Goal: Ask a question: Seek information or help from site administrators or community

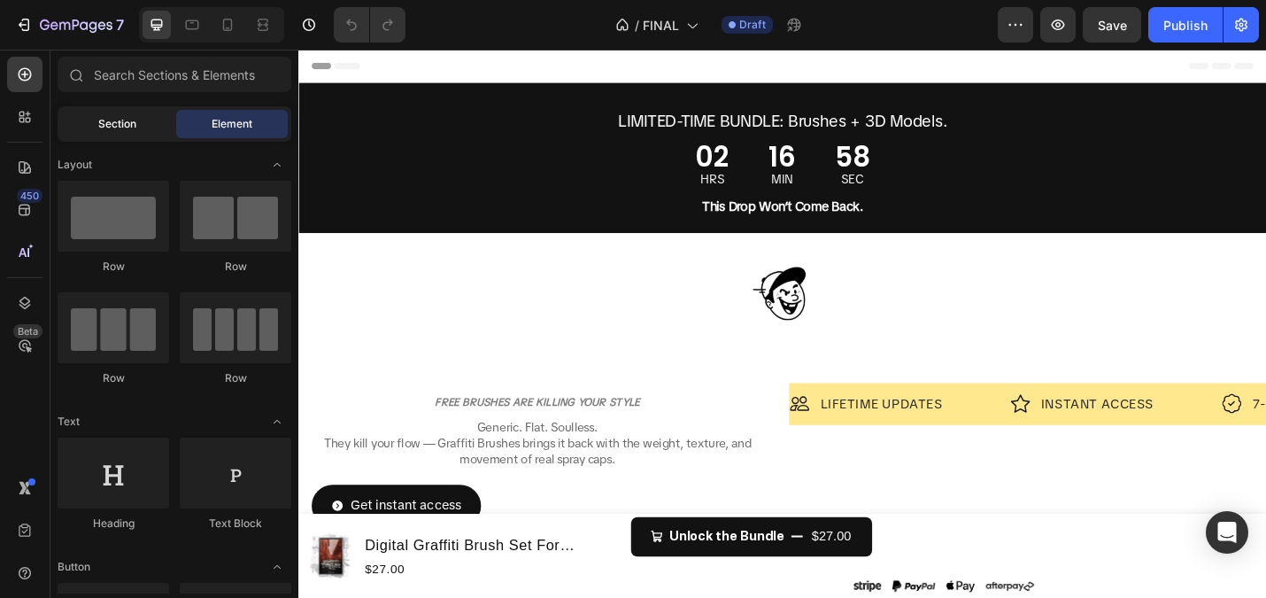
click at [123, 135] on div "Section" at bounding box center [117, 124] width 112 height 28
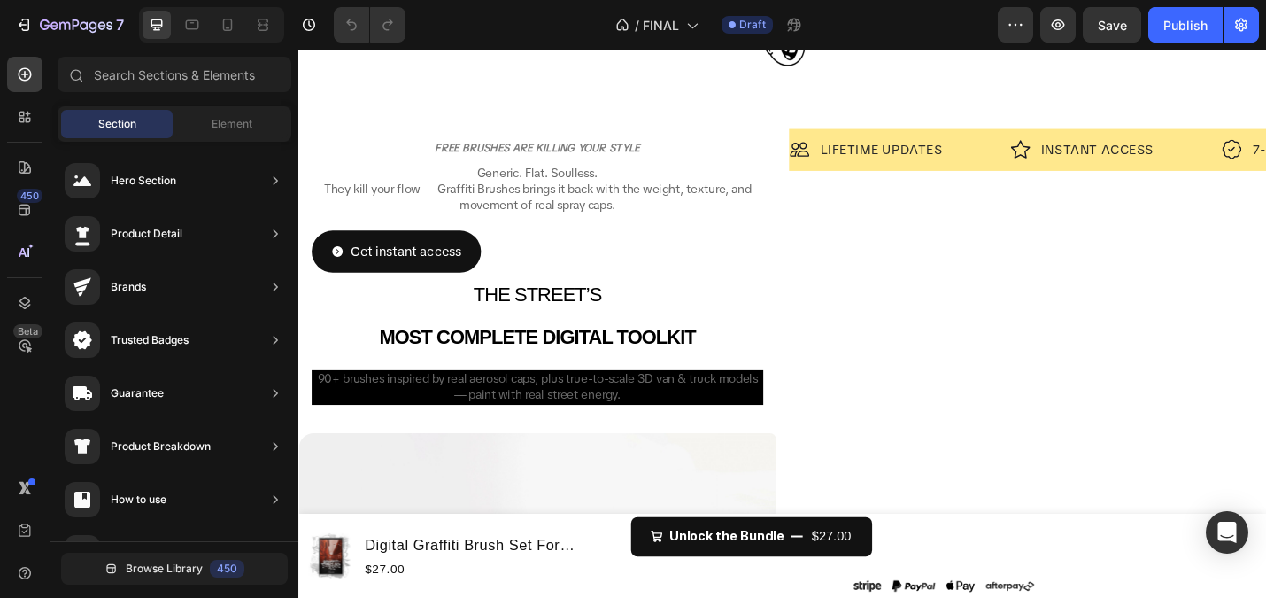
scroll to position [121, 0]
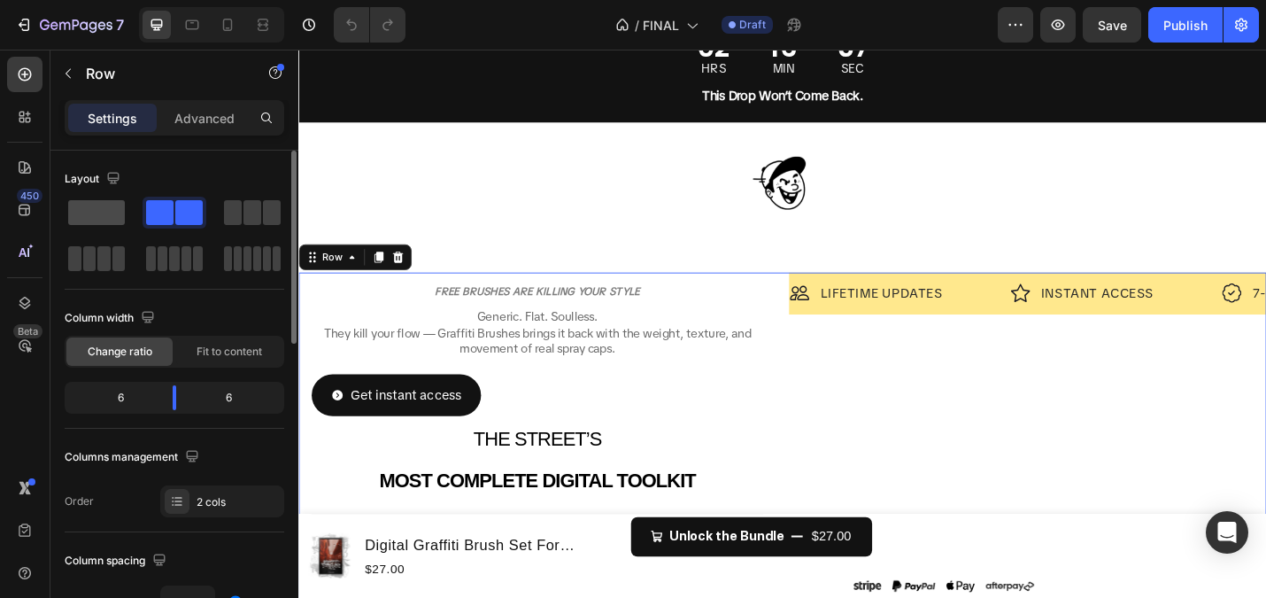
click at [82, 211] on span at bounding box center [96, 212] width 57 height 25
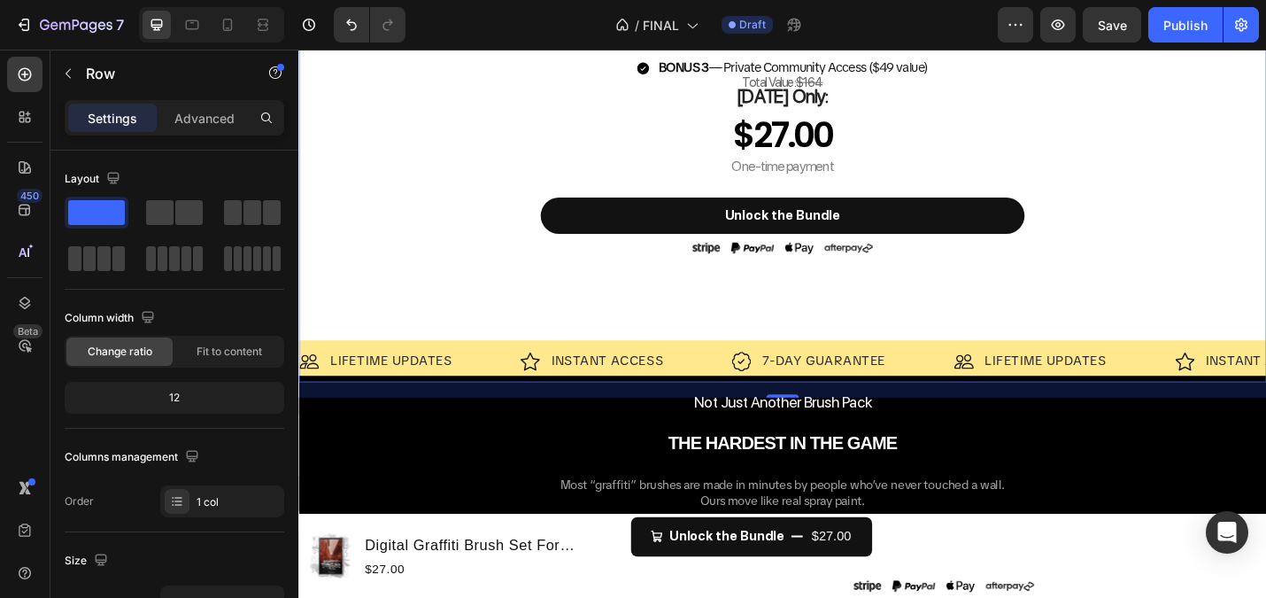
scroll to position [1485, 0]
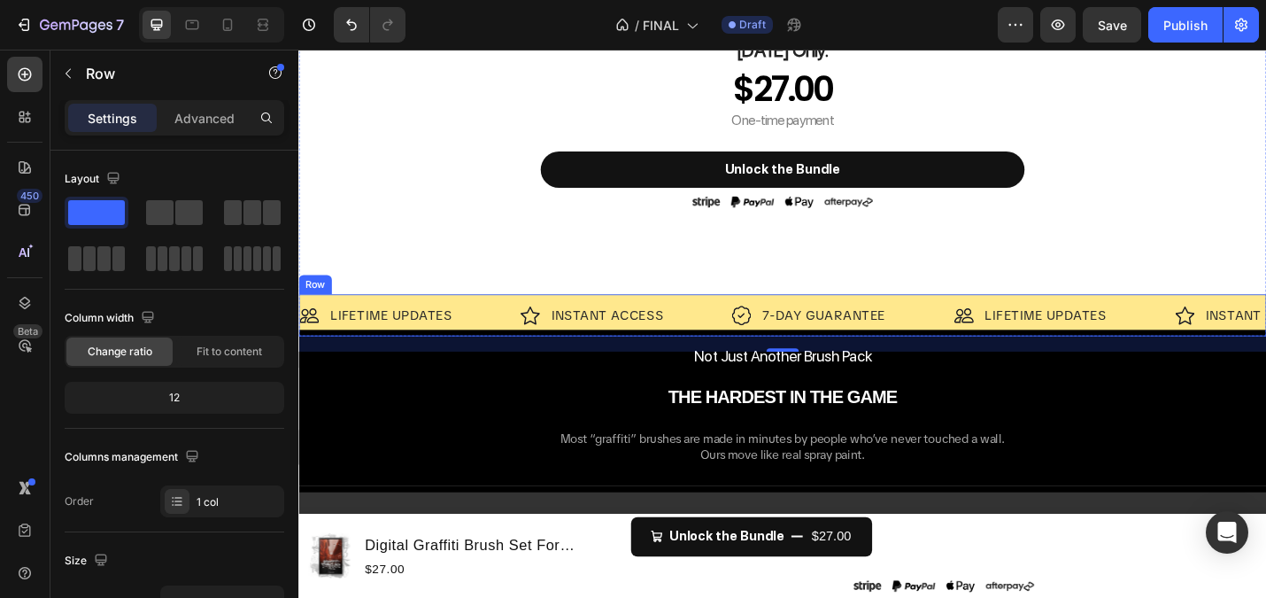
click at [742, 323] on div "Image LIFETIME UPDATES Text Block Row Image INSTANT ACCESS Text Block Row Image…" at bounding box center [829, 341] width 1063 height 46
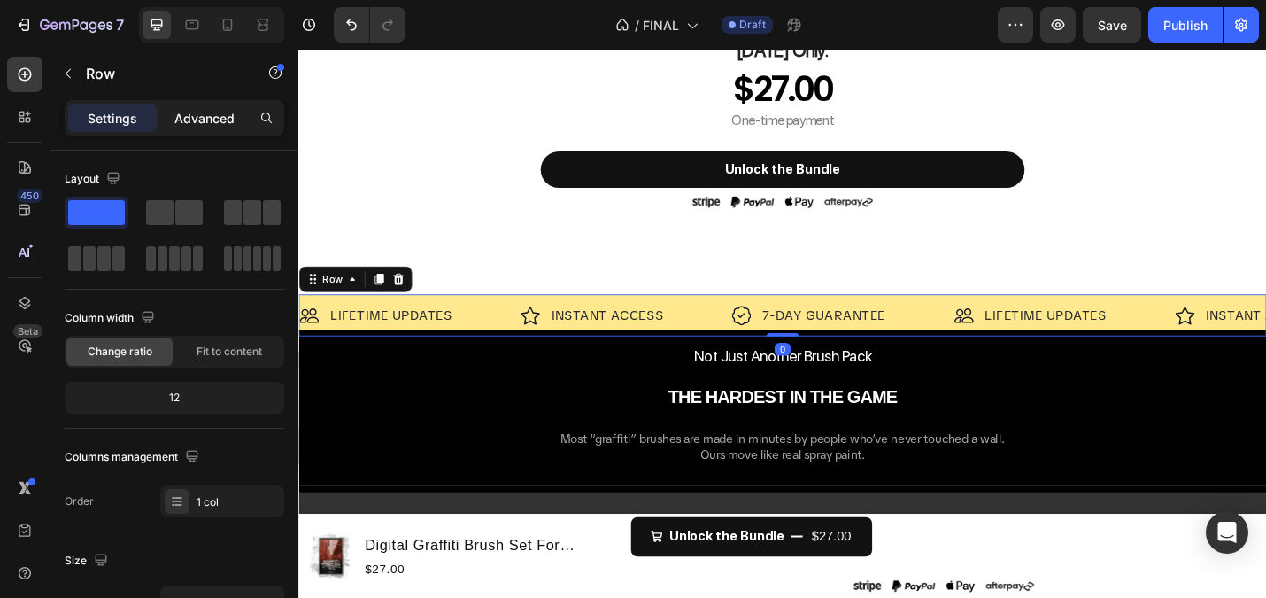
click at [228, 118] on p "Advanced" at bounding box center [204, 118] width 60 height 19
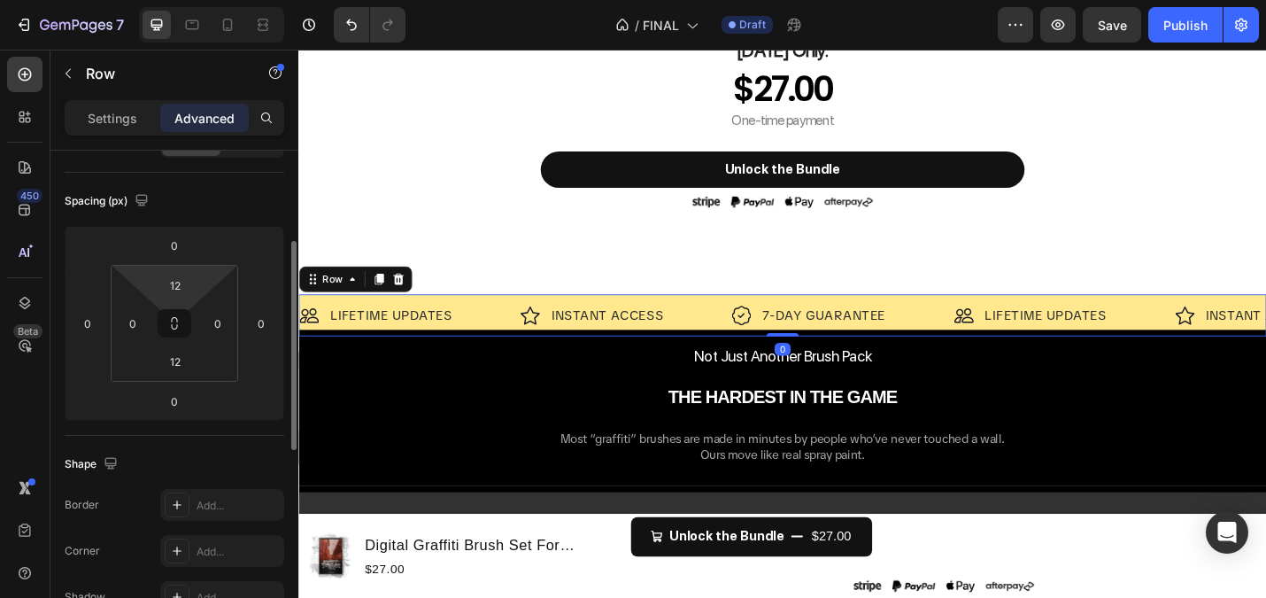
scroll to position [221, 0]
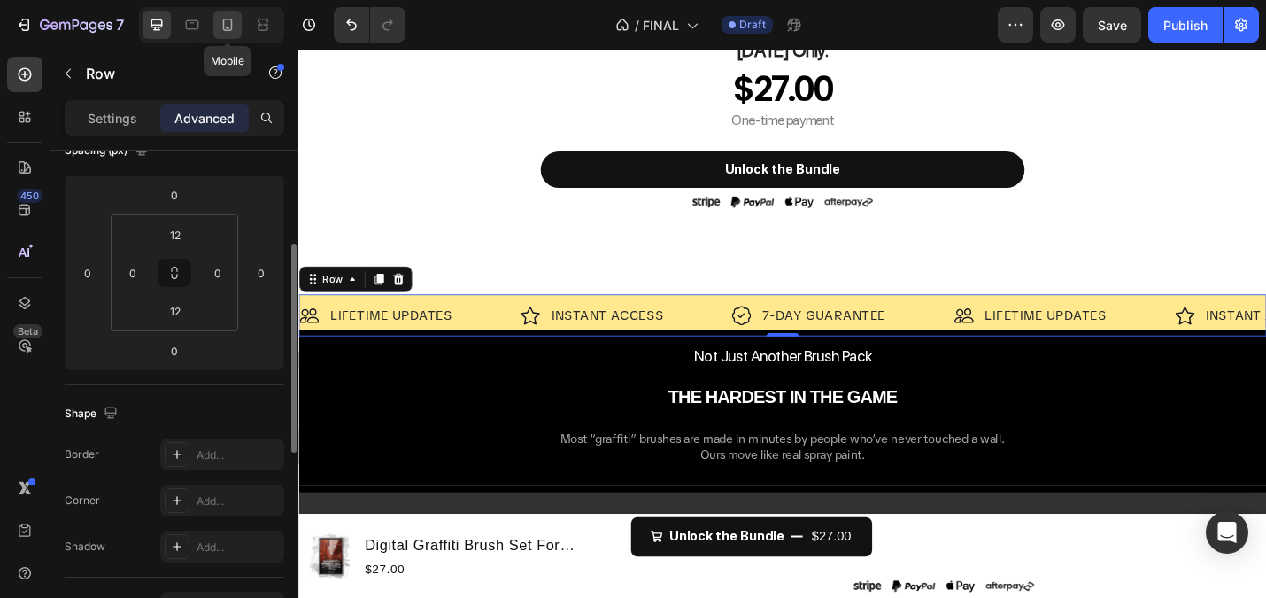
click at [225, 27] on icon at bounding box center [228, 25] width 18 height 18
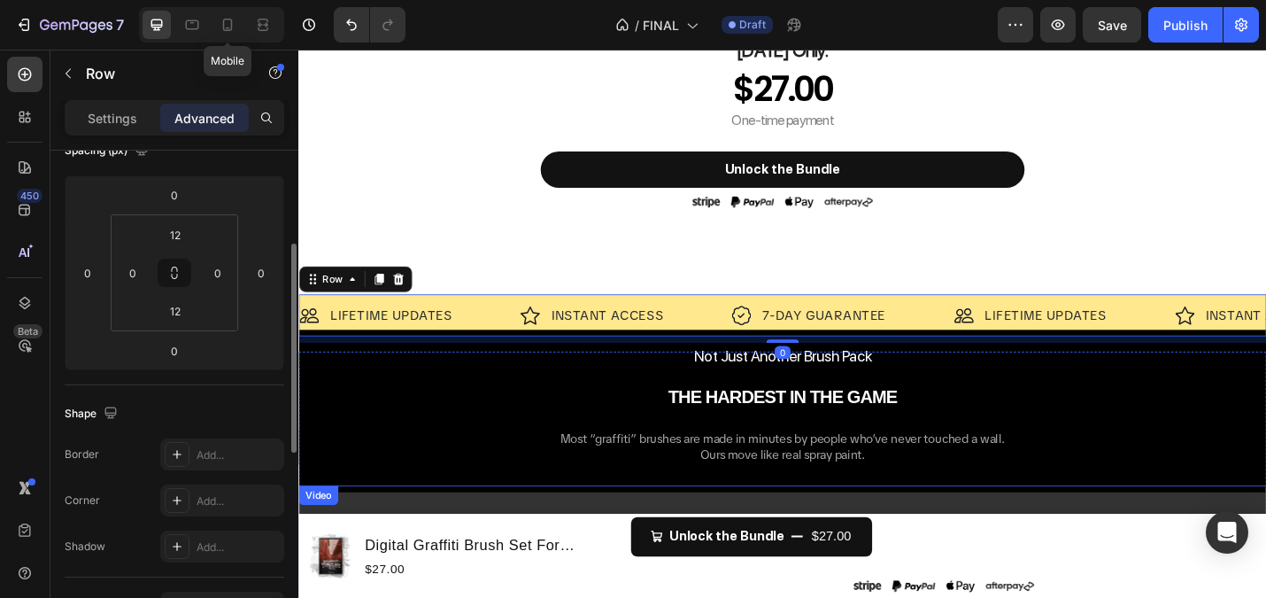
type input "8"
type input "10"
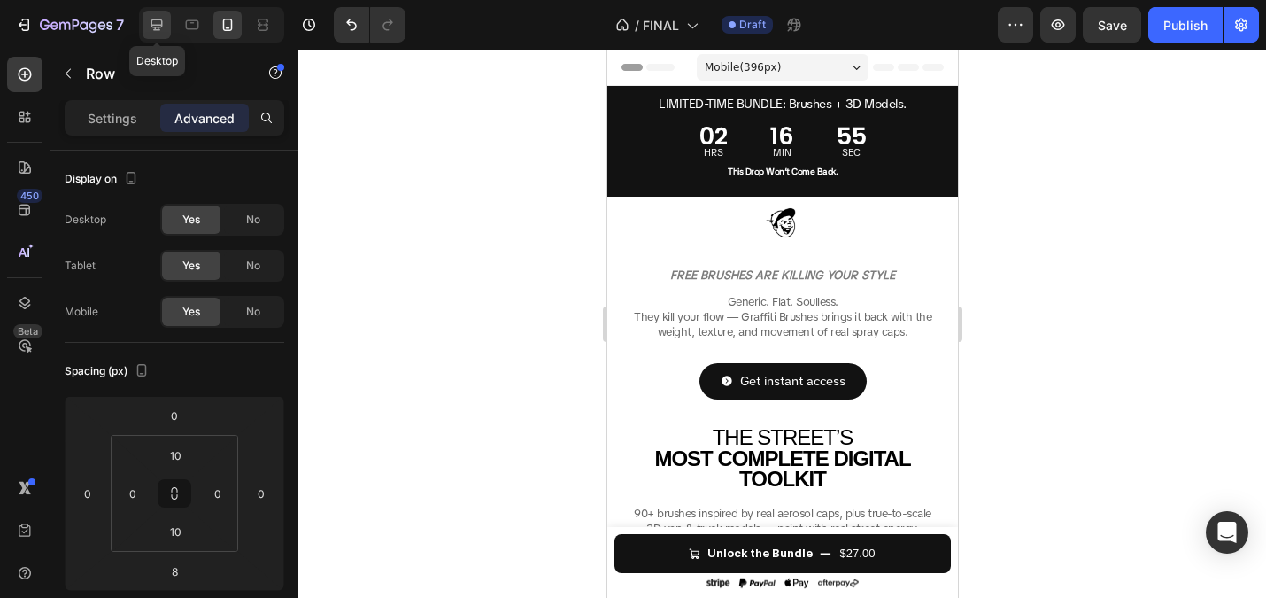
click at [151, 21] on icon at bounding box center [157, 25] width 12 height 12
type input "0"
type input "12"
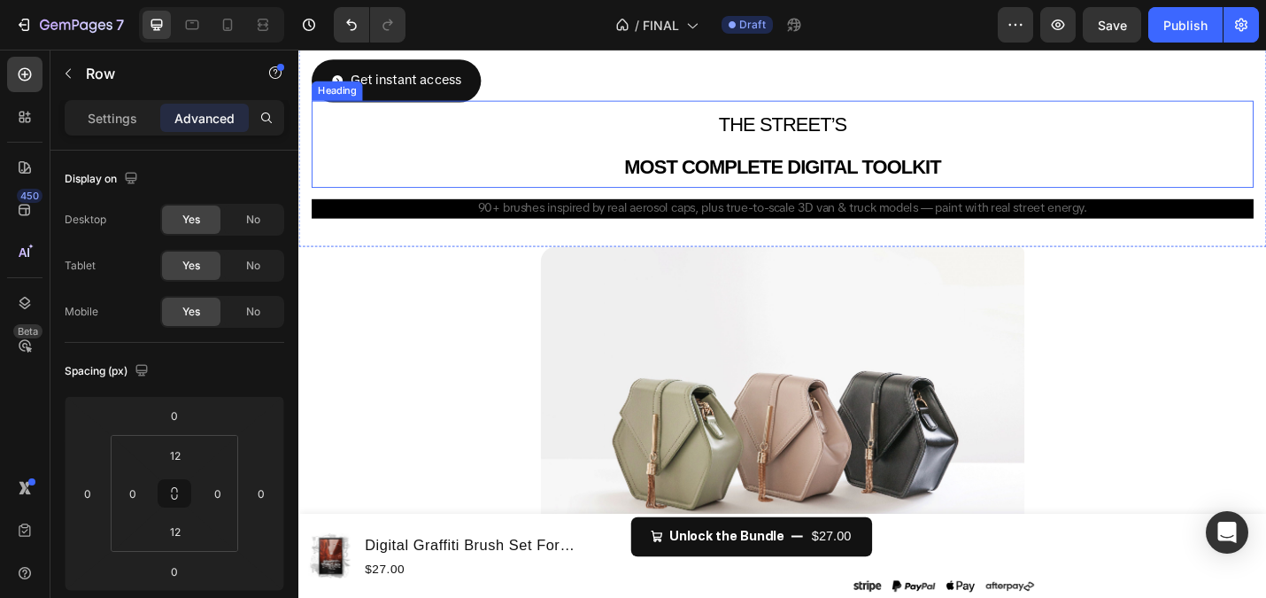
scroll to position [451, 0]
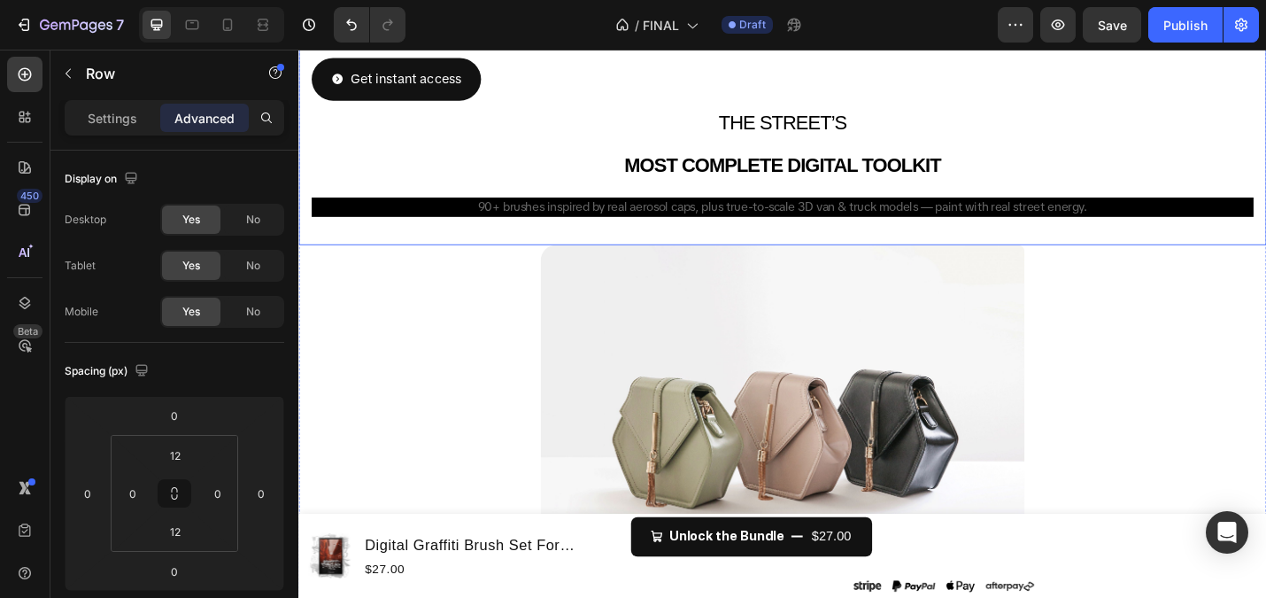
click at [437, 229] on h2 "90+ brushes inspired by real aerosol caps, plus true-to-scale 3D van & truck mo…" at bounding box center [830, 222] width 1034 height 21
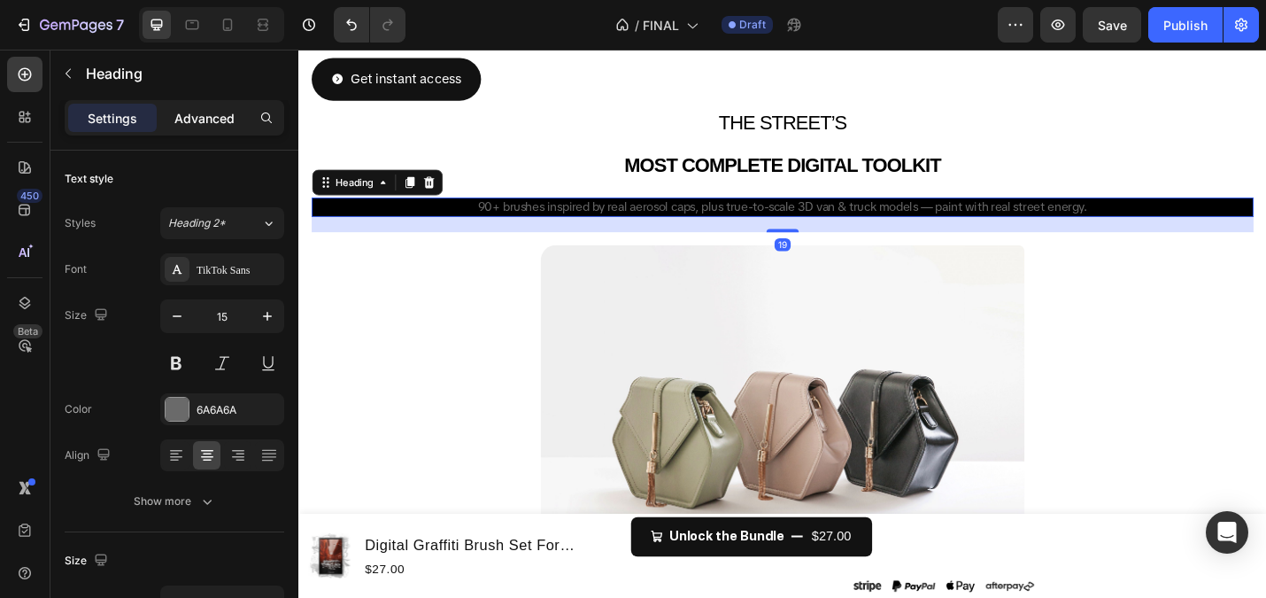
click at [213, 117] on p "Advanced" at bounding box center [204, 118] width 60 height 19
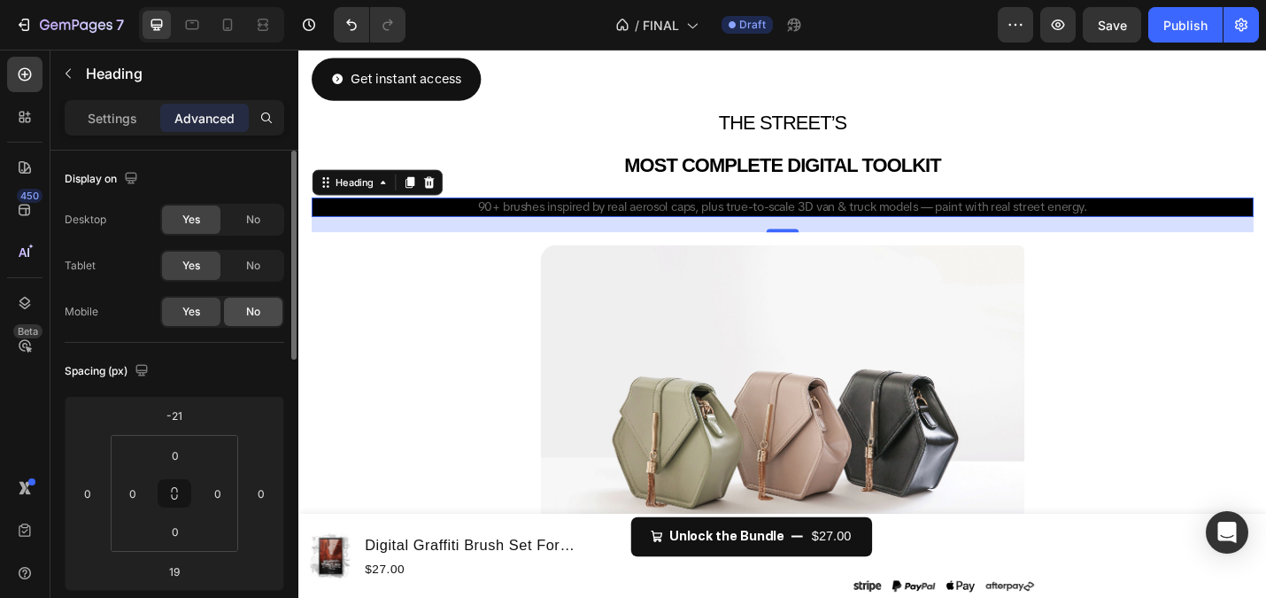
click at [250, 309] on span "No" at bounding box center [253, 312] width 14 height 16
click at [129, 129] on div "Settings" at bounding box center [112, 118] width 89 height 28
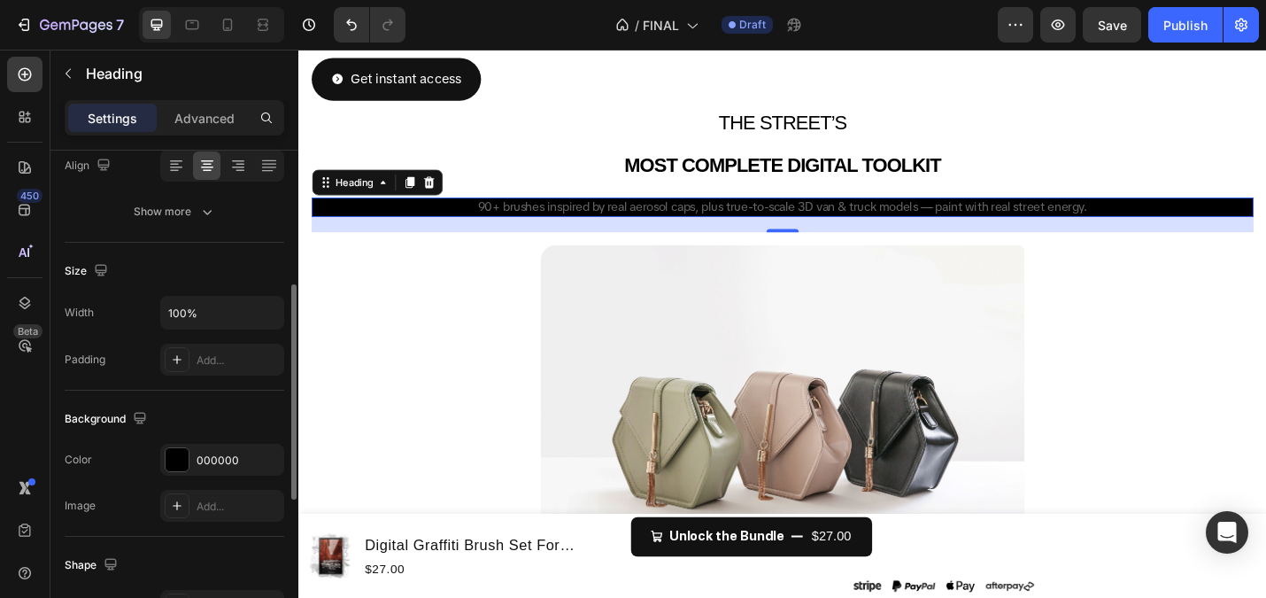
scroll to position [296, 0]
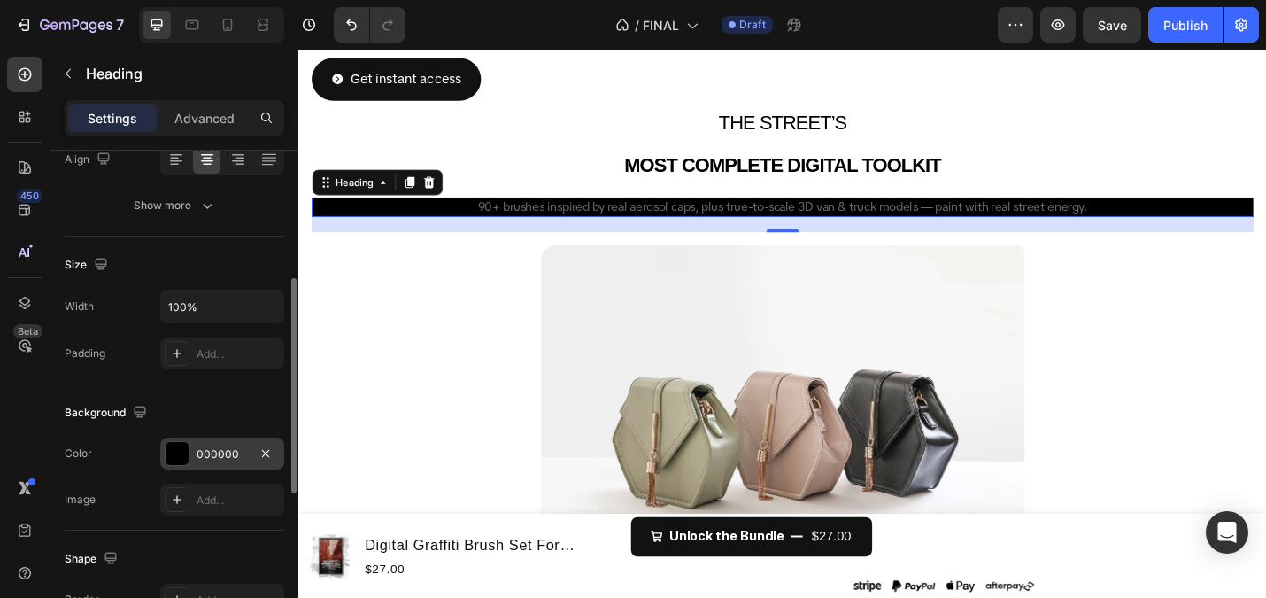
click at [191, 445] on div "000000" at bounding box center [222, 453] width 124 height 32
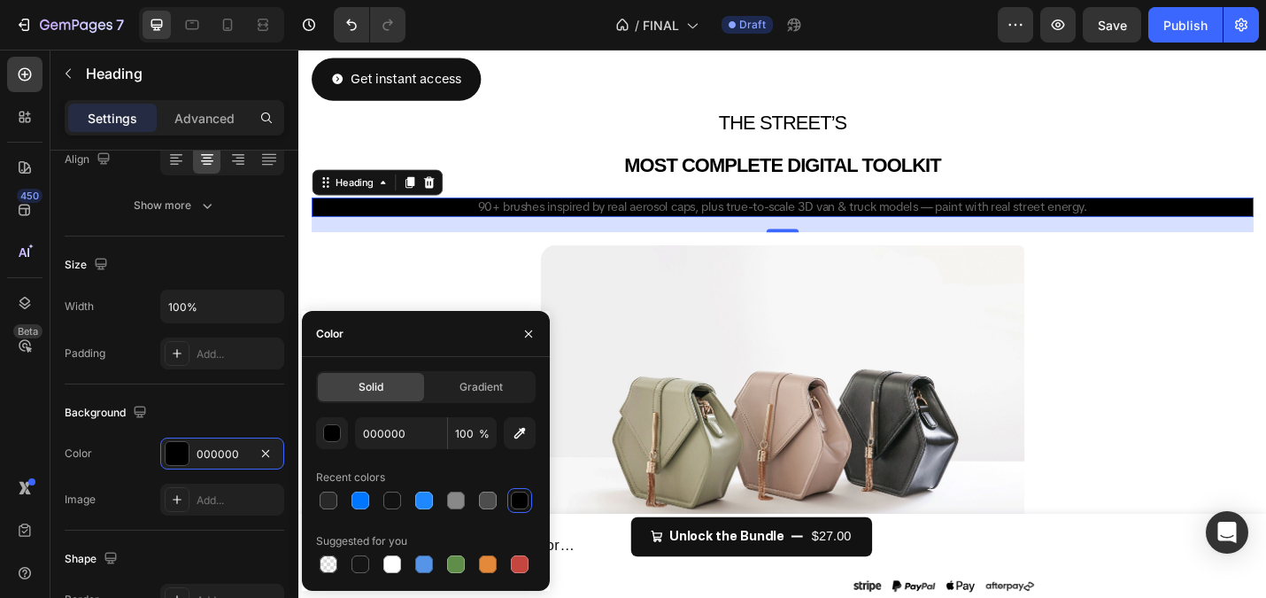
click at [351, 429] on div "000000 100 %" at bounding box center [426, 433] width 220 height 32
click at [346, 429] on button "button" at bounding box center [332, 433] width 32 height 32
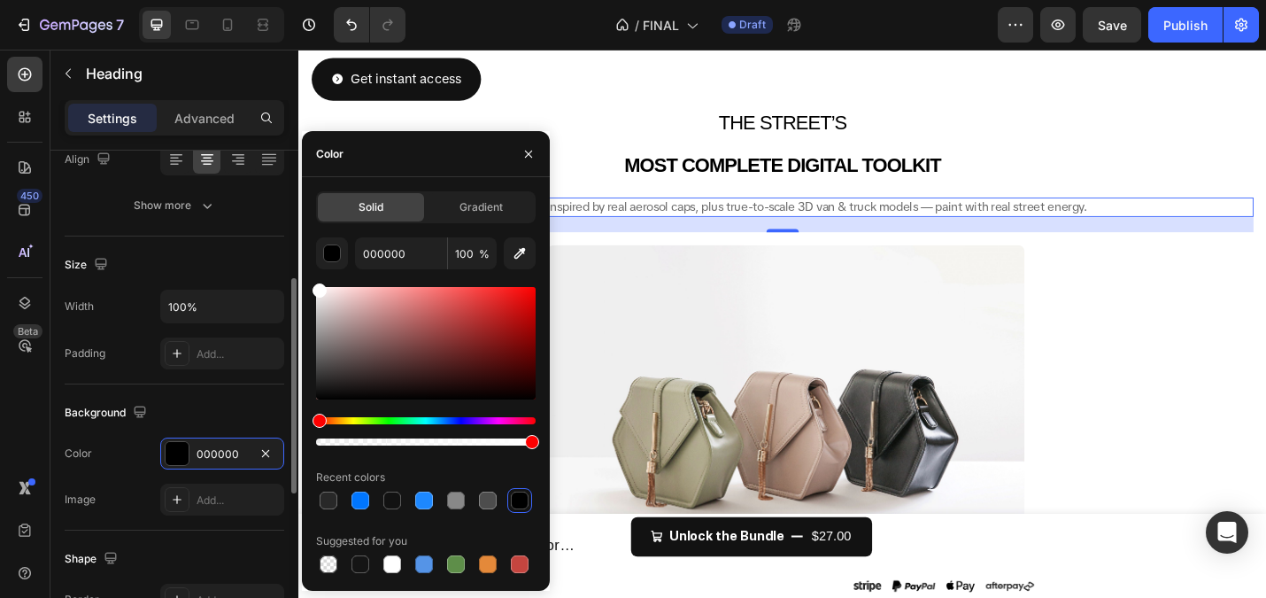
drag, startPoint x: 375, startPoint y: 352, endPoint x: 282, endPoint y: 242, distance: 144.6
click at [282, 242] on div "450 Beta Sections(18) Elements(83) Section Element Hero Section Product Detail …" at bounding box center [149, 324] width 298 height 548
type input "FFFFFF"
click at [524, 119] on h2 "THE STREET’S MOST COMPLETE DIGITAL TOOLKIT" at bounding box center [830, 152] width 1034 height 96
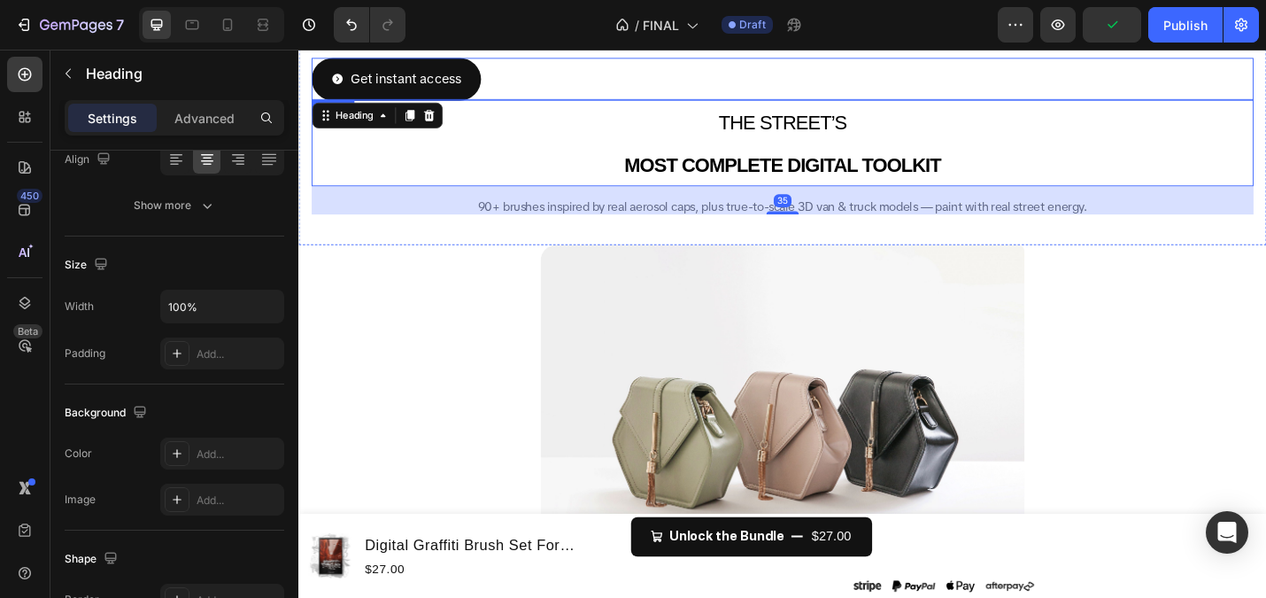
click at [491, 89] on link "Get instant access" at bounding box center [406, 81] width 186 height 47
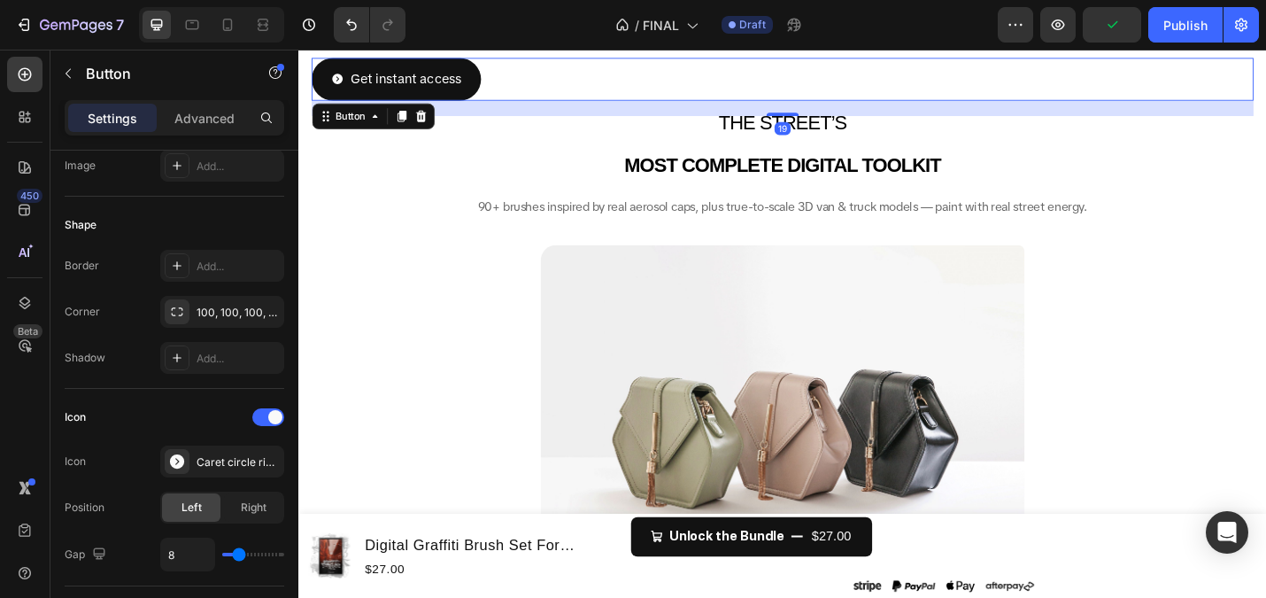
scroll to position [0, 0]
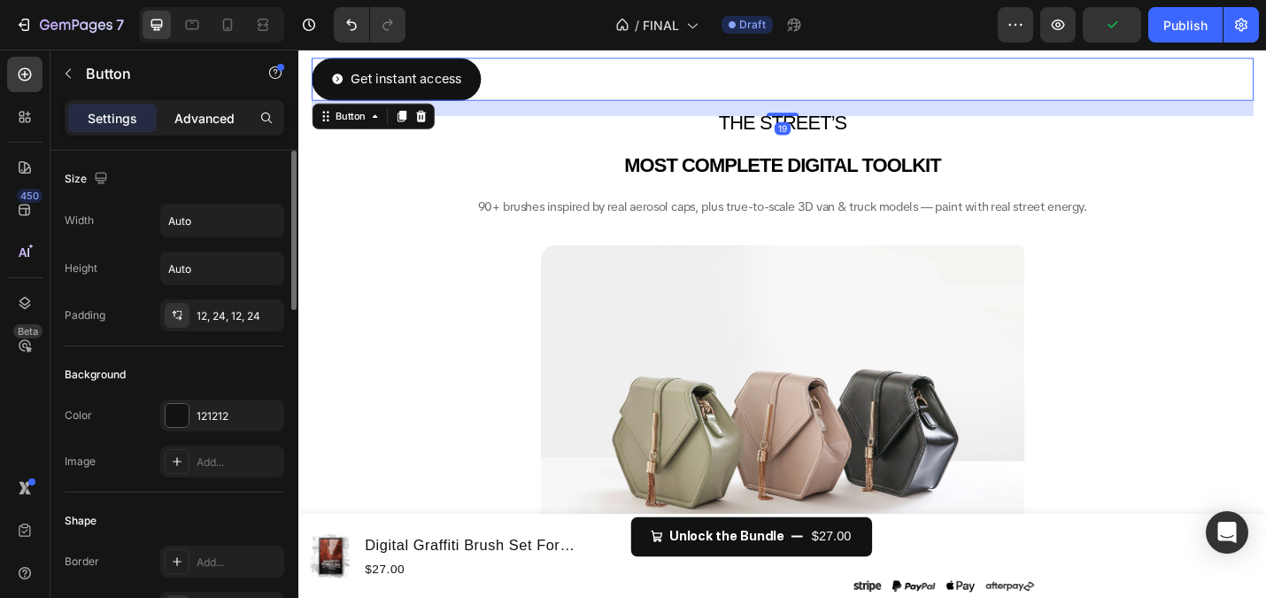
click at [225, 128] on div "Advanced" at bounding box center [204, 118] width 89 height 28
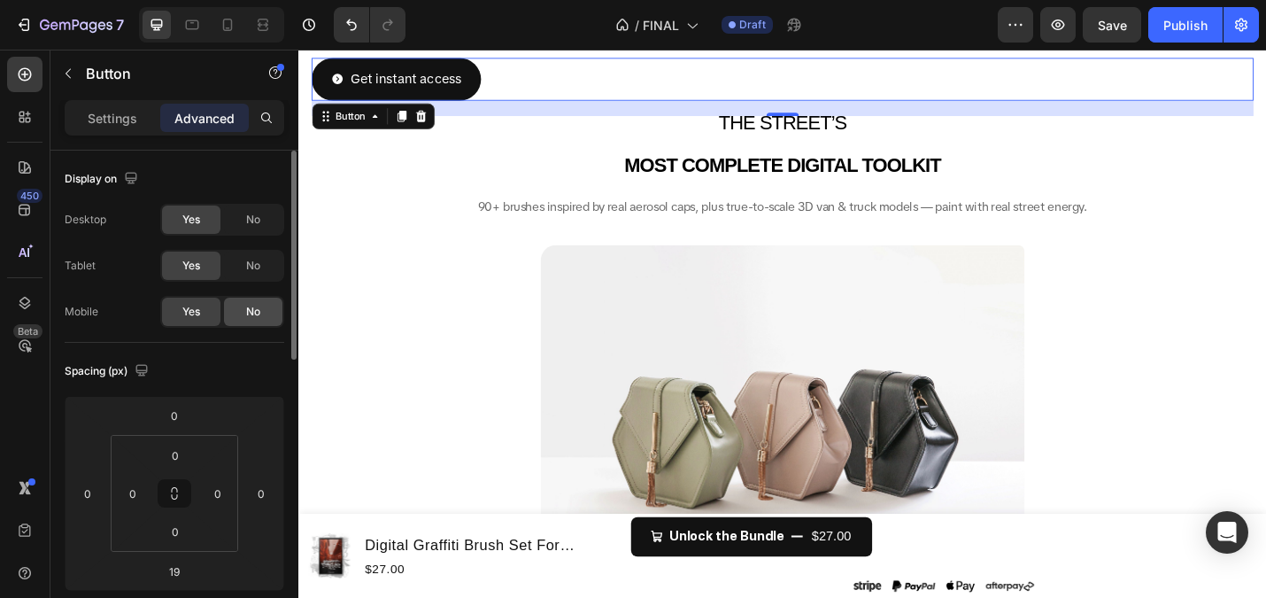
click at [251, 314] on span "No" at bounding box center [253, 312] width 14 height 16
click at [121, 112] on p "Settings" at bounding box center [113, 118] width 50 height 19
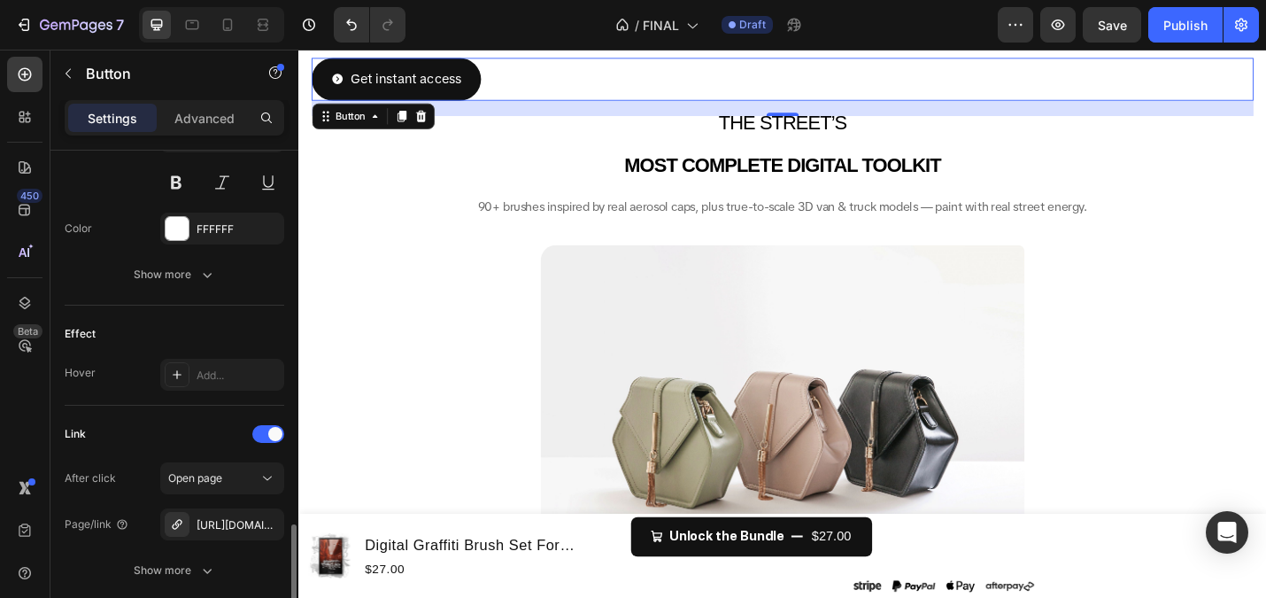
scroll to position [1050, 0]
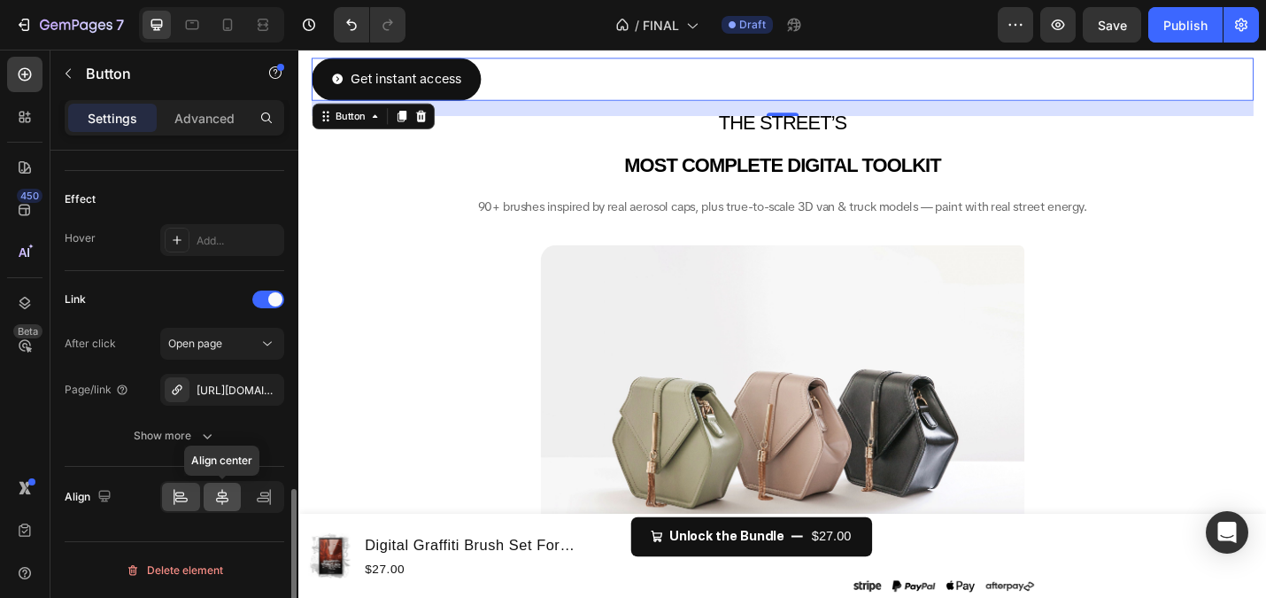
click at [219, 493] on icon at bounding box center [222, 497] width 12 height 16
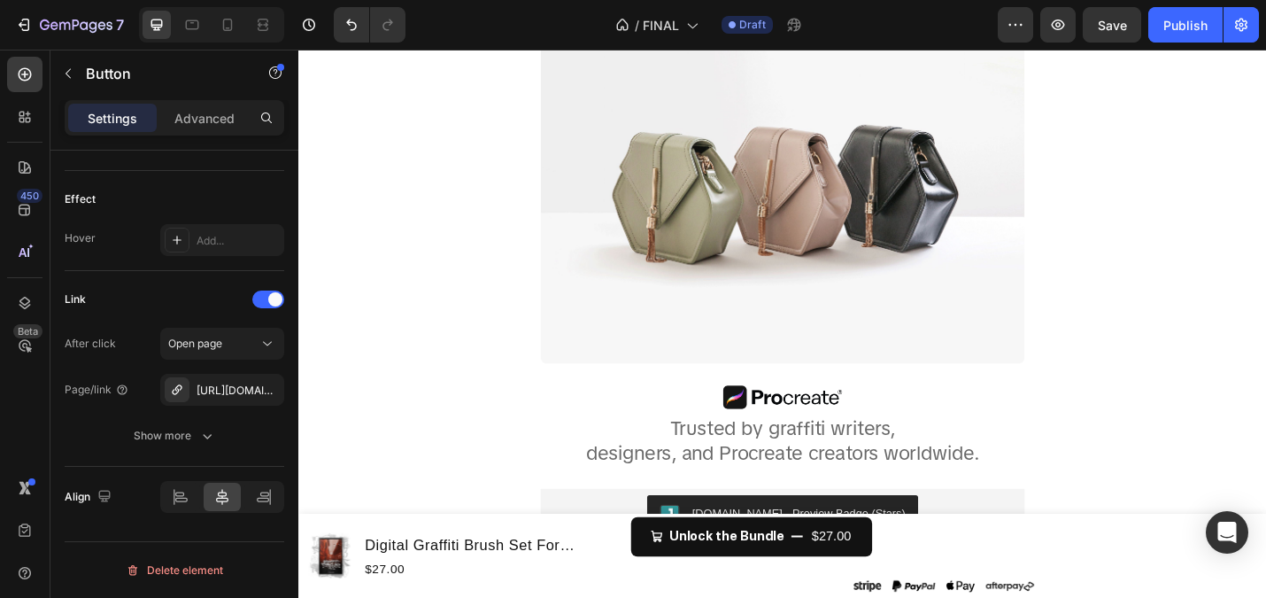
scroll to position [642, 0]
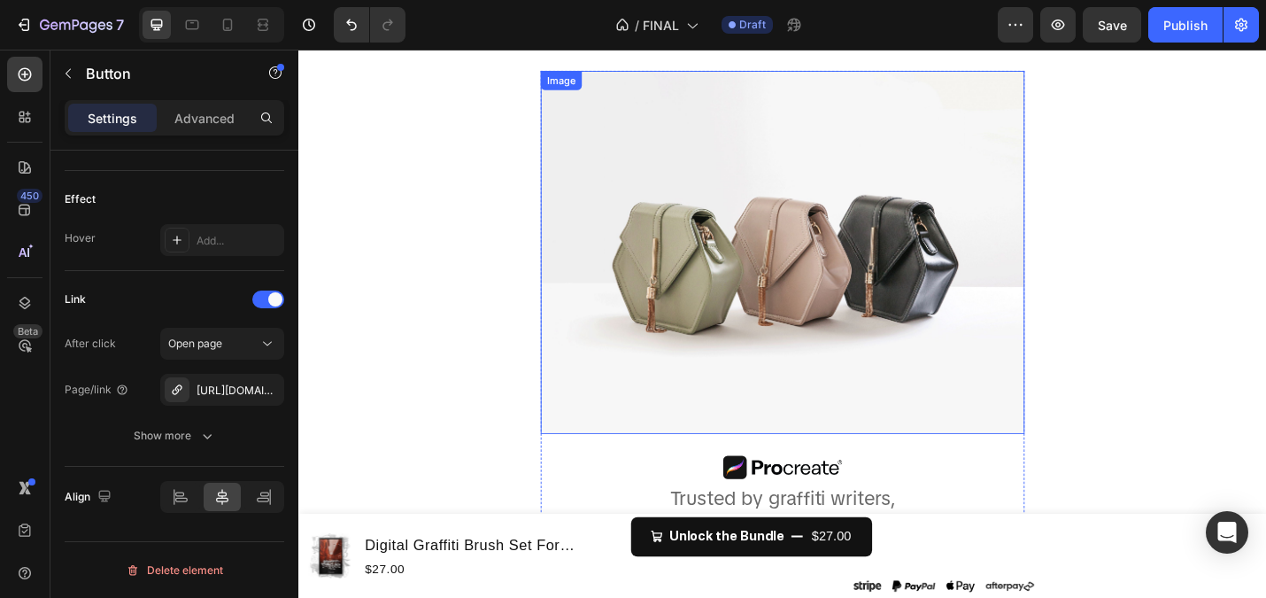
click at [925, 212] on img at bounding box center [829, 272] width 531 height 399
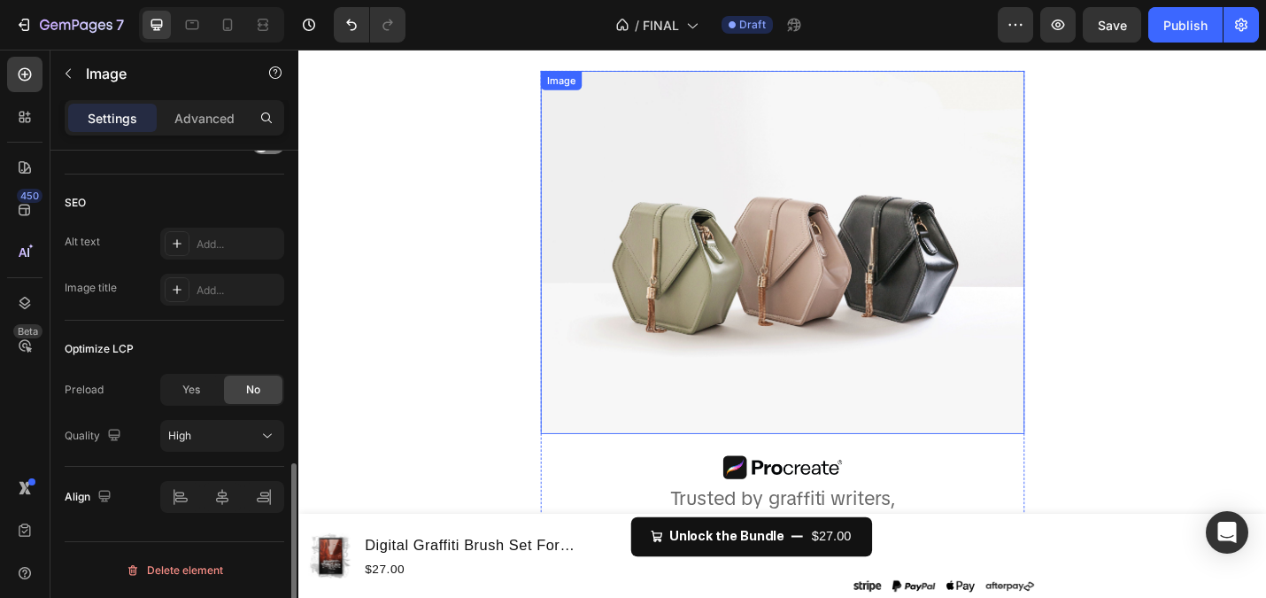
scroll to position [0, 0]
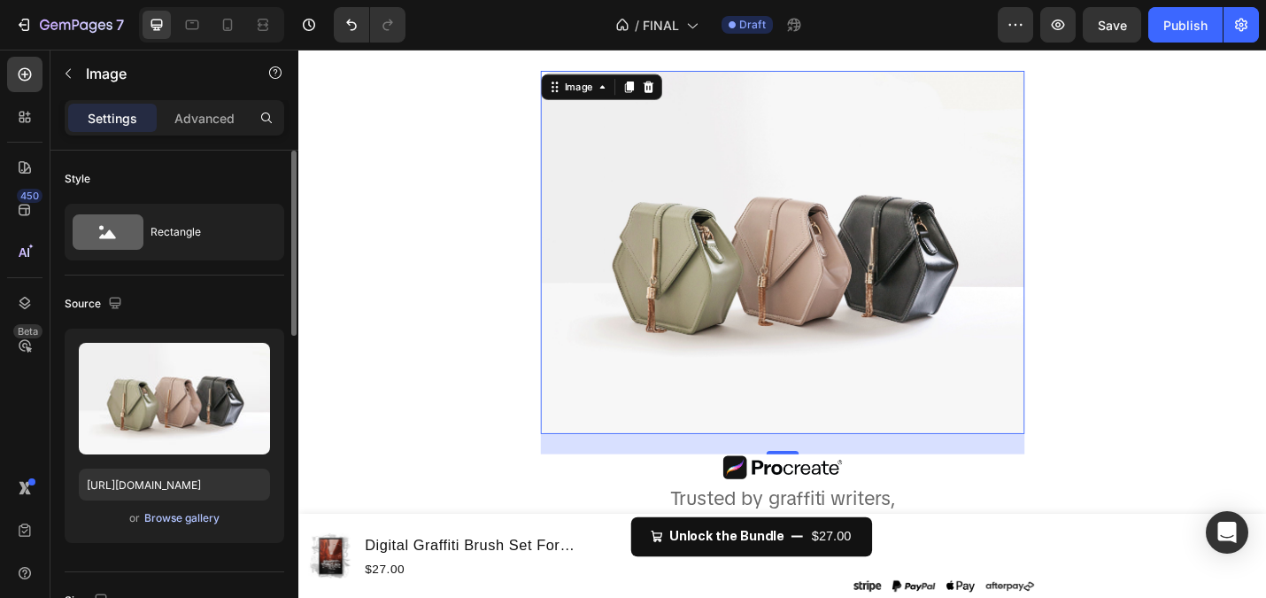
click at [175, 516] on div "Browse gallery" at bounding box center [181, 518] width 75 height 16
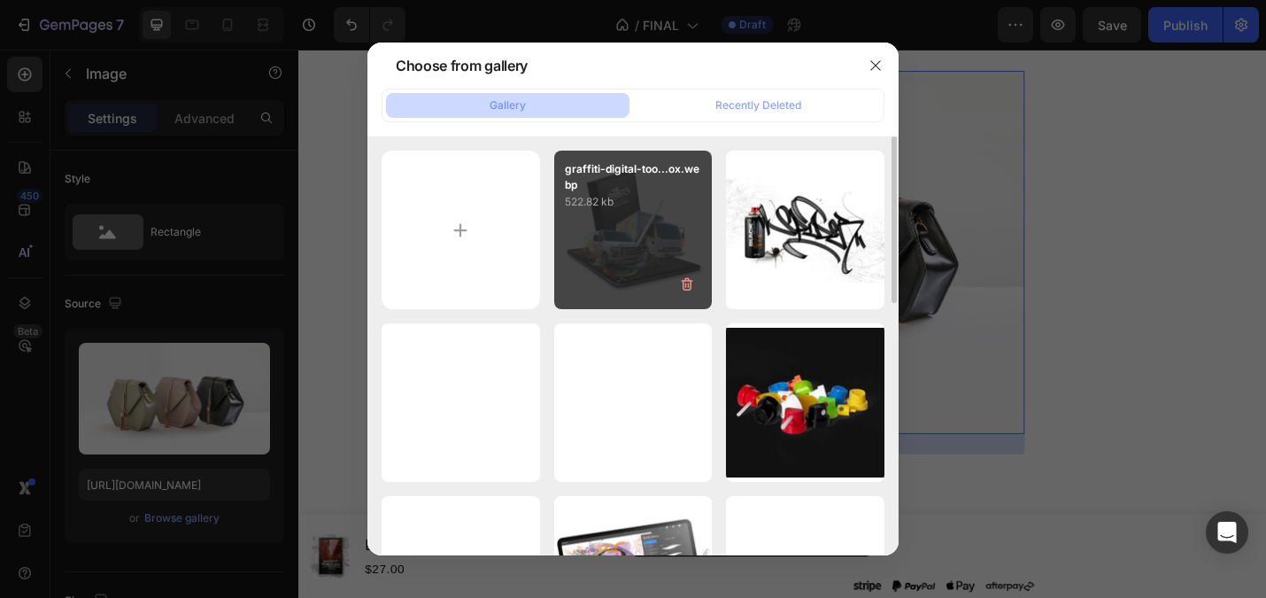
click at [617, 226] on div "graffiti-digital-too...ox.webp 522.82 kb" at bounding box center [633, 230] width 159 height 159
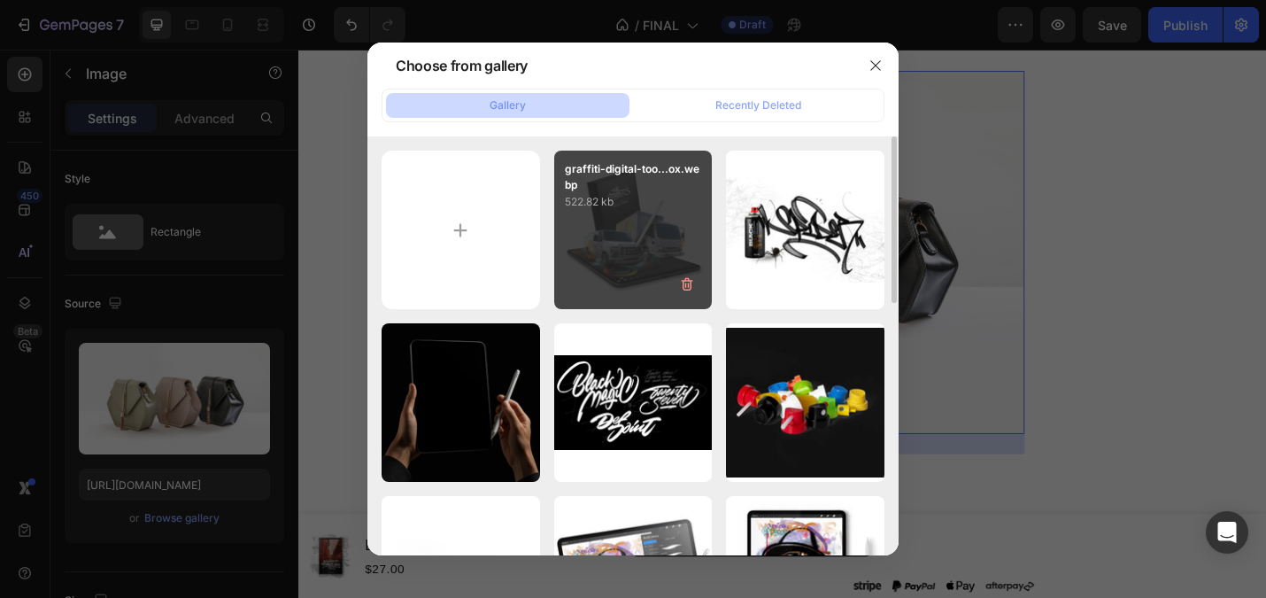
type input "https://cdn.shopify.com/s/files/1/0252/8398/5501/files/gempages_511931145802220…"
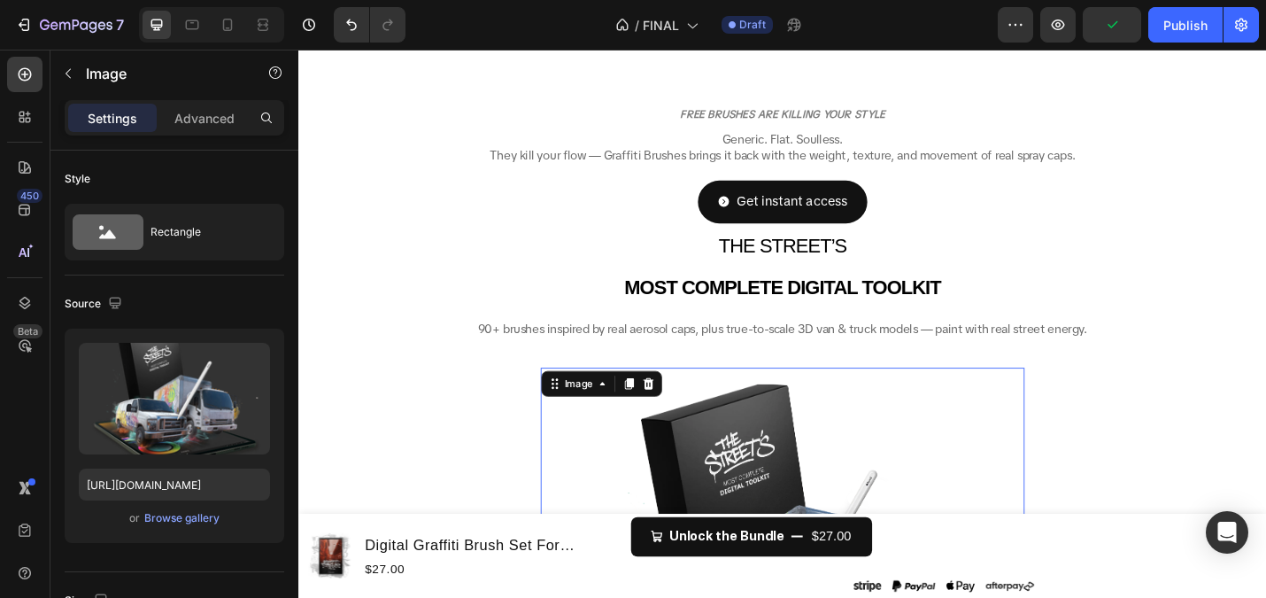
scroll to position [385, 0]
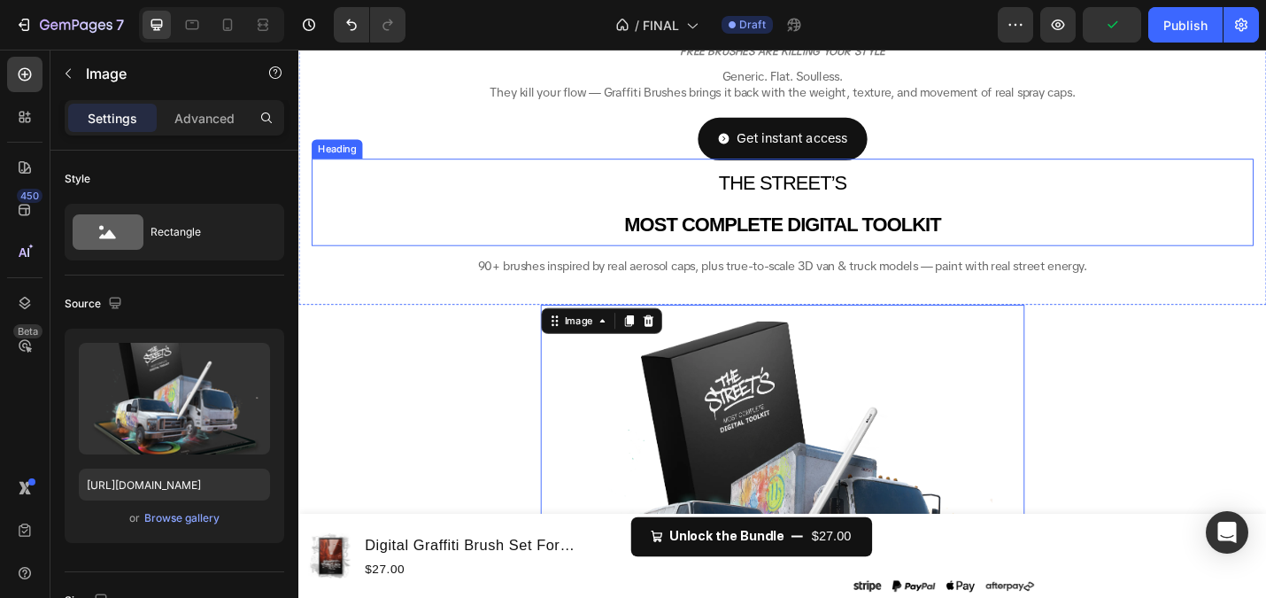
click at [796, 201] on span "THE STREET’S" at bounding box center [830, 195] width 141 height 24
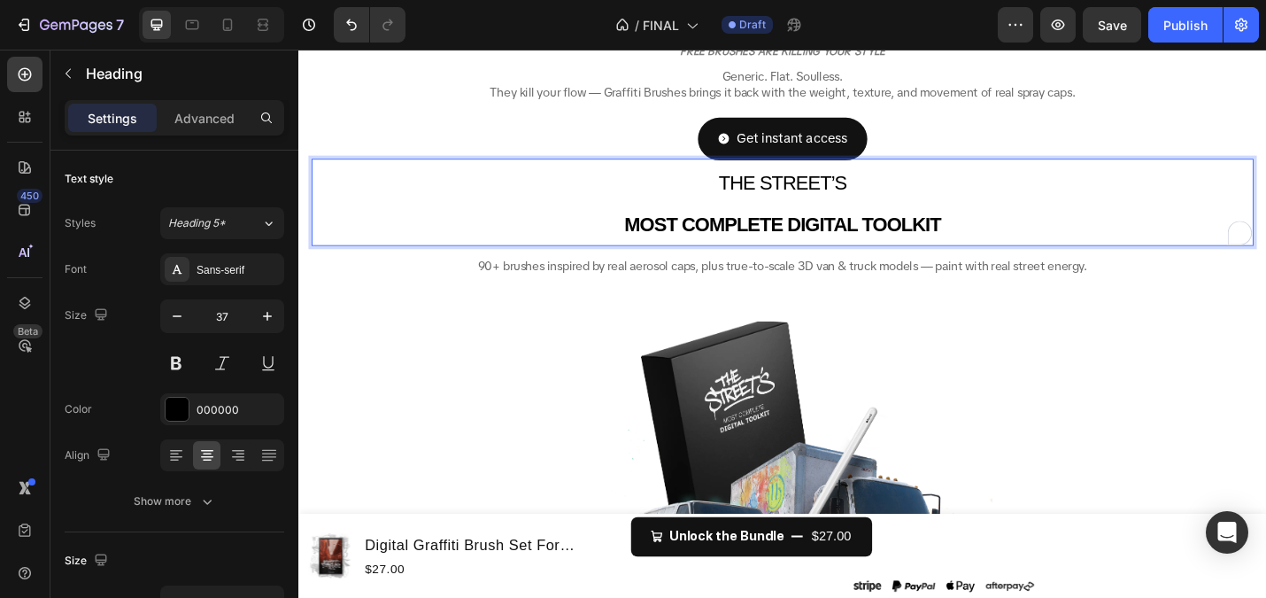
click at [842, 193] on span "THE STREET’S" at bounding box center [830, 195] width 141 height 24
click at [781, 201] on span "THE STREET’S" at bounding box center [830, 195] width 141 height 24
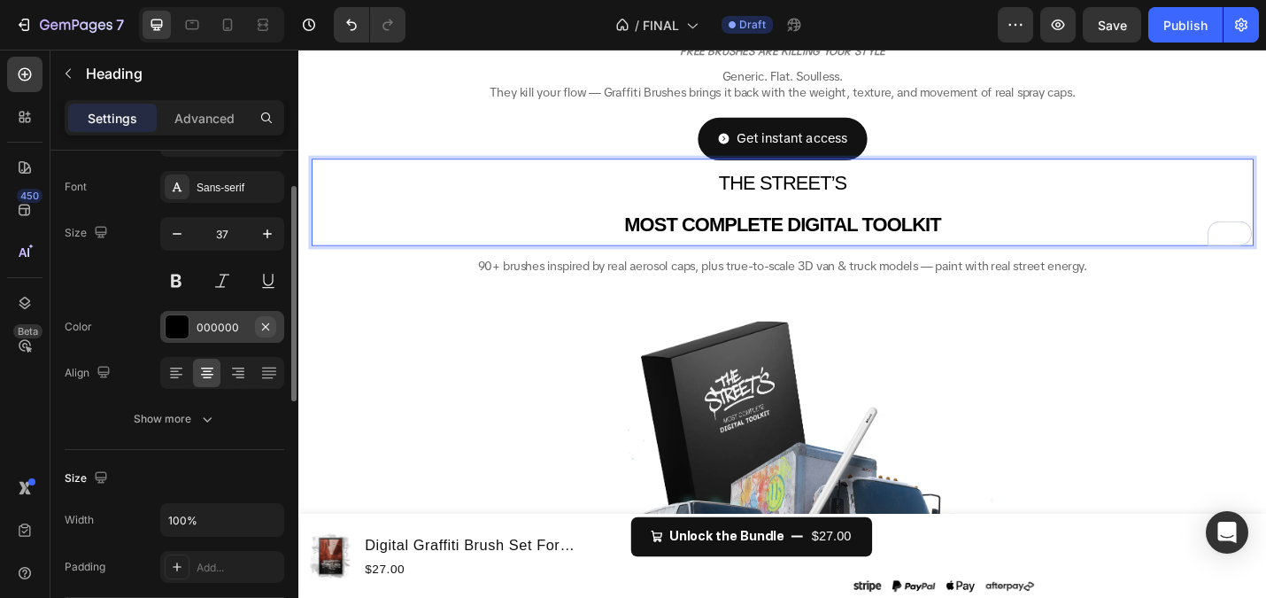
scroll to position [0, 0]
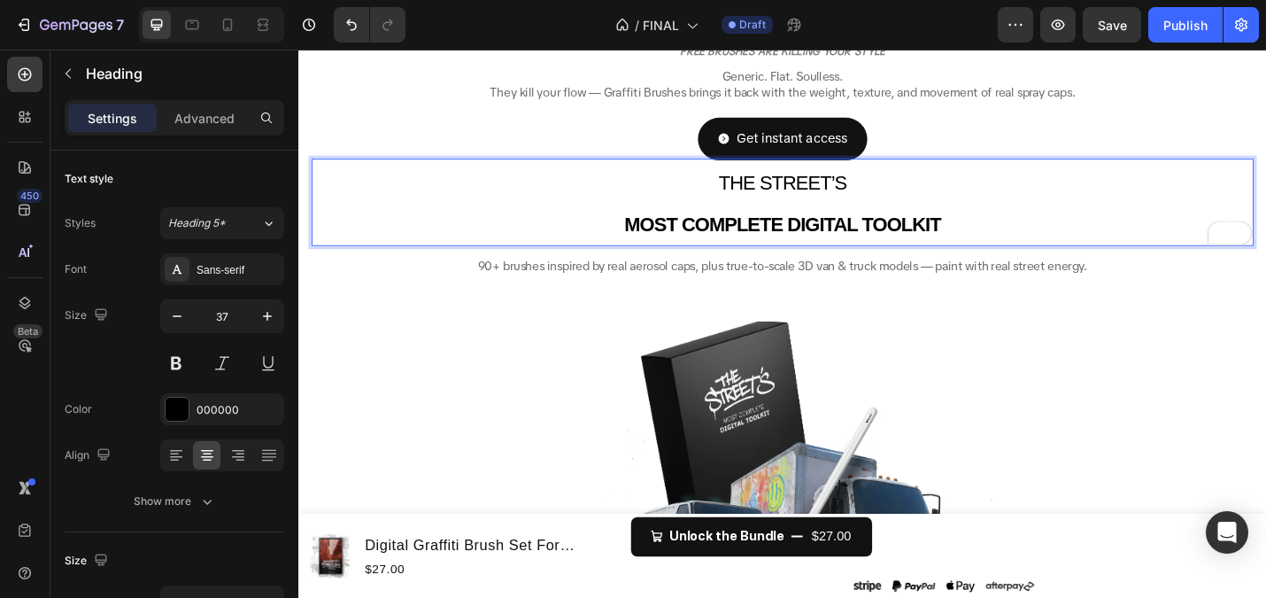
click at [205, 137] on div "Settings Advanced" at bounding box center [174, 125] width 248 height 50
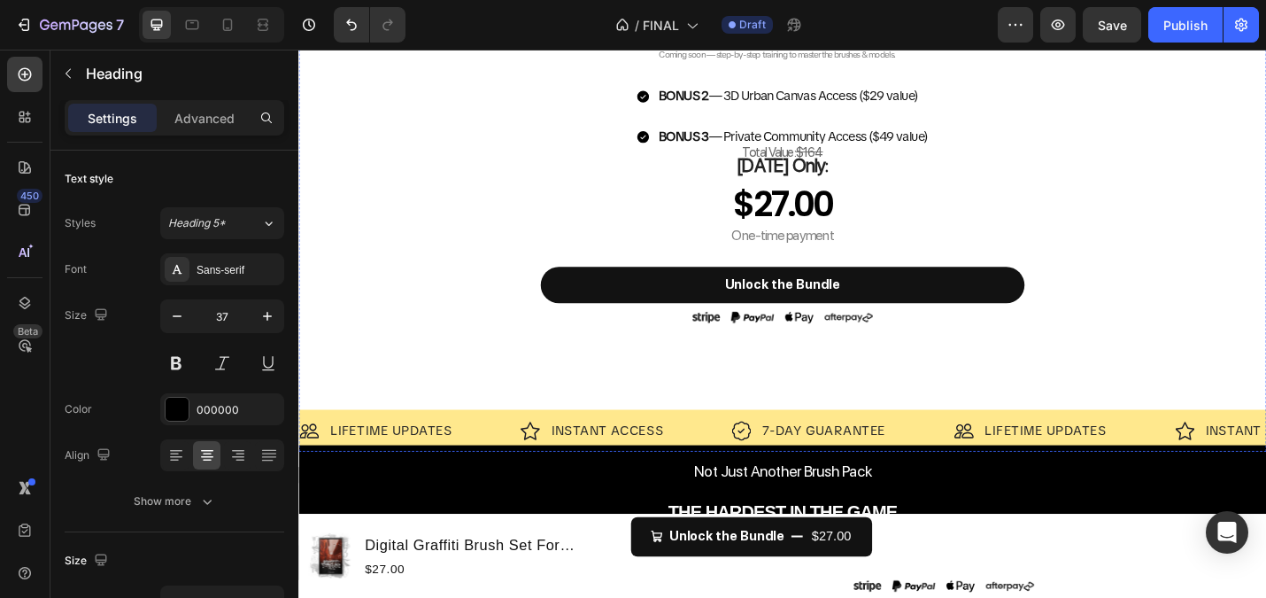
scroll to position [1398, 0]
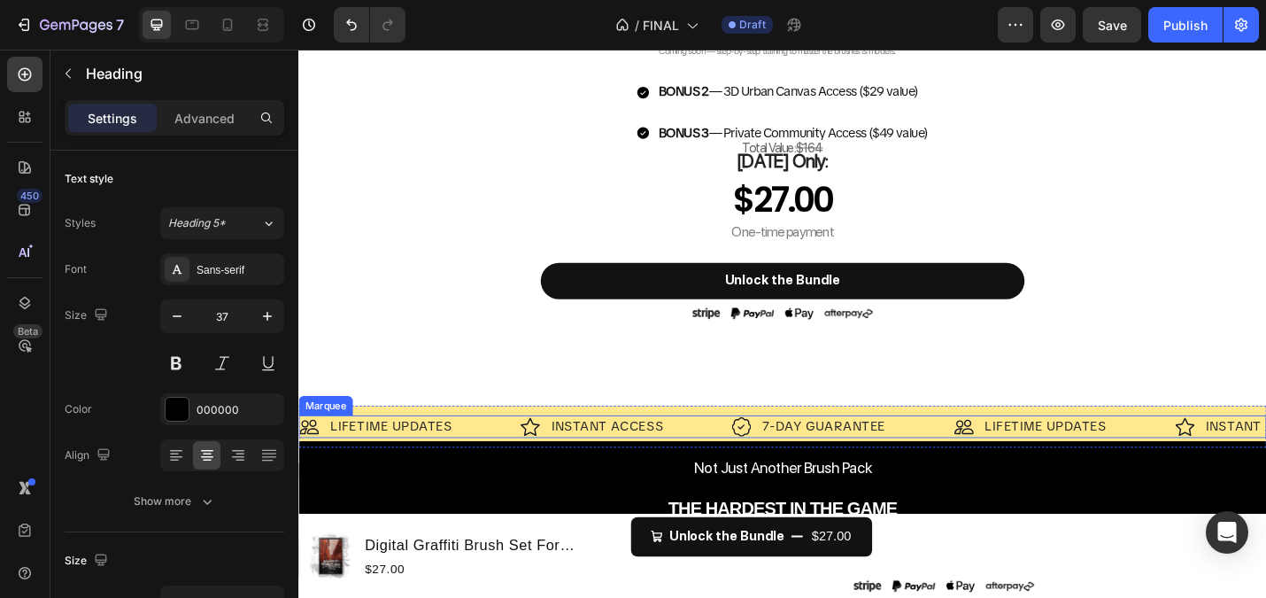
click at [719, 451] on div "Image INSTANT ACCESS Text Block Row" at bounding box center [658, 463] width 232 height 25
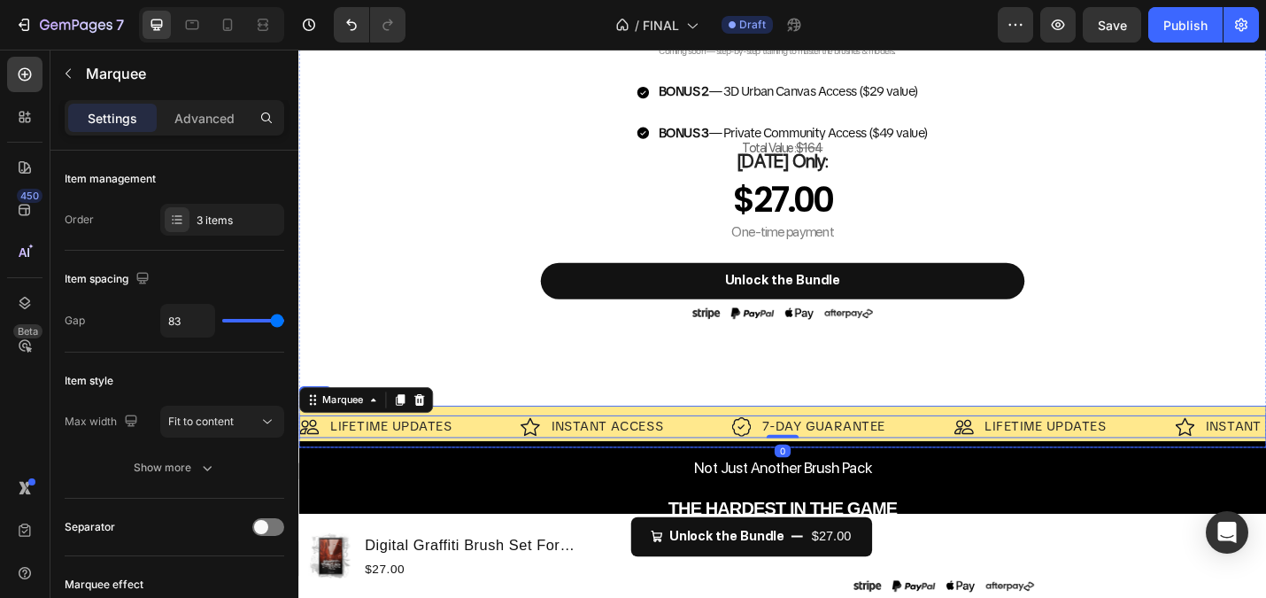
click at [706, 447] on div "Image LIFETIME UPDATES Text Block Row Image INSTANT ACCESS Text Block Row Image…" at bounding box center [829, 463] width 1063 height 46
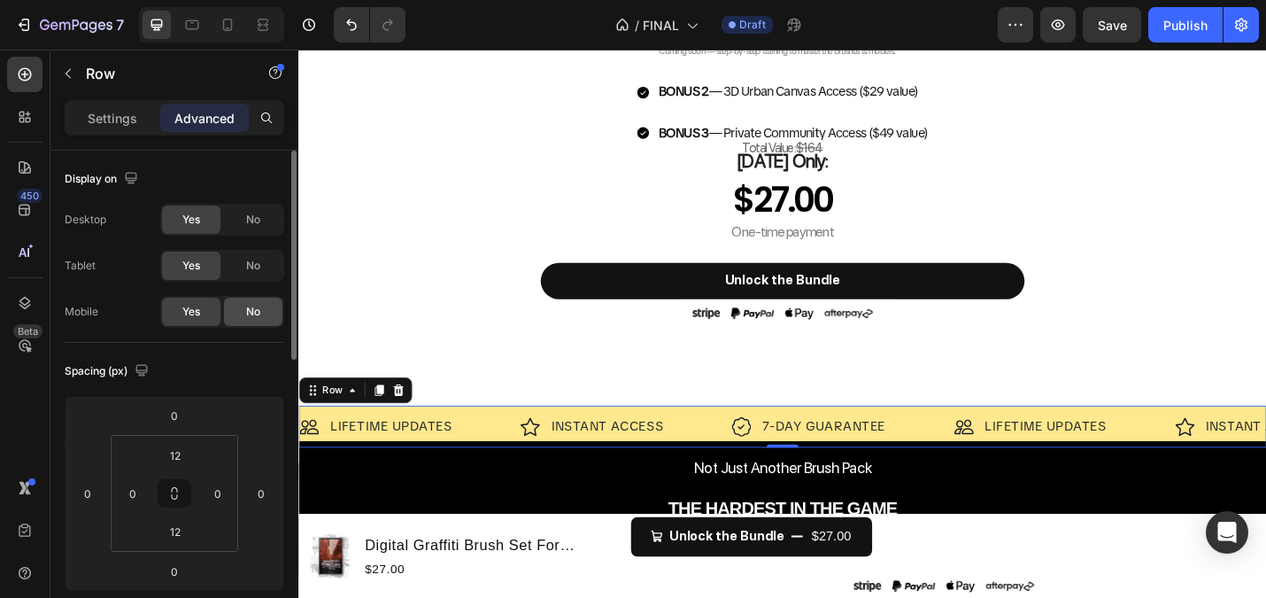
click at [253, 312] on span "No" at bounding box center [253, 312] width 14 height 16
click at [124, 127] on div "Settings" at bounding box center [112, 118] width 89 height 28
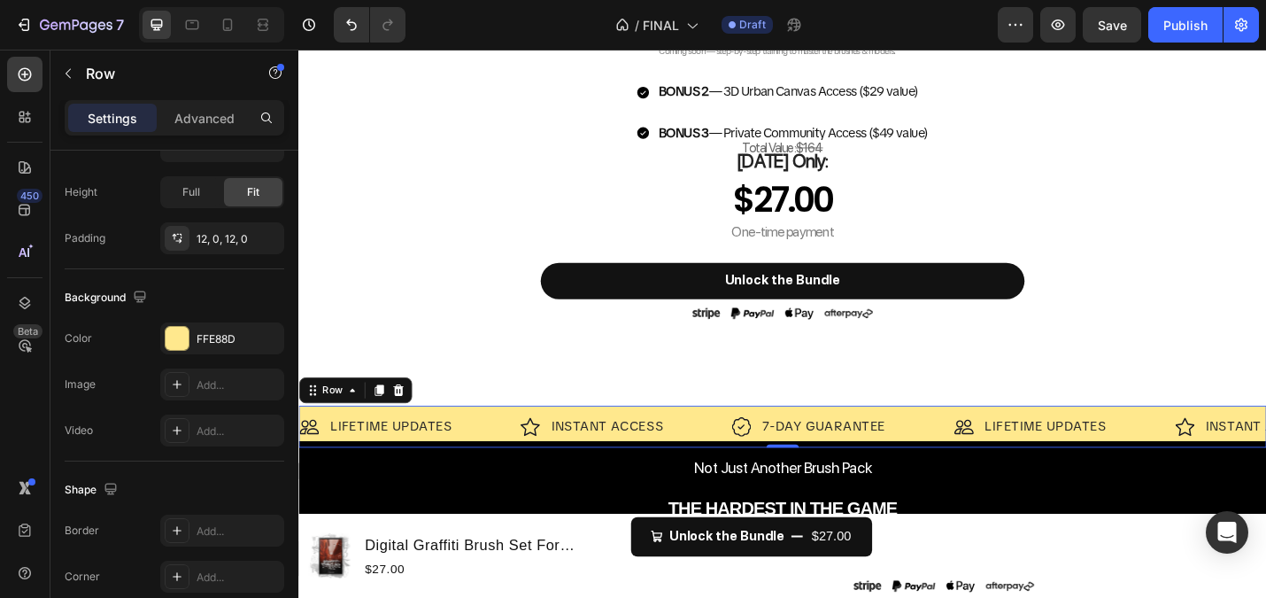
scroll to position [558, 0]
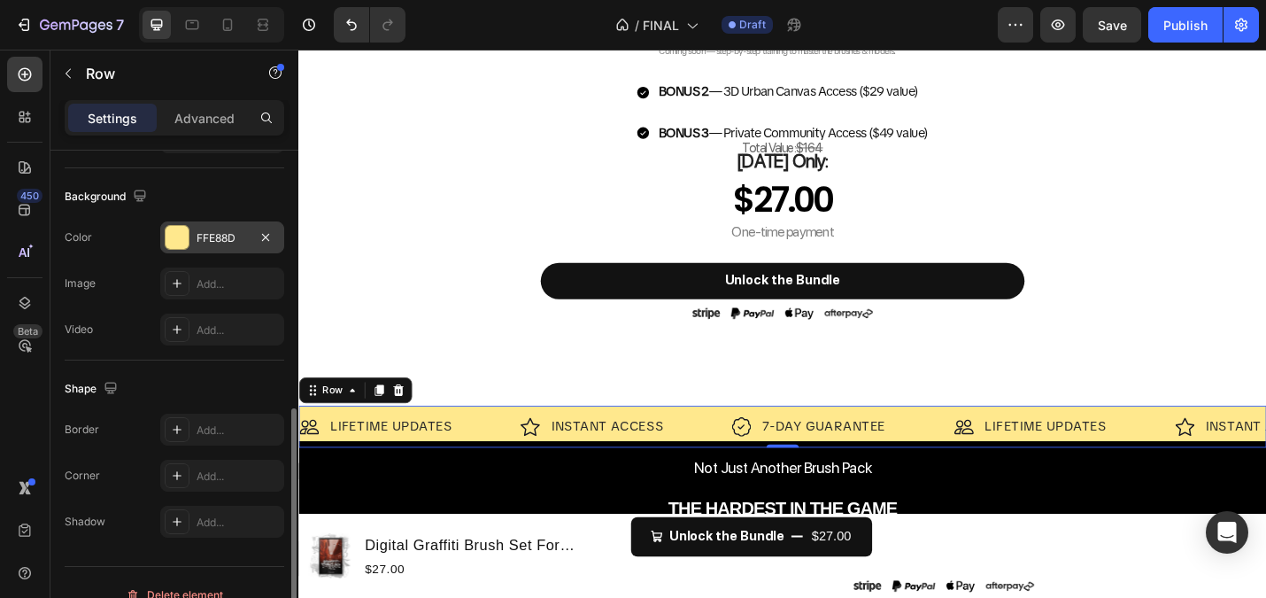
click at [174, 247] on div at bounding box center [177, 237] width 23 height 23
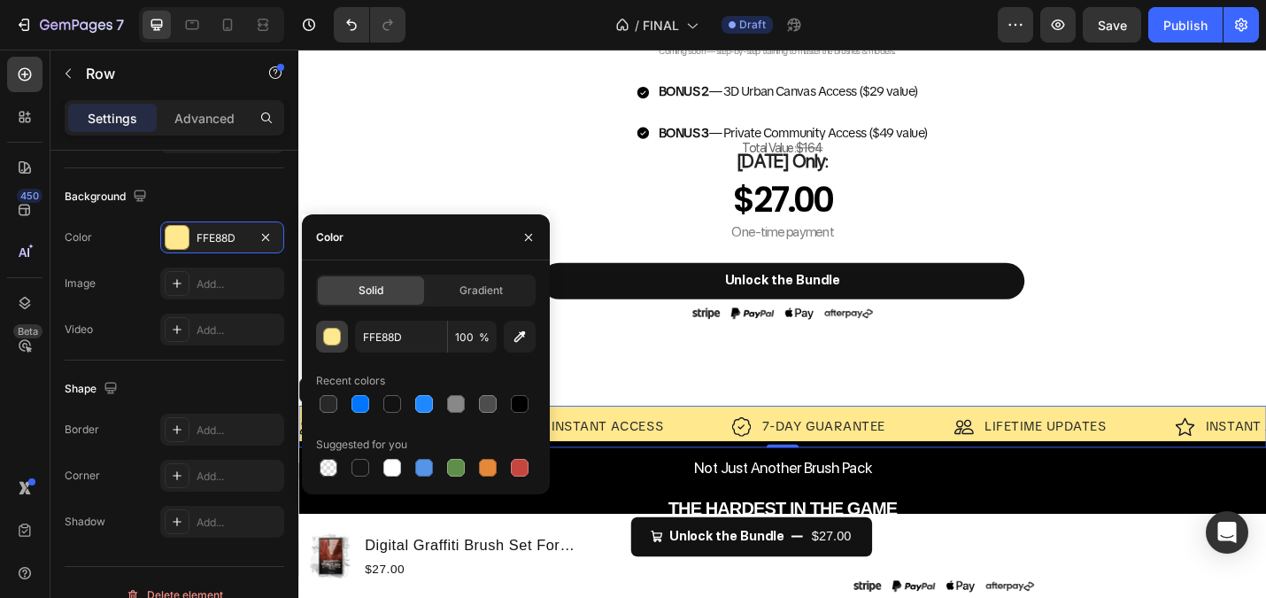
click at [330, 337] on div "button" at bounding box center [333, 338] width 18 height 18
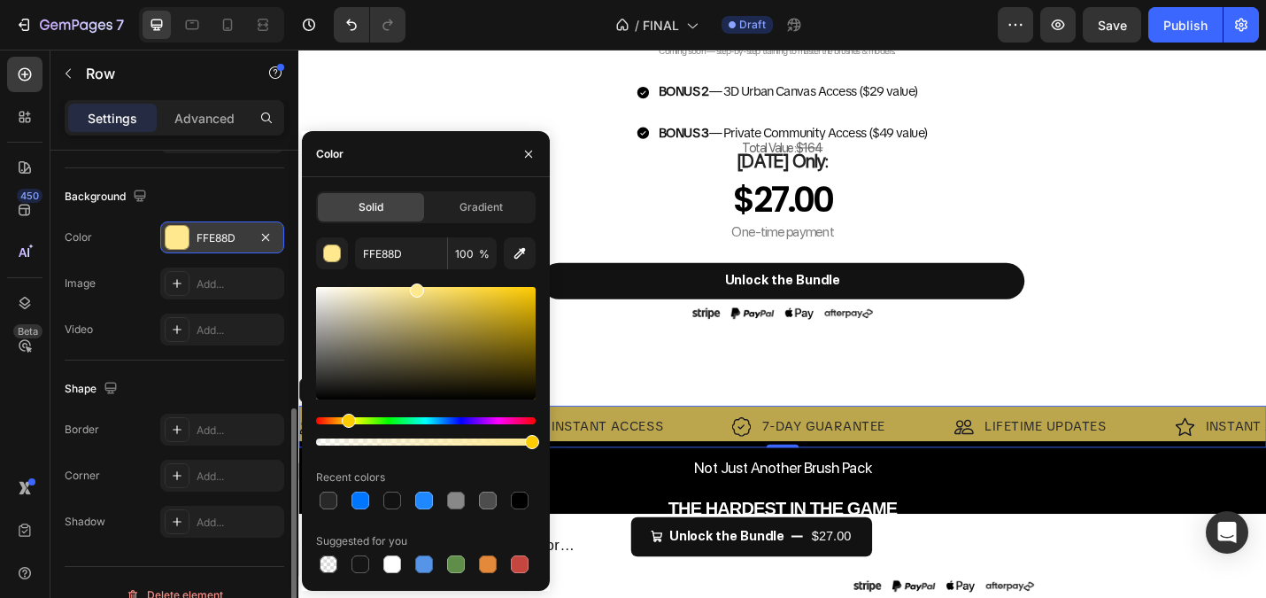
drag, startPoint x: 446, startPoint y: 315, endPoint x: 183, endPoint y: 238, distance: 274.1
click at [183, 238] on div "450 Beta Sections(18) Elements(83) Section Element Hero Section Product Detail …" at bounding box center [149, 324] width 298 height 548
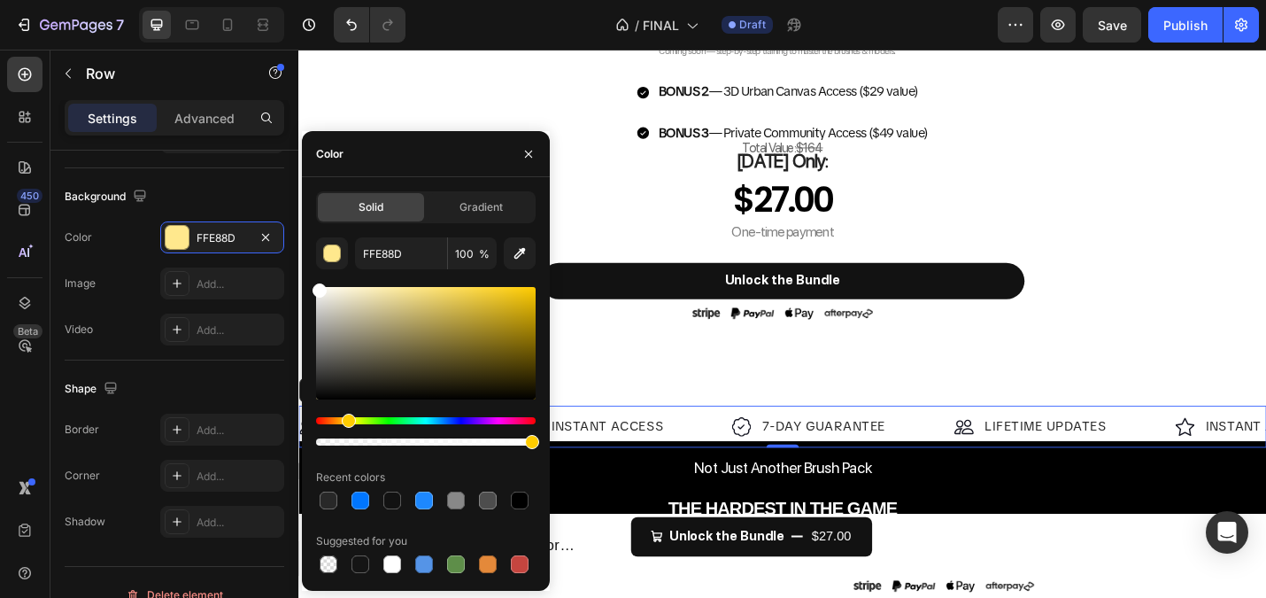
type input "FFFFFF"
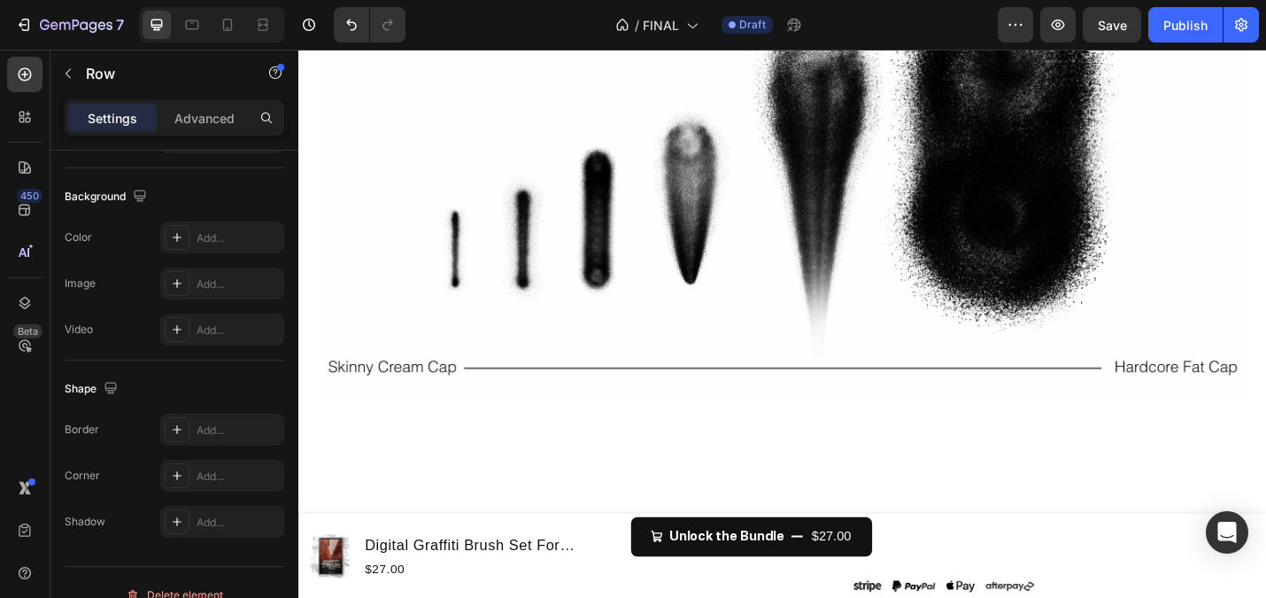
scroll to position [2753, 0]
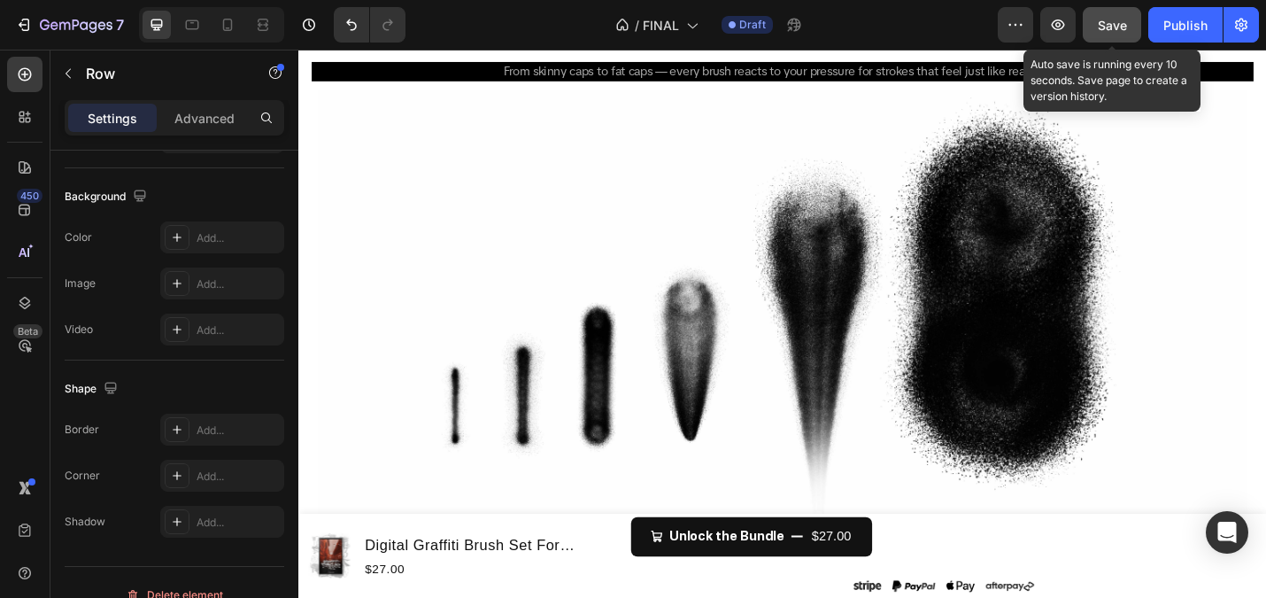
click at [1109, 35] on button "Save" at bounding box center [1112, 24] width 58 height 35
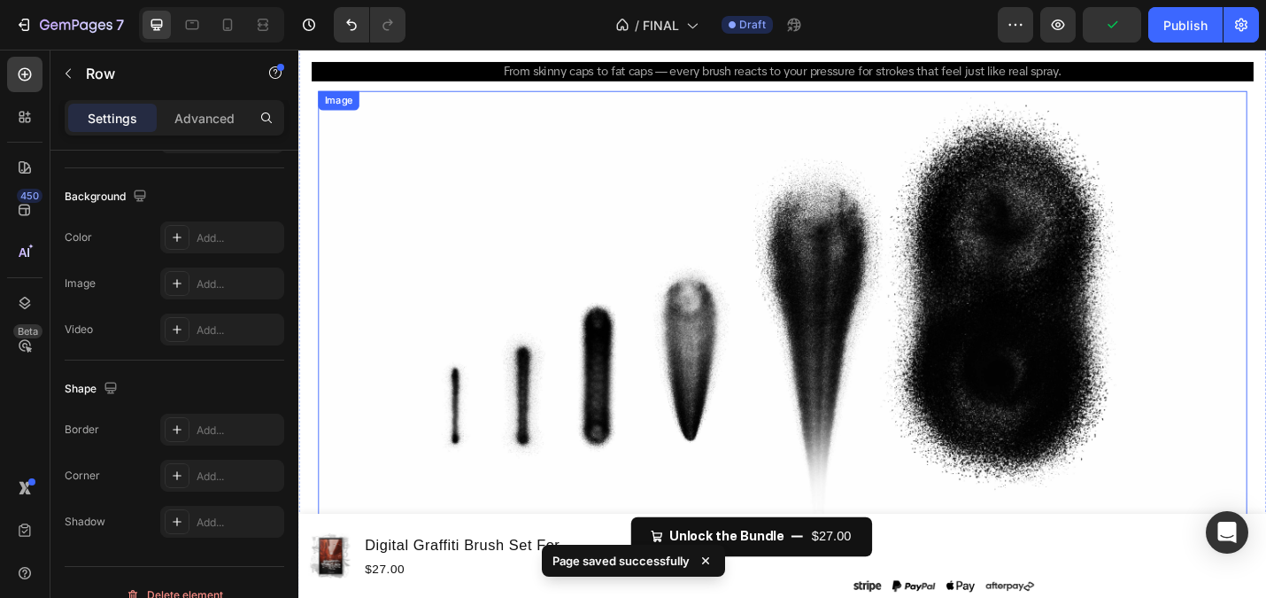
scroll to position [1945, 0]
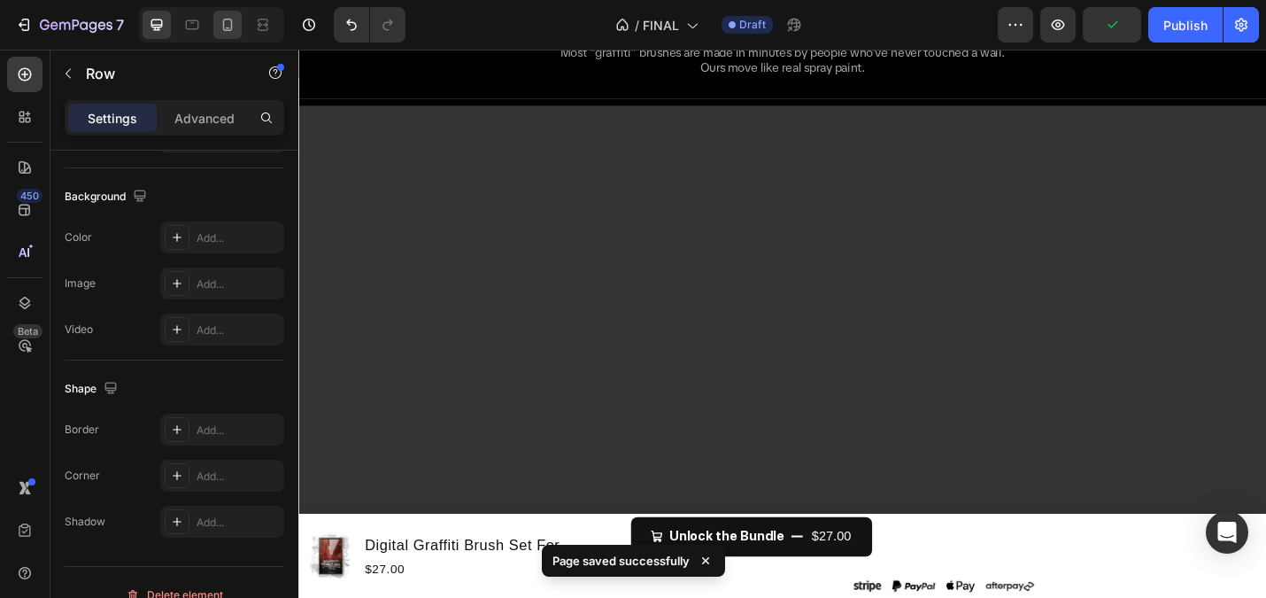
click at [234, 27] on icon at bounding box center [228, 25] width 18 height 18
type input "100%"
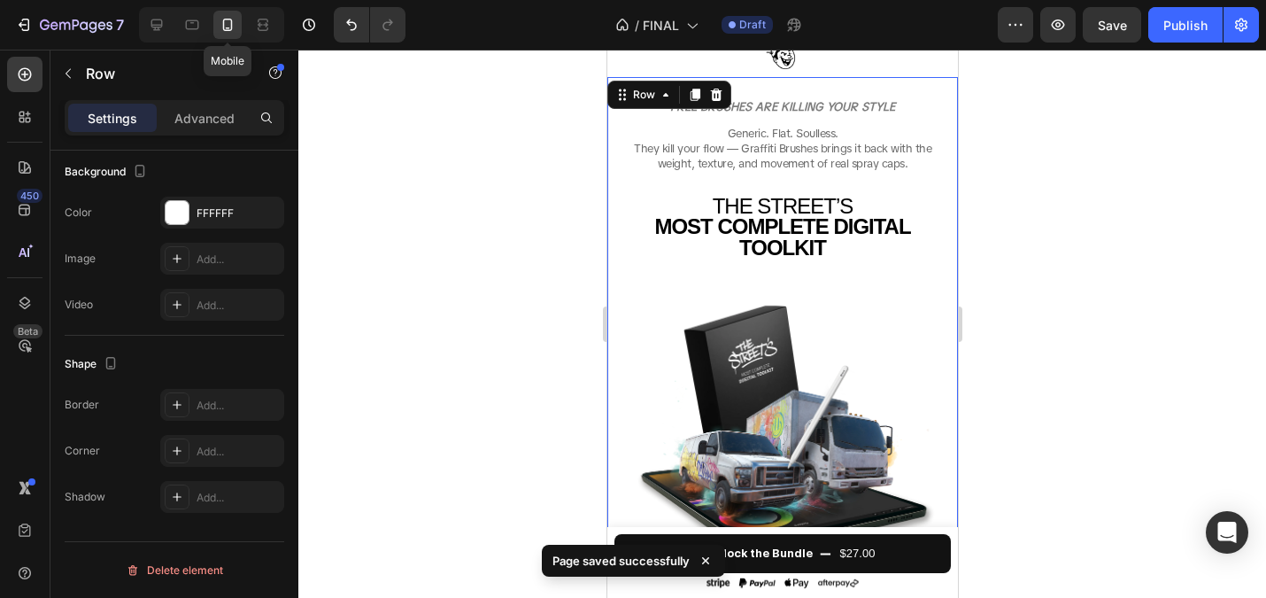
scroll to position [164, 0]
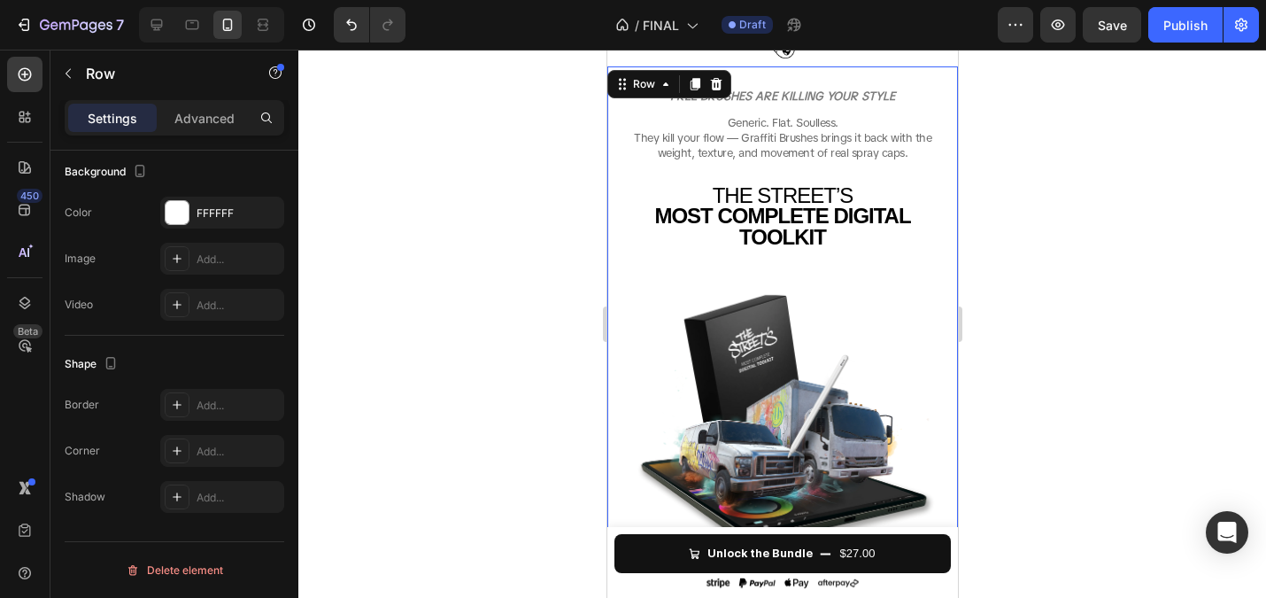
click at [1108, 328] on div at bounding box center [782, 324] width 968 height 548
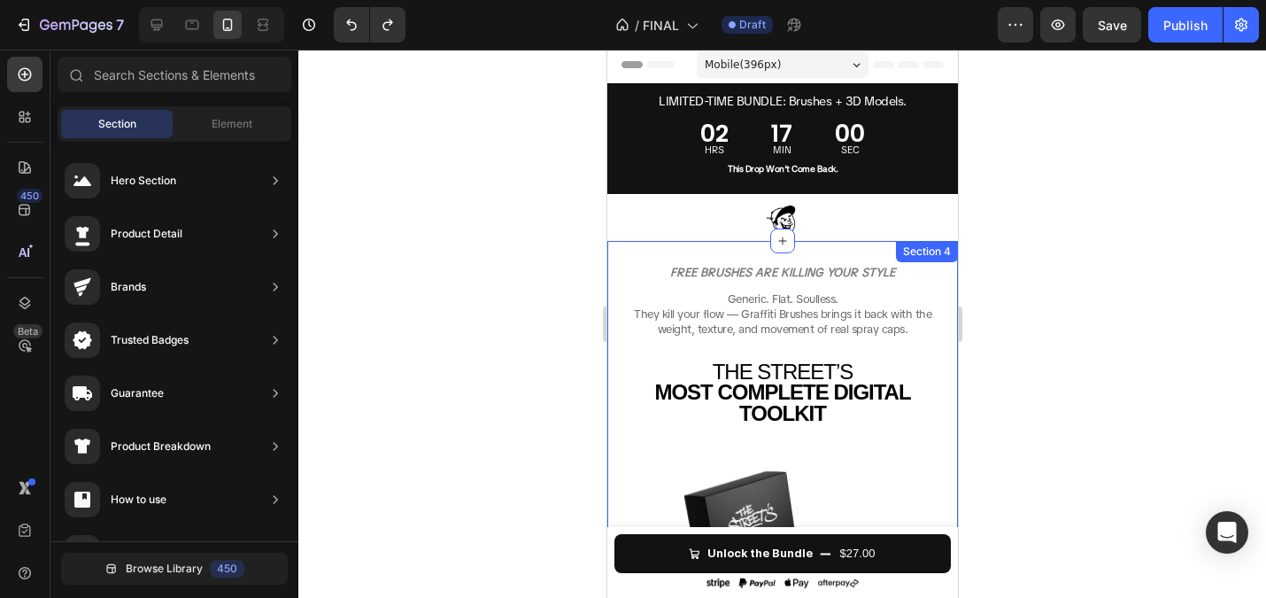
scroll to position [0, 0]
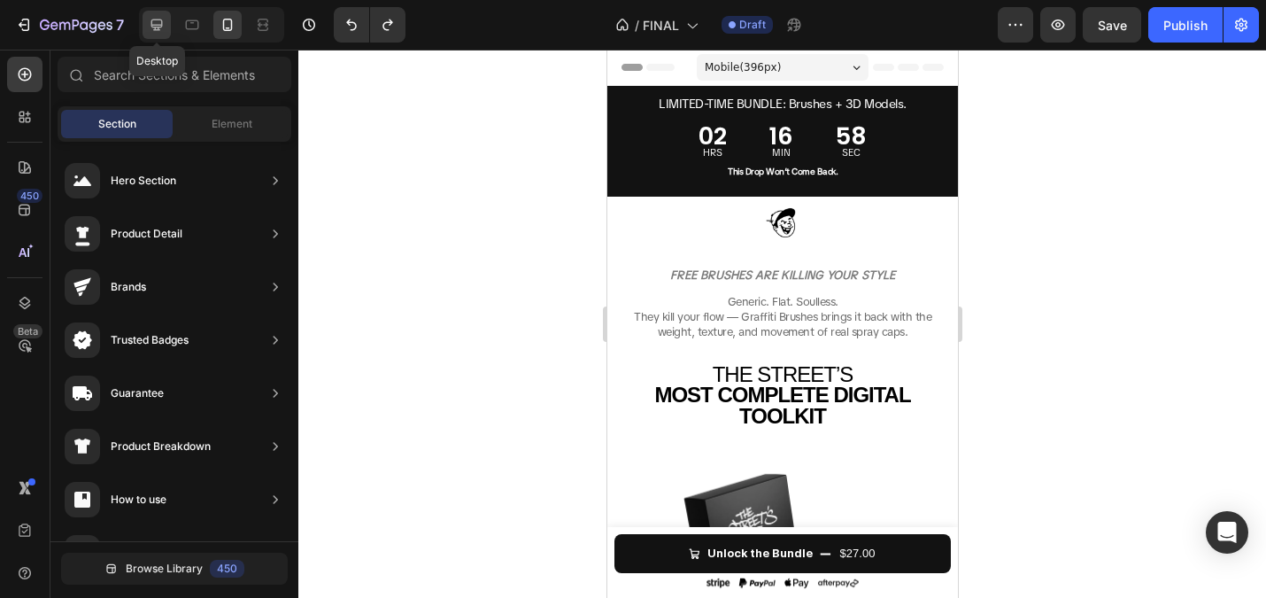
click at [157, 23] on icon at bounding box center [157, 25] width 18 height 18
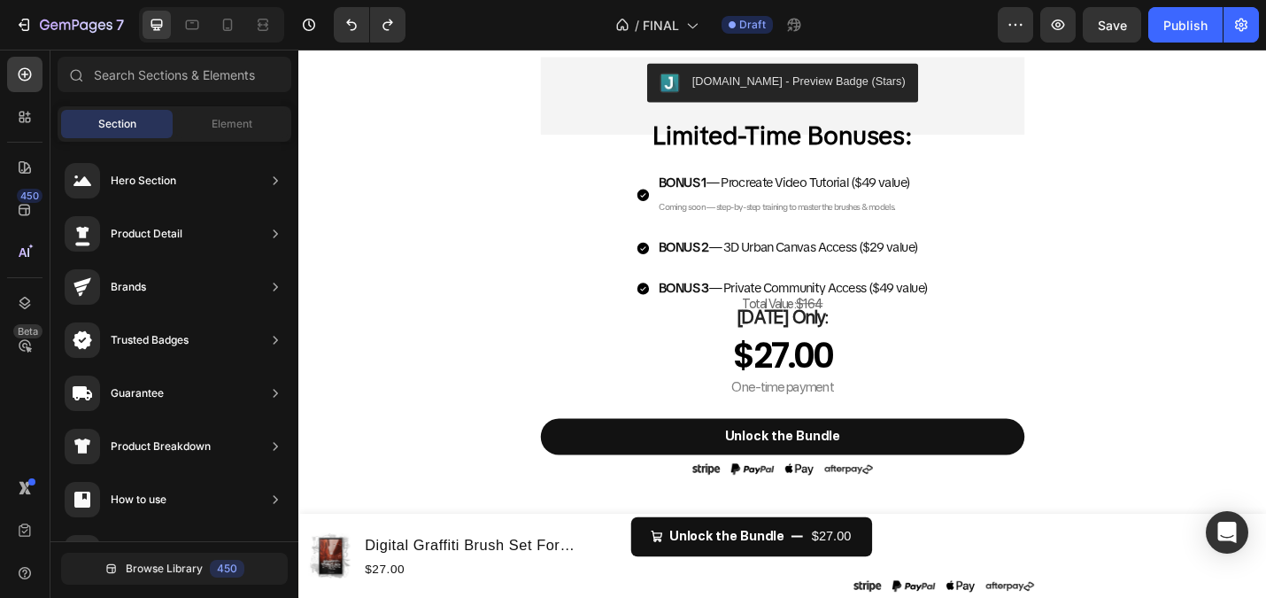
scroll to position [1575, 0]
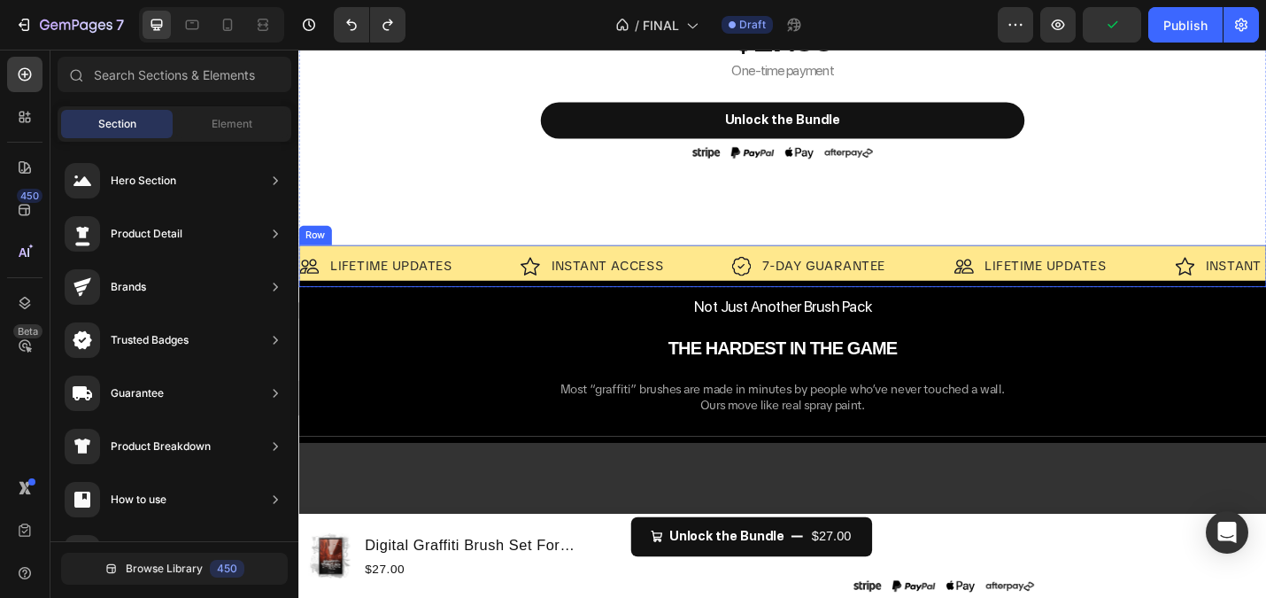
click at [731, 272] on div "Image LIFETIME UPDATES Text Block Row Image INSTANT ACCESS Text Block Row Image…" at bounding box center [829, 287] width 1063 height 46
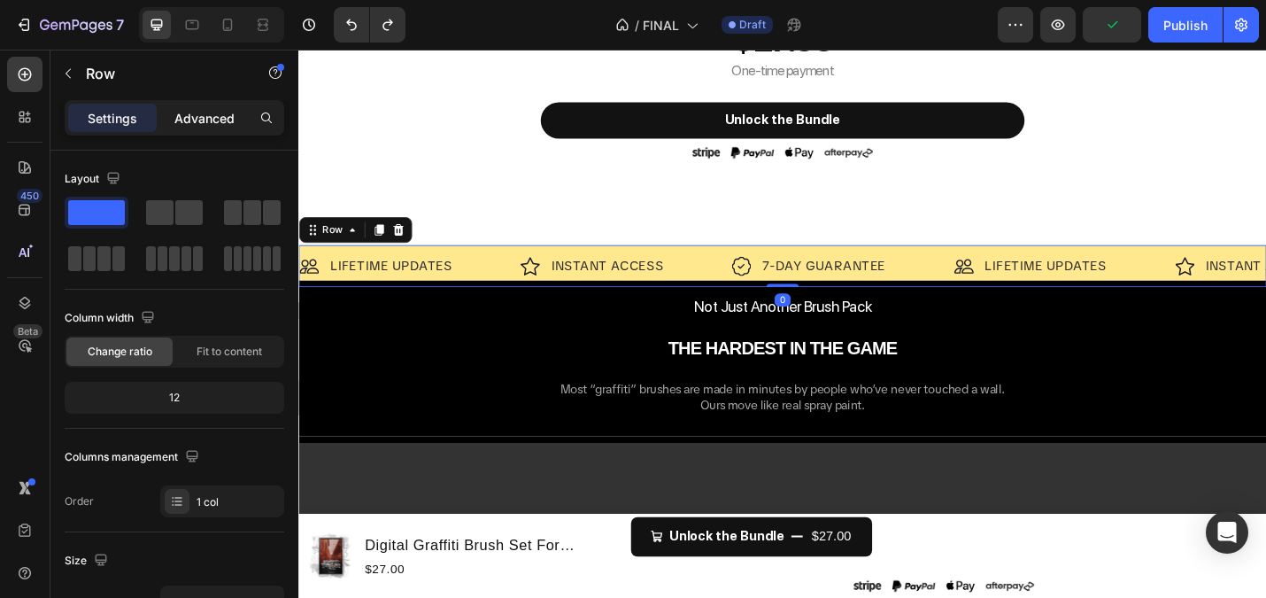
click at [182, 119] on p "Advanced" at bounding box center [204, 118] width 60 height 19
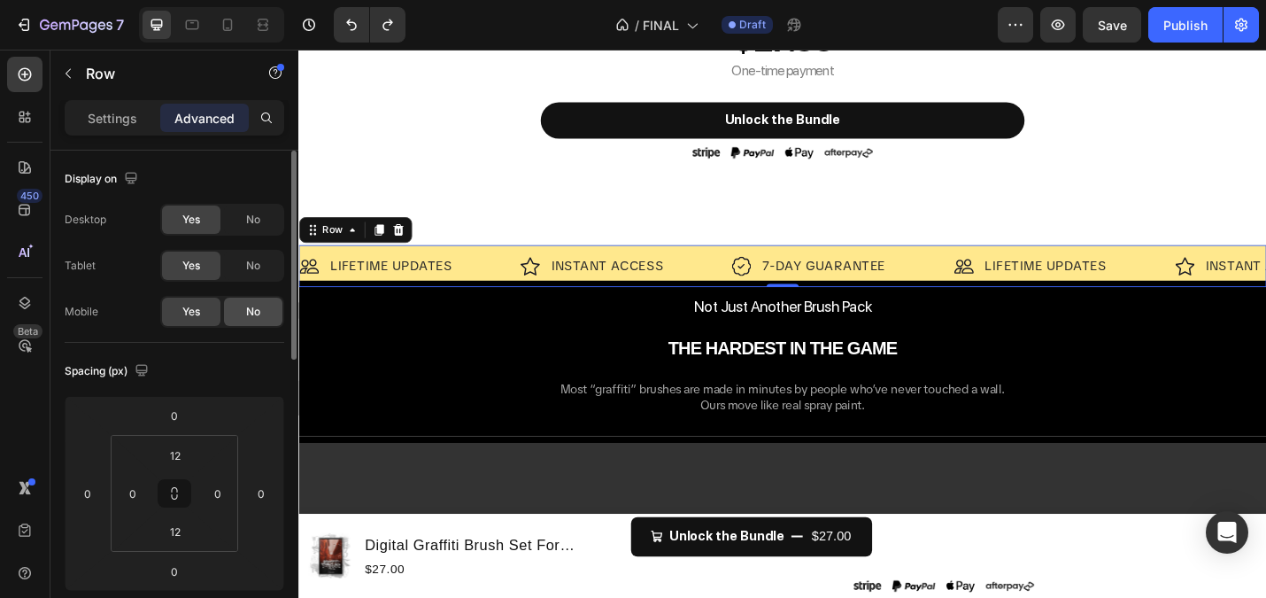
click at [250, 316] on span "No" at bounding box center [253, 312] width 14 height 16
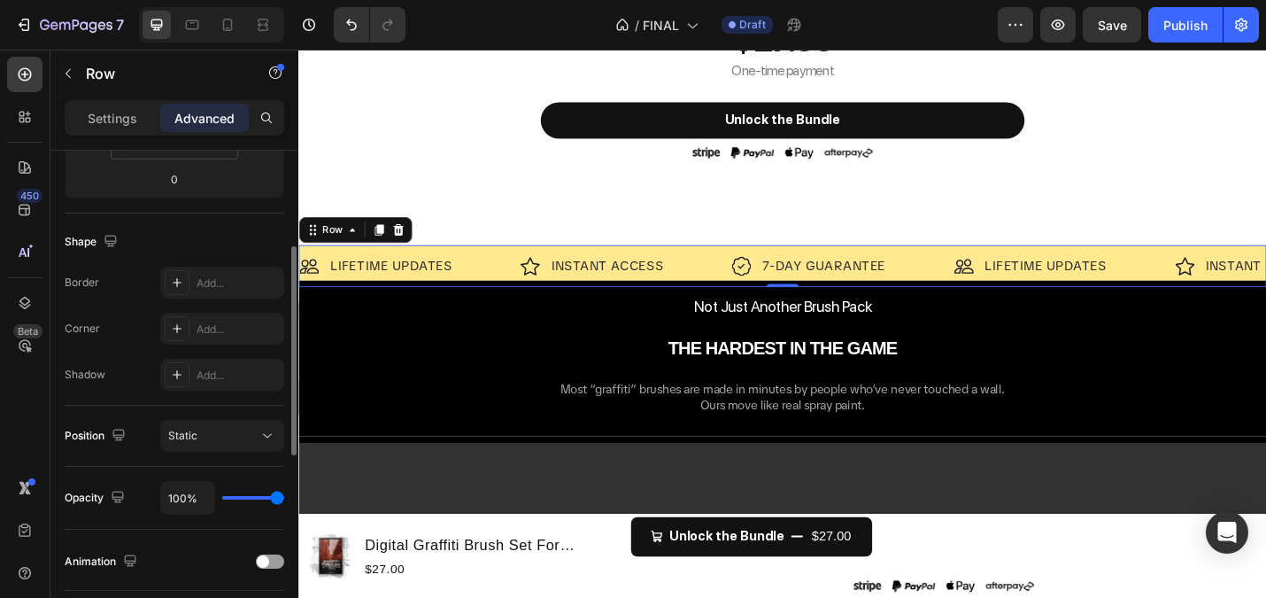
scroll to position [319, 0]
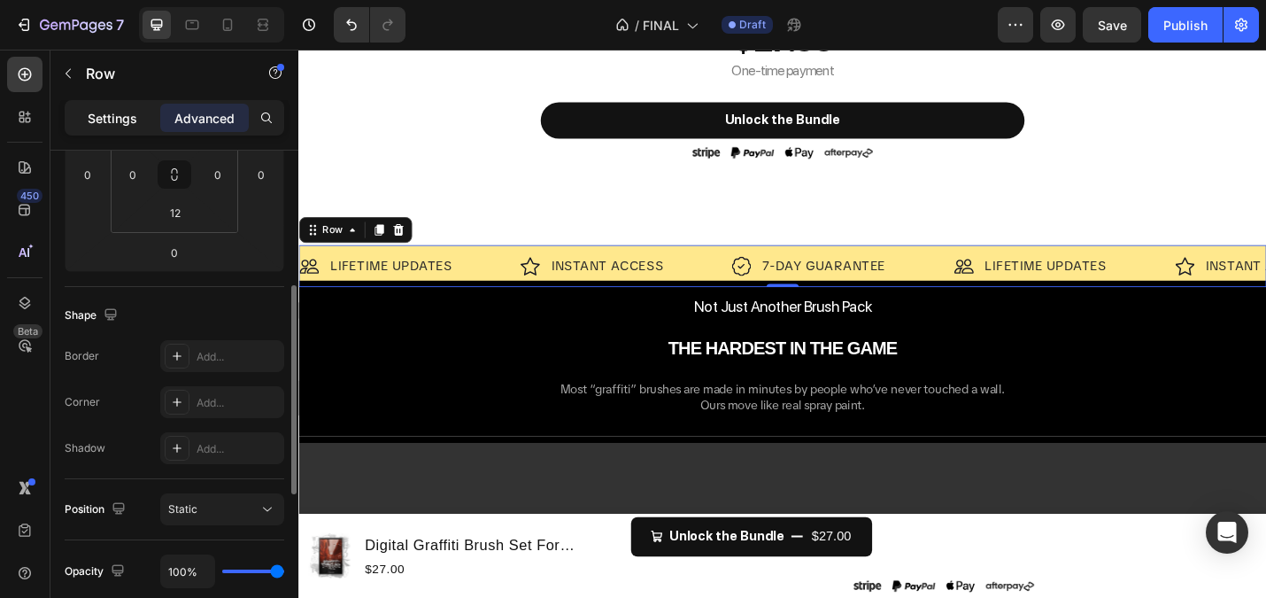
click at [117, 125] on p "Settings" at bounding box center [113, 118] width 50 height 19
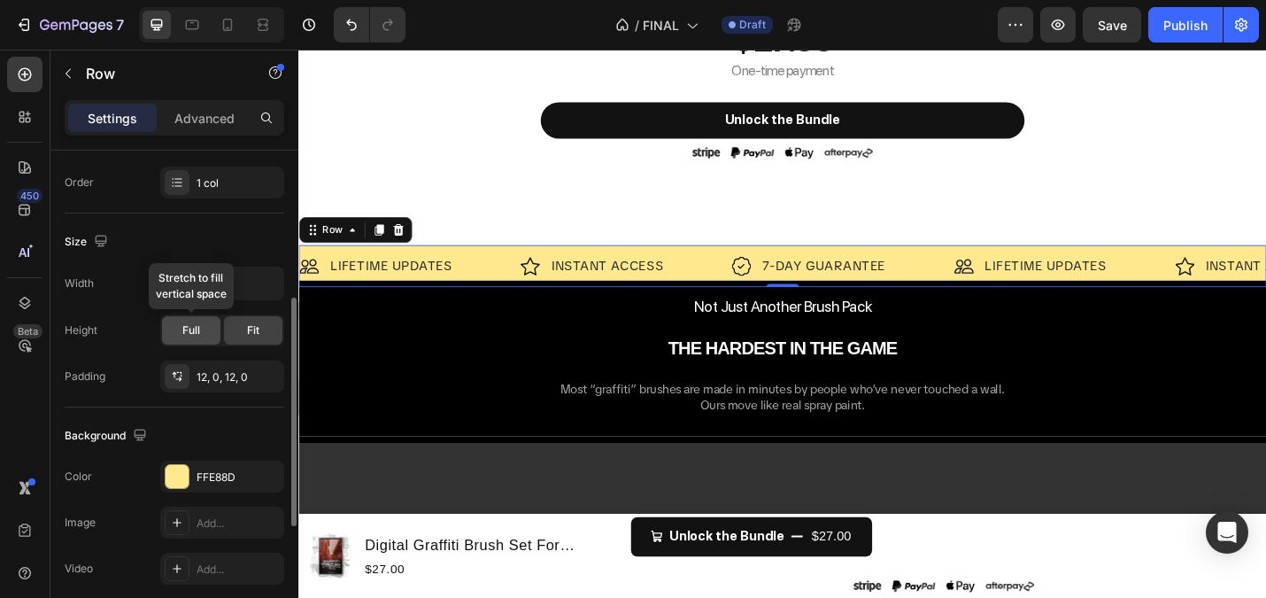
scroll to position [368, 0]
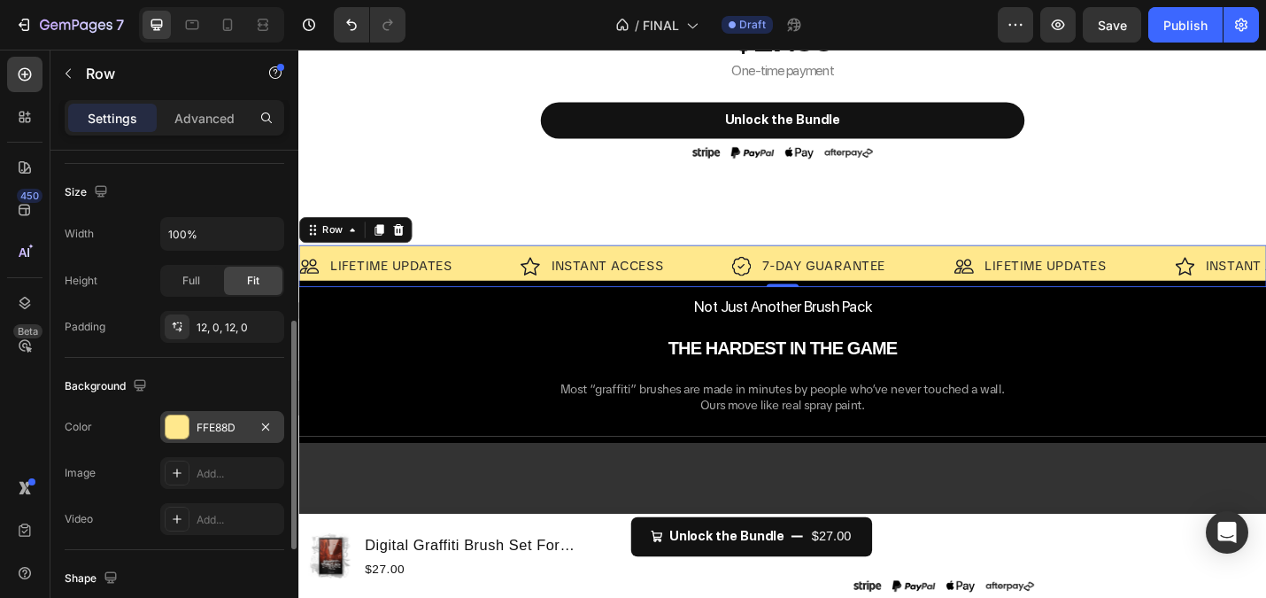
click at [181, 433] on div at bounding box center [177, 426] width 23 height 23
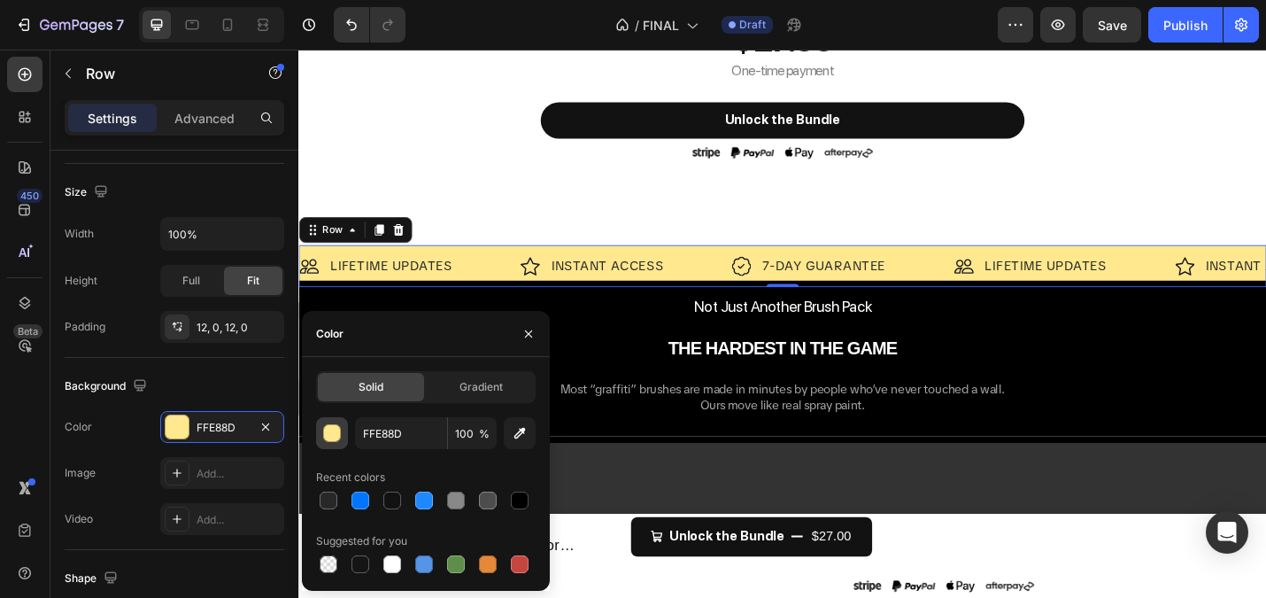
click at [329, 431] on div "button" at bounding box center [333, 434] width 18 height 18
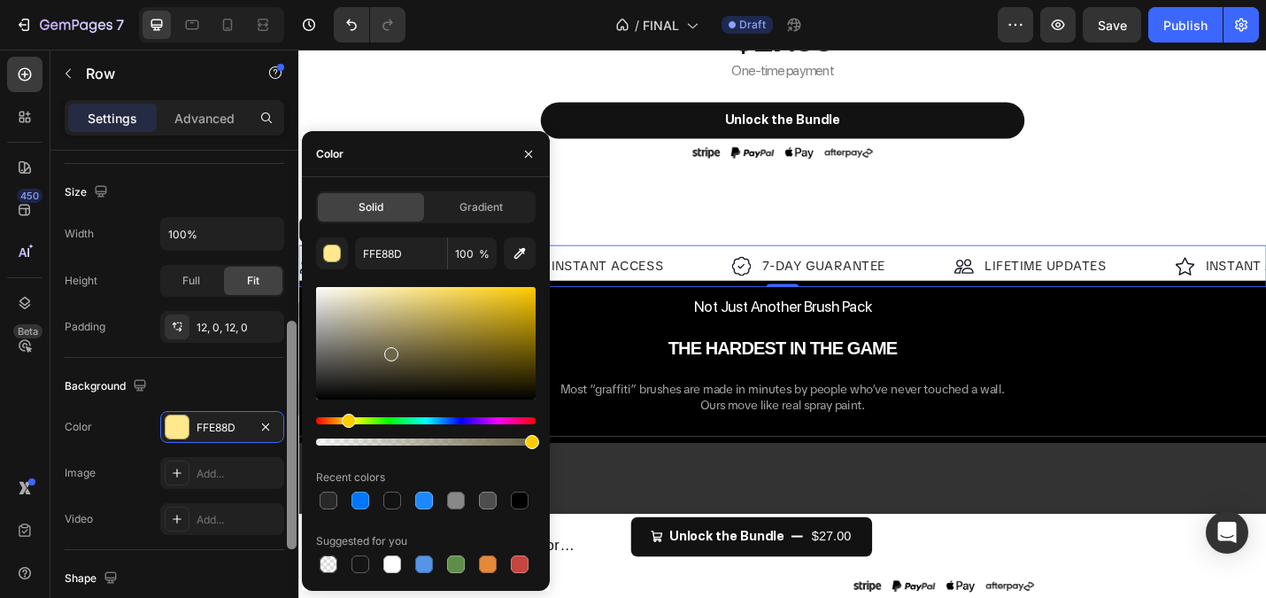
drag, startPoint x: 389, startPoint y: 351, endPoint x: 288, endPoint y: 260, distance: 135.5
click at [288, 260] on div "450 Beta Sections(18) Elements(83) Section Element Hero Section Product Detail …" at bounding box center [149, 324] width 298 height 548
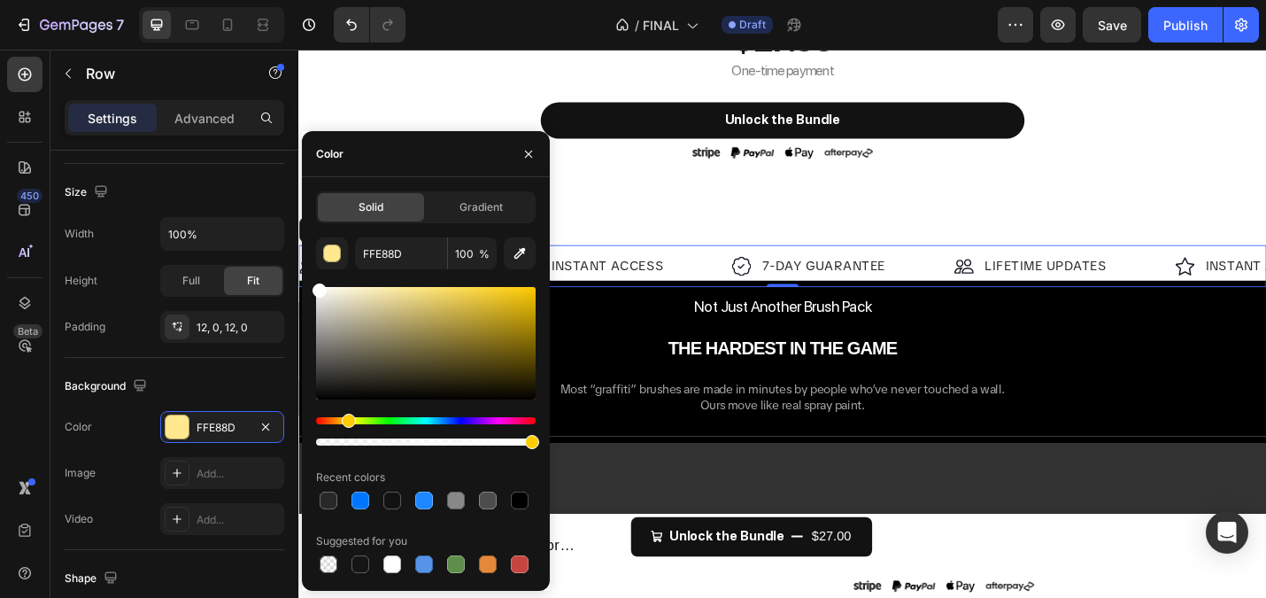
type input "FFFFFF"
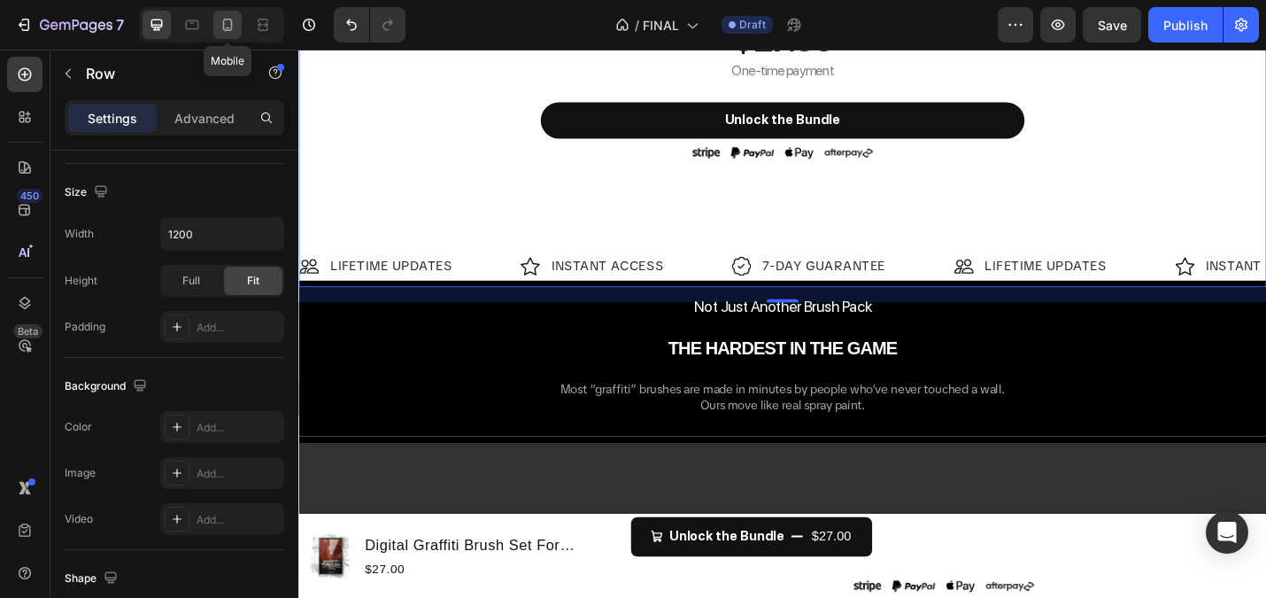
click at [222, 15] on div at bounding box center [227, 25] width 28 height 28
type input "100%"
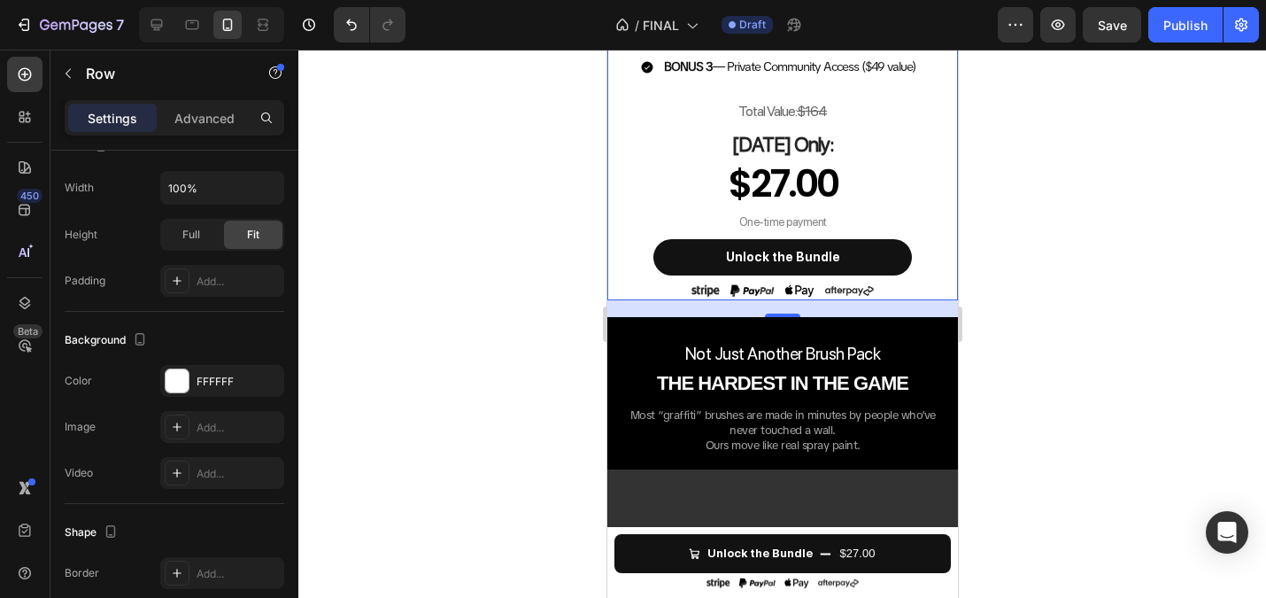
scroll to position [938, 0]
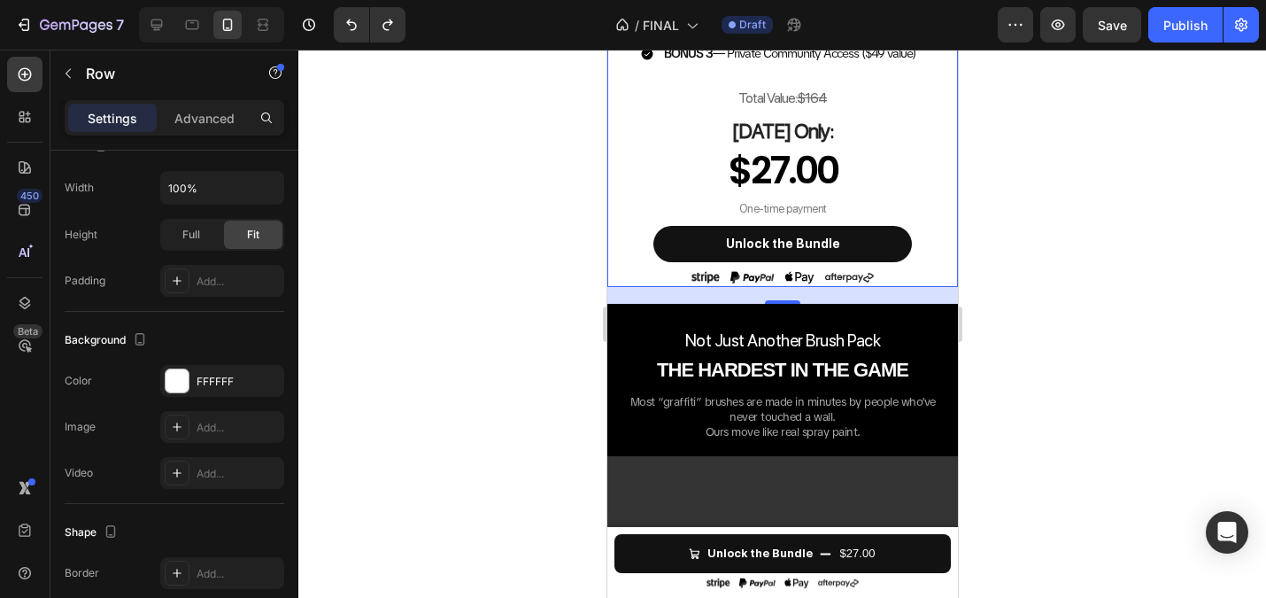
click at [536, 287] on div at bounding box center [782, 324] width 968 height 548
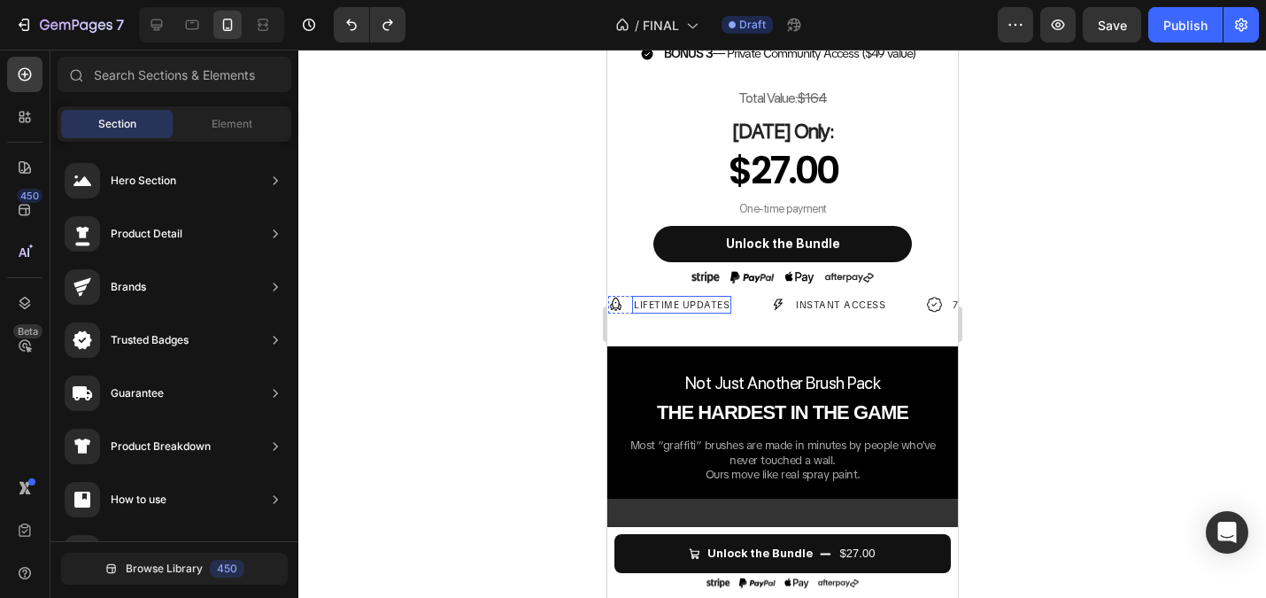
click at [698, 306] on p "LIFETIME UPDATES" at bounding box center [681, 305] width 96 height 15
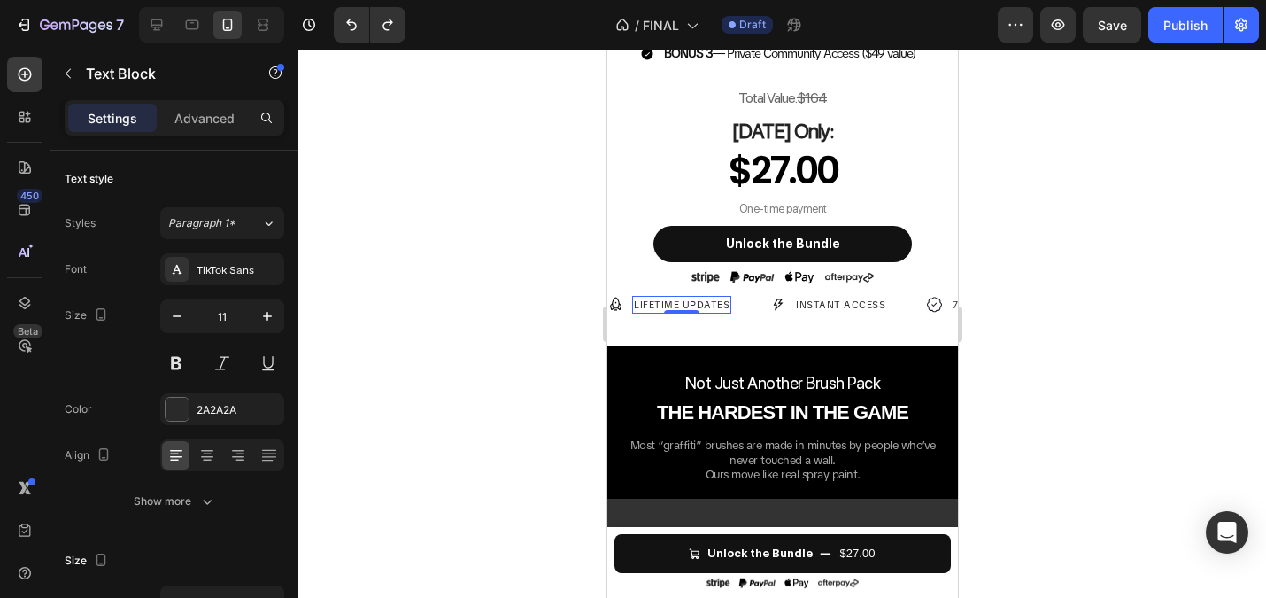
click at [445, 218] on div at bounding box center [782, 324] width 968 height 548
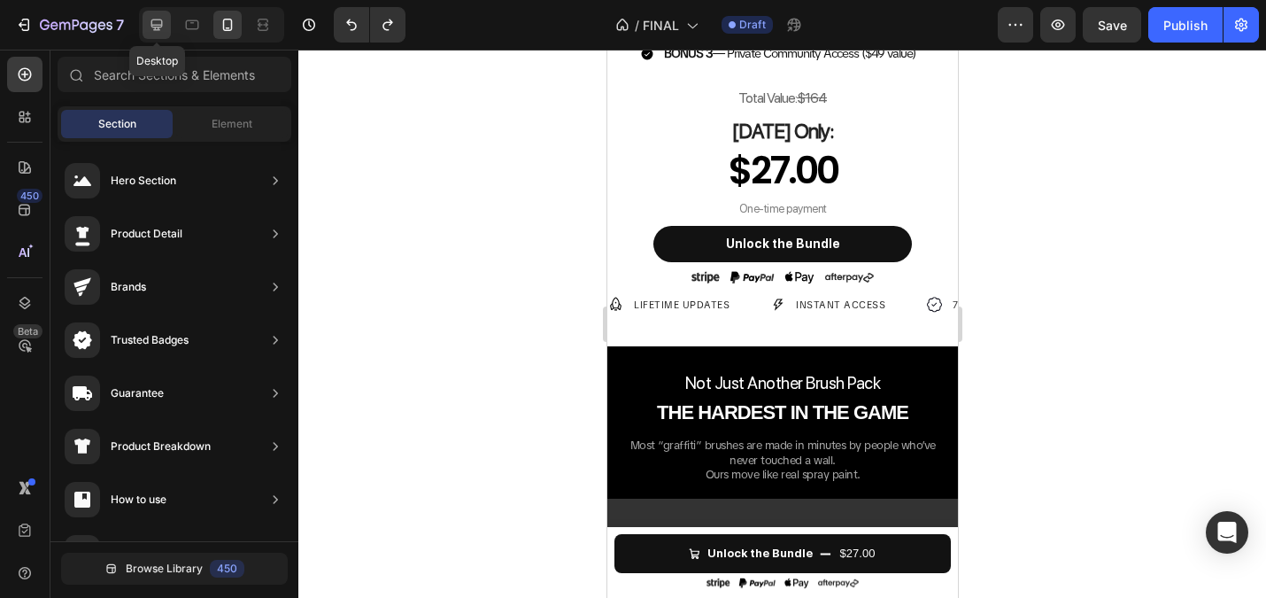
click at [165, 17] on icon at bounding box center [157, 25] width 18 height 18
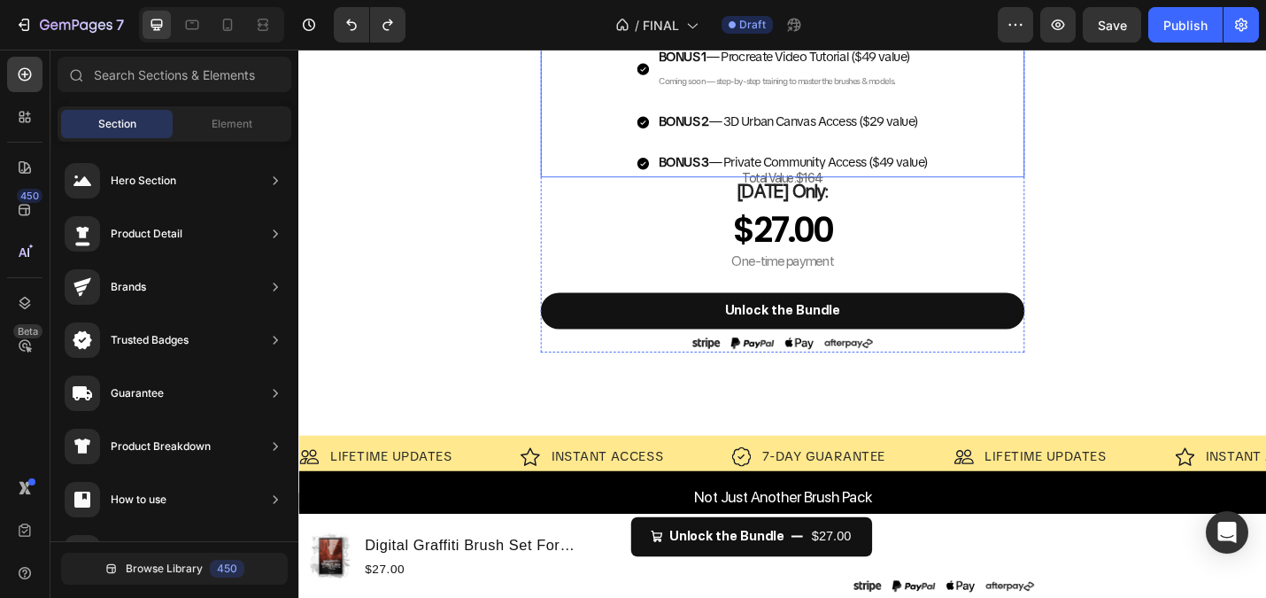
scroll to position [1313, 0]
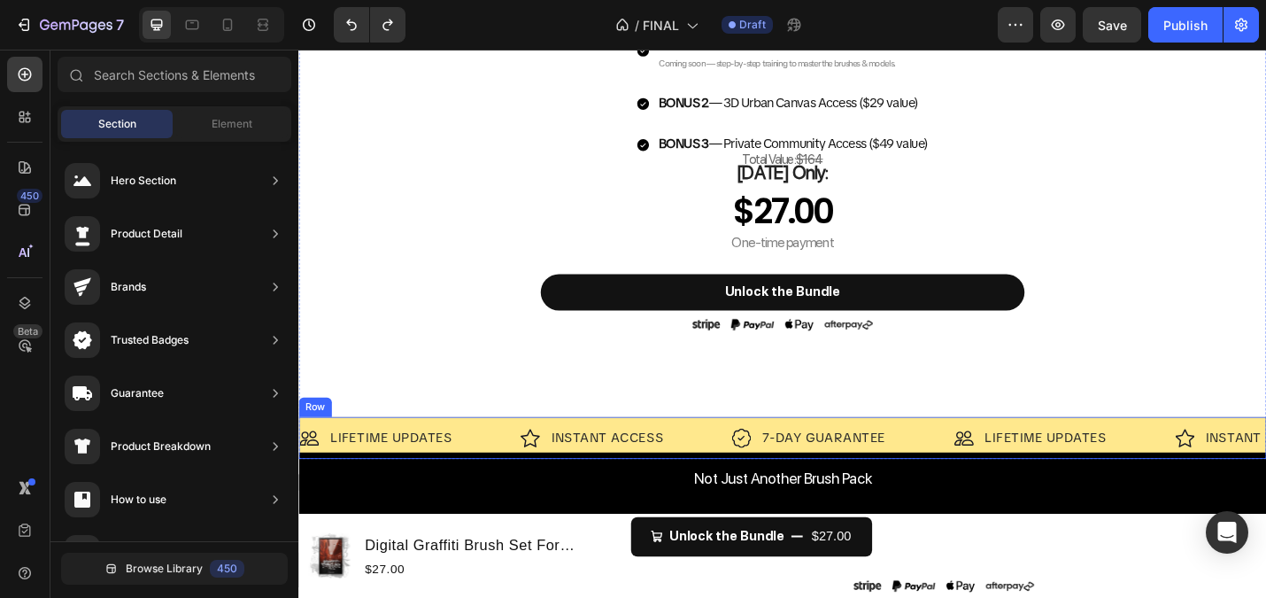
click at [592, 456] on div "Image LIFETIME UPDATES Text Block Row Image INSTANT ACCESS Text Block Row Image…" at bounding box center [829, 476] width 1063 height 46
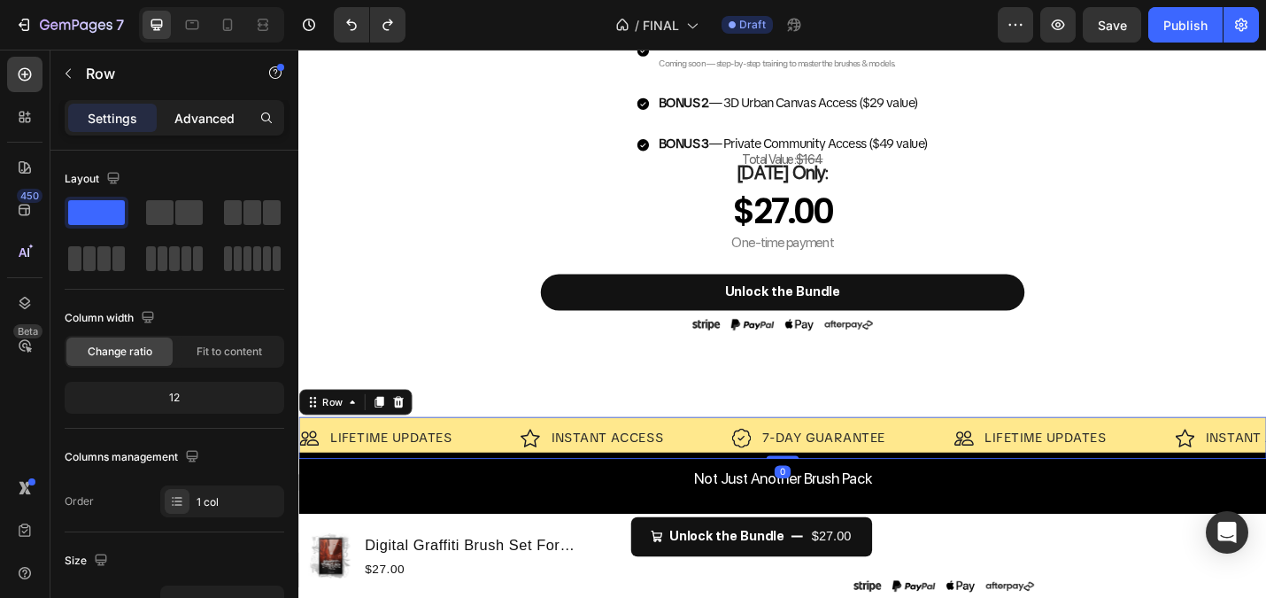
click at [183, 113] on p "Advanced" at bounding box center [204, 118] width 60 height 19
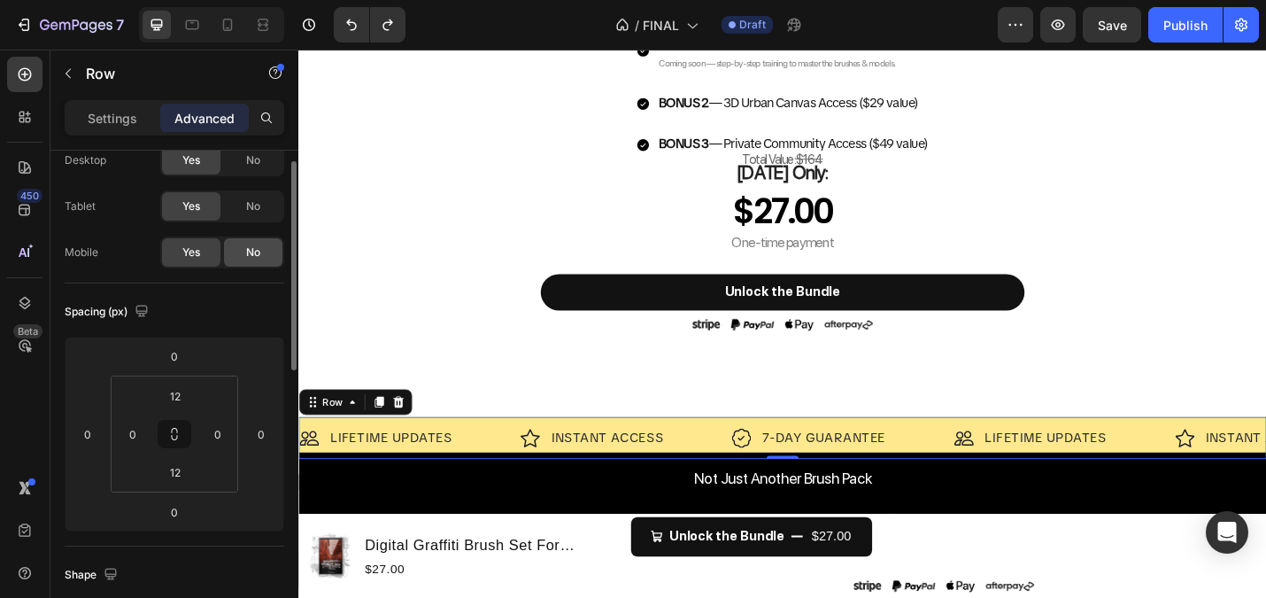
scroll to position [0, 0]
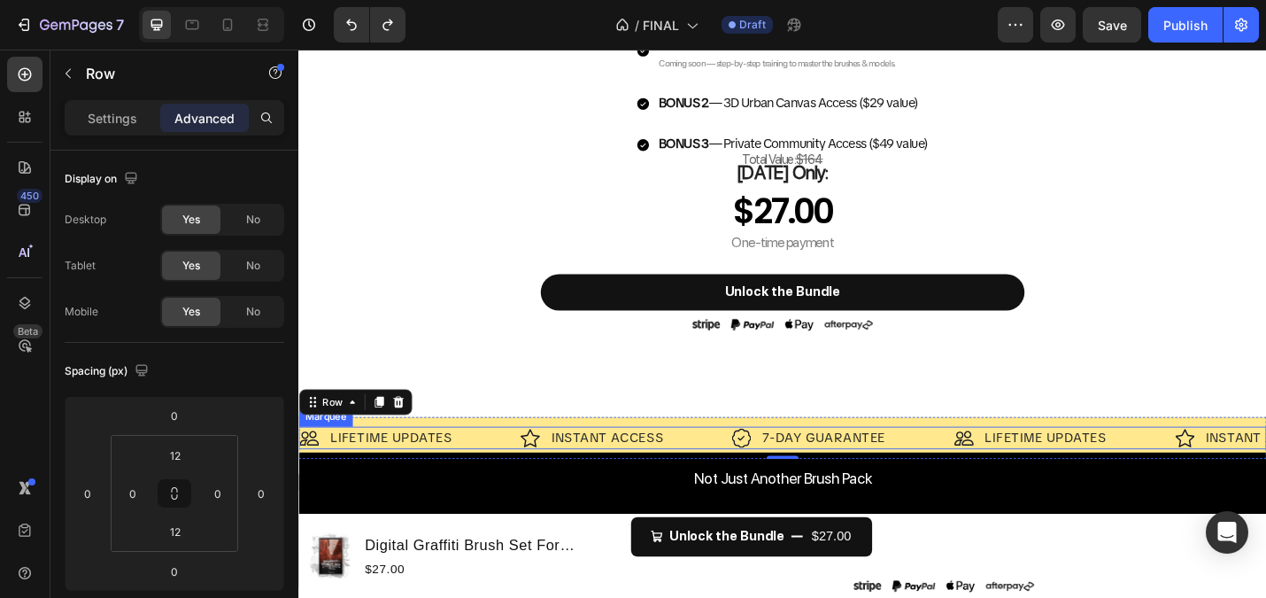
click at [481, 463] on div "Image LIFETIME UPDATES Text Block Row" at bounding box center [420, 475] width 243 height 25
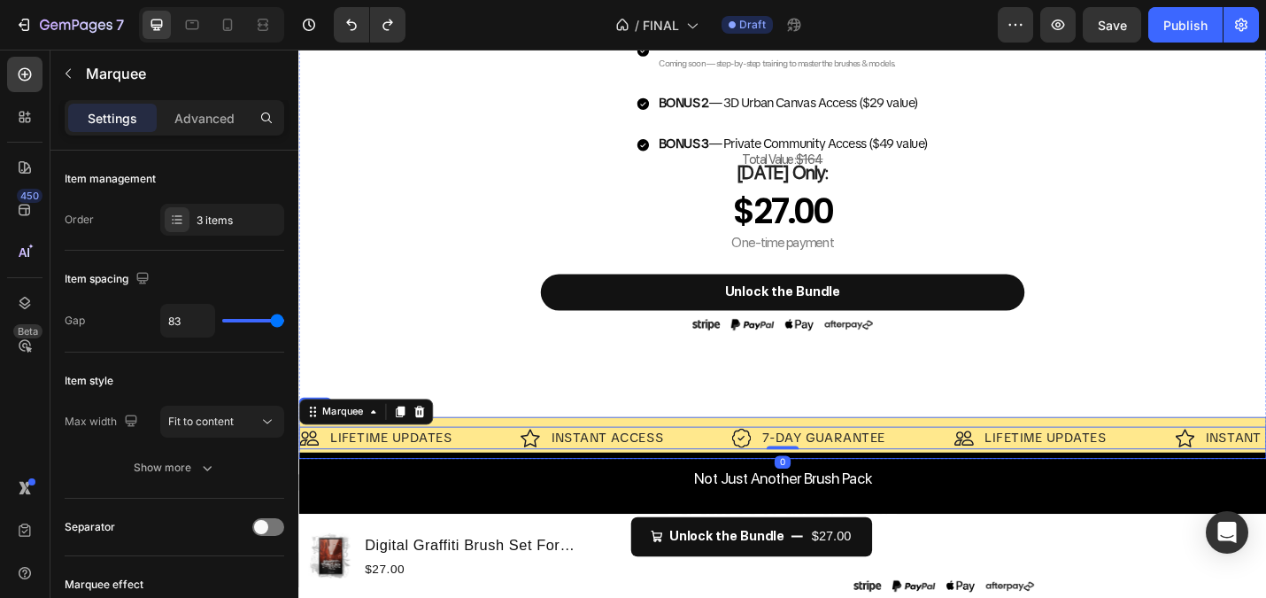
click at [470, 460] on div "Image LIFETIME UPDATES Text Block Row Image INSTANT ACCESS Text Block Row Image…" at bounding box center [829, 476] width 1063 height 46
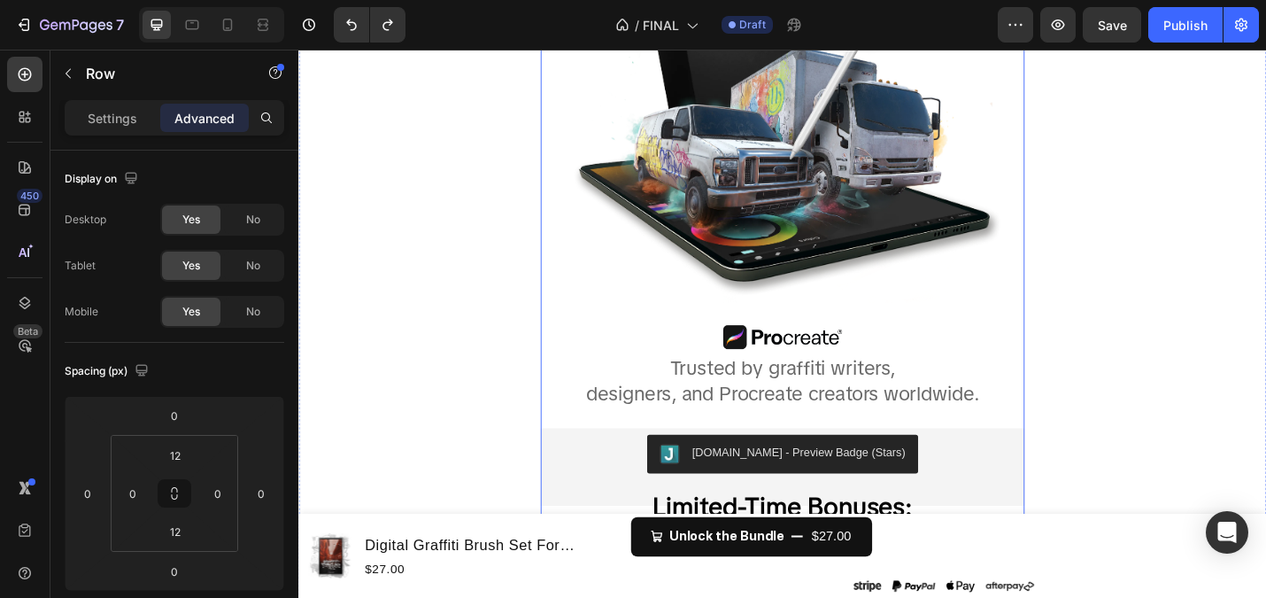
scroll to position [967, 0]
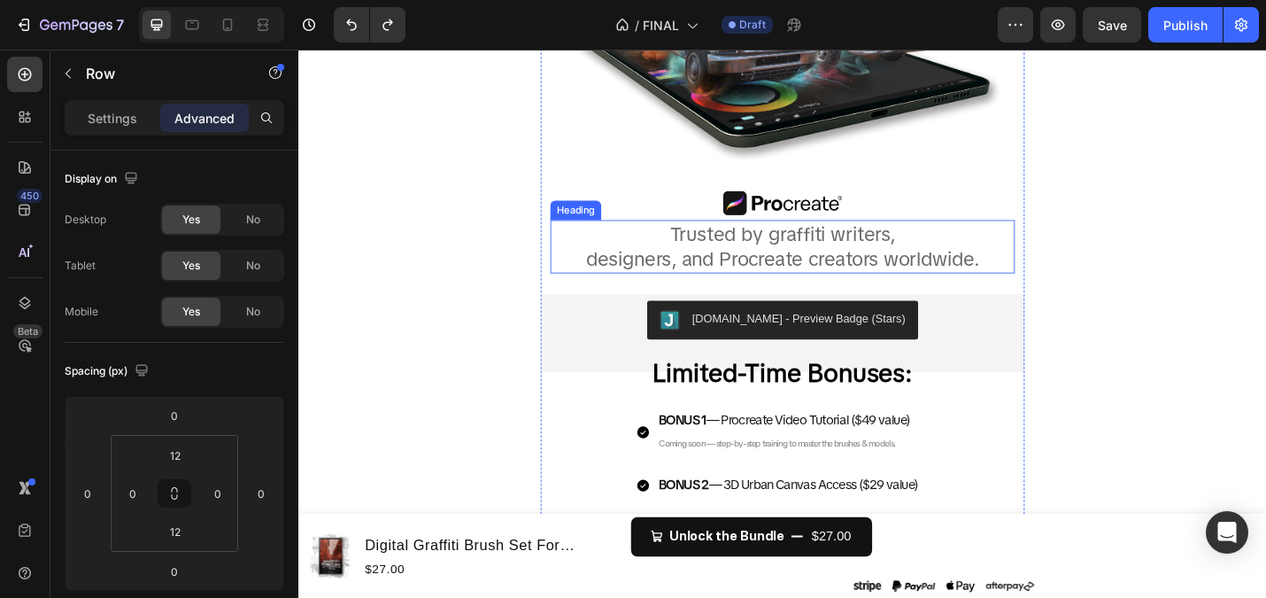
click at [782, 259] on span "Trusted by graffiti writers," at bounding box center [830, 251] width 247 height 27
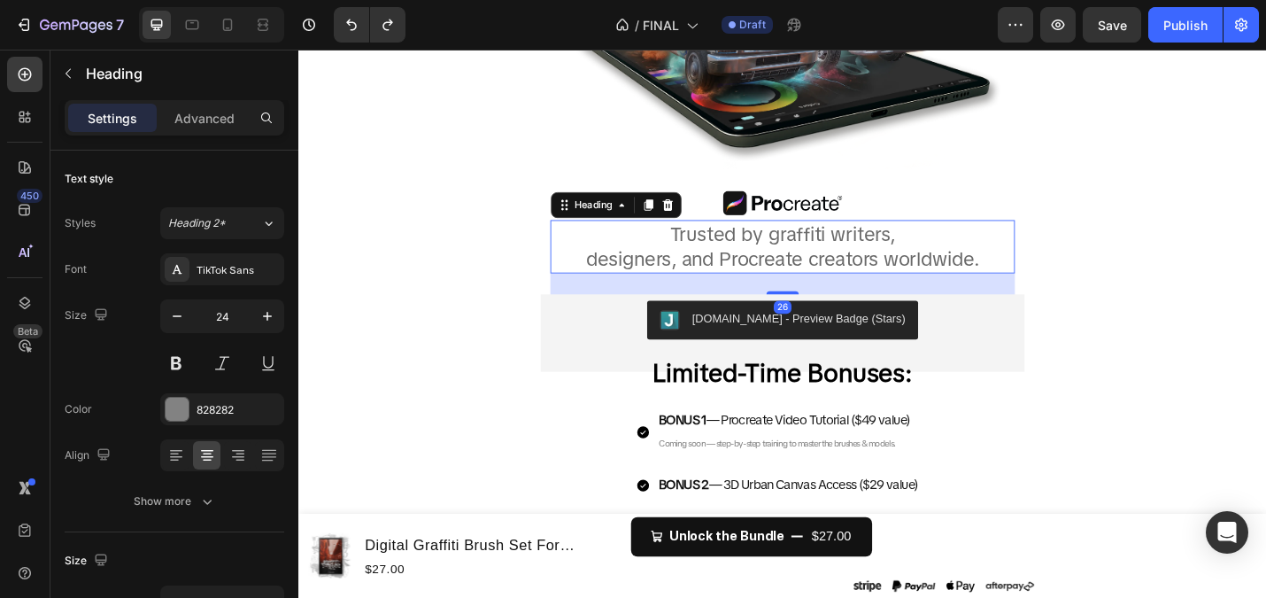
click at [782, 259] on span "Trusted by graffiti writers," at bounding box center [830, 251] width 247 height 27
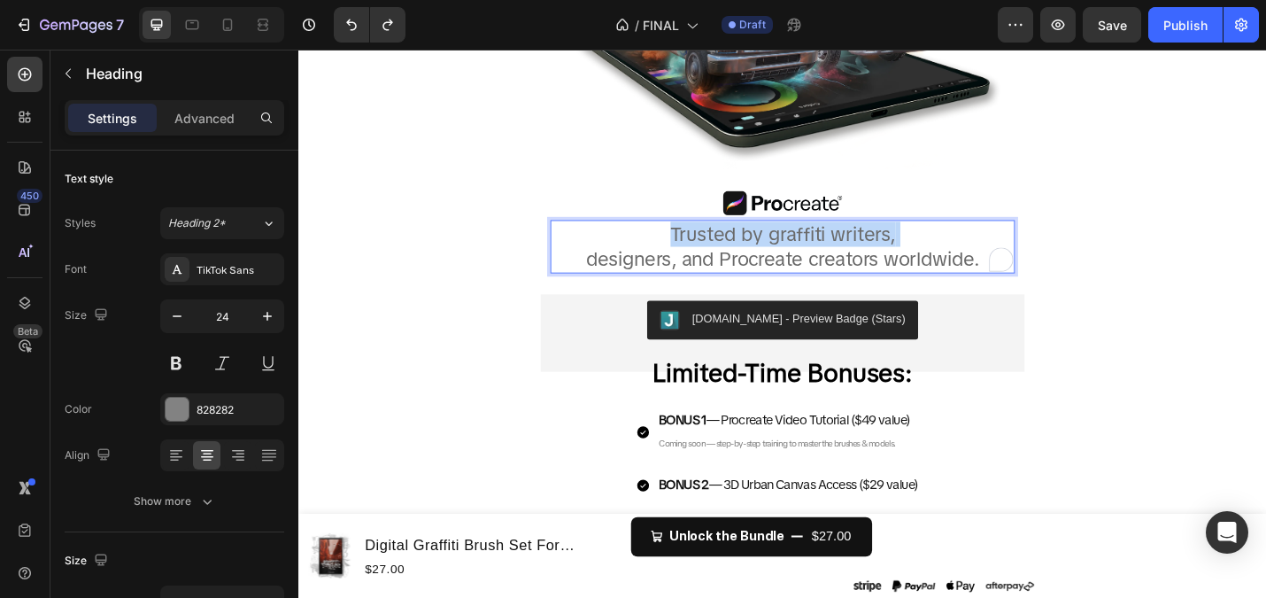
click at [782, 259] on span "Trusted by graffiti writers," at bounding box center [830, 251] width 247 height 27
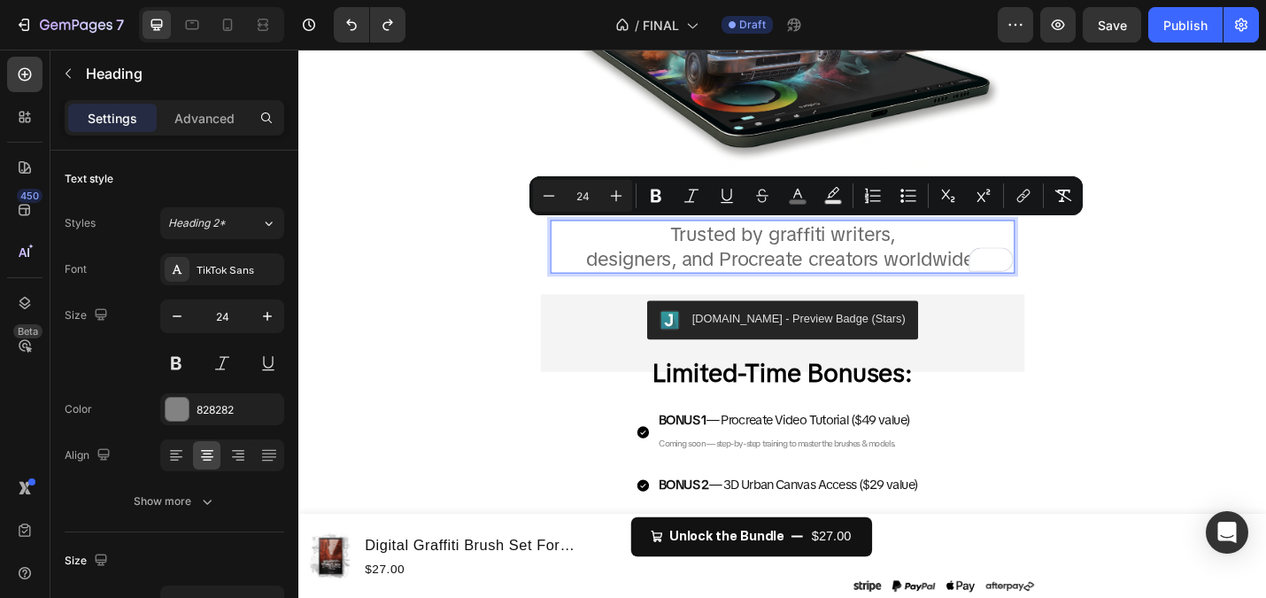
click at [790, 270] on span "designers, and Procreate creators worldwide." at bounding box center [830, 279] width 432 height 27
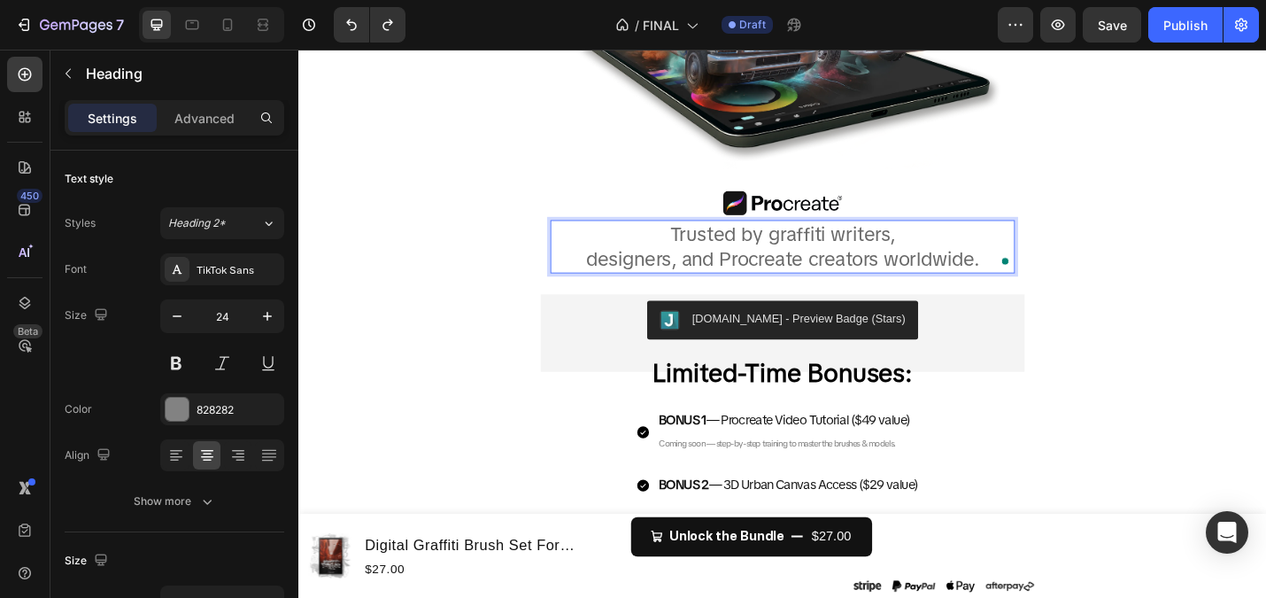
drag, startPoint x: 700, startPoint y: 245, endPoint x: 1000, endPoint y: 276, distance: 300.9
click at [1000, 276] on p "Trusted by graffiti writers, designers, and Procreate creators worldwide." at bounding box center [829, 265] width 507 height 55
click at [1032, 279] on span "designers, and Procreate creators worldwide." at bounding box center [830, 279] width 432 height 27
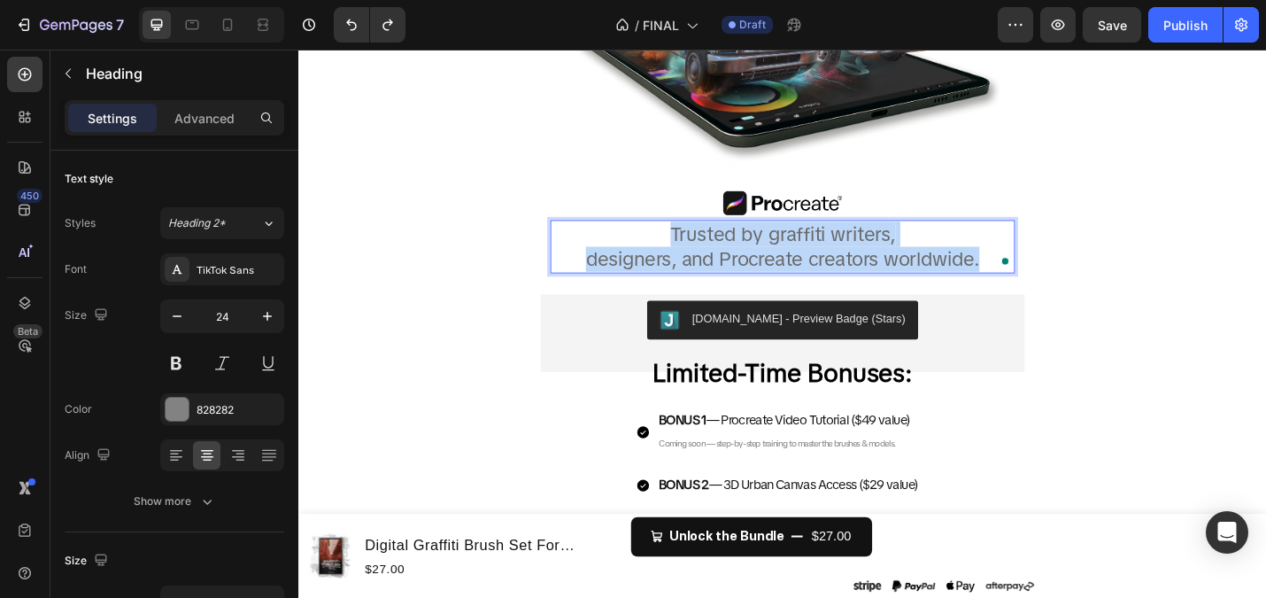
drag, startPoint x: 1054, startPoint y: 282, endPoint x: 687, endPoint y: 249, distance: 368.2
click at [687, 249] on p "Trusted by graffiti writers, designers, and Procreate creators worldwide." at bounding box center [829, 265] width 507 height 55
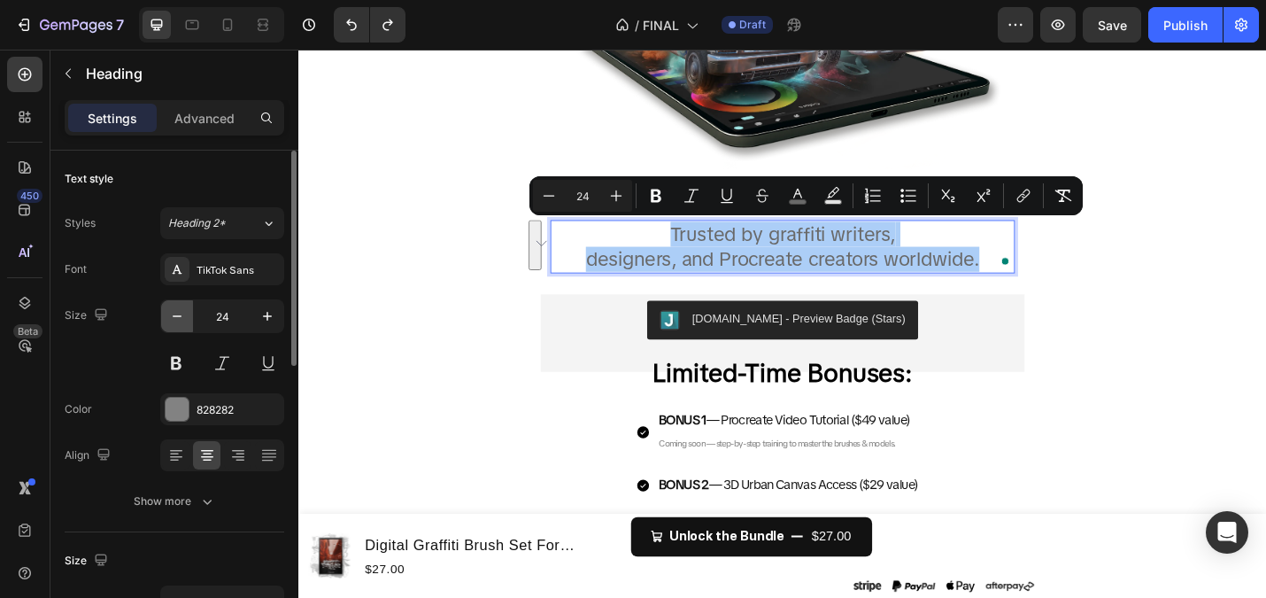
click at [170, 309] on icon "button" at bounding box center [177, 316] width 18 height 18
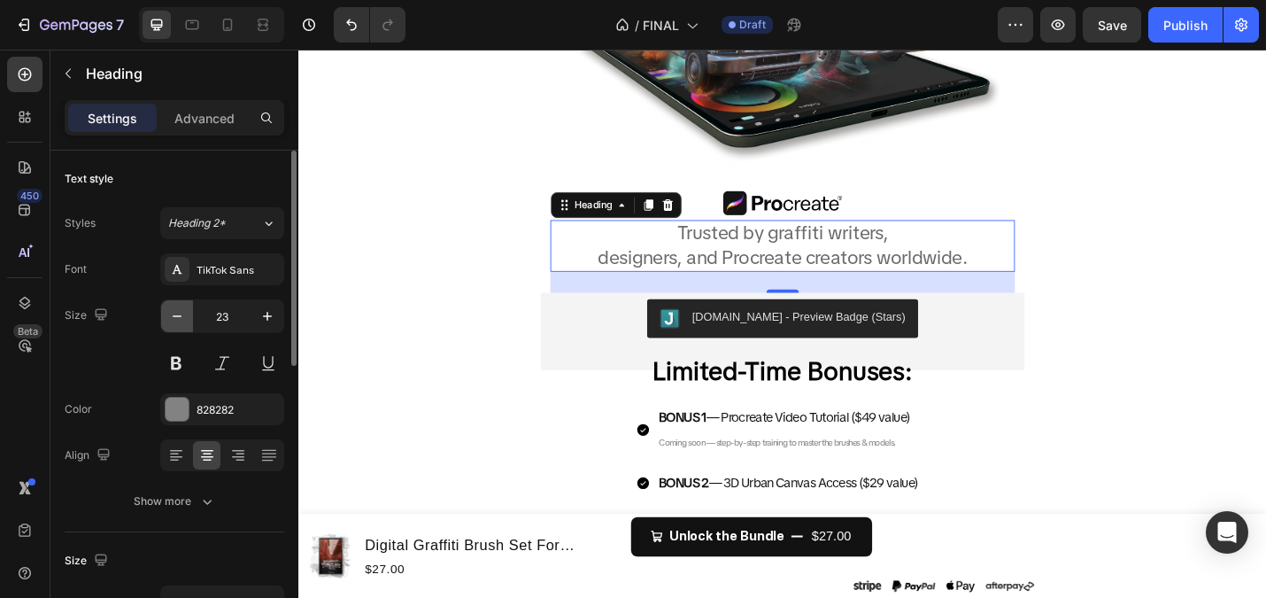
click at [170, 309] on icon "button" at bounding box center [177, 316] width 18 height 18
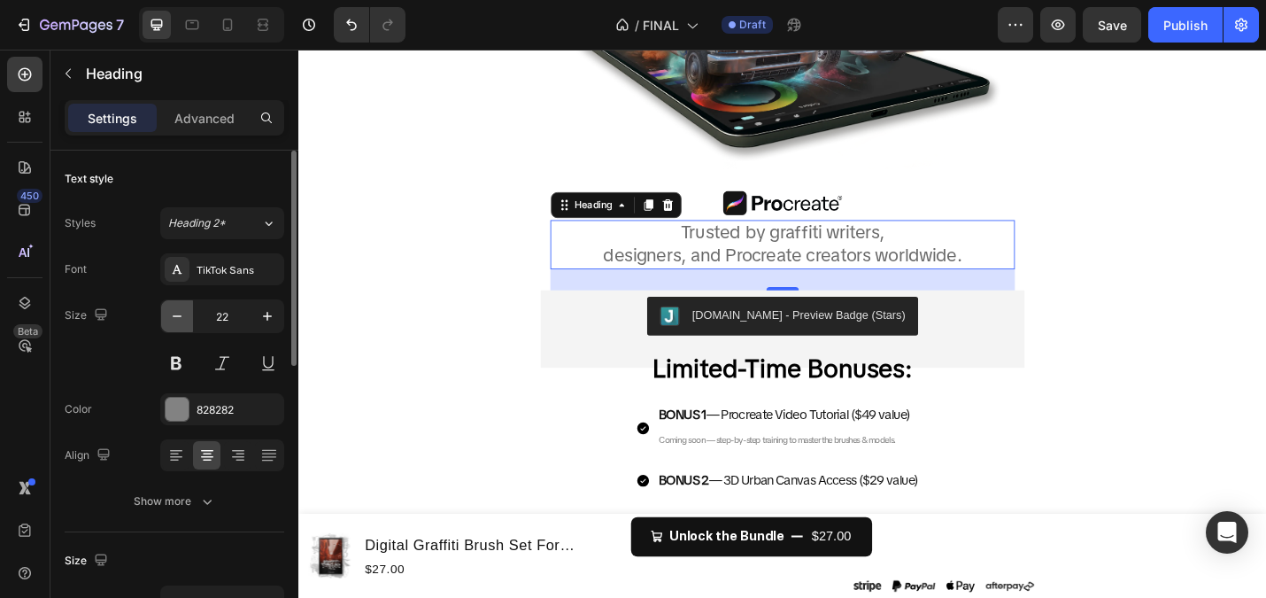
click at [170, 309] on icon "button" at bounding box center [177, 316] width 18 height 18
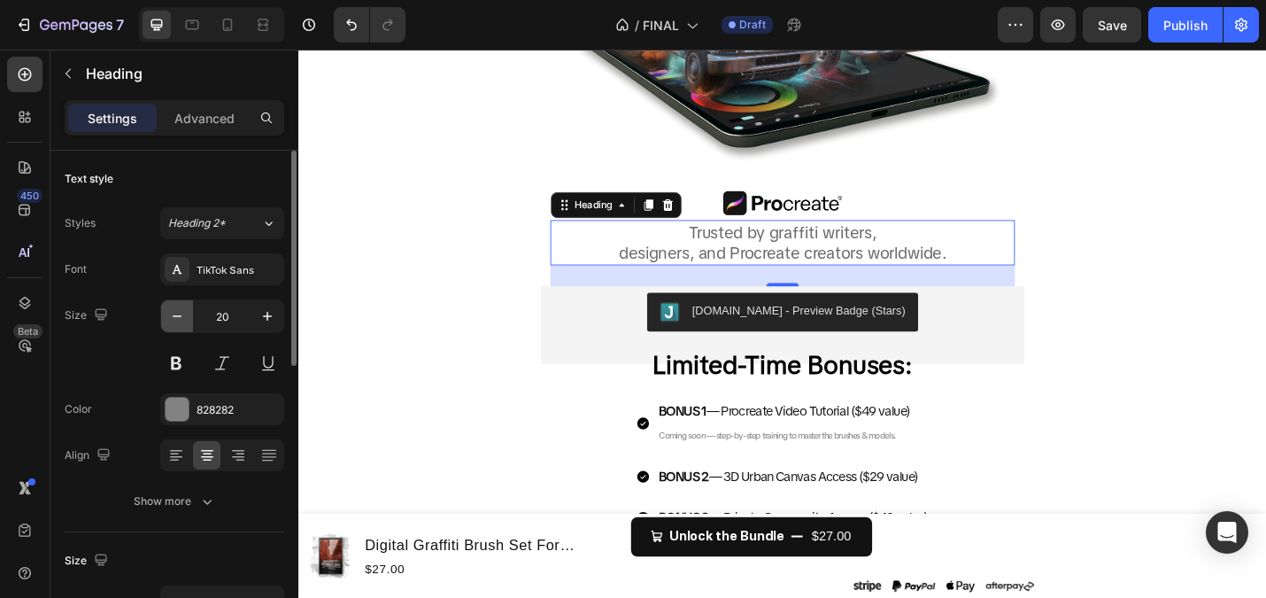
click at [170, 309] on icon "button" at bounding box center [177, 316] width 18 height 18
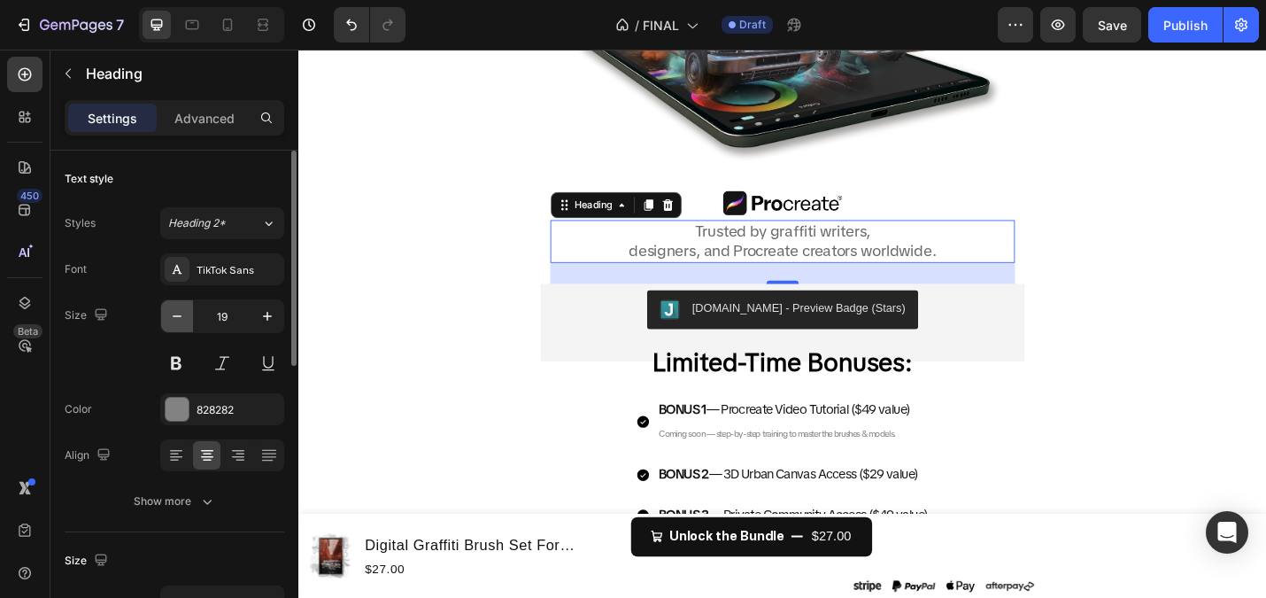
click at [170, 309] on icon "button" at bounding box center [177, 316] width 18 height 18
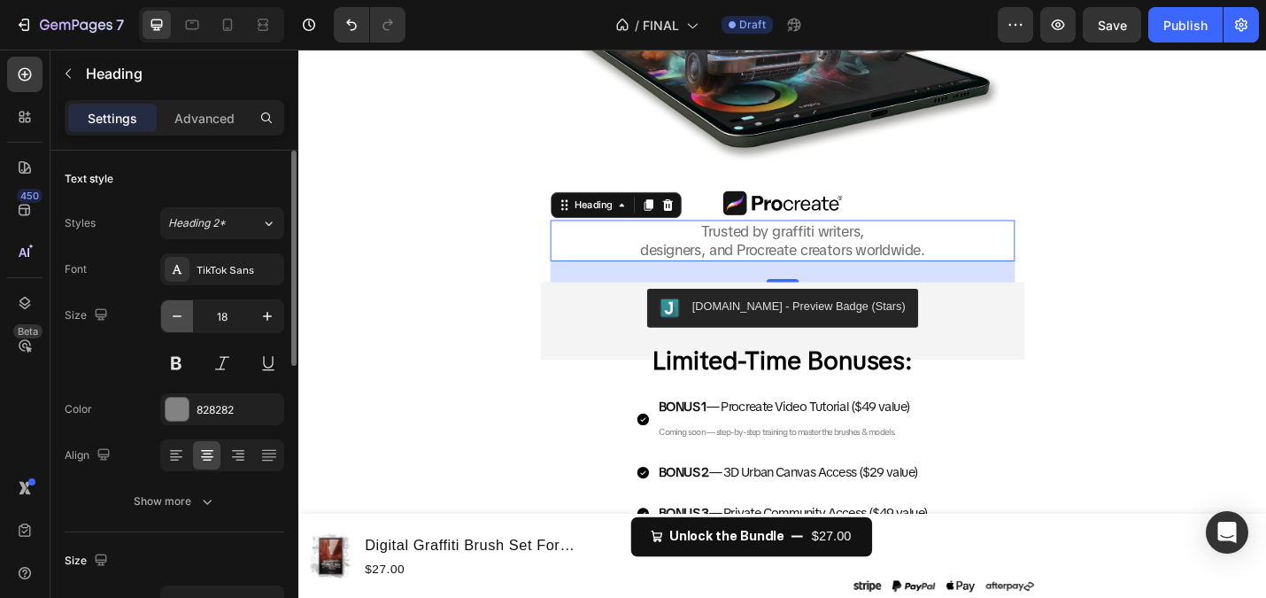
click at [170, 309] on icon "button" at bounding box center [177, 316] width 18 height 18
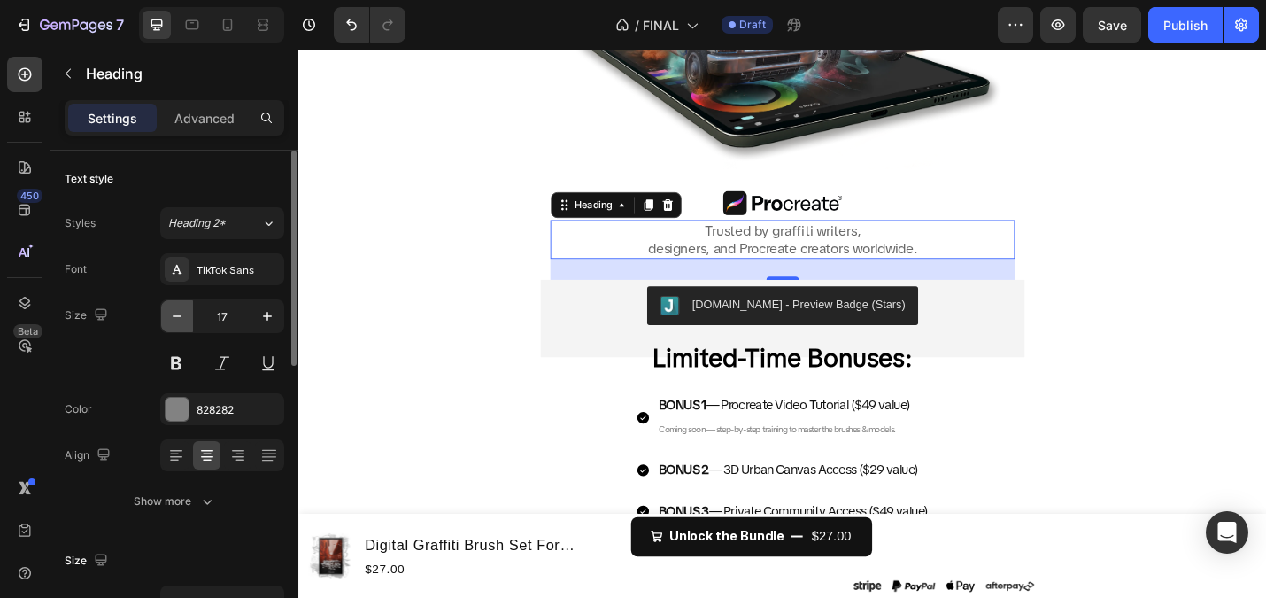
click at [170, 309] on icon "button" at bounding box center [177, 316] width 18 height 18
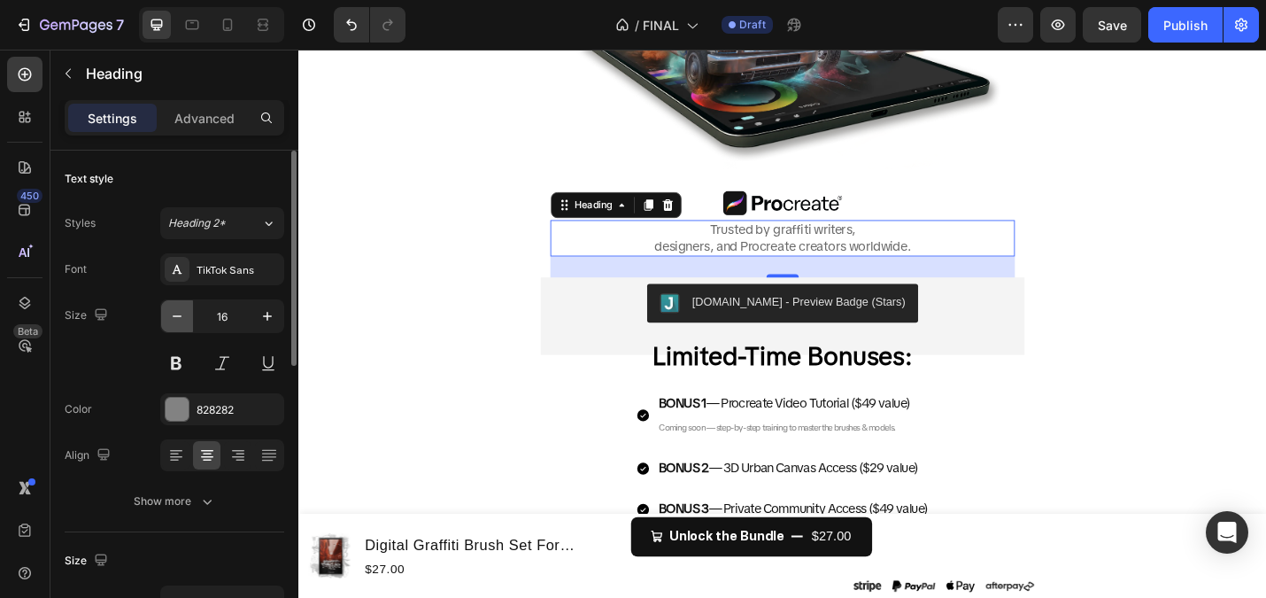
click at [170, 309] on icon "button" at bounding box center [177, 316] width 18 height 18
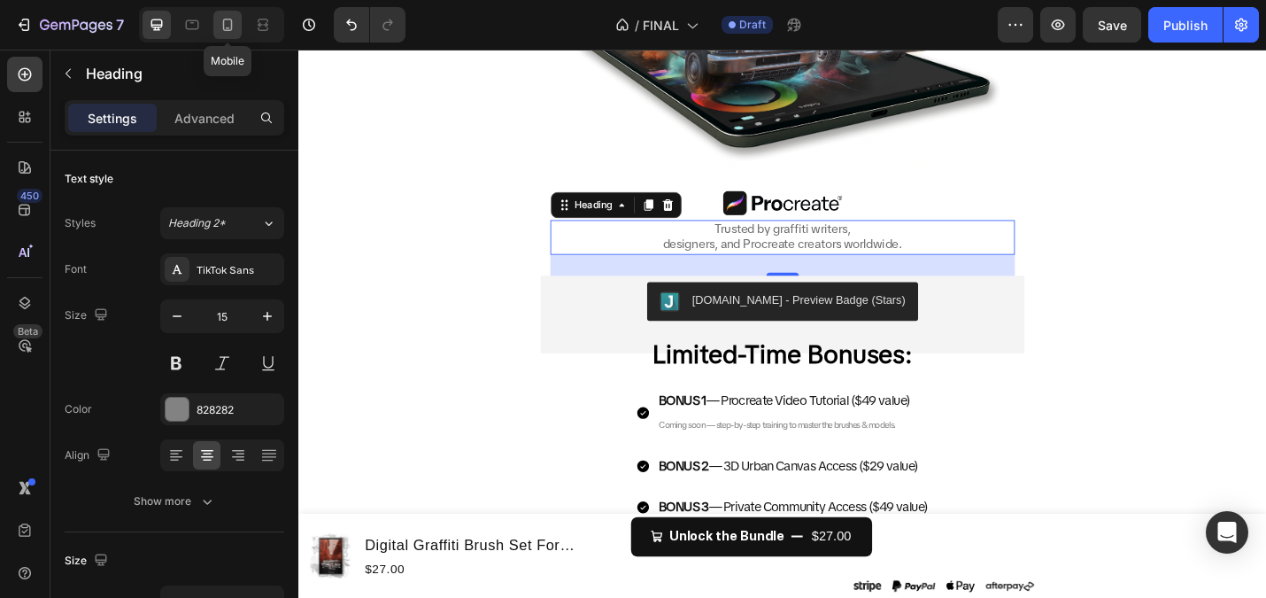
click at [228, 23] on icon at bounding box center [228, 25] width 18 height 18
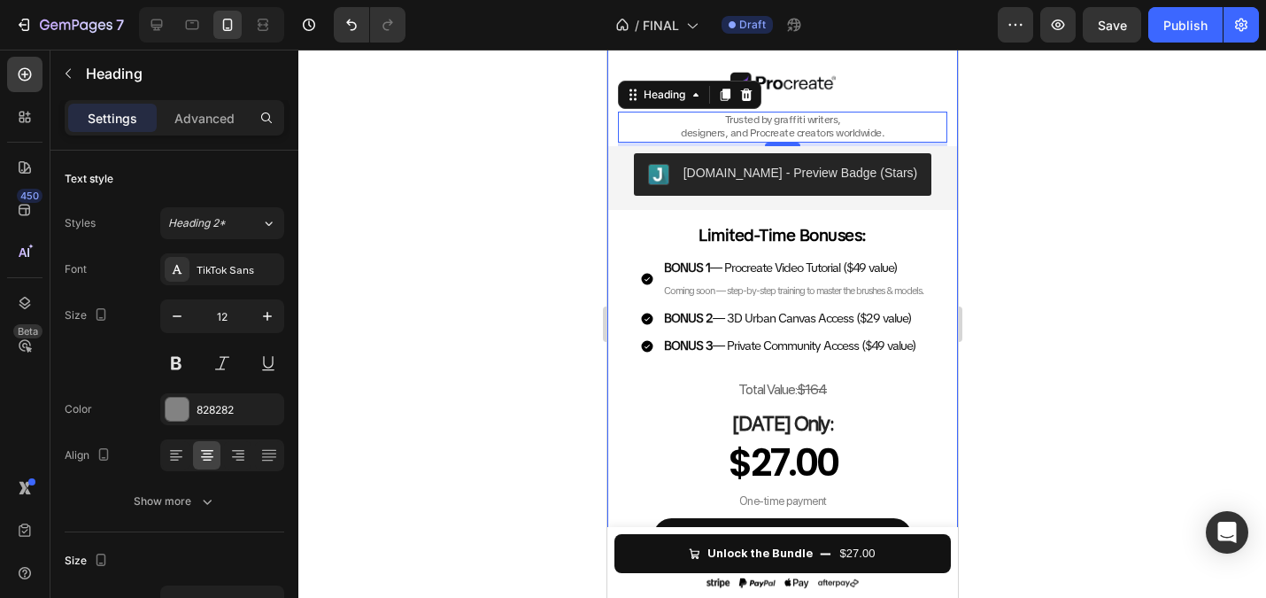
scroll to position [642, 0]
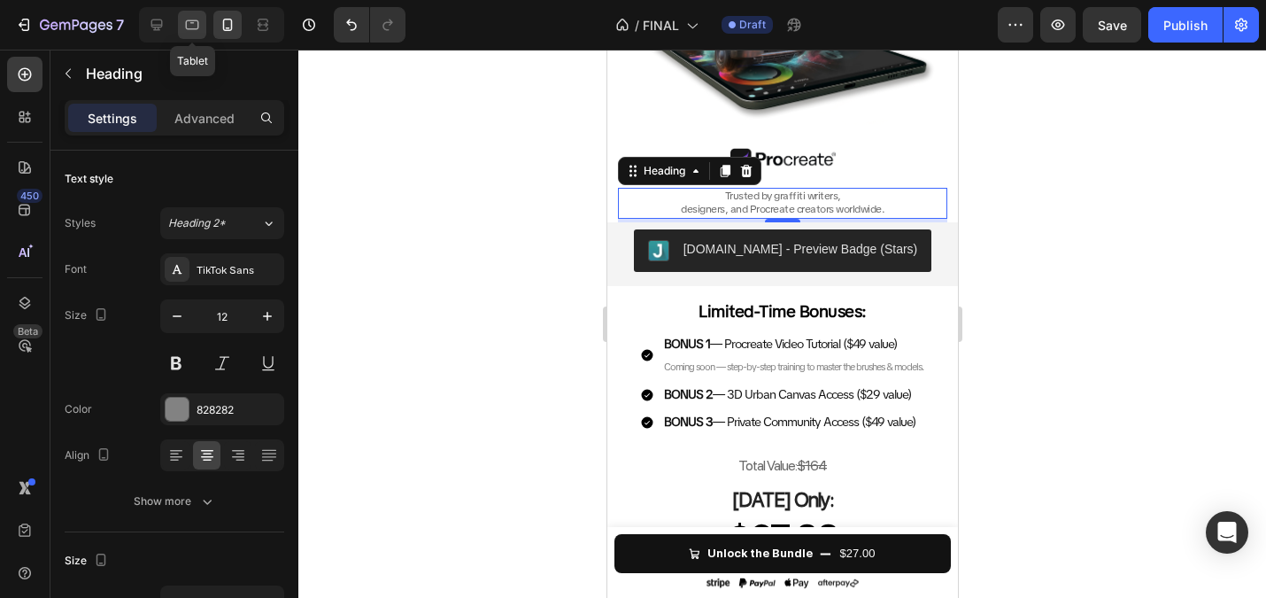
click at [180, 22] on div at bounding box center [192, 25] width 28 height 28
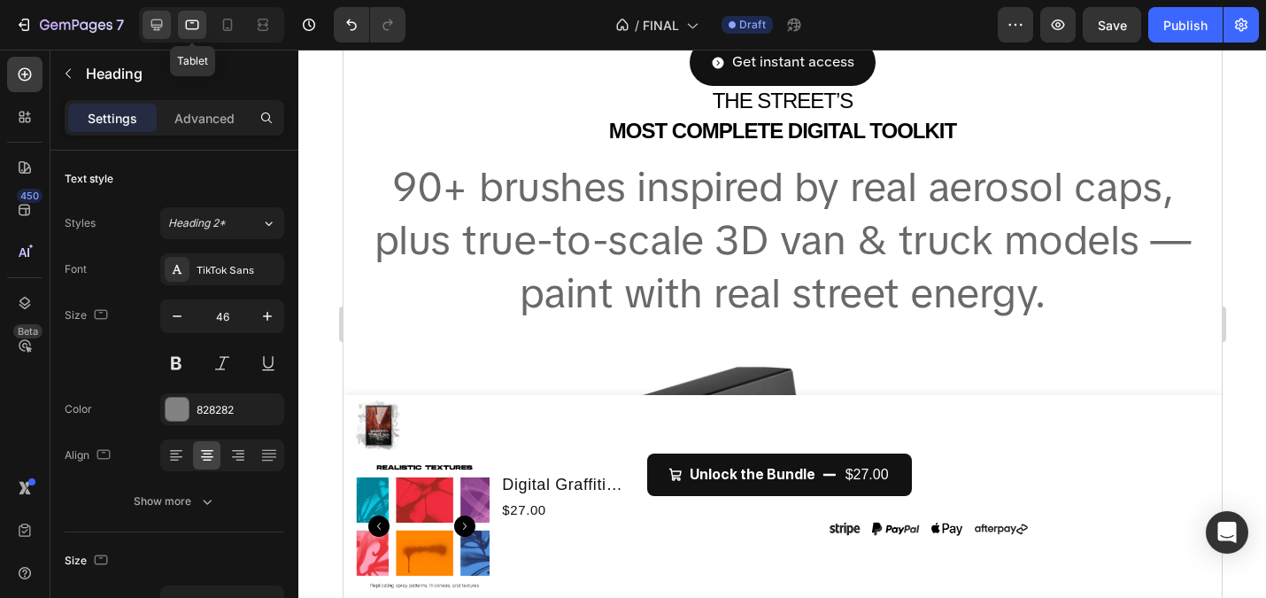
click at [156, 19] on icon at bounding box center [157, 25] width 18 height 18
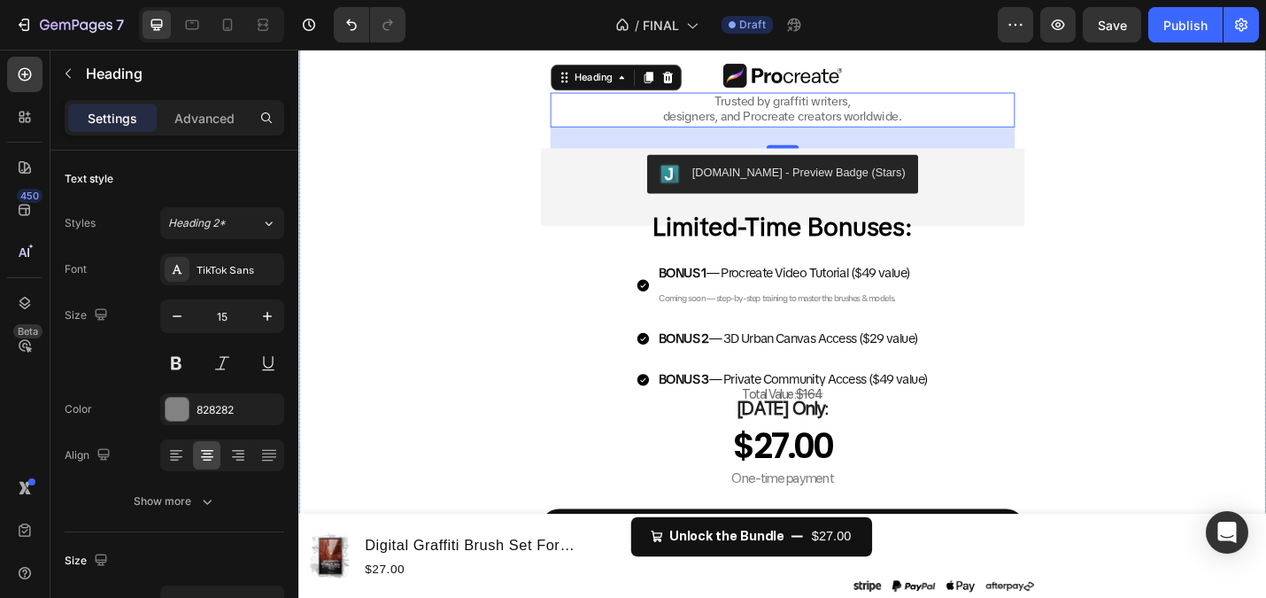
scroll to position [1110, 0]
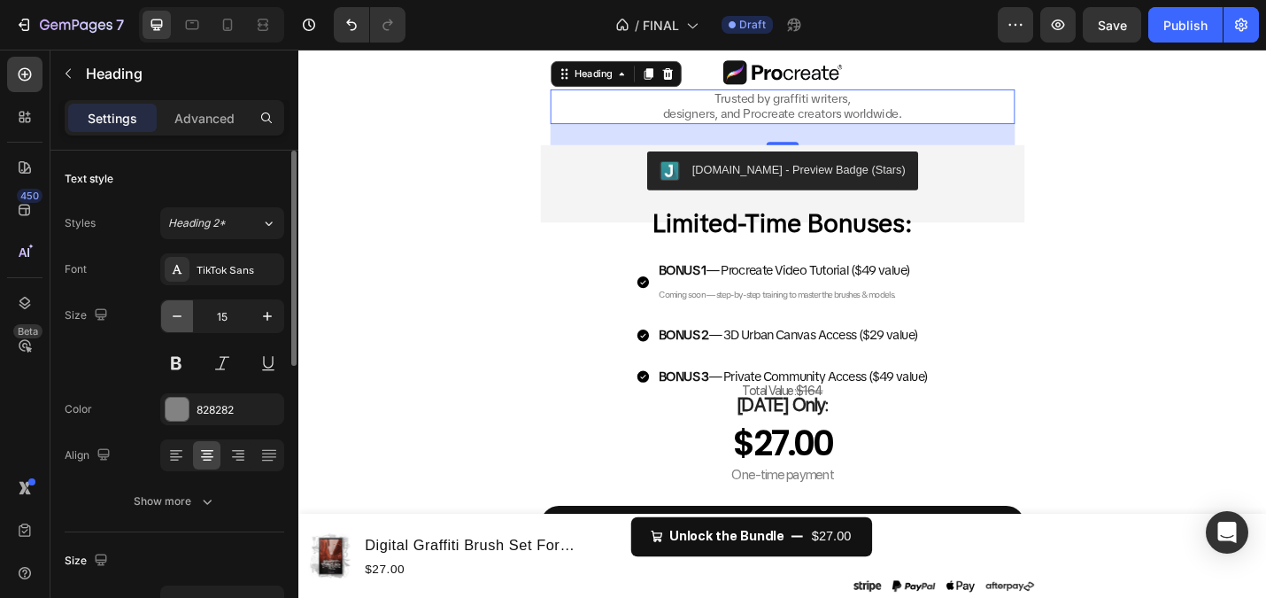
click at [171, 321] on icon "button" at bounding box center [177, 316] width 18 height 18
type input "14"
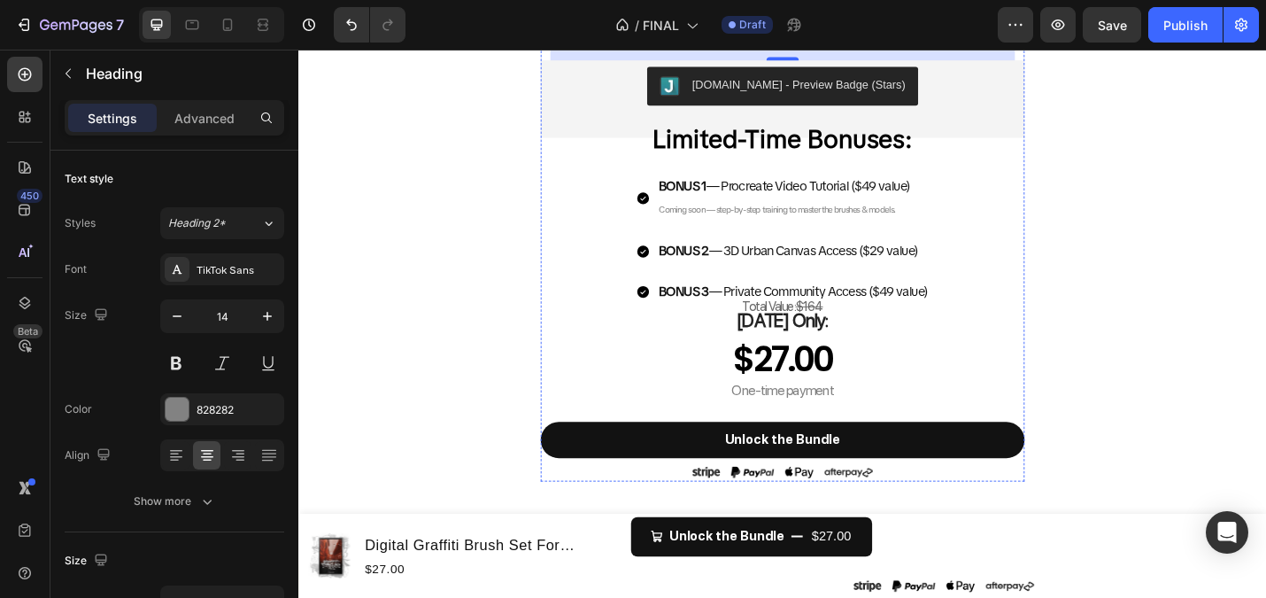
scroll to position [1202, 0]
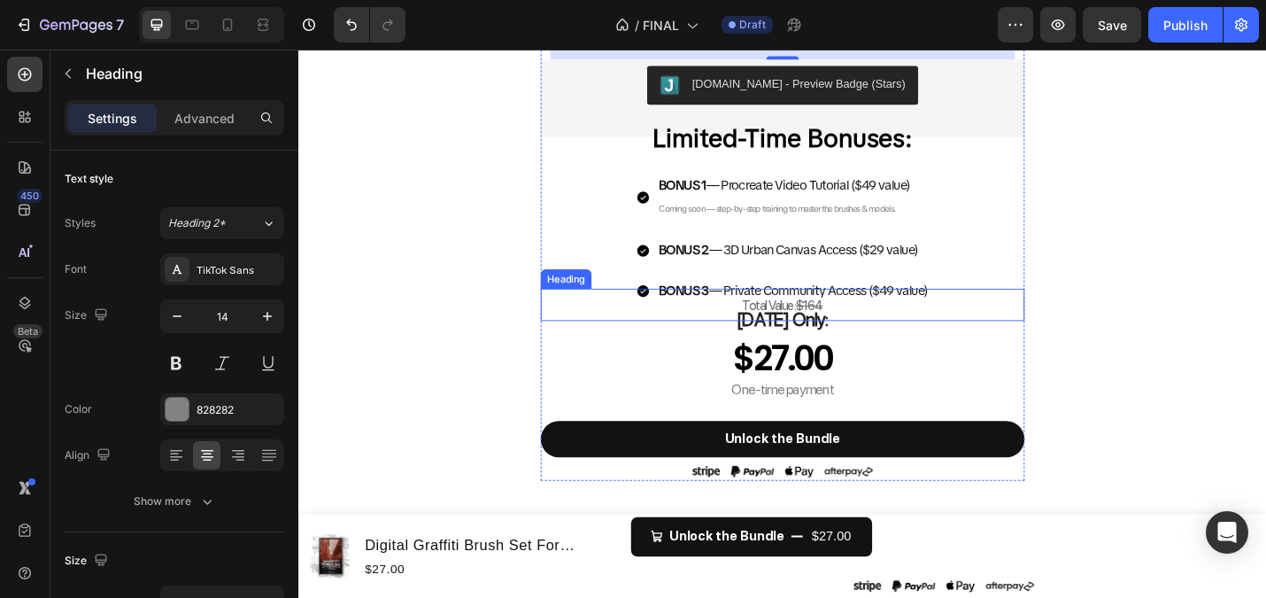
click at [895, 316] on h2 "Total Value: $164" at bounding box center [829, 330] width 531 height 36
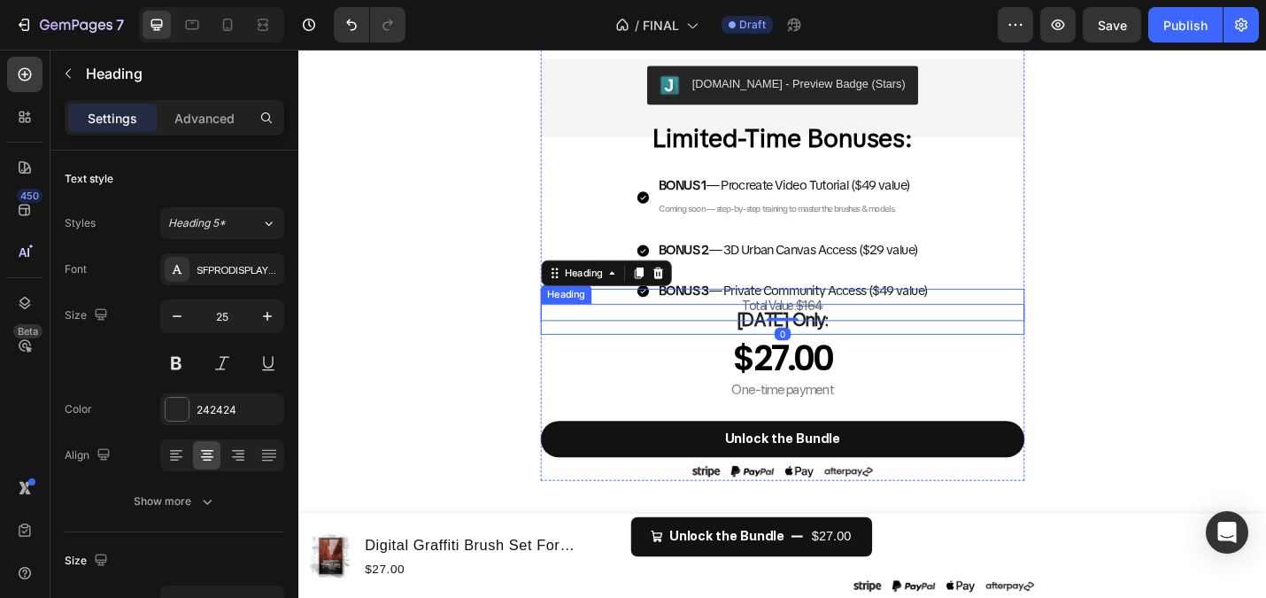
click at [833, 329] on h2 "[DATE] Only:" at bounding box center [829, 346] width 531 height 34
click at [852, 314] on h2 "Total Value: $164" at bounding box center [829, 330] width 531 height 36
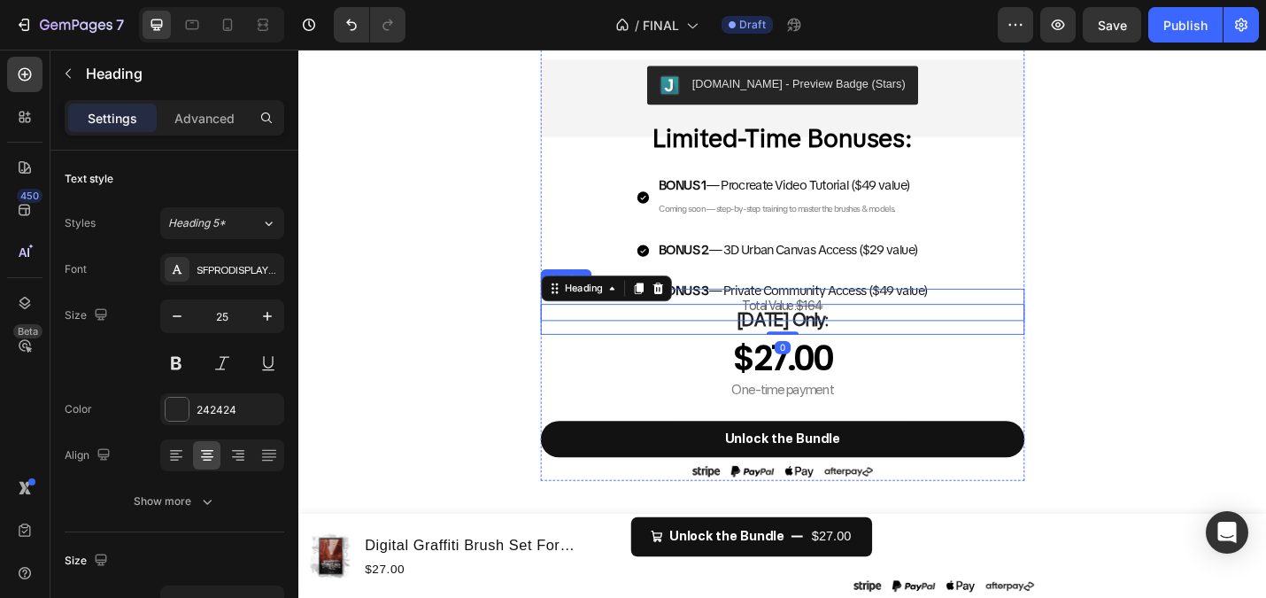
click at [832, 317] on h2 "Total Value: $164" at bounding box center [829, 330] width 531 height 36
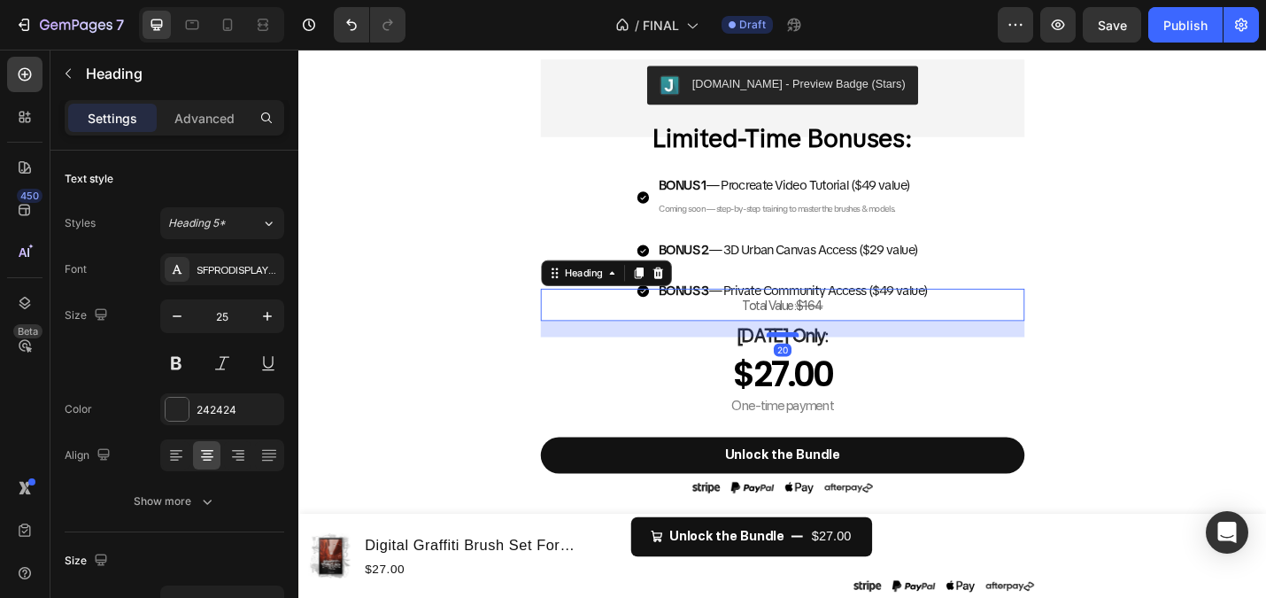
drag, startPoint x: 829, startPoint y: 346, endPoint x: 830, endPoint y: 363, distance: 16.8
click at [830, 363] on div at bounding box center [829, 362] width 35 height 5
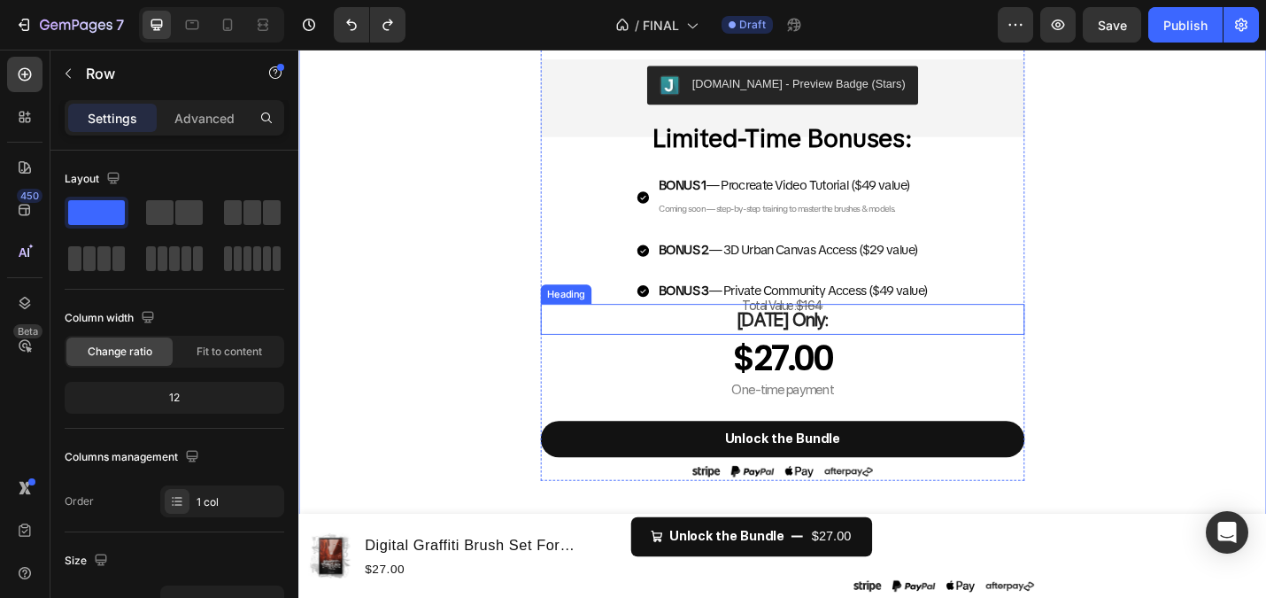
click at [857, 334] on strong "[DATE] Only:" at bounding box center [830, 345] width 102 height 25
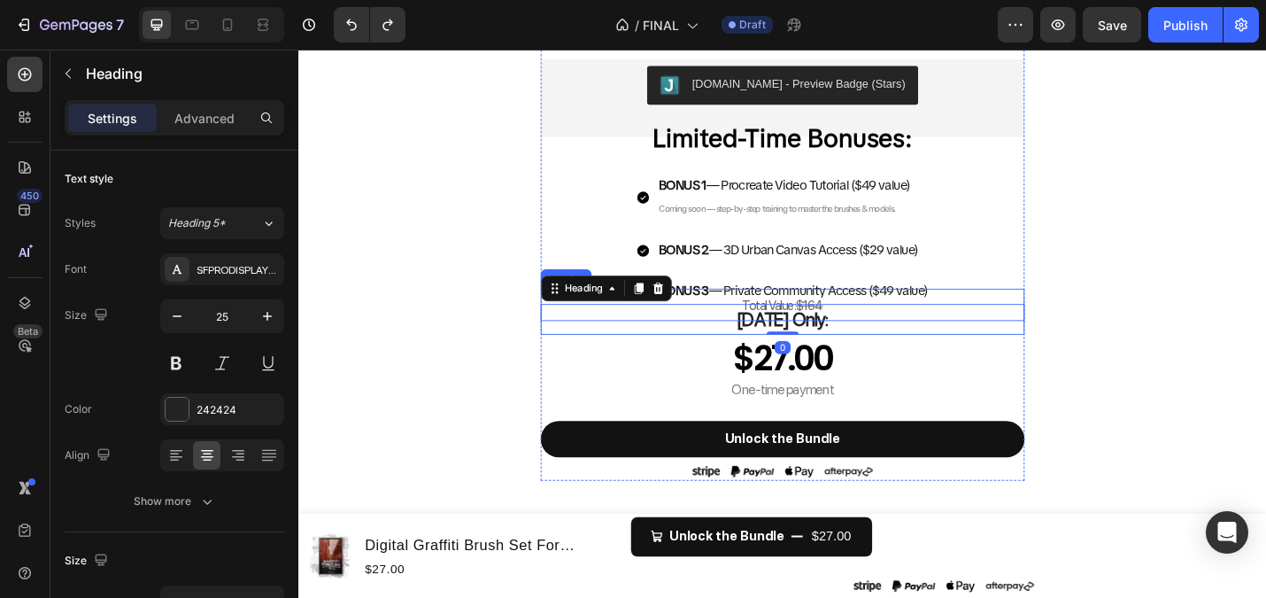
click at [932, 313] on h2 "Total Value: $164" at bounding box center [829, 330] width 531 height 36
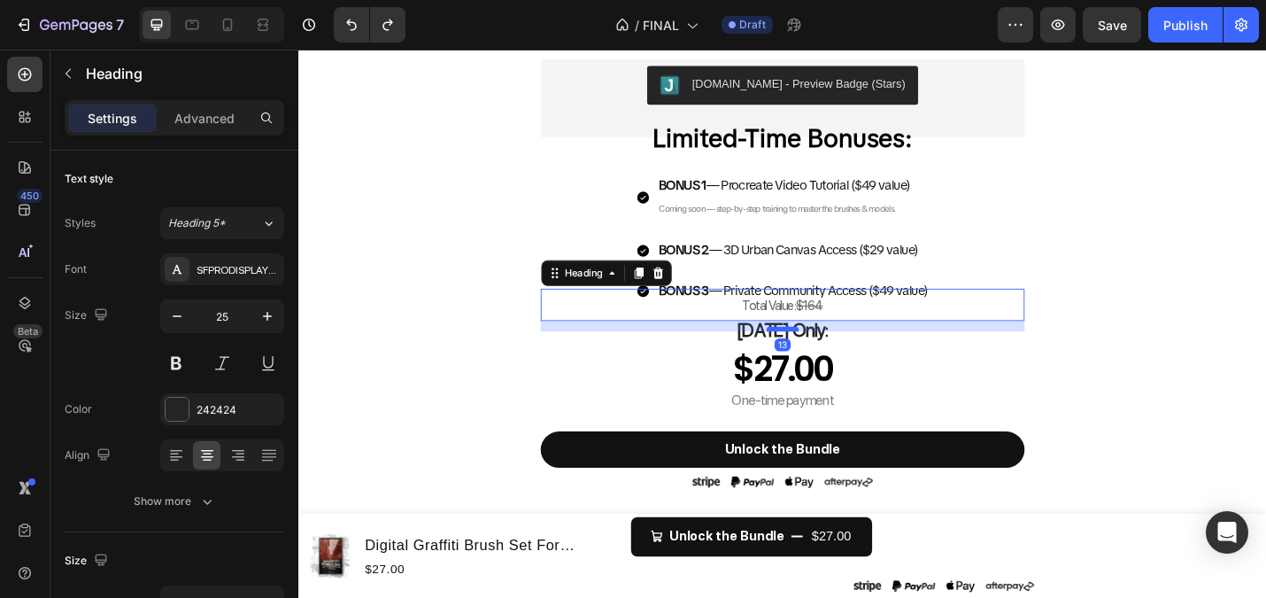
drag, startPoint x: 841, startPoint y: 345, endPoint x: 841, endPoint y: 357, distance: 11.5
click at [841, 357] on div at bounding box center [829, 355] width 35 height 5
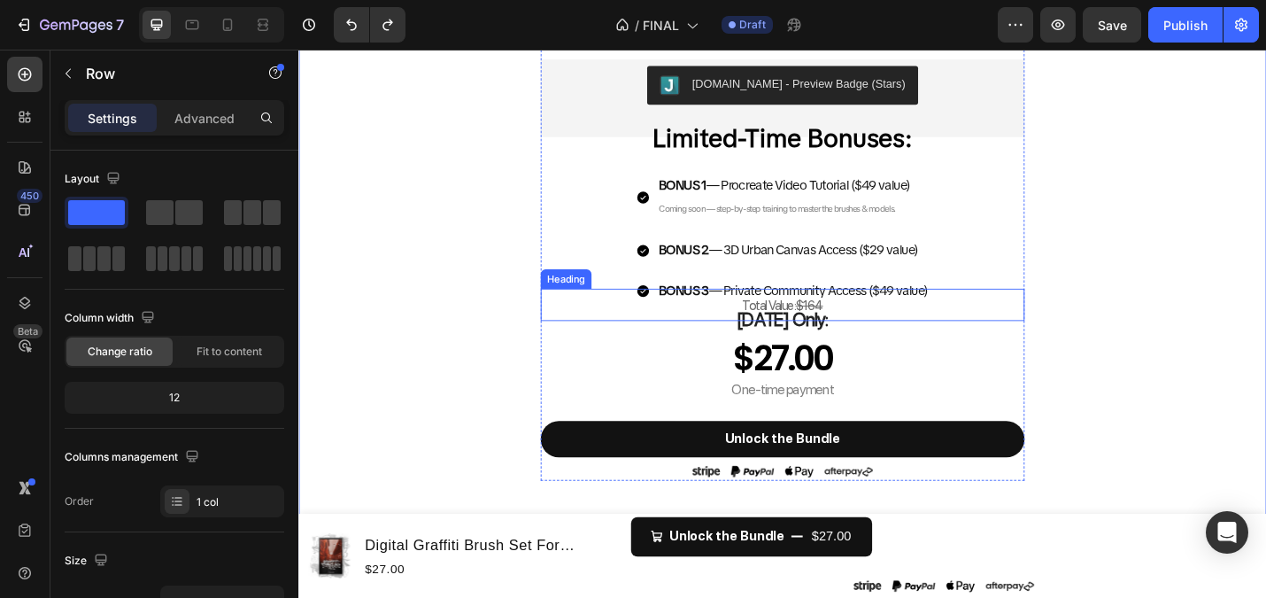
click at [858, 329] on h2 "[DATE] Only:" at bounding box center [829, 346] width 531 height 34
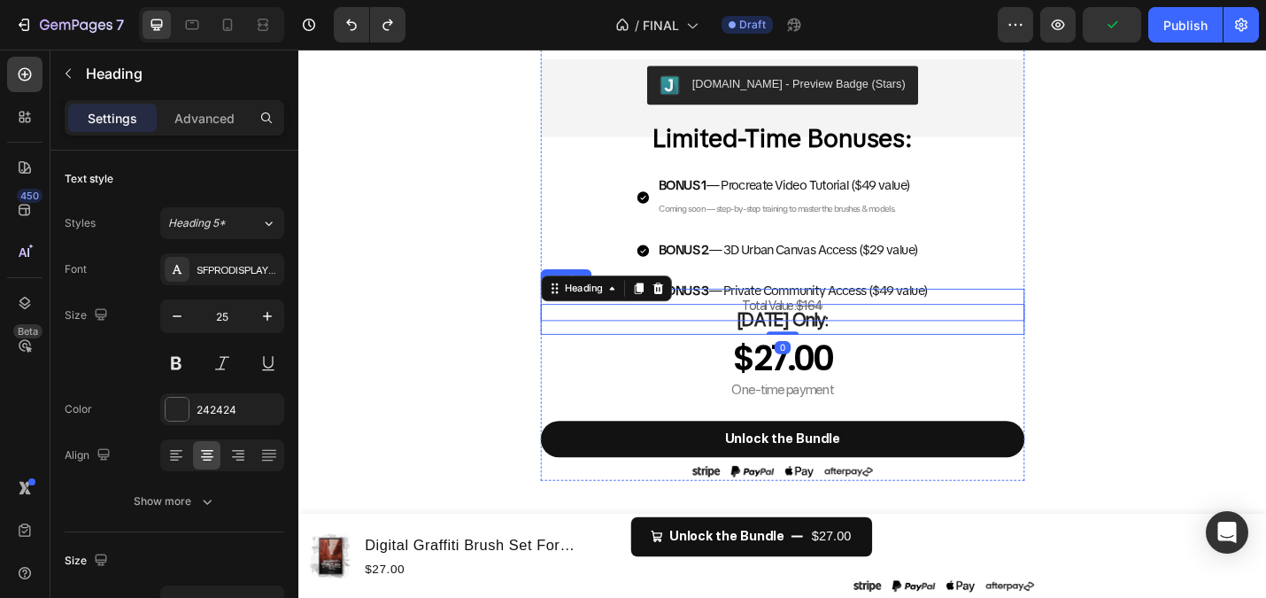
click at [844, 328] on s "$164" at bounding box center [859, 330] width 30 height 17
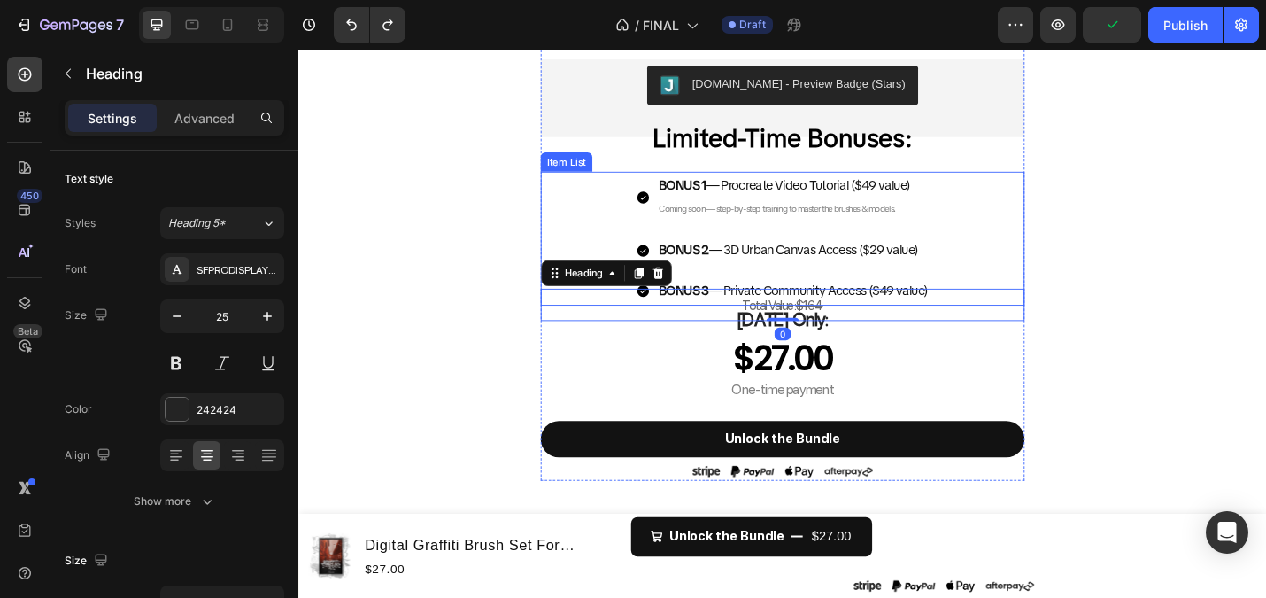
click at [852, 311] on p "BONUS 3 — Private Community Access ($49 value)" at bounding box center [841, 315] width 295 height 26
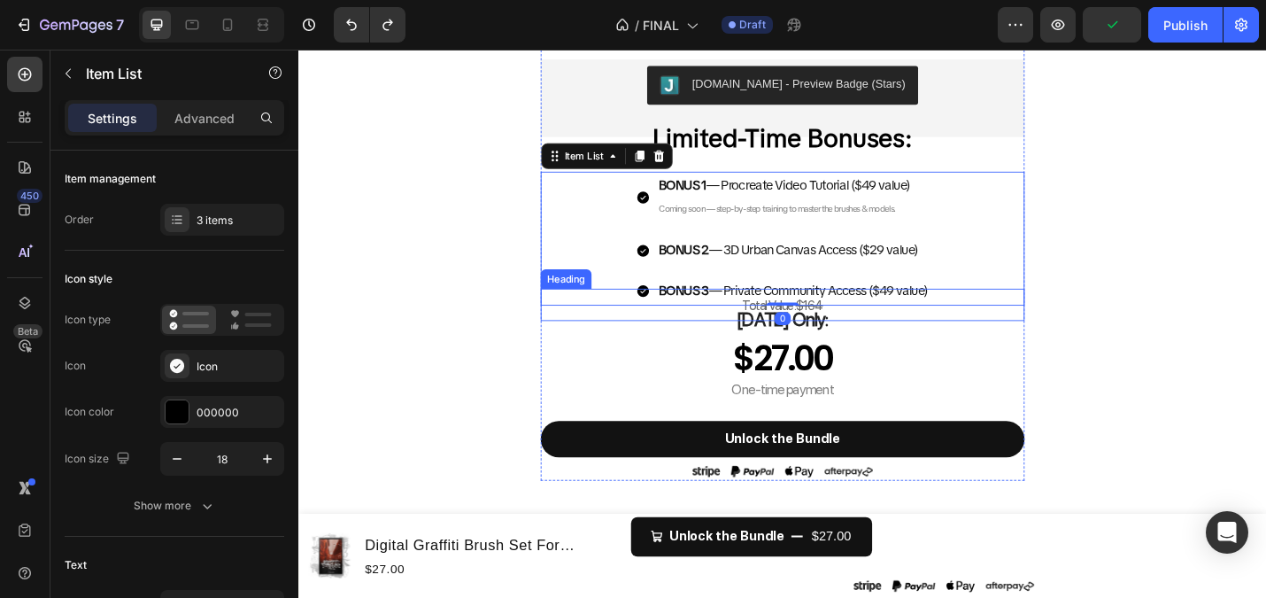
click at [853, 327] on s "$164" at bounding box center [859, 330] width 30 height 17
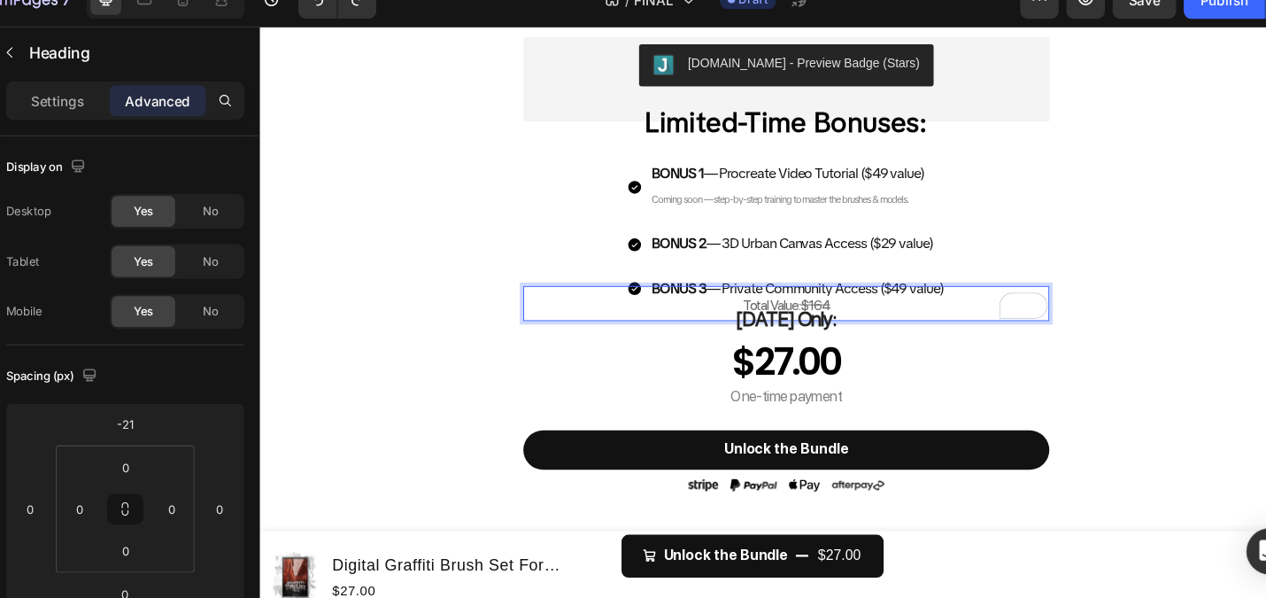
click at [744, 302] on p "Total Value: $164" at bounding box center [791, 306] width 528 height 33
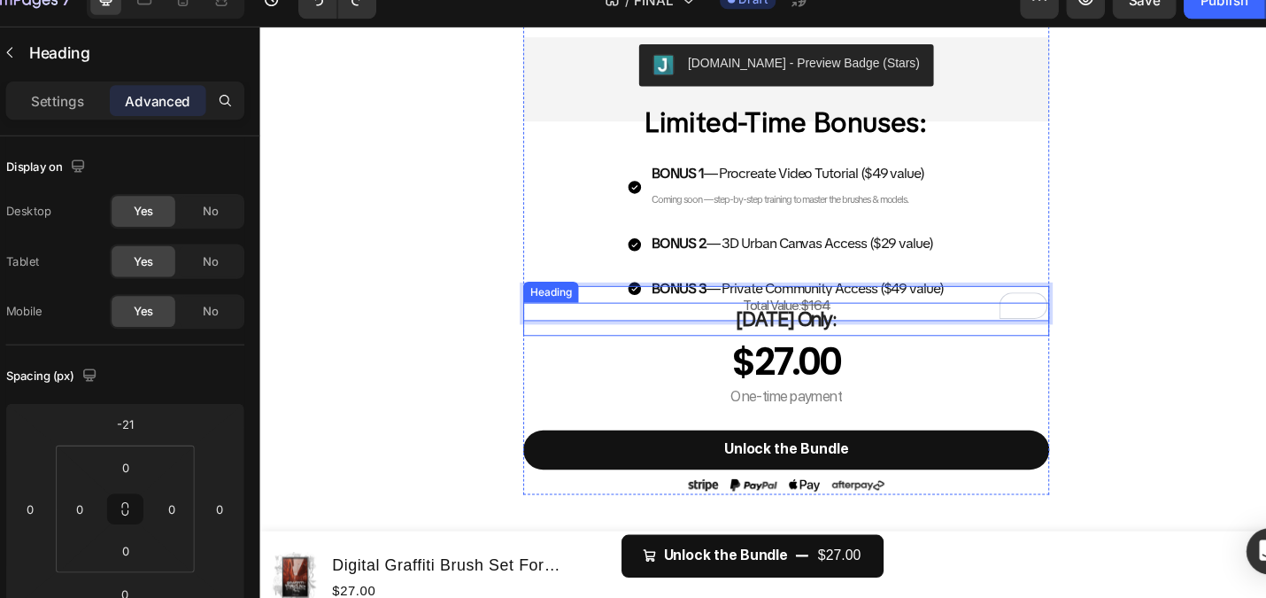
click at [780, 306] on h2 "[DATE] Only:" at bounding box center [790, 322] width 531 height 34
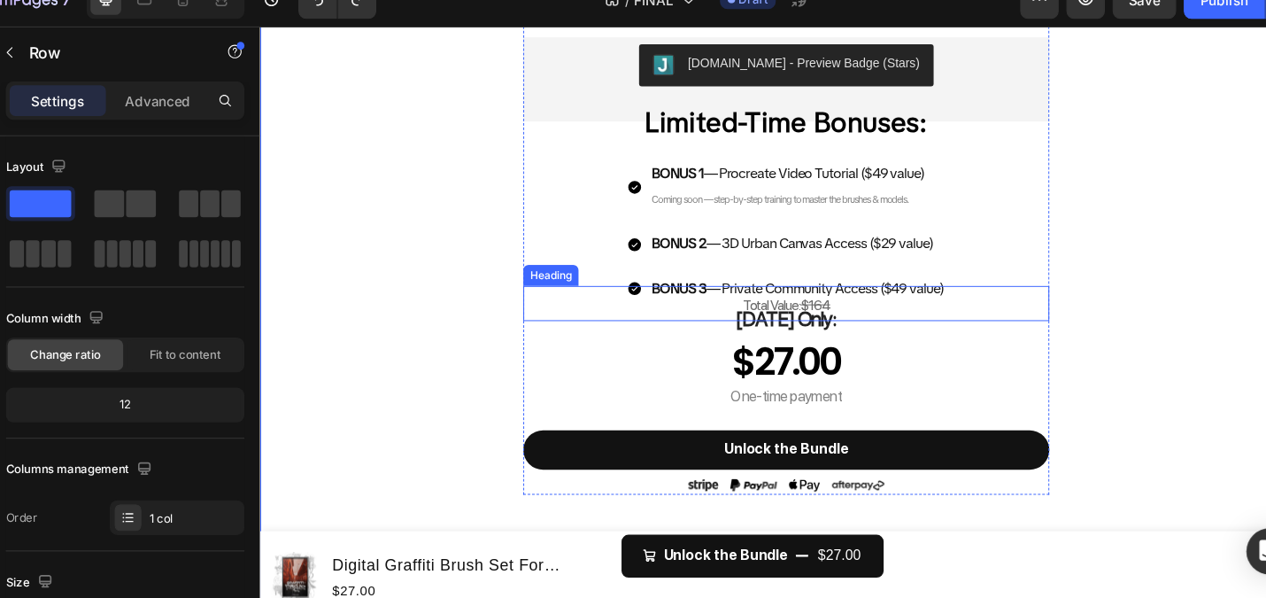
click at [765, 303] on span "Total Value: $164" at bounding box center [791, 306] width 89 height 17
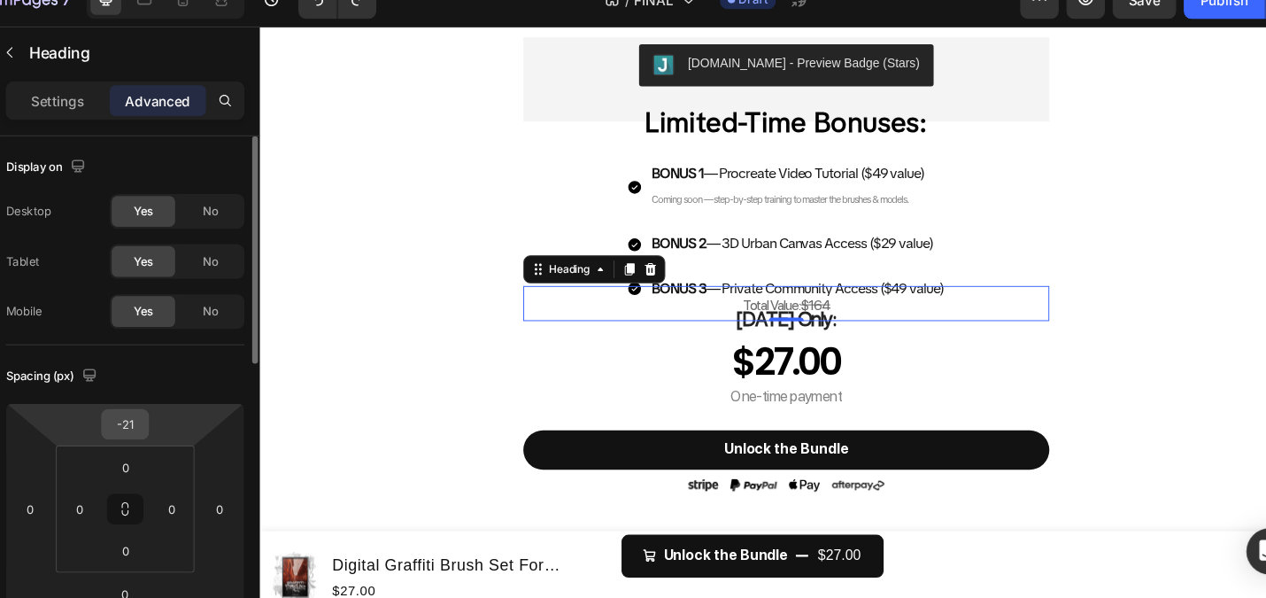
click at [179, 406] on input "-21" at bounding box center [174, 415] width 35 height 27
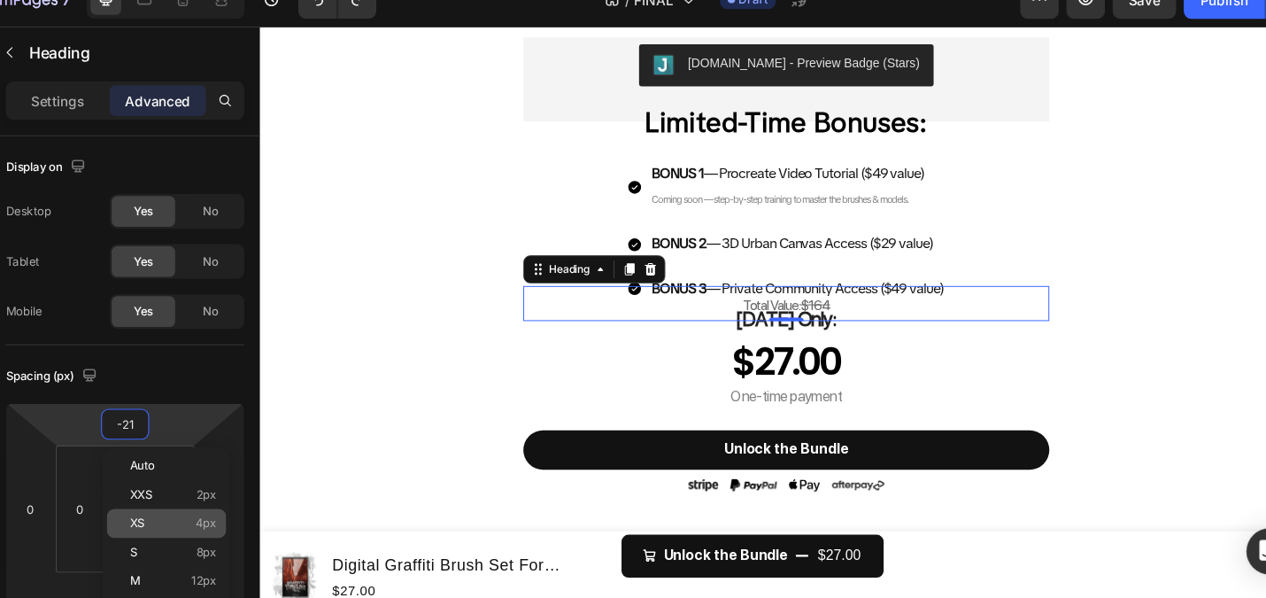
scroll to position [0, 0]
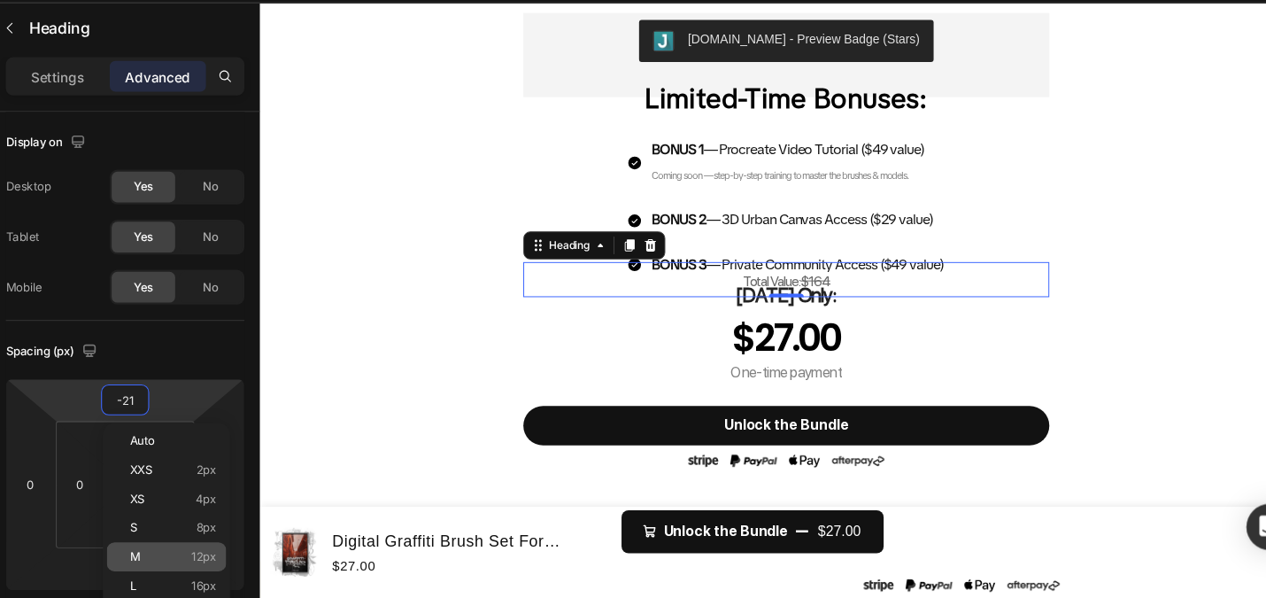
click at [213, 553] on div "M 12px" at bounding box center [213, 559] width 110 height 27
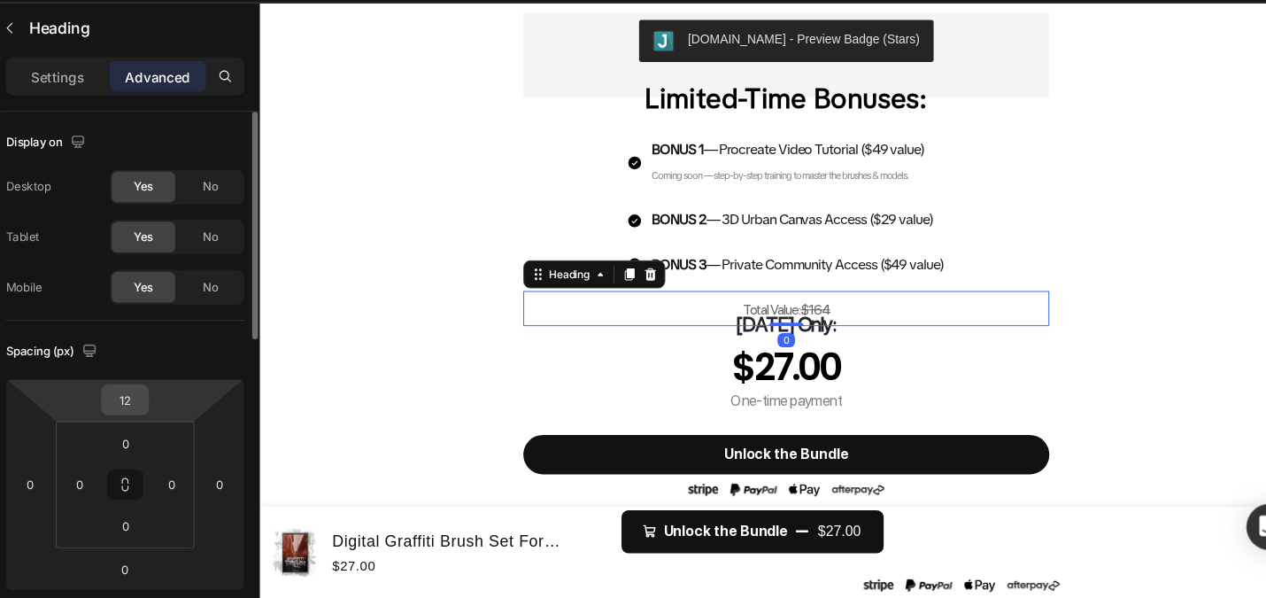
click at [174, 420] on input "12" at bounding box center [174, 415] width 35 height 27
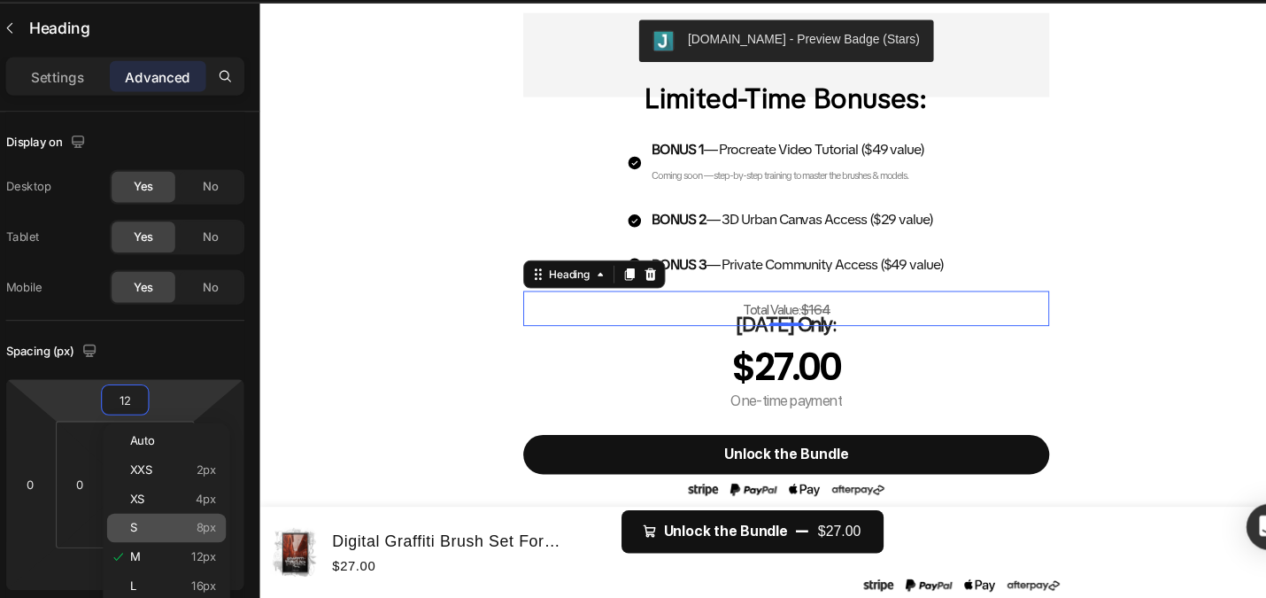
click at [199, 532] on p "S 8px" at bounding box center [219, 533] width 80 height 12
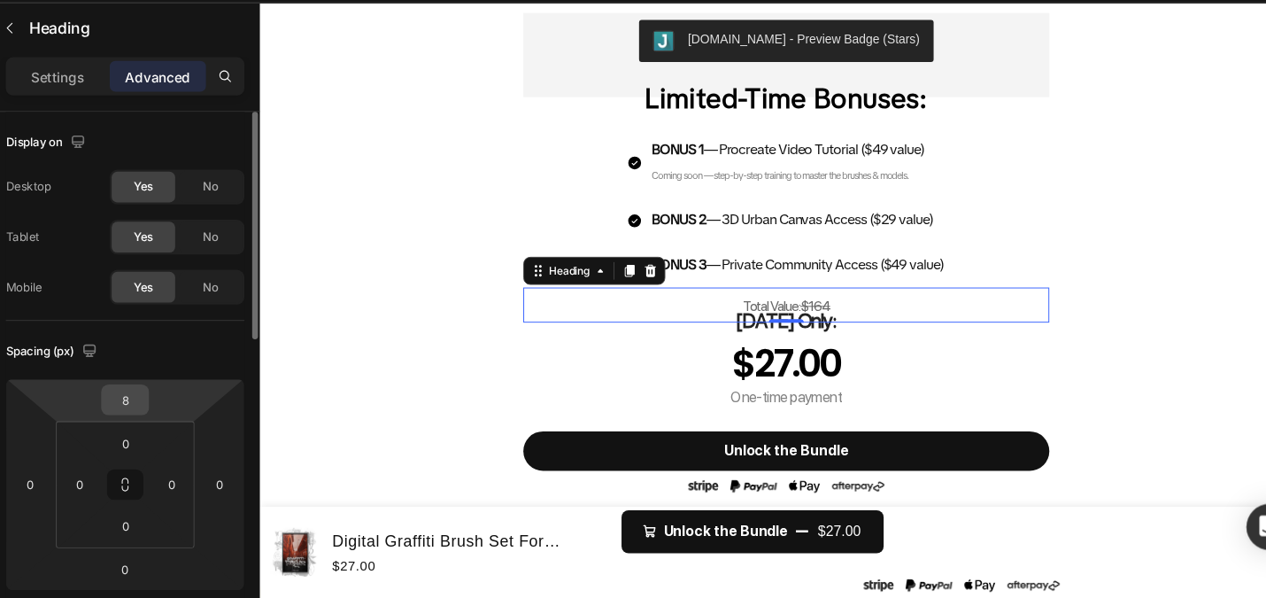
click at [178, 415] on input "8" at bounding box center [174, 415] width 35 height 27
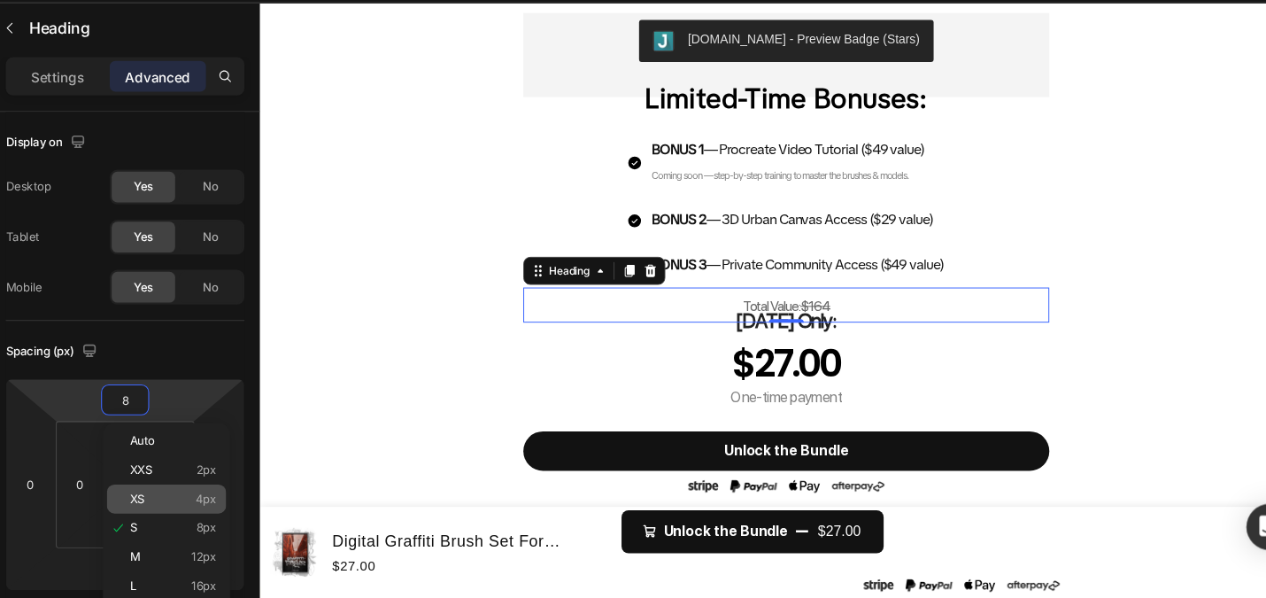
click at [209, 500] on p "XS 4px" at bounding box center [219, 506] width 80 height 12
type input "4"
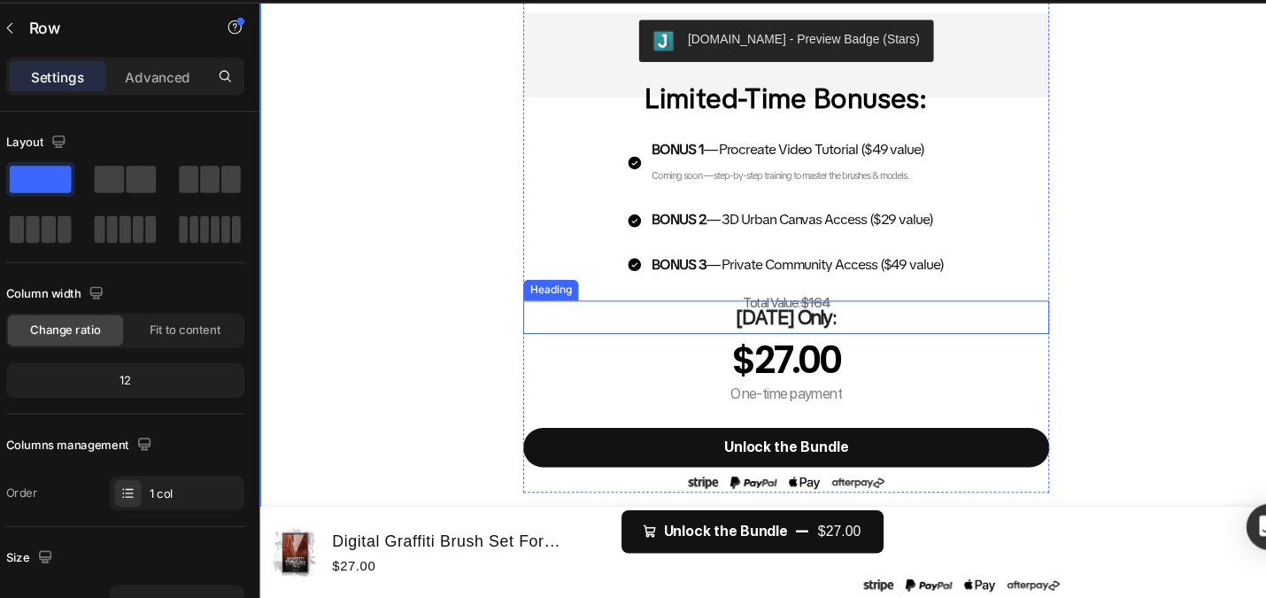
click at [801, 312] on strong "[DATE] Only:" at bounding box center [791, 319] width 102 height 25
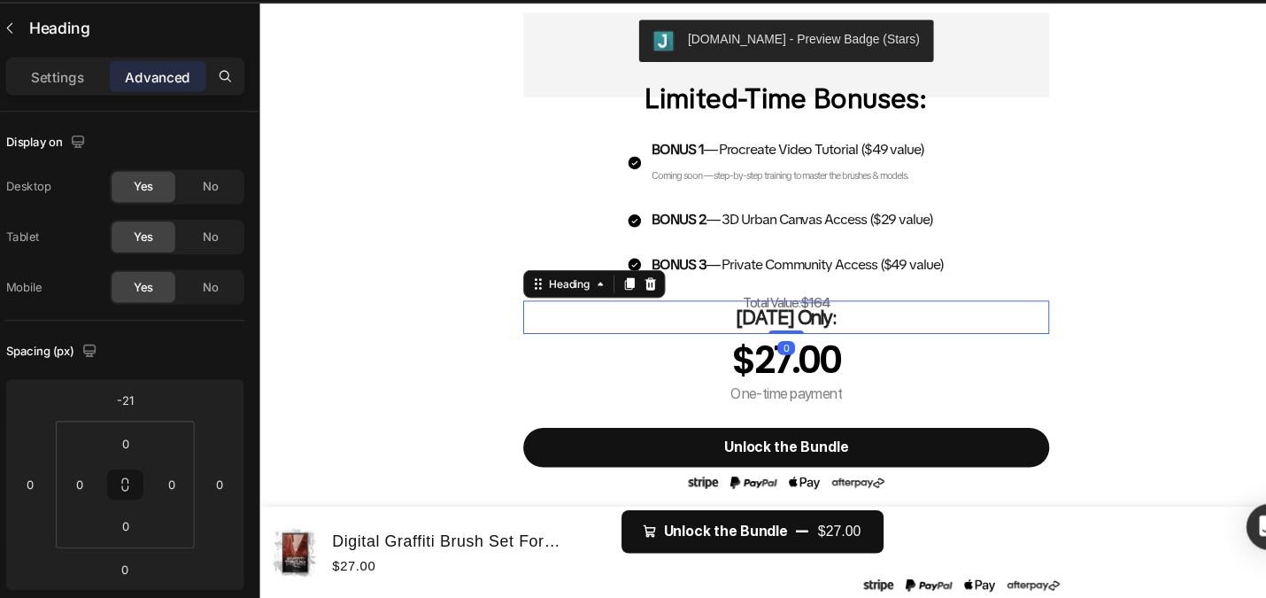
click at [801, 304] on h2 "⁠⁠⁠⁠⁠⁠⁠ Today Only:" at bounding box center [790, 320] width 531 height 34
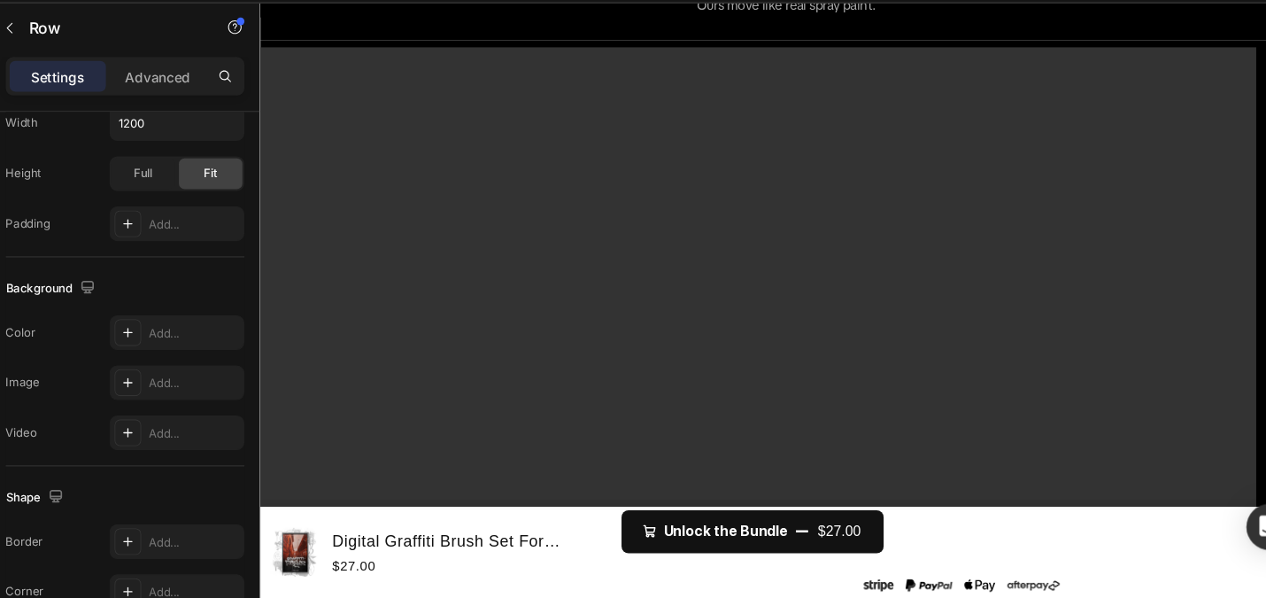
scroll to position [1506, 0]
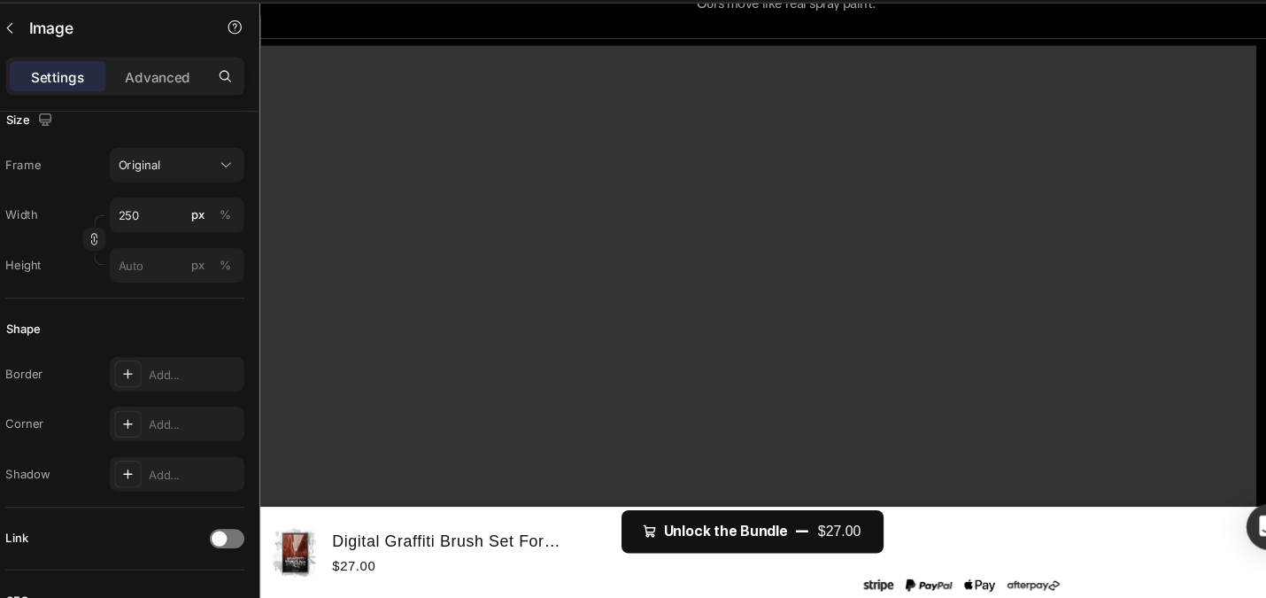
scroll to position [0, 0]
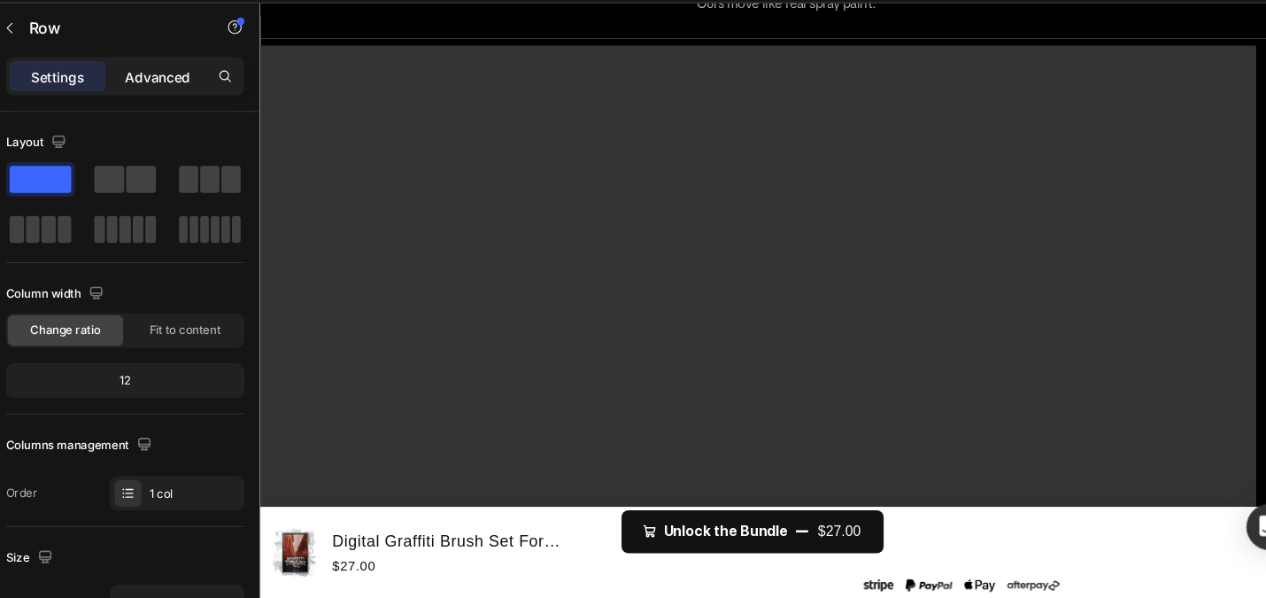
click at [167, 104] on div "Advanced" at bounding box center [204, 118] width 89 height 28
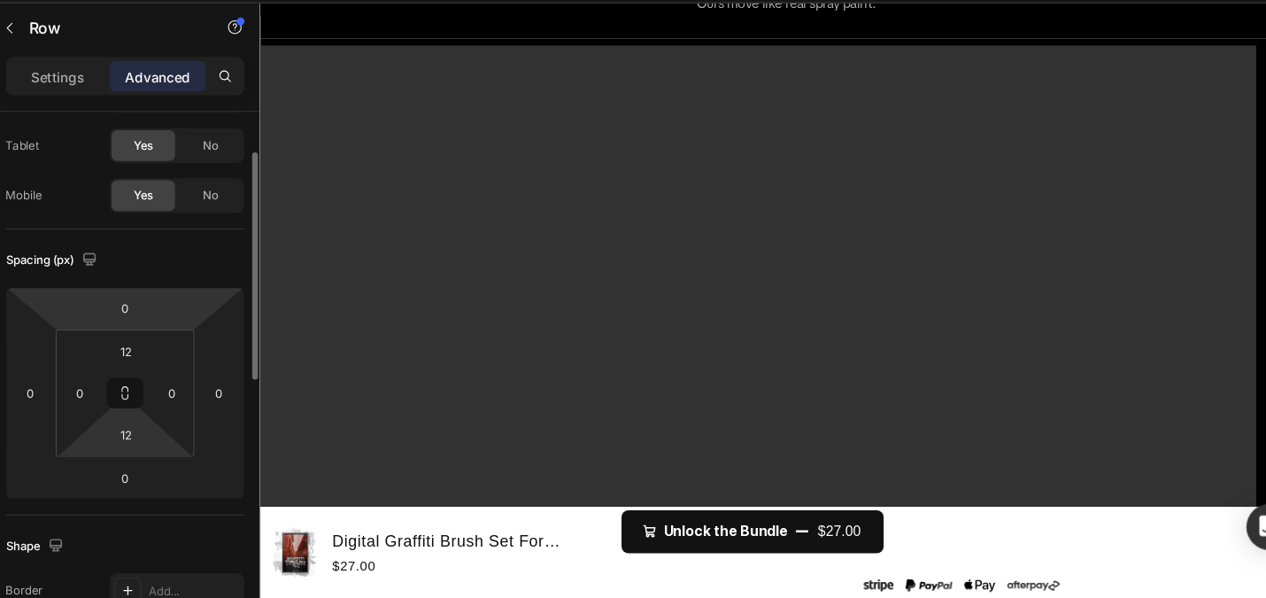
scroll to position [95, 0]
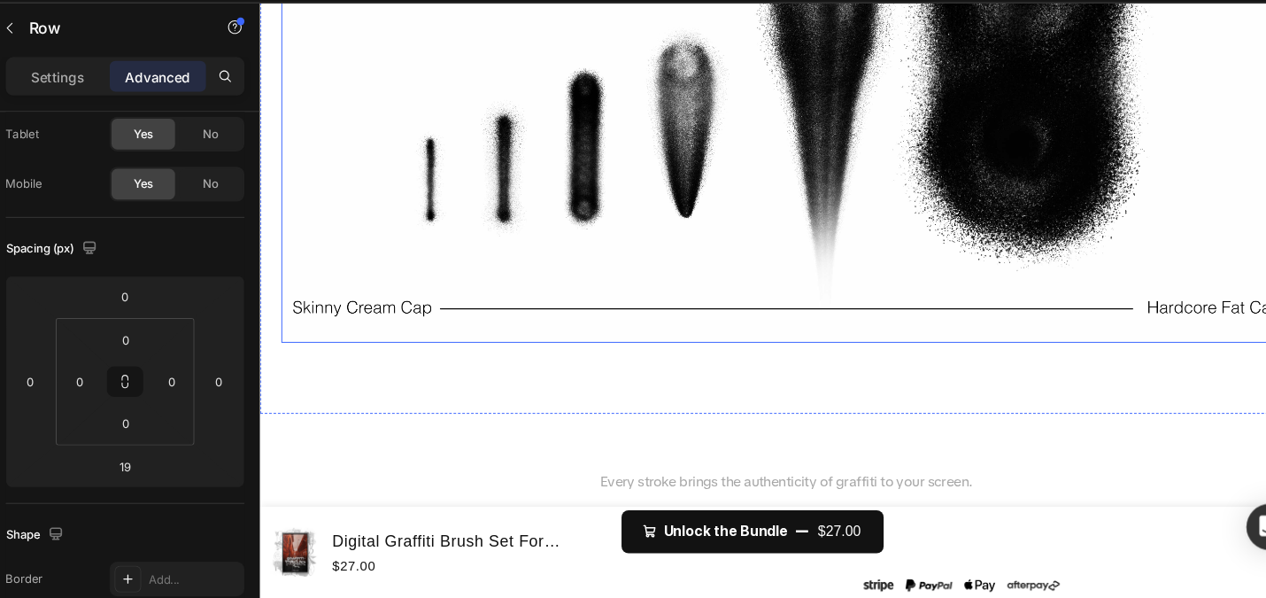
scroll to position [2480, 0]
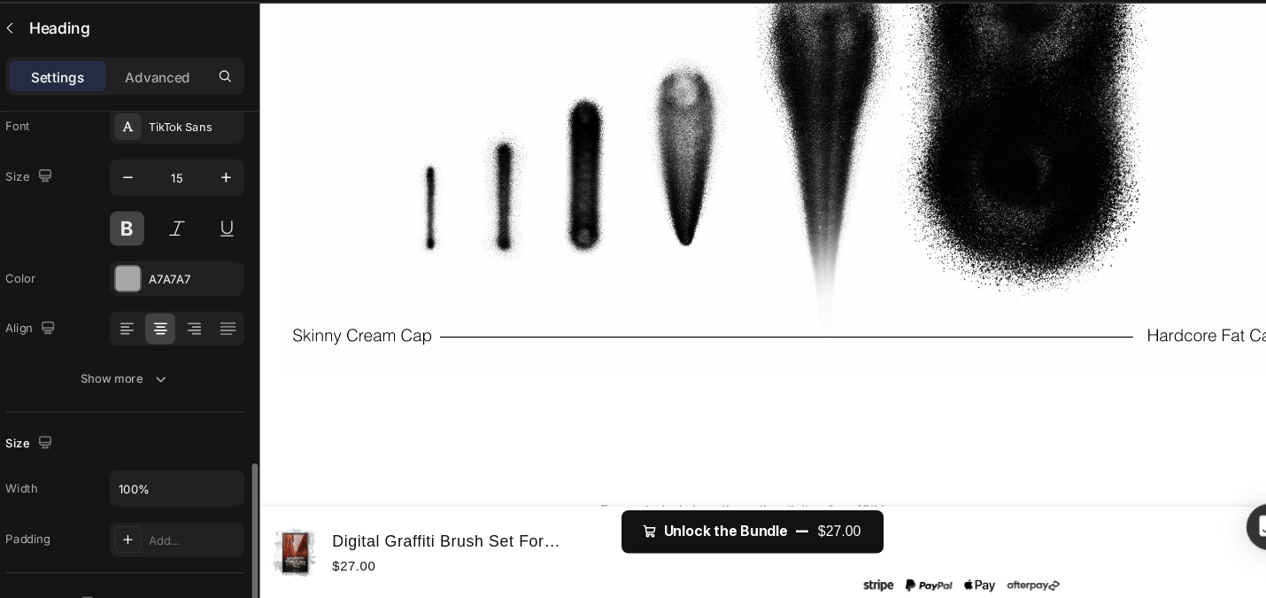
scroll to position [299, 0]
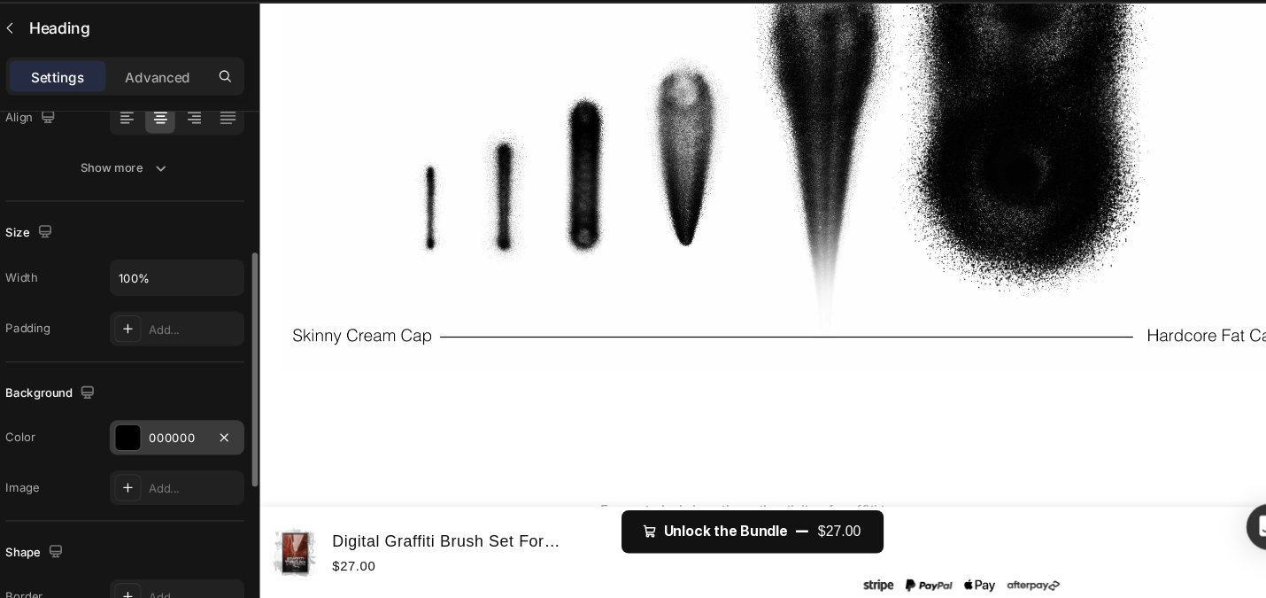
click at [180, 455] on div at bounding box center [177, 449] width 23 height 23
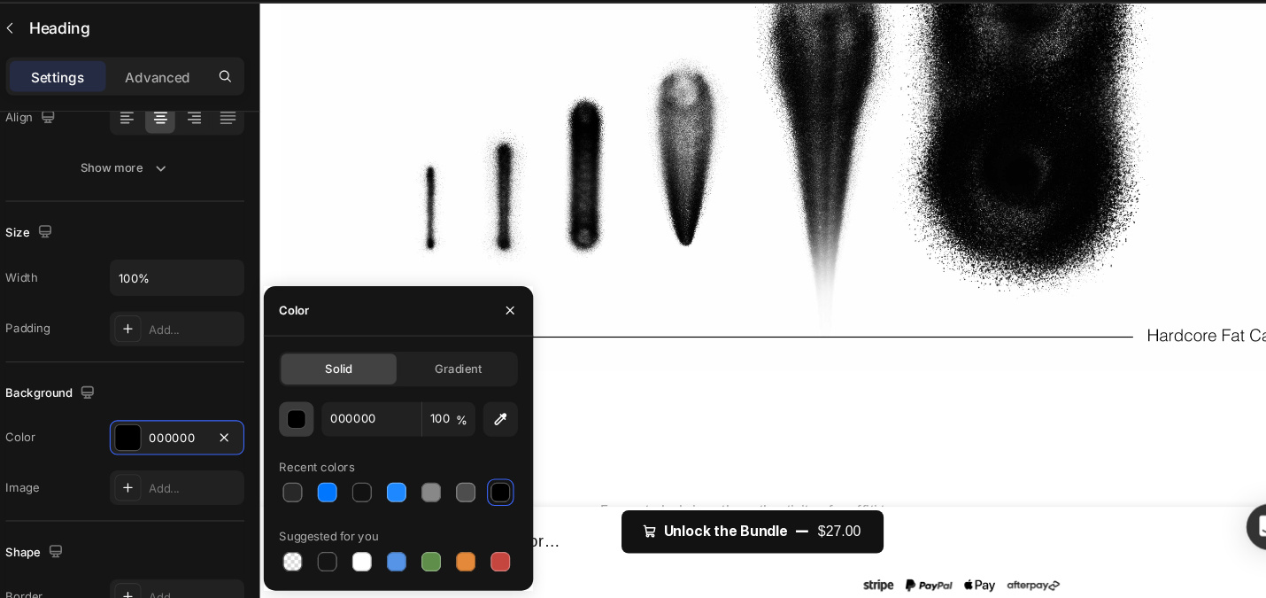
click at [344, 432] on button "button" at bounding box center [332, 433] width 32 height 32
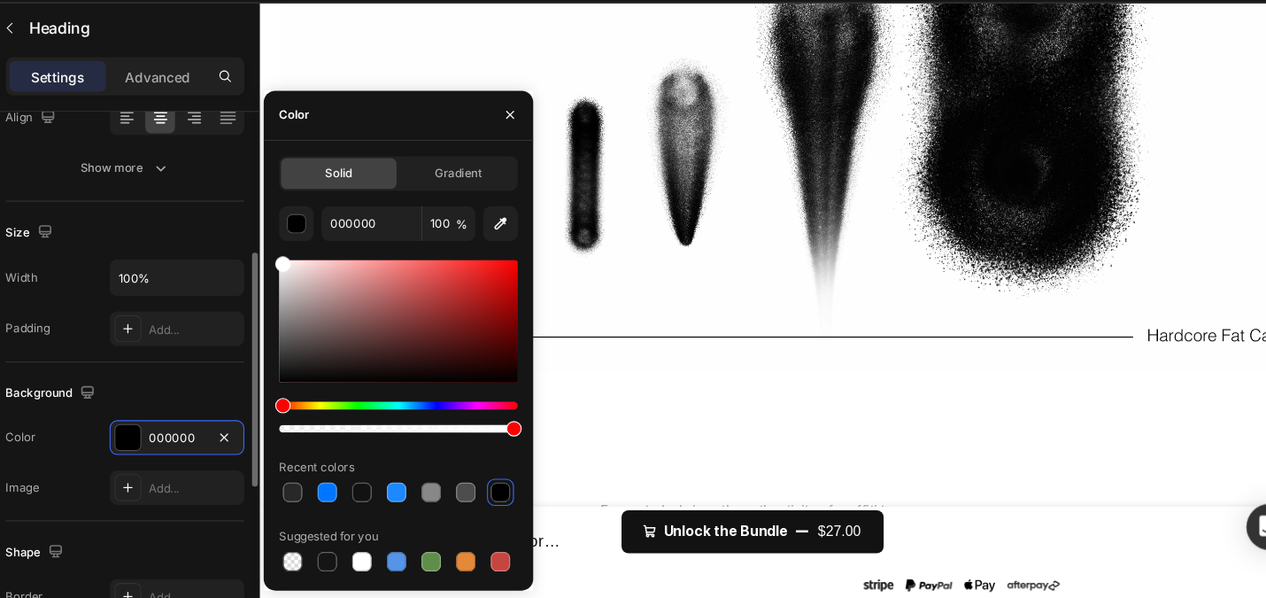
drag, startPoint x: 383, startPoint y: 329, endPoint x: 260, endPoint y: 264, distance: 138.7
click at [260, 264] on div "450 Beta Sections(18) Elements(83) Section Element Hero Section Product Detail …" at bounding box center [149, 324] width 298 height 548
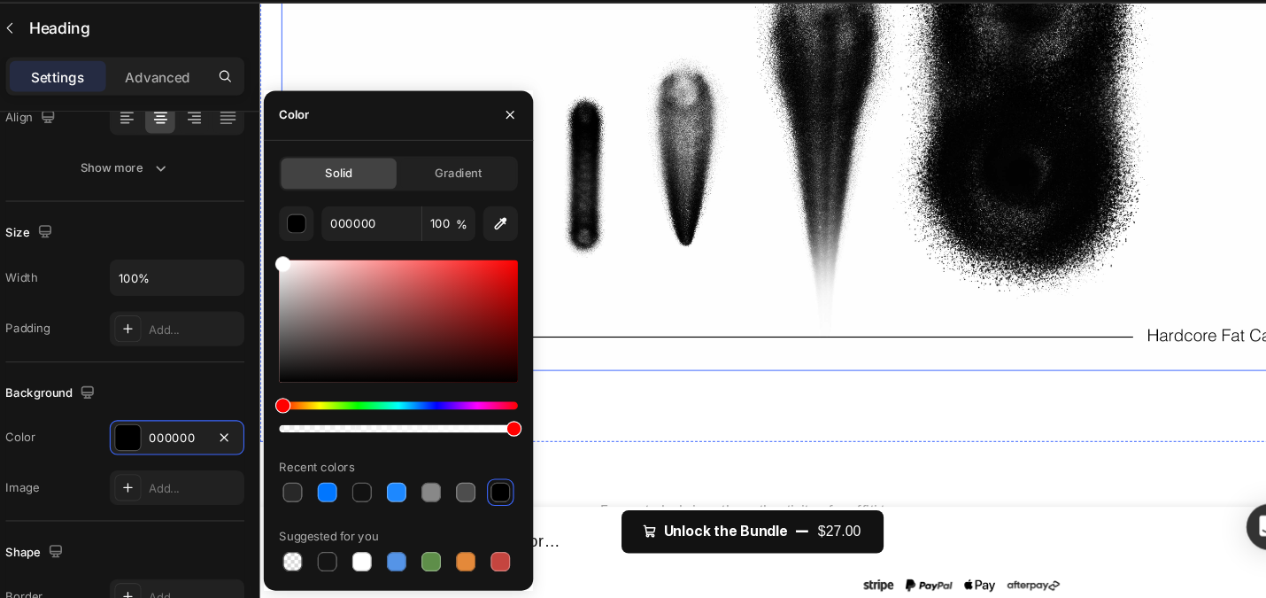
type input "FFFFFF"
click at [696, 374] on img at bounding box center [791, 119] width 1020 height 510
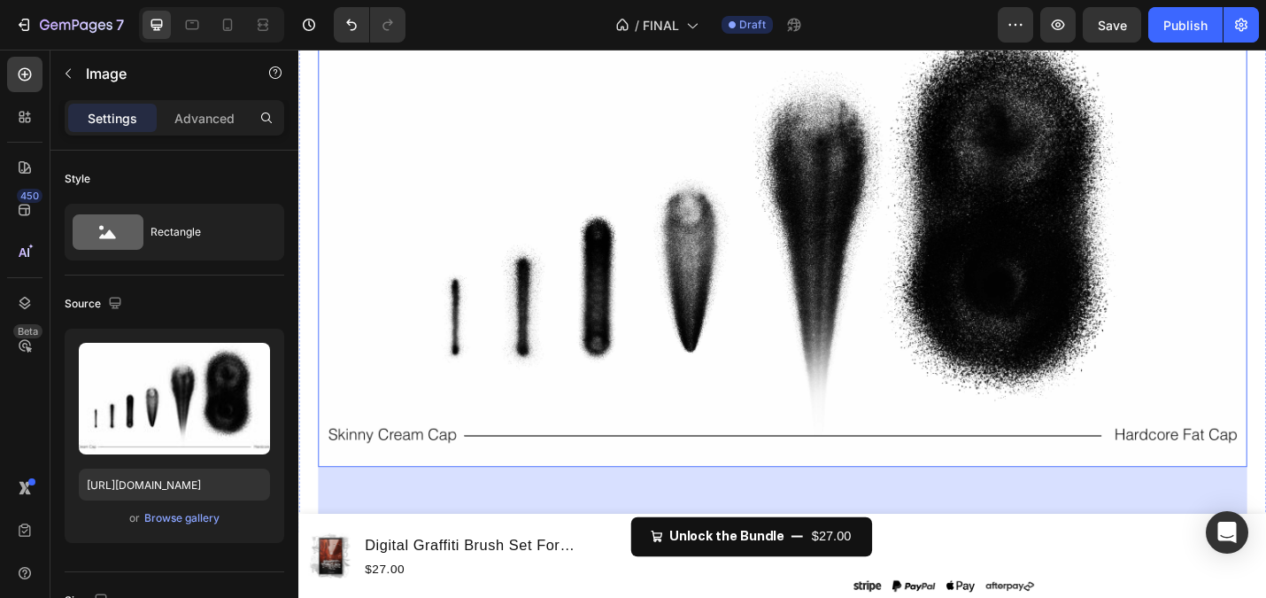
scroll to position [2415, 0]
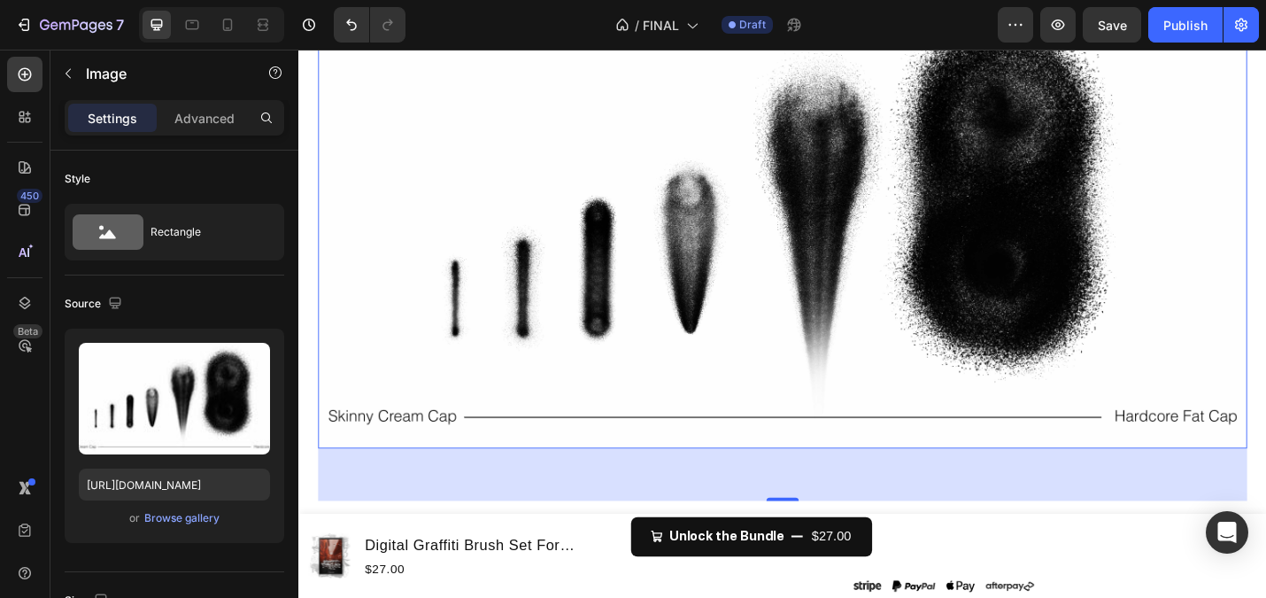
click at [736, 487] on img at bounding box center [830, 232] width 1020 height 510
click at [745, 446] on img at bounding box center [830, 232] width 1020 height 510
click at [738, 475] on img at bounding box center [830, 232] width 1020 height 510
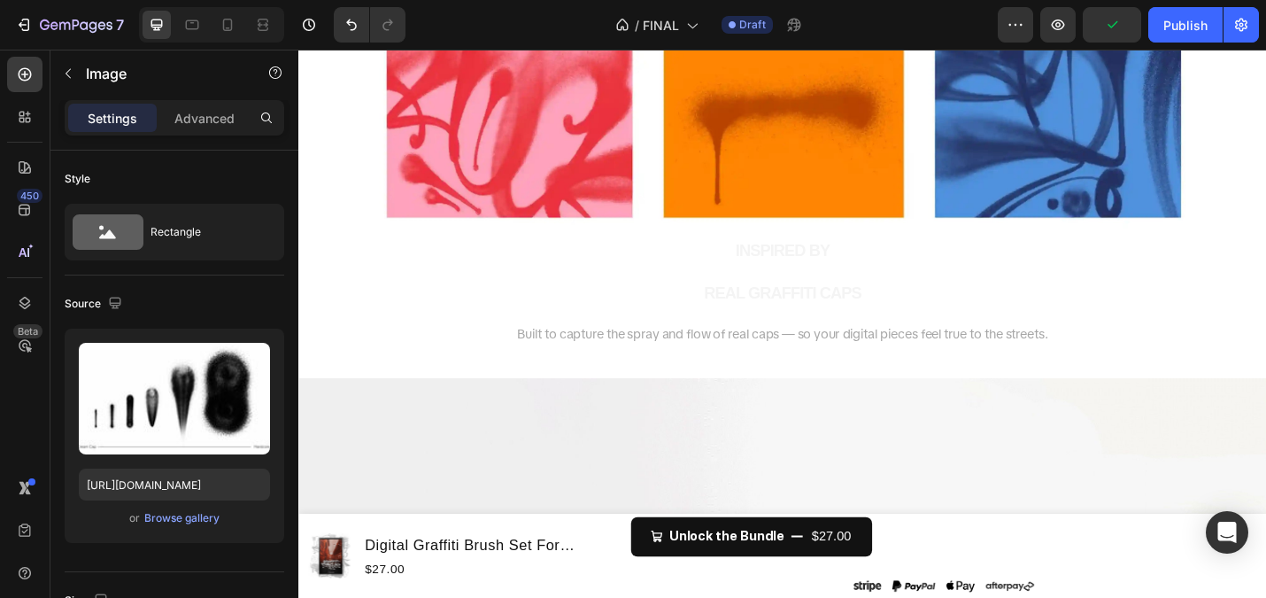
scroll to position [3308, 0]
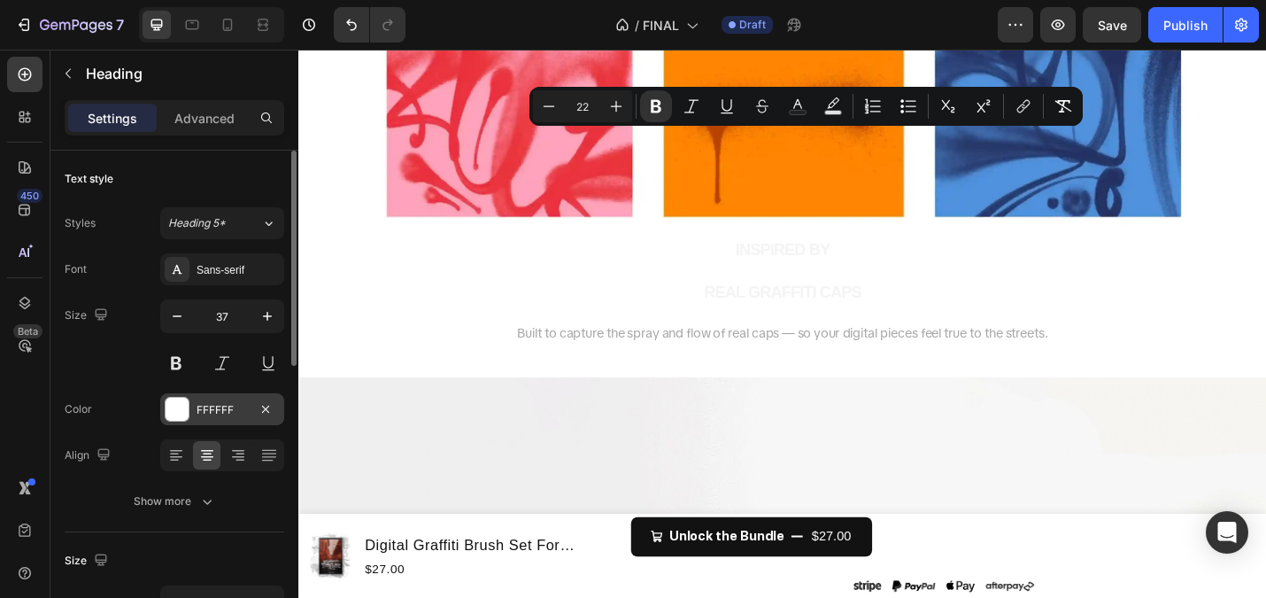
click at [181, 408] on div at bounding box center [177, 409] width 23 height 23
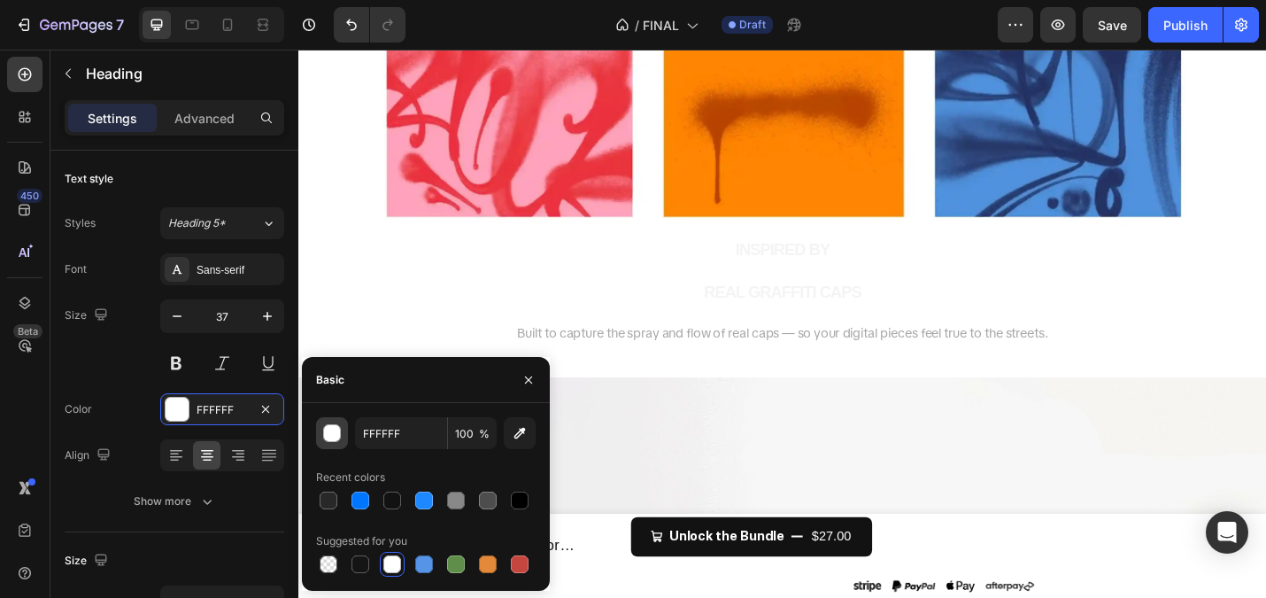
click at [329, 429] on div "button" at bounding box center [333, 434] width 18 height 18
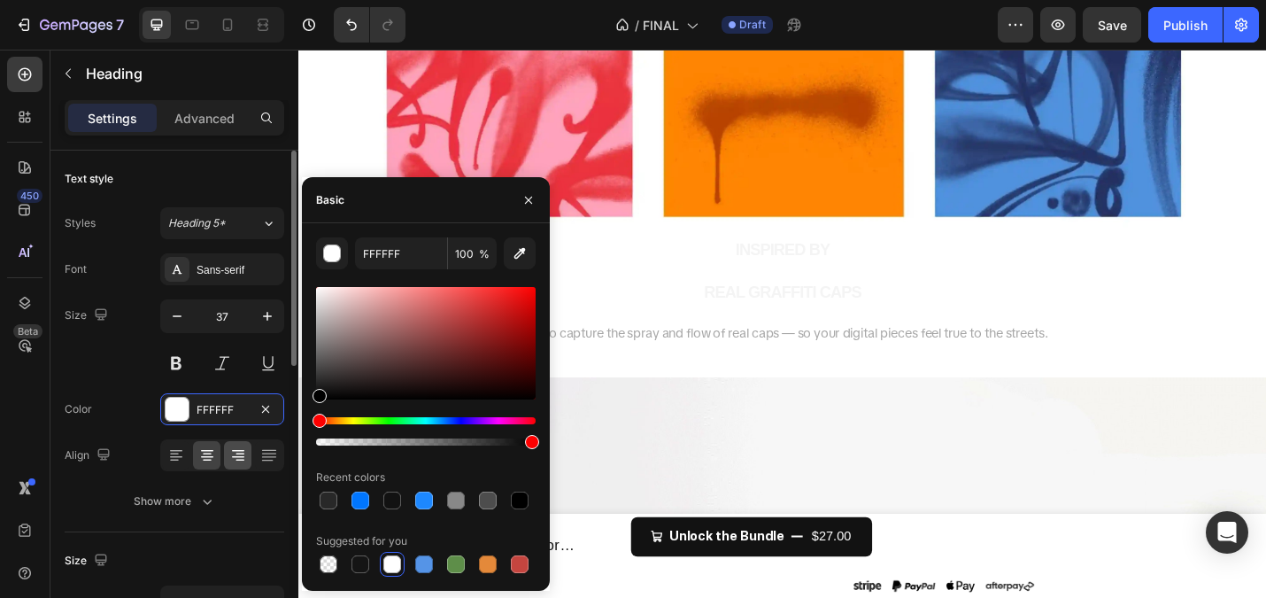
drag, startPoint x: 267, startPoint y: 447, endPoint x: 229, endPoint y: 467, distance: 42.0
click at [229, 467] on div "450 Beta Sections(18) Elements(83) Section Element Hero Section Product Detail …" at bounding box center [149, 324] width 298 height 548
type input "000000"
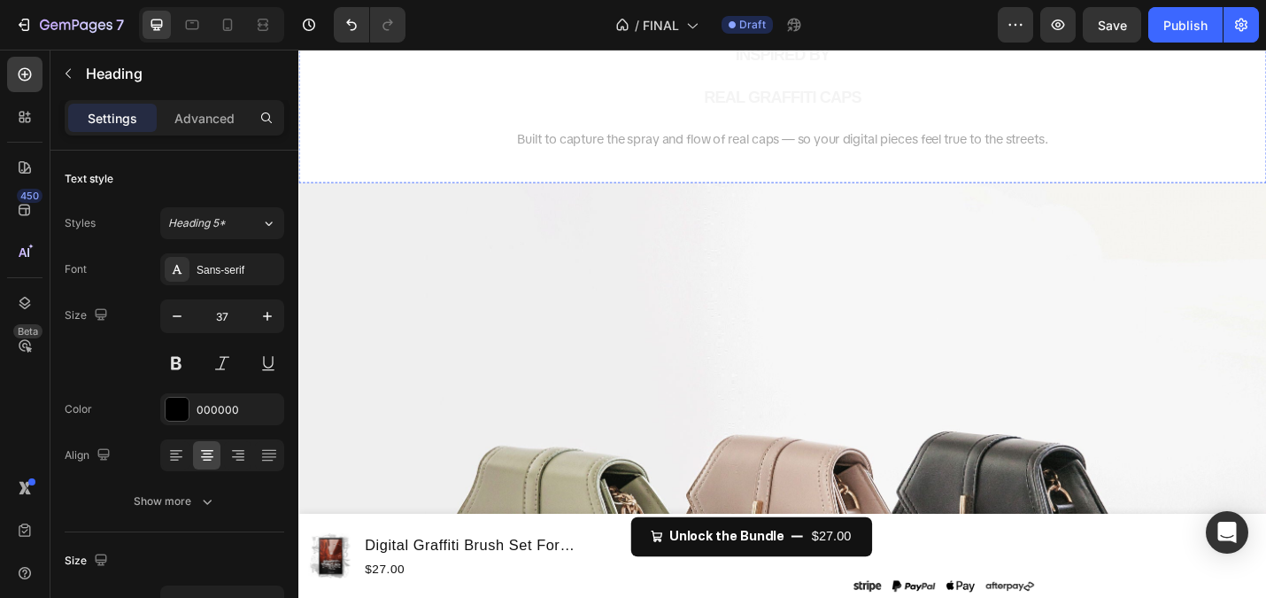
scroll to position [3628, 0]
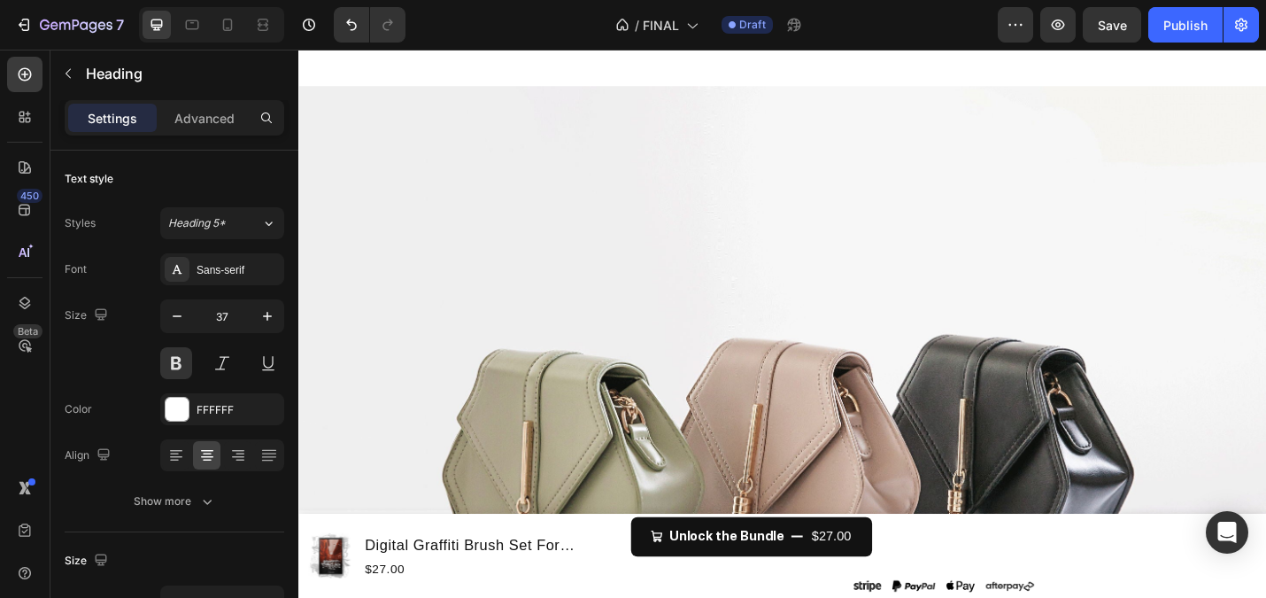
drag, startPoint x: 947, startPoint y: 454, endPoint x: 743, endPoint y: 379, distance: 217.1
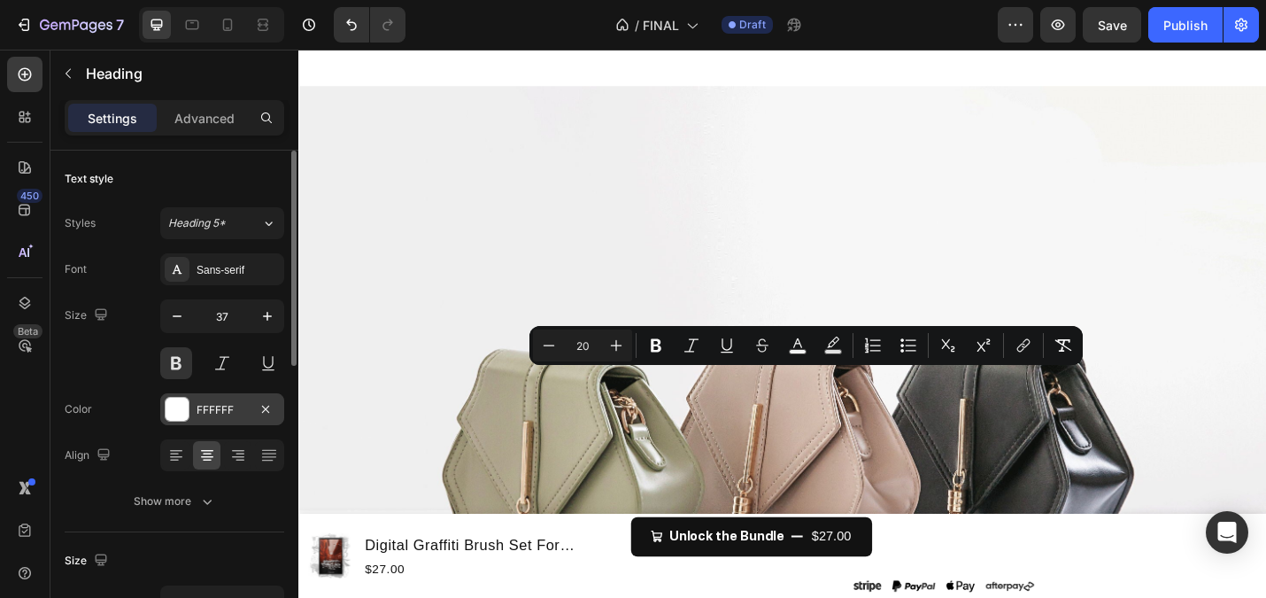
click at [189, 406] on div at bounding box center [177, 409] width 25 height 25
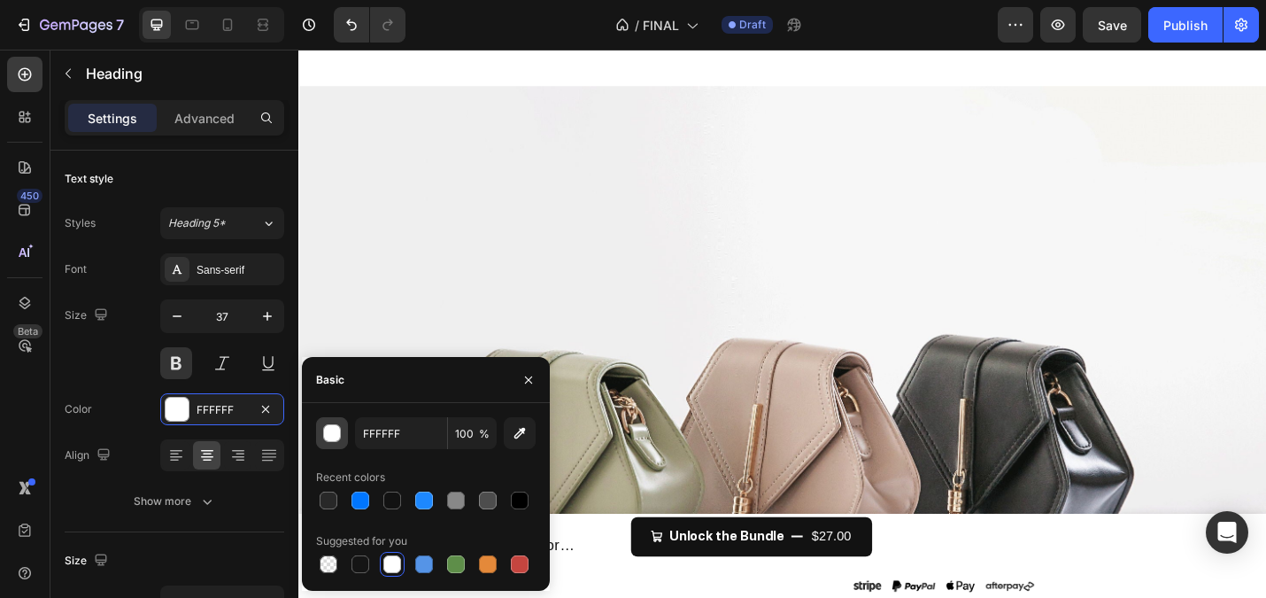
click at [329, 436] on div "button" at bounding box center [333, 434] width 18 height 18
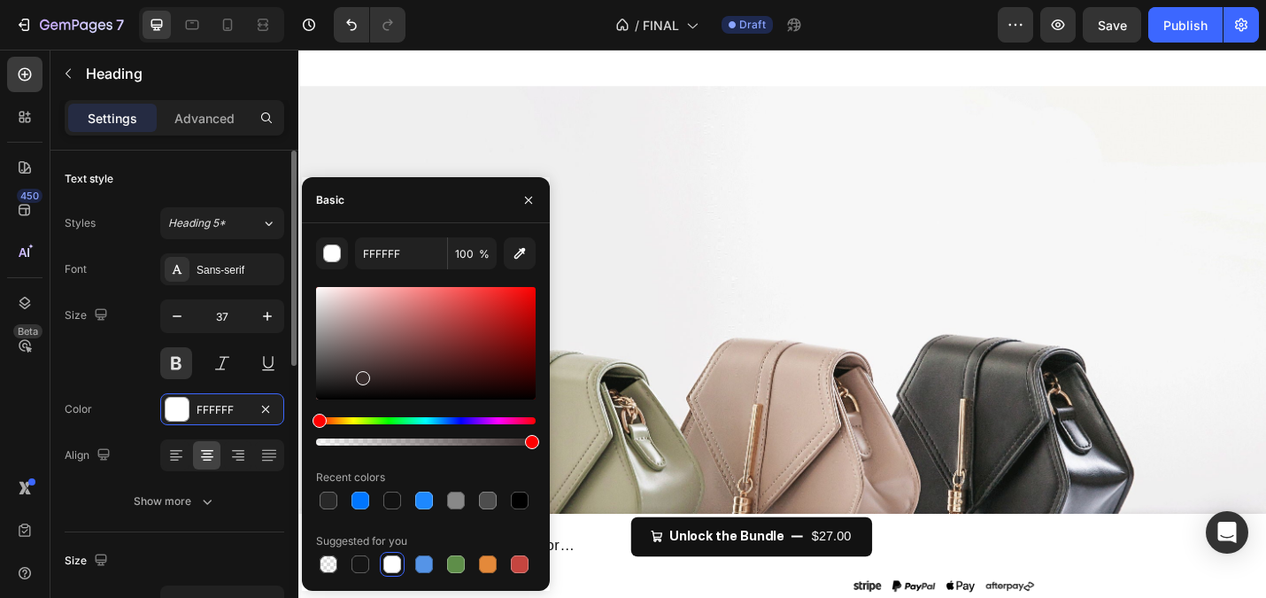
drag, startPoint x: 361, startPoint y: 374, endPoint x: 222, endPoint y: 445, distance: 156.0
click at [223, 445] on div "450 Beta Sections(18) Elements(83) Section Element Hero Section Product Detail …" at bounding box center [149, 324] width 298 height 548
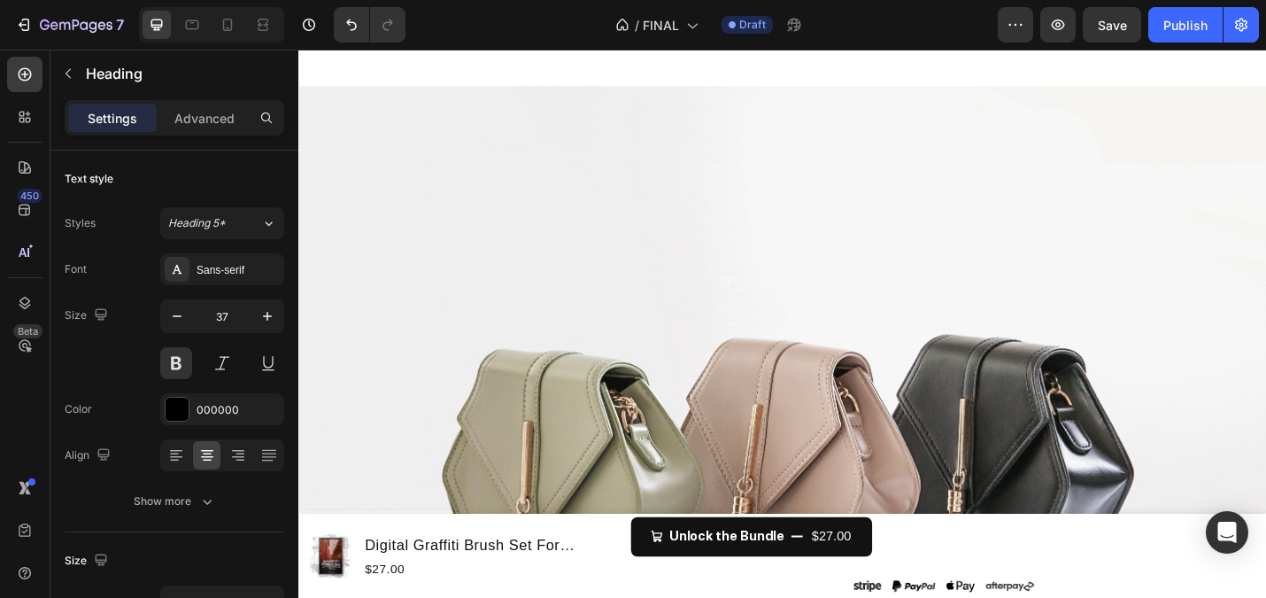
drag, startPoint x: 1002, startPoint y: 465, endPoint x: 697, endPoint y: 414, distance: 309.7
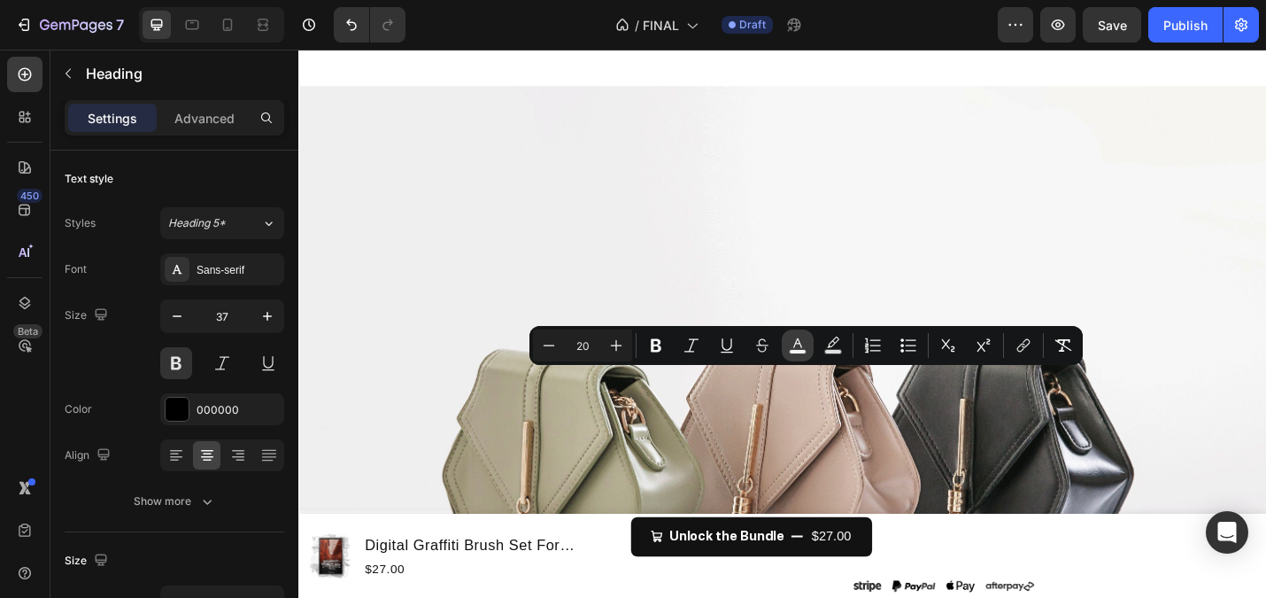
click at [791, 343] on icon "Editor contextual toolbar" at bounding box center [798, 346] width 18 height 18
type input "F4F4F4"
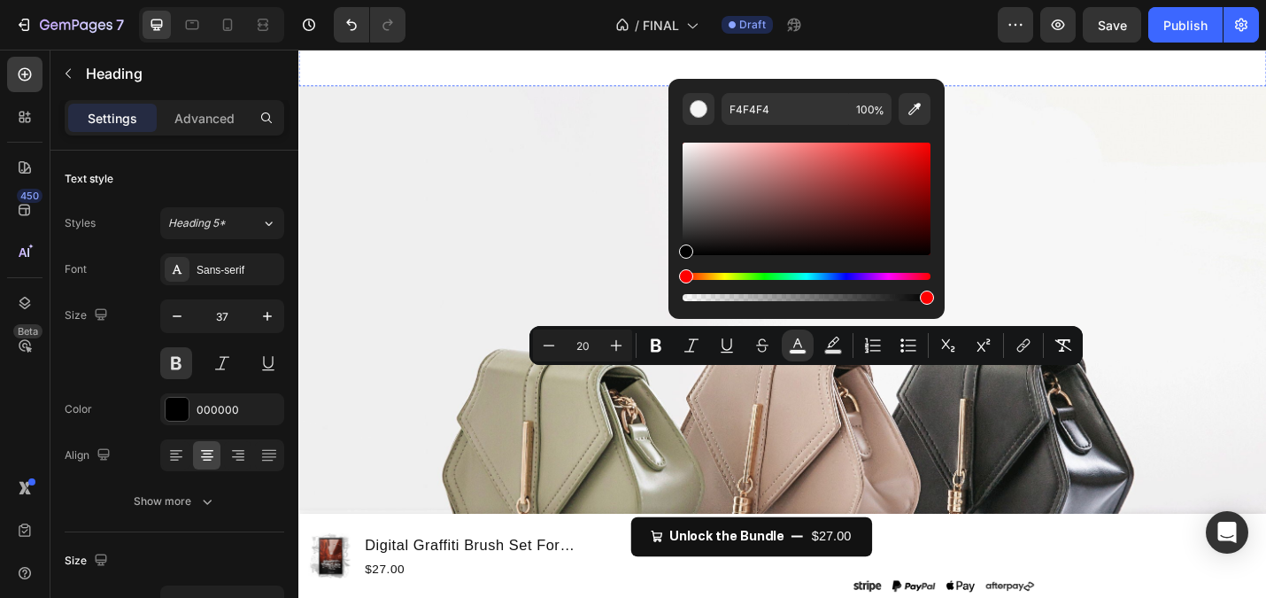
drag, startPoint x: 1003, startPoint y: 288, endPoint x: 647, endPoint y: 335, distance: 359.1
type input "000000"
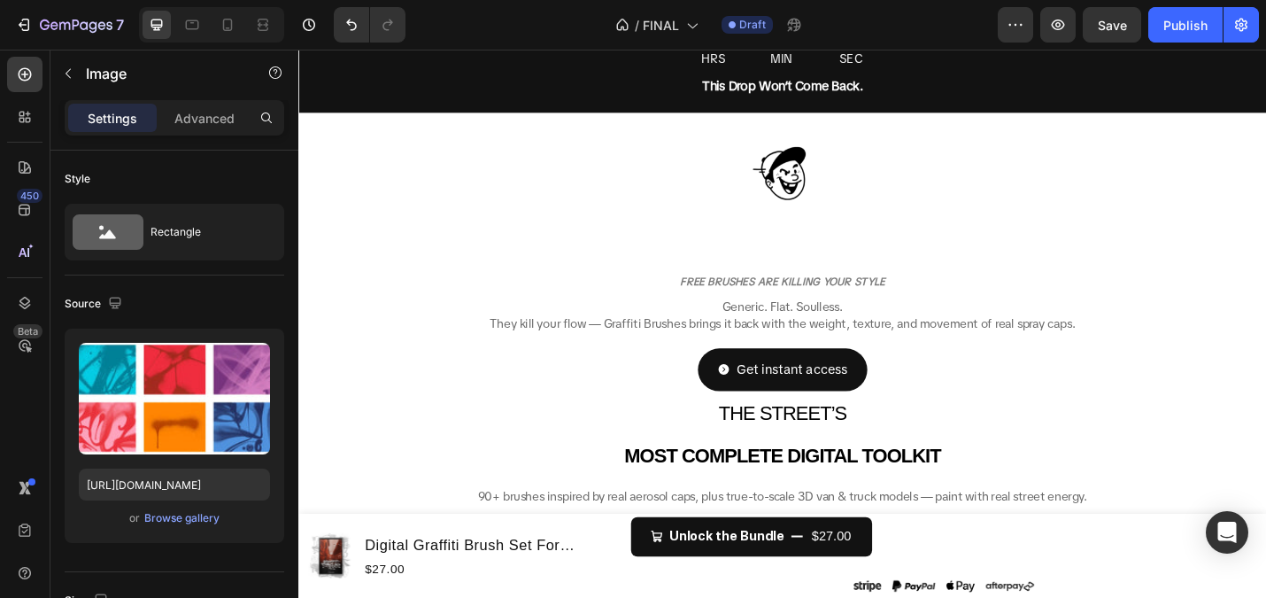
scroll to position [128, 0]
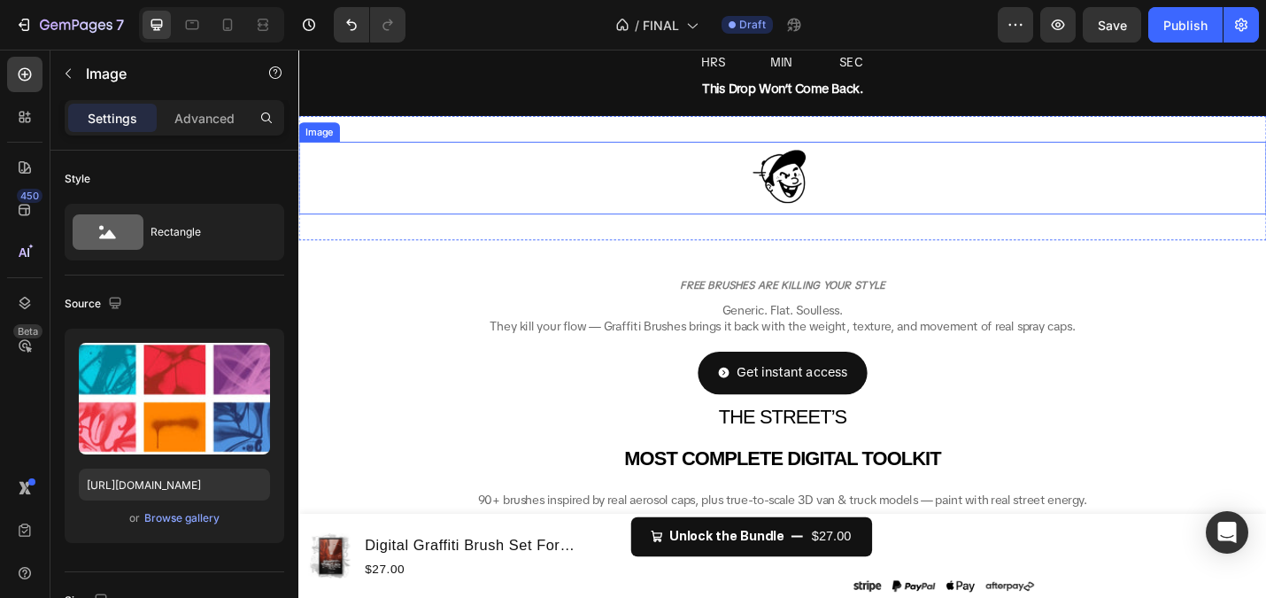
click at [848, 200] on img at bounding box center [829, 191] width 89 height 80
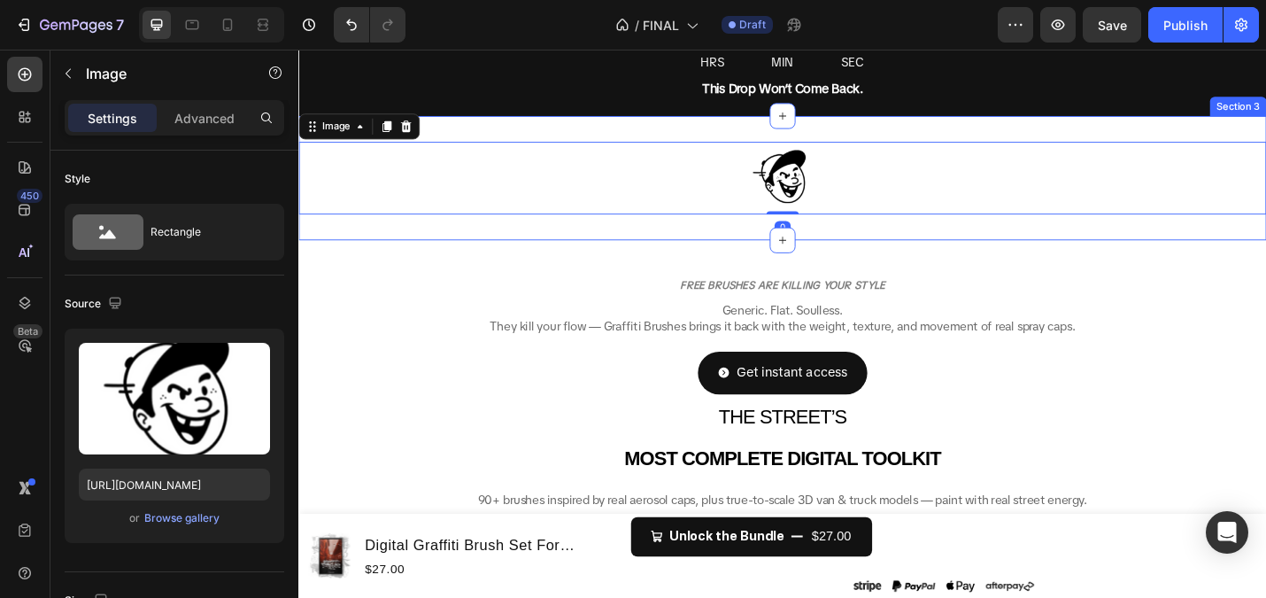
click at [865, 246] on div "Image 0 Section 3" at bounding box center [829, 190] width 1063 height 136
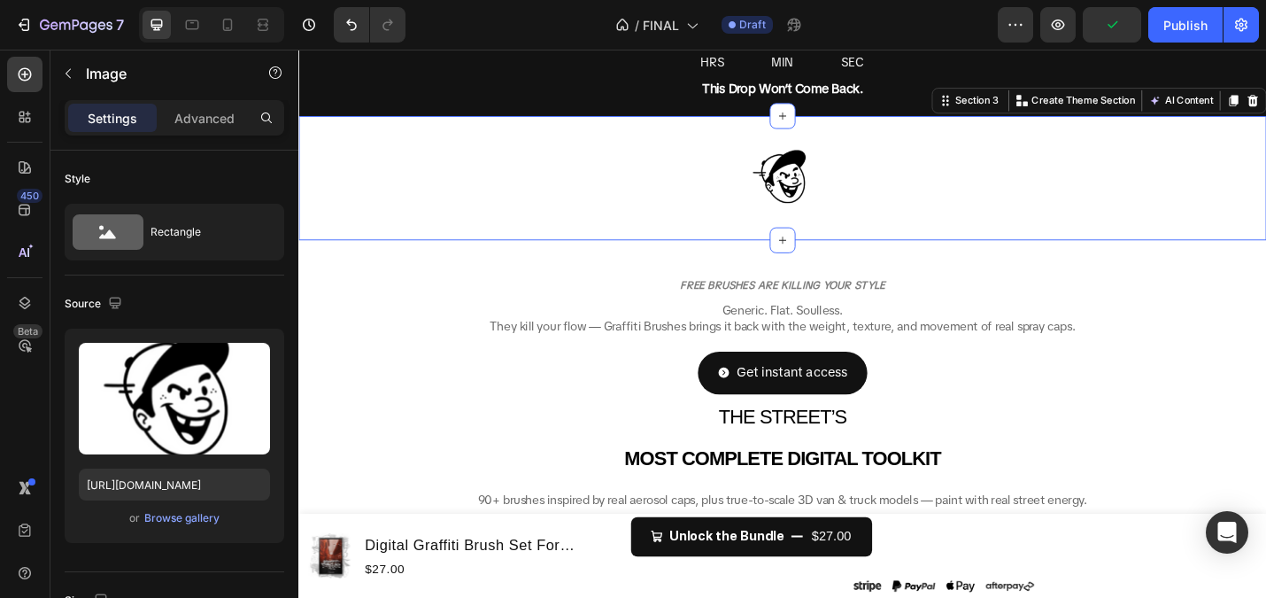
click at [840, 226] on img at bounding box center [829, 191] width 89 height 80
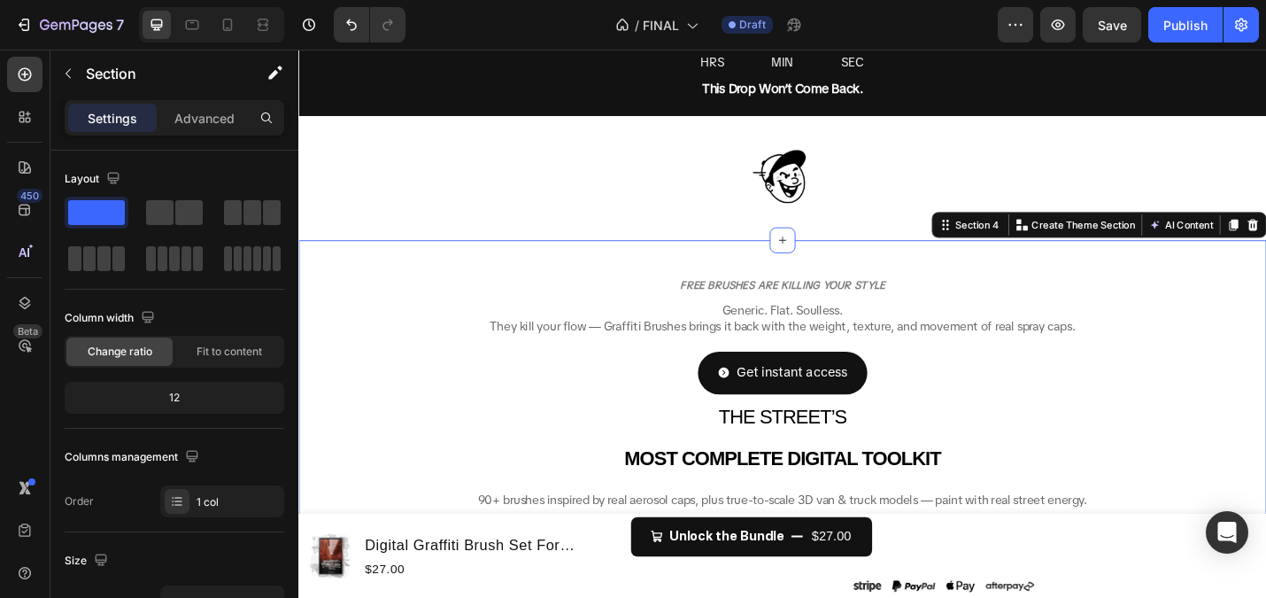
click at [874, 257] on div "Image Section 3" at bounding box center [829, 190] width 1063 height 136
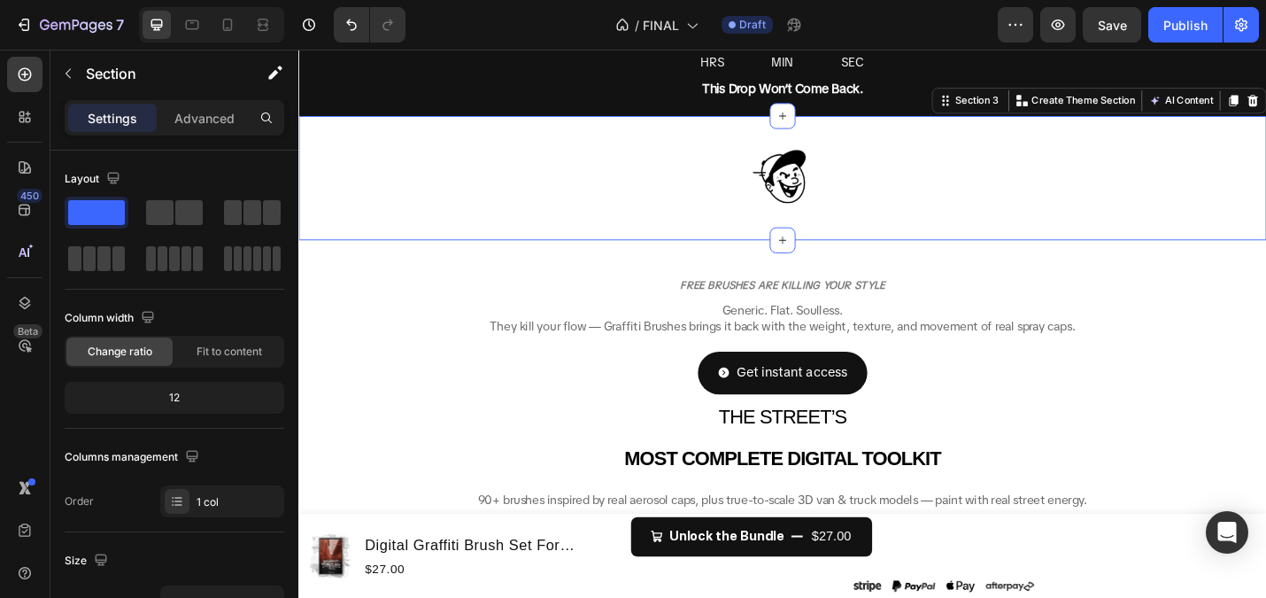
click at [852, 233] on div "Image Section 3 Create Theme Section AI Content Write with GemAI What would you…" at bounding box center [829, 190] width 1063 height 136
click at [852, 244] on div "Image Section 3 Create Theme Section AI Content Write with GemAI What would you…" at bounding box center [829, 190] width 1063 height 136
click at [844, 229] on img at bounding box center [829, 191] width 89 height 80
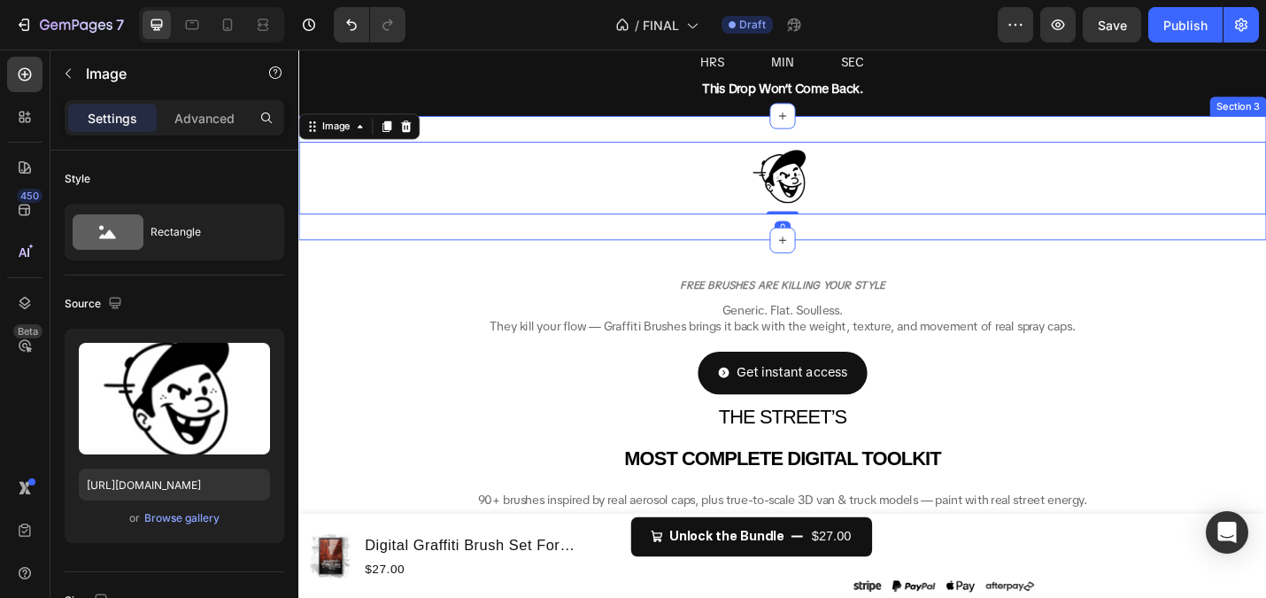
click at [844, 252] on div "Image 0 Section 3" at bounding box center [829, 190] width 1063 height 136
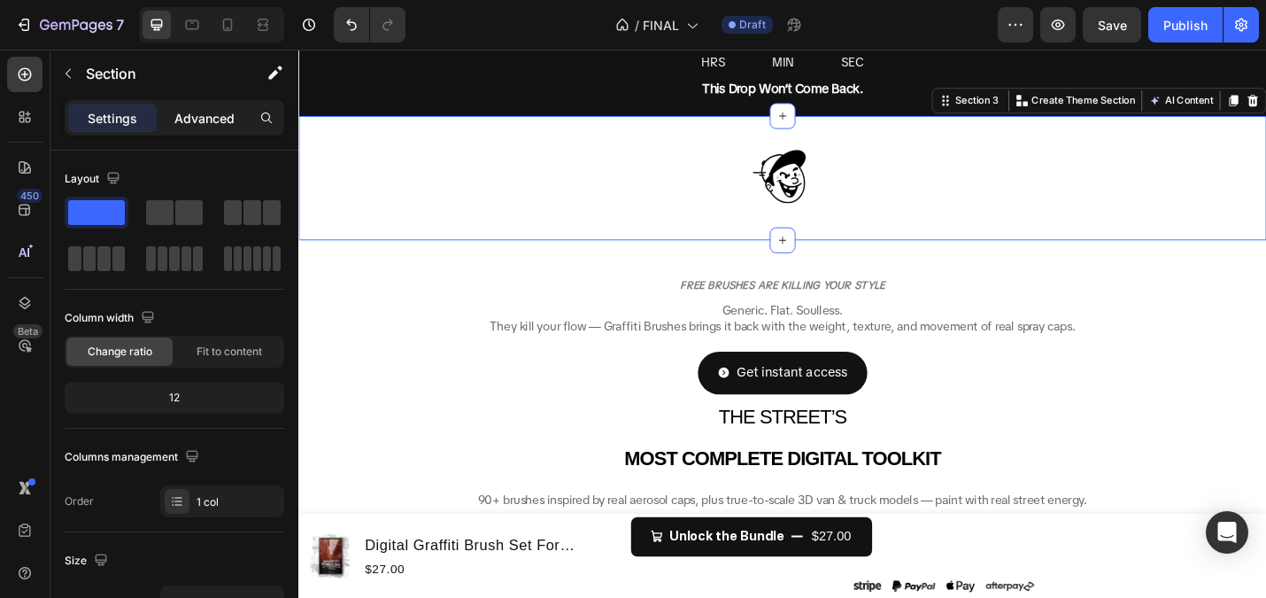
click at [188, 125] on p "Advanced" at bounding box center [204, 118] width 60 height 19
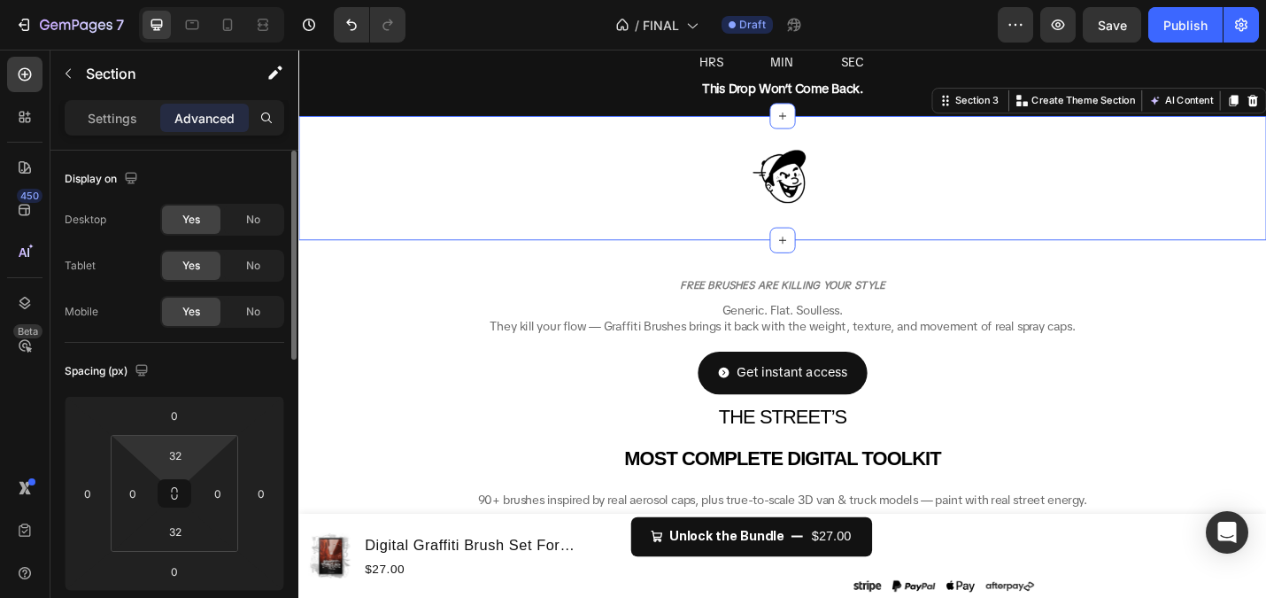
click at [187, 0] on html "7 Version history / FINAL Draft Preview Save Publish 450 Beta Sections(18) Elem…" at bounding box center [633, 0] width 1266 height 0
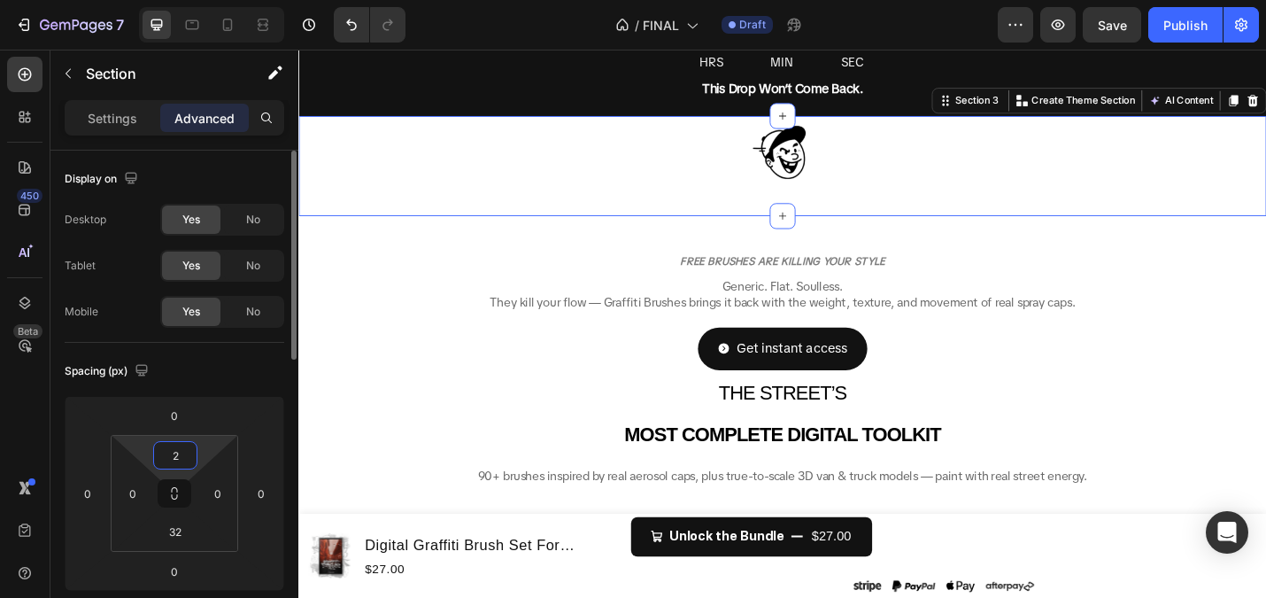
click at [173, 448] on input "2" at bounding box center [175, 455] width 35 height 27
click at [217, 498] on p "Auto" at bounding box center [220, 493] width 80 height 12
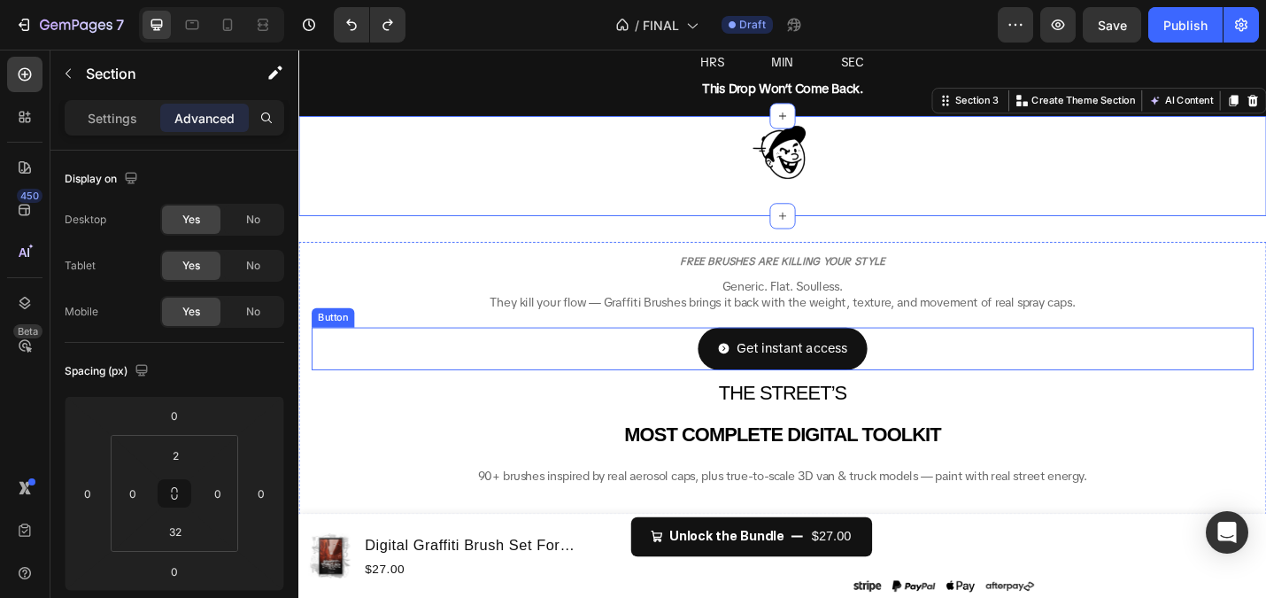
type input "32"
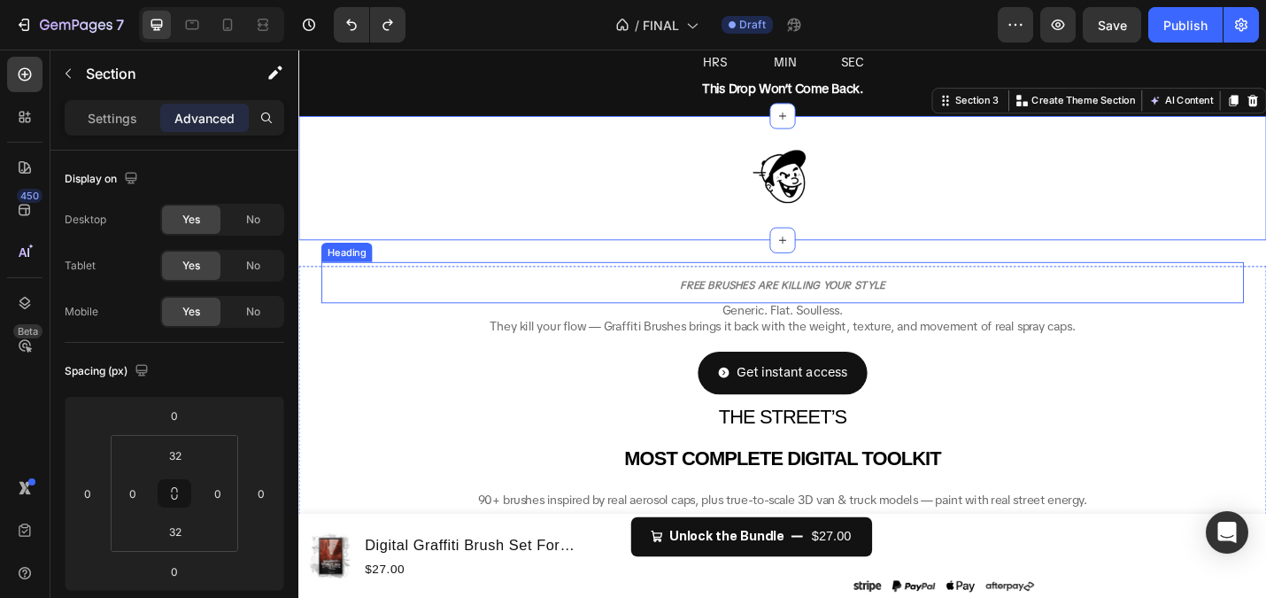
click at [746, 302] on strong "FREE BRUSHES ARE KILLING YOUR STYLE" at bounding box center [829, 307] width 225 height 15
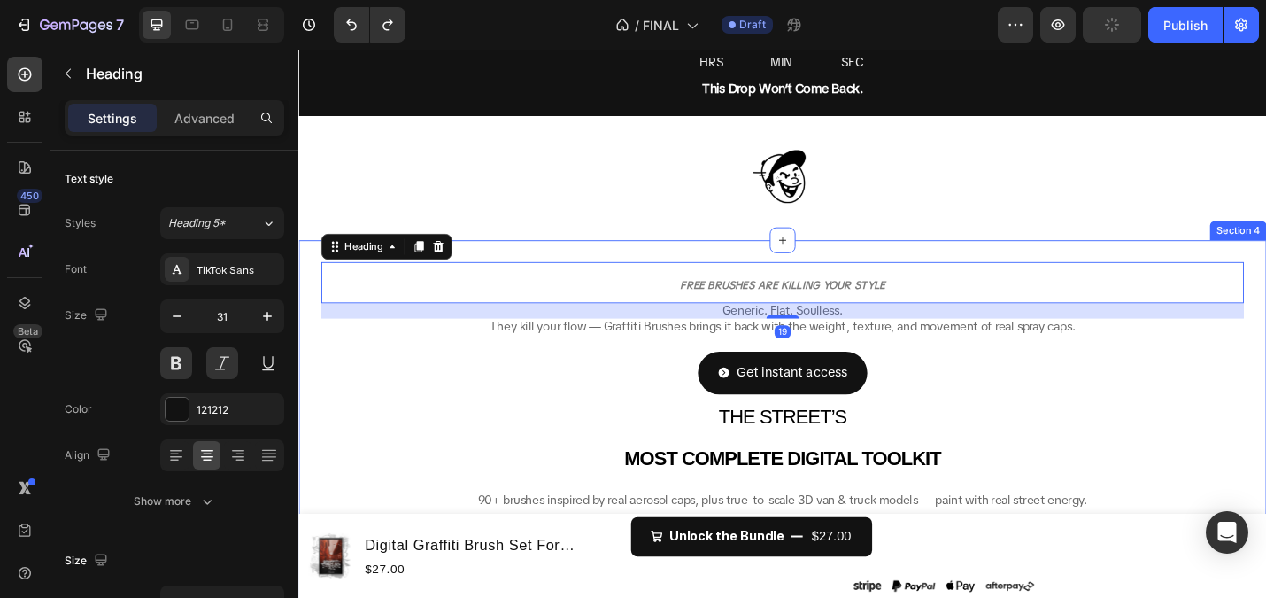
click at [741, 247] on div "Image Section 3" at bounding box center [829, 190] width 1063 height 136
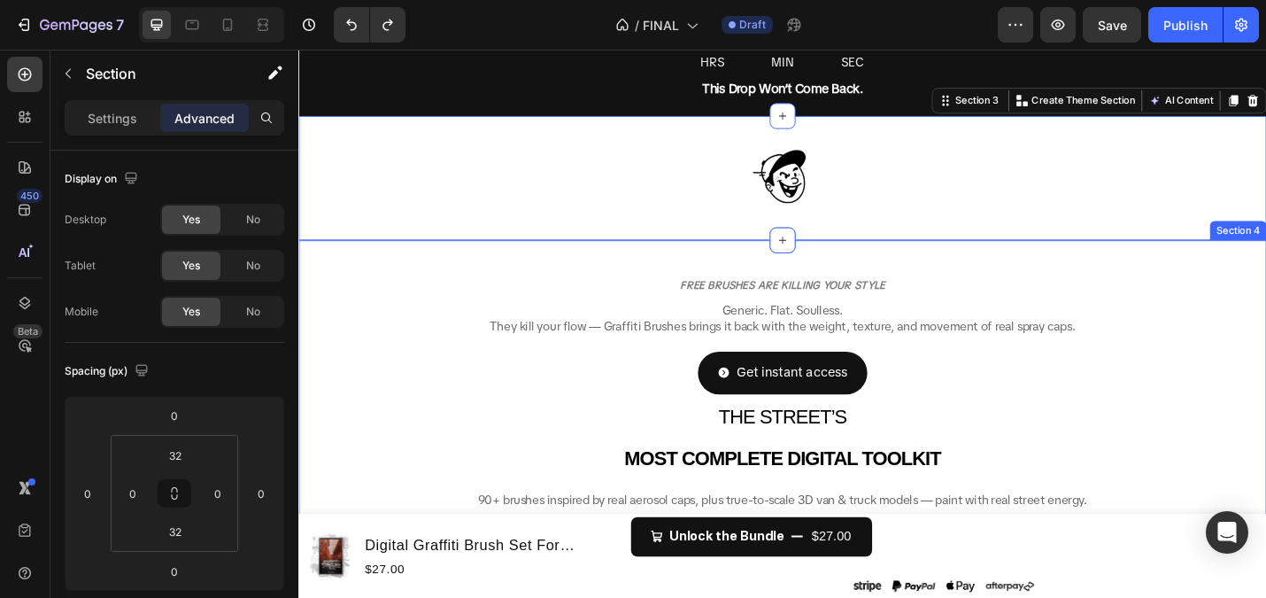
click at [751, 289] on h2 "FREE BRUSHES ARE KILLING YOUR STYLE" at bounding box center [829, 304] width 1013 height 45
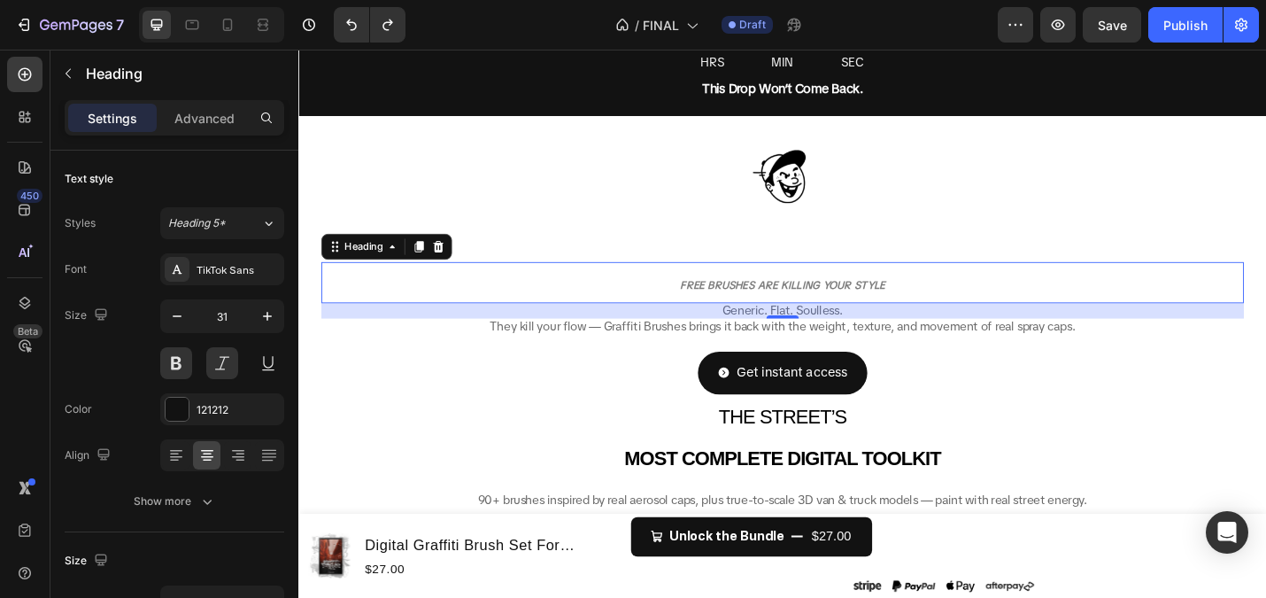
click at [690, 310] on h2 "FREE BRUSHES ARE KILLING YOUR STYLE" at bounding box center [829, 304] width 1013 height 45
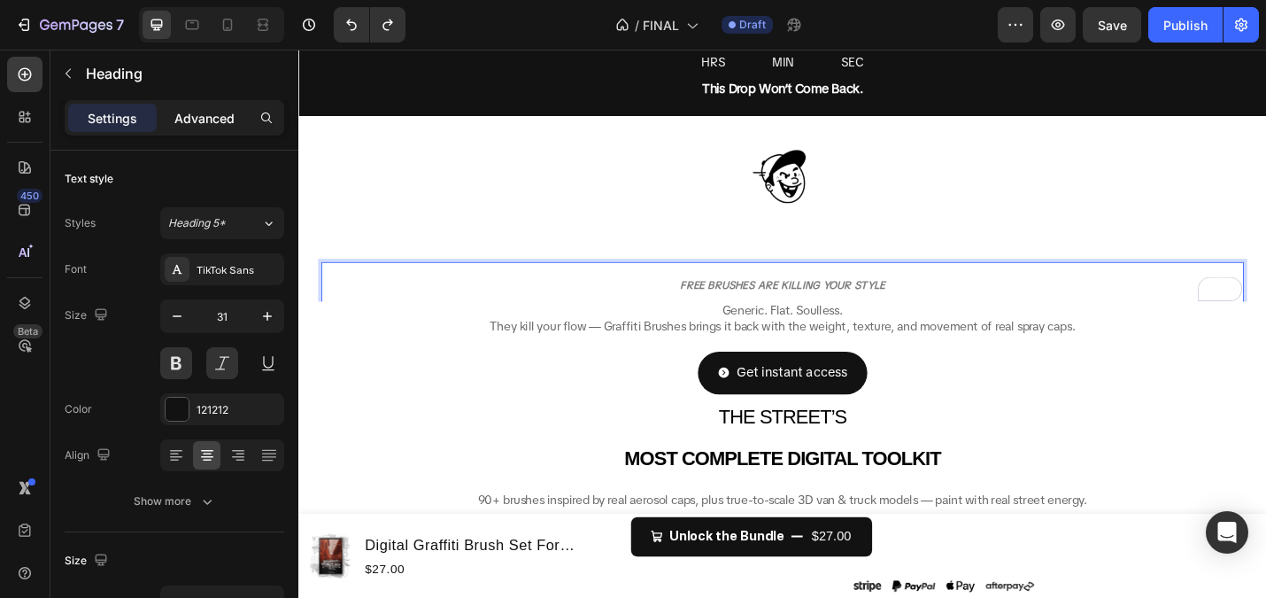
click at [195, 117] on p "Advanced" at bounding box center [204, 118] width 60 height 19
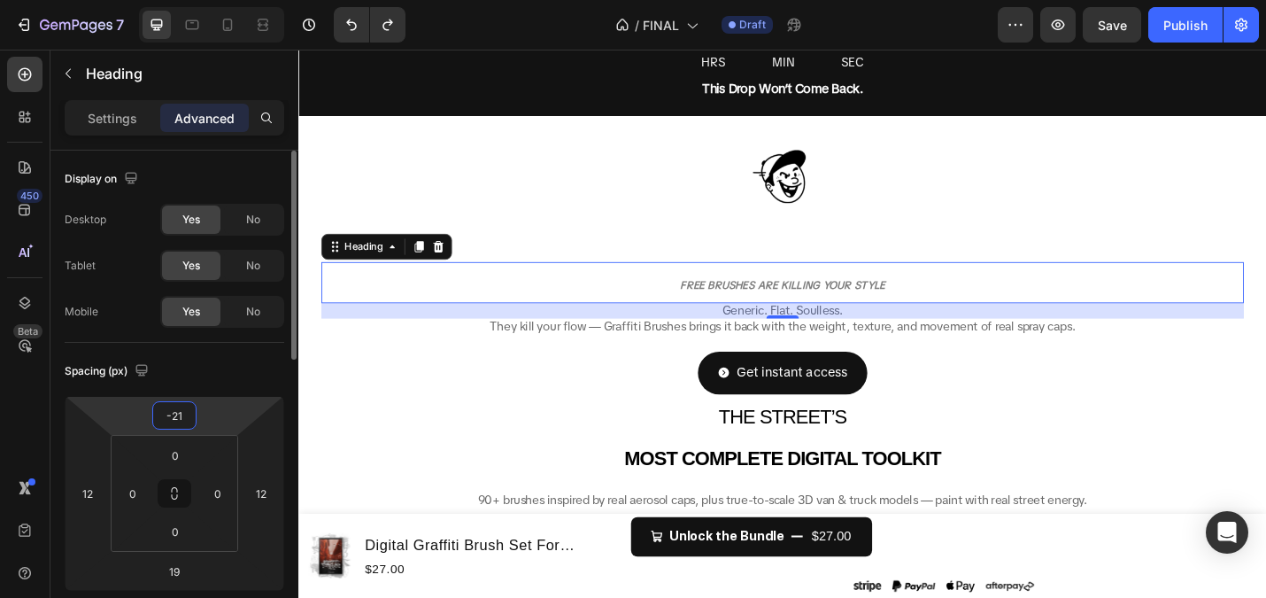
click at [178, 413] on input "-21" at bounding box center [174, 415] width 35 height 27
click at [223, 576] on div "L 16px" at bounding box center [213, 586] width 110 height 27
type input "16"
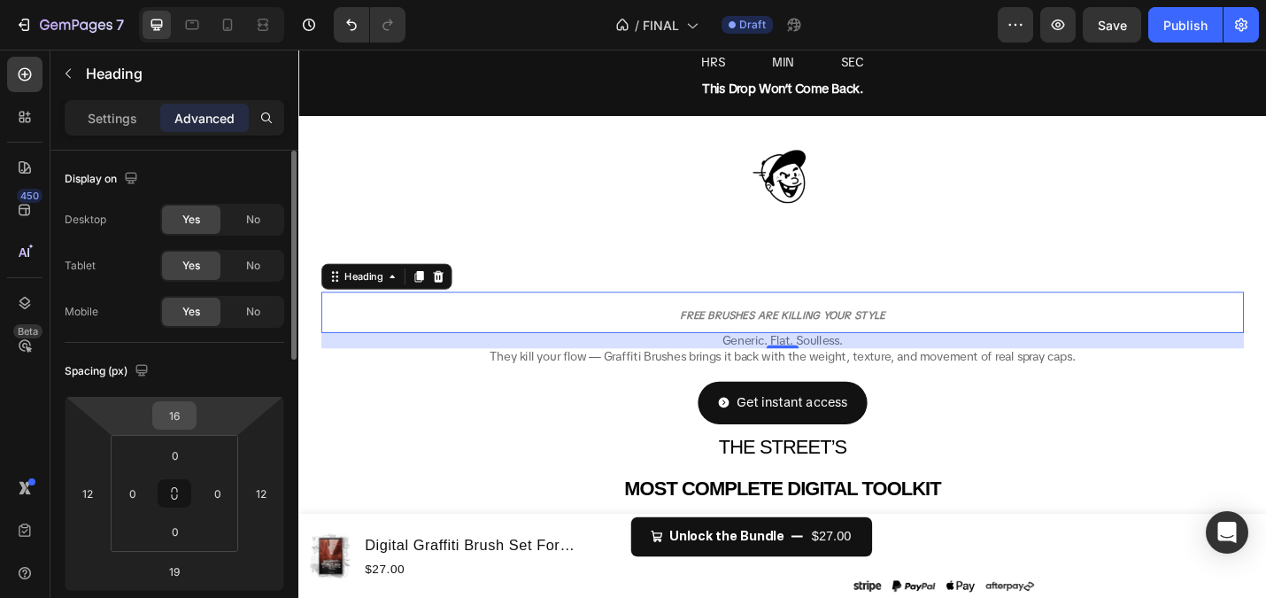
click at [171, 407] on input "16" at bounding box center [174, 415] width 35 height 27
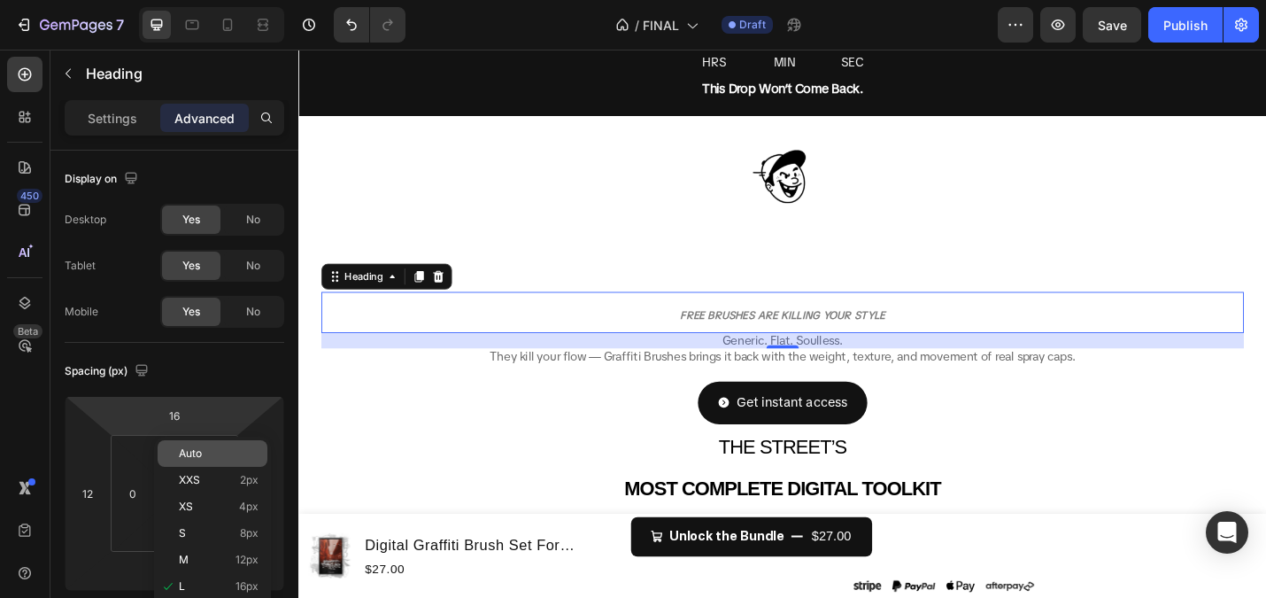
click at [202, 456] on p "Auto" at bounding box center [219, 453] width 80 height 12
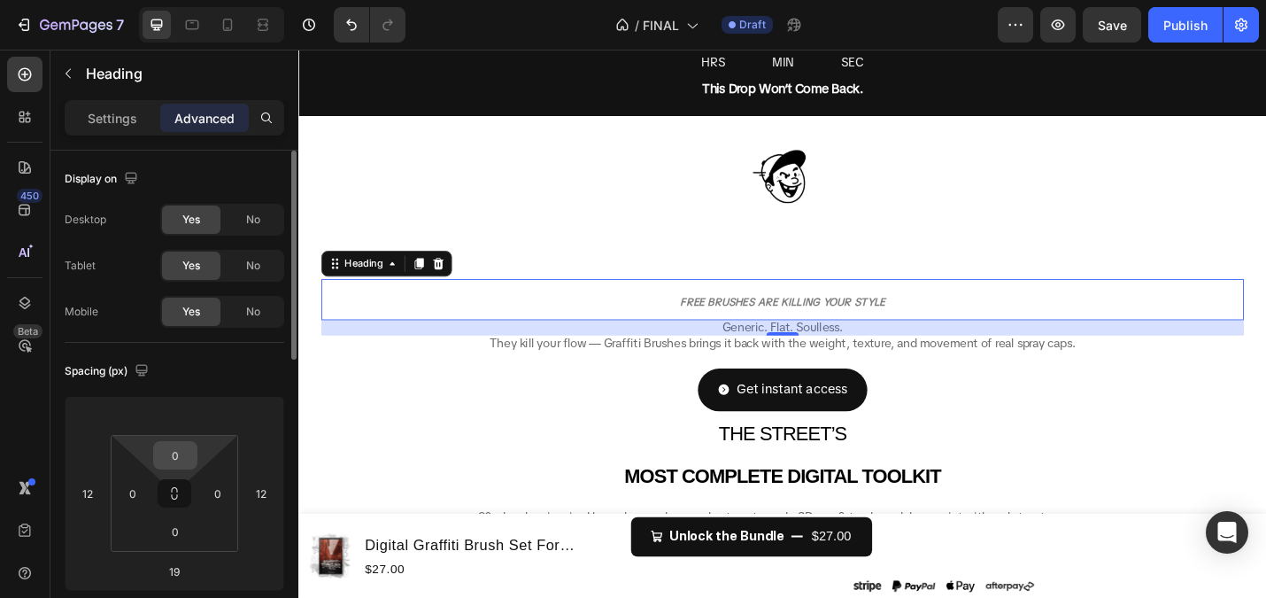
click at [173, 449] on input "0" at bounding box center [175, 455] width 35 height 27
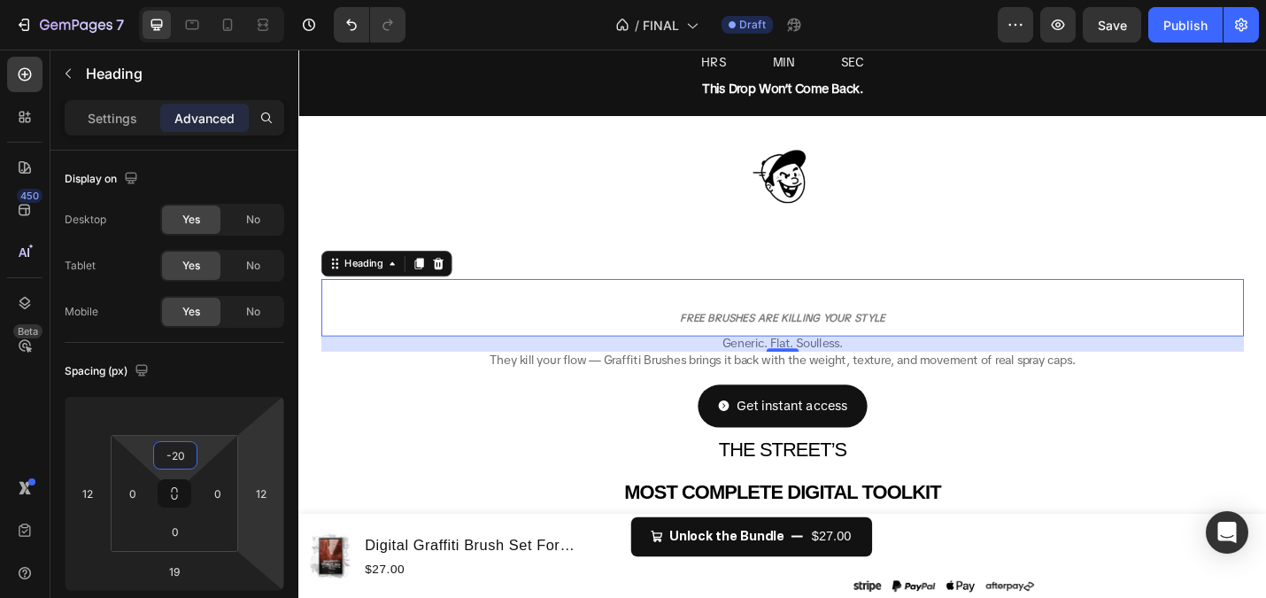
click at [271, 0] on html "7 Version history / FINAL Draft Preview Save Publish 450 Beta Sections(18) Elem…" at bounding box center [633, 0] width 1266 height 0
type input "20"
click at [405, 432] on div "Get instant access Button" at bounding box center [830, 440] width 1034 height 47
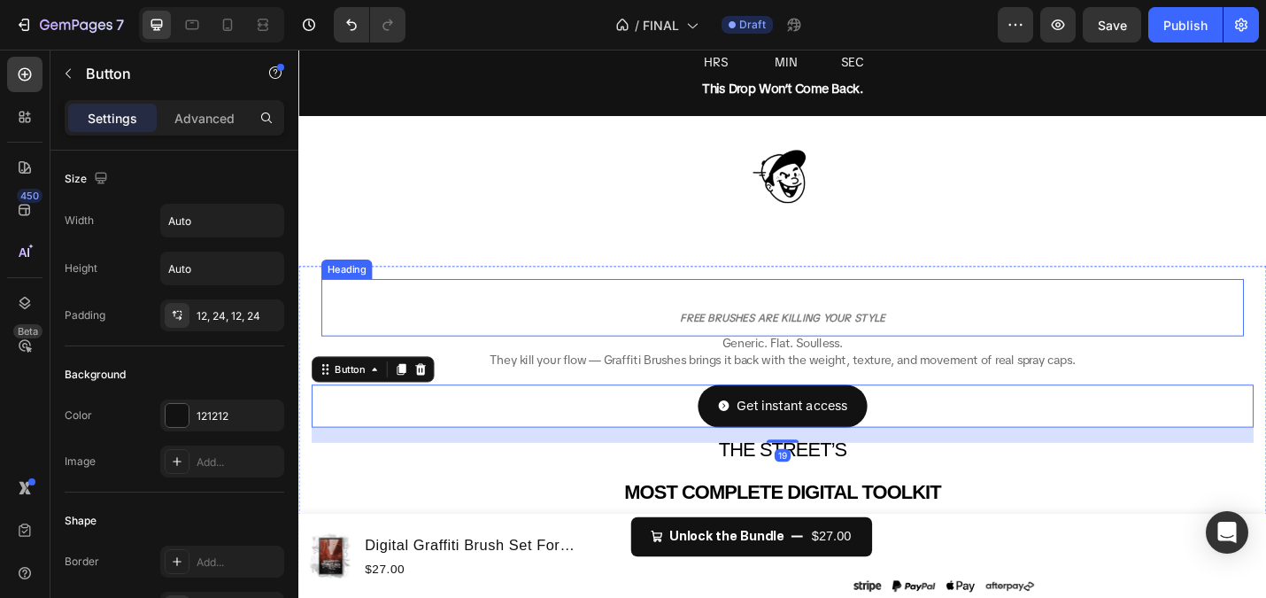
click at [800, 313] on div "⁠⁠⁠⁠⁠⁠⁠ FREE BRUSHES ARE KILLING YOUR STYLE Heading" at bounding box center [829, 332] width 1013 height 63
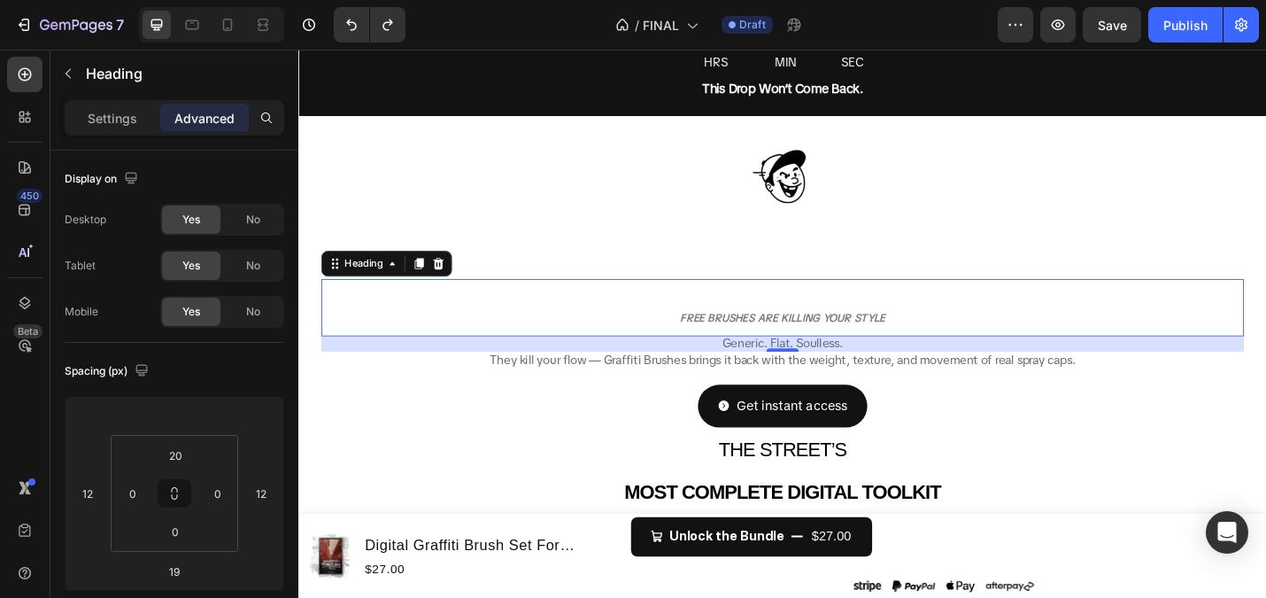
type input "0"
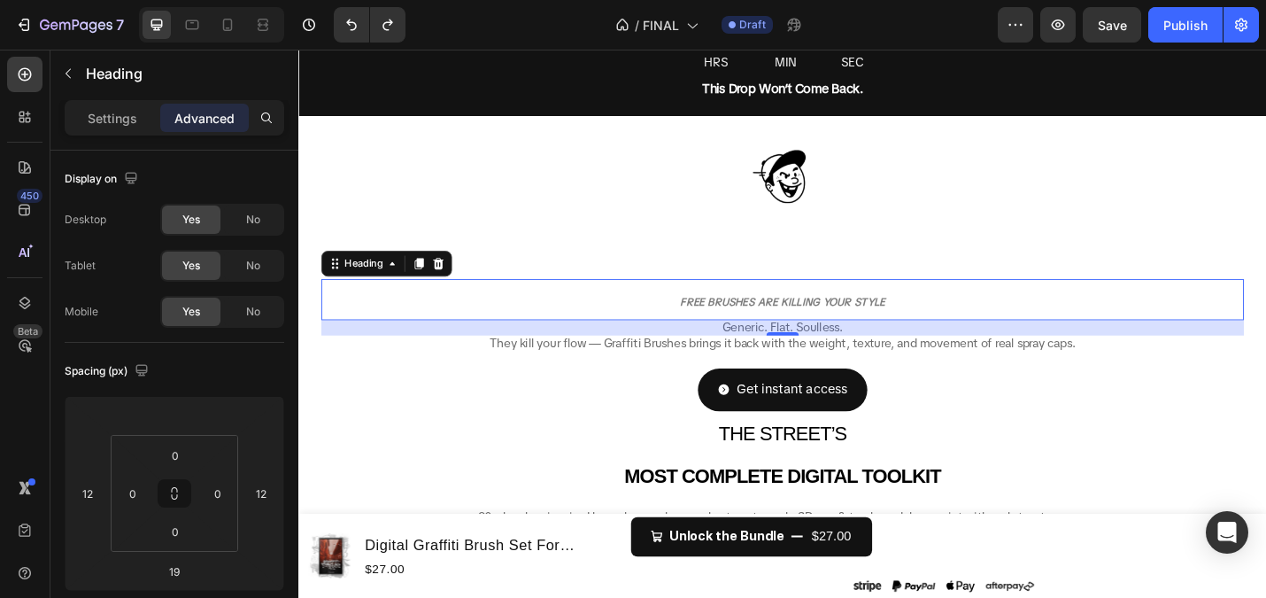
type input "16"
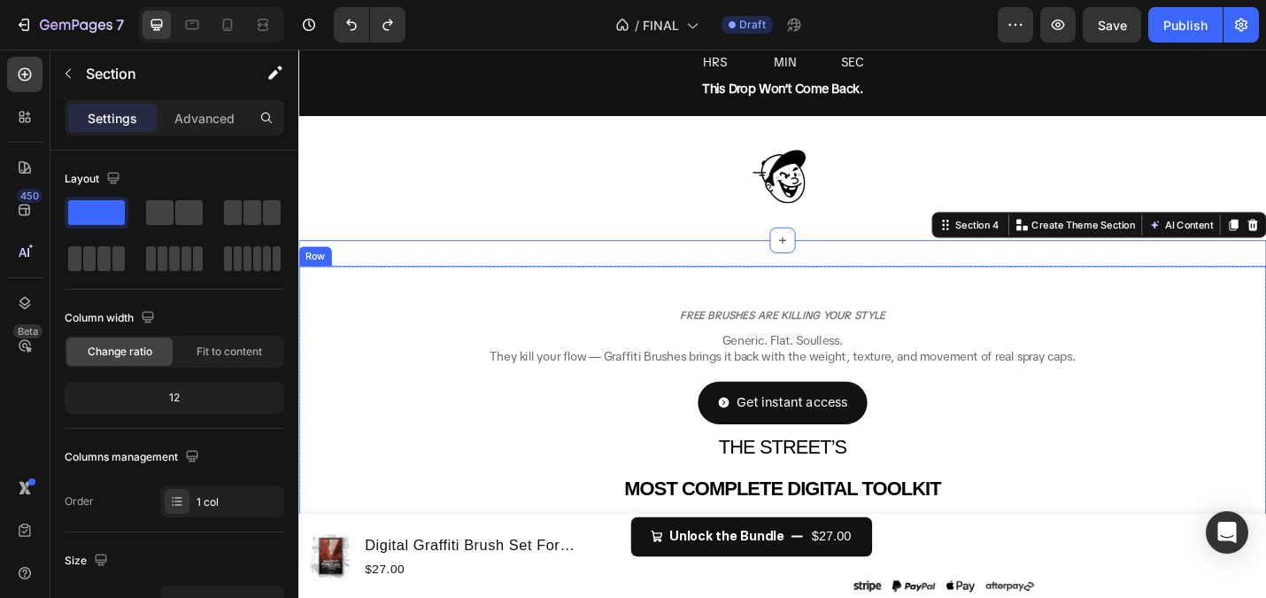
click at [842, 315] on h2 "⁠⁠⁠⁠⁠⁠⁠ FREE BRUSHES ARE KILLING YOUR STYLE" at bounding box center [829, 337] width 1013 height 45
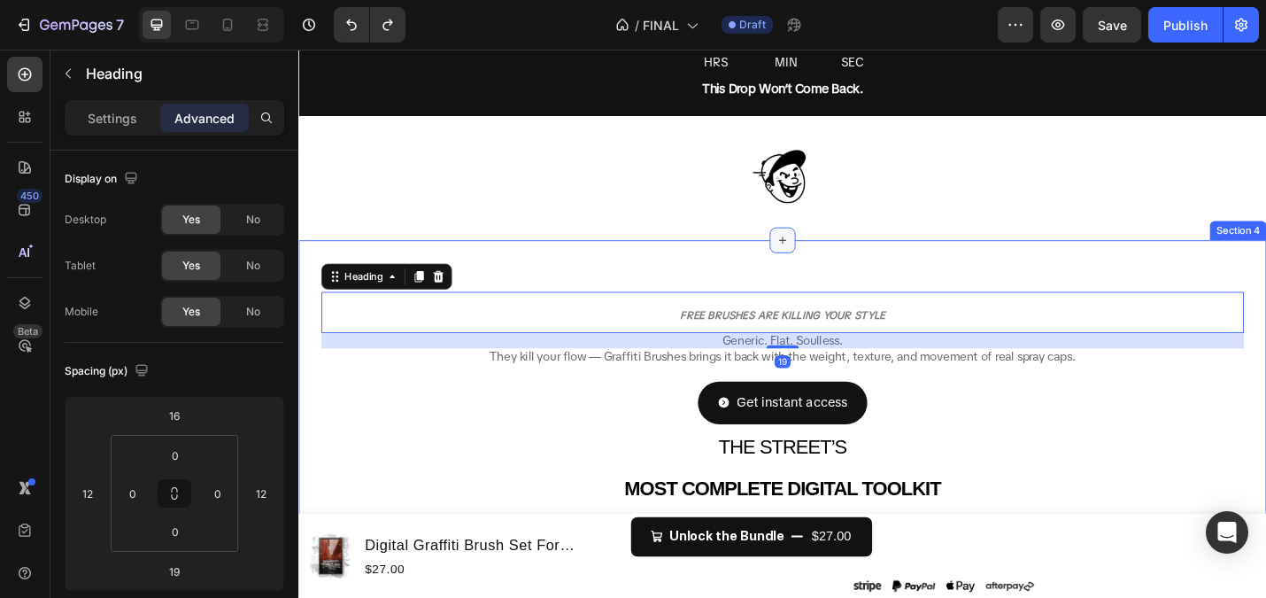
click at [841, 266] on div at bounding box center [830, 258] width 28 height 28
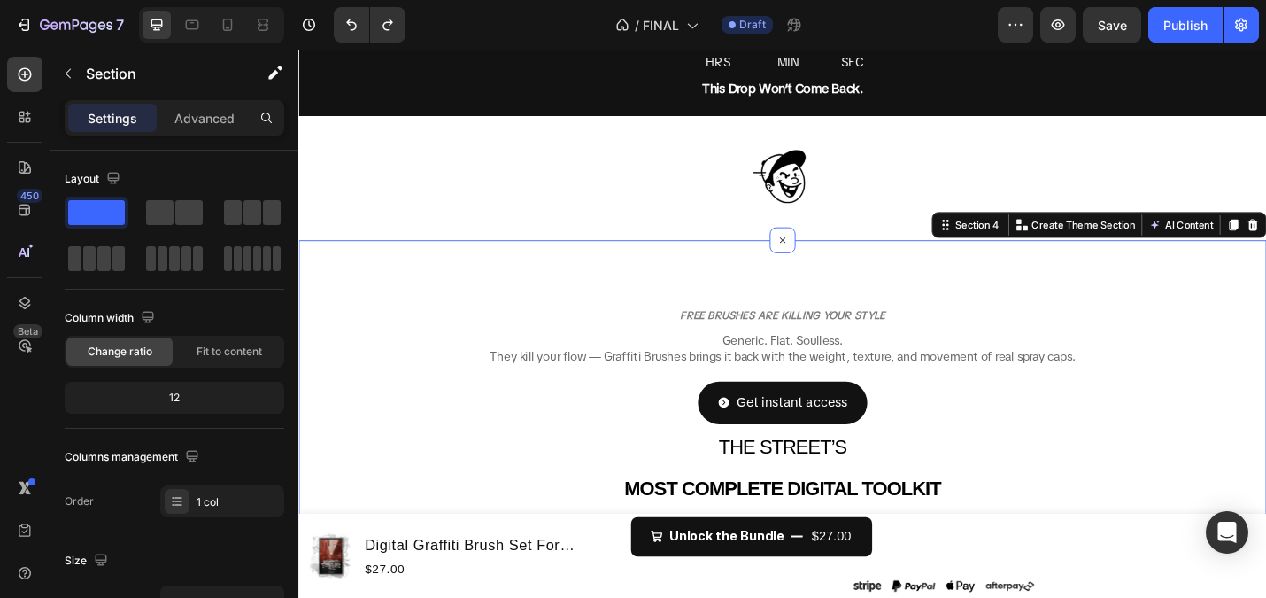
click at [188, 133] on div "Settings Advanced" at bounding box center [175, 117] width 220 height 35
click at [187, 123] on p "Advanced" at bounding box center [204, 118] width 60 height 19
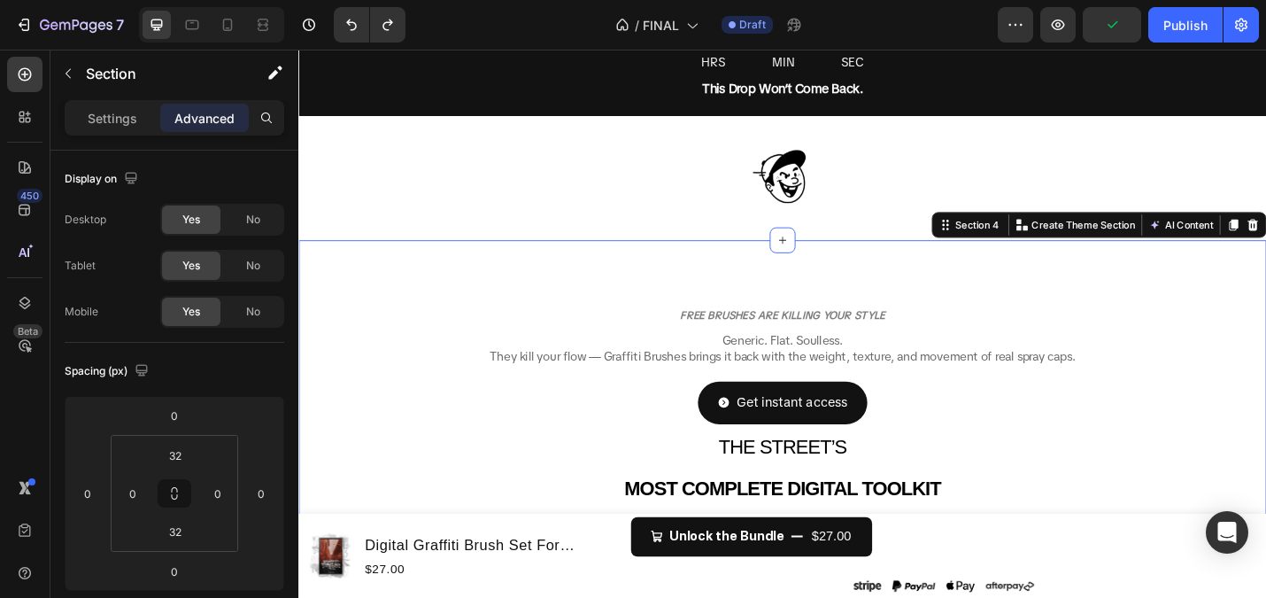
click at [590, 337] on p "⁠⁠⁠⁠⁠⁠⁠ FREE BRUSHES ARE KILLING YOUR STYLE" at bounding box center [830, 338] width 1010 height 42
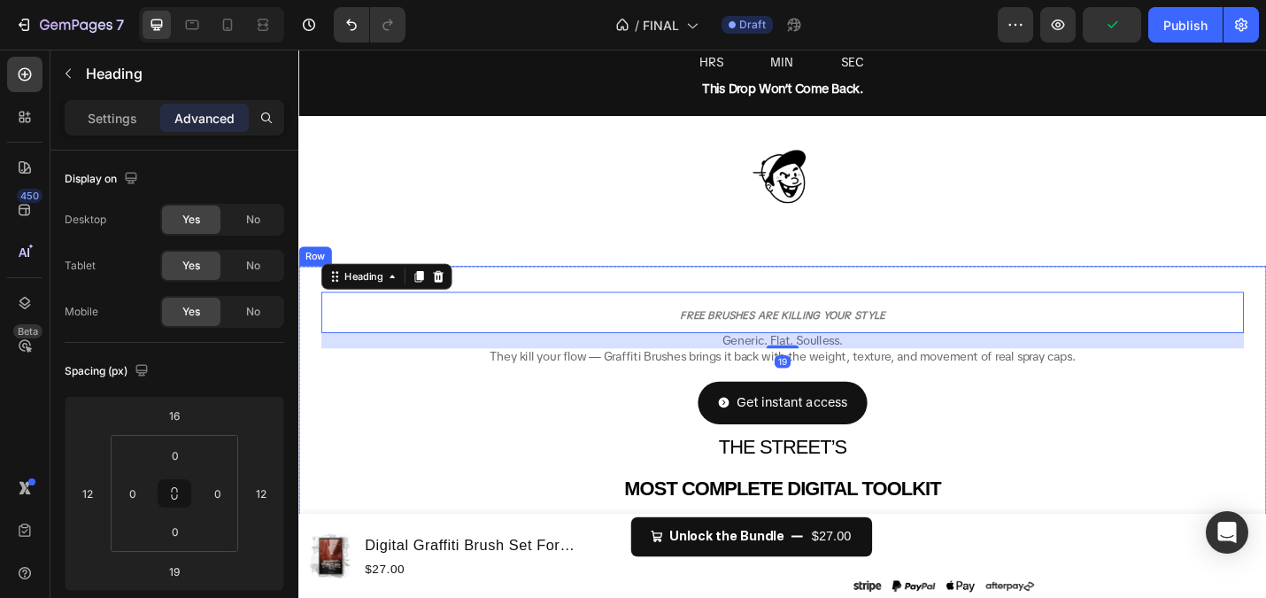
click at [715, 302] on div "⁠⁠⁠⁠⁠⁠⁠ FREE BRUSHES ARE KILLING YOUR STYLE Heading 19 Generic. Flat. Soulless.…" at bounding box center [830, 453] width 1034 height 304
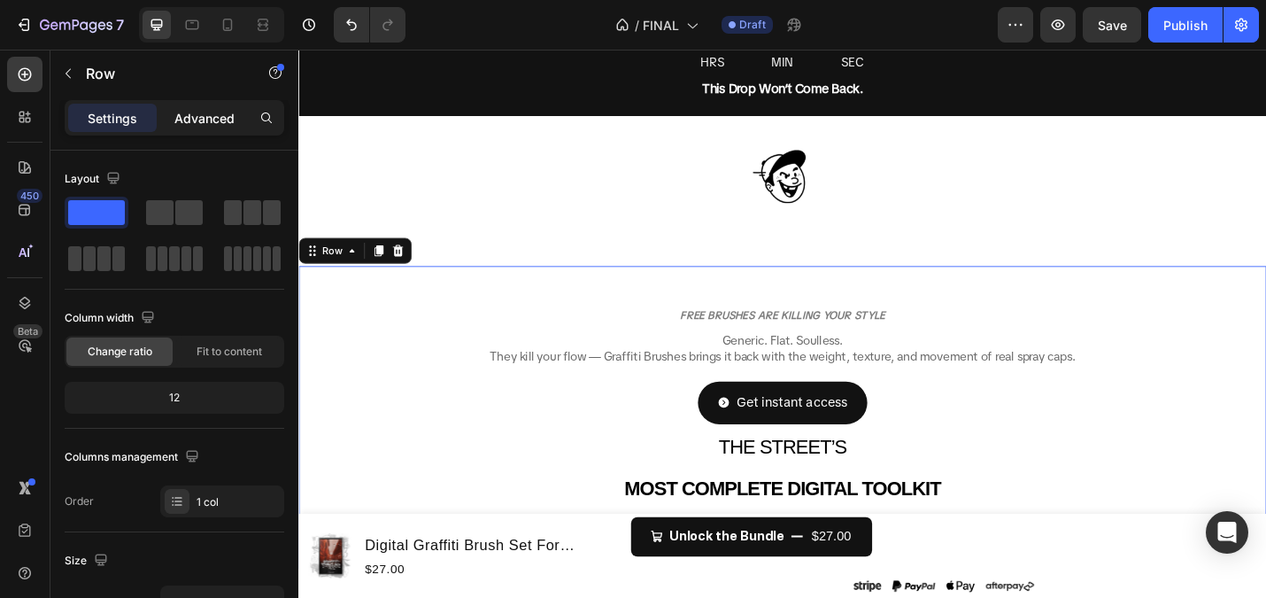
click at [196, 117] on p "Advanced" at bounding box center [204, 118] width 60 height 19
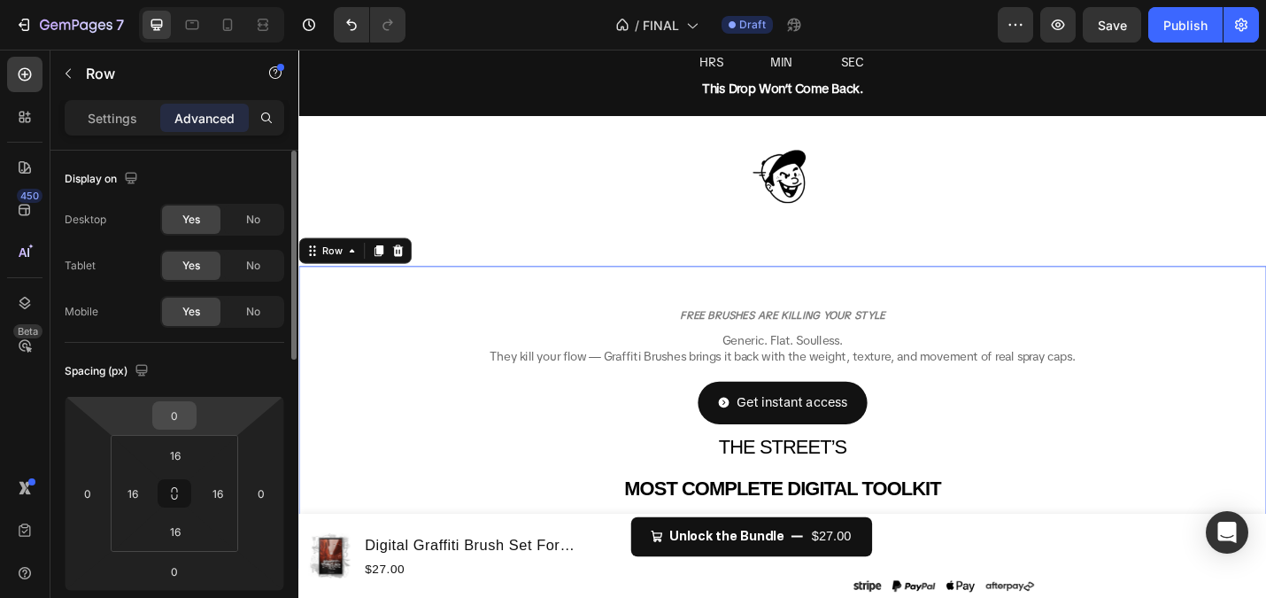
click at [172, 422] on input "0" at bounding box center [174, 415] width 35 height 27
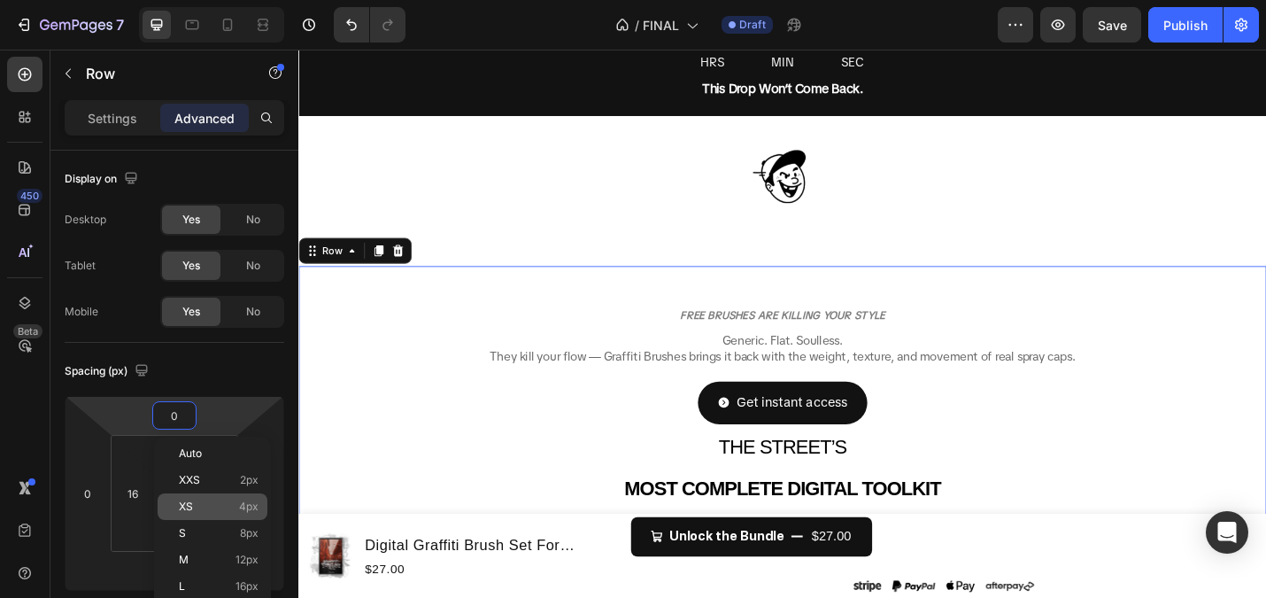
click at [230, 499] on div "XS 4px" at bounding box center [213, 506] width 110 height 27
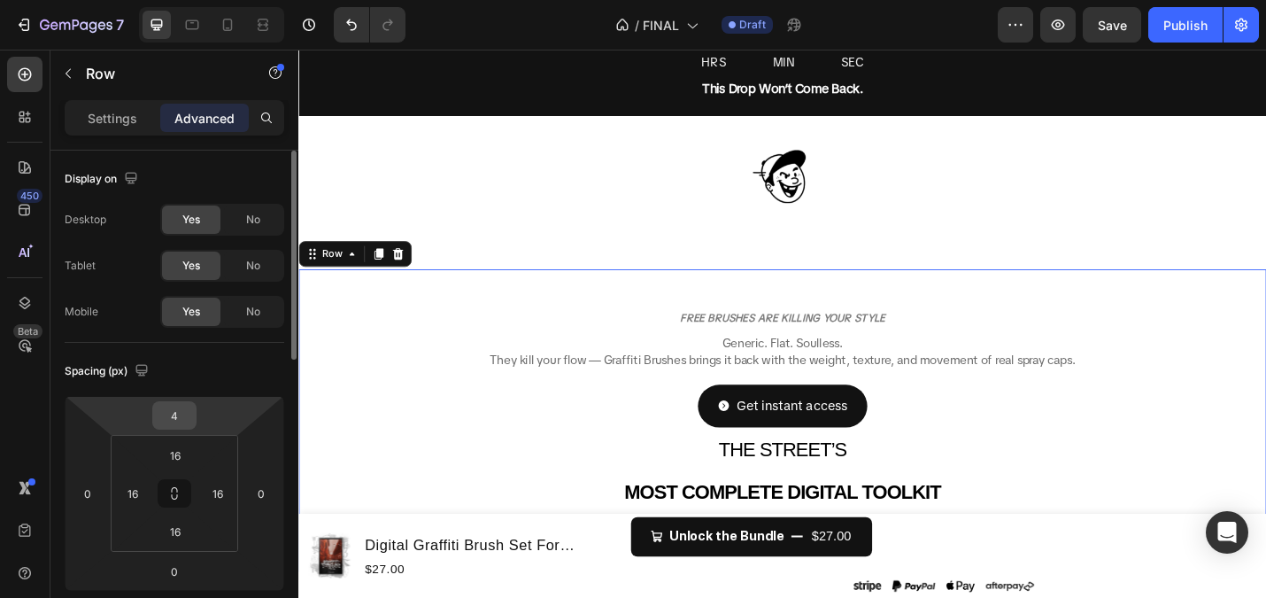
click at [175, 420] on input "4" at bounding box center [174, 415] width 35 height 27
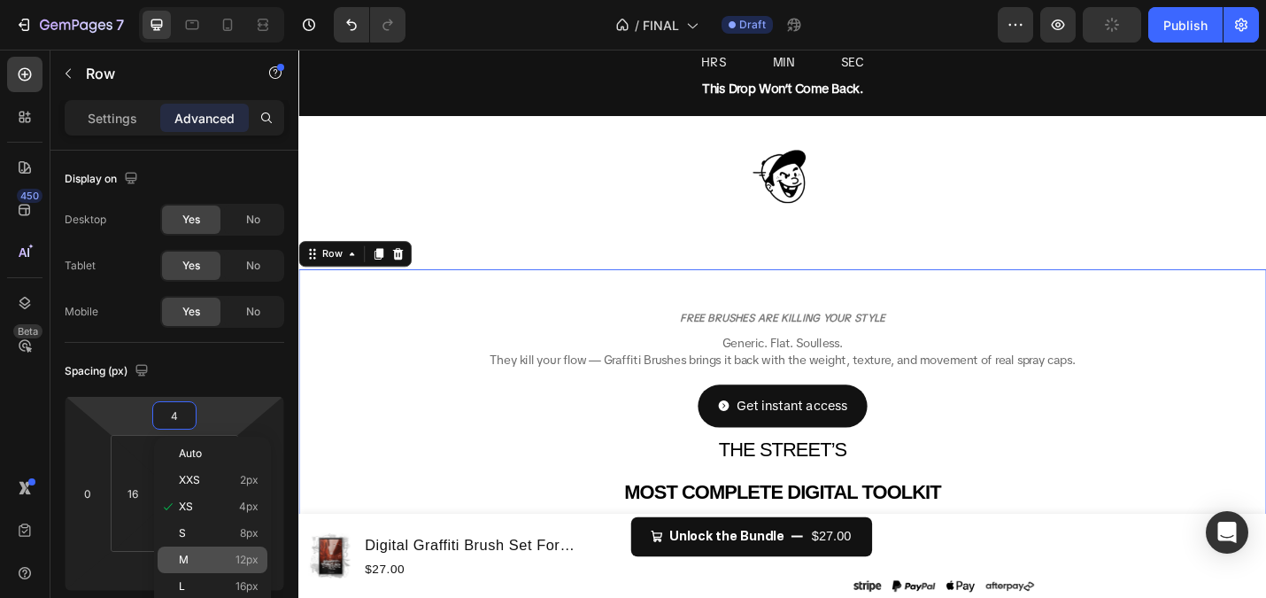
click at [211, 554] on p "M 12px" at bounding box center [219, 559] width 80 height 12
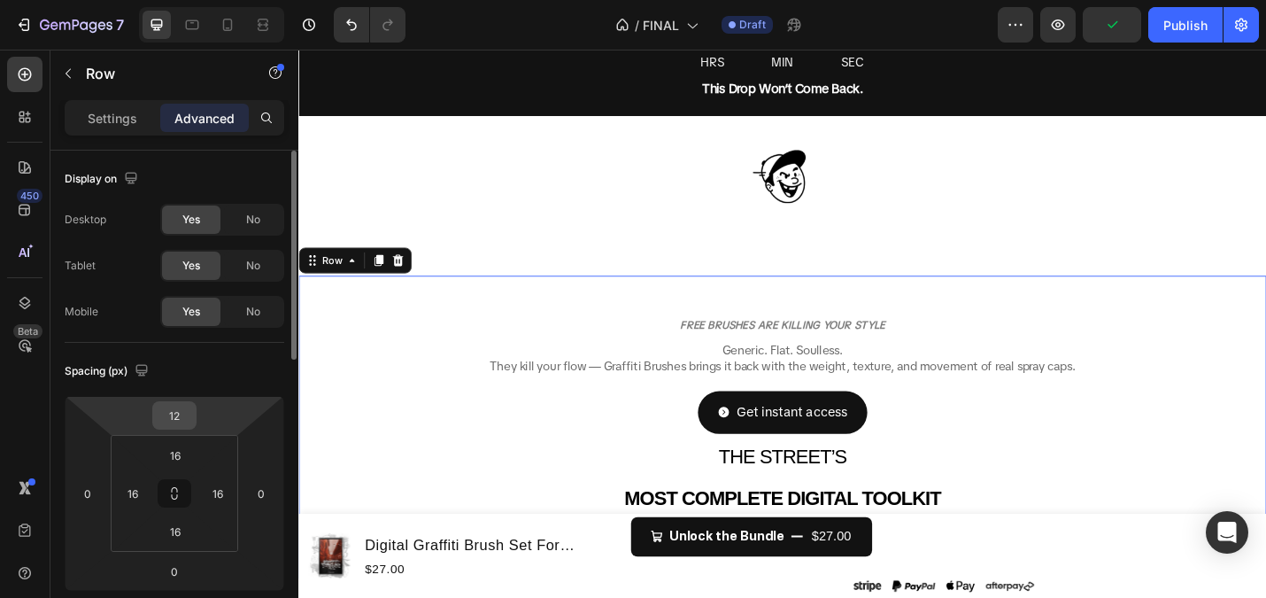
click at [186, 414] on input "12" at bounding box center [174, 415] width 35 height 27
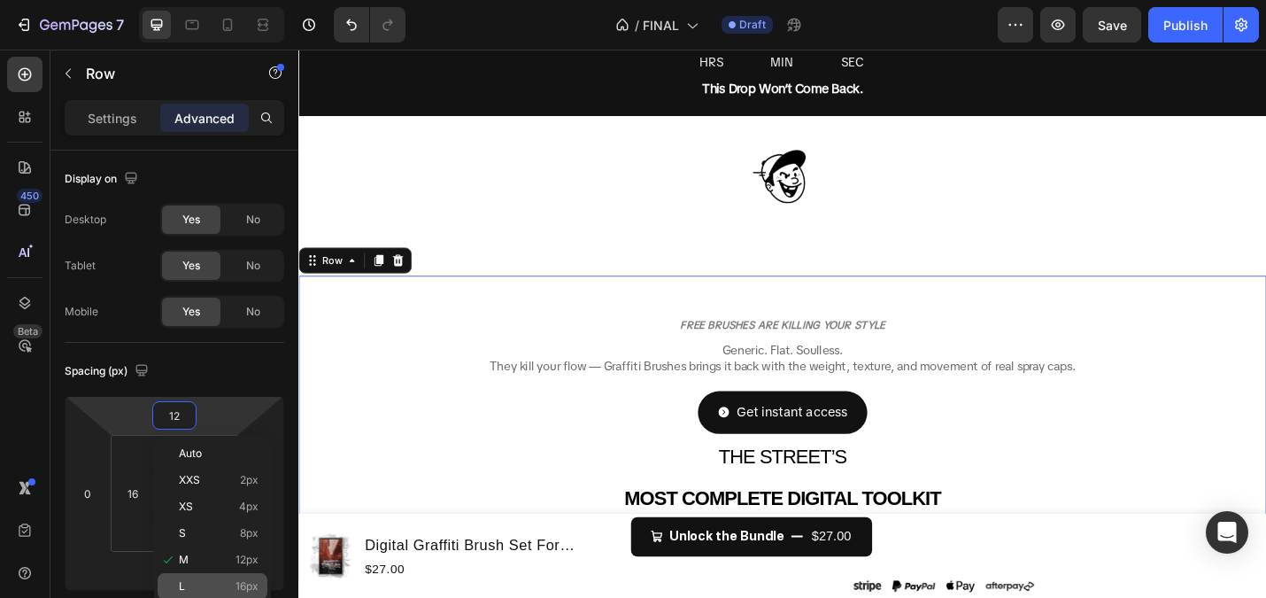
click at [218, 578] on div "L 16px" at bounding box center [213, 586] width 110 height 27
type input "16"
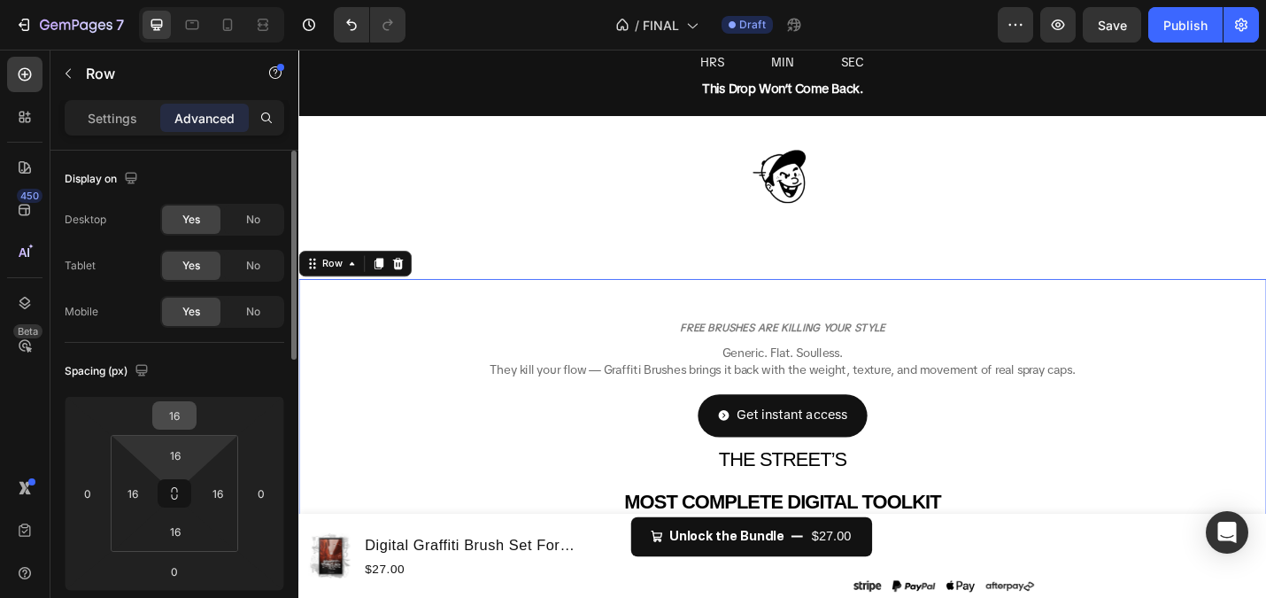
click at [179, 420] on input "16" at bounding box center [174, 415] width 35 height 27
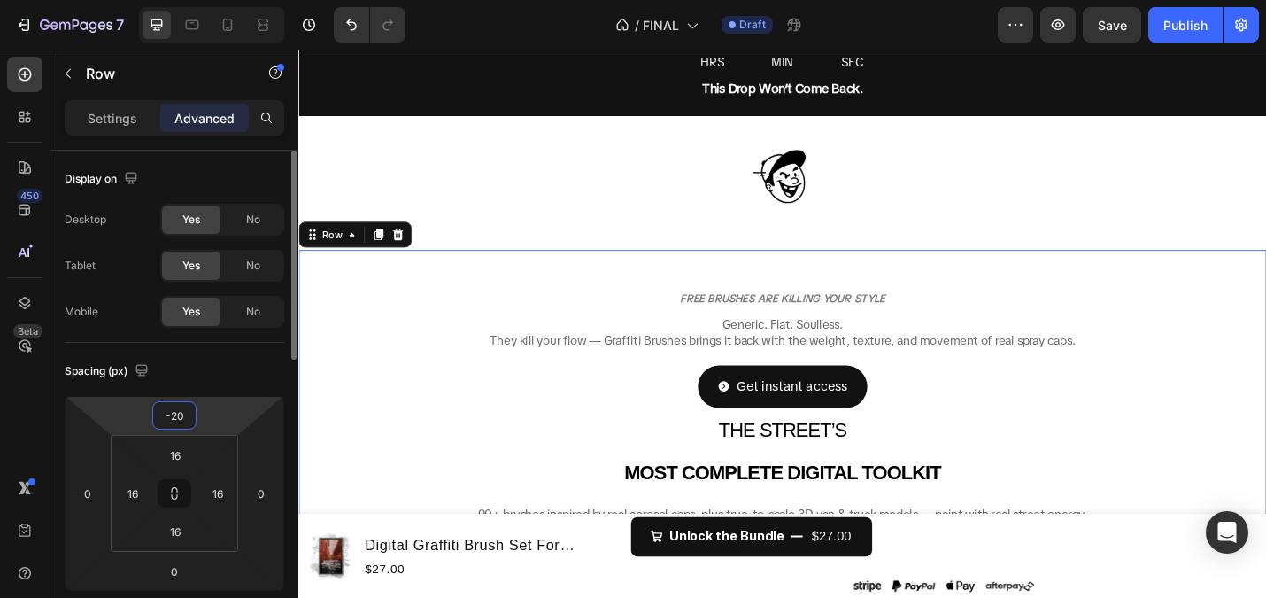
type input "-2"
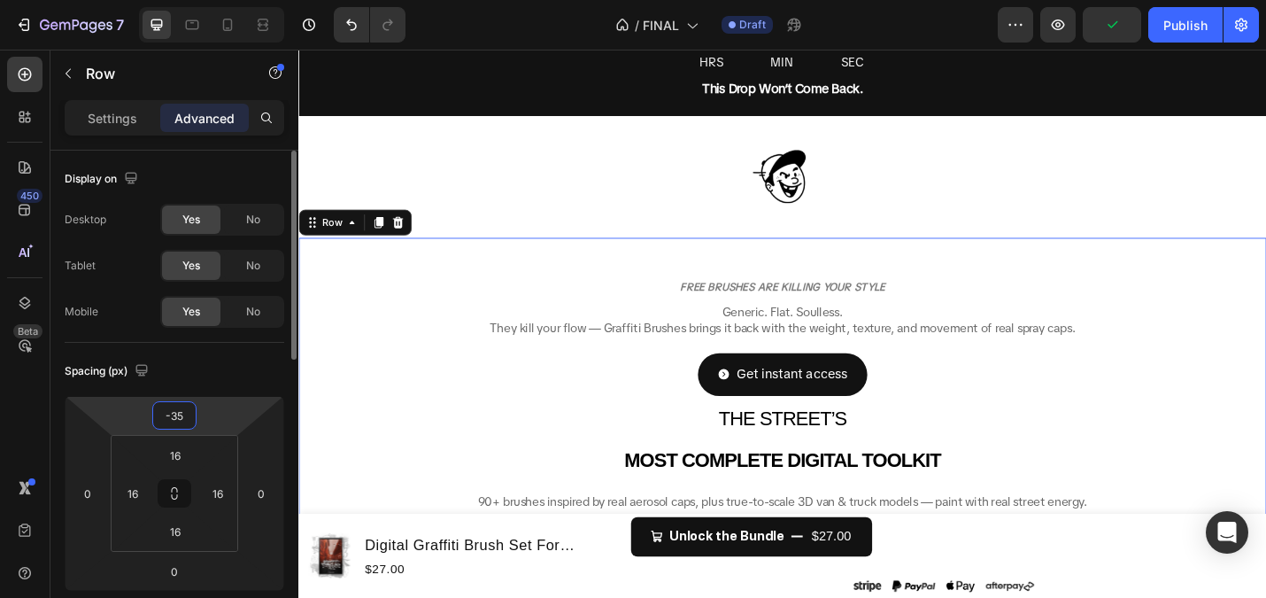
type input "-3"
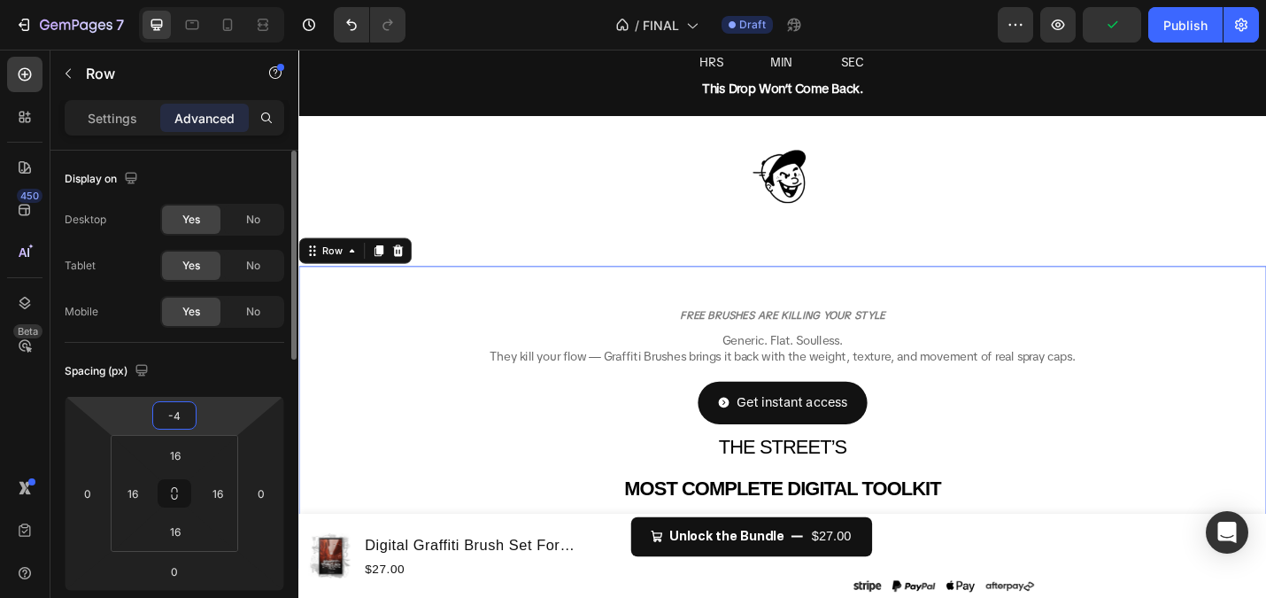
type input "-40"
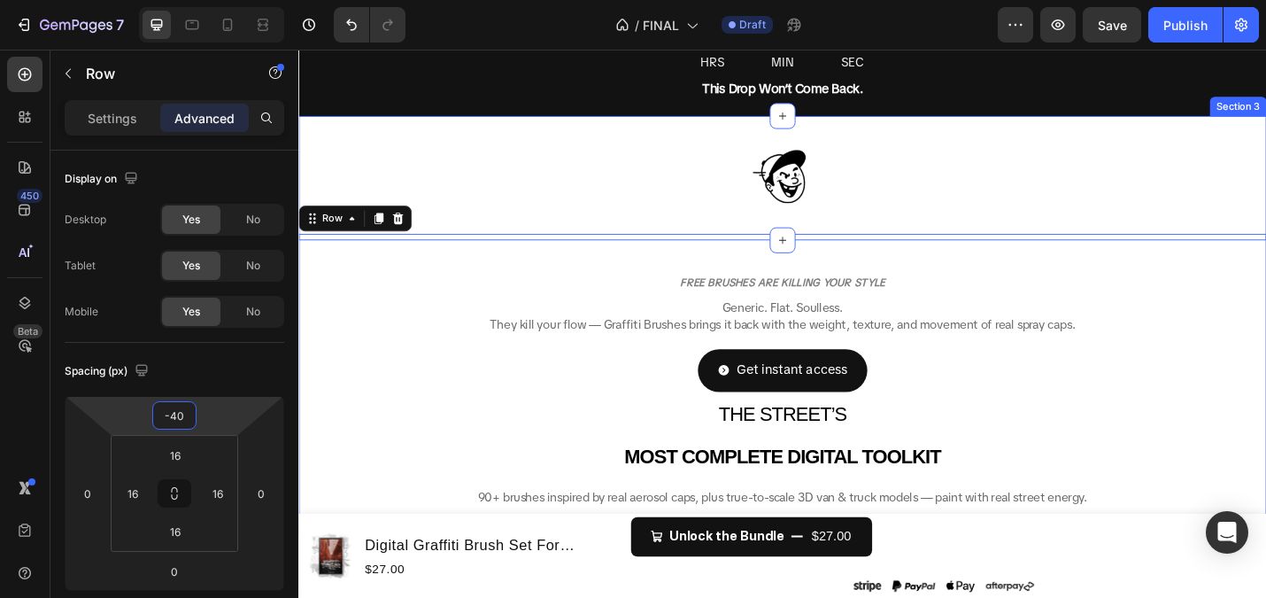
click at [507, 231] on div "Image Section 3" at bounding box center [829, 190] width 1063 height 136
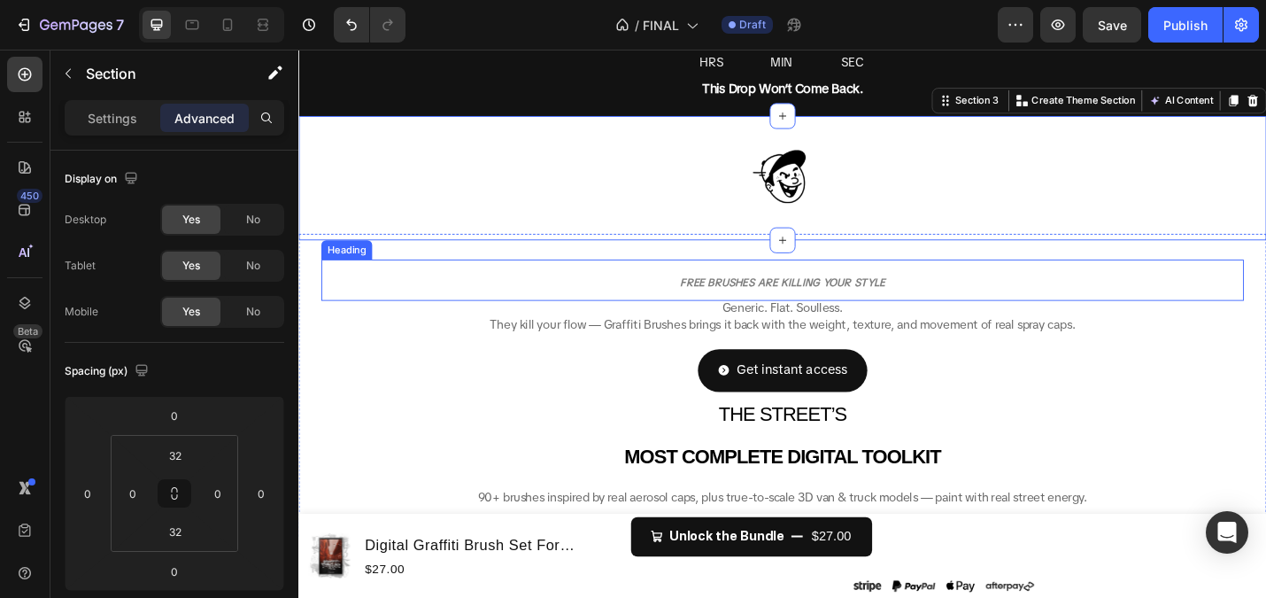
click at [763, 289] on p "⁠⁠⁠⁠⁠⁠⁠ FREE BRUSHES ARE KILLING YOUR STYLE" at bounding box center [830, 303] width 1010 height 42
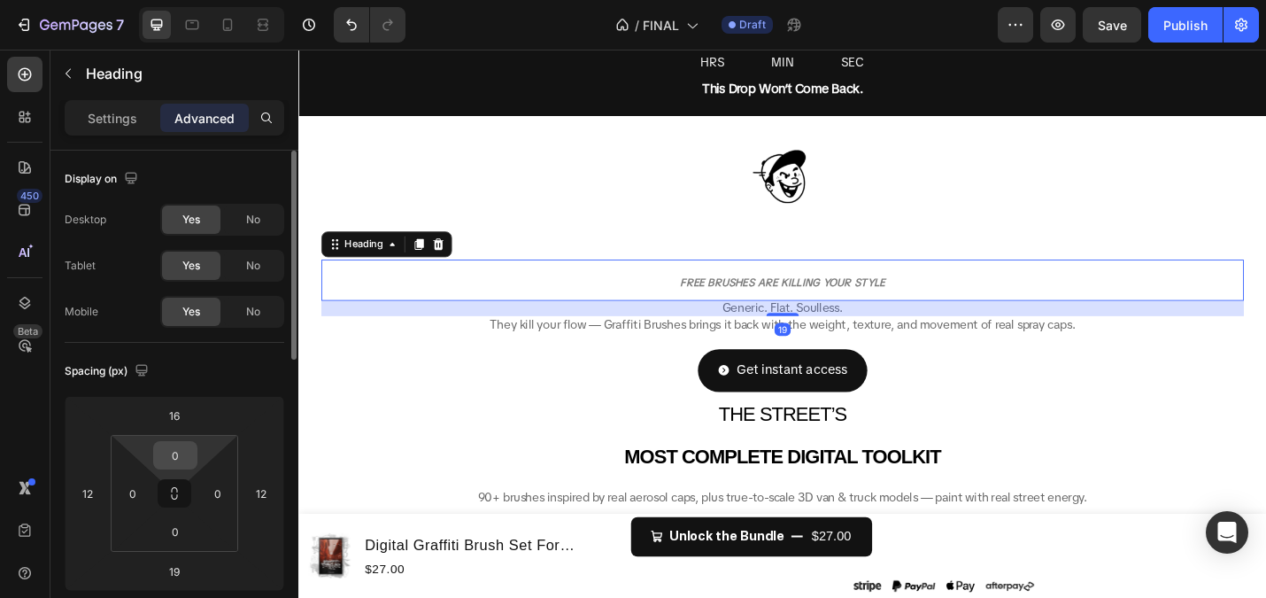
click at [169, 453] on input "0" at bounding box center [175, 455] width 35 height 27
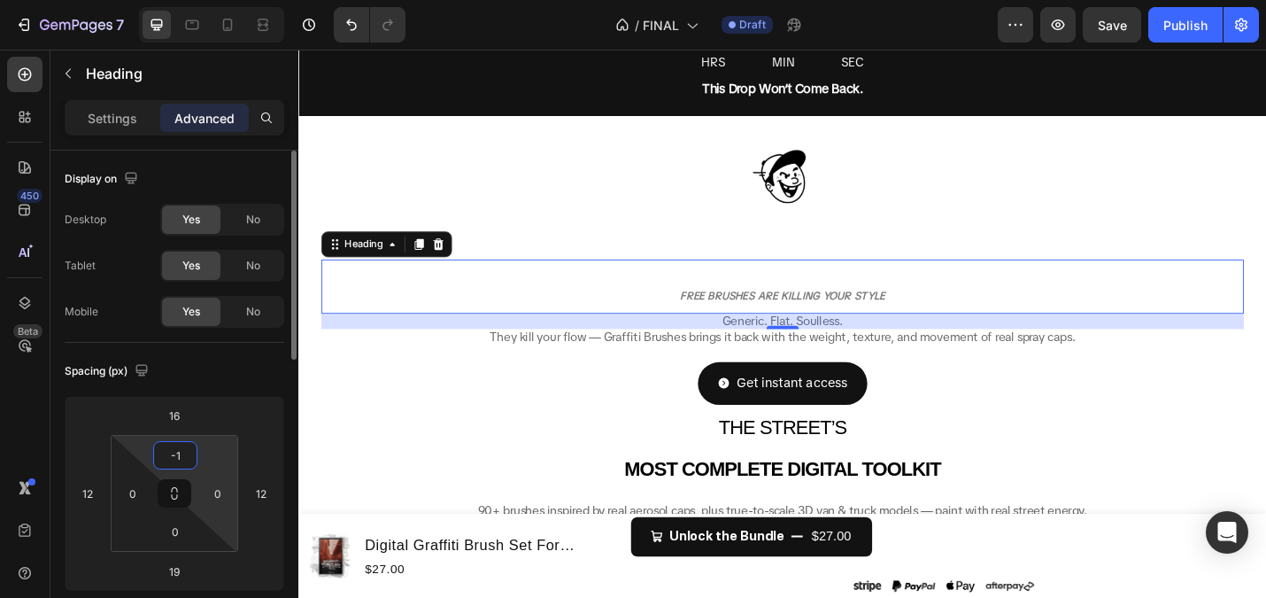
type input "-"
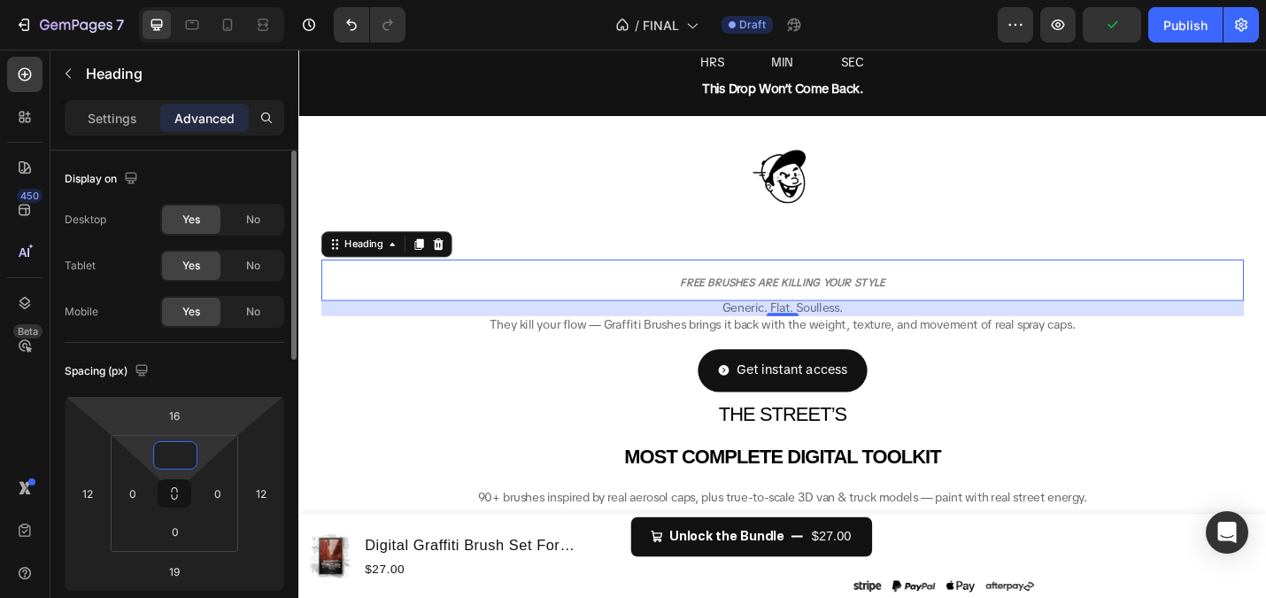
click at [106, 0] on html "7 Version history / FINAL Draft Preview Publish 450 Beta Sections(18) Elements(…" at bounding box center [633, 0] width 1266 height 0
click at [165, 466] on input "0" at bounding box center [175, 455] width 35 height 27
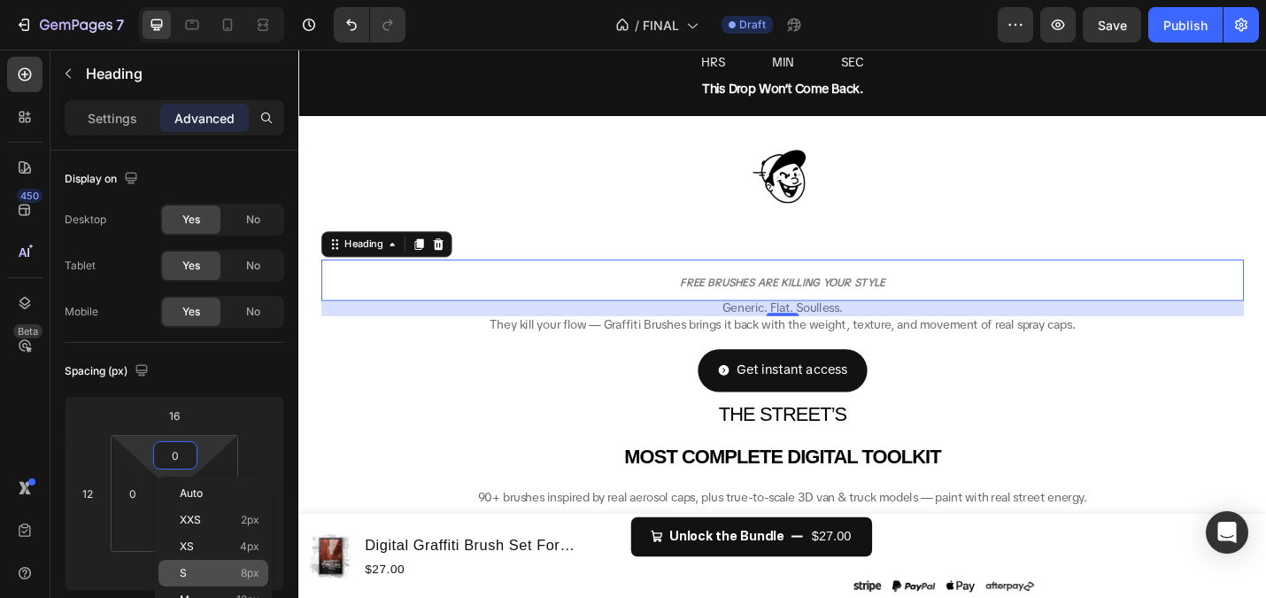
click at [241, 569] on span "8px" at bounding box center [250, 573] width 19 height 12
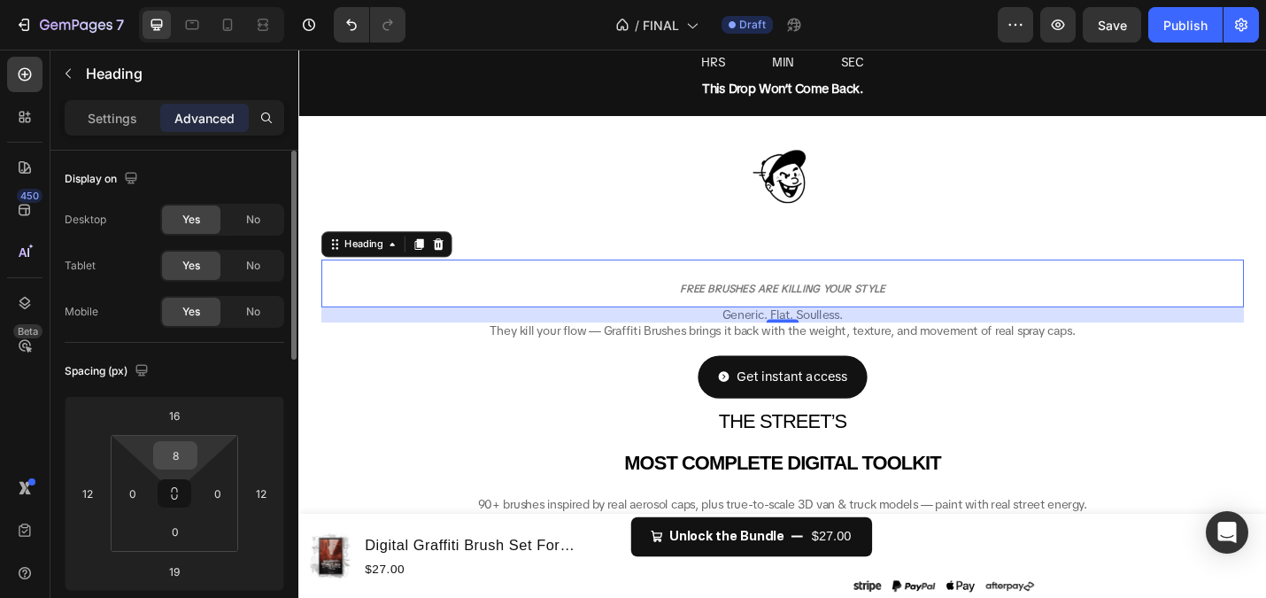
click at [167, 447] on input "8" at bounding box center [175, 455] width 35 height 27
click at [223, 496] on p "Auto" at bounding box center [220, 493] width 80 height 12
type input "Auto"
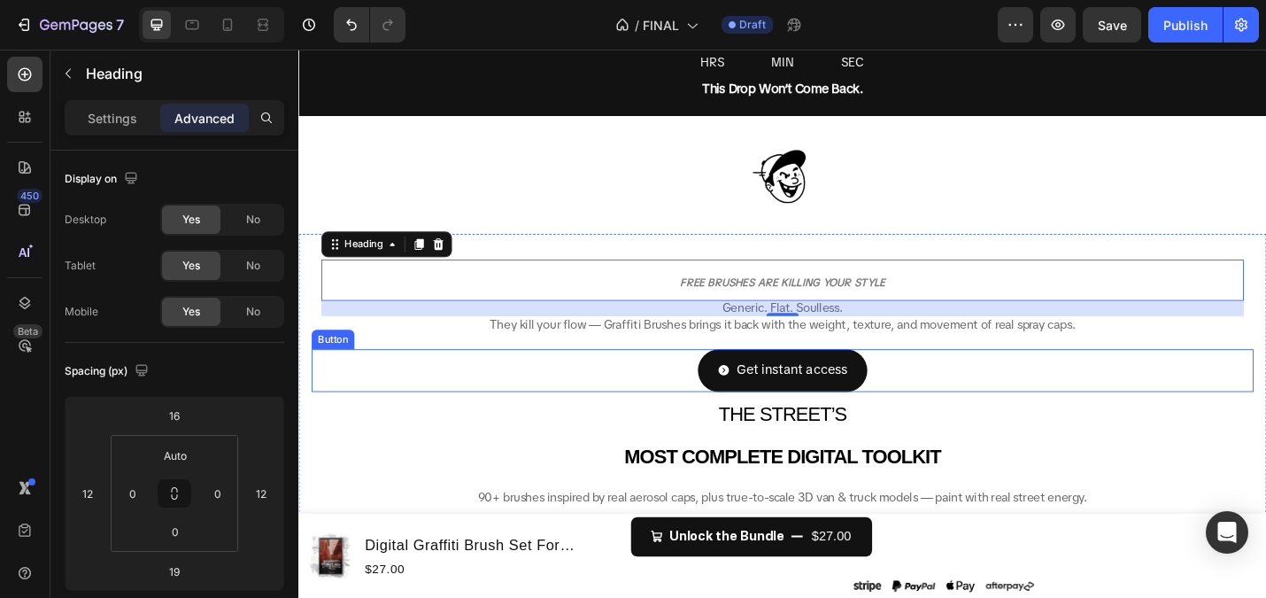
click at [556, 381] on div "Get instant access Button" at bounding box center [830, 401] width 1034 height 47
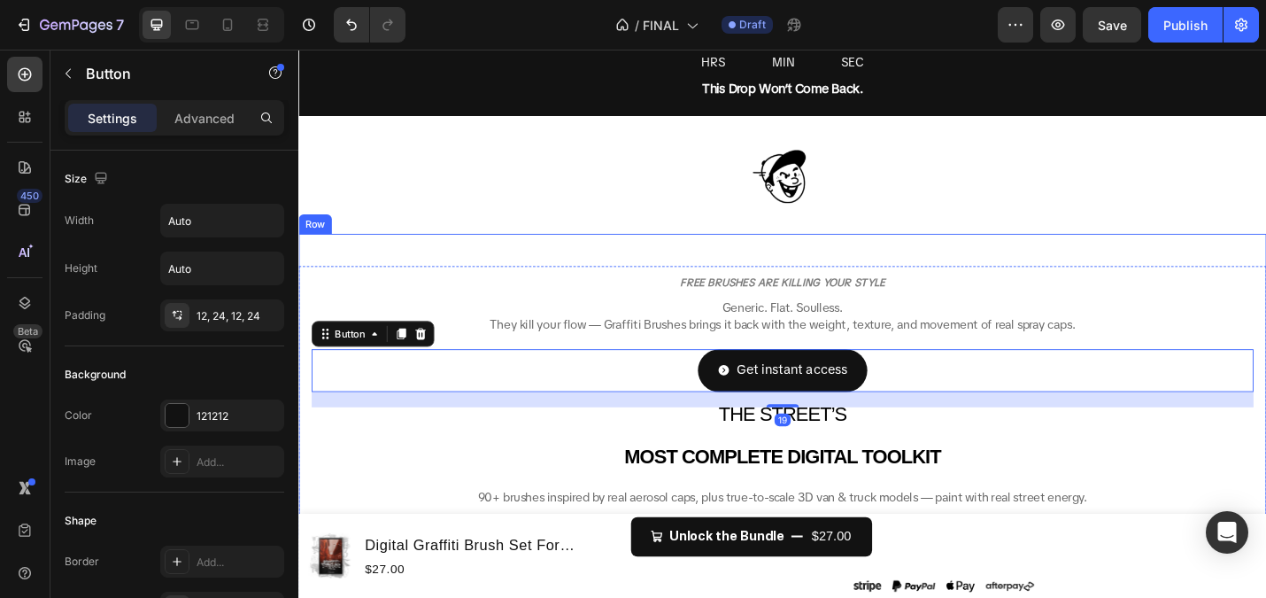
click at [755, 255] on div "⁠⁠⁠⁠⁠⁠⁠ FREE BRUSHES ARE KILLING YOUR STYLE Heading Generic. Flat. Soulless. Th…" at bounding box center [829, 417] width 1063 height 332
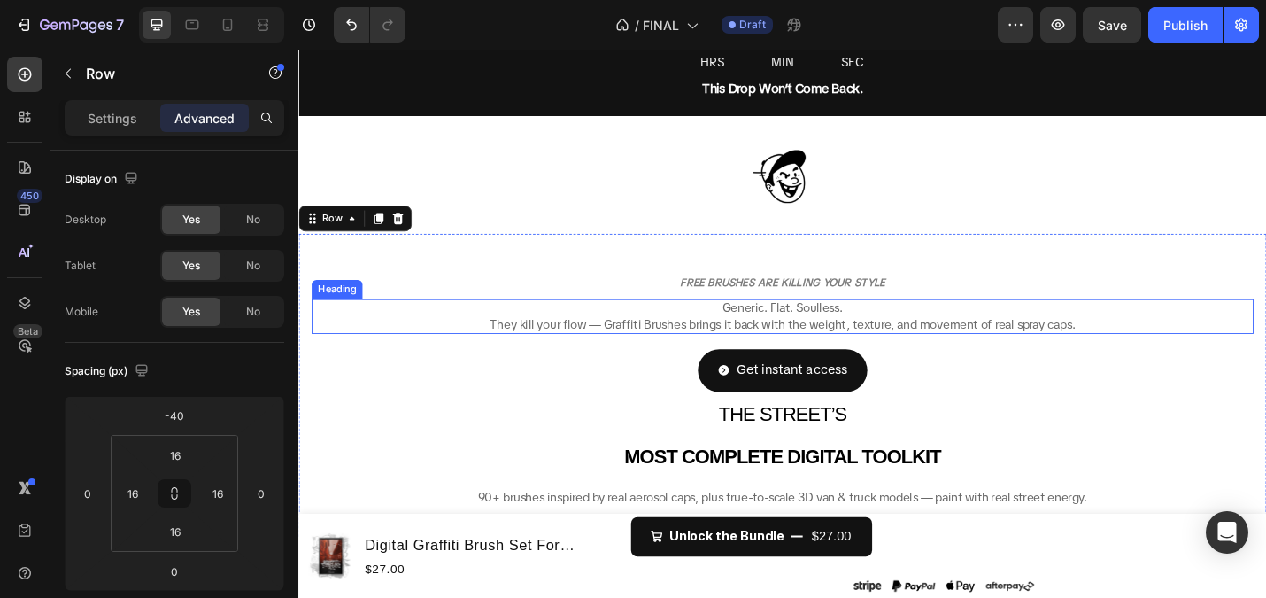
click at [808, 303] on strong "FREE BRUSHES ARE KILLING YOUR STYLE" at bounding box center [829, 305] width 225 height 15
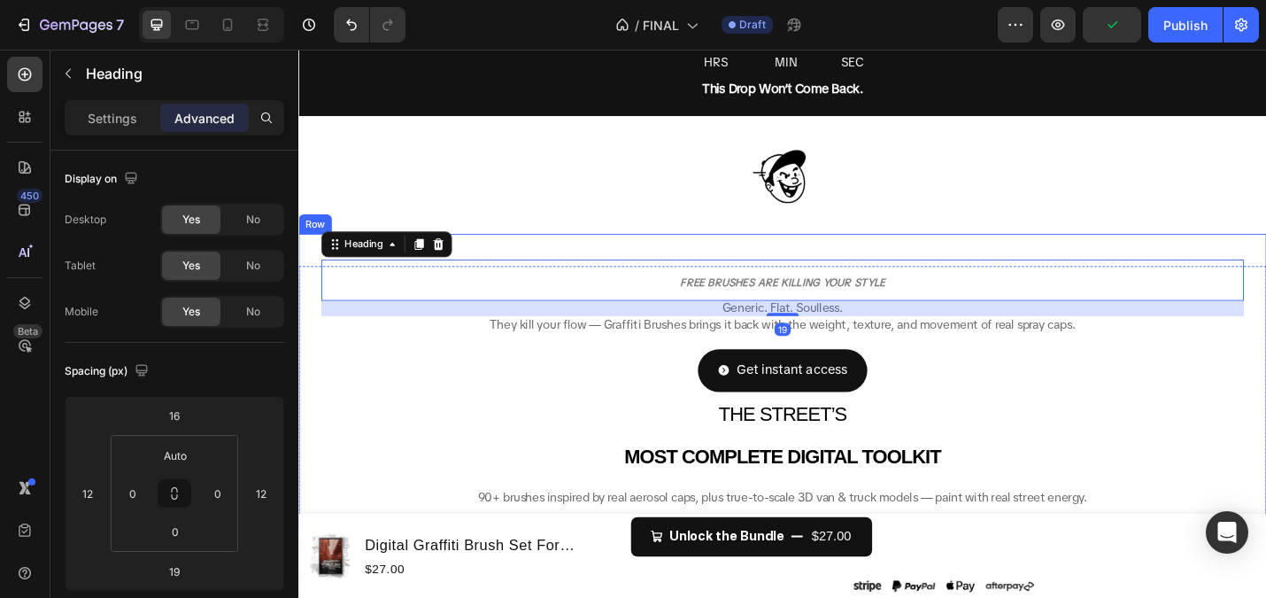
click at [832, 261] on div "⁠⁠⁠⁠⁠⁠⁠ FREE BRUSHES ARE KILLING YOUR STYLE Heading 19 Generic. Flat. Soulless.…" at bounding box center [829, 417] width 1063 height 332
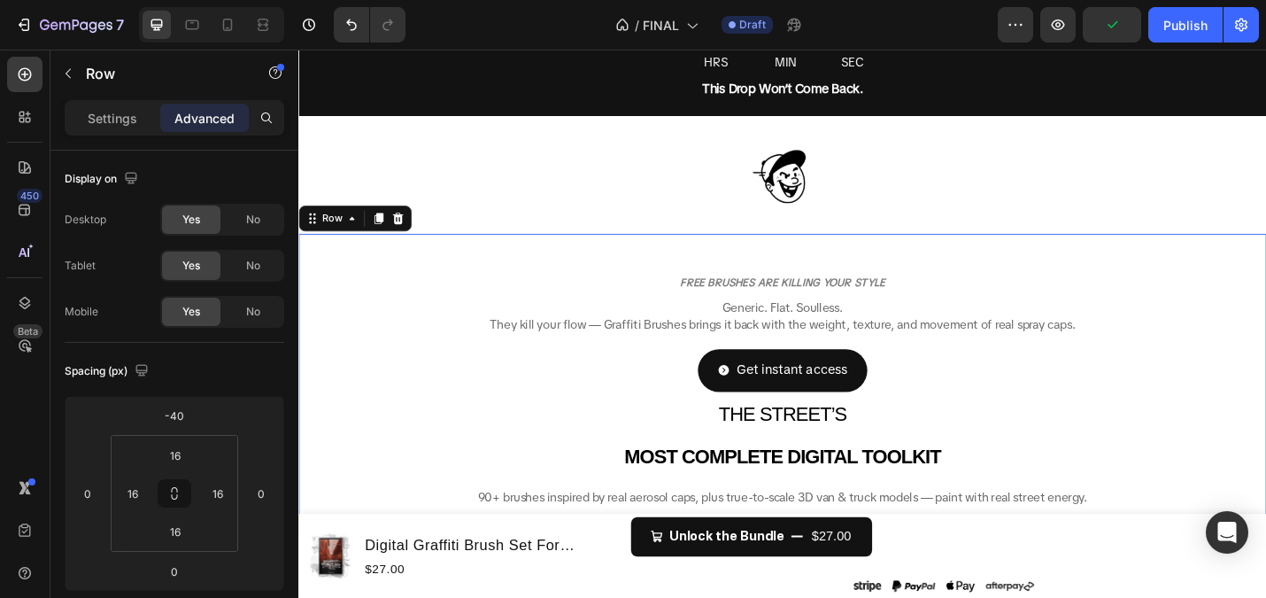
click at [830, 255] on div "⁠⁠⁠⁠⁠⁠⁠ FREE BRUSHES ARE KILLING YOUR STYLE Heading Generic. Flat. Soulless. Th…" at bounding box center [829, 417] width 1063 height 332
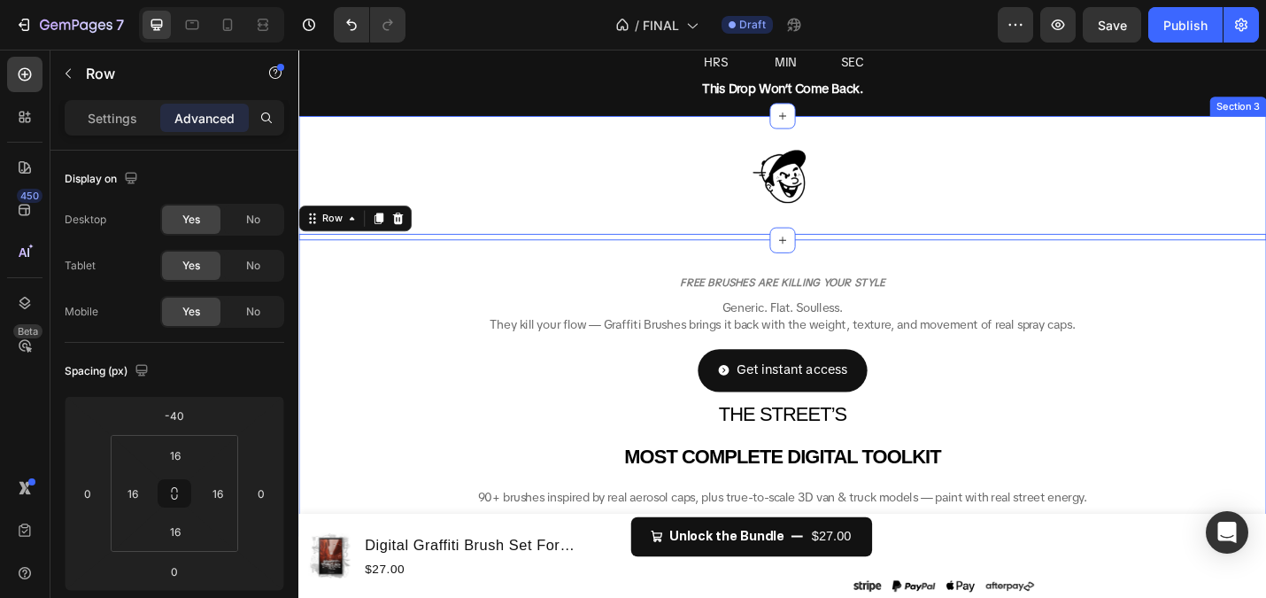
click at [830, 199] on img at bounding box center [829, 191] width 89 height 80
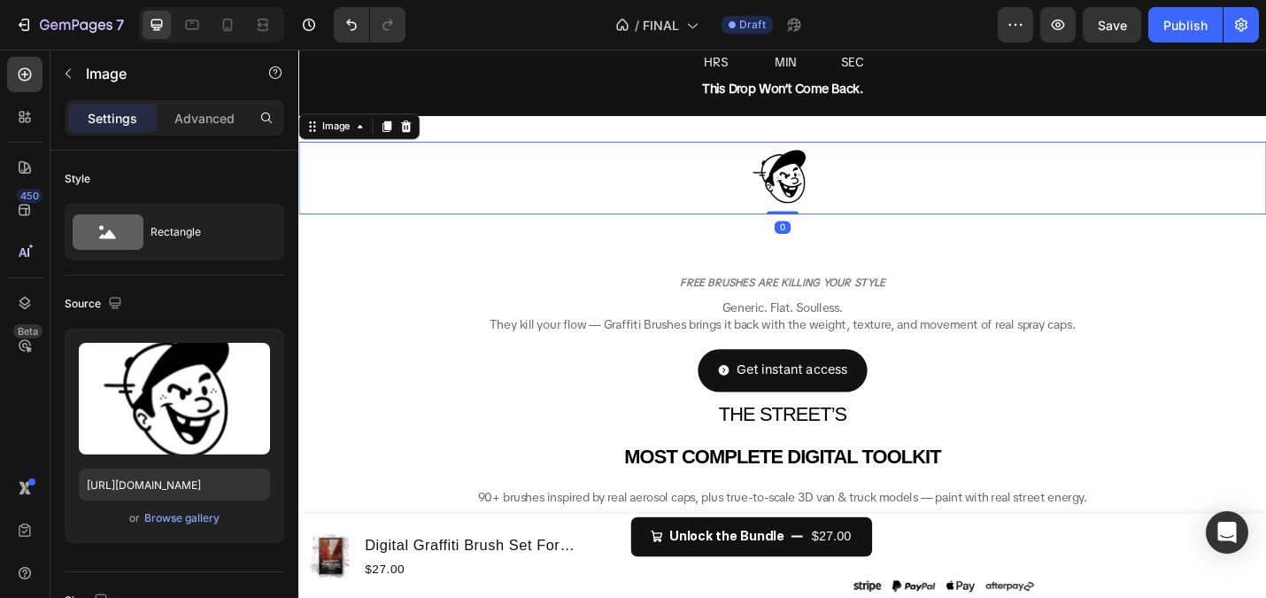
drag, startPoint x: 832, startPoint y: 228, endPoint x: 829, endPoint y: 185, distance: 42.7
click at [829, 185] on div "Image 0" at bounding box center [829, 191] width 1063 height 80
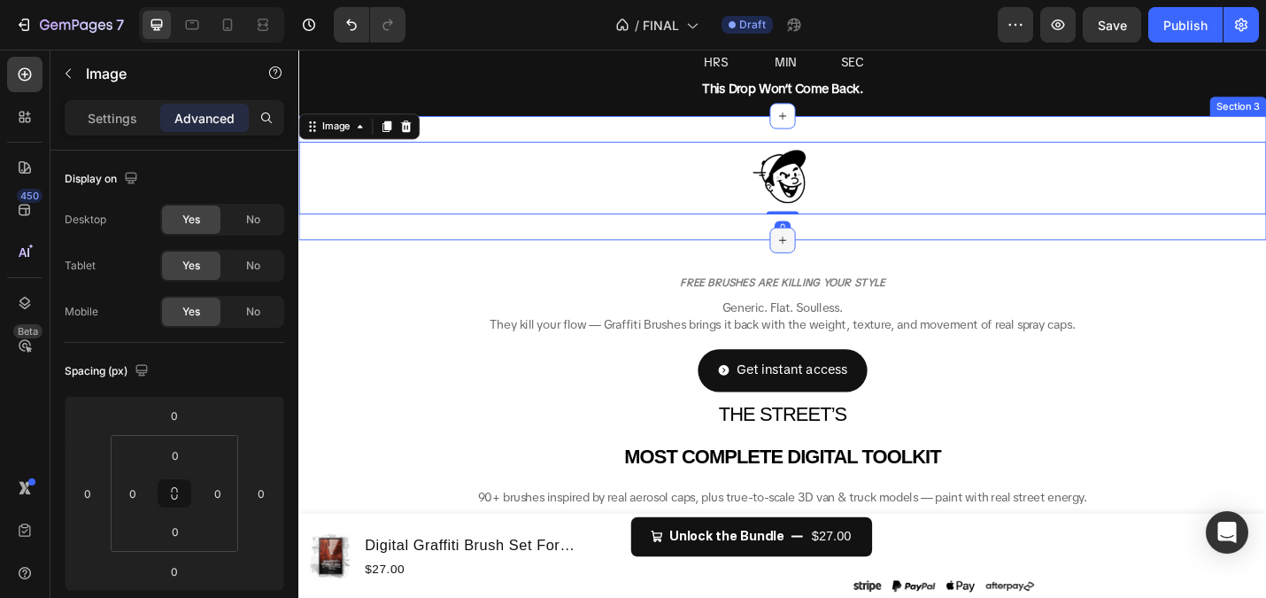
click at [820, 267] on div at bounding box center [830, 258] width 28 height 28
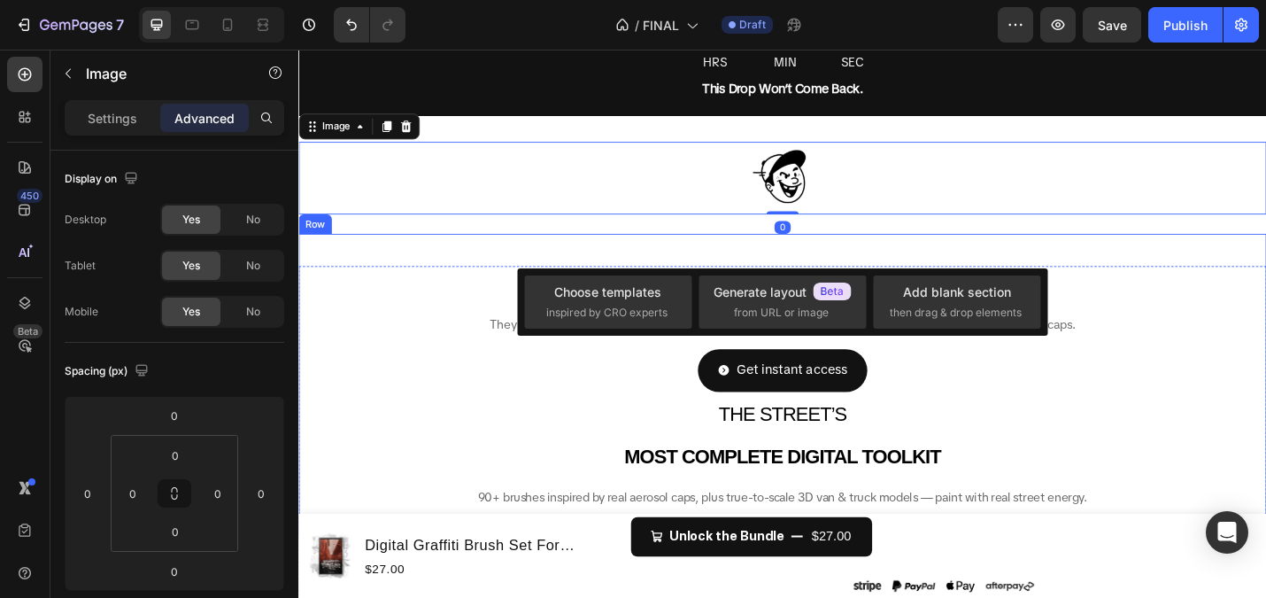
click at [502, 265] on div "⁠⁠⁠⁠⁠⁠⁠ FREE BRUSHES ARE KILLING YOUR STYLE Heading Generic. Flat. Soulless. Th…" at bounding box center [829, 417] width 1063 height 332
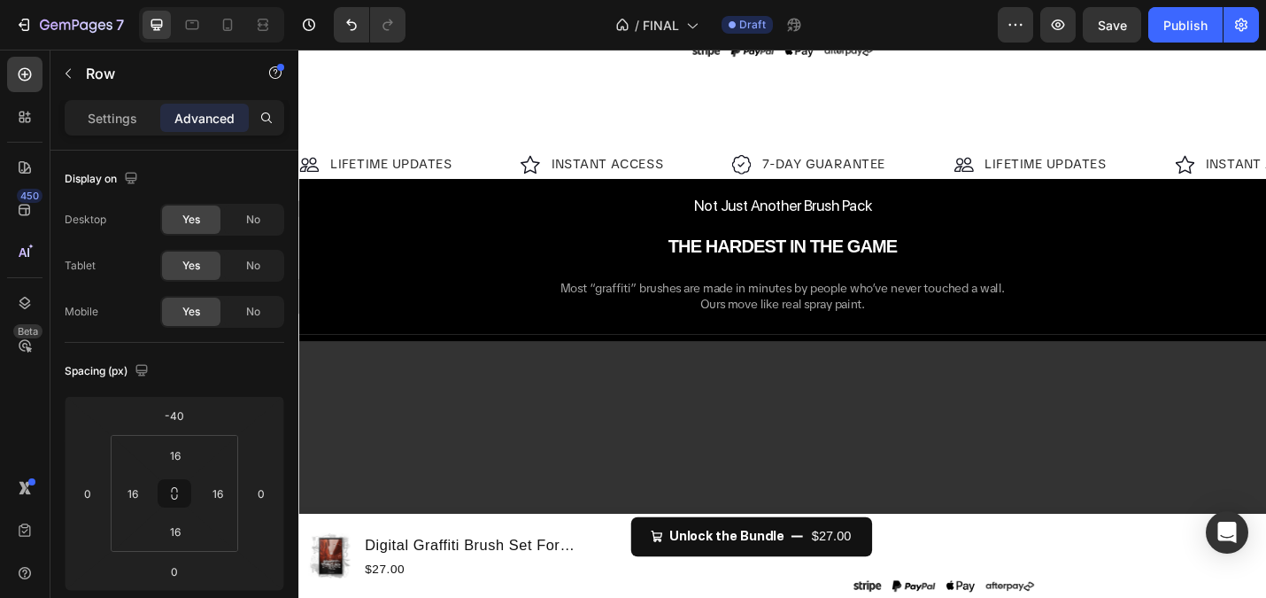
scroll to position [1681, 0]
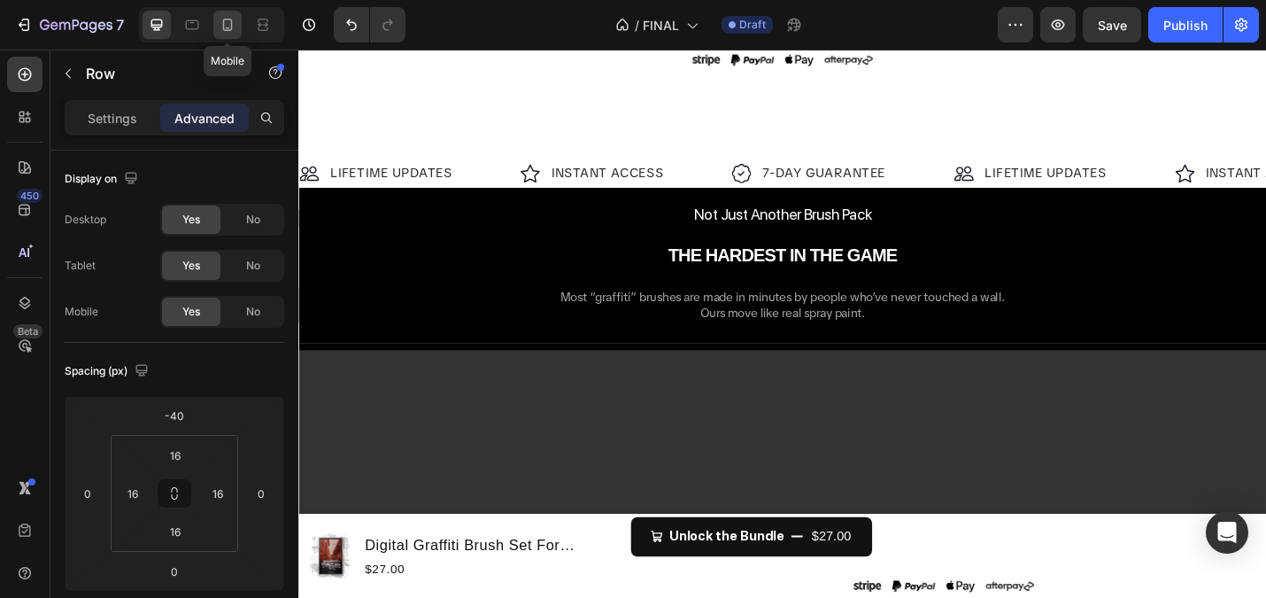
click at [223, 20] on icon at bounding box center [228, 25] width 10 height 12
type input "0"
type input "Auto"
type input "2"
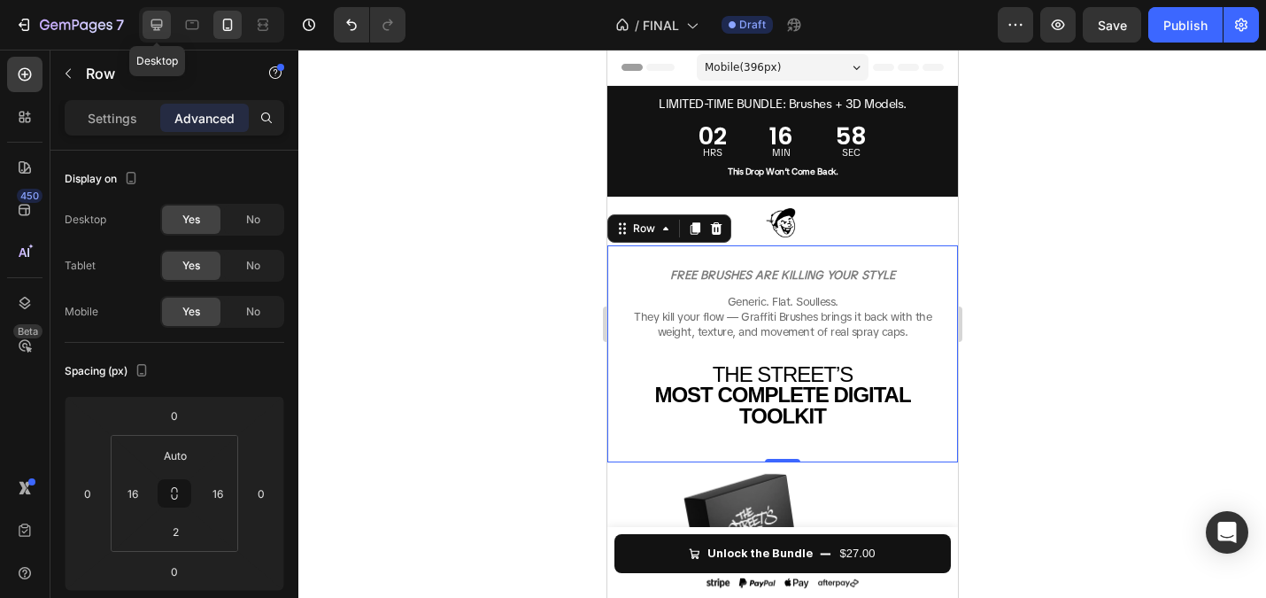
click at [151, 19] on icon at bounding box center [157, 25] width 18 height 18
type input "-40"
type input "16"
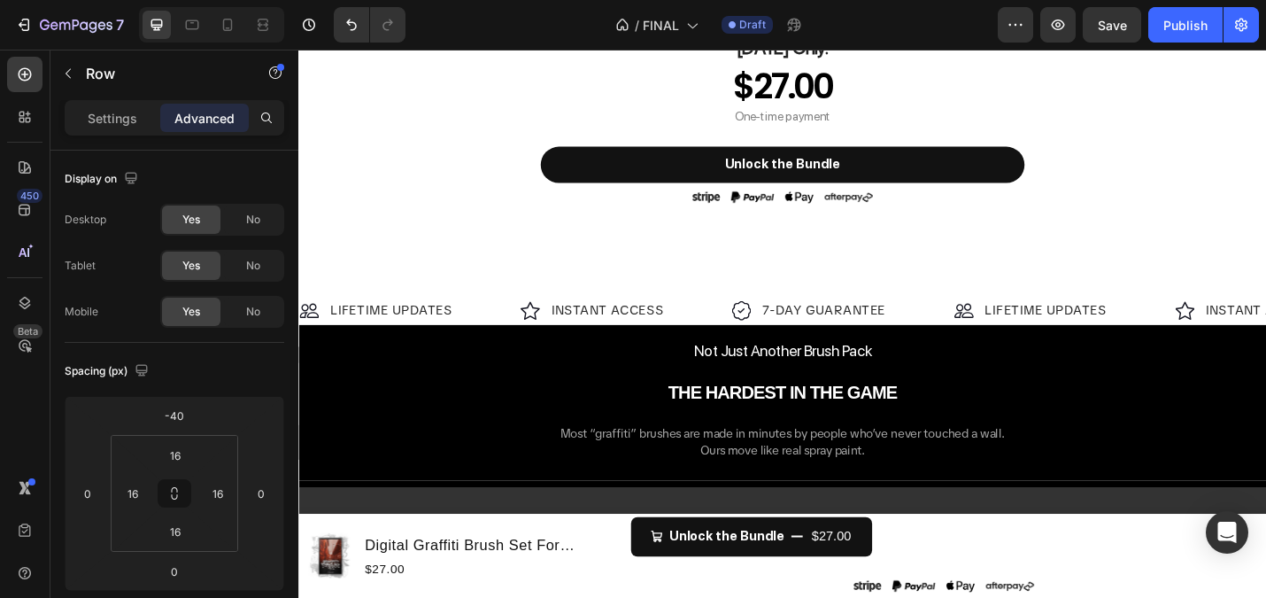
scroll to position [1536, 0]
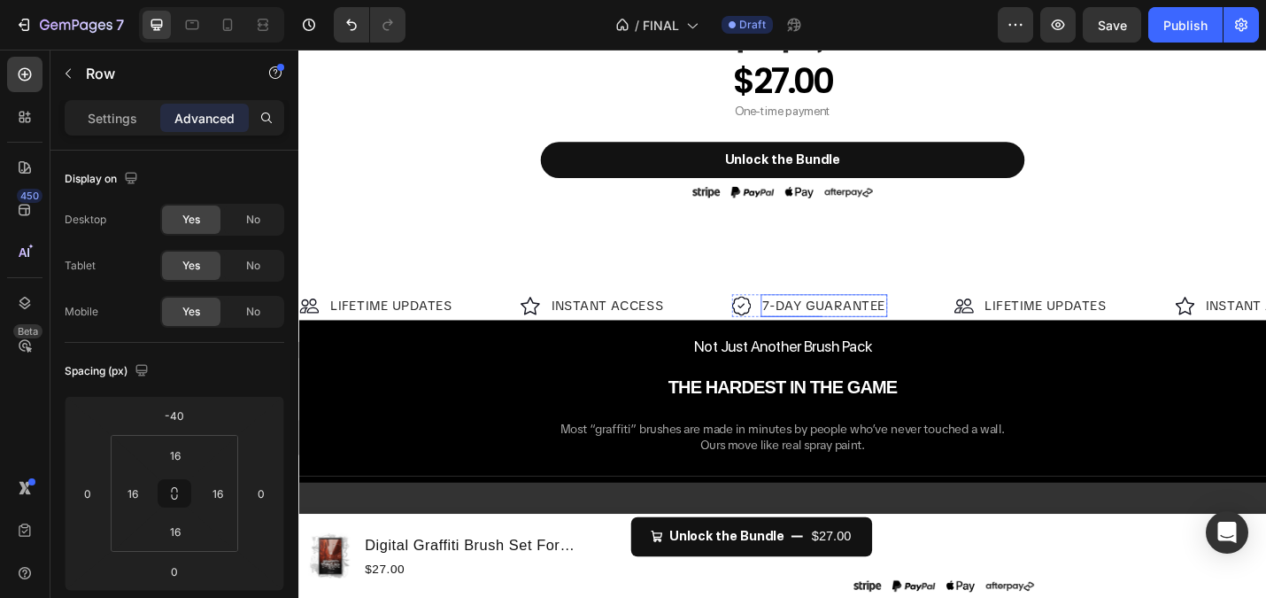
click at [813, 324] on p "7-DAY GUARANTEE" at bounding box center [875, 330] width 135 height 21
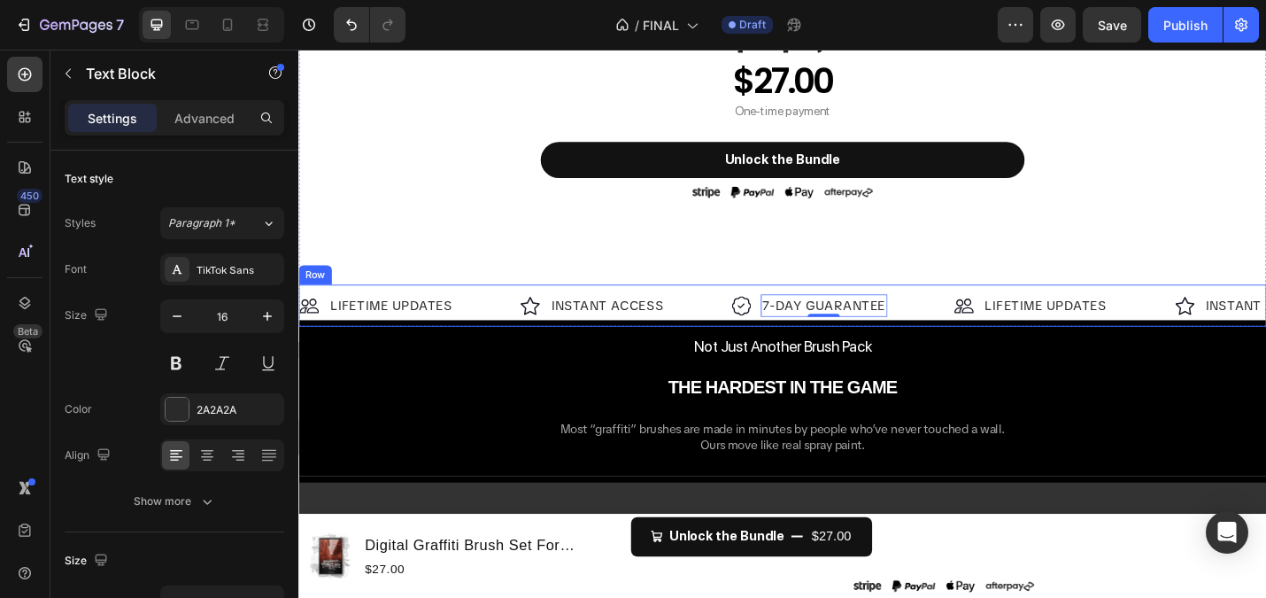
click at [671, 310] on div "Image LIFETIME UPDATES Text Block Row Image INSTANT ACCESS Text Block Row Image…" at bounding box center [829, 330] width 1063 height 46
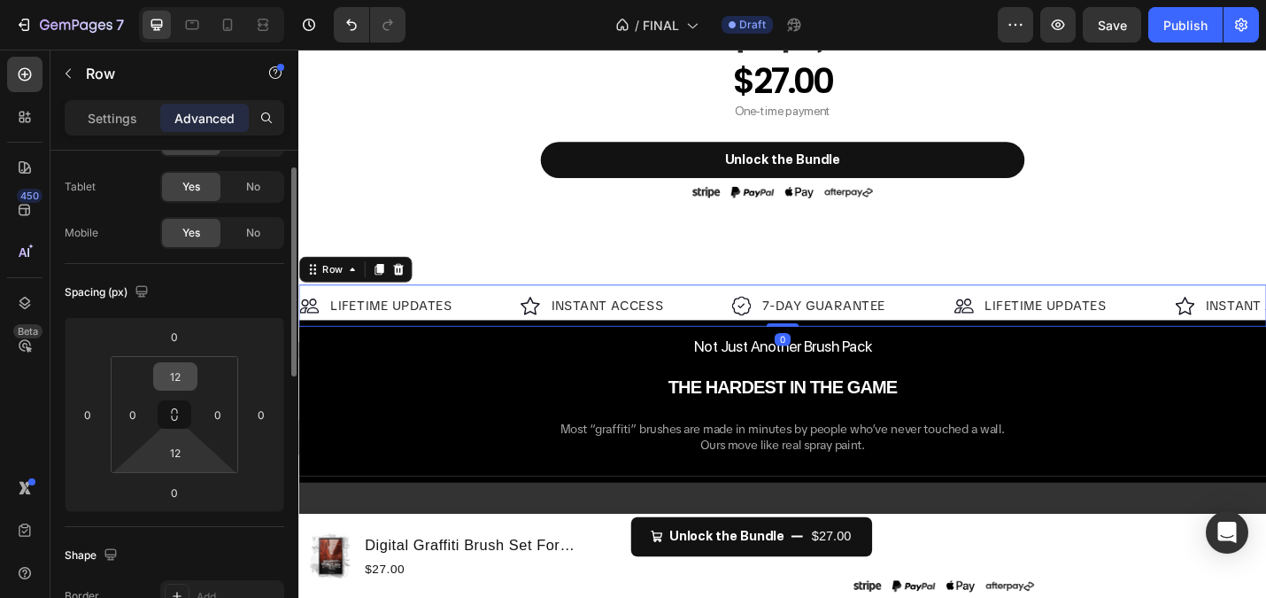
scroll to position [94, 0]
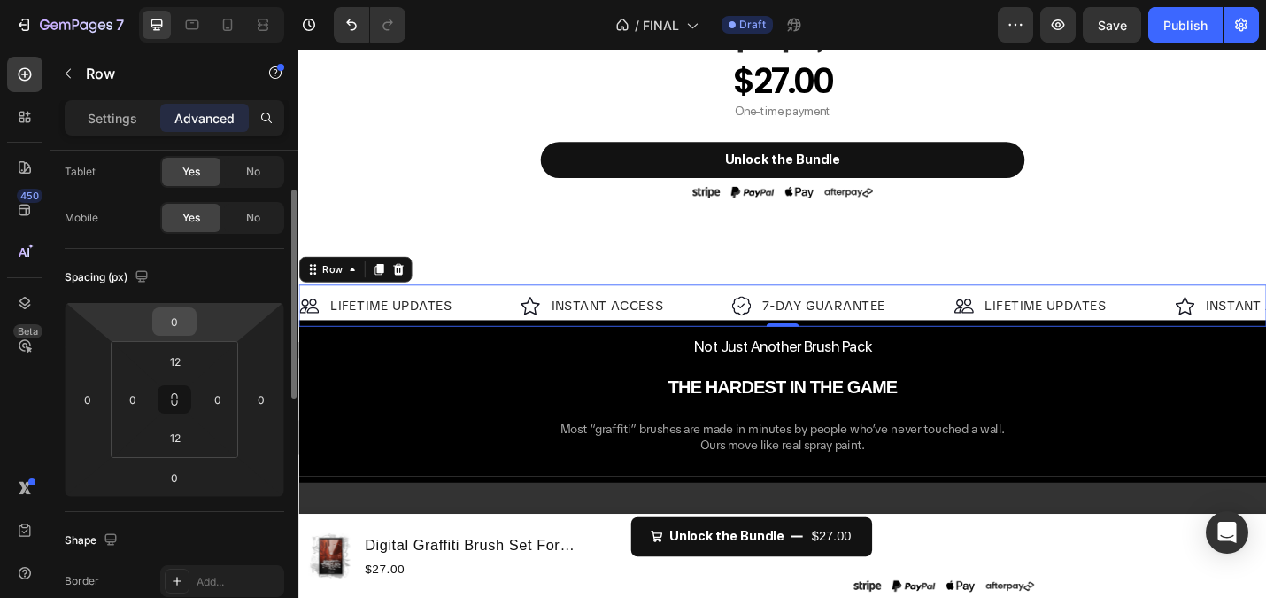
click at [183, 316] on input "0" at bounding box center [174, 321] width 35 height 27
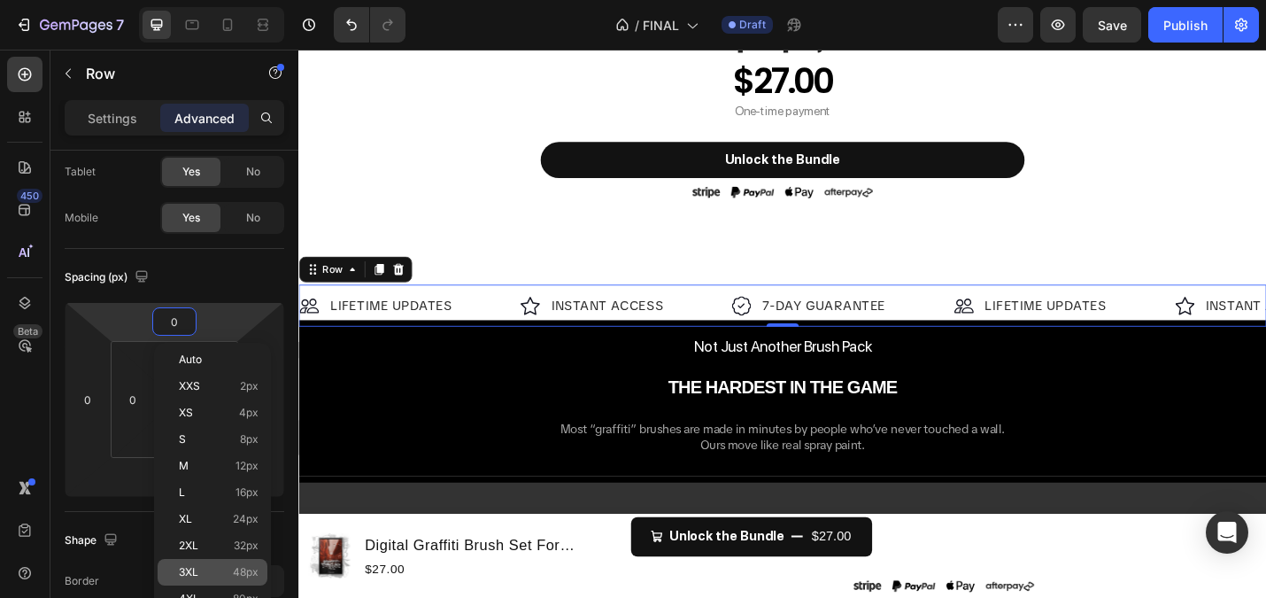
click at [212, 563] on div "3XL 48px" at bounding box center [213, 572] width 110 height 27
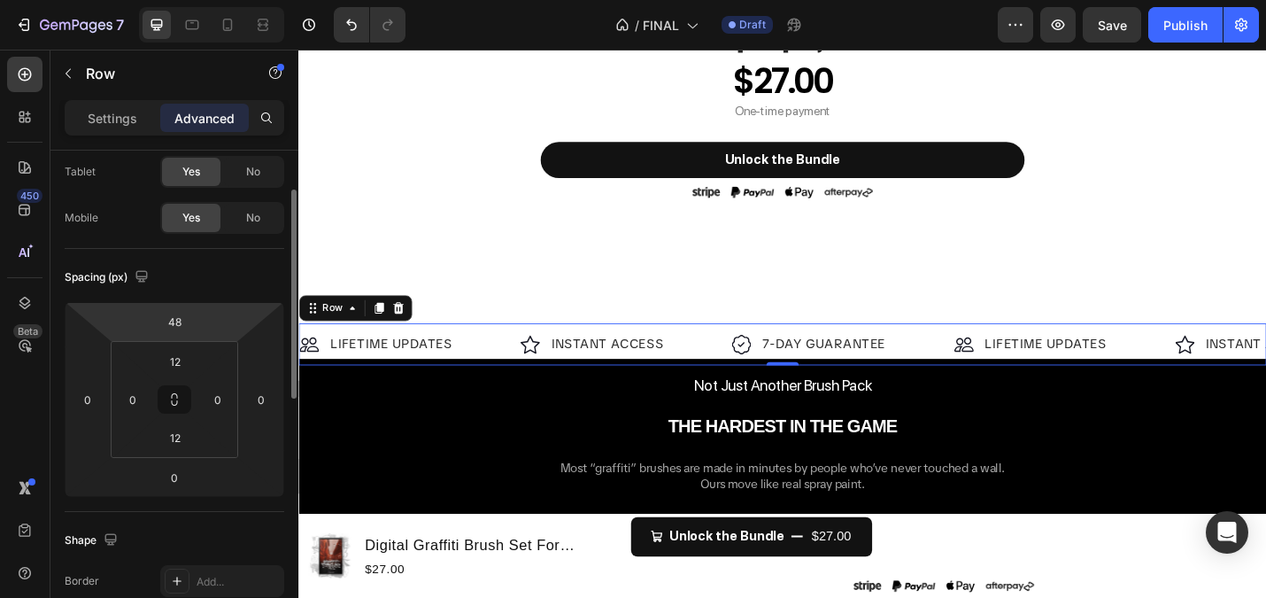
click at [181, 0] on html "7 Version history / FINAL Draft Preview Save Publish 450 Beta Sections(18) Elem…" at bounding box center [633, 0] width 1266 height 0
type input "3"
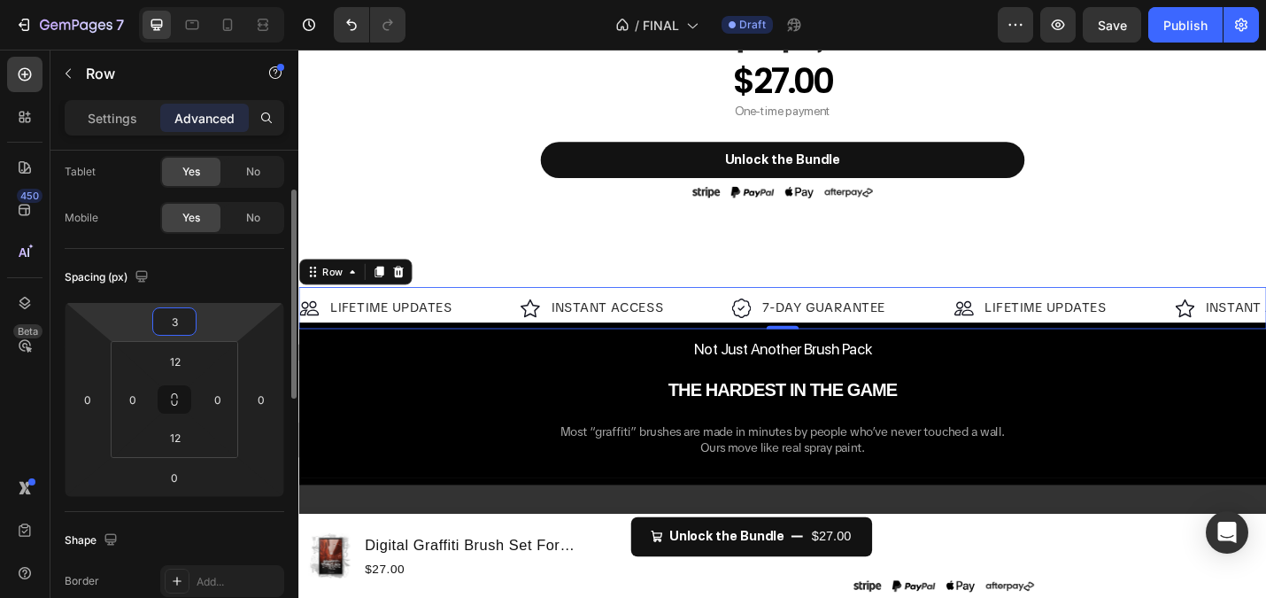
click at [181, 322] on input "3" at bounding box center [174, 321] width 35 height 27
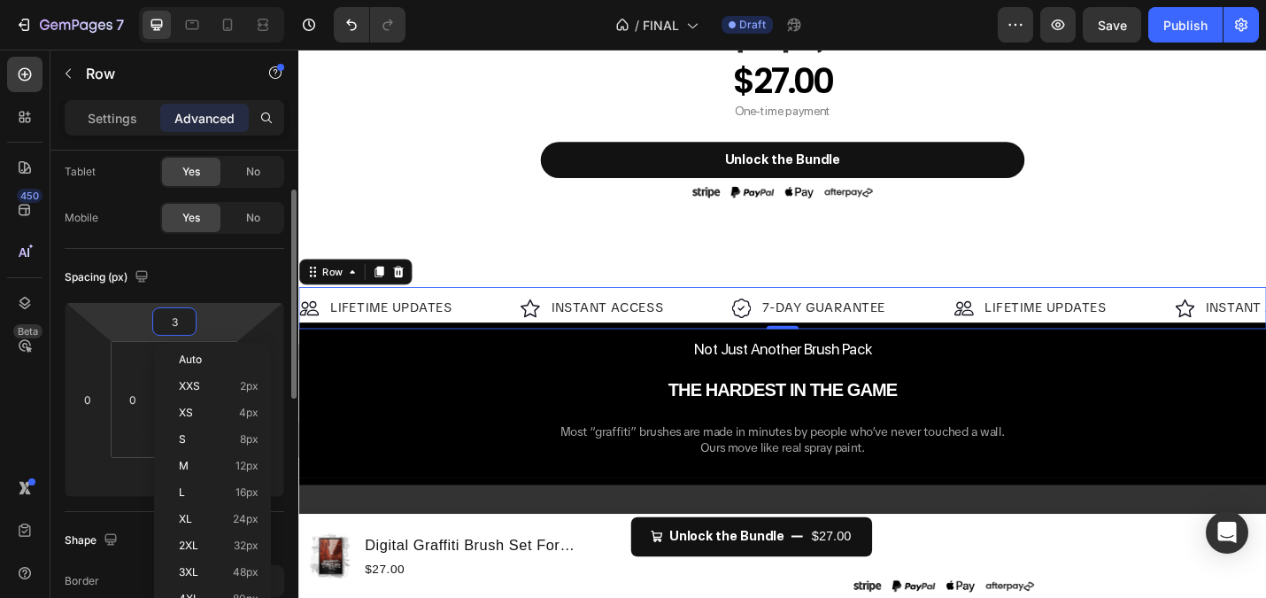
click at [199, 0] on html "7 Version history / FINAL Draft Preview Save Publish 450 Beta Sections(18) Elem…" at bounding box center [633, 0] width 1266 height 0
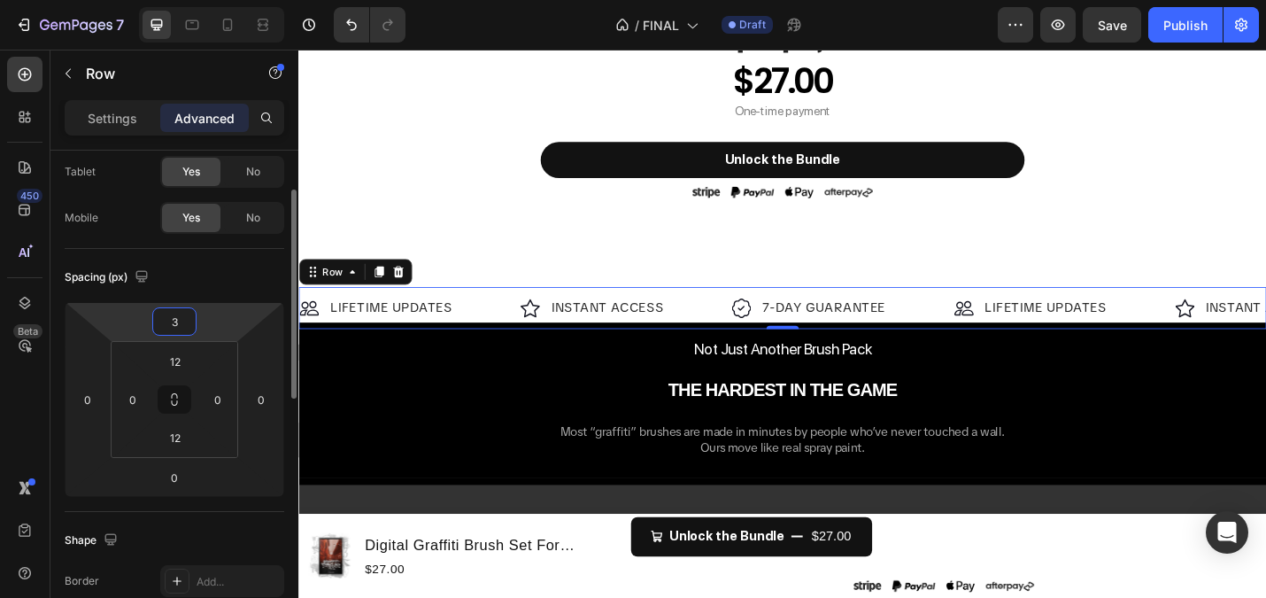
click at [182, 320] on input "3" at bounding box center [174, 321] width 35 height 27
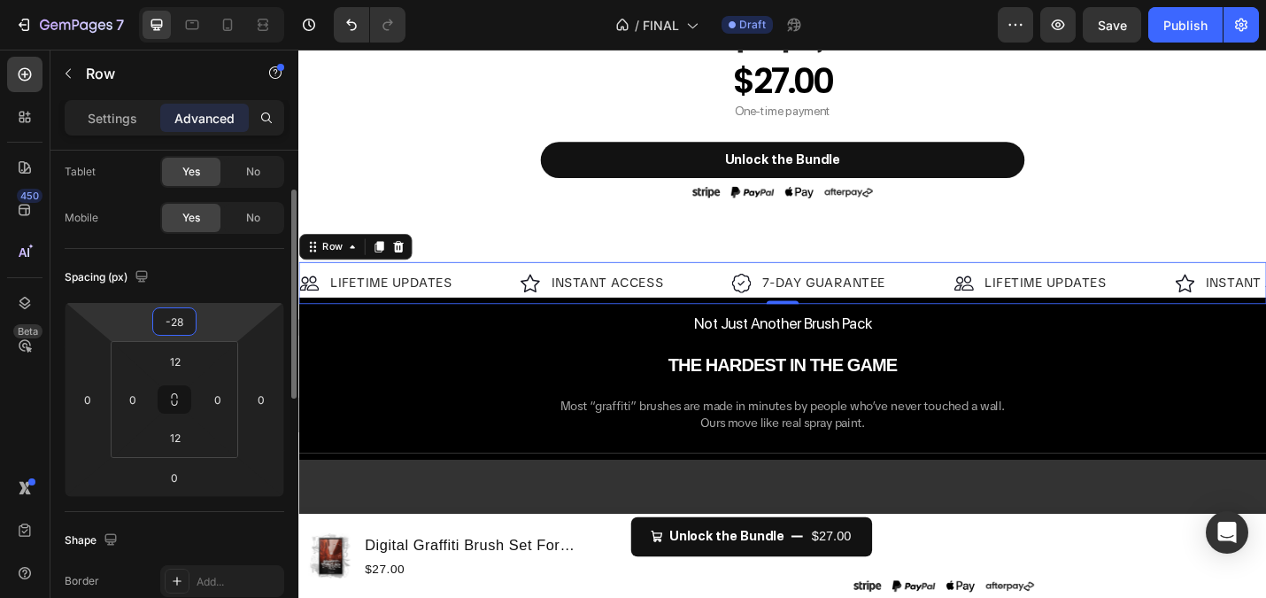
type input "-2"
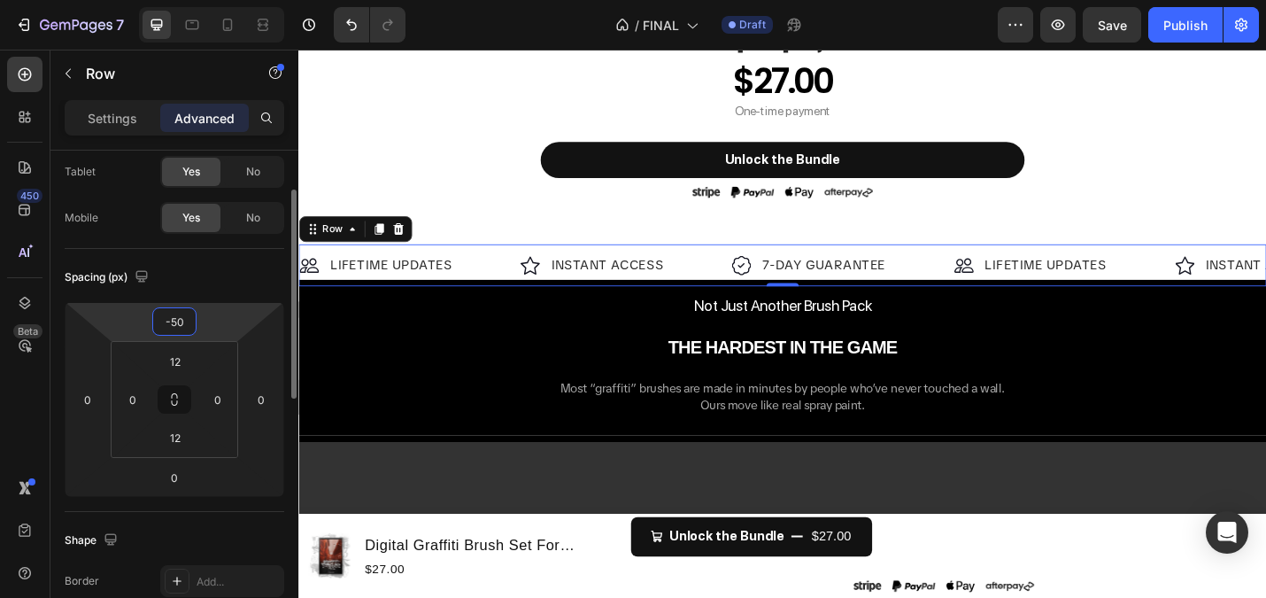
type input "-5"
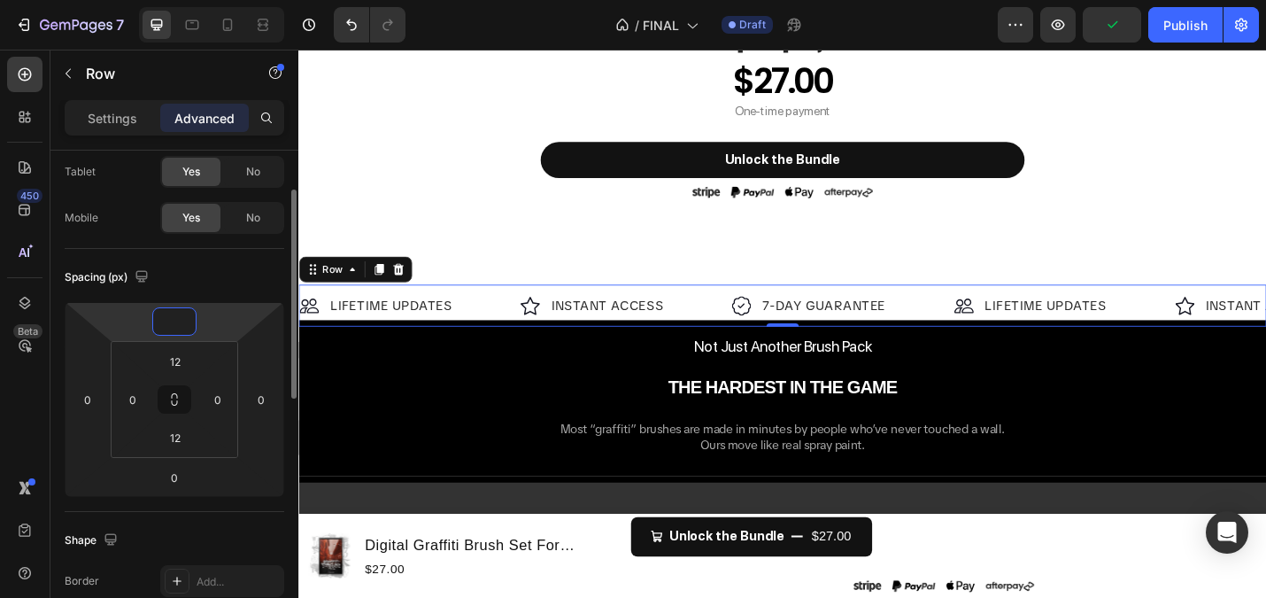
type input "-5"
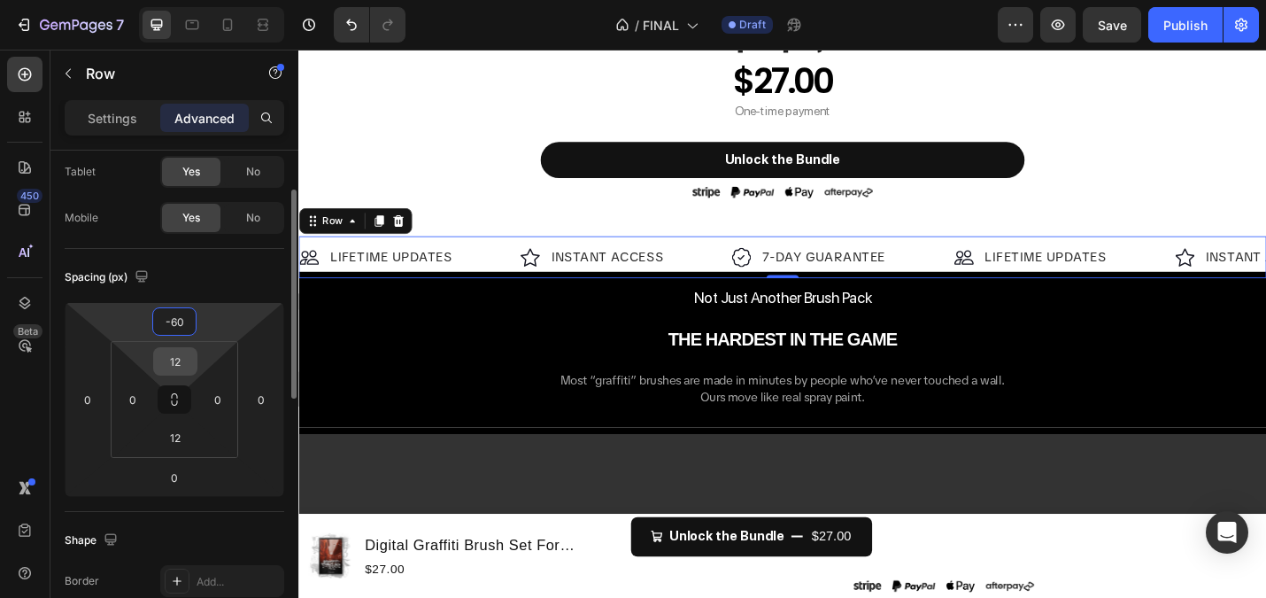
type input "-60"
click at [173, 357] on input "12" at bounding box center [175, 361] width 35 height 27
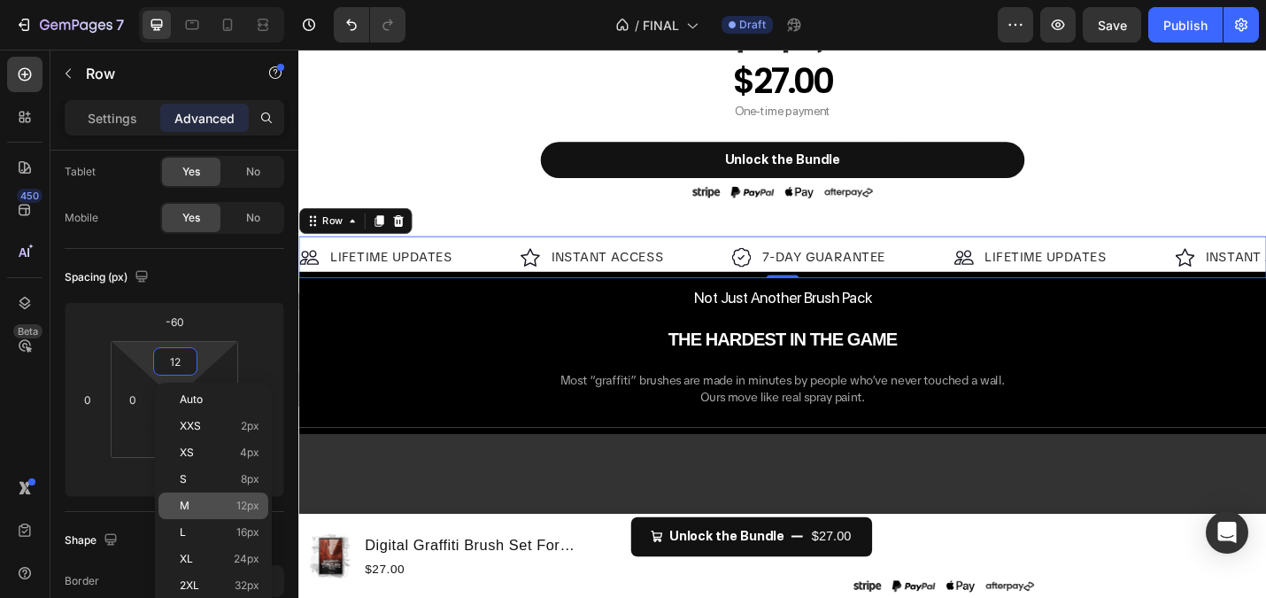
click at [196, 514] on div "M 12px" at bounding box center [214, 505] width 110 height 27
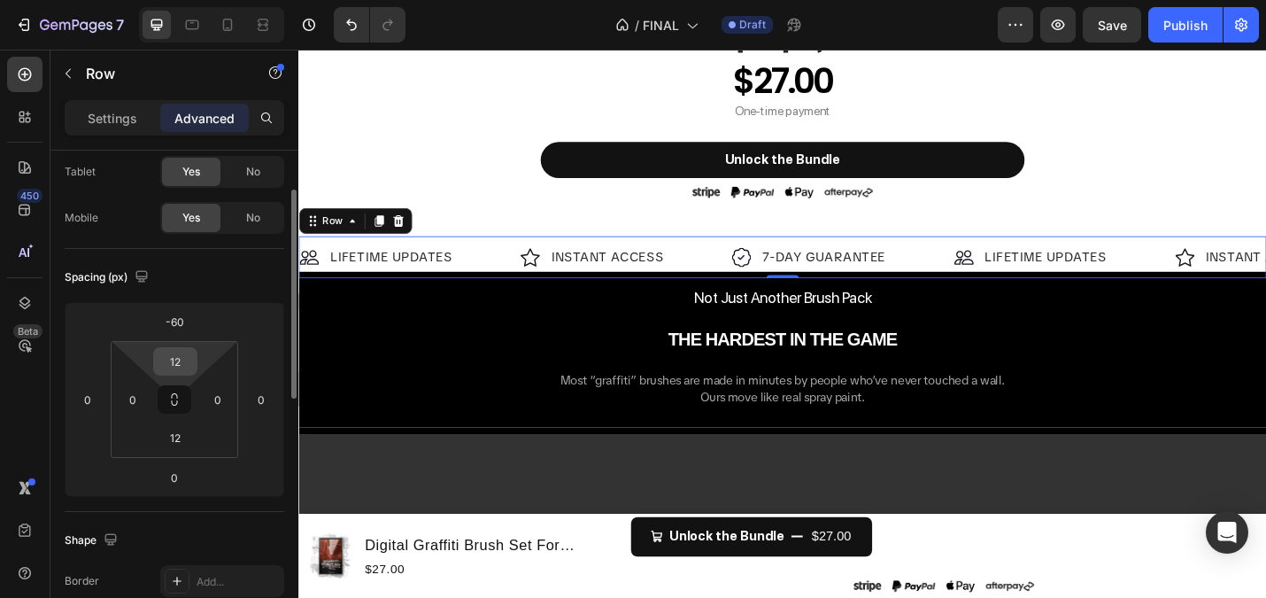
click at [166, 357] on input "12" at bounding box center [175, 361] width 35 height 27
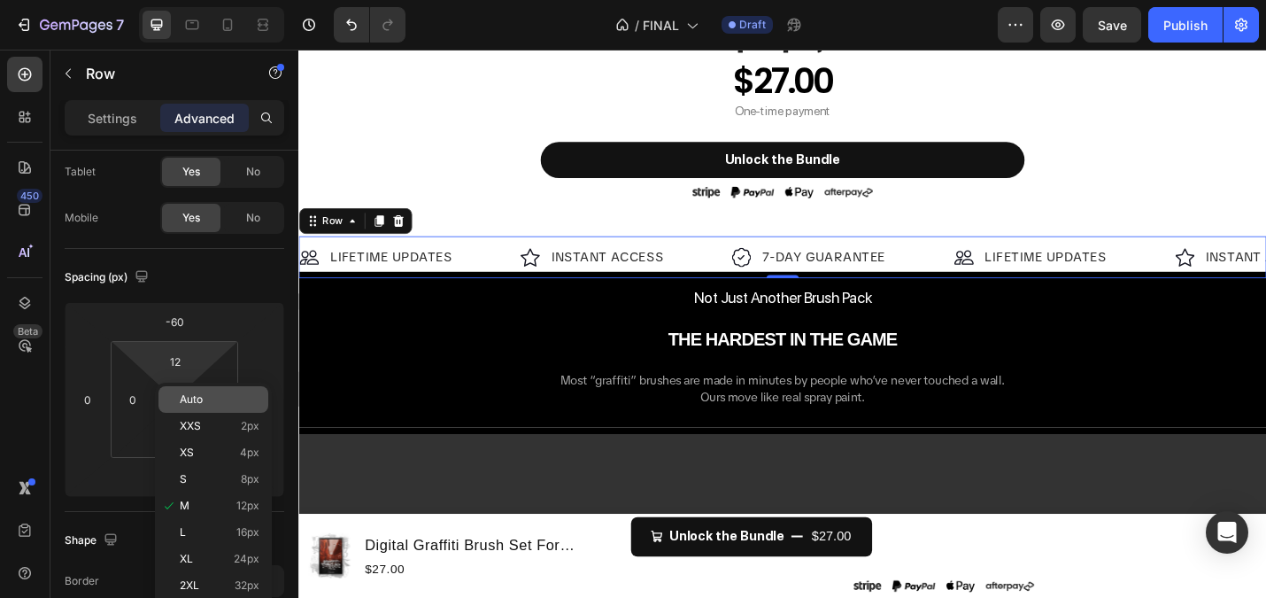
click at [203, 406] on div "Auto" at bounding box center [214, 399] width 110 height 27
type input "Auto"
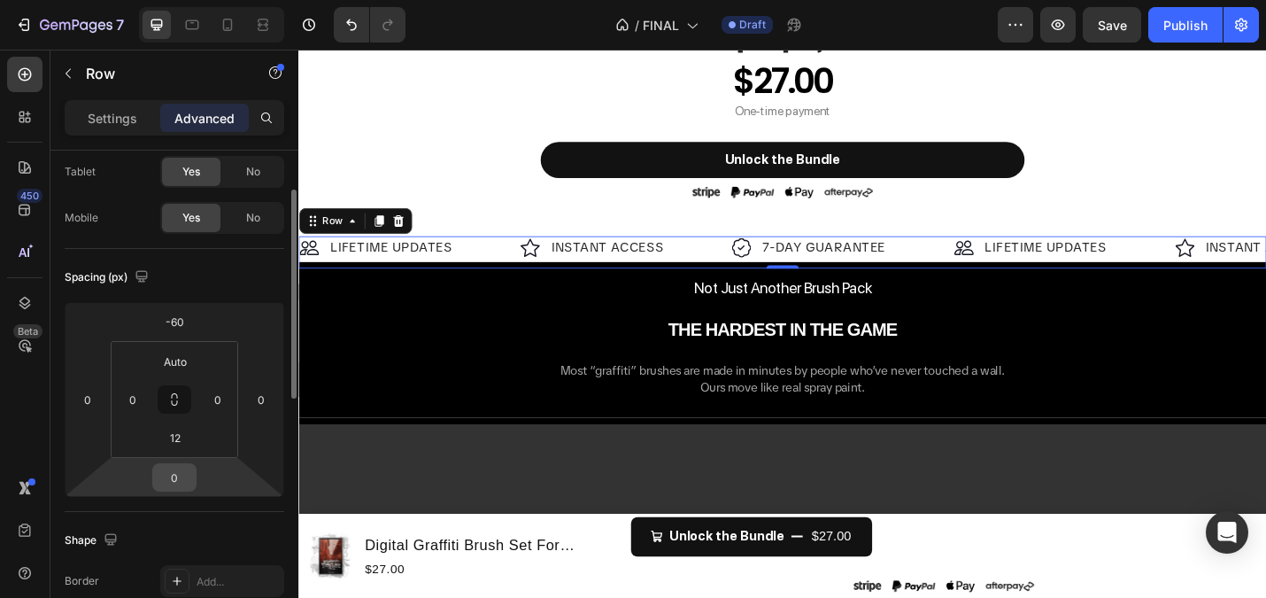
click at [173, 484] on input "0" at bounding box center [174, 477] width 35 height 27
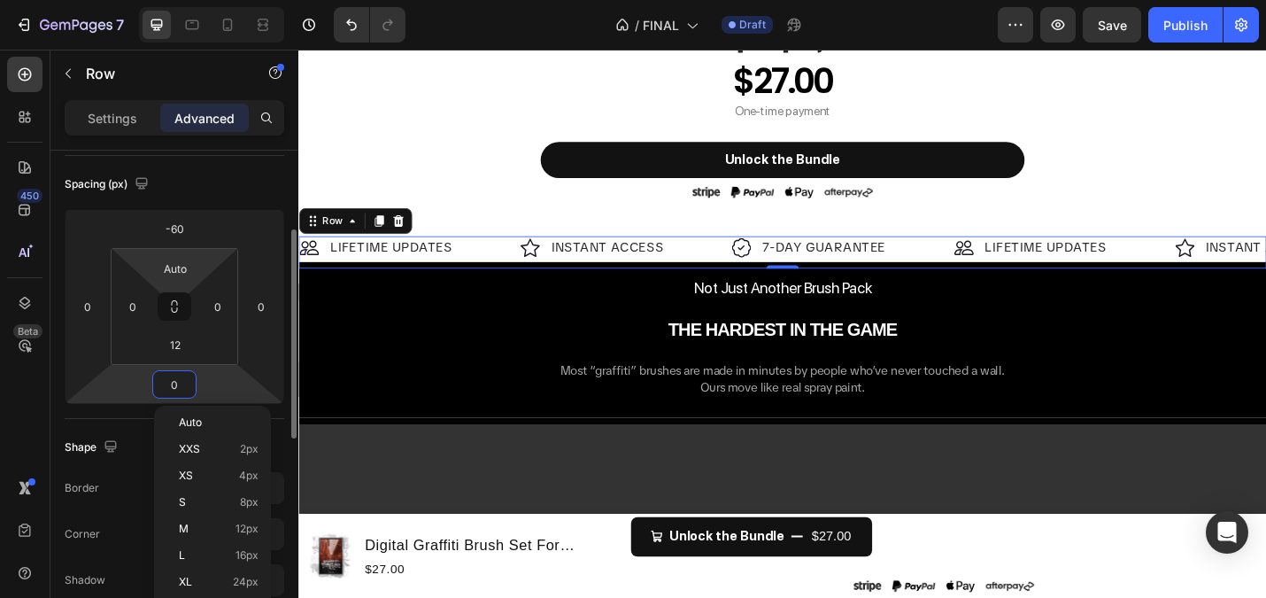
scroll to position [232, 0]
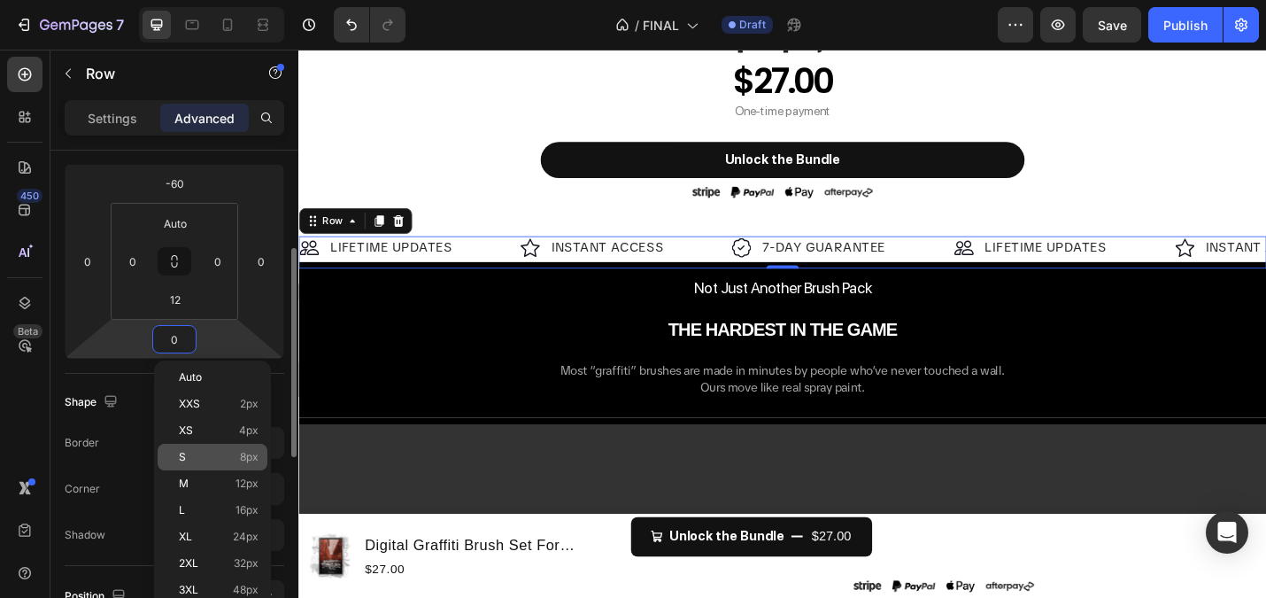
click at [203, 447] on div "S 8px" at bounding box center [213, 457] width 110 height 27
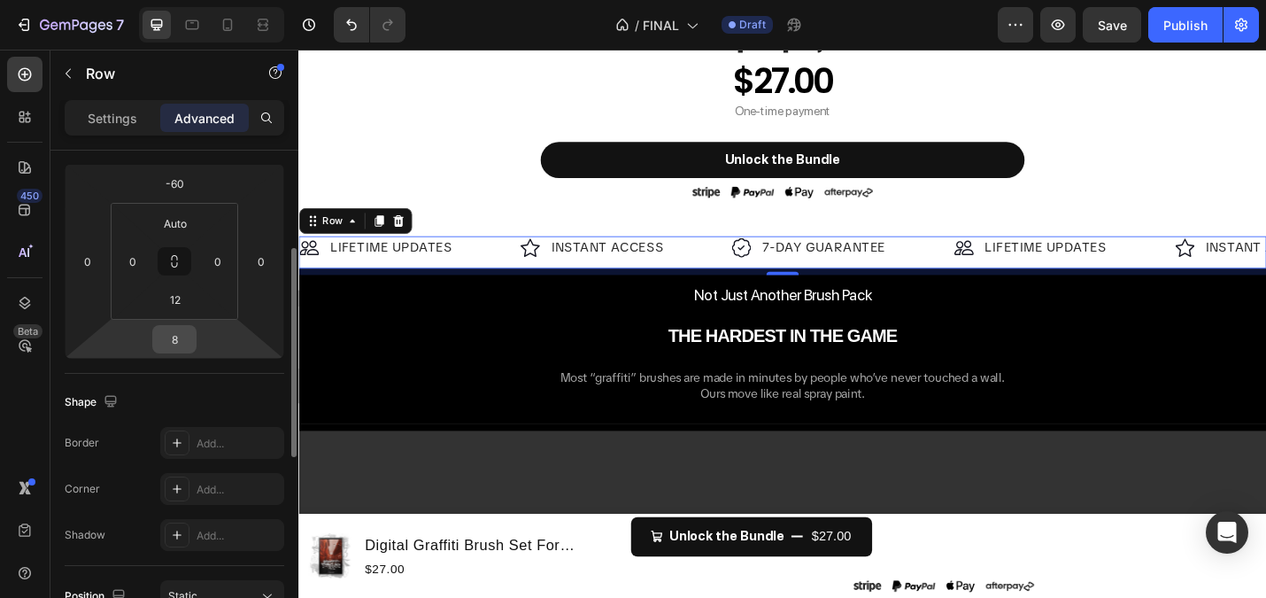
click at [175, 339] on input "8" at bounding box center [174, 339] width 35 height 27
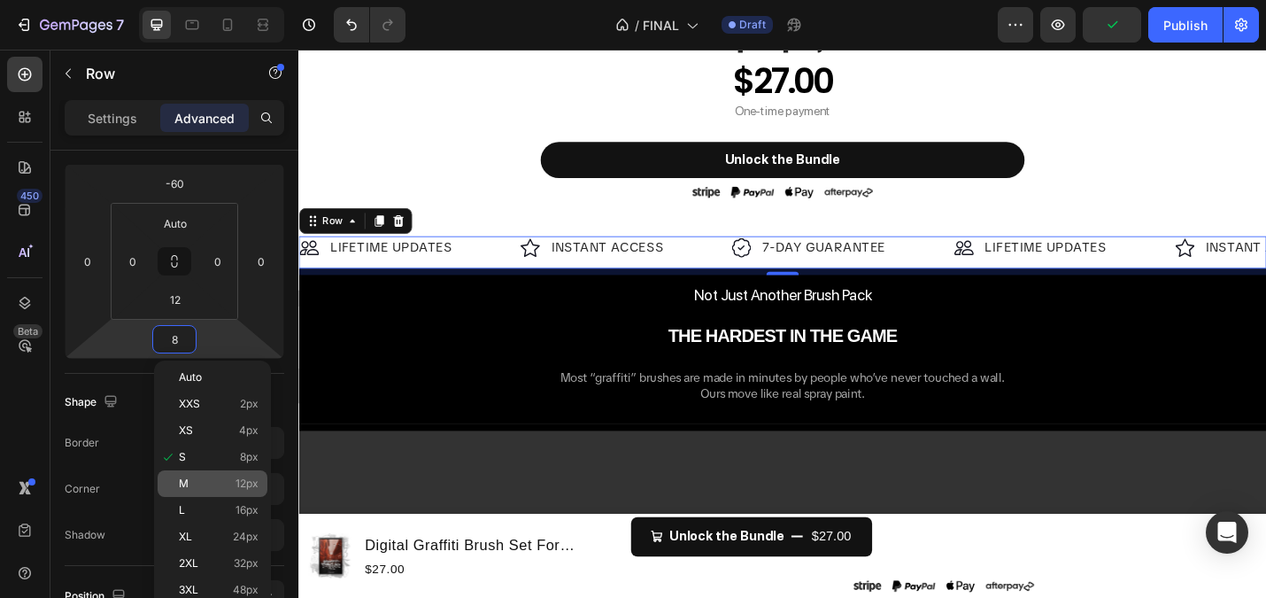
click at [221, 481] on p "M 12px" at bounding box center [219, 483] width 80 height 12
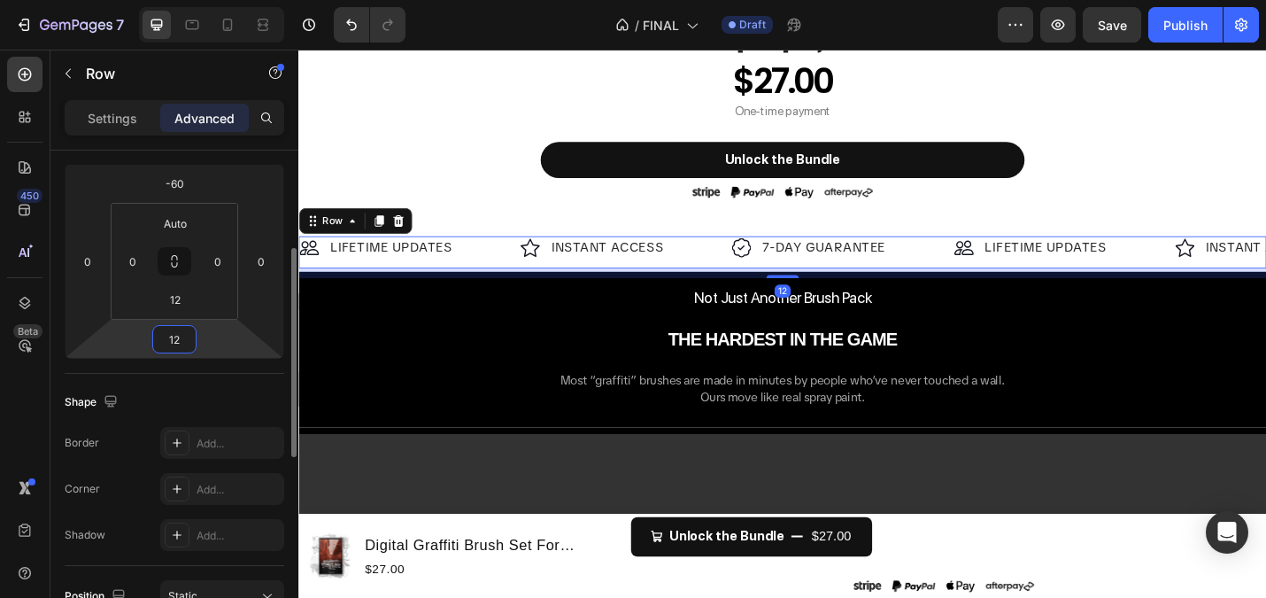
click at [173, 327] on input "12" at bounding box center [174, 339] width 35 height 27
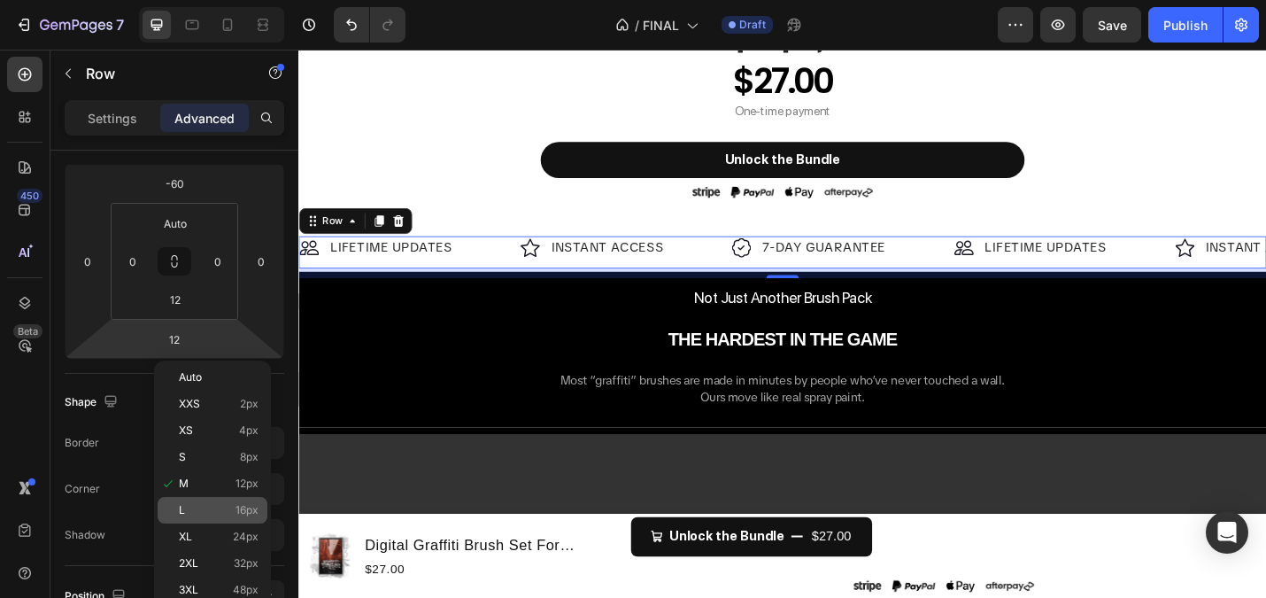
click at [205, 513] on p "L 16px" at bounding box center [219, 510] width 80 height 12
type input "16"
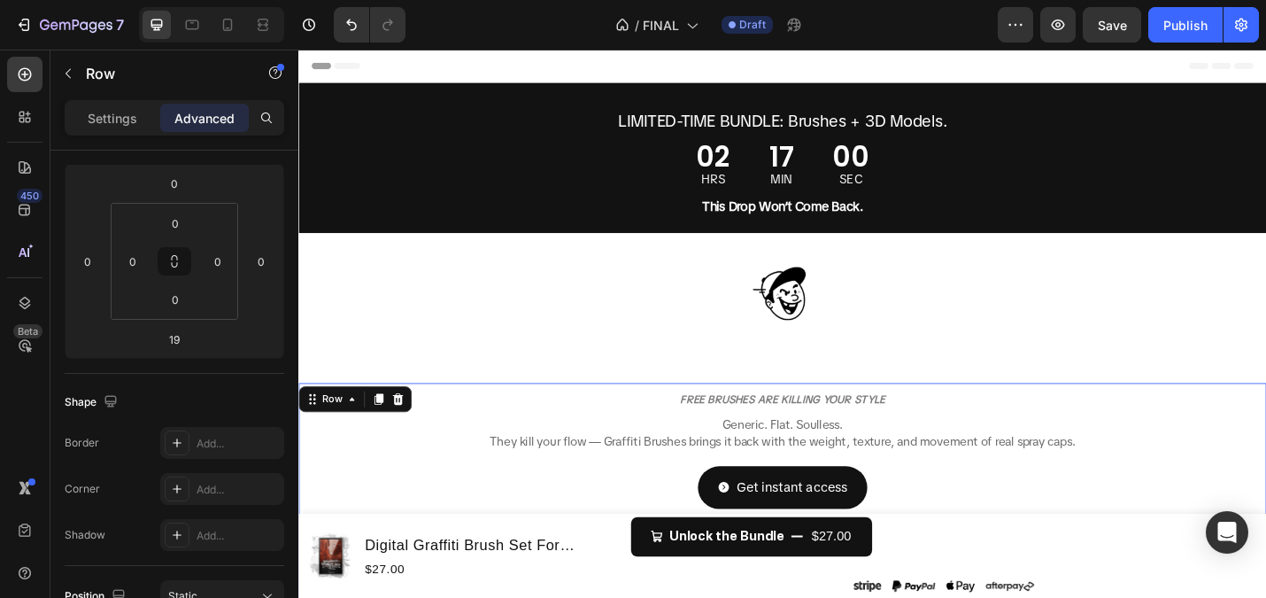
scroll to position [135, 0]
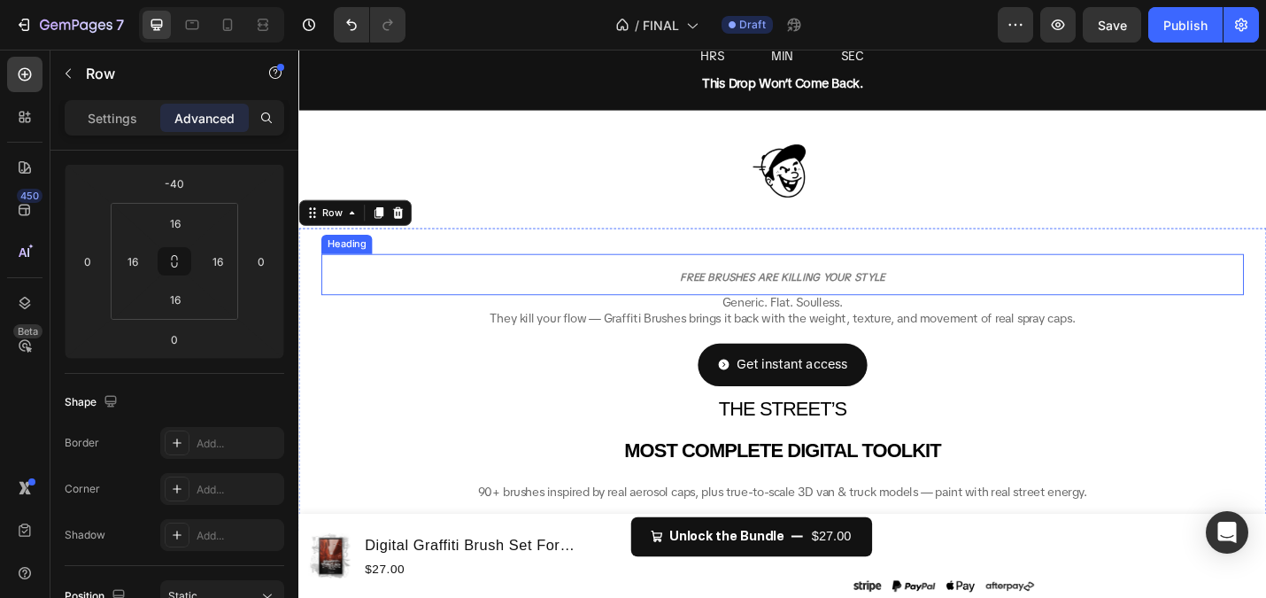
click at [754, 282] on p "⁠⁠⁠⁠⁠⁠⁠ FREE BRUSHES ARE KILLING YOUR STYLE" at bounding box center [830, 296] width 1010 height 42
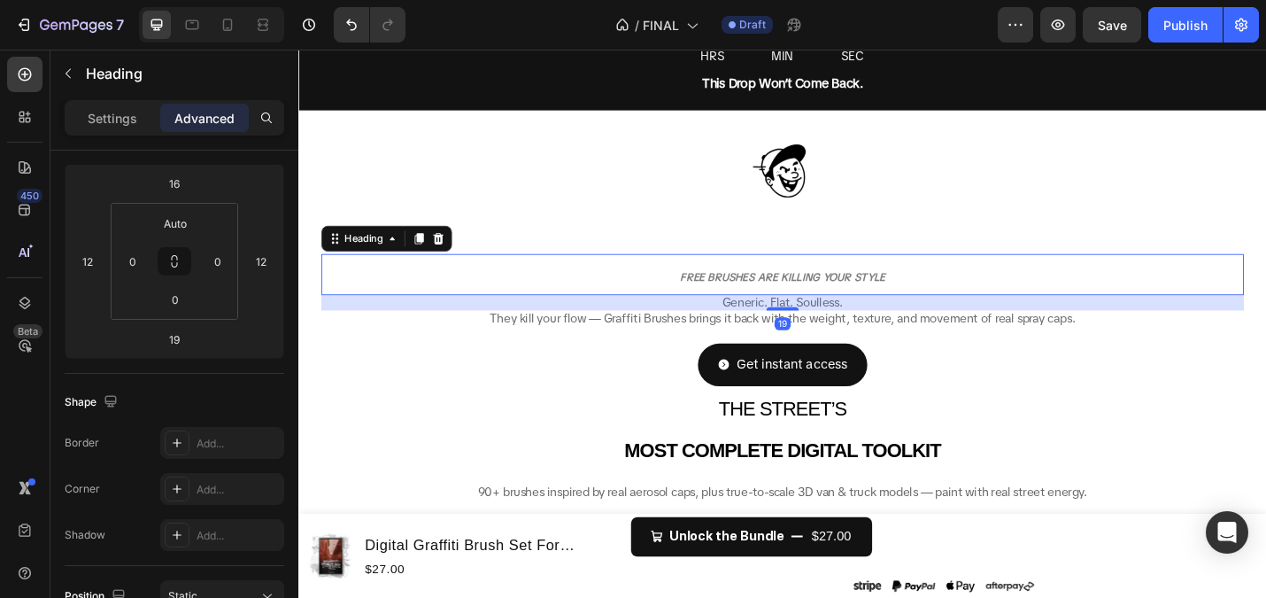
scroll to position [0, 0]
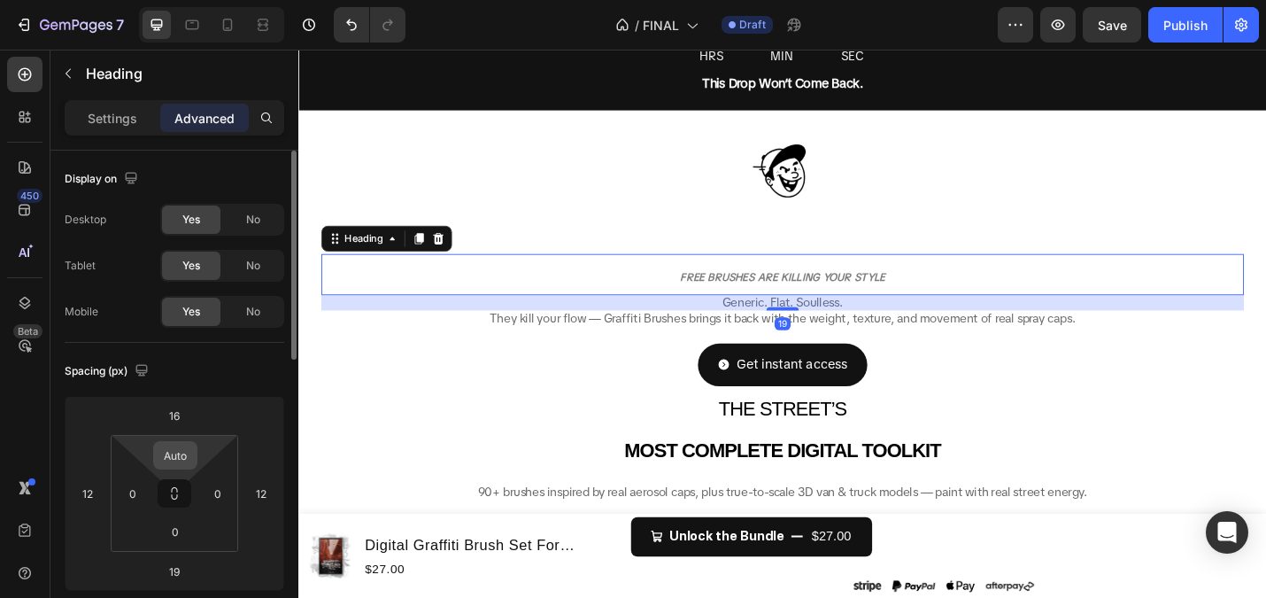
click at [176, 453] on input "Auto" at bounding box center [175, 455] width 35 height 27
click at [179, 462] on input "Auto" at bounding box center [175, 455] width 35 height 27
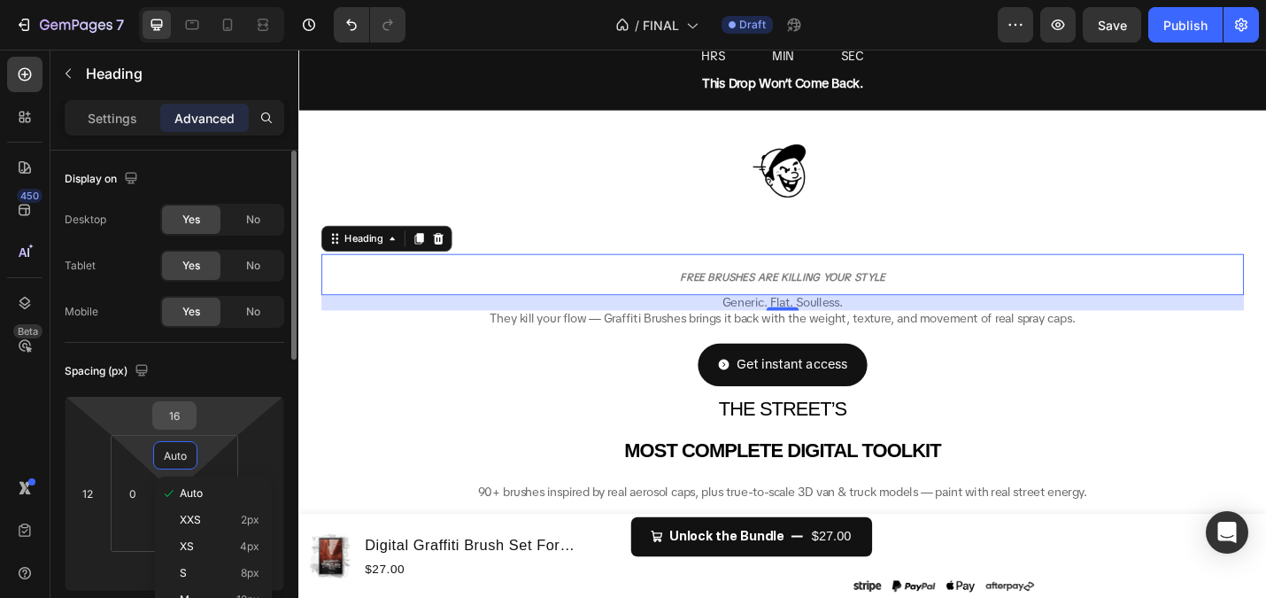
click at [166, 415] on input "16" at bounding box center [174, 415] width 35 height 27
click at [166, 414] on input "16" at bounding box center [174, 415] width 35 height 27
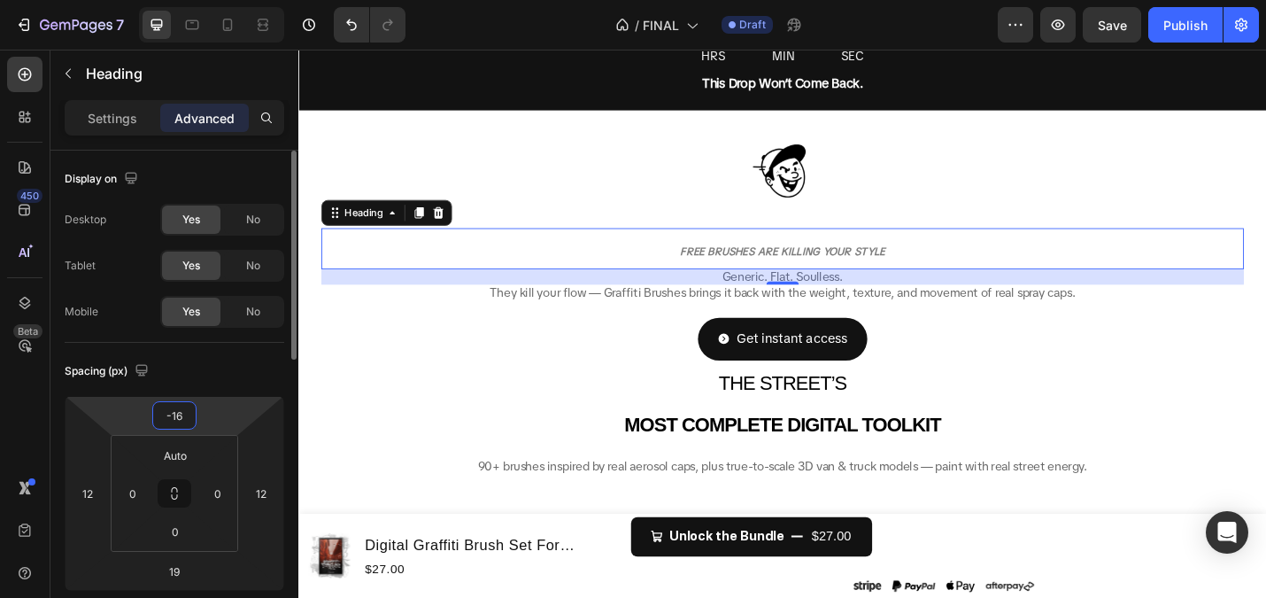
type input "-16"
click at [205, 360] on div "Spacing (px)" at bounding box center [175, 371] width 220 height 28
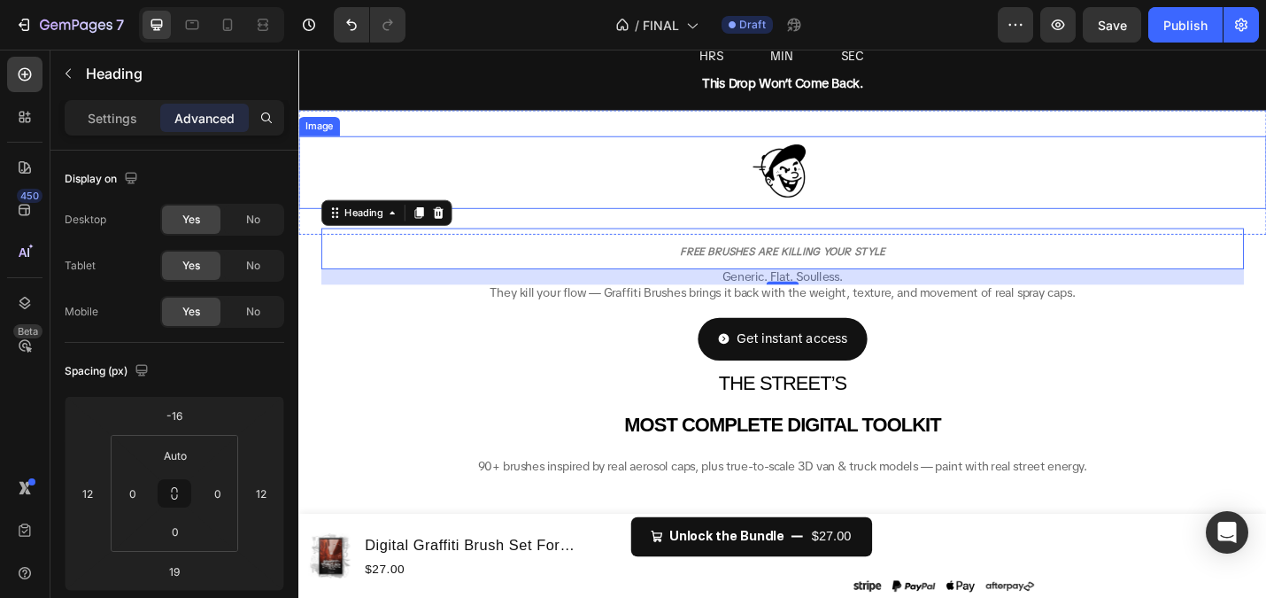
click at [579, 167] on div at bounding box center [829, 184] width 1063 height 80
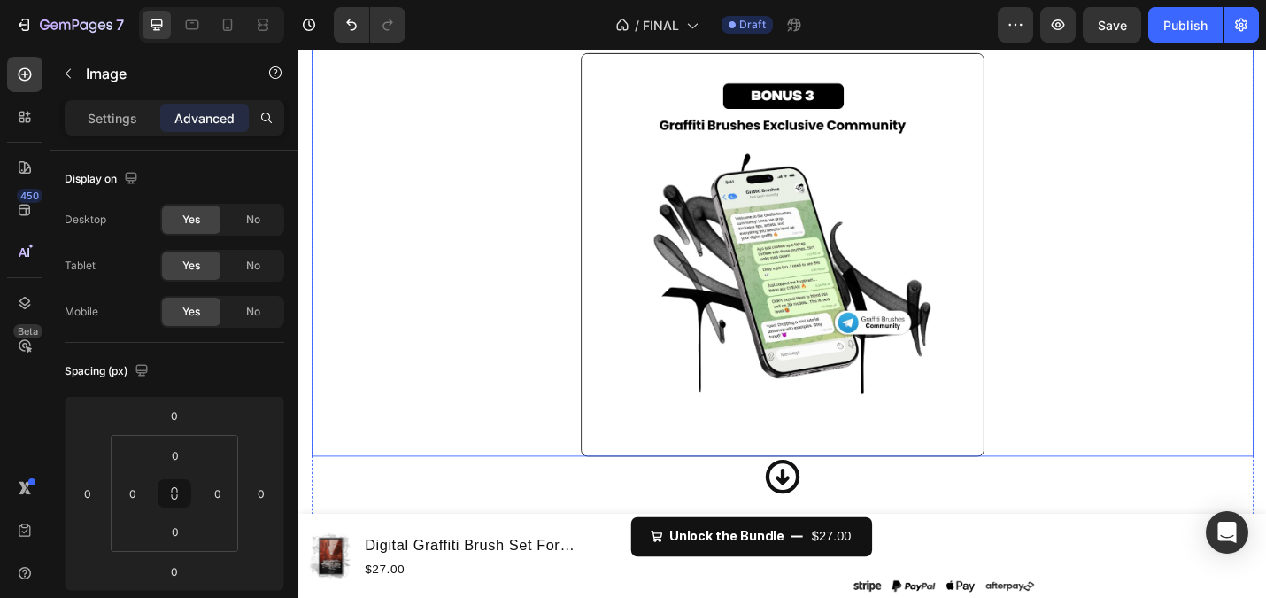
scroll to position [8734, 0]
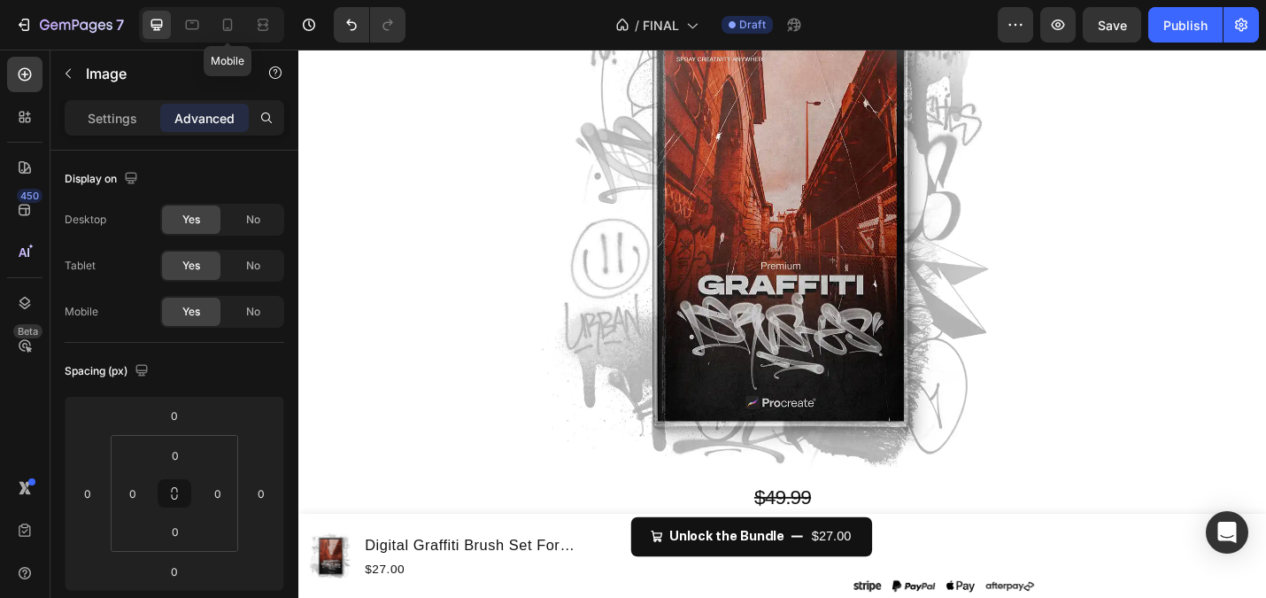
click at [214, 9] on div "Mobile" at bounding box center [211, 24] width 145 height 35
click at [228, 15] on div at bounding box center [227, 25] width 28 height 28
type input "8"
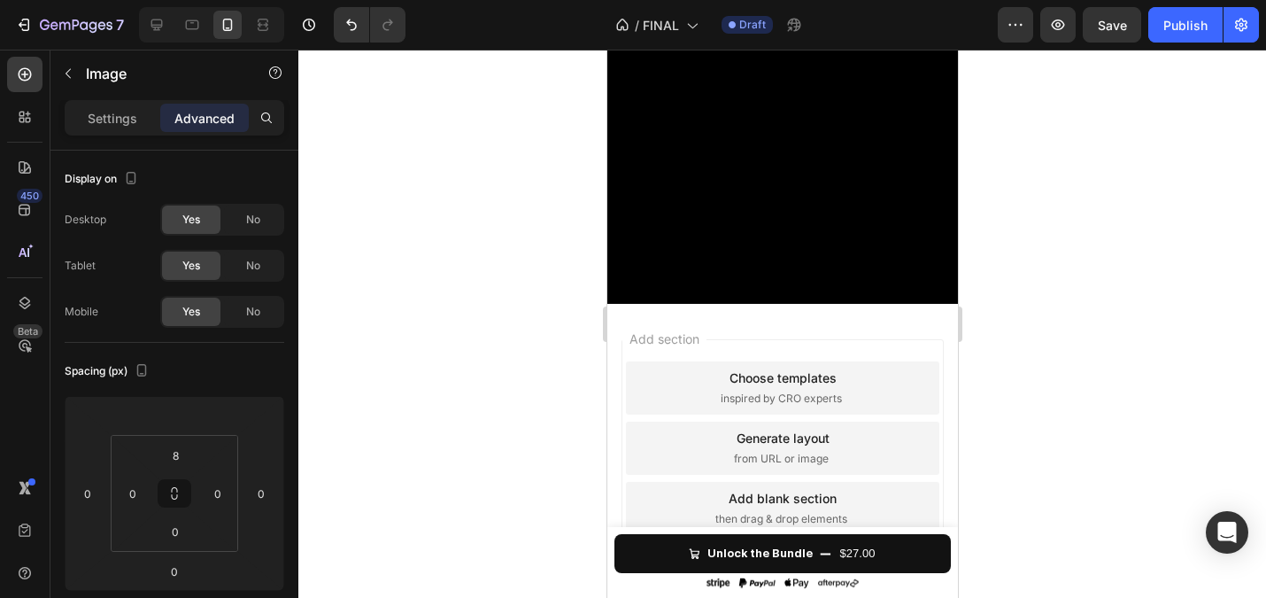
scroll to position [514, 0]
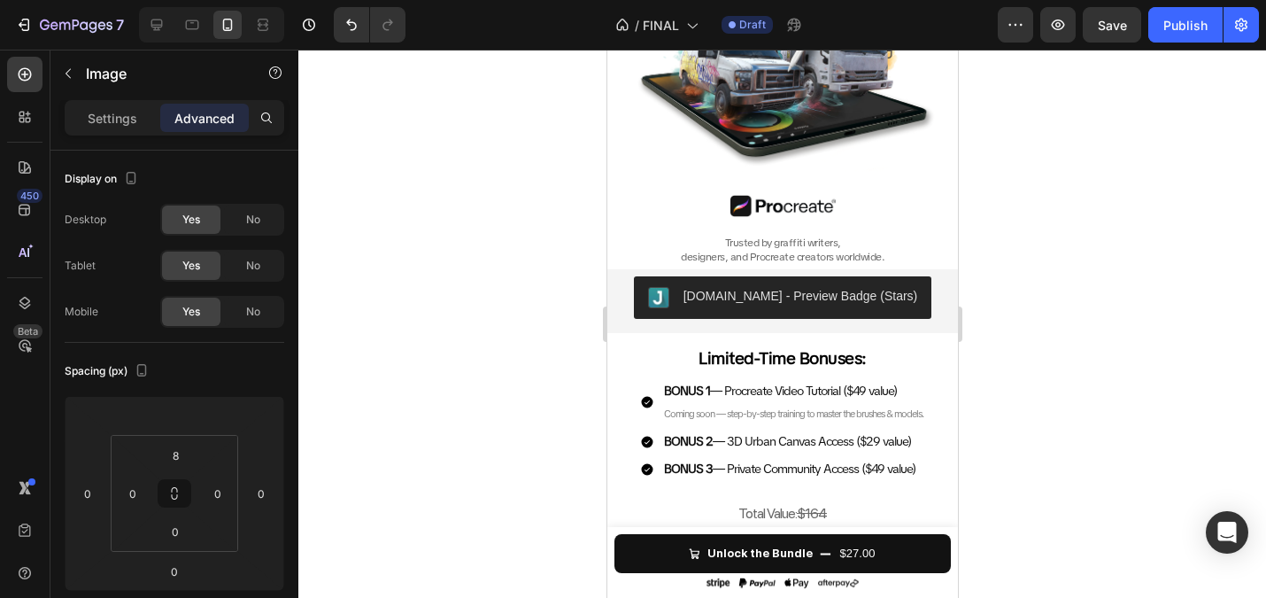
scroll to position [940, 0]
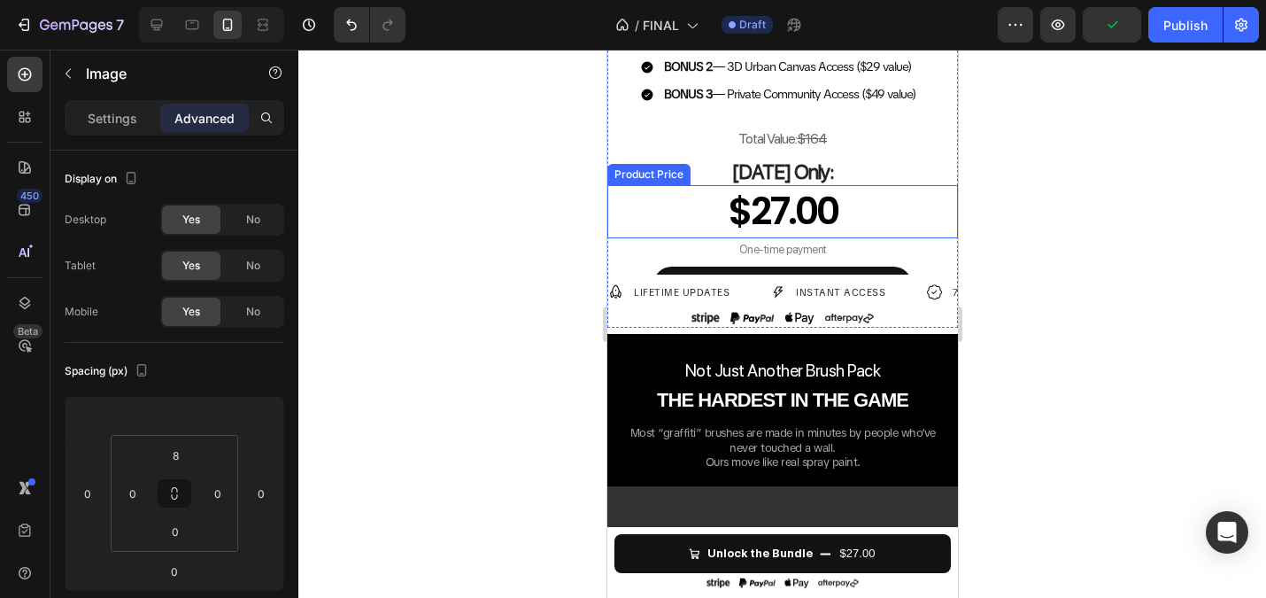
click at [673, 238] on div "Total Value: $164 Heading Today Only: Heading $27.00 Product Price Product Pric…" at bounding box center [782, 225] width 351 height 205
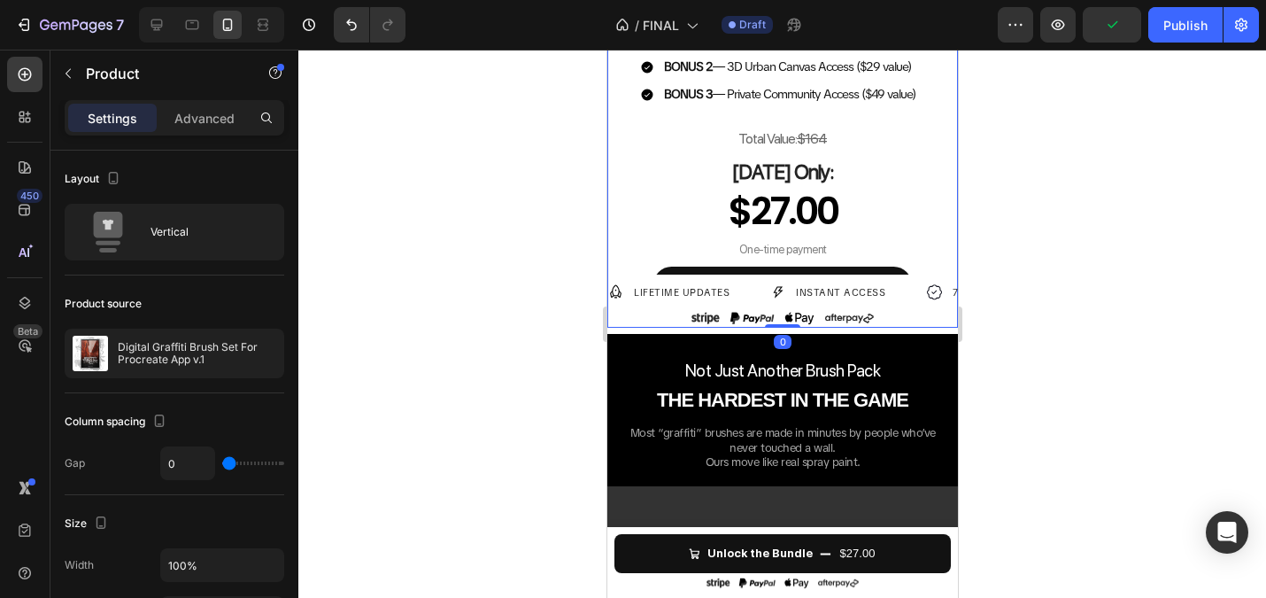
click at [511, 236] on div at bounding box center [782, 324] width 968 height 548
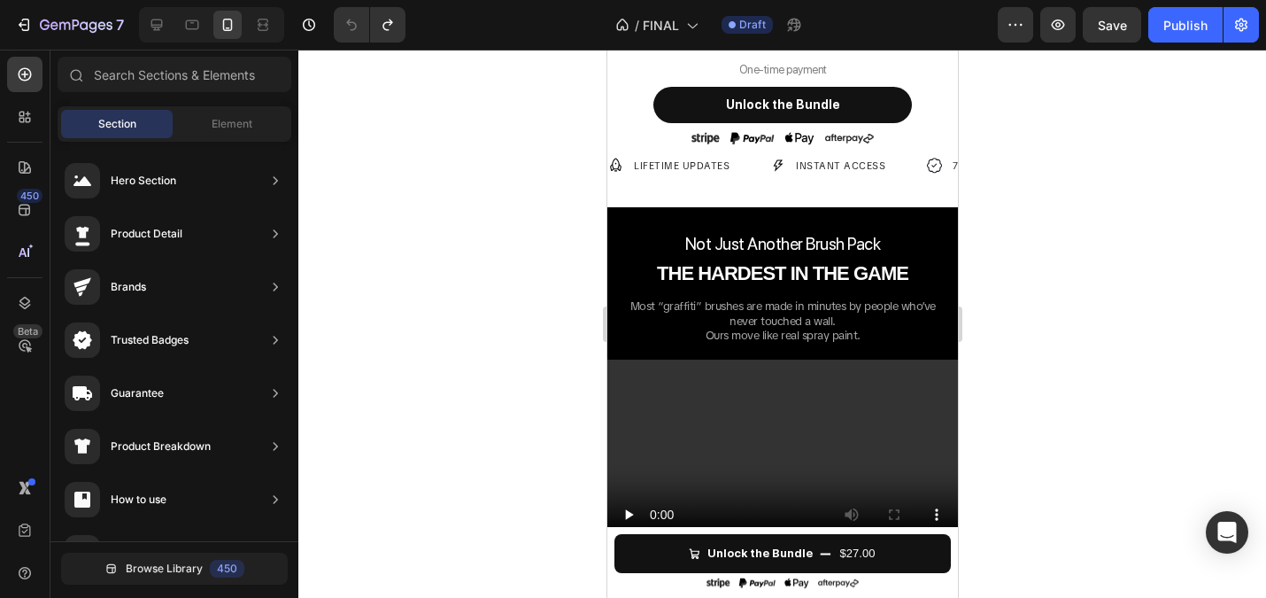
scroll to position [979, 0]
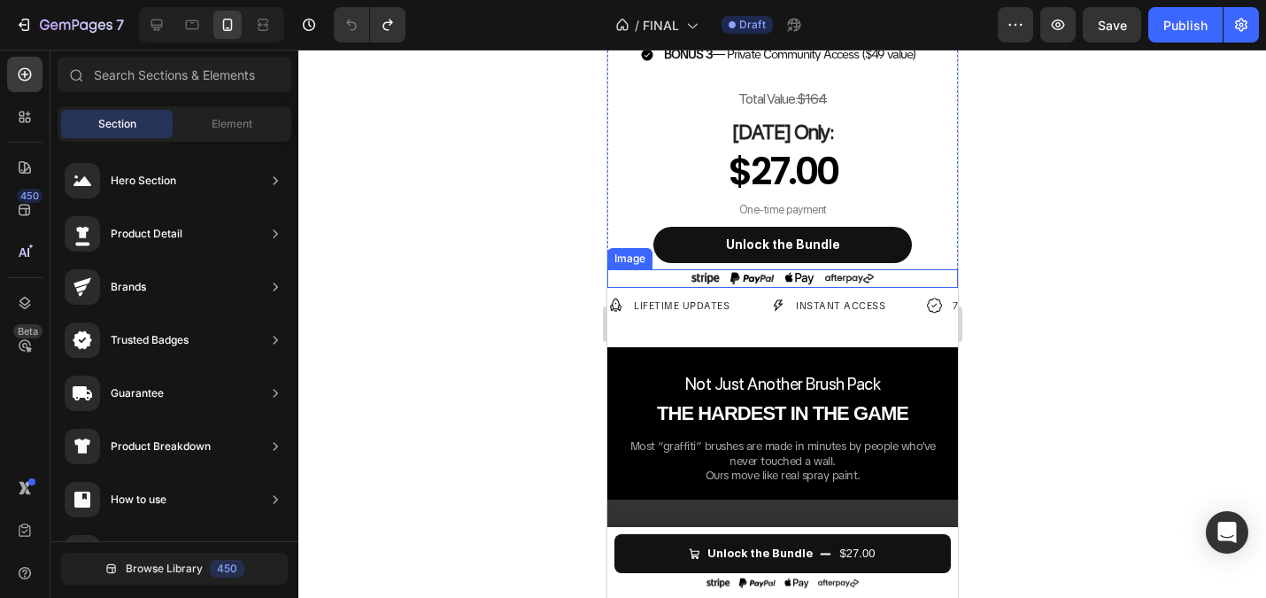
click at [685, 302] on p "LIFETIME UPDATES" at bounding box center [681, 305] width 96 height 15
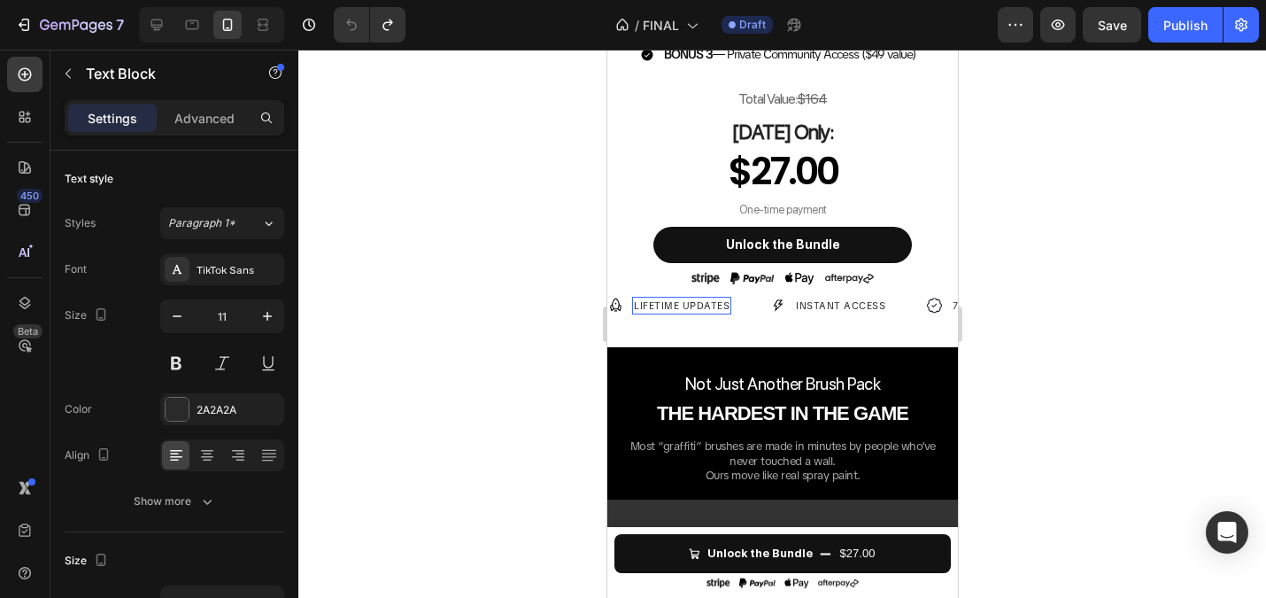
click at [660, 304] on p "LIFETIME UPDATES" at bounding box center [681, 305] width 96 height 15
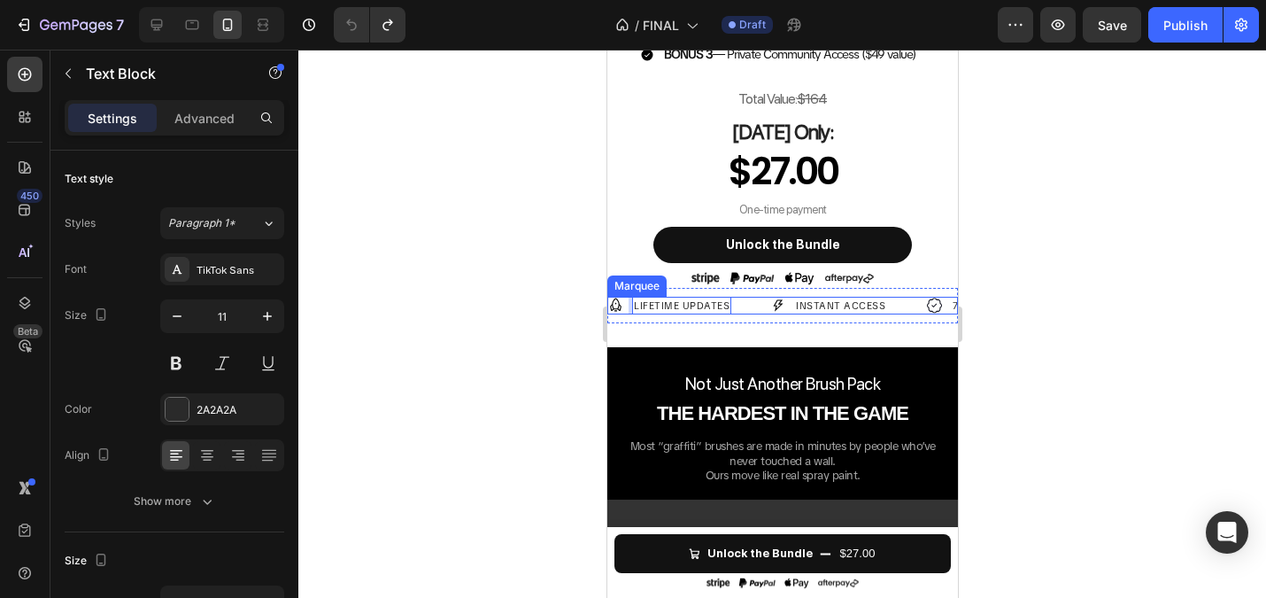
click at [748, 298] on div "Image LIFETIME UPDATES Text Block 0 Row" at bounding box center [688, 306] width 163 height 19
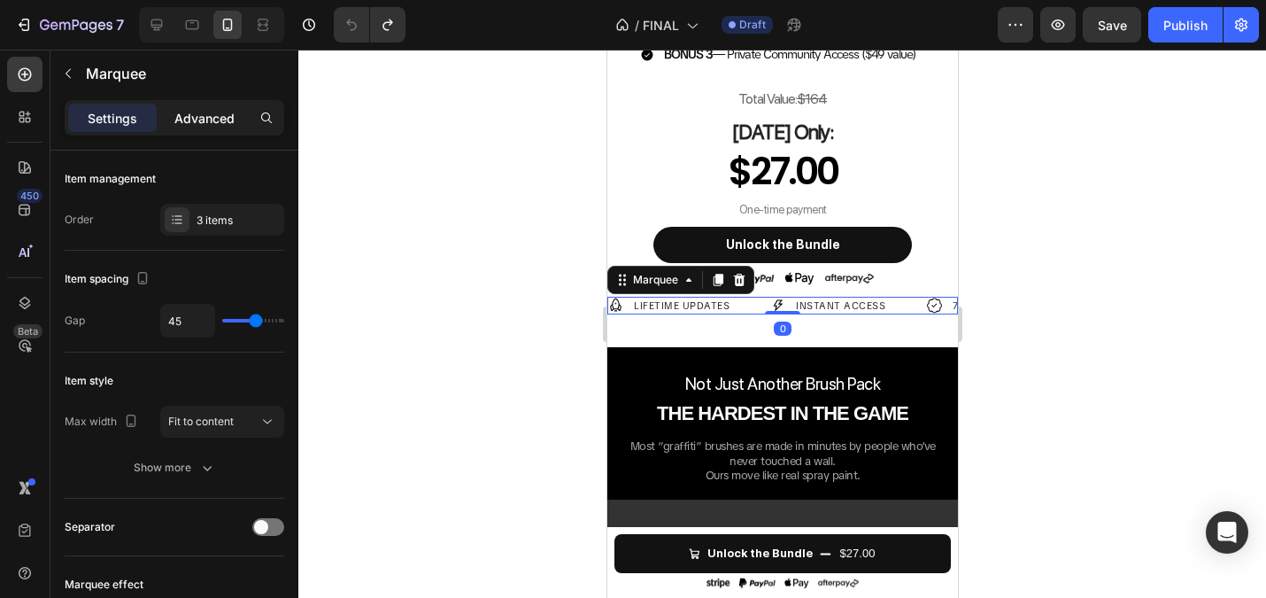
click at [166, 114] on div "Advanced" at bounding box center [204, 118] width 89 height 28
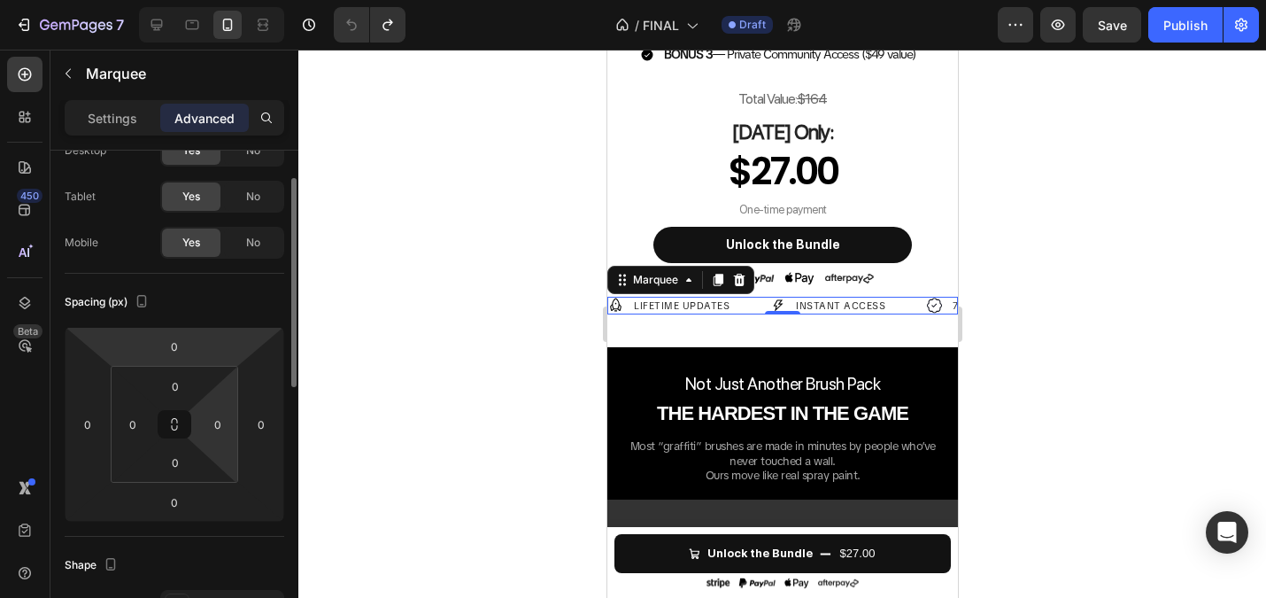
scroll to position [71, 0]
click at [182, 378] on input "0" at bounding box center [175, 384] width 35 height 27
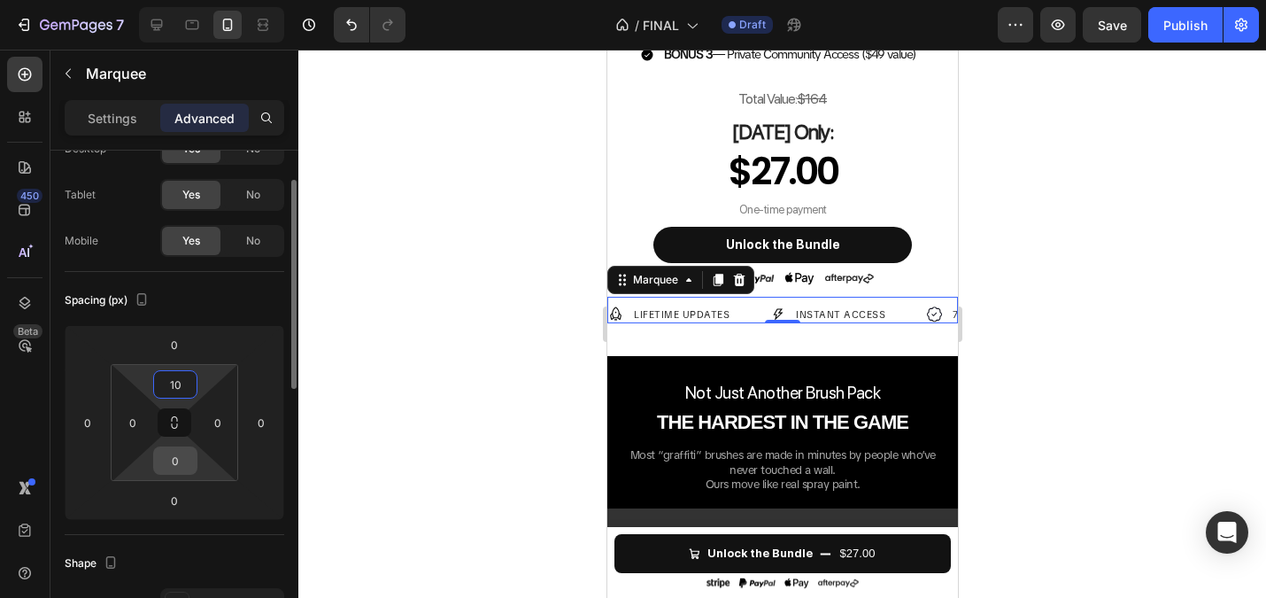
type input "10"
click at [174, 470] on input "0" at bounding box center [175, 460] width 35 height 27
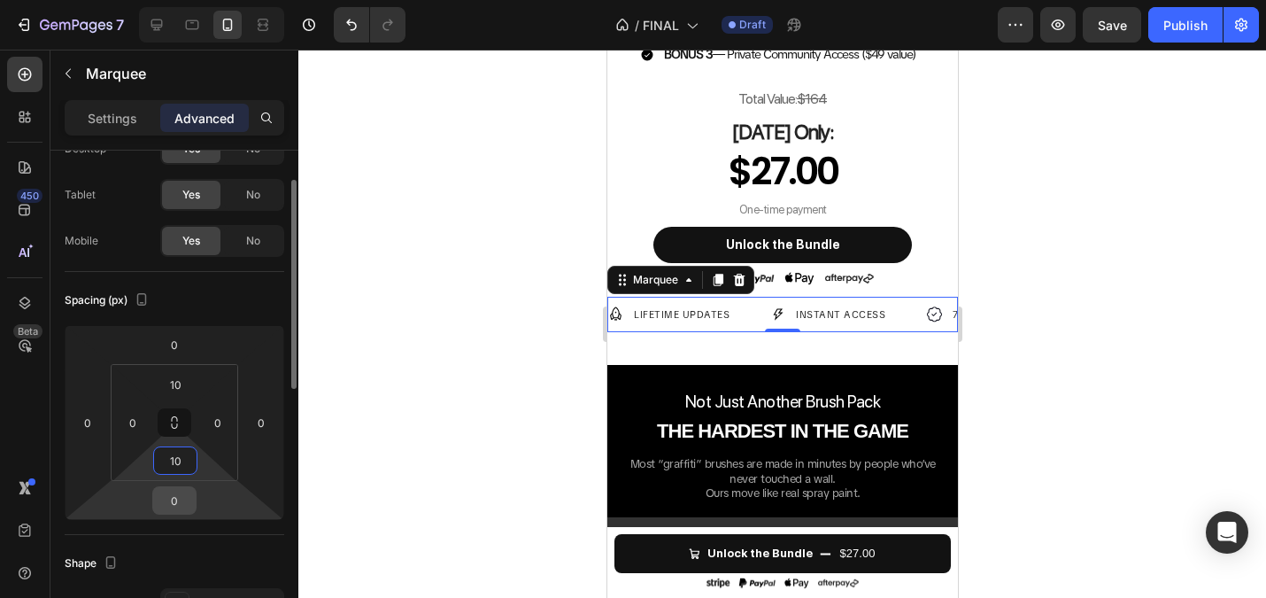
type input "10"
click at [172, 500] on input "0" at bounding box center [174, 500] width 35 height 27
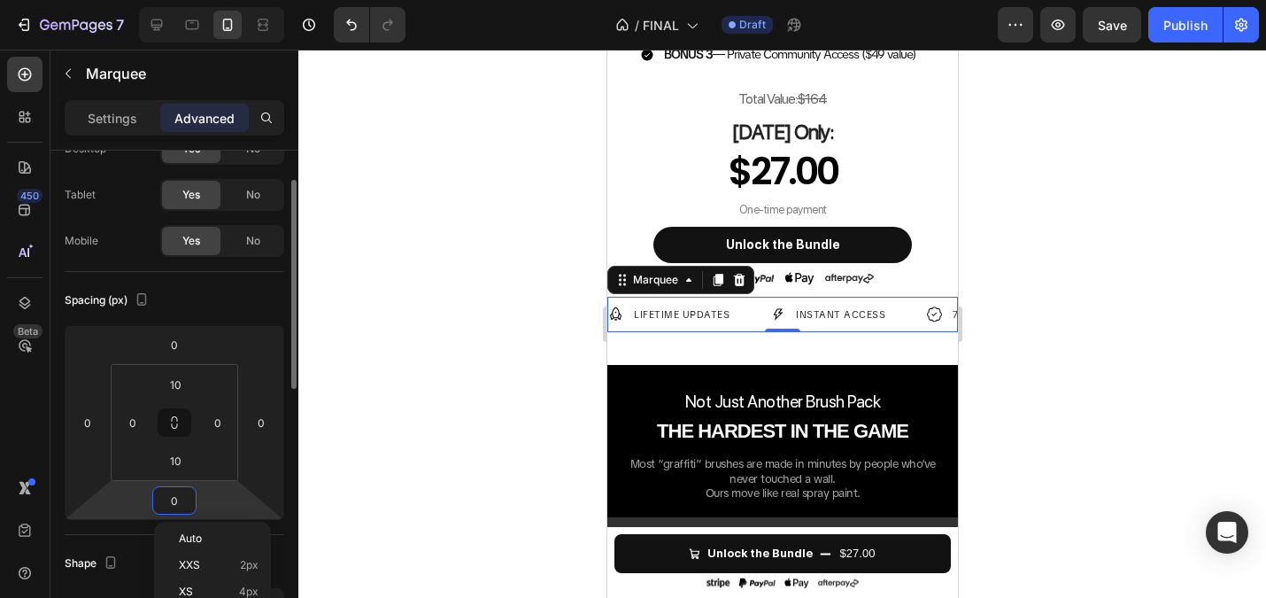
type input "8"
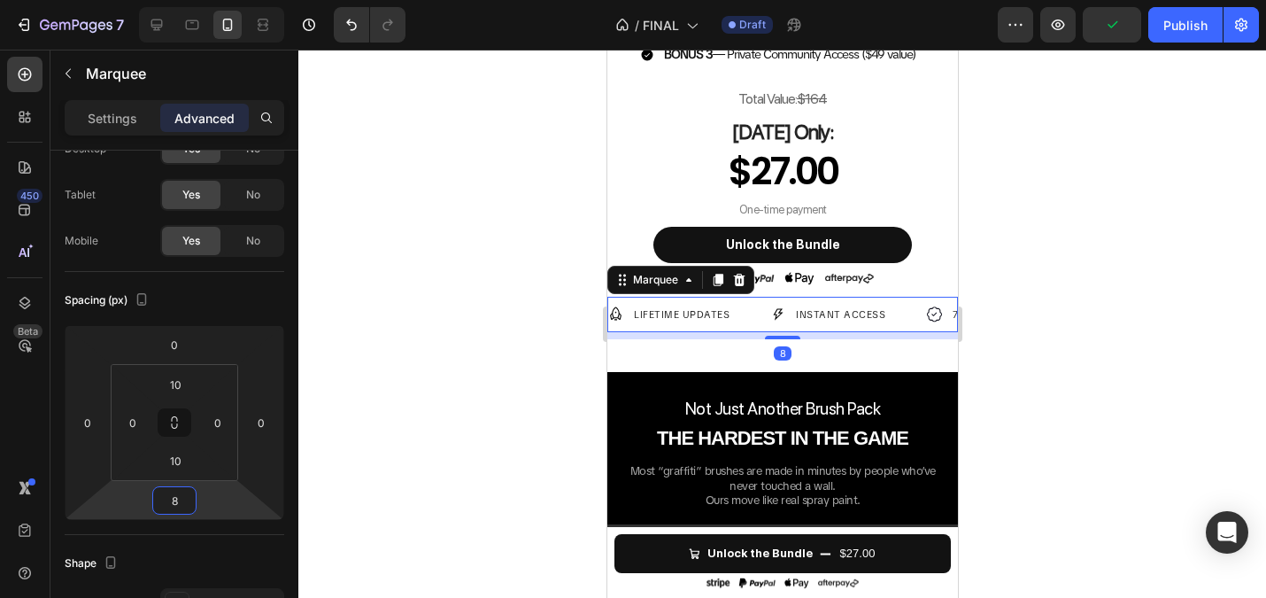
click at [390, 392] on div at bounding box center [782, 324] width 968 height 548
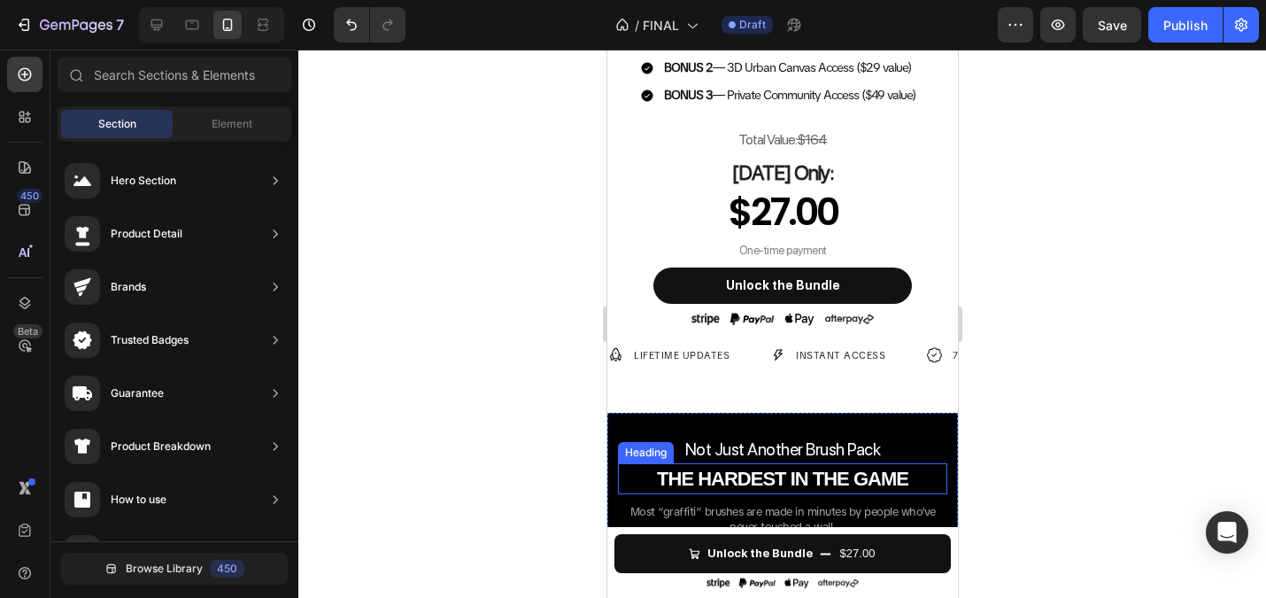
scroll to position [936, 0]
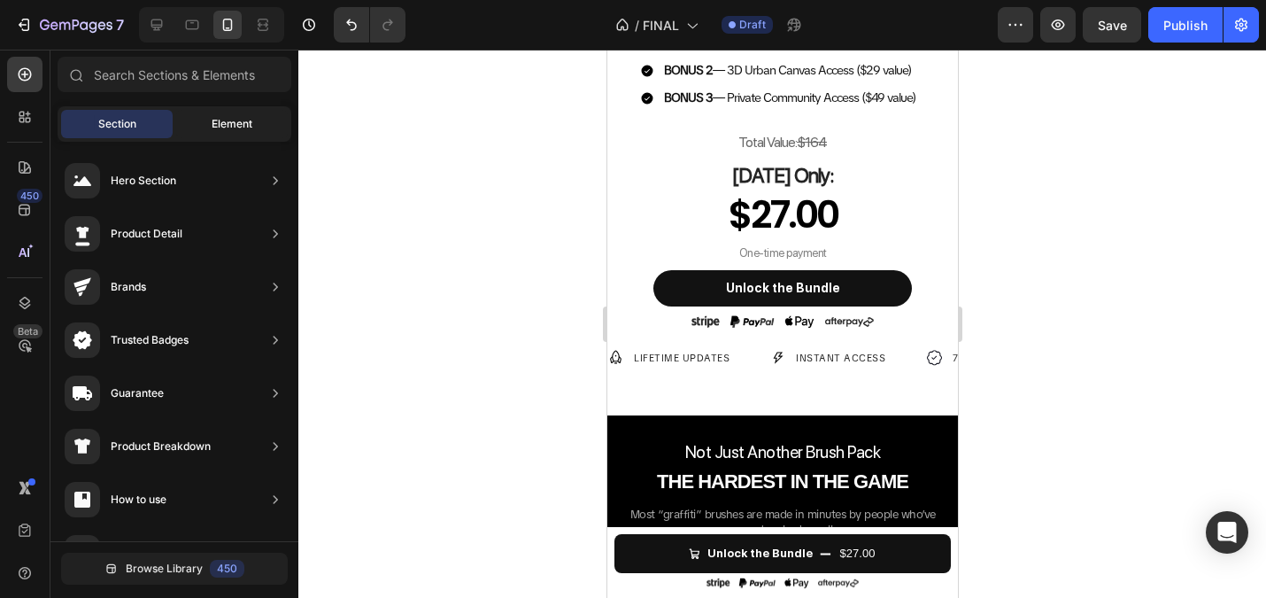
click at [227, 130] on span "Element" at bounding box center [232, 124] width 41 height 16
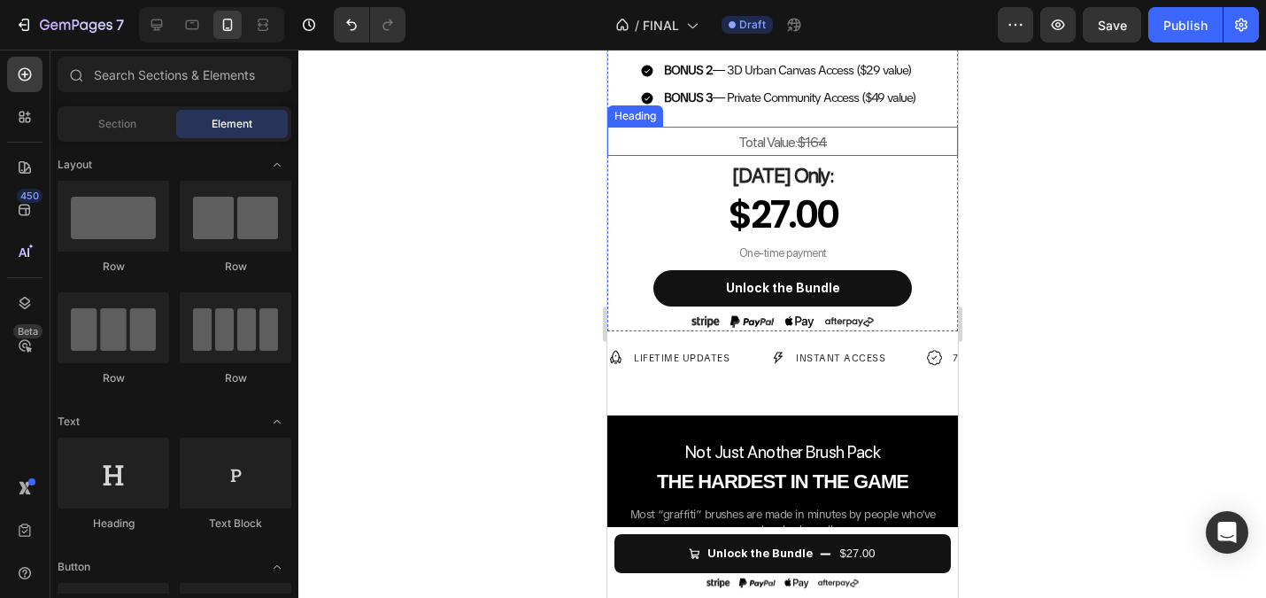
scroll to position [341, 0]
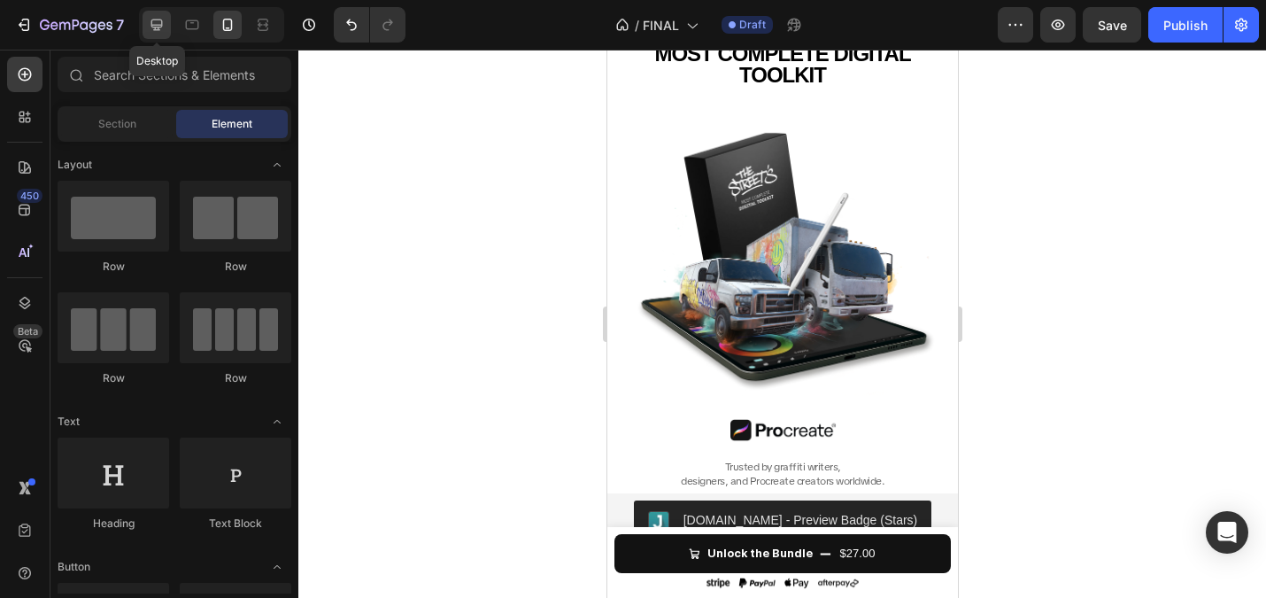
click at [153, 19] on icon at bounding box center [157, 25] width 18 height 18
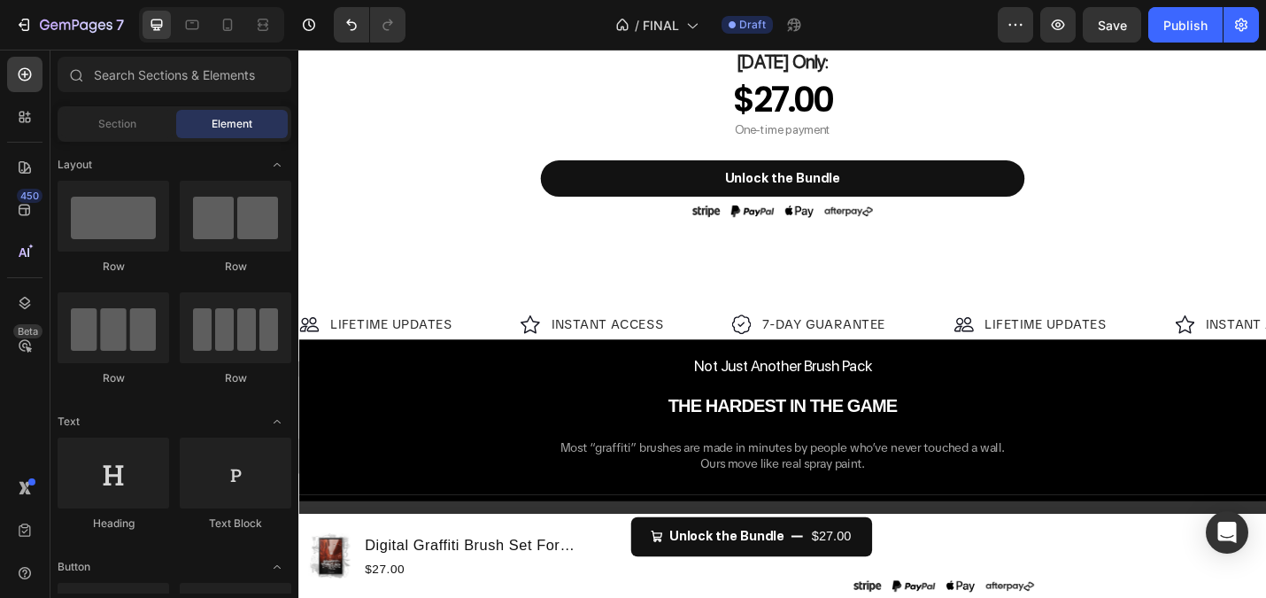
scroll to position [1521, 0]
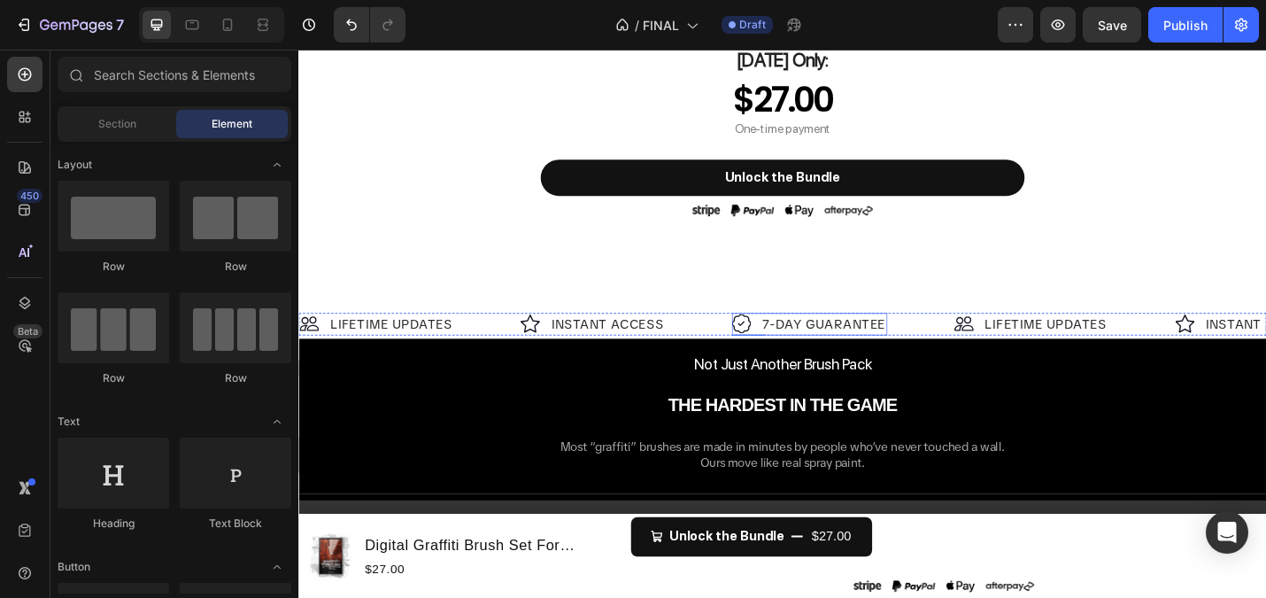
click at [796, 344] on div "Image 7-DAY GUARANTEE Text Block Row" at bounding box center [859, 350] width 171 height 25
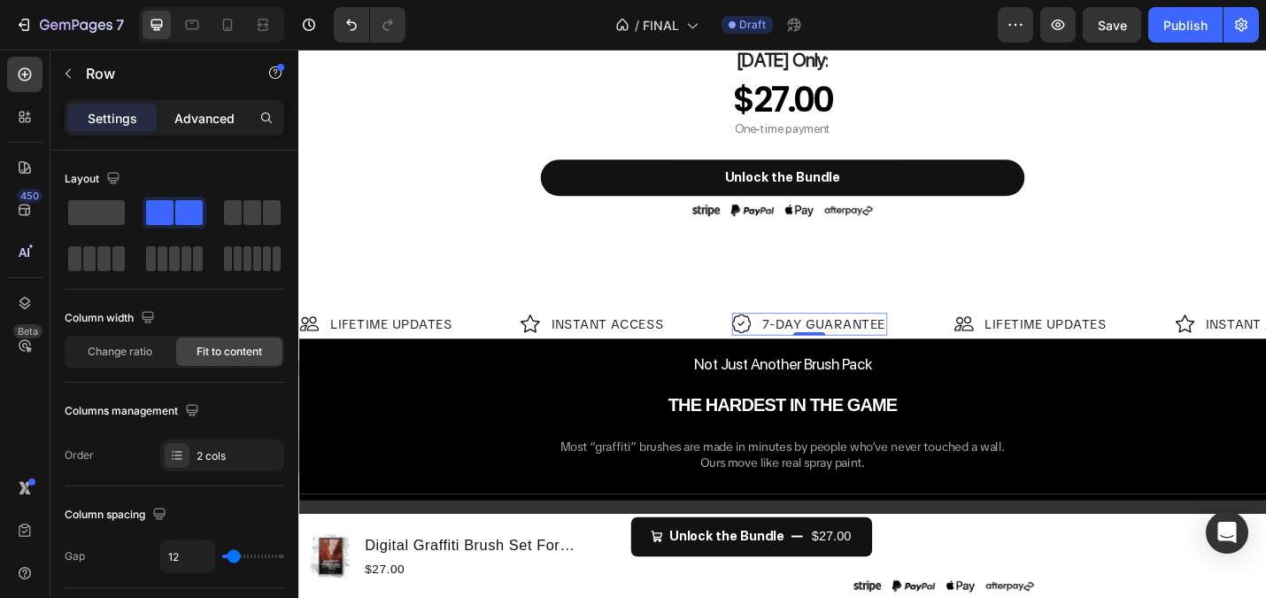
click at [197, 118] on p "Advanced" at bounding box center [204, 118] width 60 height 19
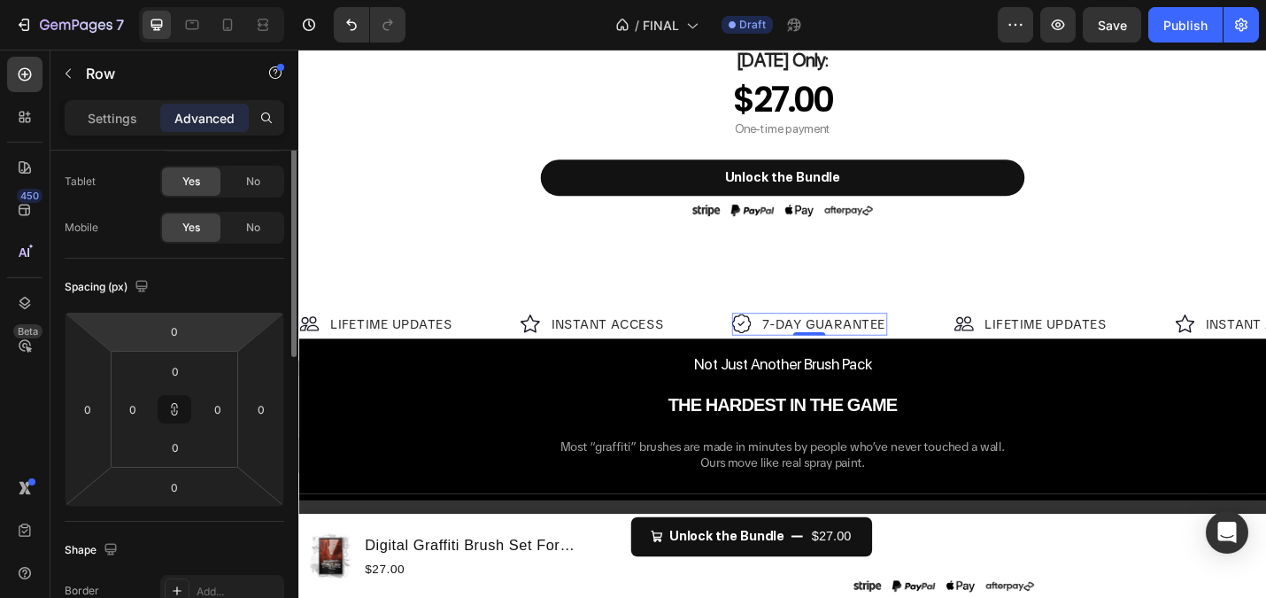
scroll to position [88, 0]
click at [176, 368] on input "0" at bounding box center [175, 367] width 35 height 27
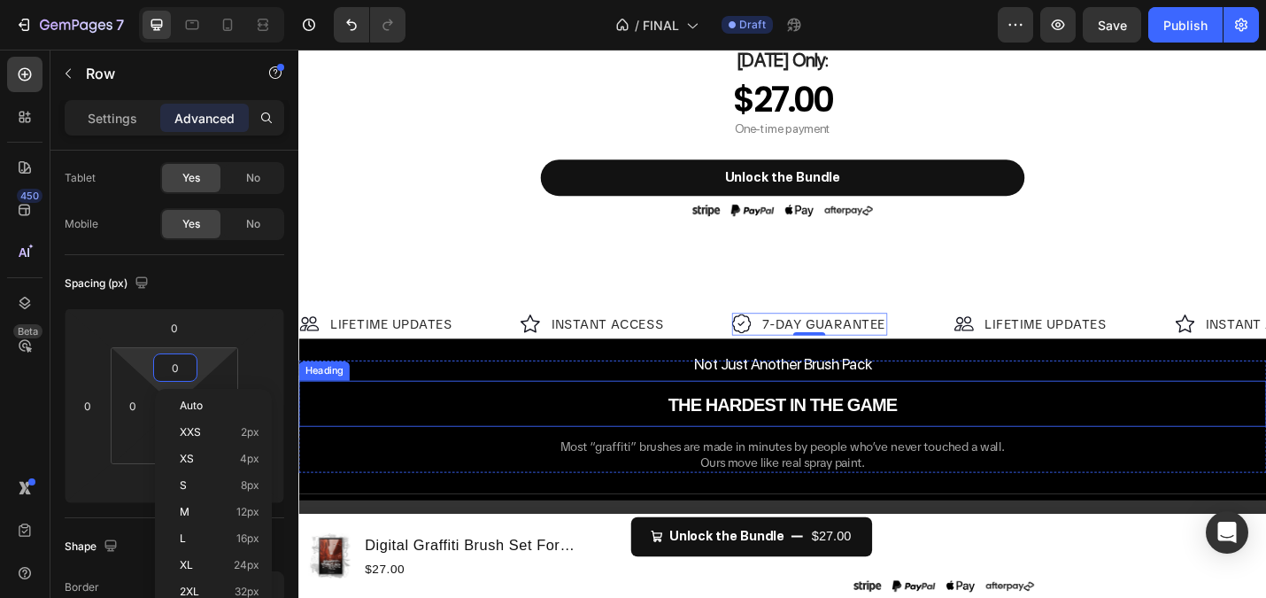
type input "1"
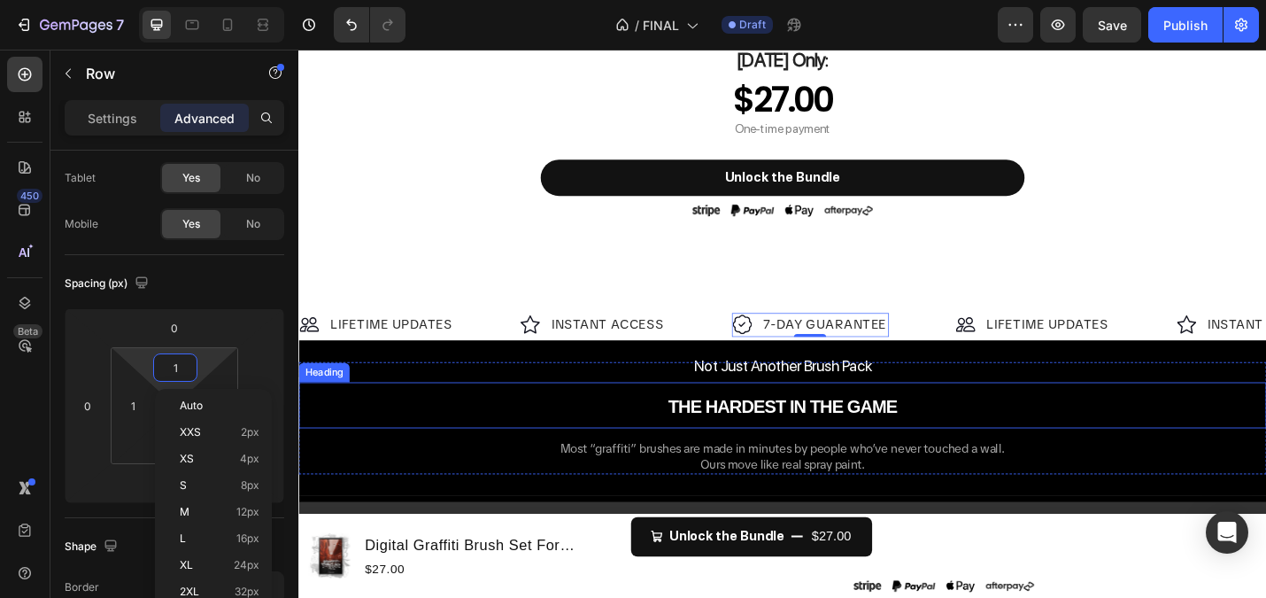
type input "10"
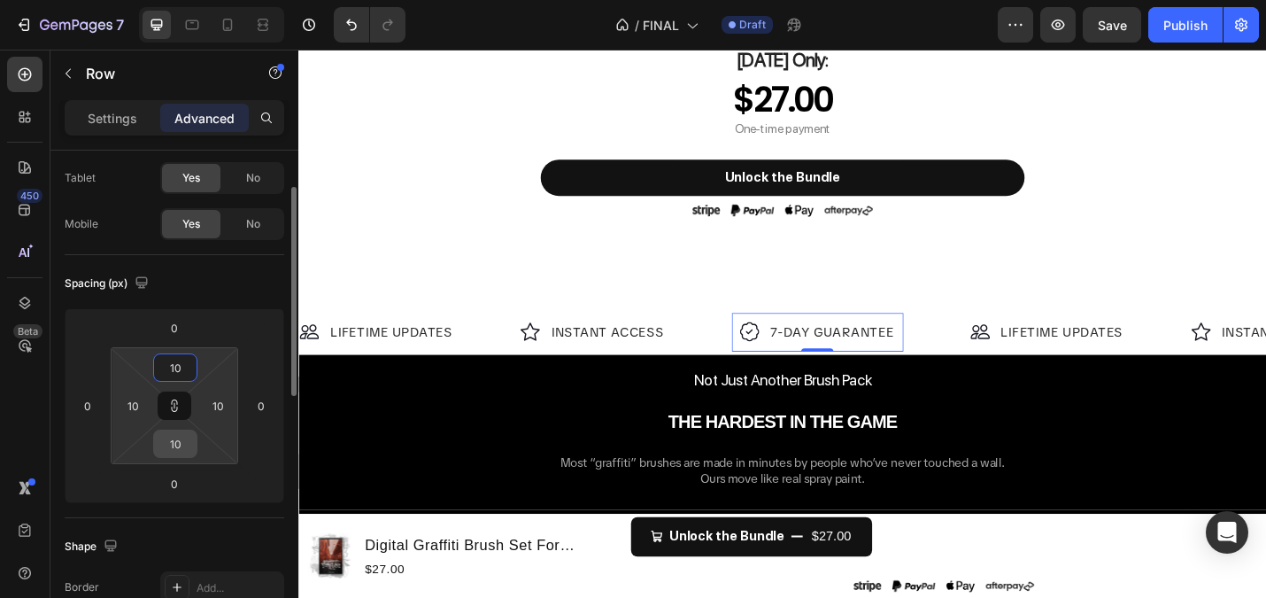
type input "10"
click at [174, 444] on input "10" at bounding box center [175, 443] width 35 height 27
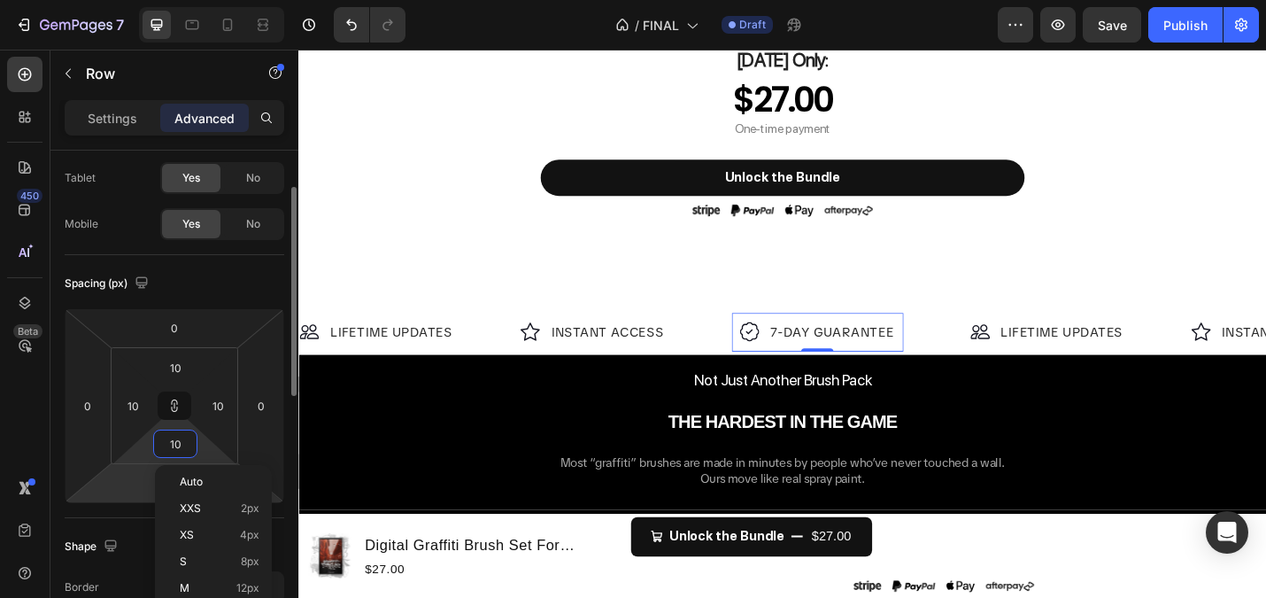
click at [139, 0] on html "7 Version history / FINAL Draft Preview Save Publish 450 Beta Sections(18) Elem…" at bounding box center [633, 0] width 1266 height 0
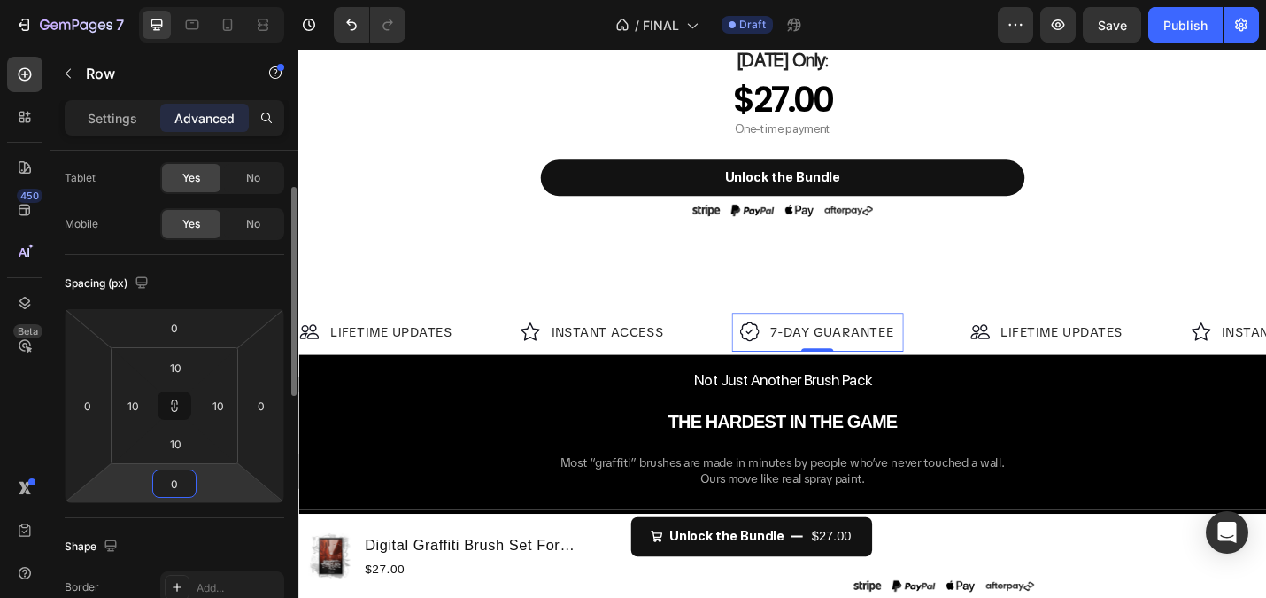
type input "1"
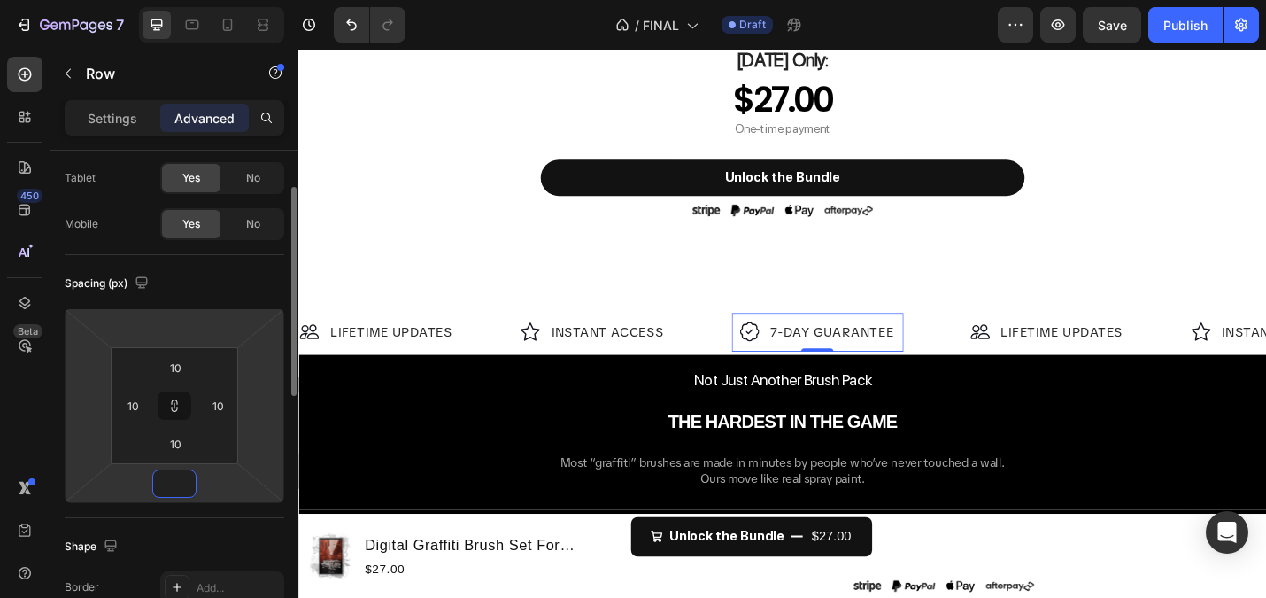
type input "8"
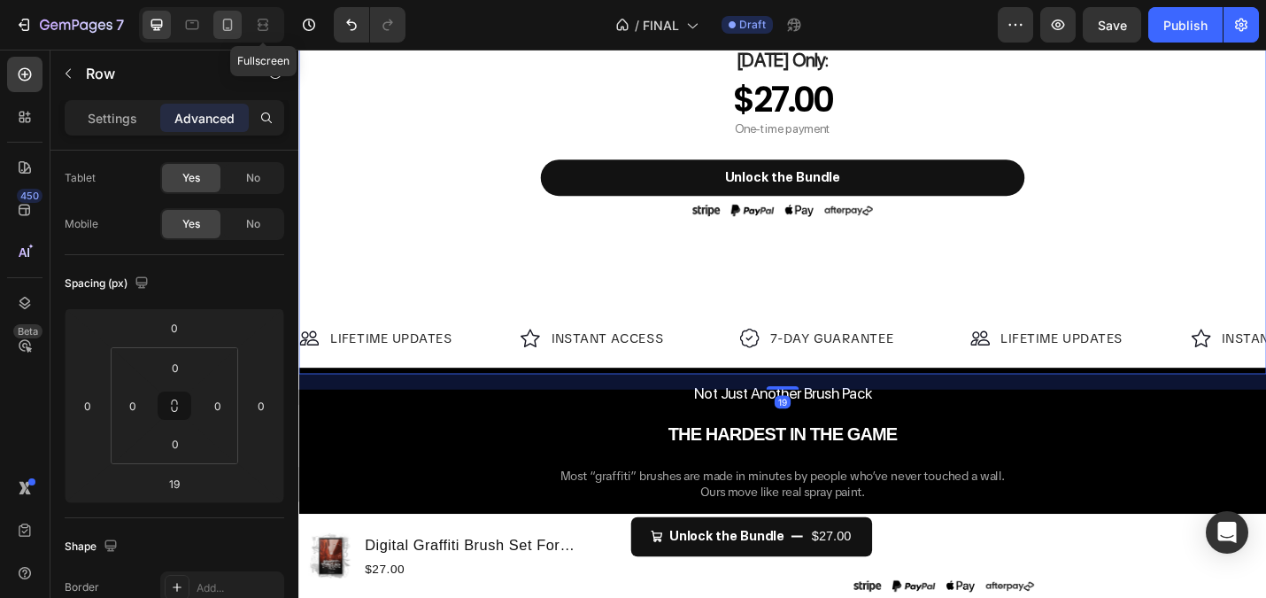
click at [228, 19] on icon at bounding box center [228, 25] width 18 height 18
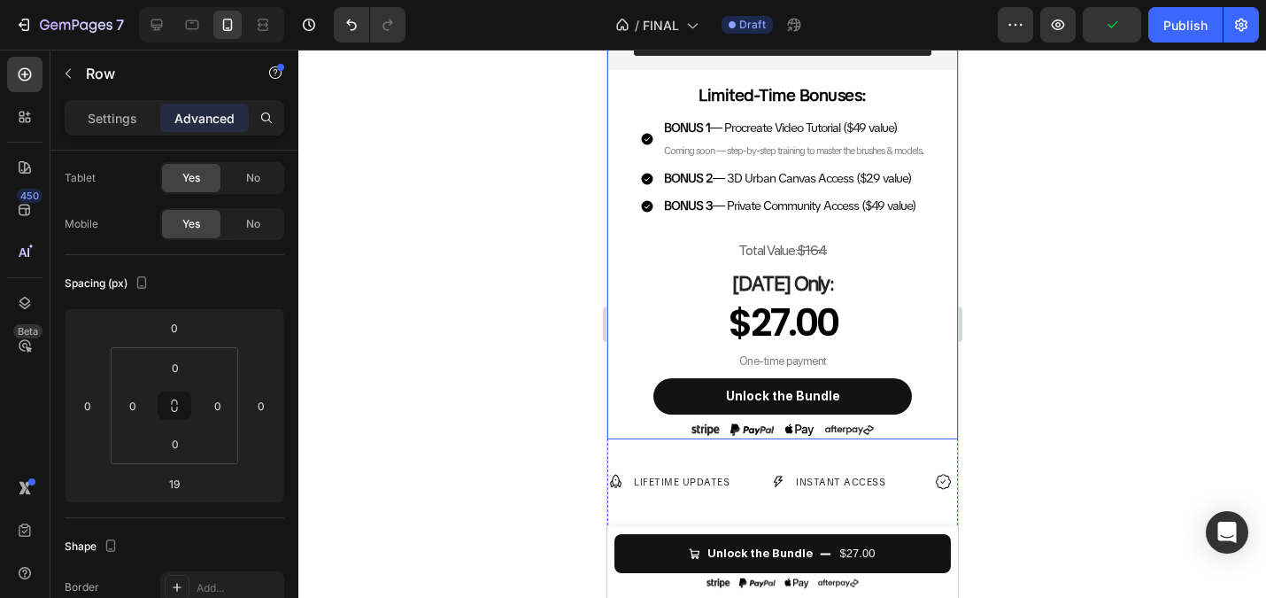
scroll to position [948, 0]
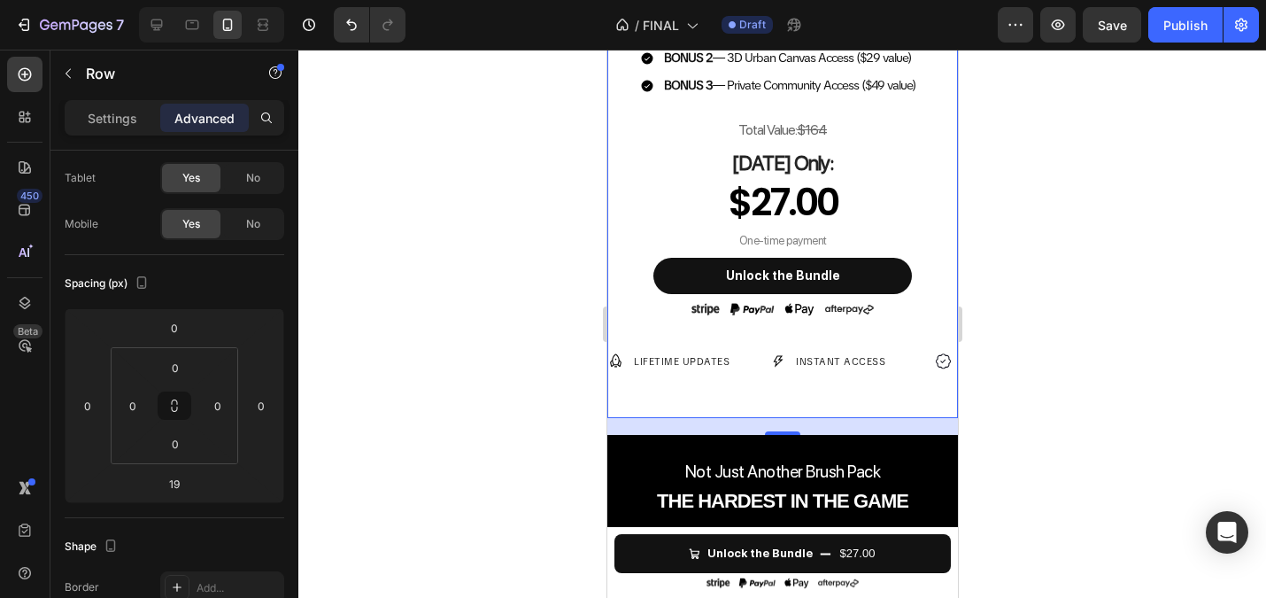
click at [507, 260] on div at bounding box center [782, 324] width 968 height 548
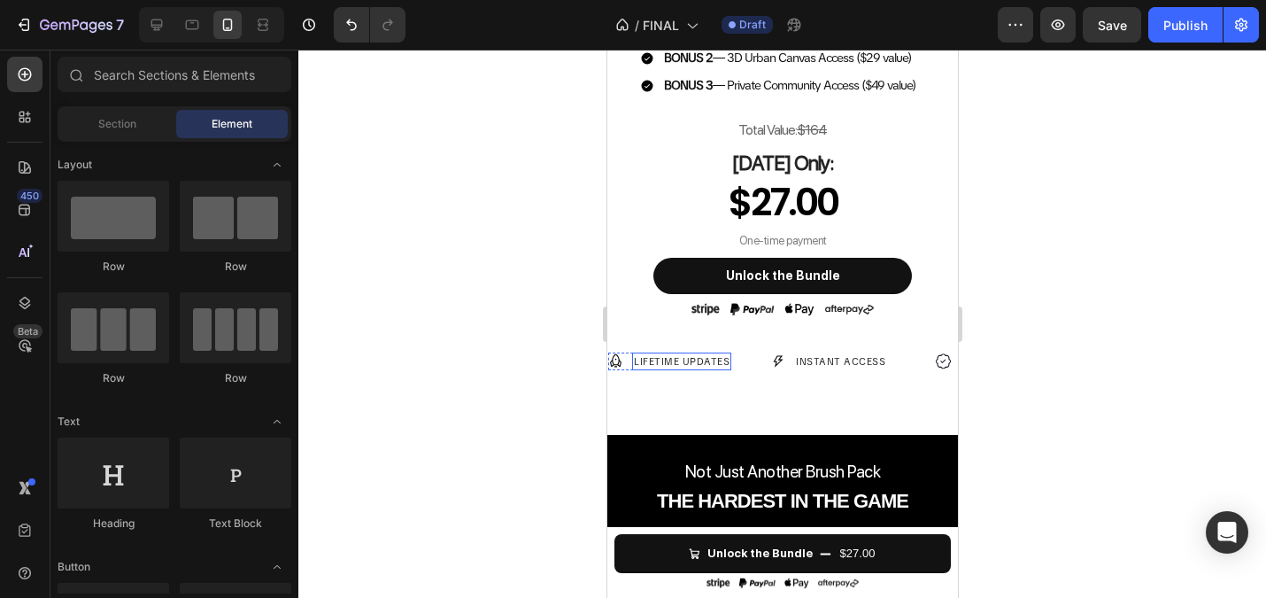
click at [727, 358] on p "LIFETIME UPDATES" at bounding box center [681, 361] width 96 height 15
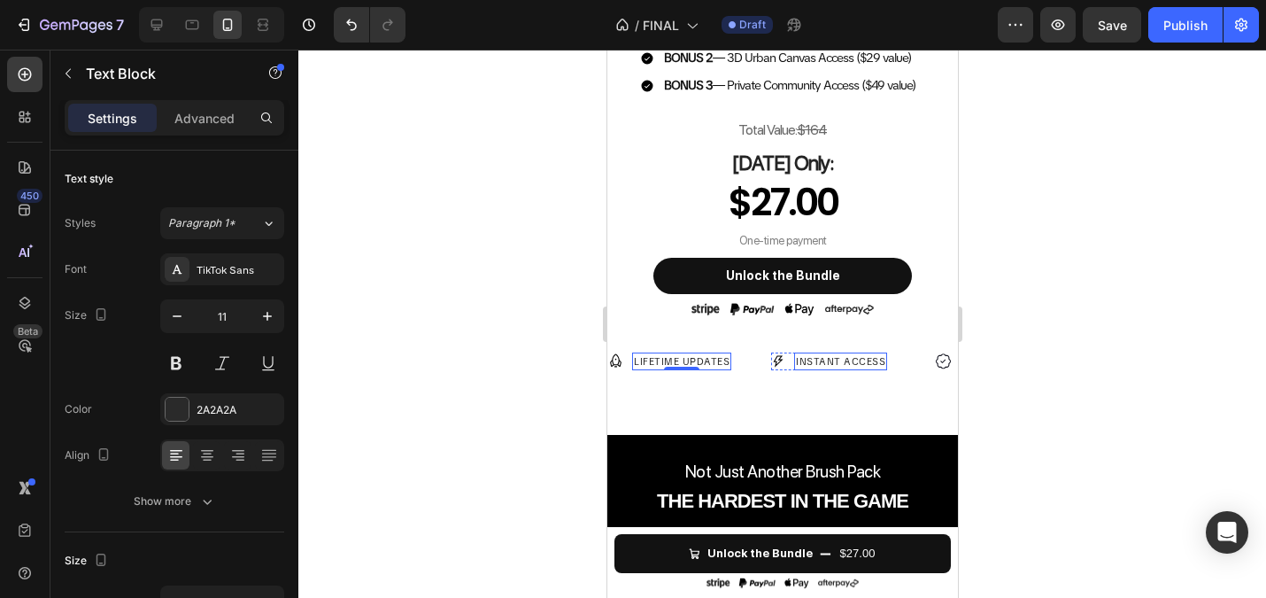
click at [825, 360] on p "INSTANT ACCESS" at bounding box center [839, 361] width 89 height 15
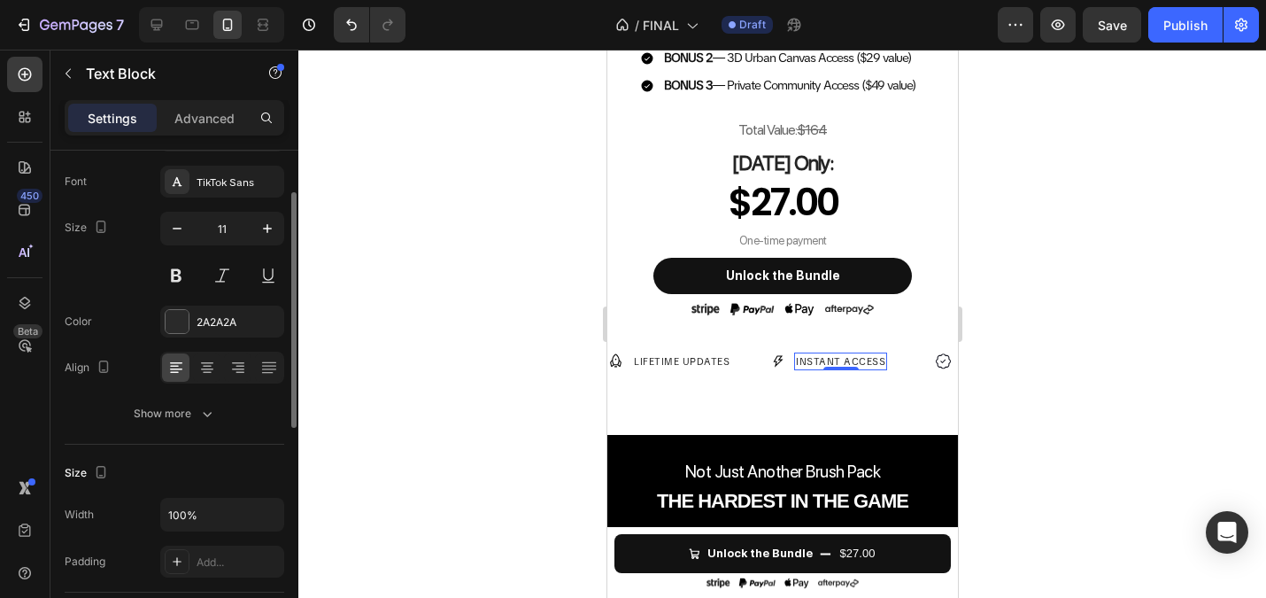
click at [538, 300] on div at bounding box center [782, 324] width 968 height 548
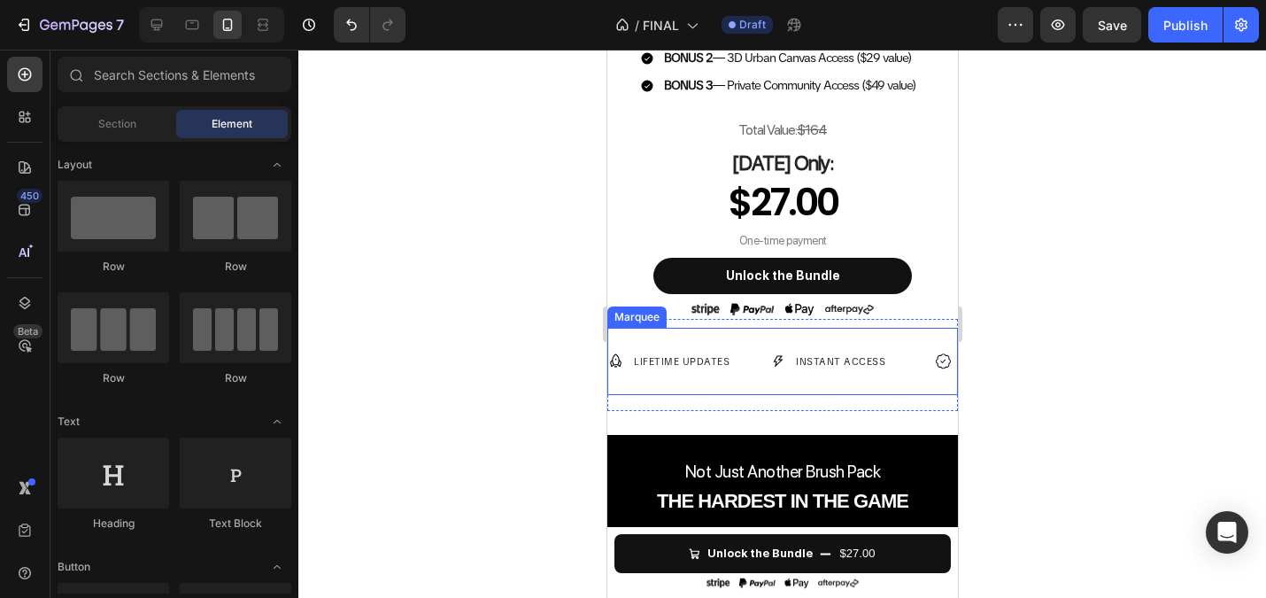
click at [728, 344] on div "Image LIFETIME UPDATES Text Block Row Image INSTANT ACCESS Text Block Row Image…" at bounding box center [857, 362] width 500 height 50
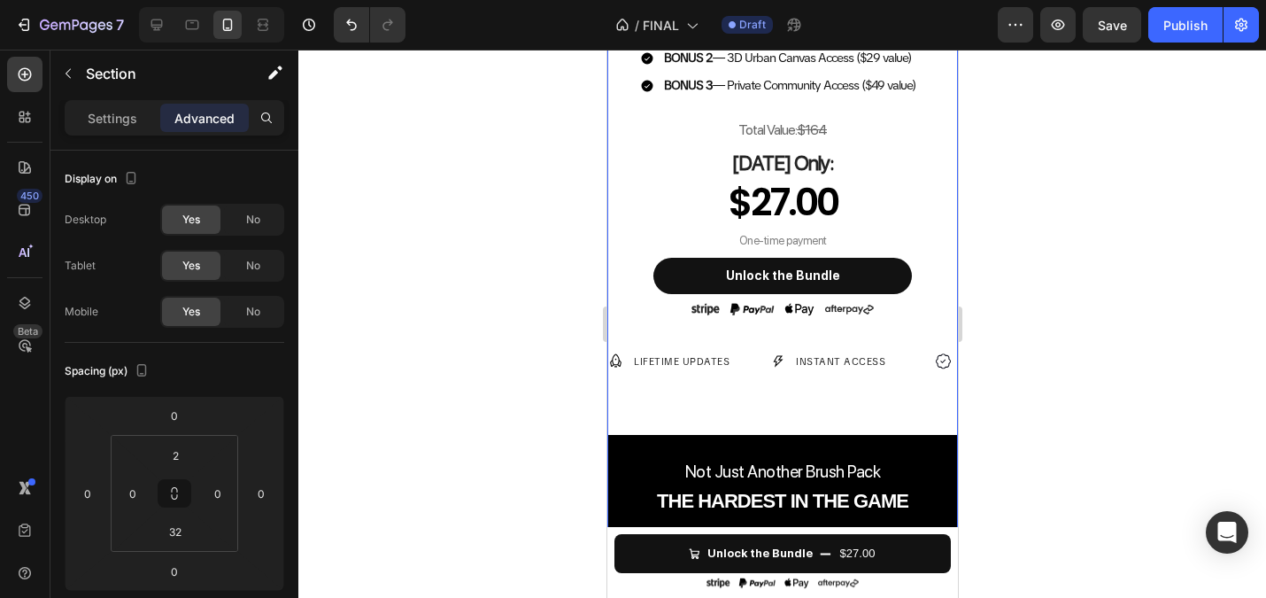
click at [754, 403] on div "Image LIFETIME UPDATES Text Block Row Image INSTANT ACCESS Text Block Row Image…" at bounding box center [782, 365] width 351 height 93
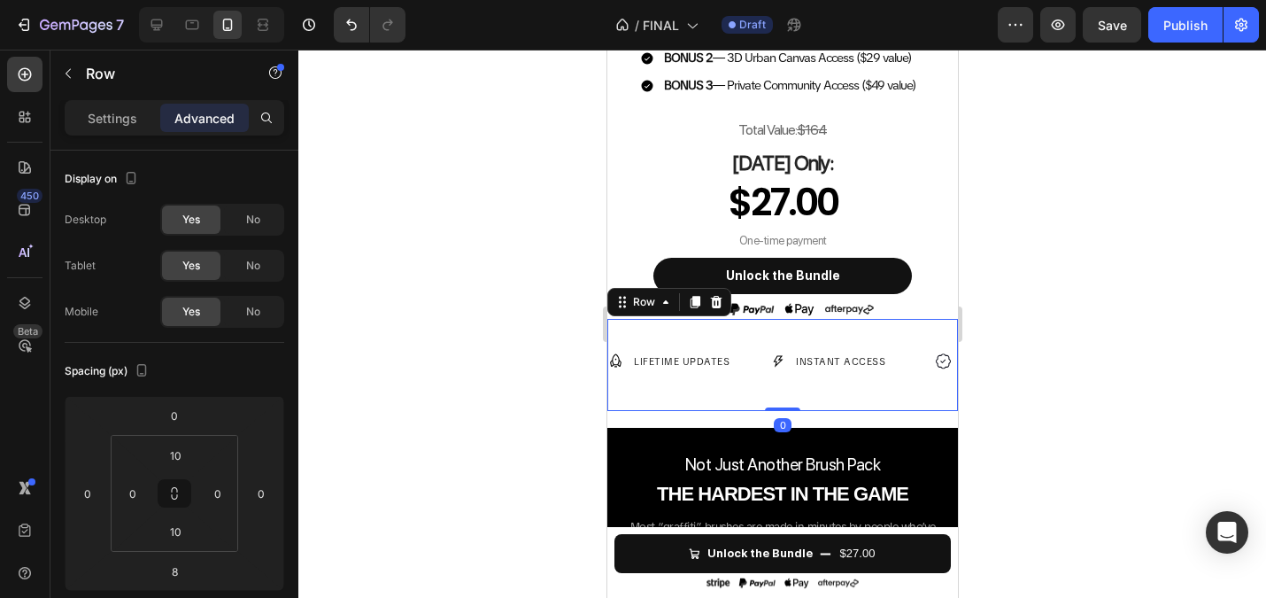
drag, startPoint x: 779, startPoint y: 414, endPoint x: 778, endPoint y: 385, distance: 28.4
click at [778, 385] on div "Image LIFETIME UPDATES Text Block Row Image INSTANT ACCESS Text Block Row Image…" at bounding box center [782, 365] width 351 height 93
type input "0"
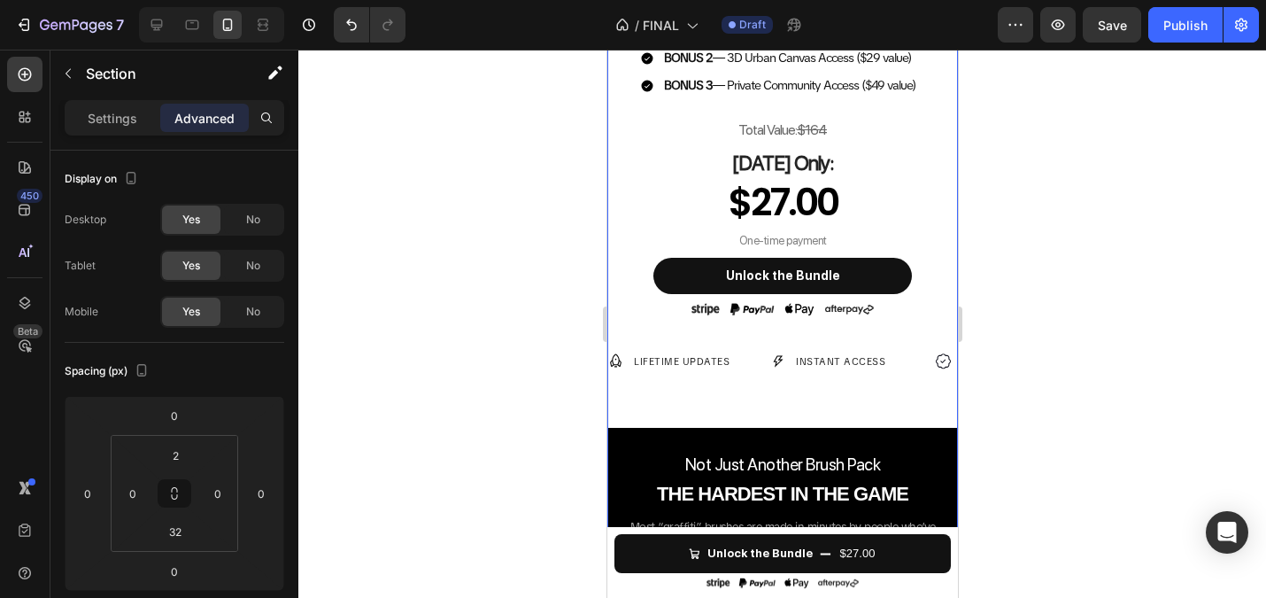
click at [830, 439] on div "Not Just Another Brush Pack Heading THE HARDEST IN THE GAME Heading Most “graff…" at bounding box center [782, 500] width 351 height 145
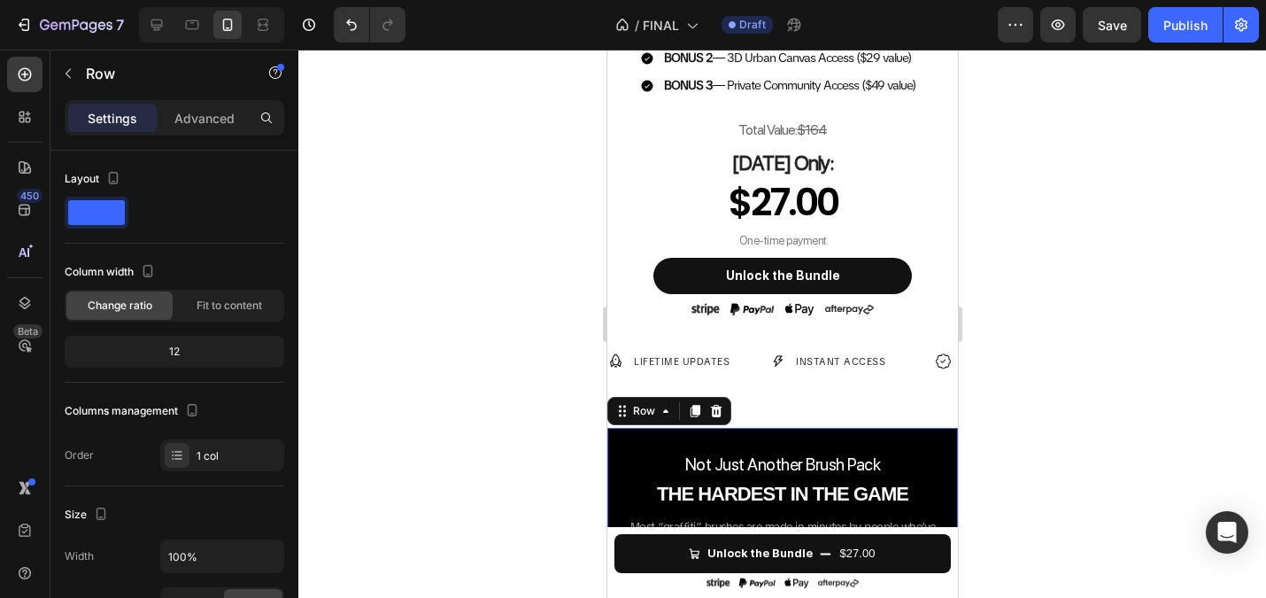
click at [471, 323] on div at bounding box center [782, 324] width 968 height 548
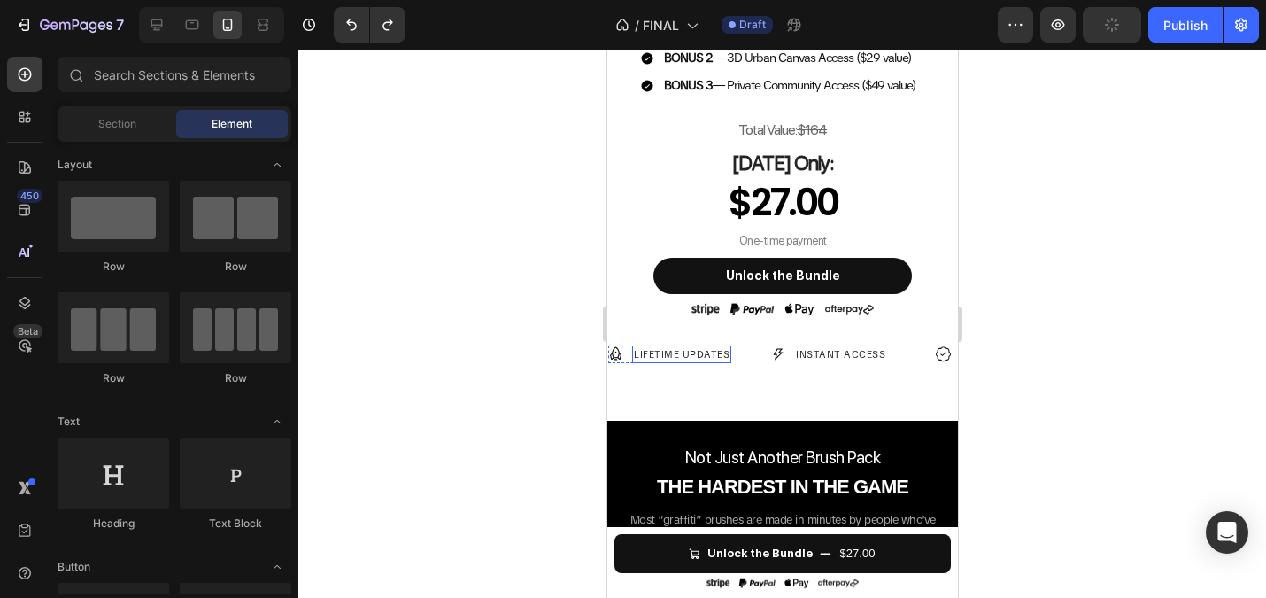
click at [710, 345] on div "LIFETIME UPDATES" at bounding box center [680, 354] width 99 height 19
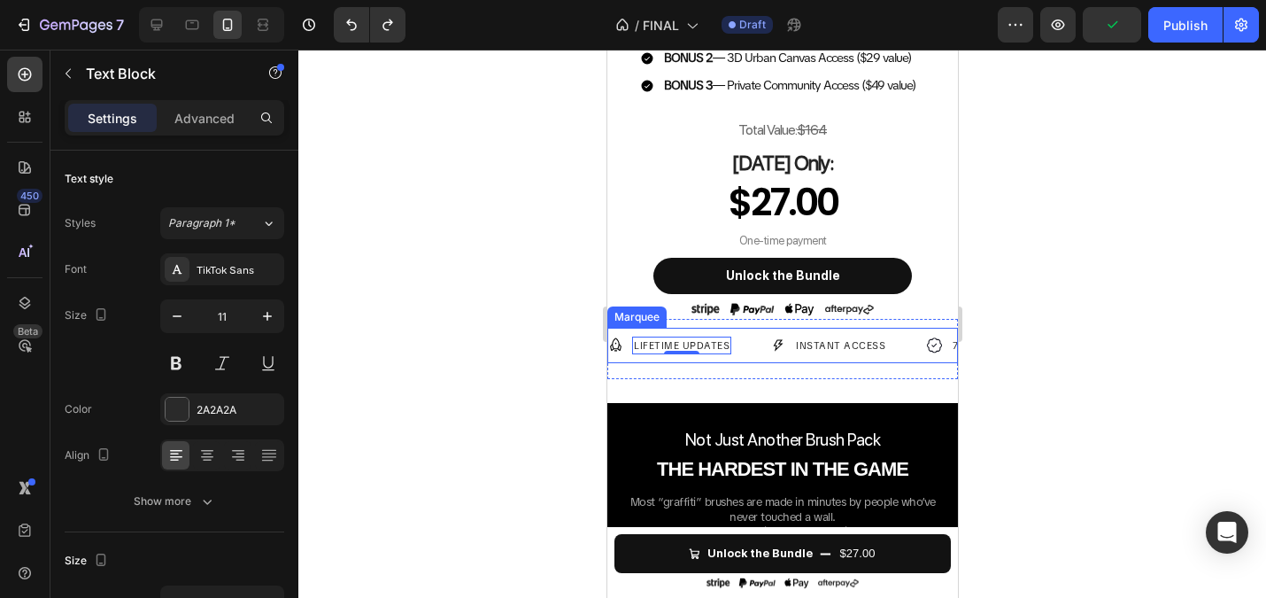
click at [760, 341] on div "Image LIFETIME UPDATES Text Block 0 Row" at bounding box center [688, 346] width 163 height 19
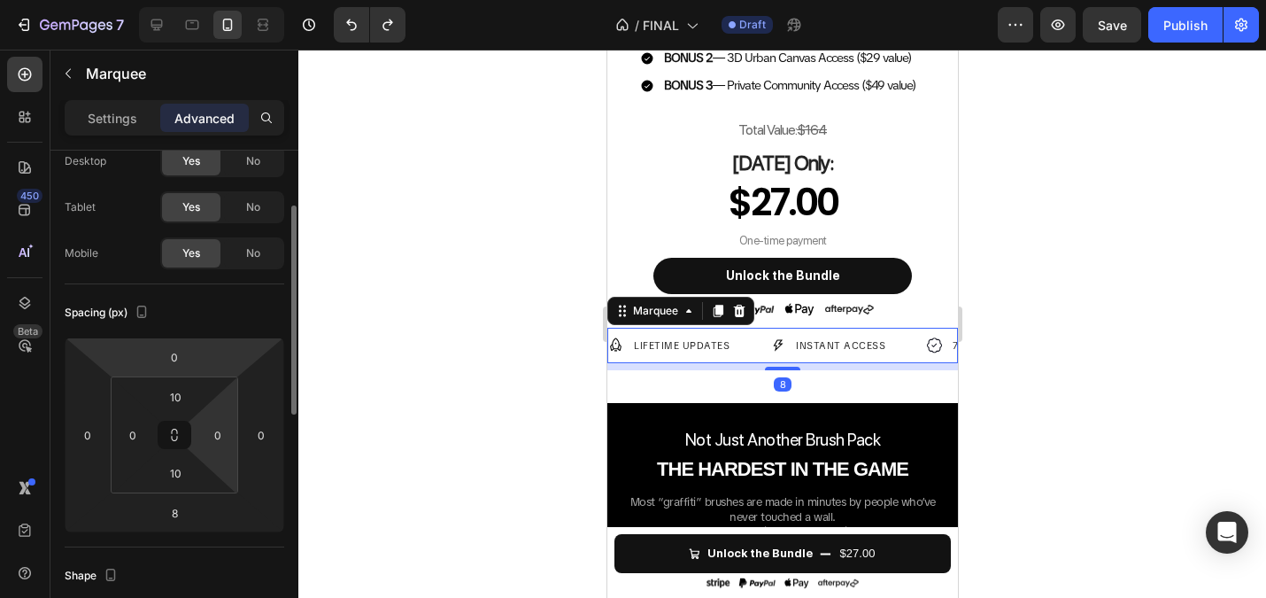
scroll to position [80, 0]
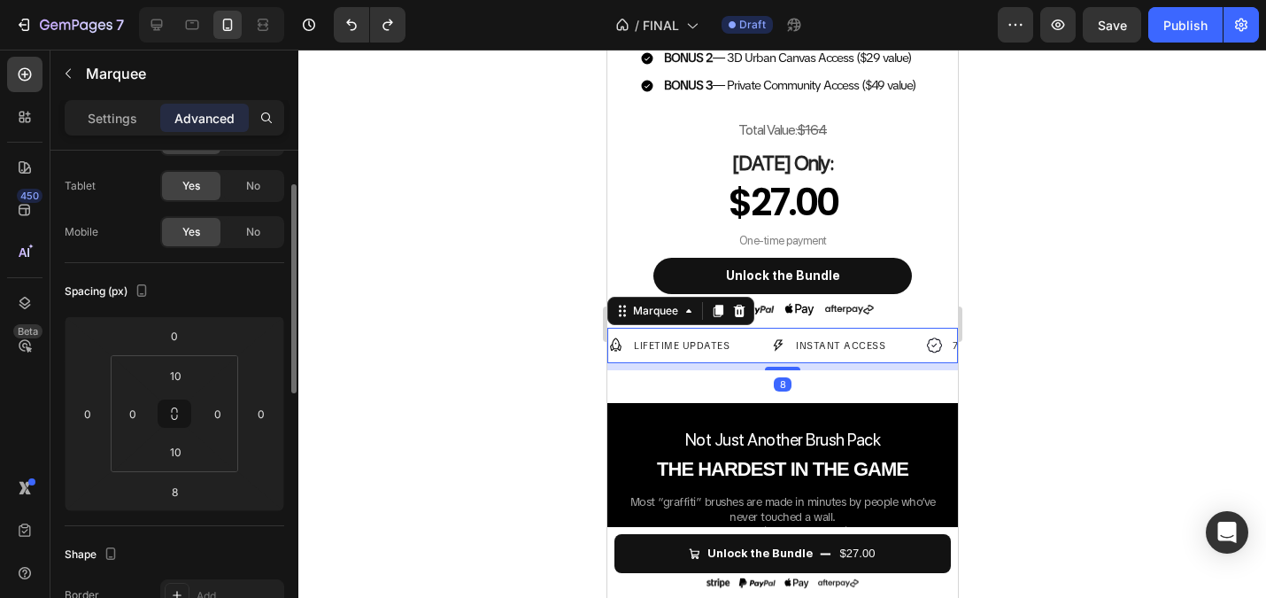
click at [460, 316] on div at bounding box center [782, 324] width 968 height 548
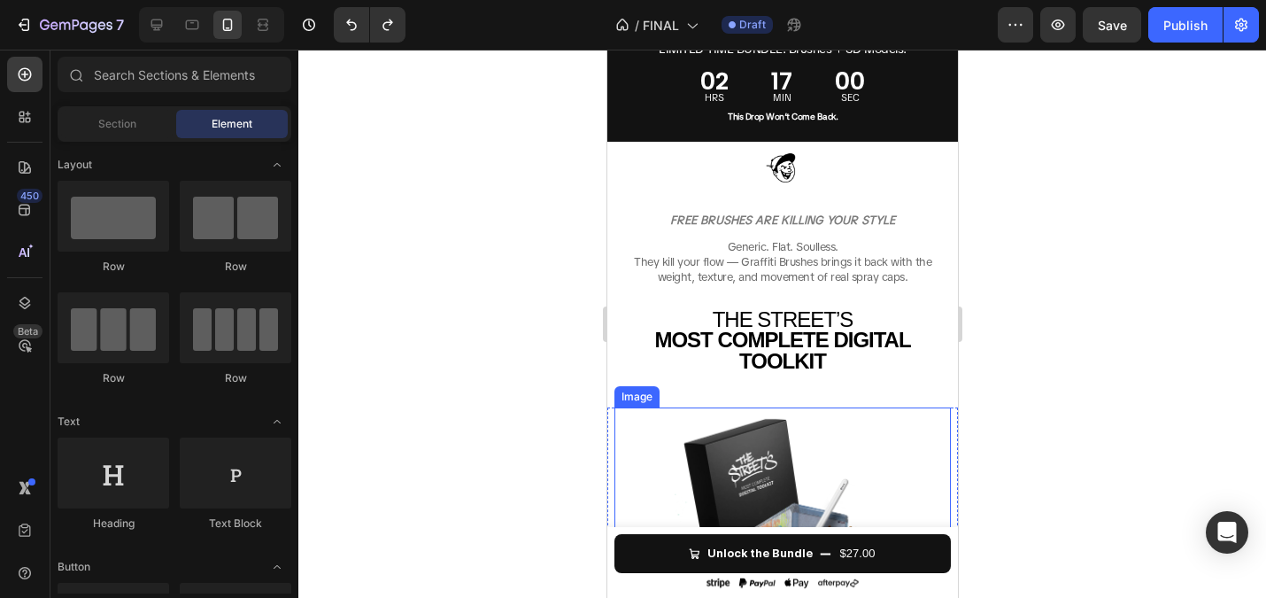
scroll to position [0, 0]
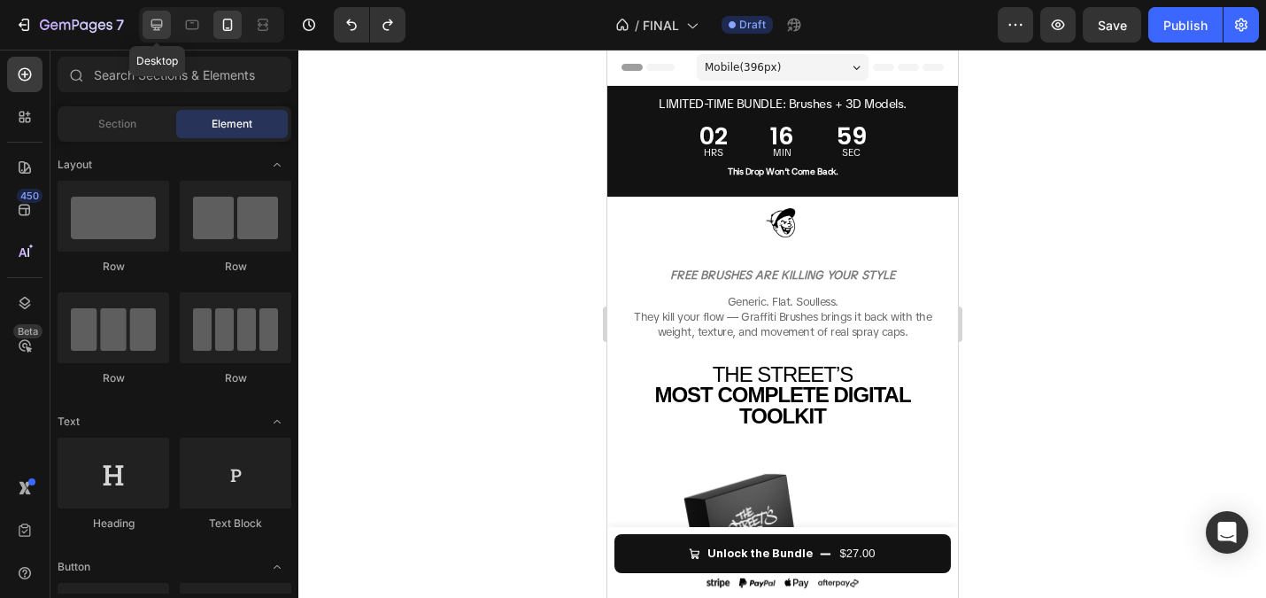
click at [161, 13] on div at bounding box center [157, 25] width 28 height 28
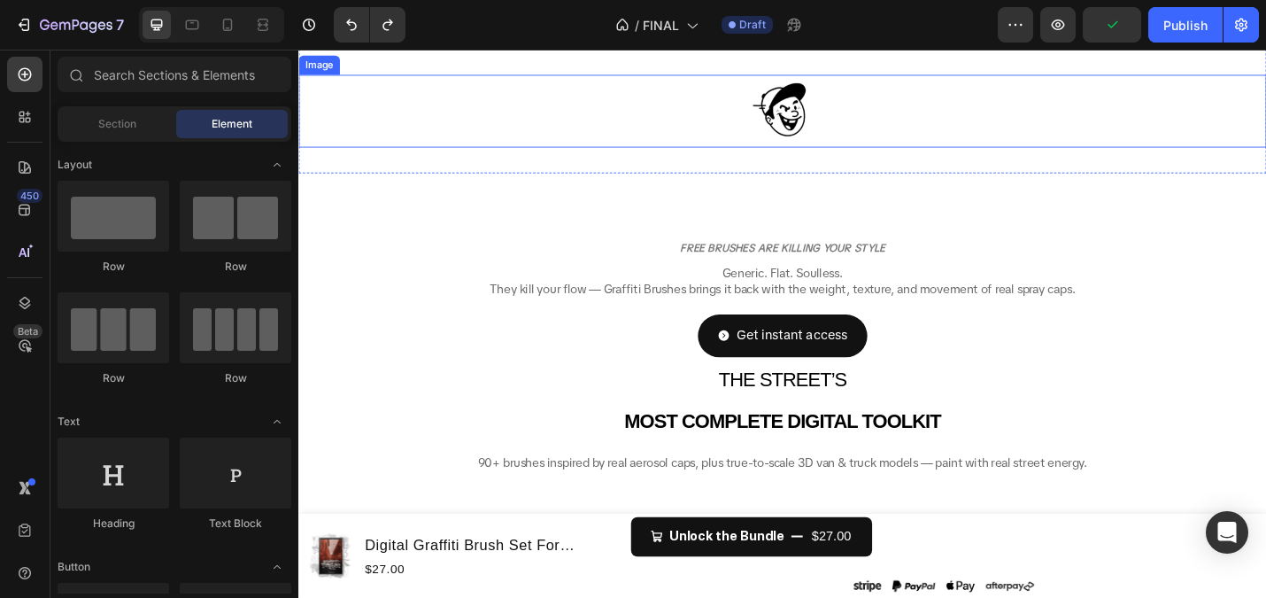
scroll to position [208, 0]
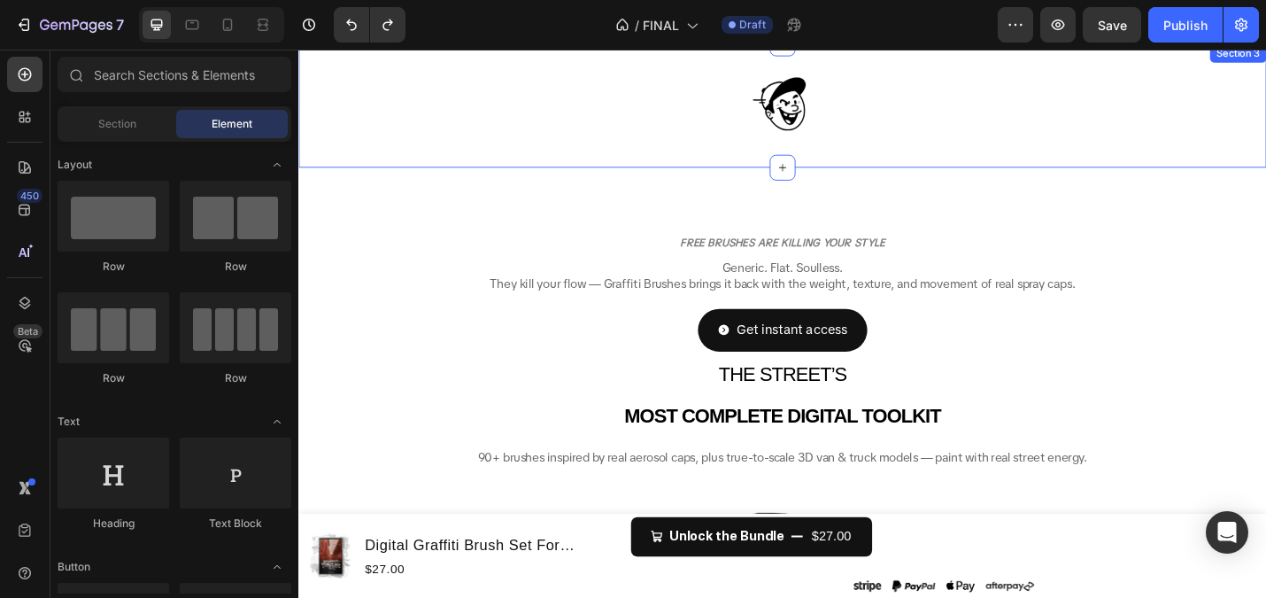
click at [819, 157] on div "Image Section 3" at bounding box center [829, 111] width 1063 height 136
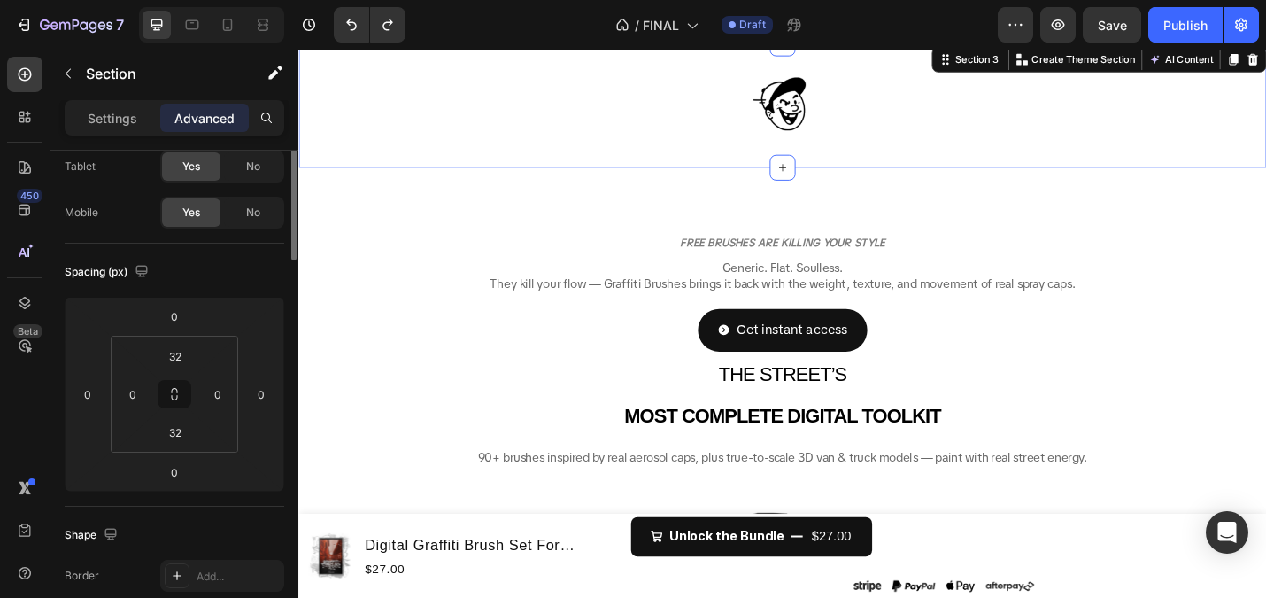
scroll to position [0, 0]
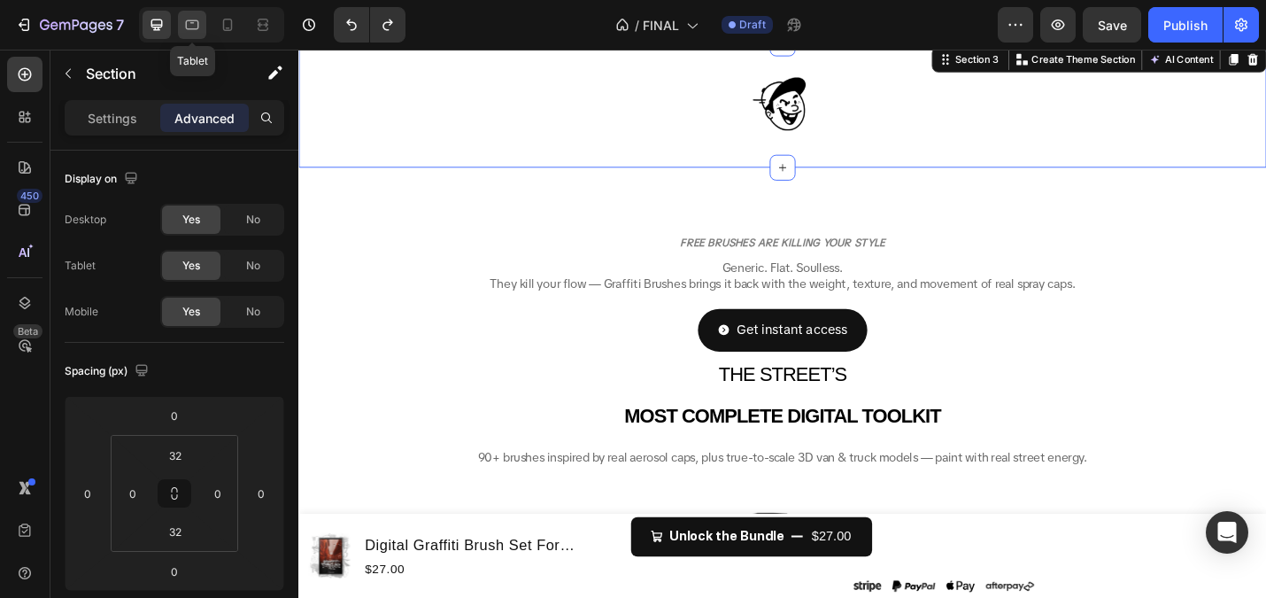
click at [193, 27] on icon at bounding box center [192, 25] width 18 height 18
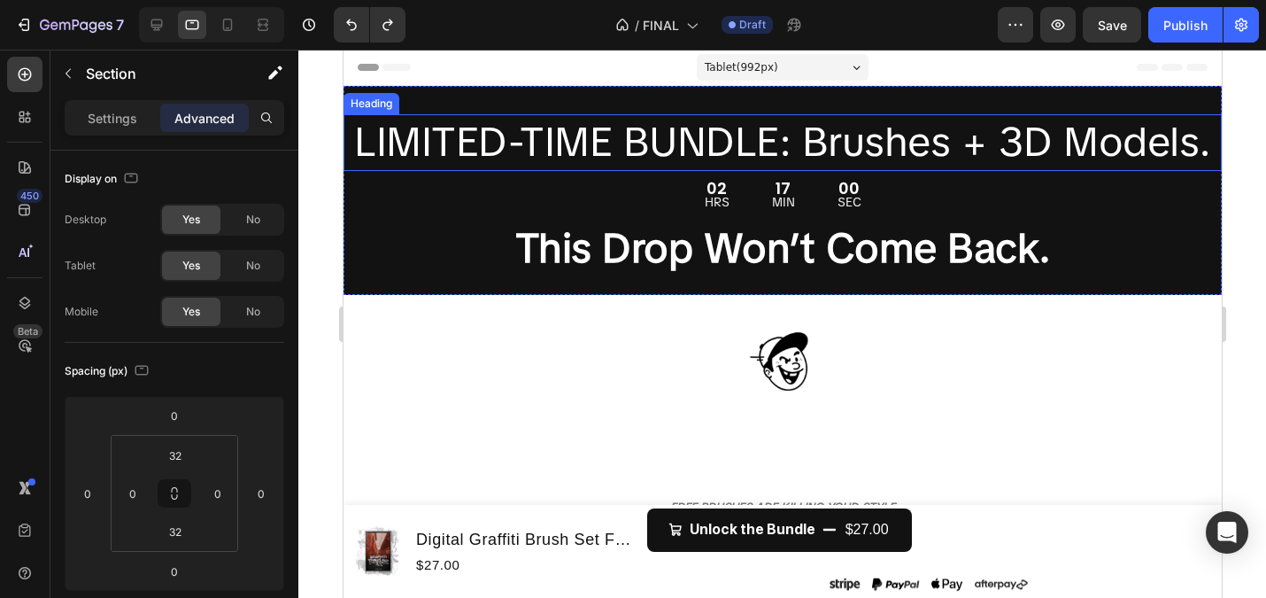
click at [626, 149] on span "LIMITED-TIME BUNDLE: Brushes + 3D Models." at bounding box center [781, 141] width 857 height 53
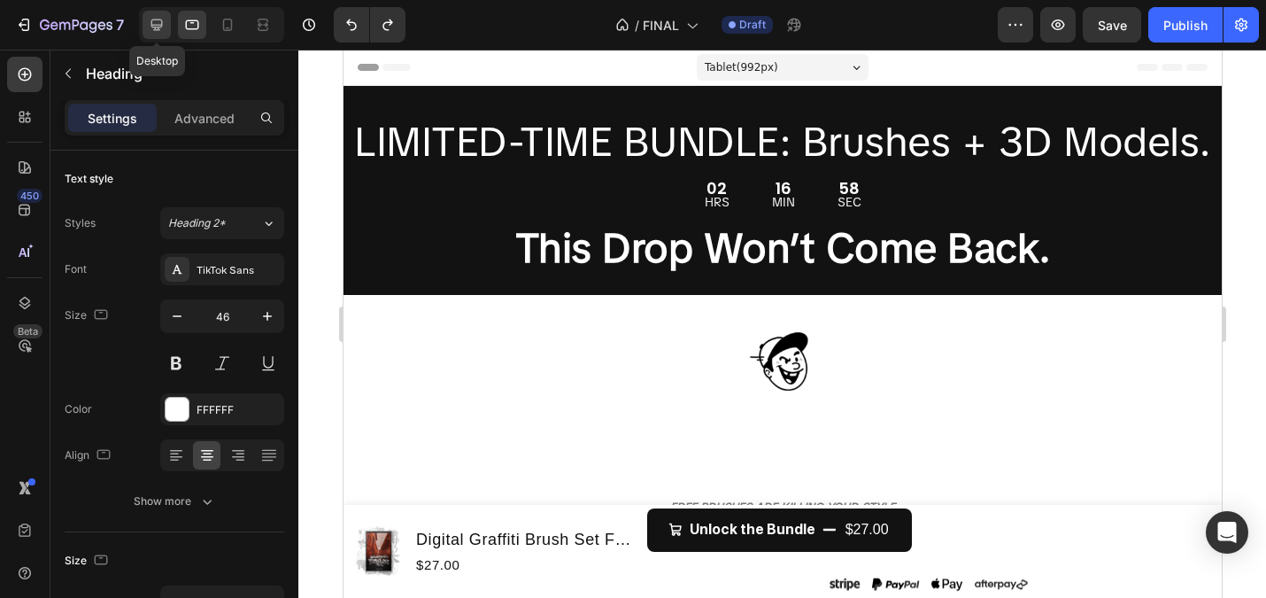
click at [152, 12] on div at bounding box center [157, 25] width 28 height 28
type input "20"
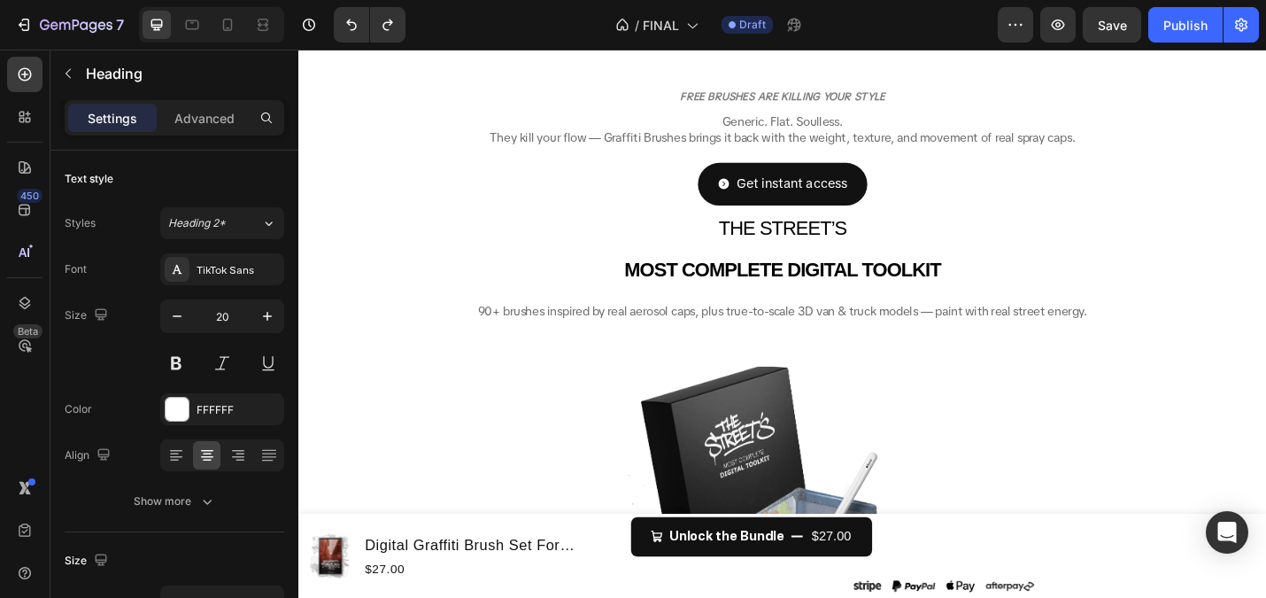
scroll to position [204, 0]
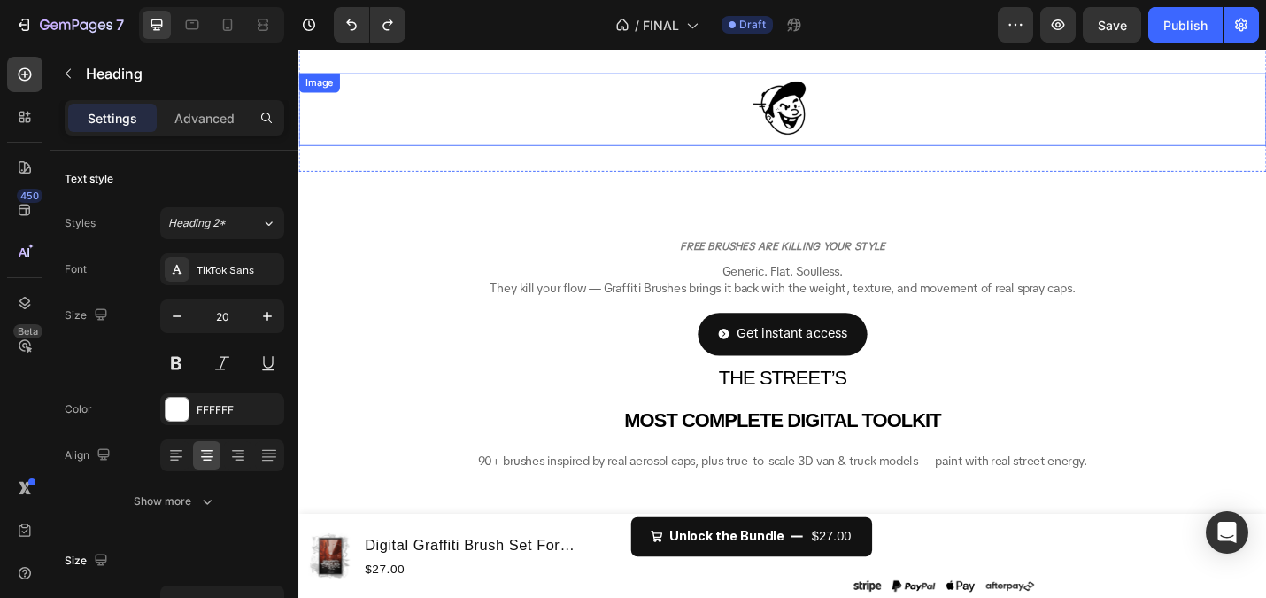
click at [824, 127] on img at bounding box center [829, 115] width 89 height 80
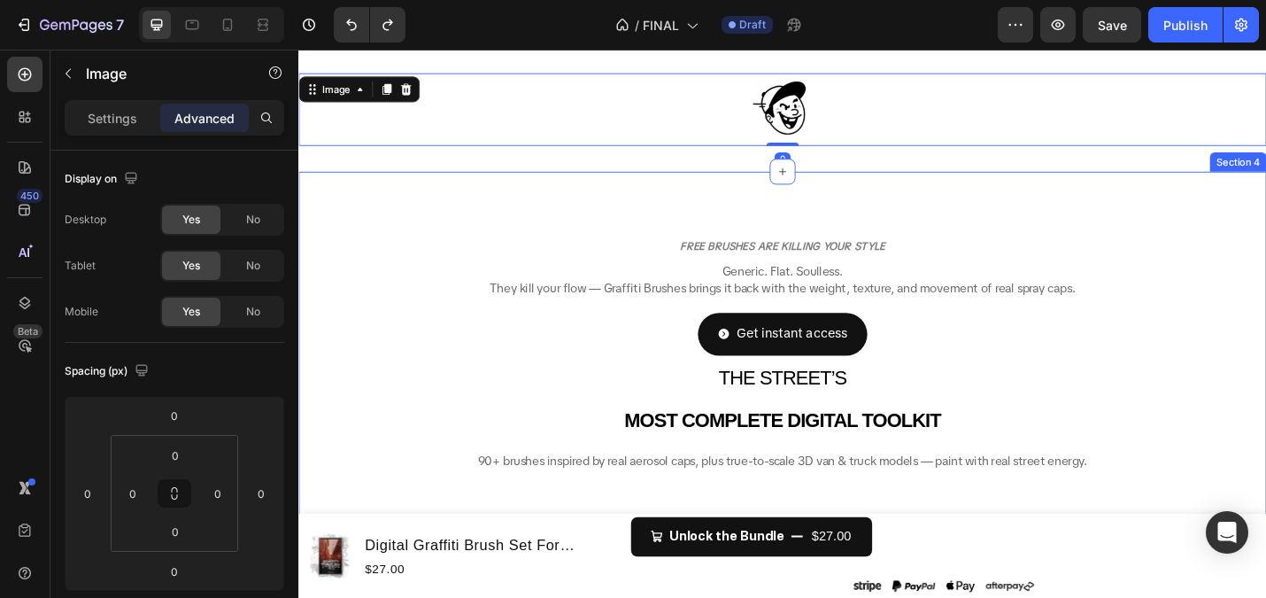
click at [816, 227] on div "FREE BRUSHES ARE KILLING YOUR STYLE Heading Generic. Flat. Soulless. They kill …" at bounding box center [830, 378] width 1034 height 304
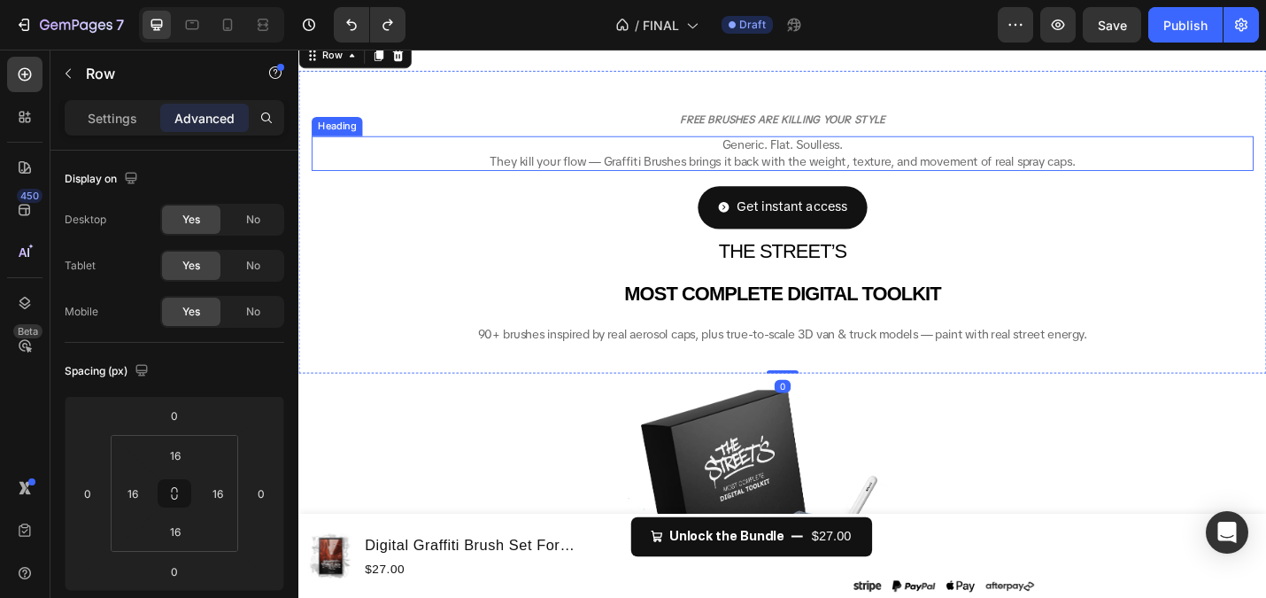
scroll to position [166, 0]
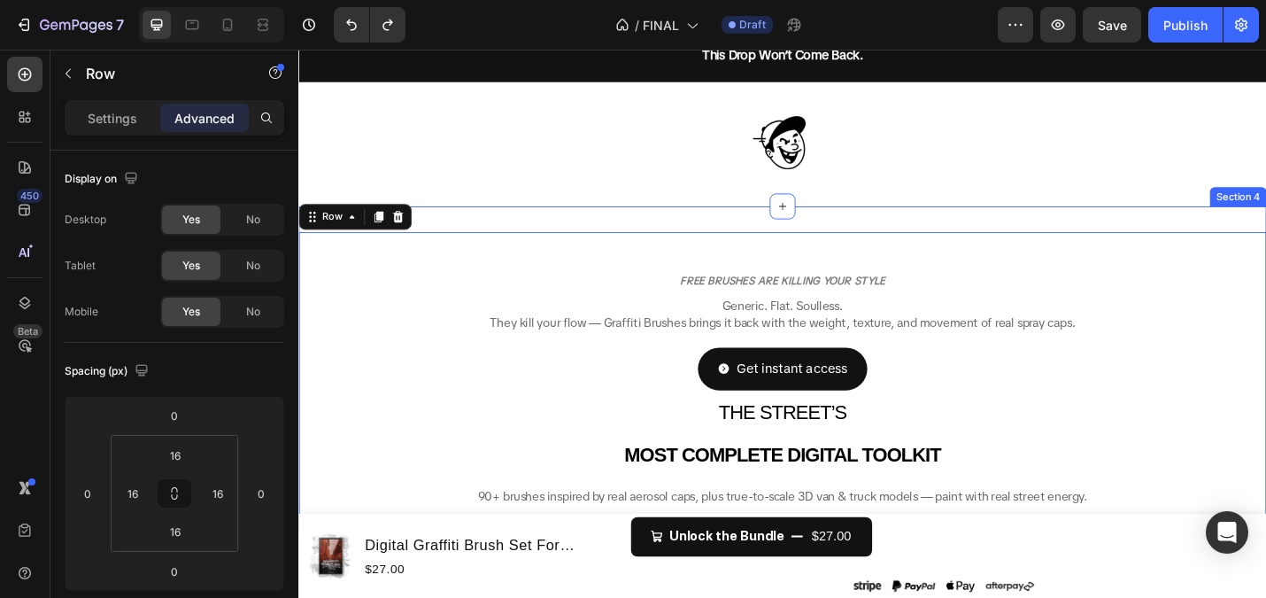
click at [812, 204] on div "Image Section 3" at bounding box center [829, 153] width 1063 height 136
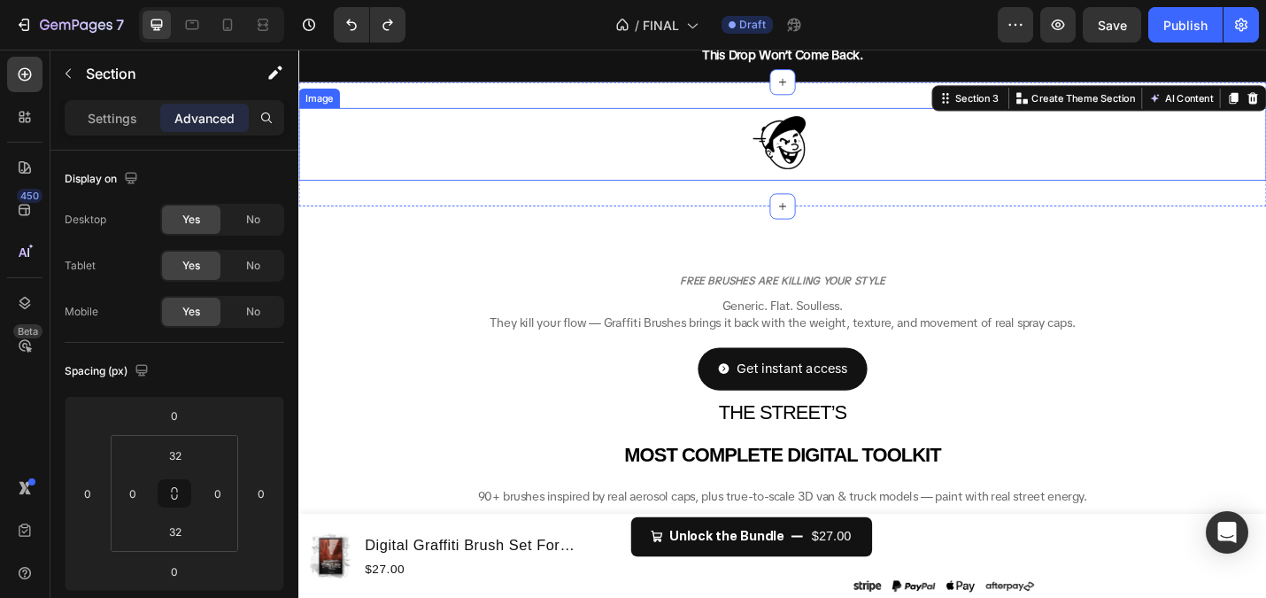
click at [823, 152] on img at bounding box center [829, 153] width 89 height 80
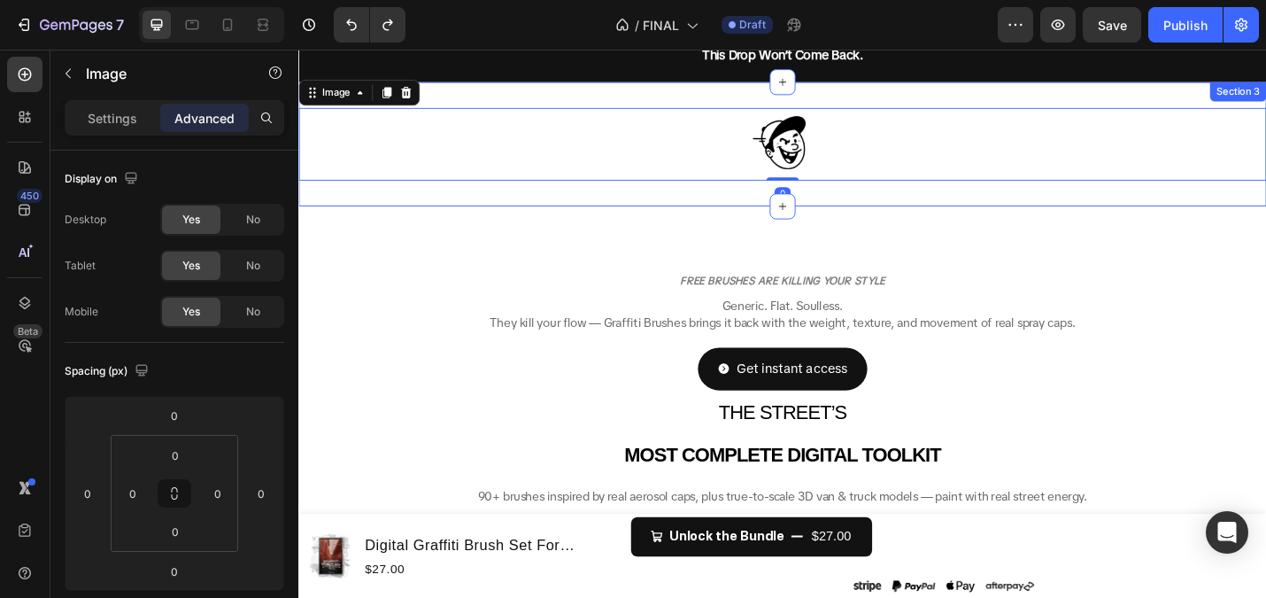
click at [809, 215] on div "Image 0 Section 3" at bounding box center [829, 153] width 1063 height 136
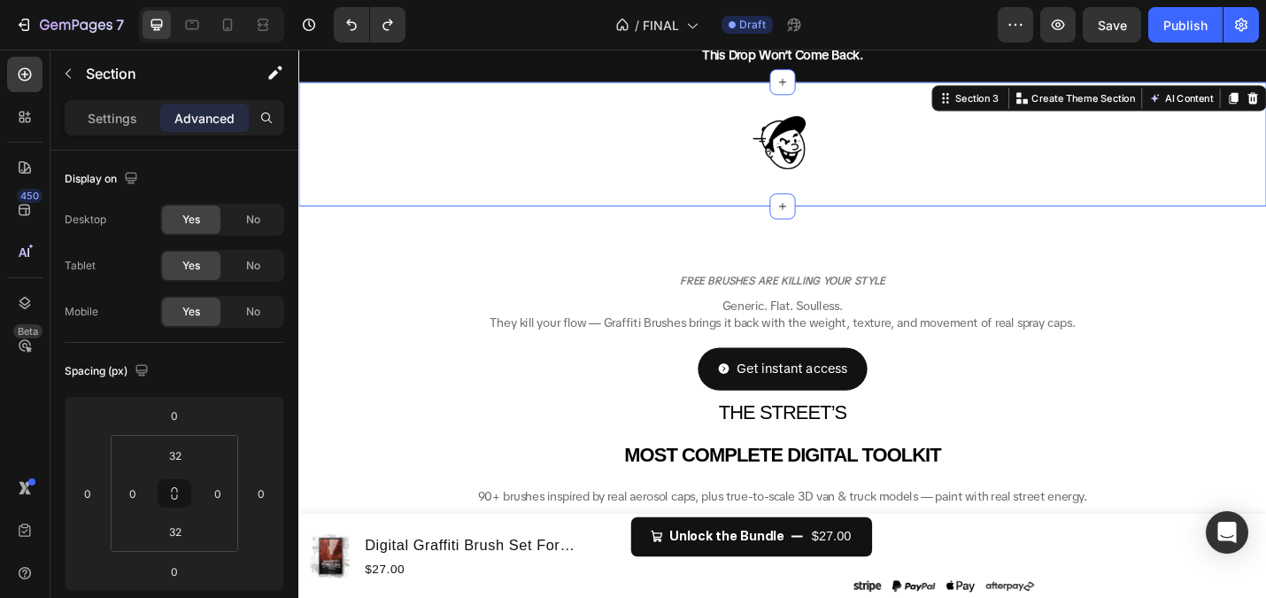
click at [783, 205] on div "Image Section 3 Create Theme Section AI Content Write with GemAI What would you…" at bounding box center [829, 153] width 1063 height 136
click at [774, 187] on div at bounding box center [829, 153] width 1063 height 80
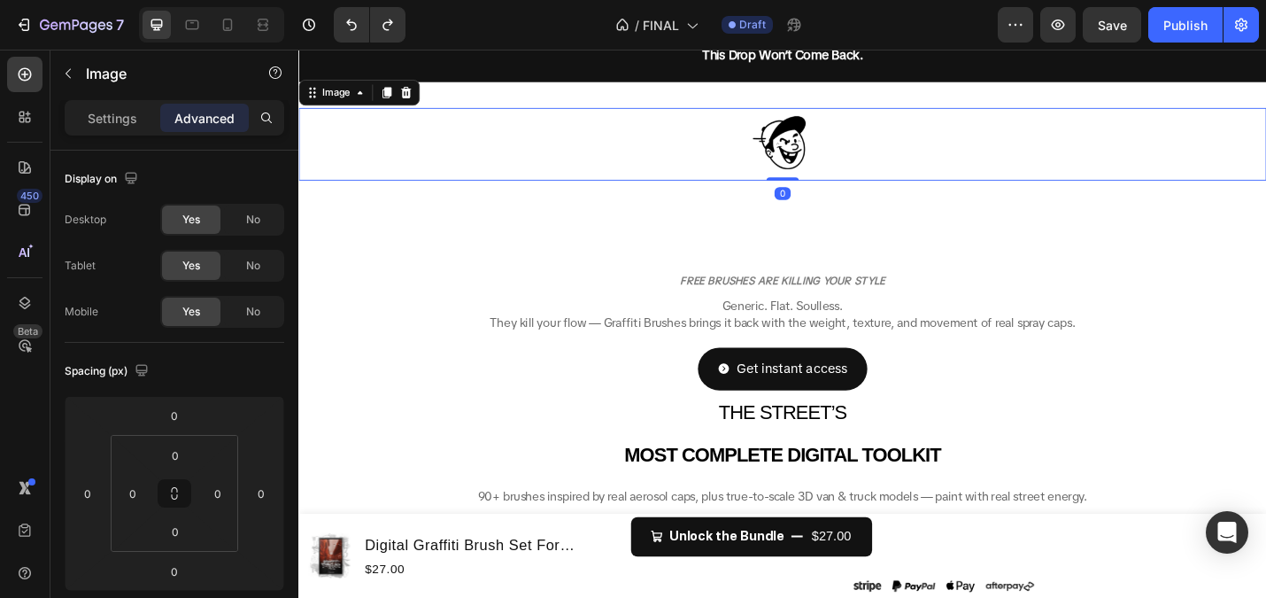
click at [817, 222] on div at bounding box center [830, 221] width 28 height 28
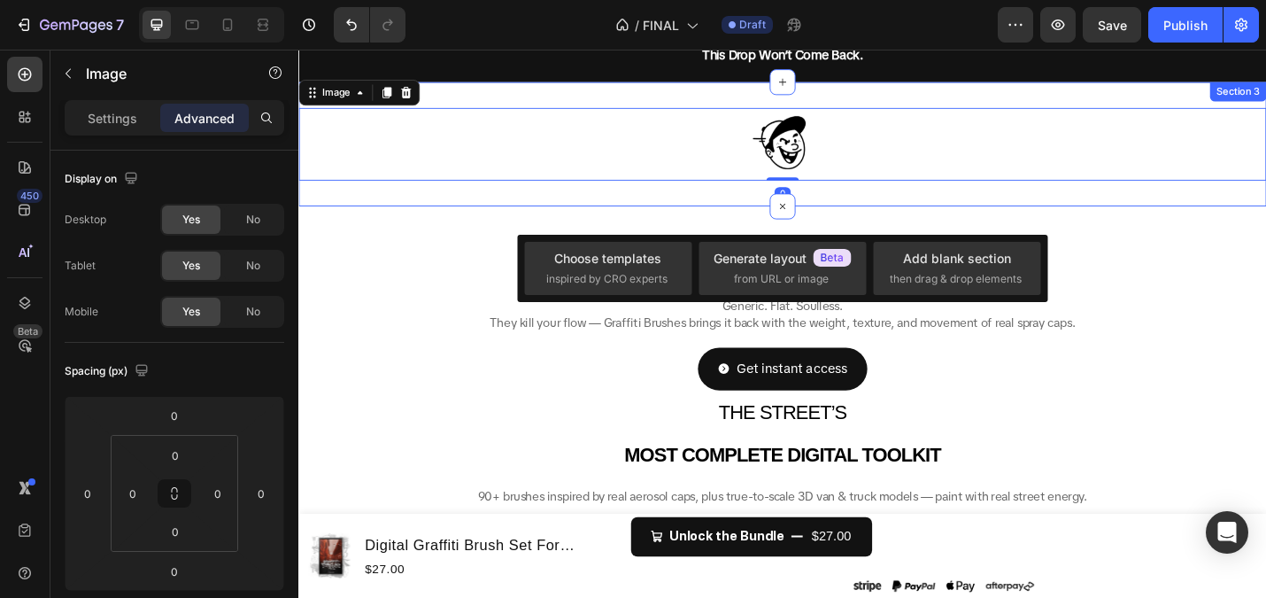
click at [775, 219] on div "Image 0 Section 3" at bounding box center [829, 153] width 1063 height 136
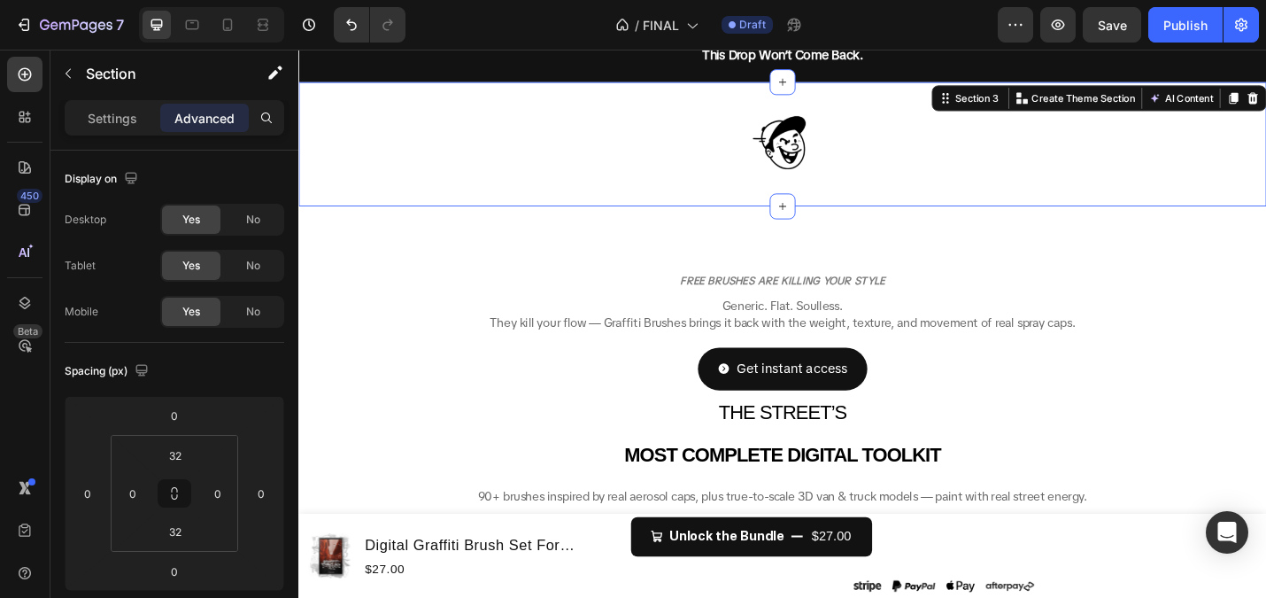
click at [707, 210] on div "Image Section 3 Create Theme Section AI Content Write with GemAI What would you…" at bounding box center [829, 153] width 1063 height 136
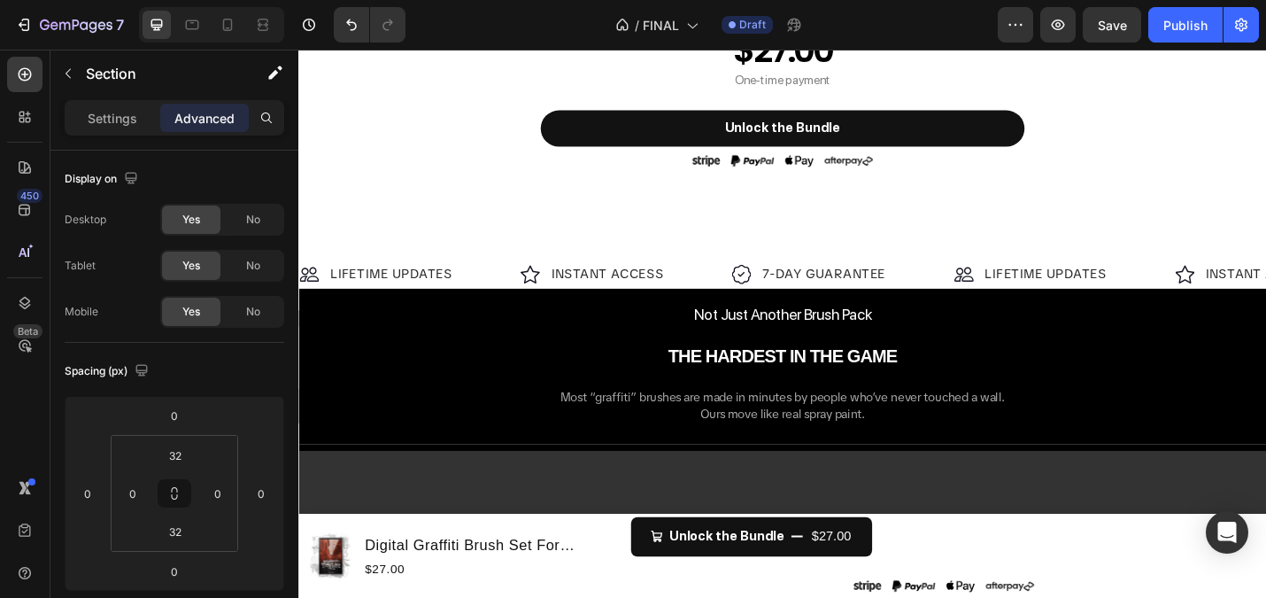
scroll to position [1606, 0]
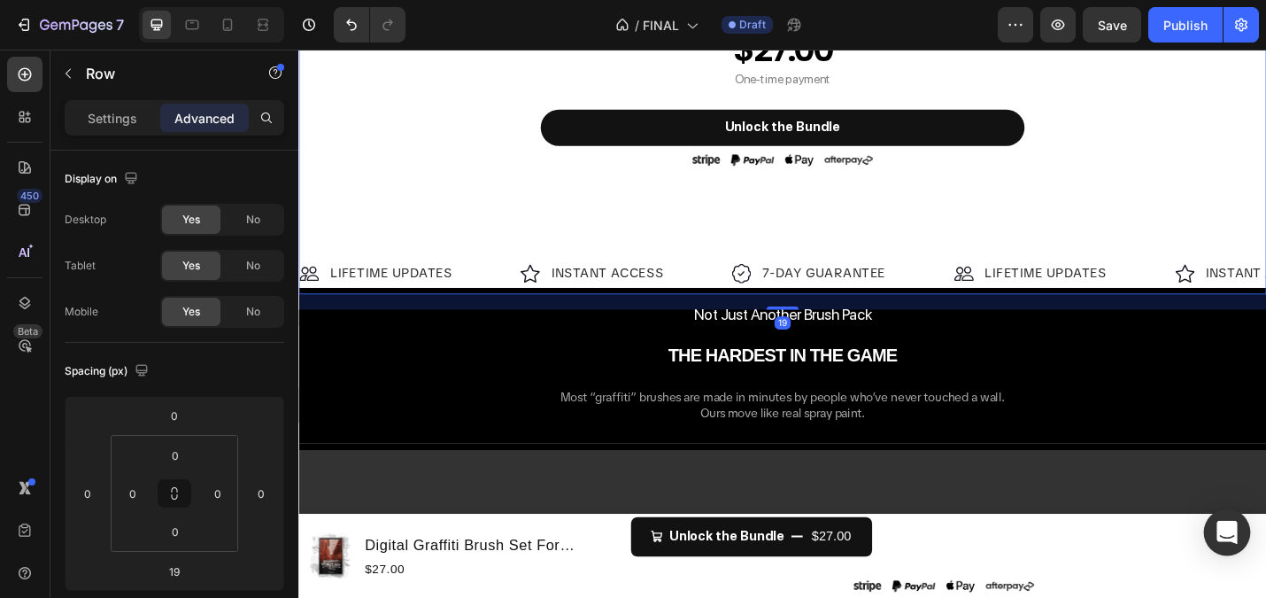
click at [1221, 528] on icon "Open Intercom Messenger" at bounding box center [1227, 532] width 20 height 23
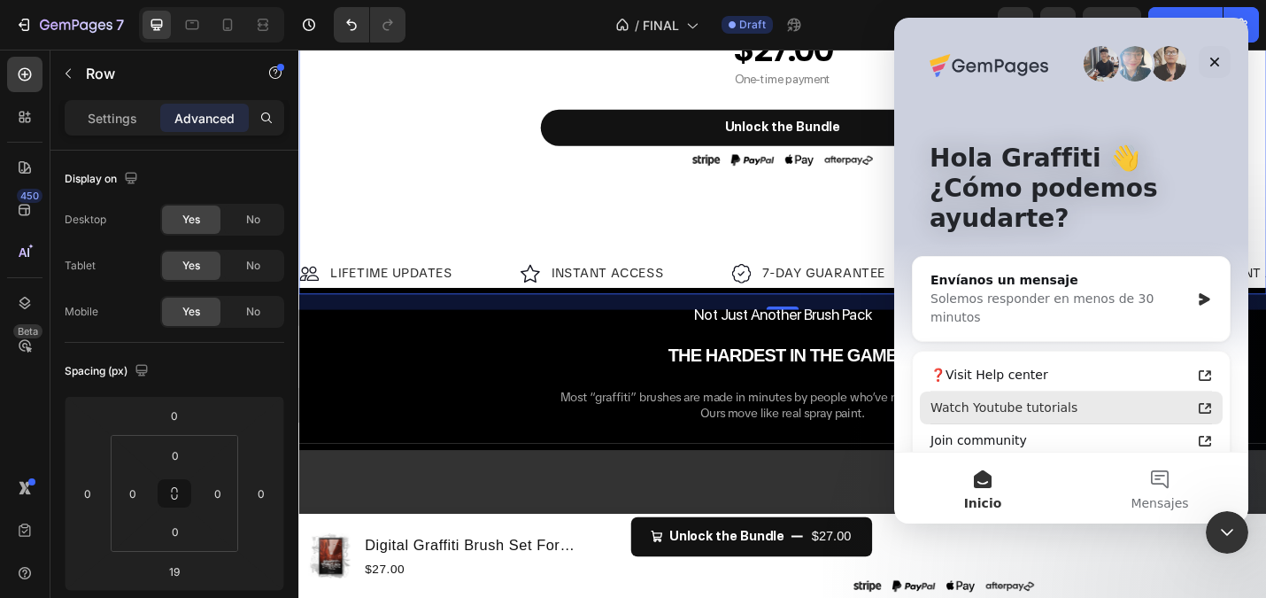
scroll to position [128, 0]
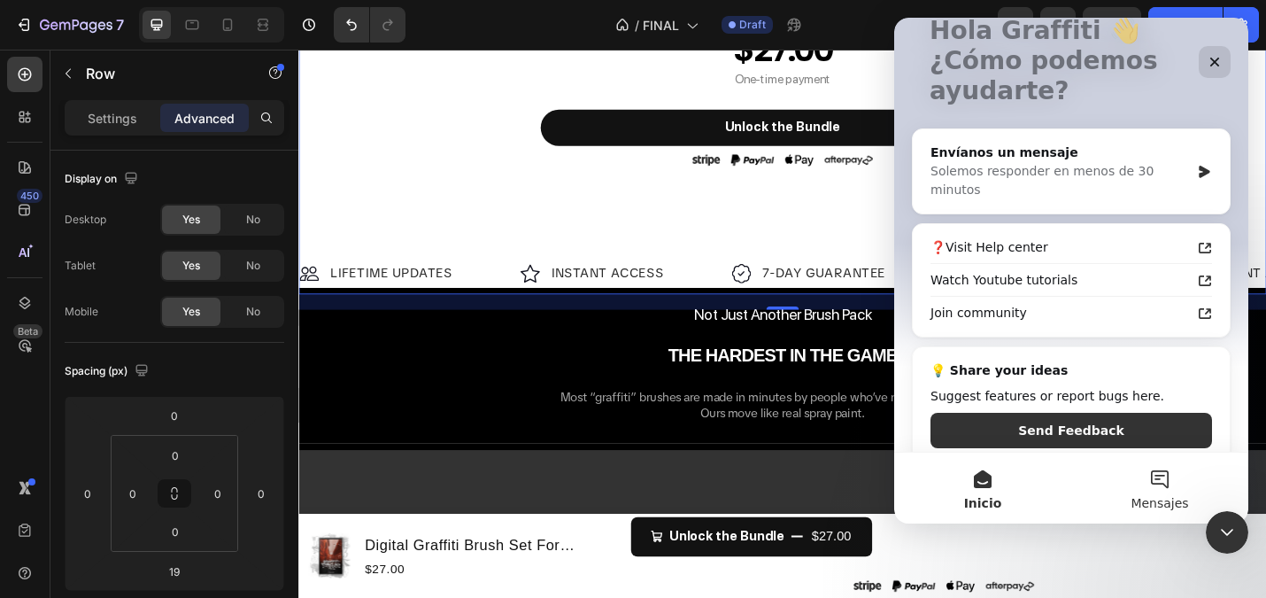
click at [1142, 475] on button "Mensajes" at bounding box center [1160, 488] width 177 height 71
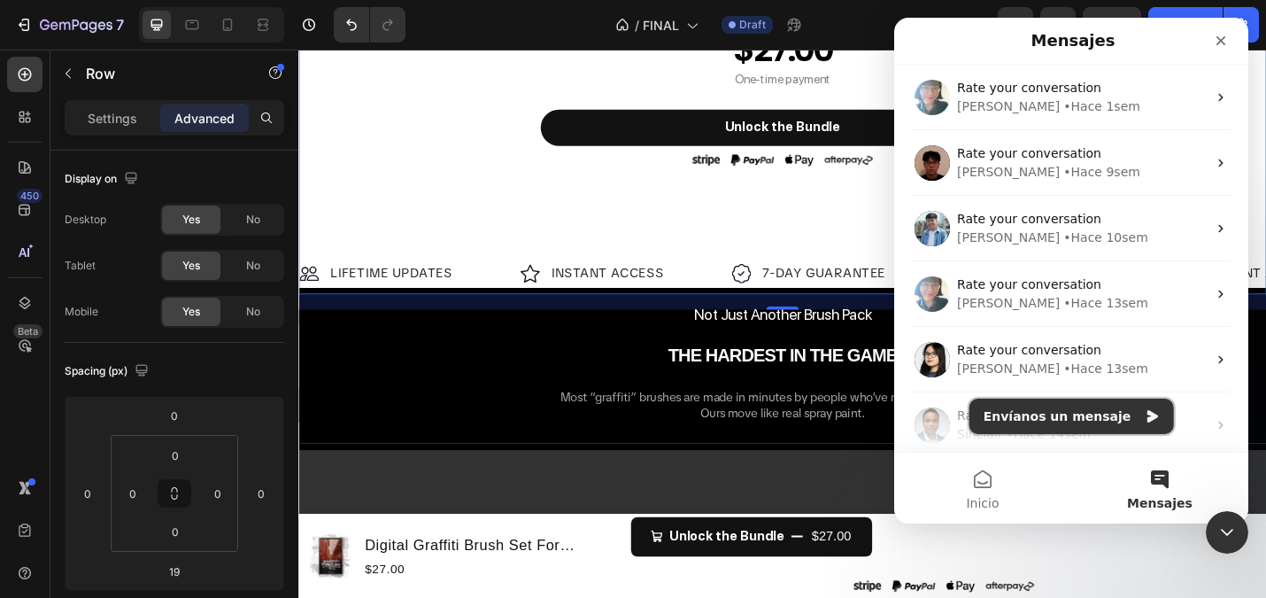
click at [1057, 410] on button "Envíanos un mensaje" at bounding box center [1072, 416] width 205 height 35
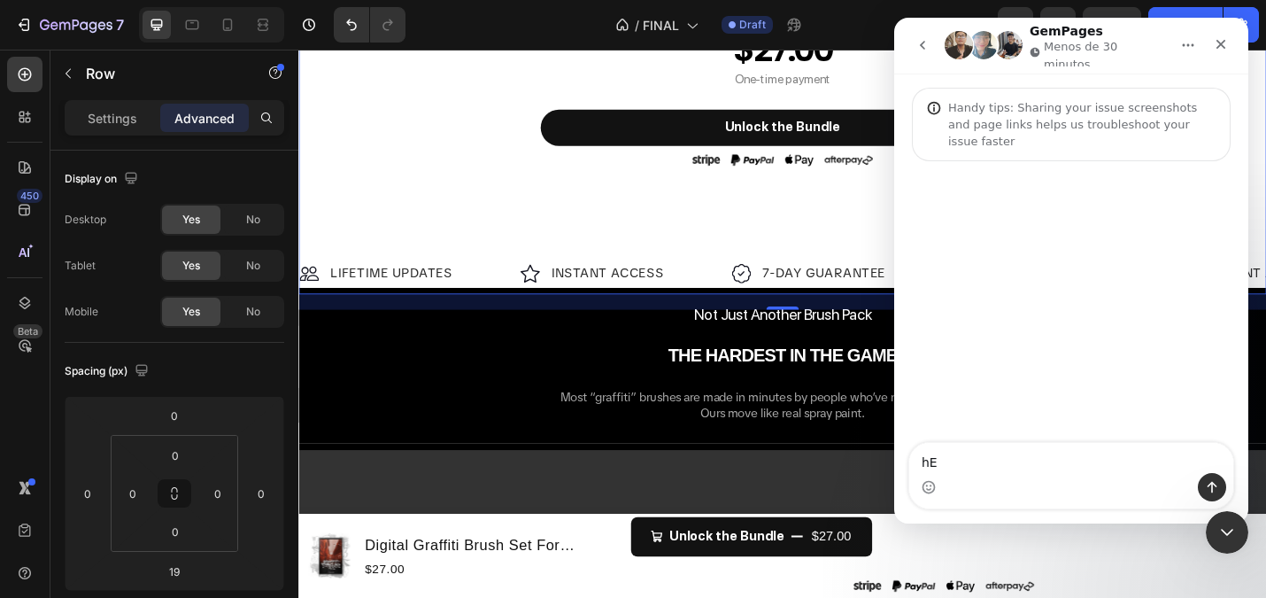
type textarea "h"
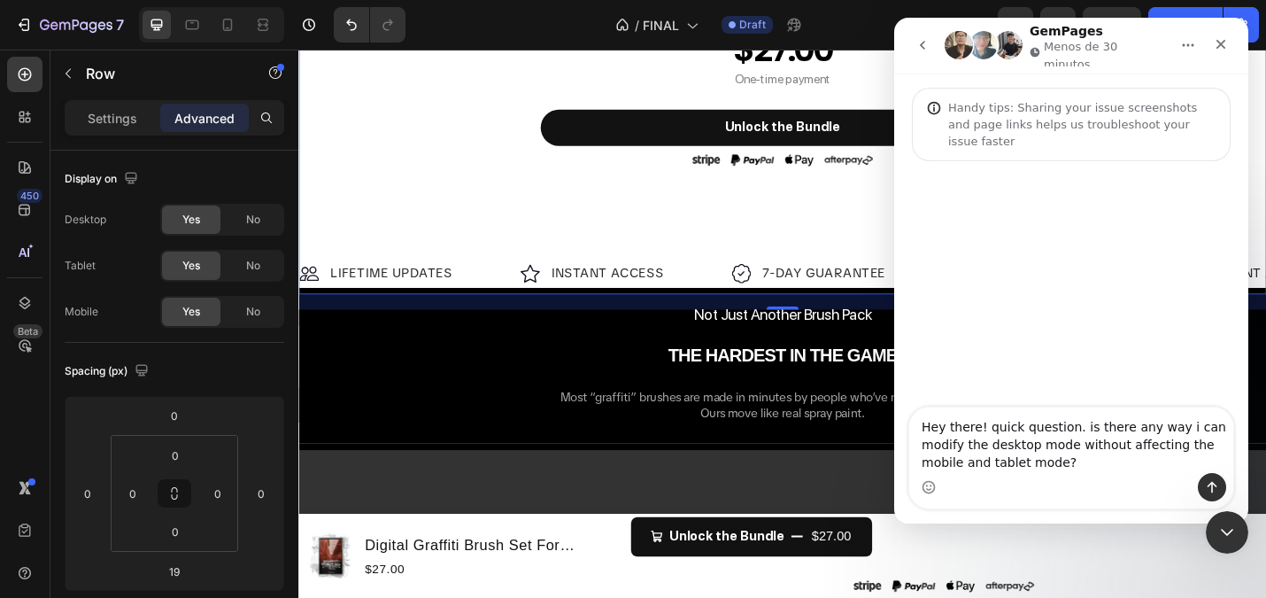
click at [983, 455] on textarea "Hey there! quick question. is there any way i can modify the desktop mode witho…" at bounding box center [1071, 440] width 324 height 66
type textarea "Hey there! quick question. is there any way i can modify the desktop mode witho…"
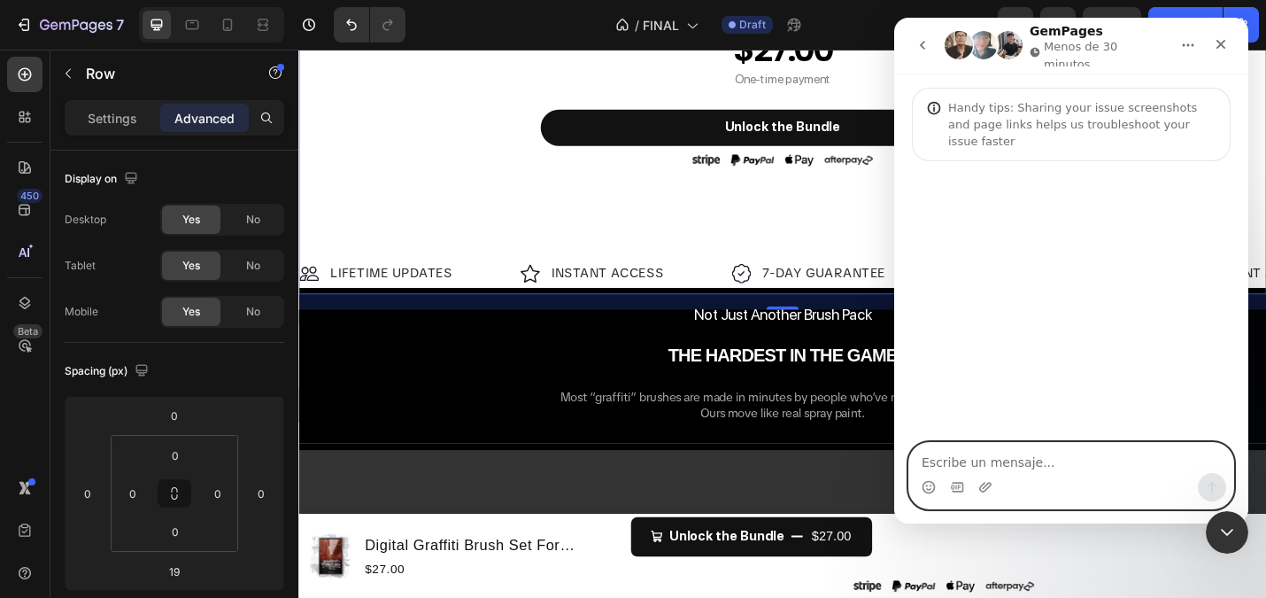
paste textarea ""Hey there! Quick question — is there a way I can modify the desktop mode witho…"
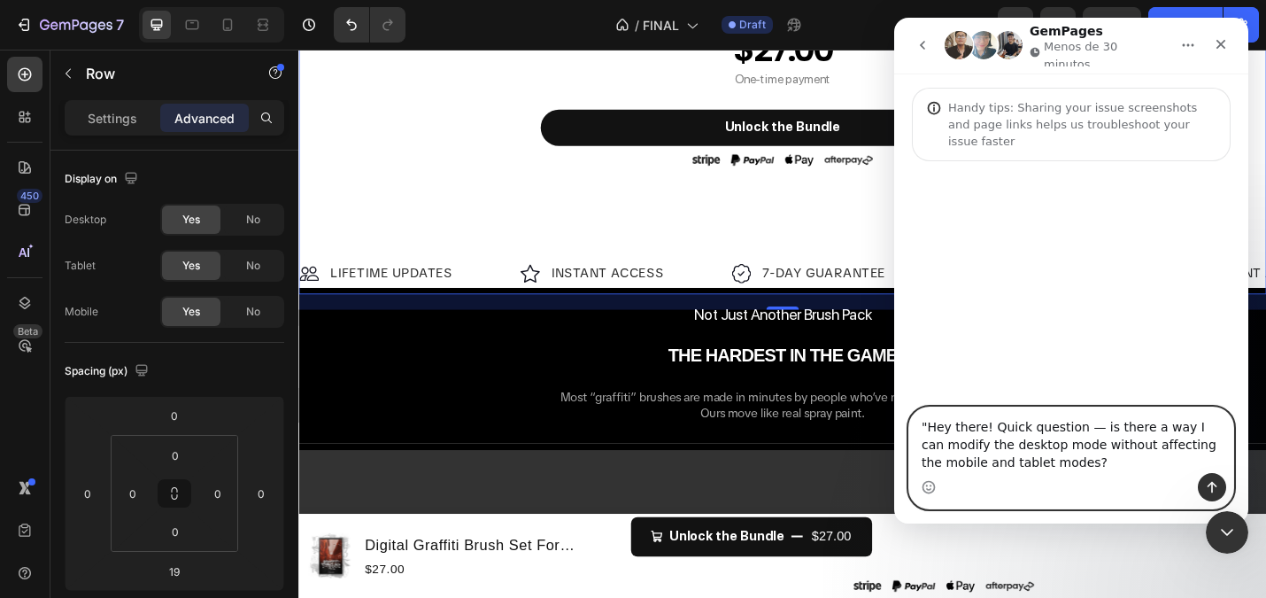
click at [925, 419] on textarea ""Hey there! Quick question — is there a way I can modify the desktop mode witho…" at bounding box center [1071, 440] width 324 height 66
type textarea "Hey there! Quick question — is there a way I can modify the desktop mode withou…"
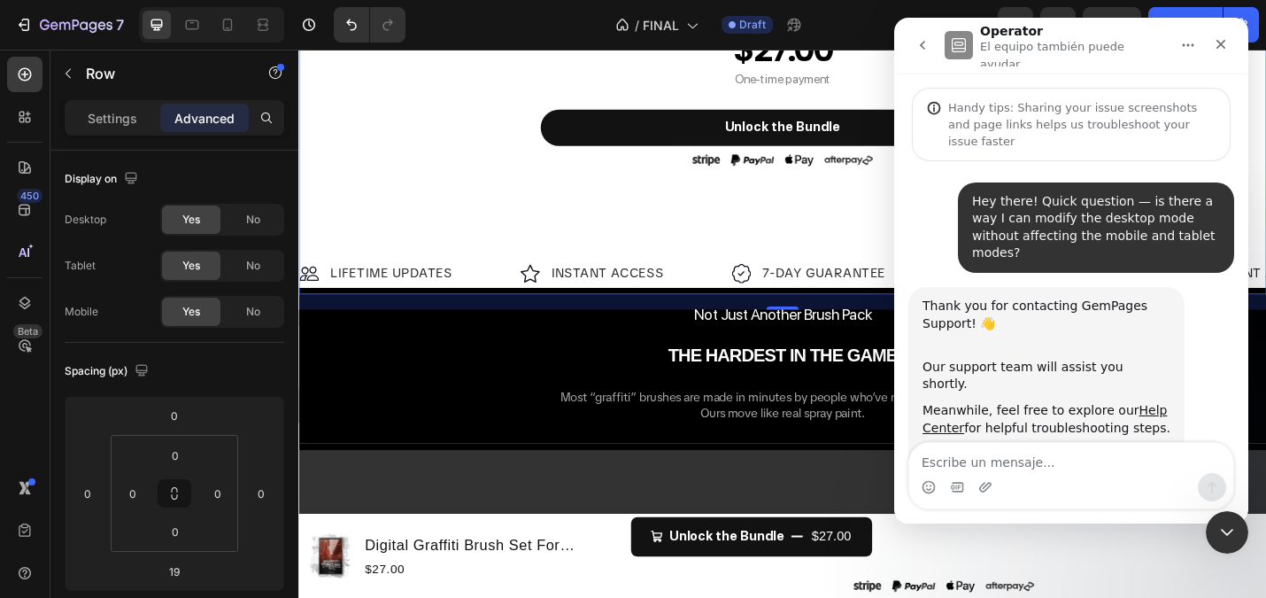
scroll to position [9, 0]
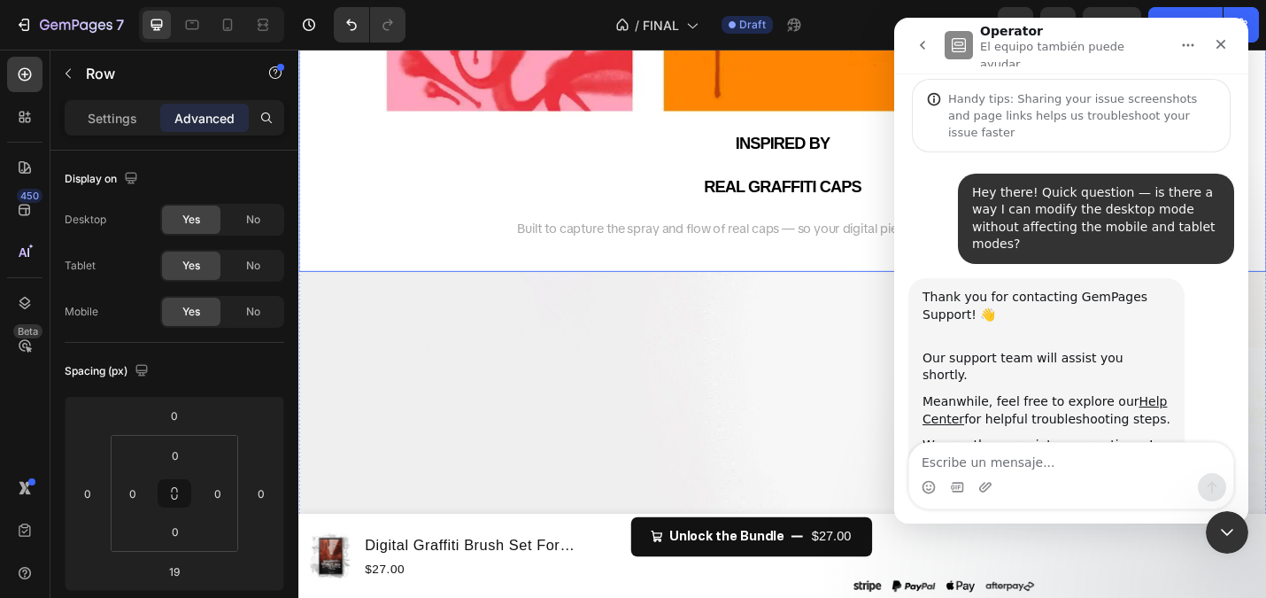
scroll to position [3153, 0]
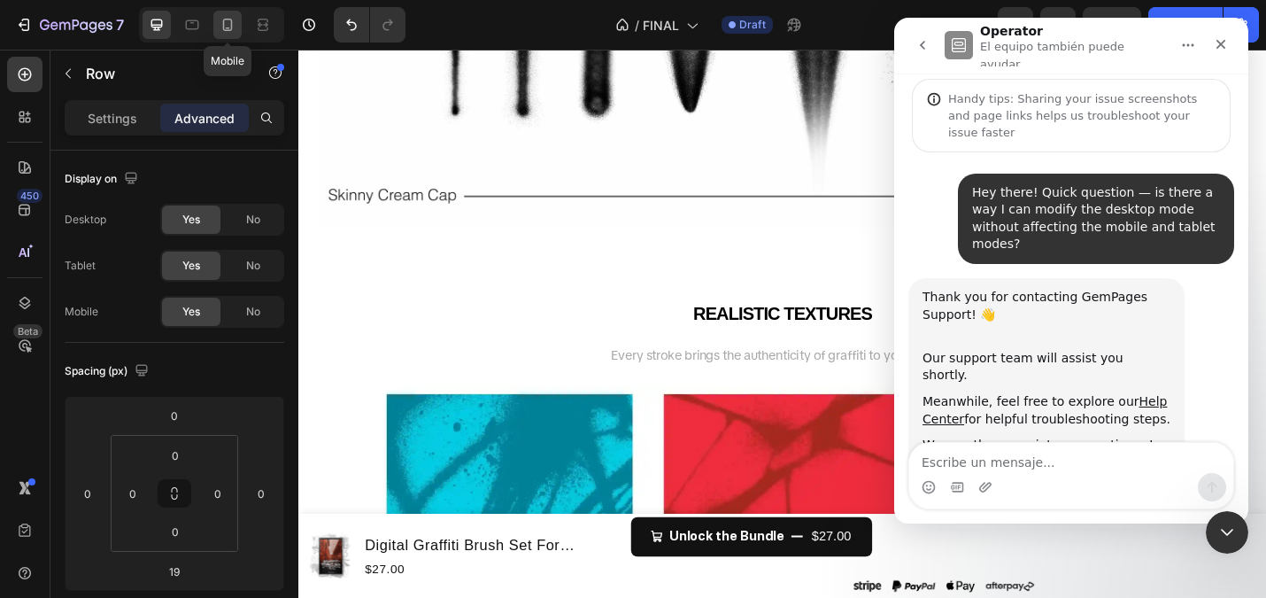
drag, startPoint x: 229, startPoint y: 16, endPoint x: 215, endPoint y: 213, distance: 198.0
click at [229, 16] on icon at bounding box center [228, 25] width 18 height 18
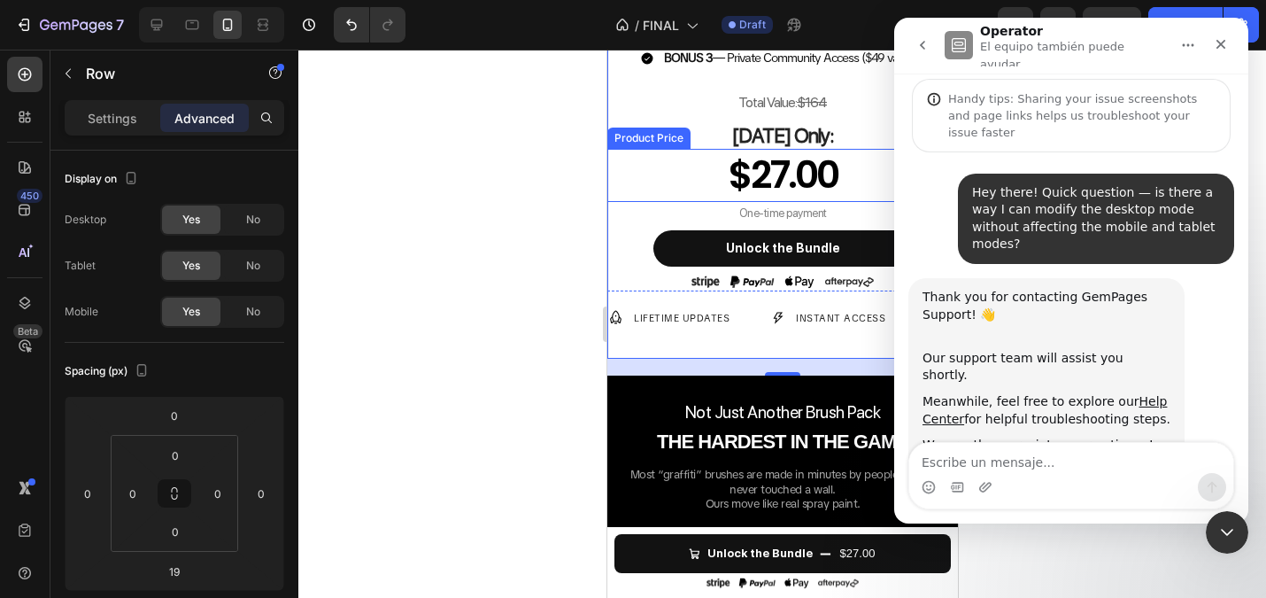
scroll to position [164, 0]
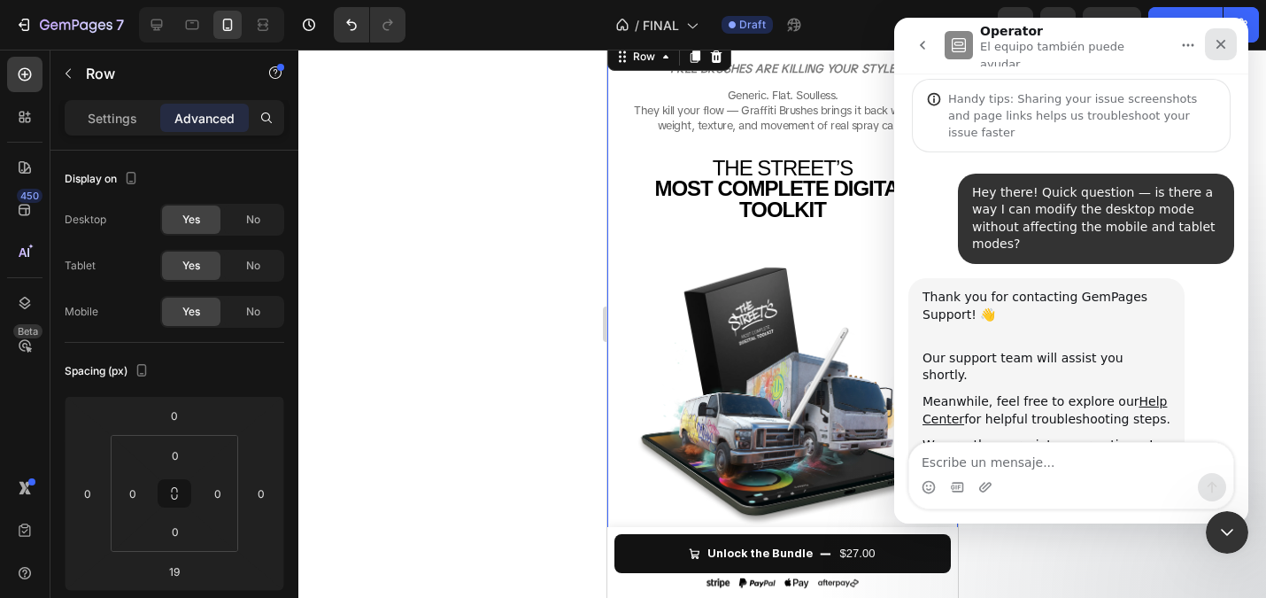
click at [1223, 40] on icon "Cerrar" at bounding box center [1222, 45] width 10 height 10
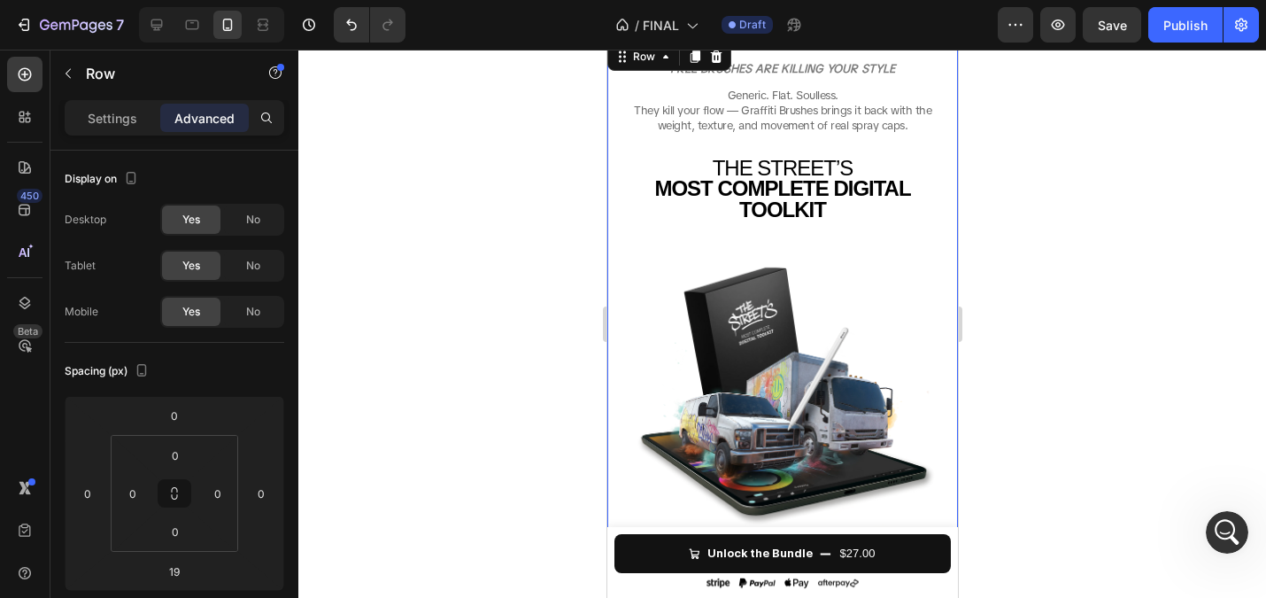
scroll to position [9, 0]
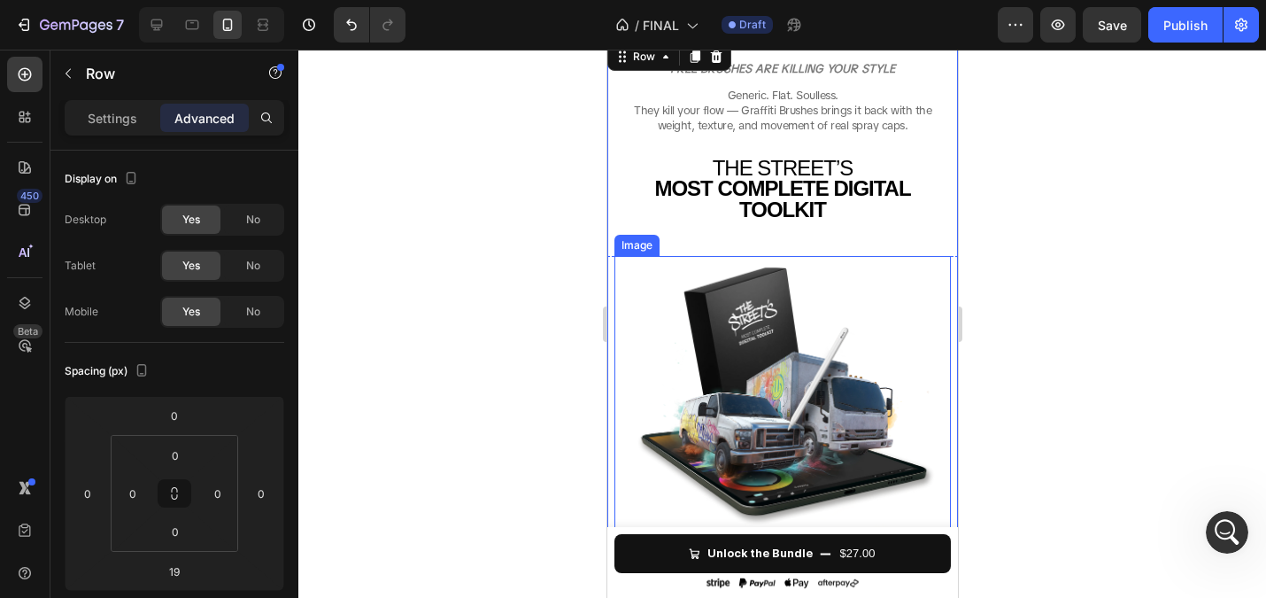
click at [720, 383] on img at bounding box center [782, 393] width 337 height 275
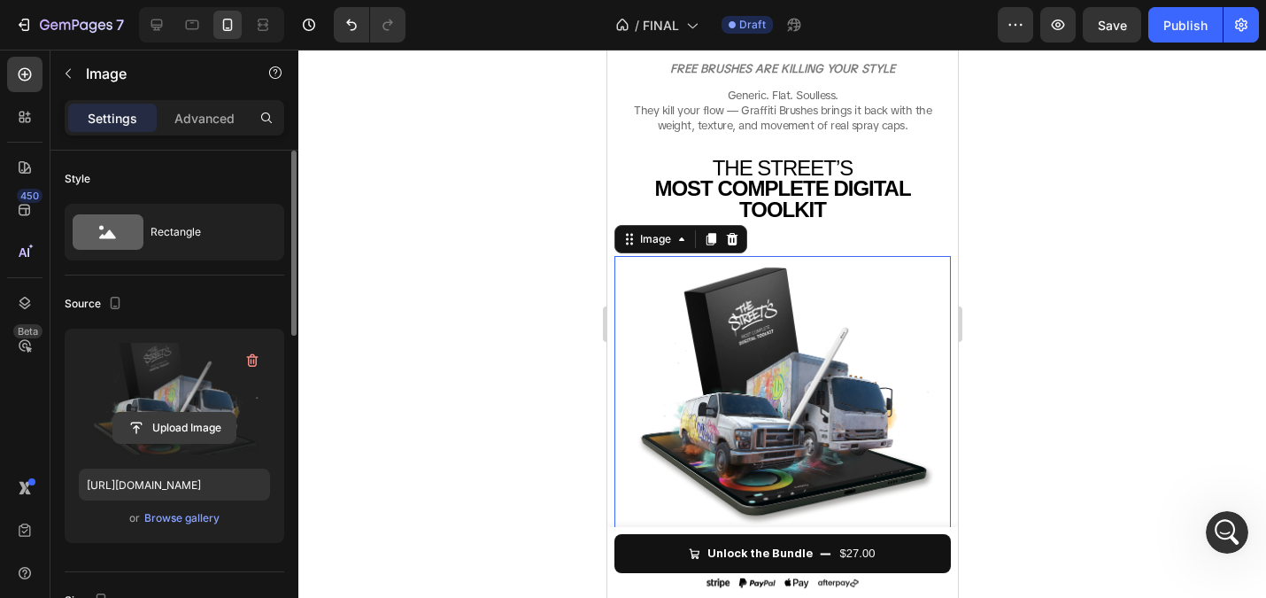
click at [172, 429] on input "file" at bounding box center [174, 428] width 122 height 30
click at [166, 427] on input "file" at bounding box center [174, 428] width 122 height 30
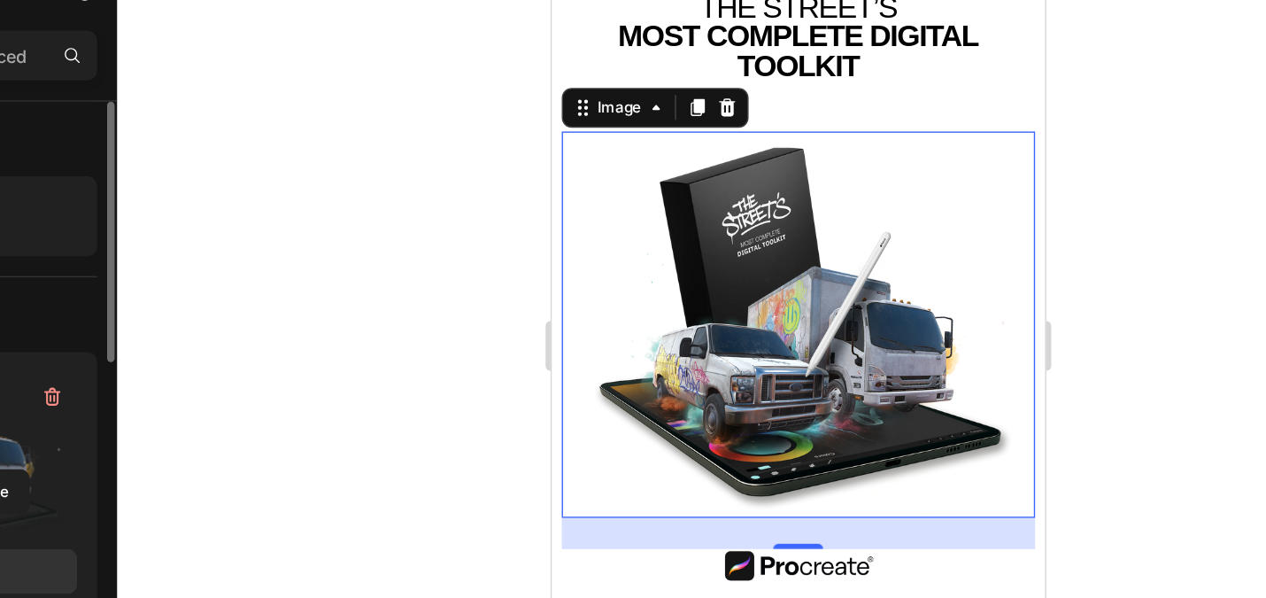
scroll to position [257, 0]
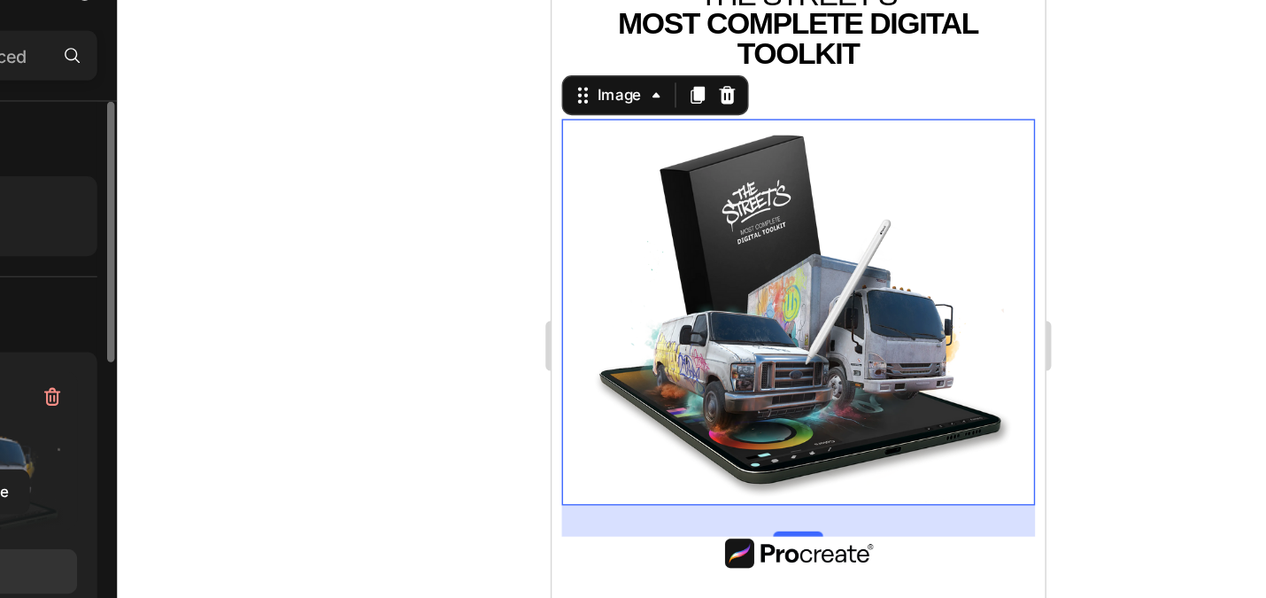
click at [687, 187] on img at bounding box center [726, 211] width 337 height 275
click at [555, 239] on div at bounding box center [782, 324] width 968 height 548
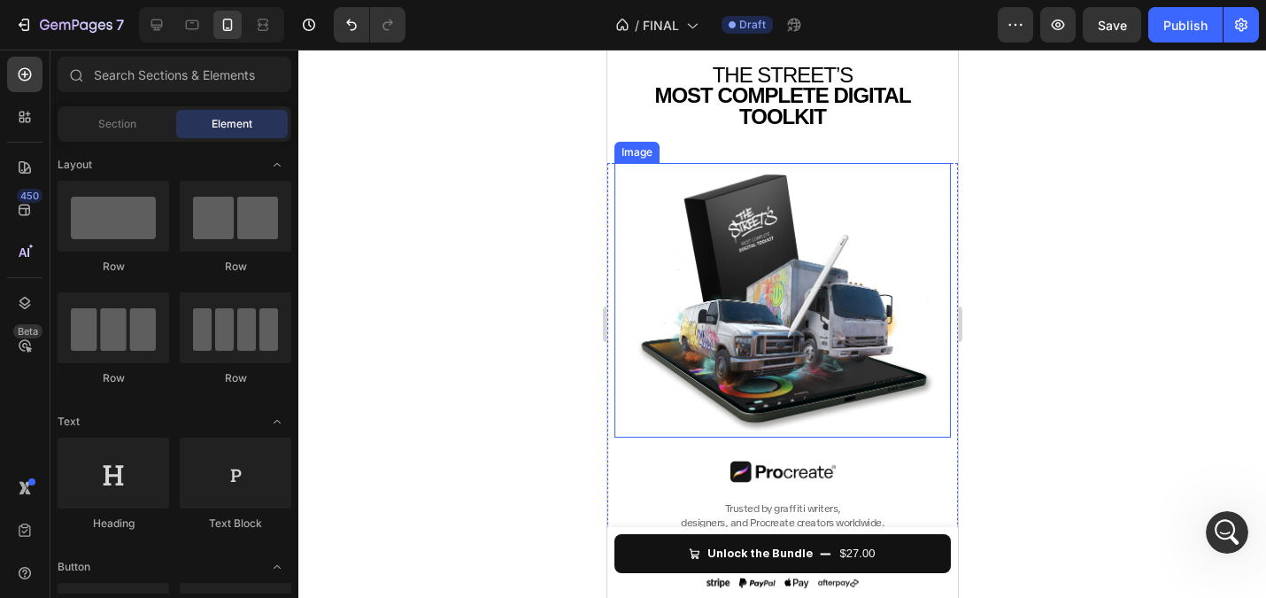
click at [759, 263] on img at bounding box center [782, 300] width 337 height 275
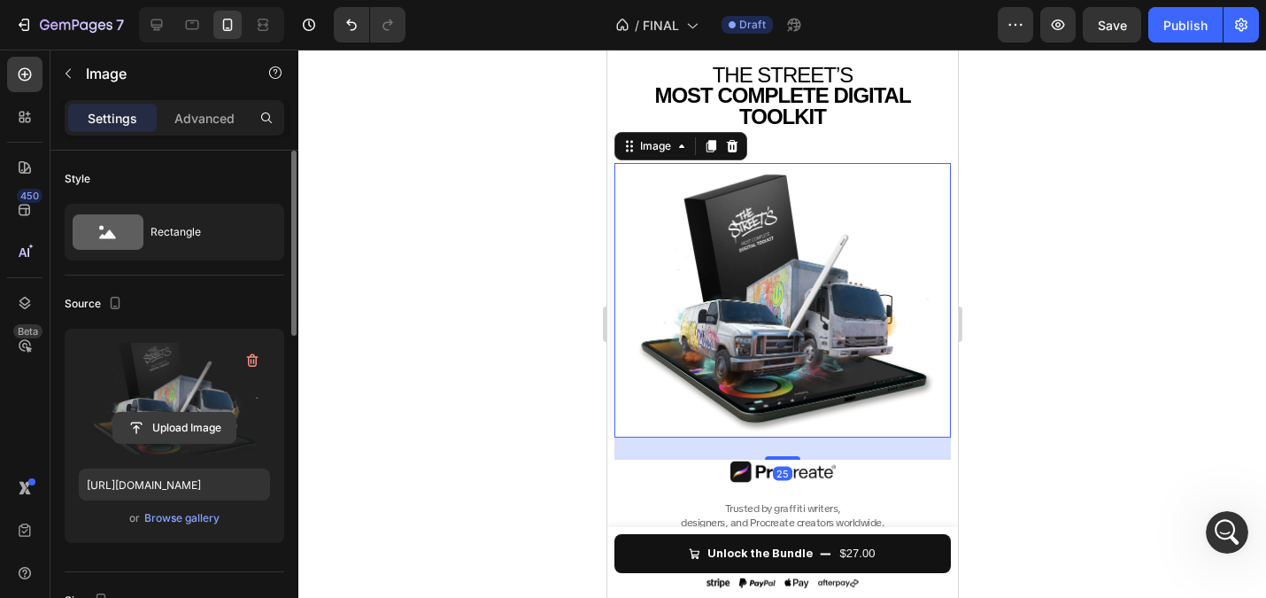
click at [165, 427] on input "file" at bounding box center [174, 428] width 122 height 30
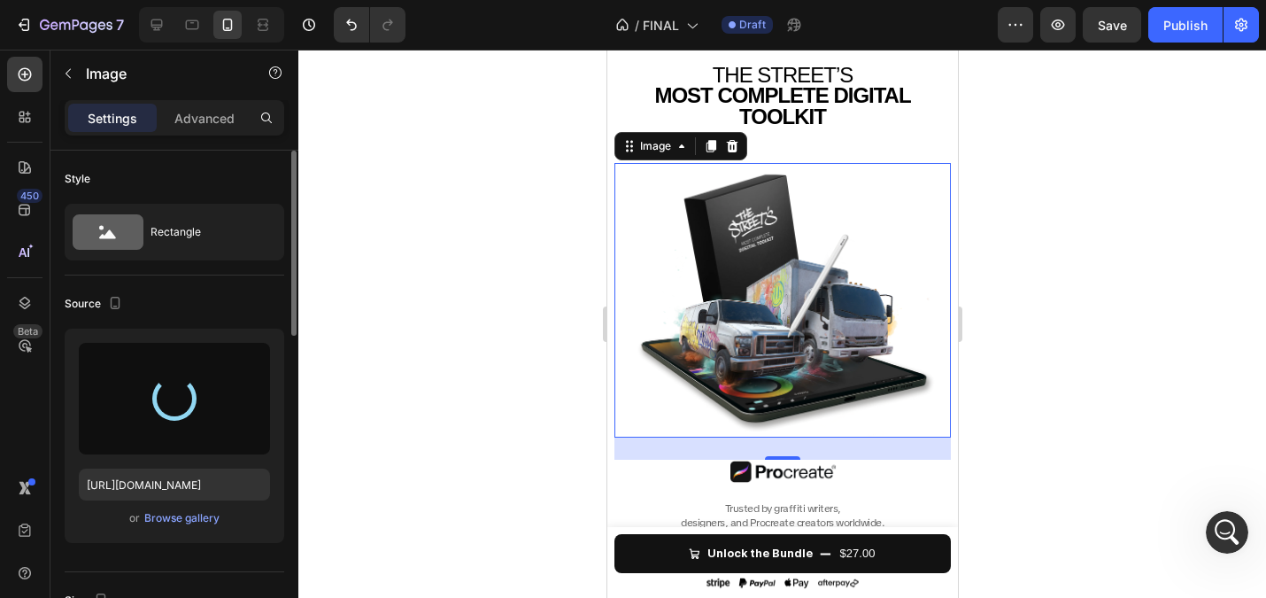
type input "[URL][DOMAIN_NAME]"
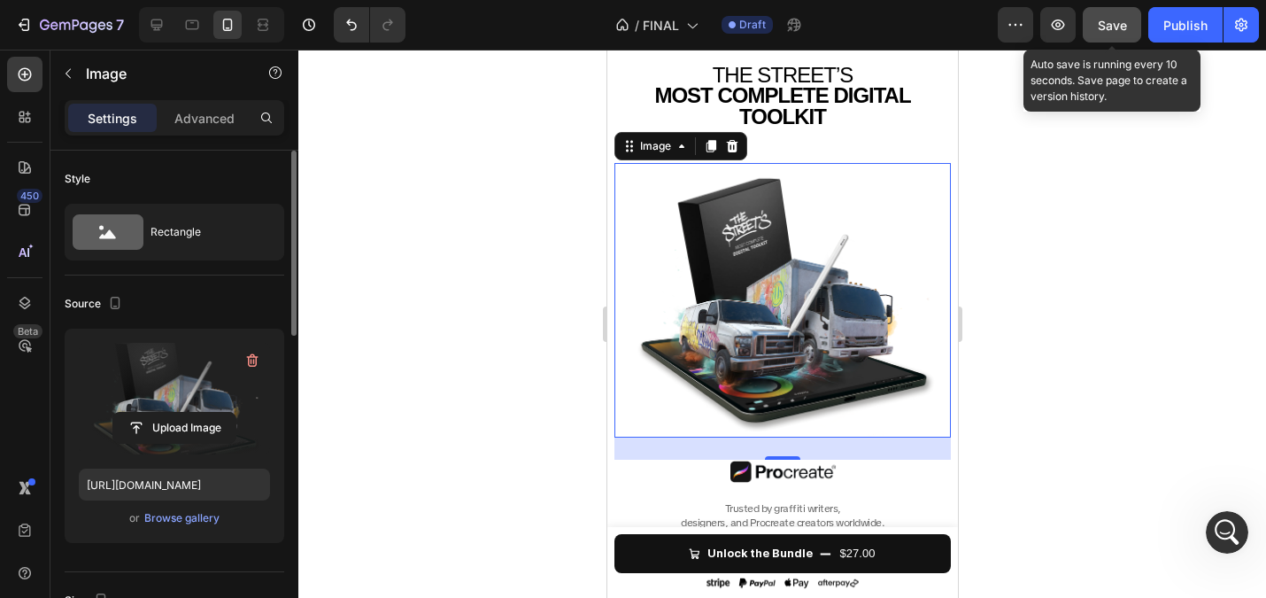
click at [1100, 37] on button "Save" at bounding box center [1112, 24] width 58 height 35
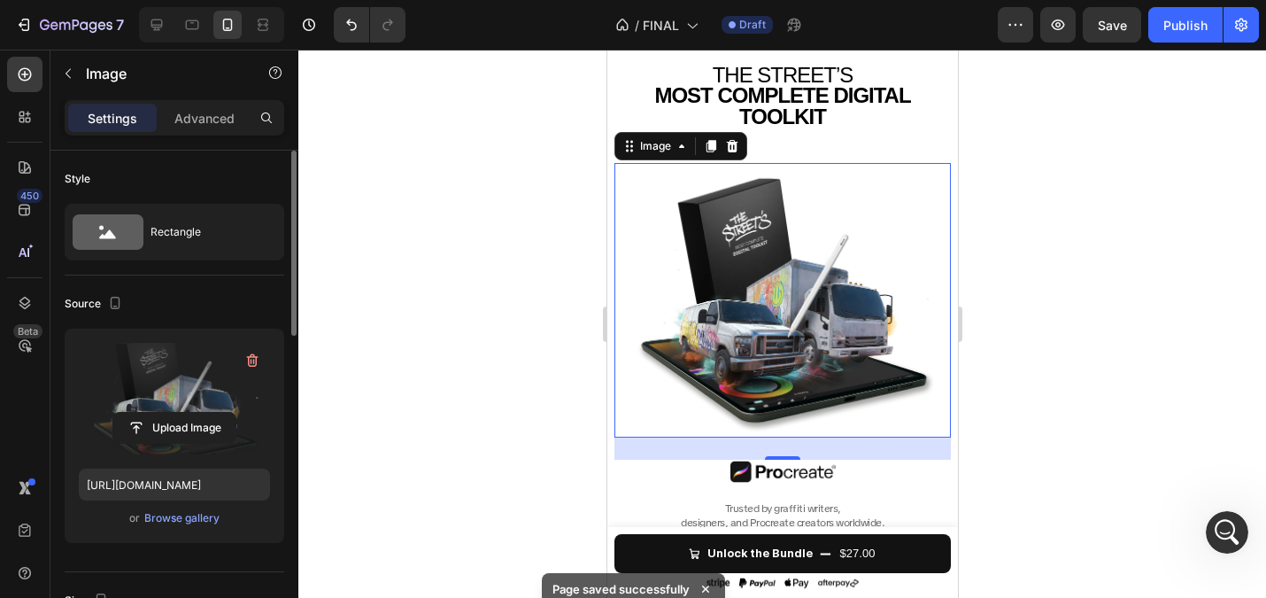
scroll to position [9, 0]
click at [244, 182] on div "Style" at bounding box center [175, 179] width 220 height 28
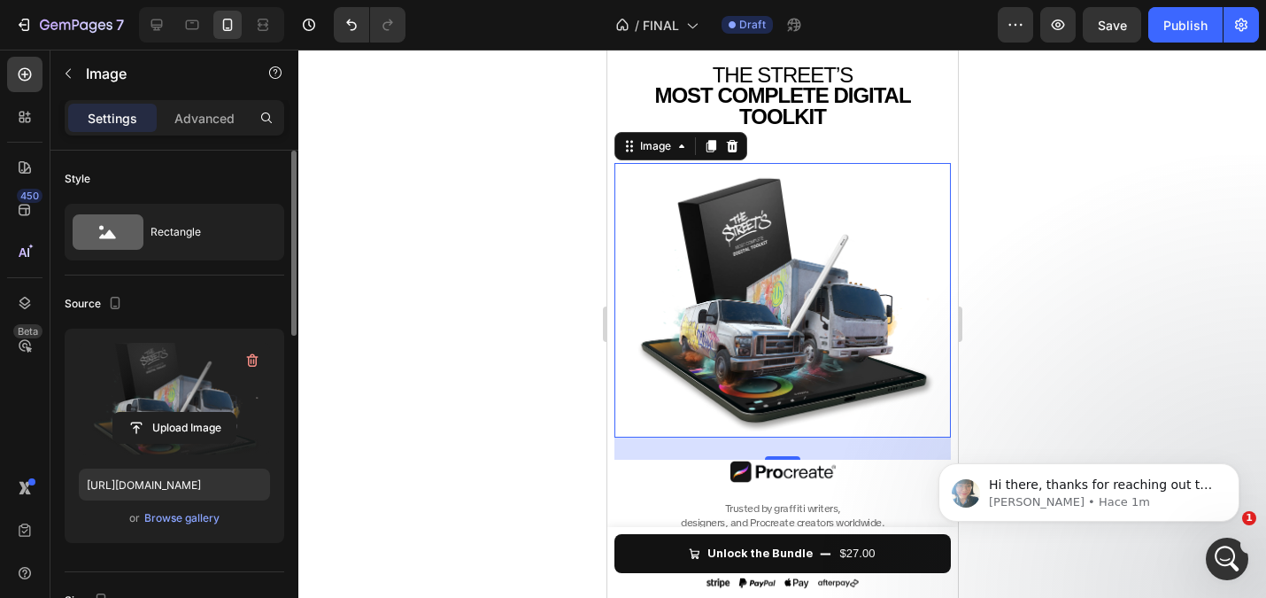
scroll to position [181, 0]
click at [1064, 476] on div "Hi there, thanks for reaching out to GemPages. My name is Annie and I'm ready t…" at bounding box center [1104, 485] width 234 height 23
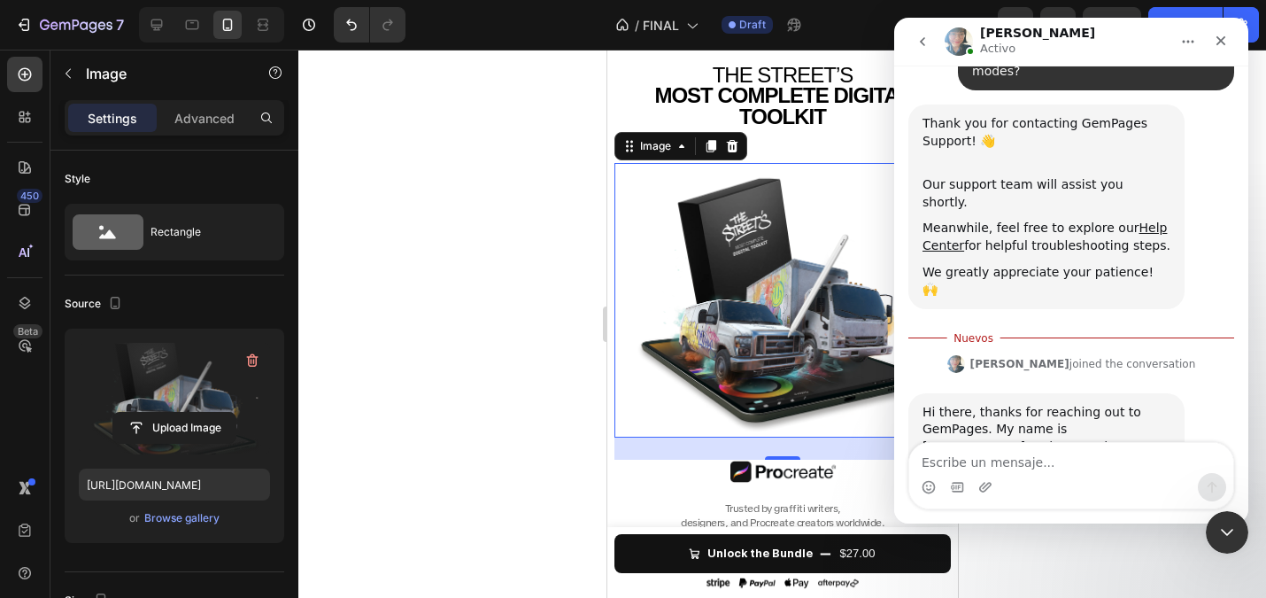
scroll to position [210, 0]
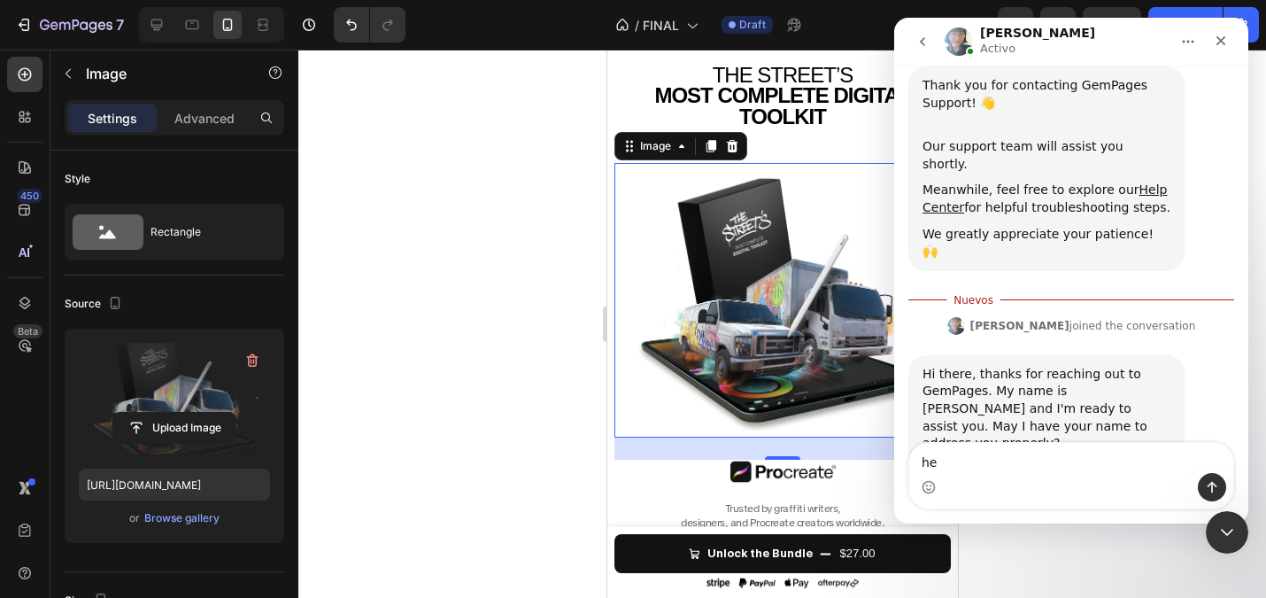
type textarea "h"
click at [1059, 450] on textarea "hey Annie, my name is richard" at bounding box center [1071, 449] width 324 height 48
click at [1053, 459] on textarea "hey Annie, my name is richard" at bounding box center [1071, 449] width 324 height 48
type textarea "hey [PERSON_NAME], my name is [PERSON_NAME]"
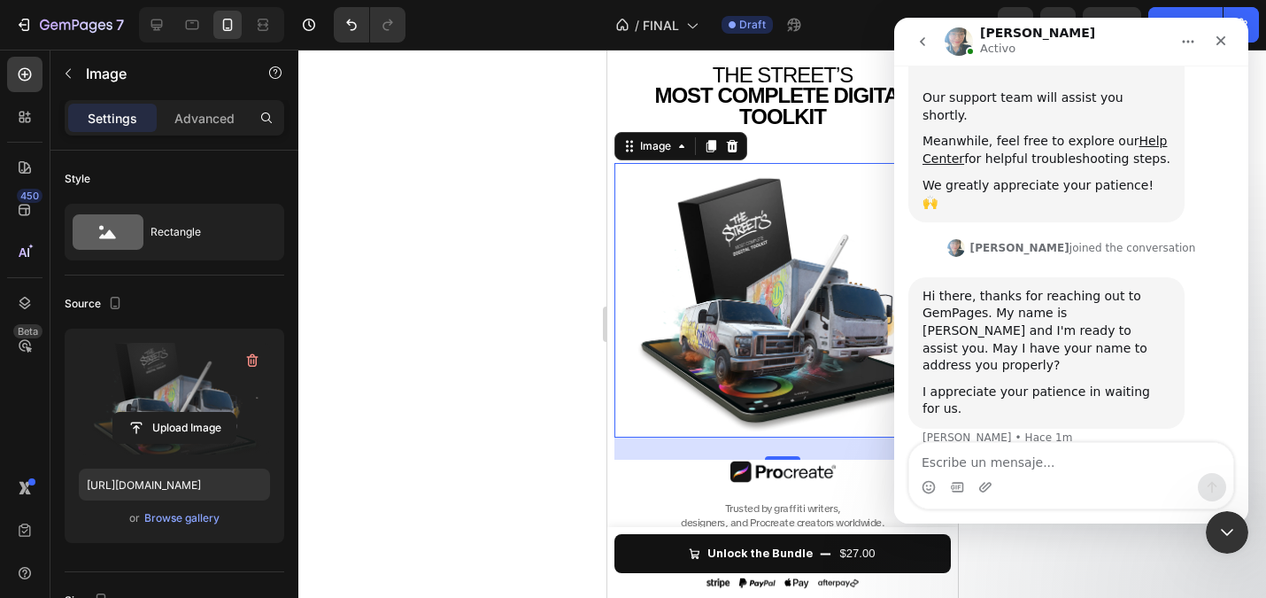
click at [429, 198] on div at bounding box center [782, 324] width 968 height 548
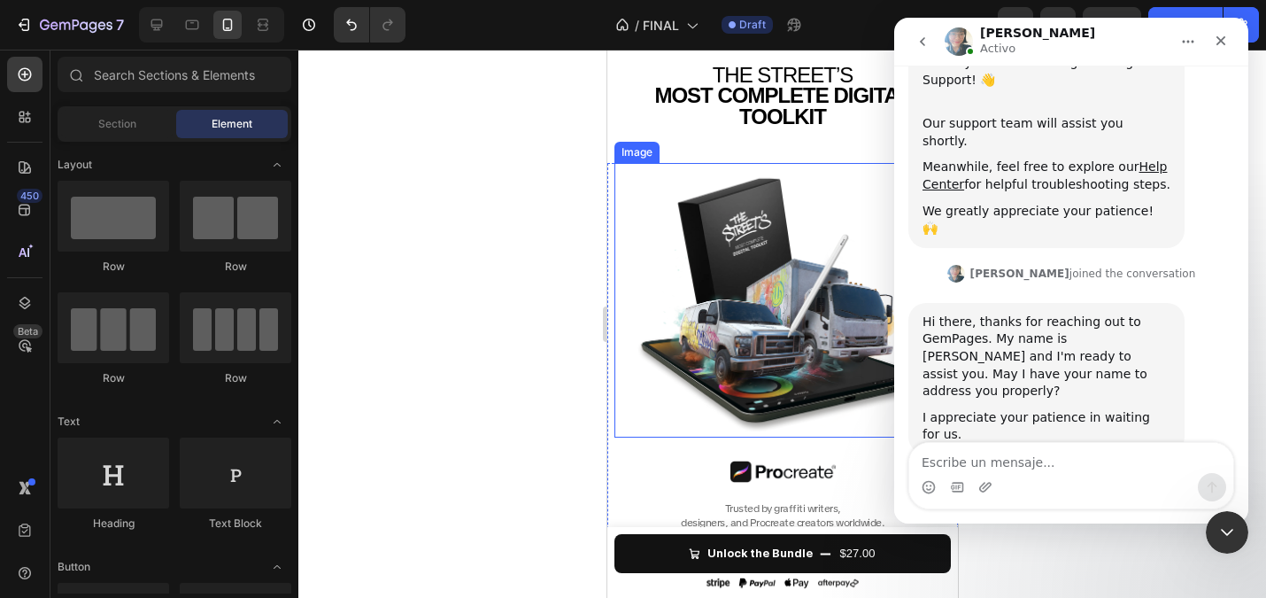
click at [491, 267] on div at bounding box center [782, 324] width 968 height 548
click at [454, 280] on div at bounding box center [782, 324] width 968 height 548
click at [1212, 38] on div "Cerrar" at bounding box center [1221, 41] width 32 height 32
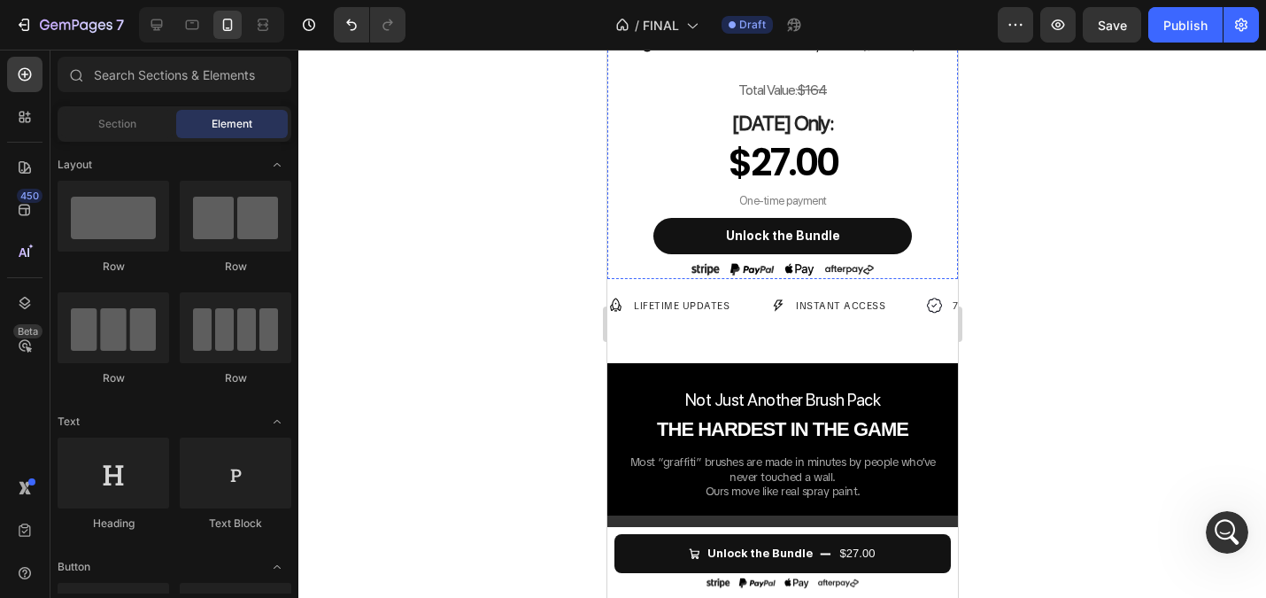
scroll to position [912, 0]
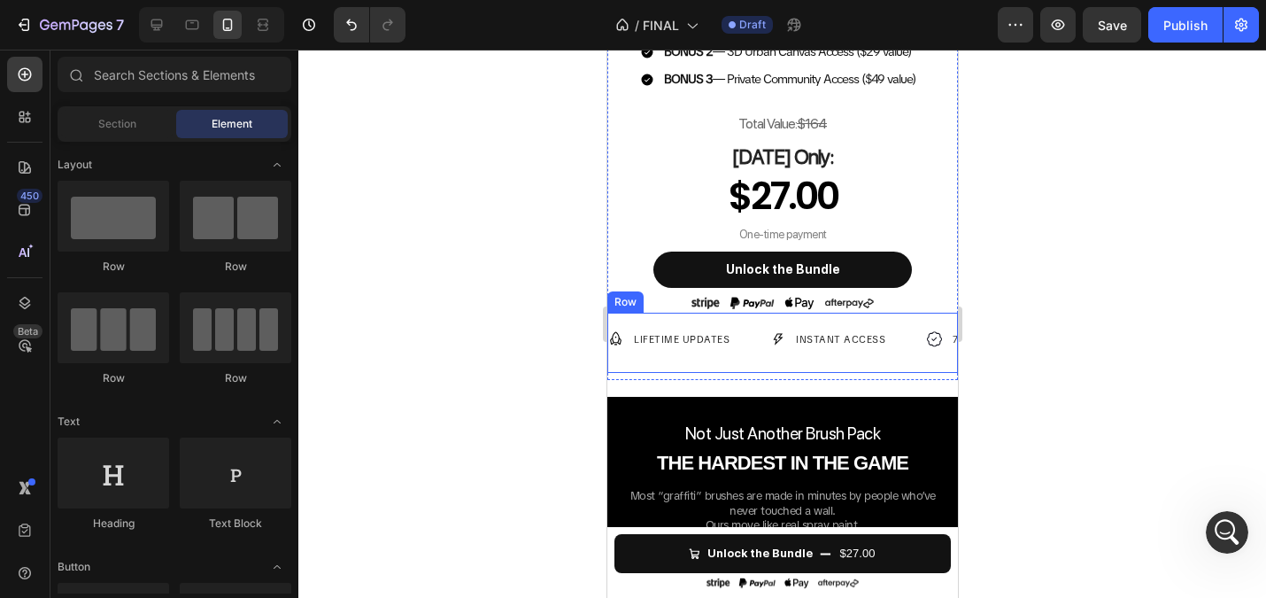
click at [785, 338] on div "Image INSTANT ACCESS Text Block Row" at bounding box center [828, 339] width 116 height 19
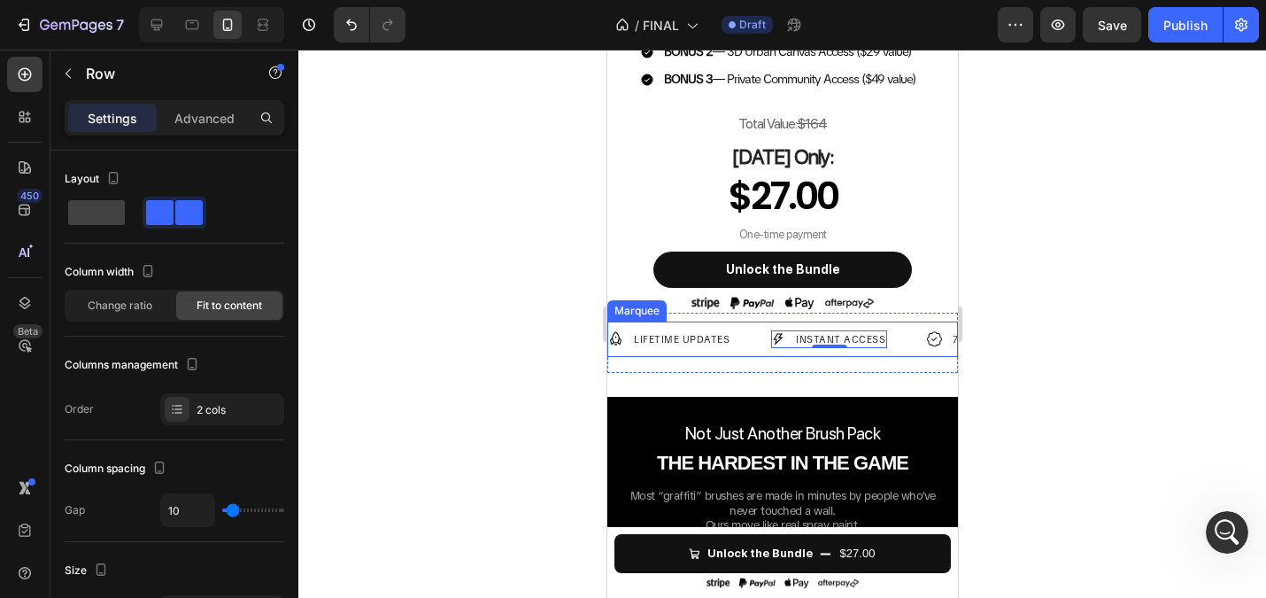
click at [708, 325] on div "Image LIFETIME UPDATES Text Block Row Image INSTANT ACCESS Text Block Row 0 Ima…" at bounding box center [782, 339] width 351 height 36
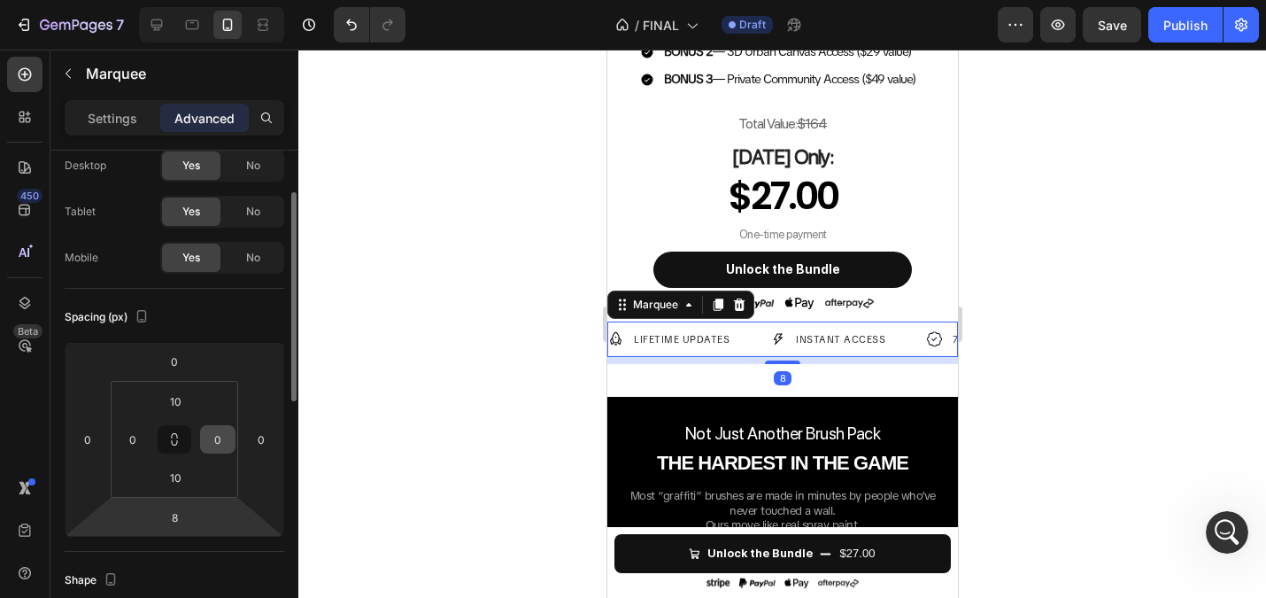
scroll to position [67, 0]
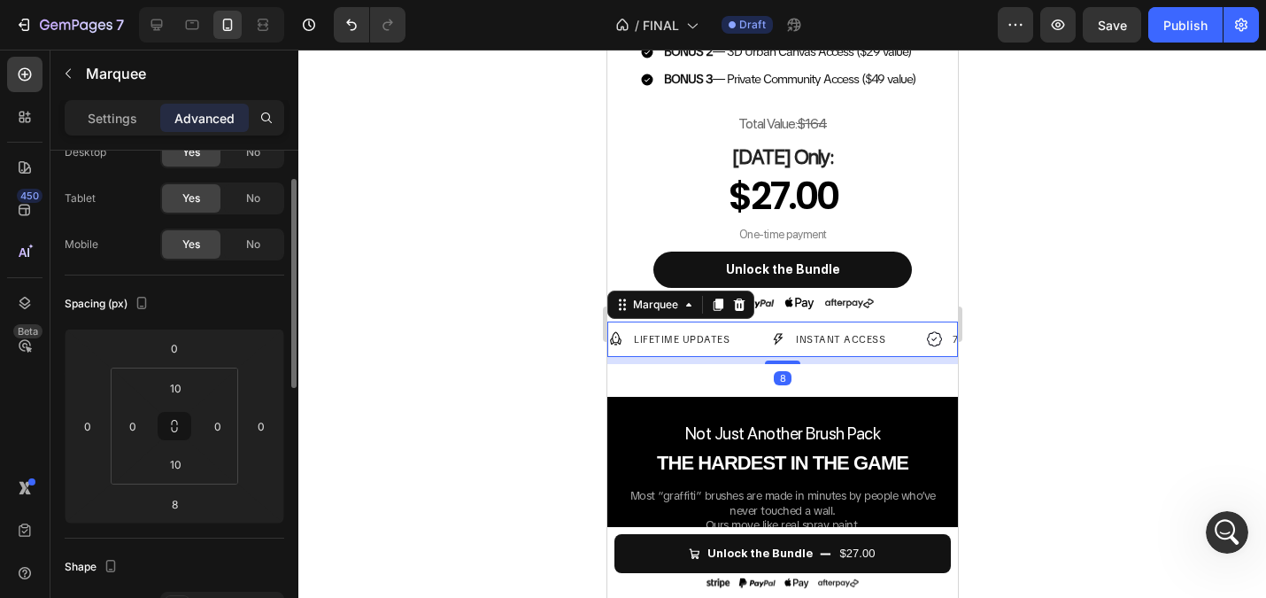
click at [490, 344] on div at bounding box center [782, 324] width 968 height 548
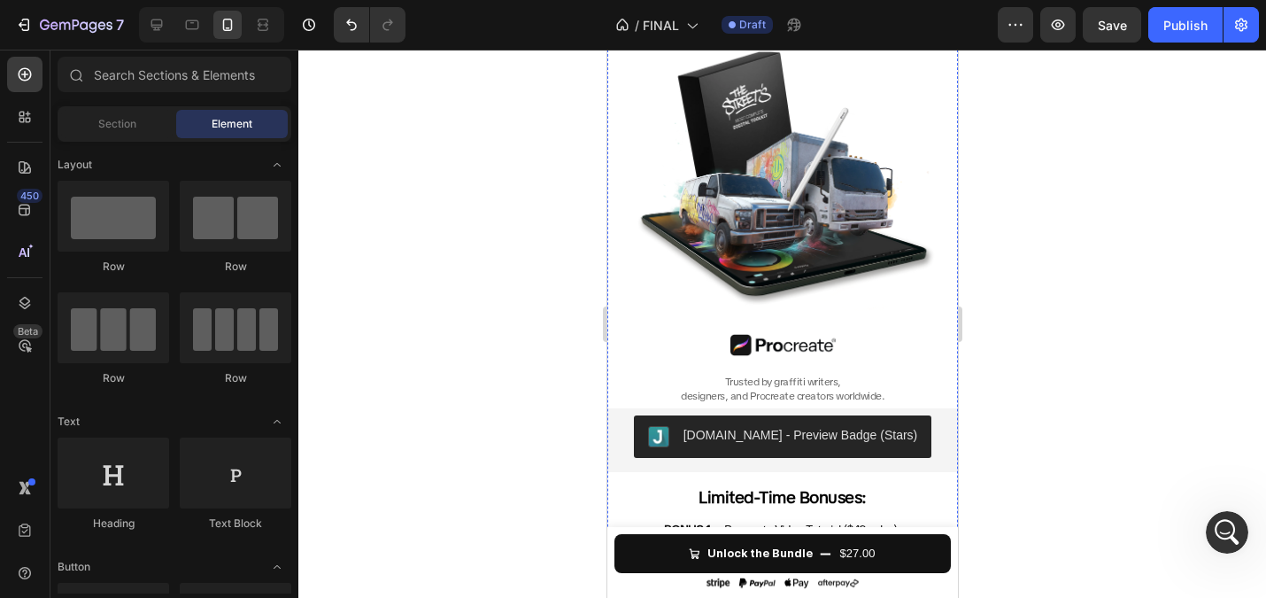
scroll to position [301, 0]
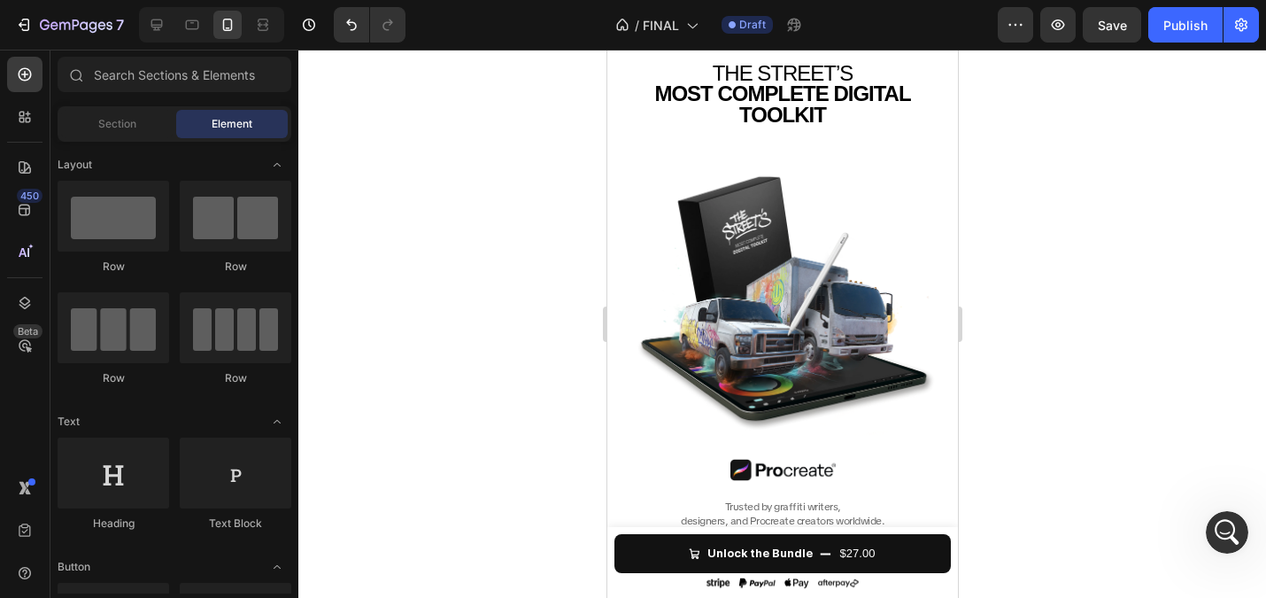
click at [444, 226] on div at bounding box center [782, 324] width 968 height 548
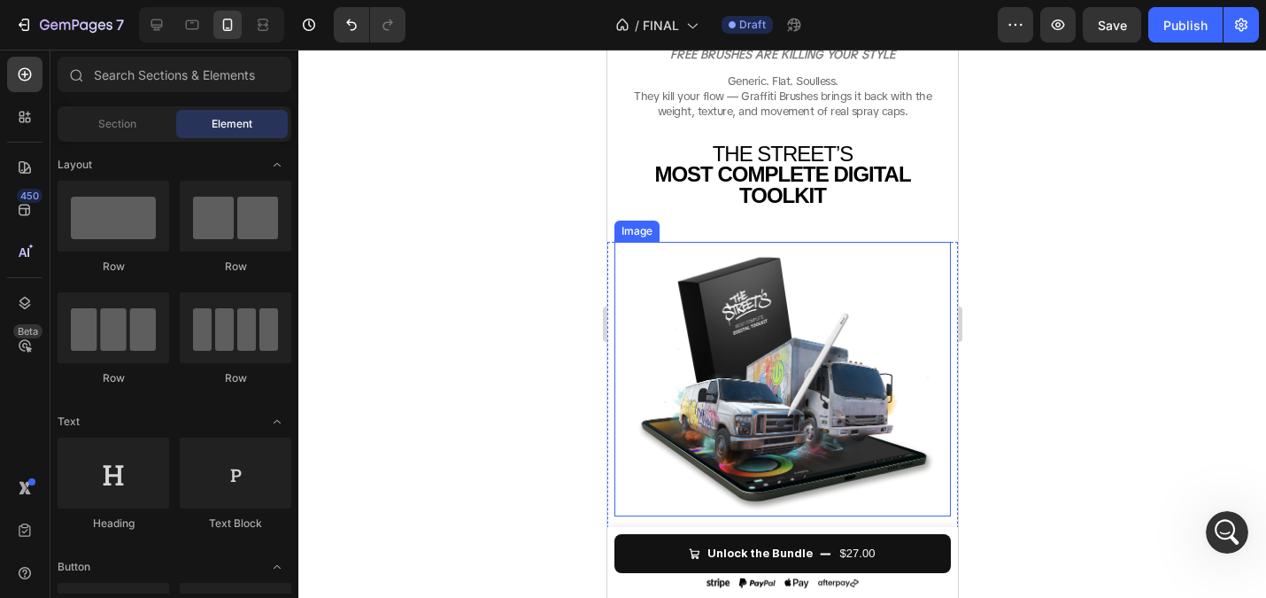
scroll to position [214, 0]
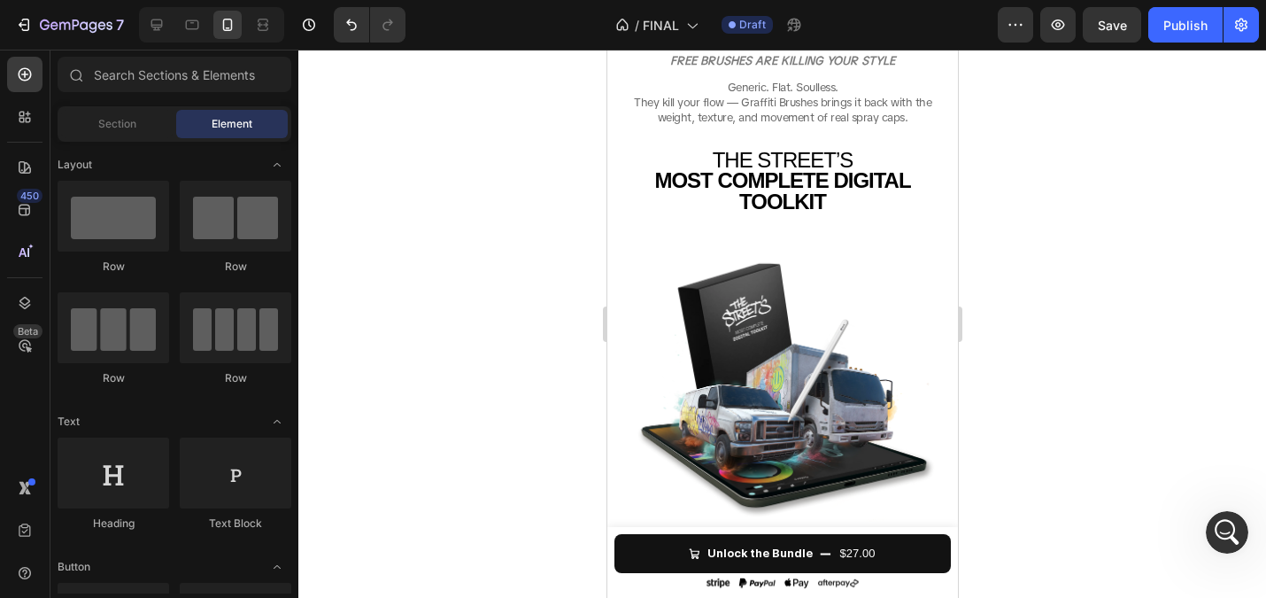
click at [513, 325] on div at bounding box center [782, 324] width 968 height 548
click at [745, 220] on div "FREE BRUSHES ARE KILLING YOUR STYLE Heading Generic. Flat. Soulless. They kill …" at bounding box center [782, 138] width 322 height 215
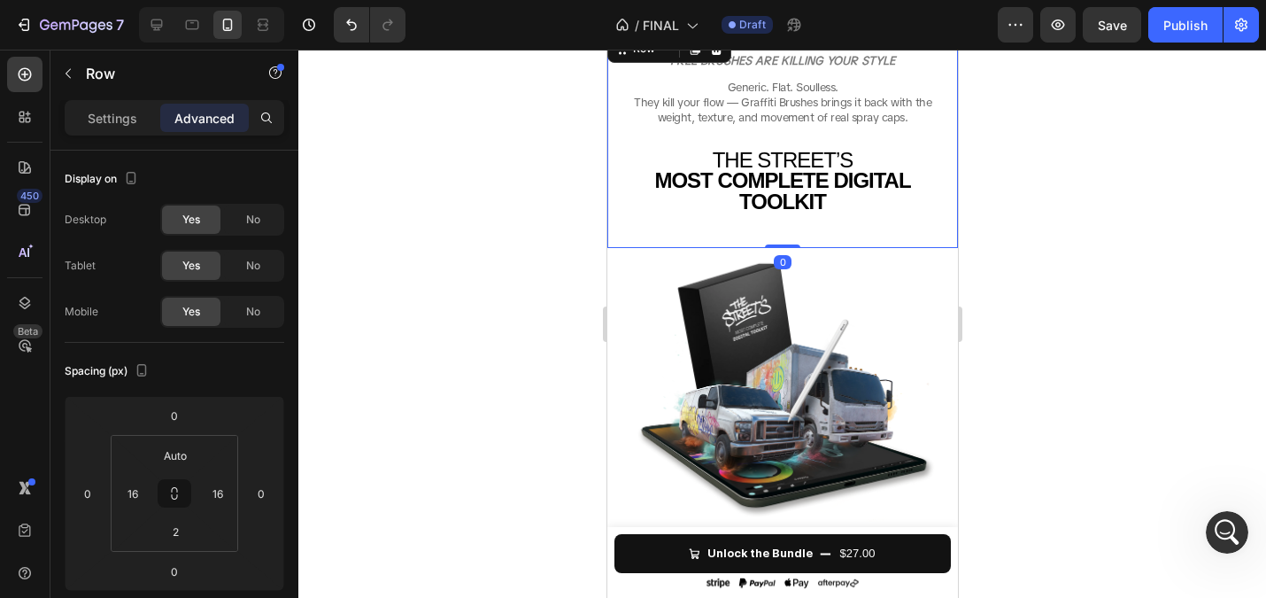
drag, startPoint x: 772, startPoint y: 244, endPoint x: 772, endPoint y: 227, distance: 17.7
click at [772, 227] on div "FREE BRUSHES ARE KILLING YOUR STYLE Heading Generic. Flat. Soulless. They kill …" at bounding box center [782, 139] width 351 height 217
click at [770, 212] on strong "MOST COMPLETE DIGITAL TOOLKIT" at bounding box center [782, 190] width 256 height 45
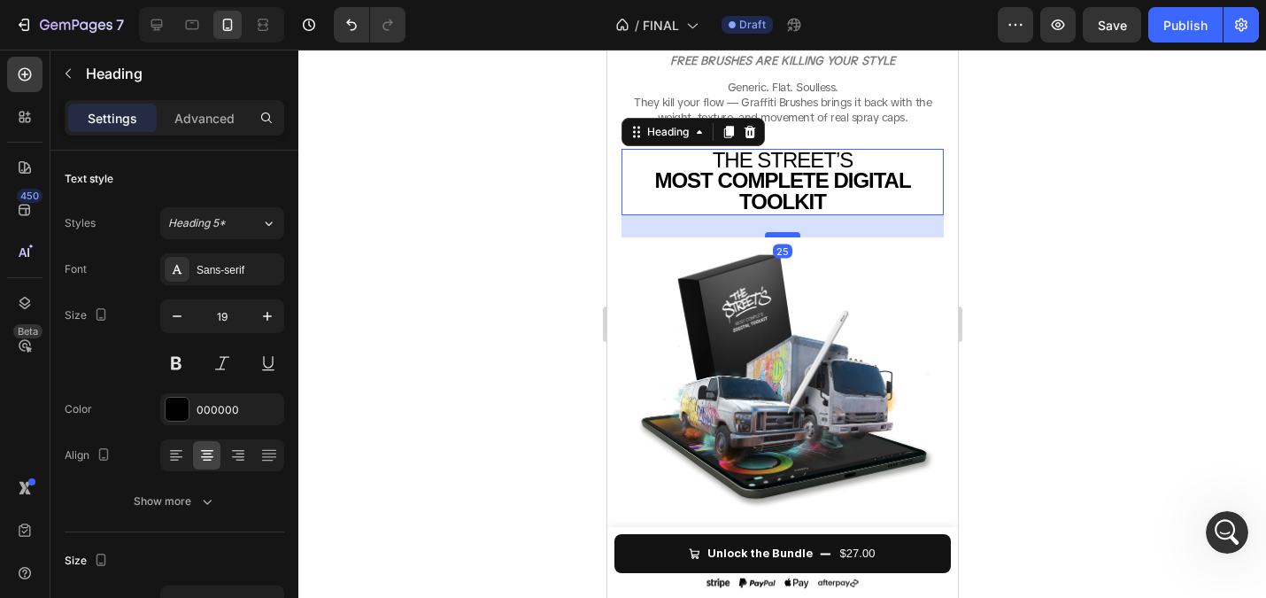
drag, startPoint x: 778, startPoint y: 243, endPoint x: 777, endPoint y: 234, distance: 8.9
click at [777, 234] on div at bounding box center [781, 234] width 35 height 5
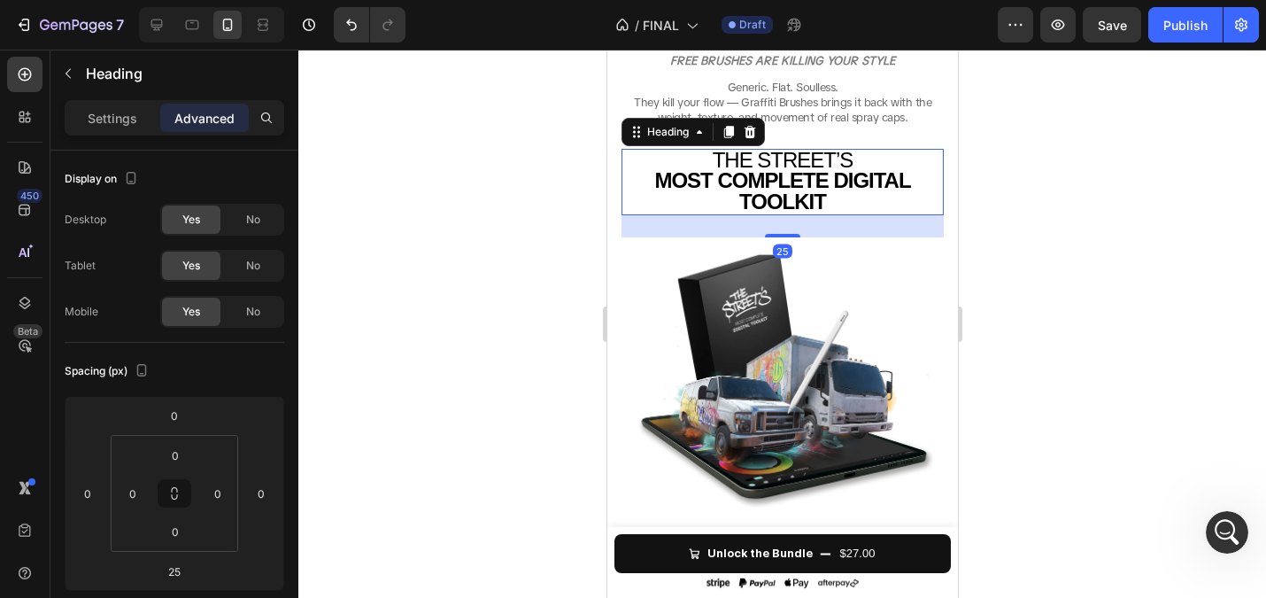
click at [519, 194] on div at bounding box center [782, 324] width 968 height 548
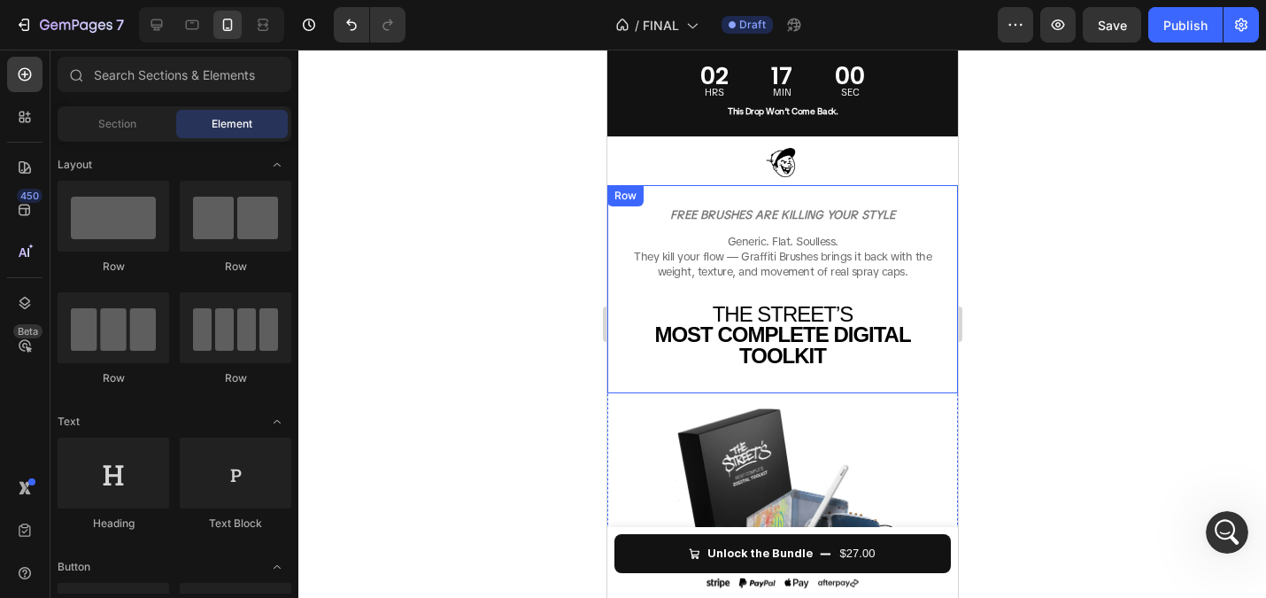
scroll to position [0, 0]
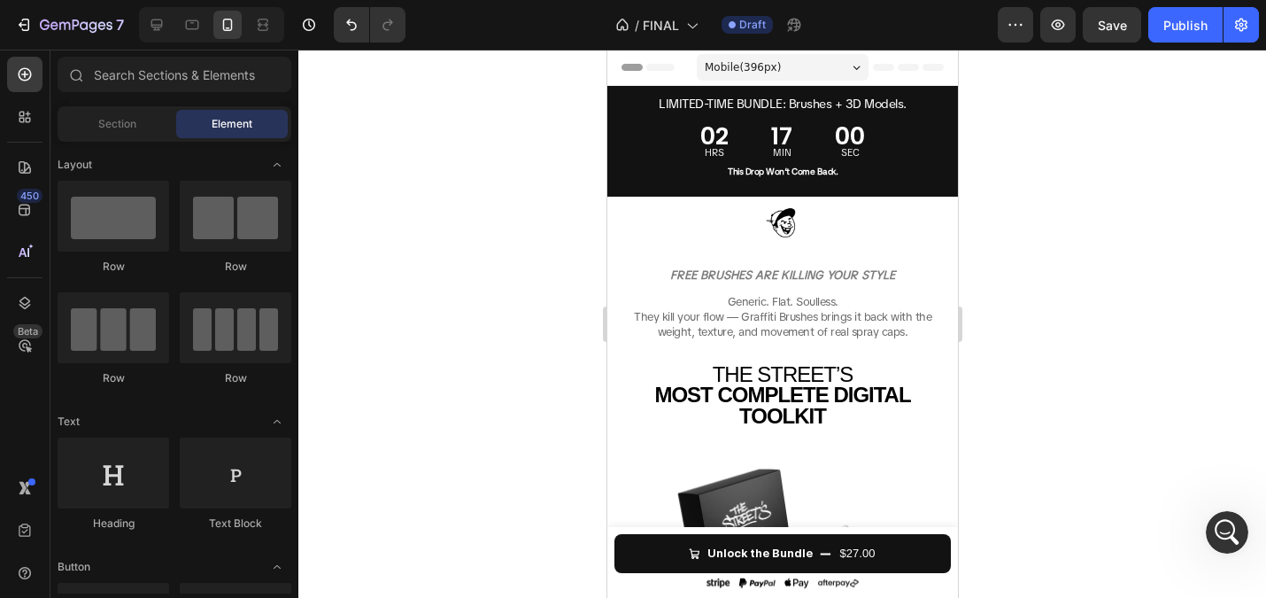
click at [514, 238] on div at bounding box center [782, 324] width 968 height 548
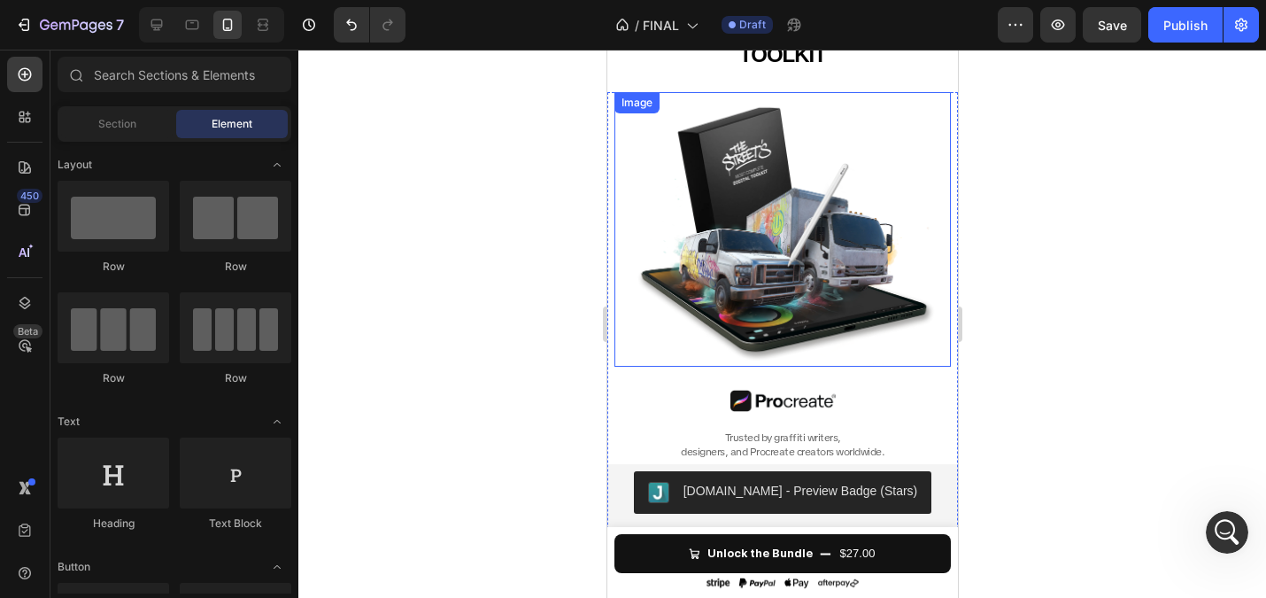
scroll to position [359, 0]
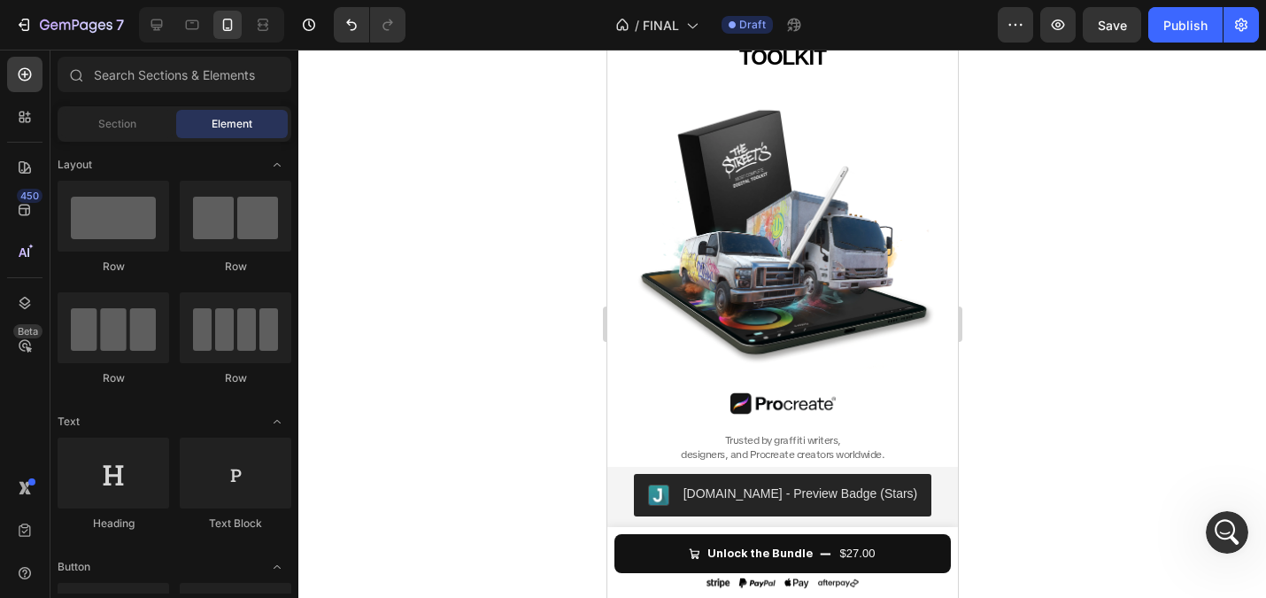
click at [535, 306] on div at bounding box center [782, 324] width 968 height 548
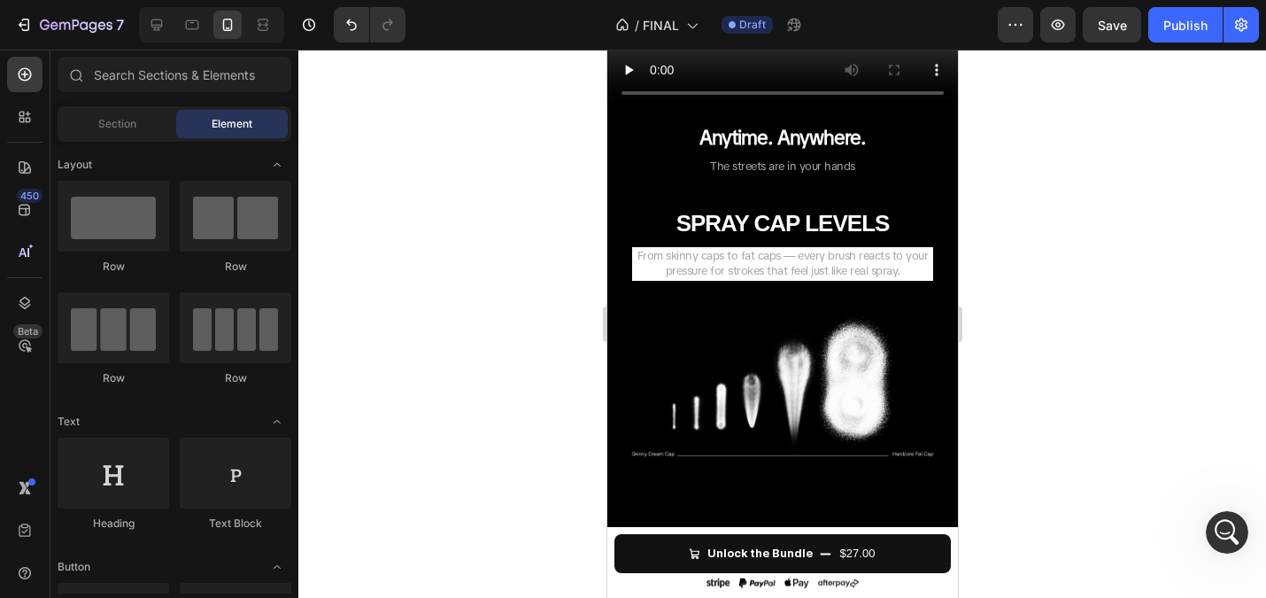
scroll to position [301, 0]
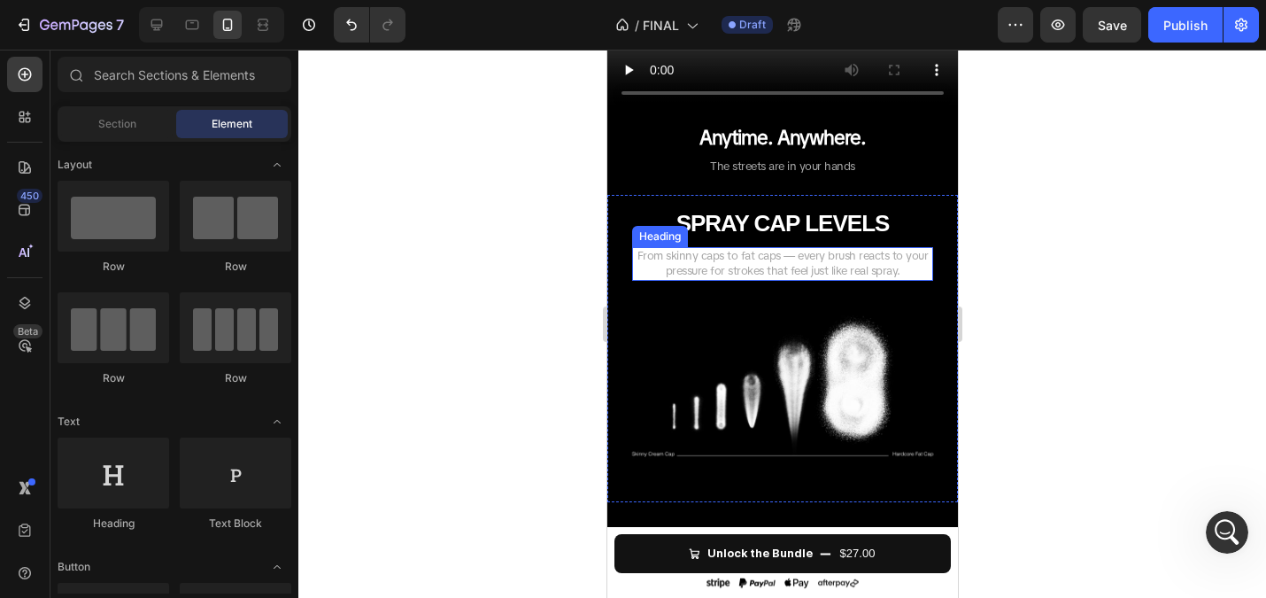
click at [640, 274] on h2 "From skinny caps to fat caps — every brush reacts to your pressure for strokes …" at bounding box center [781, 264] width 301 height 34
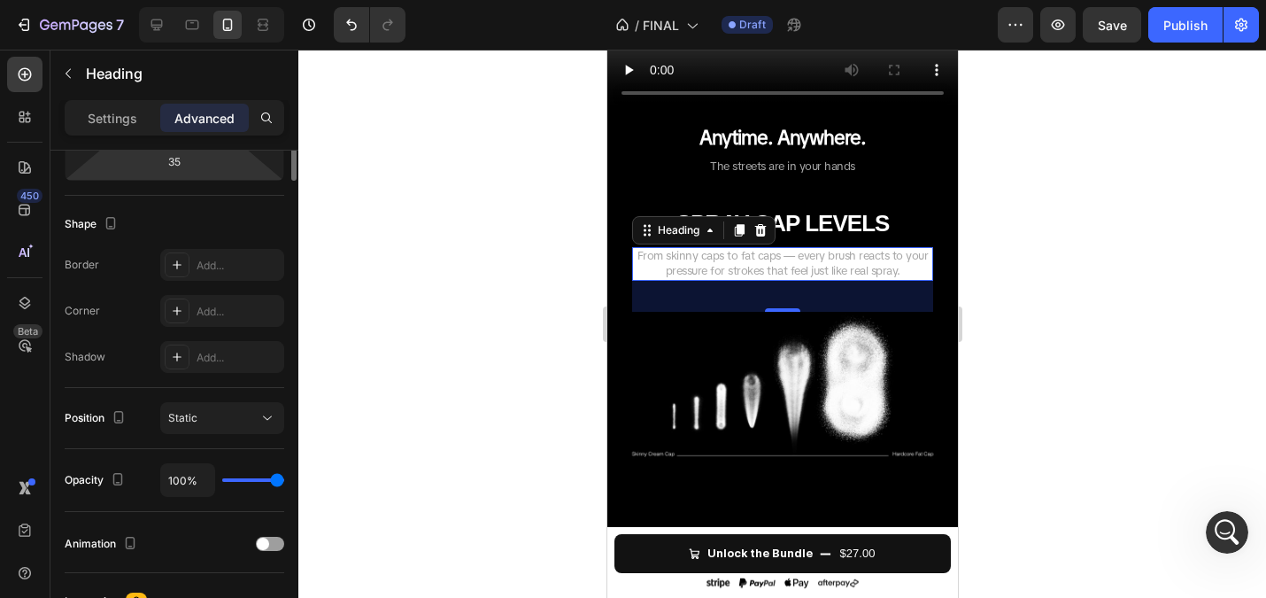
scroll to position [163, 0]
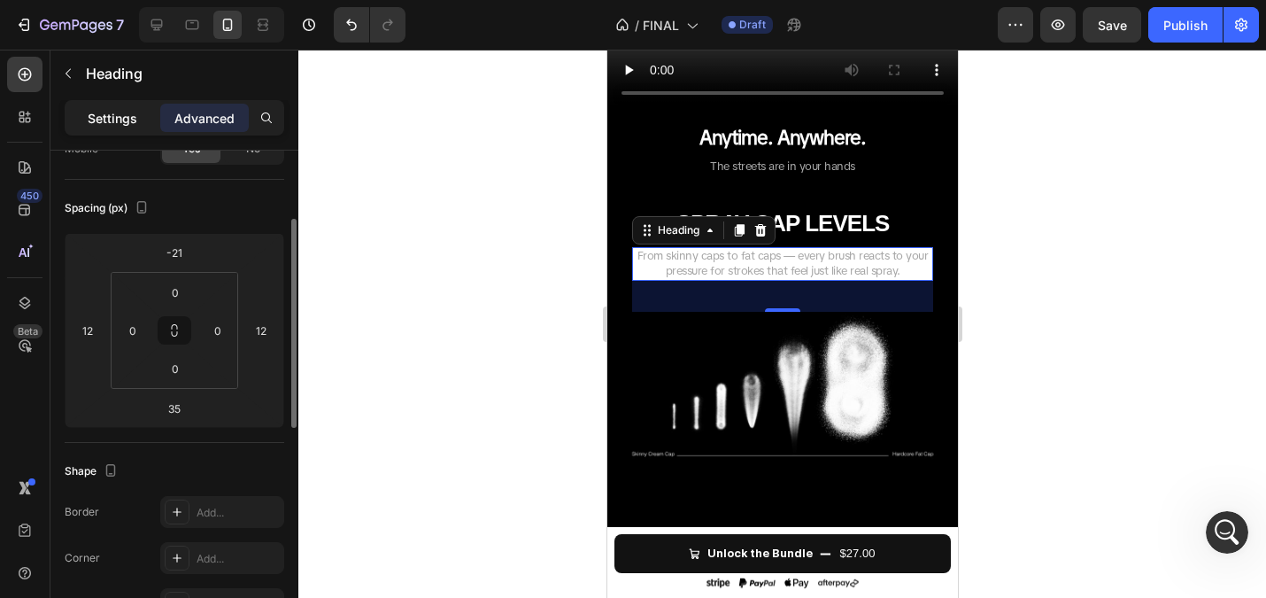
click at [103, 115] on p "Settings" at bounding box center [113, 118] width 50 height 19
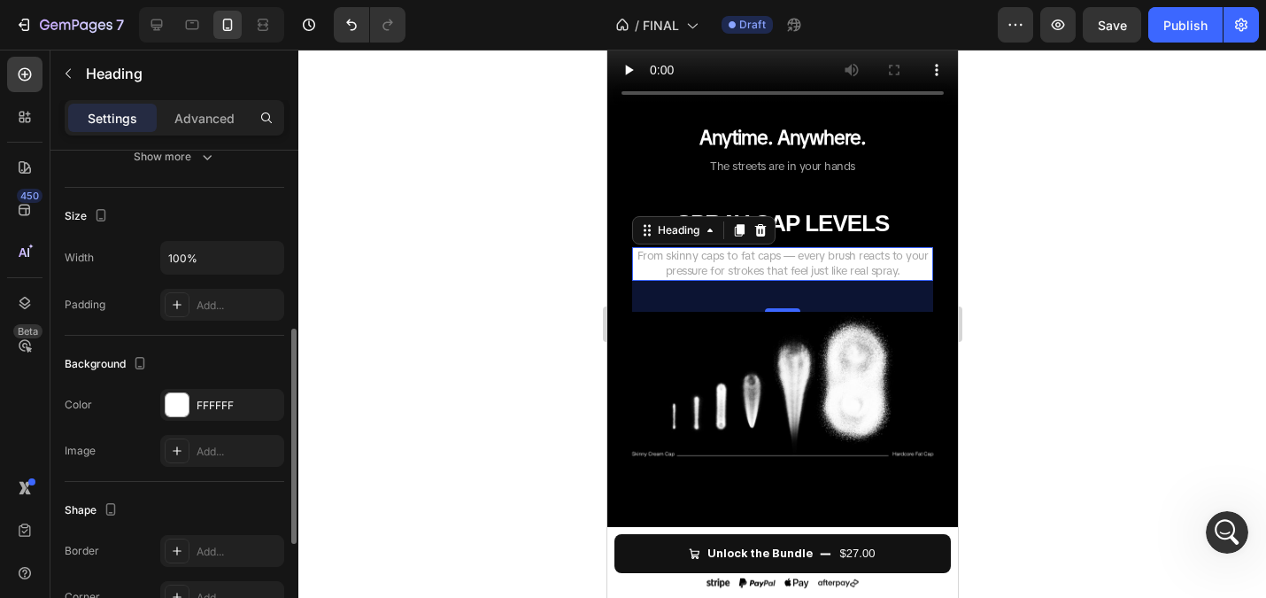
scroll to position [402, 0]
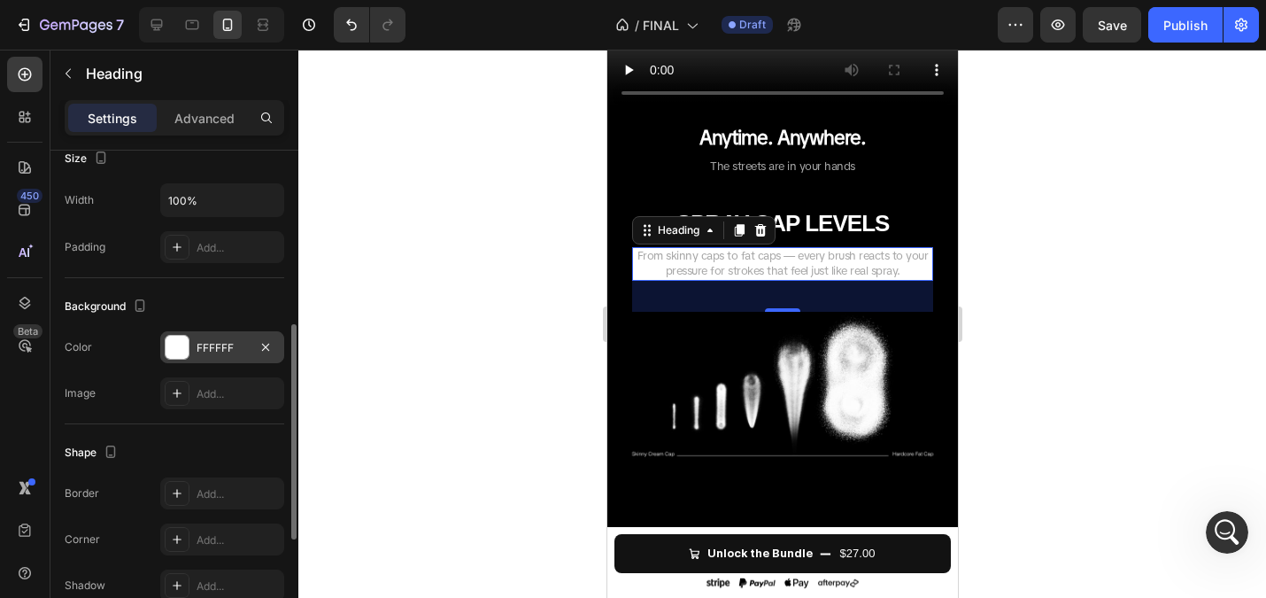
click at [175, 346] on div at bounding box center [177, 347] width 23 height 23
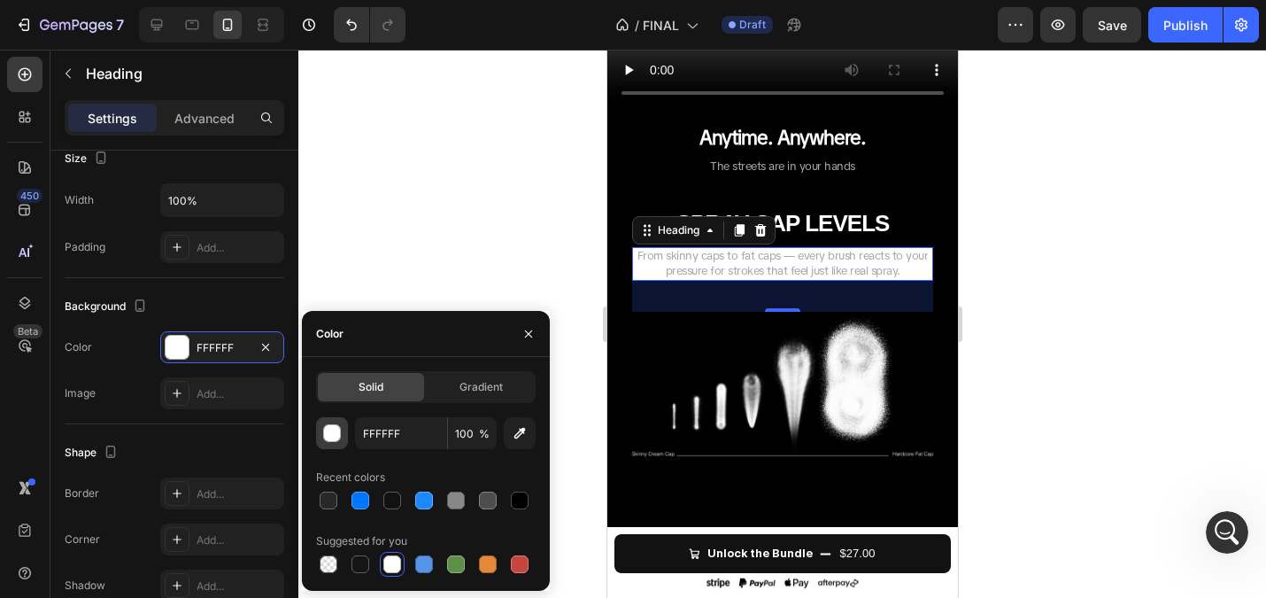
click at [336, 430] on div "button" at bounding box center [333, 434] width 18 height 18
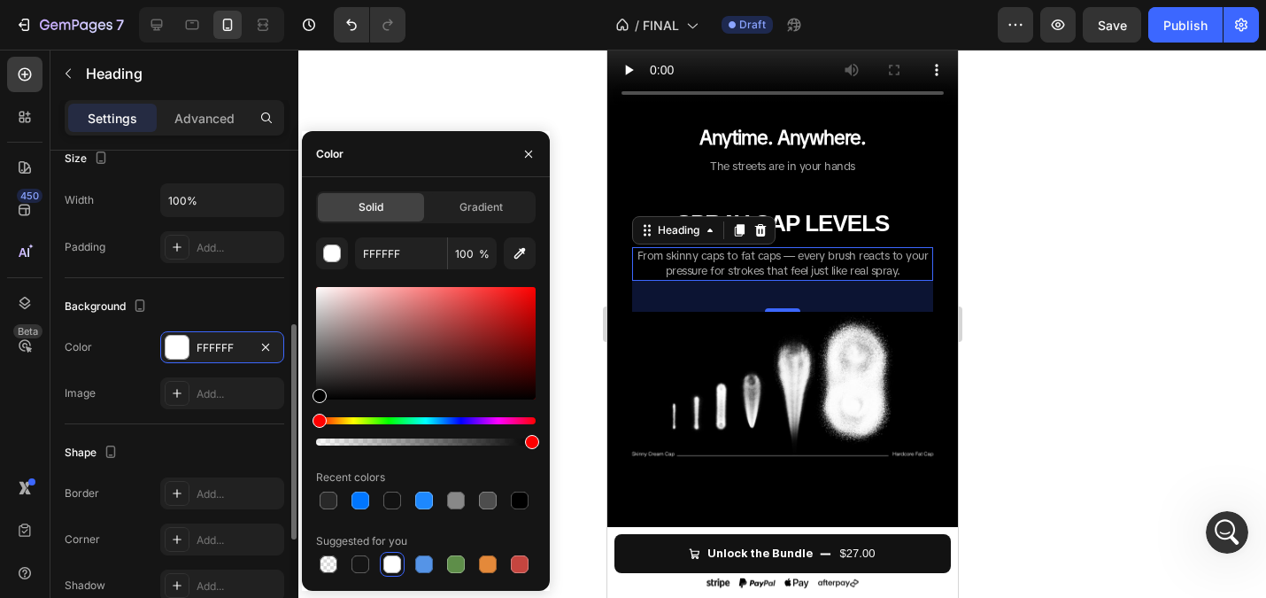
drag, startPoint x: 267, startPoint y: 422, endPoint x: 233, endPoint y: 448, distance: 42.3
click at [233, 448] on div "450 Beta Sections(18) Elements(83) Section Element Hero Section Product Detail …" at bounding box center [149, 324] width 298 height 548
type input "000000"
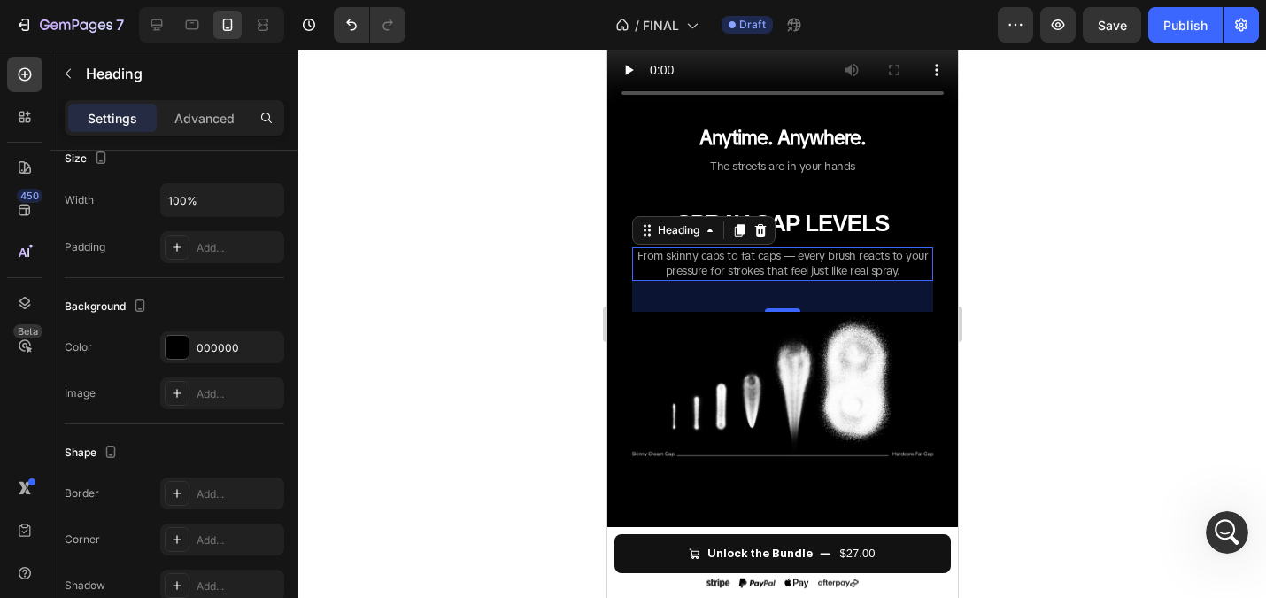
click at [503, 92] on div at bounding box center [782, 324] width 968 height 548
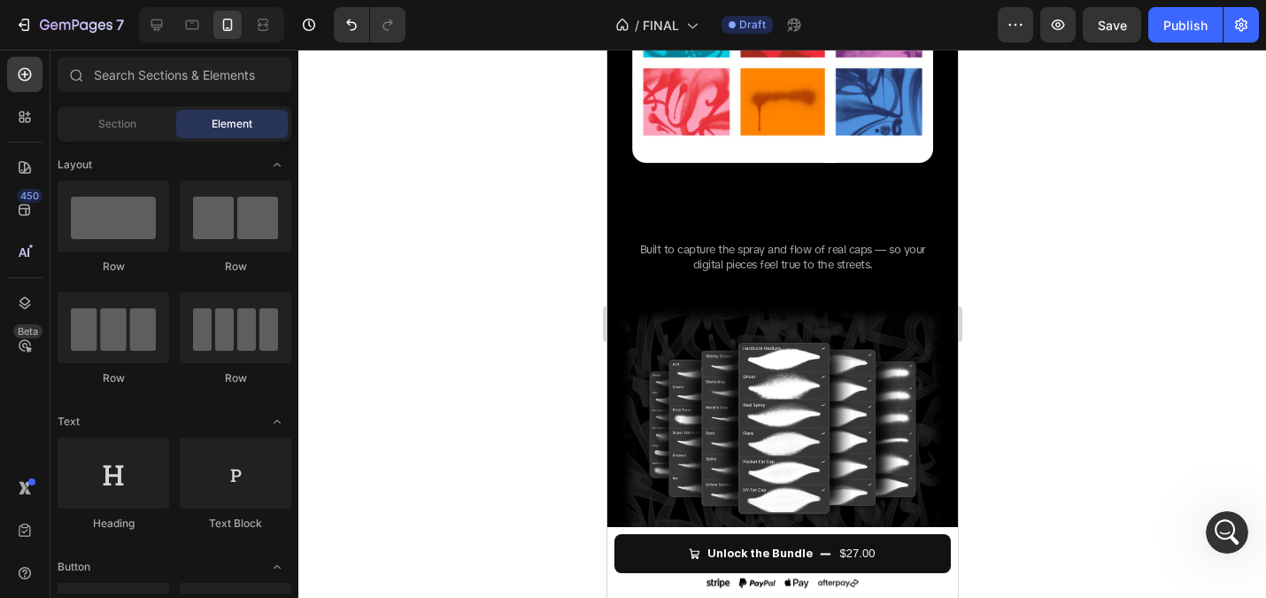
scroll to position [2208, 0]
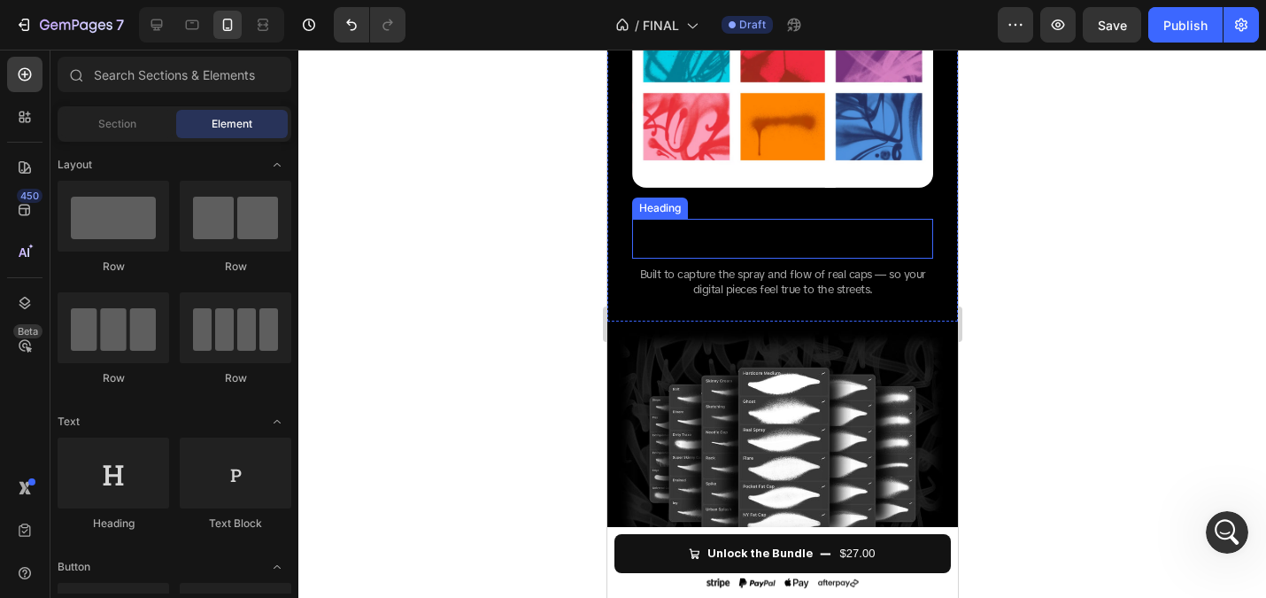
click at [774, 223] on span "INSPIRED BY" at bounding box center [783, 228] width 104 height 19
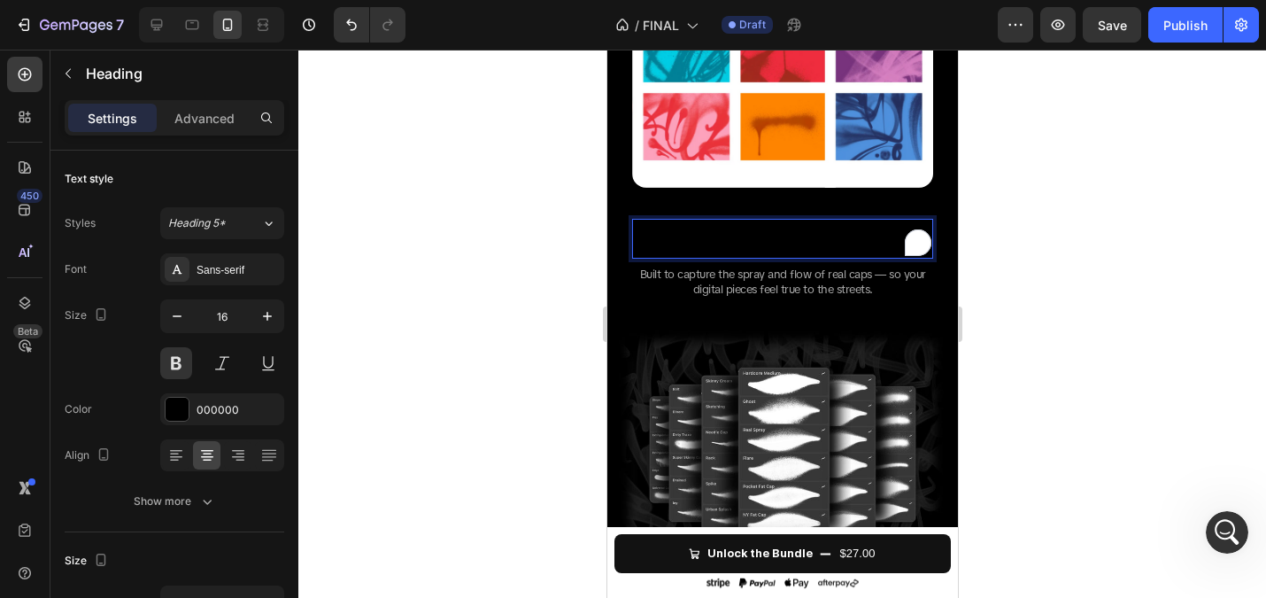
click at [773, 241] on span "REAL GRAFFITI CAPS" at bounding box center [782, 245] width 173 height 19
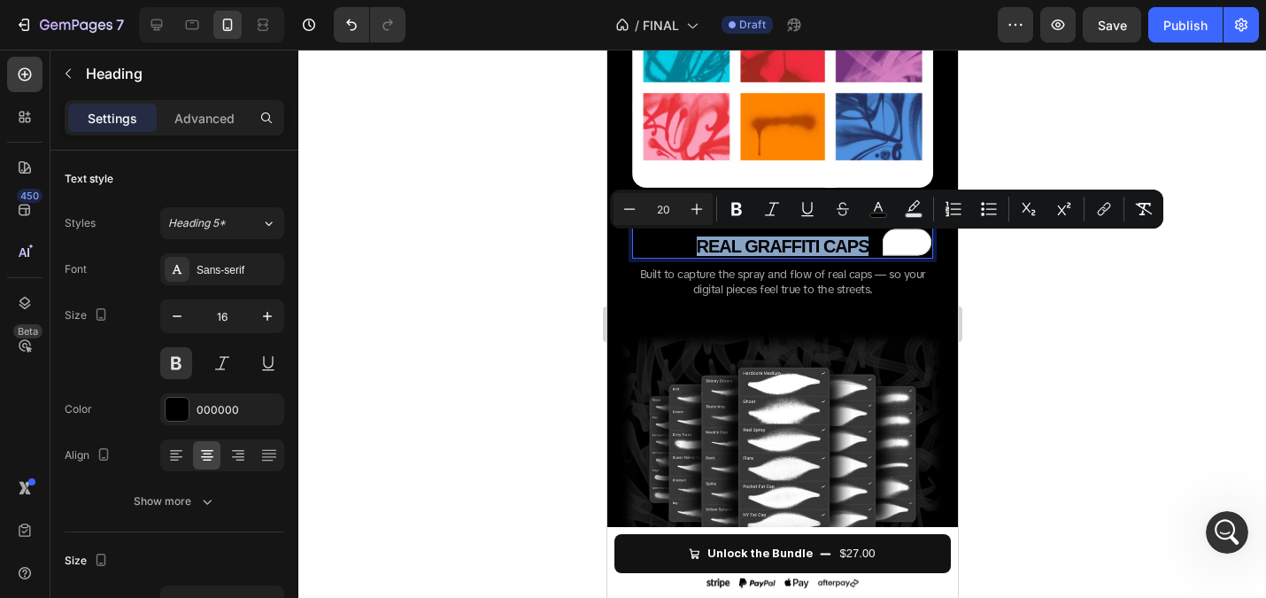
click at [759, 240] on span "REAL GRAFFITI CAPS" at bounding box center [782, 245] width 173 height 19
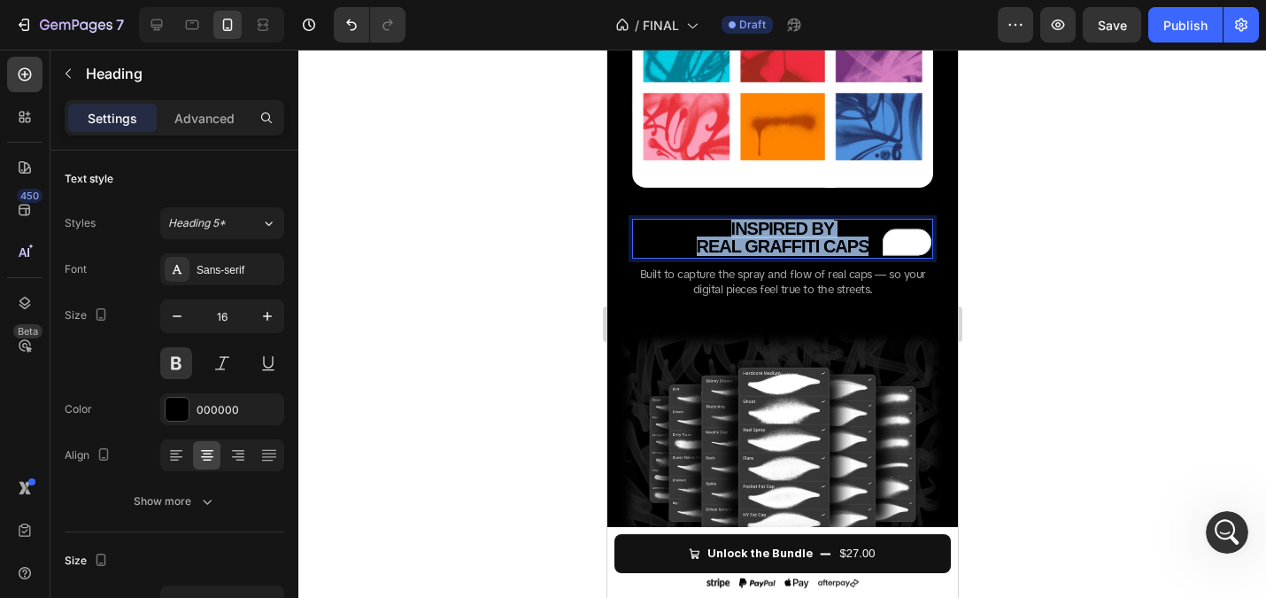
drag, startPoint x: 693, startPoint y: 229, endPoint x: 875, endPoint y: 256, distance: 184.3
click at [875, 256] on h2 "INSPIRED BY REAL GRAFFITI CAPS" at bounding box center [781, 238] width 301 height 39
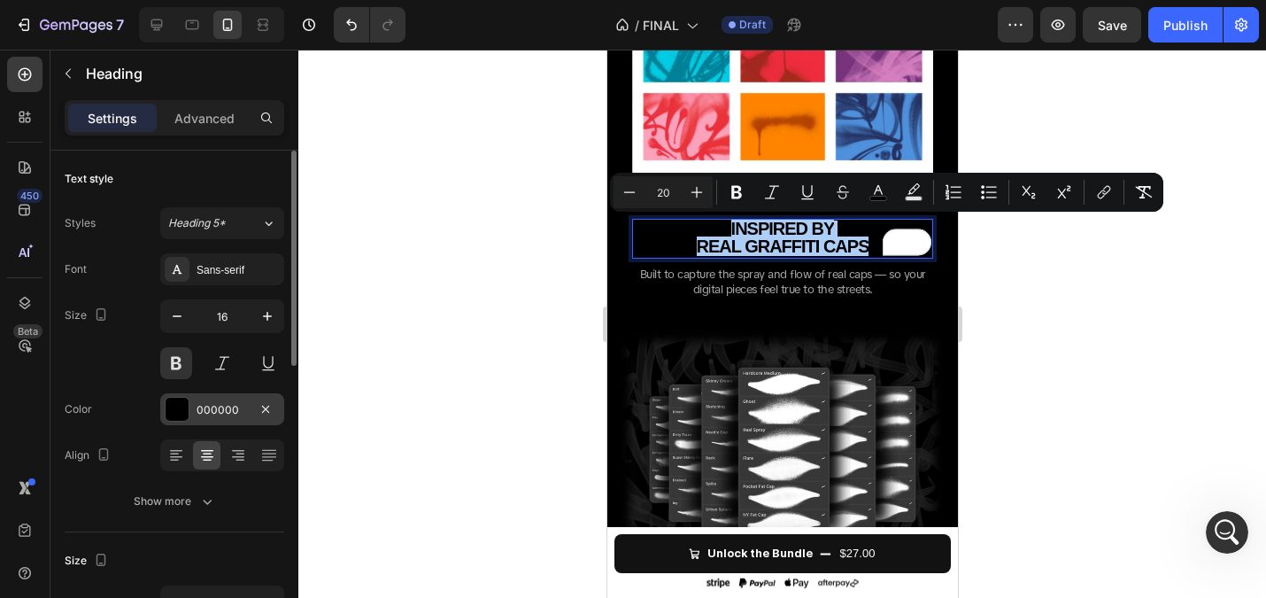
click at [182, 400] on div at bounding box center [177, 409] width 23 height 23
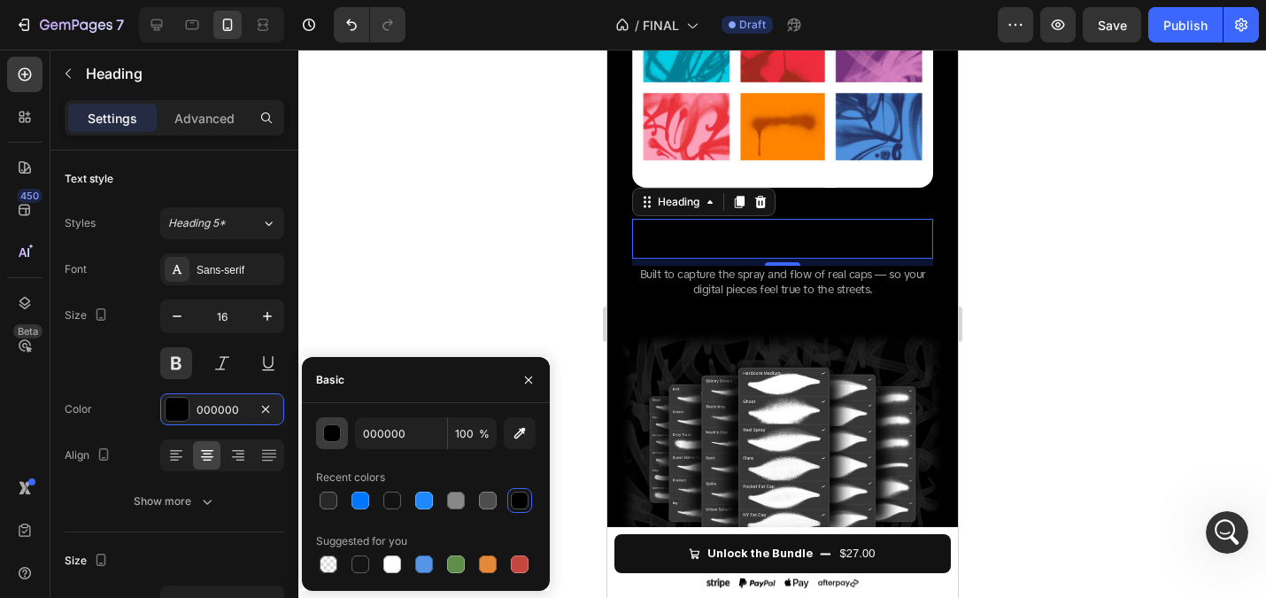
click at [326, 442] on button "button" at bounding box center [332, 433] width 32 height 32
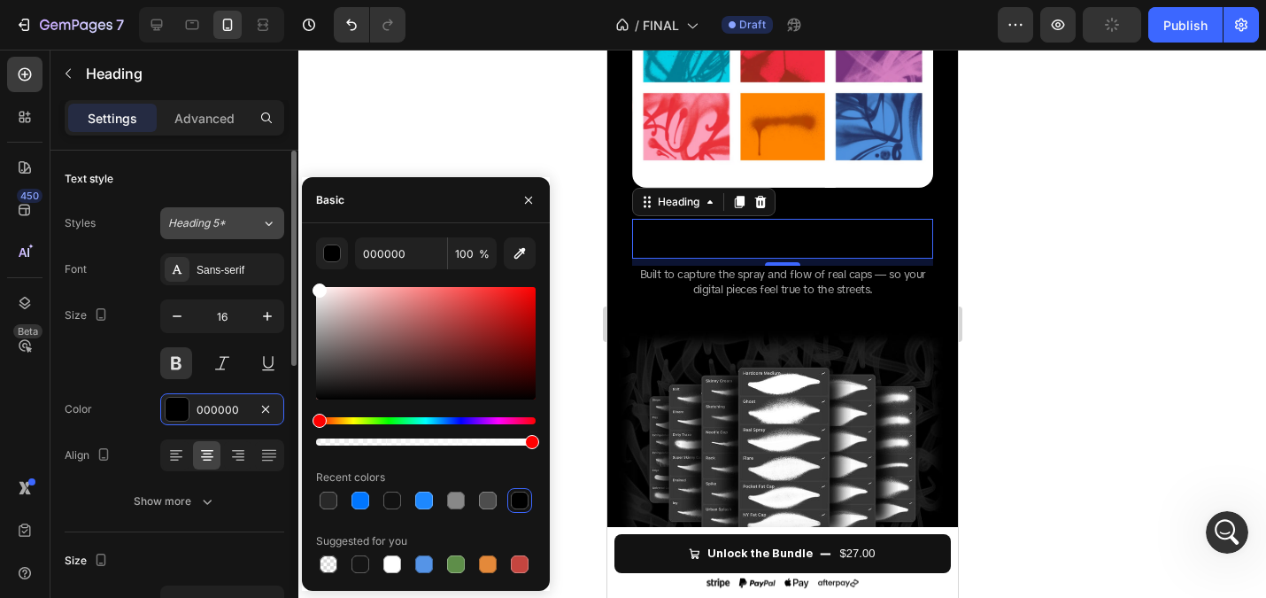
drag, startPoint x: 407, startPoint y: 365, endPoint x: 245, endPoint y: 213, distance: 221.8
click at [245, 213] on div "450 Beta Sections(18) Elements(83) Section Element Hero Section Product Detail …" at bounding box center [149, 324] width 298 height 548
click at [515, 96] on div at bounding box center [782, 324] width 968 height 548
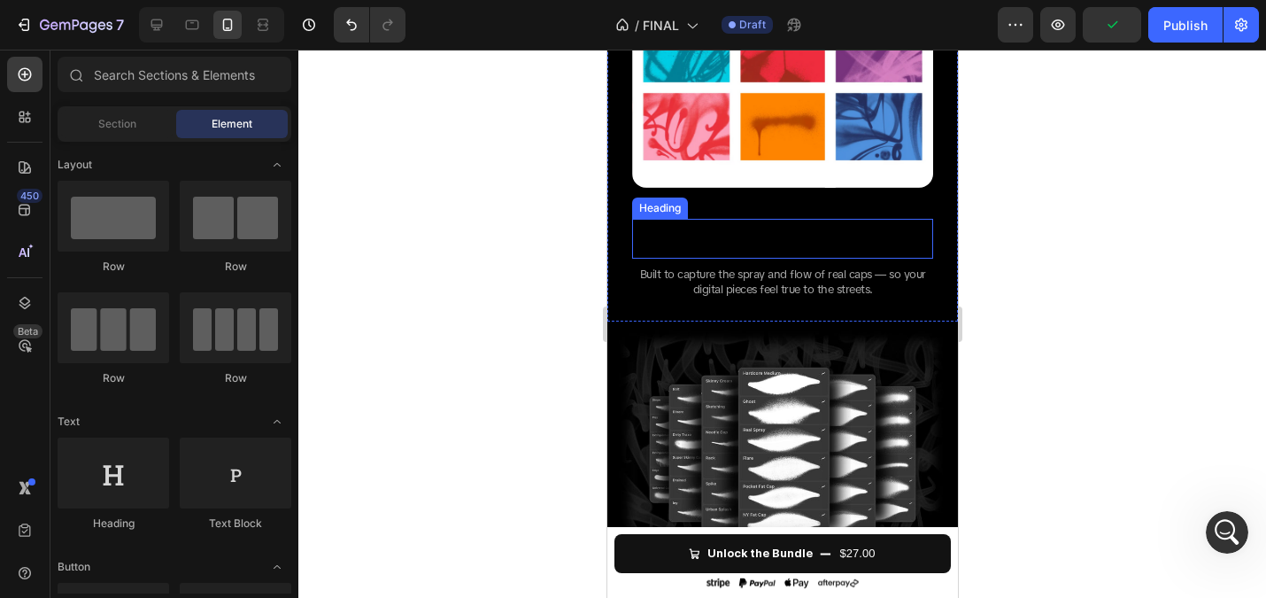
click at [761, 243] on span "REAL GRAFFITI CAPS" at bounding box center [782, 245] width 173 height 19
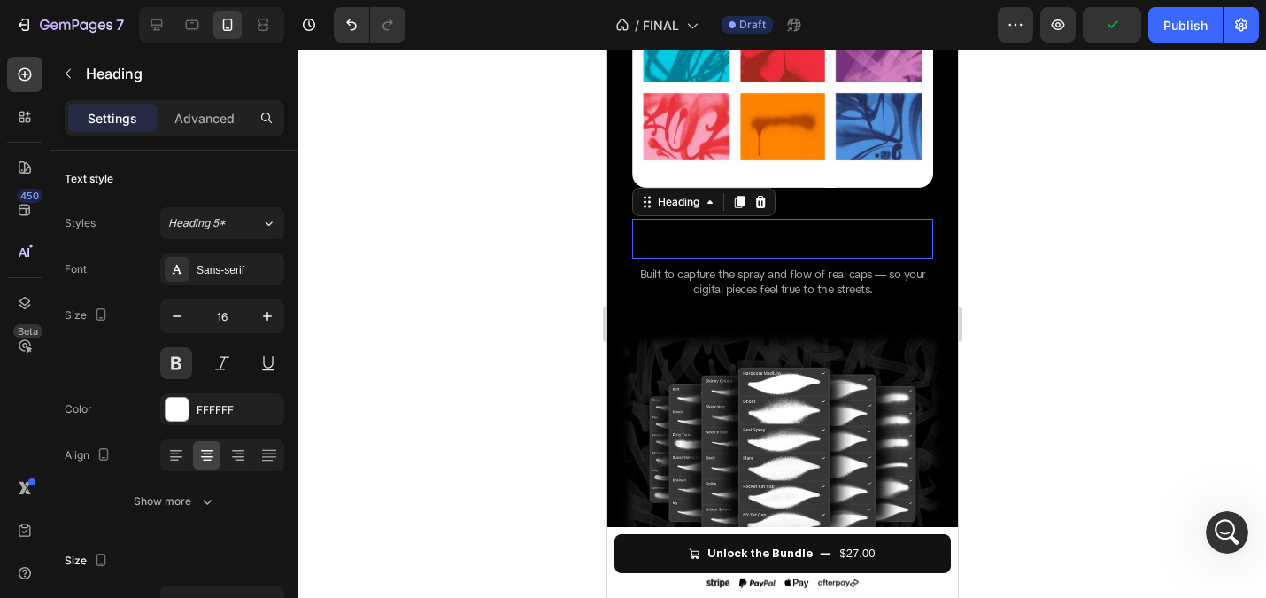
click at [761, 243] on span "REAL GRAFFITI CAPS" at bounding box center [782, 245] width 173 height 19
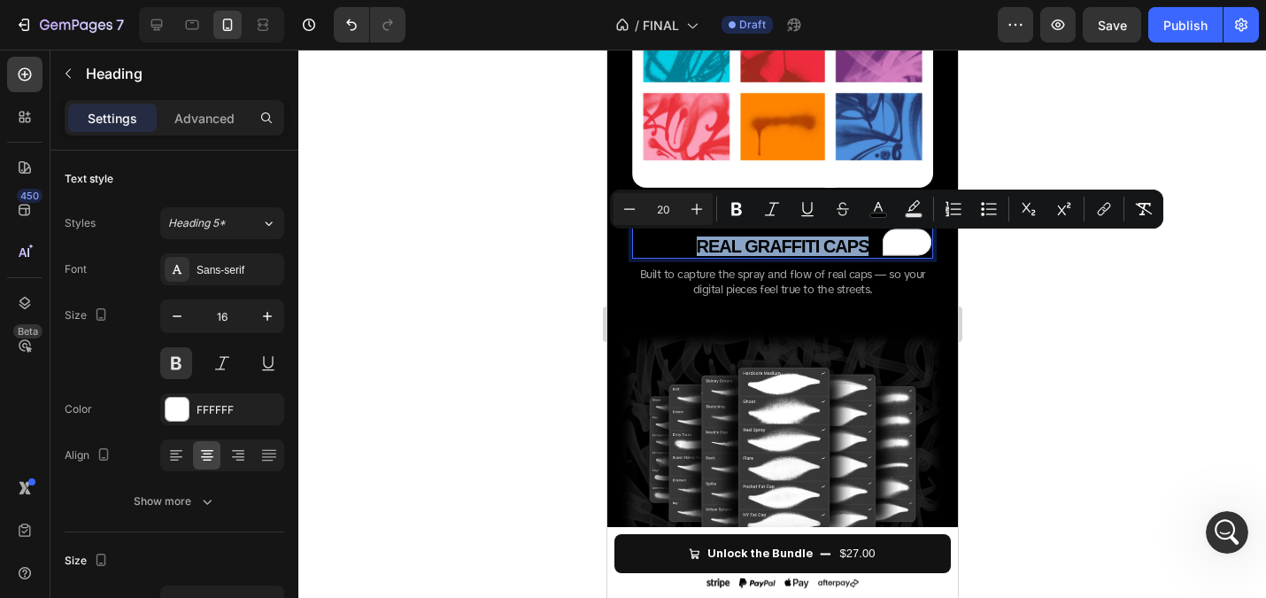
click at [752, 236] on span "REAL GRAFFITI CAPS" at bounding box center [782, 245] width 173 height 19
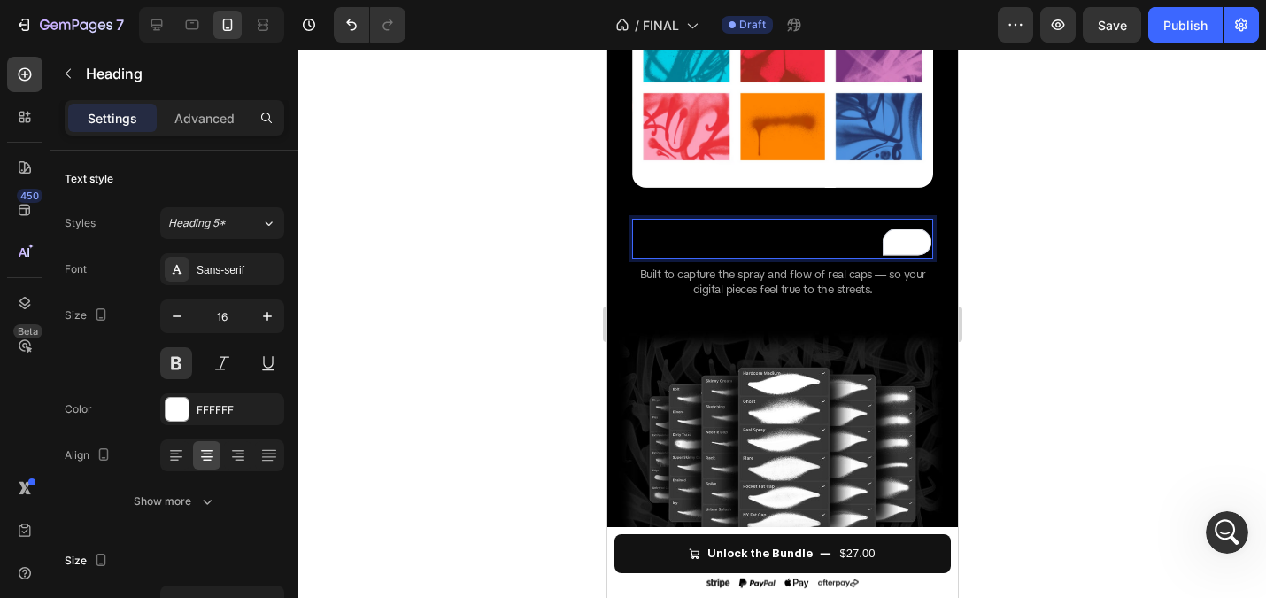
click at [753, 244] on span "REAL GRAFFITI CAPS" at bounding box center [782, 245] width 173 height 19
click at [685, 234] on p "INSPIRED BY REAL GRAFFITI CAPS" at bounding box center [782, 238] width 298 height 35
click at [682, 227] on p "INSPIRED BY REAL GRAFFITI CAPS" at bounding box center [782, 238] width 298 height 35
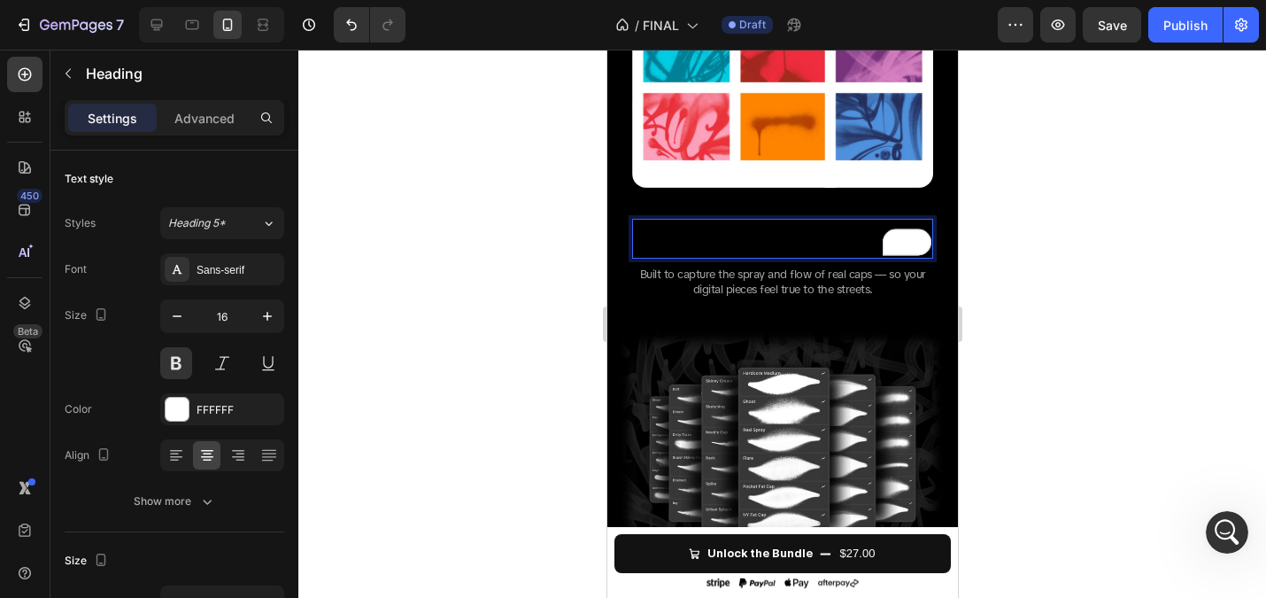
click at [724, 242] on span "REAL GRAFFITI CAPS" at bounding box center [782, 245] width 173 height 19
click at [803, 249] on span "REAL GRAFFITI CAPS" at bounding box center [782, 245] width 173 height 19
click at [810, 245] on span "REAL GRAFFITI CAPS" at bounding box center [782, 245] width 173 height 19
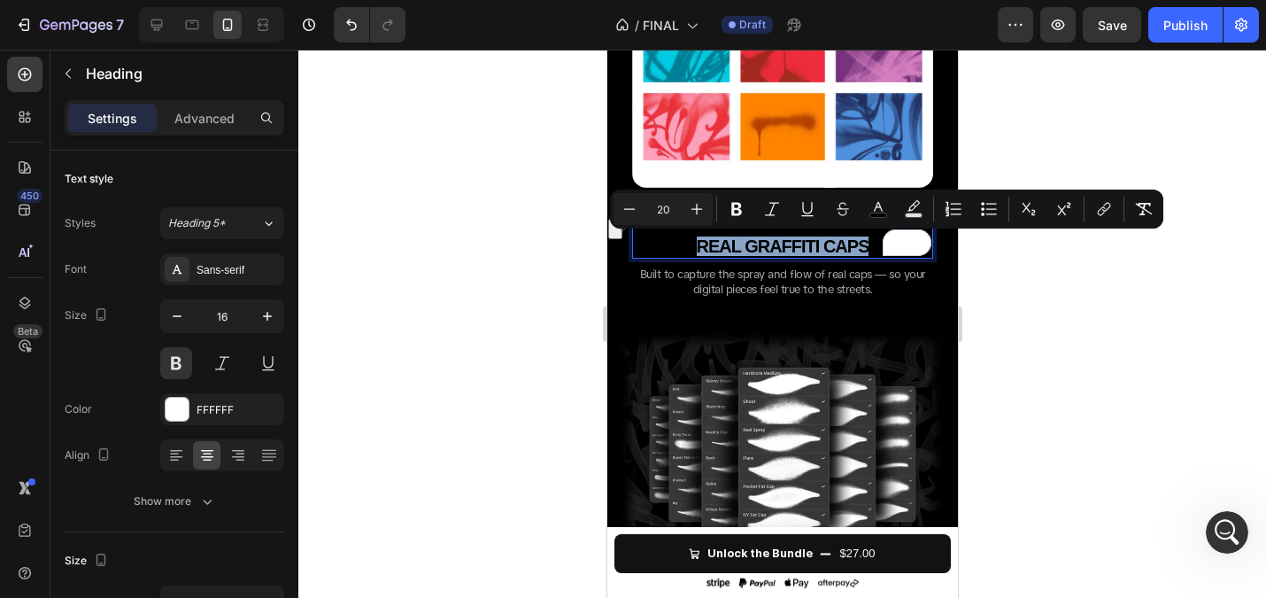
click at [810, 245] on span "REAL GRAFFITI CAPS" at bounding box center [782, 245] width 173 height 19
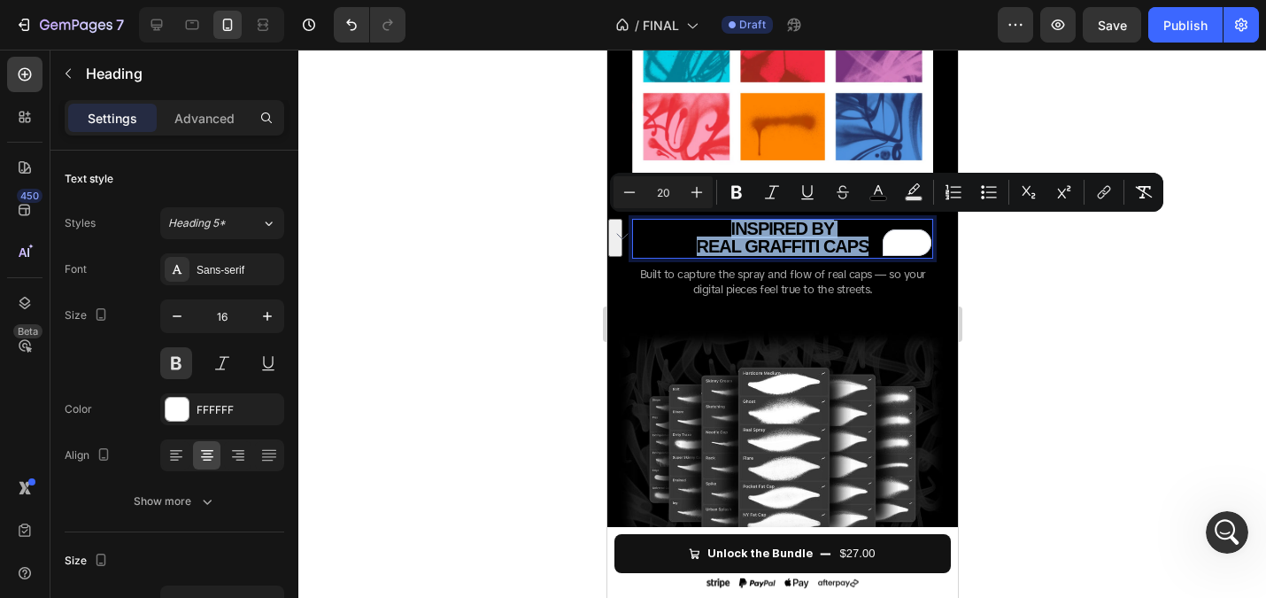
drag, startPoint x: 874, startPoint y: 244, endPoint x: 685, endPoint y: 220, distance: 191.0
click at [685, 220] on h2 "INSPIRED BY REAL GRAFFITI CAPS" at bounding box center [781, 238] width 301 height 39
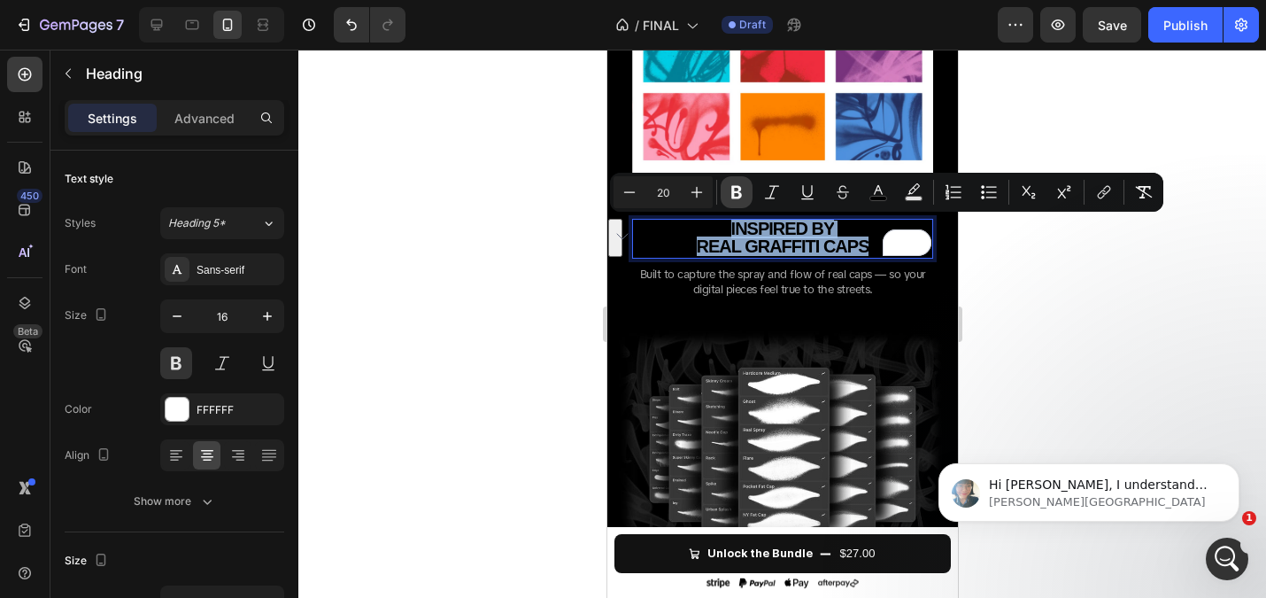
scroll to position [389, 0]
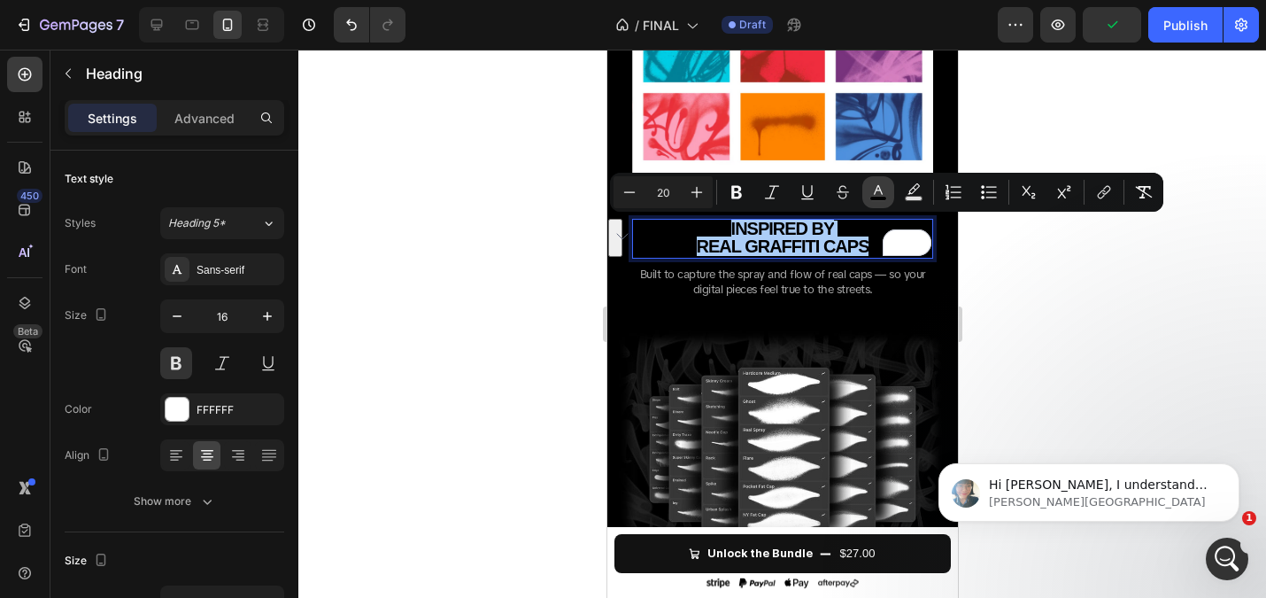
click at [878, 185] on icon "Editor contextual toolbar" at bounding box center [878, 190] width 9 height 10
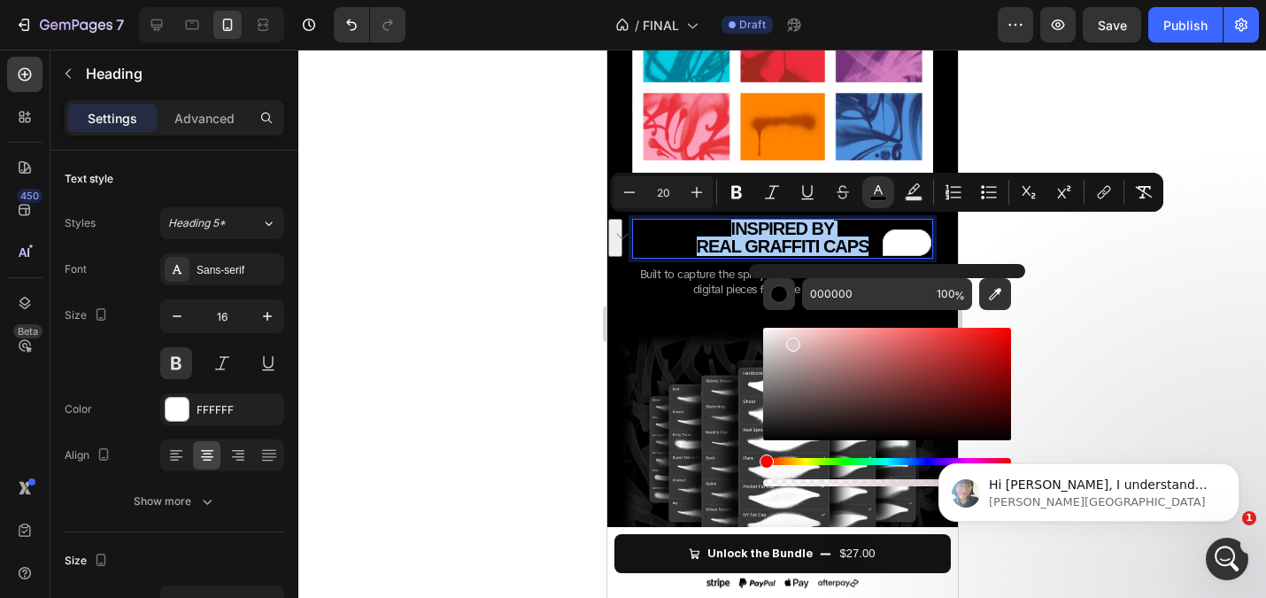
drag, startPoint x: 1402, startPoint y: 390, endPoint x: 713, endPoint y: 287, distance: 696.6
type input "FFFFFF"
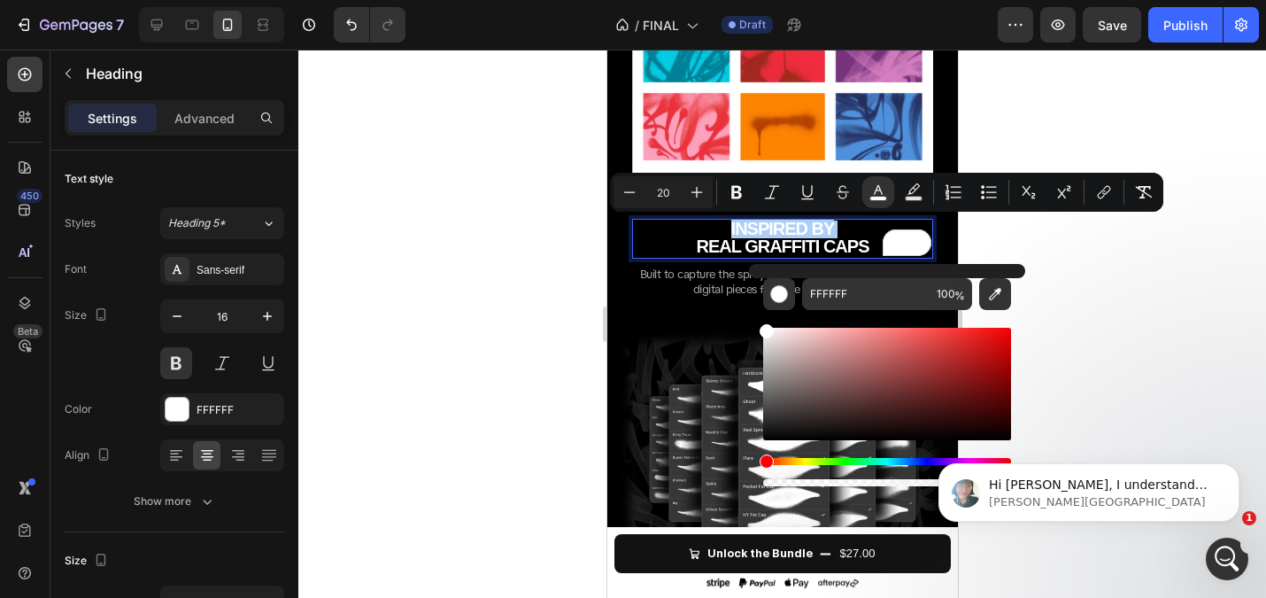
click at [1106, 272] on div at bounding box center [782, 324] width 968 height 548
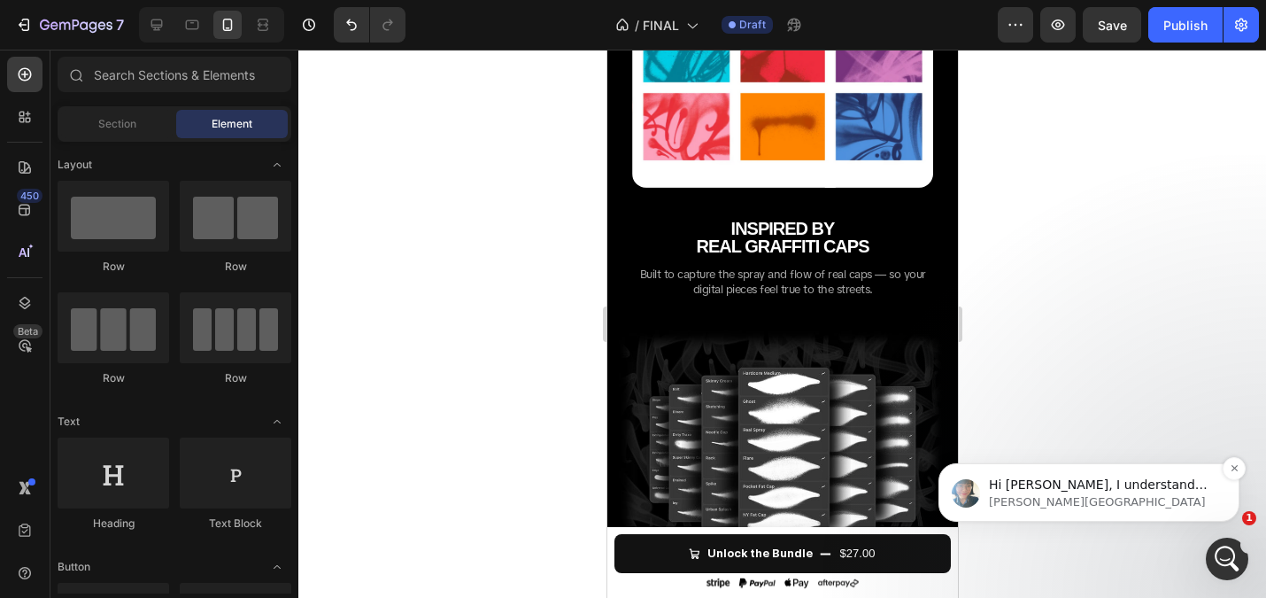
click at [1068, 482] on p "Hi [PERSON_NAME], I understand that you would like to modify the desktop mode w…" at bounding box center [1103, 485] width 228 height 18
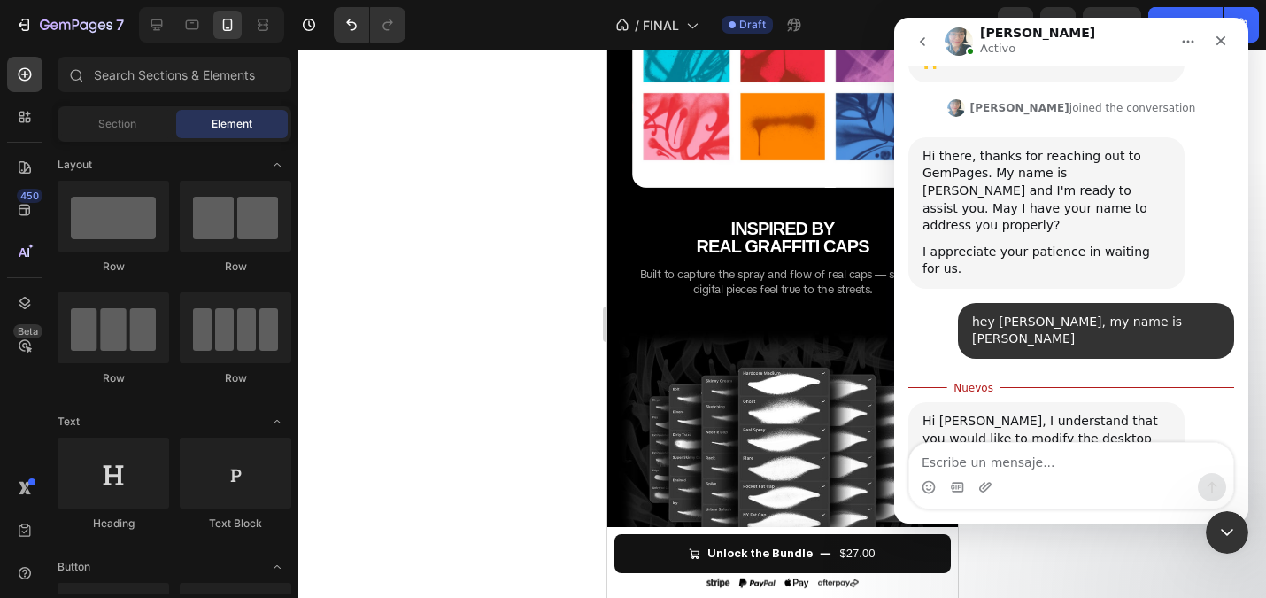
scroll to position [418, 0]
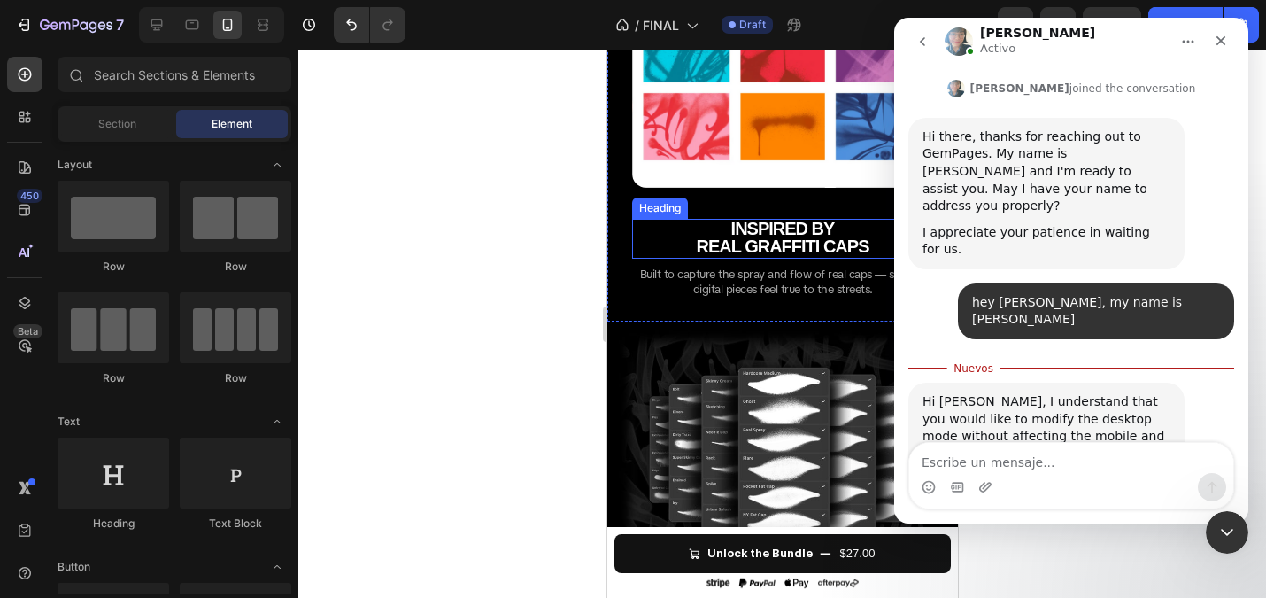
click at [518, 232] on div at bounding box center [782, 324] width 968 height 548
click at [508, 223] on div at bounding box center [782, 324] width 968 height 548
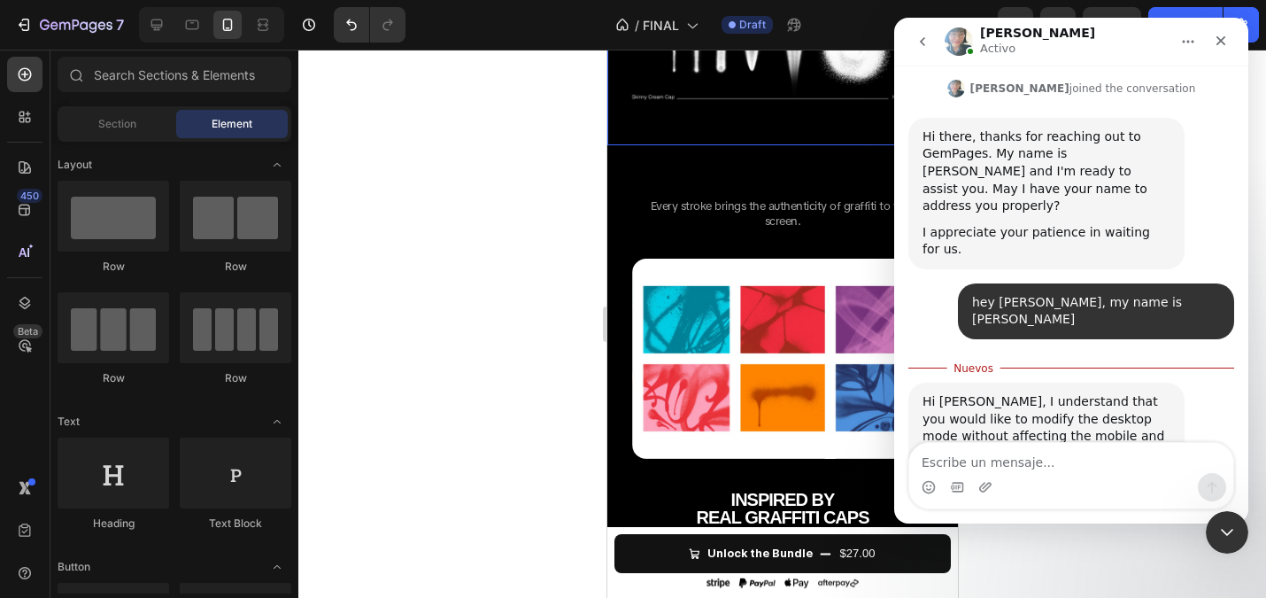
scroll to position [1893, 0]
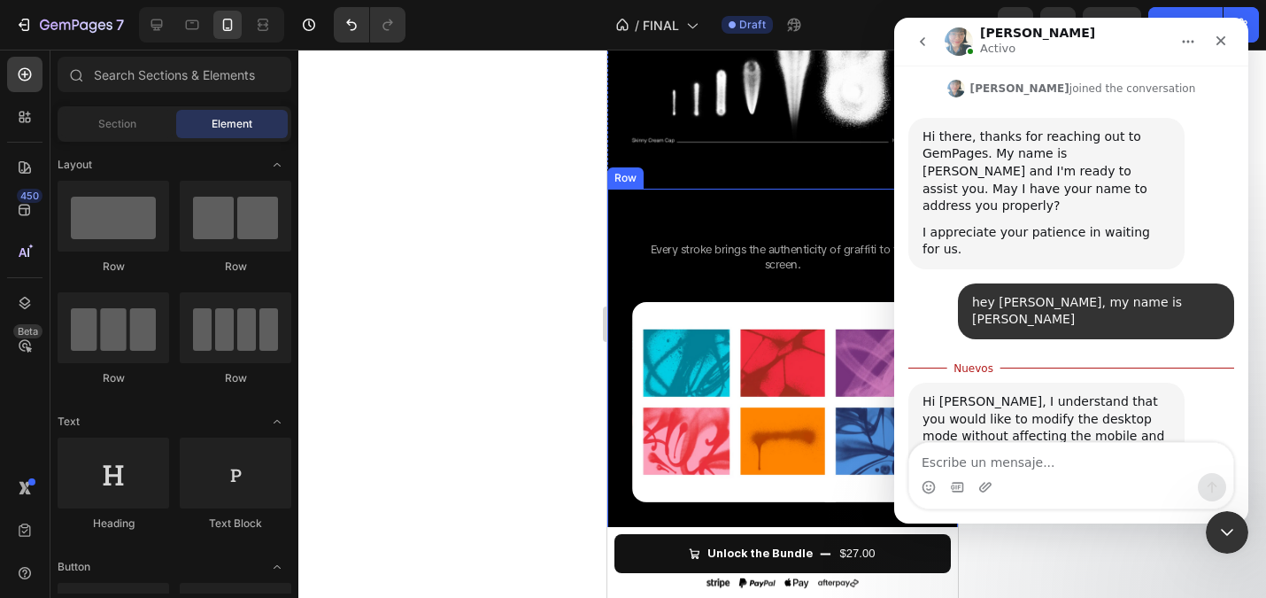
click at [753, 202] on div "REALISTIC TEXTURES Heading Every stroke brings the authenticity of graffiti to …" at bounding box center [782, 412] width 351 height 447
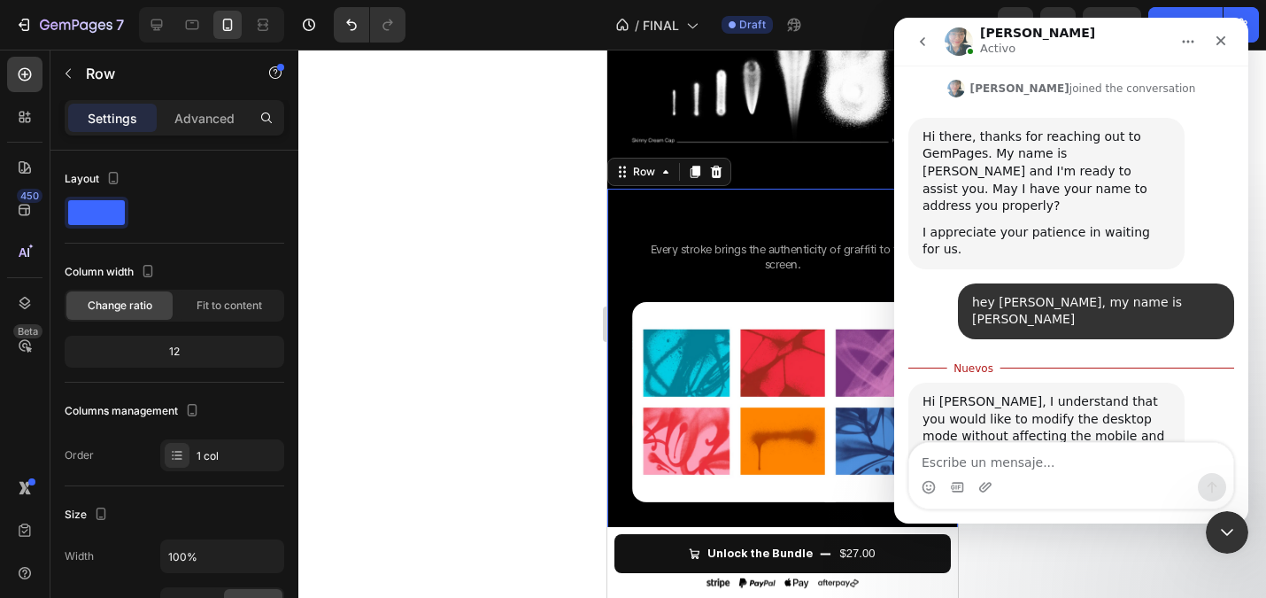
click at [753, 202] on div "REALISTIC TEXTURES Heading Every stroke brings the authenticity of graffiti to …" at bounding box center [782, 412] width 351 height 447
click at [758, 219] on strong "REALISTIC TEXTURES" at bounding box center [782, 218] width 197 height 22
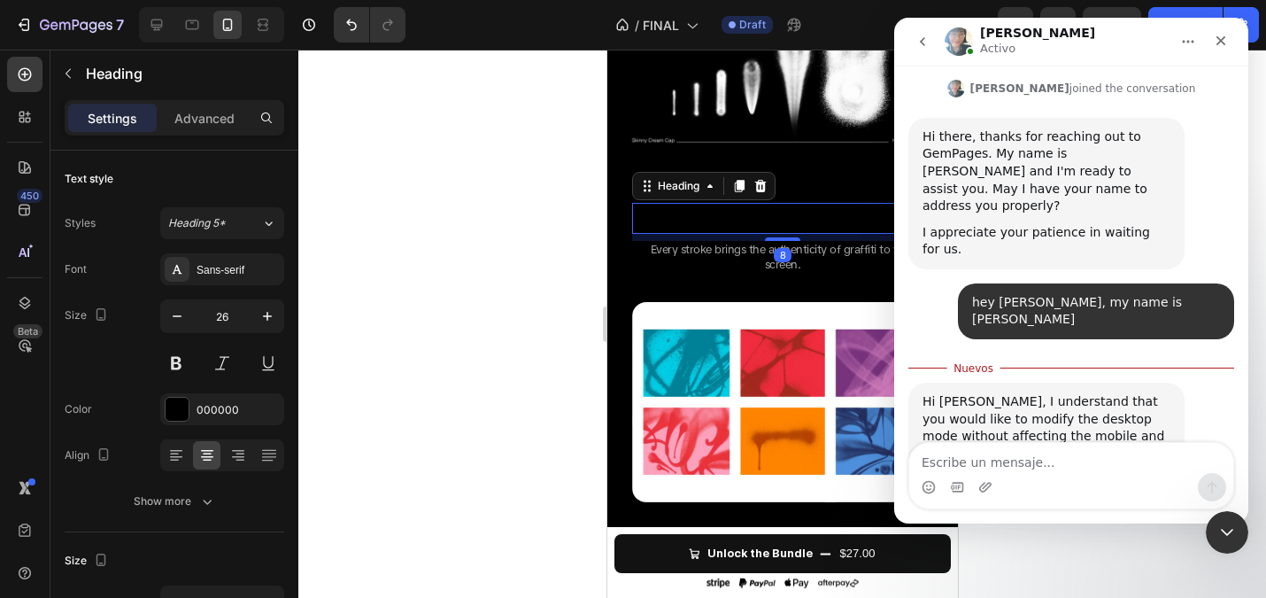
click at [758, 219] on strong "REALISTIC TEXTURES" at bounding box center [782, 218] width 197 height 22
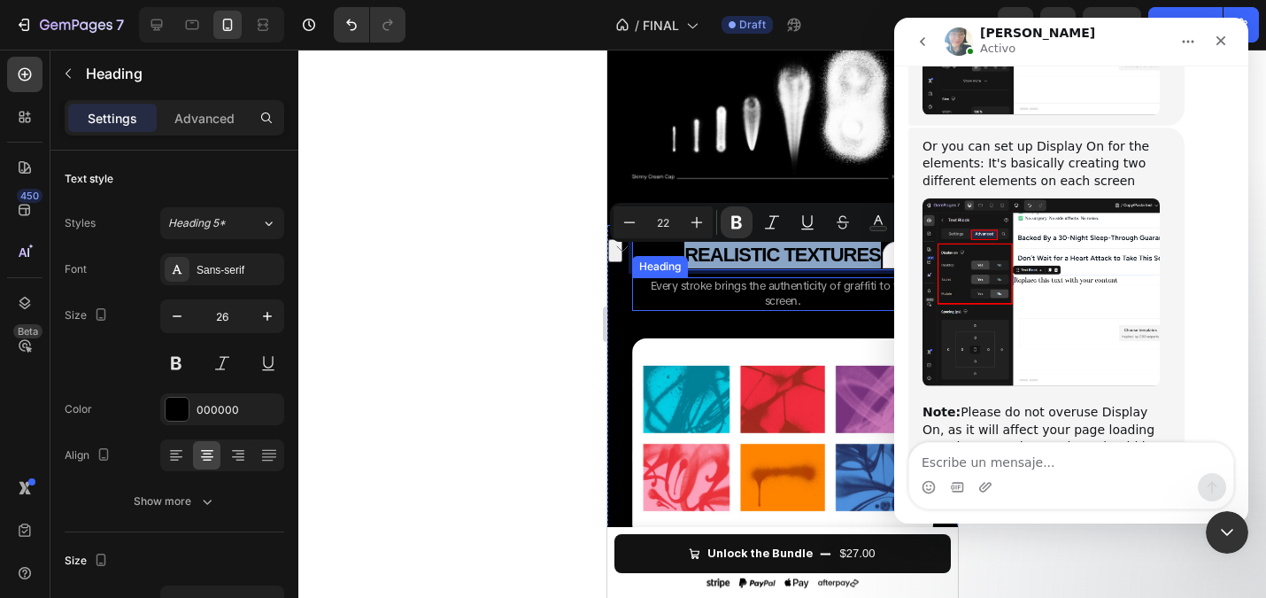
scroll to position [1850, 0]
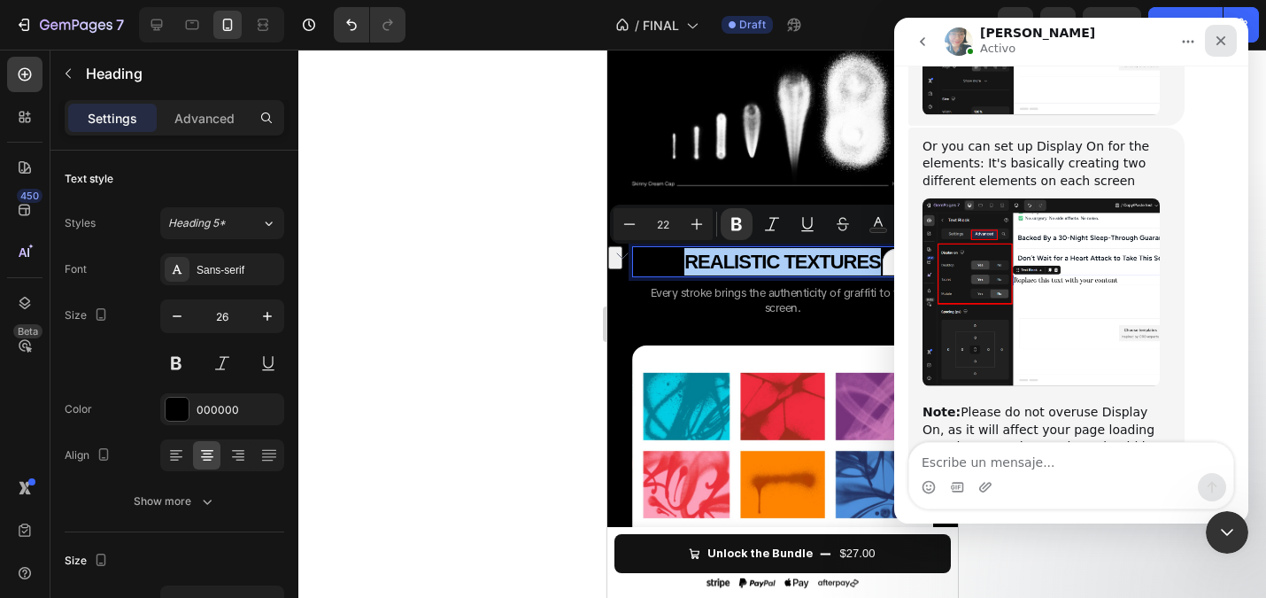
click at [1214, 40] on icon "Cerrar" at bounding box center [1221, 41] width 14 height 14
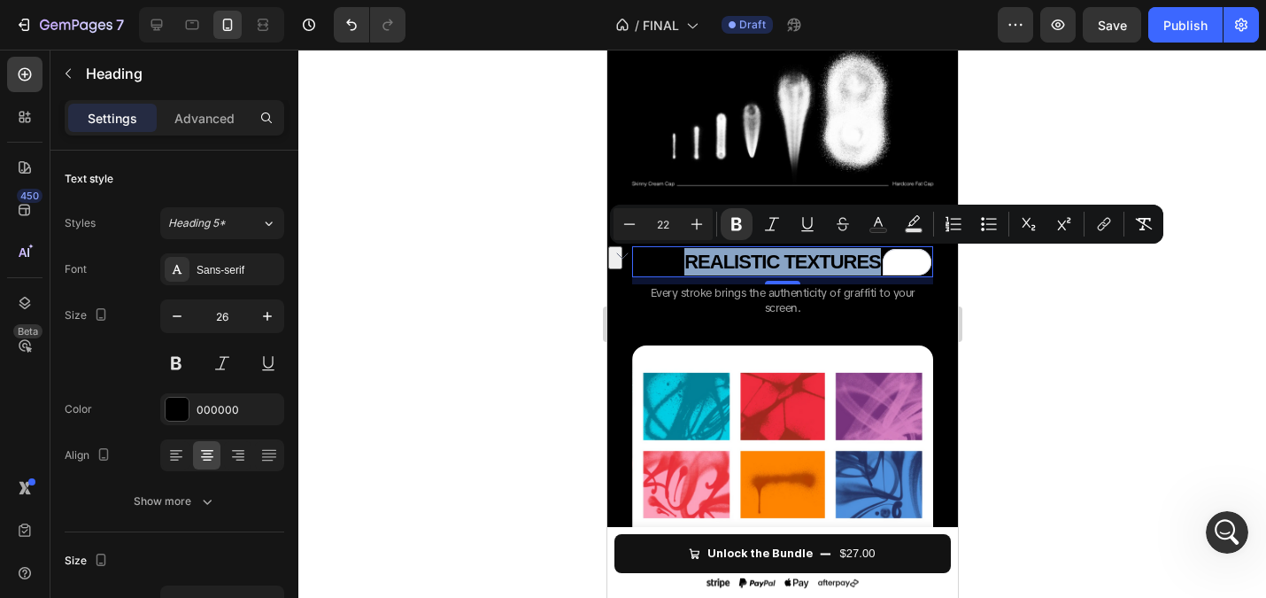
click at [758, 260] on strong "REALISTIC TEXTURES" at bounding box center [782, 262] width 197 height 22
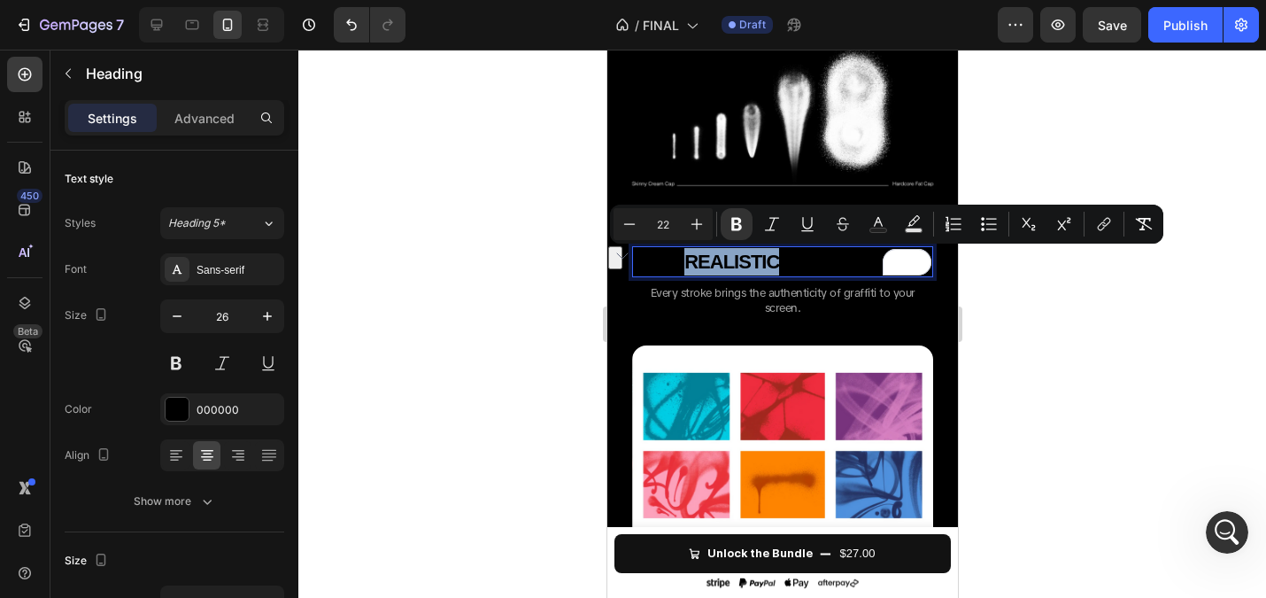
click at [758, 260] on strong "REALISTIC TEXTURES" at bounding box center [782, 262] width 197 height 22
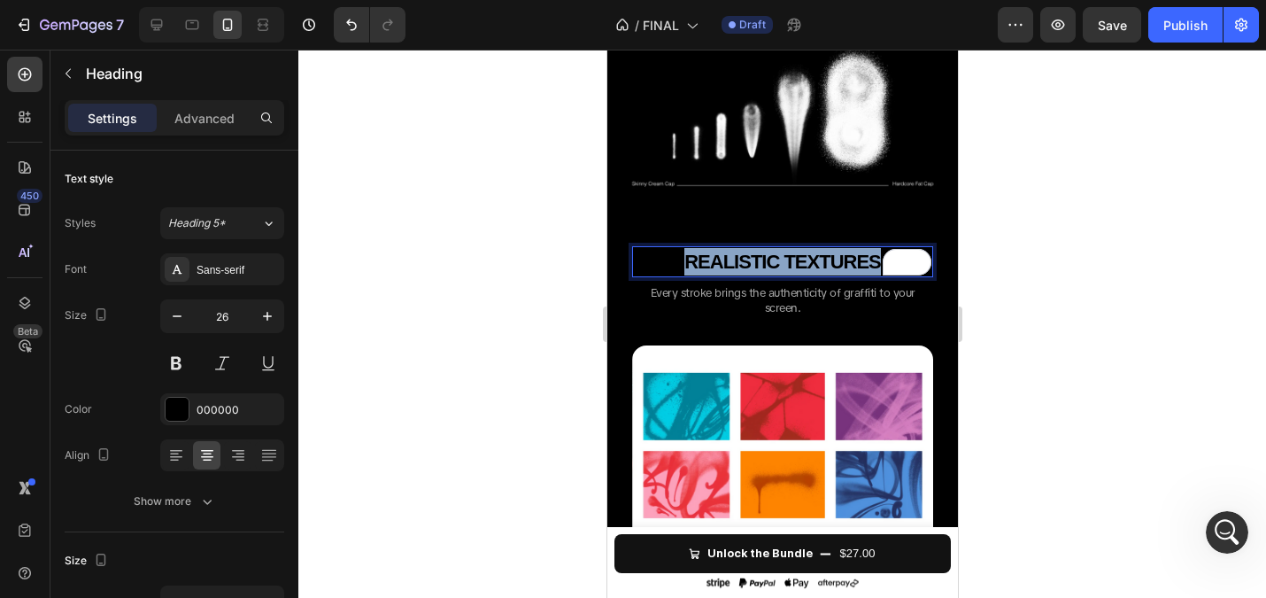
click at [758, 260] on strong "REALISTIC TEXTURES" at bounding box center [782, 262] width 197 height 22
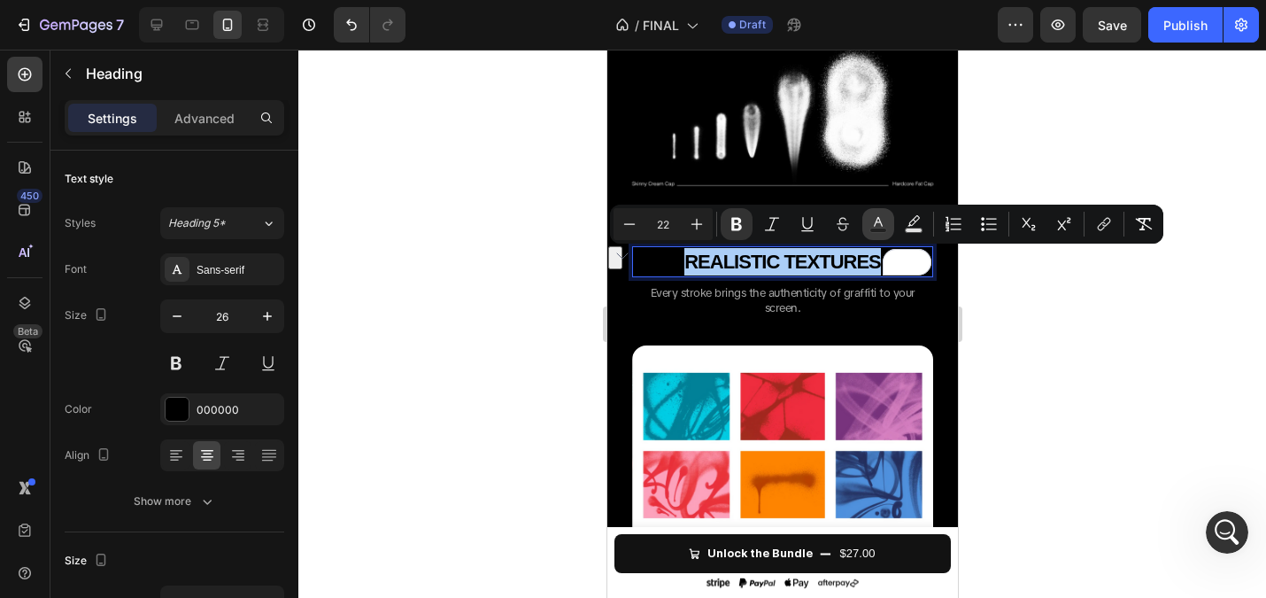
click at [882, 223] on icon "Editor contextual toolbar" at bounding box center [879, 224] width 18 height 18
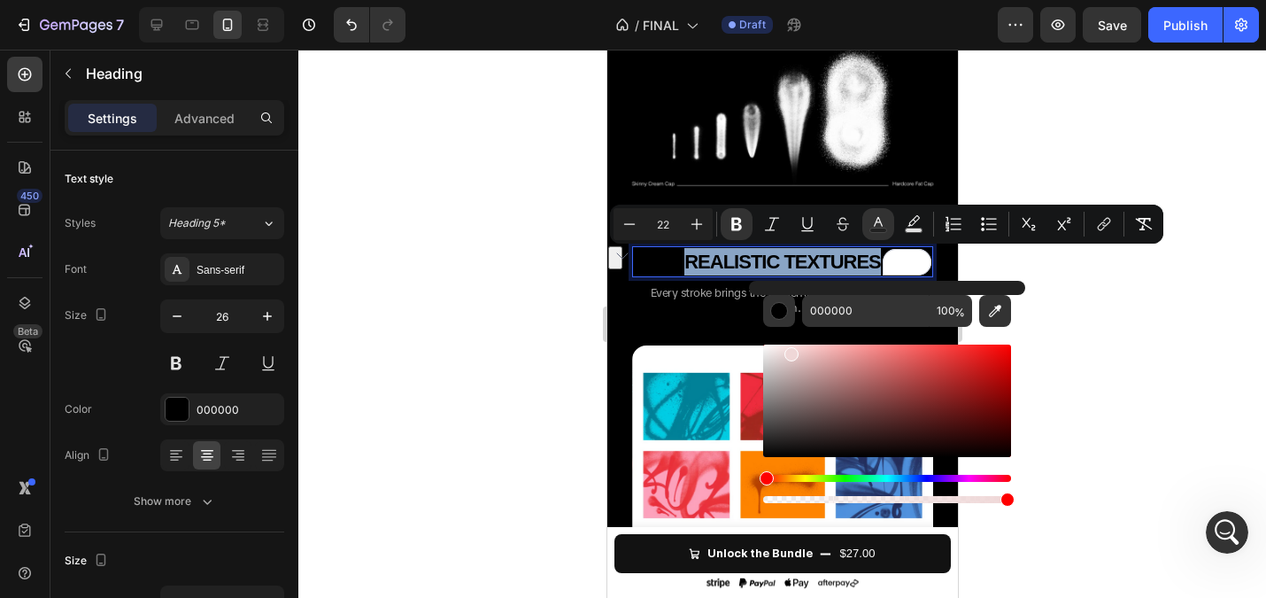
type input "EFD7D7"
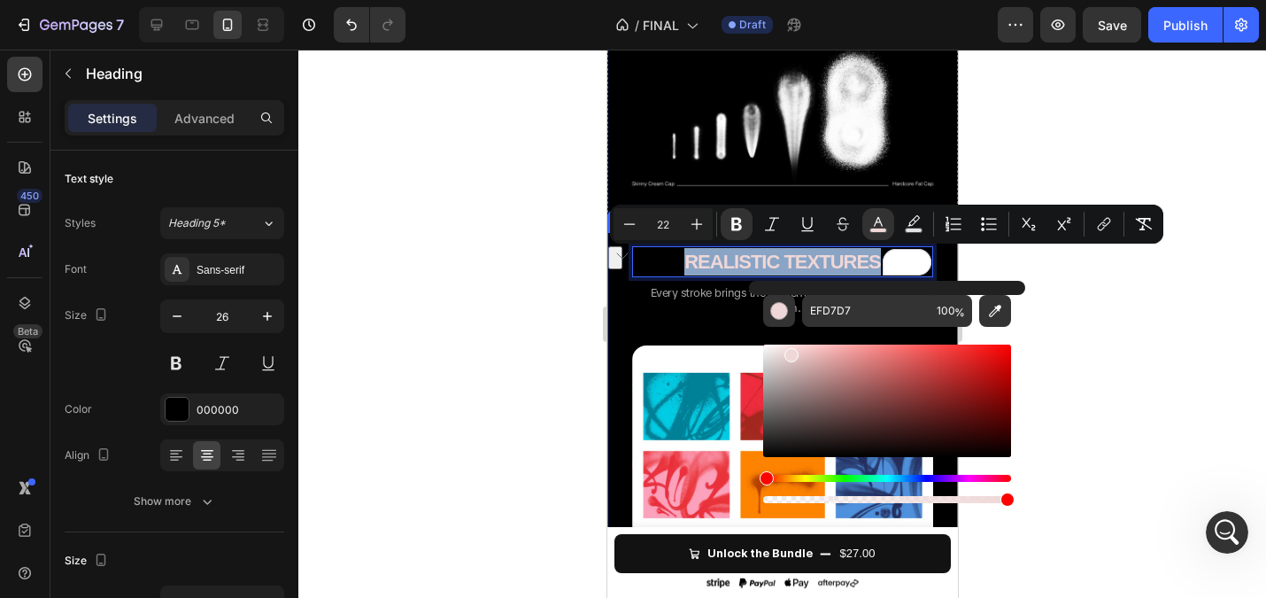
drag, startPoint x: 1395, startPoint y: 400, endPoint x: 706, endPoint y: 328, distance: 692.8
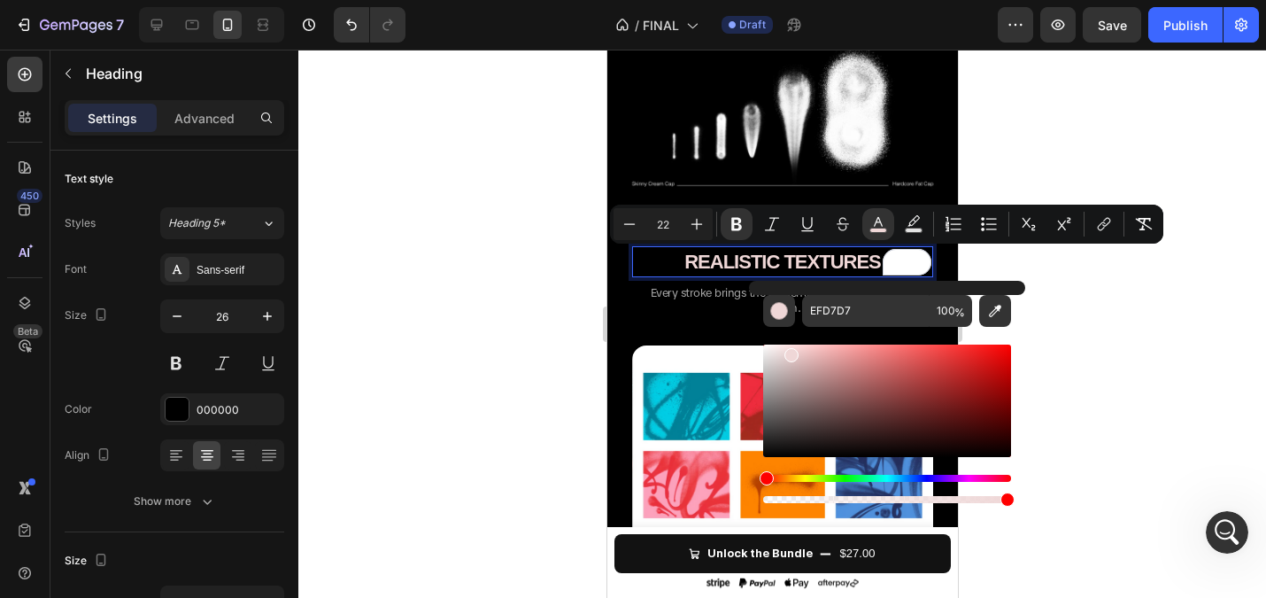
click at [495, 285] on div at bounding box center [782, 324] width 968 height 548
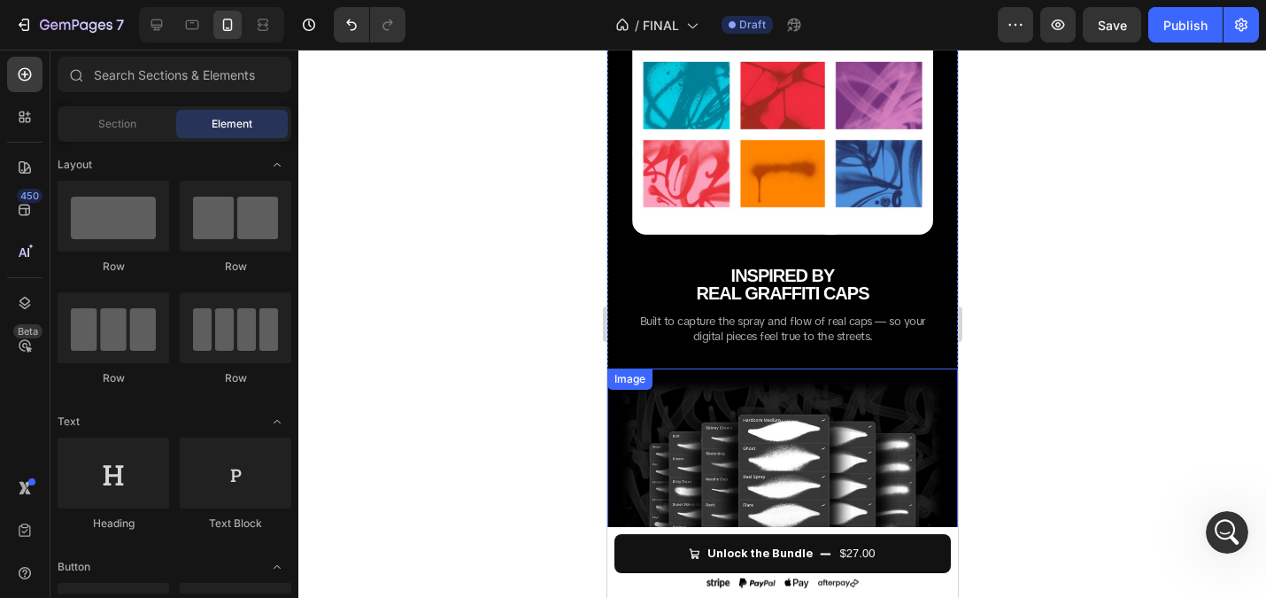
scroll to position [2008, 0]
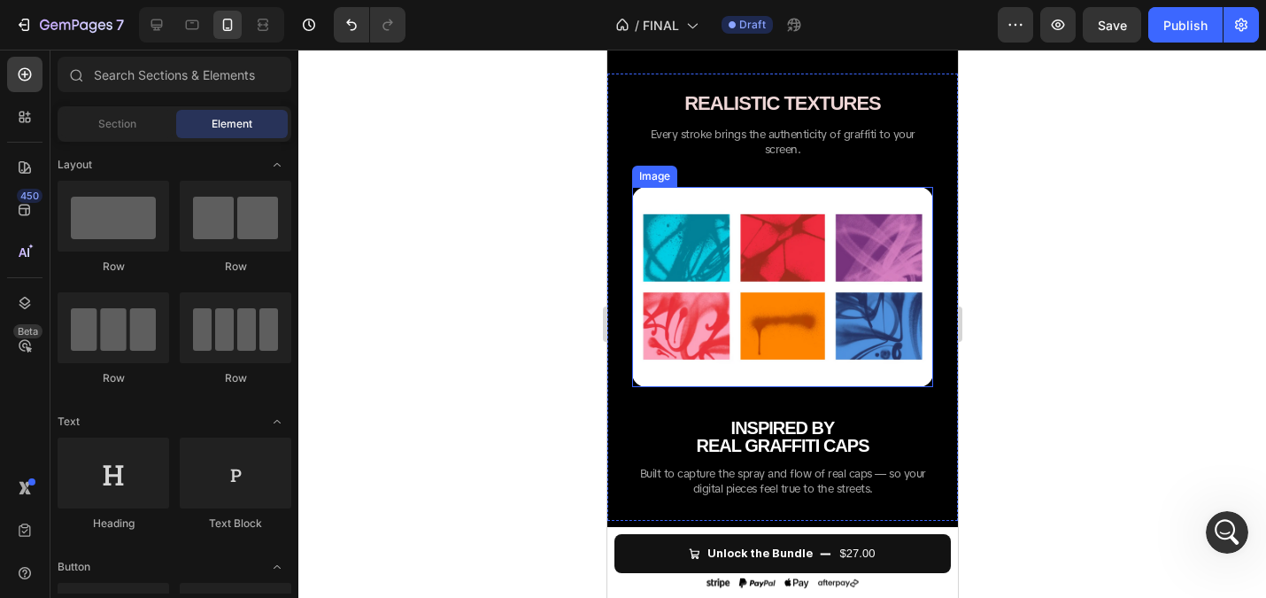
click at [505, 240] on div at bounding box center [782, 324] width 968 height 548
click at [367, 296] on div at bounding box center [782, 324] width 968 height 548
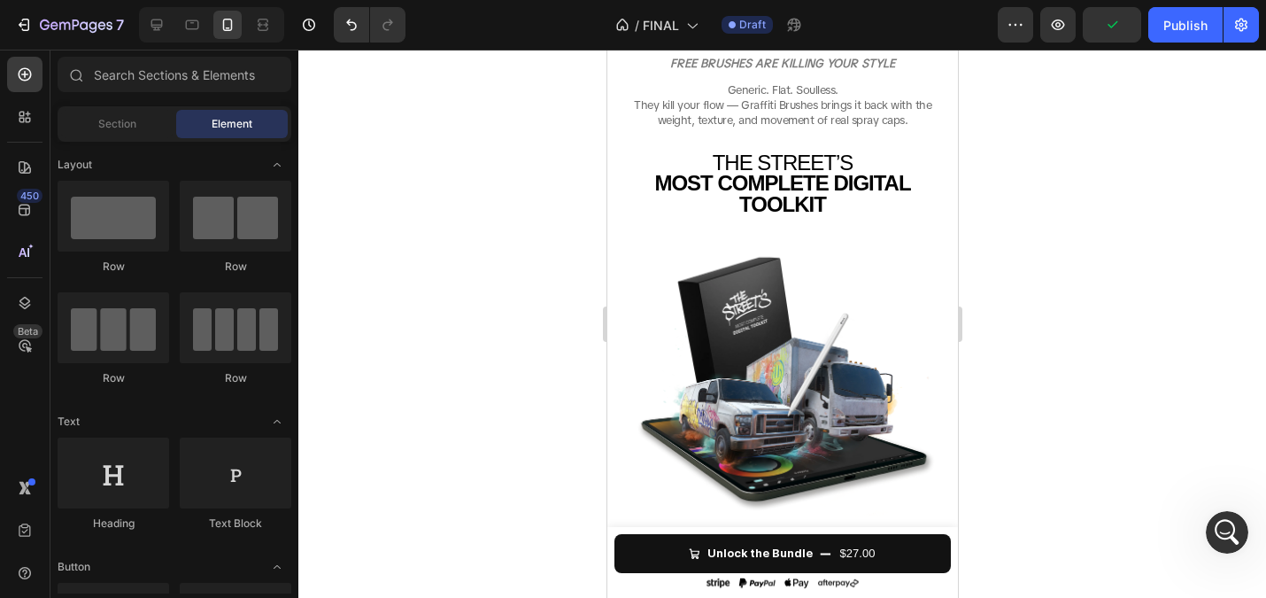
scroll to position [0, 0]
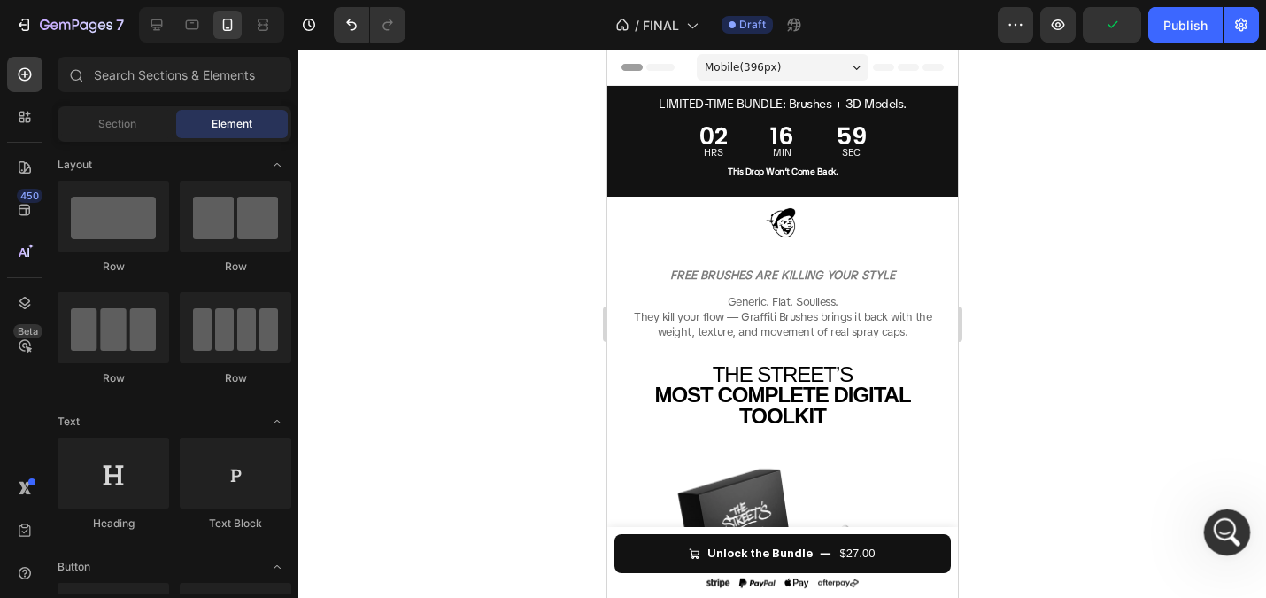
click at [1238, 538] on div "Abrir Intercom Messenger" at bounding box center [1225, 529] width 58 height 58
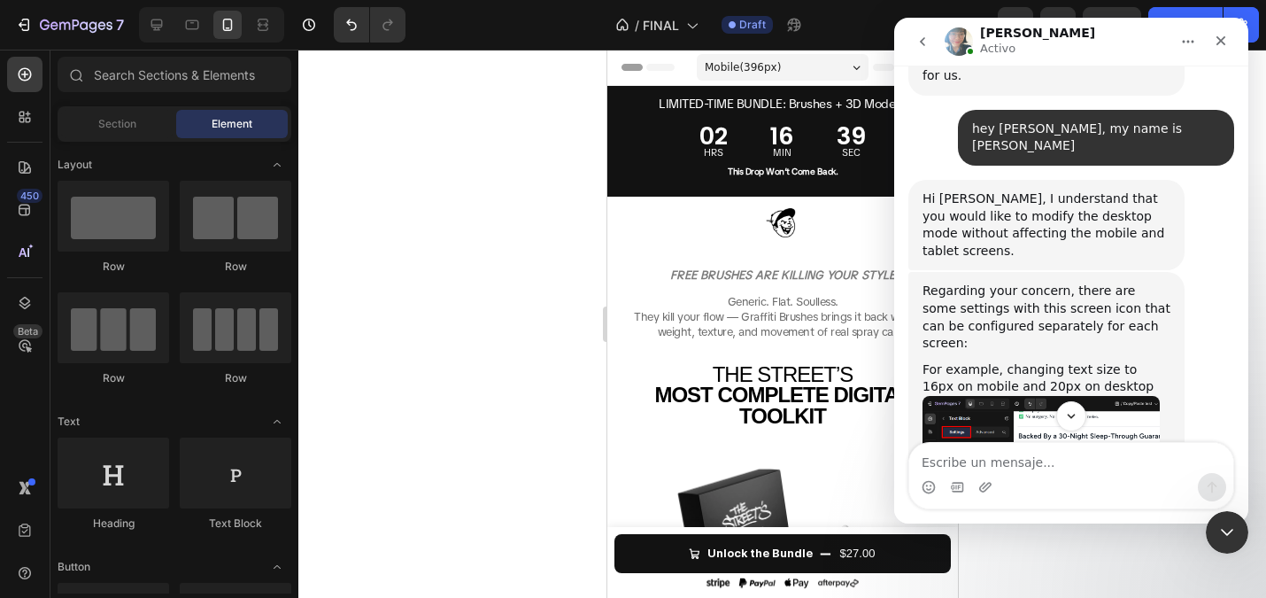
scroll to position [601, 0]
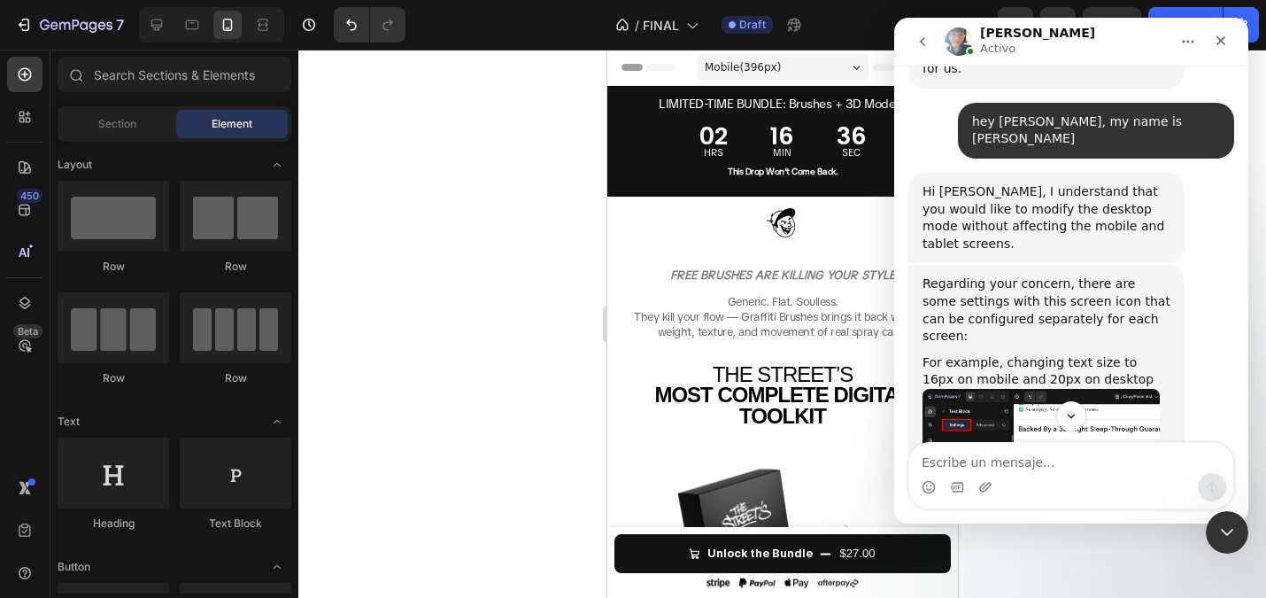
click at [979, 389] on img "Annie dice…" at bounding box center [1041, 483] width 237 height 188
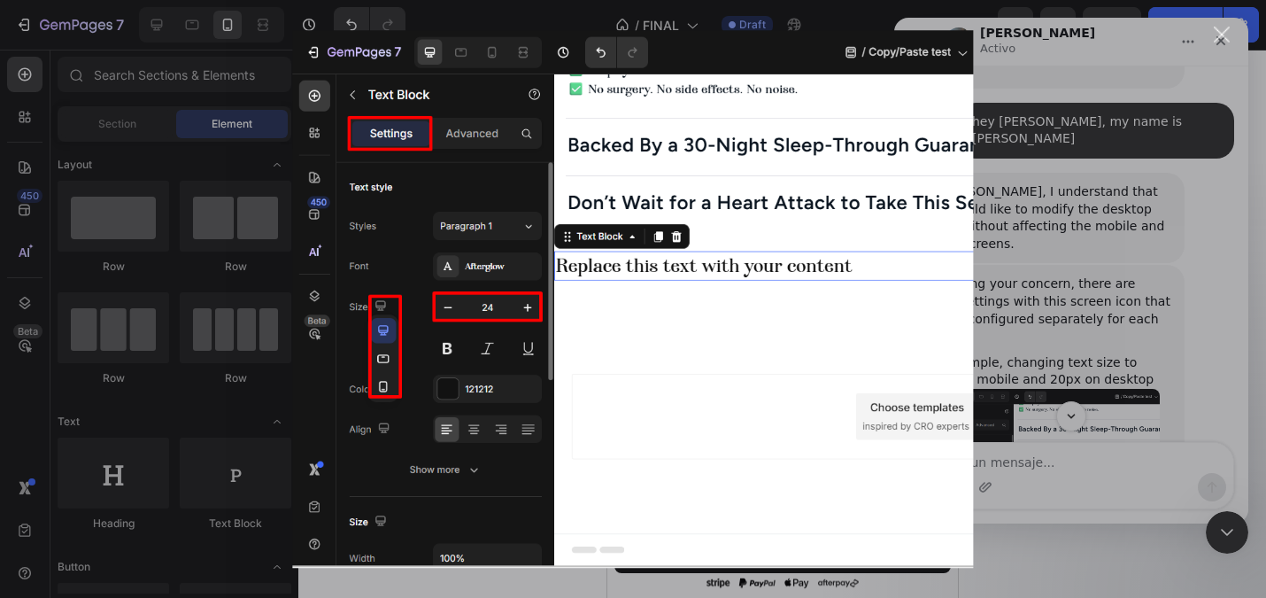
click at [1047, 228] on div "Intercom Messenger" at bounding box center [633, 299] width 1266 height 598
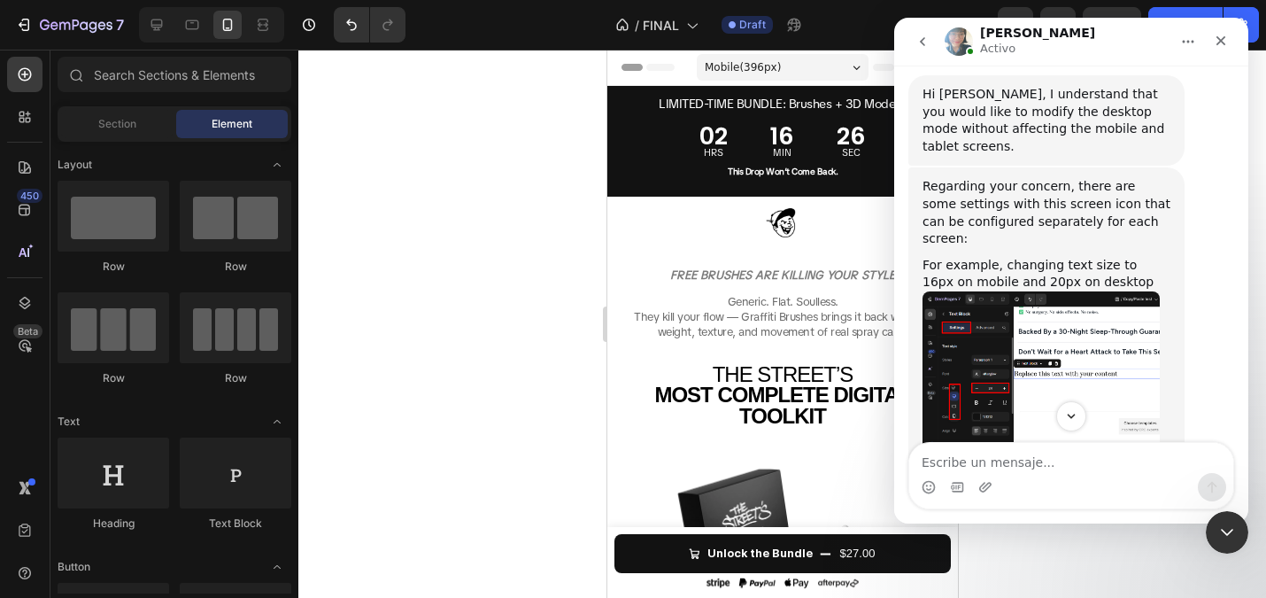
scroll to position [812, 0]
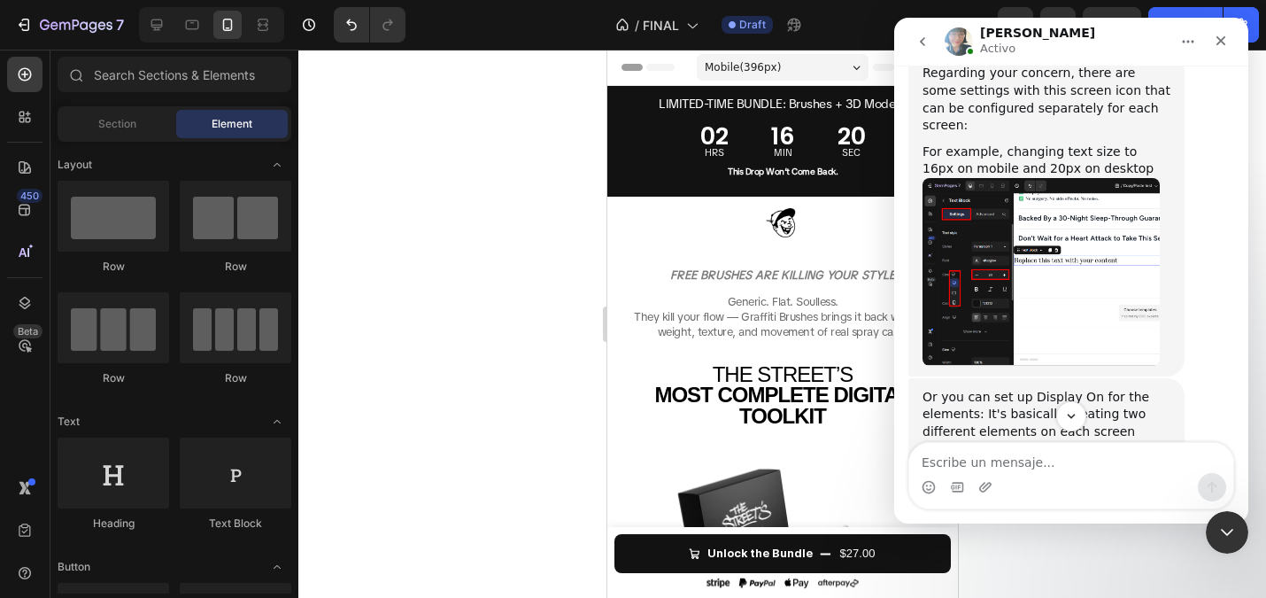
click at [1031, 449] on img "Annie dice…" at bounding box center [1041, 543] width 237 height 188
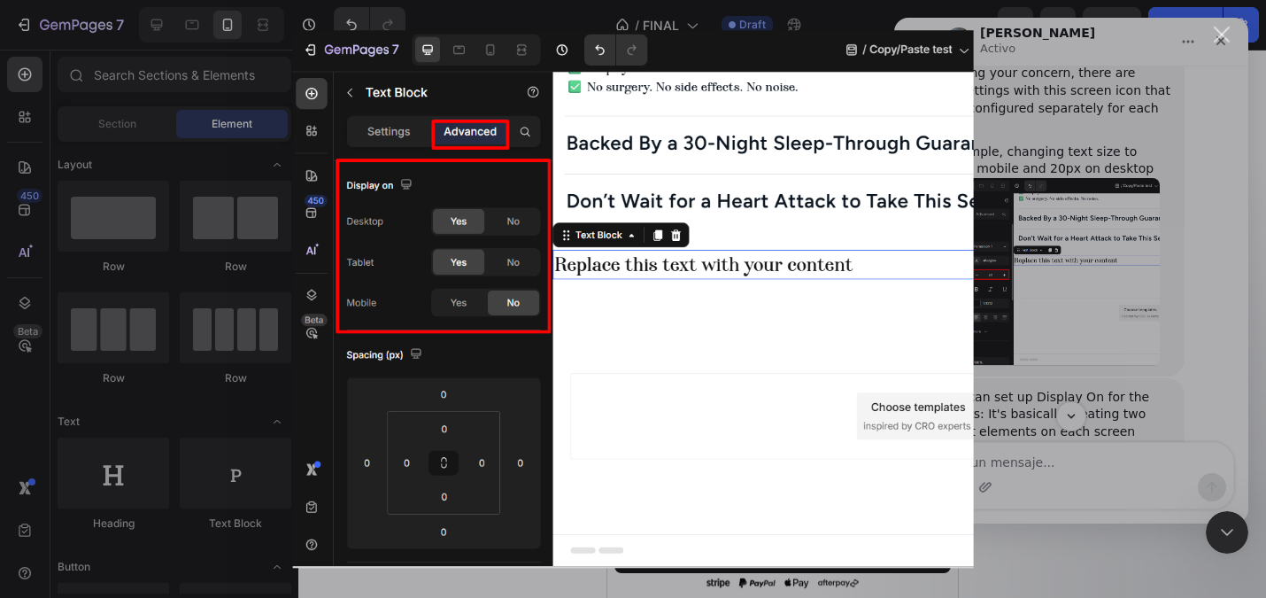
click at [1066, 276] on div "Intercom Messenger" at bounding box center [633, 299] width 1266 height 598
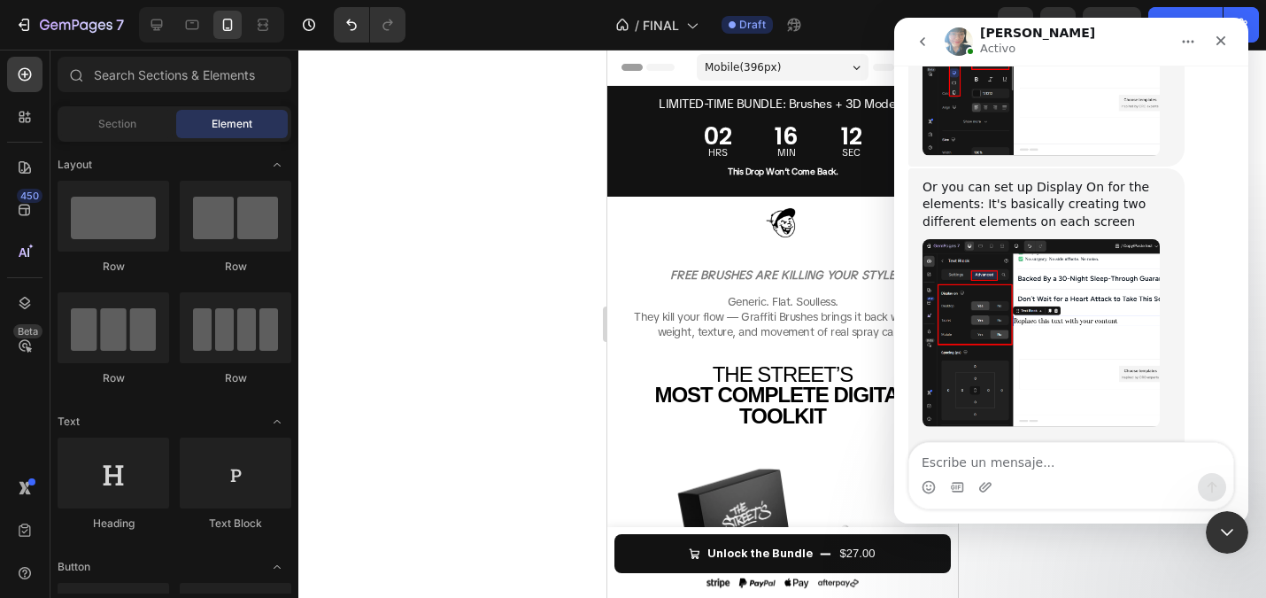
scroll to position [1060, 0]
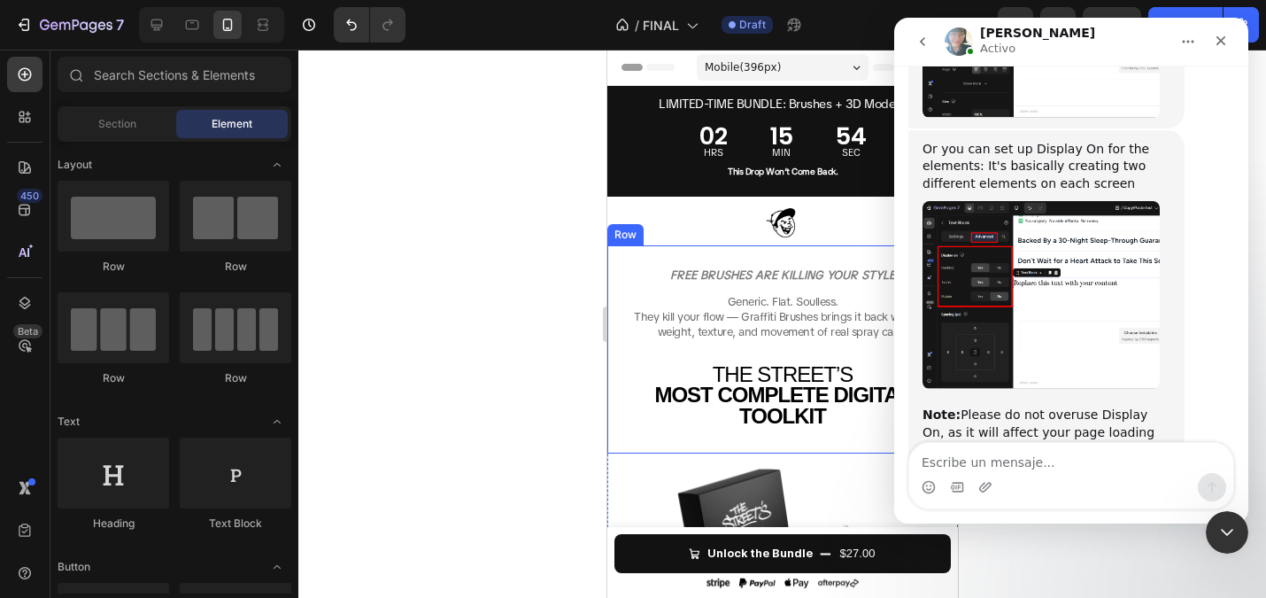
click at [535, 256] on div at bounding box center [782, 324] width 968 height 548
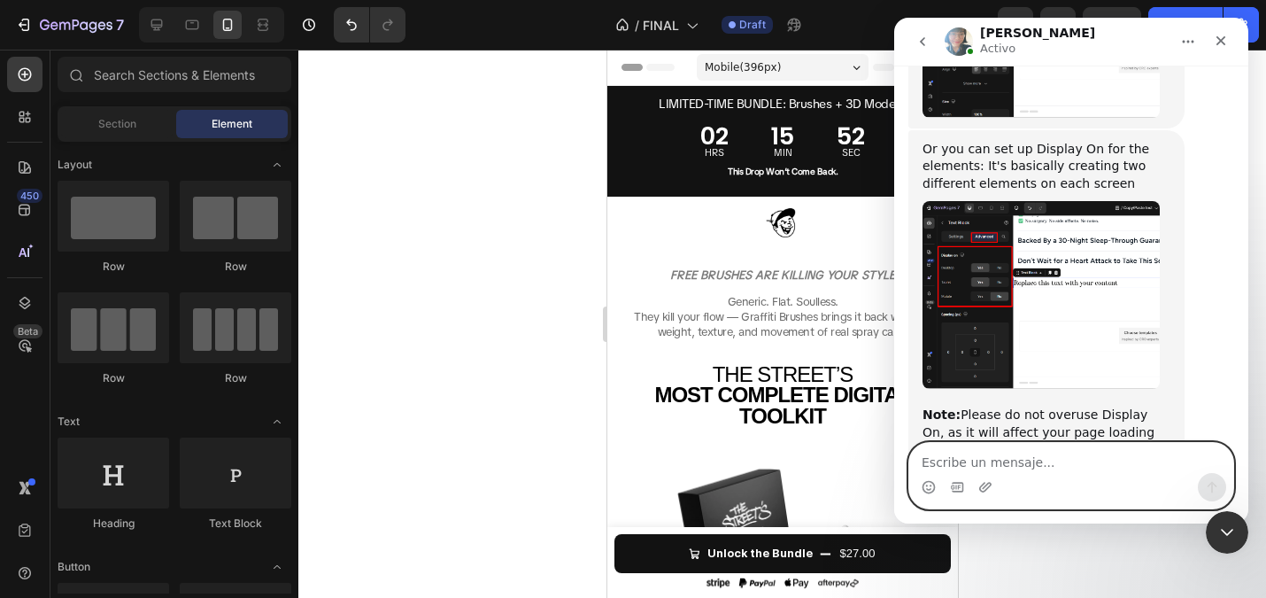
click at [993, 462] on textarea "Escribe un mensaje..." at bounding box center [1071, 458] width 324 height 30
type textarea "i"
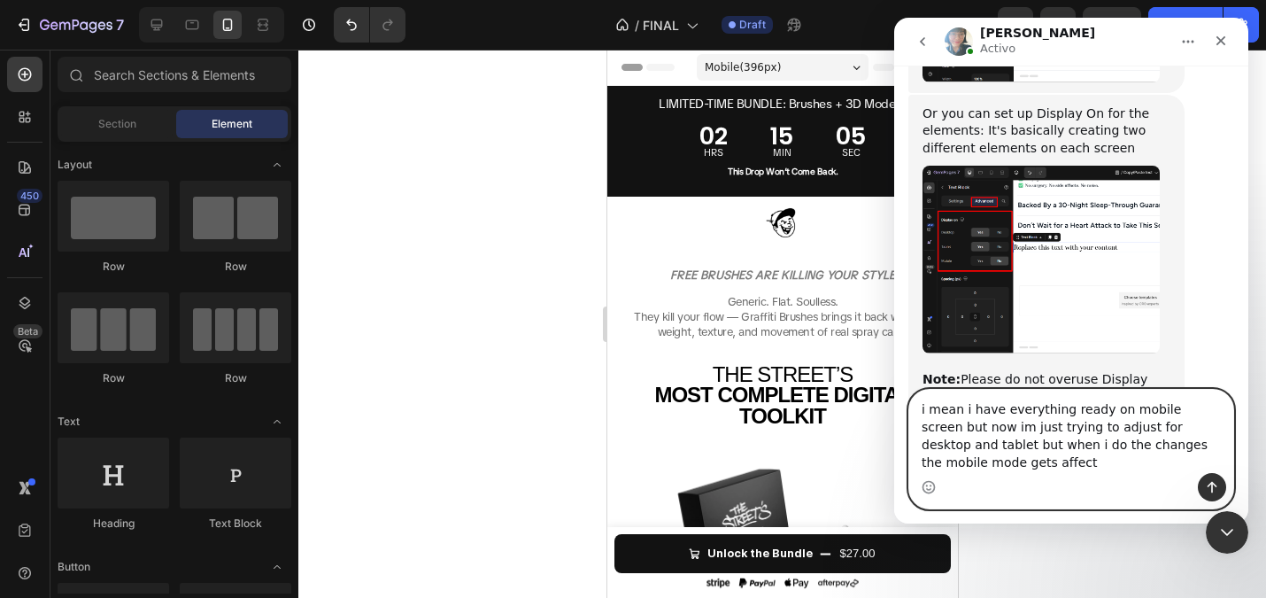
scroll to position [1113, 0]
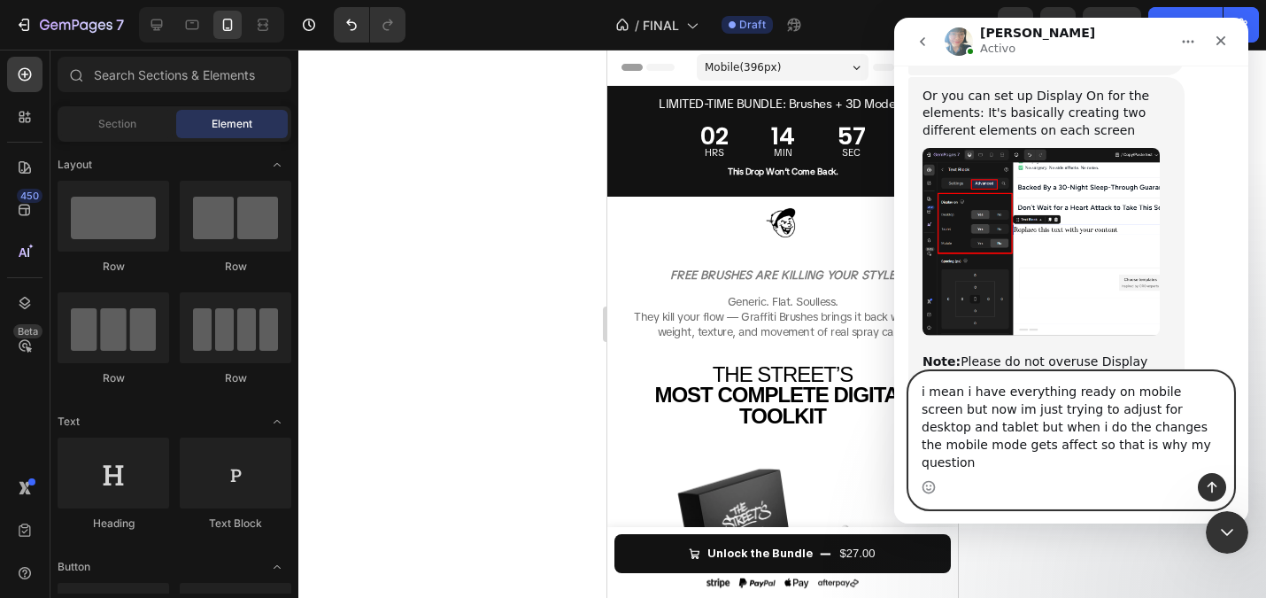
click at [1021, 429] on textarea "i mean i have everything ready on mobile screen but now im just trying to adjus…" at bounding box center [1071, 422] width 324 height 101
paste textarea "I mean, I have everything ready on the mobile screen, but now I’m just trying t…"
type textarea "I mean, I have everything ready on the mobile screen, but now I’m just trying t…"
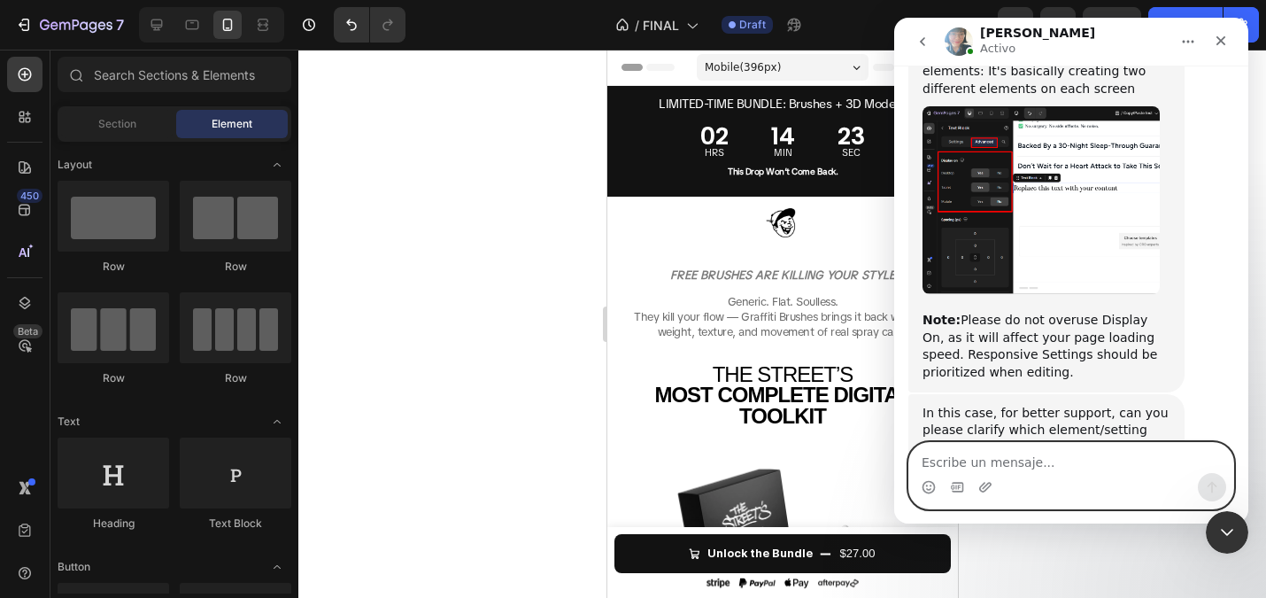
scroll to position [1182, 0]
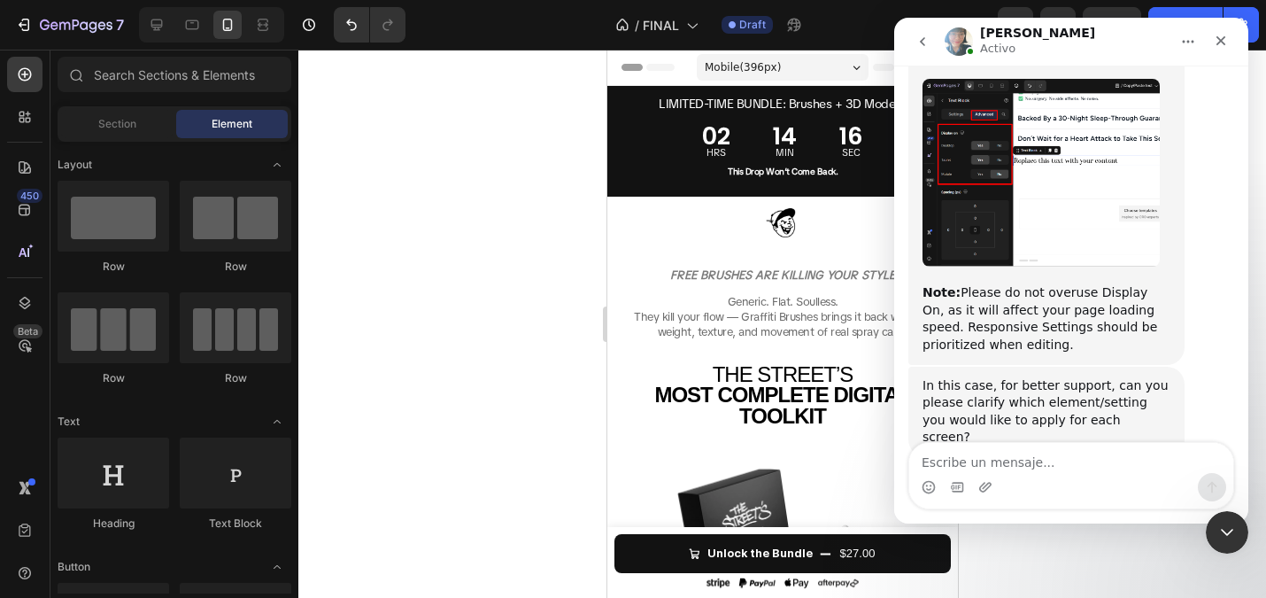
click at [488, 234] on div at bounding box center [782, 324] width 968 height 548
click at [1219, 32] on div "Cerrar" at bounding box center [1221, 41] width 32 height 32
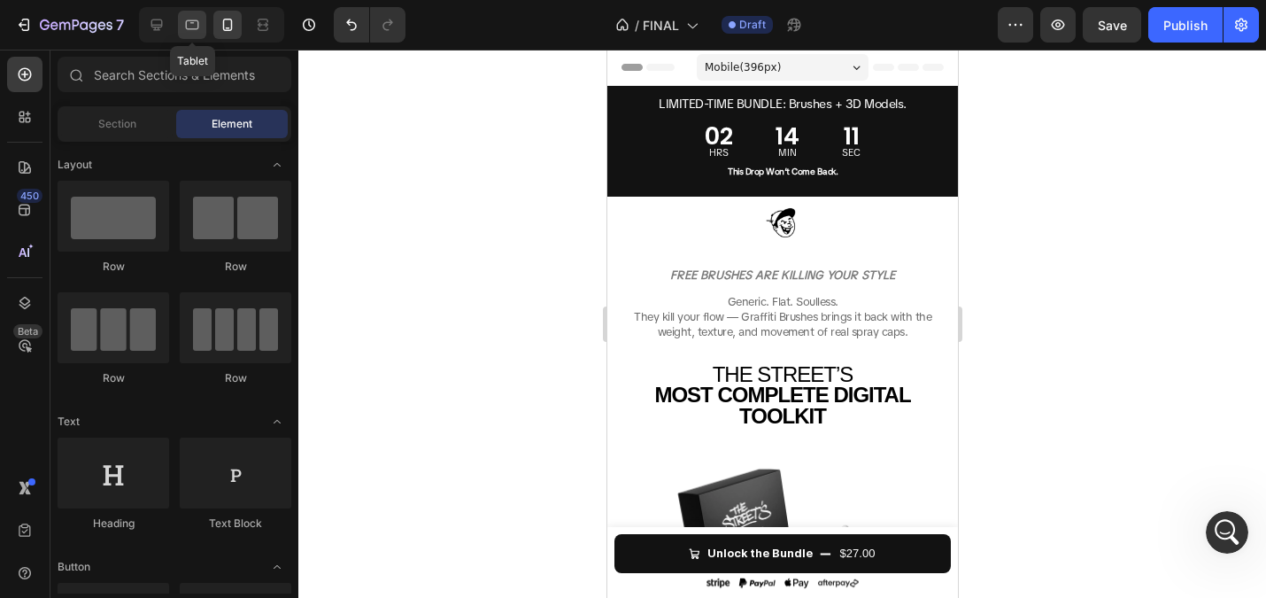
click at [179, 31] on div at bounding box center [192, 25] width 28 height 28
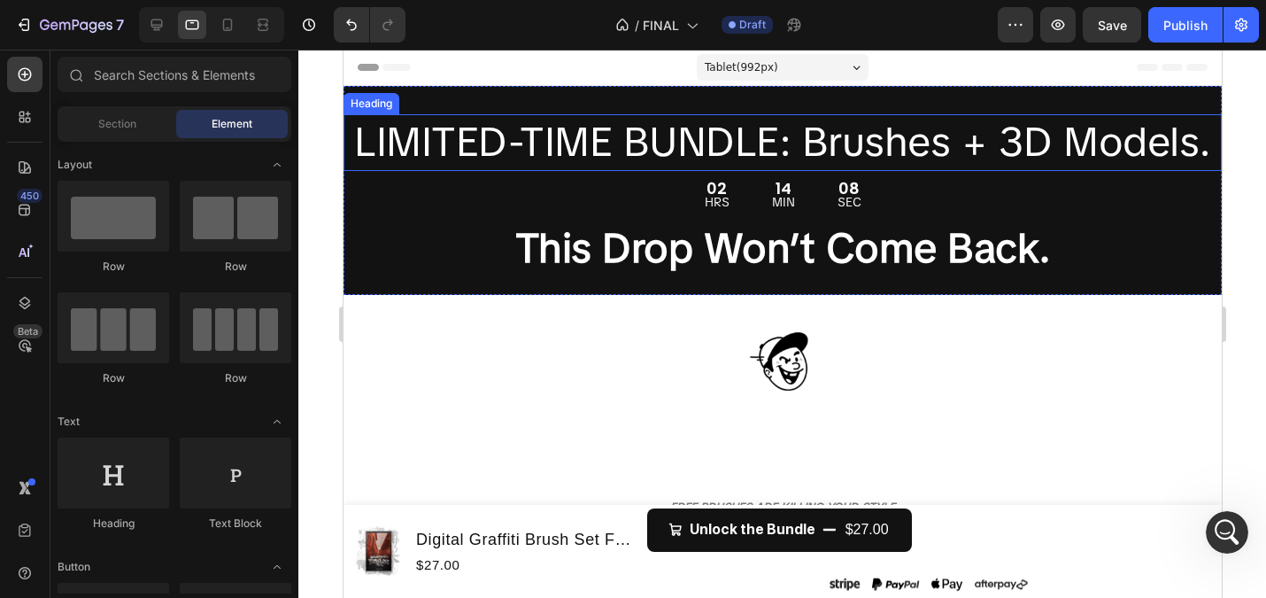
click at [655, 139] on span "LIMITED-TIME BUNDLE: Brushes + 3D Models." at bounding box center [781, 141] width 857 height 53
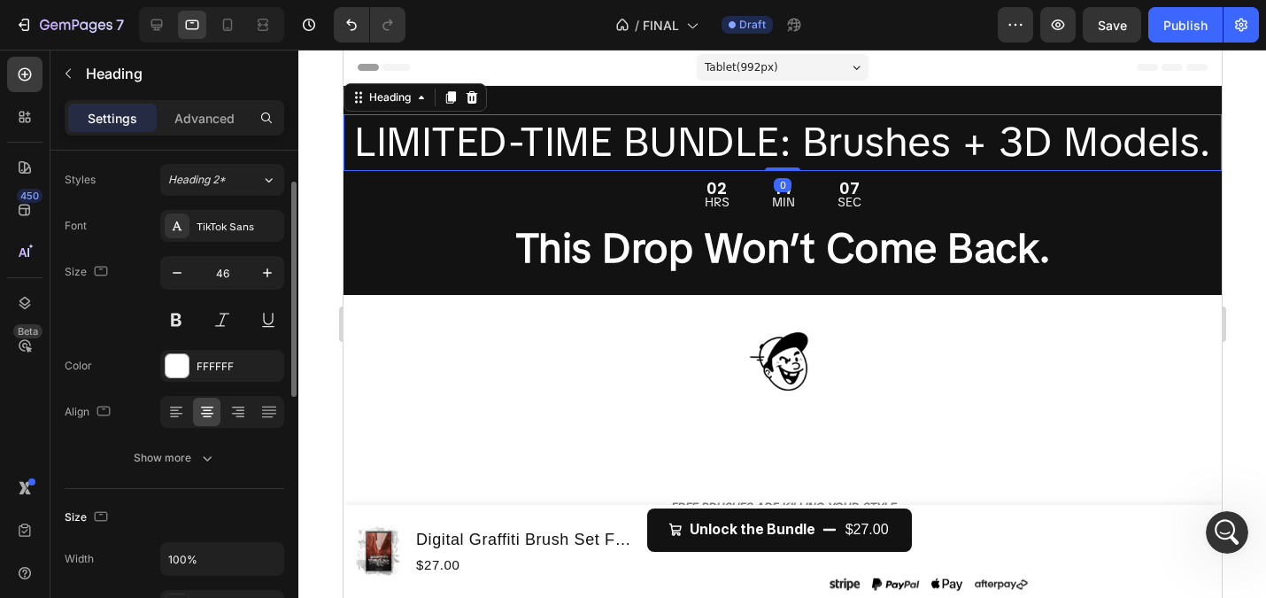
scroll to position [57, 0]
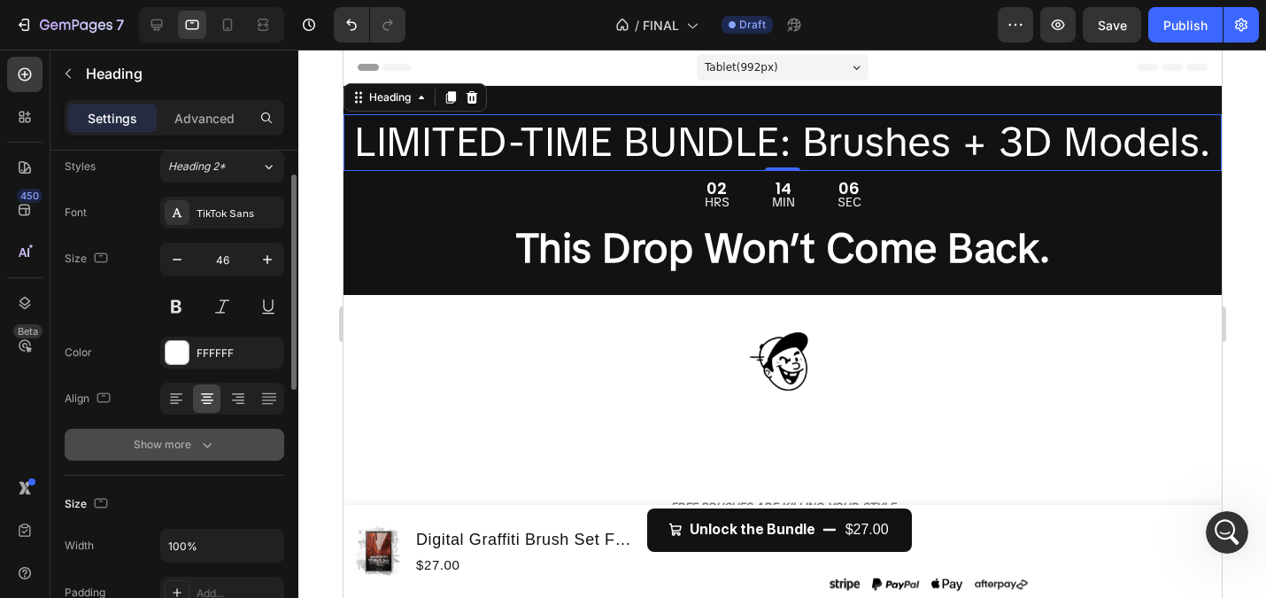
click at [155, 453] on button "Show more" at bounding box center [175, 445] width 220 height 32
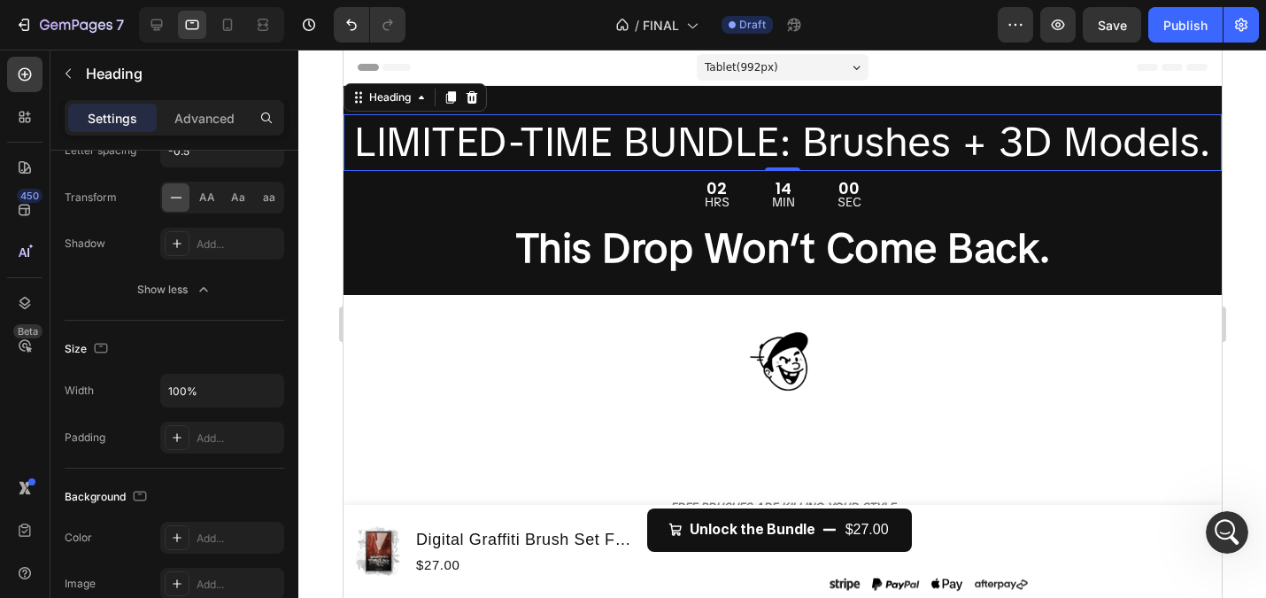
scroll to position [0, 0]
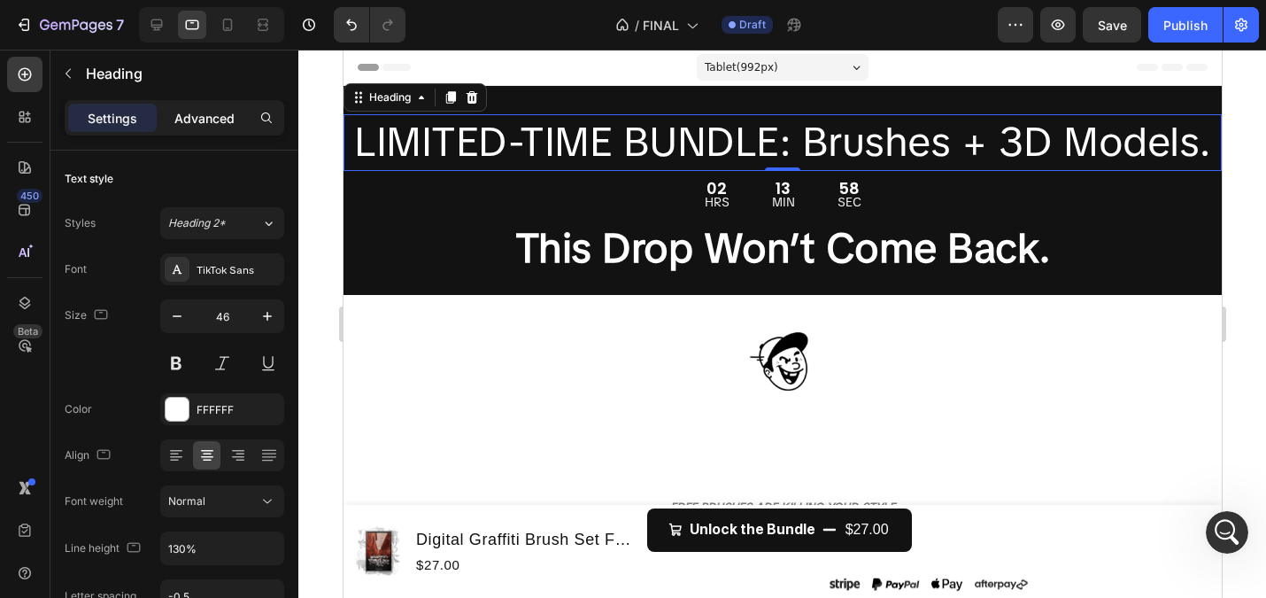
click at [195, 127] on div "Advanced" at bounding box center [204, 118] width 89 height 28
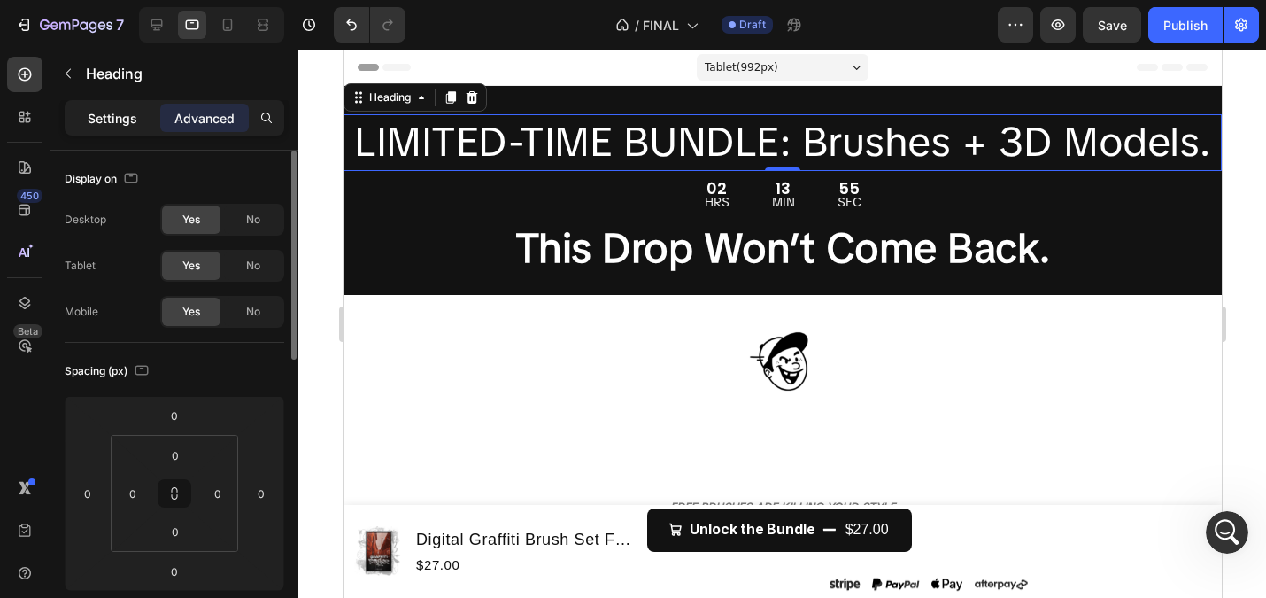
click at [110, 126] on p "Settings" at bounding box center [113, 118] width 50 height 19
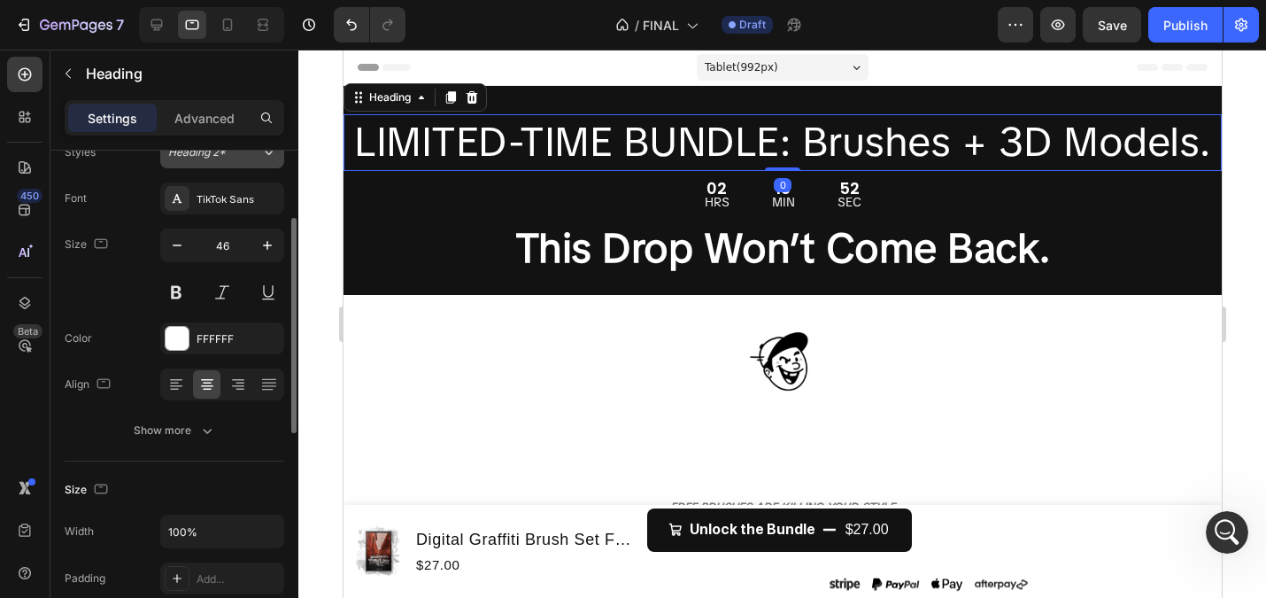
scroll to position [109, 0]
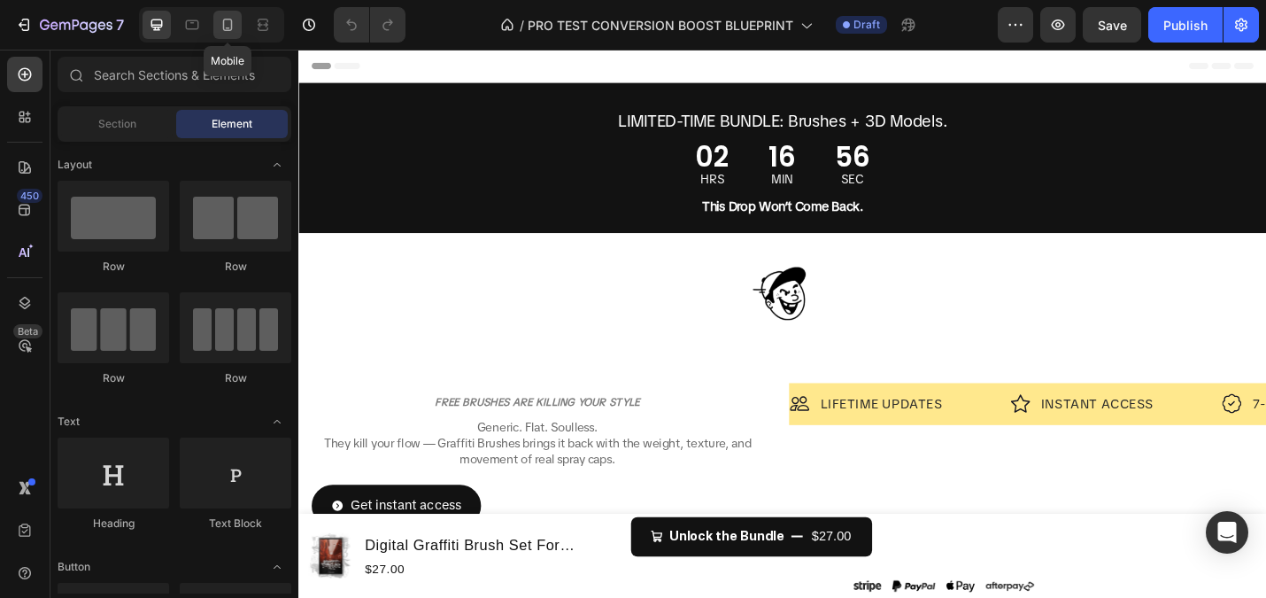
click at [227, 27] on icon at bounding box center [228, 25] width 18 height 18
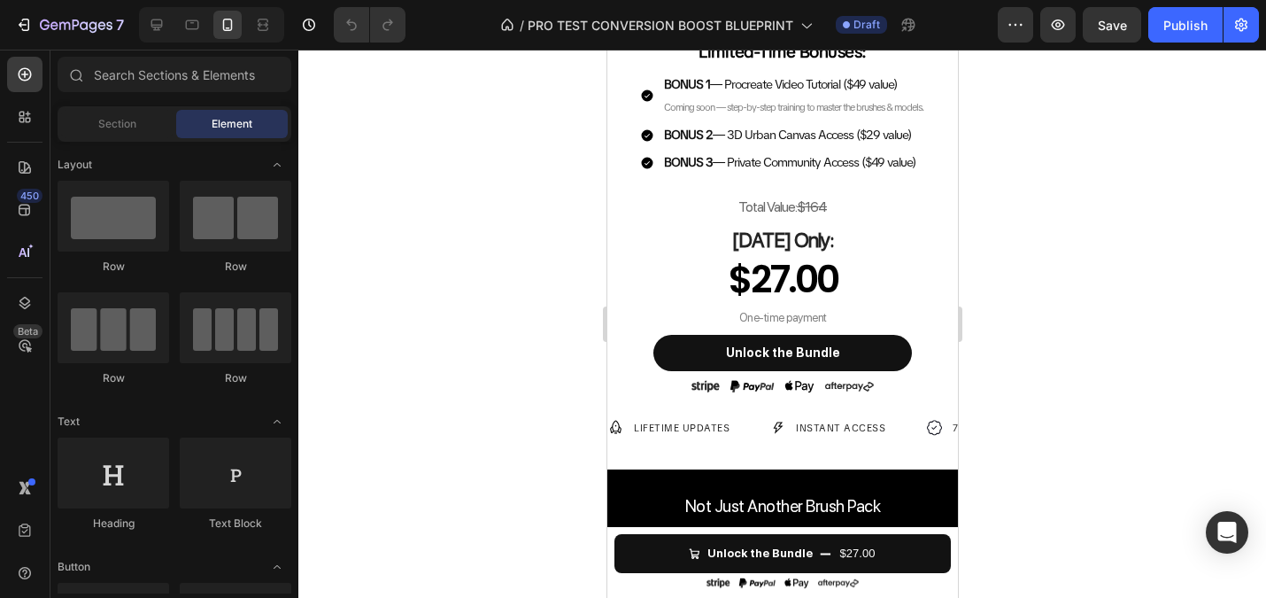
scroll to position [973, 0]
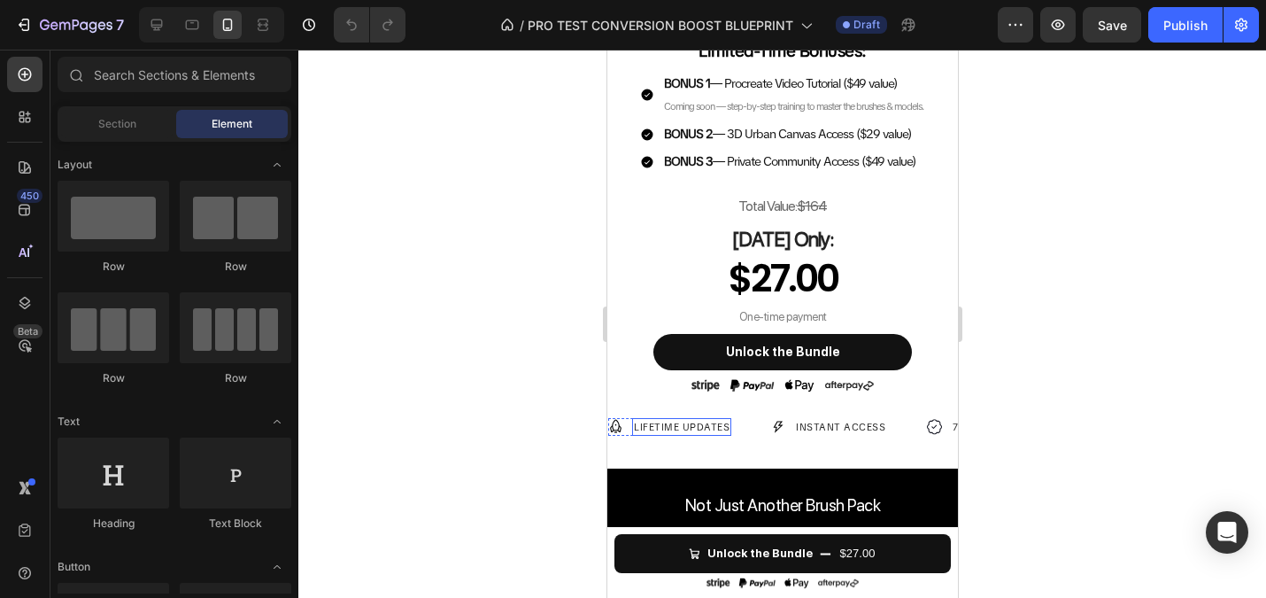
click at [676, 435] on p "LIFETIME UPDATES" at bounding box center [681, 427] width 96 height 15
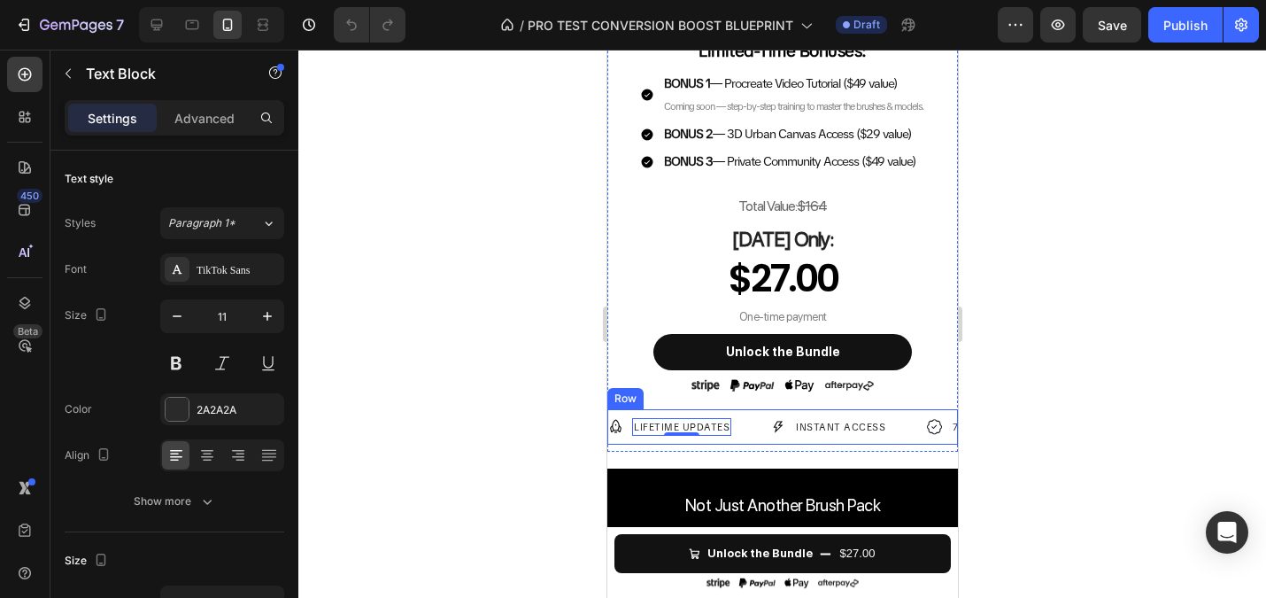
click at [664, 429] on div "Image LIFETIME UPDATES Text Block 0 Row Image INSTANT ACCESS Text Block Row Ima…" at bounding box center [782, 427] width 351 height 36
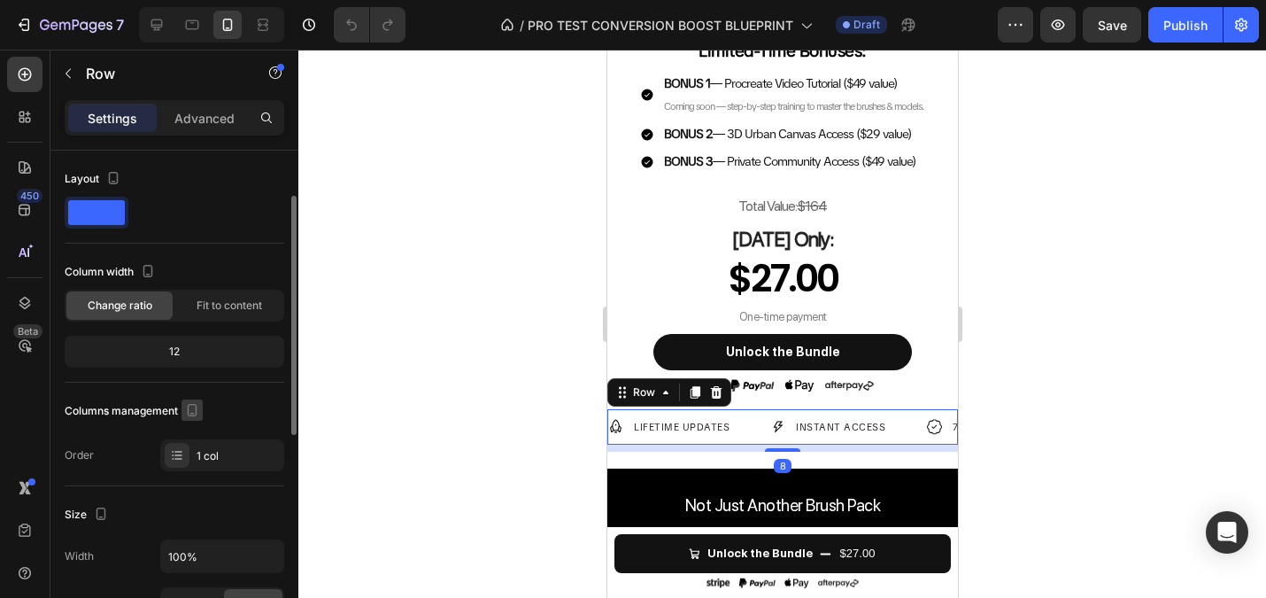
scroll to position [537, 0]
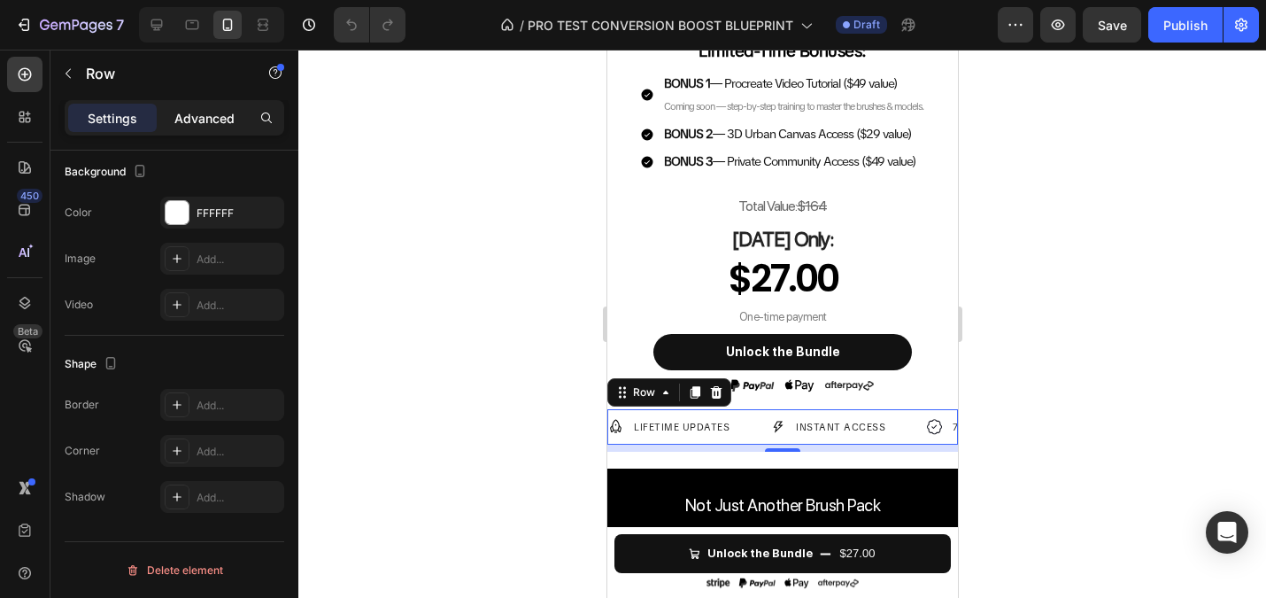
click at [221, 121] on p "Advanced" at bounding box center [204, 118] width 60 height 19
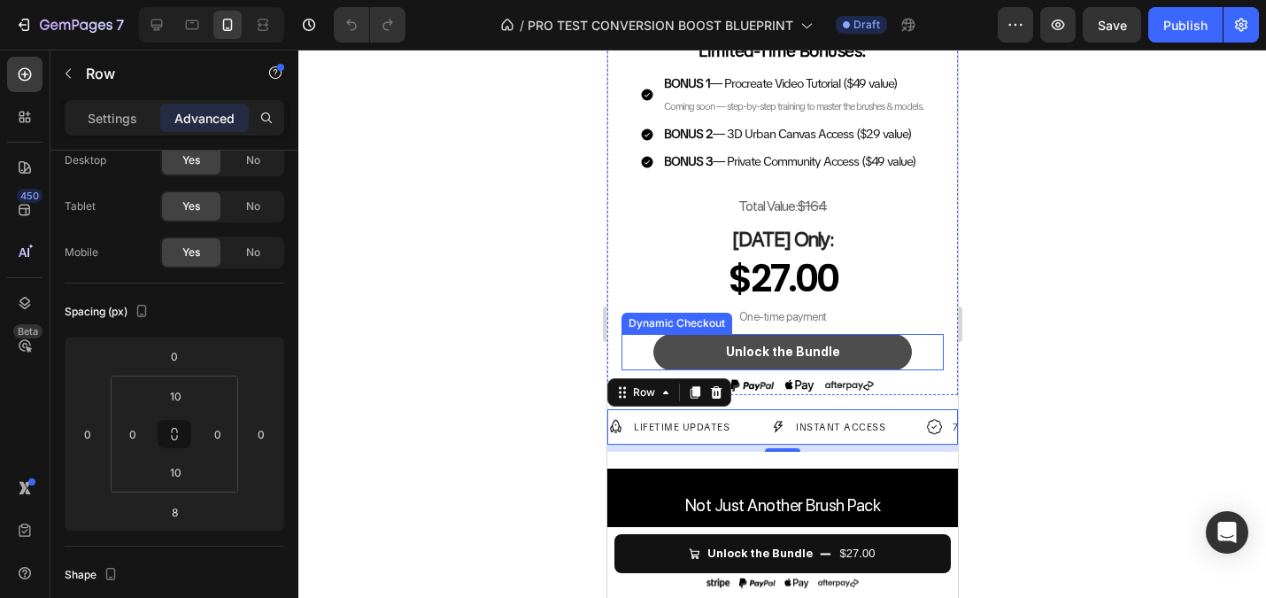
scroll to position [989, 0]
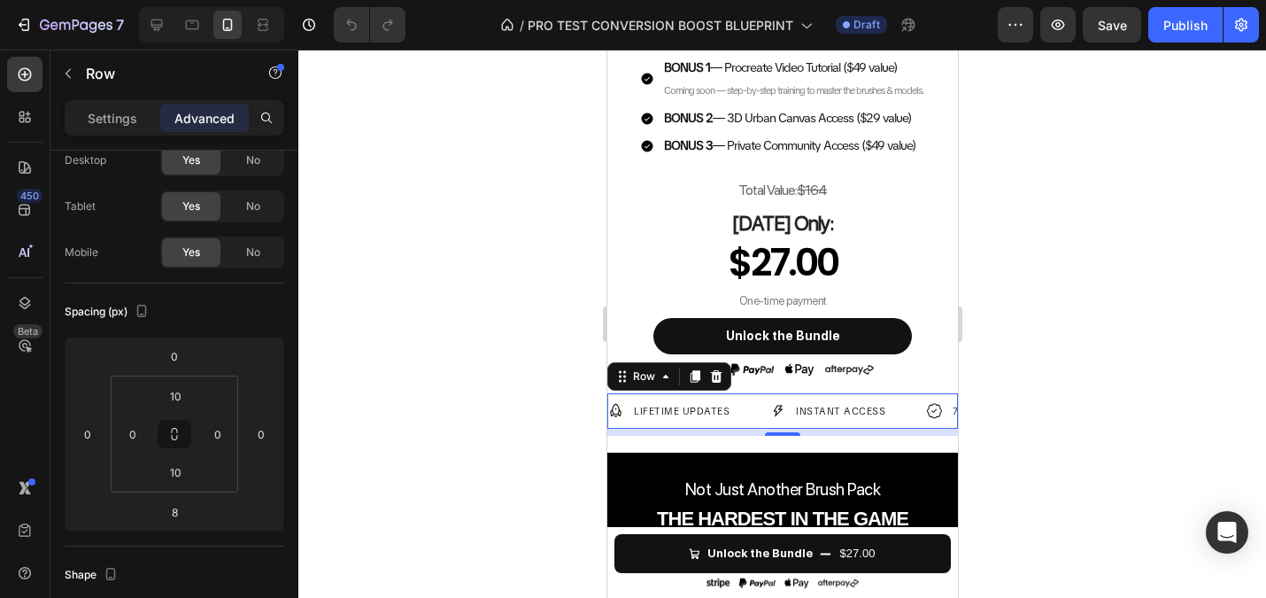
click at [527, 253] on div at bounding box center [782, 324] width 968 height 548
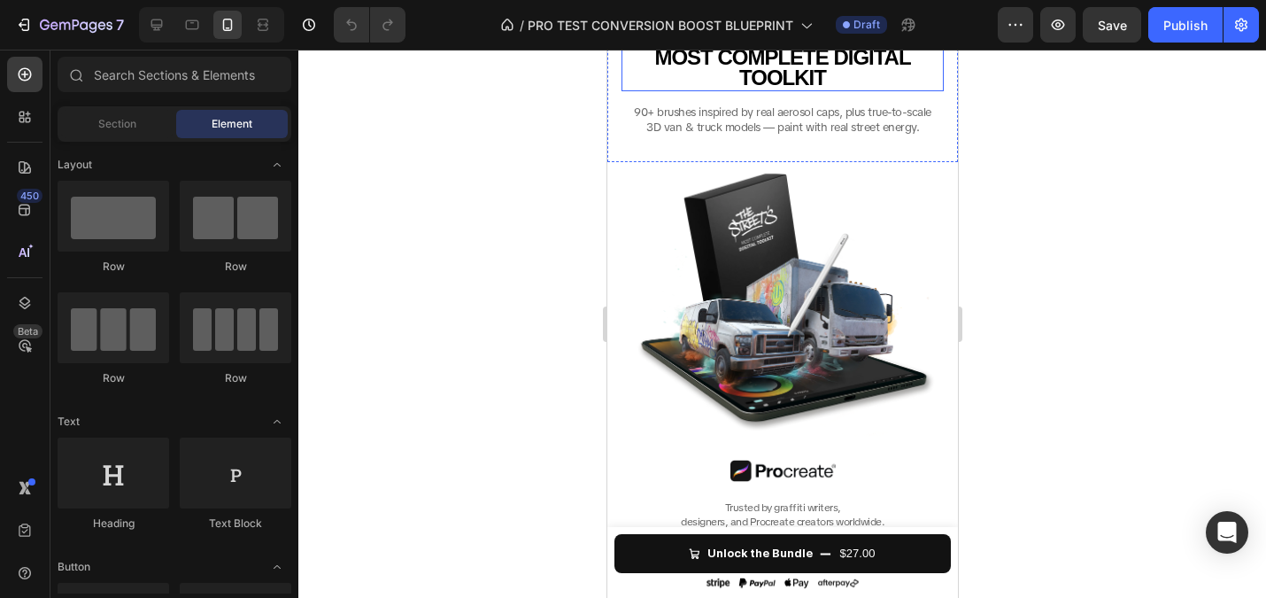
scroll to position [592, 0]
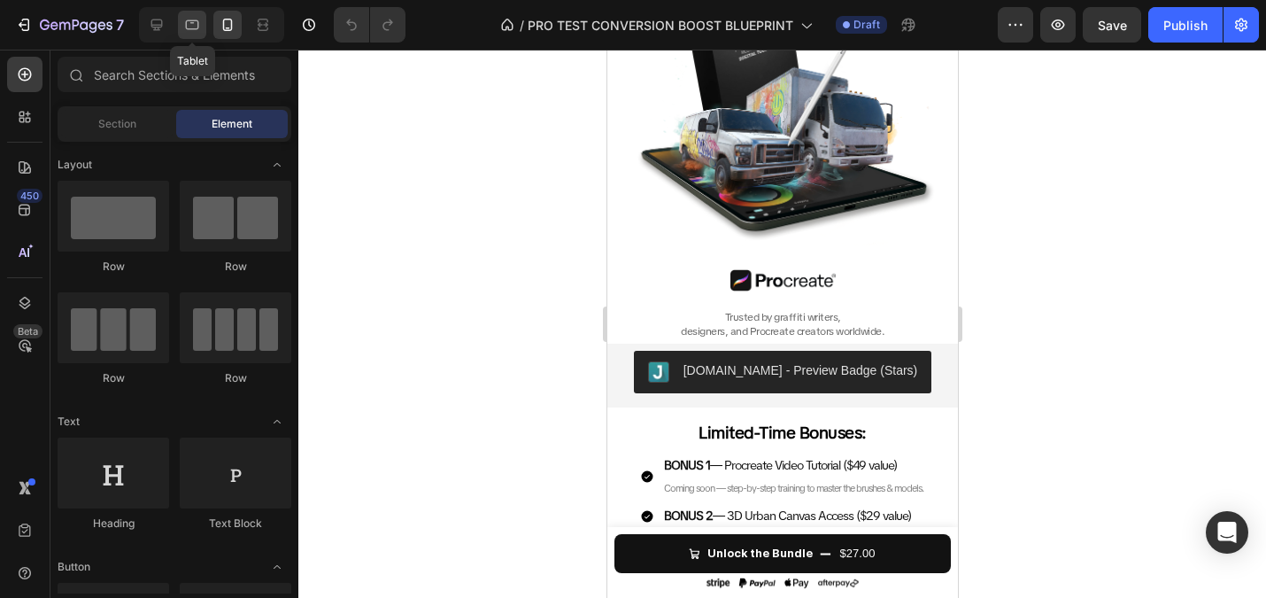
click at [194, 17] on icon at bounding box center [192, 25] width 18 height 18
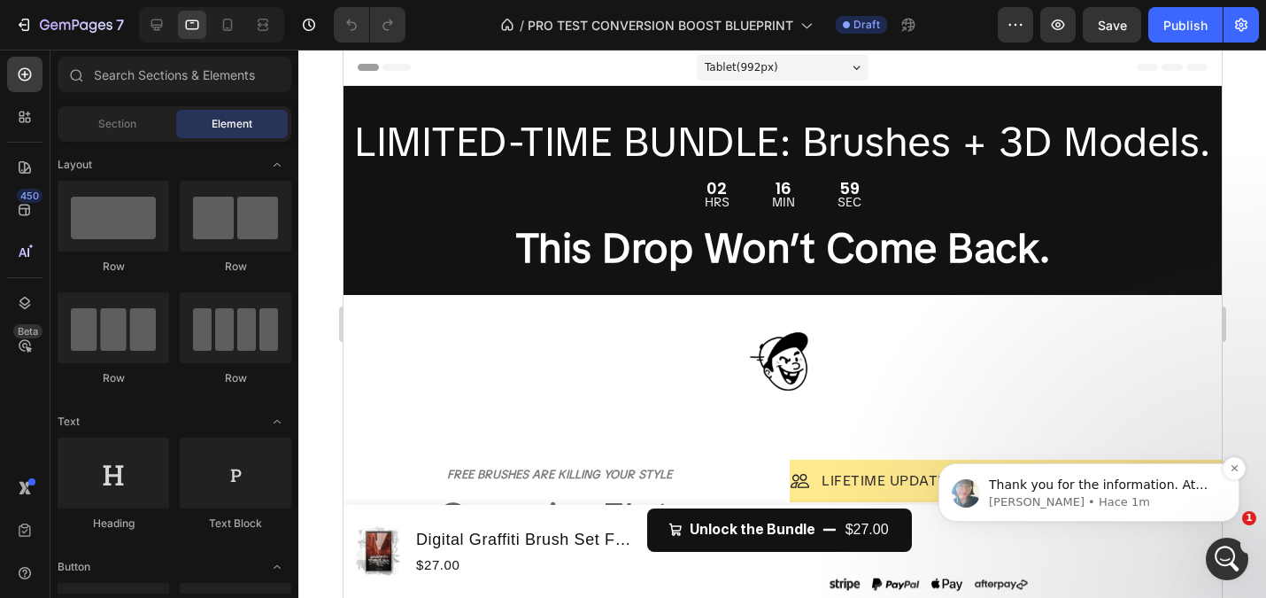
click at [1091, 499] on p "Annie • Hace 1m" at bounding box center [1103, 502] width 228 height 16
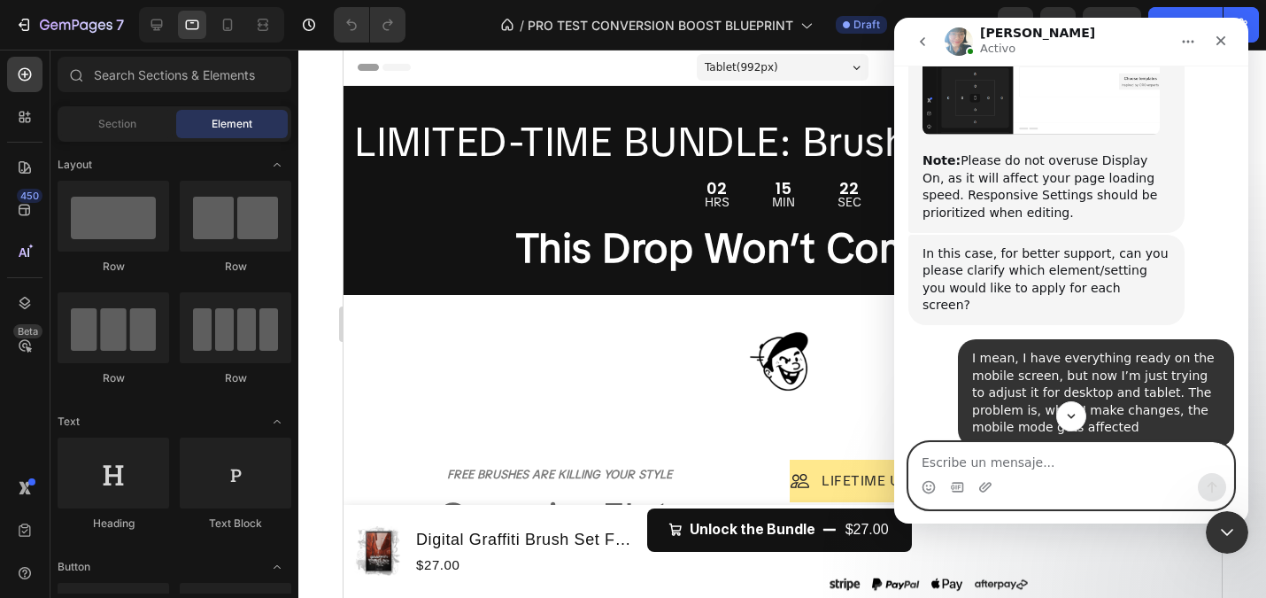
scroll to position [1421, 0]
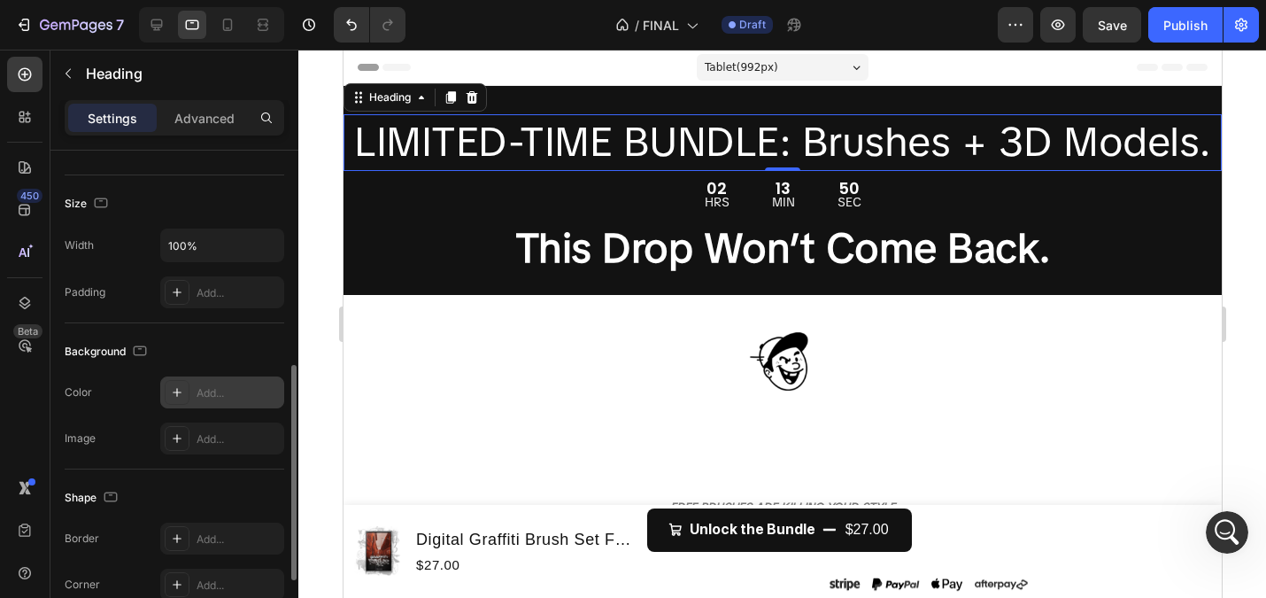
scroll to position [528, 0]
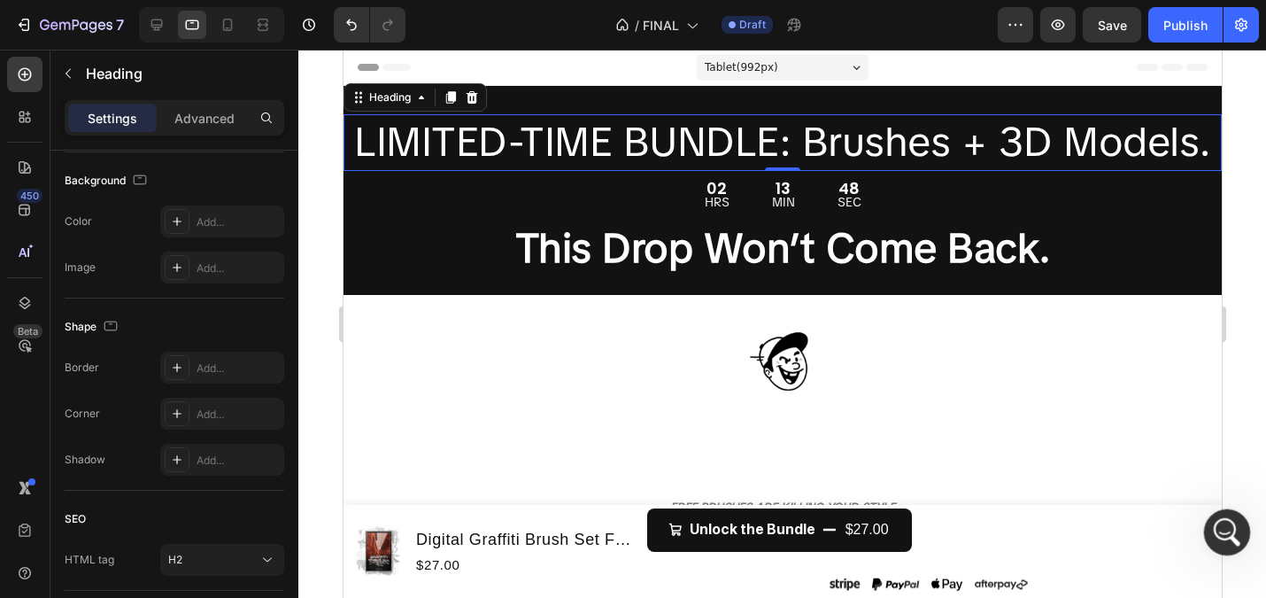
click at [1220, 515] on icon "Abrir Intercom Messenger" at bounding box center [1225, 529] width 29 height 29
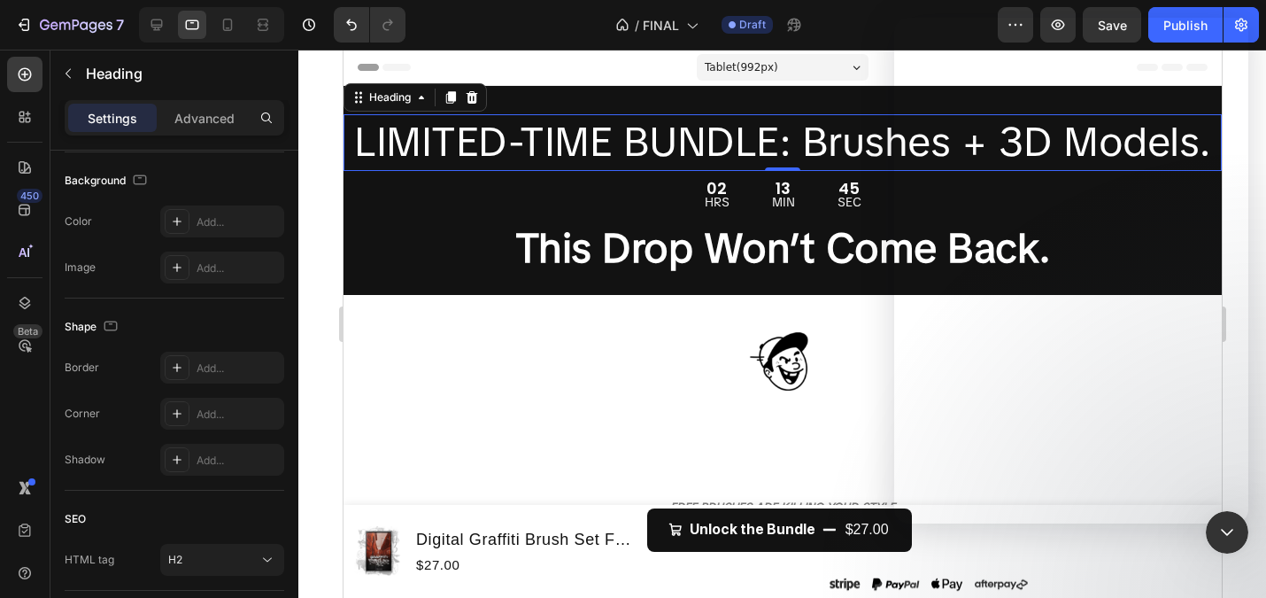
scroll to position [872, 0]
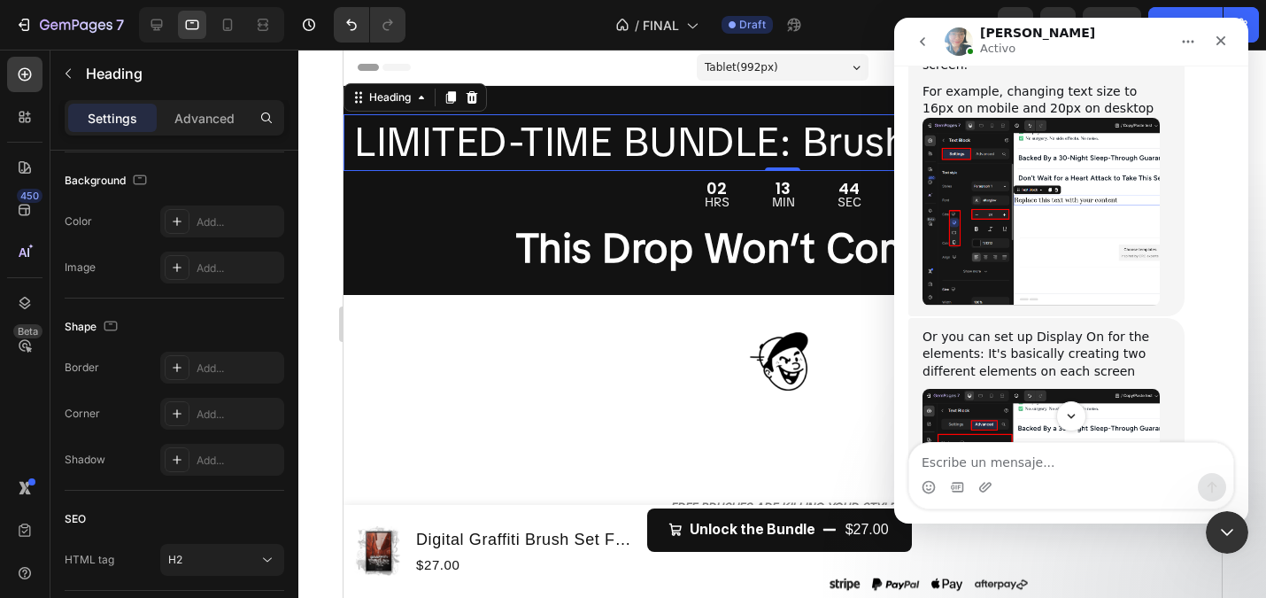
click at [1033, 389] on img "Annie dice…" at bounding box center [1041, 483] width 237 height 188
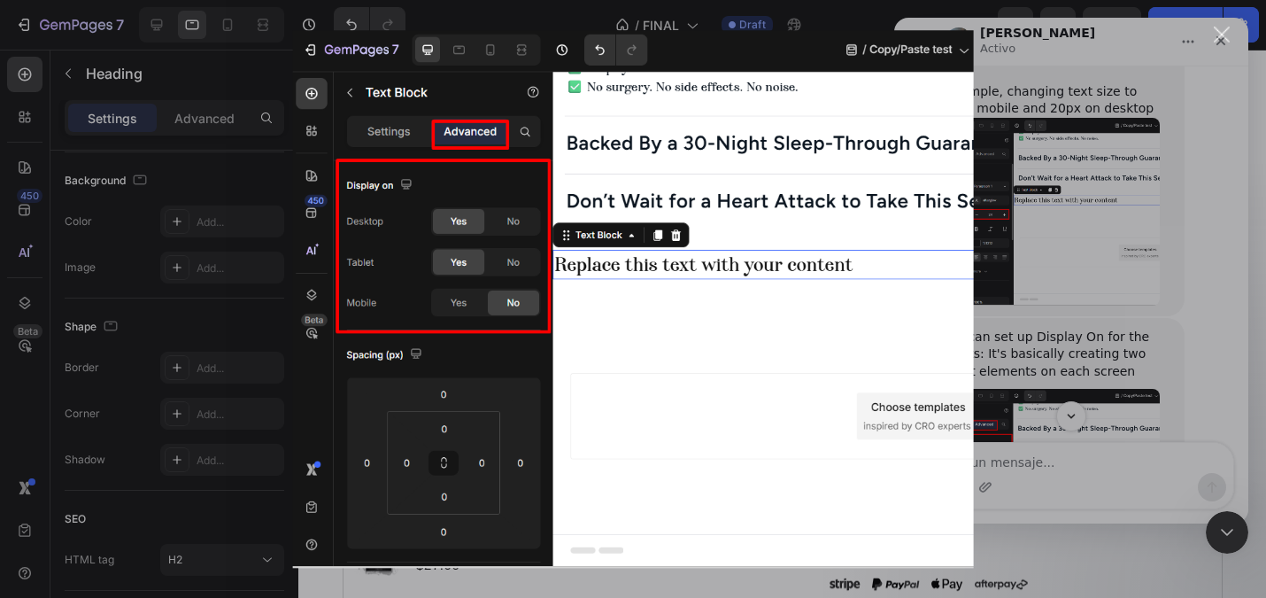
click at [1078, 227] on div "Intercom Messenger" at bounding box center [633, 299] width 1266 height 598
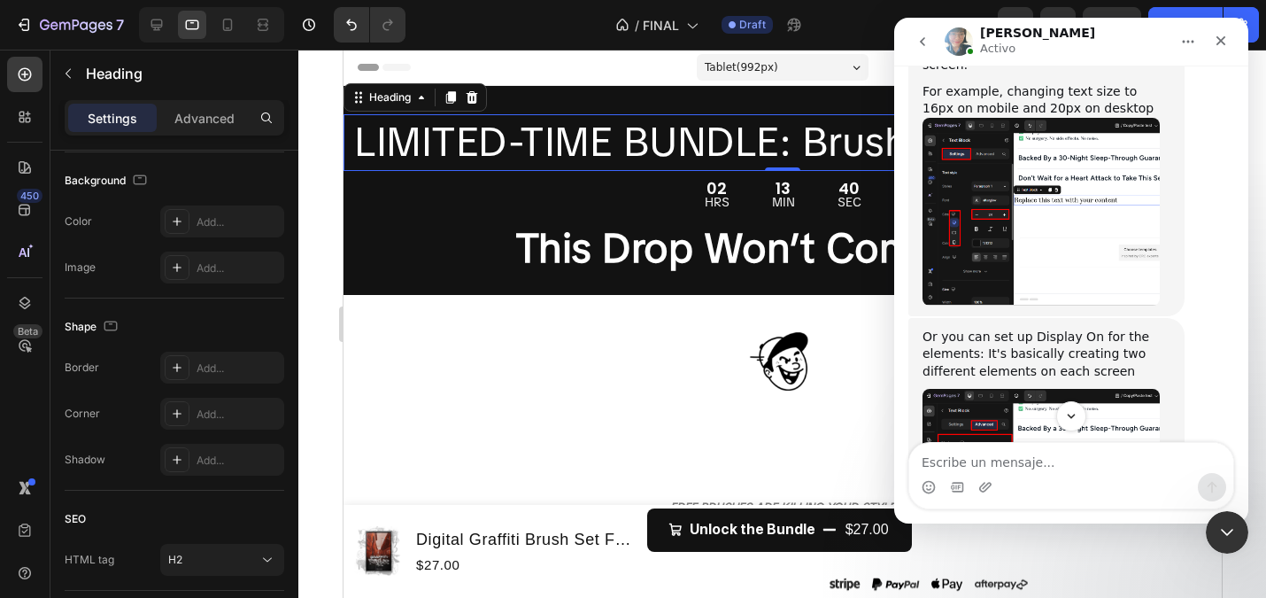
scroll to position [731, 0]
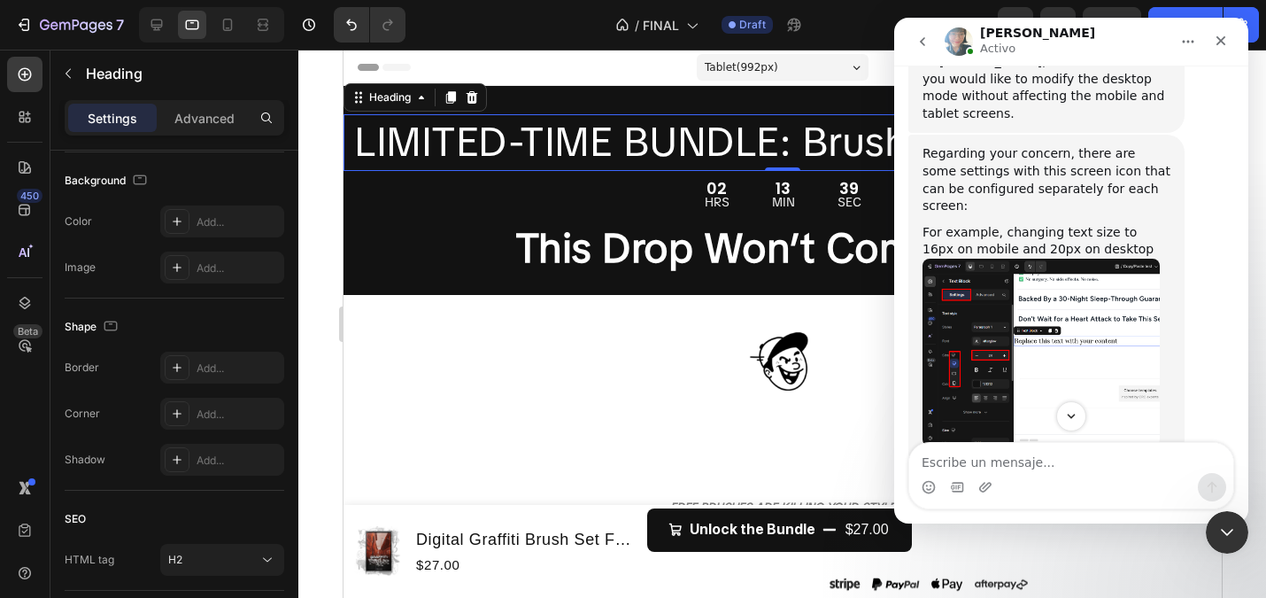
click at [973, 259] on img "Annie dice…" at bounding box center [1041, 353] width 237 height 188
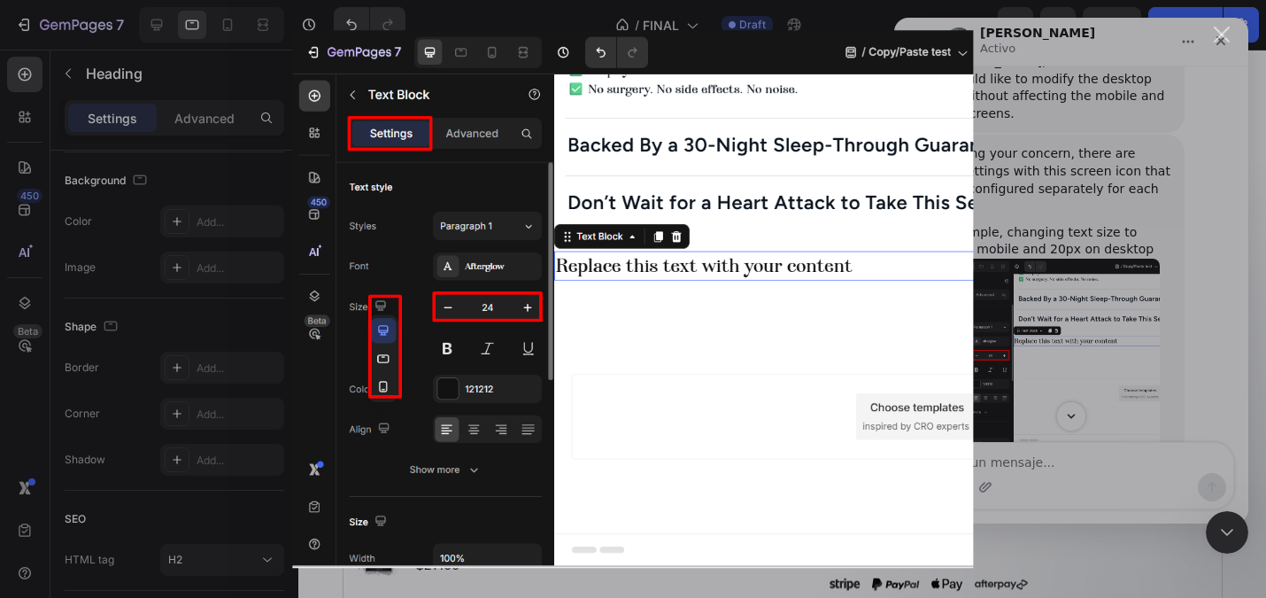
scroll to position [0, 0]
click at [1189, 196] on div "Intercom Messenger" at bounding box center [633, 299] width 1266 height 598
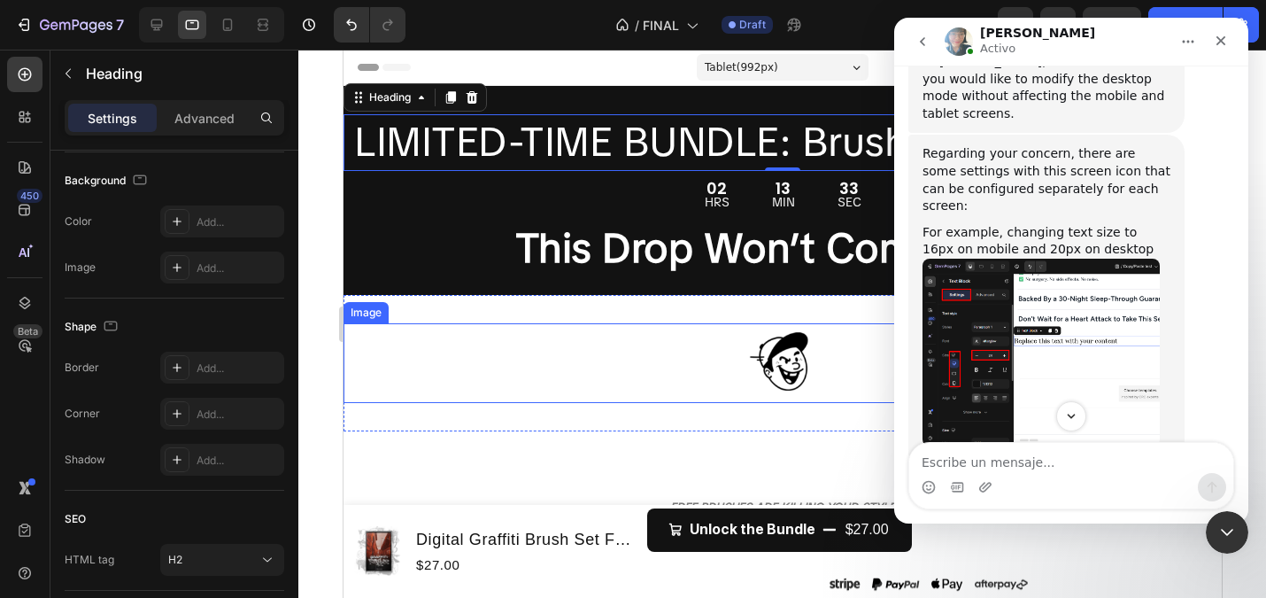
click at [720, 383] on div at bounding box center [782, 363] width 878 height 80
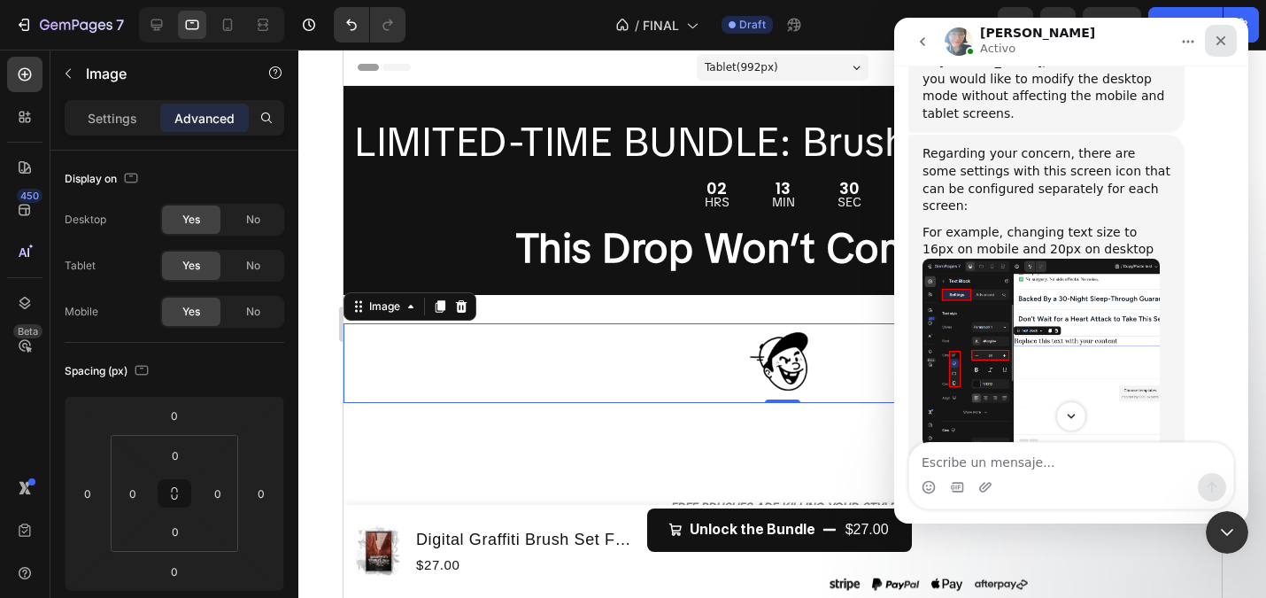
click at [1225, 45] on icon "Cerrar" at bounding box center [1221, 41] width 14 height 14
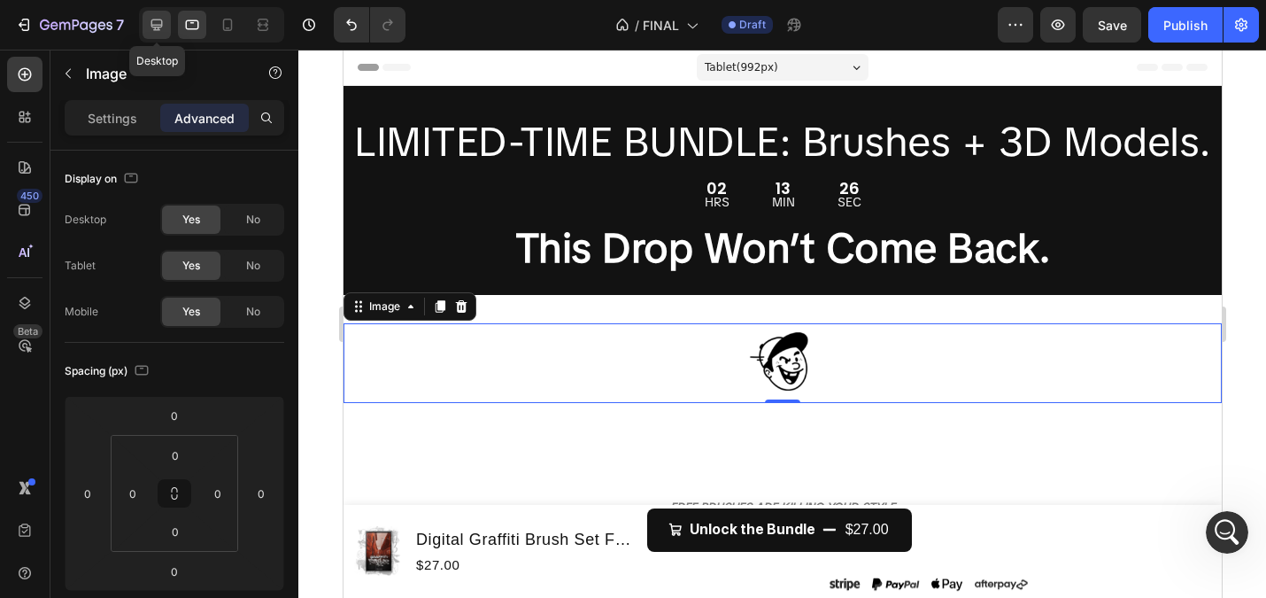
click at [151, 27] on icon at bounding box center [157, 25] width 18 height 18
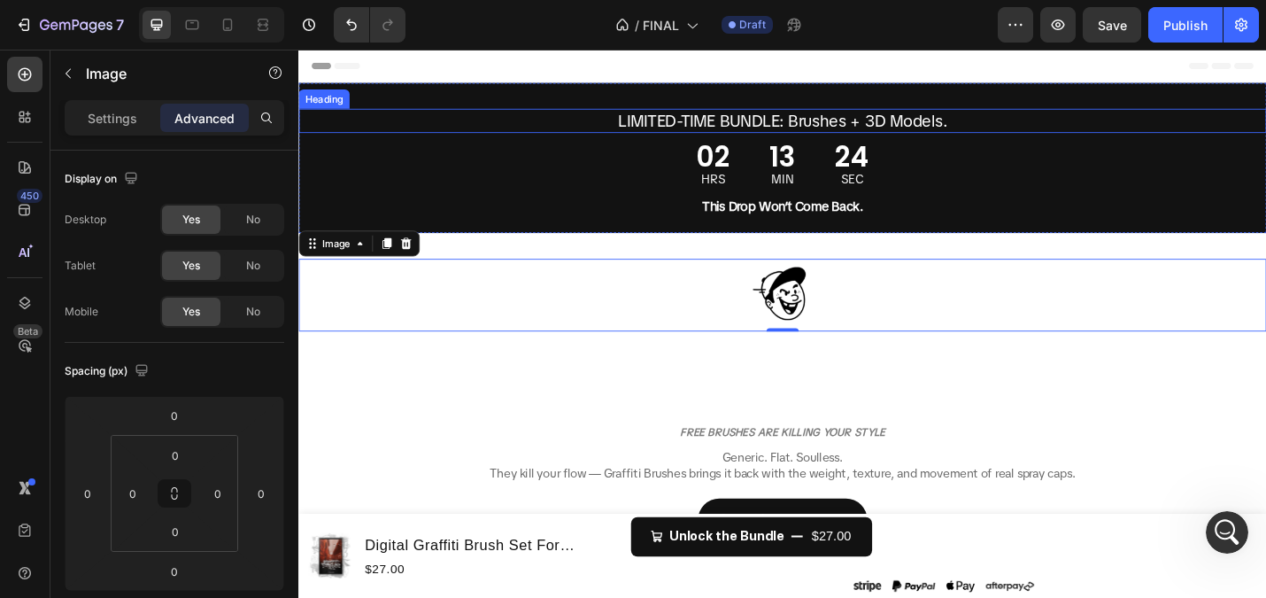
click at [708, 130] on span "LIMITED-TIME BUNDLE: Brushes + 3D Models." at bounding box center [829, 127] width 361 height 23
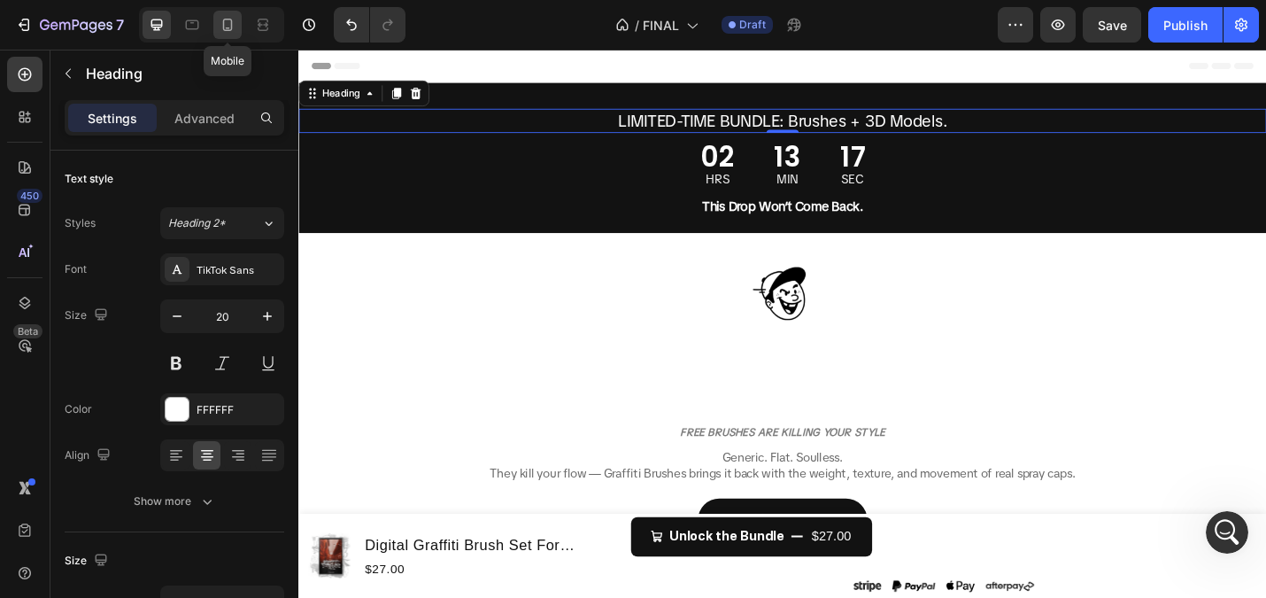
click at [231, 18] on icon at bounding box center [228, 25] width 18 height 18
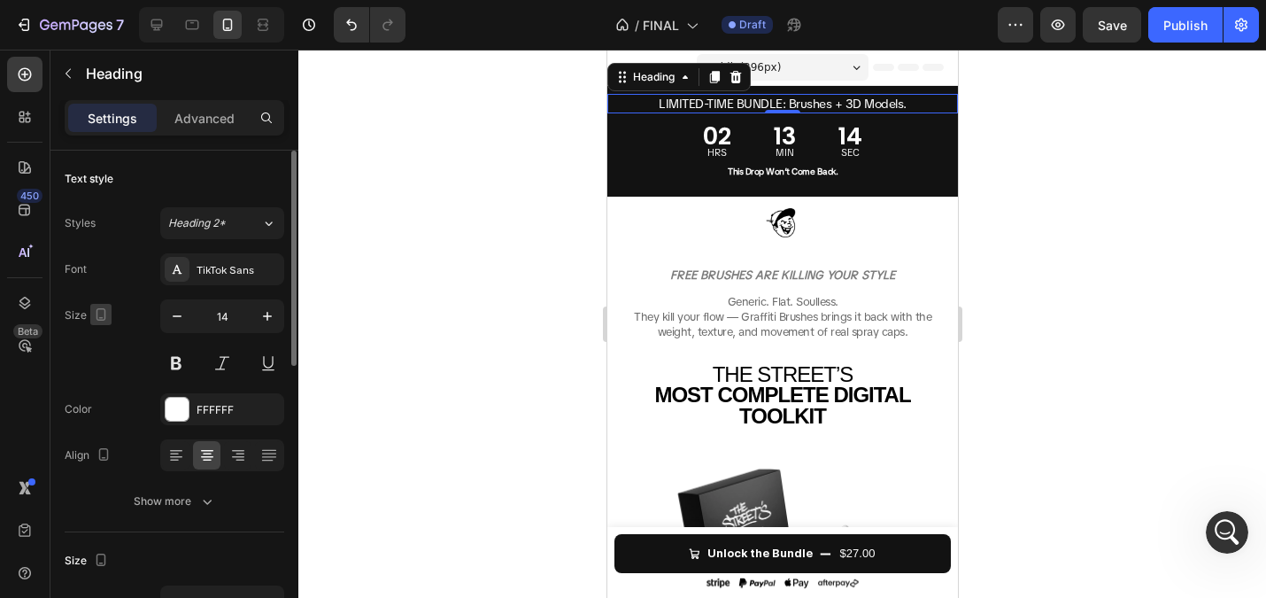
click at [104, 314] on icon "button" at bounding box center [102, 314] width 10 height 12
click at [135, 311] on div "Size 14" at bounding box center [175, 339] width 220 height 80
click at [167, 26] on div at bounding box center [157, 25] width 28 height 28
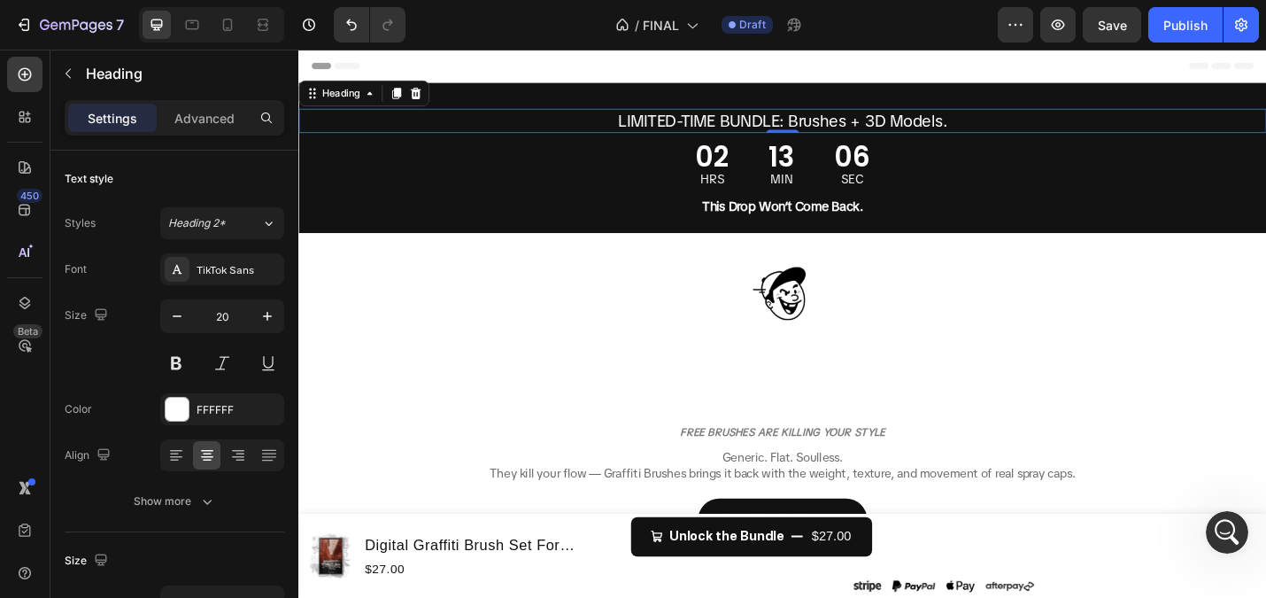
scroll to position [3, 0]
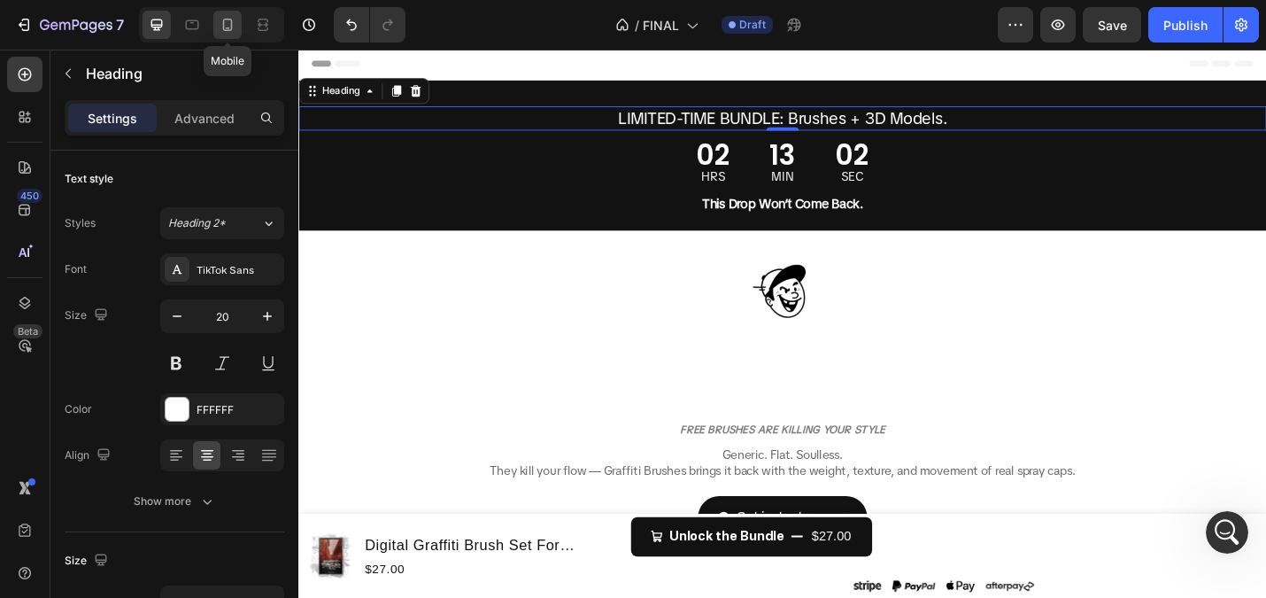
click at [234, 16] on icon at bounding box center [228, 25] width 18 height 18
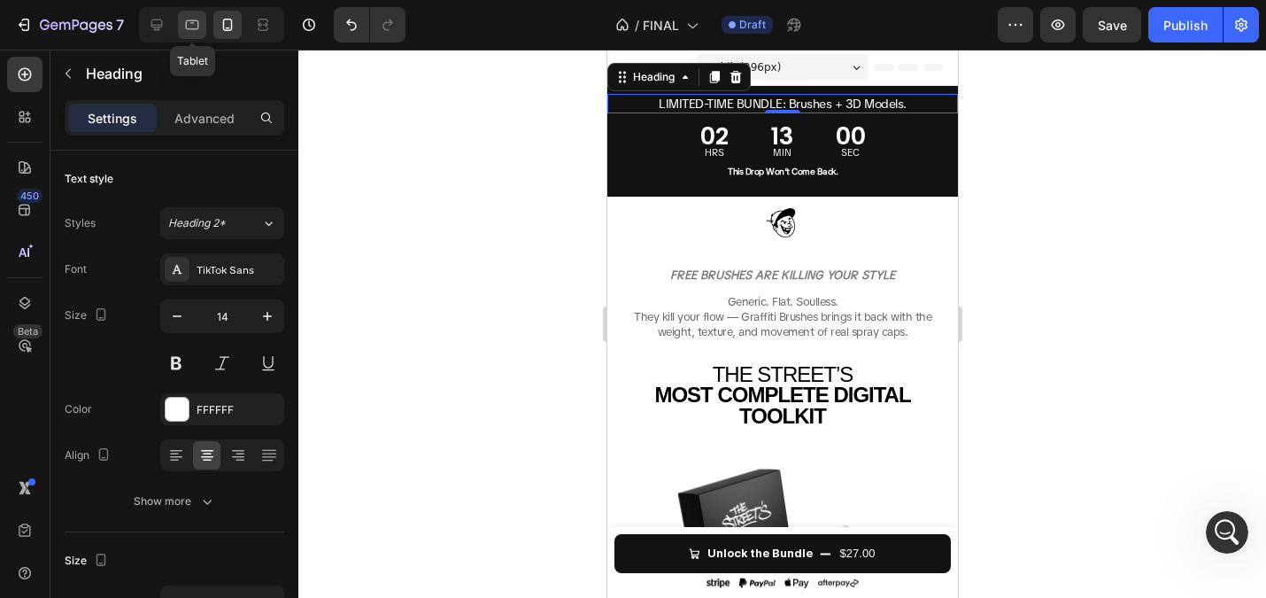
click at [197, 21] on icon at bounding box center [192, 25] width 13 height 10
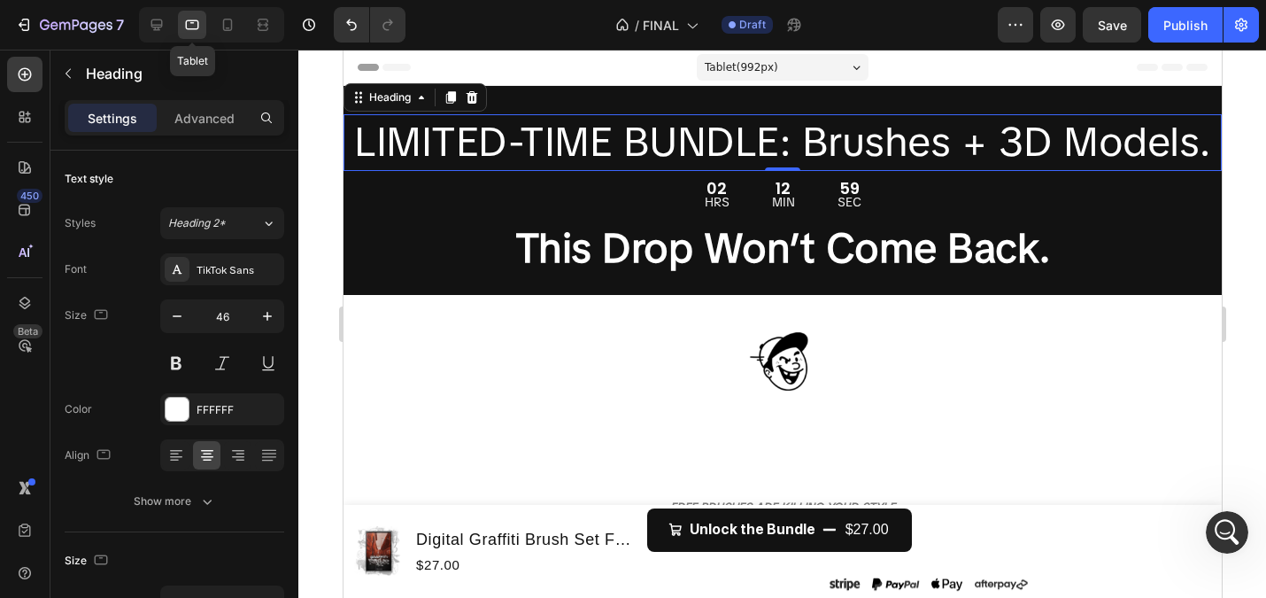
scroll to position [3, 0]
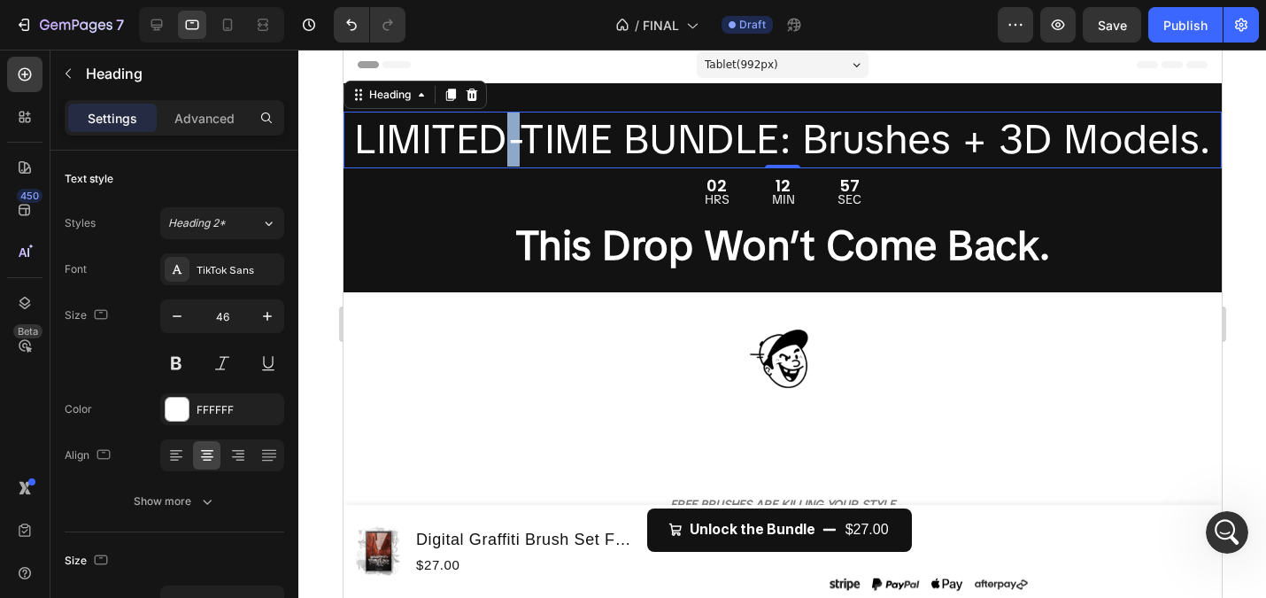
click at [494, 129] on span "LIMITED-TIME BUNDLE: Brushes + 3D Models." at bounding box center [781, 138] width 857 height 53
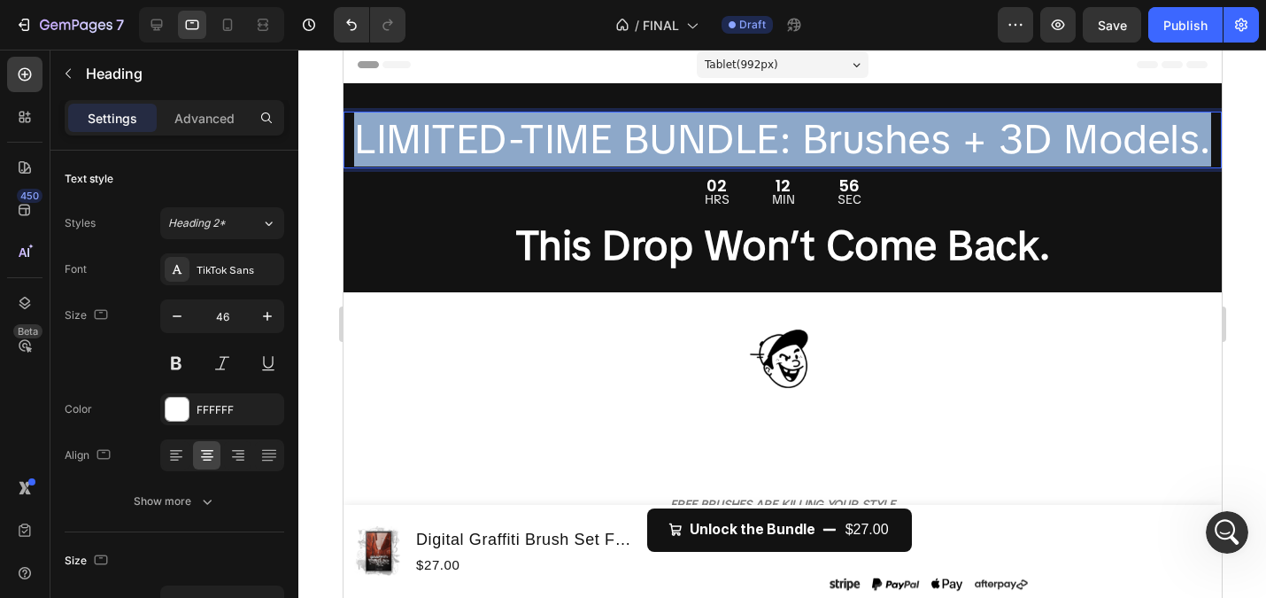
click at [494, 129] on span "LIMITED-TIME BUNDLE: Brushes + 3D Models." at bounding box center [781, 138] width 857 height 53
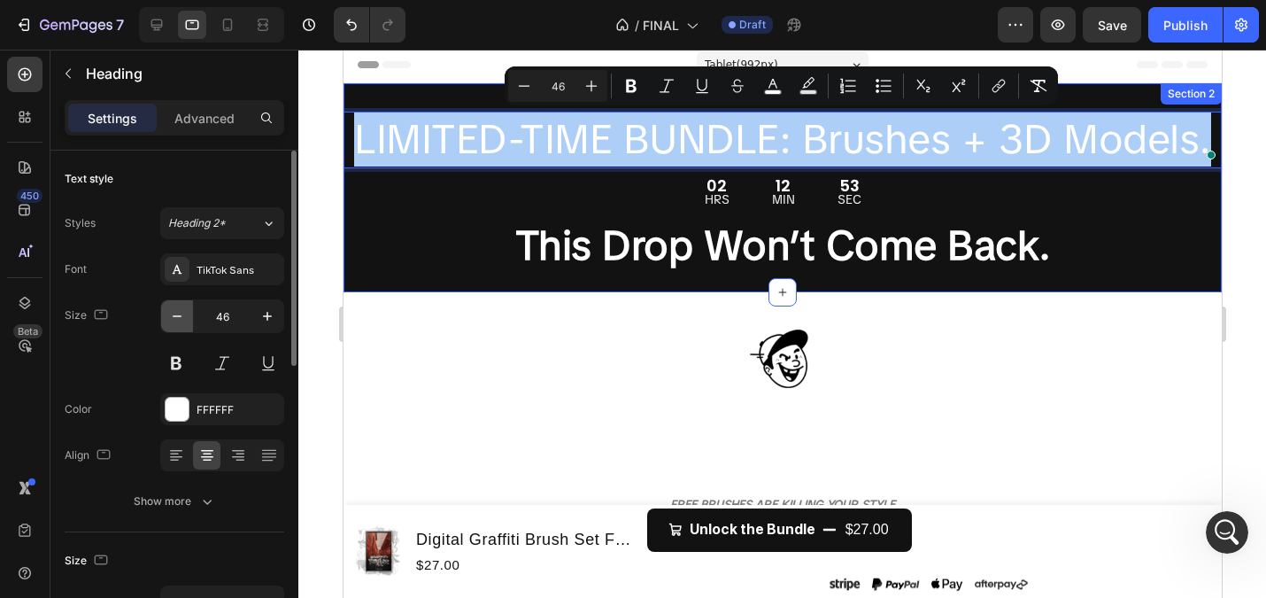
click at [171, 315] on icon "button" at bounding box center [177, 316] width 18 height 18
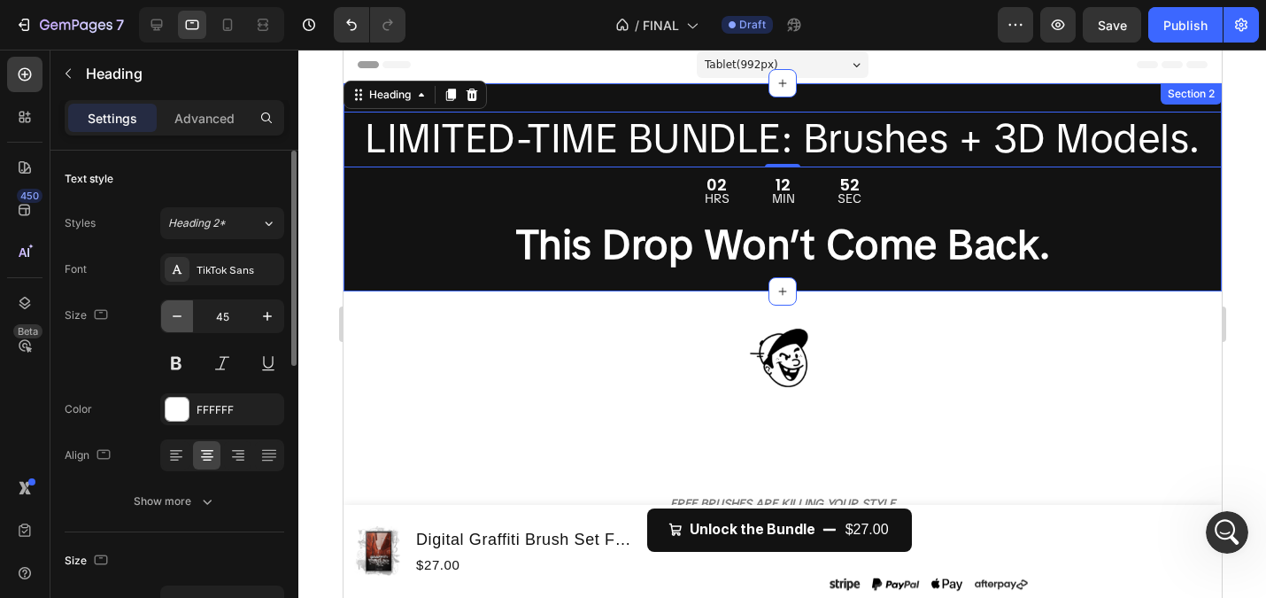
click at [171, 315] on icon "button" at bounding box center [177, 316] width 18 height 18
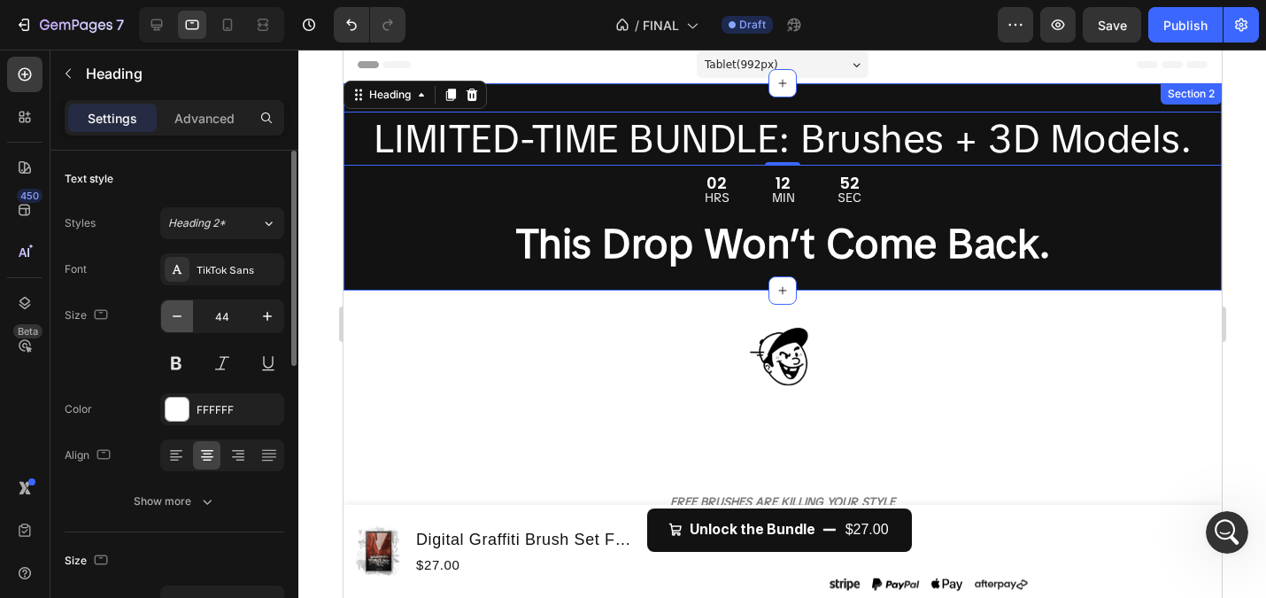
click at [171, 315] on icon "button" at bounding box center [177, 316] width 18 height 18
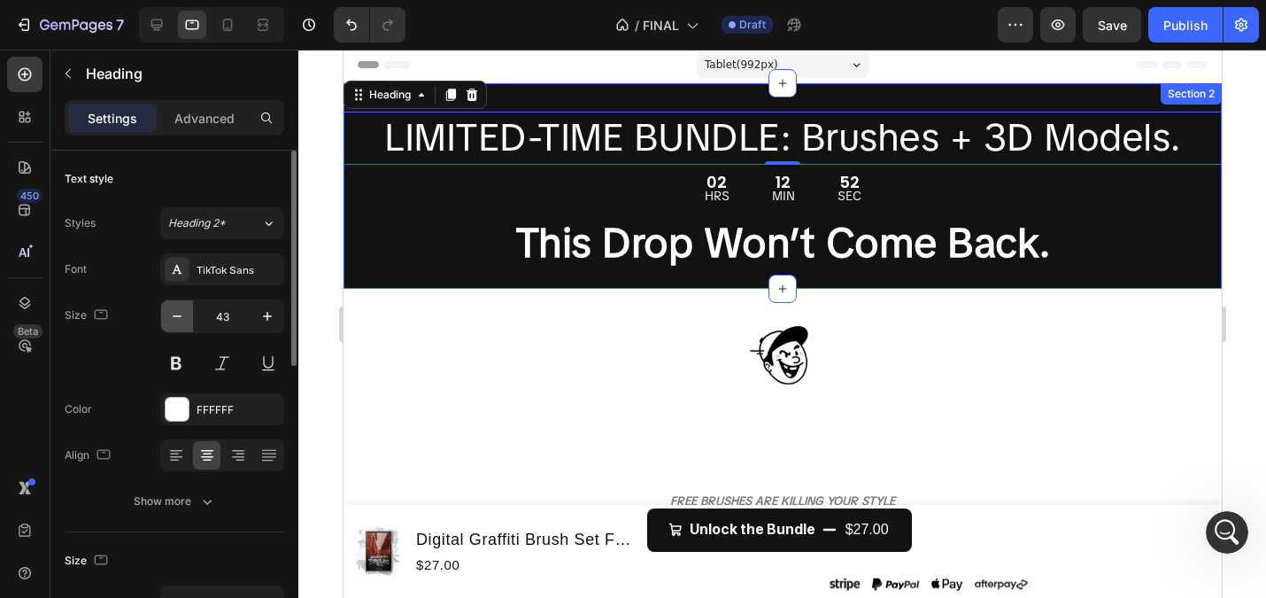
click at [171, 315] on icon "button" at bounding box center [177, 316] width 18 height 18
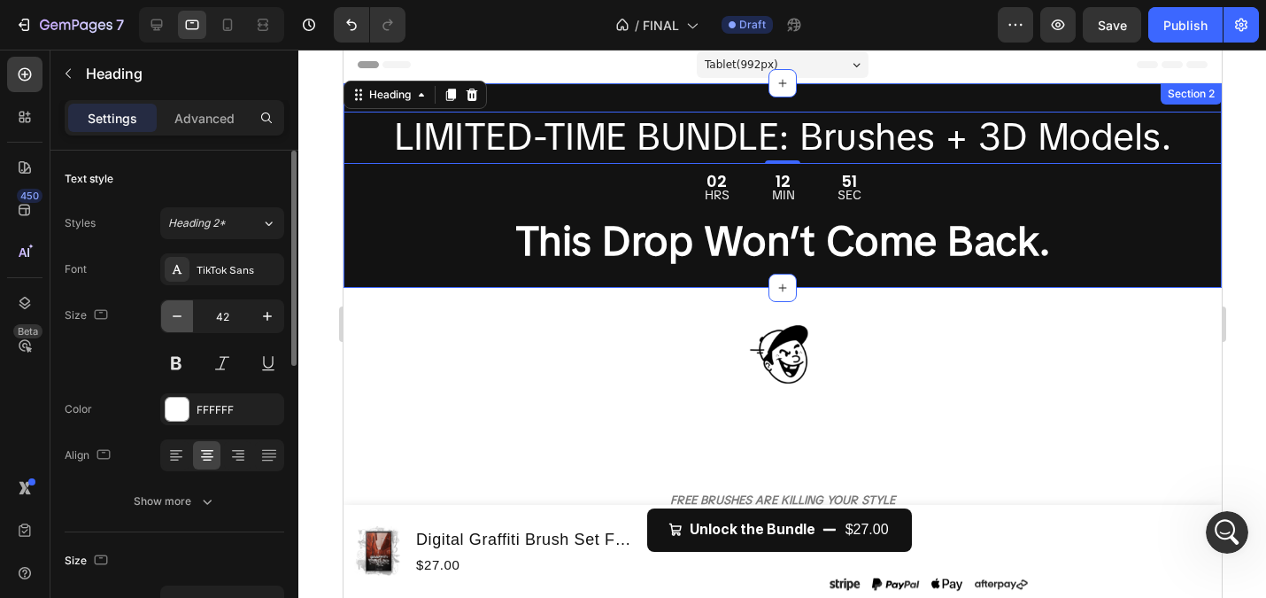
click at [171, 315] on icon "button" at bounding box center [177, 316] width 18 height 18
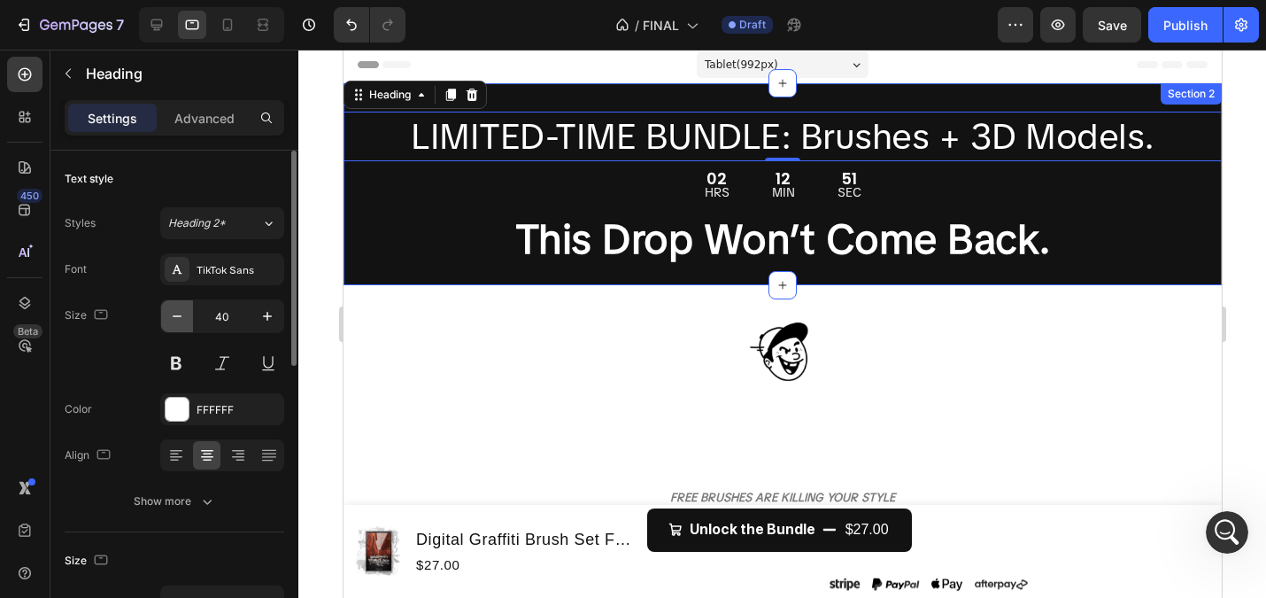
click at [171, 315] on icon "button" at bounding box center [177, 316] width 18 height 18
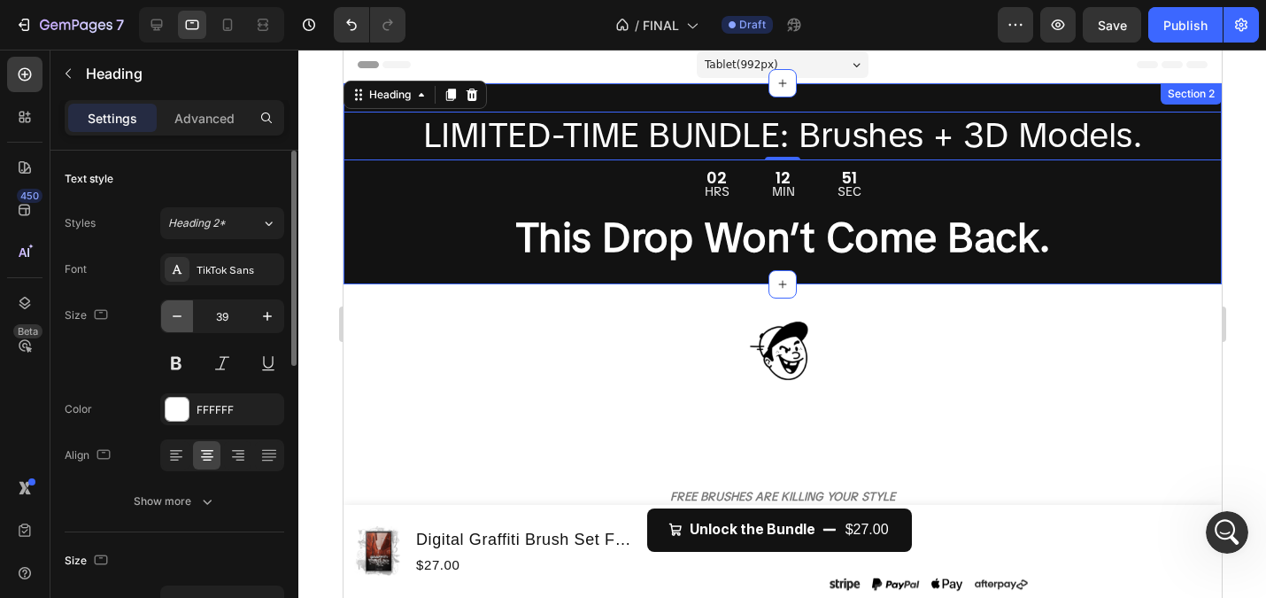
click at [171, 315] on icon "button" at bounding box center [177, 316] width 18 height 18
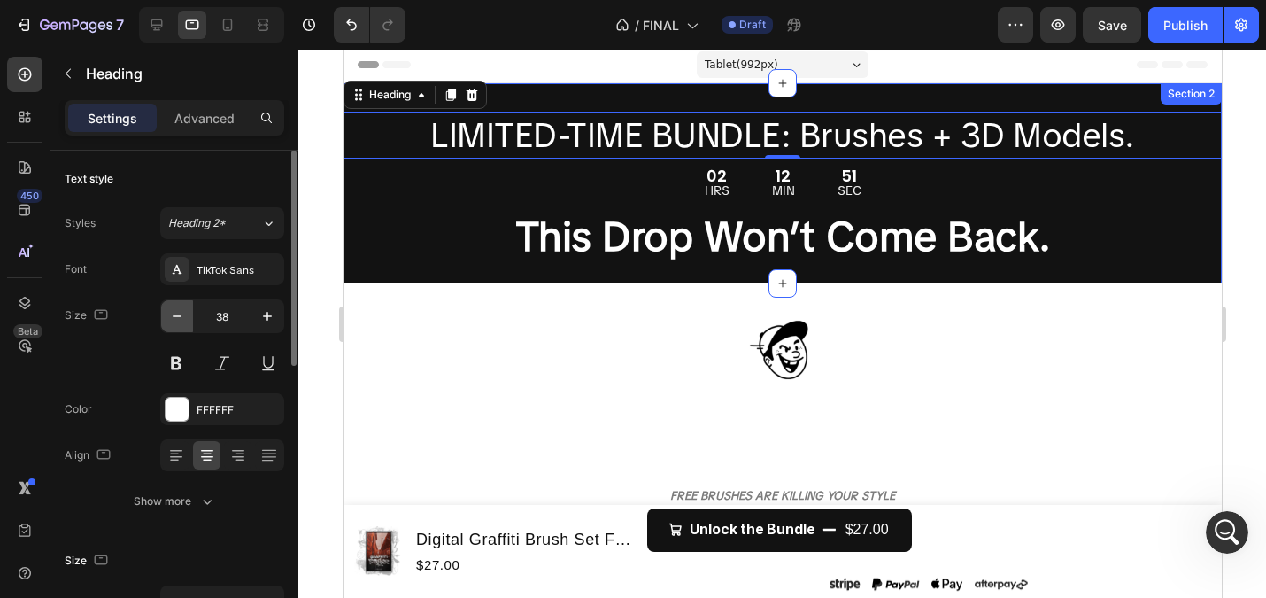
click at [171, 315] on icon "button" at bounding box center [177, 316] width 18 height 18
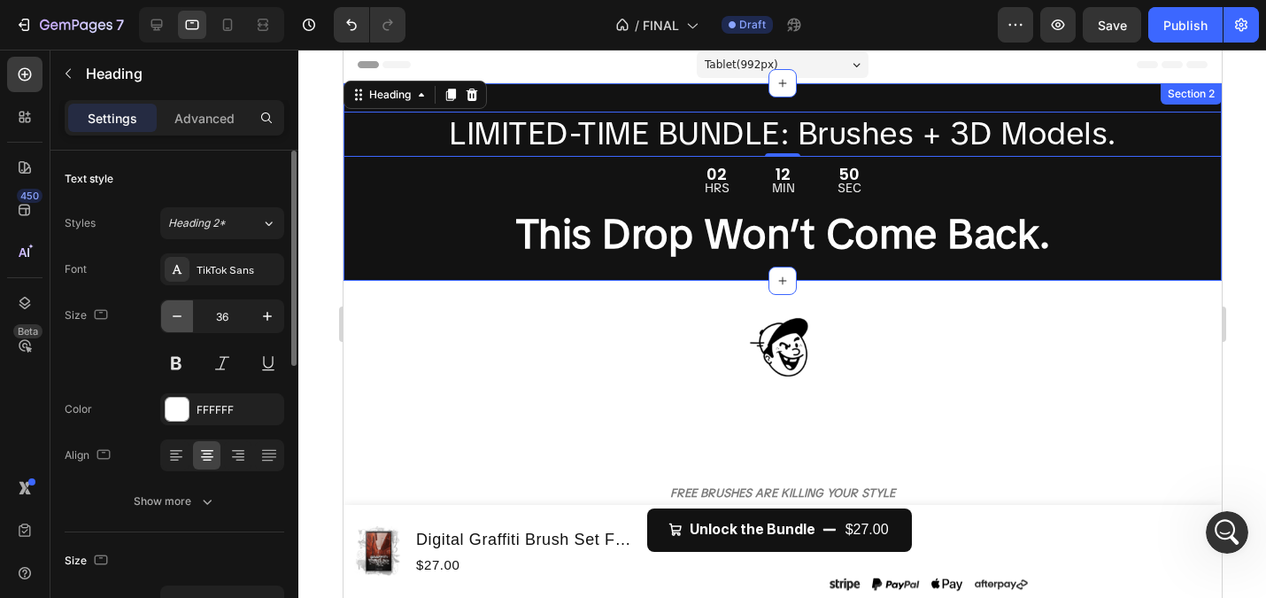
click at [171, 315] on icon "button" at bounding box center [177, 316] width 18 height 18
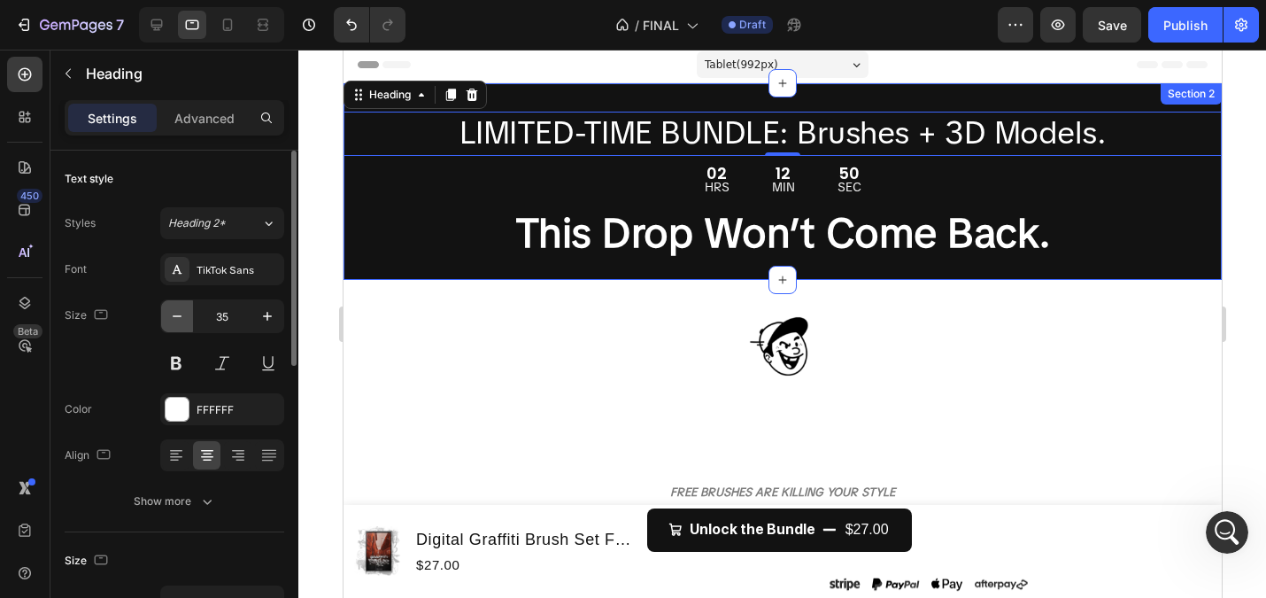
click at [171, 315] on icon "button" at bounding box center [177, 316] width 18 height 18
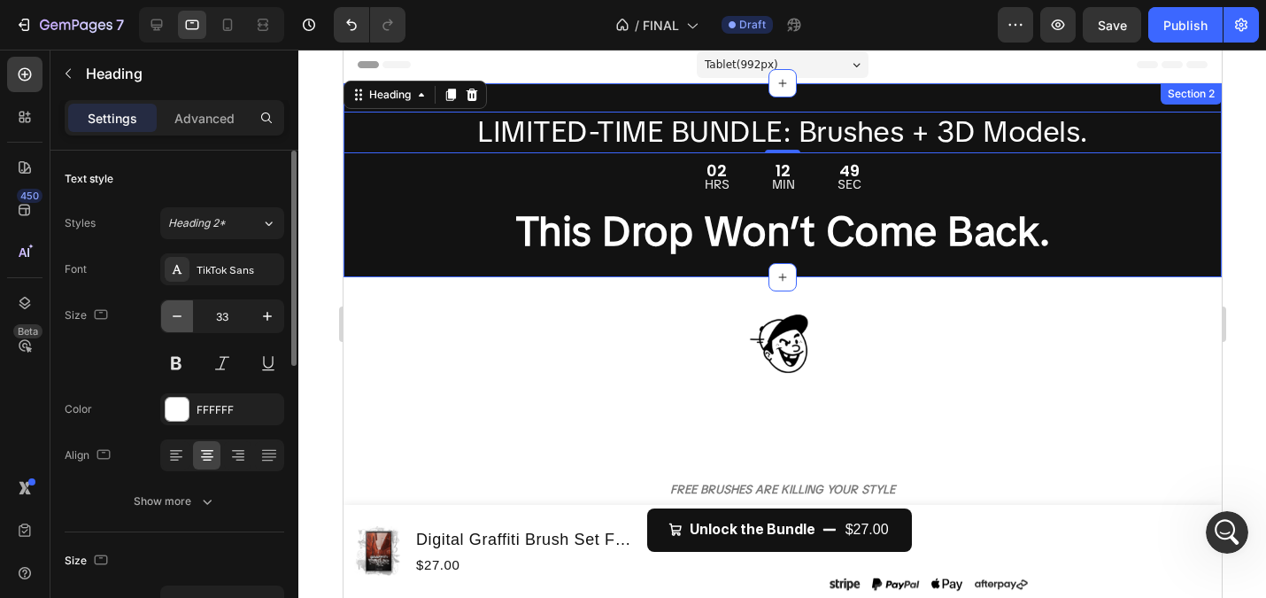
click at [171, 315] on icon "button" at bounding box center [177, 316] width 18 height 18
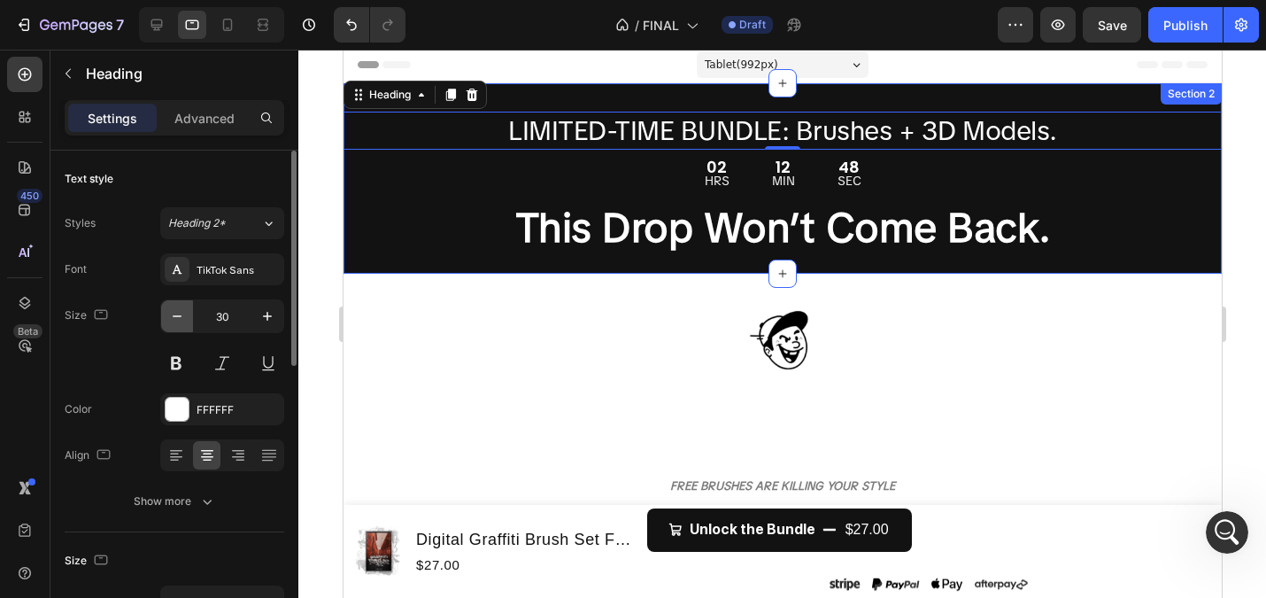
click at [171, 315] on icon "button" at bounding box center [177, 316] width 18 height 18
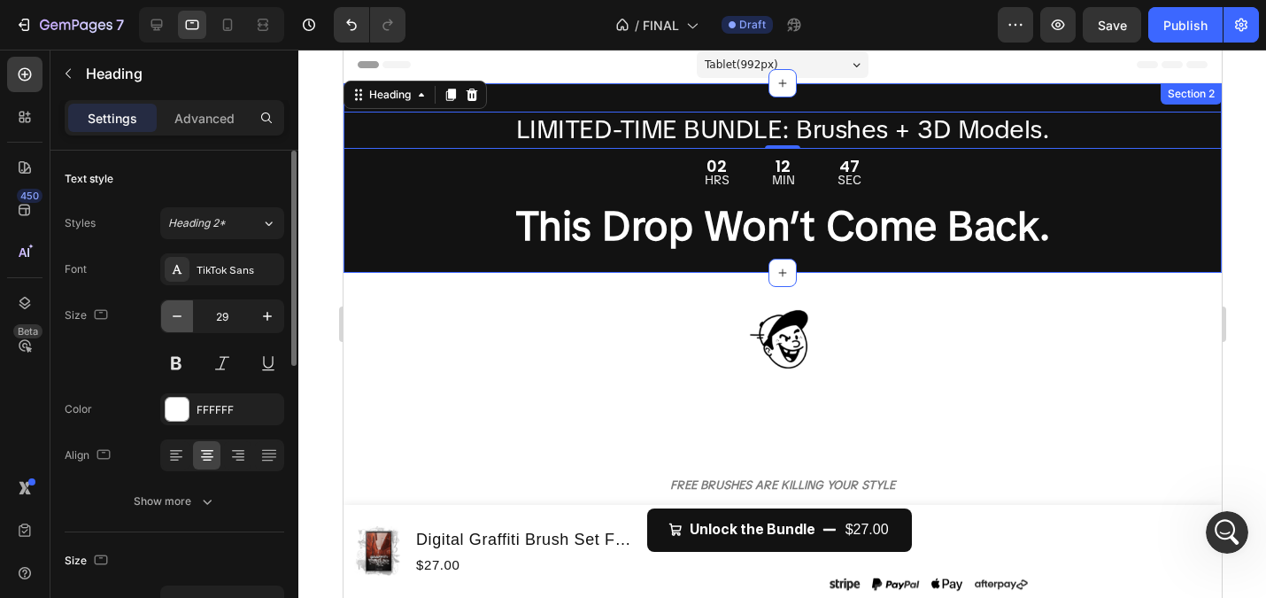
click at [171, 315] on icon "button" at bounding box center [177, 316] width 18 height 18
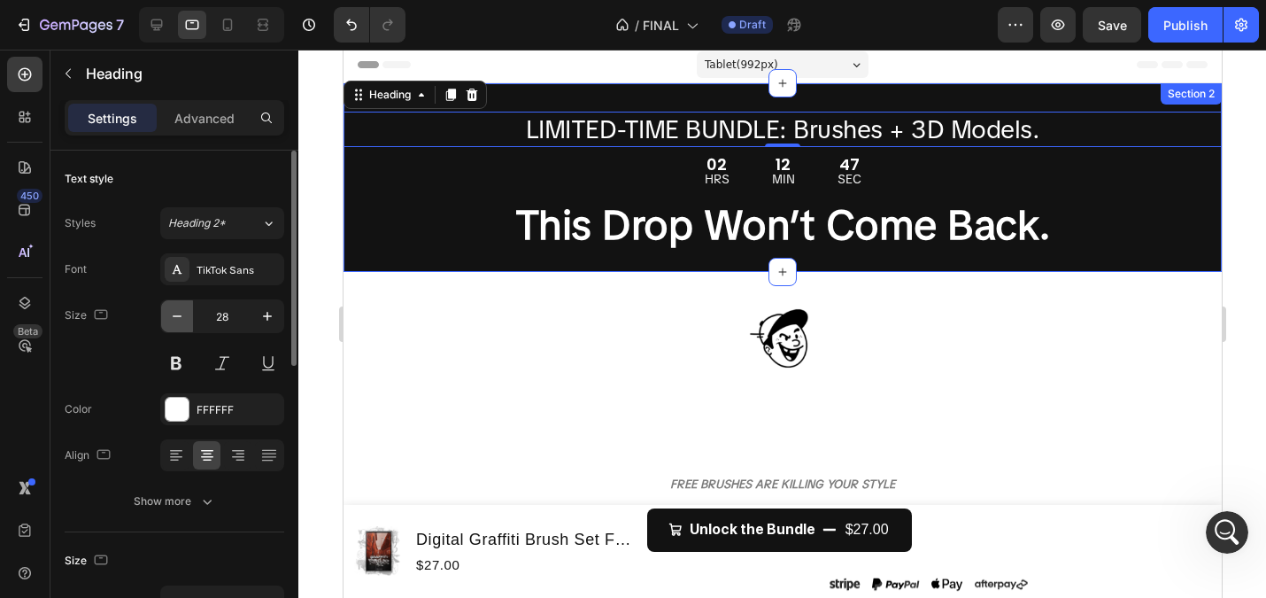
click at [171, 315] on icon "button" at bounding box center [177, 316] width 18 height 18
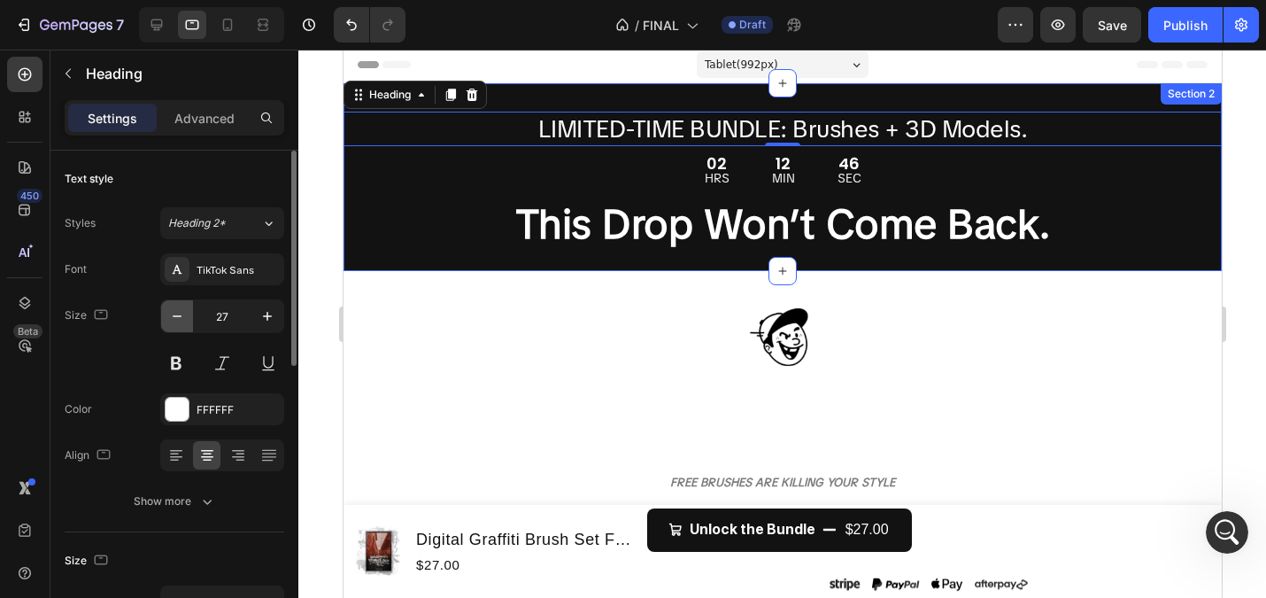
click at [171, 315] on icon "button" at bounding box center [177, 316] width 18 height 18
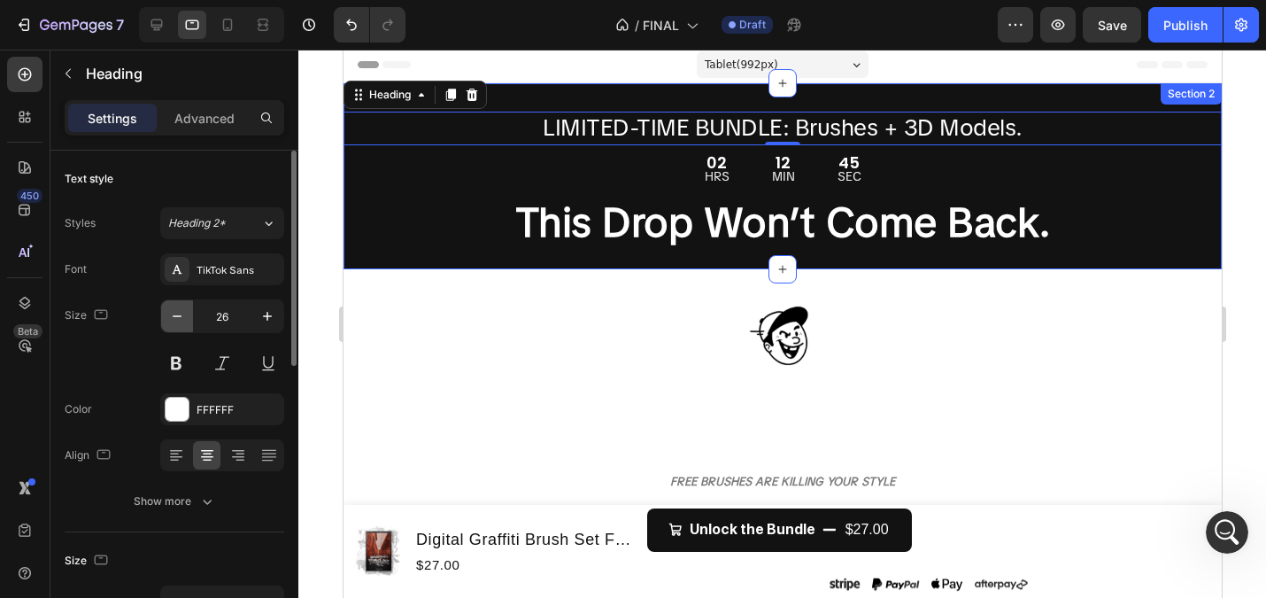
click at [172, 315] on icon "button" at bounding box center [177, 316] width 18 height 18
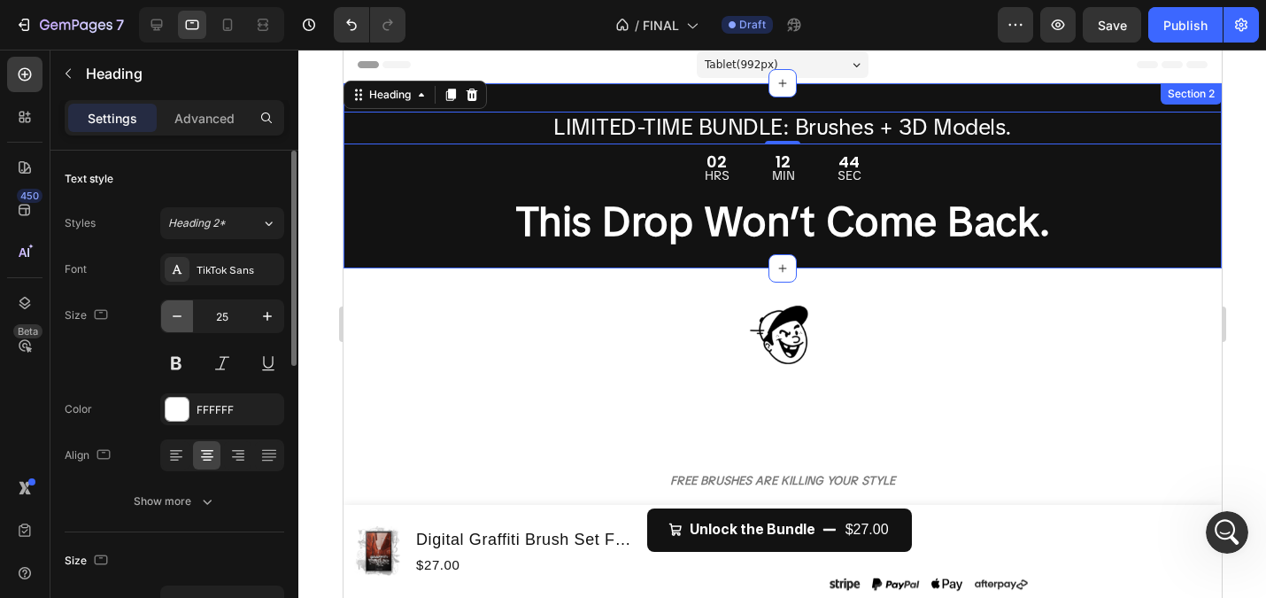
click at [172, 315] on icon "button" at bounding box center [177, 316] width 18 height 18
type input "24"
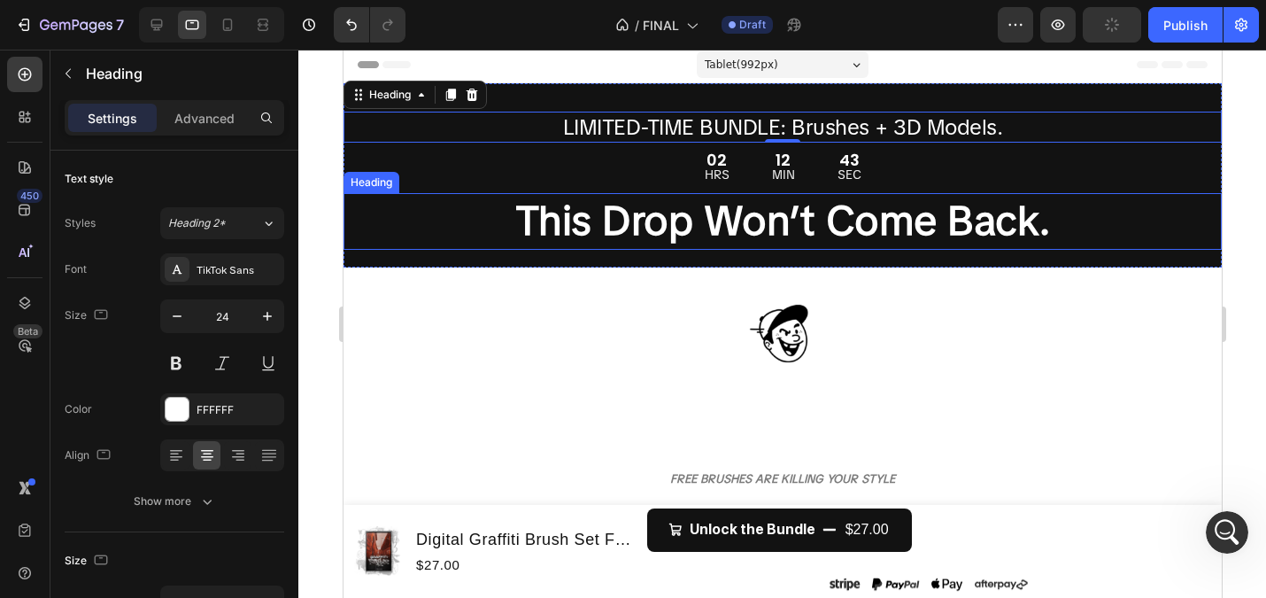
click at [578, 221] on strong "This Drop Won’t Come Back." at bounding box center [783, 220] width 536 height 53
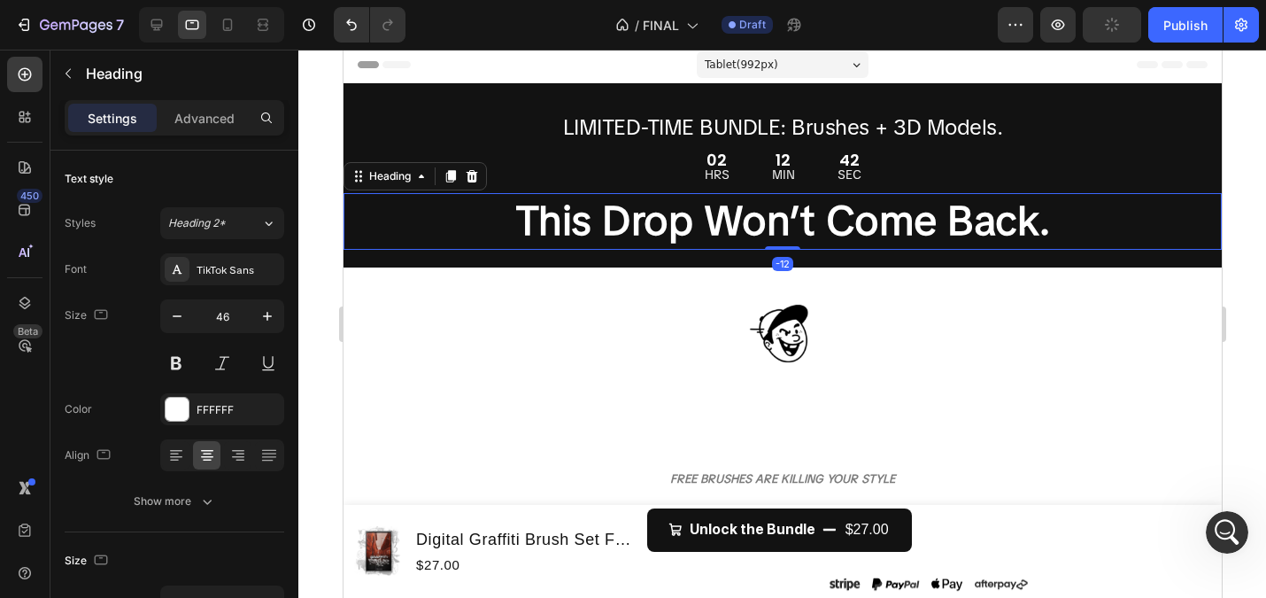
click at [578, 221] on strong "This Drop Won’t Come Back." at bounding box center [783, 220] width 536 height 53
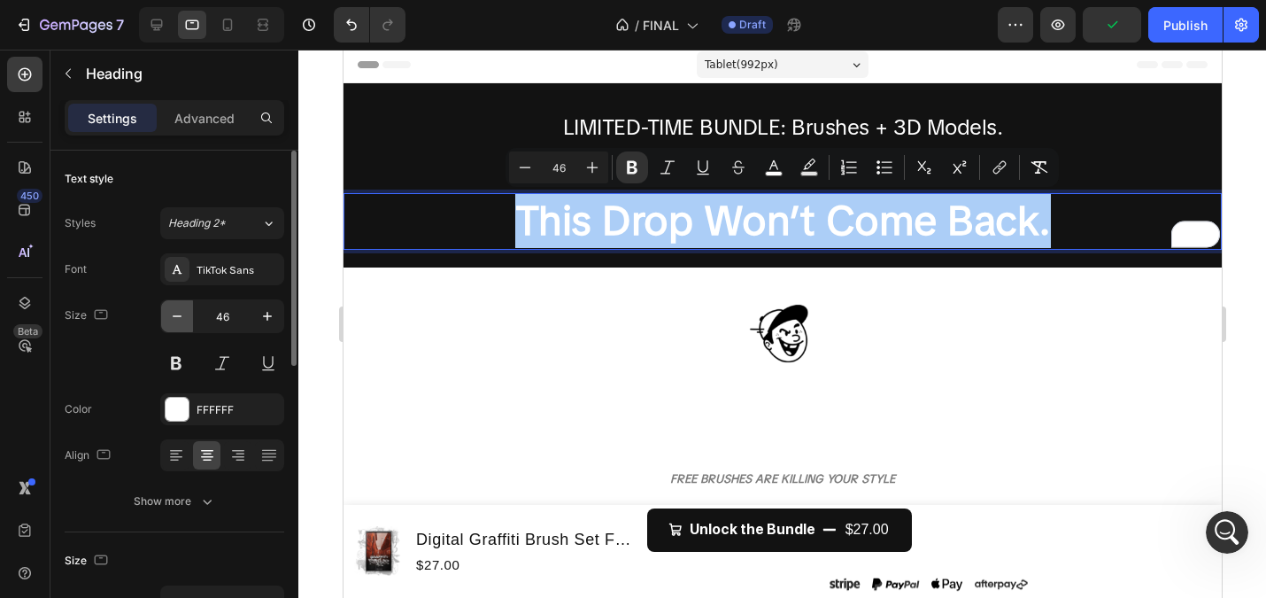
click at [172, 313] on icon "button" at bounding box center [177, 316] width 18 height 18
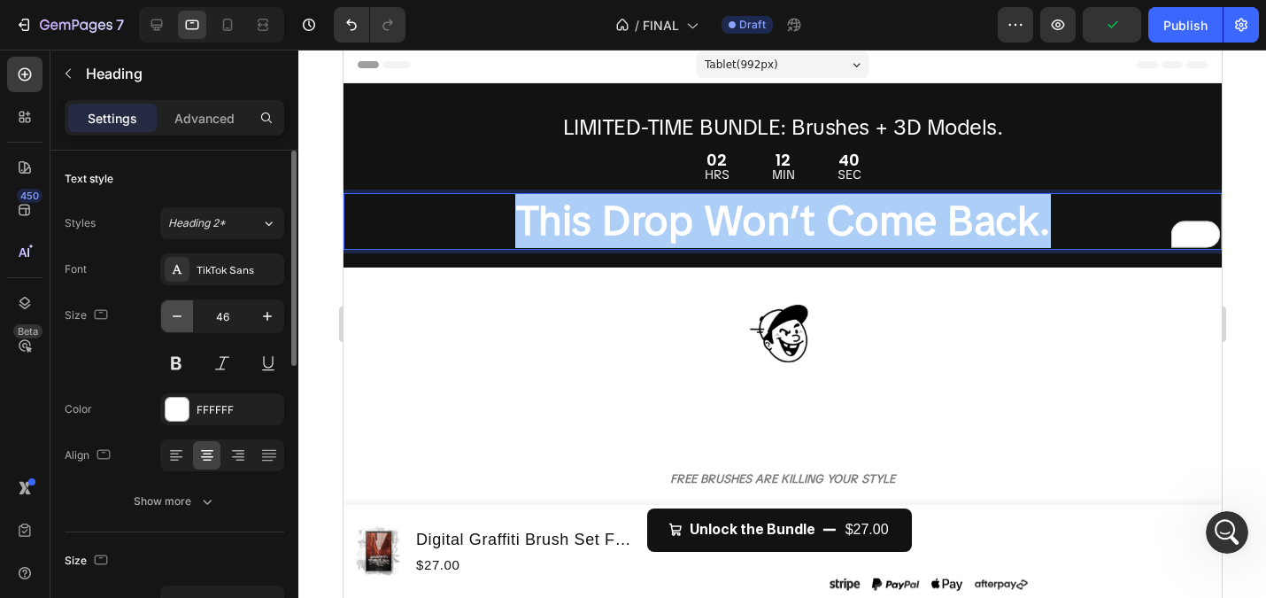
click at [172, 313] on icon "button" at bounding box center [177, 316] width 18 height 18
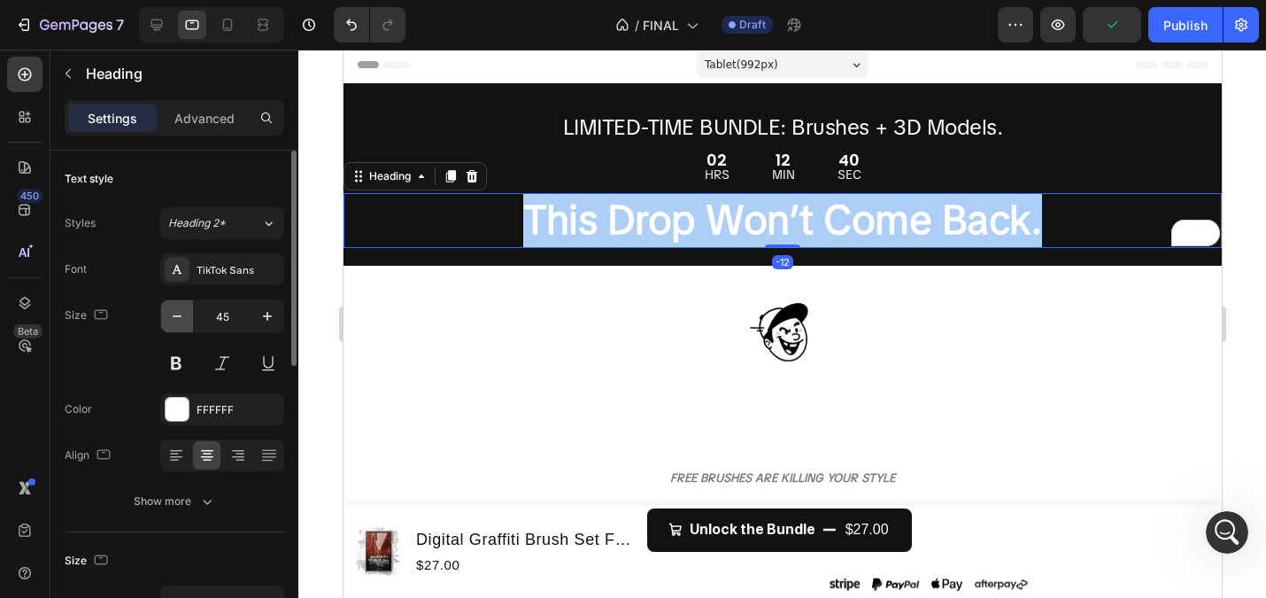
click at [172, 313] on icon "button" at bounding box center [177, 316] width 18 height 18
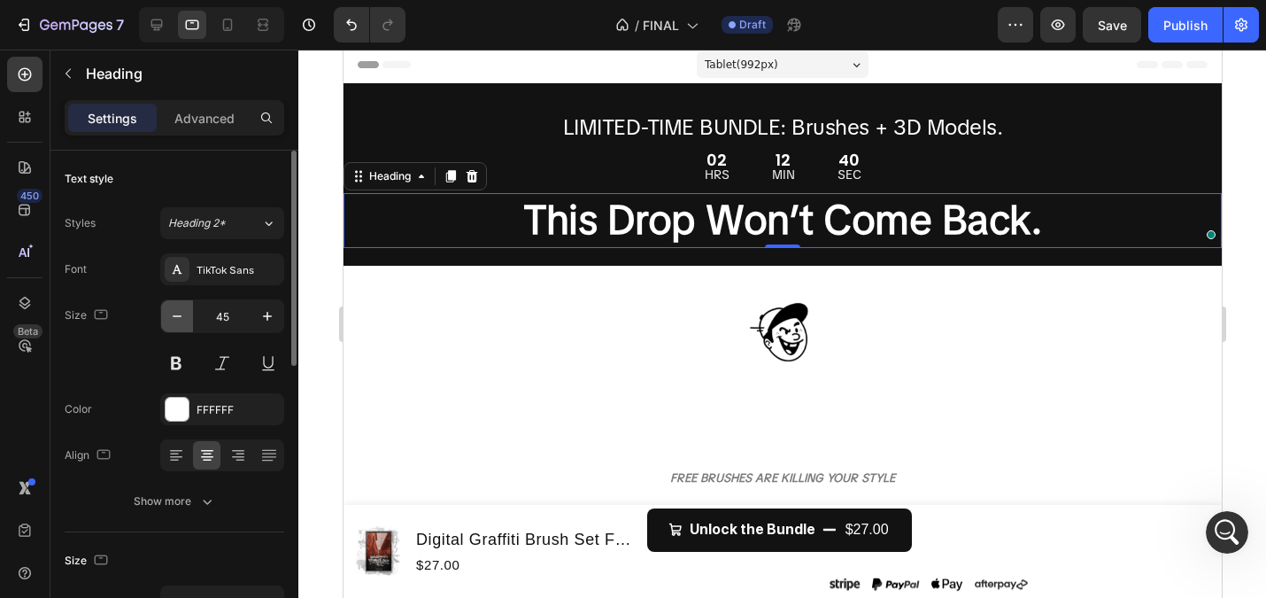
click at [172, 313] on icon "button" at bounding box center [177, 316] width 18 height 18
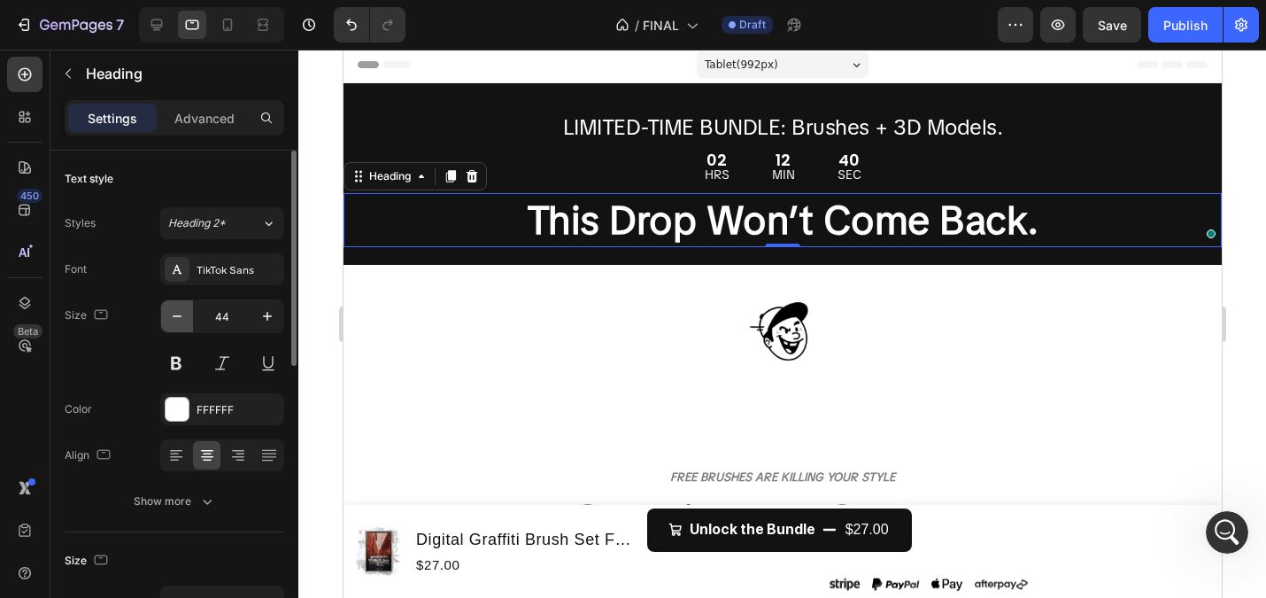
click at [172, 313] on icon "button" at bounding box center [177, 316] width 18 height 18
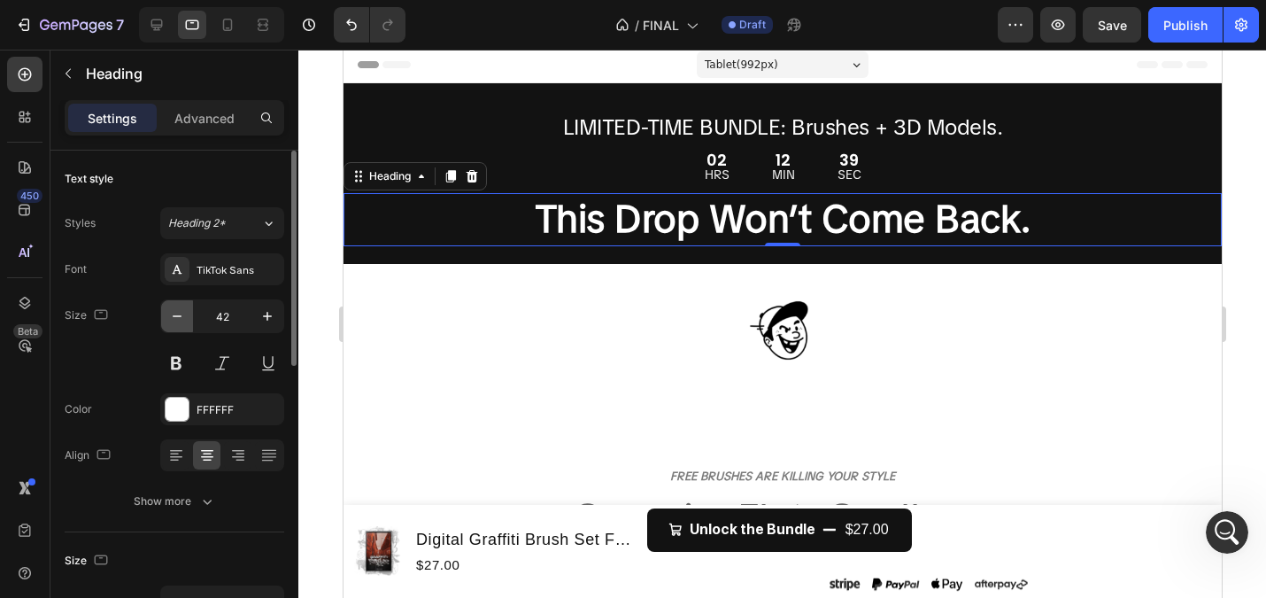
click at [172, 313] on icon "button" at bounding box center [177, 316] width 18 height 18
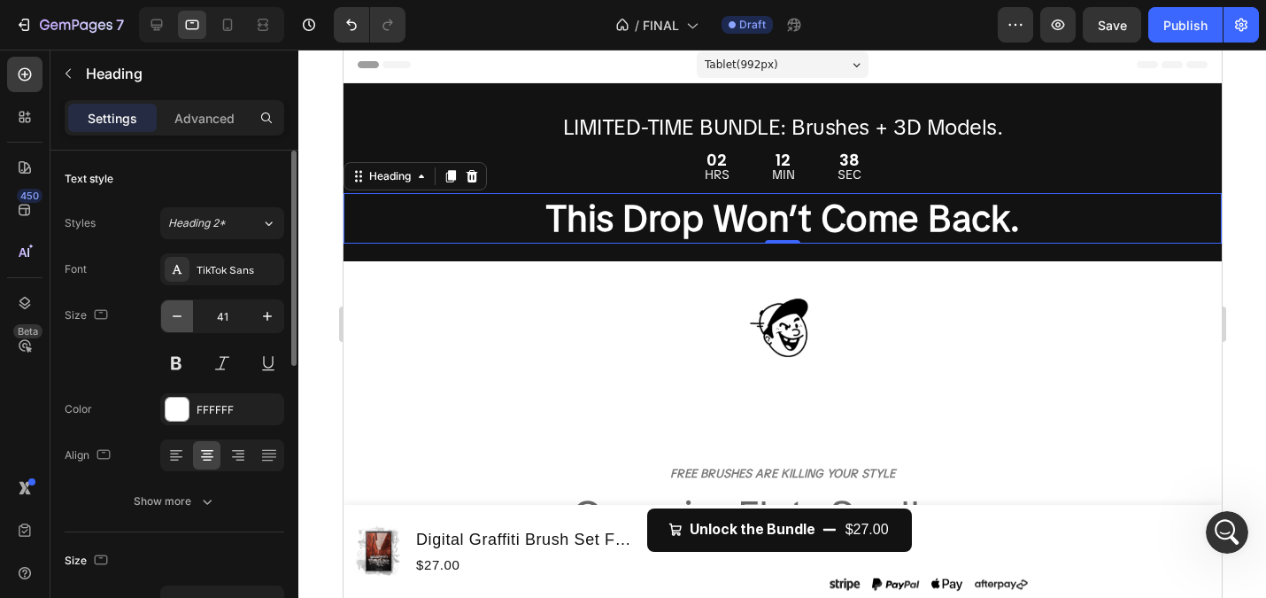
click at [172, 313] on icon "button" at bounding box center [177, 316] width 18 height 18
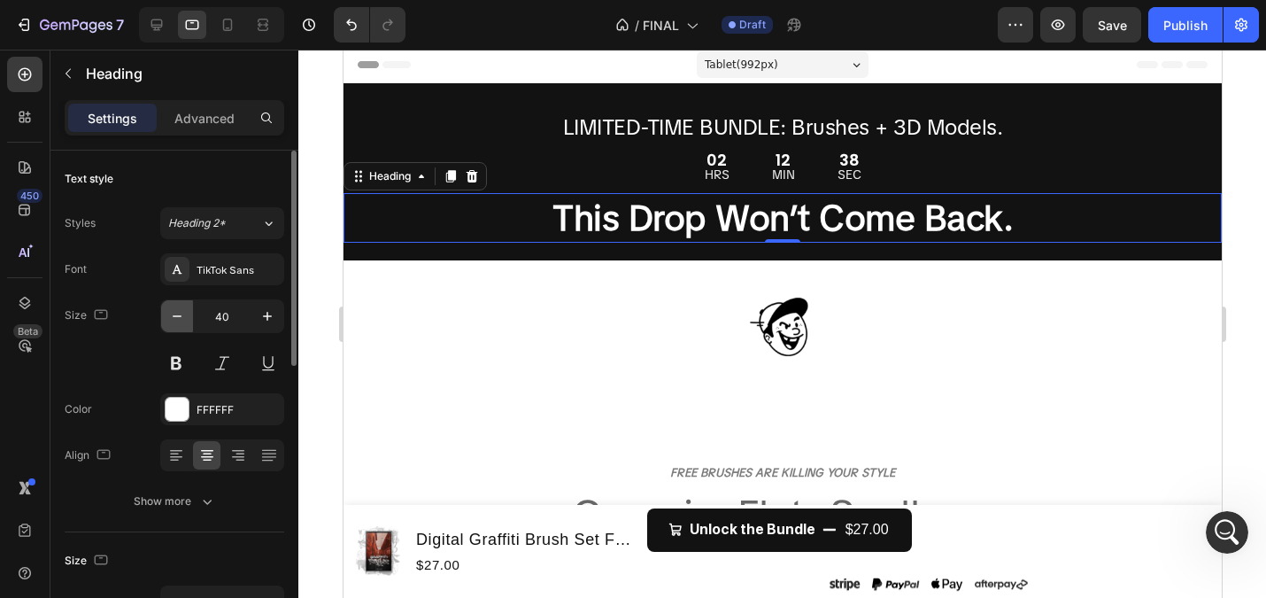
click at [172, 313] on icon "button" at bounding box center [177, 316] width 18 height 18
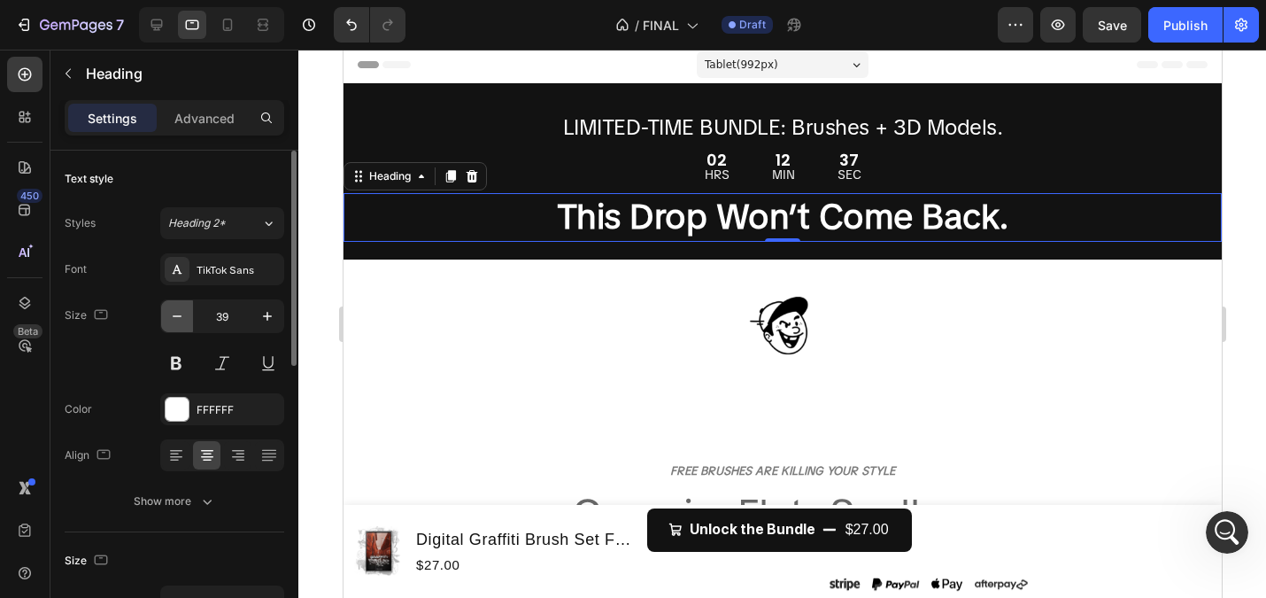
click at [172, 313] on icon "button" at bounding box center [177, 316] width 18 height 18
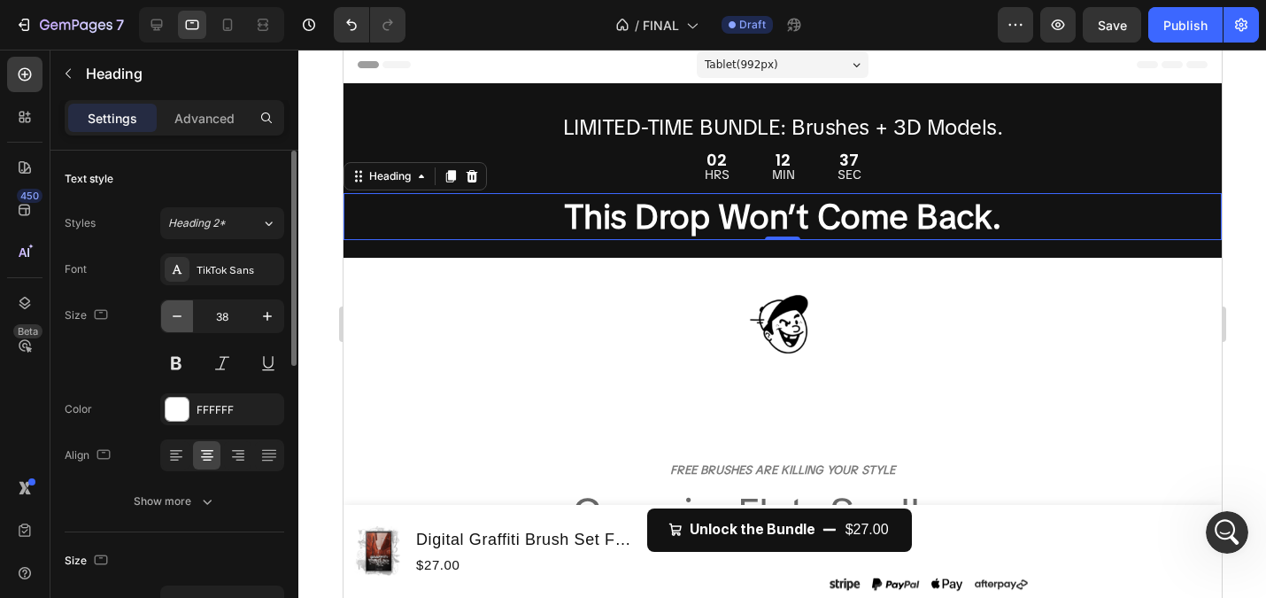
click at [172, 313] on icon "button" at bounding box center [177, 316] width 18 height 18
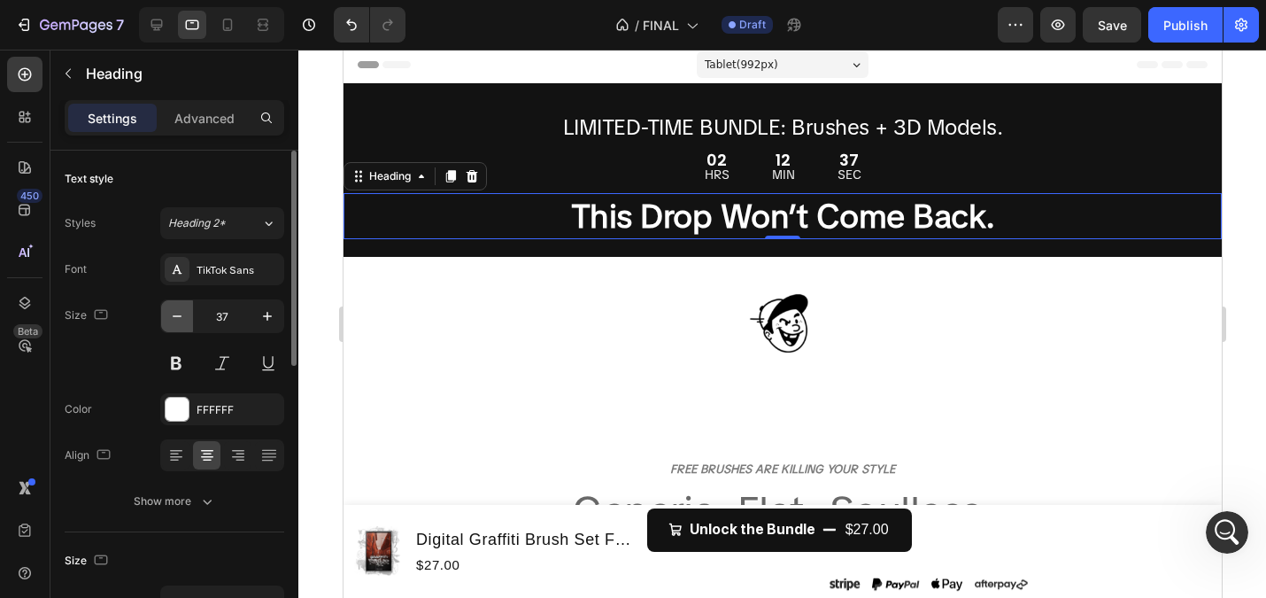
click at [172, 313] on icon "button" at bounding box center [177, 316] width 18 height 18
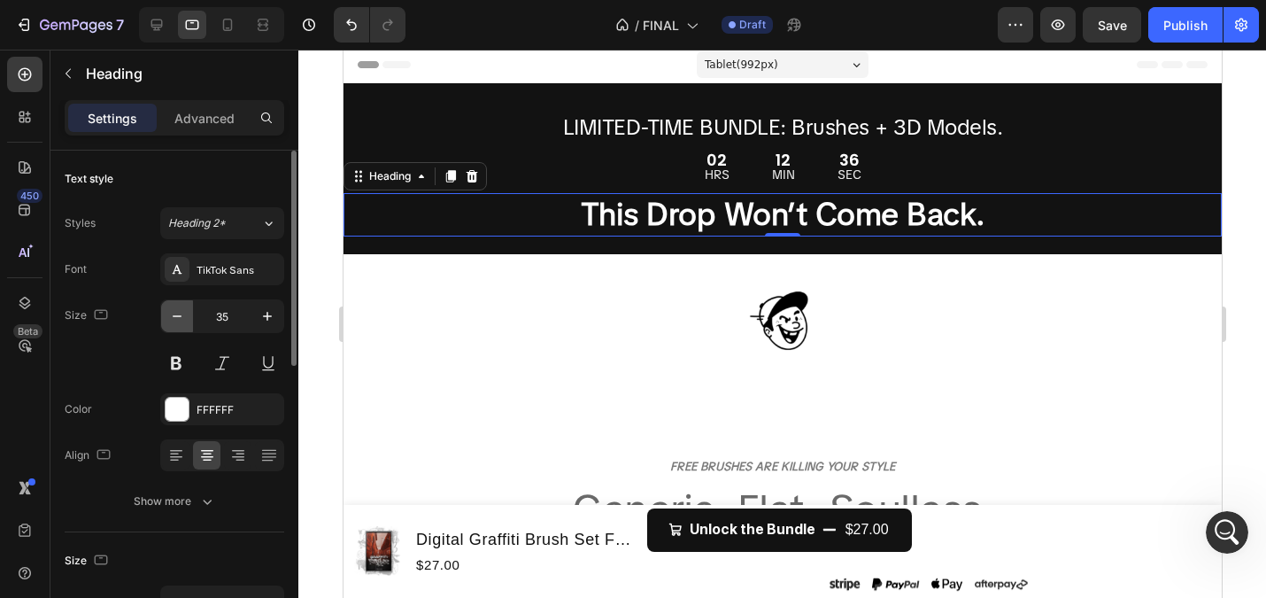
click at [172, 313] on icon "button" at bounding box center [177, 316] width 18 height 18
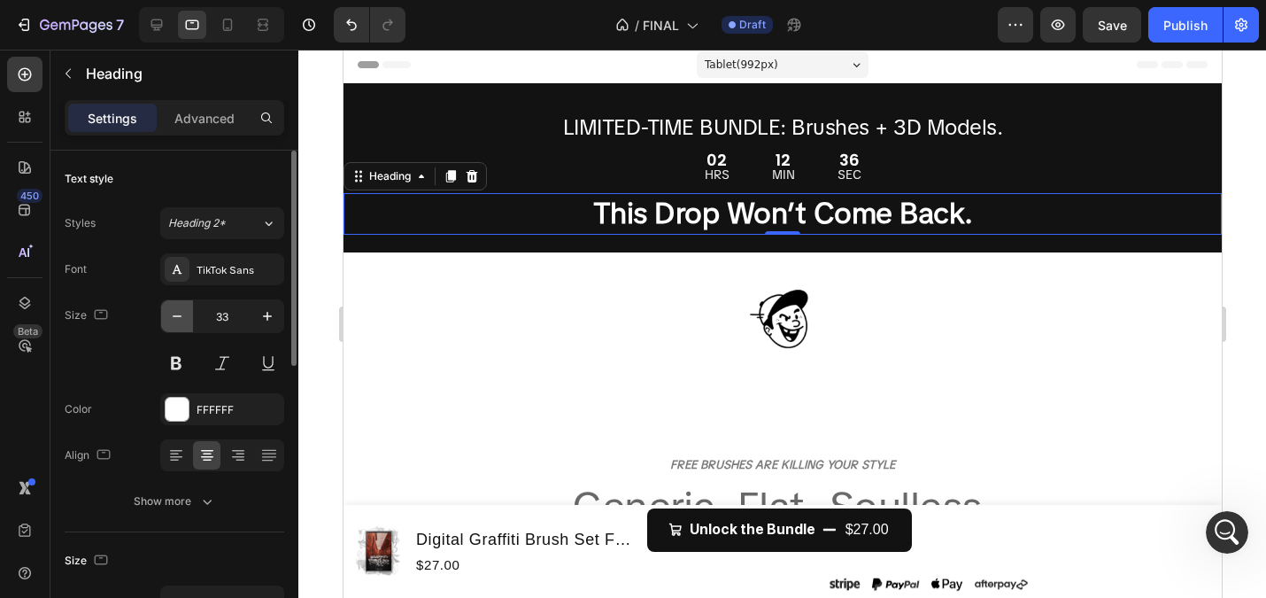
click at [172, 313] on icon "button" at bounding box center [177, 316] width 18 height 18
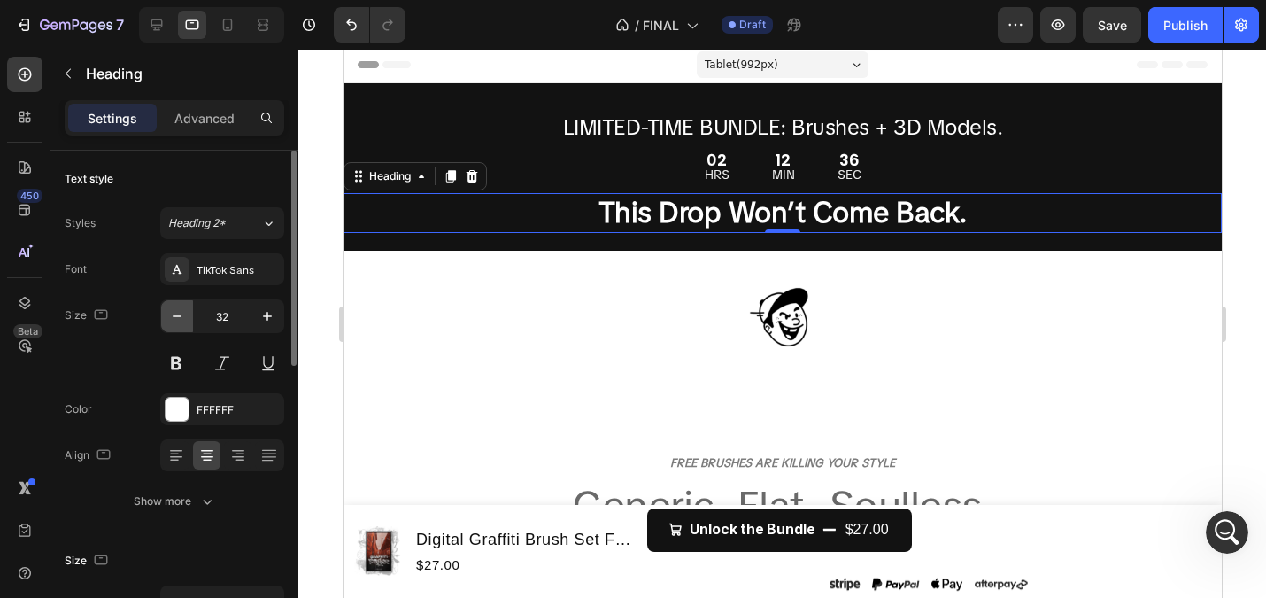
click at [172, 313] on icon "button" at bounding box center [177, 316] width 18 height 18
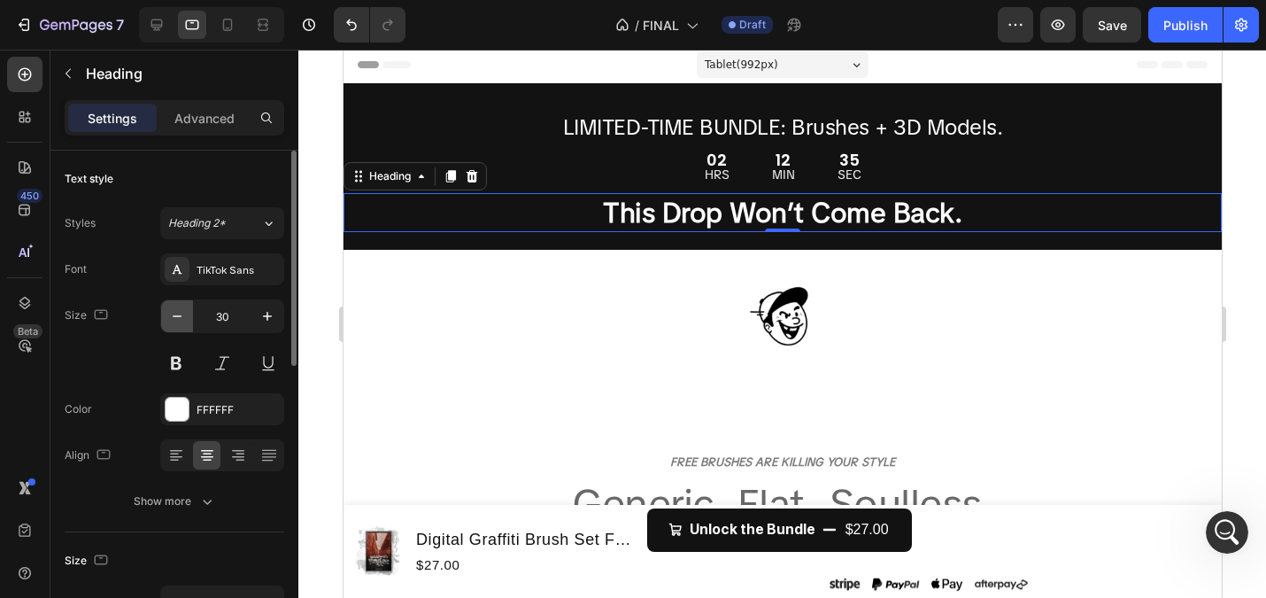
click at [172, 313] on icon "button" at bounding box center [177, 316] width 18 height 18
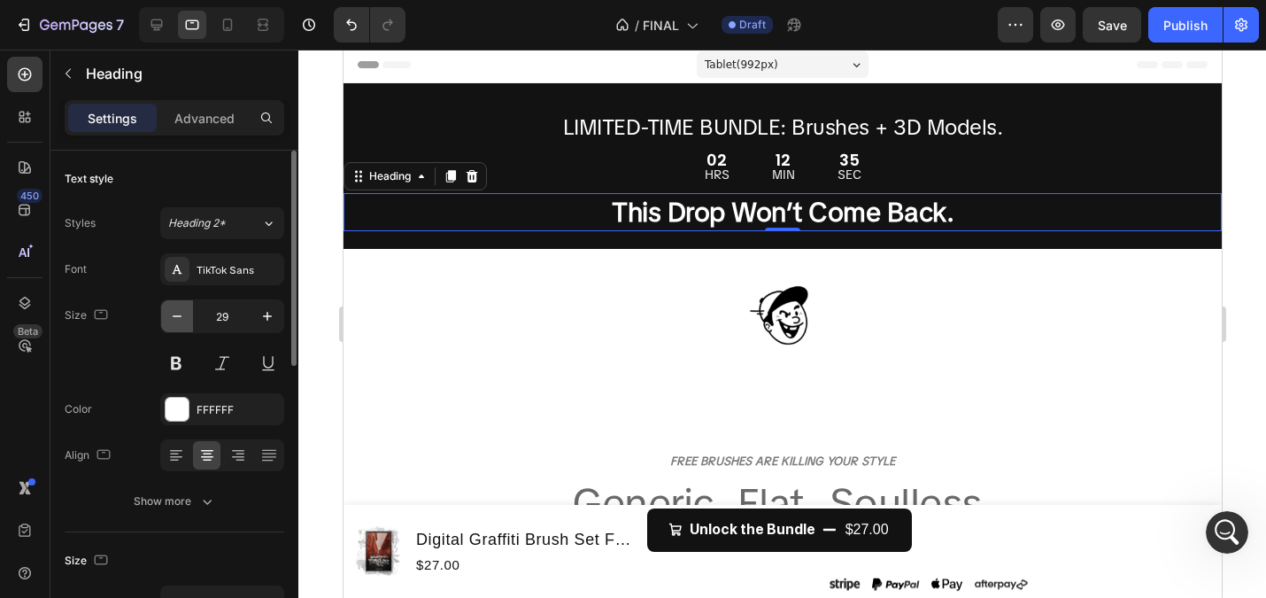
click at [172, 313] on icon "button" at bounding box center [177, 316] width 18 height 18
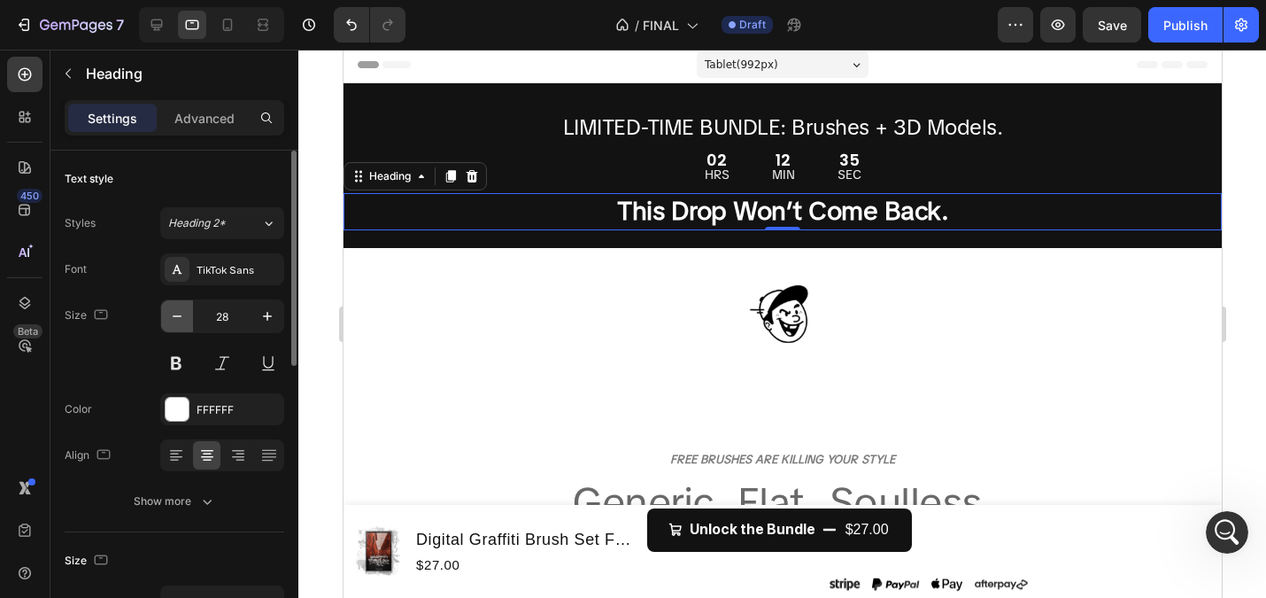
click at [172, 313] on icon "button" at bounding box center [177, 316] width 18 height 18
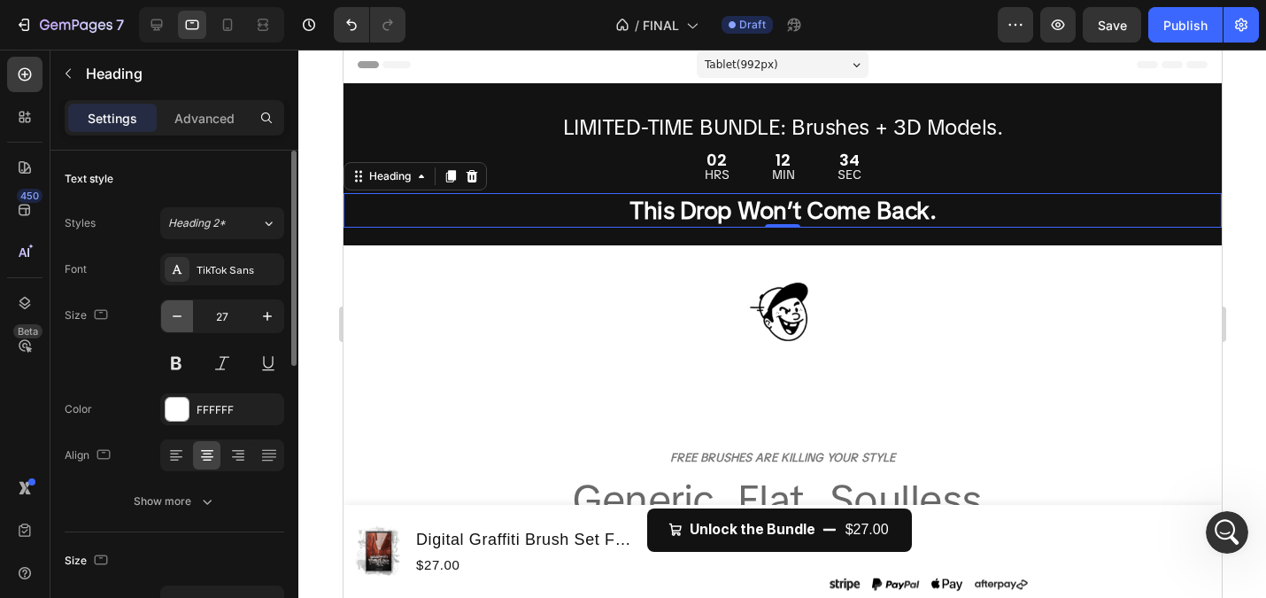
click at [172, 313] on icon "button" at bounding box center [177, 316] width 18 height 18
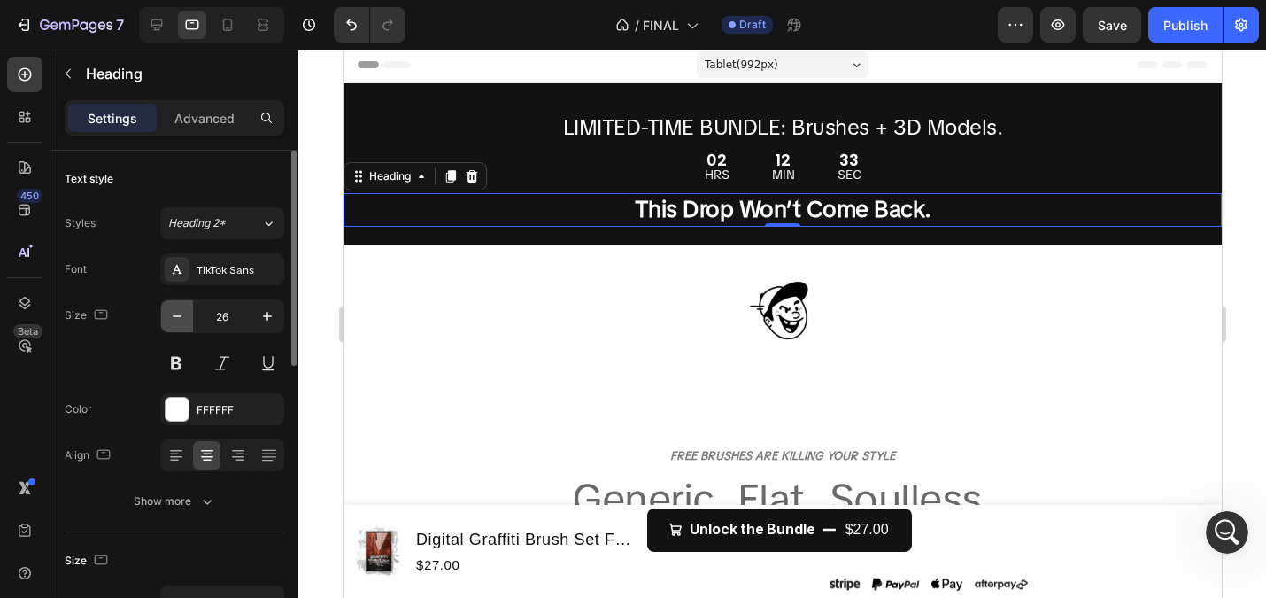
click at [172, 313] on icon "button" at bounding box center [177, 316] width 18 height 18
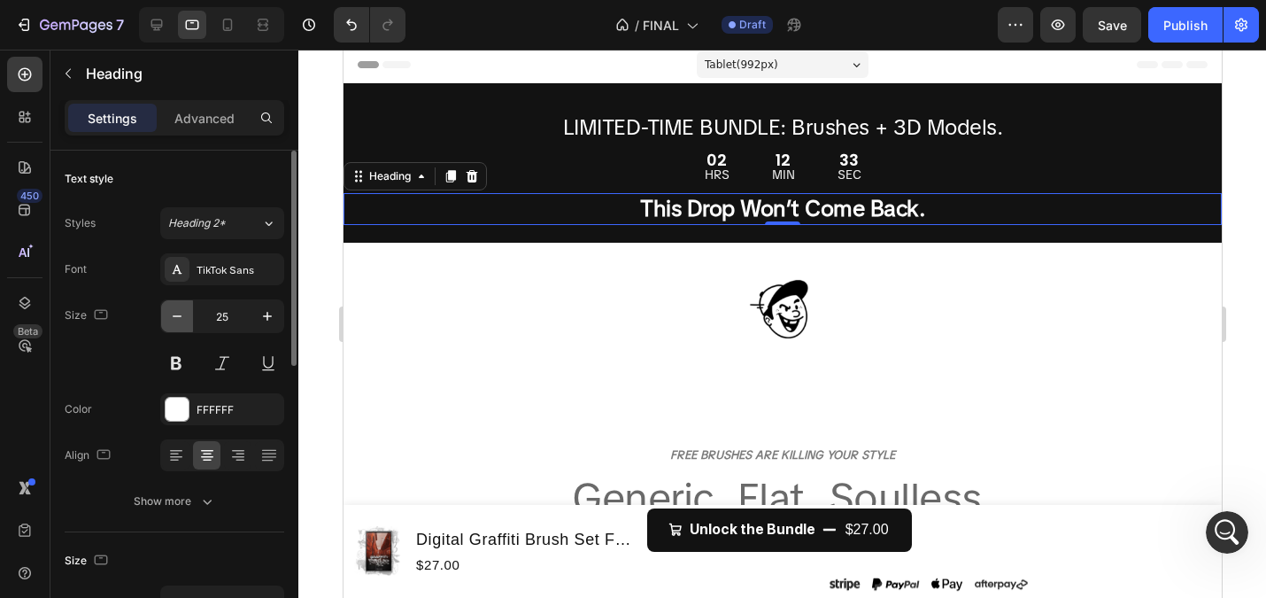
click at [173, 313] on icon "button" at bounding box center [177, 316] width 18 height 18
type input "24"
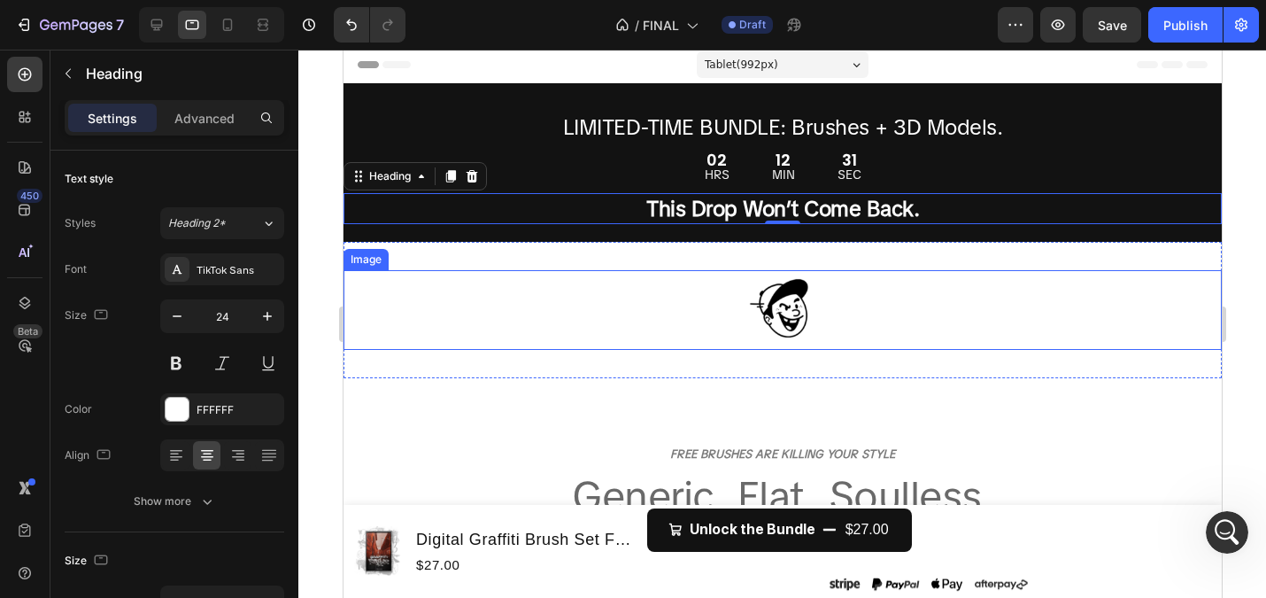
click at [457, 320] on div at bounding box center [782, 310] width 878 height 80
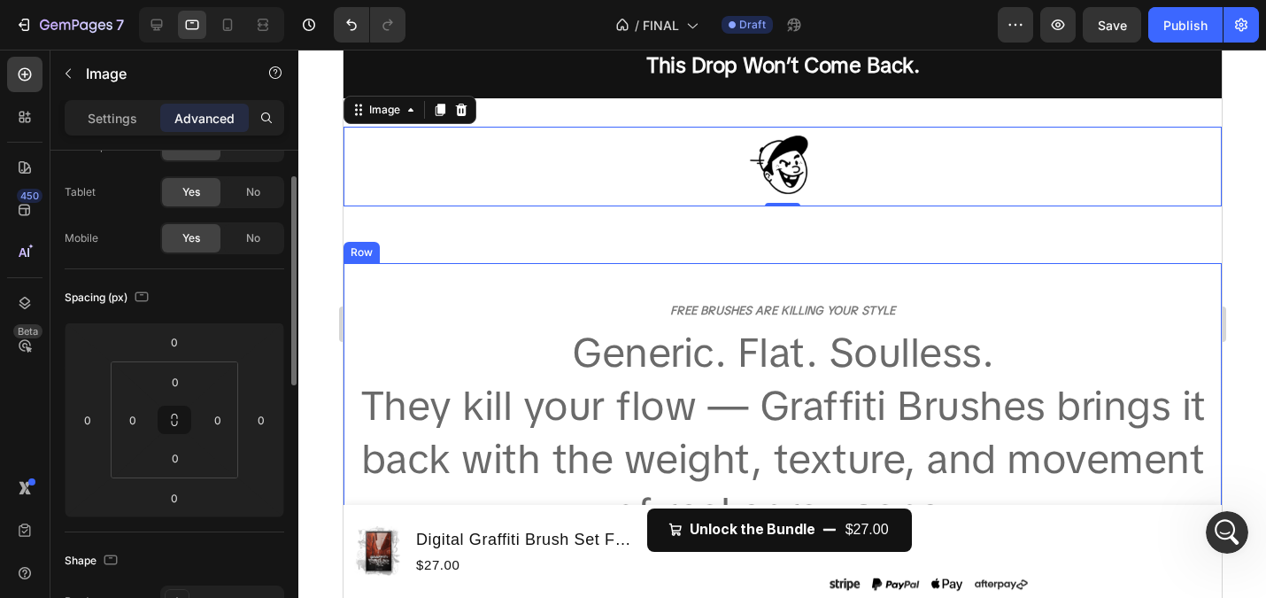
scroll to position [0, 0]
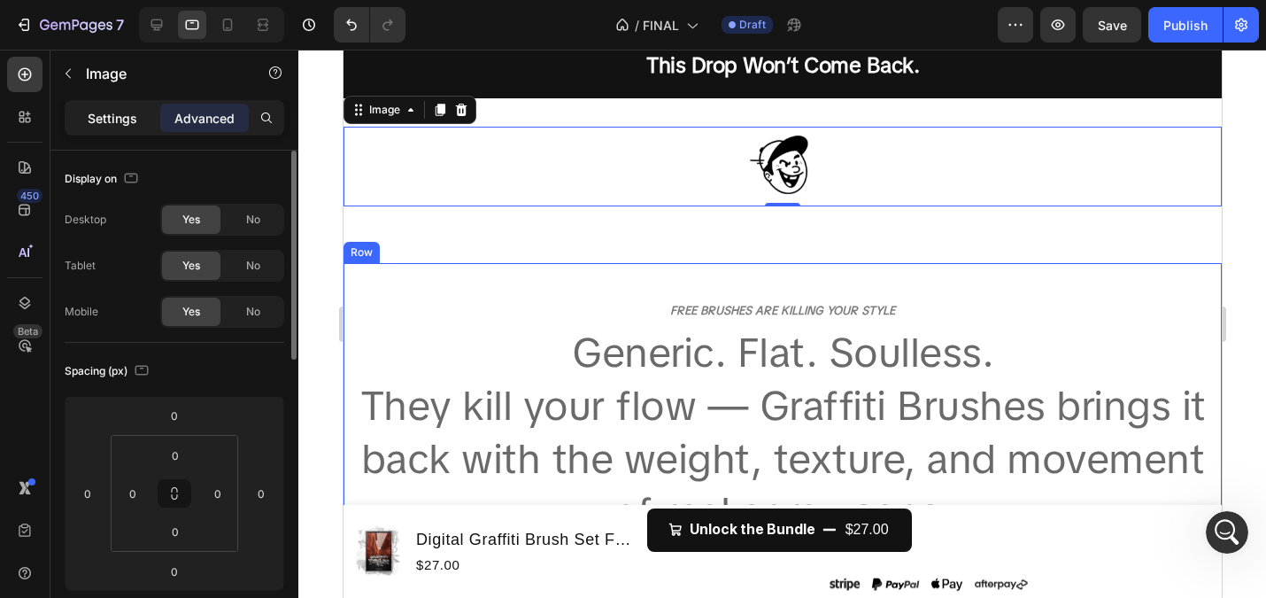
click at [127, 121] on p "Settings" at bounding box center [113, 118] width 50 height 19
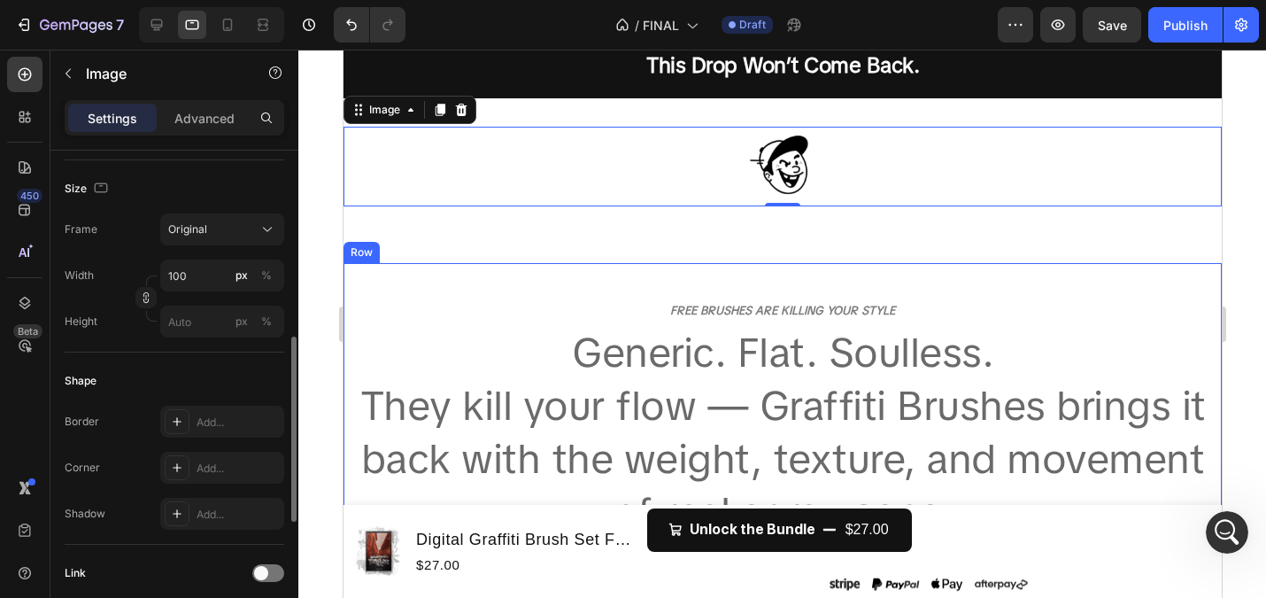
scroll to position [436, 0]
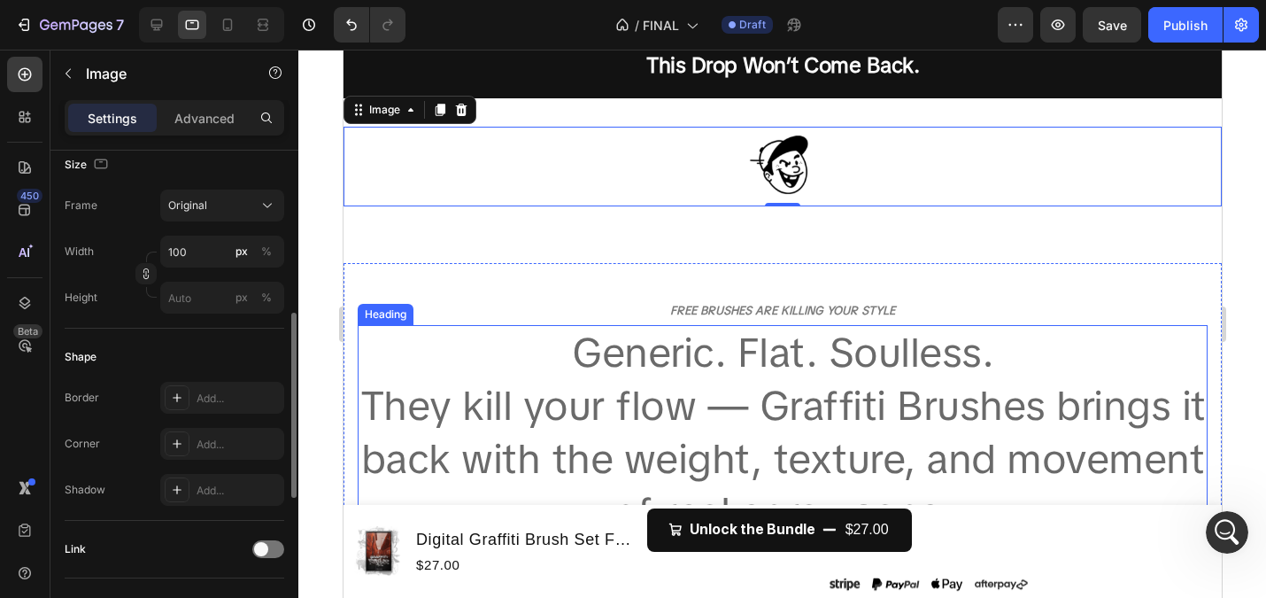
click at [566, 381] on span "They kill your flow — Graffiti Brushes brings it back with the weight, texture,…" at bounding box center [783, 458] width 846 height 159
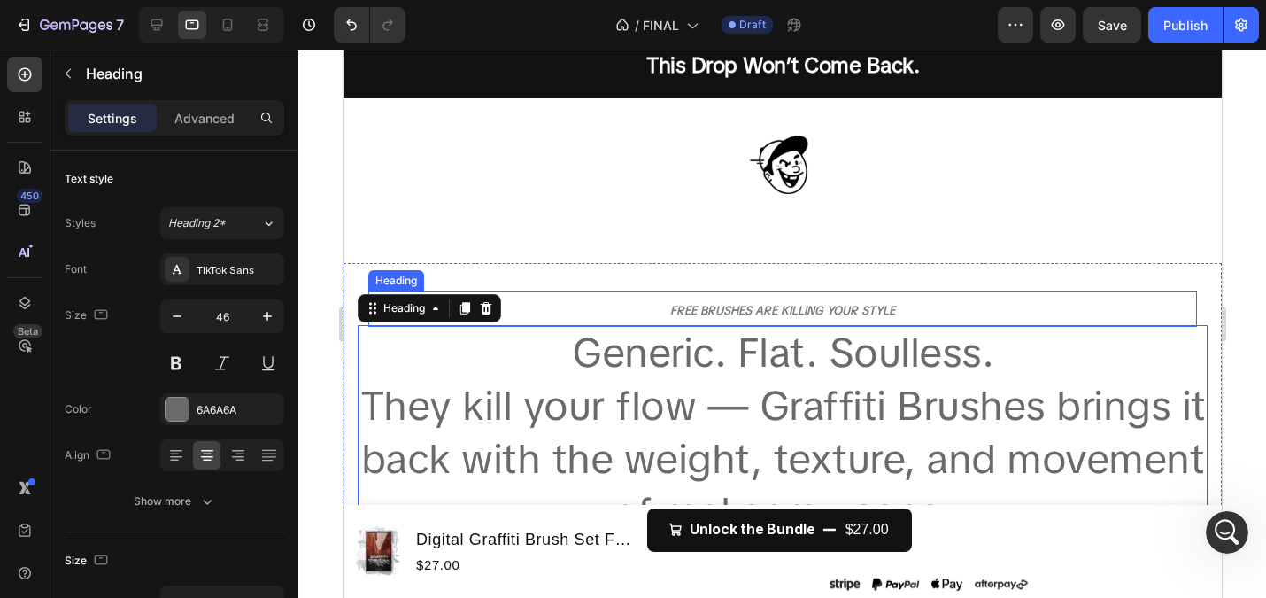
scroll to position [0, 0]
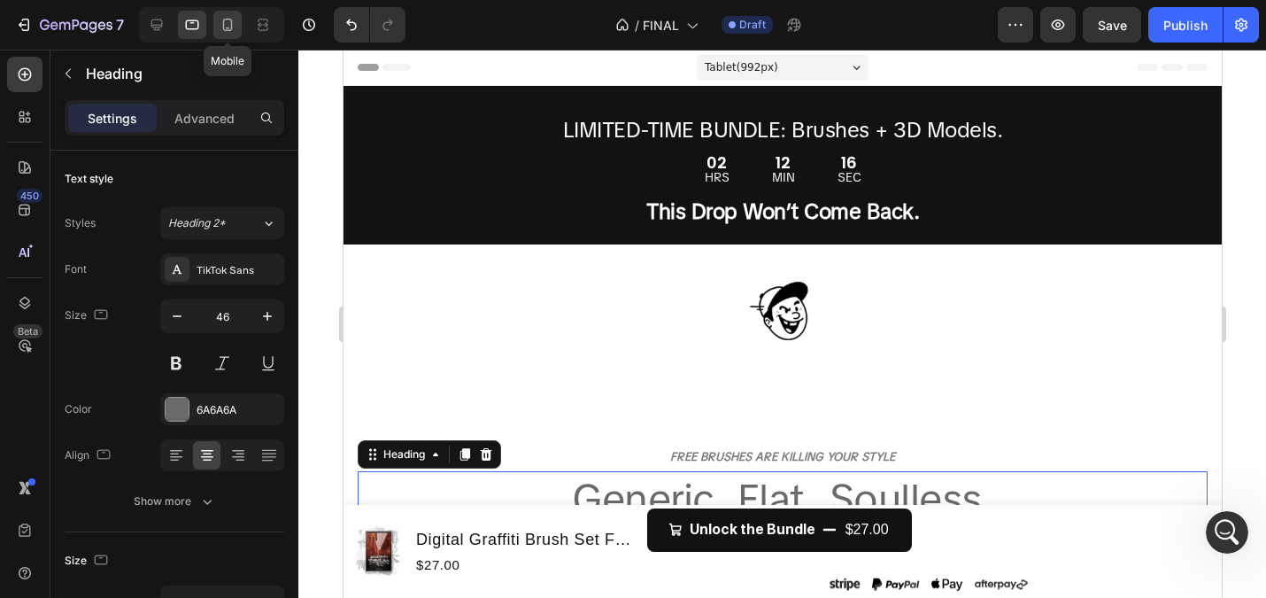
click at [228, 24] on icon at bounding box center [228, 25] width 18 height 18
type input "13"
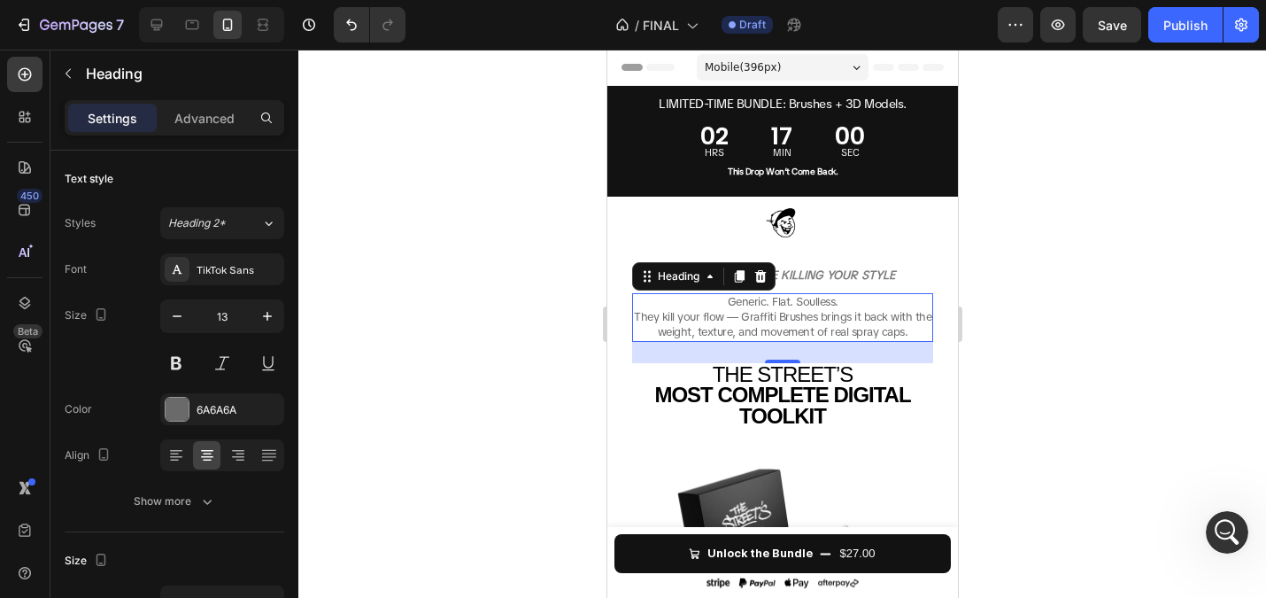
click at [469, 214] on div at bounding box center [782, 324] width 968 height 548
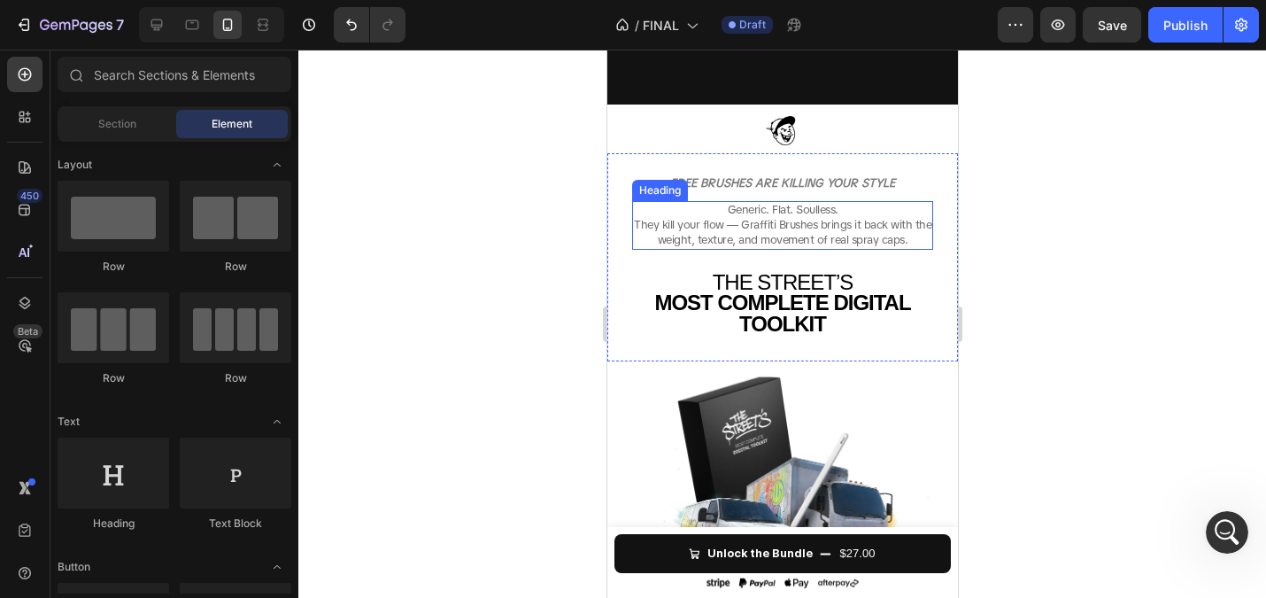
scroll to position [178, 0]
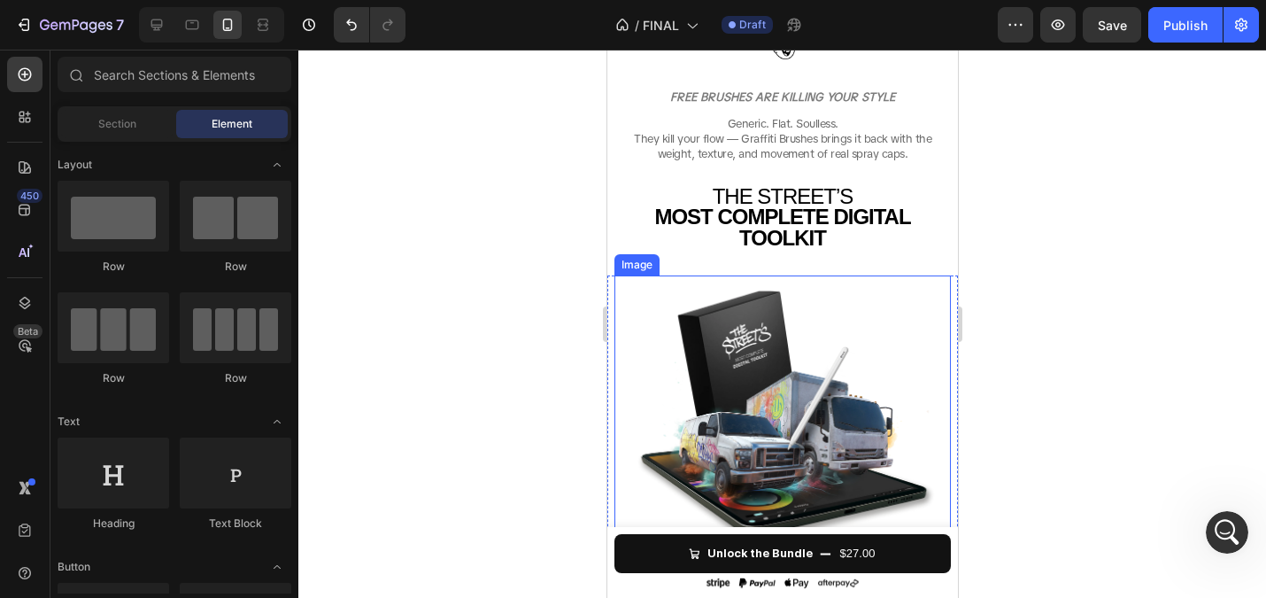
click at [694, 373] on img at bounding box center [782, 412] width 337 height 275
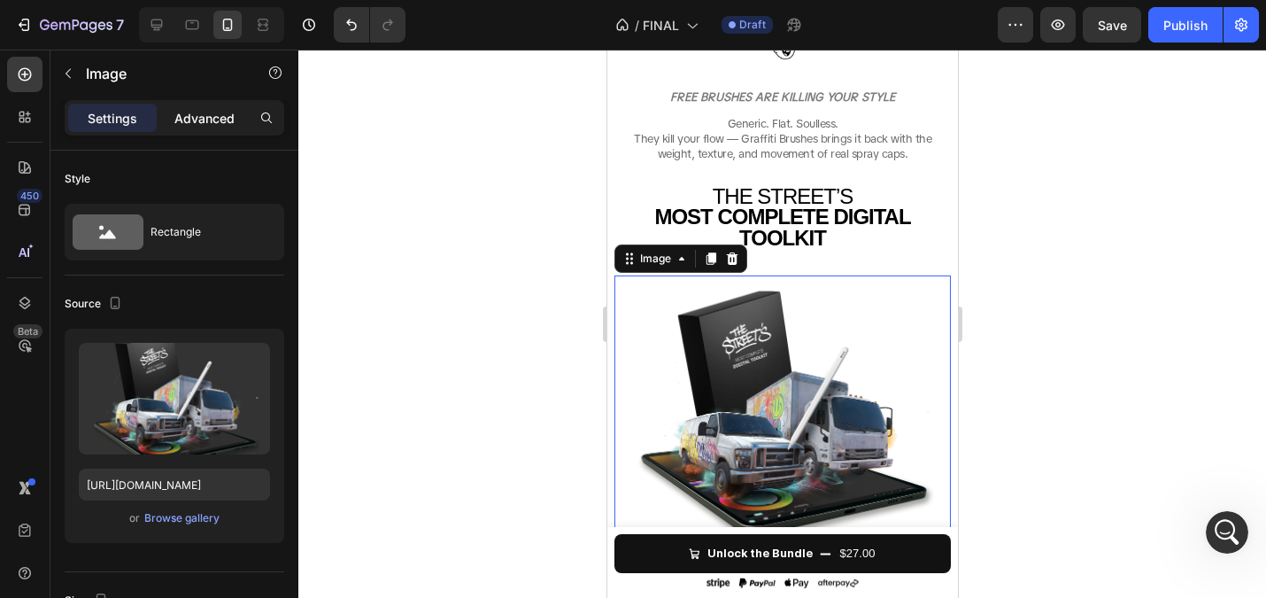
click at [207, 116] on p "Advanced" at bounding box center [204, 118] width 60 height 19
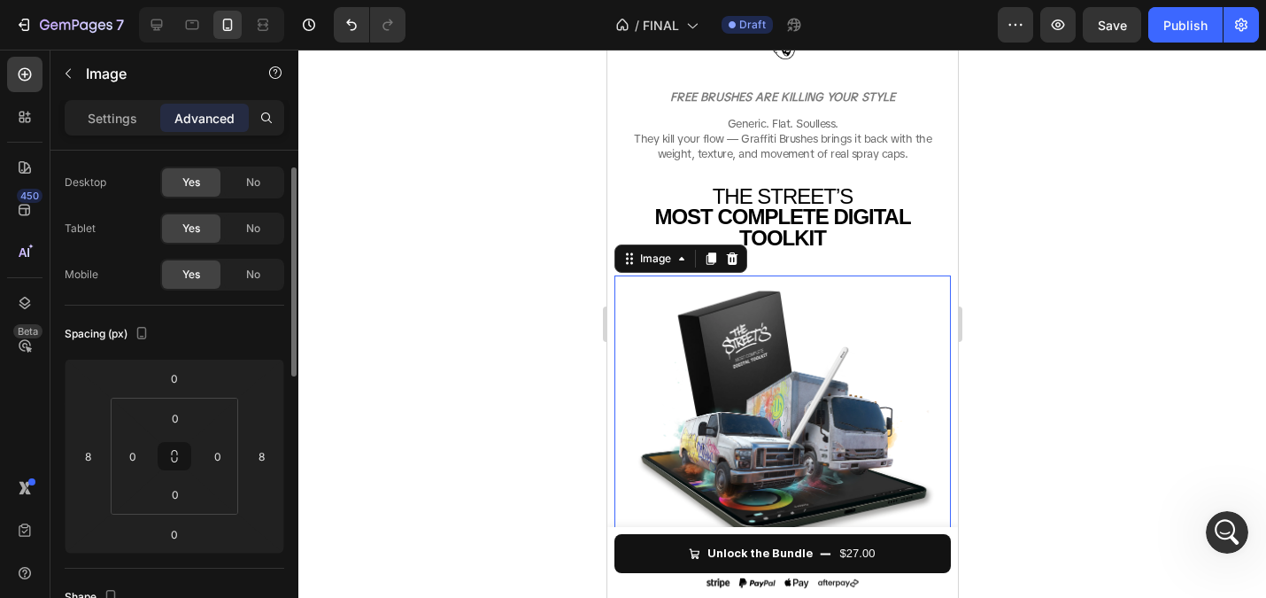
scroll to position [38, 0]
drag, startPoint x: 1056, startPoint y: 330, endPoint x: 344, endPoint y: 279, distance: 714.7
click at [1056, 330] on div at bounding box center [782, 324] width 968 height 548
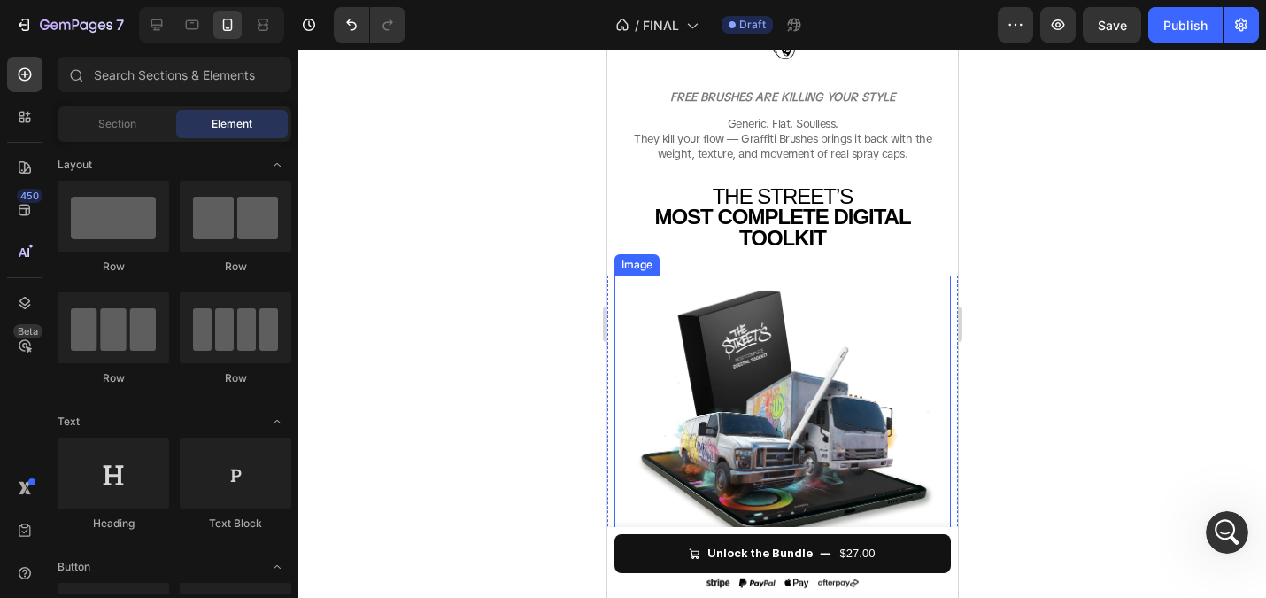
click at [768, 359] on img at bounding box center [782, 412] width 337 height 275
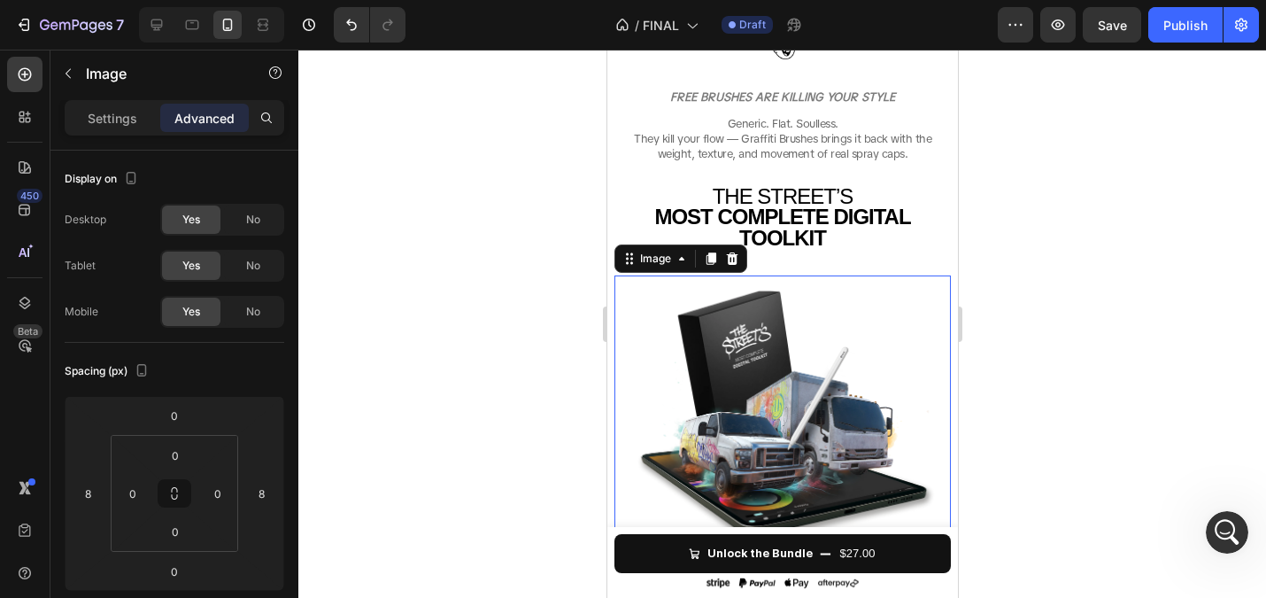
click at [512, 320] on div at bounding box center [782, 324] width 968 height 548
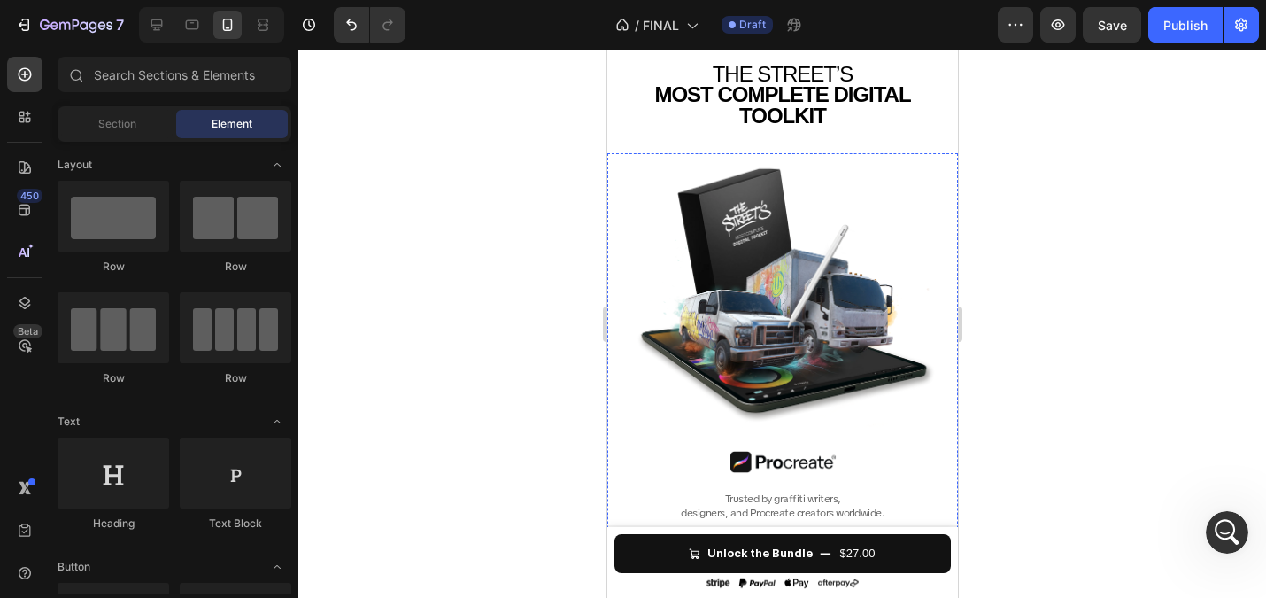
scroll to position [0, 0]
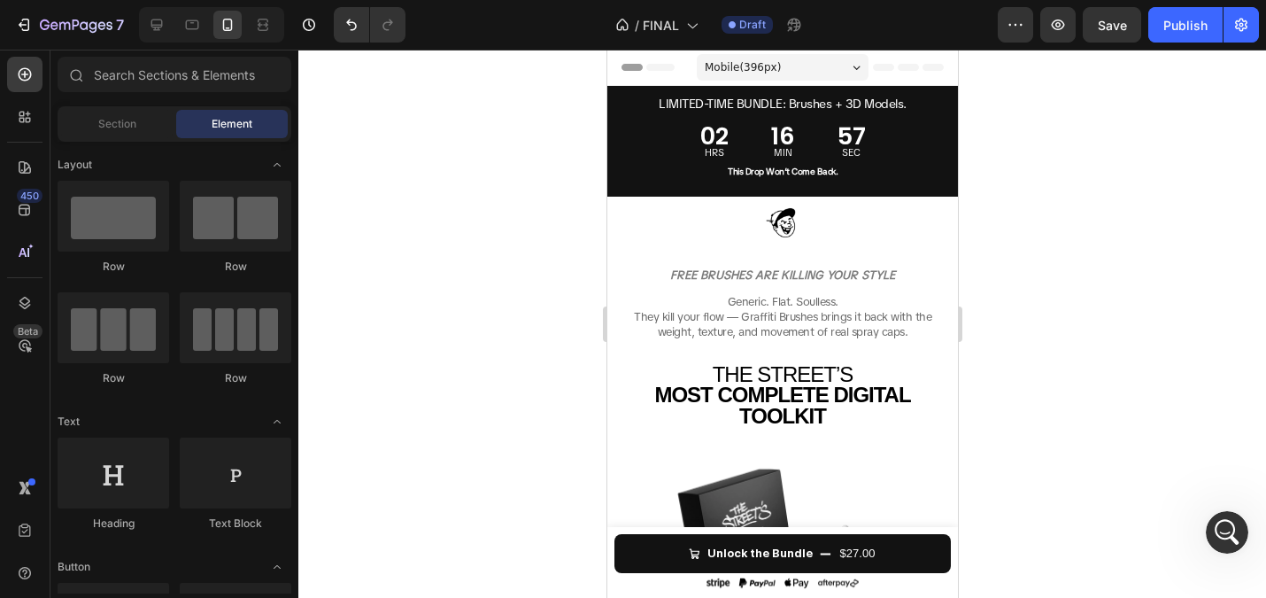
click at [175, 16] on div at bounding box center [211, 24] width 145 height 35
click at [200, 26] on icon at bounding box center [192, 25] width 18 height 18
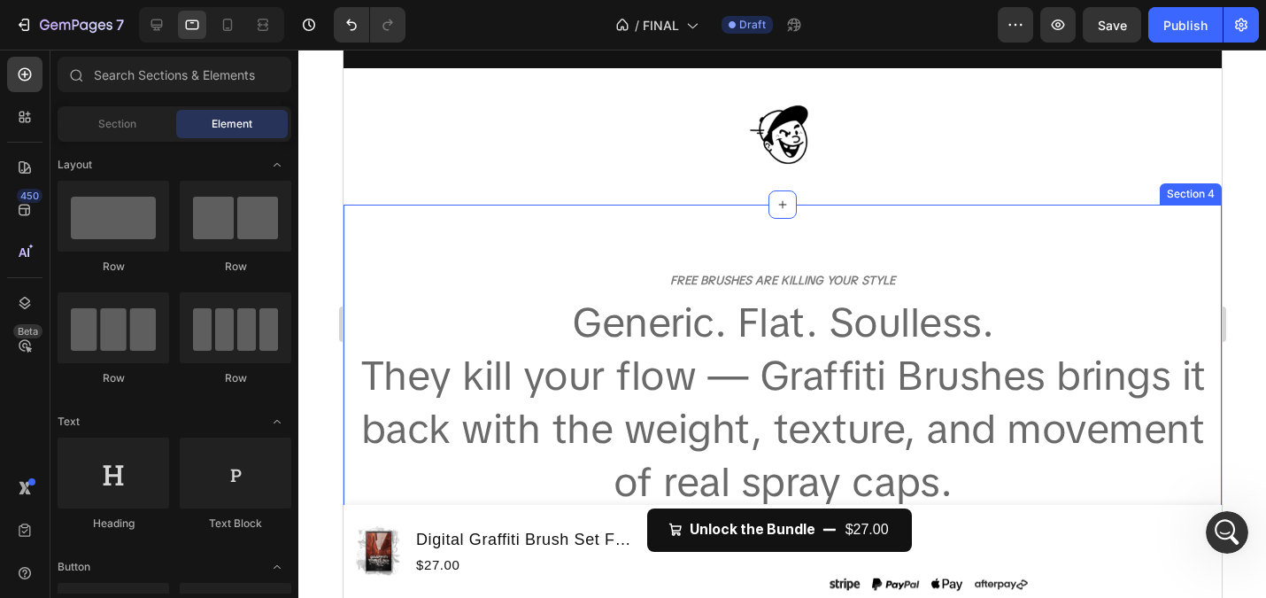
scroll to position [177, 0]
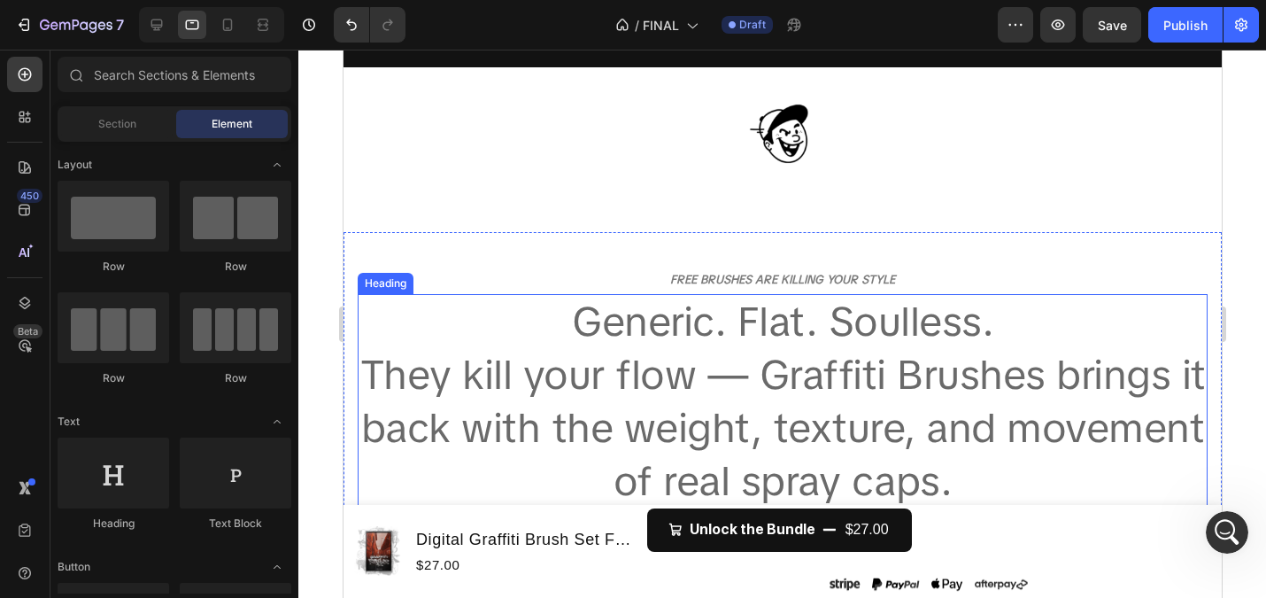
click at [762, 360] on span "They kill your flow — Graffiti Brushes brings it back with the weight, texture,…" at bounding box center [783, 427] width 846 height 159
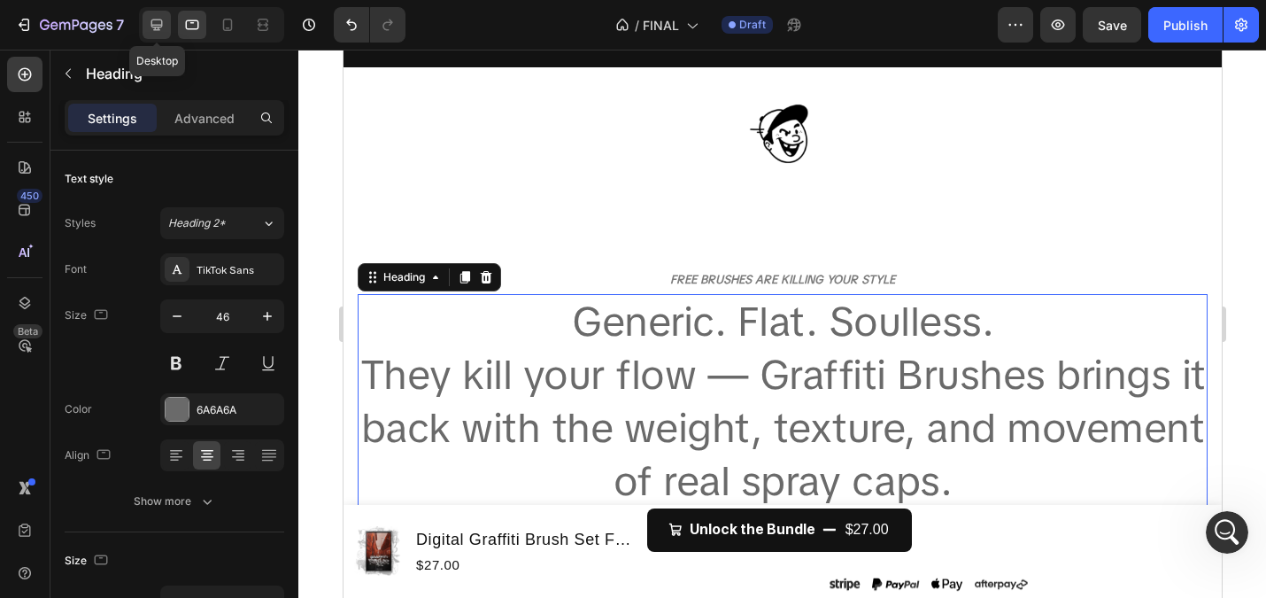
click at [161, 21] on icon at bounding box center [157, 25] width 18 height 18
type input "15"
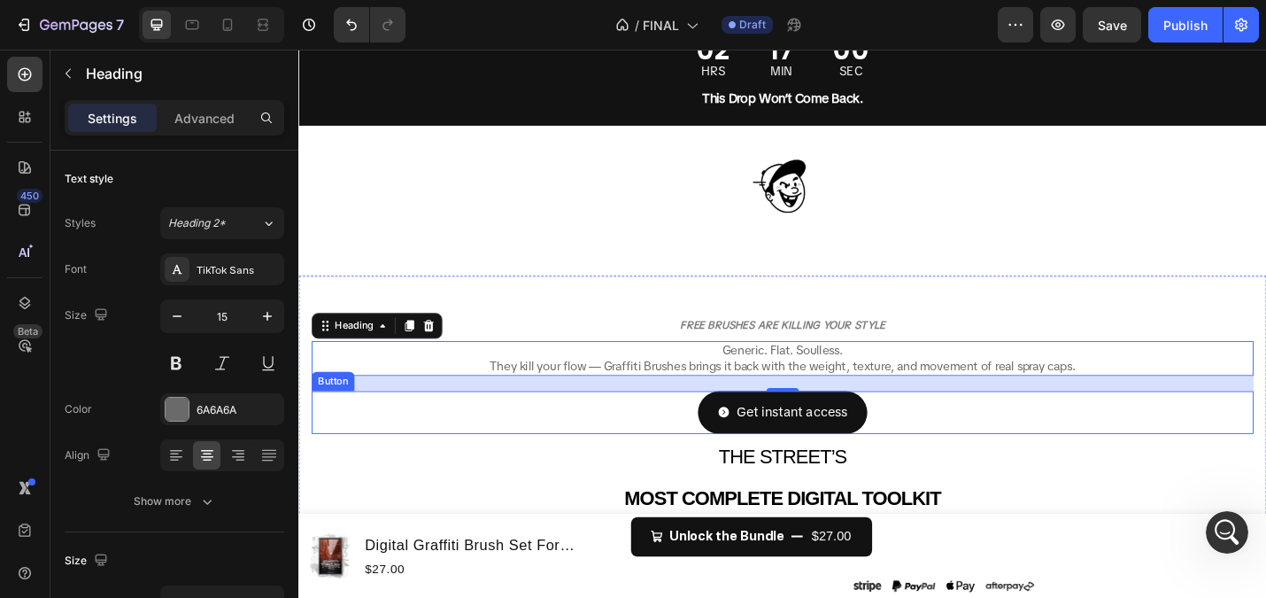
scroll to position [117, 0]
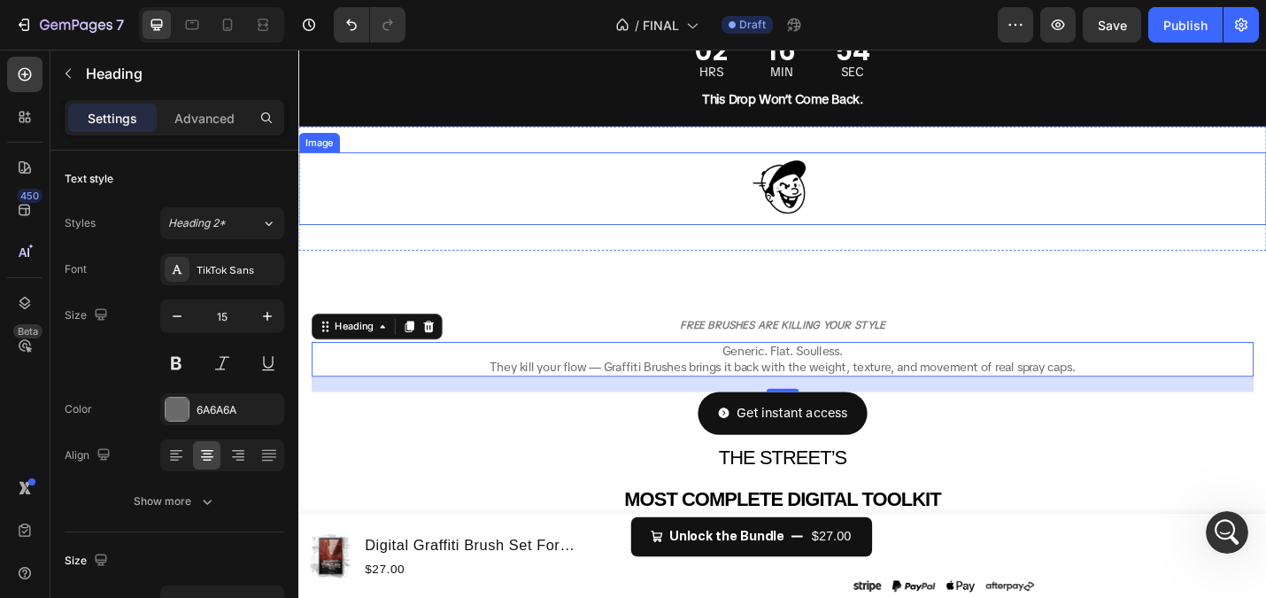
click at [720, 236] on div at bounding box center [829, 202] width 1063 height 80
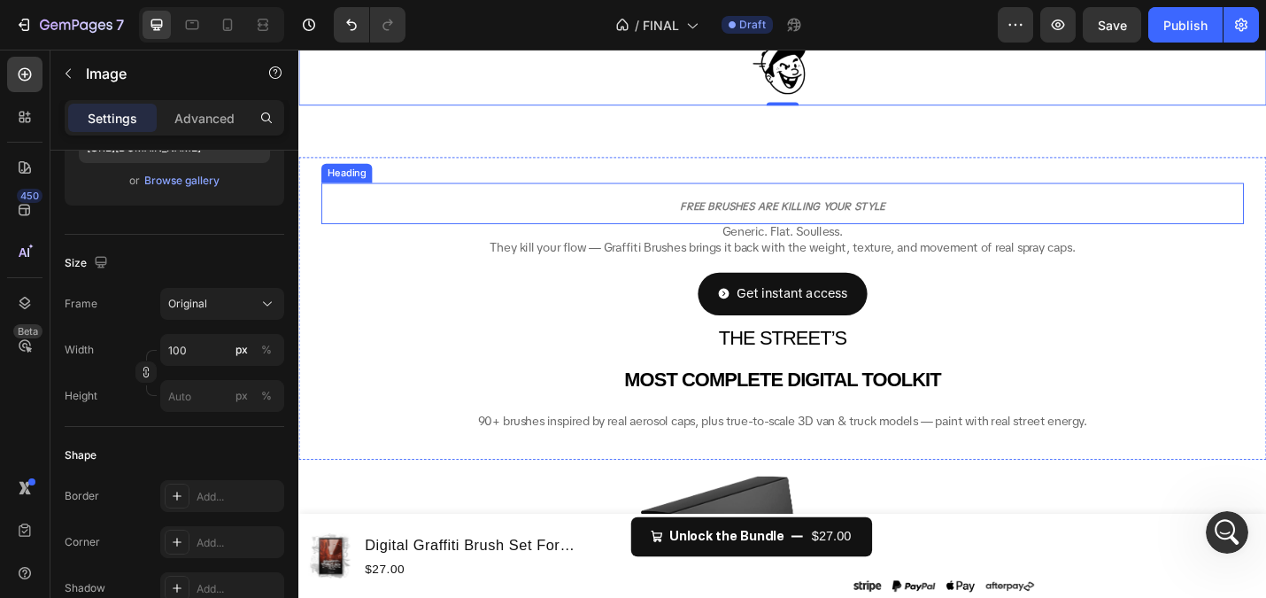
scroll to position [411, 0]
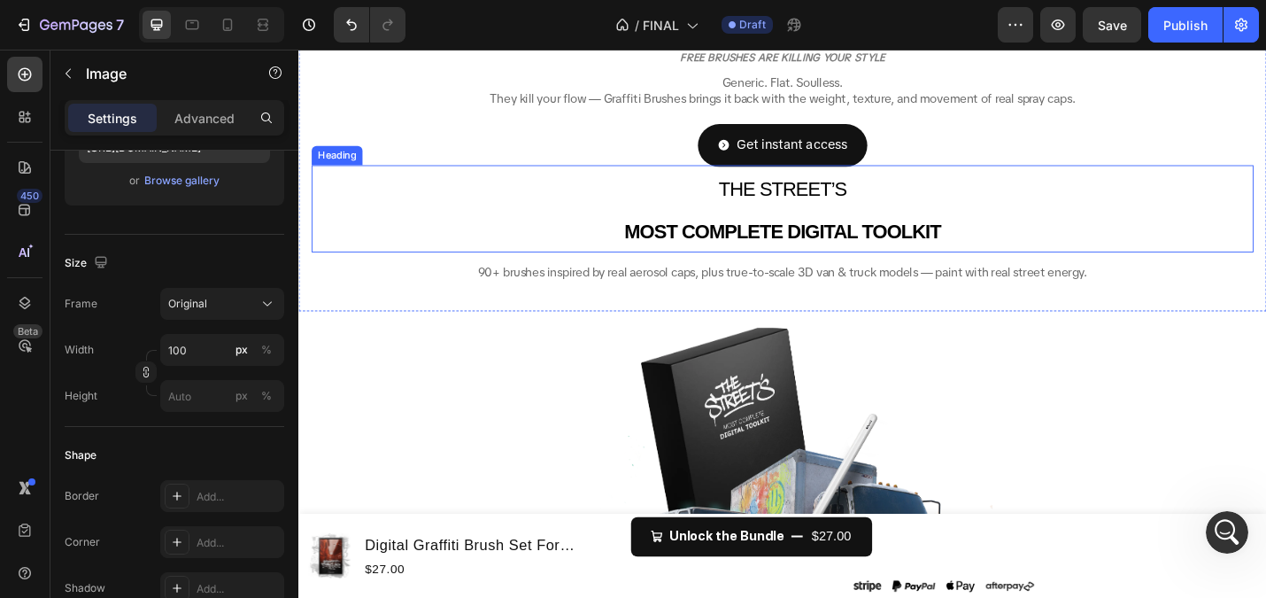
click at [800, 194] on span "THE STREET’S" at bounding box center [830, 202] width 141 height 24
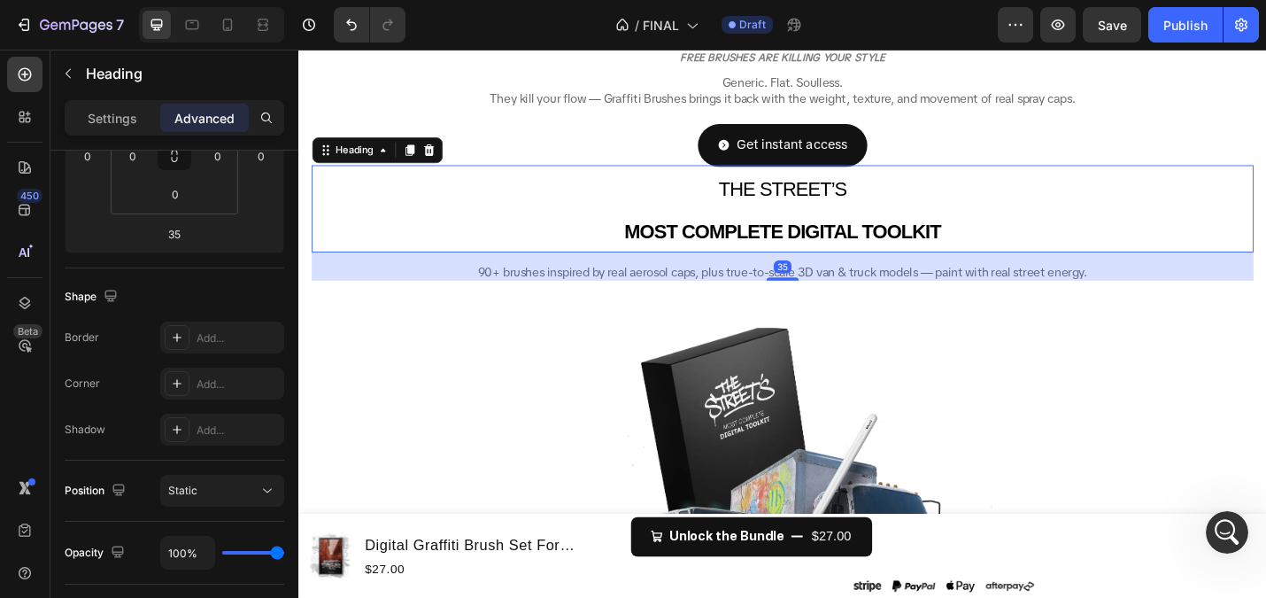
scroll to position [0, 0]
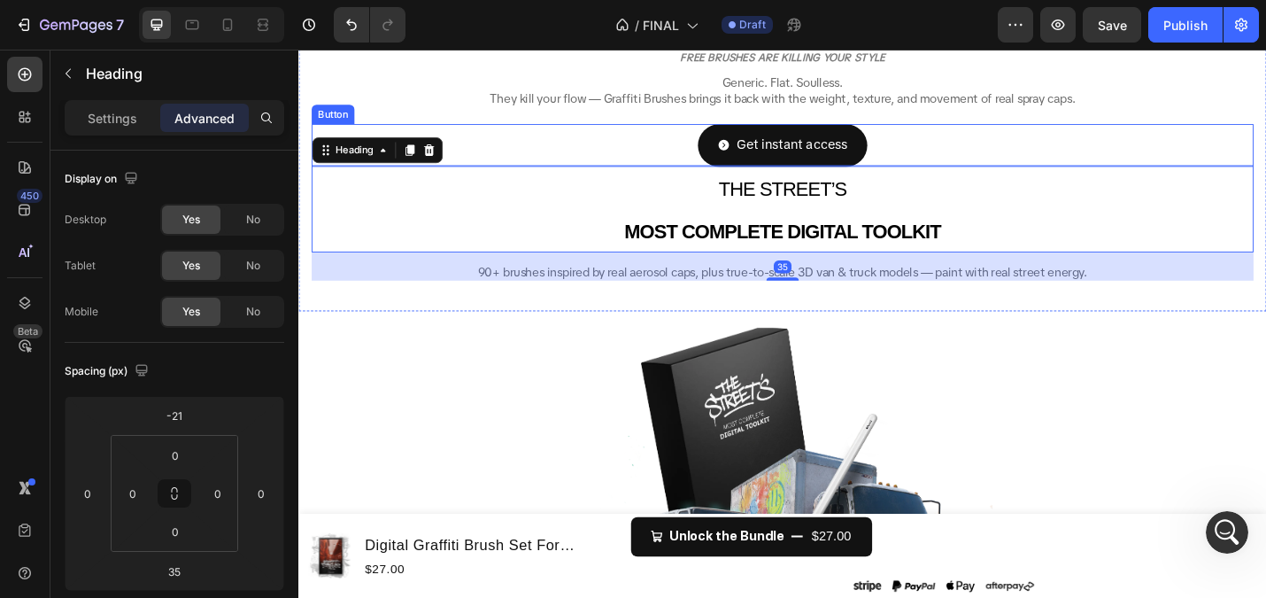
click at [714, 168] on div "Get instant access Button" at bounding box center [830, 154] width 1034 height 47
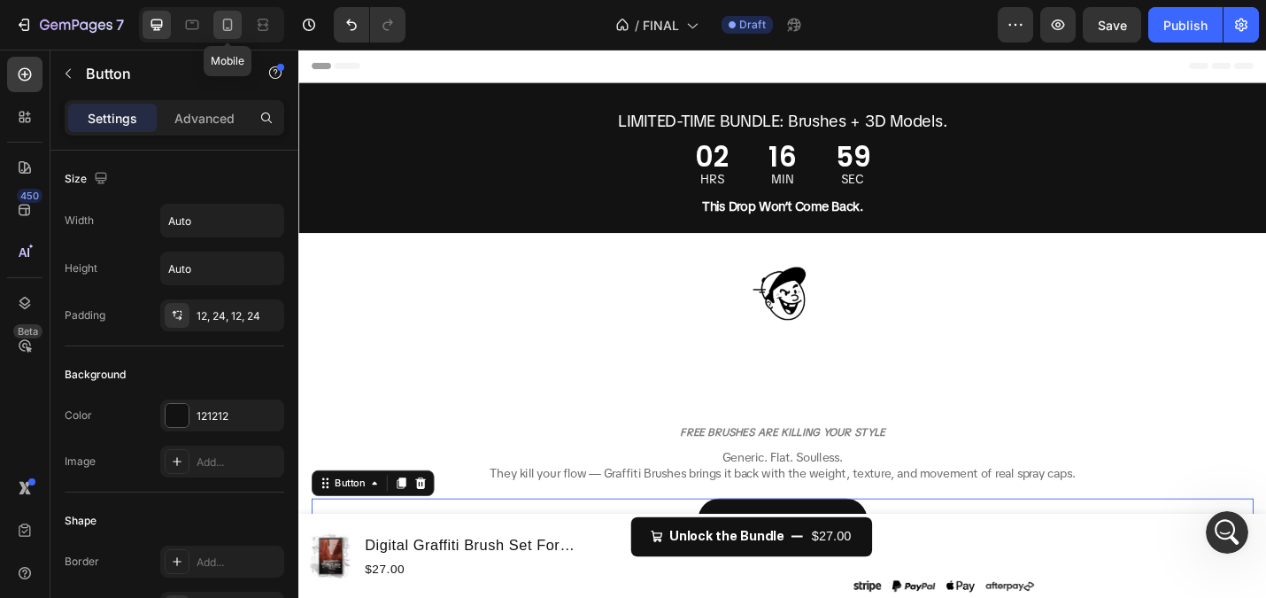
click at [223, 25] on icon at bounding box center [228, 25] width 10 height 12
type input "14"
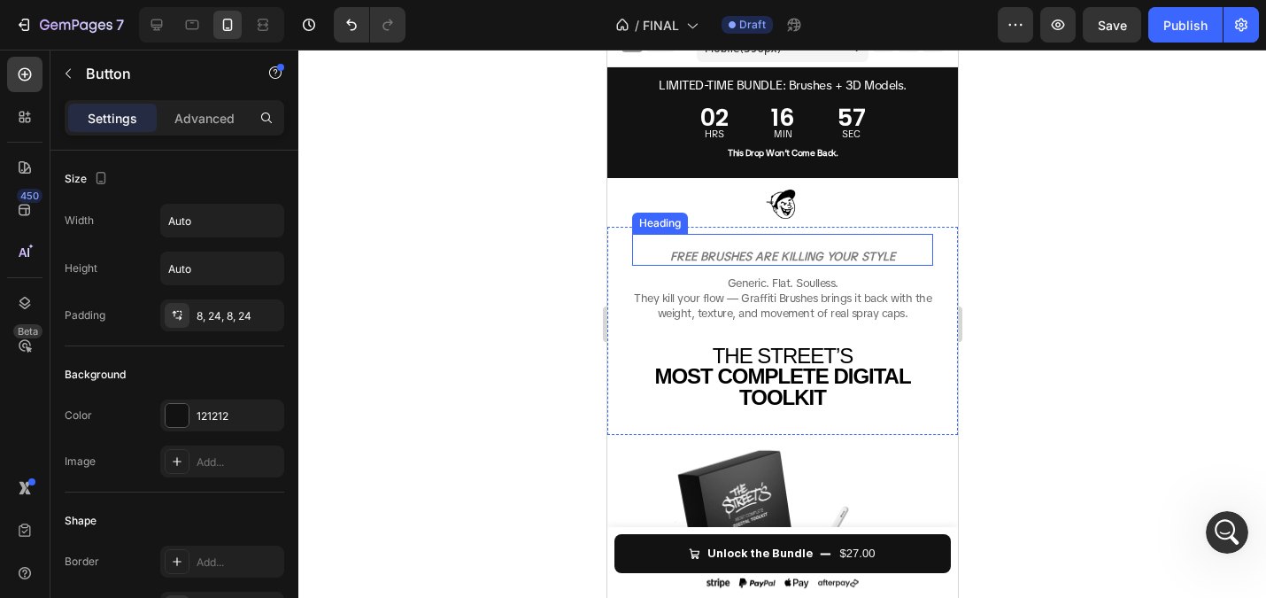
scroll to position [22, 0]
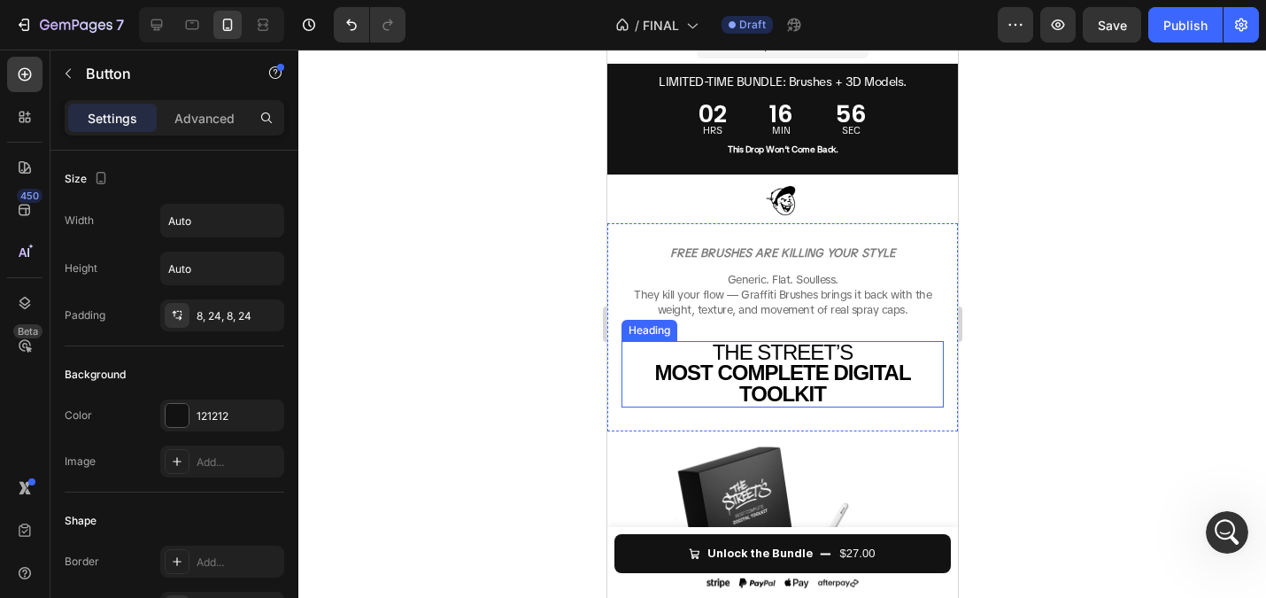
click at [808, 357] on span "THE STREET’S" at bounding box center [782, 352] width 141 height 24
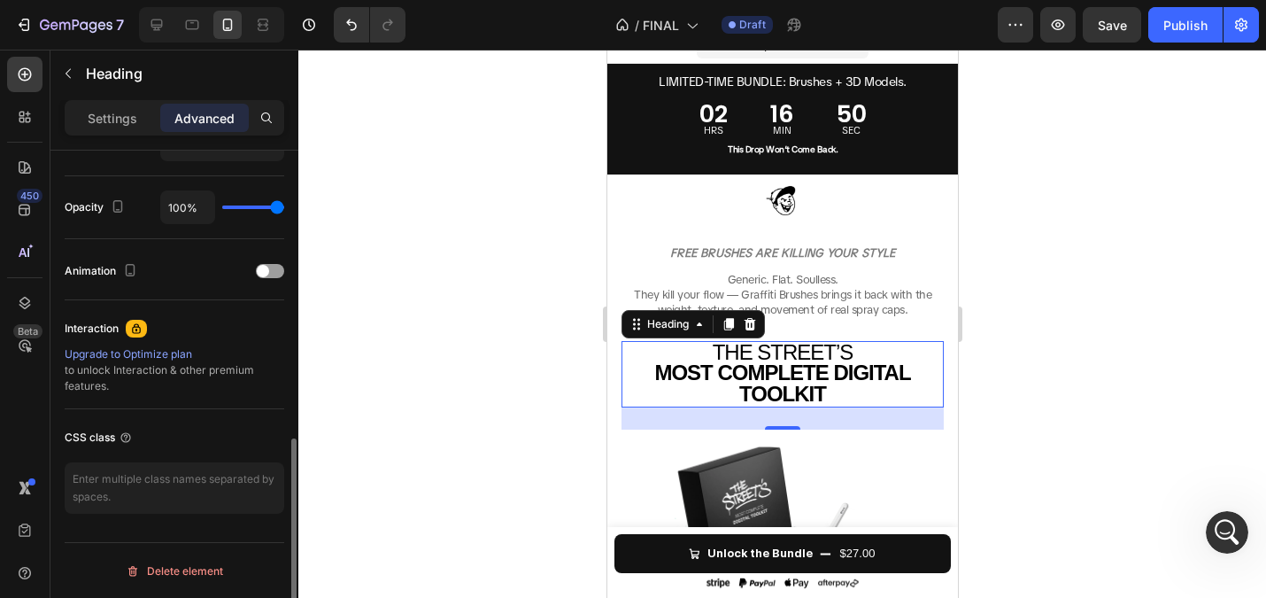
scroll to position [421, 0]
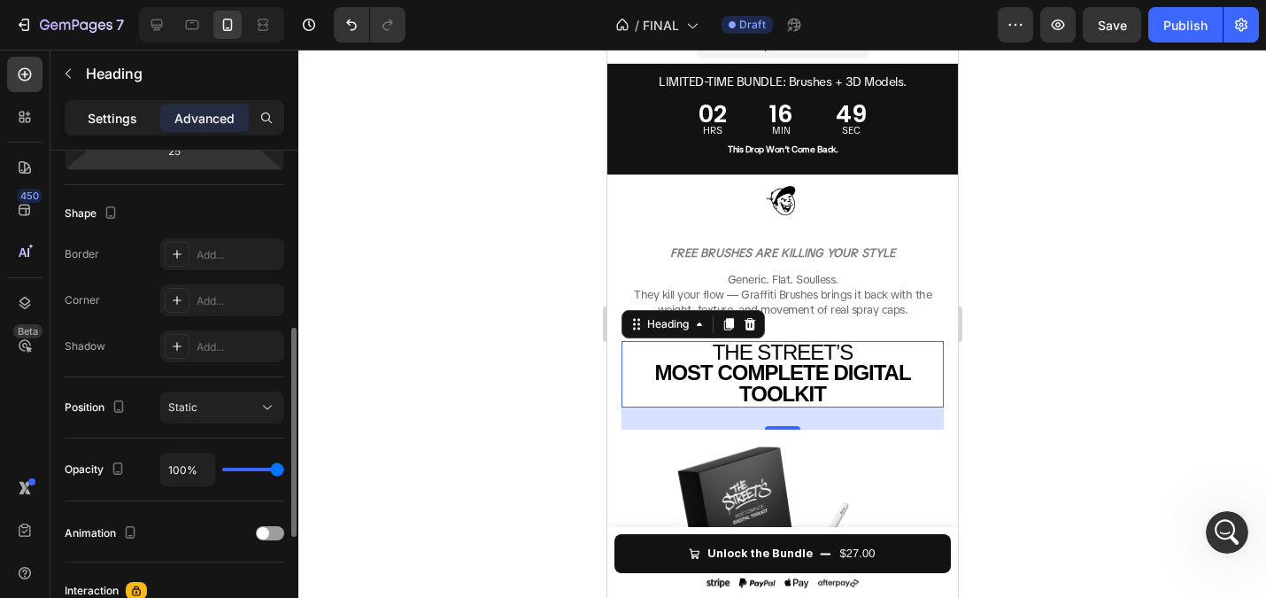
click at [130, 105] on div "Settings" at bounding box center [112, 118] width 89 height 28
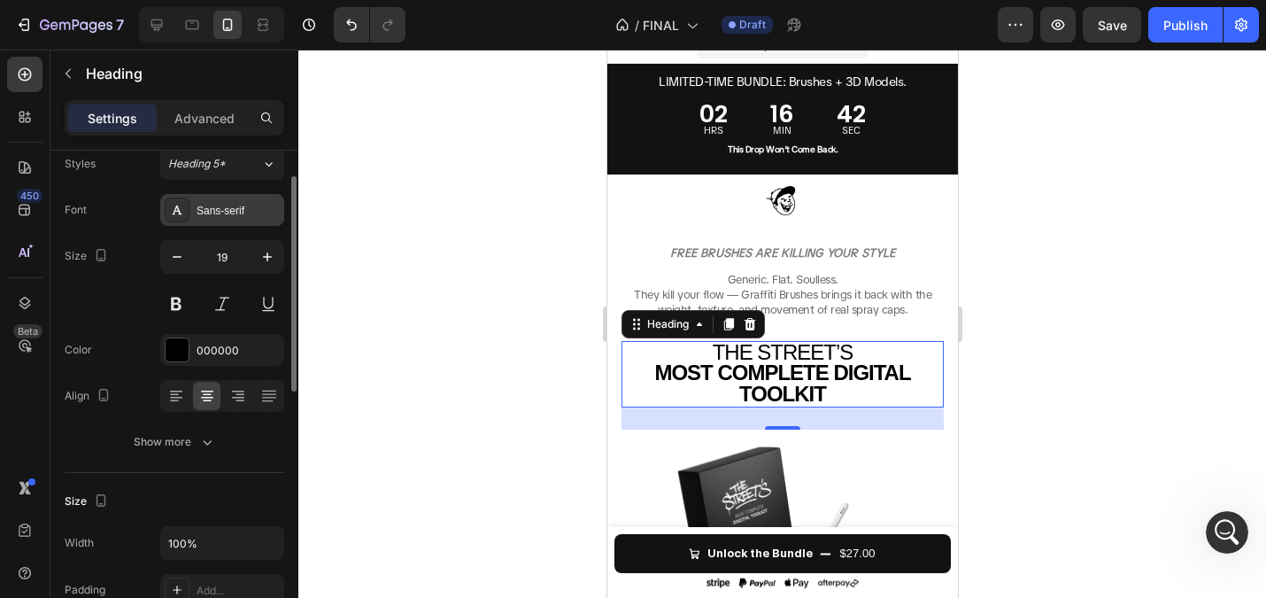
scroll to position [0, 0]
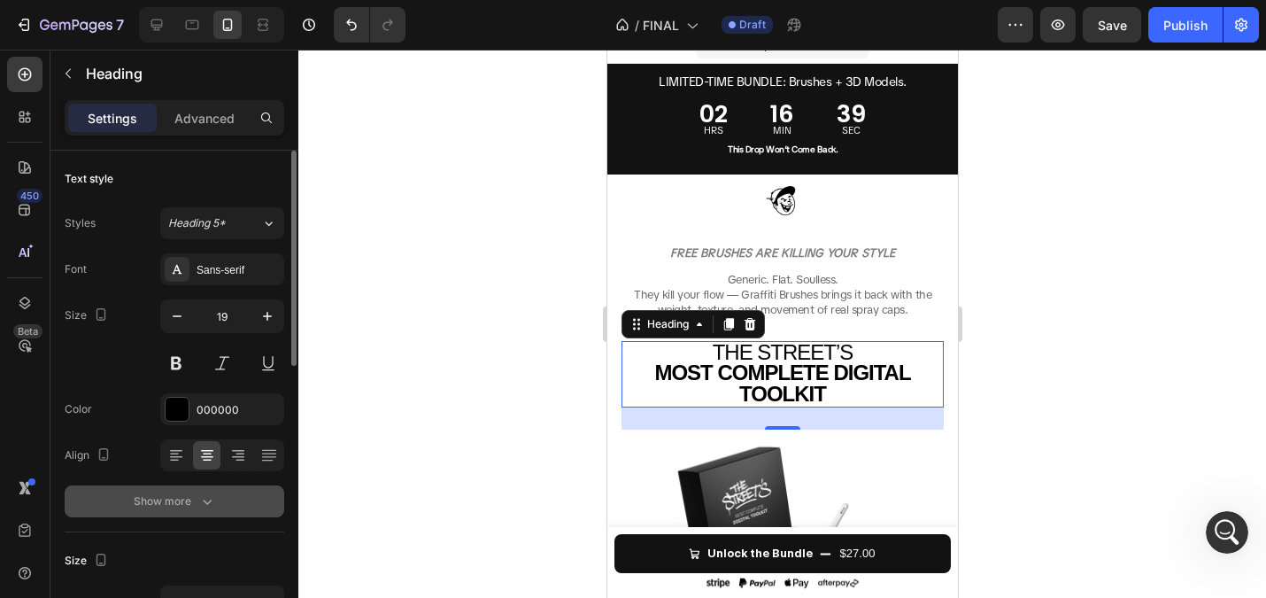
click at [193, 502] on div "Show more" at bounding box center [175, 501] width 82 height 18
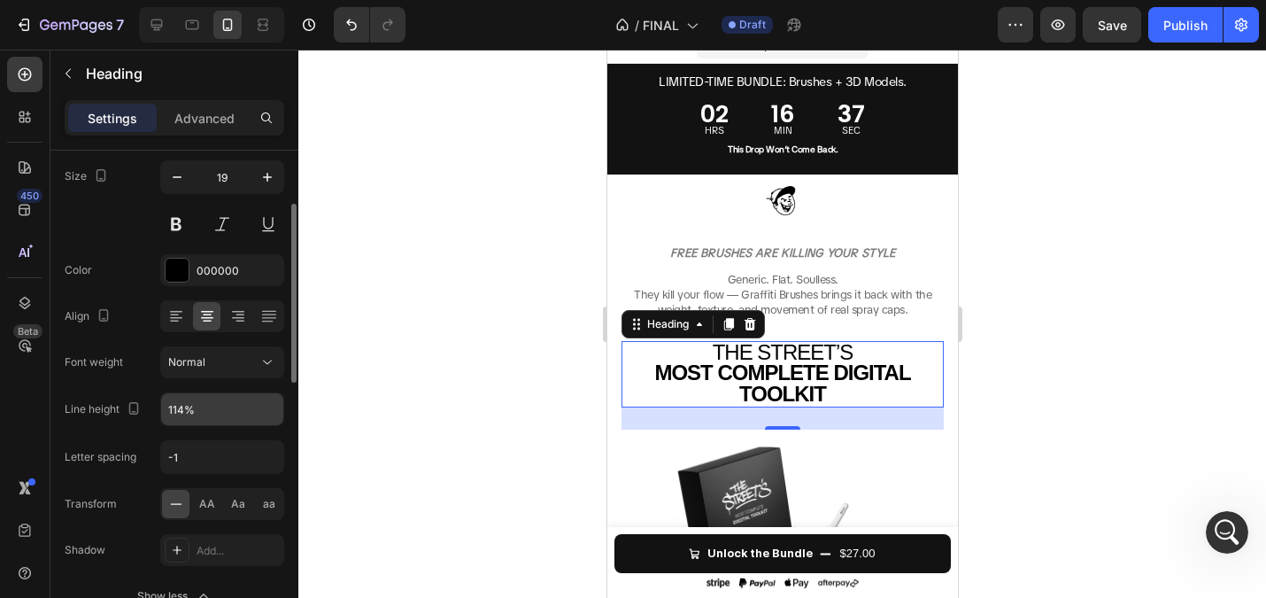
scroll to position [142, 0]
click at [151, 21] on icon at bounding box center [157, 25] width 12 height 12
type input "37"
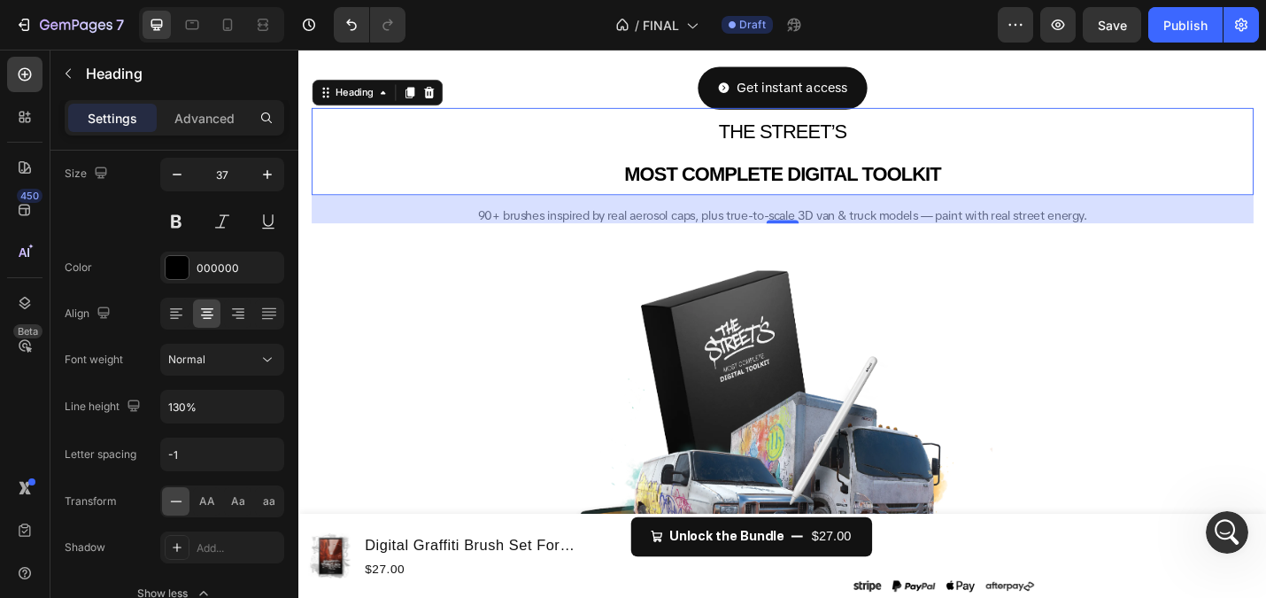
scroll to position [475, 0]
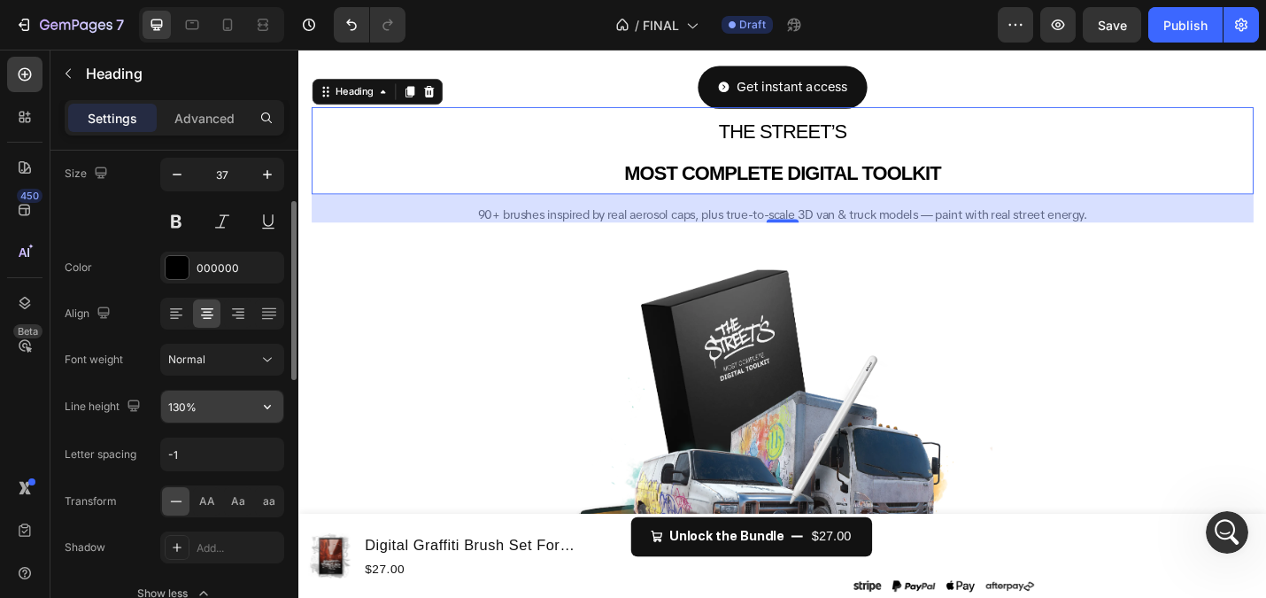
click at [206, 411] on input "130%" at bounding box center [222, 407] width 122 height 32
click at [259, 404] on icon "button" at bounding box center [268, 407] width 18 height 18
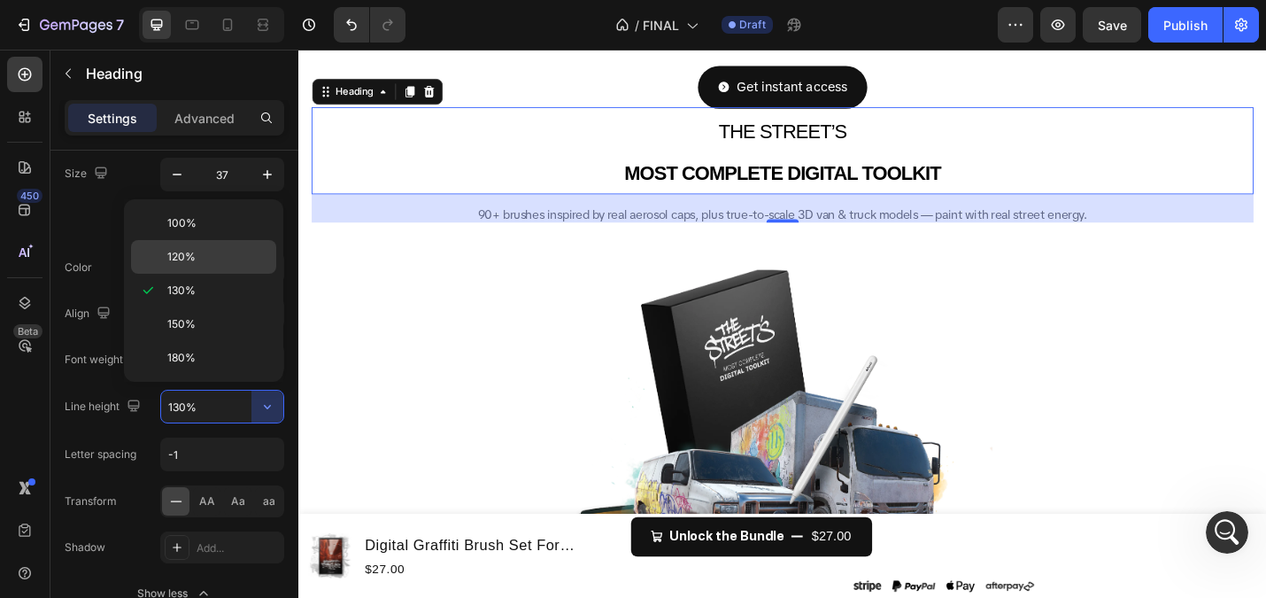
click at [183, 256] on span "120%" at bounding box center [181, 257] width 28 height 16
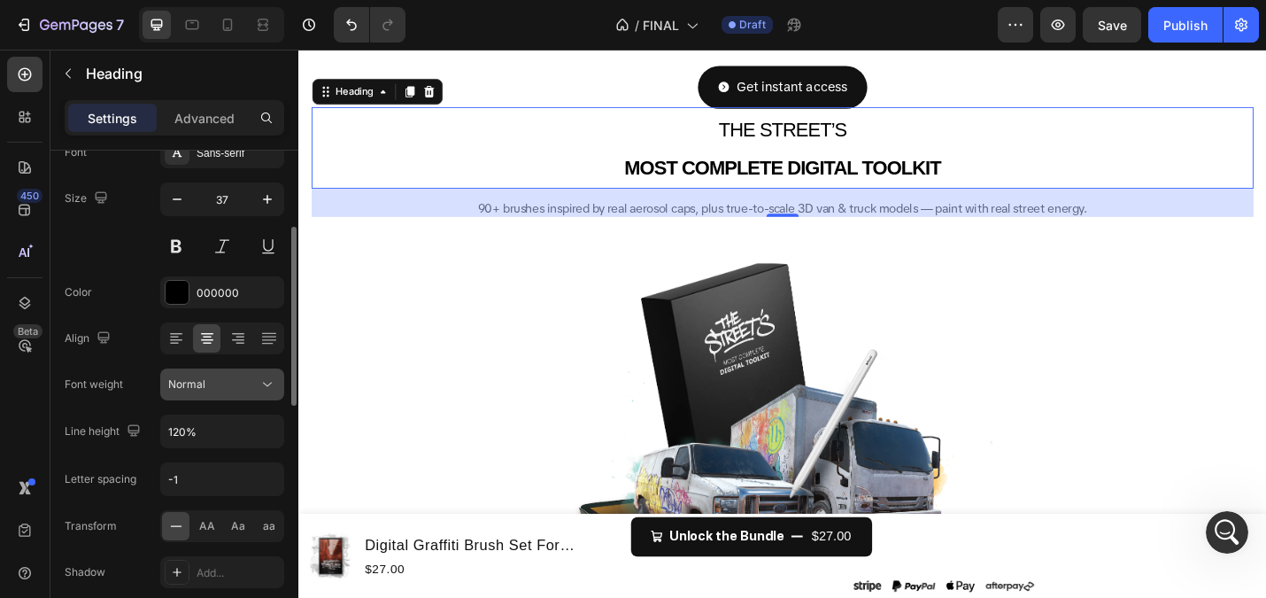
scroll to position [143, 0]
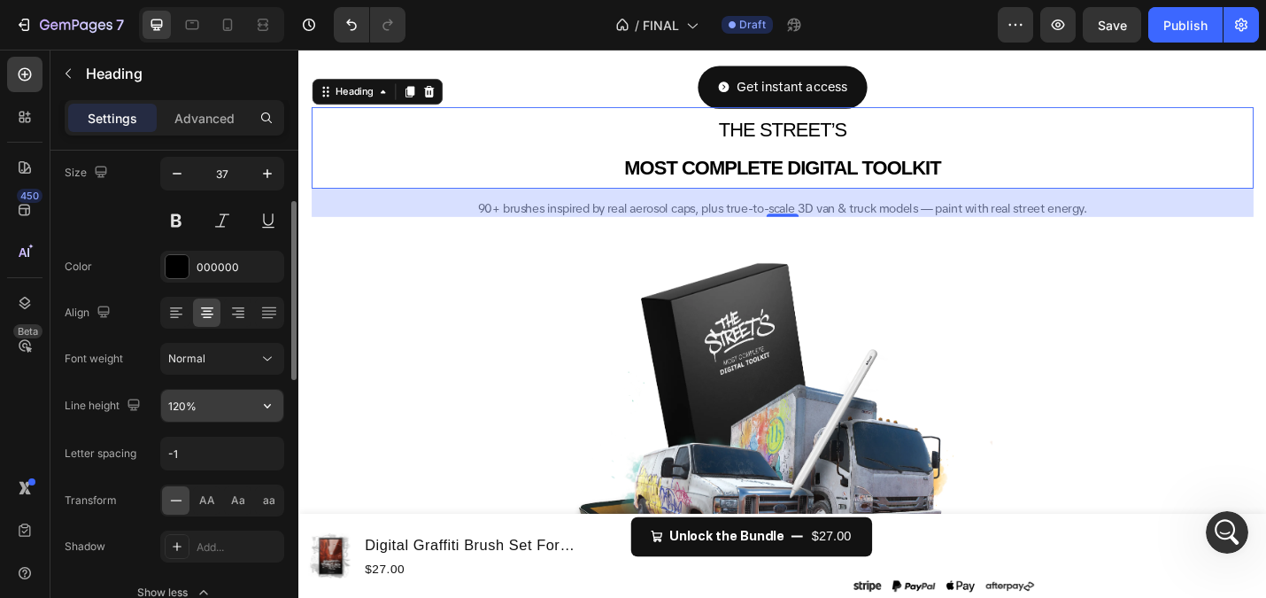
click at [185, 391] on input "120%" at bounding box center [222, 406] width 122 height 32
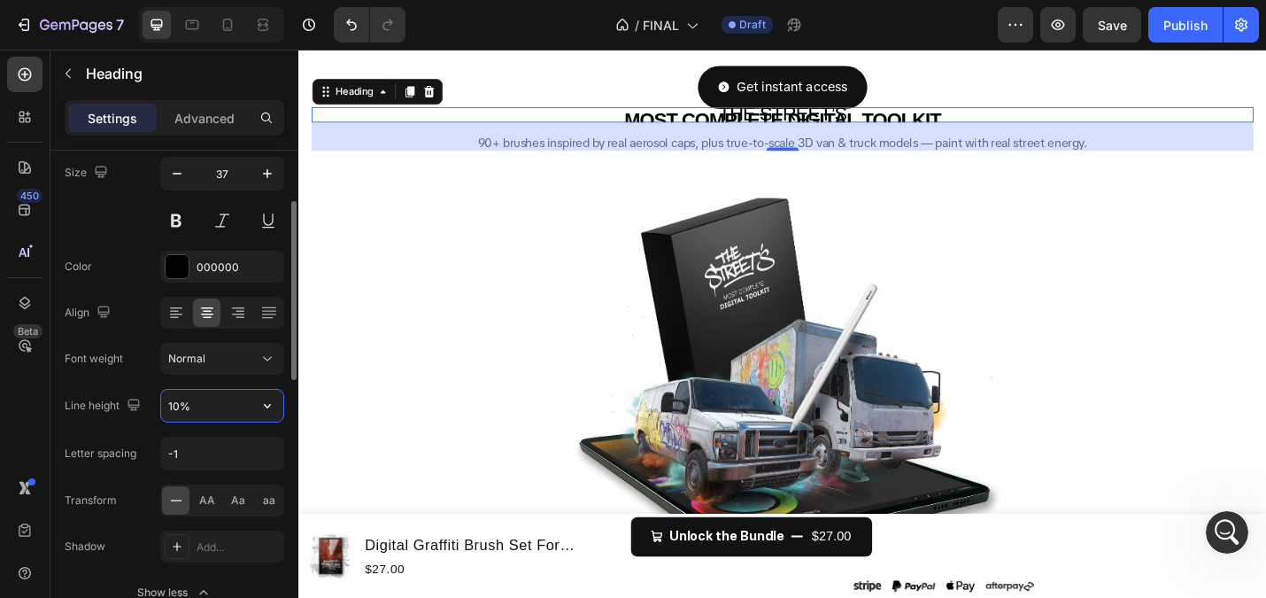
type input "105%"
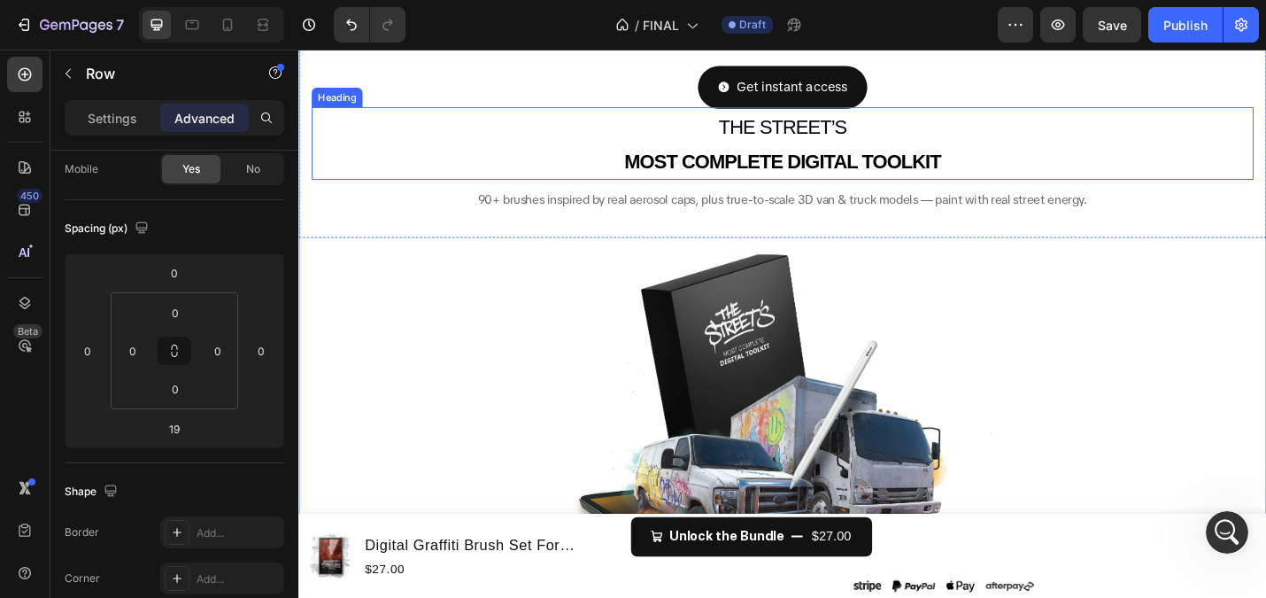
scroll to position [0, 0]
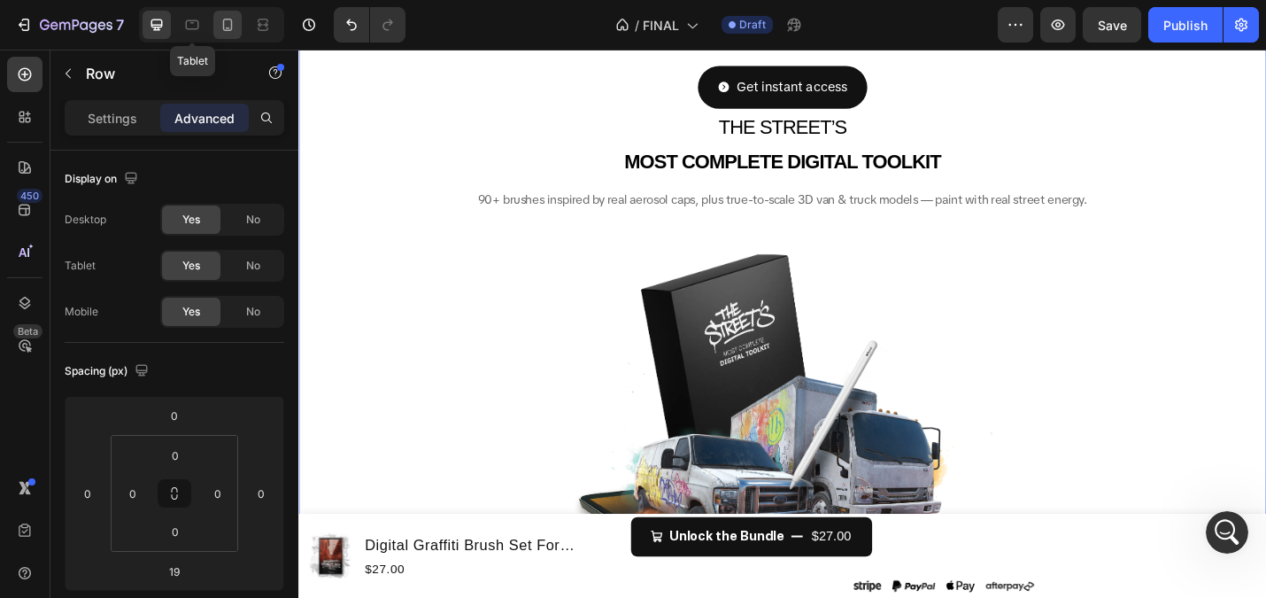
click at [227, 23] on icon at bounding box center [228, 25] width 18 height 18
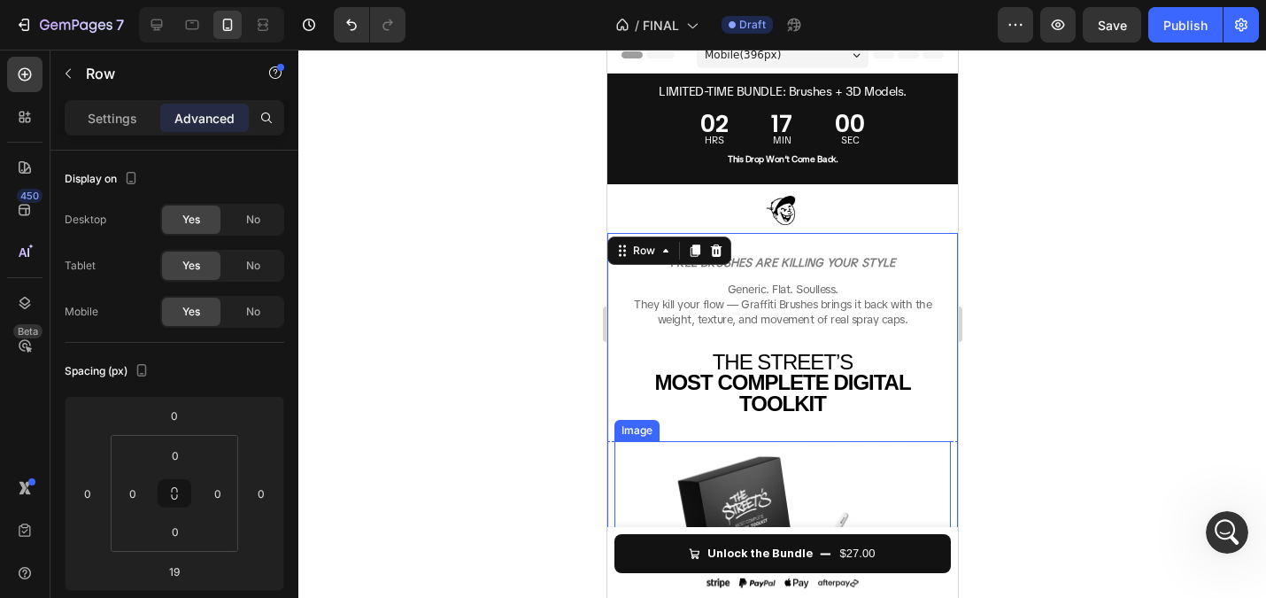
scroll to position [10, 0]
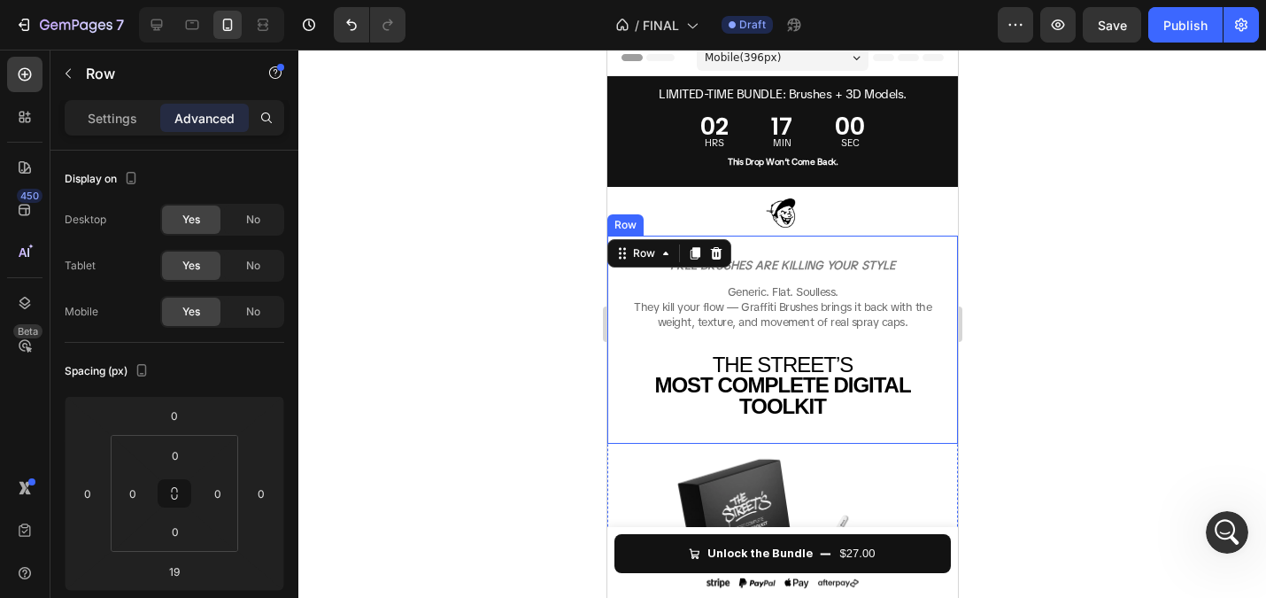
click at [476, 267] on div at bounding box center [782, 324] width 968 height 548
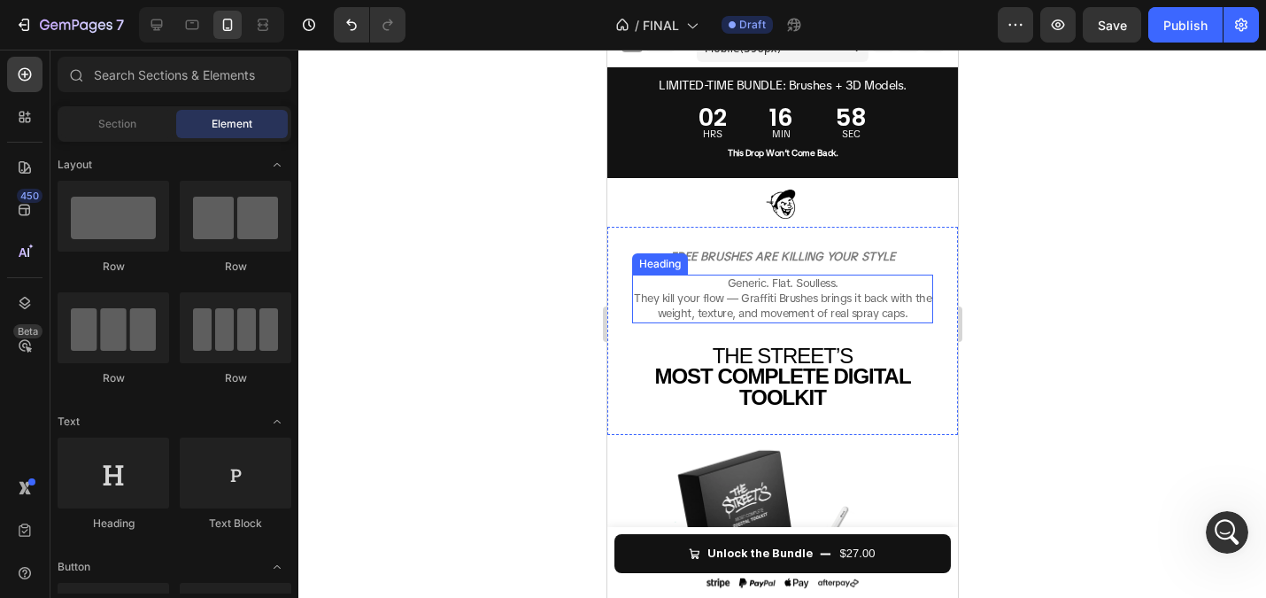
scroll to position [25, 0]
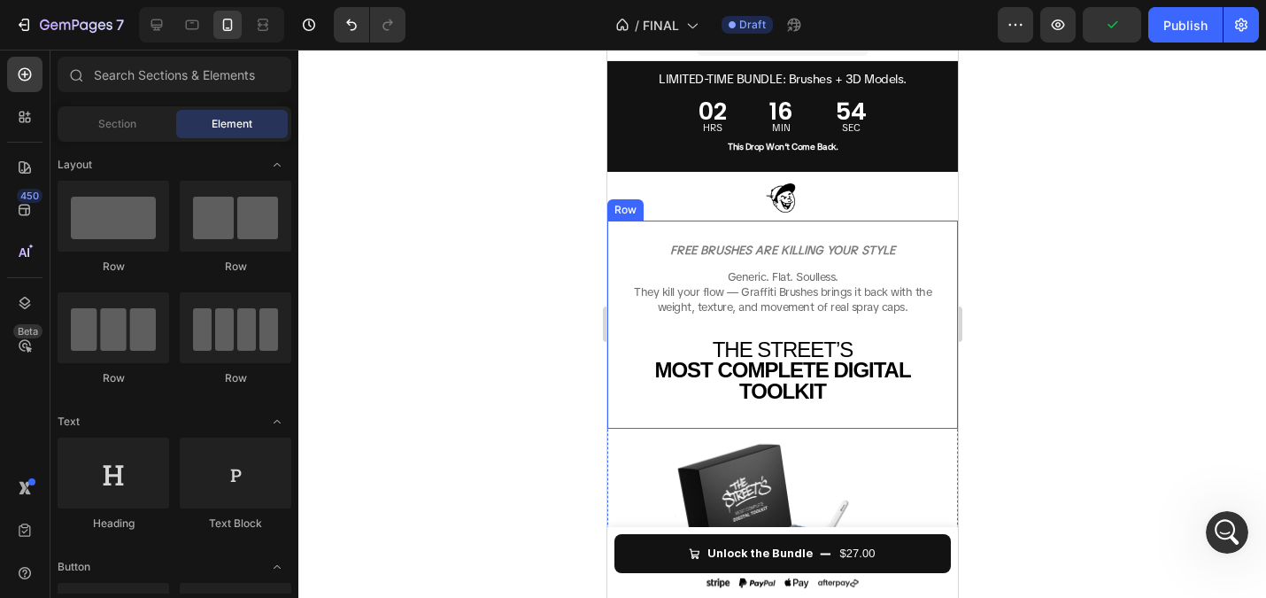
click at [712, 366] on strong "MOST COMPLETE DIGITAL TOOLKIT" at bounding box center [782, 380] width 256 height 45
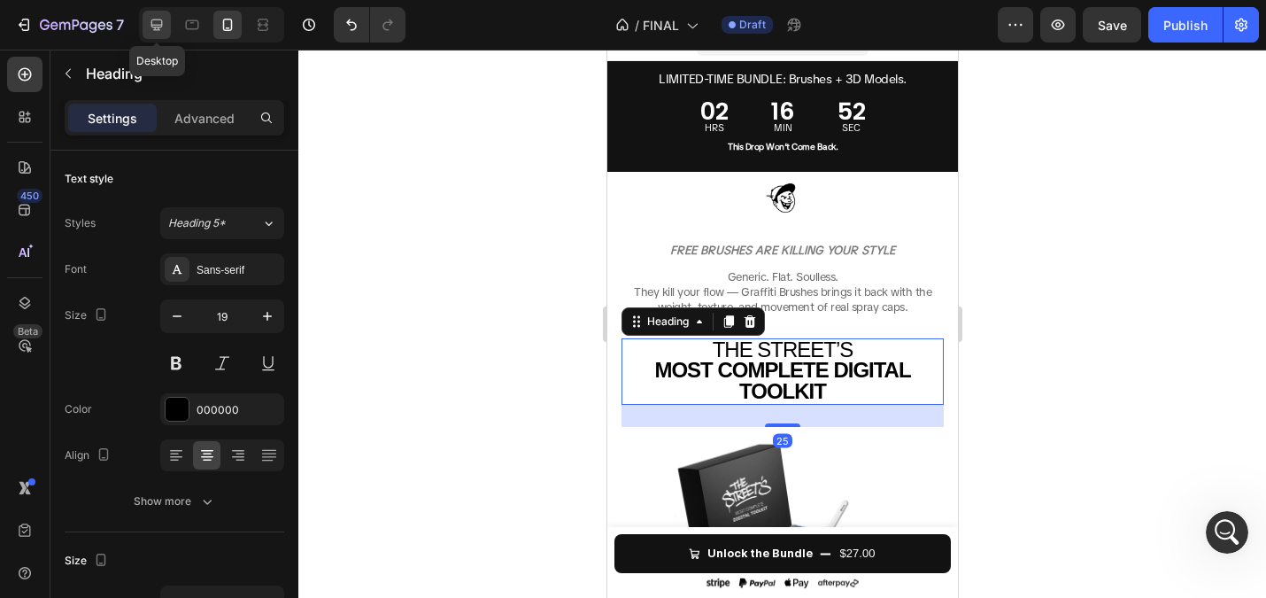
click at [163, 27] on icon at bounding box center [157, 25] width 18 height 18
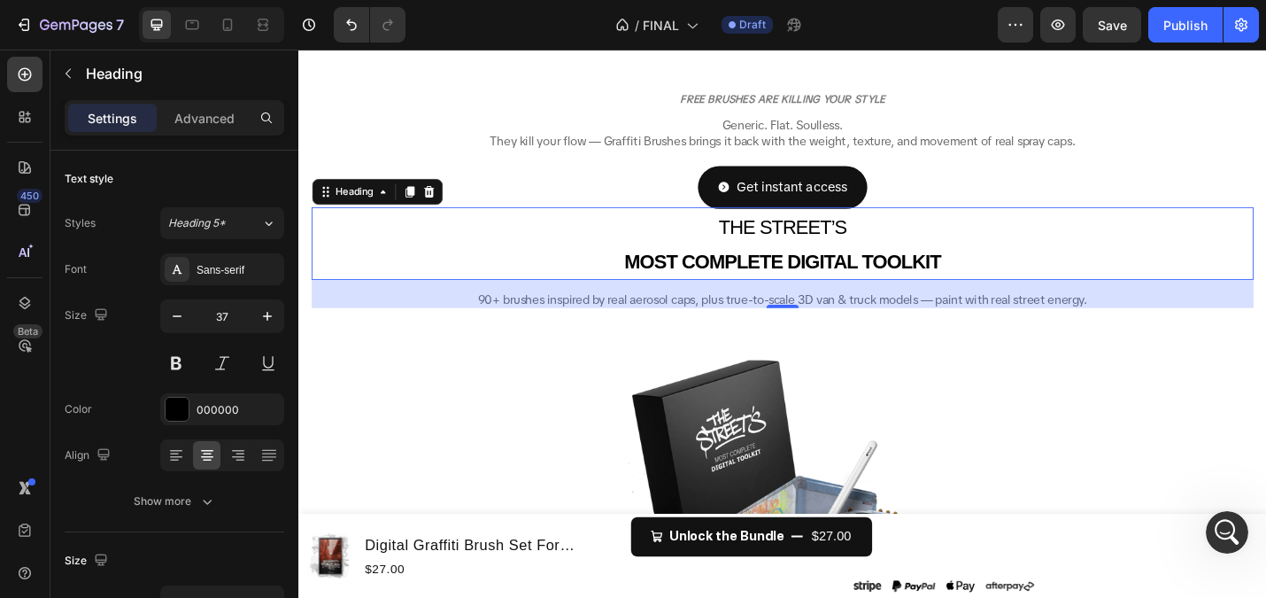
scroll to position [472, 0]
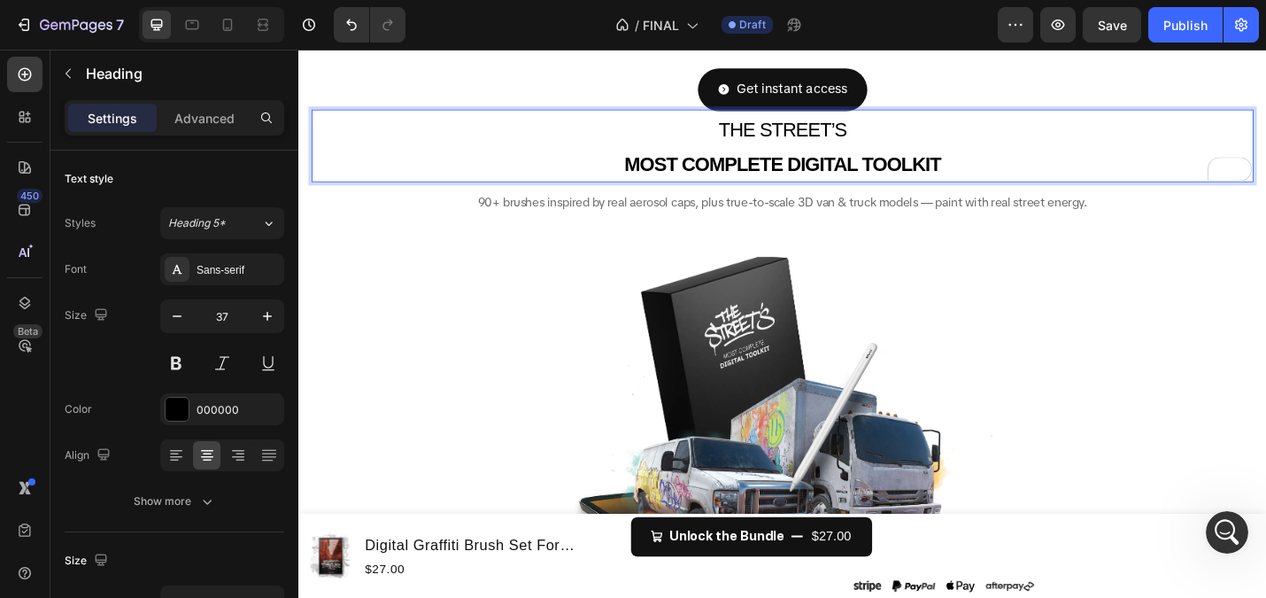
click at [846, 143] on span "THE STREET’S" at bounding box center [830, 137] width 141 height 24
click at [876, 165] on strong "MOST COMPLETE DIGITAL TOOLKIT" at bounding box center [829, 175] width 347 height 24
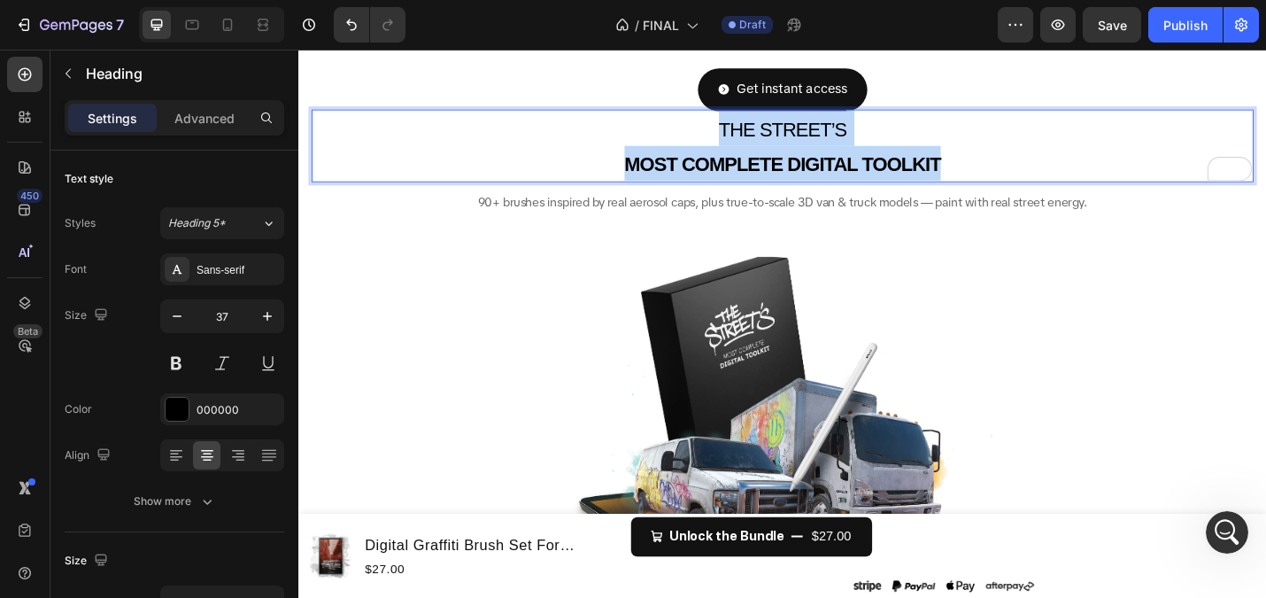
drag, startPoint x: 1024, startPoint y: 175, endPoint x: 724, endPoint y: 142, distance: 302.1
click at [724, 142] on p "THE STREET’S MOST COMPLETE DIGITAL TOOLKIT" at bounding box center [829, 155] width 1031 height 76
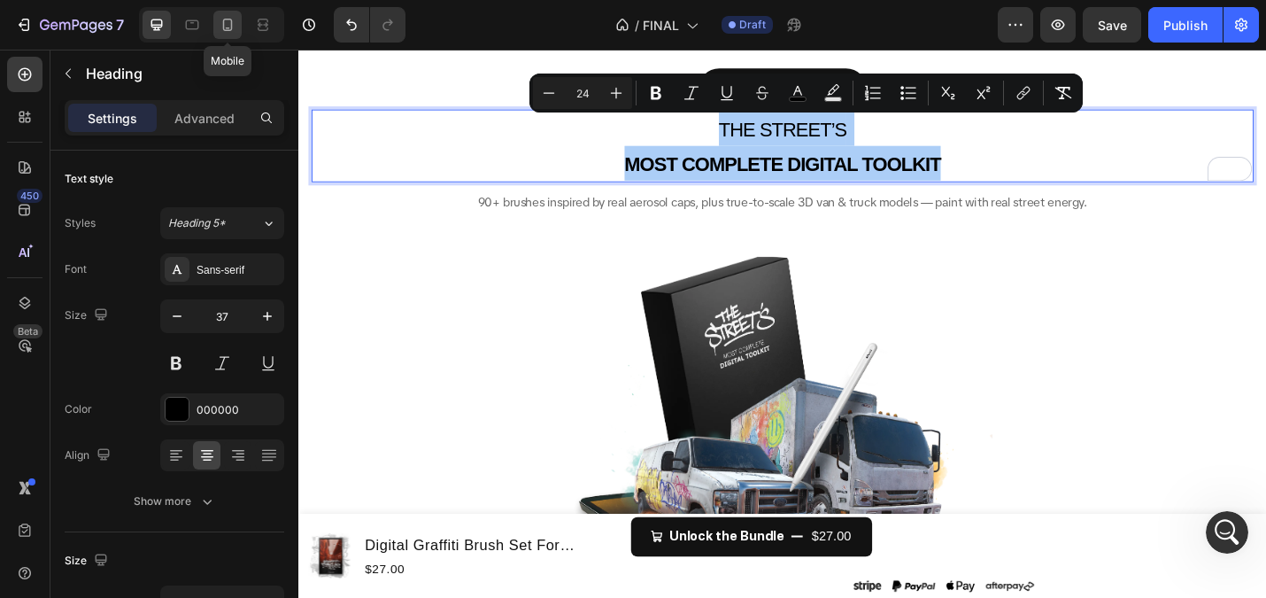
click at [222, 31] on icon at bounding box center [228, 25] width 18 height 18
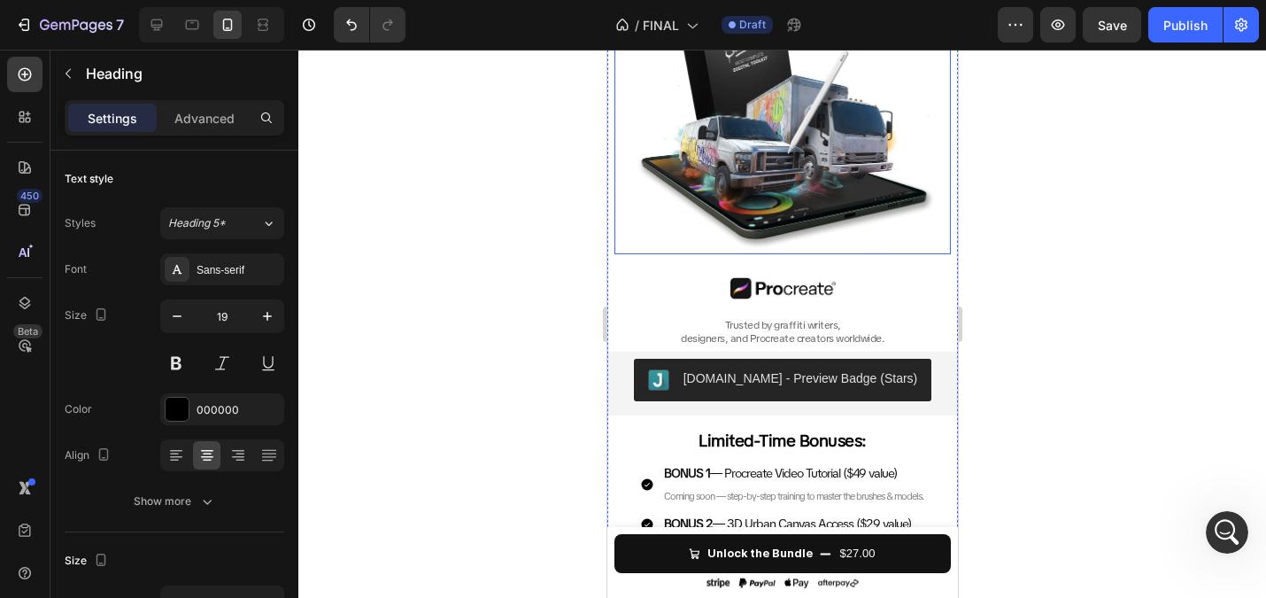
scroll to position [282, 0]
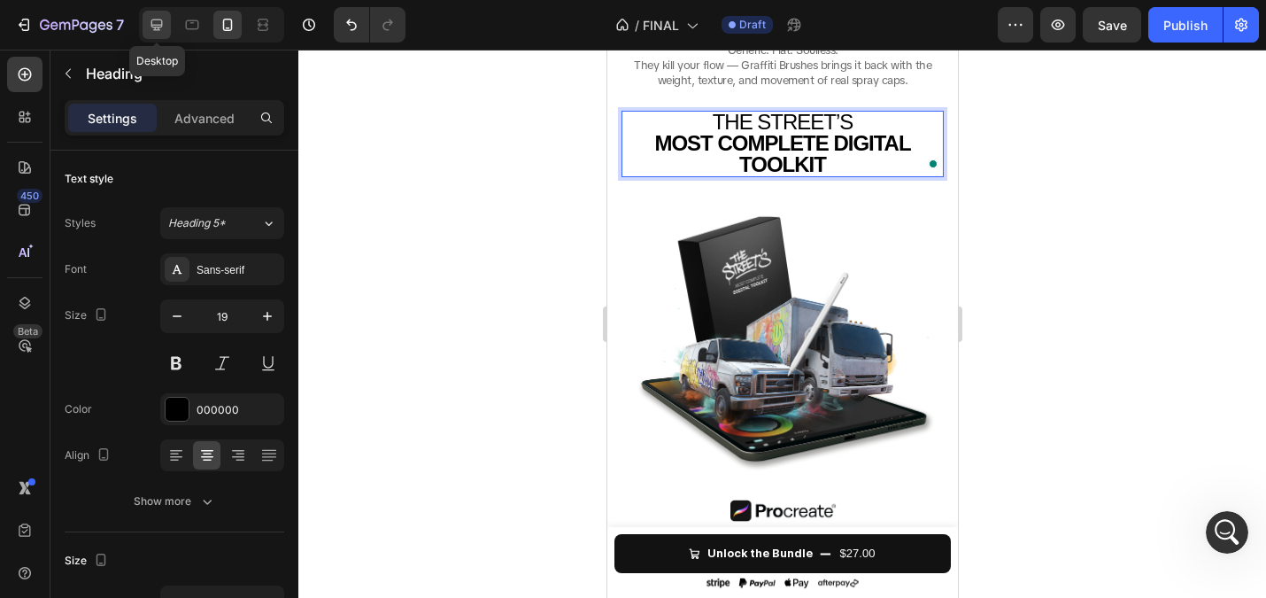
click at [157, 26] on icon at bounding box center [157, 25] width 18 height 18
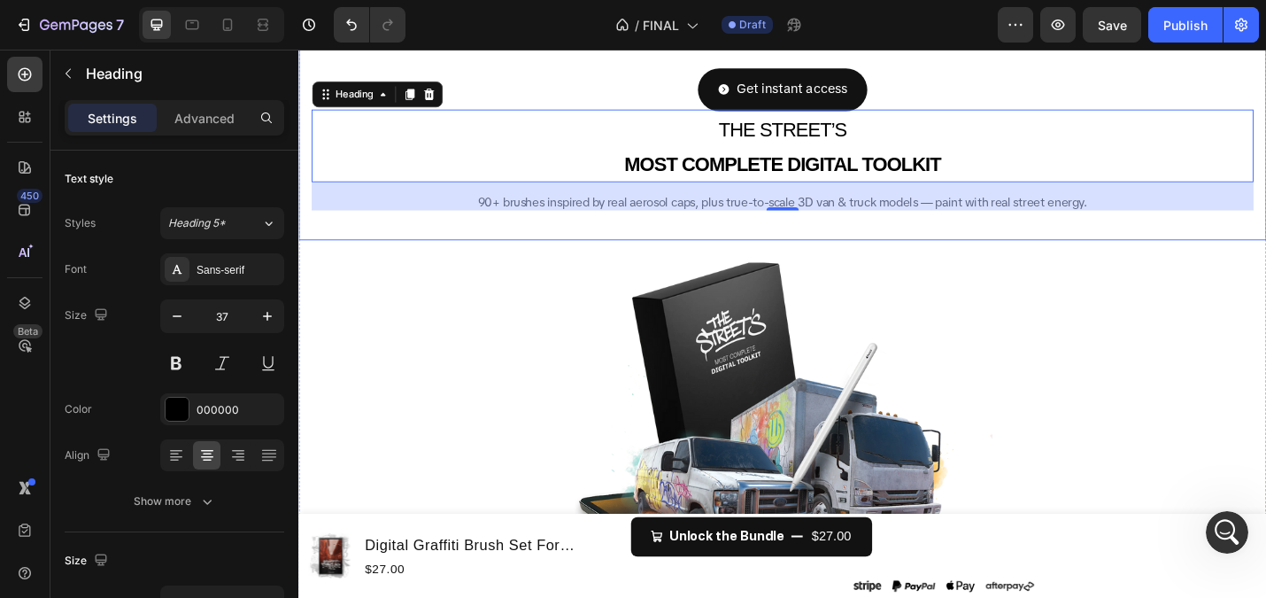
scroll to position [475, 0]
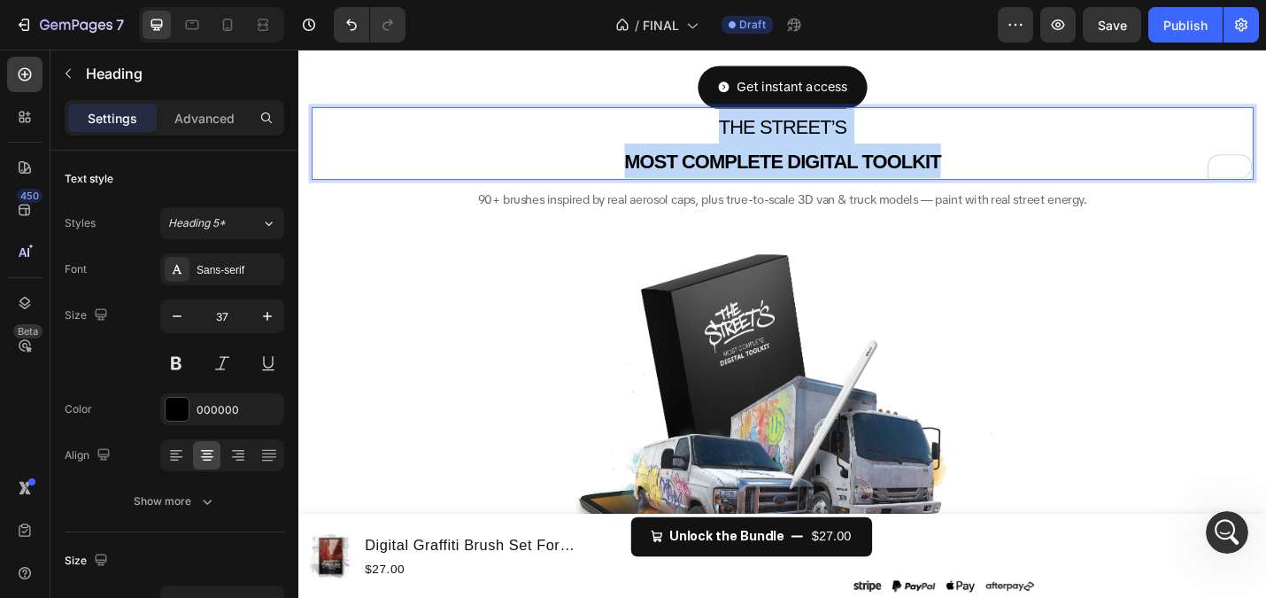
drag, startPoint x: 1043, startPoint y: 169, endPoint x: 733, endPoint y: 139, distance: 311.4
click at [733, 139] on p "THE STREET’S MOST COMPLETE DIGITAL TOOLKIT" at bounding box center [829, 152] width 1031 height 76
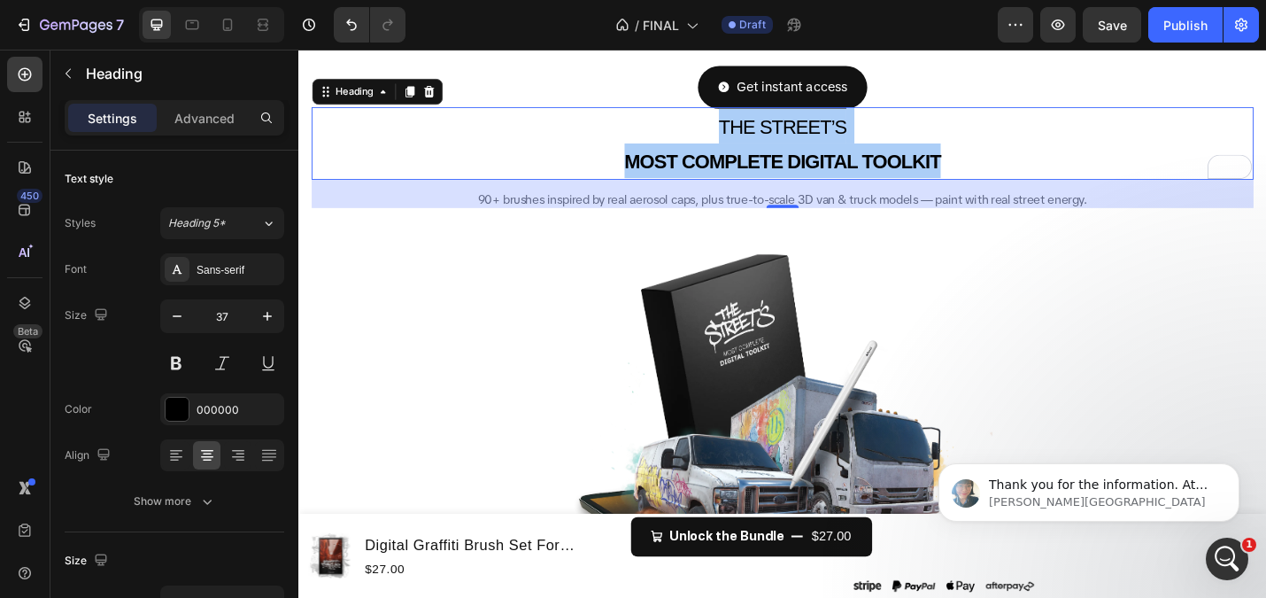
scroll to position [0, 0]
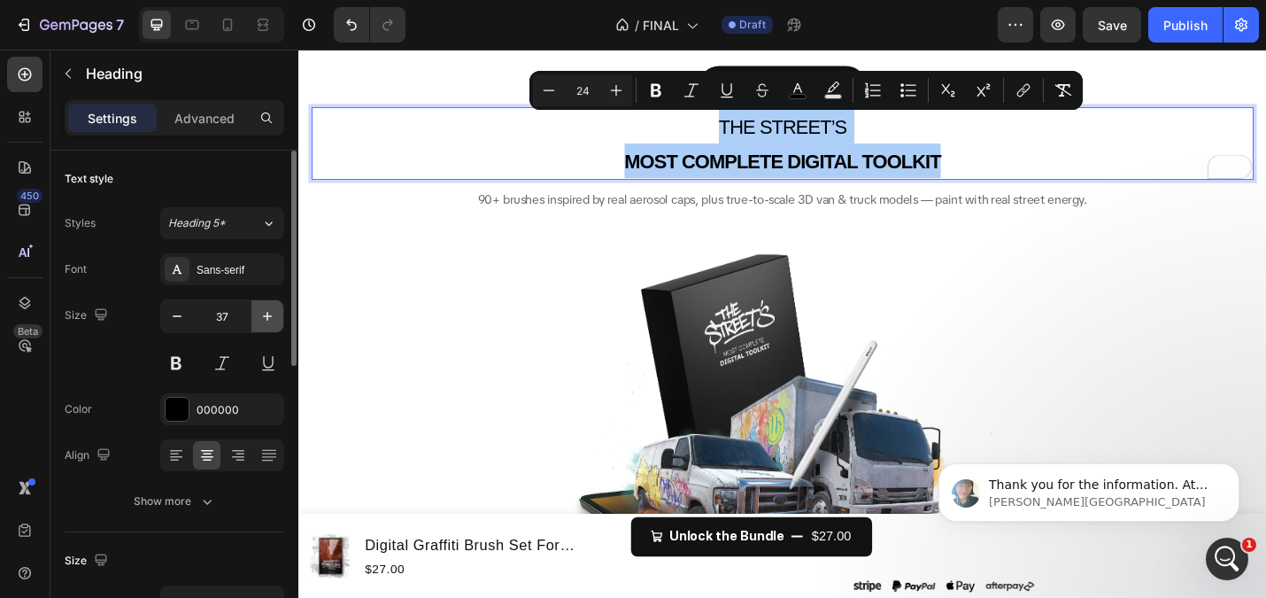
click at [264, 318] on icon "button" at bounding box center [268, 316] width 18 height 18
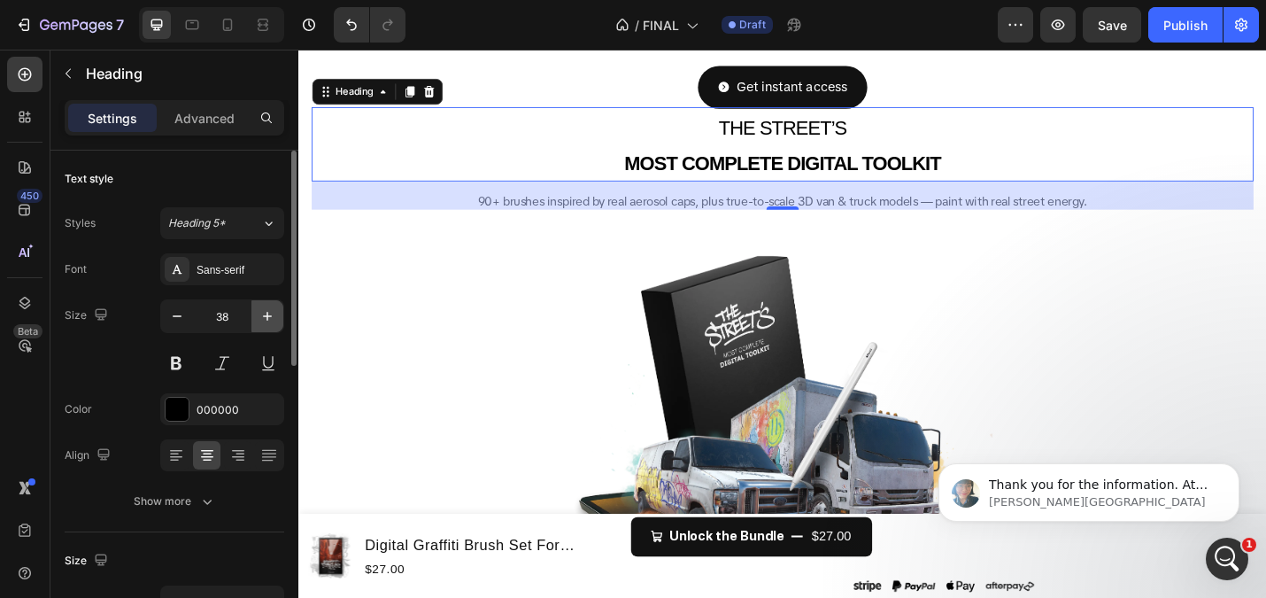
click at [264, 318] on icon "button" at bounding box center [268, 316] width 18 height 18
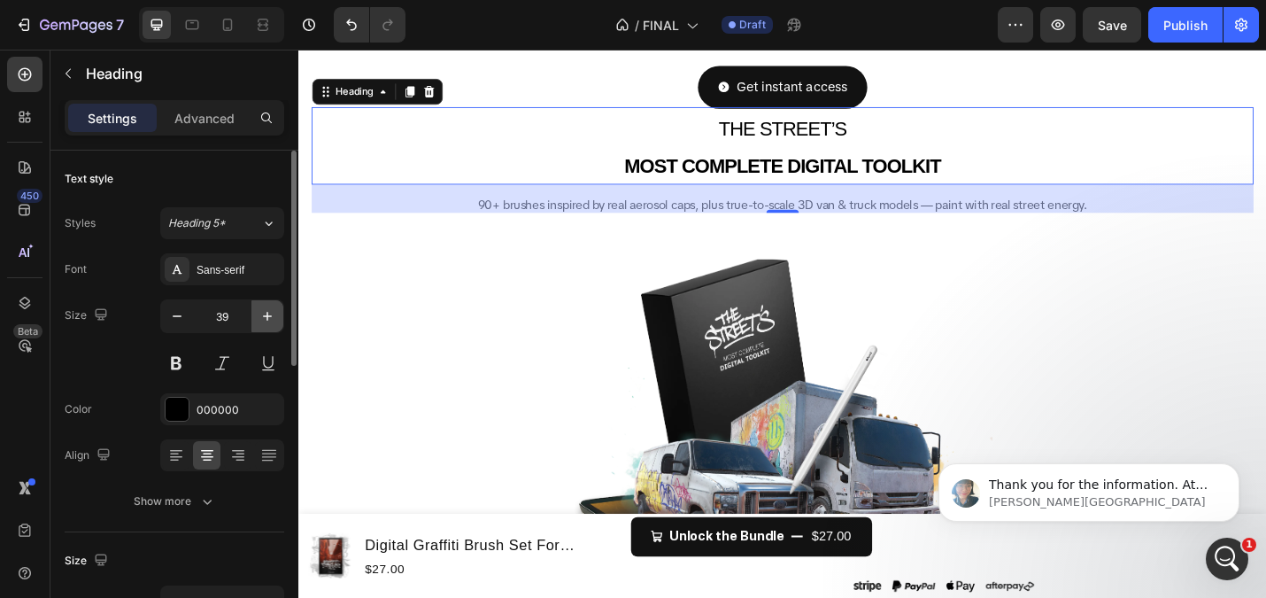
click at [264, 318] on icon "button" at bounding box center [268, 316] width 18 height 18
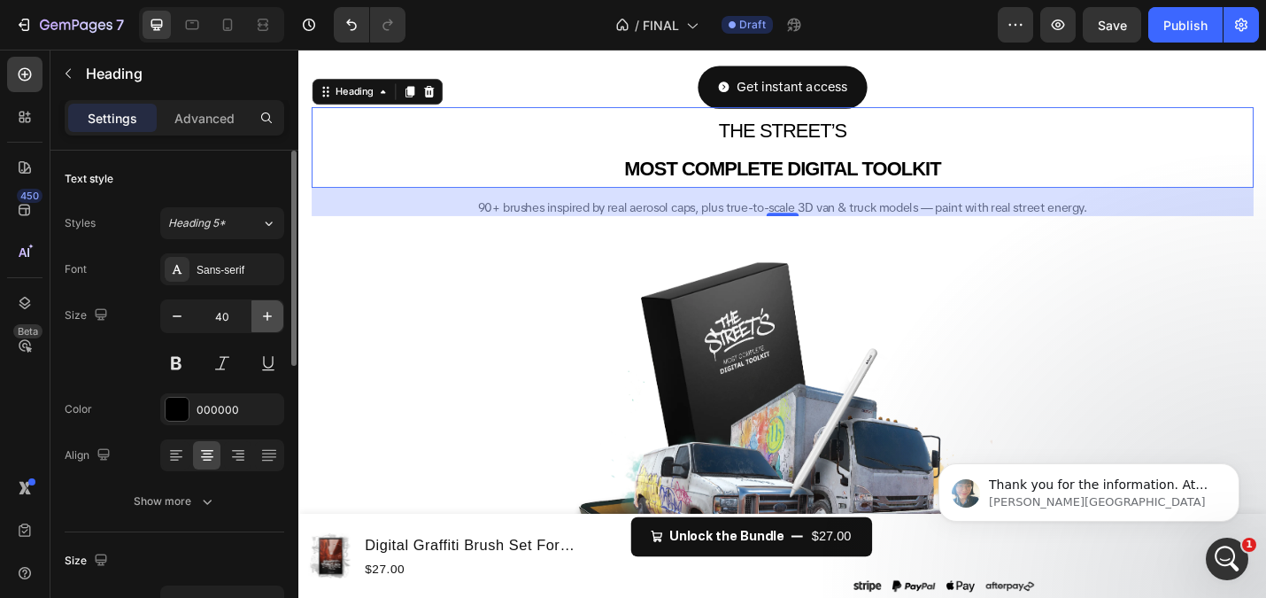
click at [264, 318] on icon "button" at bounding box center [268, 316] width 18 height 18
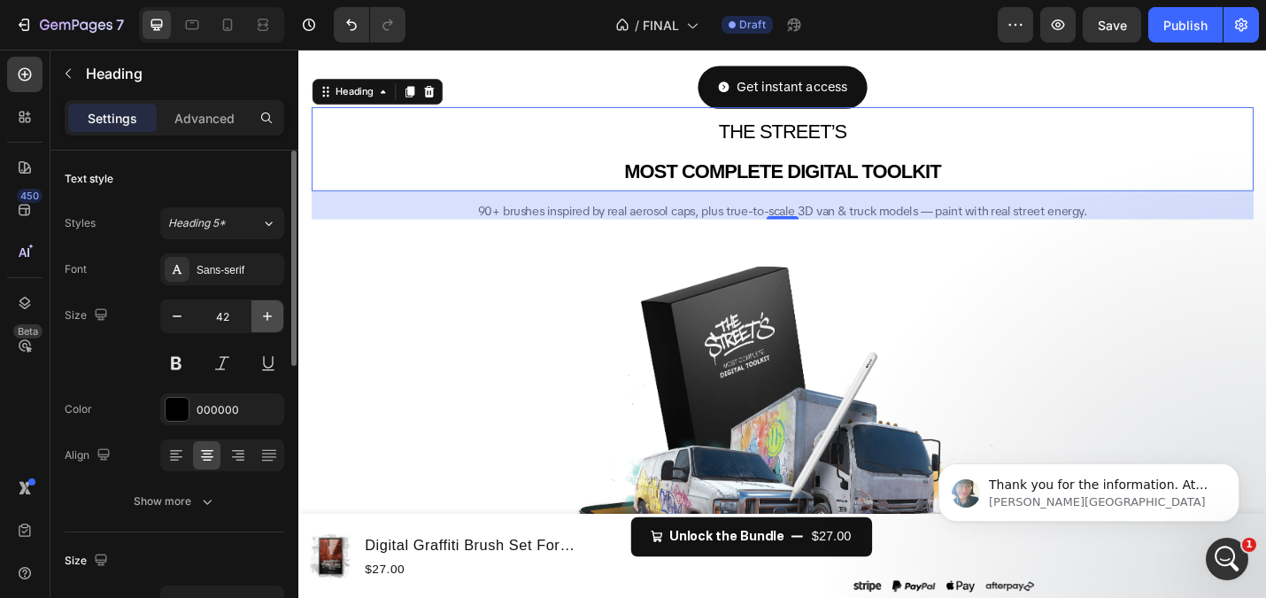
click at [264, 318] on icon "button" at bounding box center [268, 316] width 18 height 18
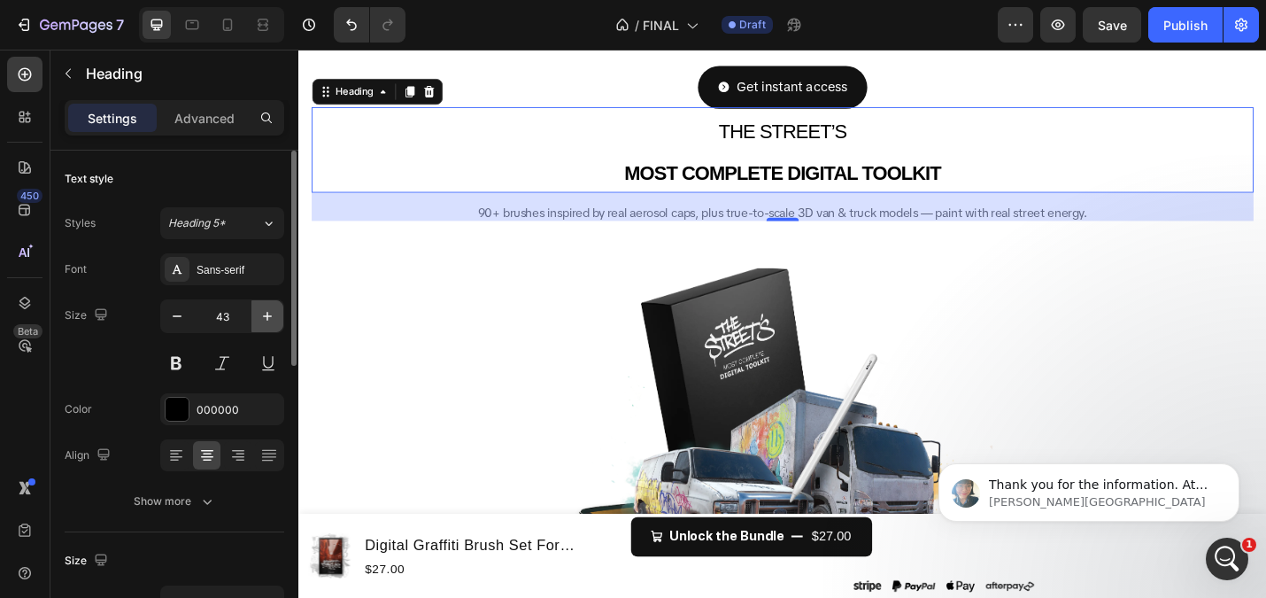
click at [264, 318] on icon "button" at bounding box center [268, 316] width 18 height 18
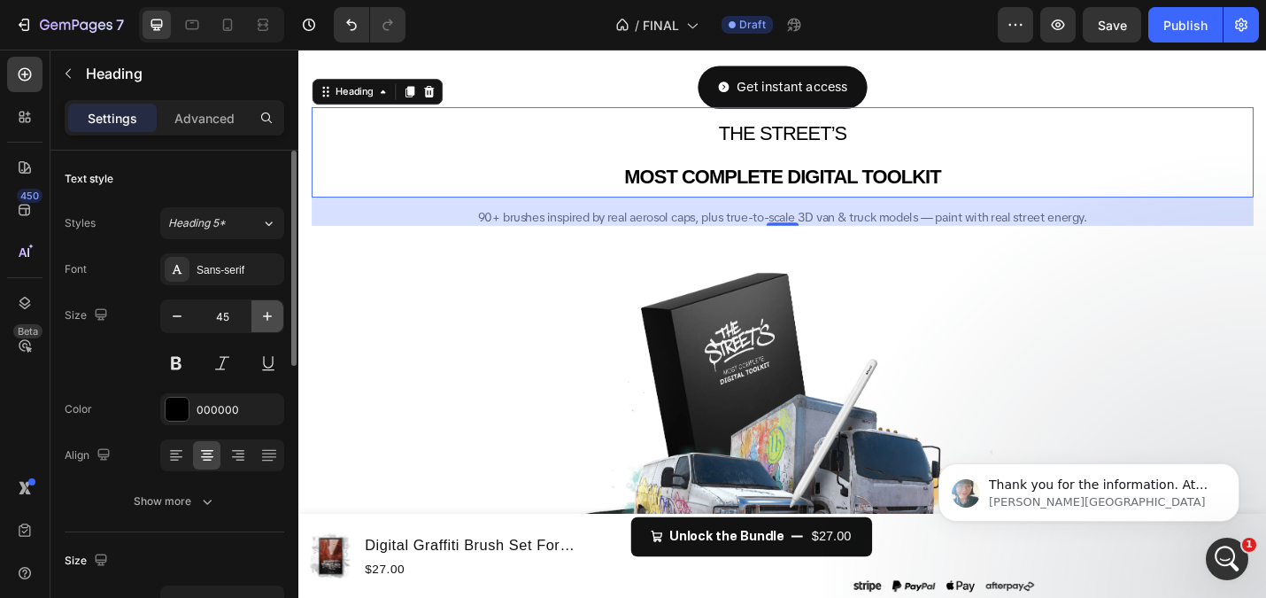
click at [264, 318] on icon "button" at bounding box center [268, 316] width 18 height 18
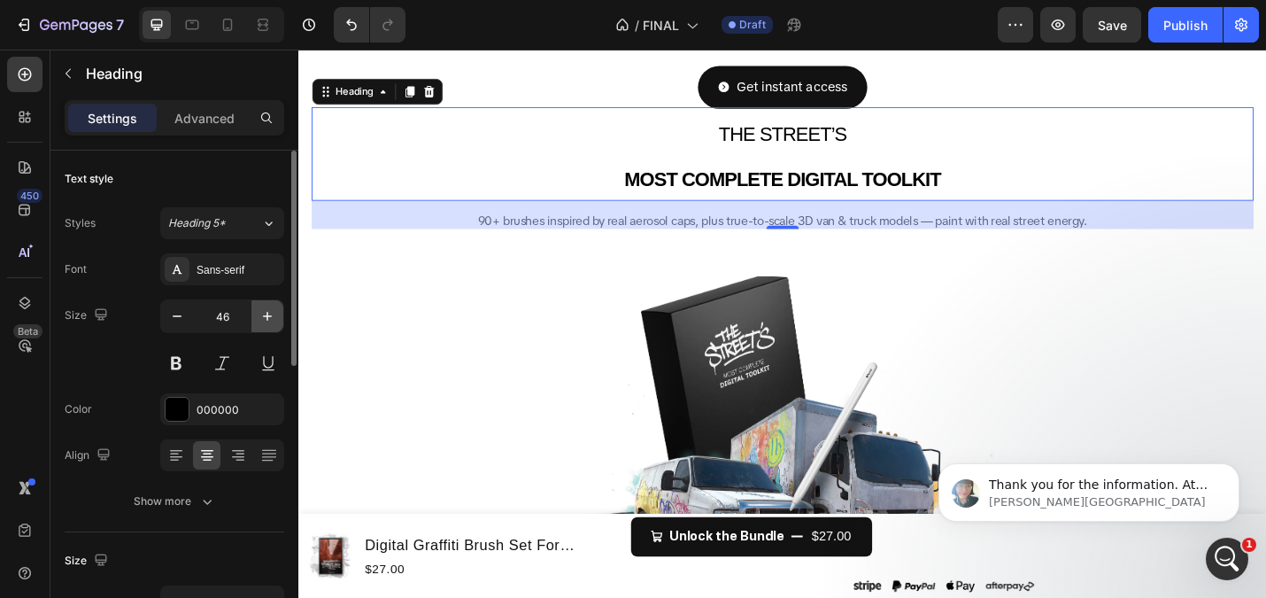
click at [264, 318] on icon "button" at bounding box center [268, 316] width 18 height 18
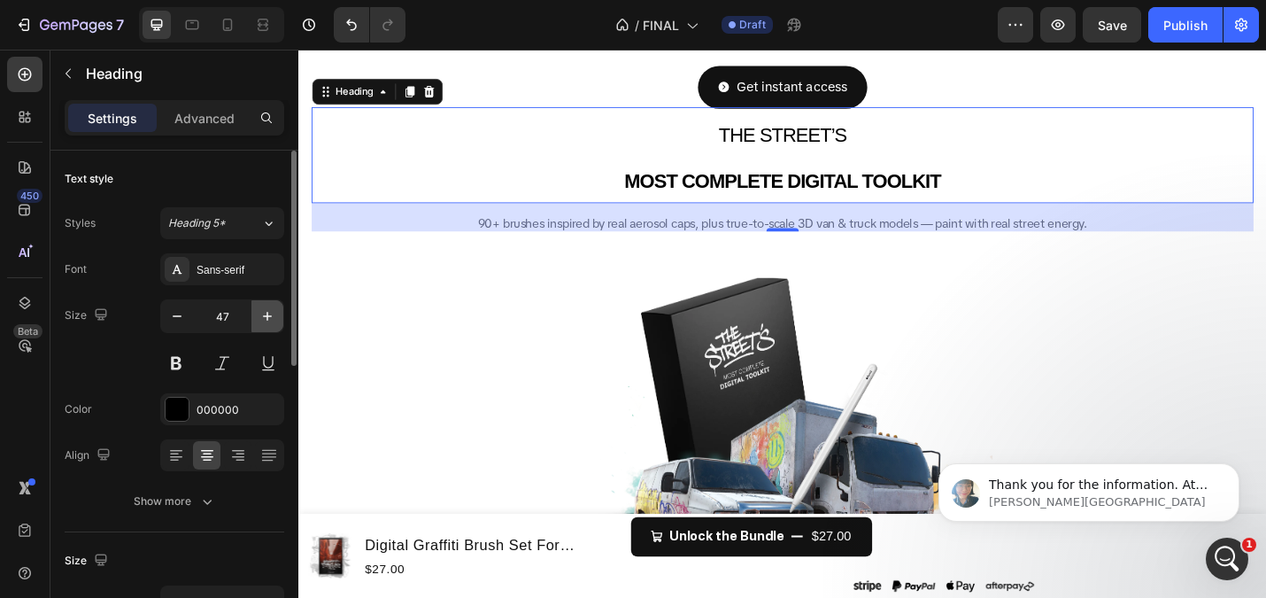
click at [264, 318] on icon "button" at bounding box center [268, 316] width 18 height 18
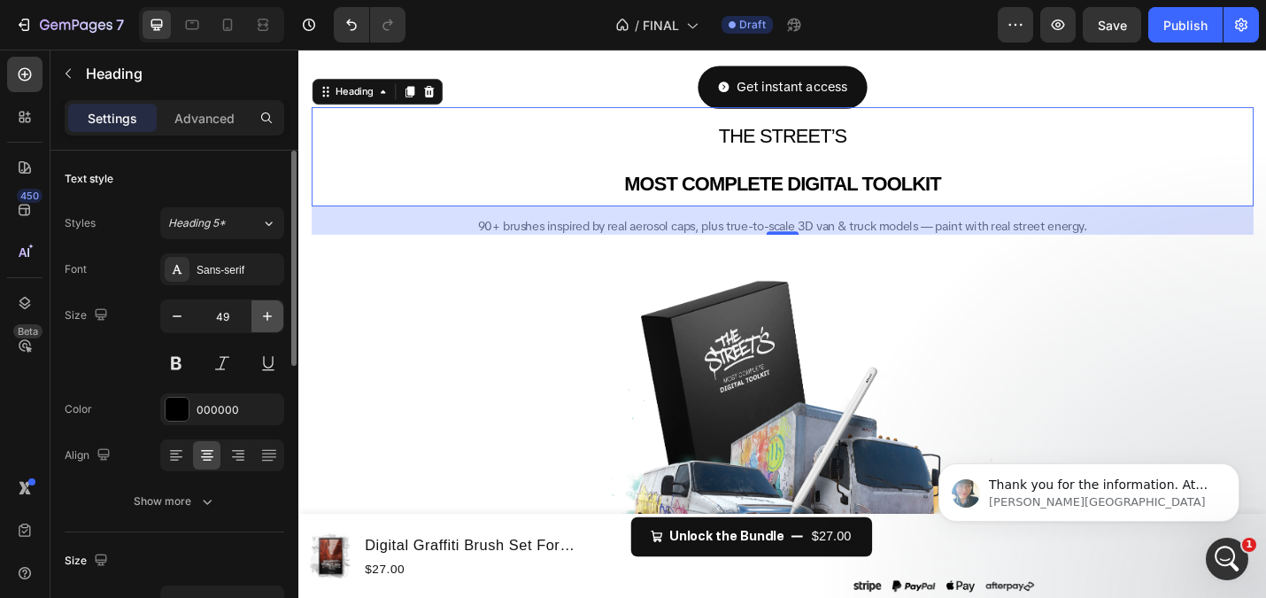
click at [264, 318] on icon "button" at bounding box center [268, 316] width 18 height 18
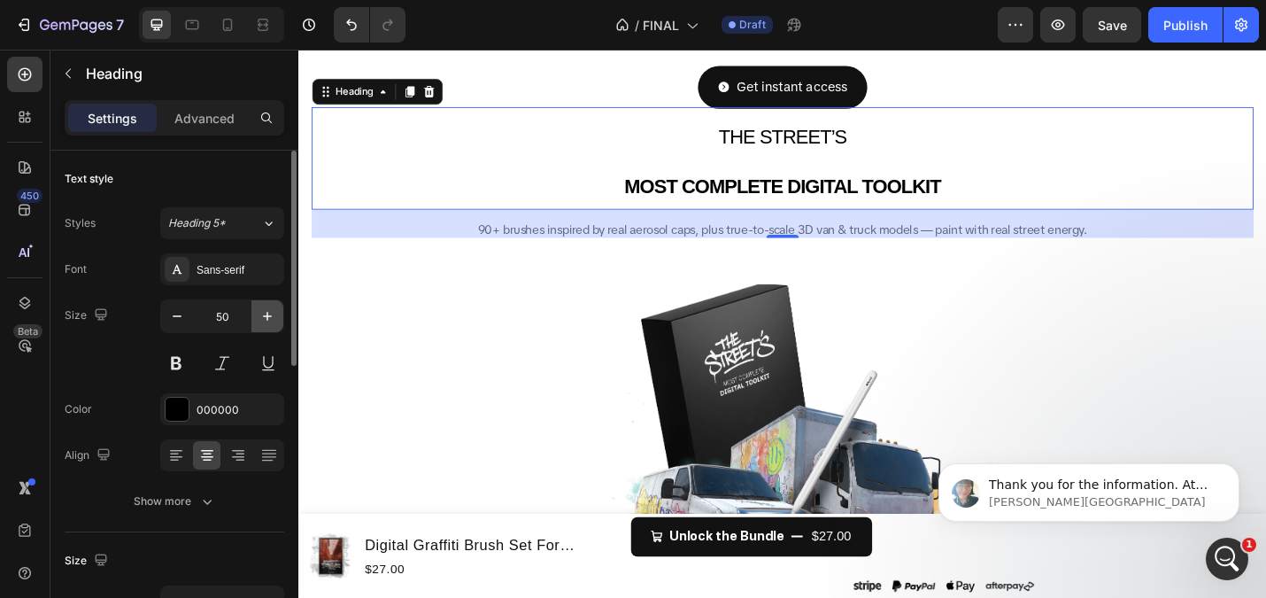
click at [264, 318] on icon "button" at bounding box center [268, 316] width 18 height 18
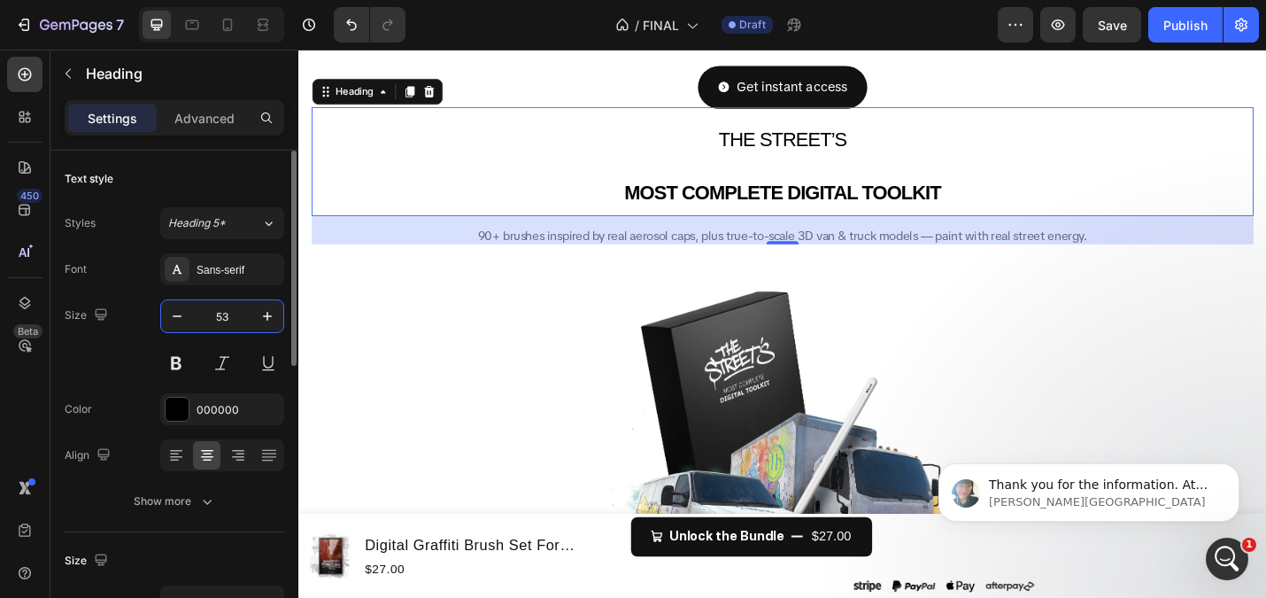
click at [224, 312] on input "53" at bounding box center [222, 316] width 58 height 32
click at [220, 222] on span "Heading 5*" at bounding box center [197, 223] width 58 height 16
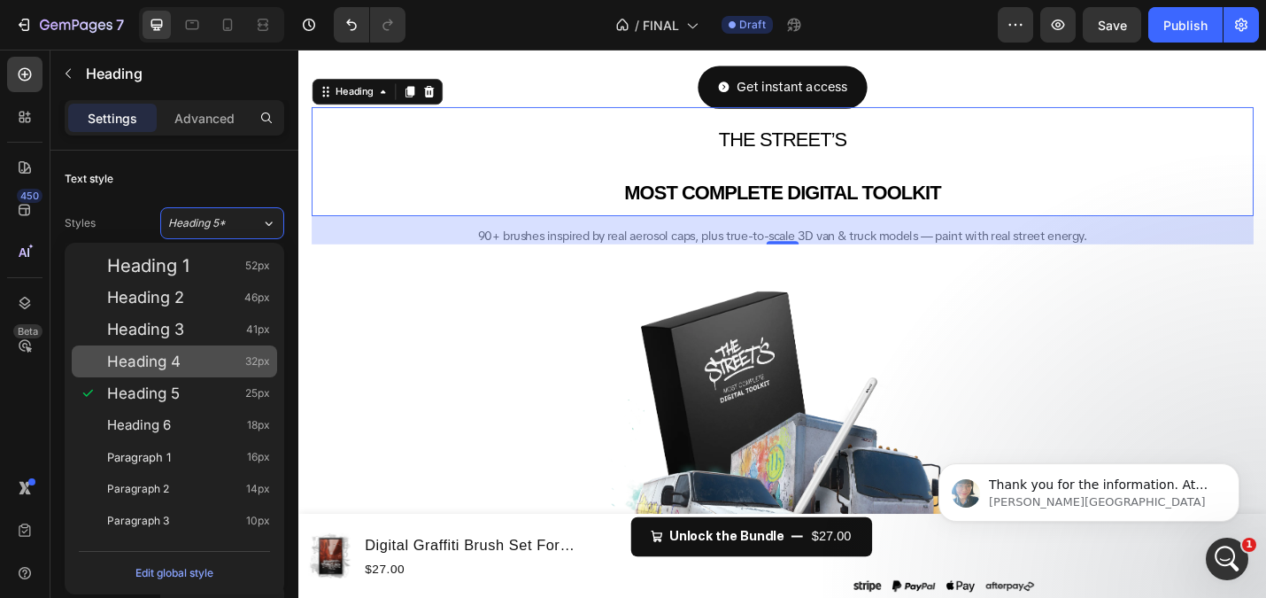
click at [197, 364] on div "Heading 4 32px" at bounding box center [188, 361] width 163 height 18
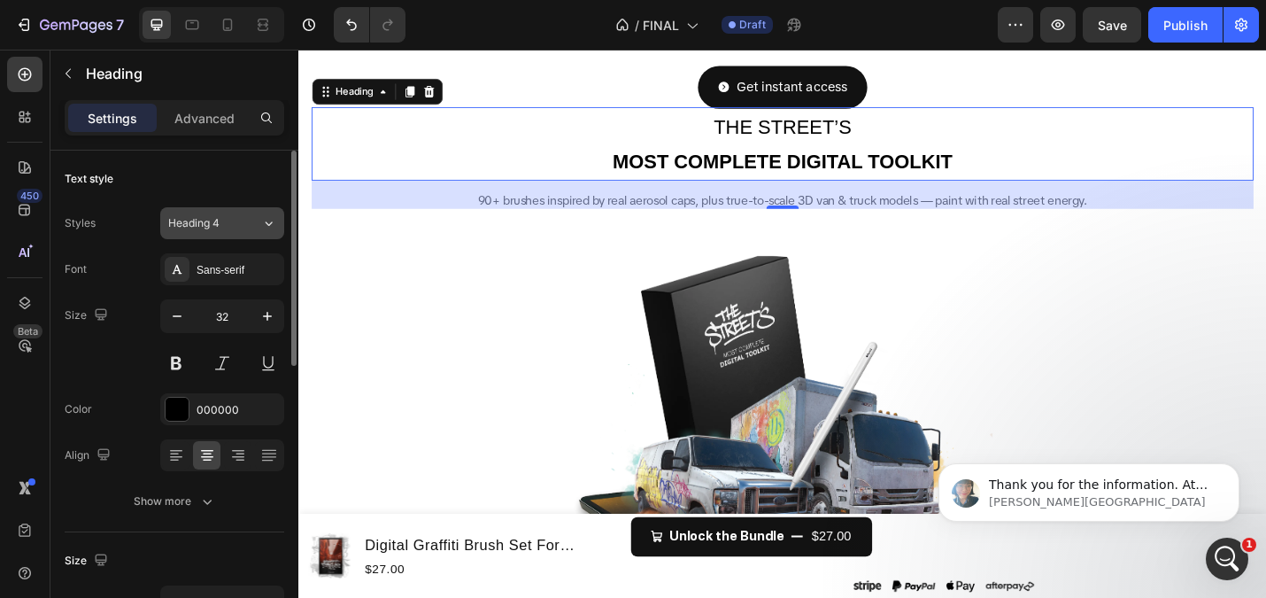
click at [216, 232] on button "Heading 4" at bounding box center [222, 223] width 124 height 32
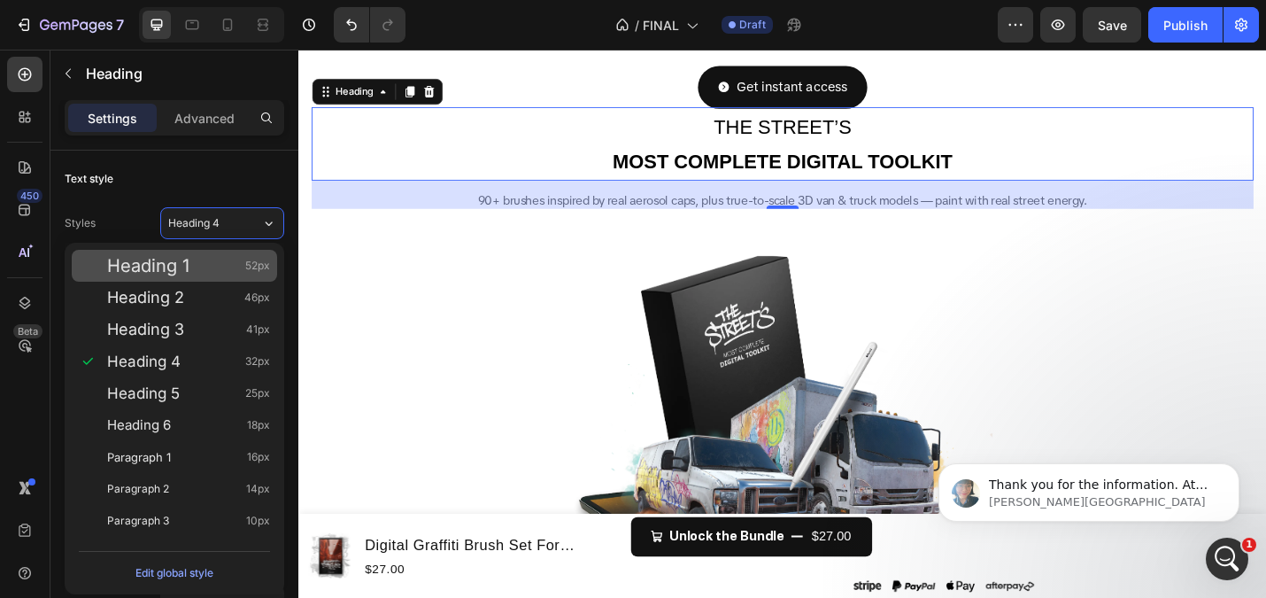
click at [220, 262] on div "Heading 1 52px" at bounding box center [188, 266] width 163 height 18
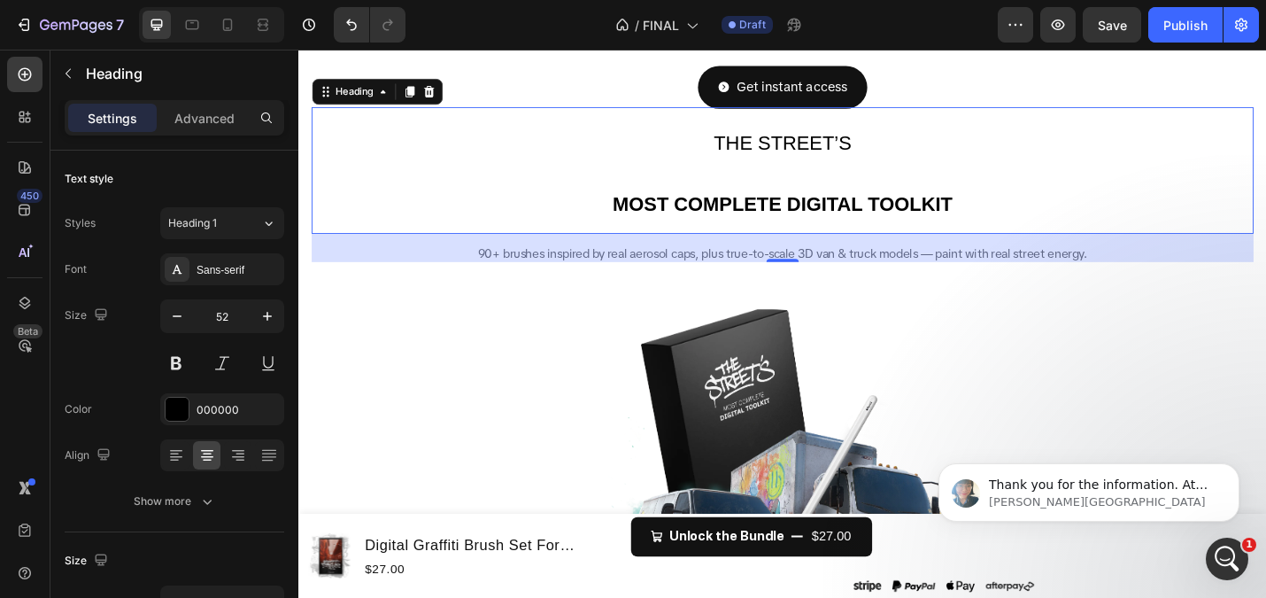
click at [220, 262] on div "Sans-serif" at bounding box center [238, 270] width 83 height 16
click at [216, 225] on span "Heading 1" at bounding box center [192, 223] width 49 height 16
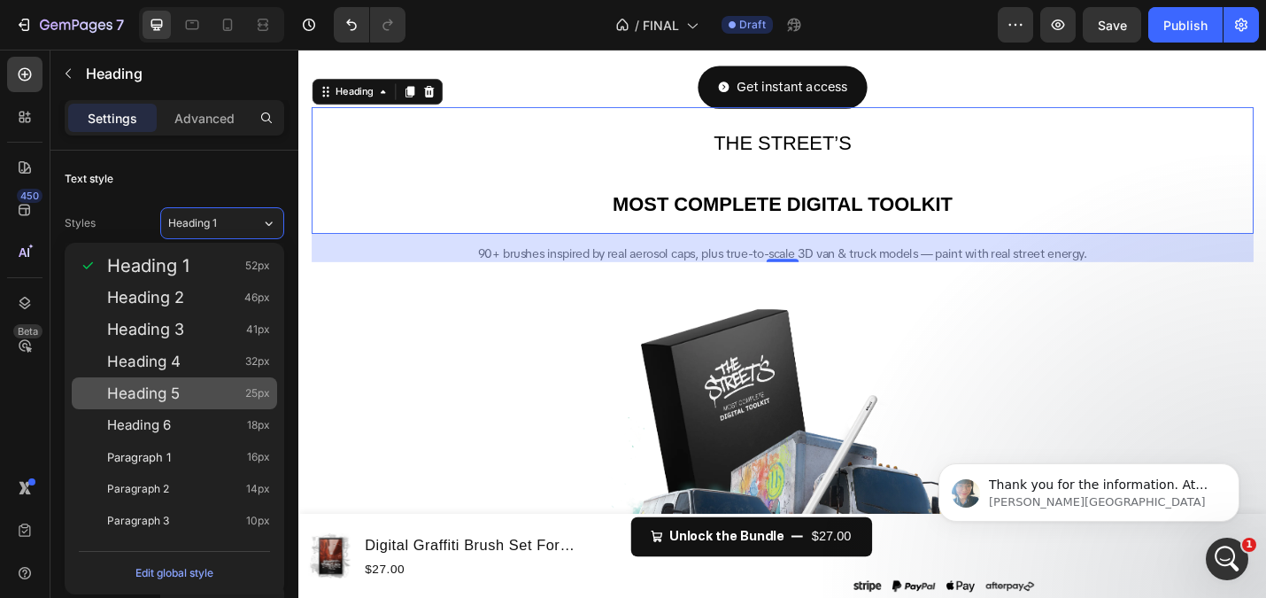
click at [210, 384] on div "Heading 5 25px" at bounding box center [188, 393] width 163 height 18
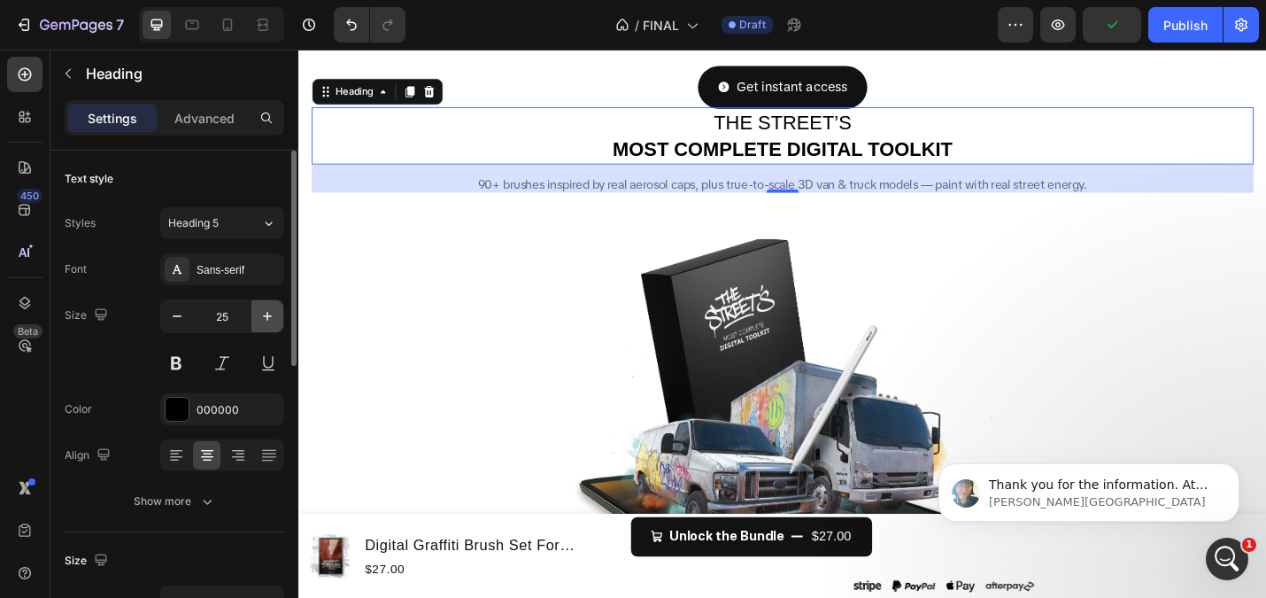
click at [255, 314] on button "button" at bounding box center [267, 316] width 32 height 32
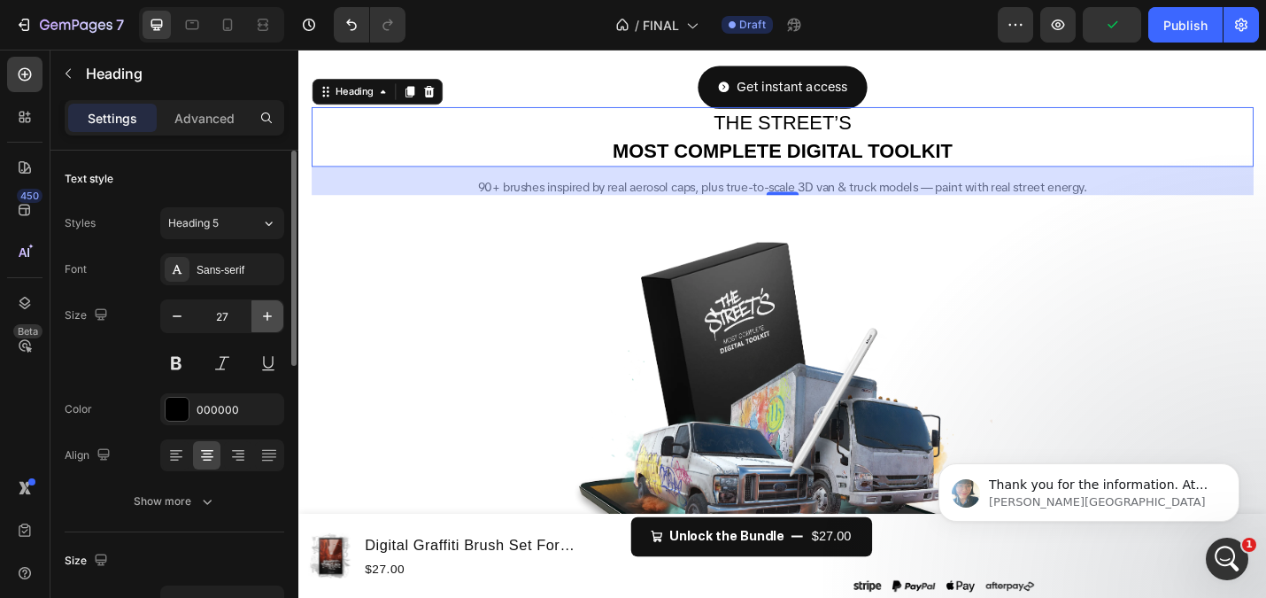
click at [255, 314] on button "button" at bounding box center [267, 316] width 32 height 32
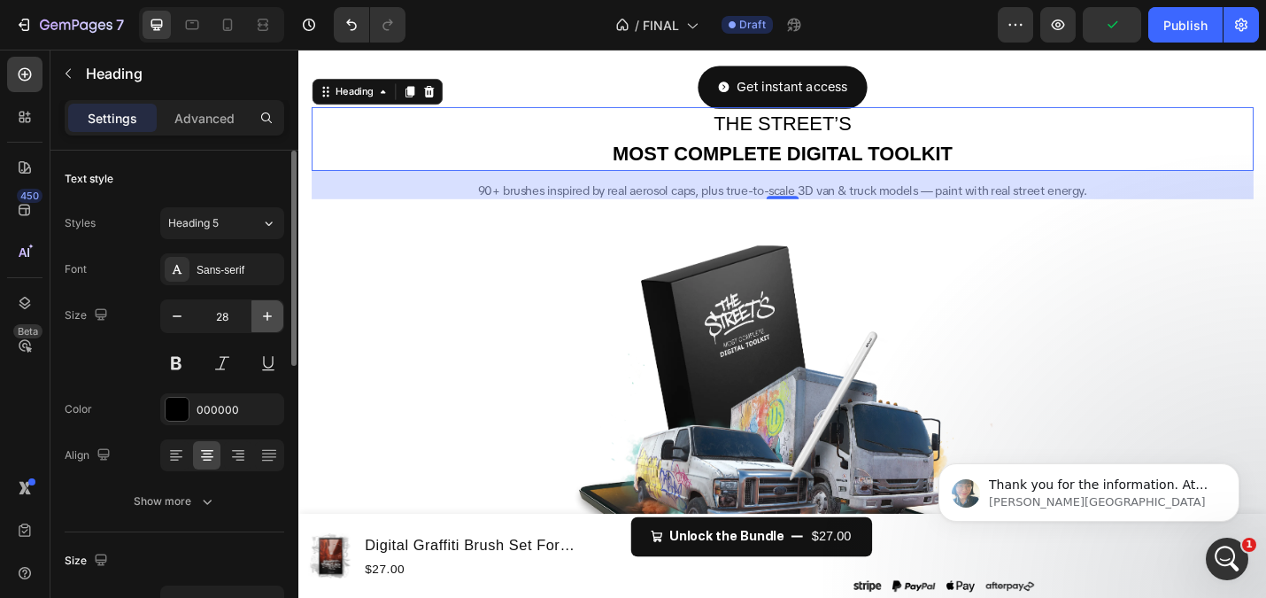
click at [255, 314] on button "button" at bounding box center [267, 316] width 32 height 32
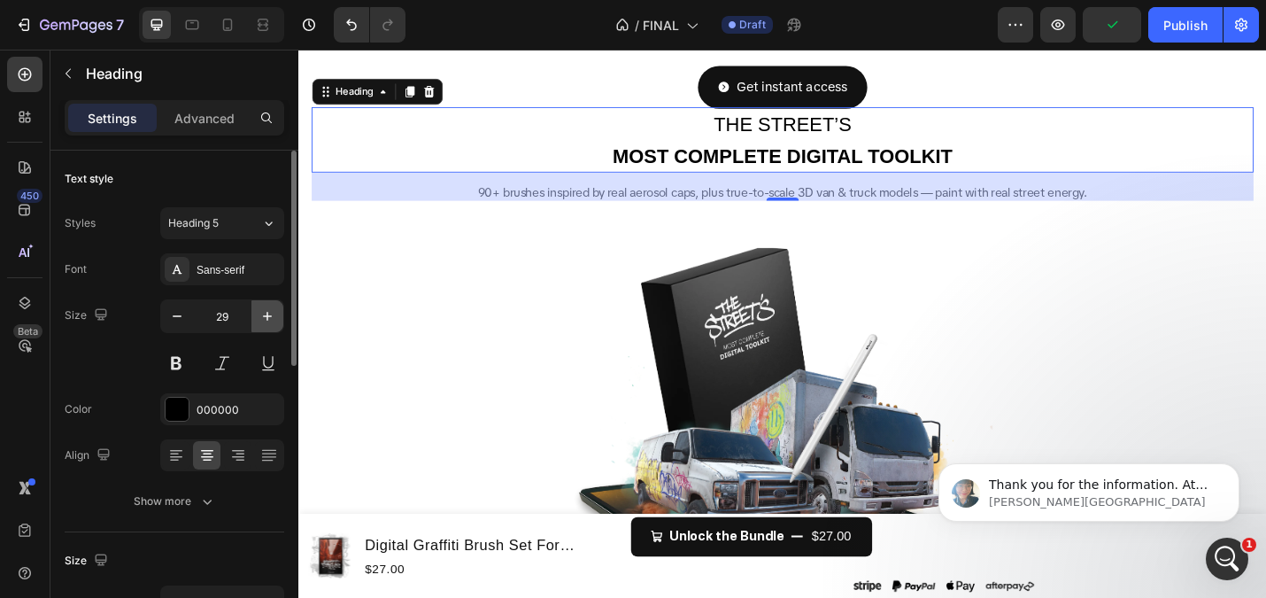
click at [255, 314] on button "button" at bounding box center [267, 316] width 32 height 32
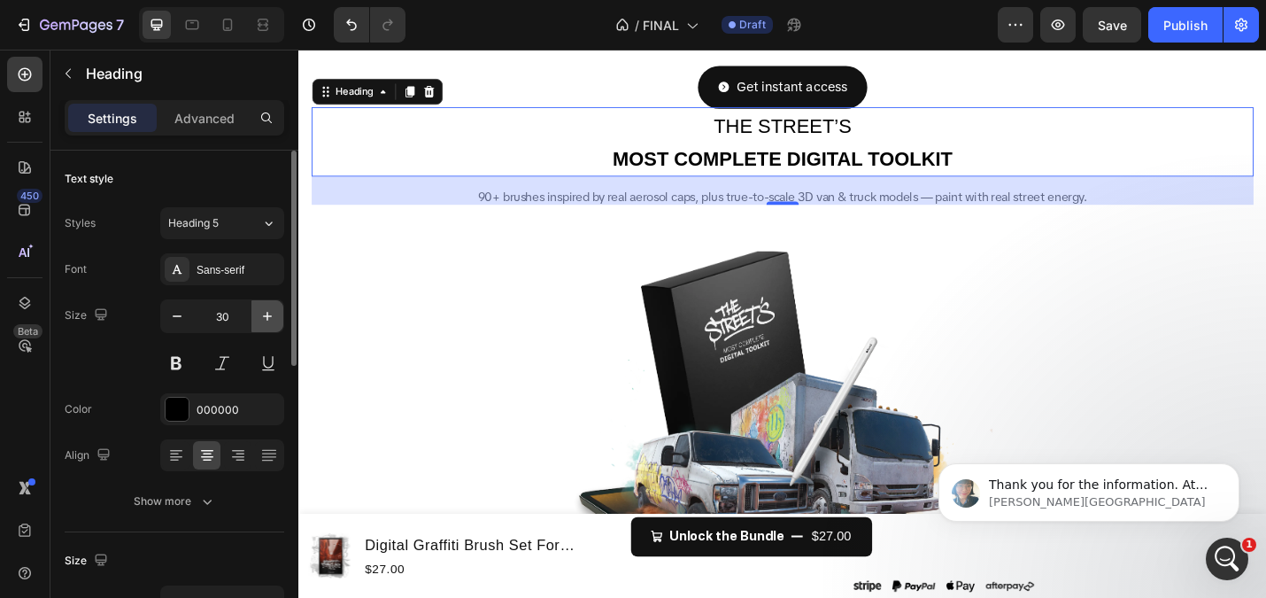
click at [255, 314] on button "button" at bounding box center [267, 316] width 32 height 32
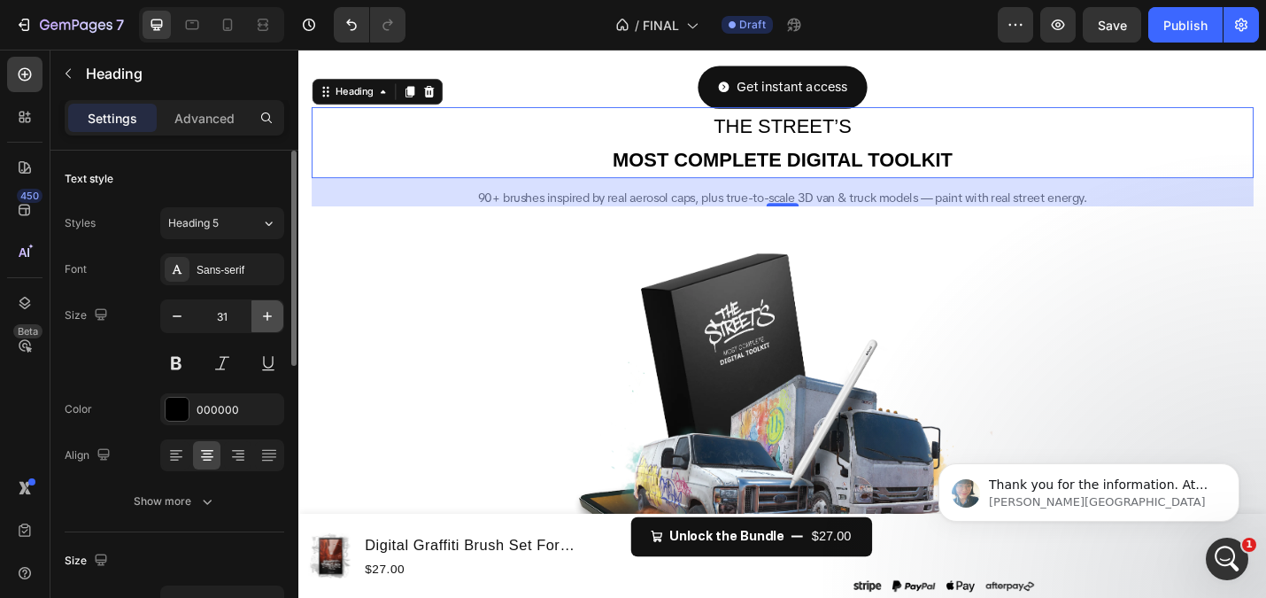
click at [255, 314] on button "button" at bounding box center [267, 316] width 32 height 32
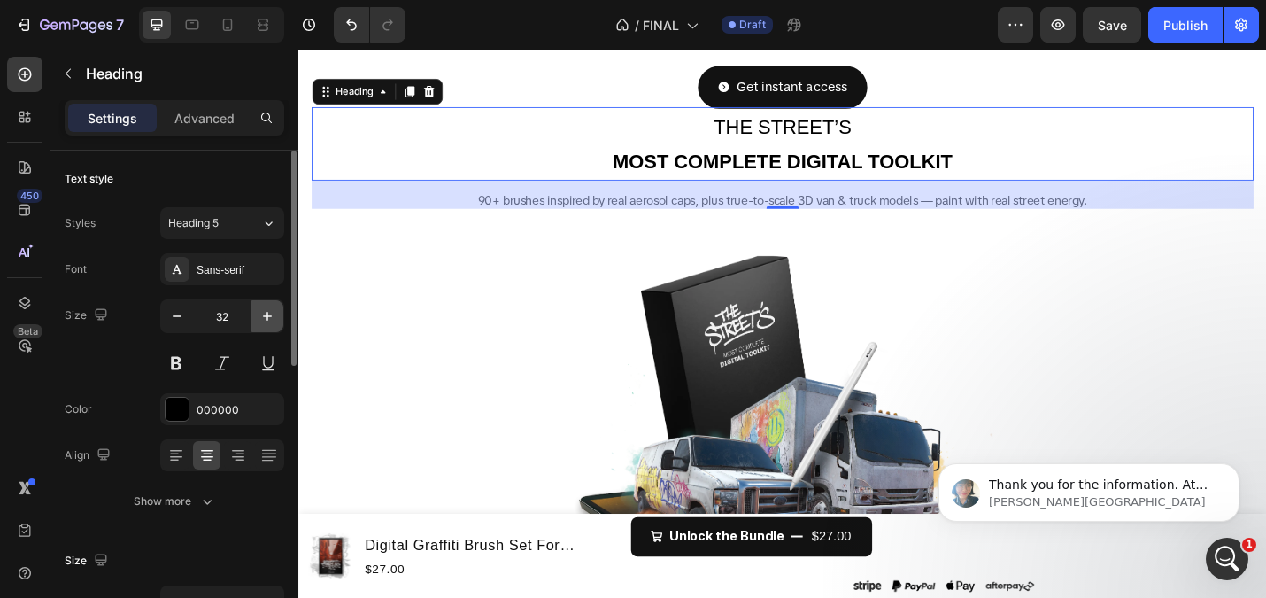
click at [255, 314] on button "button" at bounding box center [267, 316] width 32 height 32
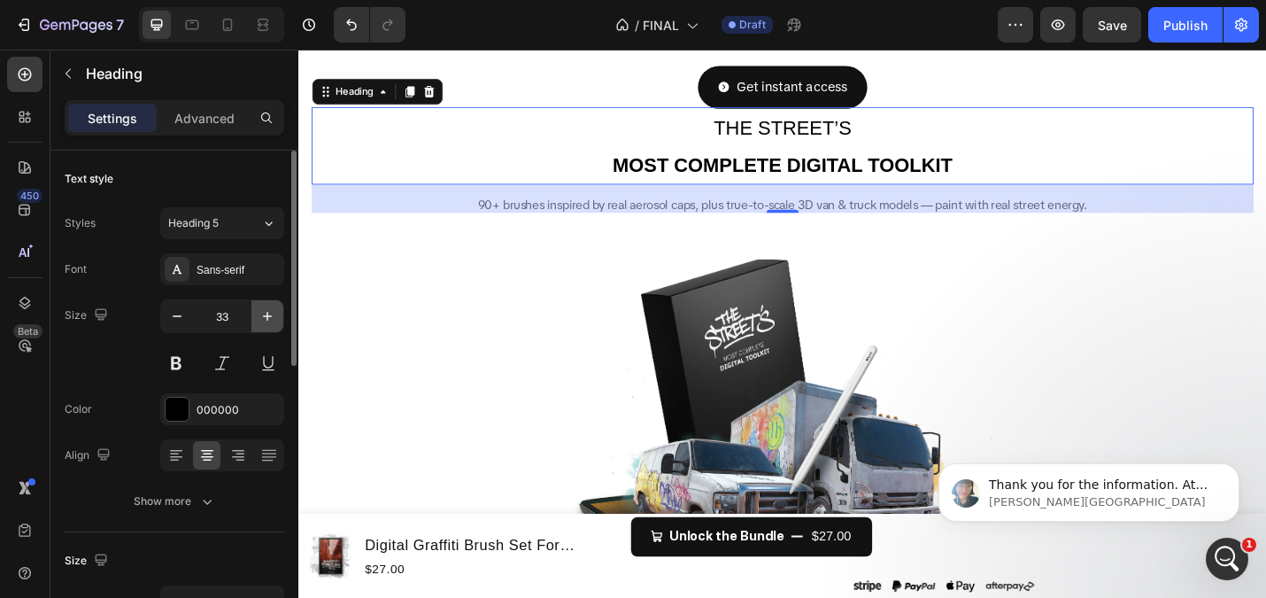
click at [255, 314] on button "button" at bounding box center [267, 316] width 32 height 32
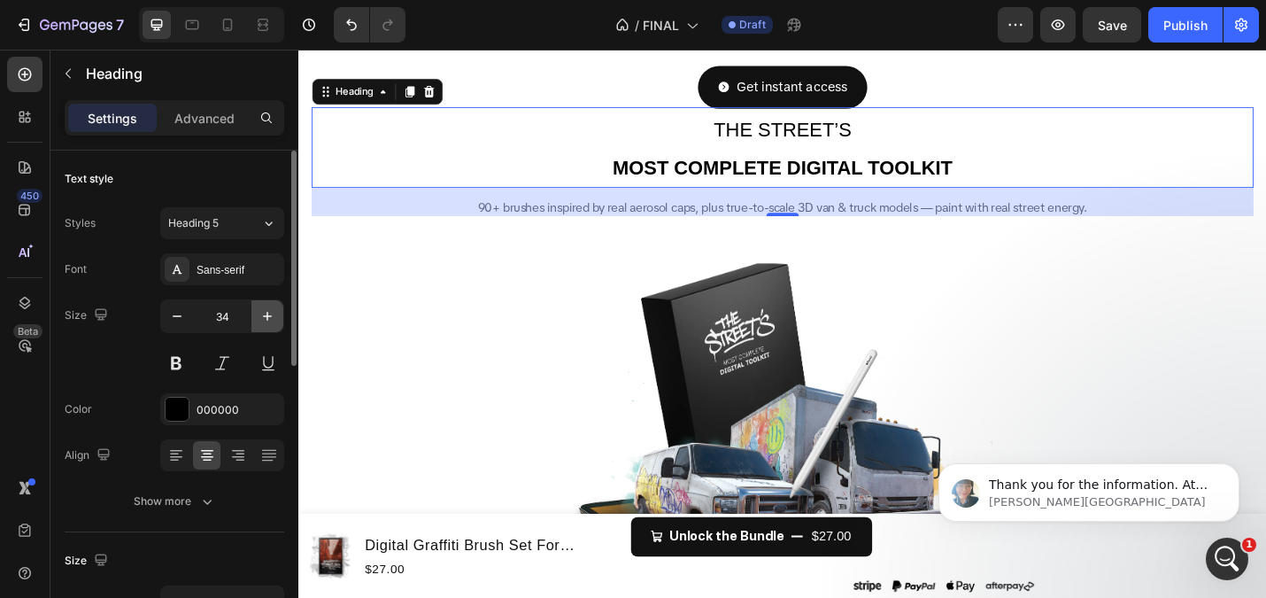
click at [255, 314] on button "button" at bounding box center [267, 316] width 32 height 32
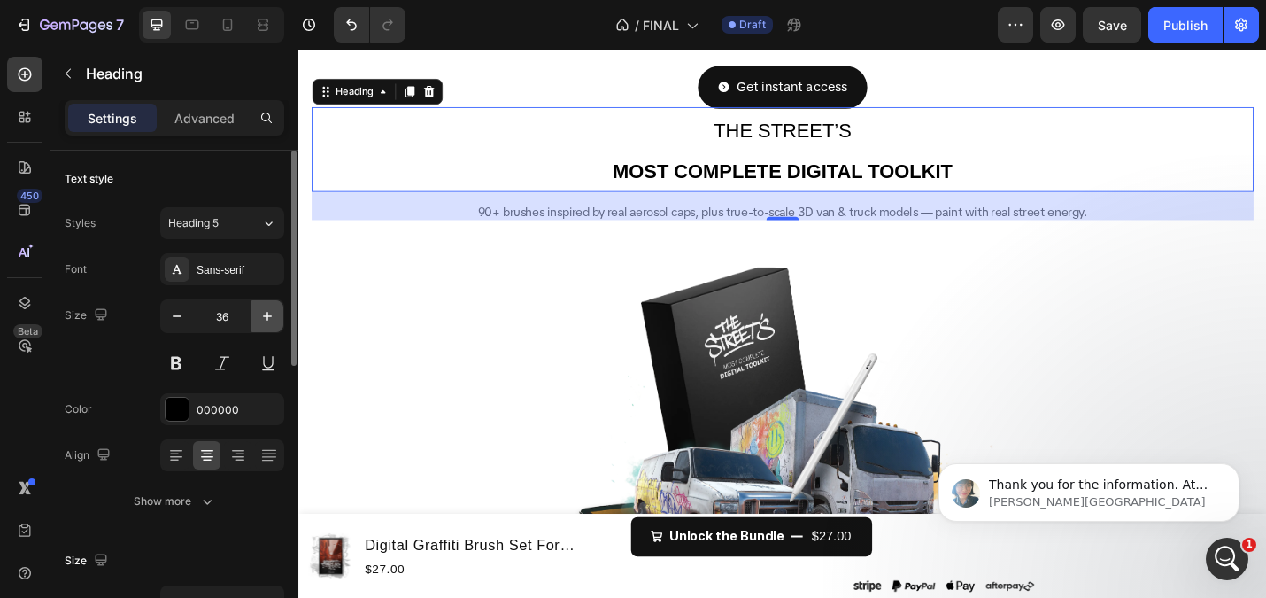
click at [255, 314] on button "button" at bounding box center [267, 316] width 32 height 32
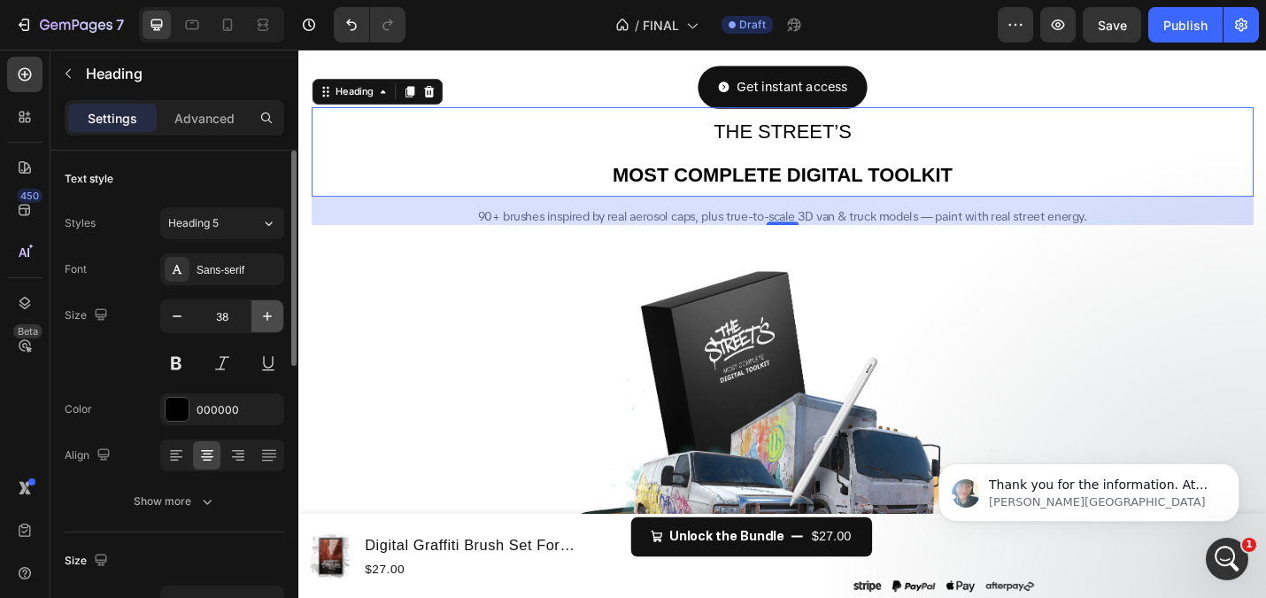
click at [255, 314] on button "button" at bounding box center [267, 316] width 32 height 32
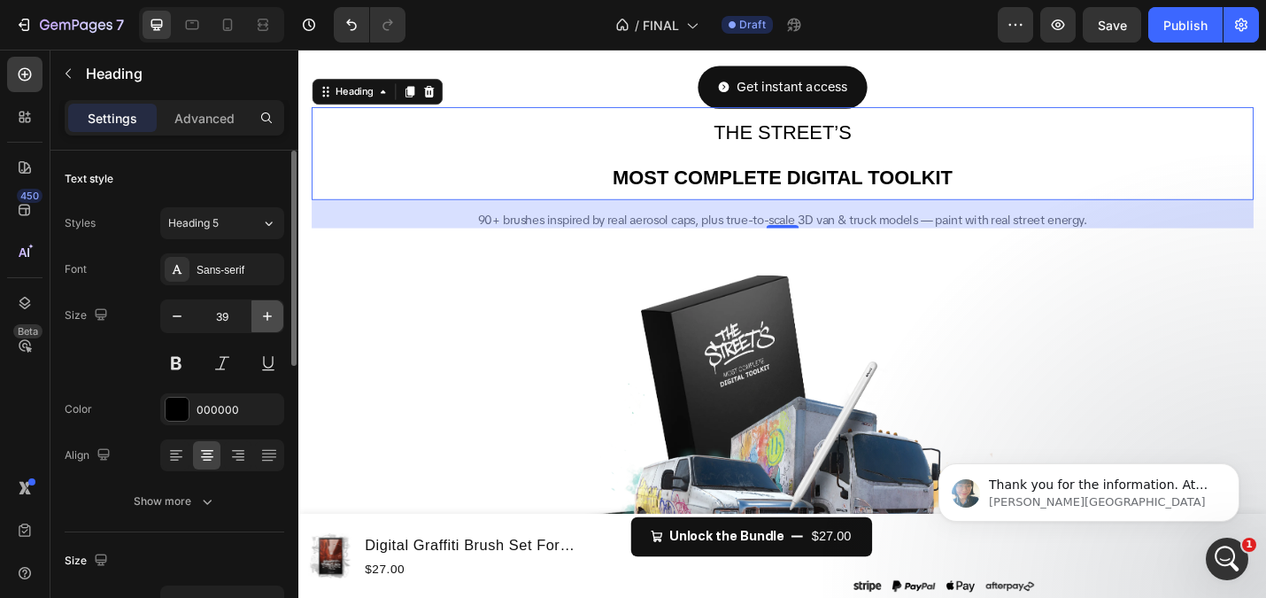
click at [255, 314] on button "button" at bounding box center [267, 316] width 32 height 32
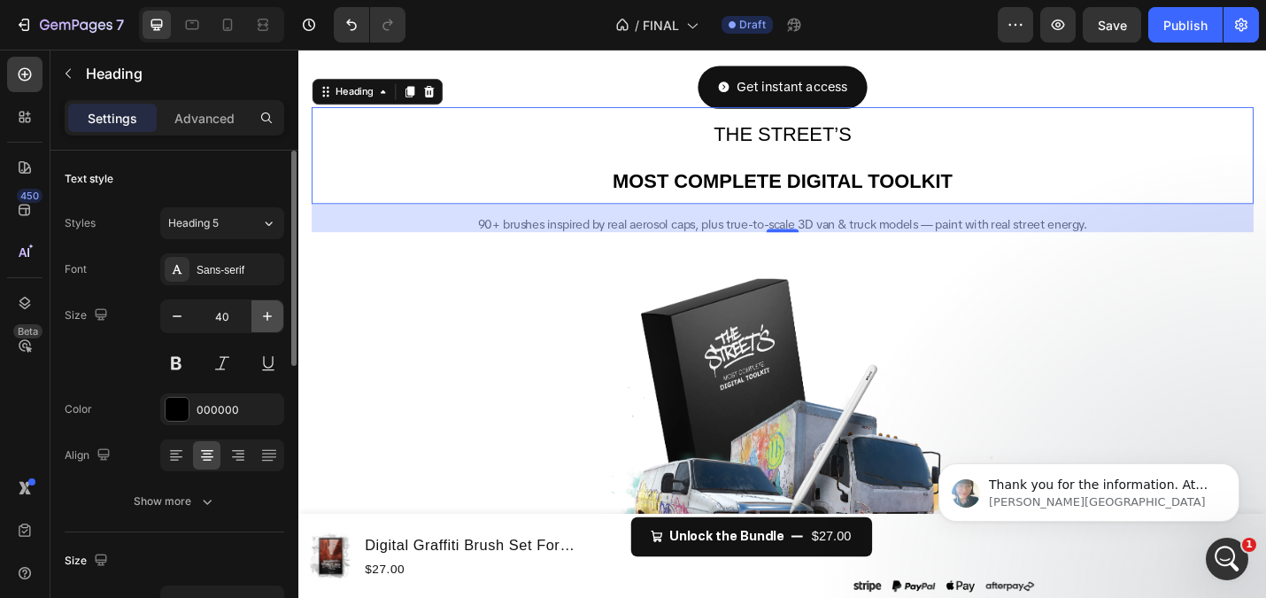
click at [255, 314] on button "button" at bounding box center [267, 316] width 32 height 32
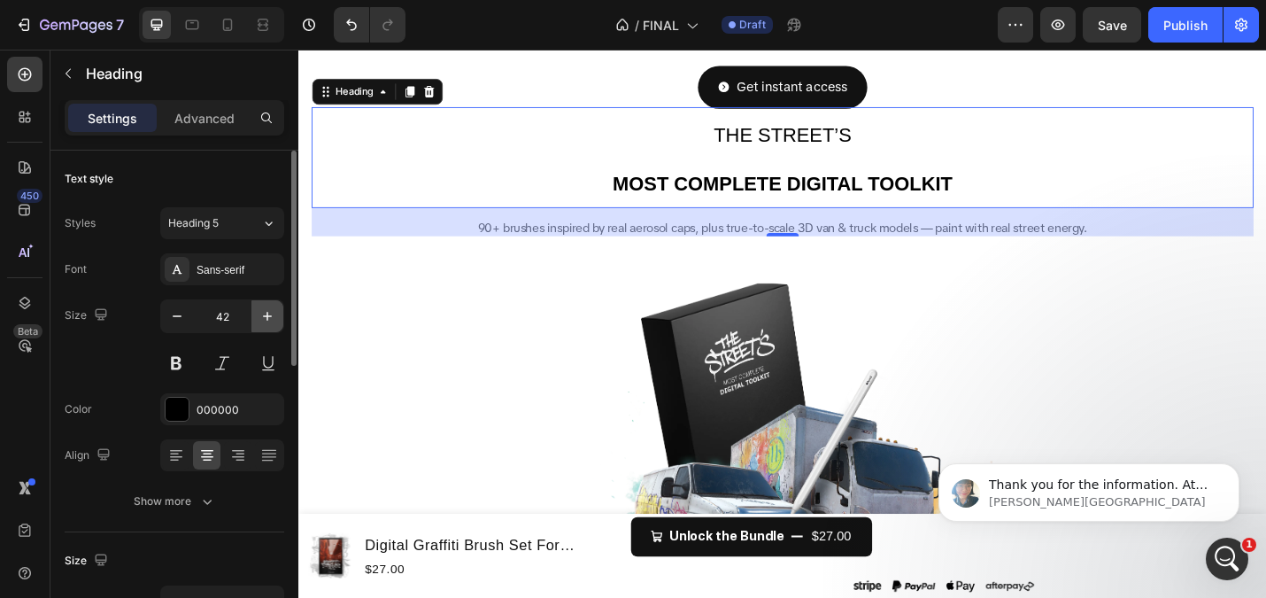
click at [255, 314] on button "button" at bounding box center [267, 316] width 32 height 32
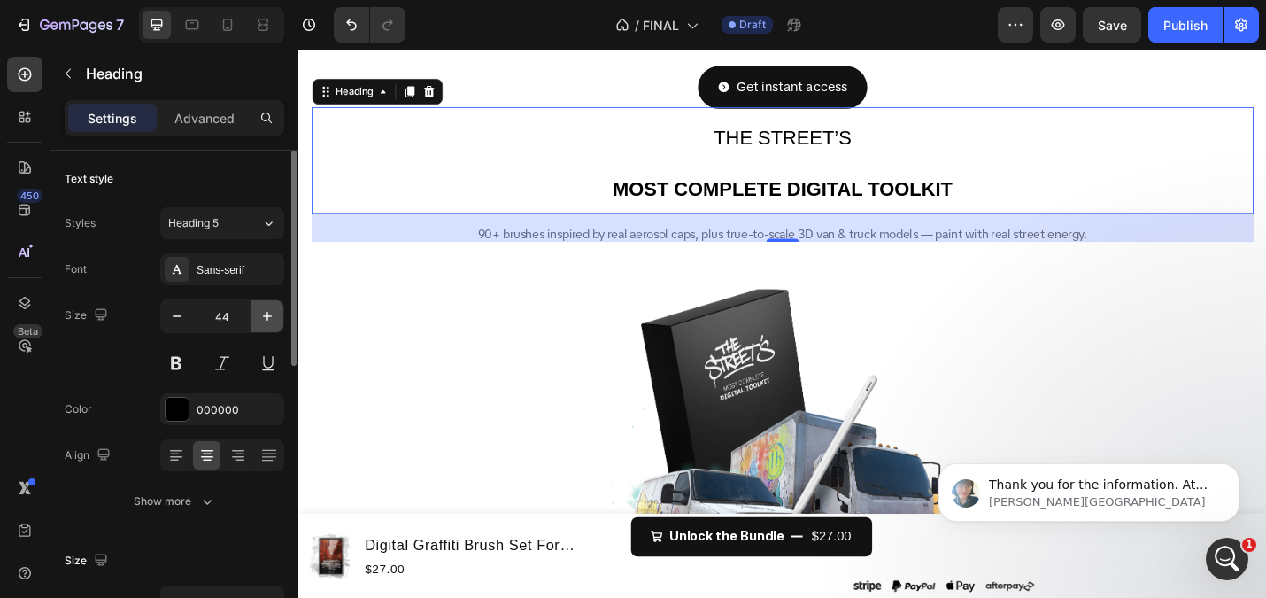
click at [255, 314] on button "button" at bounding box center [267, 316] width 32 height 32
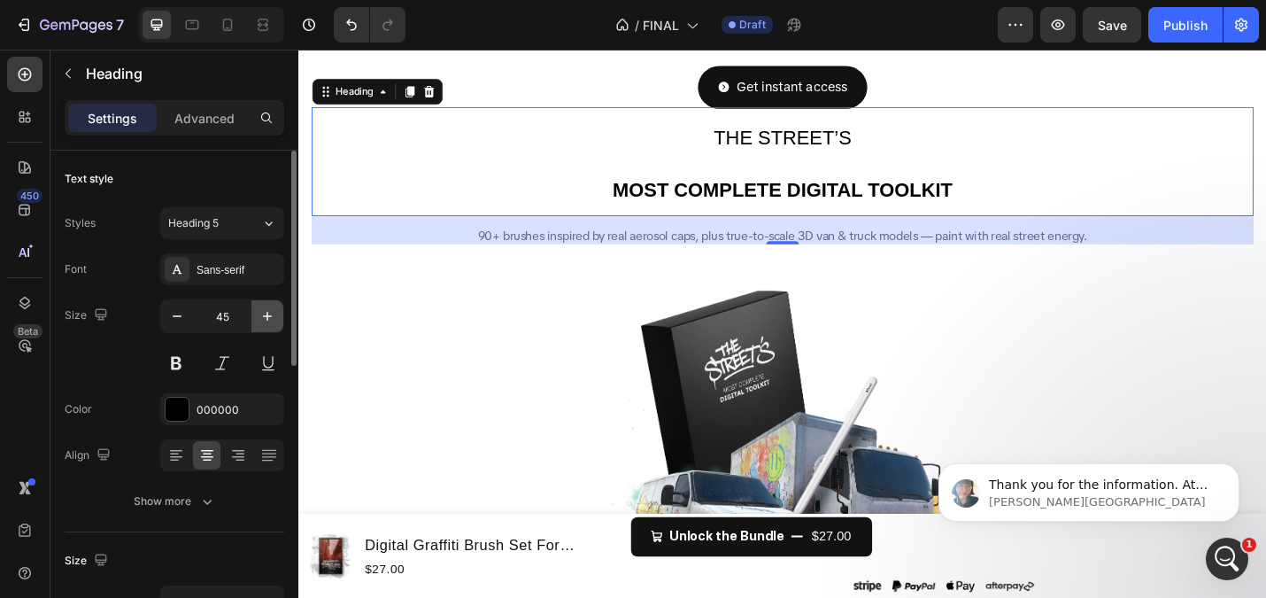
click at [255, 314] on button "button" at bounding box center [267, 316] width 32 height 32
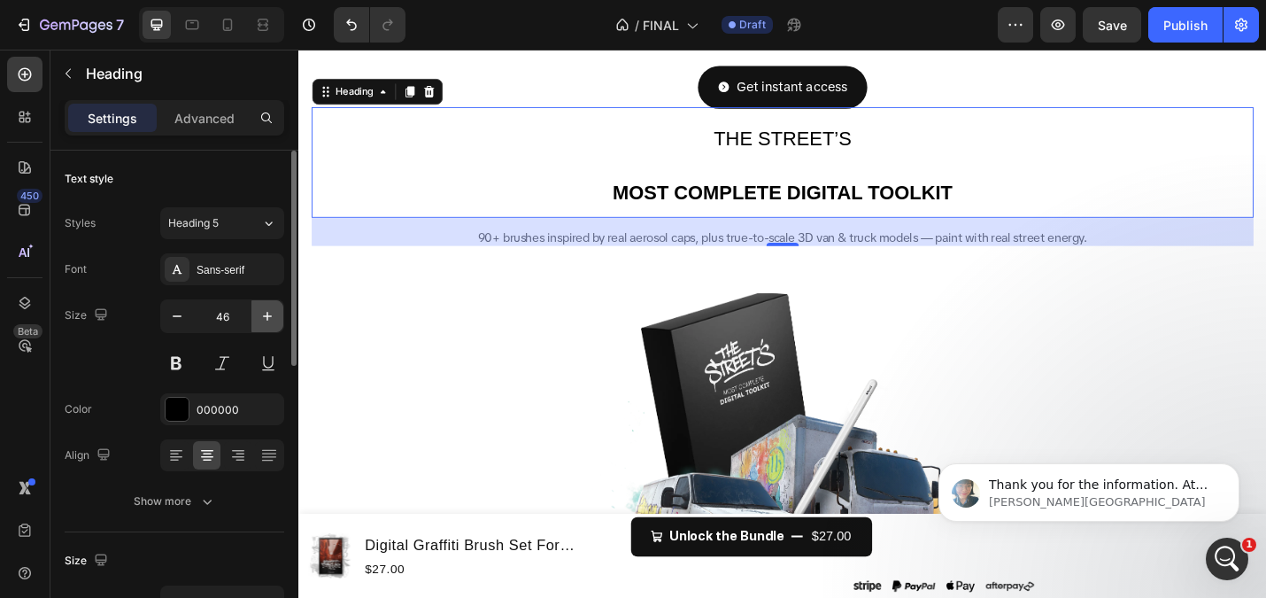
click at [255, 314] on button "button" at bounding box center [267, 316] width 32 height 32
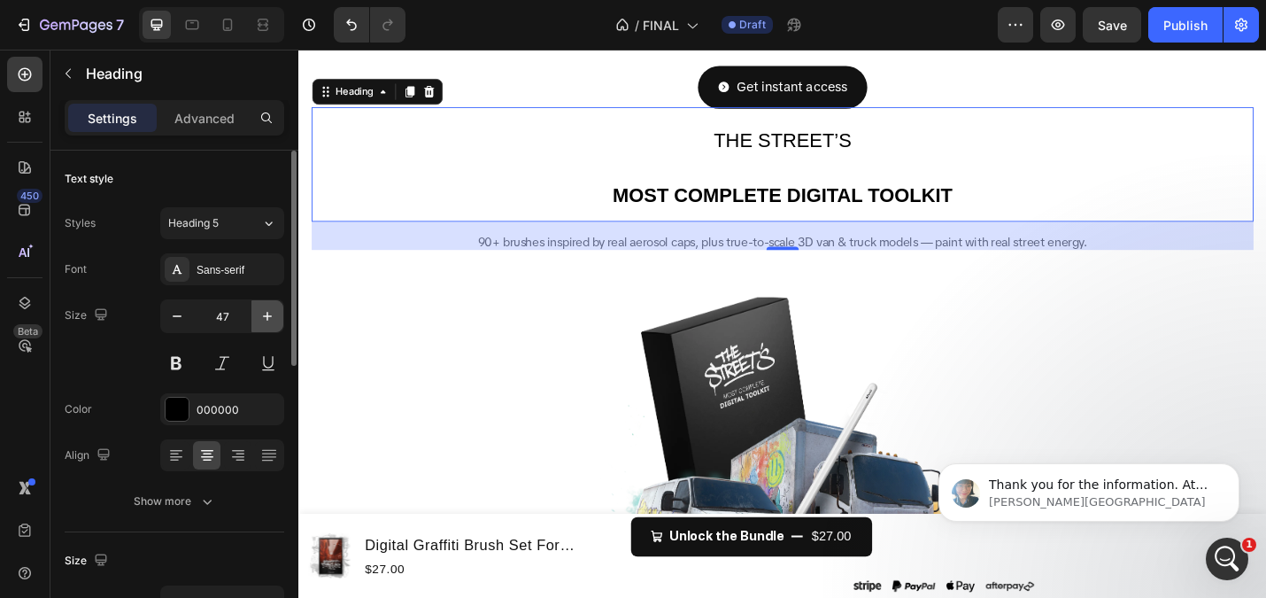
click at [255, 314] on button "button" at bounding box center [267, 316] width 32 height 32
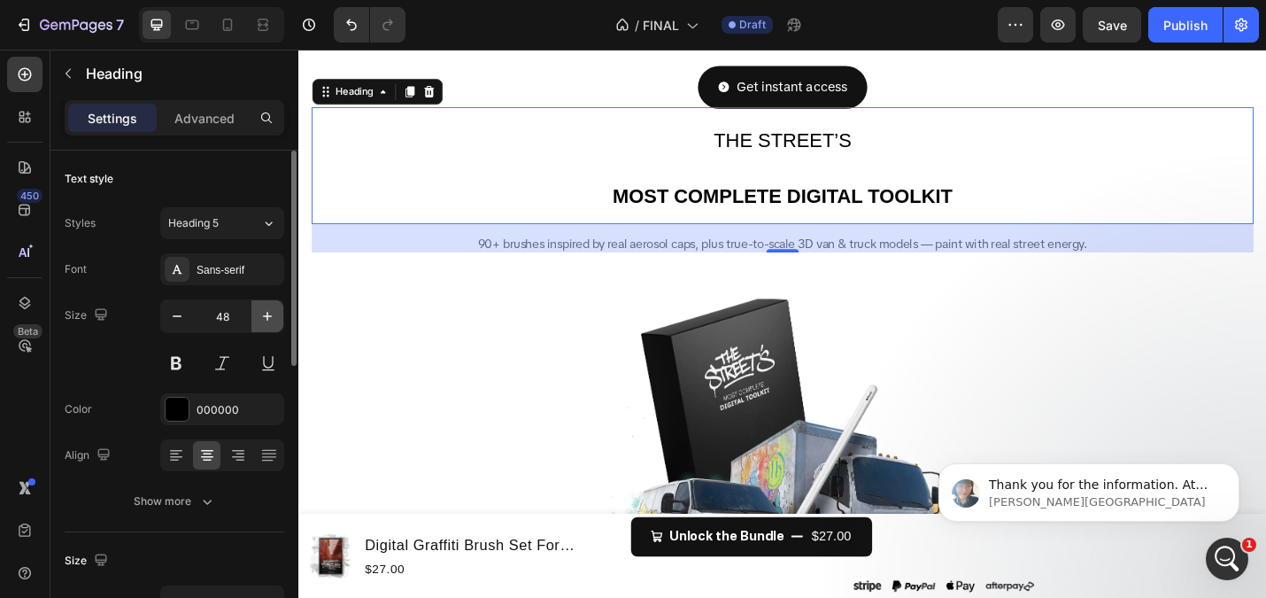
click at [255, 314] on button "button" at bounding box center [267, 316] width 32 height 32
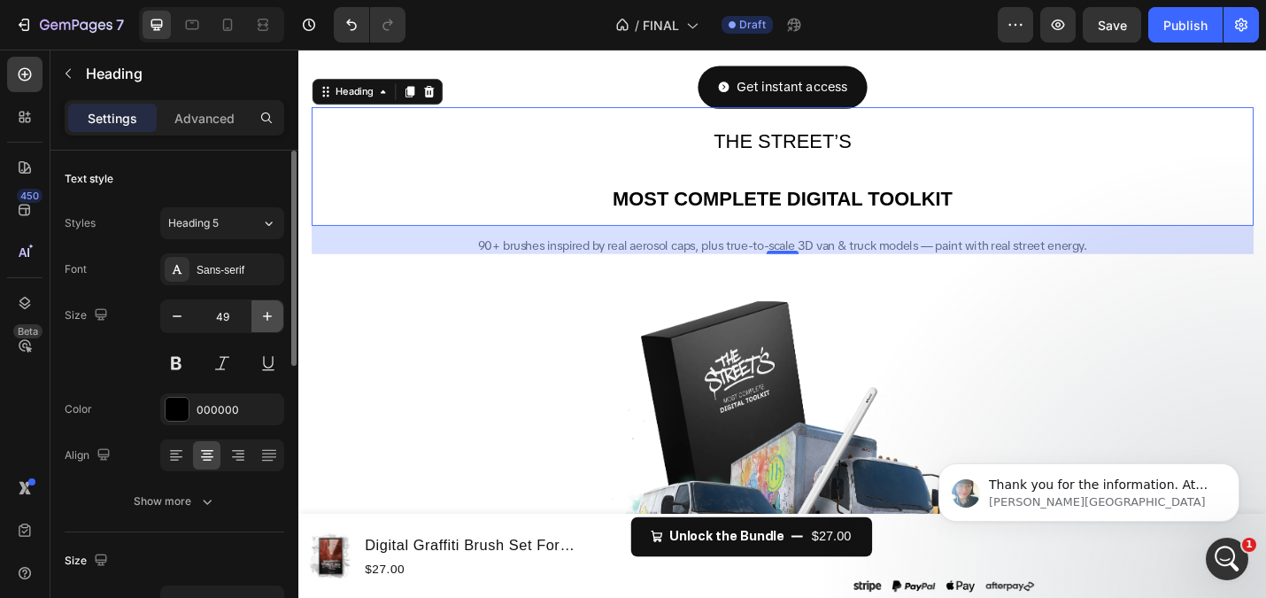
type input "50"
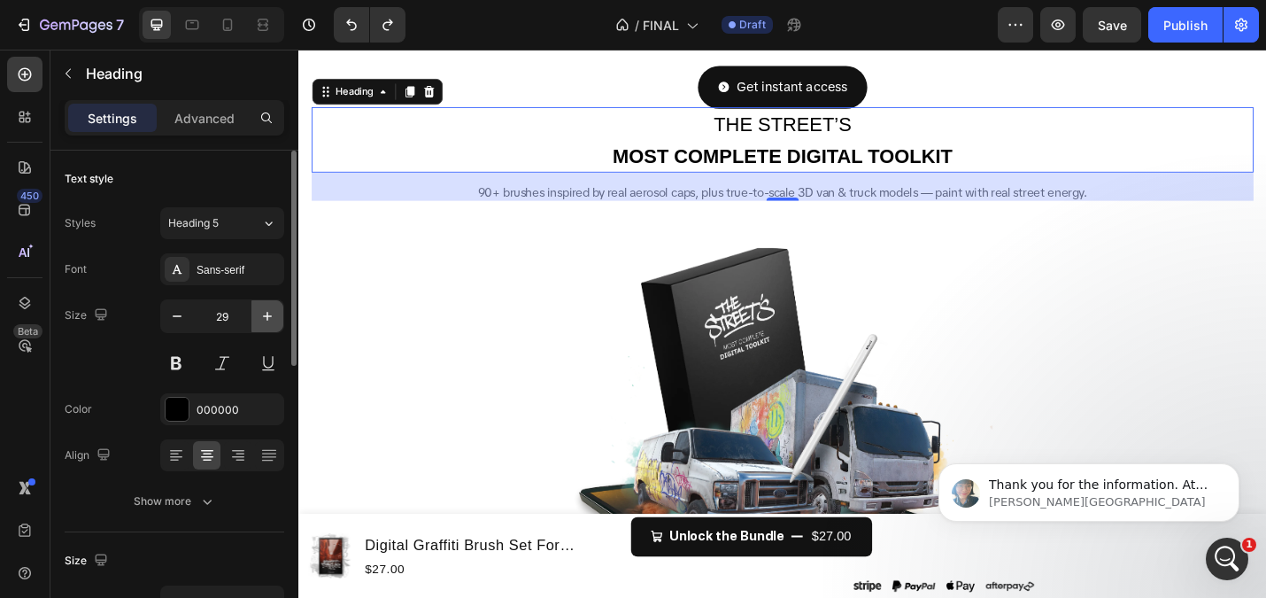
type input "28"
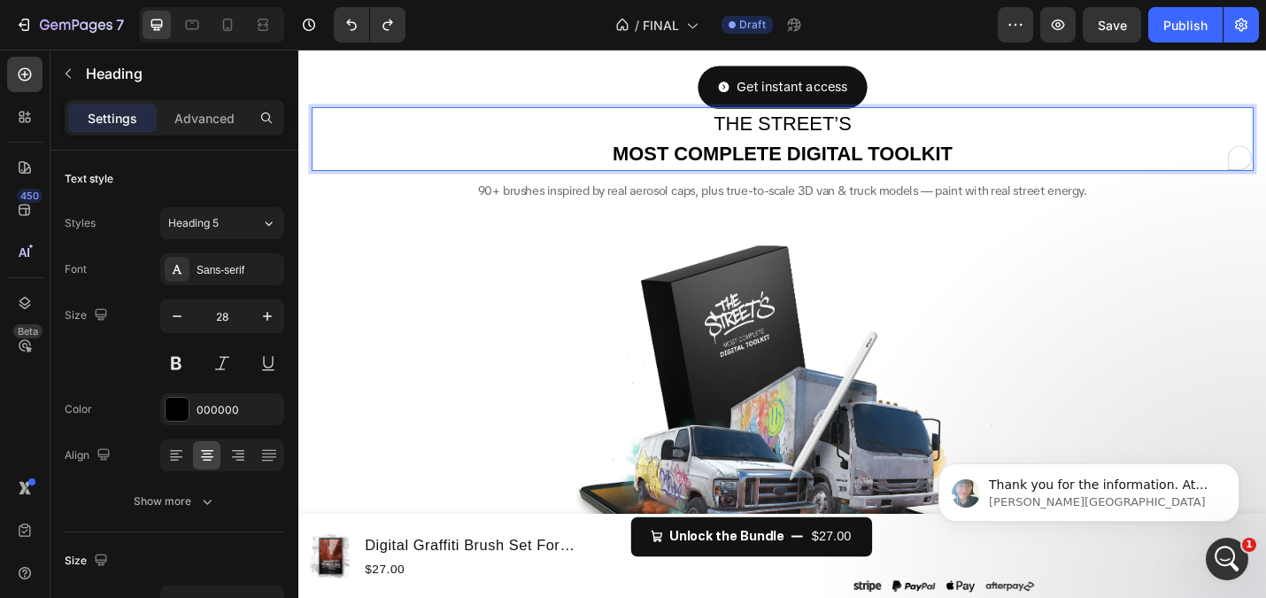
click at [994, 165] on strong "MOST COMPLETE DIGITAL TOOLKIT" at bounding box center [829, 163] width 373 height 24
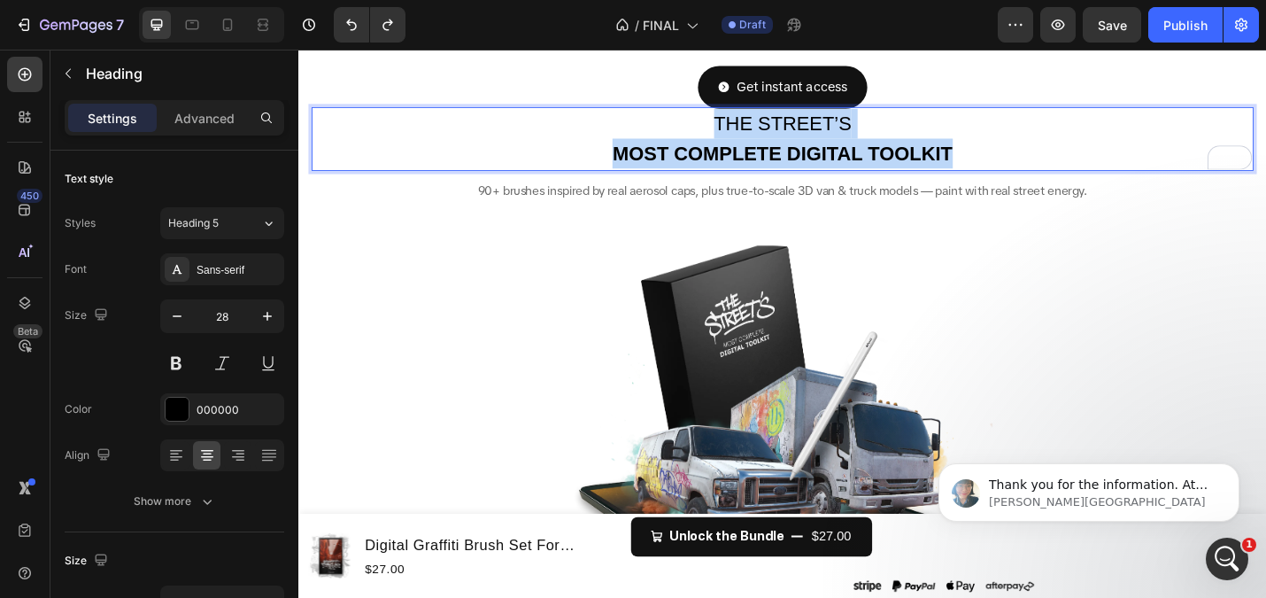
drag, startPoint x: 1053, startPoint y: 164, endPoint x: 709, endPoint y: 110, distance: 347.8
click at [709, 110] on div "FREE BRUSHES ARE KILLING YOUR STYLE Heading Generic. Flat. Soulless. They kill …" at bounding box center [830, 93] width 1034 height 277
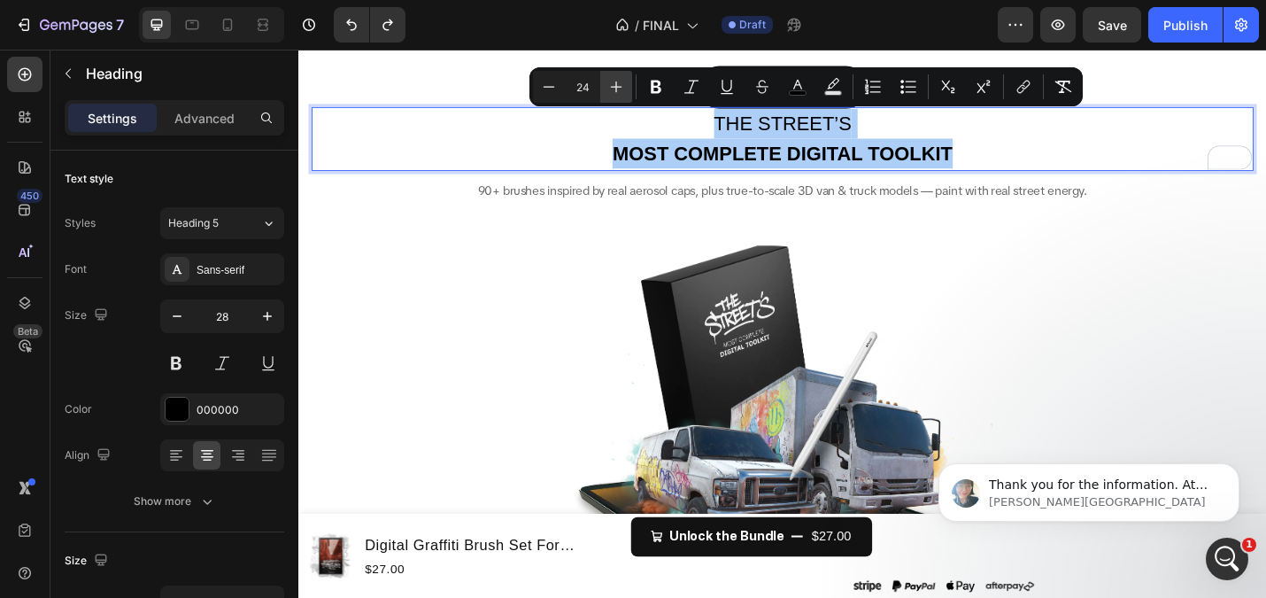
click at [617, 82] on icon "Editor contextual toolbar" at bounding box center [616, 87] width 18 height 18
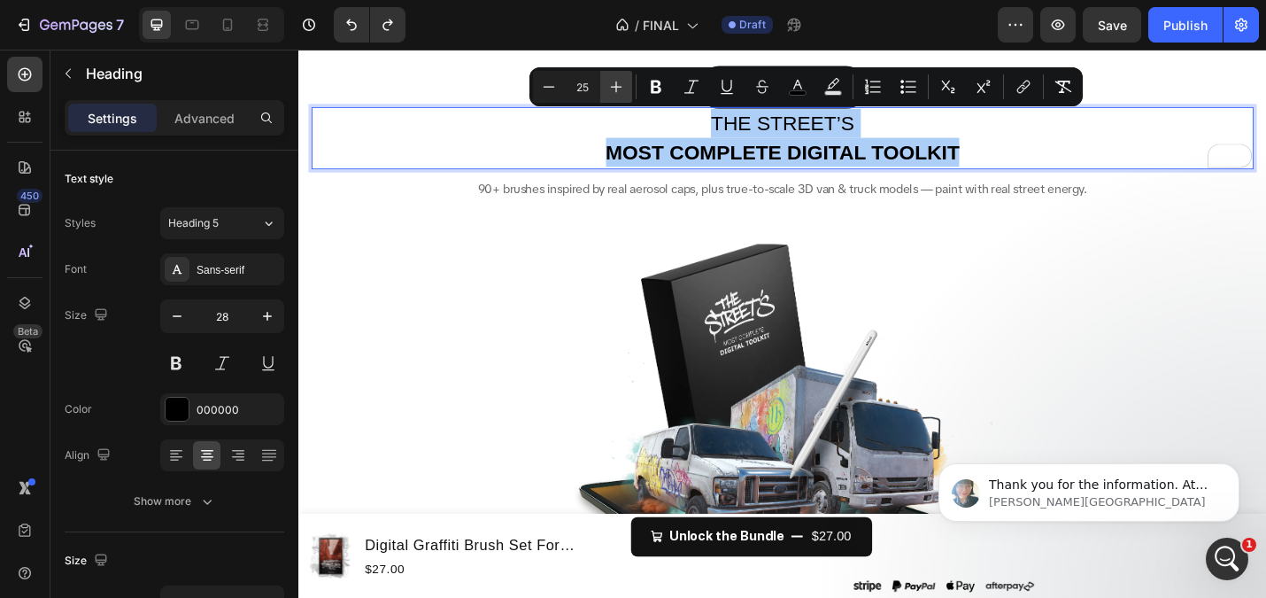
click at [617, 82] on icon "Editor contextual toolbar" at bounding box center [616, 87] width 18 height 18
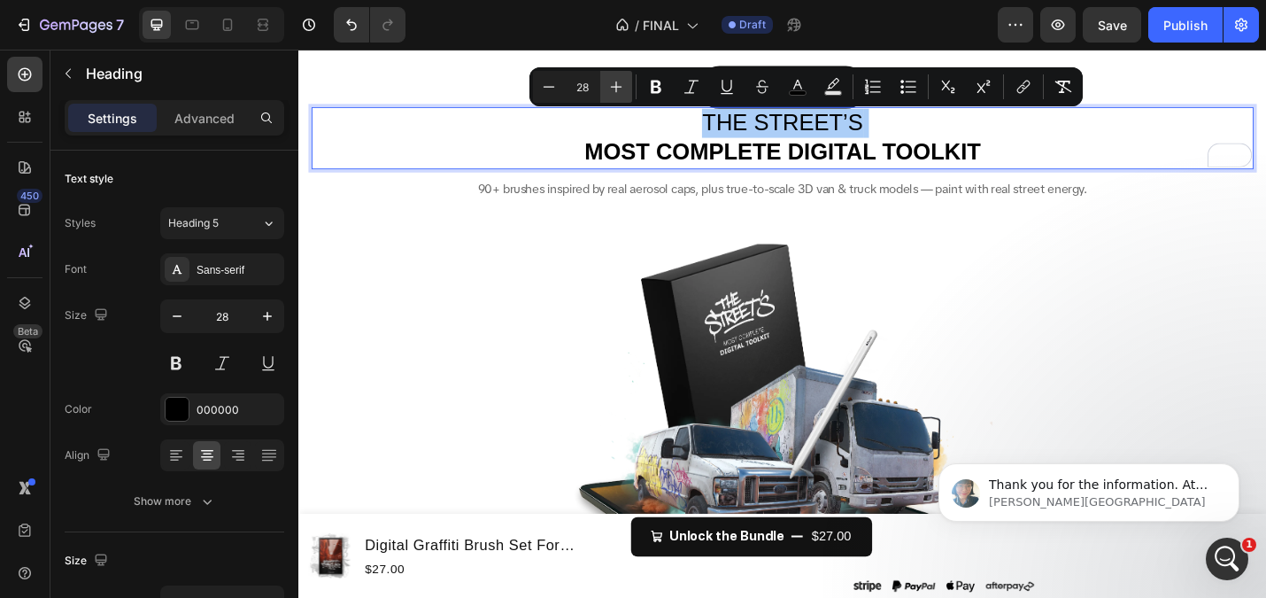
click at [617, 82] on icon "Editor contextual toolbar" at bounding box center [616, 87] width 18 height 18
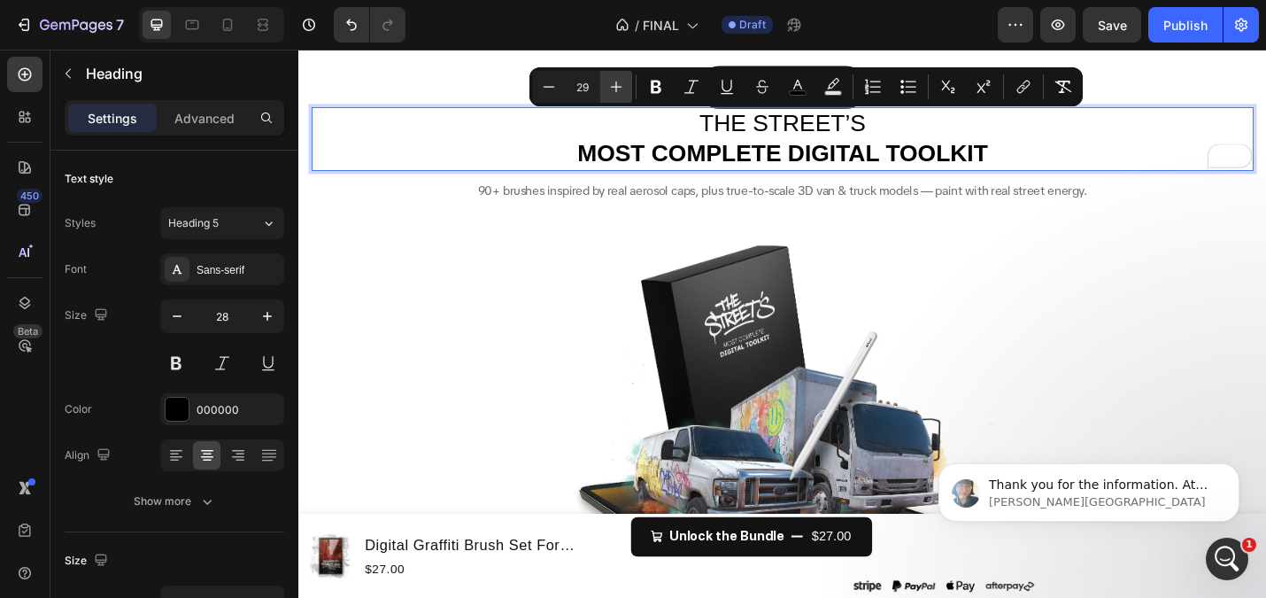
click at [617, 82] on icon "Editor contextual toolbar" at bounding box center [616, 87] width 18 height 18
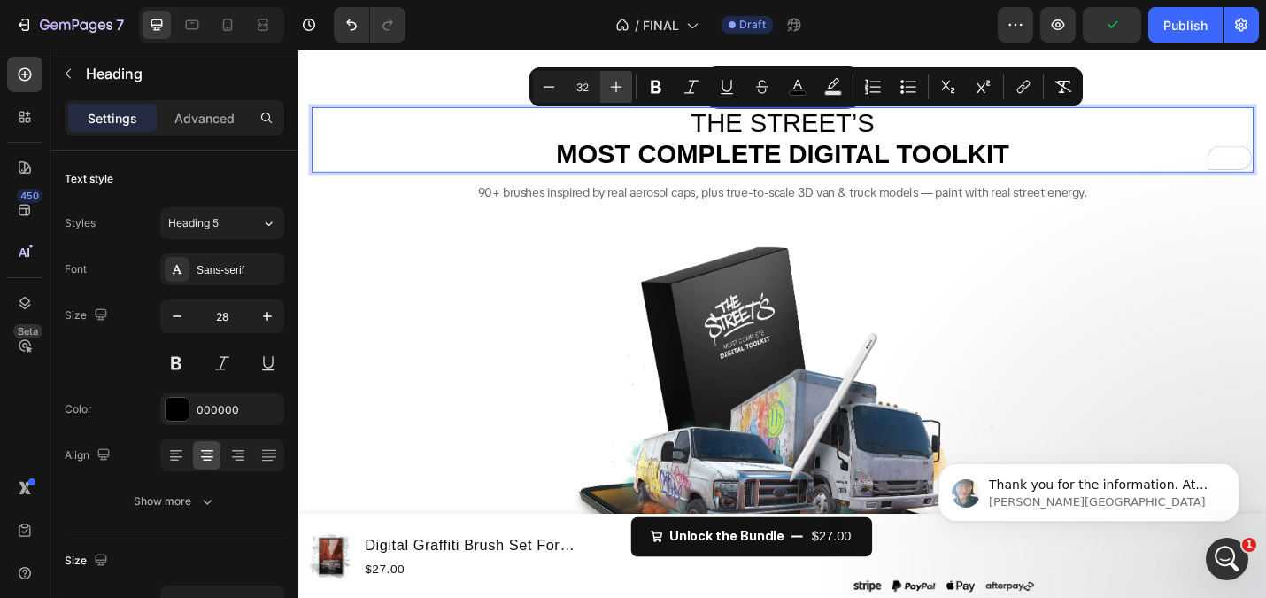
click at [617, 82] on icon "Editor contextual toolbar" at bounding box center [616, 87] width 18 height 18
type input "33"
click at [399, 156] on p "THE STREET’S MOST COMPLETE DIGITAL TOOLKIT" at bounding box center [829, 148] width 1031 height 68
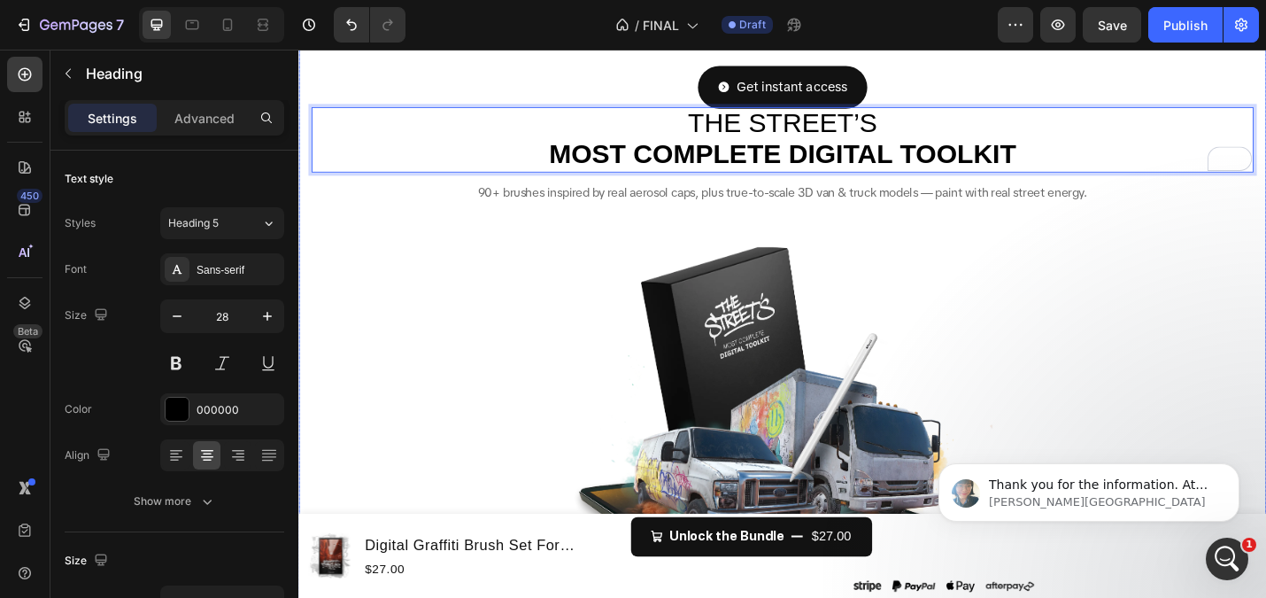
click at [603, 282] on img at bounding box center [829, 465] width 531 height 434
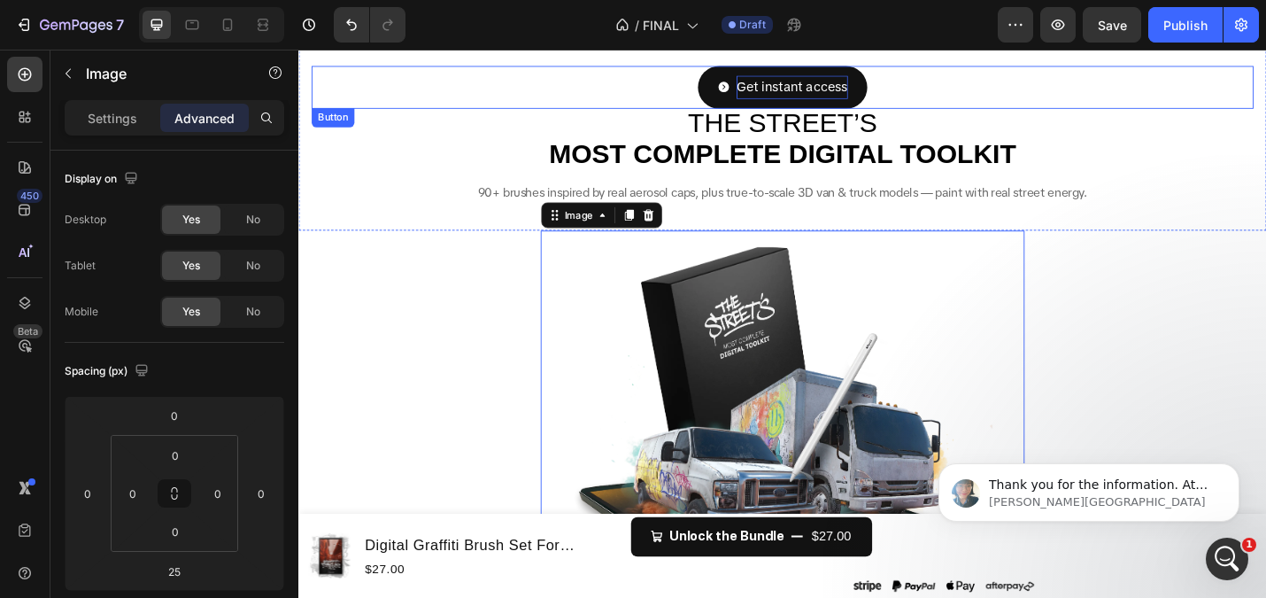
click at [800, 102] on p "Get instant access" at bounding box center [840, 91] width 122 height 26
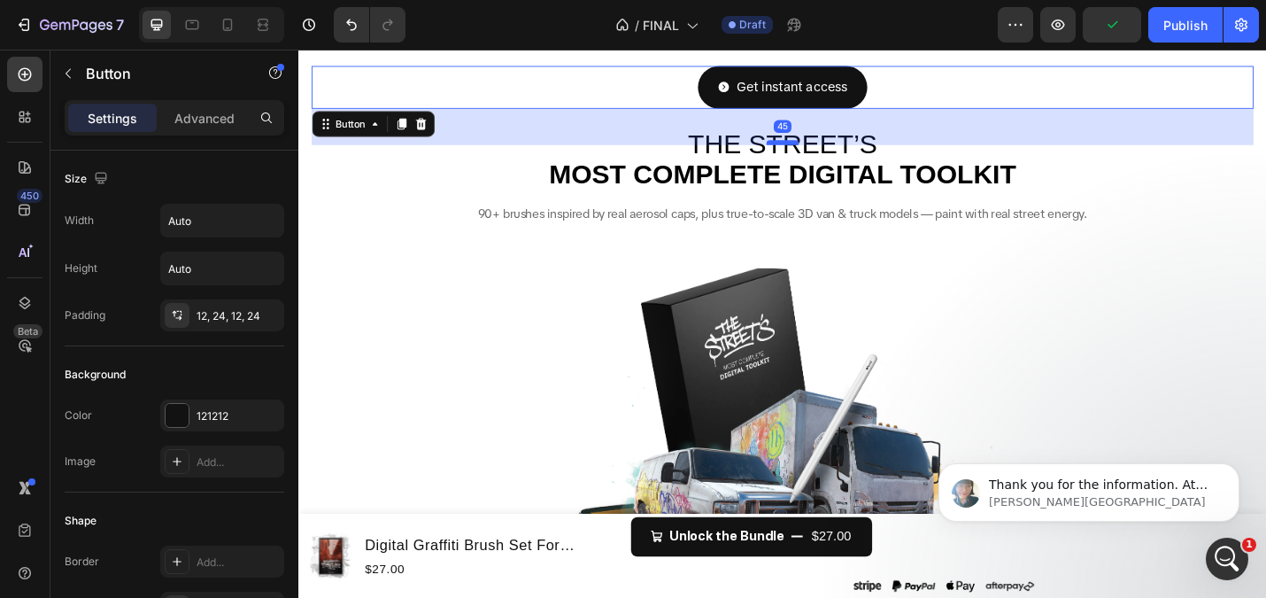
drag, startPoint x: 822, startPoint y: 128, endPoint x: 822, endPoint y: 151, distance: 23.0
click at [822, 151] on div at bounding box center [829, 151] width 35 height 5
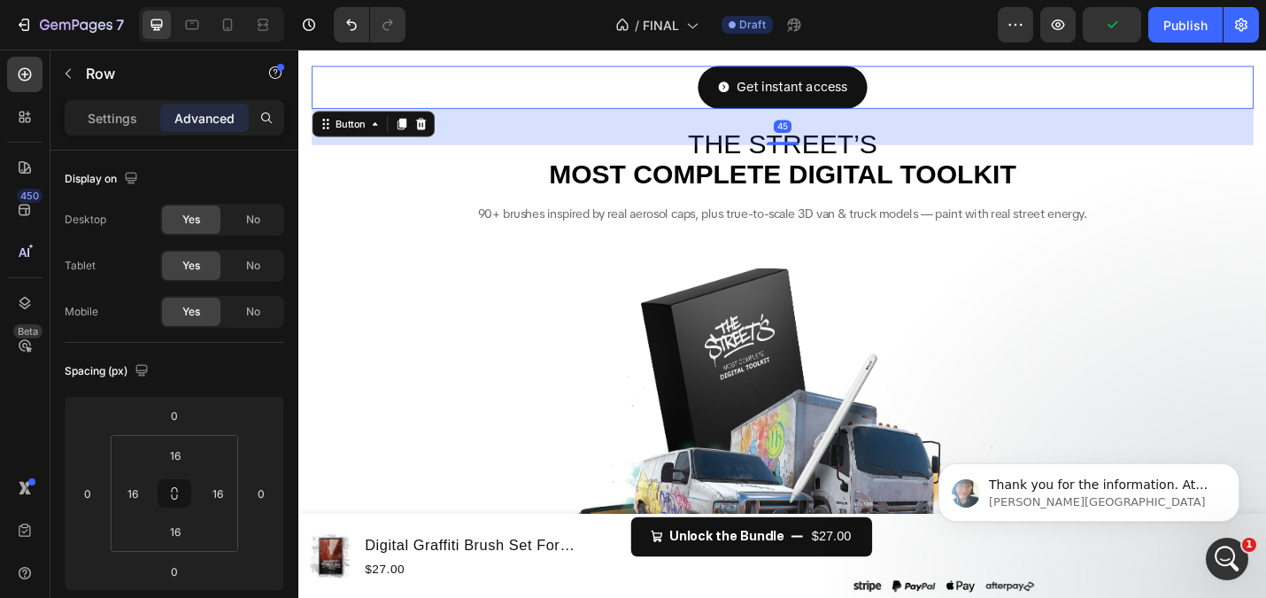
click at [569, 259] on div "FREE BRUSHES ARE KILLING YOUR STYLE Heading Generic. Flat. Soulless. They kill …" at bounding box center [829, 106] width 1063 height 330
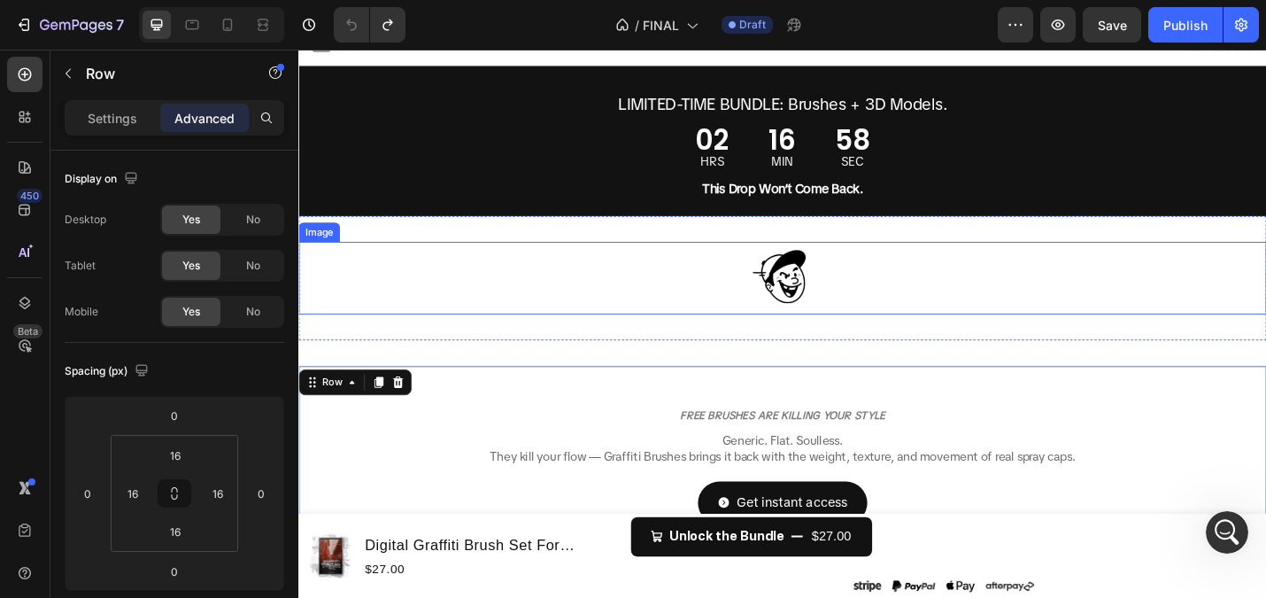
scroll to position [24, 0]
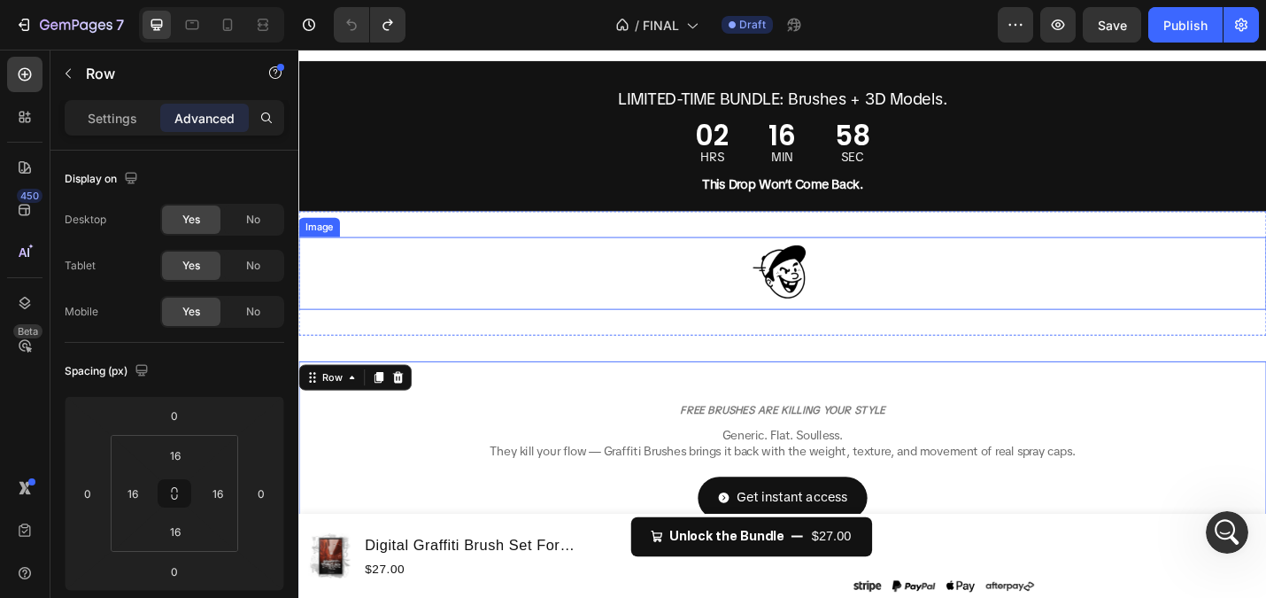
click at [824, 308] on img at bounding box center [829, 295] width 89 height 80
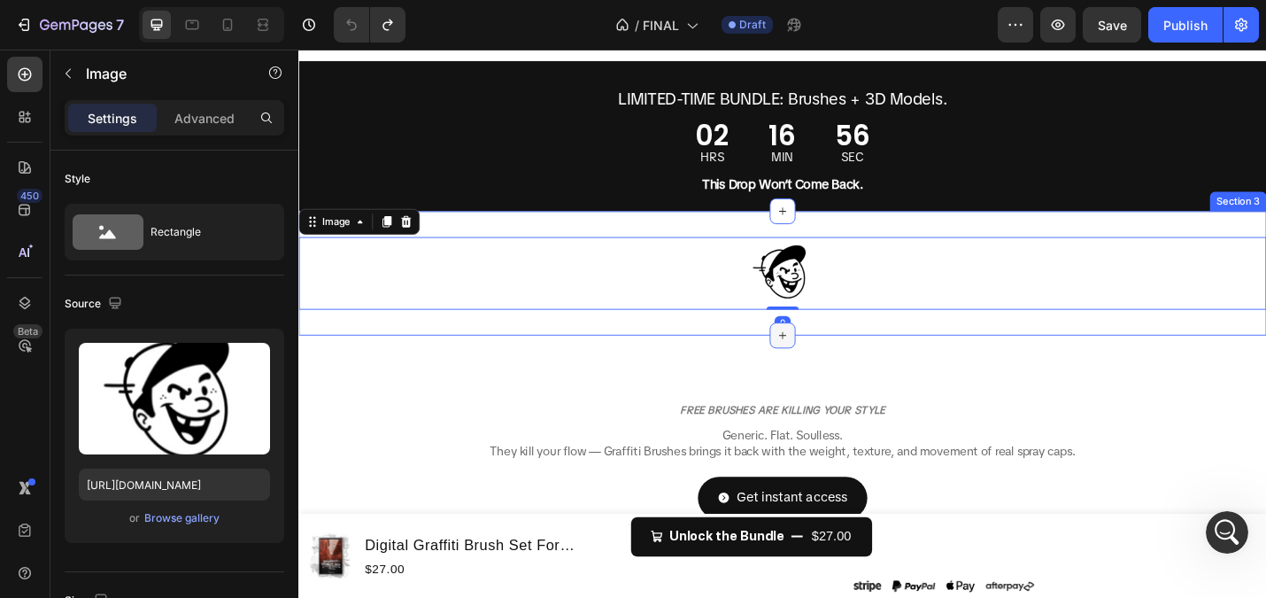
click at [828, 367] on icon at bounding box center [830, 363] width 14 height 14
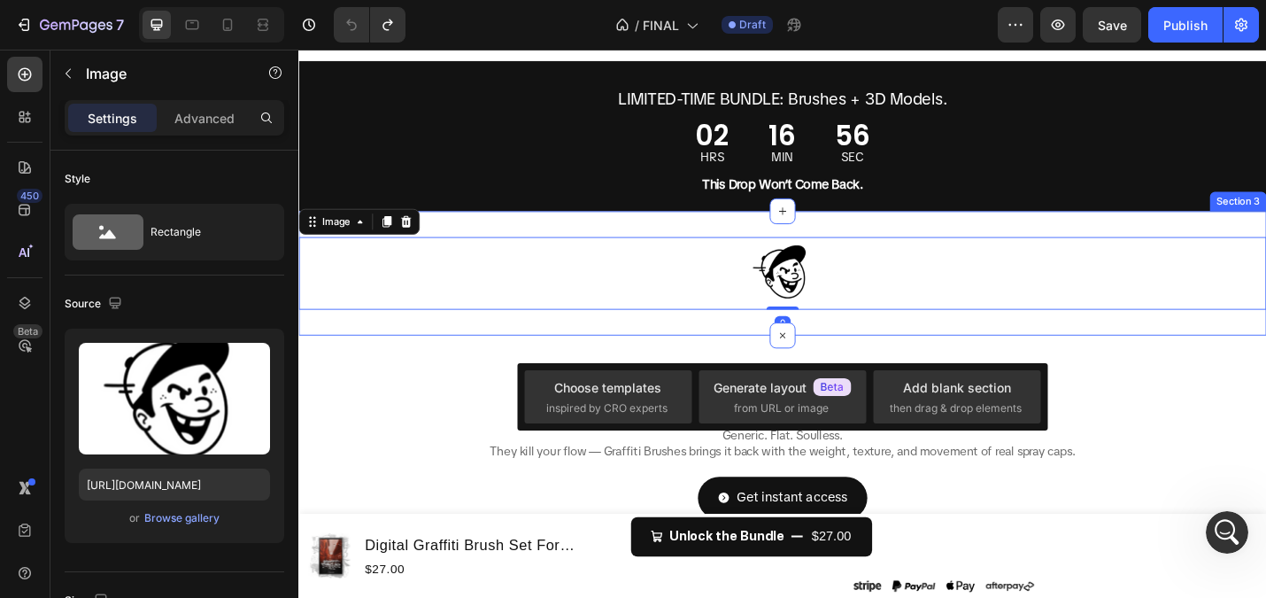
click at [929, 342] on div "Image 0 Section 3" at bounding box center [829, 295] width 1063 height 136
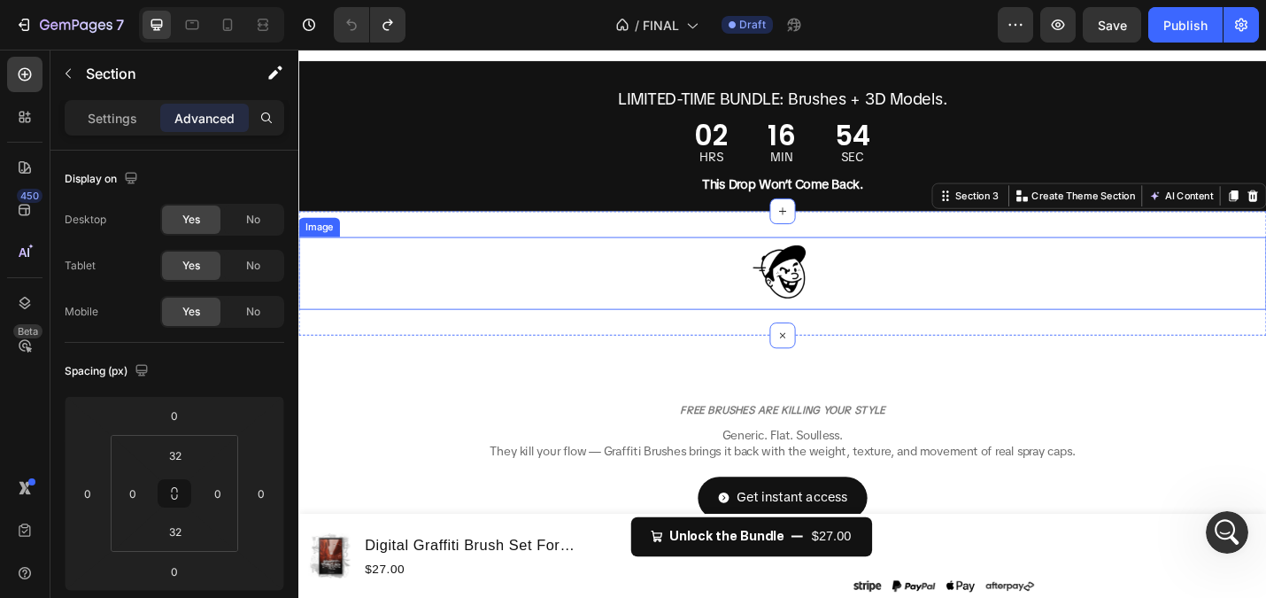
scroll to position [0, 0]
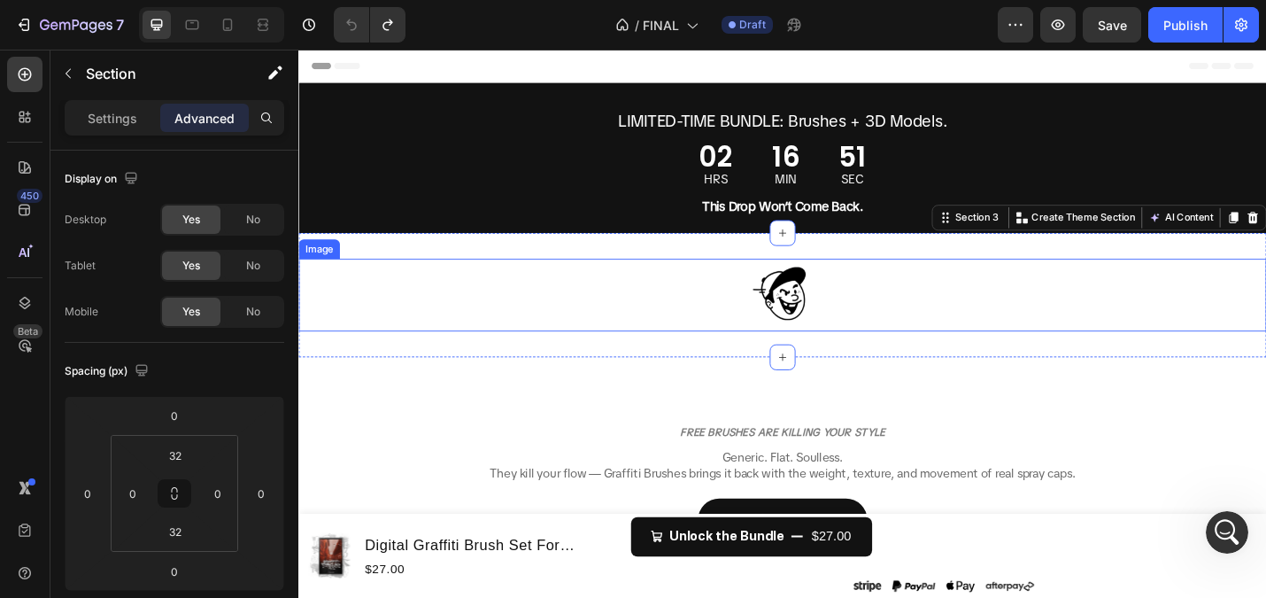
click at [848, 332] on img at bounding box center [829, 319] width 89 height 80
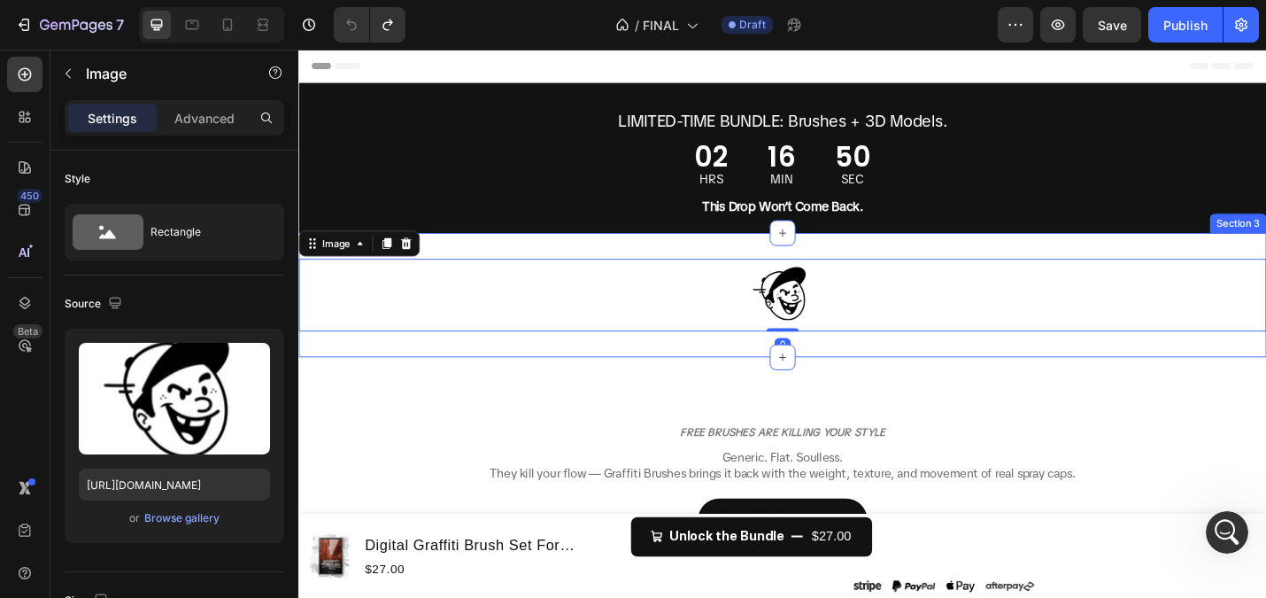
click at [862, 374] on div "Image 0 Section 3" at bounding box center [829, 319] width 1063 height 136
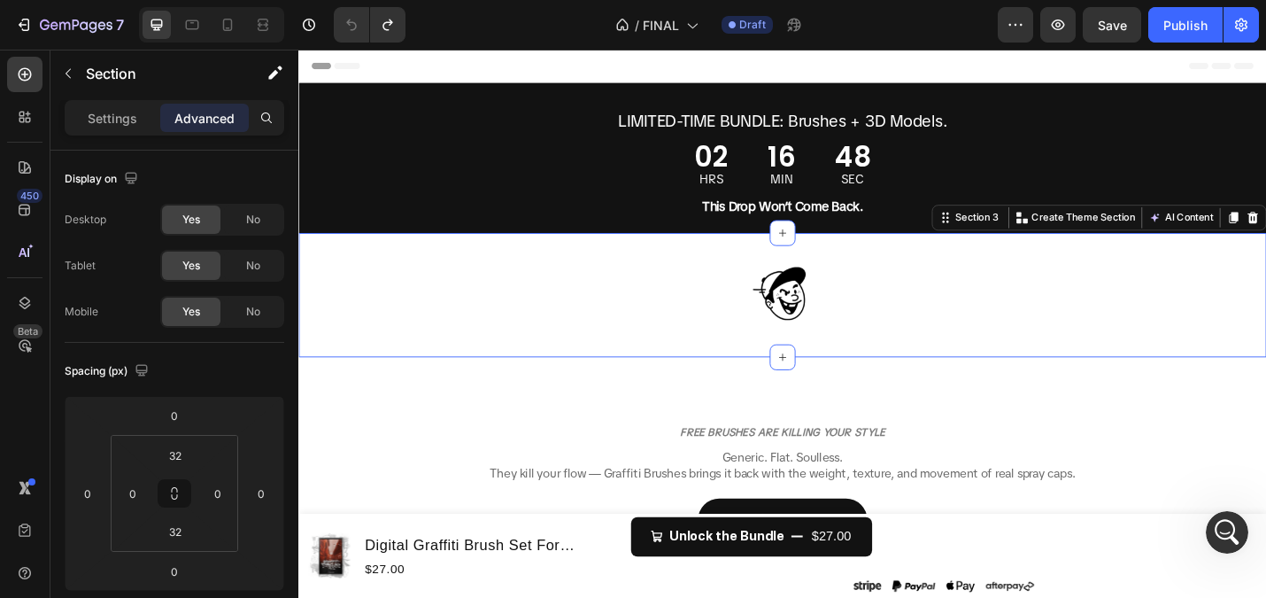
click at [869, 366] on div "Image Section 3 Create Theme Section AI Content Write with GemAI What would you…" at bounding box center [829, 319] width 1063 height 136
click at [869, 374] on div "Image Section 3 Create Theme Section AI Content Write with GemAI What would you…" at bounding box center [829, 319] width 1063 height 136
click at [840, 353] on img at bounding box center [829, 319] width 89 height 80
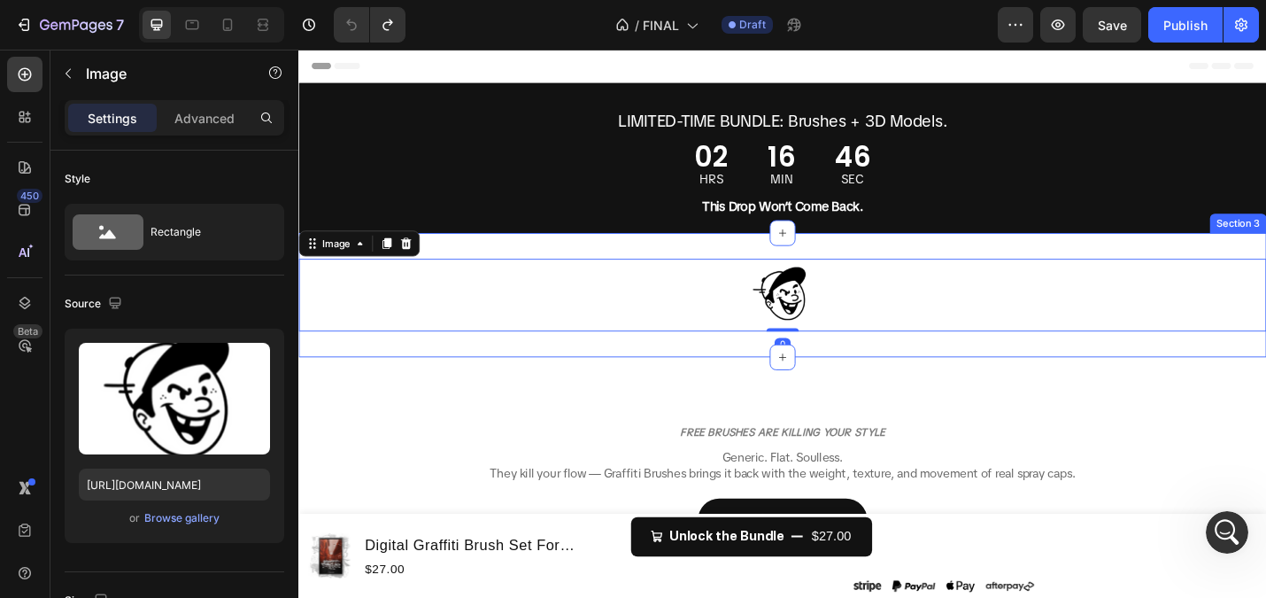
click at [896, 372] on div "Image 0 Section 3" at bounding box center [829, 319] width 1063 height 136
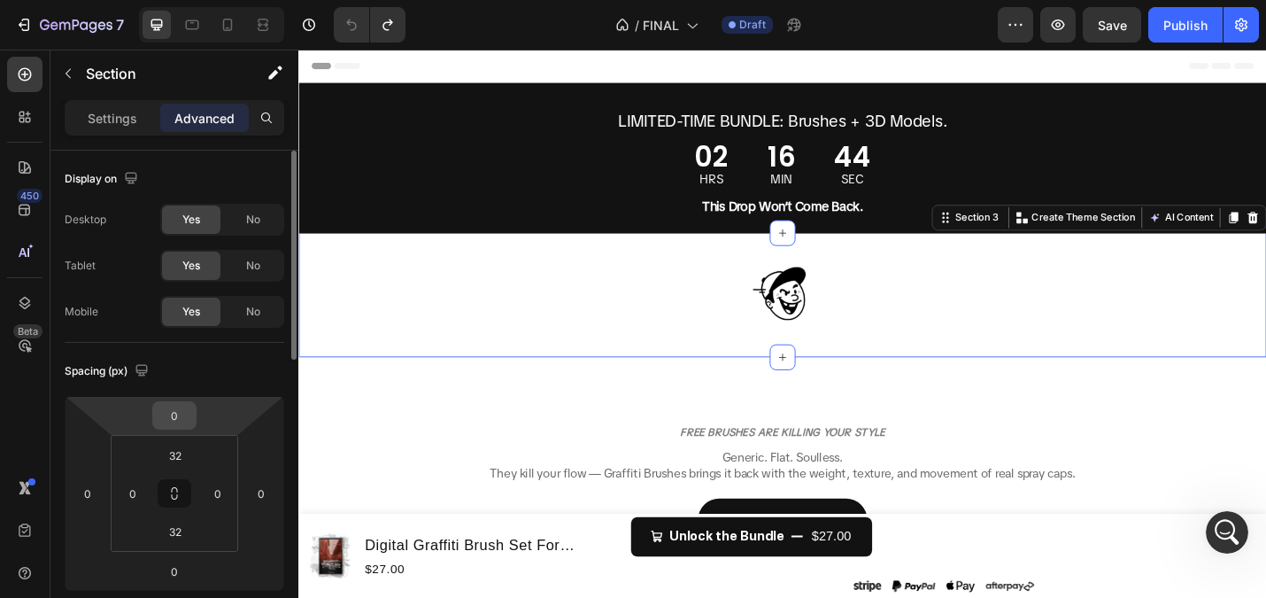
click at [186, 413] on input "0" at bounding box center [174, 415] width 35 height 27
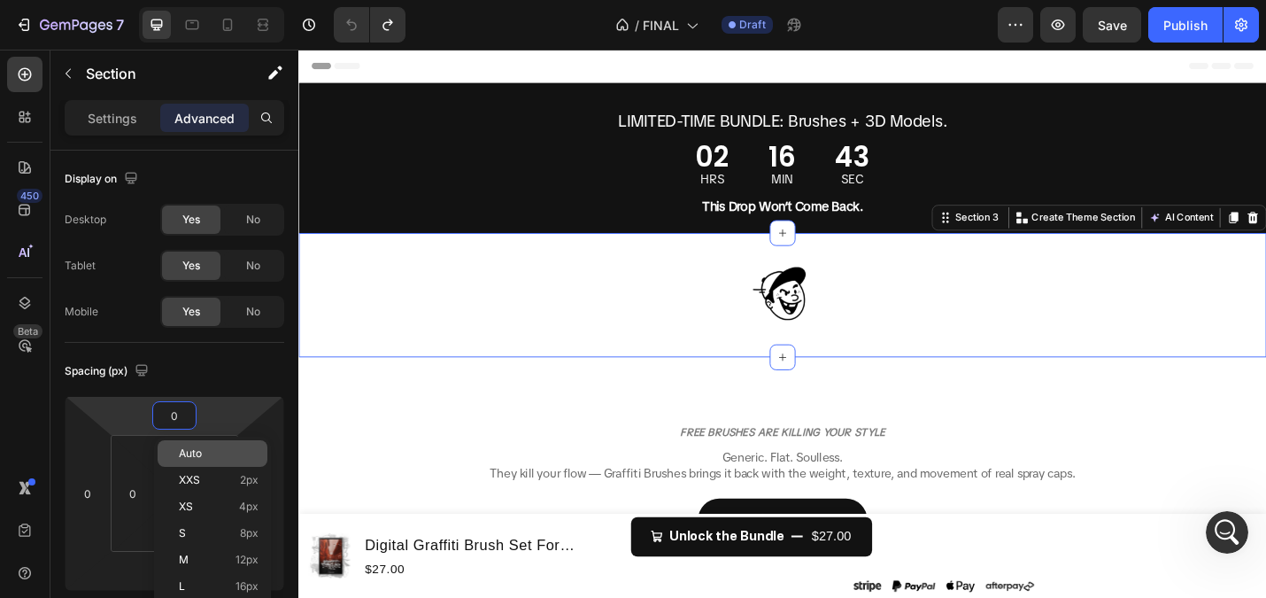
click at [208, 458] on p "Auto" at bounding box center [219, 453] width 80 height 12
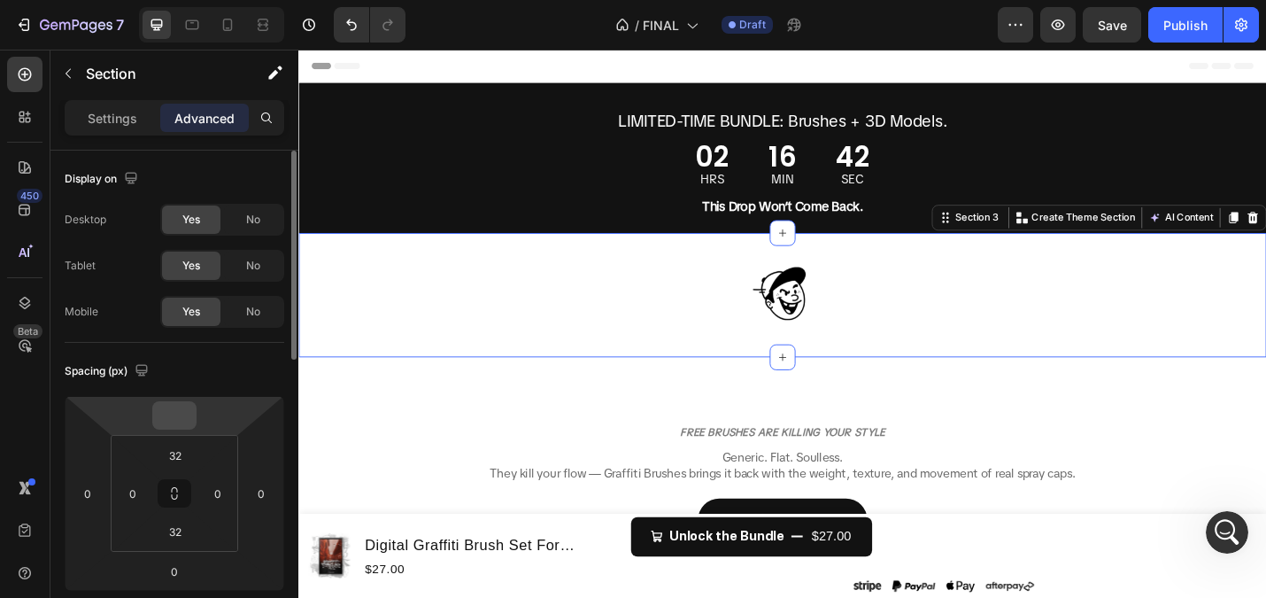
click at [169, 414] on input "number" at bounding box center [174, 415] width 35 height 27
type input "-2"
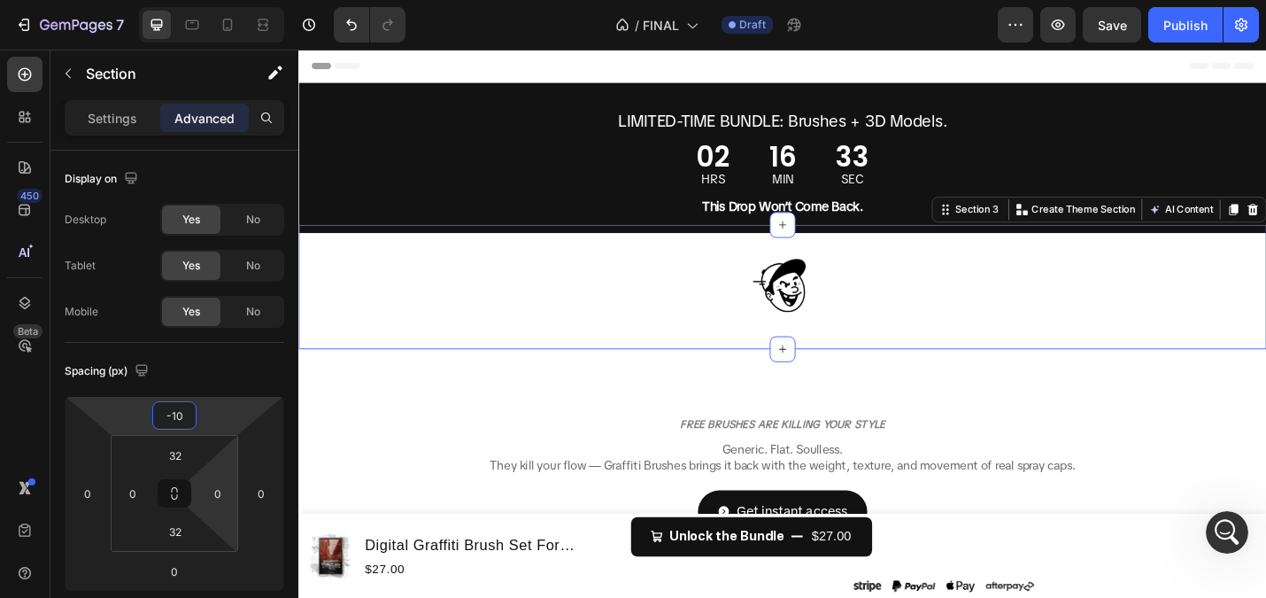
type input "-1"
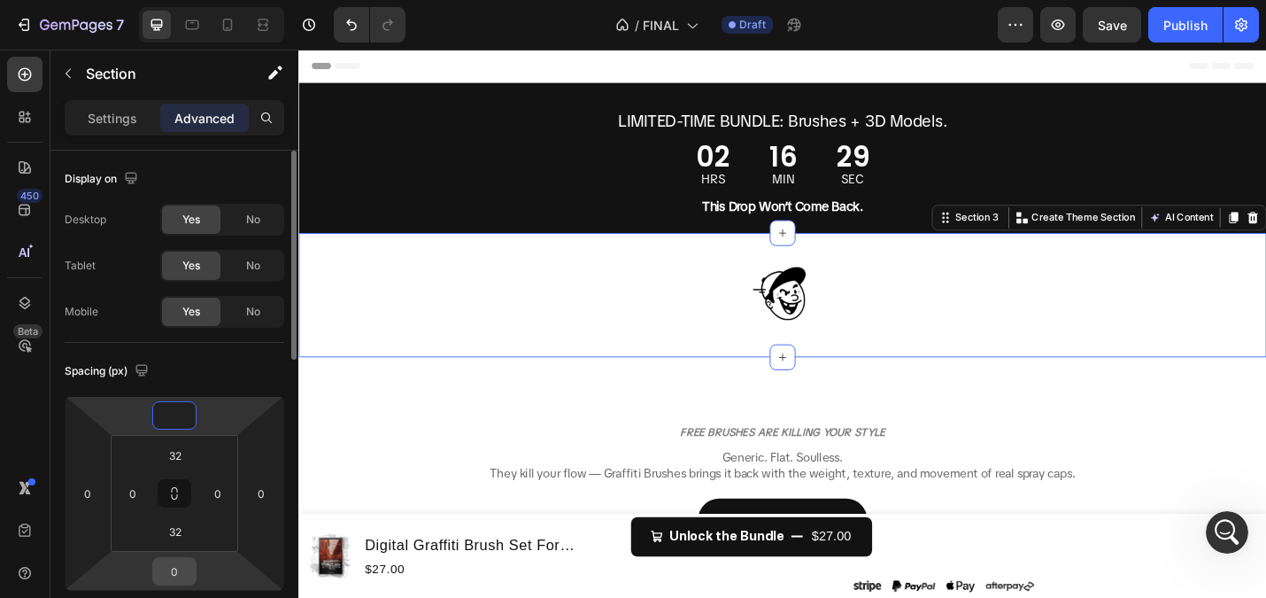
click at [180, 567] on input "0" at bounding box center [174, 571] width 35 height 27
type input "0"
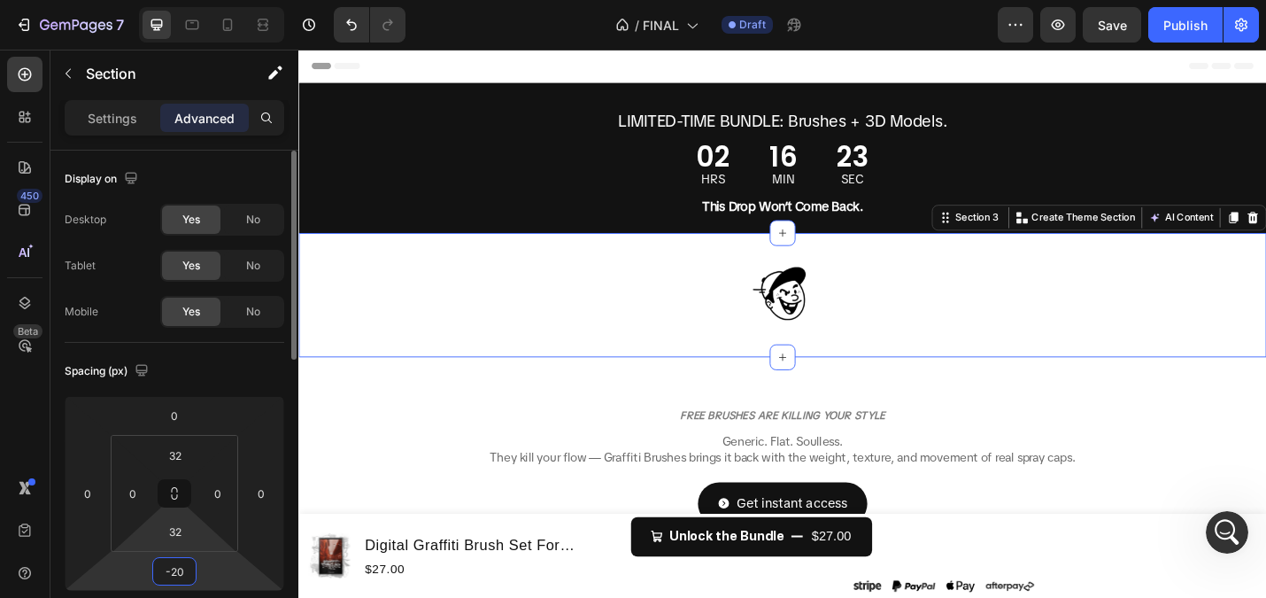
type input "-2"
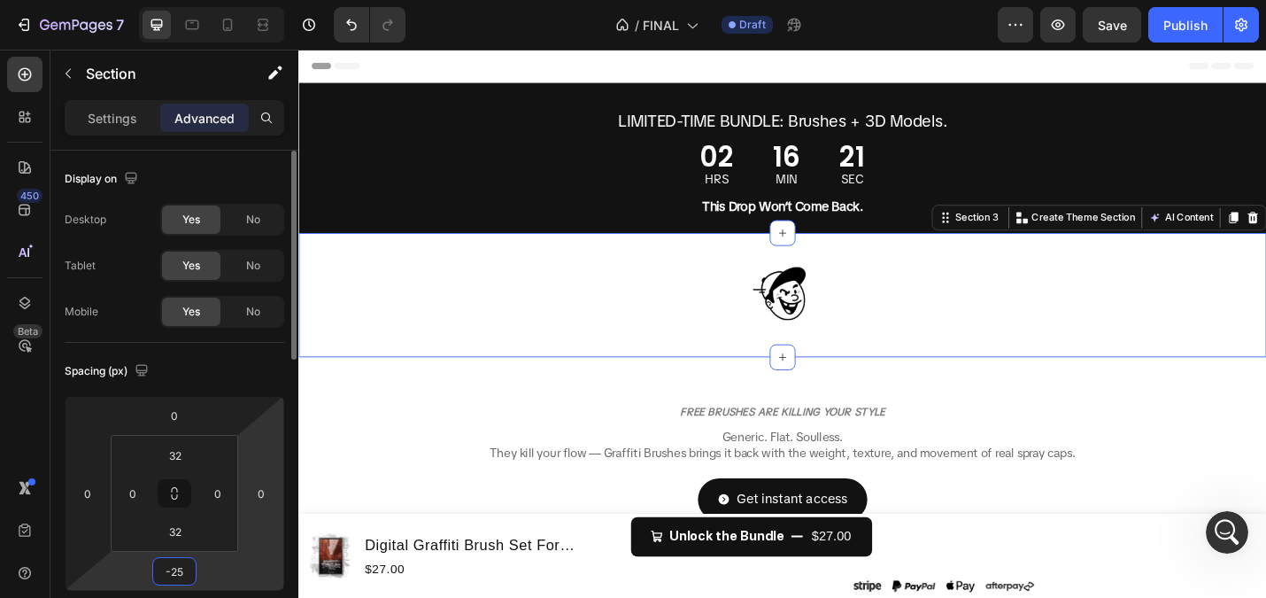
type input "-2"
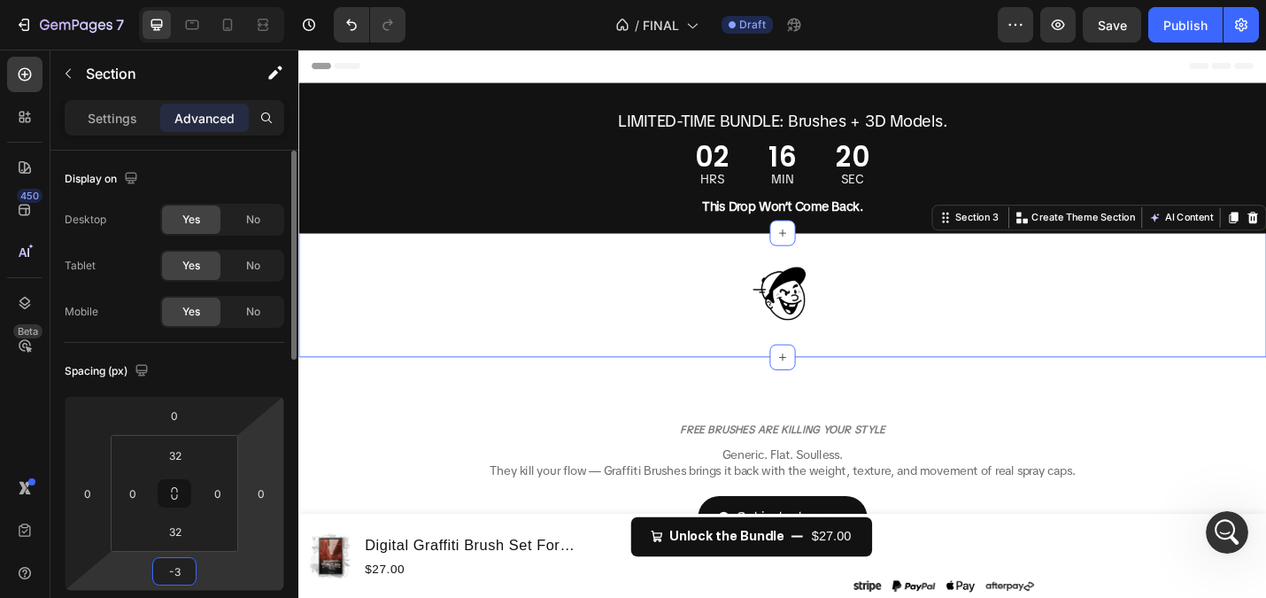
type input "-30"
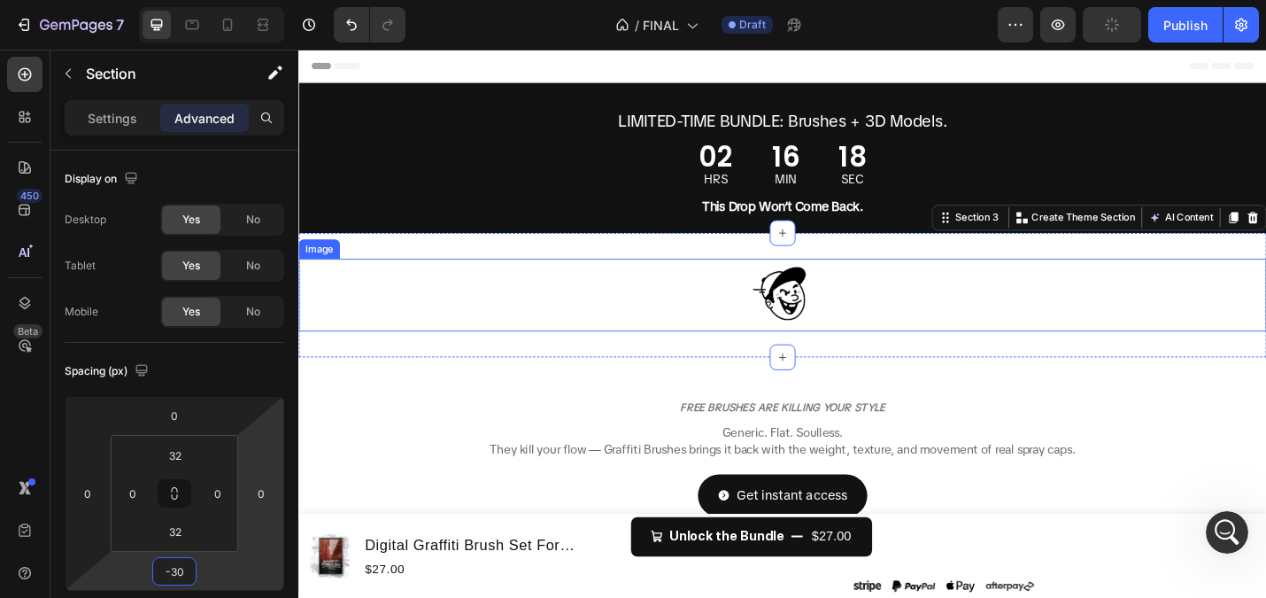
click at [453, 310] on div at bounding box center [829, 319] width 1063 height 80
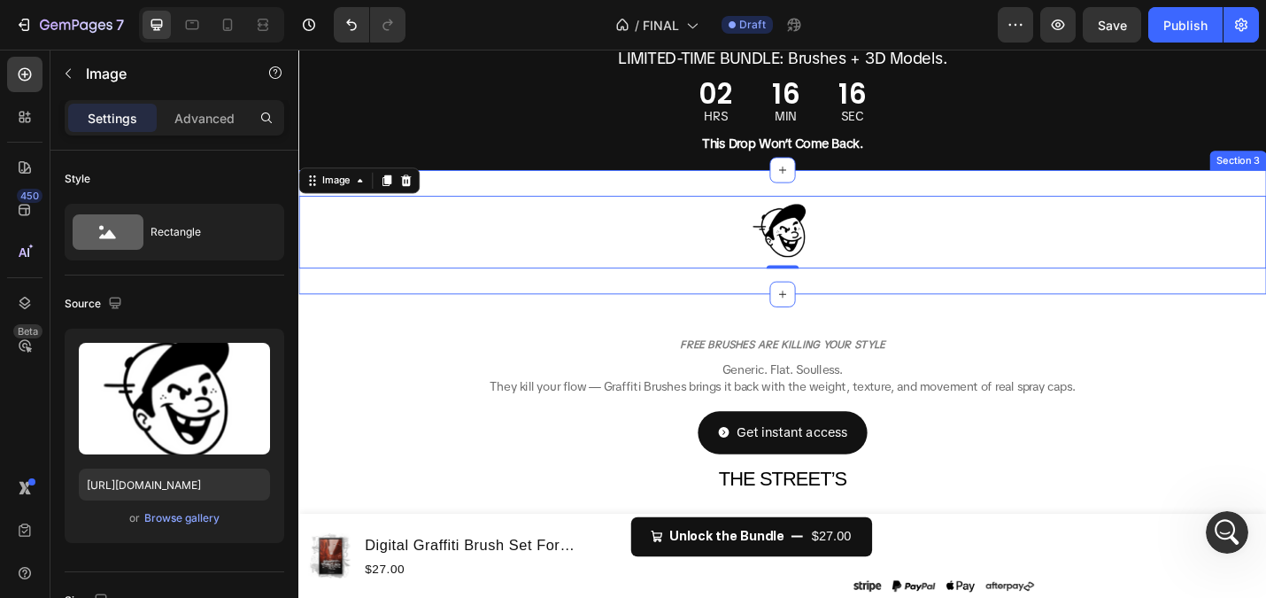
scroll to position [78, 0]
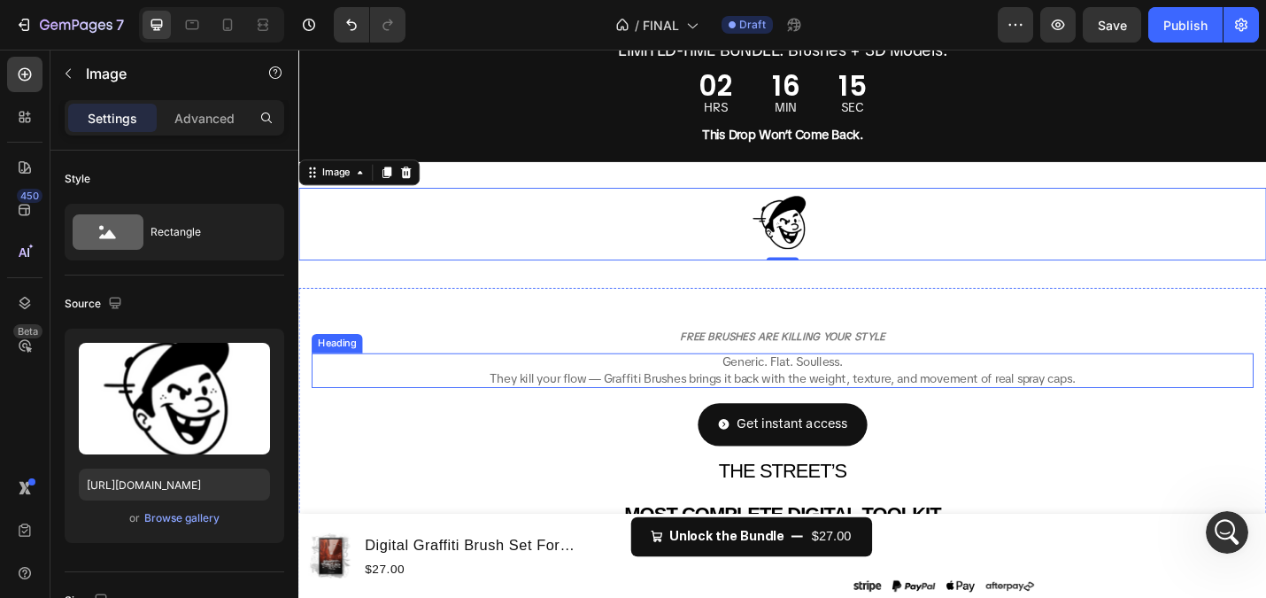
click at [820, 385] on span "Generic. Flat. Soulless." at bounding box center [829, 392] width 133 height 18
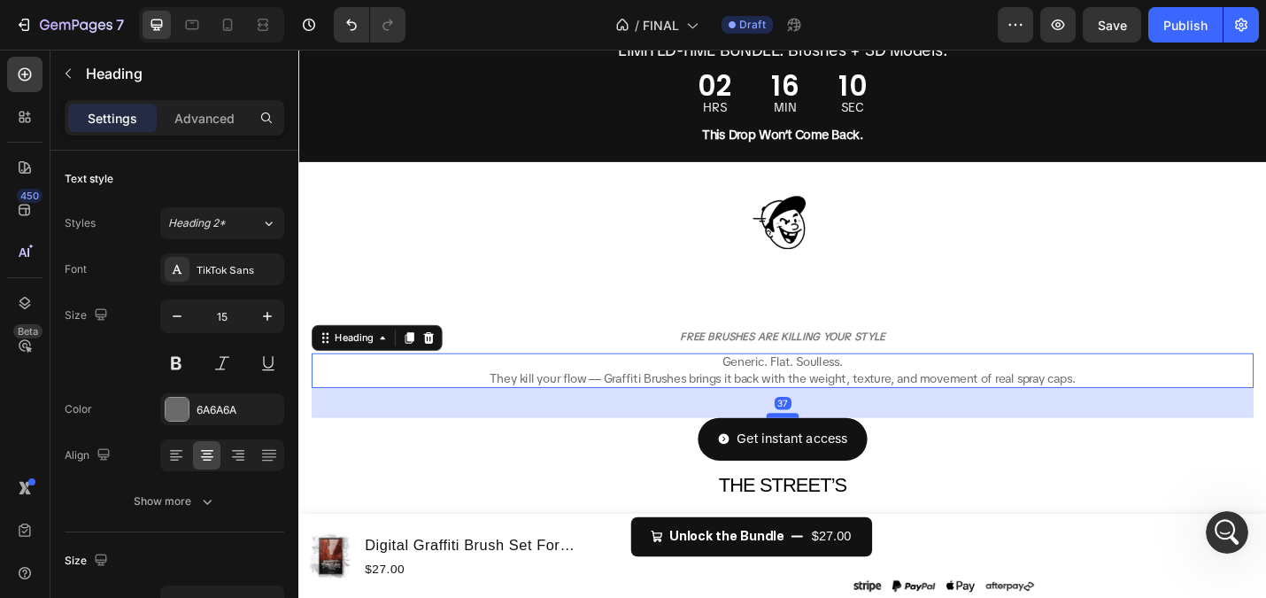
drag, startPoint x: 833, startPoint y: 434, endPoint x: 833, endPoint y: 450, distance: 15.9
click at [833, 450] on div at bounding box center [829, 450] width 35 height 5
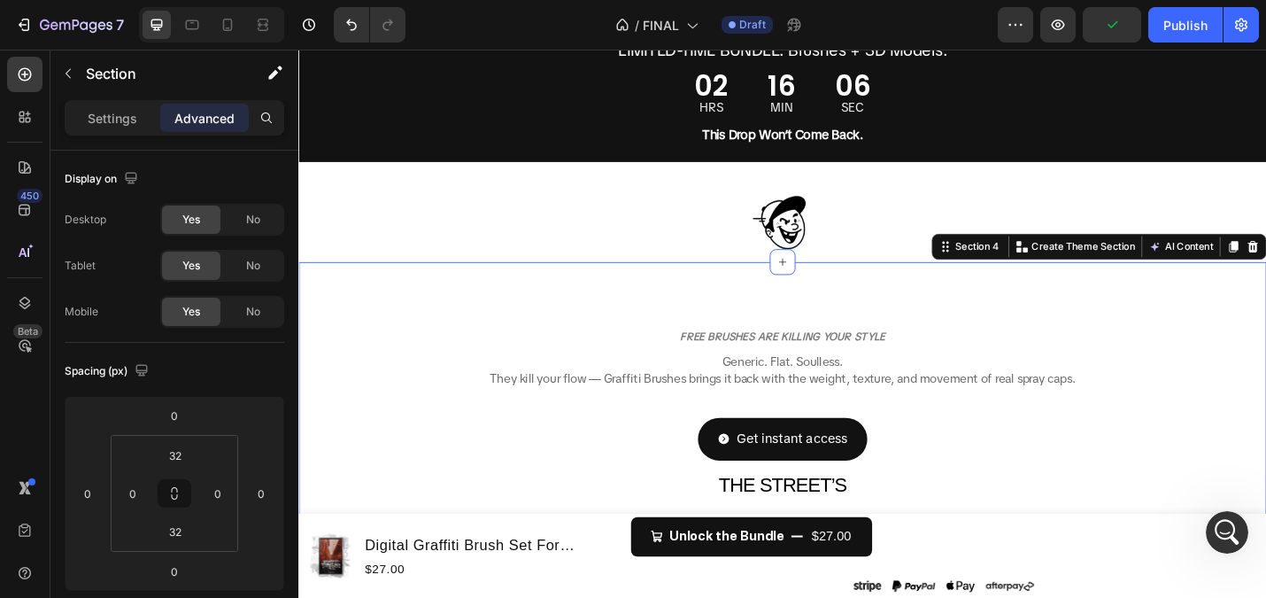
click at [807, 313] on div "FREE BRUSHES ARE KILLING YOUR STYLE Heading Generic. Flat. Soulless. They kill …" at bounding box center [829, 487] width 1063 height 352
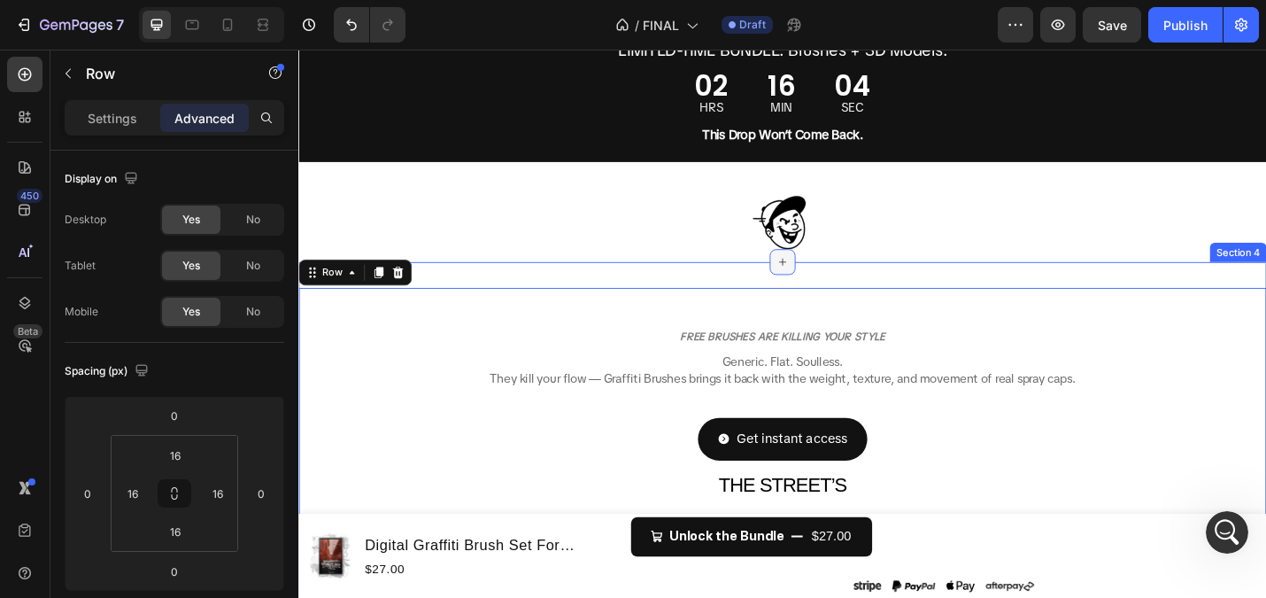
click at [825, 294] on div at bounding box center [830, 282] width 28 height 28
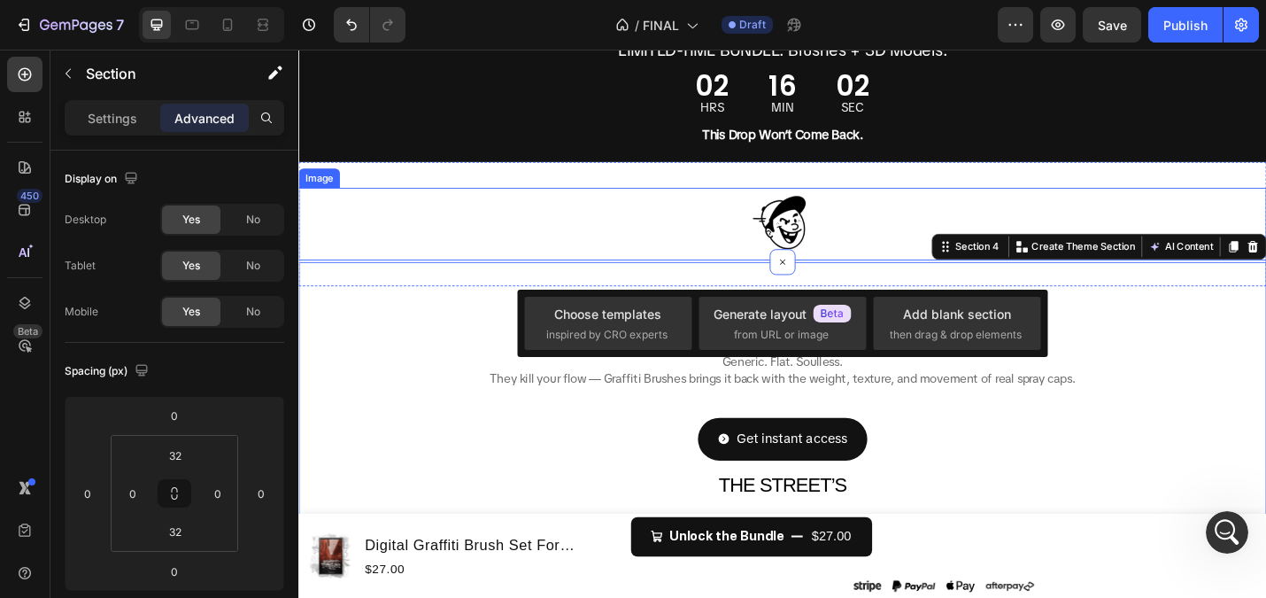
click at [655, 203] on div at bounding box center [829, 241] width 1063 height 80
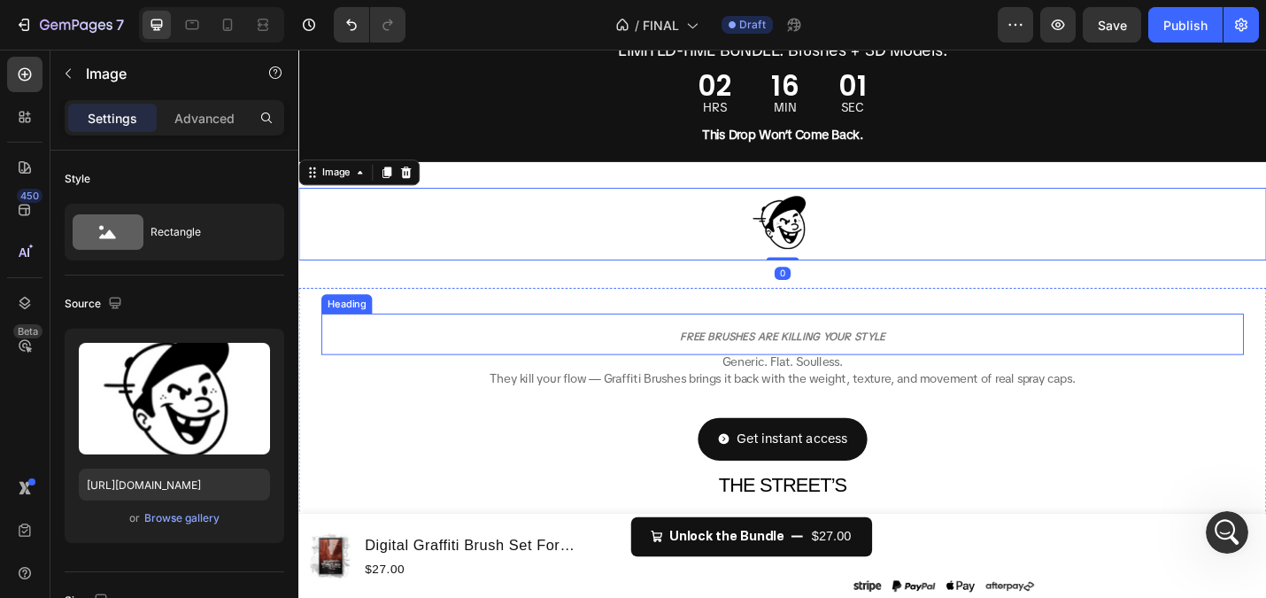
click at [578, 325] on div "FREE BRUSHES ARE KILLING YOUR STYLE Heading Generic. Flat. Soulless. They kill …" at bounding box center [830, 486] width 1034 height 323
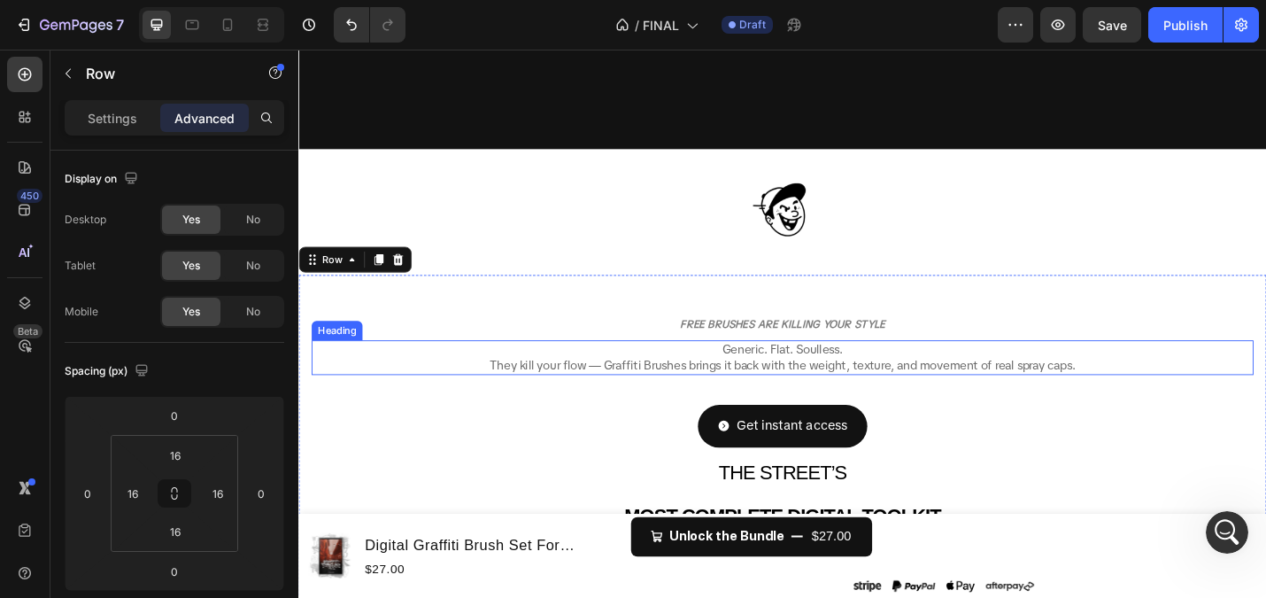
scroll to position [282, 0]
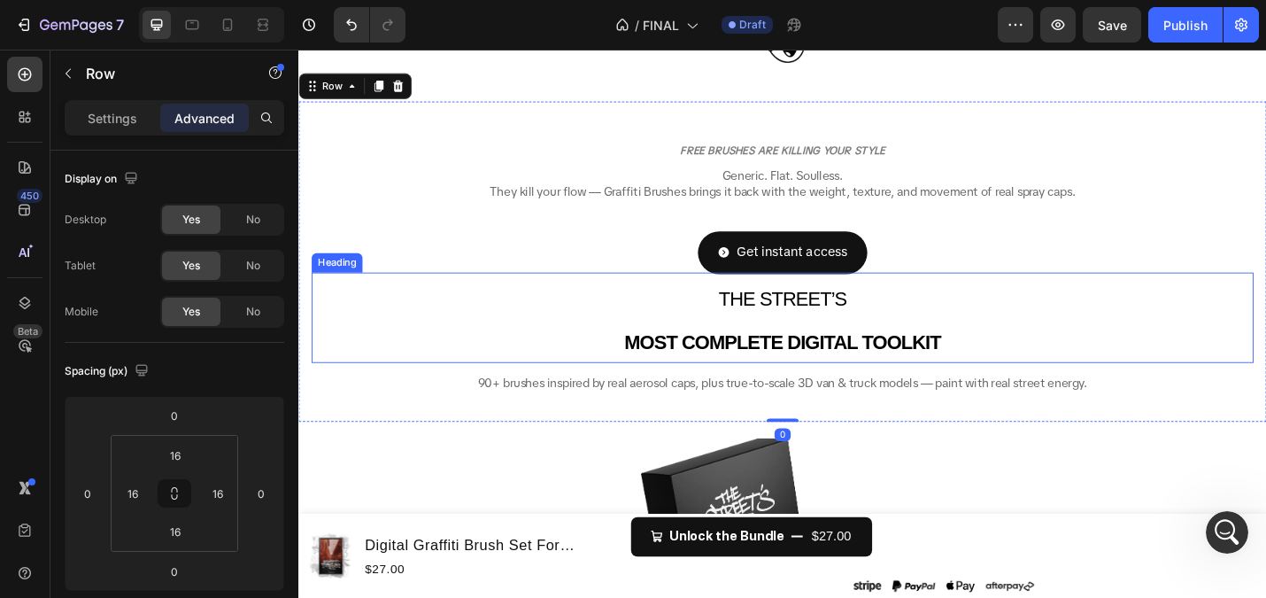
click at [815, 336] on h2 "THE STREET’S MOST COMPLETE DIGITAL TOOLKIT" at bounding box center [830, 344] width 1034 height 100
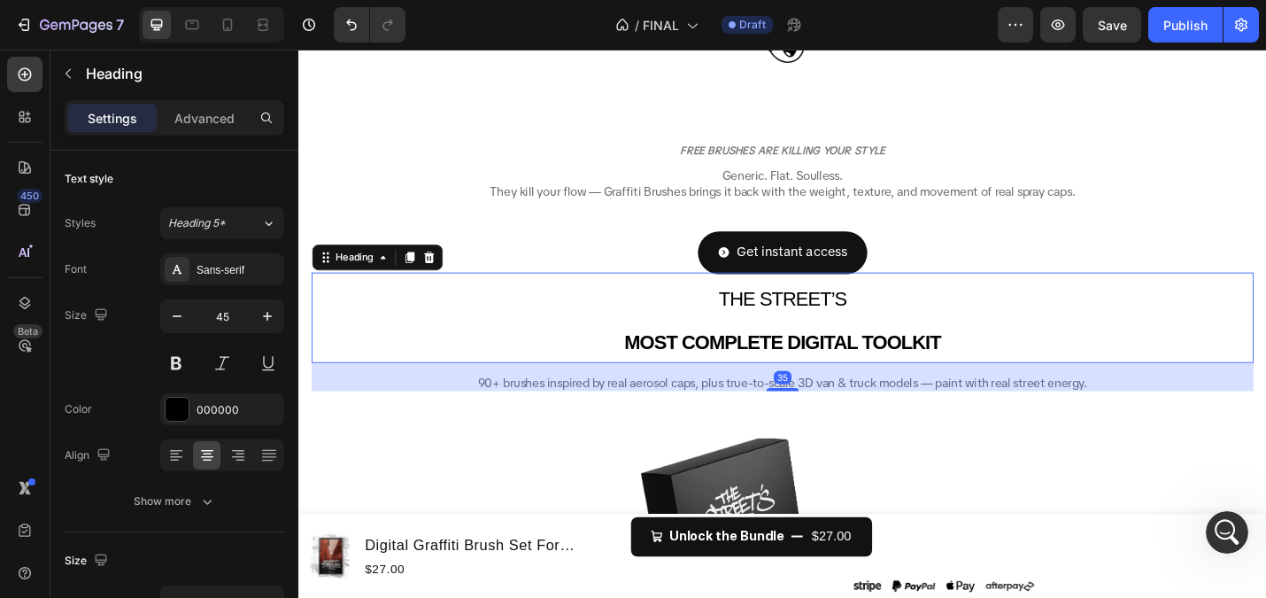
click at [821, 284] on link "Get instant access" at bounding box center [830, 272] width 186 height 47
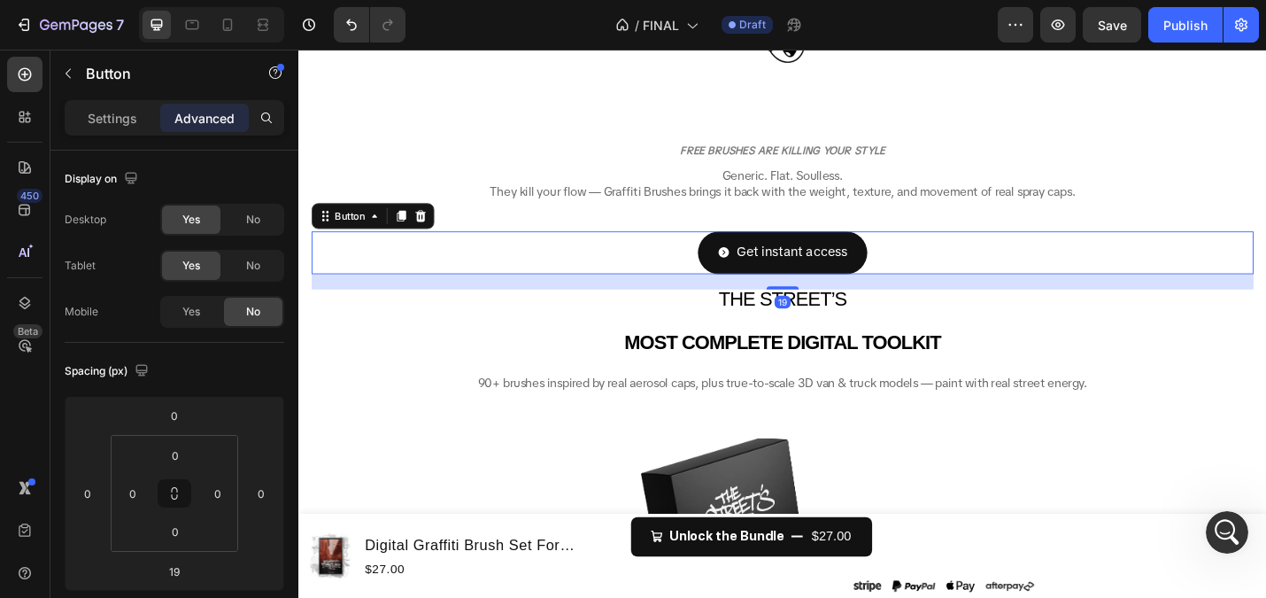
drag, startPoint x: 829, startPoint y: 306, endPoint x: 829, endPoint y: 329, distance: 22.1
click at [829, 313] on div "19" at bounding box center [830, 304] width 1034 height 17
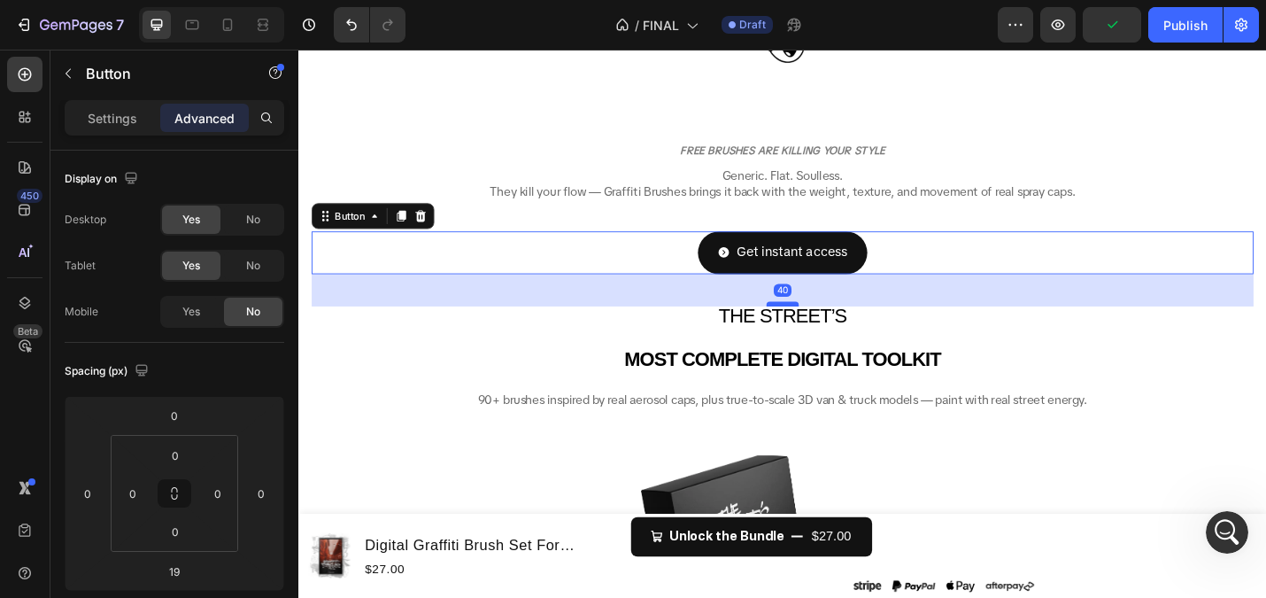
drag, startPoint x: 822, startPoint y: 309, endPoint x: 822, endPoint y: 328, distance: 18.6
click at [822, 328] on div at bounding box center [829, 328] width 35 height 5
type input "40"
click at [624, 306] on div "40" at bounding box center [830, 313] width 1034 height 35
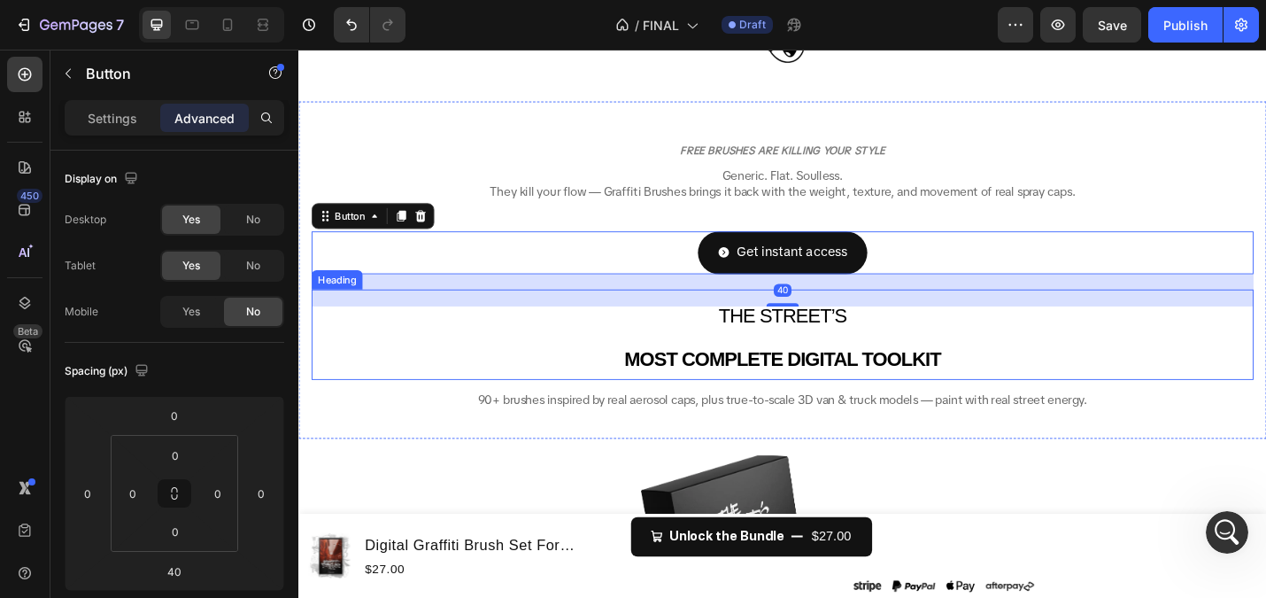
click at [814, 399] on strong "MOST COMPLETE DIGITAL TOOLKIT" at bounding box center [829, 389] width 347 height 24
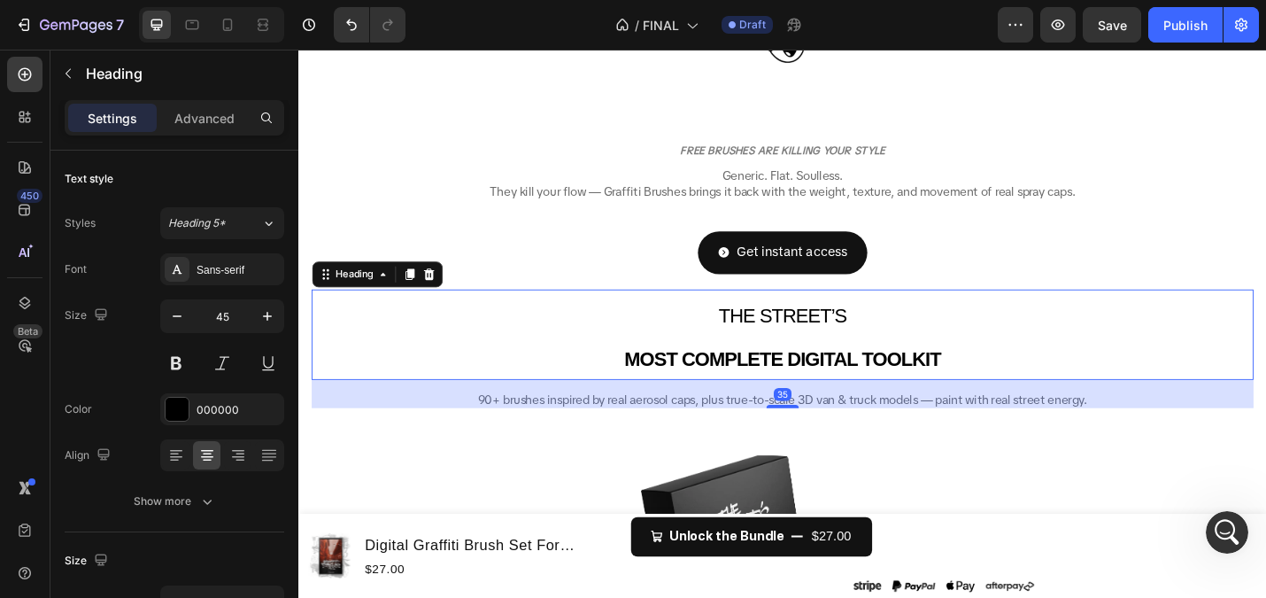
click at [835, 362] on h2 "THE STREET’S MOST COMPLETE DIGITAL TOOLKIT" at bounding box center [830, 363] width 1034 height 100
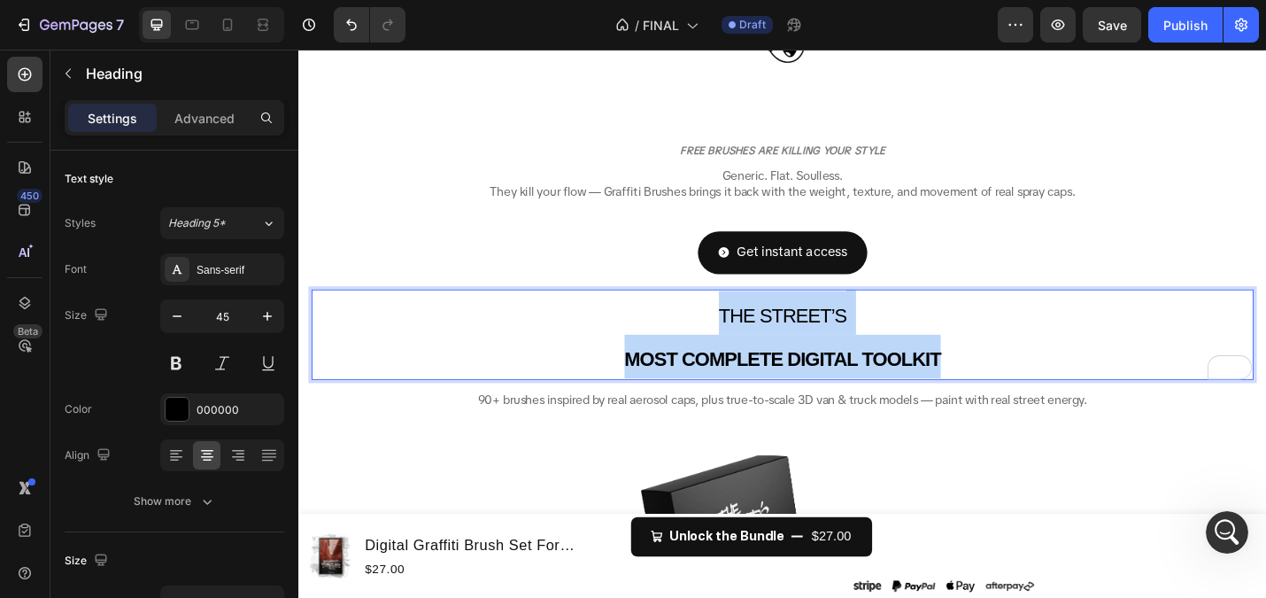
drag, startPoint x: 1046, startPoint y: 400, endPoint x: 716, endPoint y: 340, distance: 335.8
click at [716, 340] on p "THE STREET’S MOST COMPLETE DIGITAL TOOLKIT" at bounding box center [829, 362] width 1031 height 97
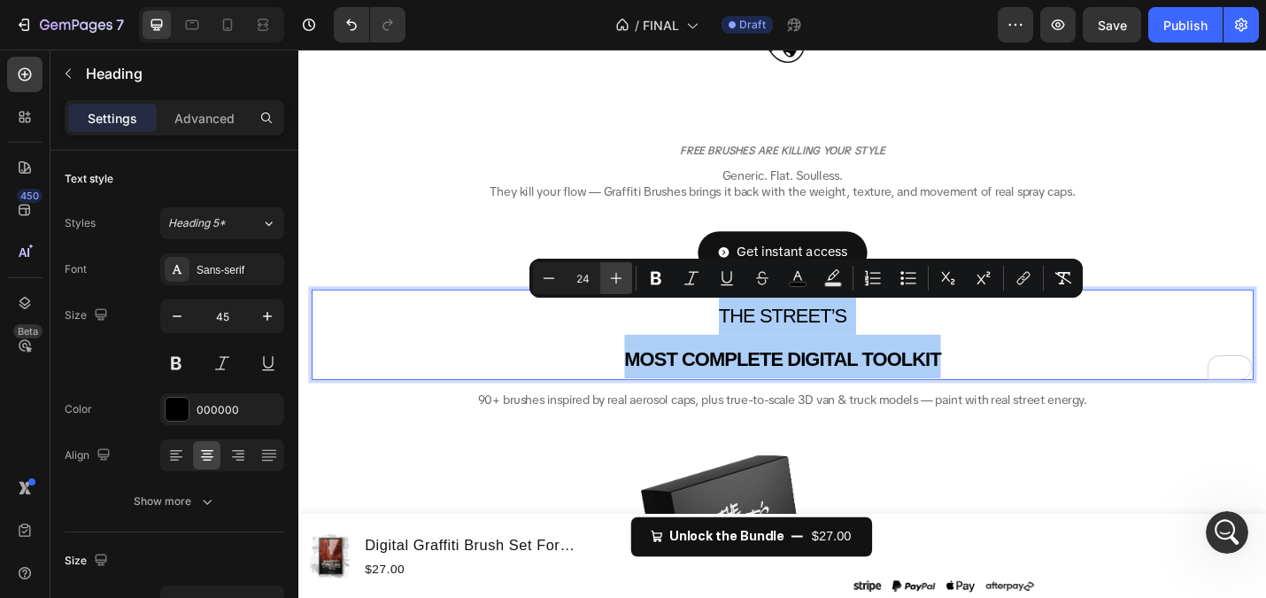
click at [621, 272] on icon "Editor contextual toolbar" at bounding box center [616, 278] width 18 height 18
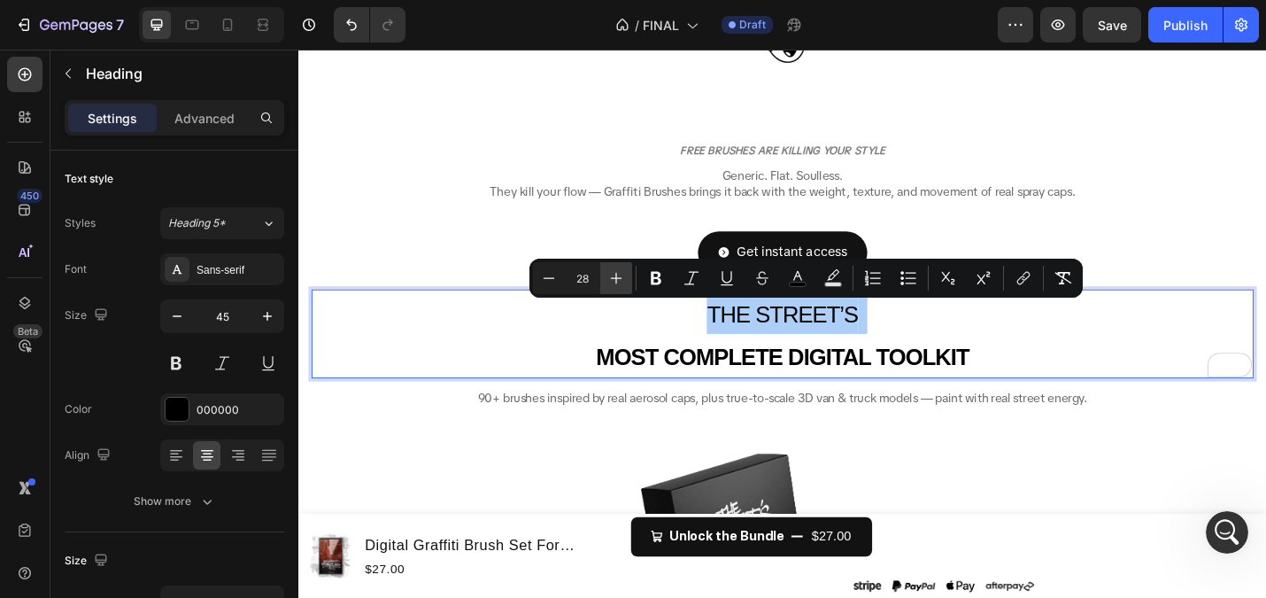
click at [621, 272] on icon "Editor contextual toolbar" at bounding box center [616, 278] width 18 height 18
type input "30"
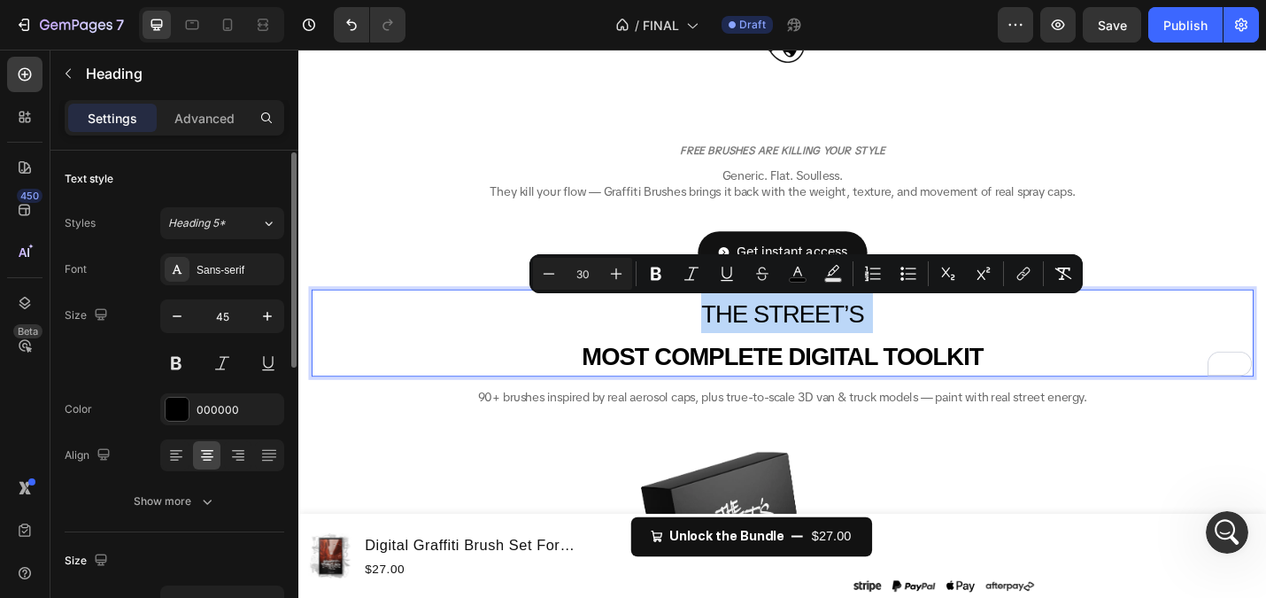
scroll to position [20, 0]
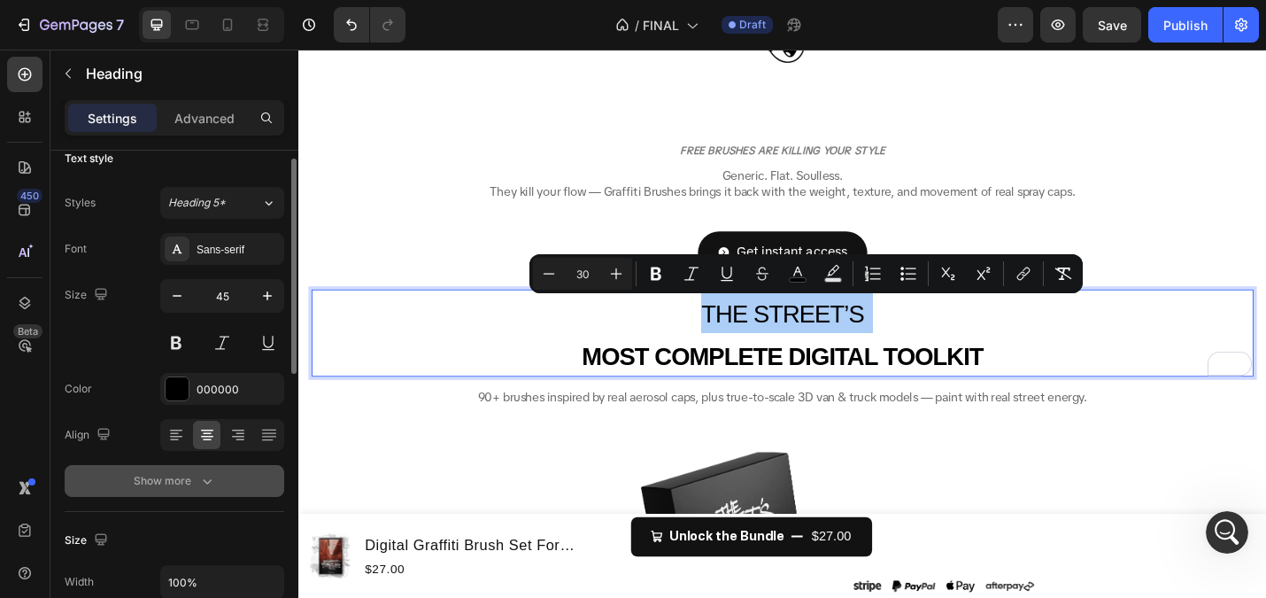
click at [202, 477] on icon "button" at bounding box center [207, 481] width 18 height 18
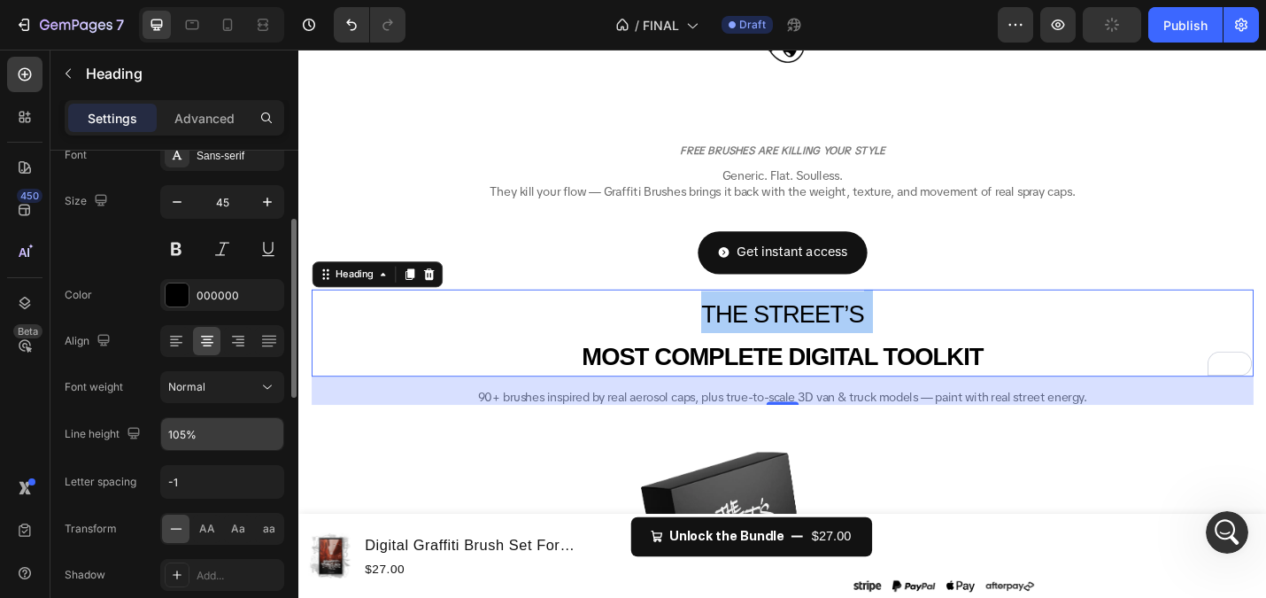
scroll to position [135, 0]
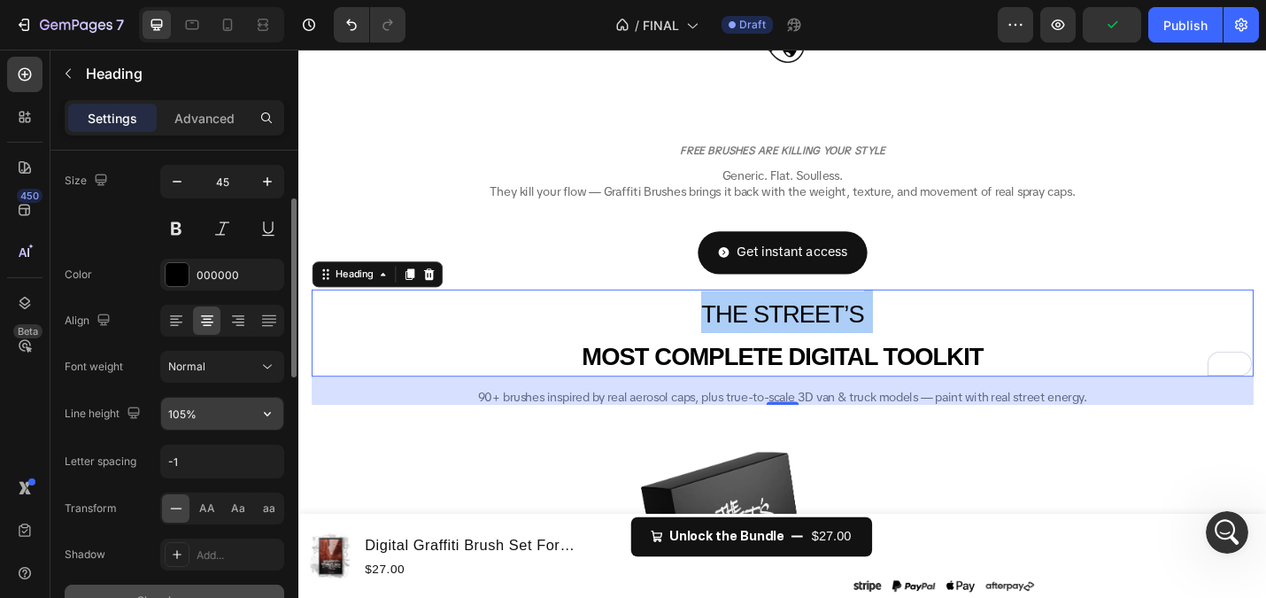
click at [179, 411] on input "105%" at bounding box center [222, 414] width 122 height 32
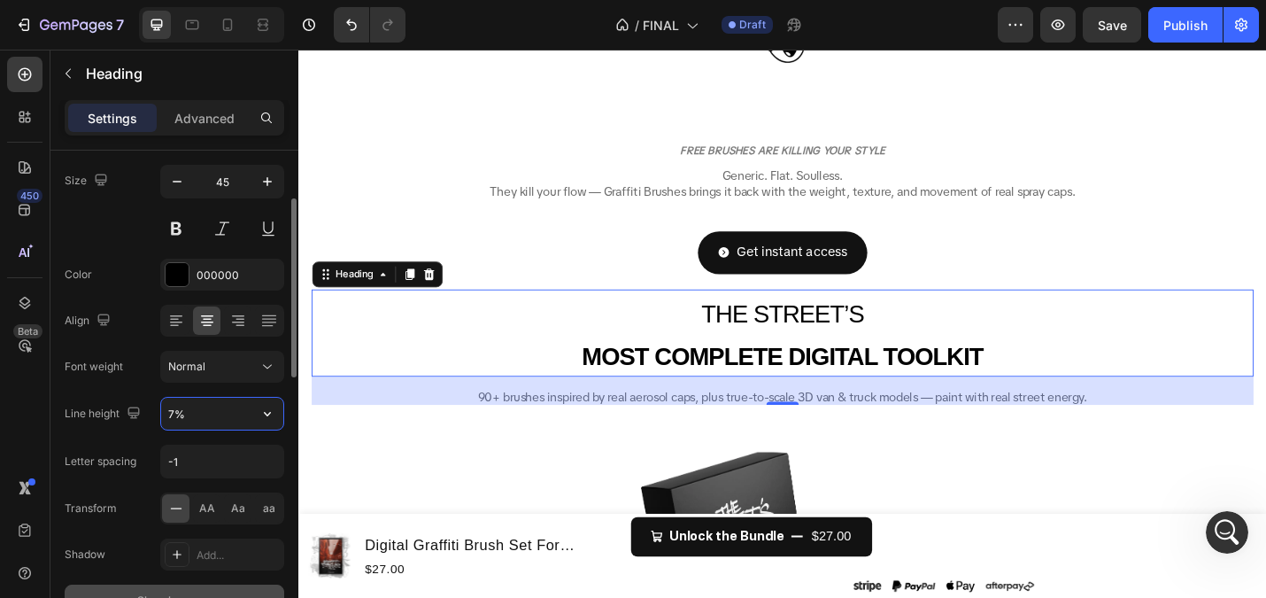
type input "70%"
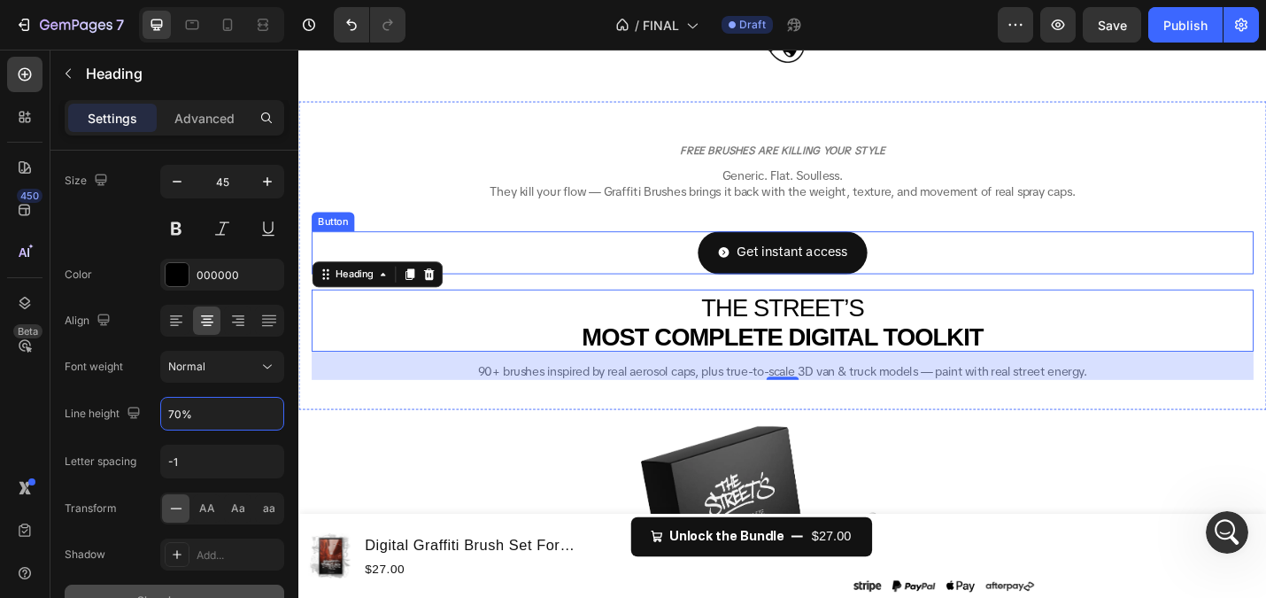
click at [466, 249] on div "Get instant access Button" at bounding box center [830, 272] width 1034 height 47
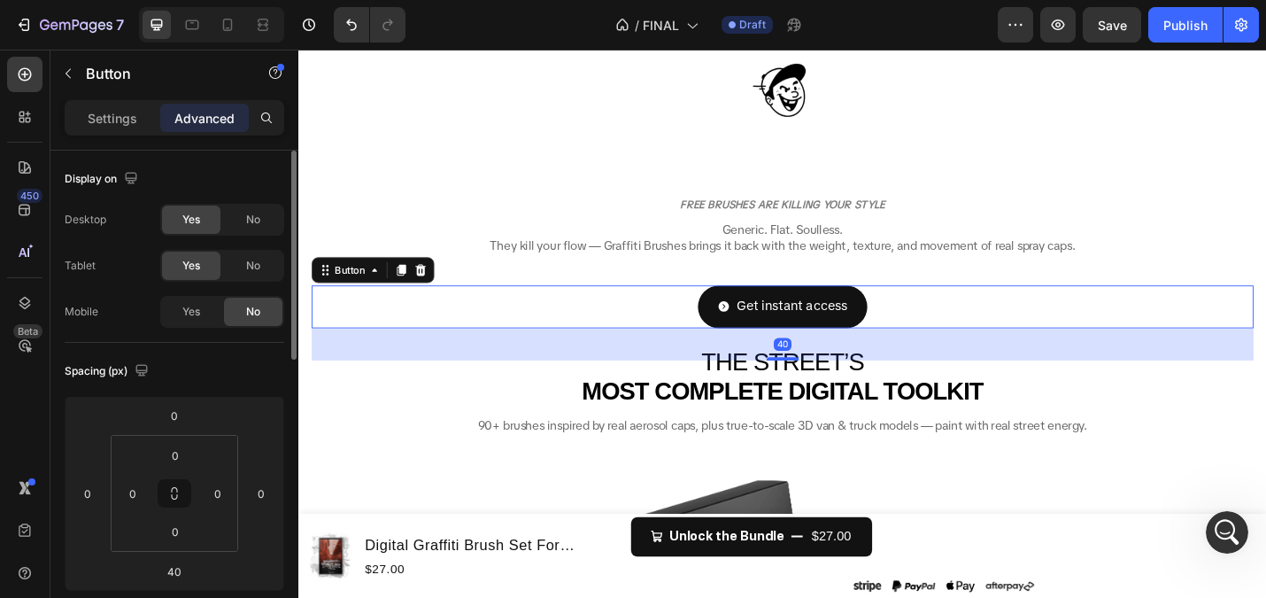
scroll to position [206, 0]
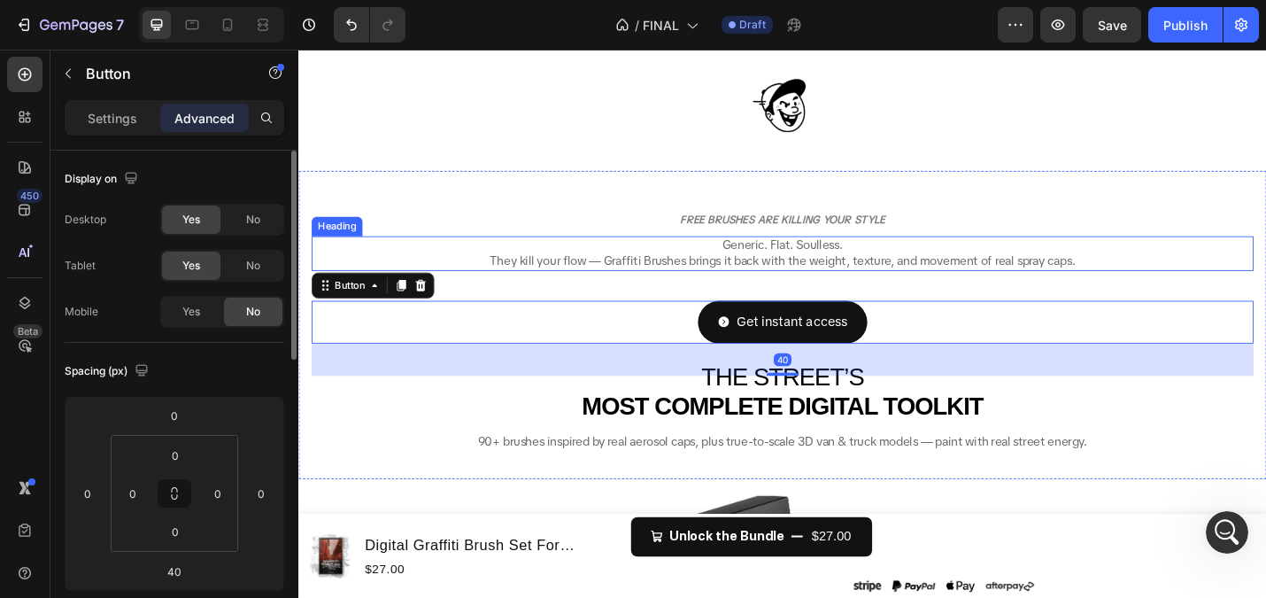
click at [530, 197] on div "FREE BRUSHES ARE KILLING YOUR STYLE Heading Generic. Flat. Soulless. They kill …" at bounding box center [830, 352] width 1034 height 311
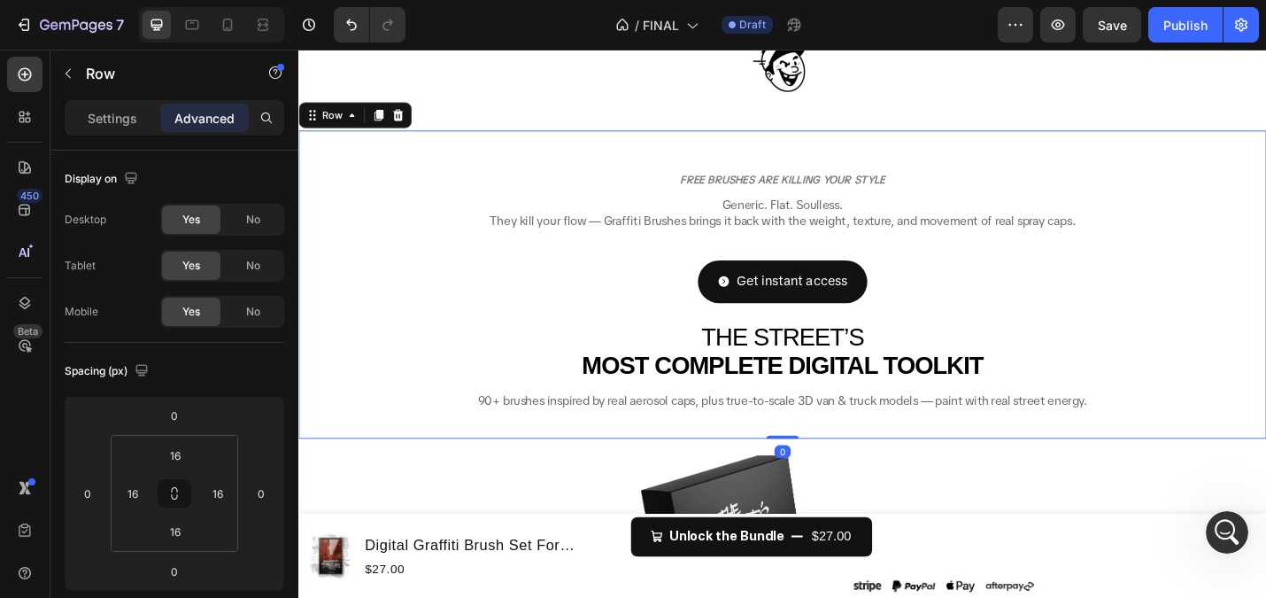
scroll to position [197, 0]
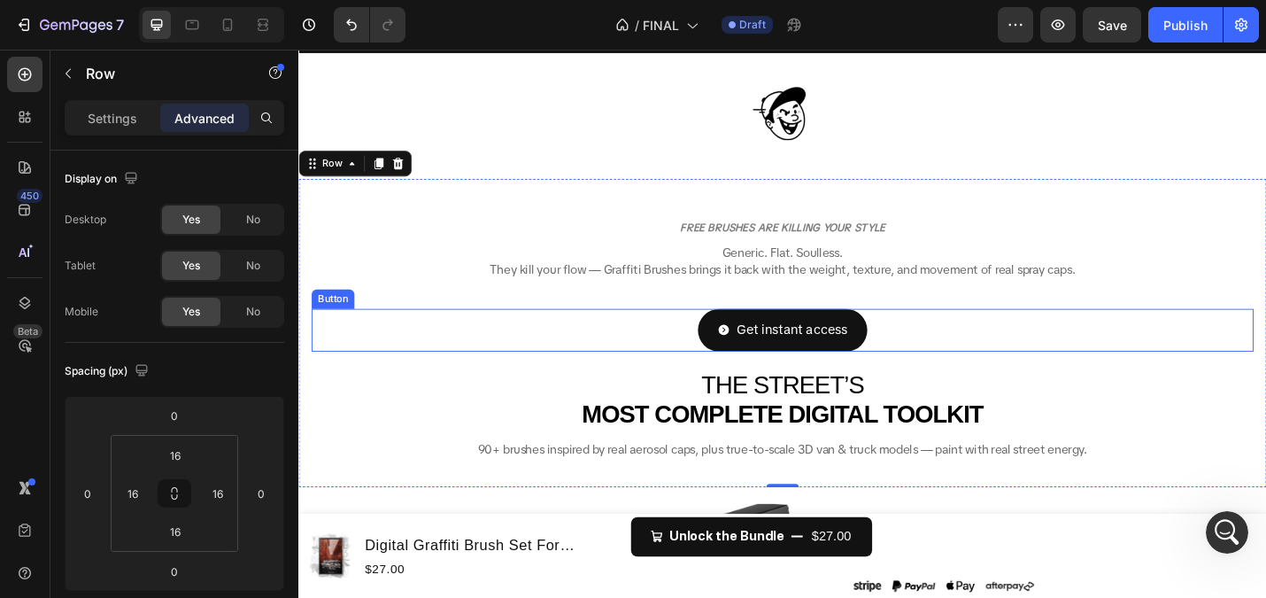
click at [854, 376] on link "Get instant access" at bounding box center [830, 357] width 186 height 47
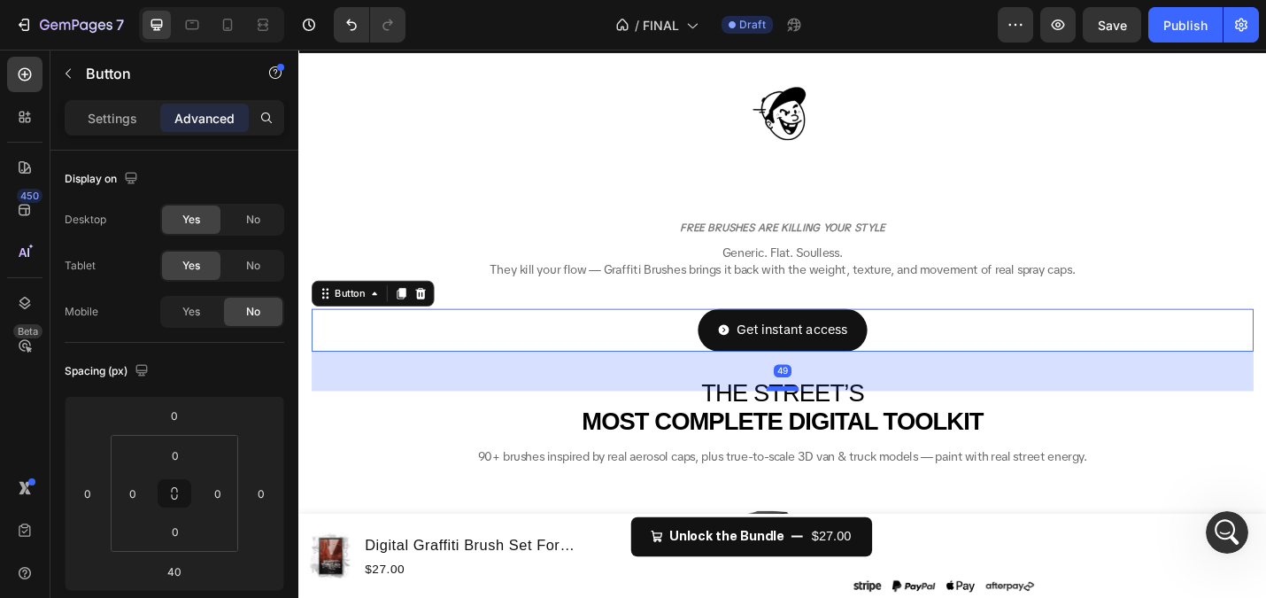
click at [835, 421] on div at bounding box center [829, 421] width 35 height 5
click at [835, 422] on div at bounding box center [829, 422] width 35 height 5
type input "50"
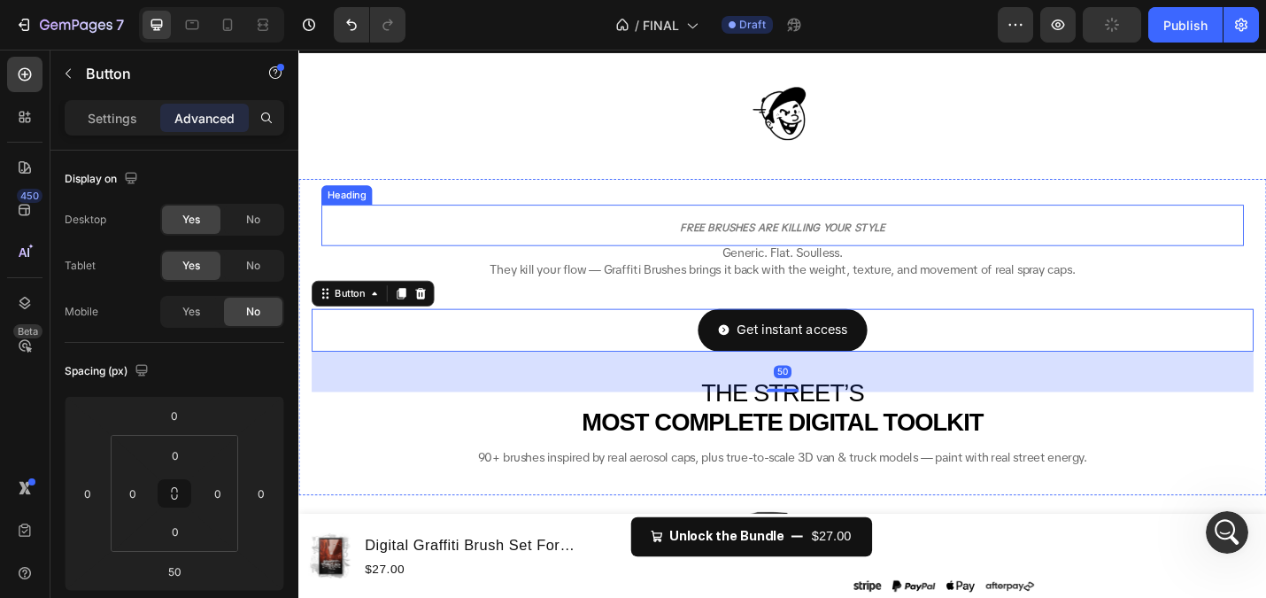
click at [553, 259] on h2 "FREE BRUSHES ARE KILLING YOUR STYLE" at bounding box center [829, 242] width 1013 height 45
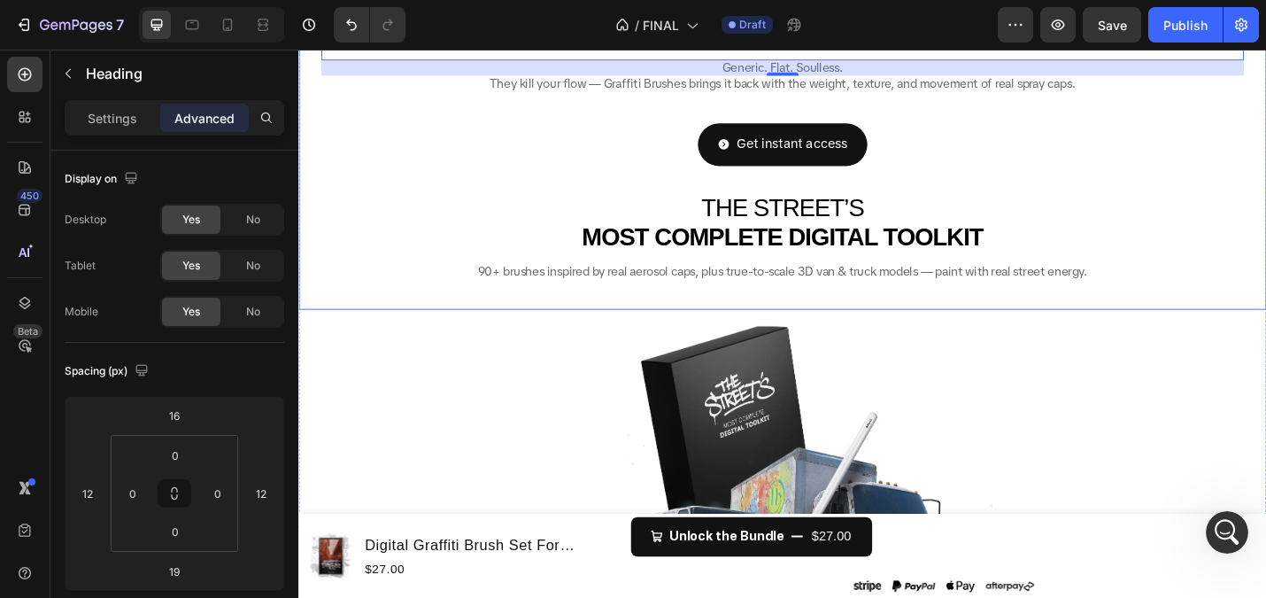
scroll to position [623, 0]
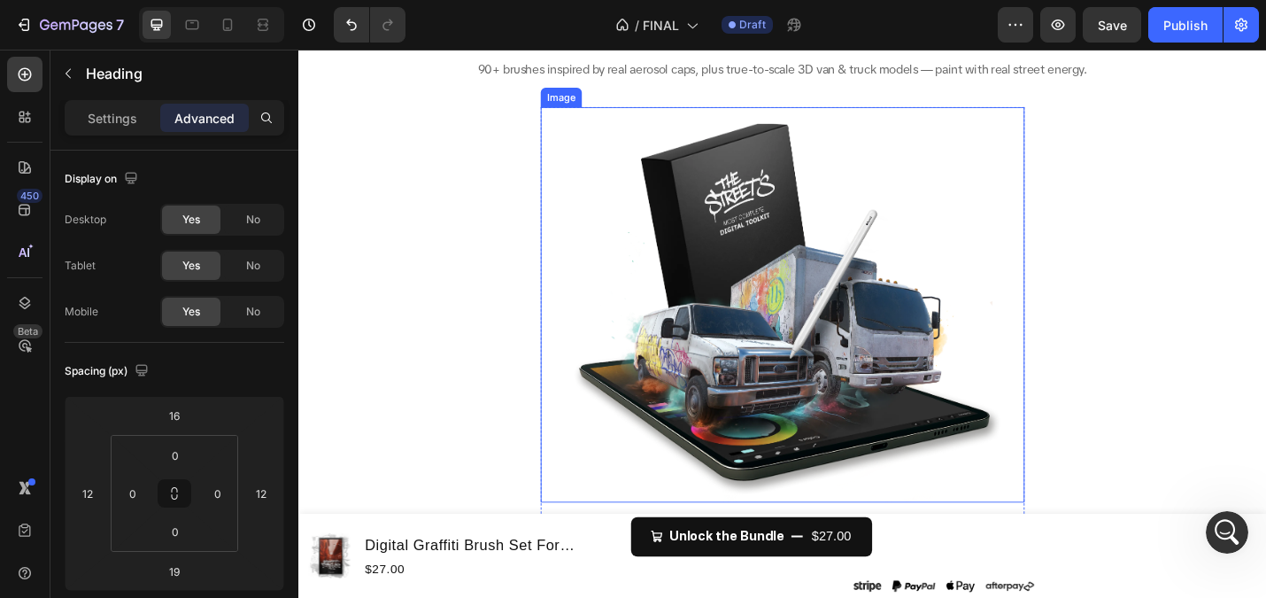
click at [743, 268] on img at bounding box center [829, 329] width 531 height 434
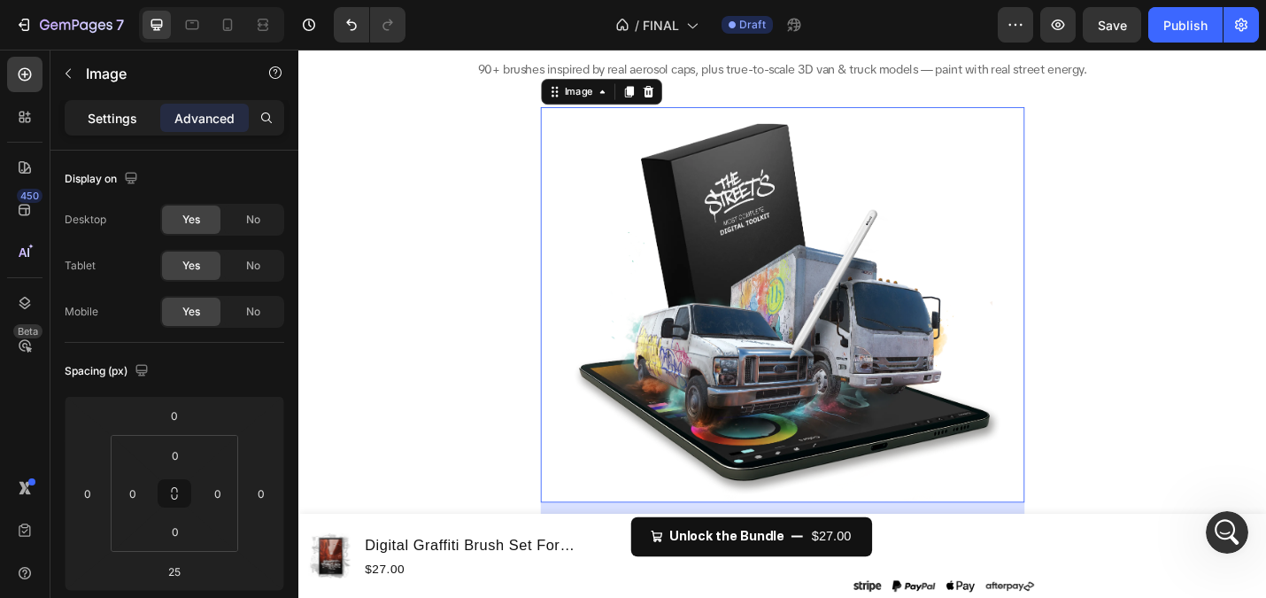
click at [96, 124] on p "Settings" at bounding box center [113, 118] width 50 height 19
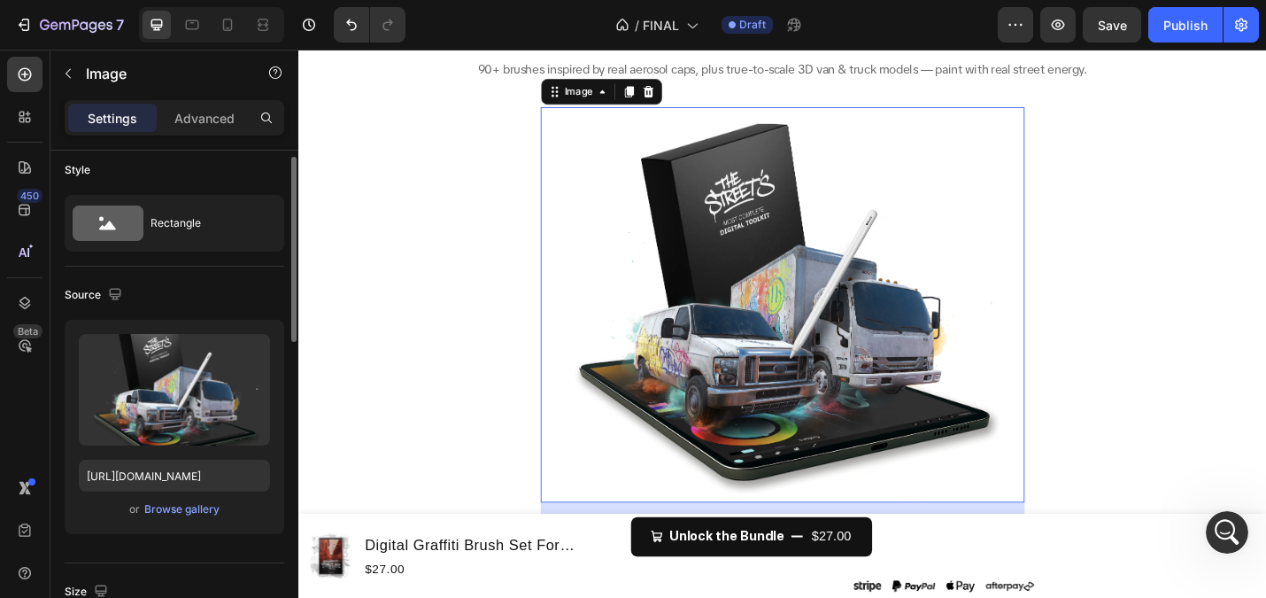
scroll to position [11, 0]
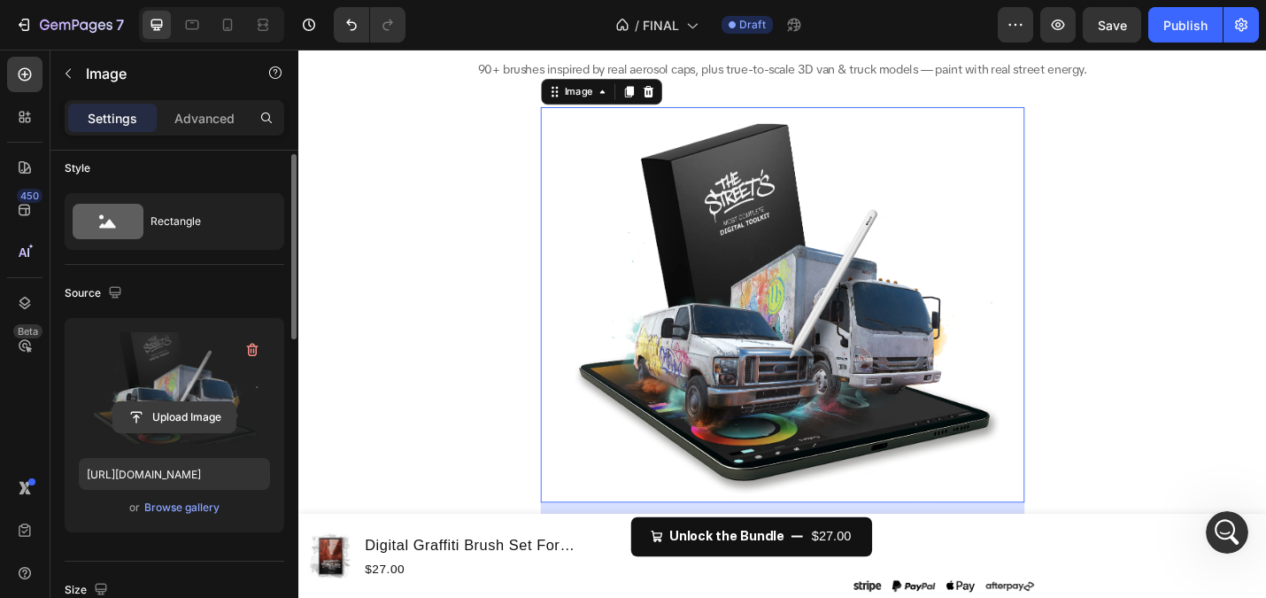
click at [171, 411] on input "file" at bounding box center [174, 417] width 122 height 30
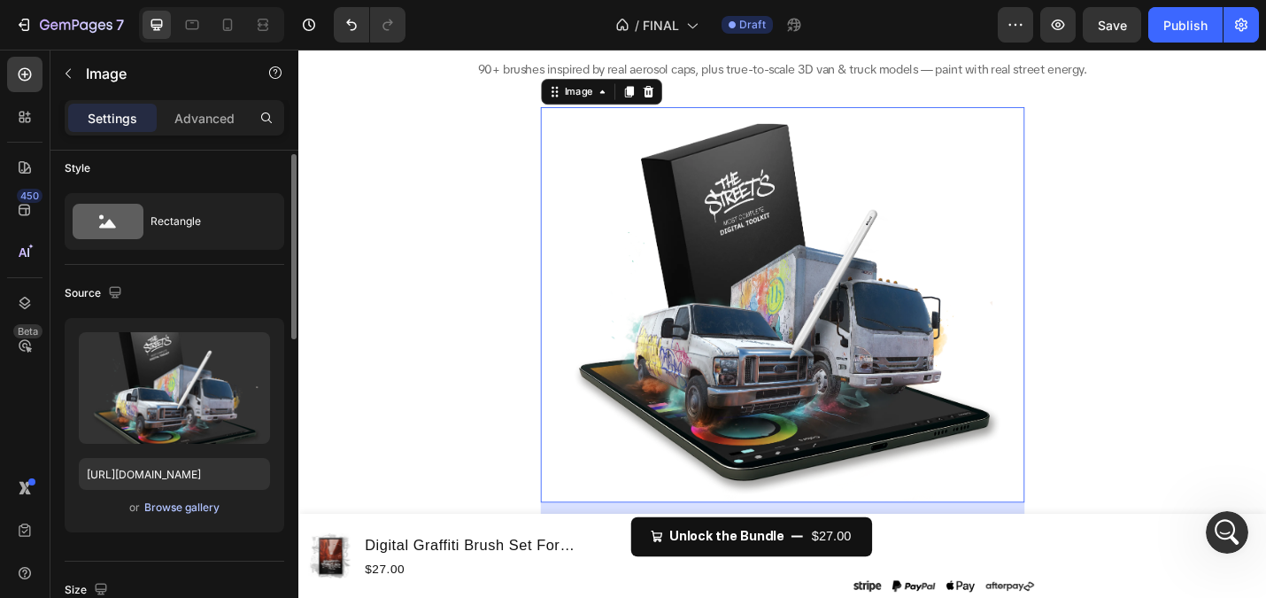
click at [194, 506] on div "Browse gallery" at bounding box center [181, 507] width 75 height 16
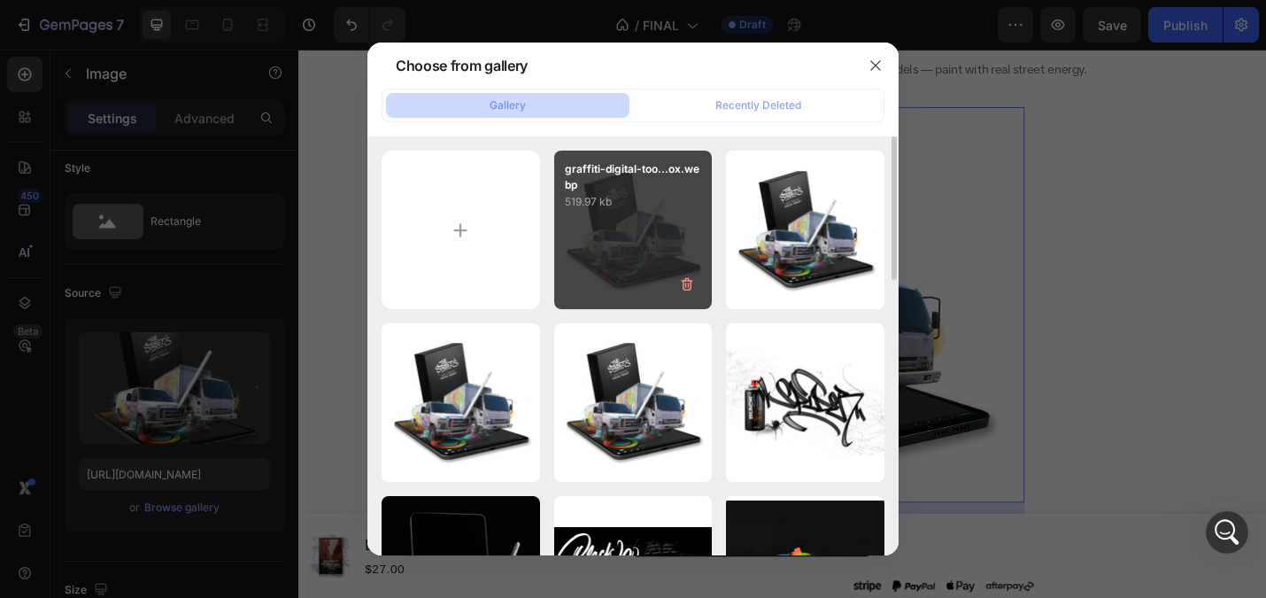
click at [624, 215] on div "graffiti-digital-too...ox.webp 519.97 kb" at bounding box center [633, 230] width 159 height 159
type input "https://cdn.shopify.com/s/files/1/0252/8398/5501/files/gempages_511931145802220…"
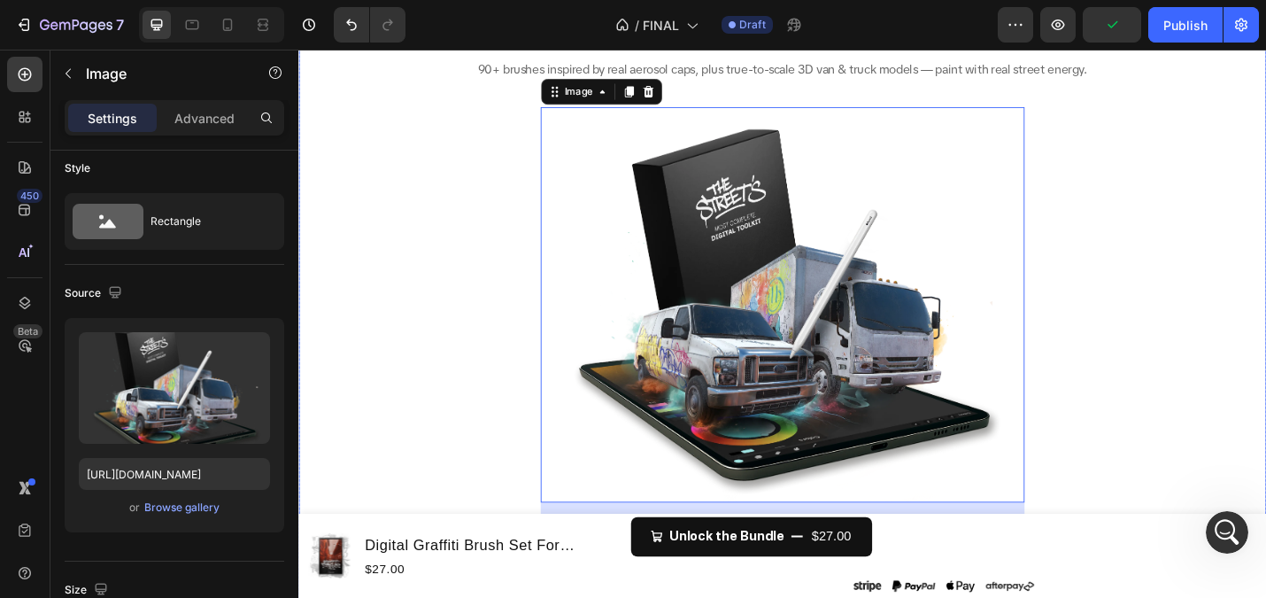
click at [1265, 302] on div "FREE BRUSHES ARE KILLING YOUR STYLE Heading Generic. Flat. Soulless. They kill …" at bounding box center [829, 527] width 1063 height 1525
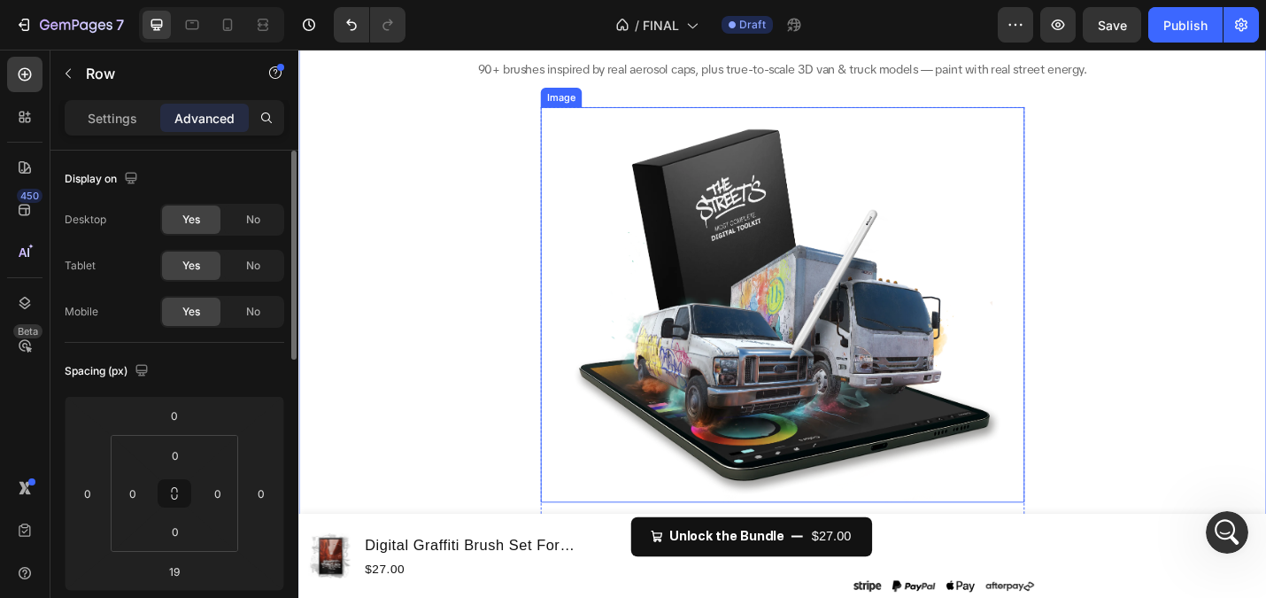
scroll to position [559, 0]
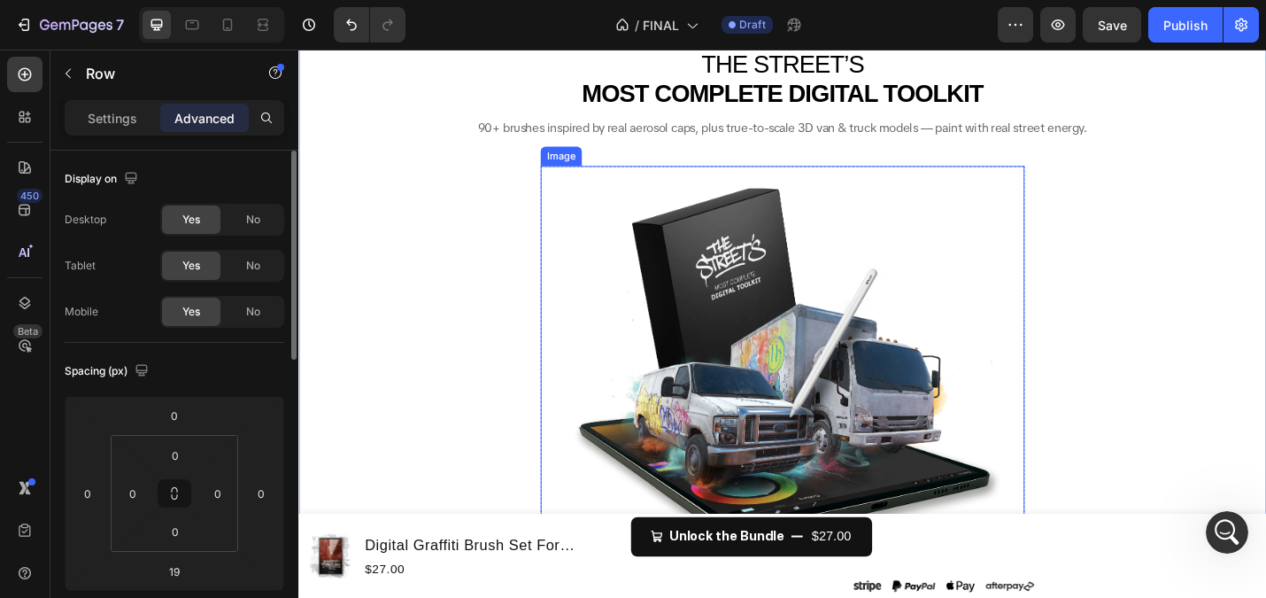
click at [936, 289] on img at bounding box center [829, 394] width 531 height 434
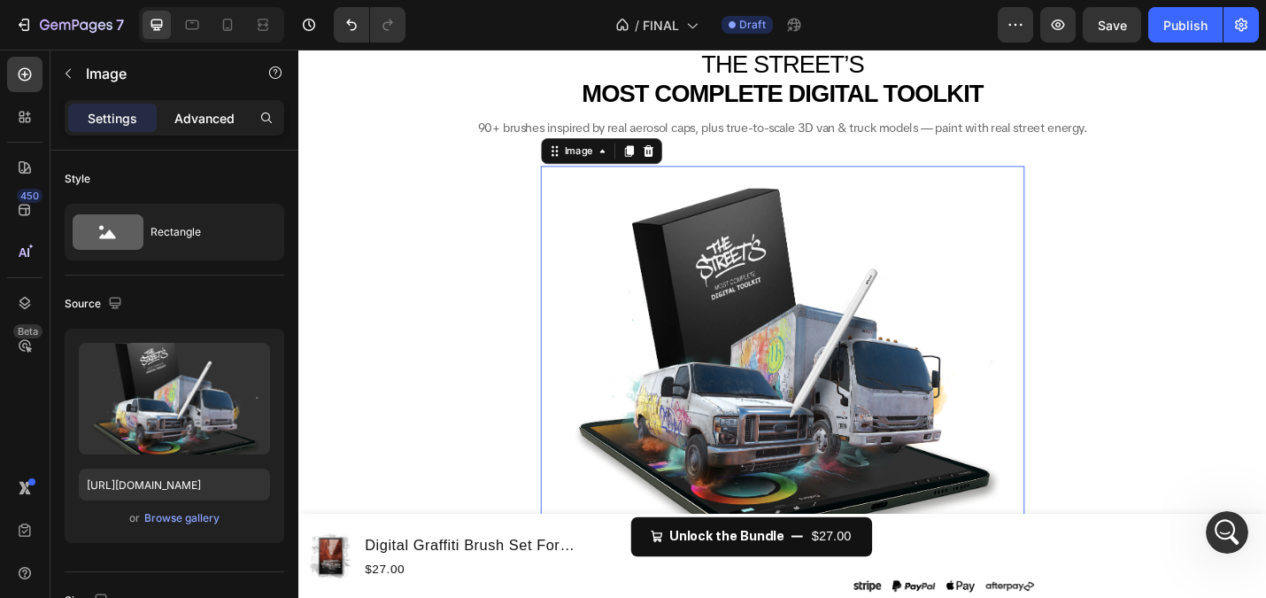
click at [179, 117] on p "Advanced" at bounding box center [204, 118] width 60 height 19
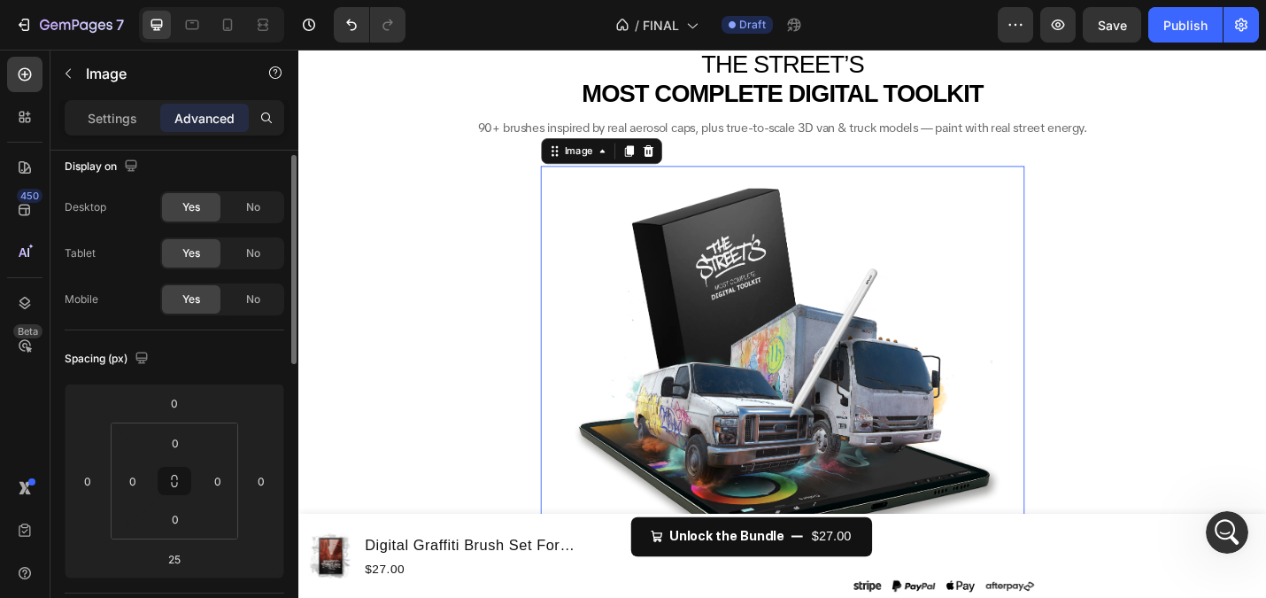
scroll to position [15, 0]
click at [580, 395] on img at bounding box center [829, 394] width 531 height 434
click at [483, 337] on div "FREE BRUSHES ARE KILLING YOUR STYLE Heading Generic. Flat. Soulless. They kill …" at bounding box center [829, 592] width 1063 height 1525
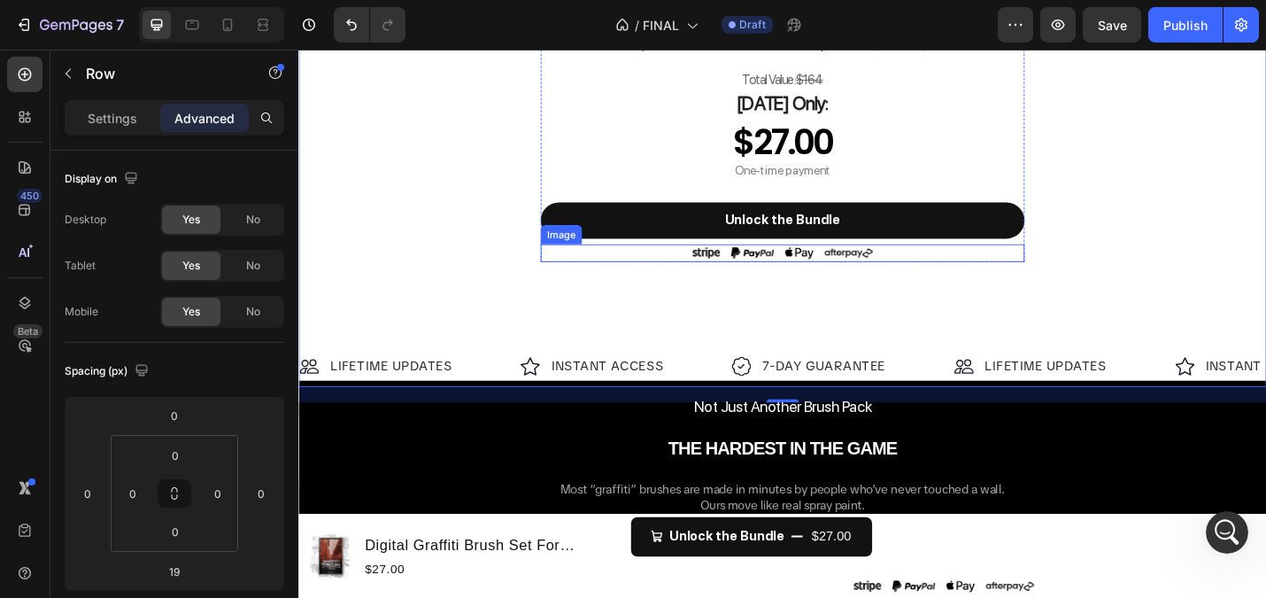
scroll to position [1497, 0]
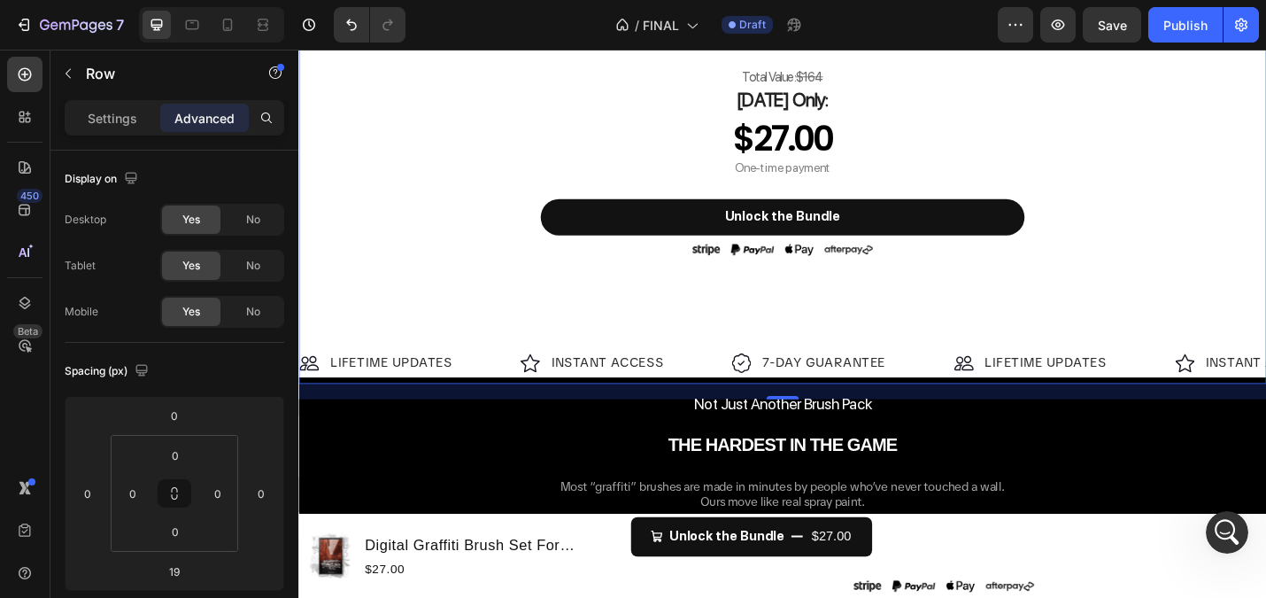
click at [766, 275] on img at bounding box center [829, 269] width 221 height 20
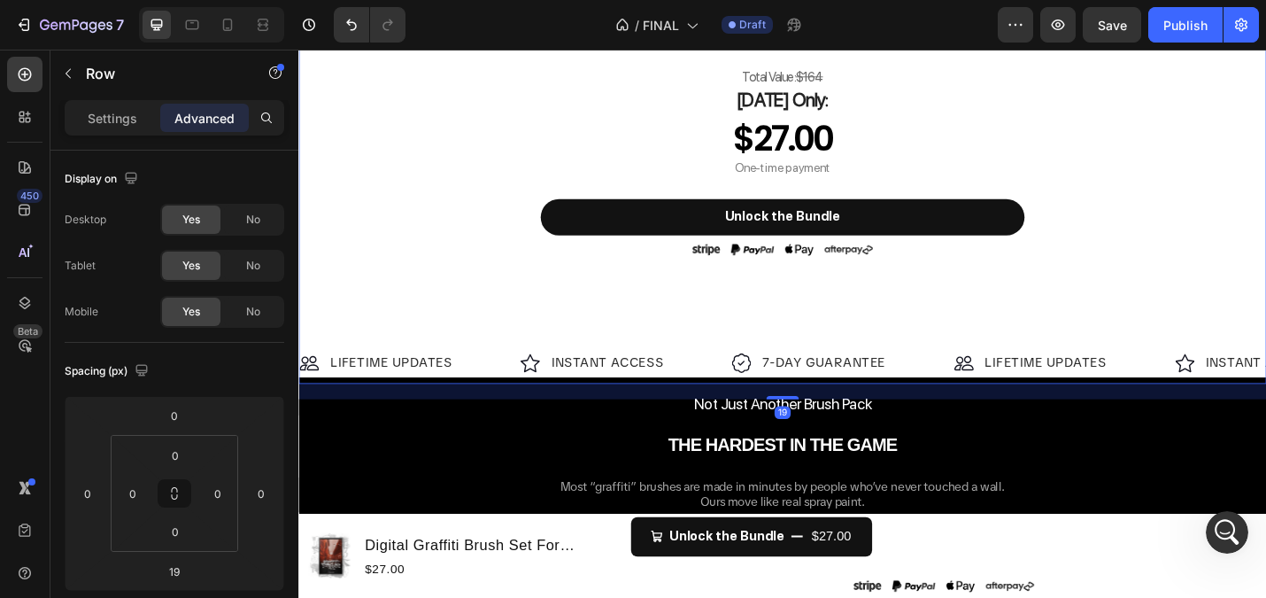
click at [752, 376] on div "Image LIFETIME UPDATES Text Block Row Image INSTANT ACCESS Text Block Row Image…" at bounding box center [829, 393] width 1063 height 46
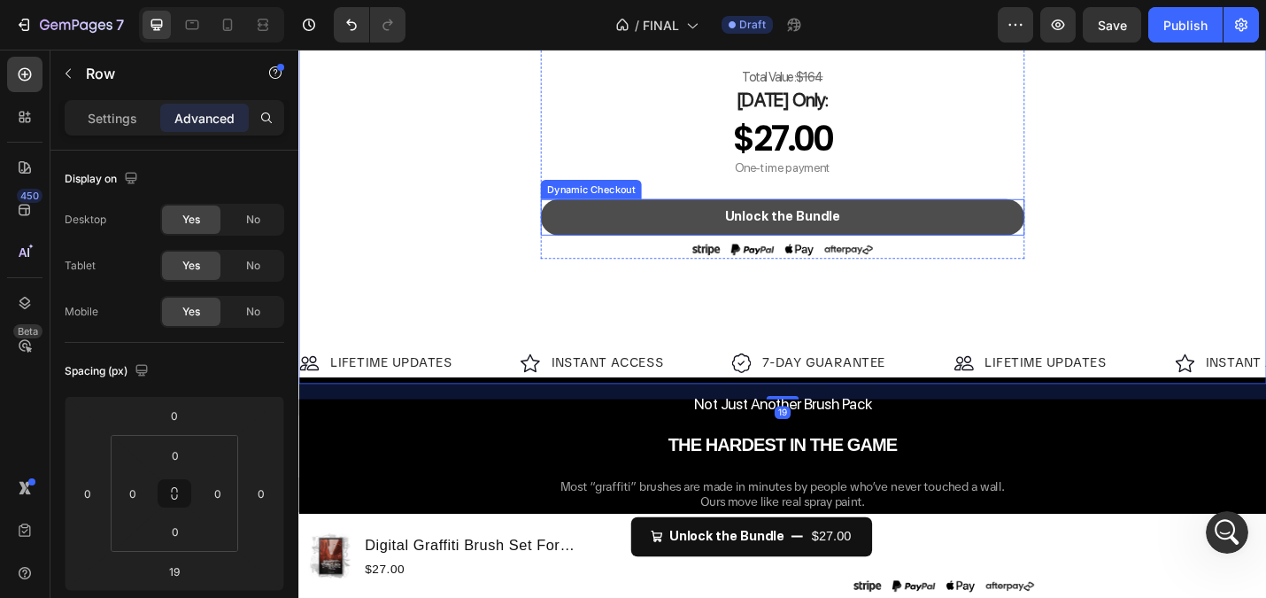
click at [693, 249] on button "Unlock the Bundle" at bounding box center [829, 233] width 531 height 40
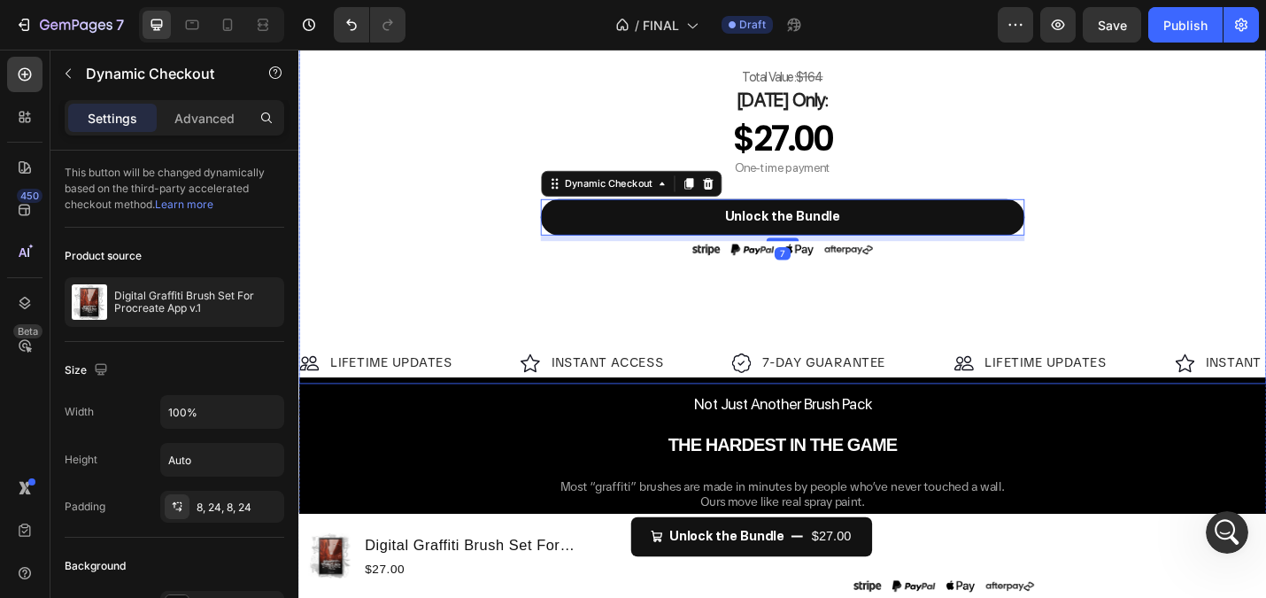
drag, startPoint x: 685, startPoint y: 282, endPoint x: 514, endPoint y: 298, distance: 172.6
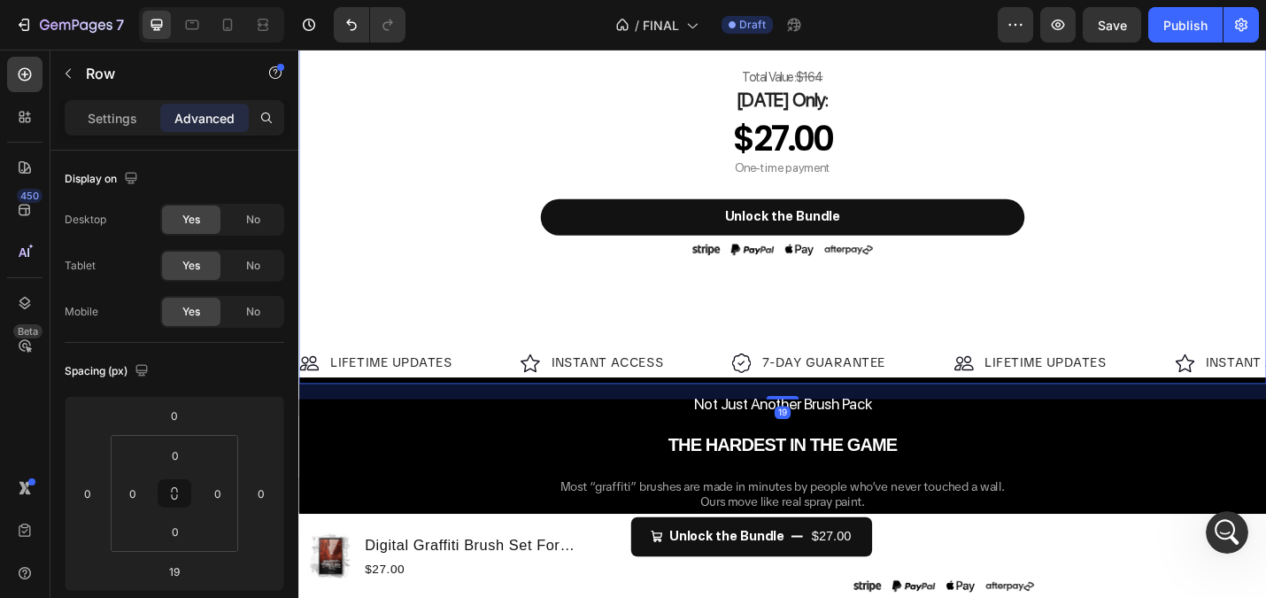
click at [604, 199] on div "Total Value: $164 Heading Today Only: Heading $27.00 Product Price Product Pric…" at bounding box center [829, 168] width 531 height 223
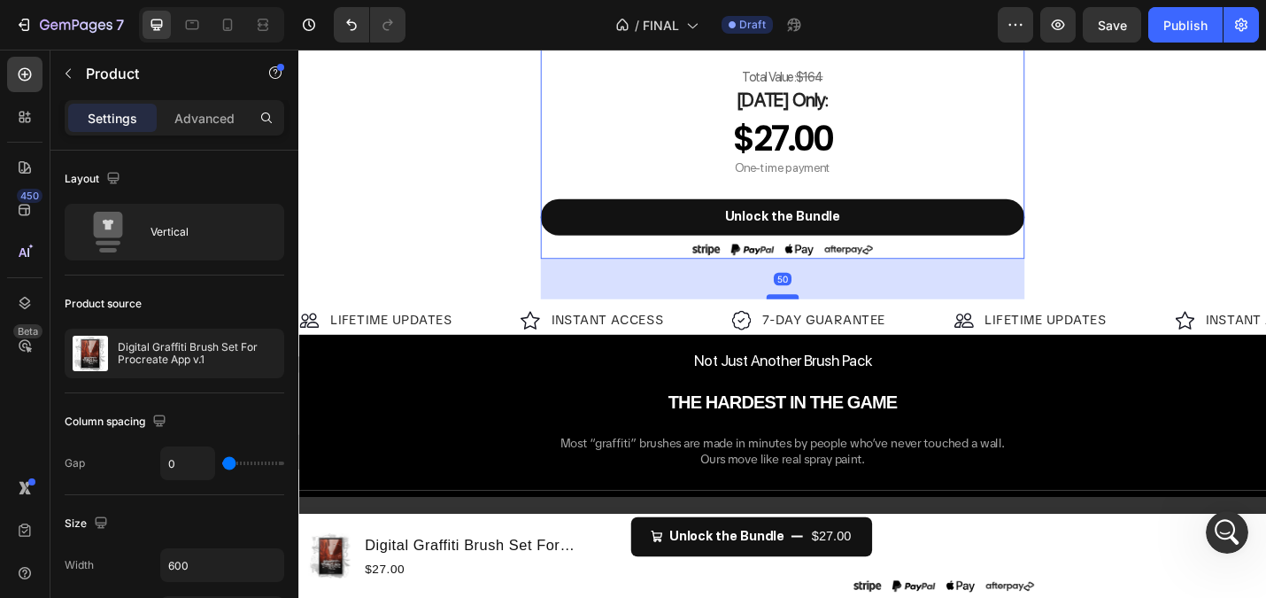
drag, startPoint x: 832, startPoint y: 367, endPoint x: 824, endPoint y: 320, distance: 47.6
click at [824, 320] on div at bounding box center [829, 320] width 35 height 5
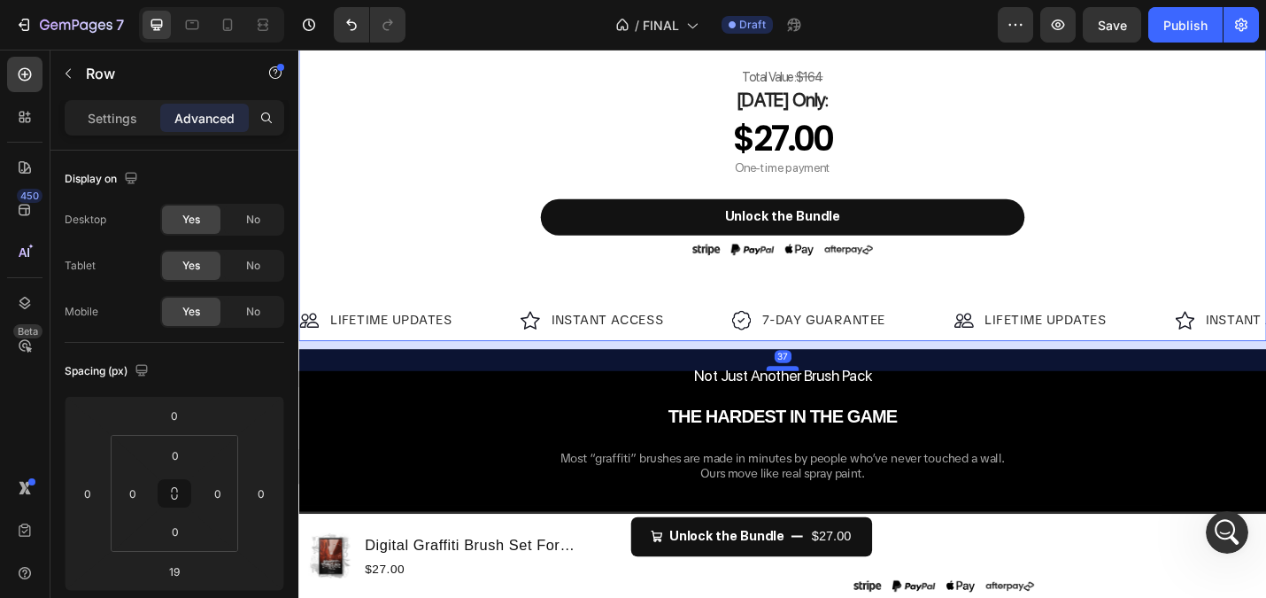
drag, startPoint x: 825, startPoint y: 384, endPoint x: 825, endPoint y: 400, distance: 15.9
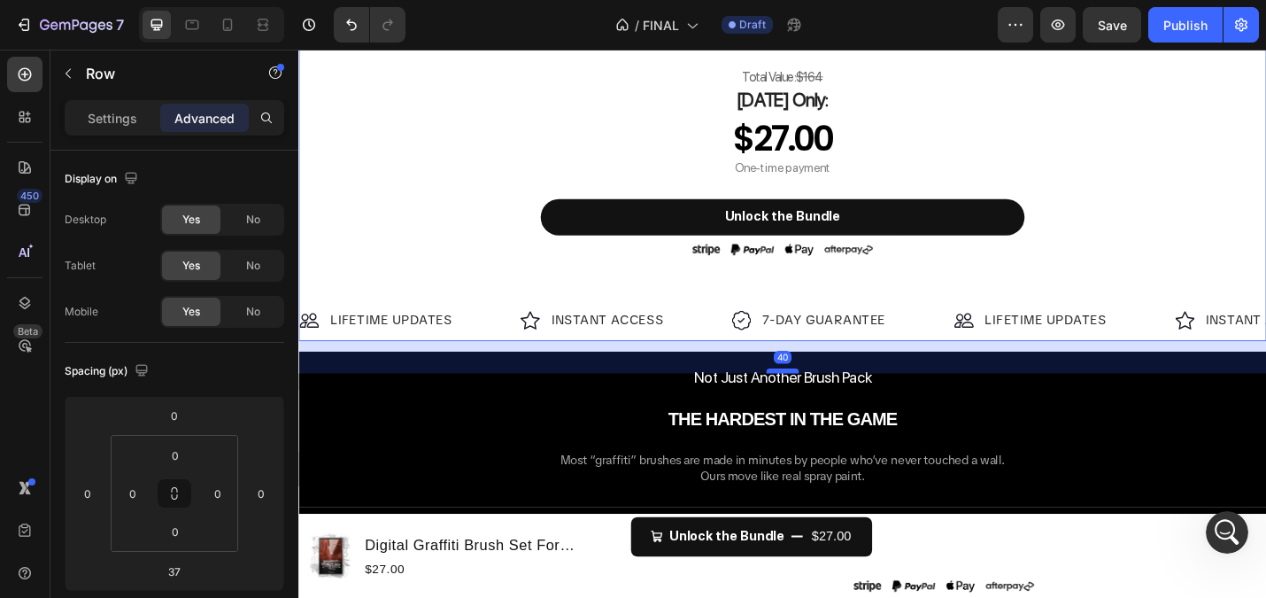
click at [836, 399] on div at bounding box center [829, 401] width 35 height 5
type input "40"
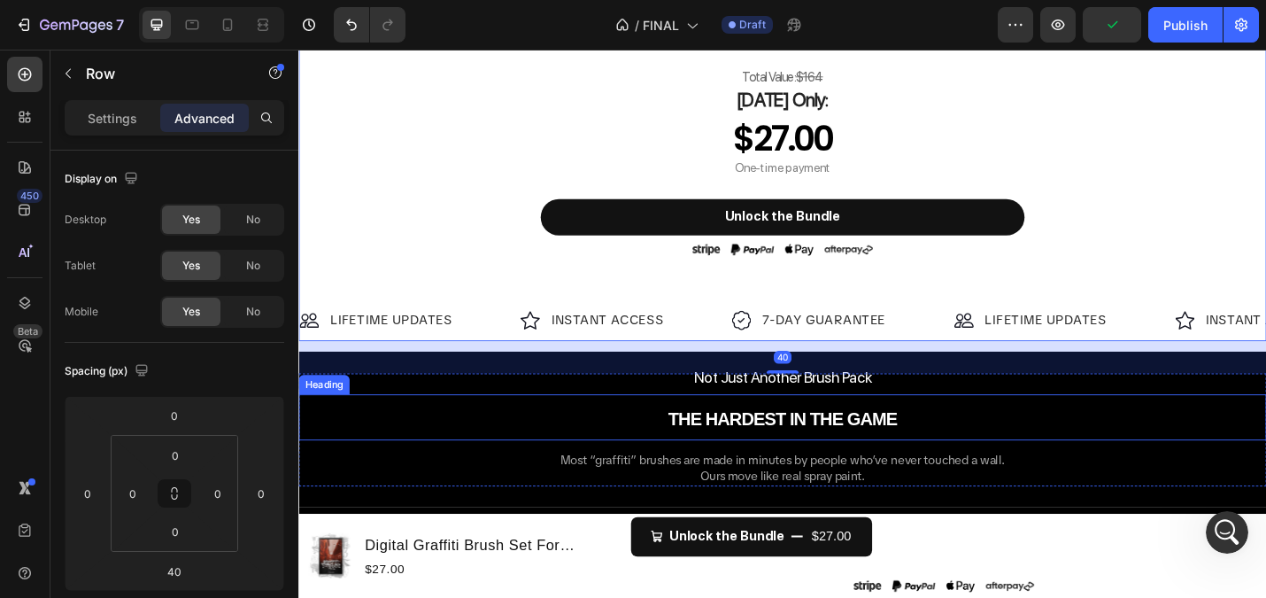
click at [575, 435] on h2 "THE HARDEST IN THE GAME" at bounding box center [829, 453] width 1063 height 50
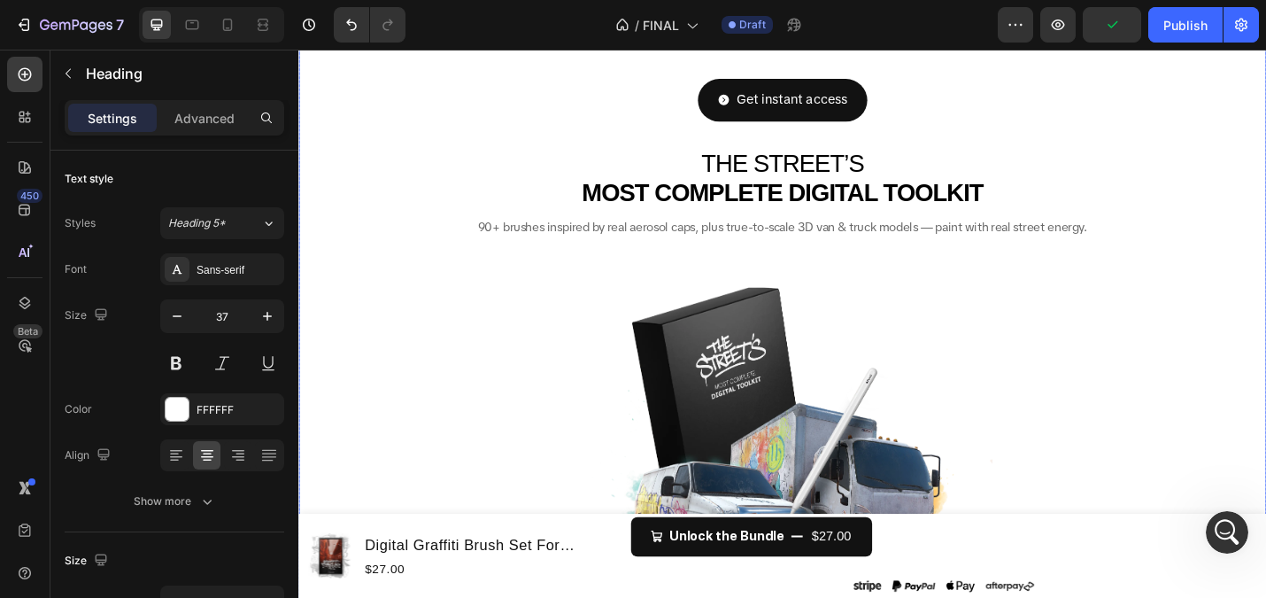
scroll to position [0, 0]
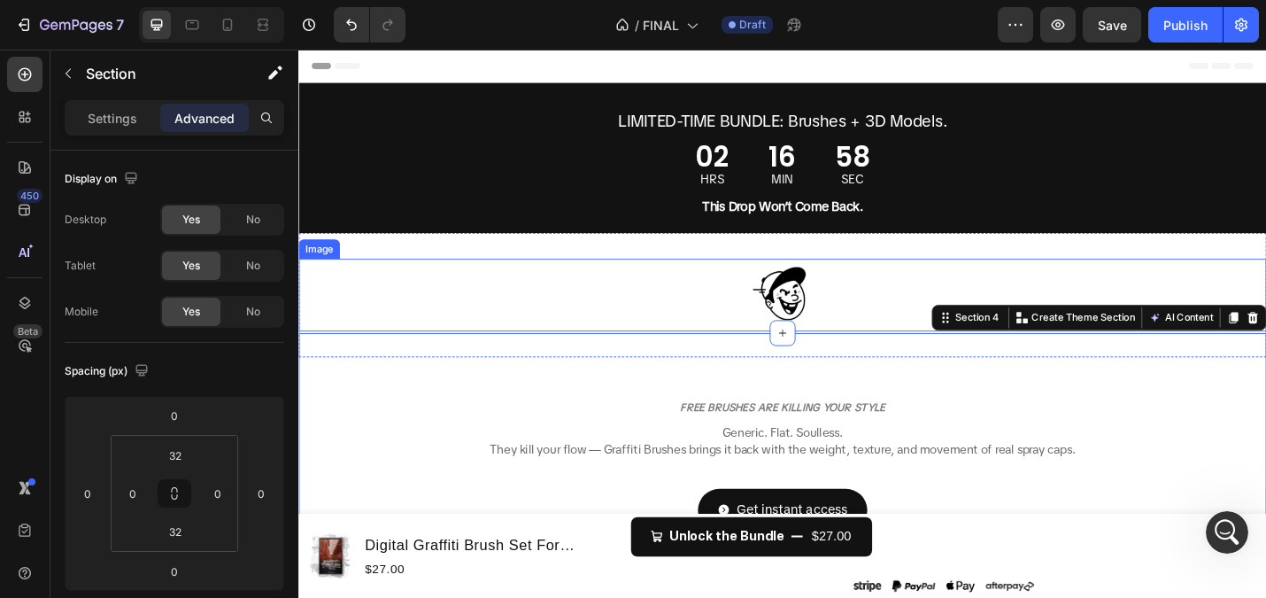
click at [641, 282] on div at bounding box center [829, 319] width 1063 height 80
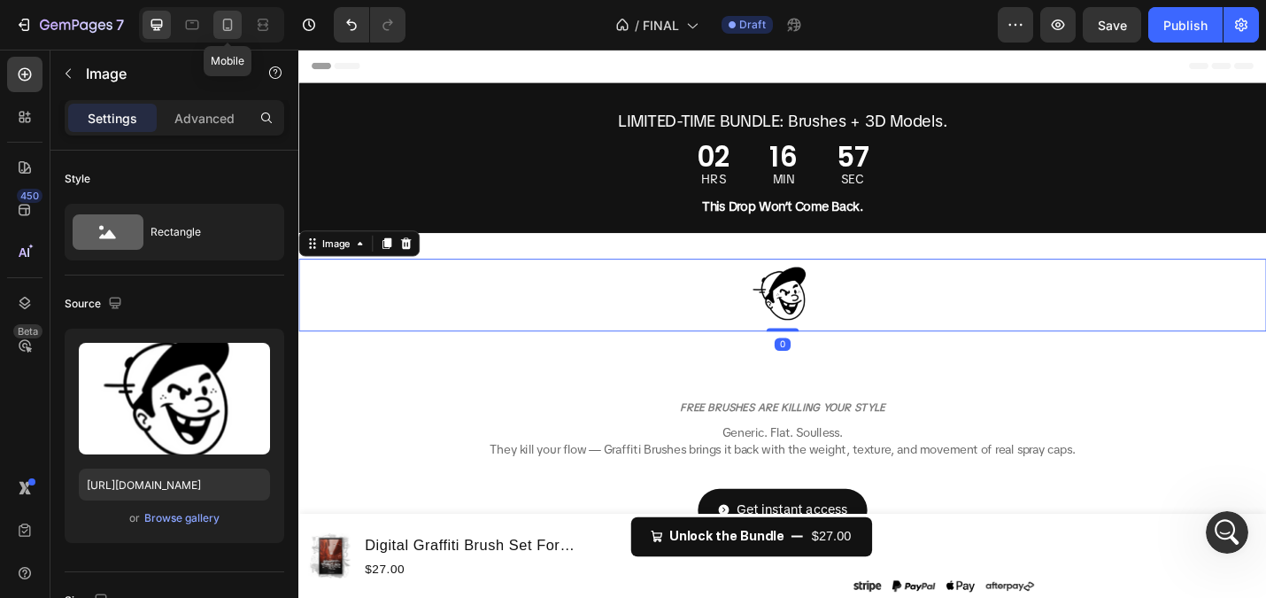
drag, startPoint x: 228, startPoint y: 19, endPoint x: 460, endPoint y: 190, distance: 287.6
click at [228, 19] on icon at bounding box center [228, 25] width 10 height 12
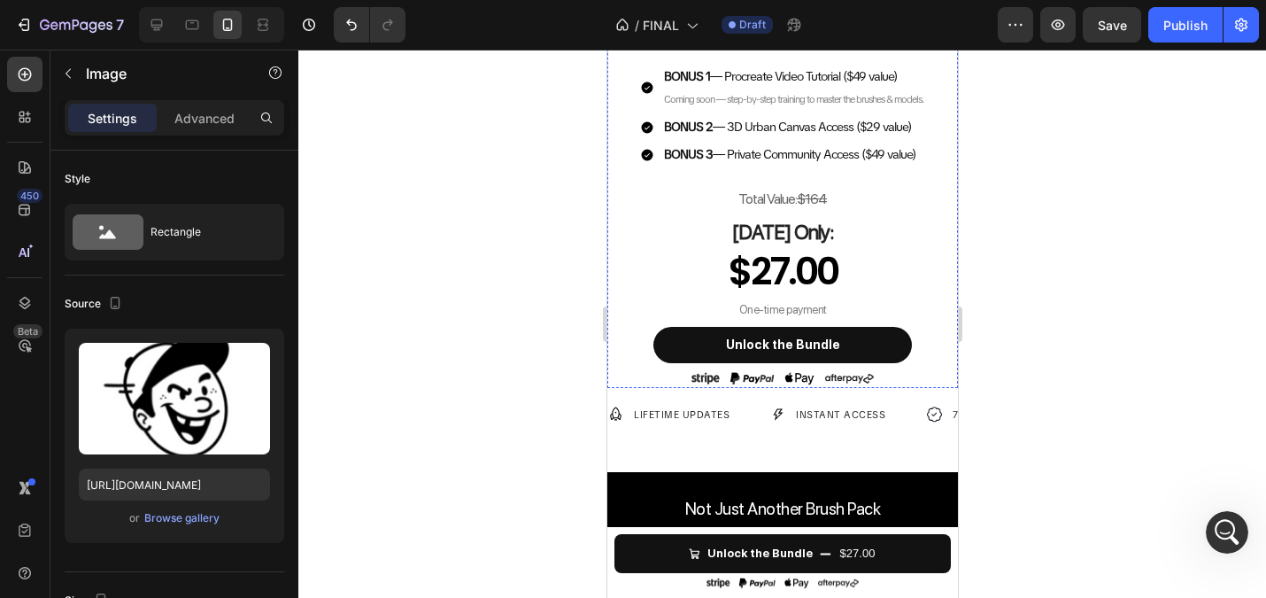
scroll to position [877, 0]
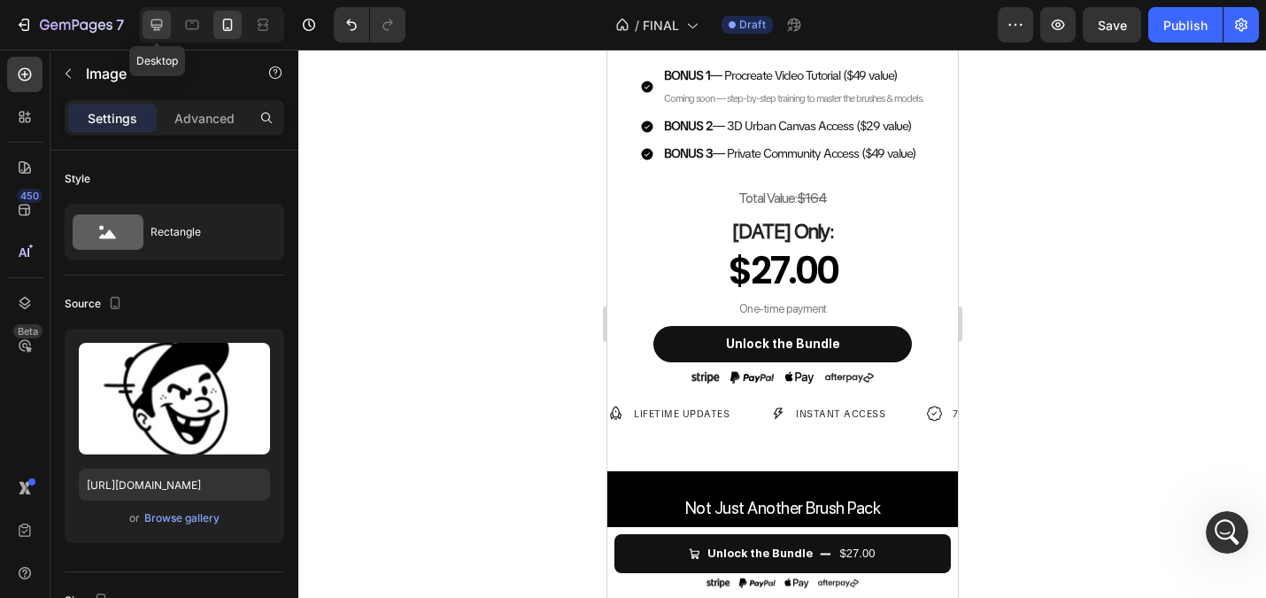
click at [155, 27] on icon at bounding box center [157, 25] width 12 height 12
type input "100"
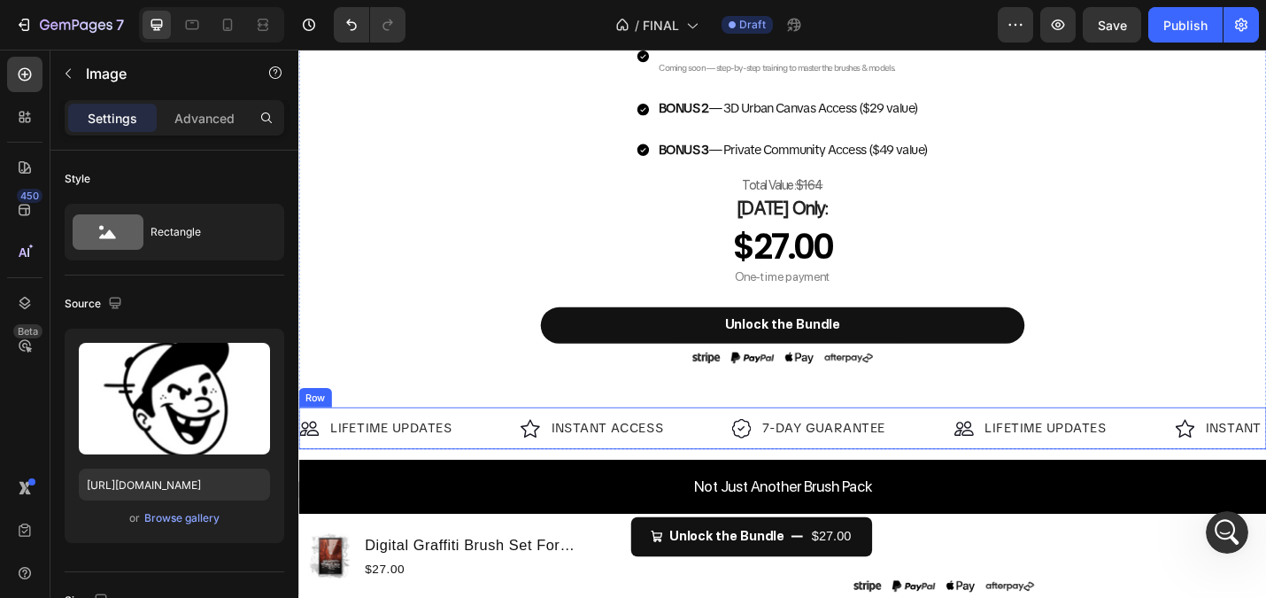
scroll to position [1557, 0]
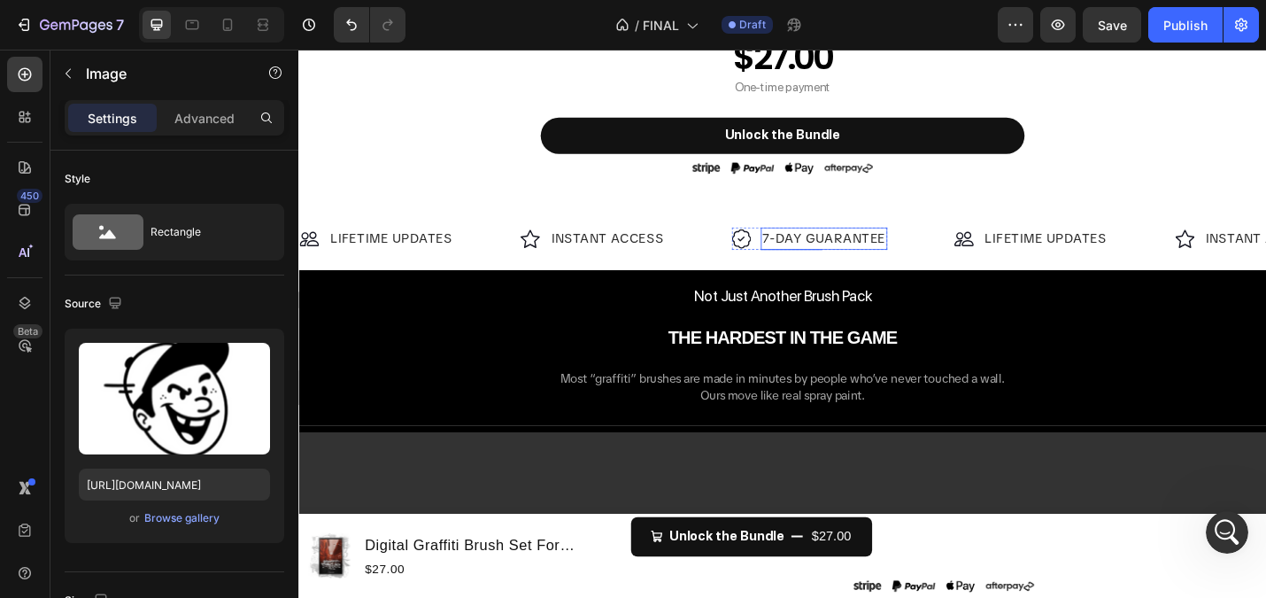
click at [835, 252] on p "7-DAY GUARANTEE" at bounding box center [875, 256] width 135 height 21
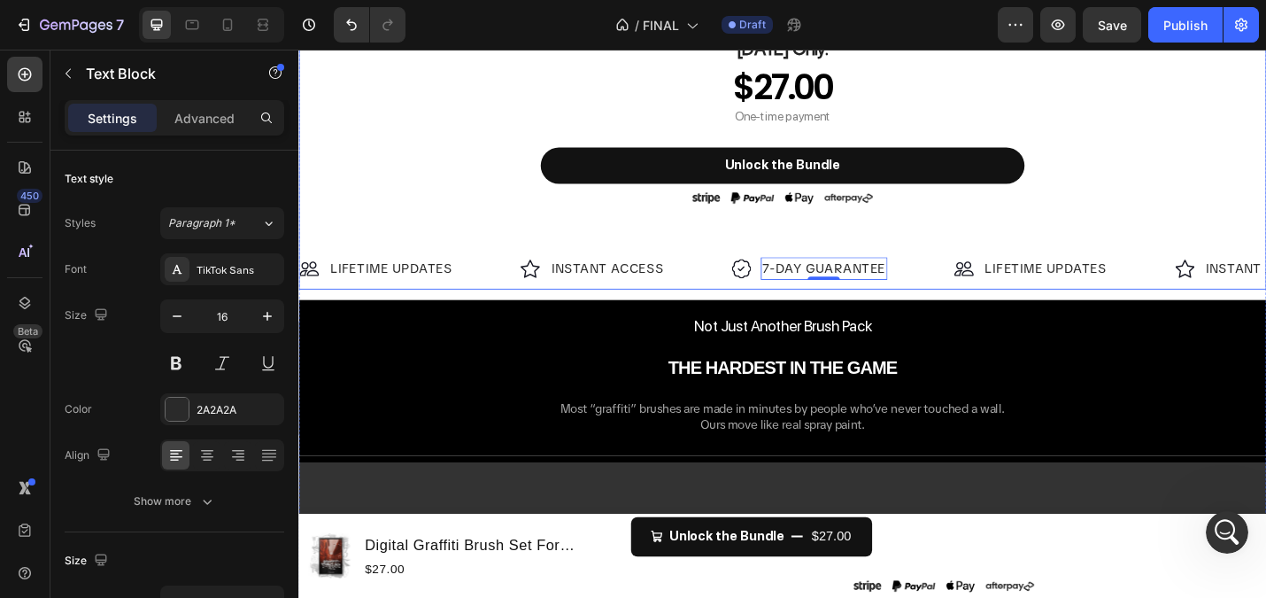
scroll to position [1497, 0]
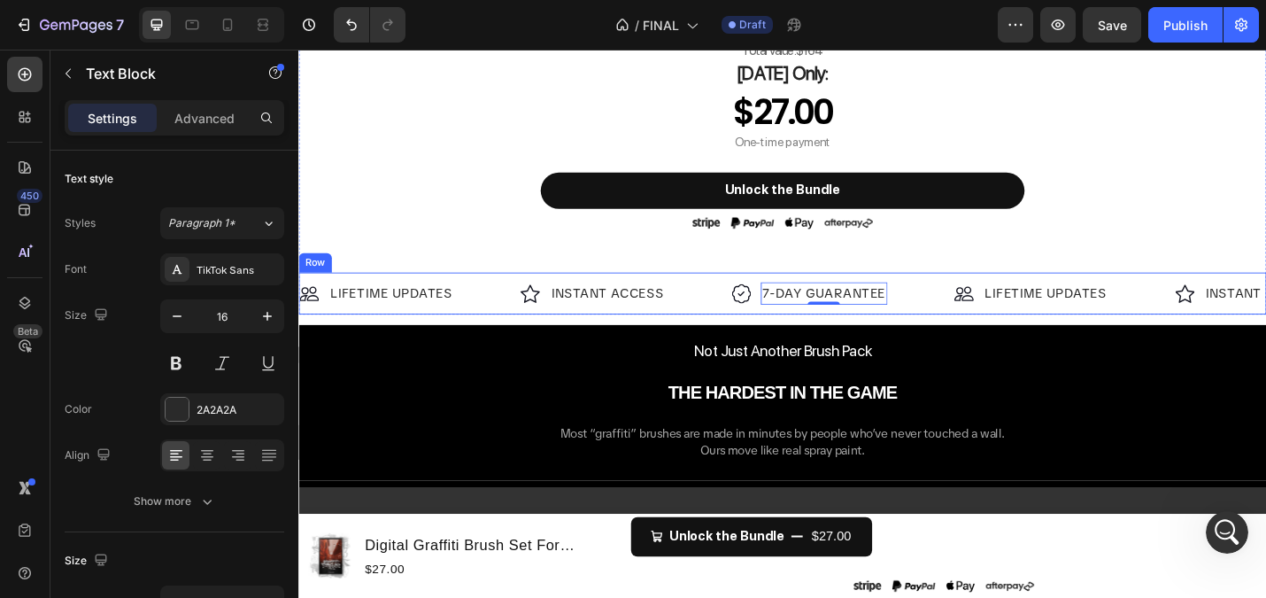
click at [768, 299] on div "Image LIFETIME UPDATES Text Block Row Image INSTANT ACCESS Text Block Row Image…" at bounding box center [829, 317] width 1063 height 46
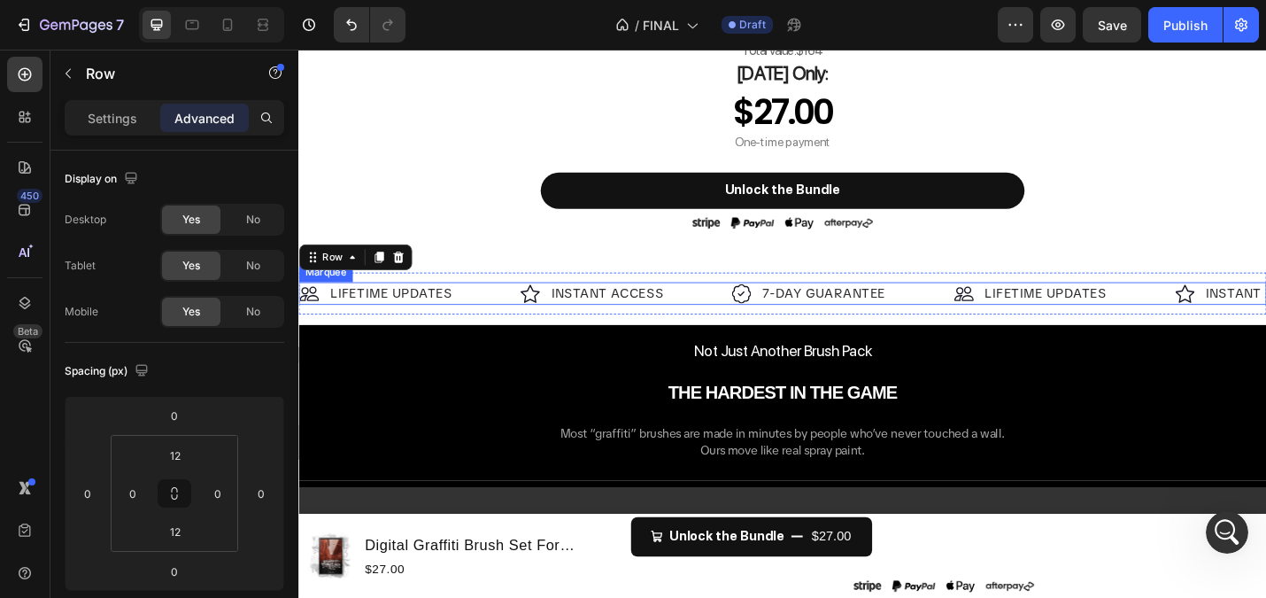
click at [779, 325] on img at bounding box center [784, 317] width 21 height 22
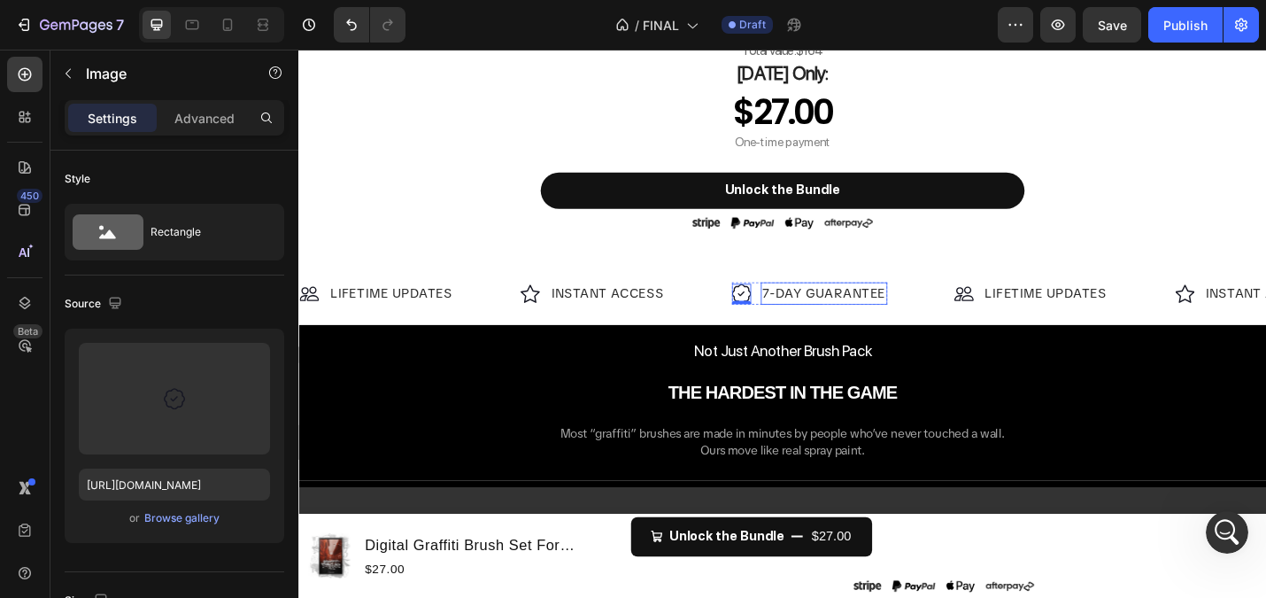
click at [829, 326] on p "7-DAY GUARANTEE" at bounding box center [875, 316] width 135 height 21
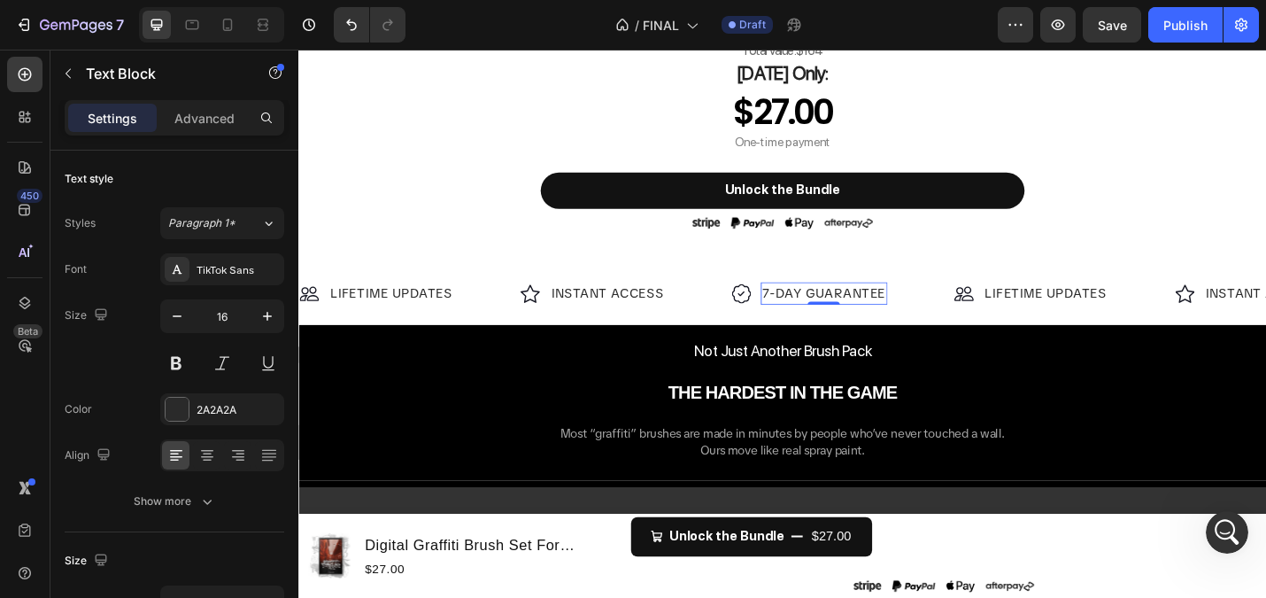
click at [822, 319] on p "7-DAY GUARANTEE" at bounding box center [875, 316] width 135 height 21
click at [764, 323] on div "Image INSTANT ACCESS Text Block Row" at bounding box center [658, 317] width 232 height 25
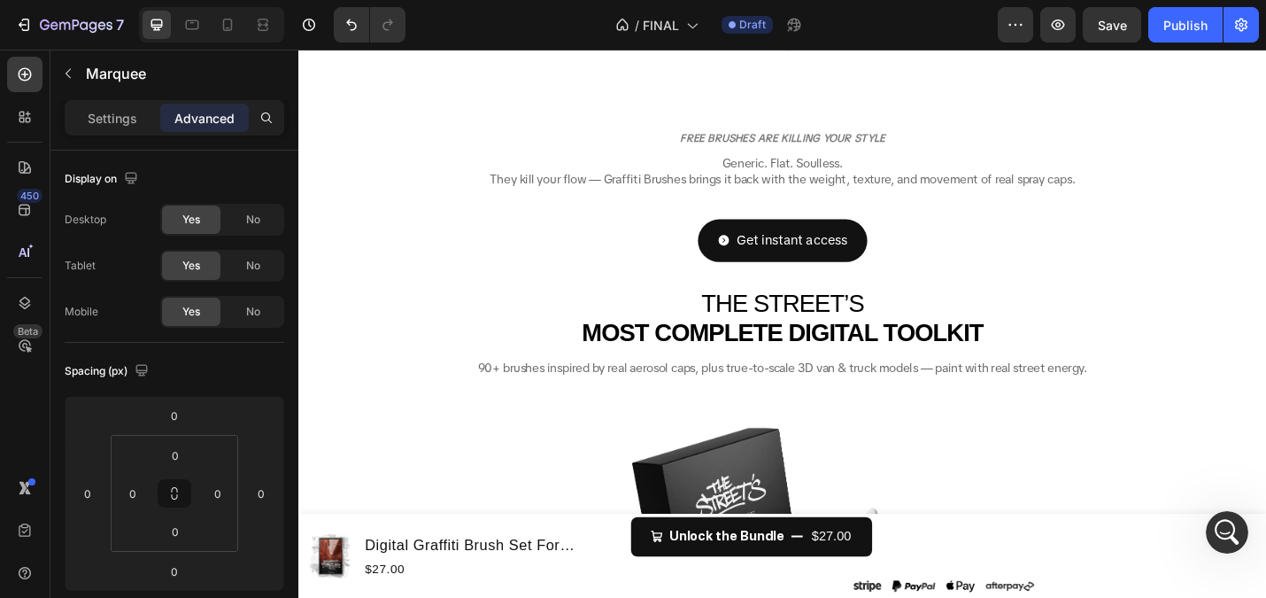
scroll to position [0, 0]
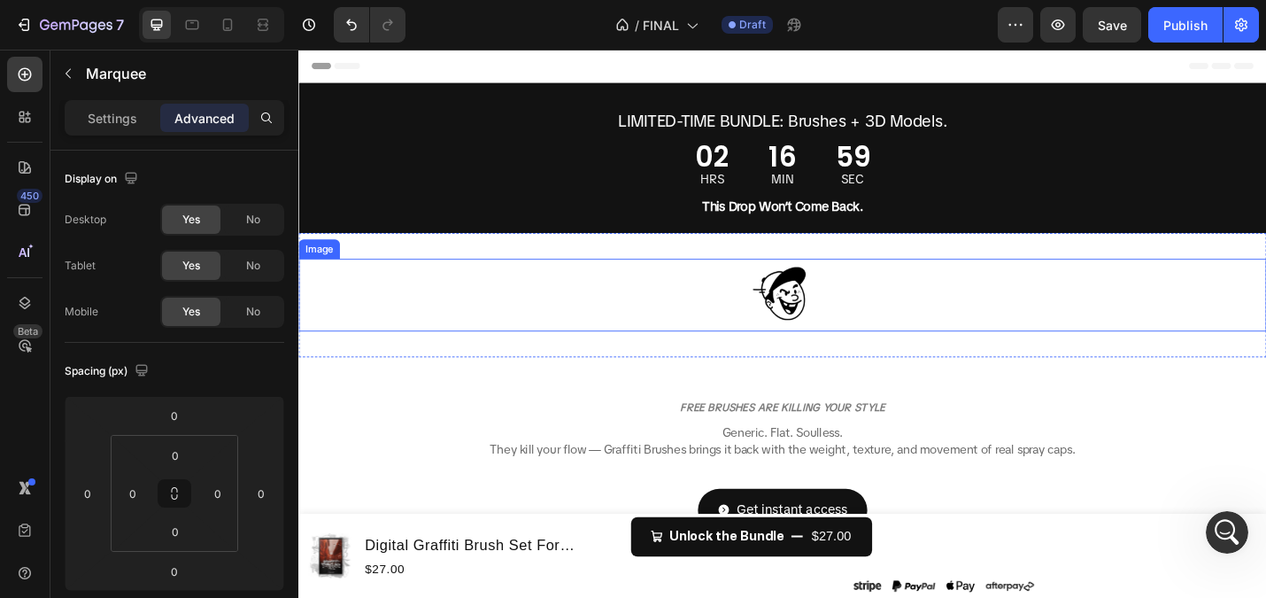
click at [842, 344] on img at bounding box center [829, 319] width 89 height 80
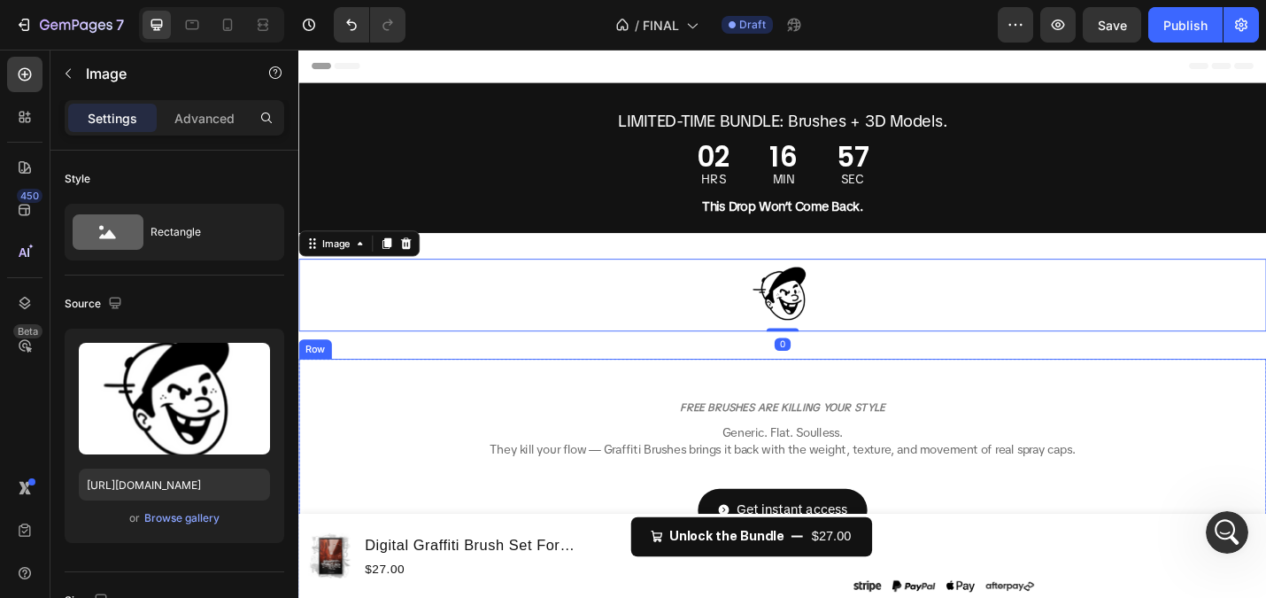
click at [810, 389] on div "FREE BRUSHES ARE KILLING YOUR STYLE Heading Generic. Flat. Soulless. They kill …" at bounding box center [829, 563] width 1063 height 348
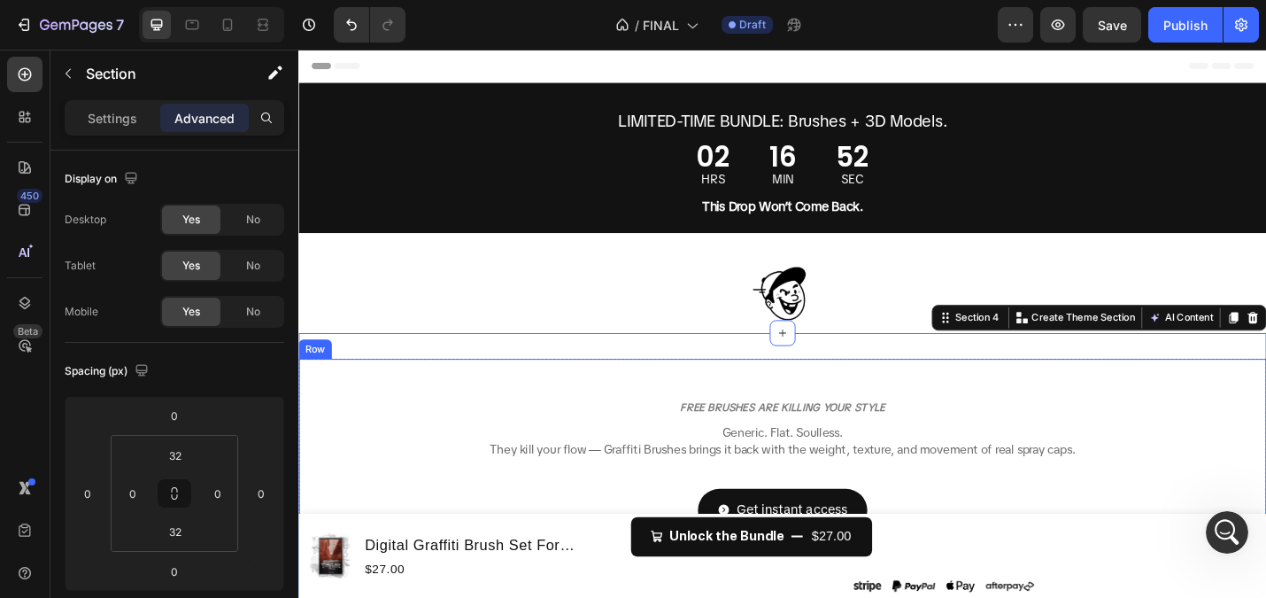
click at [784, 397] on div "FREE BRUSHES ARE KILLING YOUR STYLE Heading Generic. Flat. Soulless. They kill …" at bounding box center [829, 563] width 1063 height 348
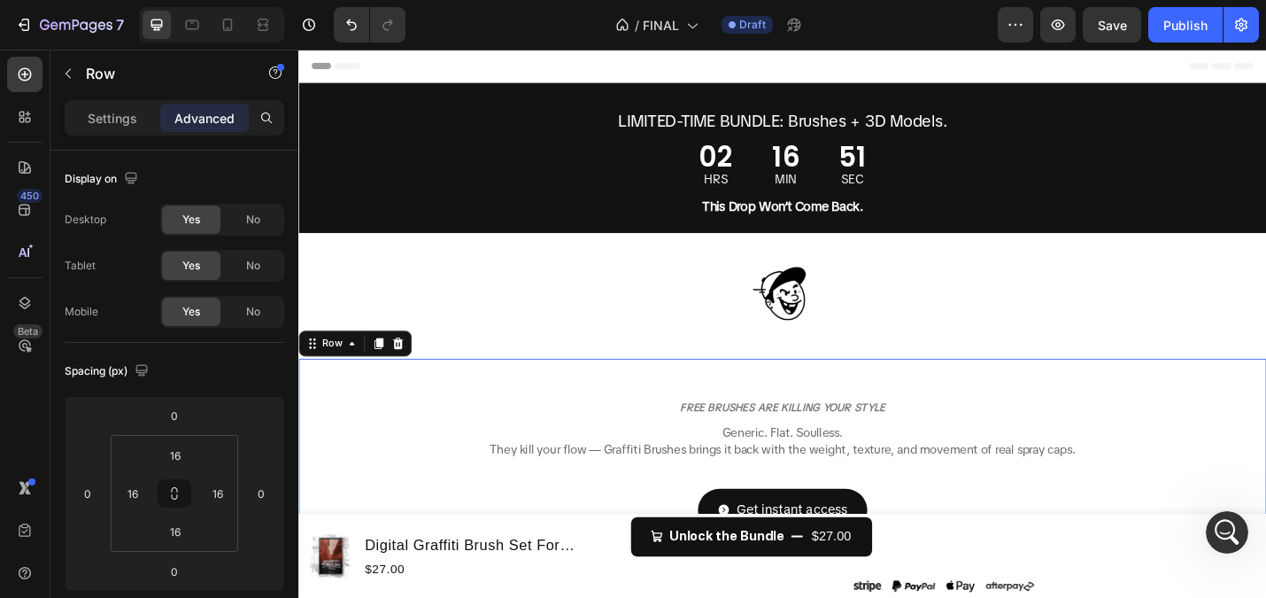
click at [771, 391] on div "FREE BRUSHES ARE KILLING YOUR STYLE Heading Generic. Flat. Soulless. They kill …" at bounding box center [829, 563] width 1063 height 348
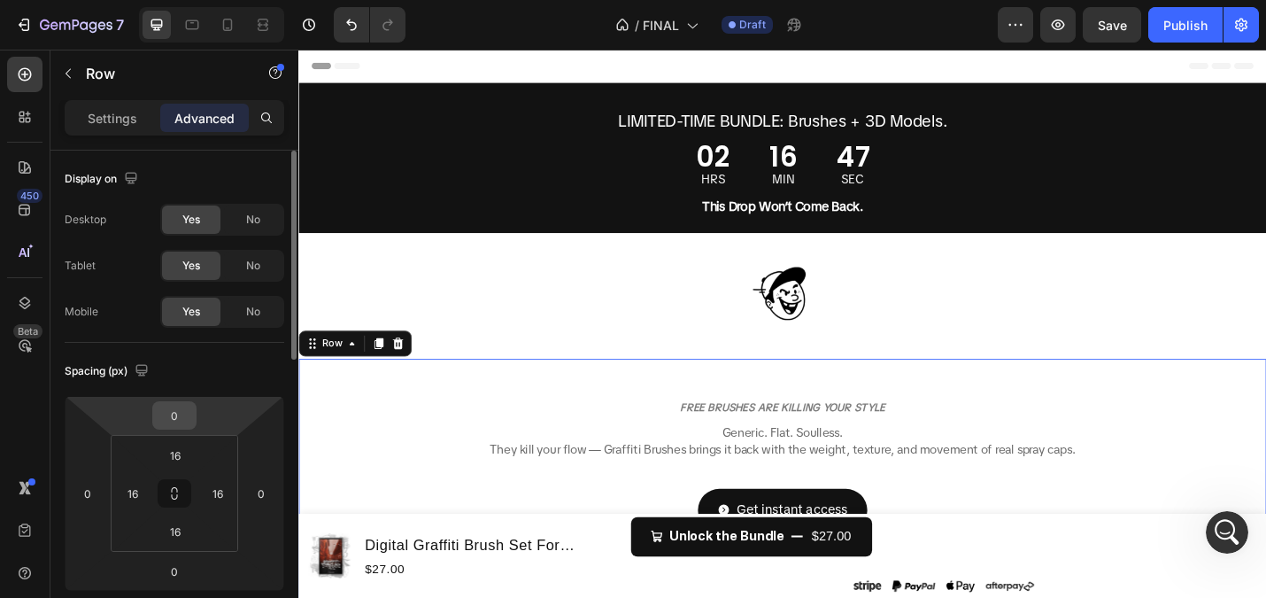
click at [175, 422] on input "0" at bounding box center [174, 415] width 35 height 27
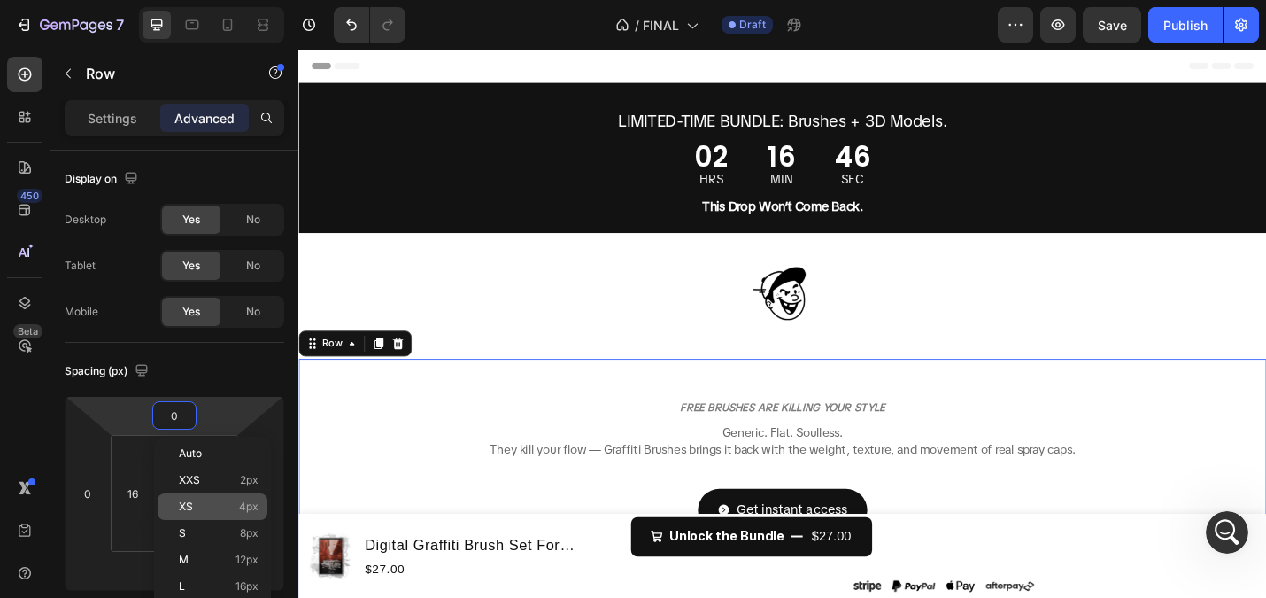
click at [213, 495] on div "XS 4px" at bounding box center [213, 506] width 110 height 27
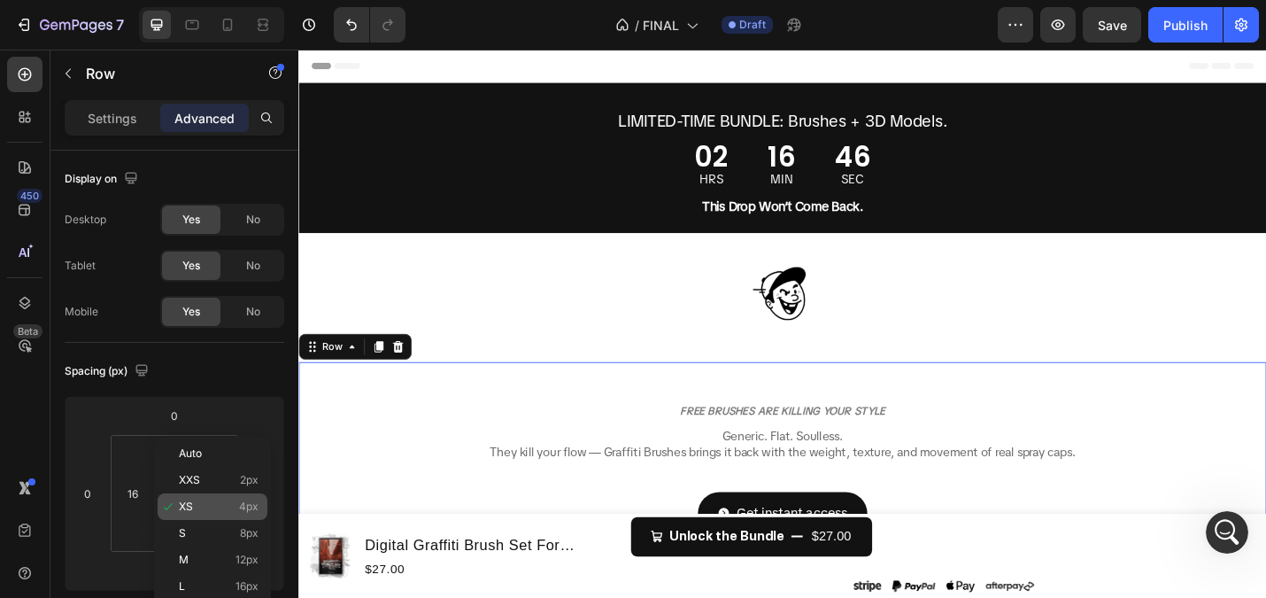
type input "4"
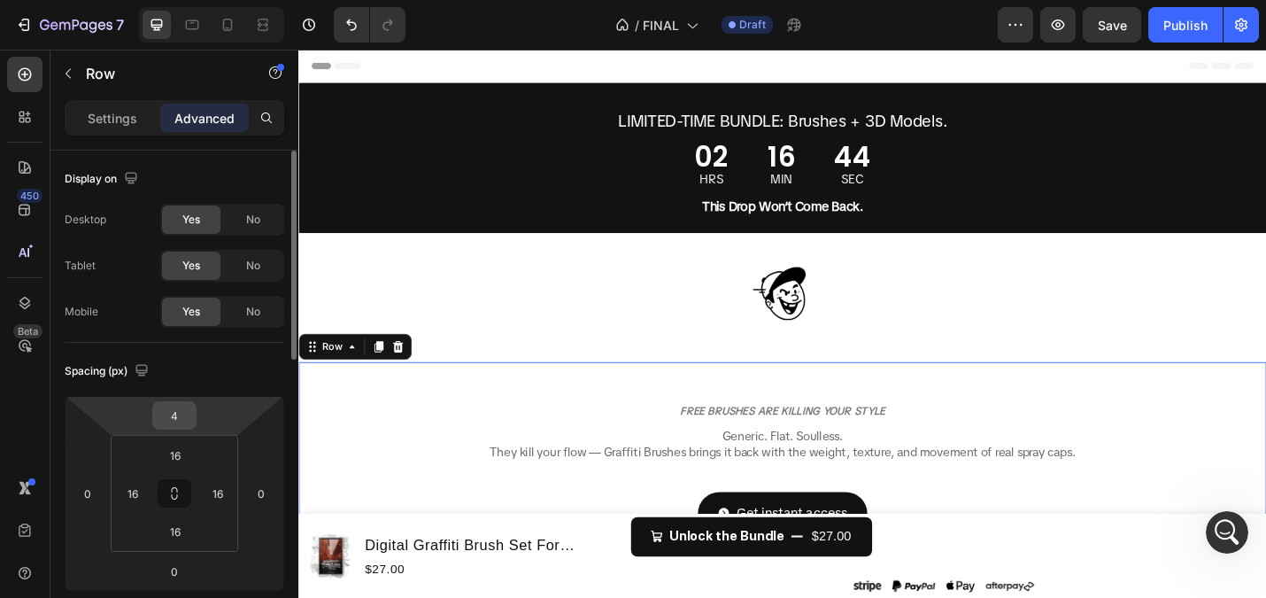
click at [171, 422] on input "4" at bounding box center [174, 415] width 35 height 27
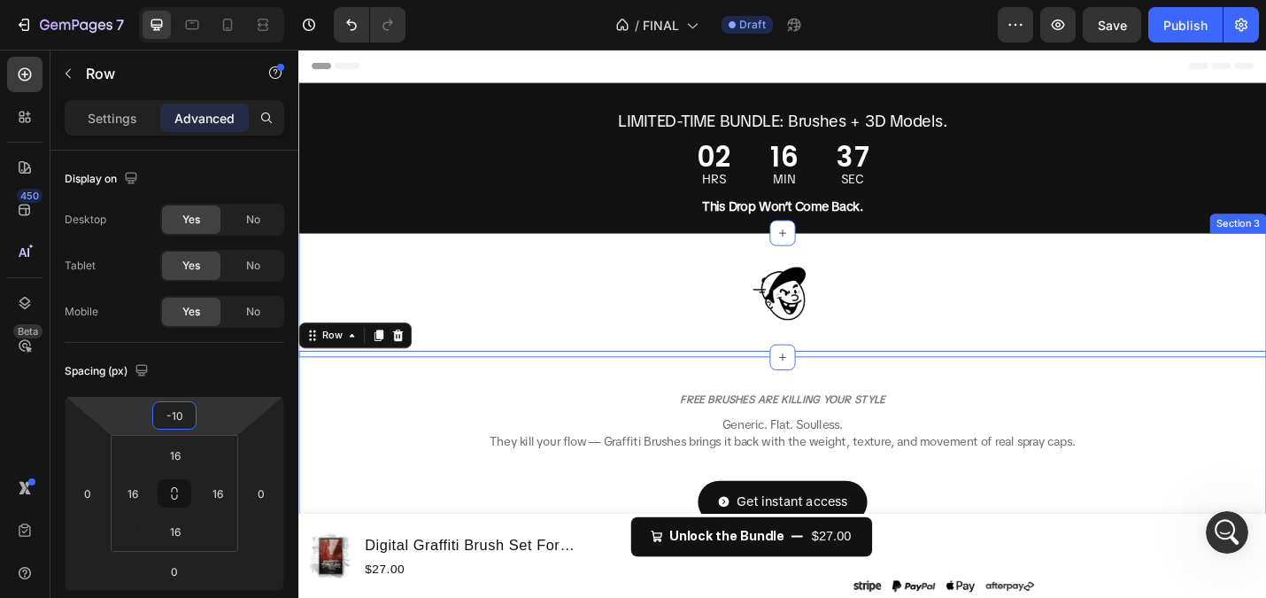
type input "-1"
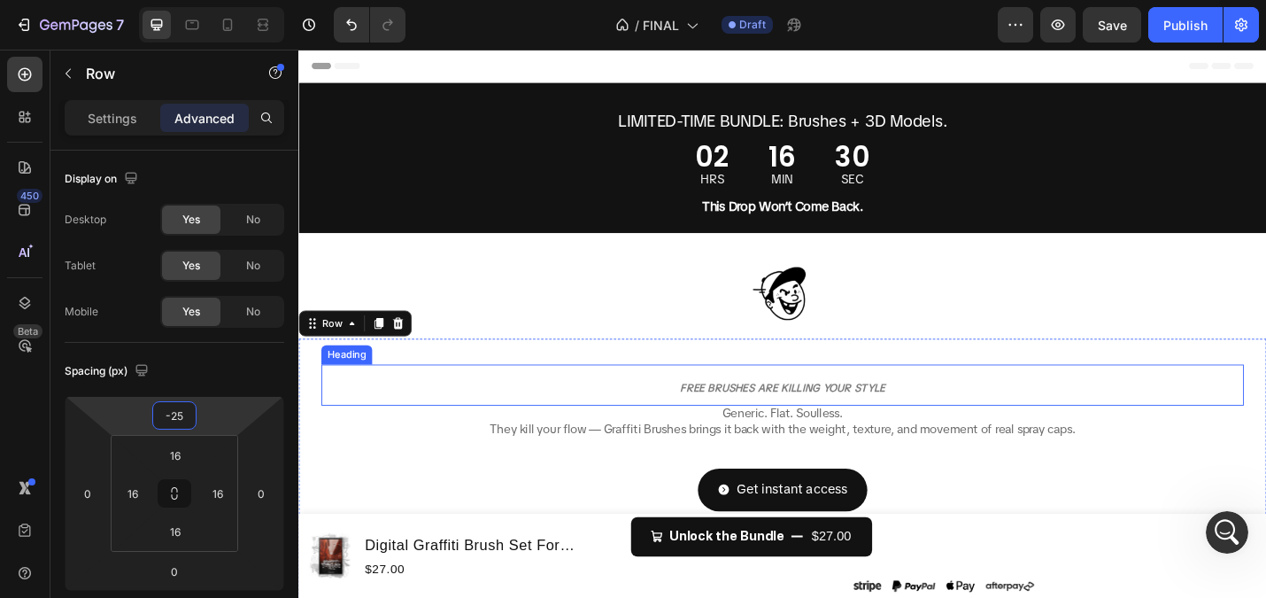
type input "-2"
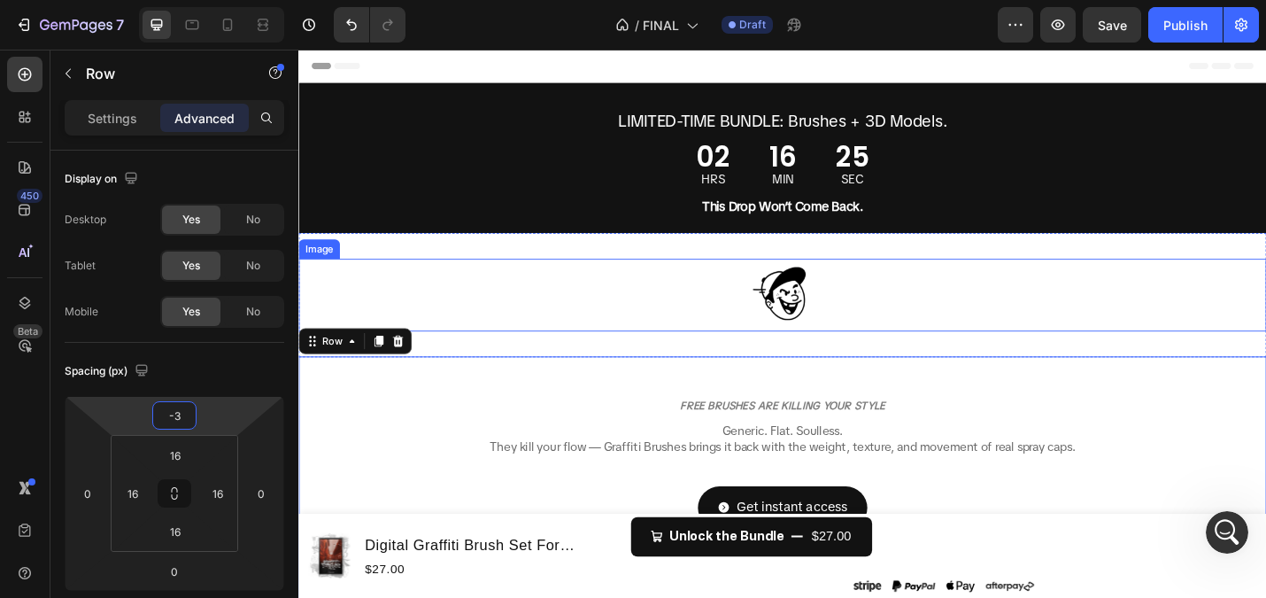
type input "-32"
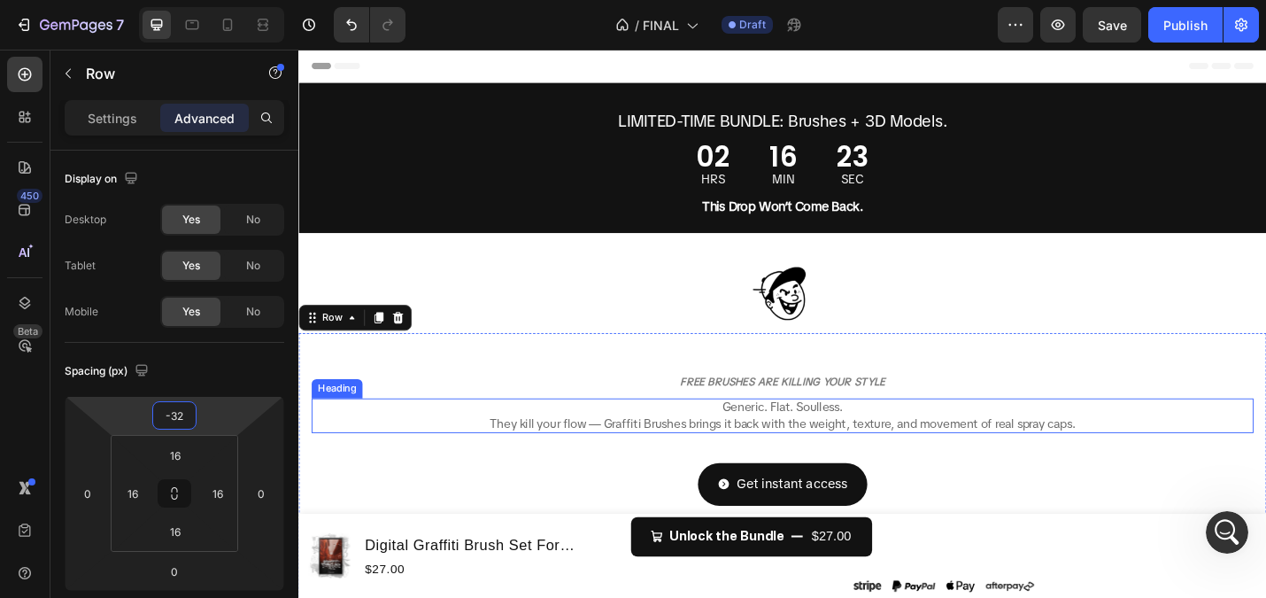
click at [746, 439] on h2 "Generic. Flat. Soulless. They kill your flow — Graffiti Brushes brings it back …" at bounding box center [830, 451] width 1034 height 38
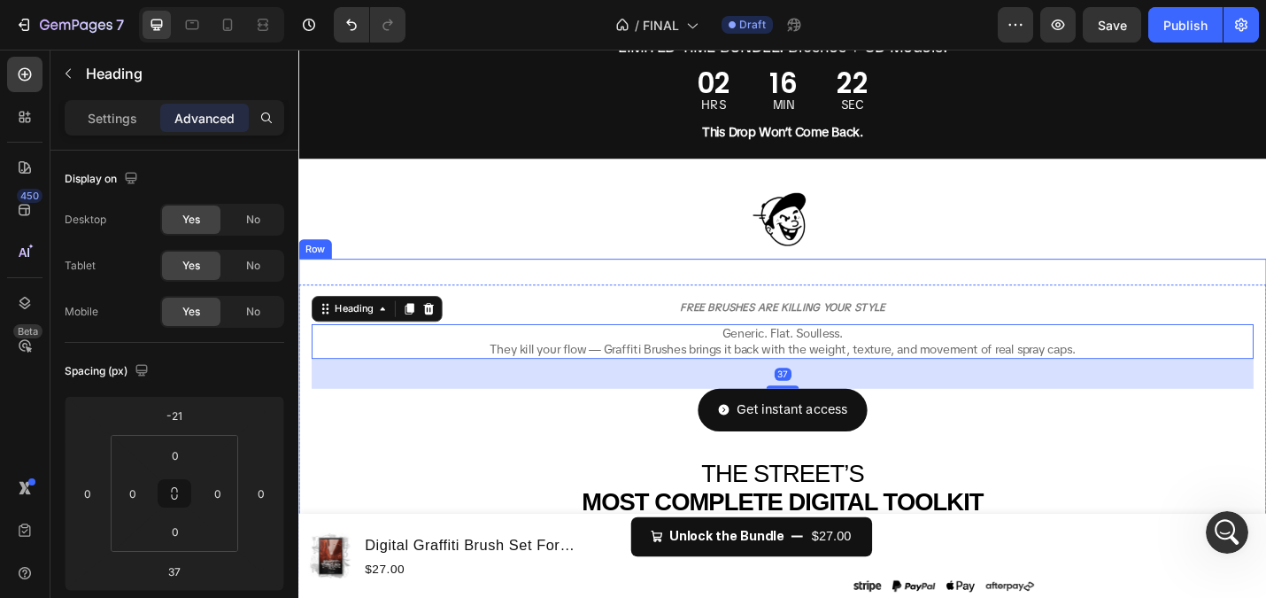
scroll to position [83, 0]
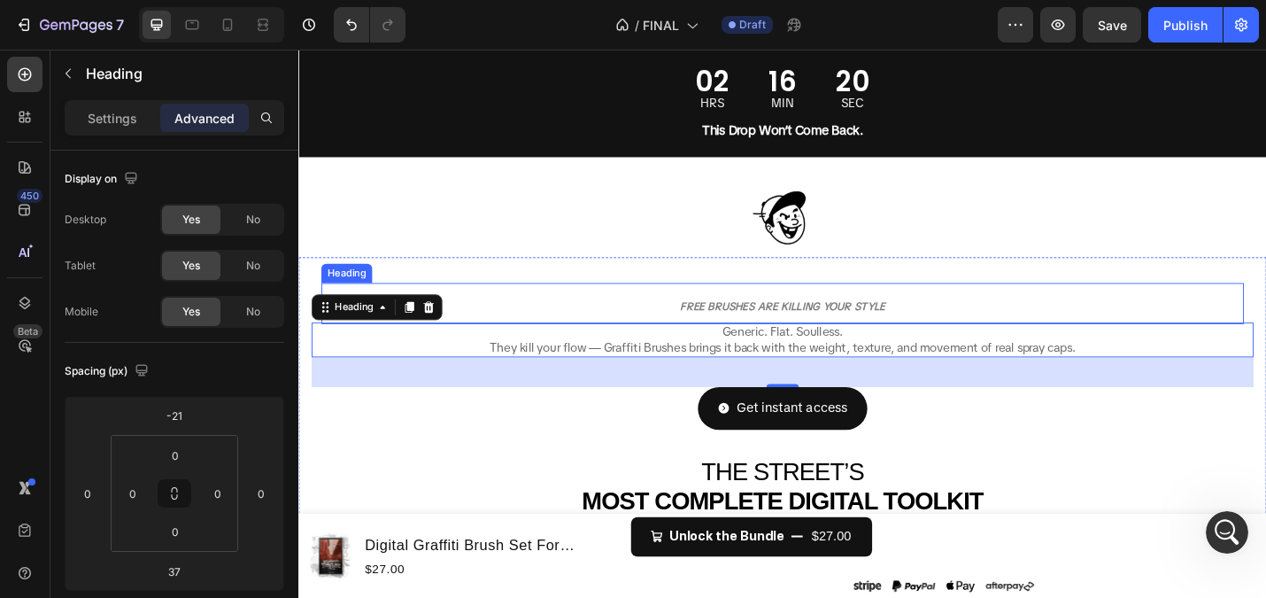
click at [711, 322] on h2 "FREE BRUSHES ARE KILLING YOUR STYLE" at bounding box center [829, 328] width 1013 height 45
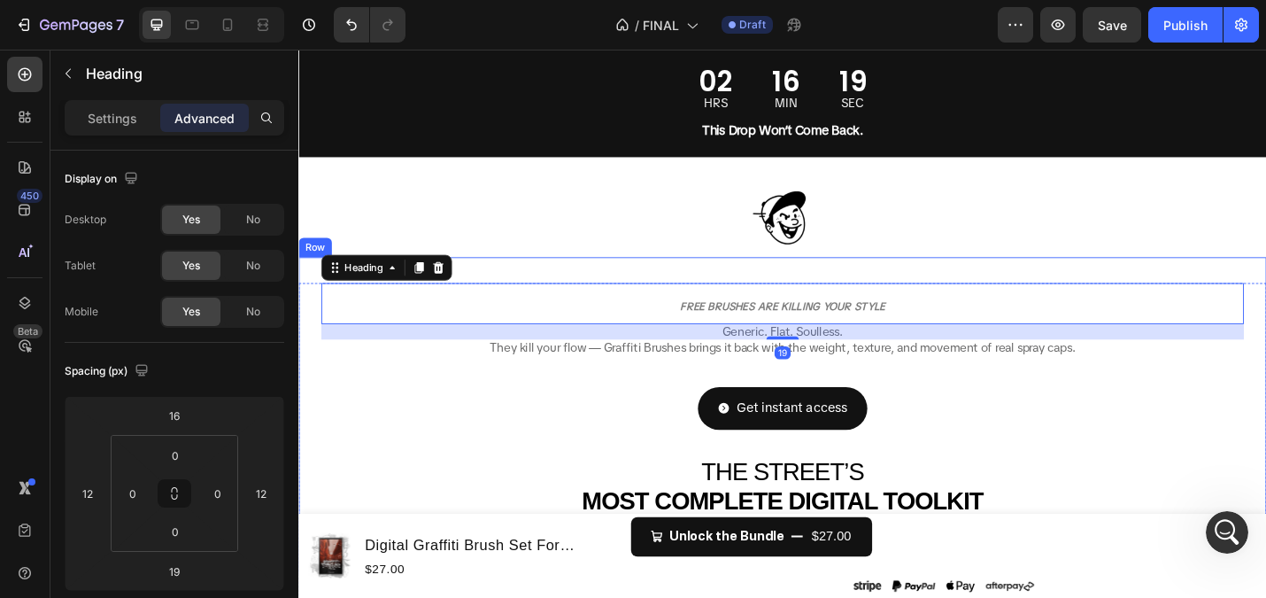
click at [678, 298] on div "FREE BRUSHES ARE KILLING YOUR STYLE Heading 19 Generic. Flat. Soulless. They ki…" at bounding box center [830, 451] width 1034 height 320
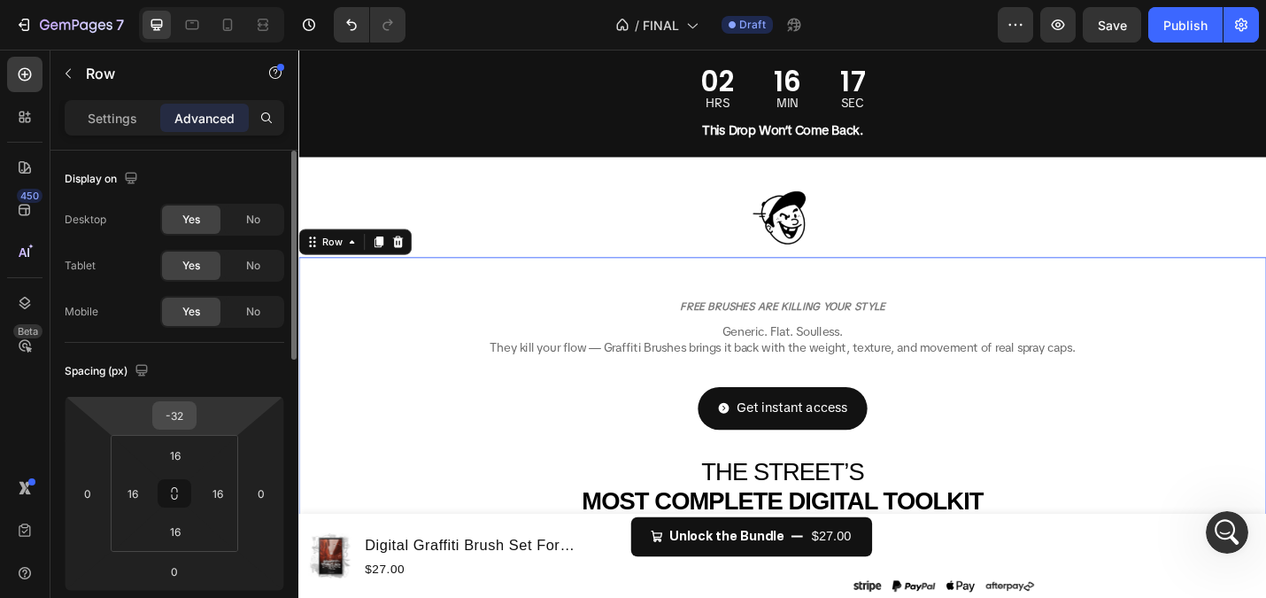
click at [173, 418] on input "-32" at bounding box center [174, 415] width 35 height 27
click at [185, 418] on input "-32" at bounding box center [174, 415] width 35 height 27
click at [405, 398] on div "FREE BRUSHES ARE KILLING YOUR STYLE Heading Generic. Flat. Soulless. They kill …" at bounding box center [830, 450] width 1034 height 320
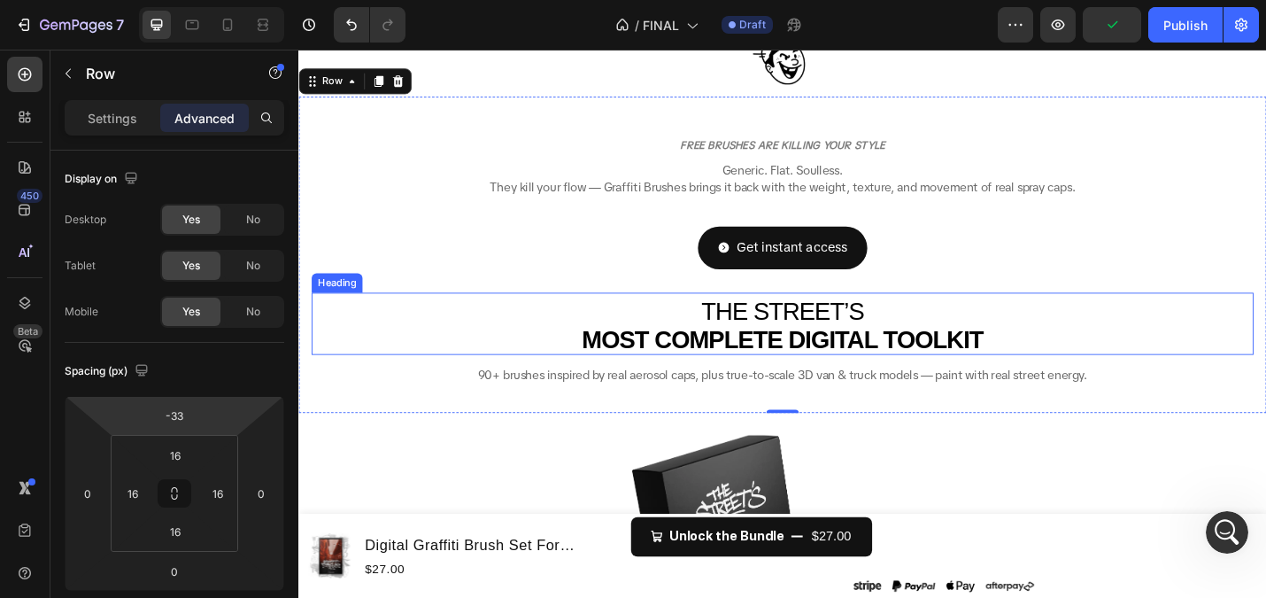
scroll to position [222, 0]
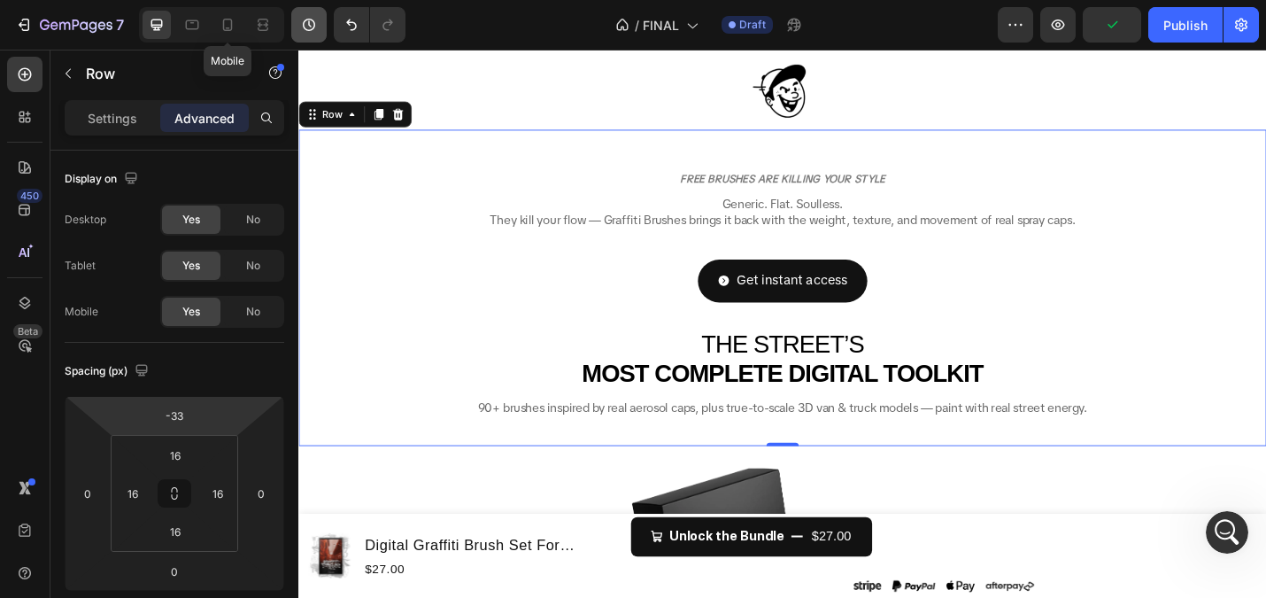
click at [228, 27] on icon at bounding box center [228, 25] width 18 height 18
type input "0"
type input "Auto"
type input "2"
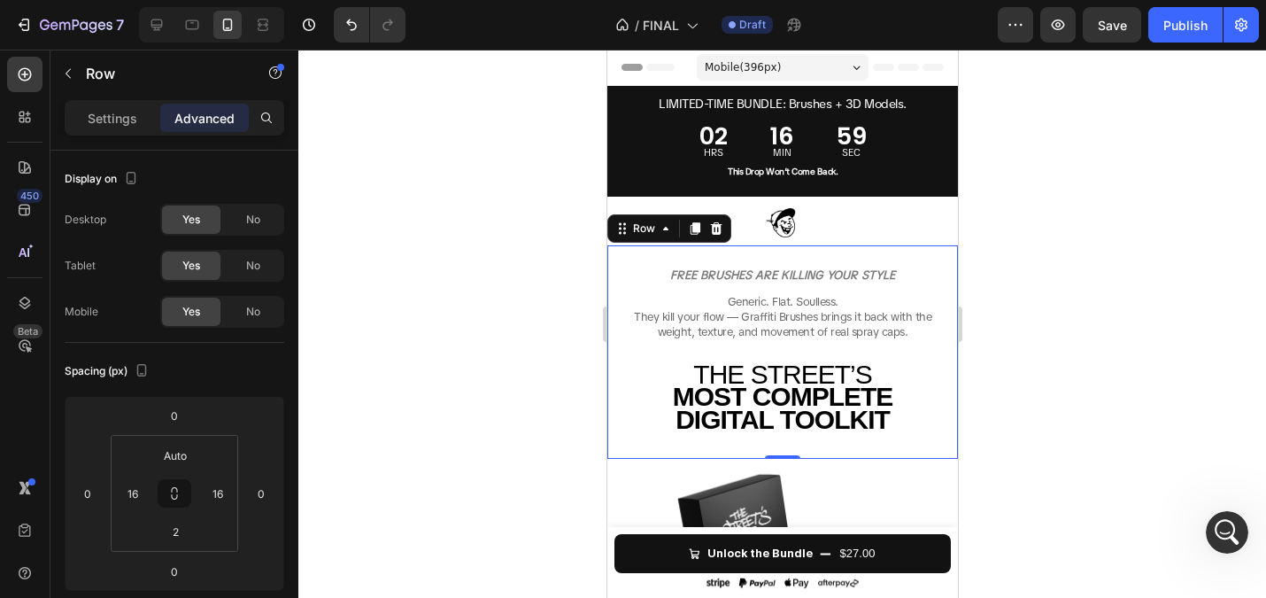
click at [445, 233] on div at bounding box center [782, 324] width 968 height 548
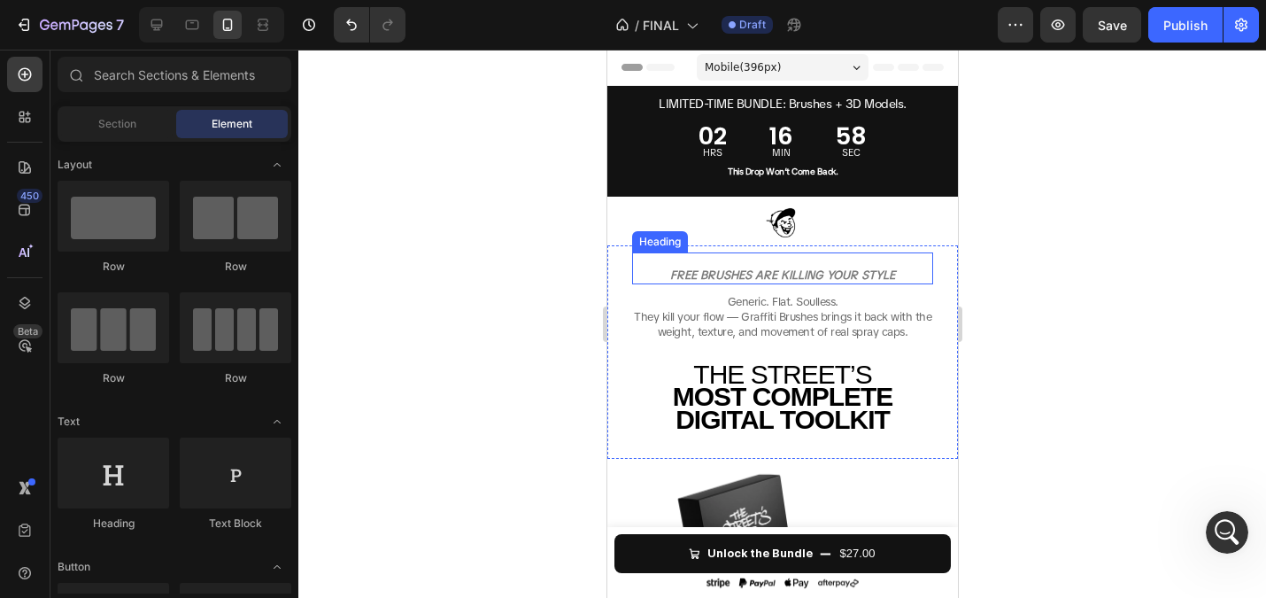
scroll to position [77, 0]
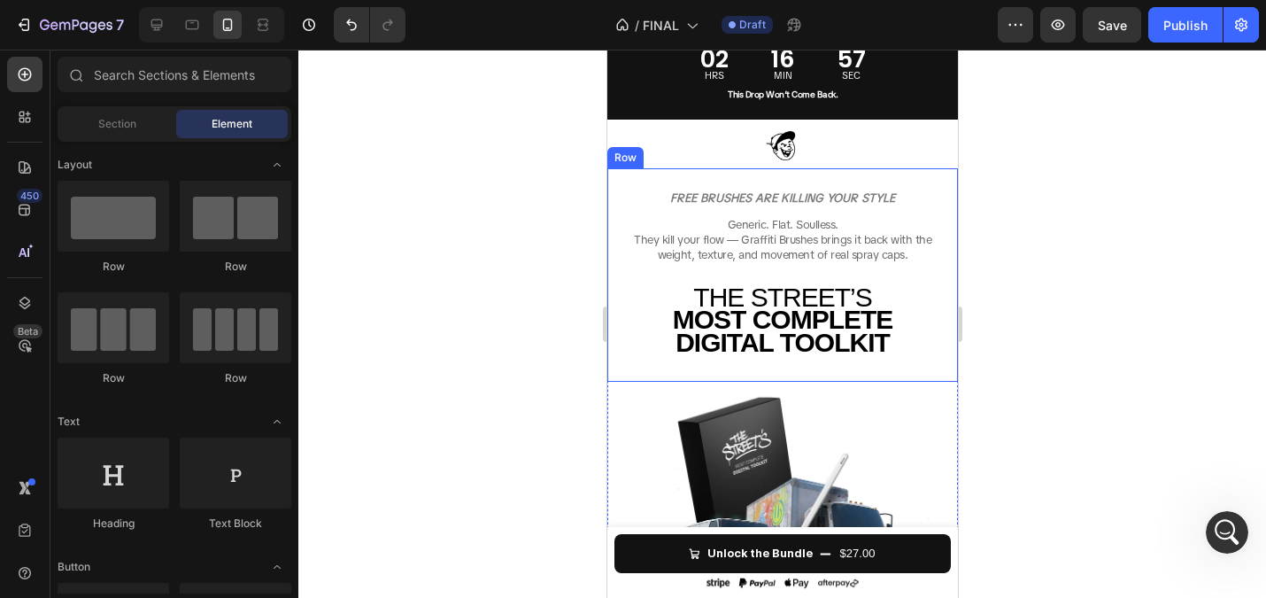
click at [788, 328] on strong "MOST COMPLETE DIGITAL TOOLKIT" at bounding box center [782, 331] width 221 height 52
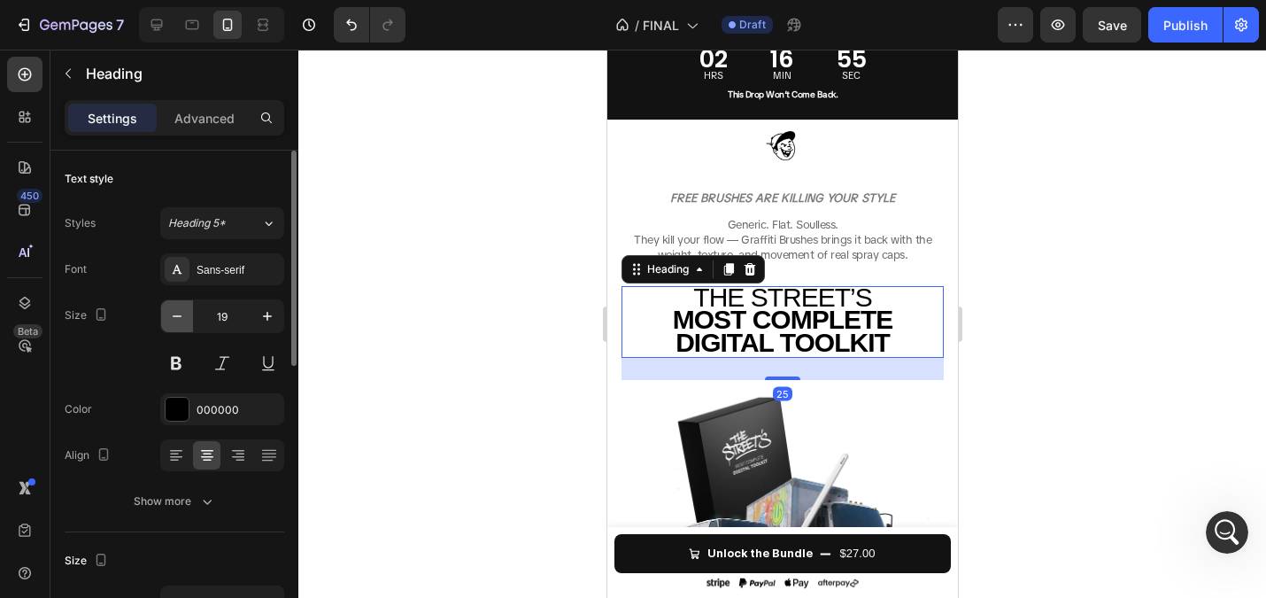
click at [183, 322] on icon "button" at bounding box center [177, 316] width 18 height 18
type input "18"
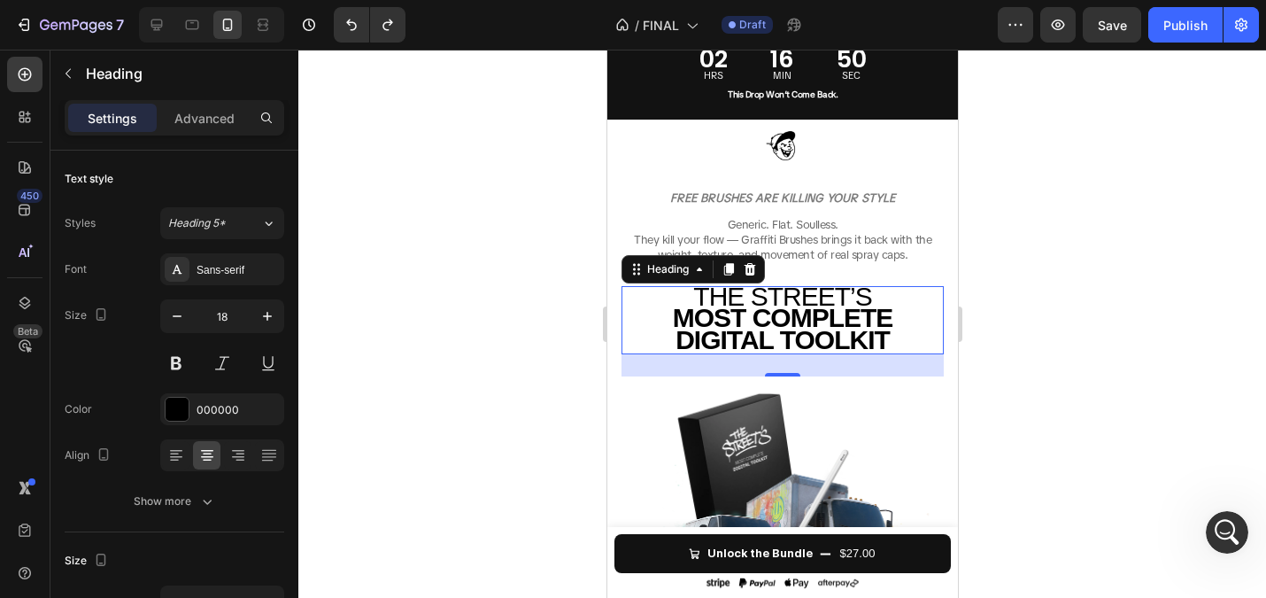
click at [495, 356] on div at bounding box center [782, 324] width 968 height 548
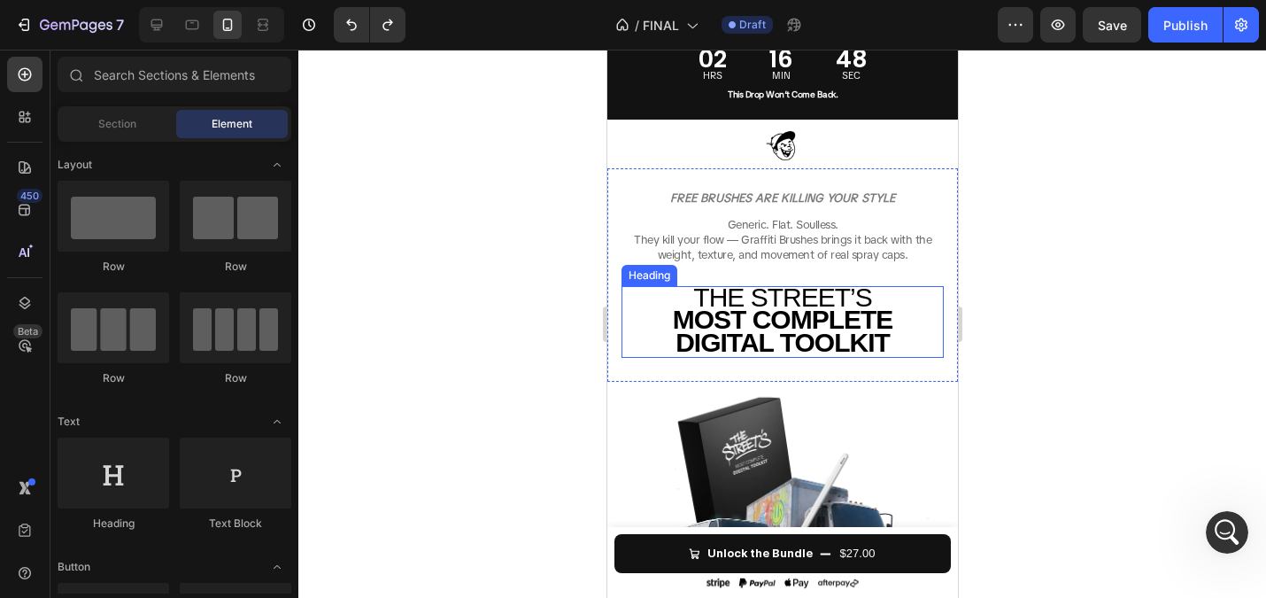
click at [778, 347] on strong "MOST COMPLETE DIGITAL TOOLKIT" at bounding box center [782, 331] width 221 height 52
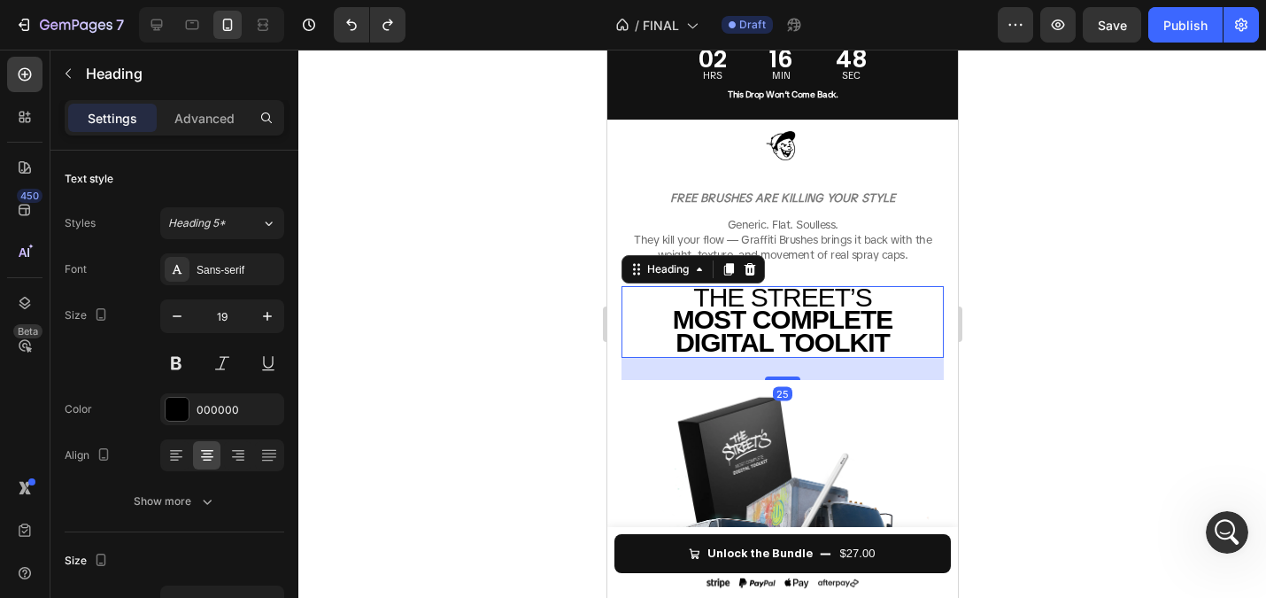
click at [774, 337] on strong "MOST COMPLETE DIGITAL TOOLKIT" at bounding box center [782, 331] width 221 height 52
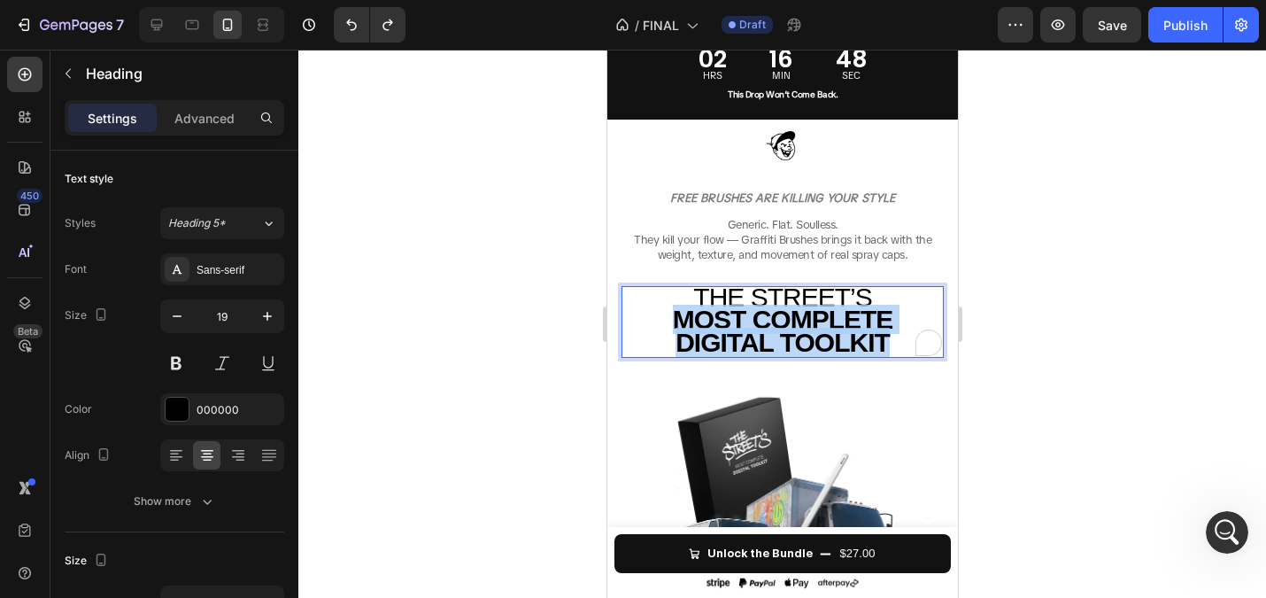
click at [774, 337] on strong "MOST COMPLETE DIGITAL TOOLKIT" at bounding box center [782, 331] width 221 height 52
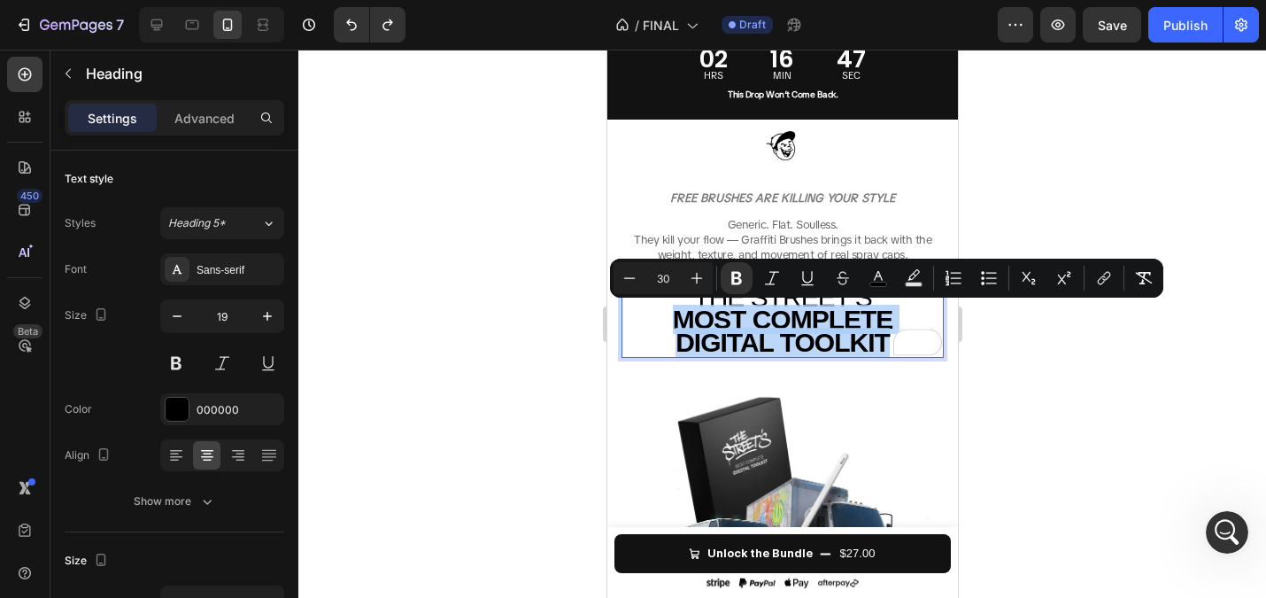
click at [810, 327] on strong "MOST COMPLETE DIGITAL TOOLKIT" at bounding box center [782, 331] width 221 height 52
click at [872, 336] on strong "MOST COMPLETE DIGITAL TOOLKIT" at bounding box center [782, 331] width 221 height 52
click at [895, 339] on p "THE STREET’S MOST COMPLETE DIGITAL TOOLKIT" at bounding box center [782, 322] width 319 height 68
click at [902, 348] on p "THE STREET’S MOST COMPLETE DIGITAL TOOLKIT" at bounding box center [782, 322] width 319 height 68
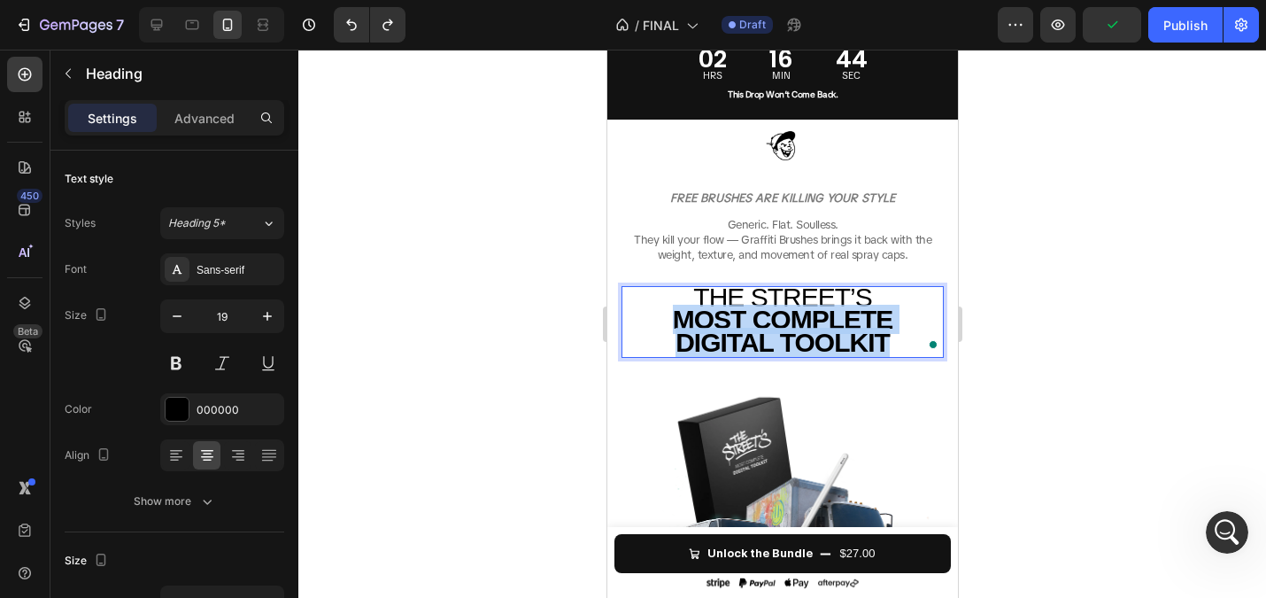
drag, startPoint x: 902, startPoint y: 347, endPoint x: 654, endPoint y: 318, distance: 250.6
click at [654, 318] on p "THE STREET’S MOST COMPLETE DIGITAL TOOLKIT" at bounding box center [782, 322] width 319 height 68
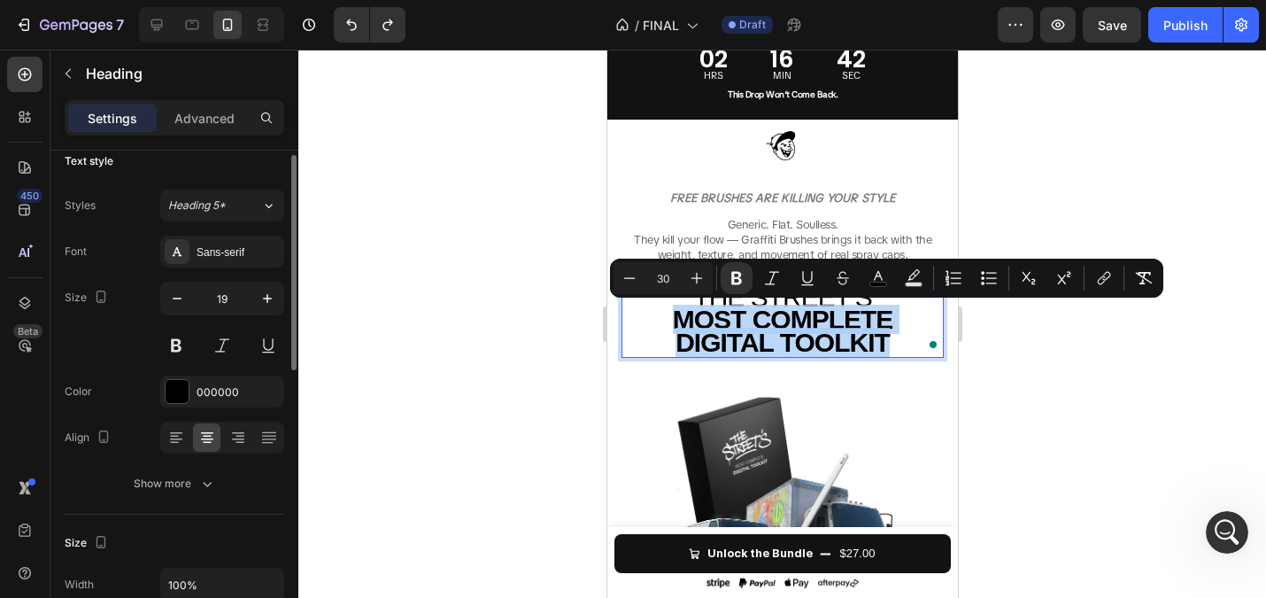
scroll to position [23, 0]
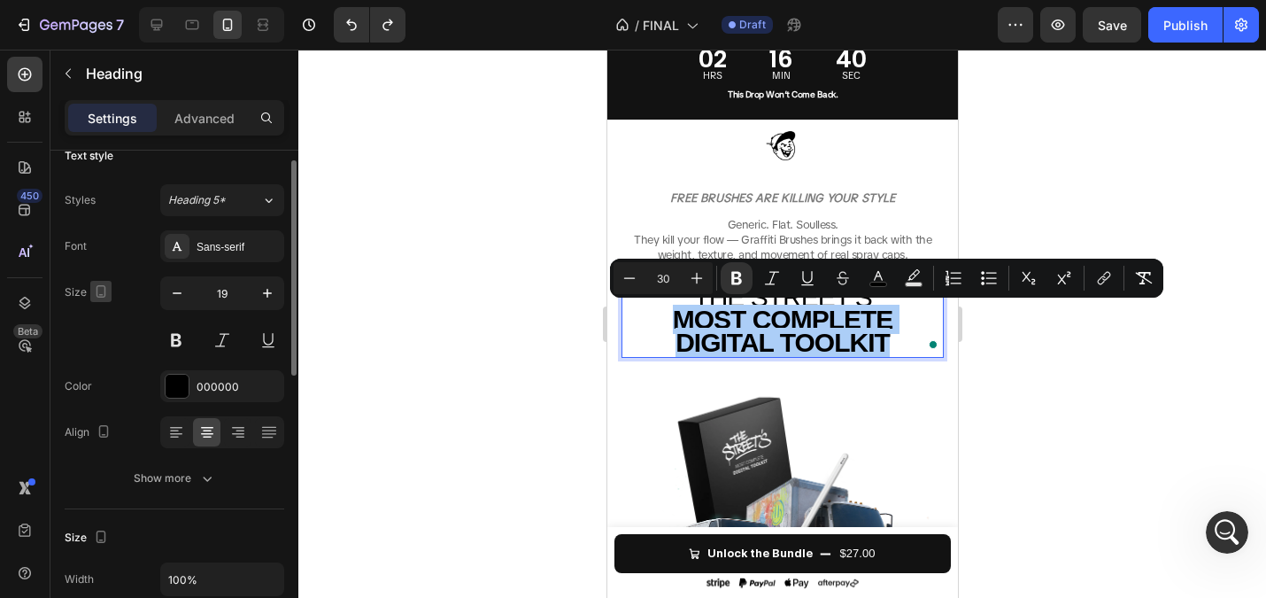
click at [97, 282] on icon "button" at bounding box center [101, 291] width 18 height 18
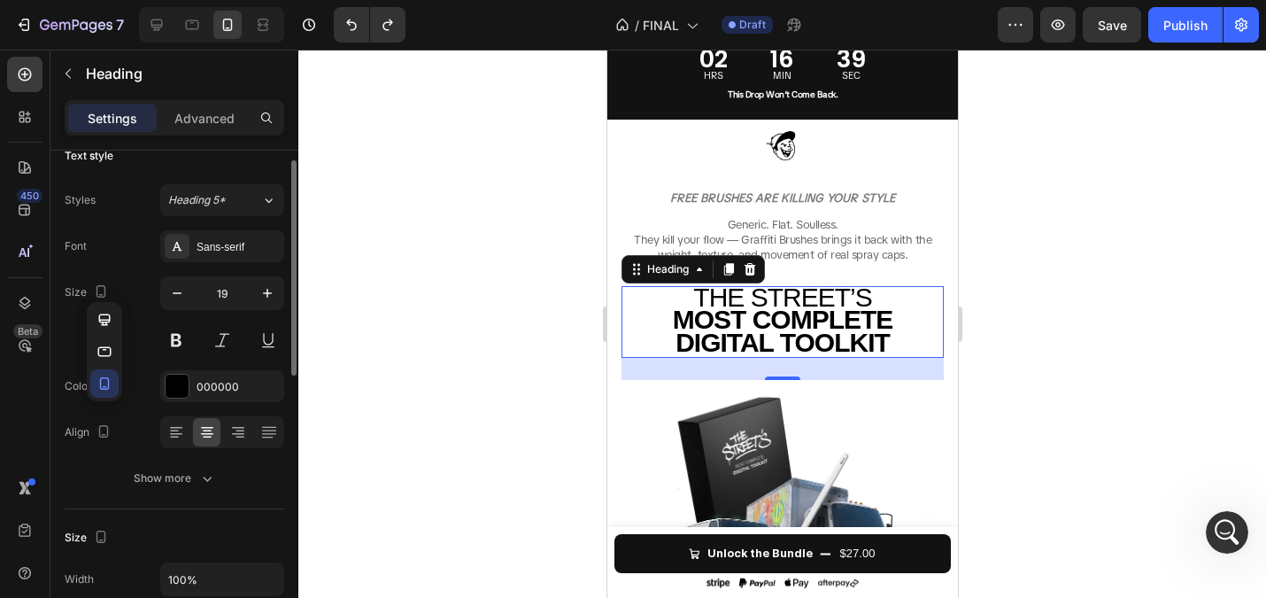
click at [101, 385] on icon "button" at bounding box center [105, 384] width 18 height 18
click at [175, 288] on icon "button" at bounding box center [177, 293] width 18 height 18
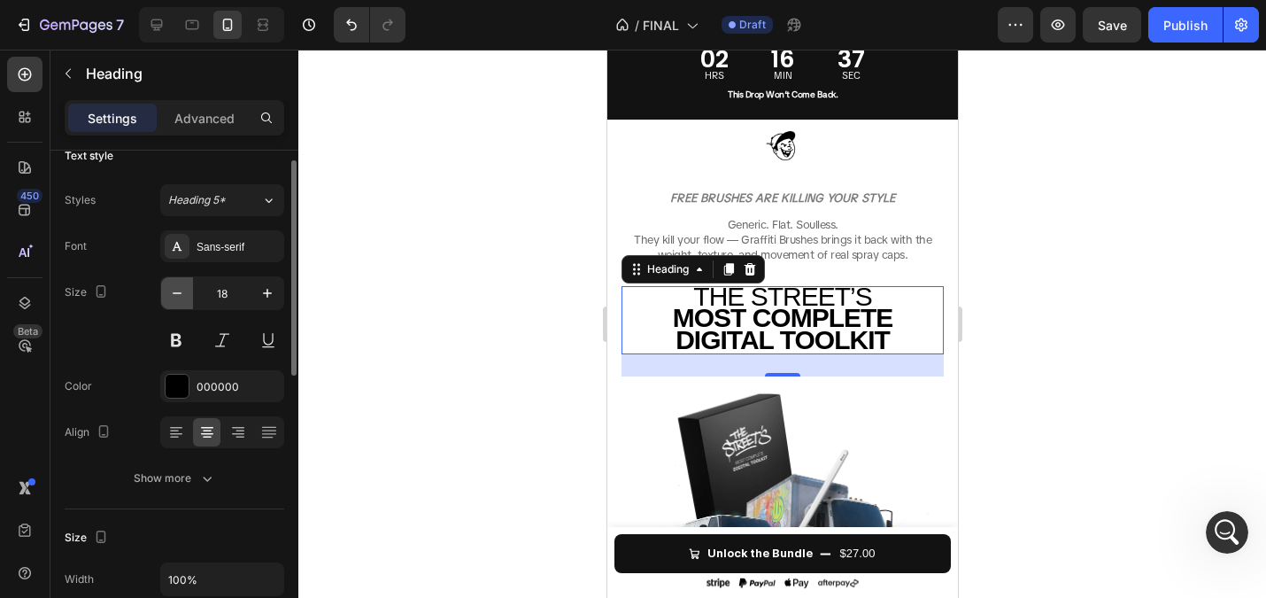
click at [175, 288] on icon "button" at bounding box center [177, 293] width 18 height 18
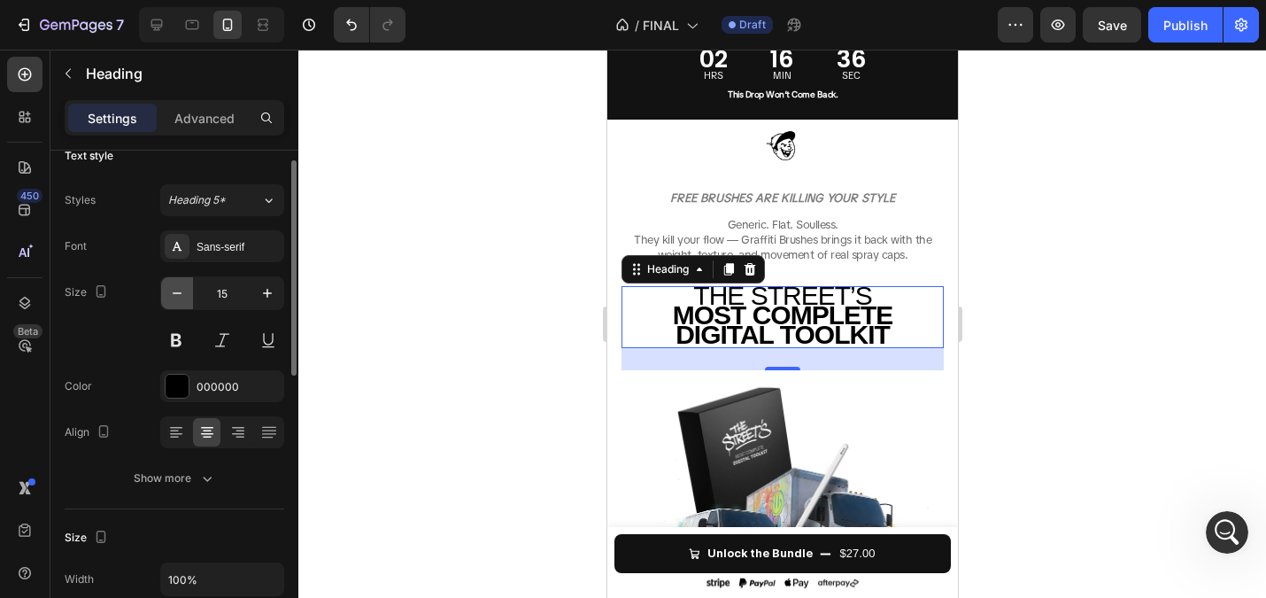
click at [180, 289] on icon "button" at bounding box center [177, 293] width 18 height 18
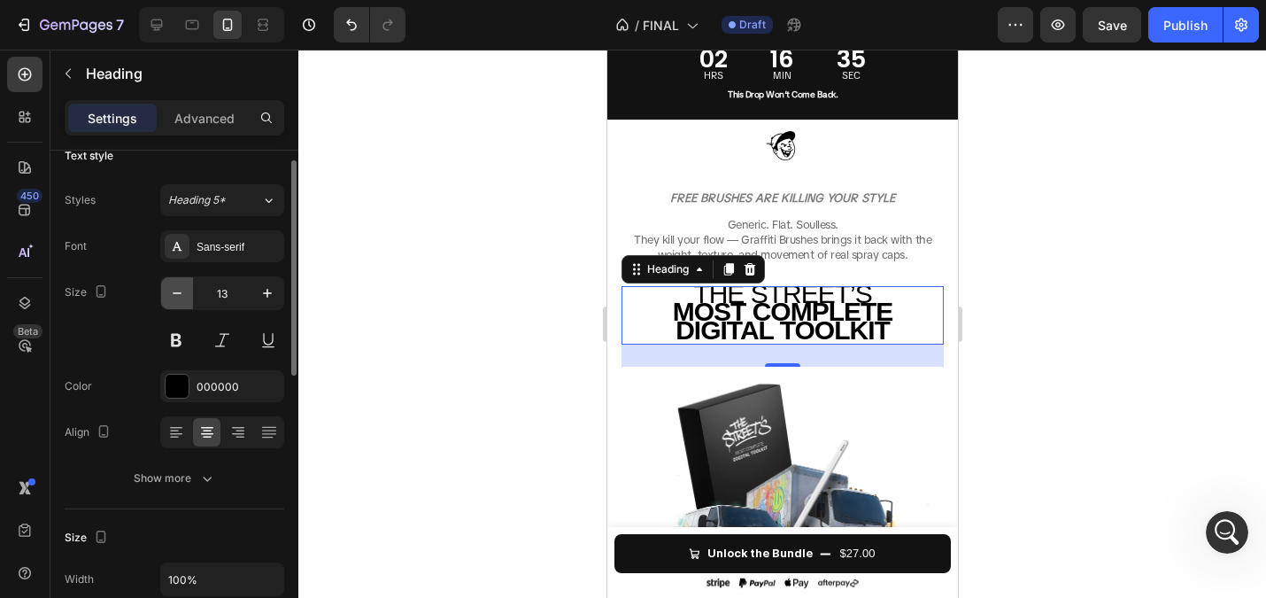
type input "12"
type input "13"
click at [406, 318] on div at bounding box center [782, 324] width 968 height 548
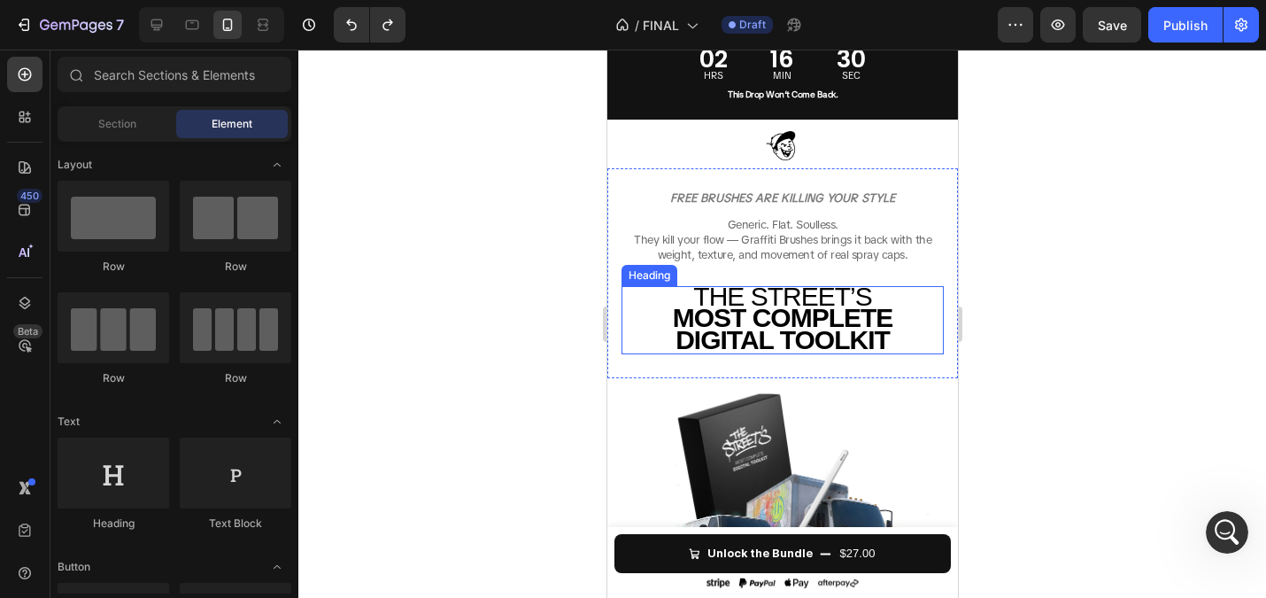
click at [840, 301] on span "THE STREET’S" at bounding box center [782, 296] width 178 height 29
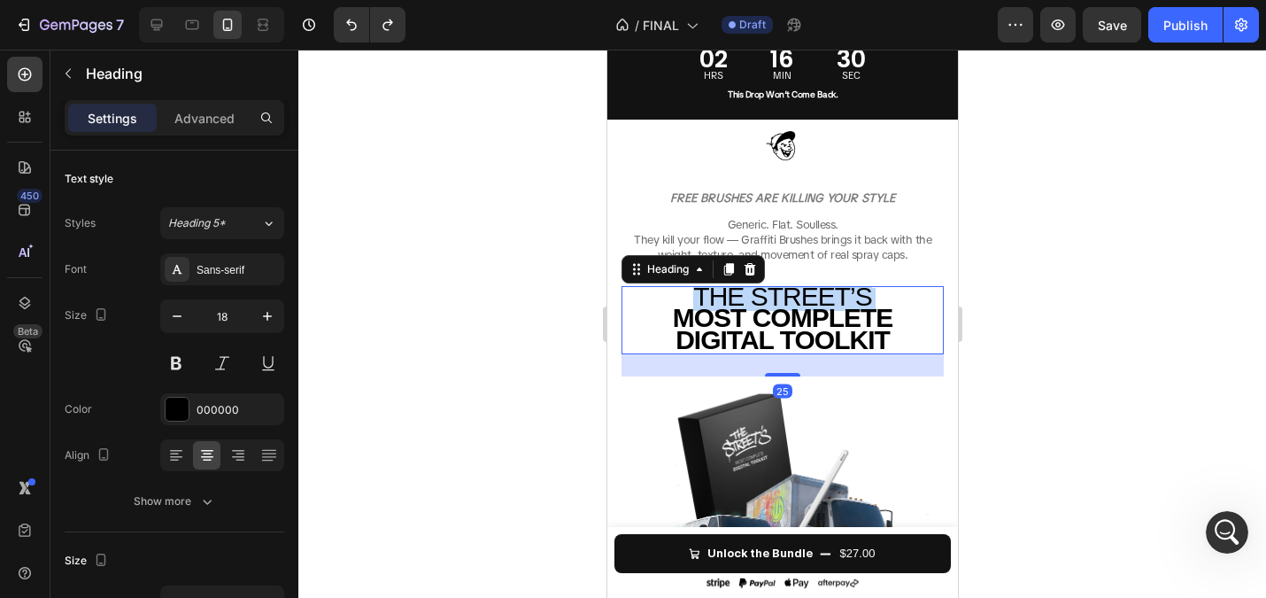
click at [840, 301] on span "THE STREET’S" at bounding box center [782, 296] width 178 height 29
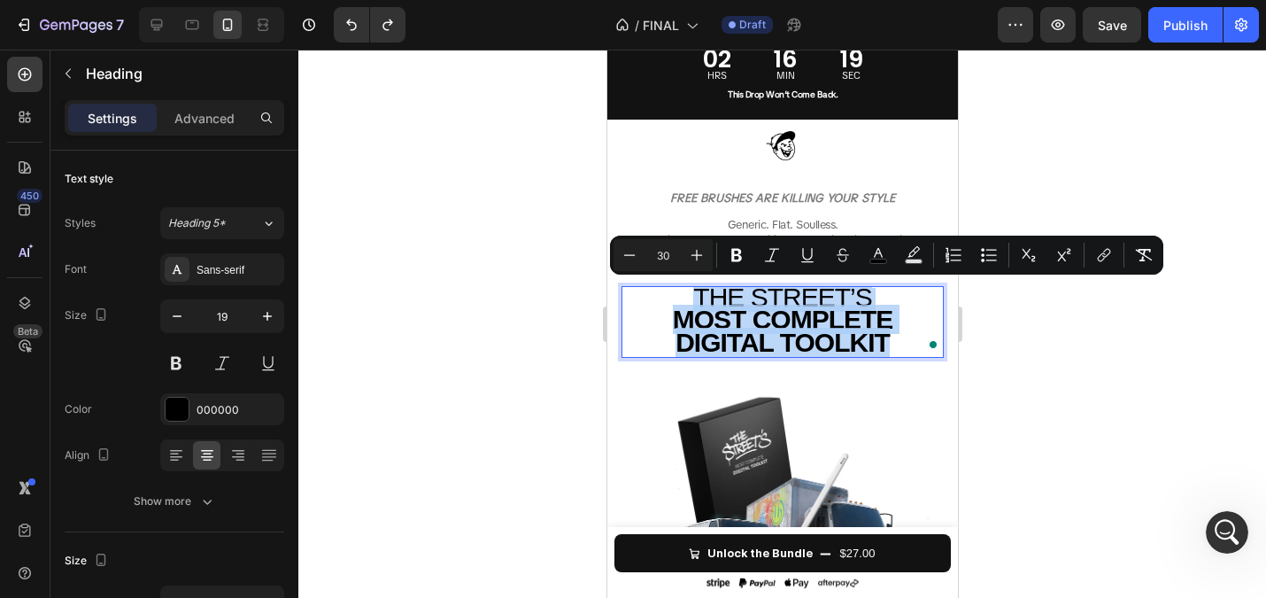
scroll to position [731, 0]
click at [633, 259] on icon "Editor contextual toolbar" at bounding box center [630, 255] width 18 height 18
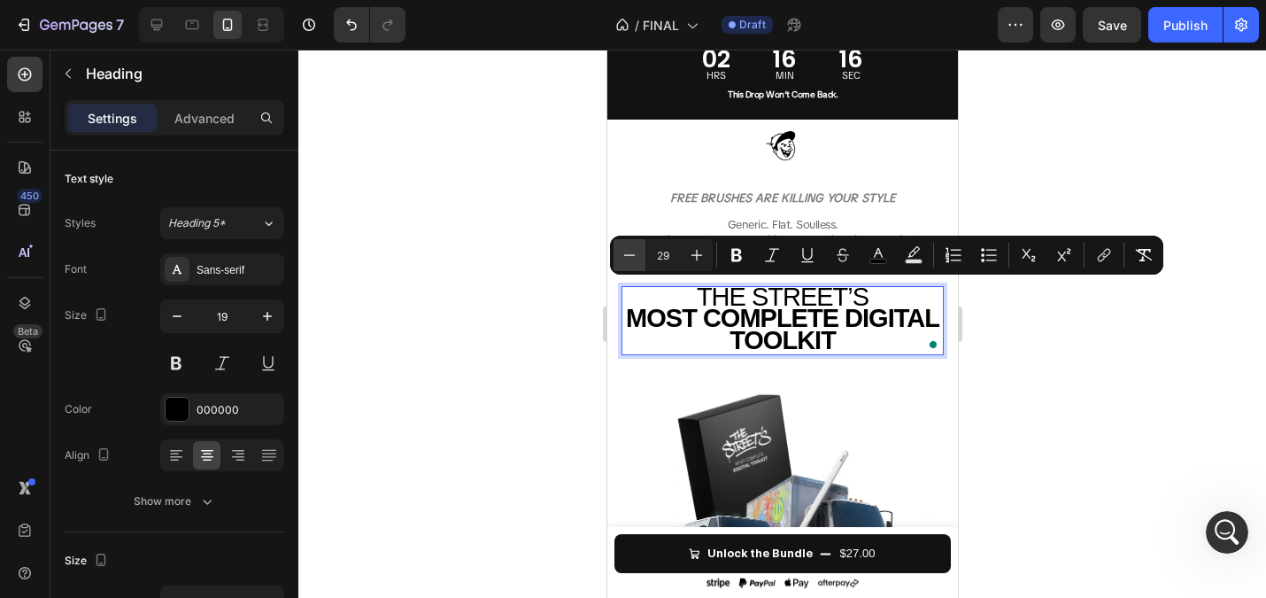
click at [633, 259] on icon "Editor contextual toolbar" at bounding box center [630, 255] width 18 height 18
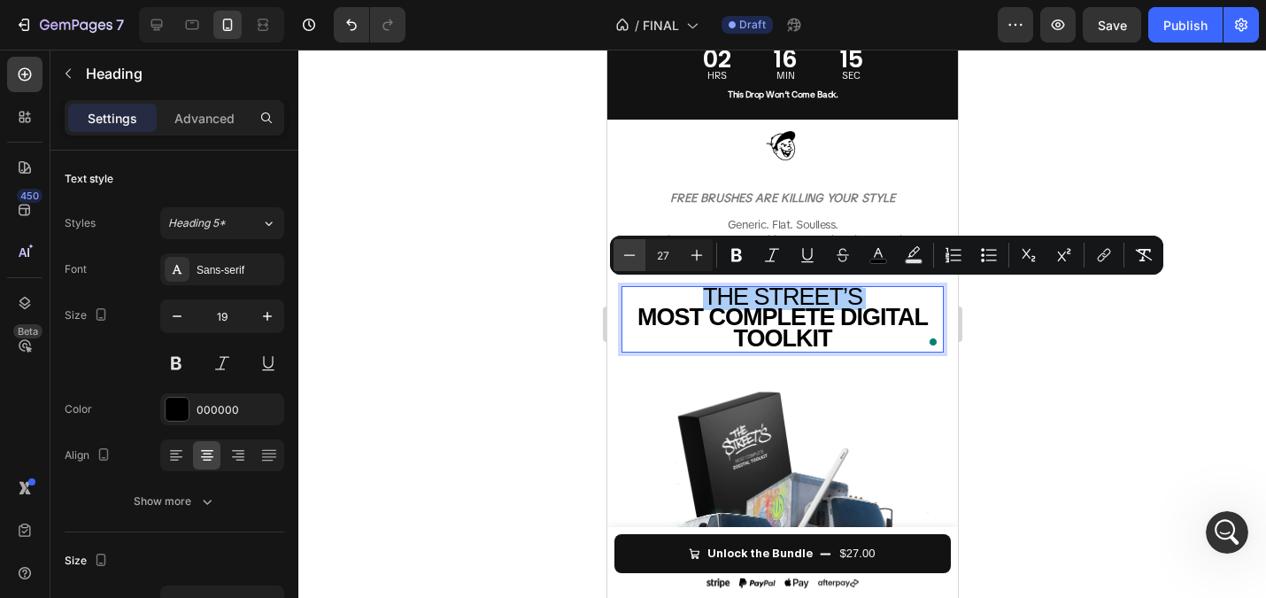
click at [633, 259] on icon "Editor contextual toolbar" at bounding box center [630, 255] width 18 height 18
type input "24"
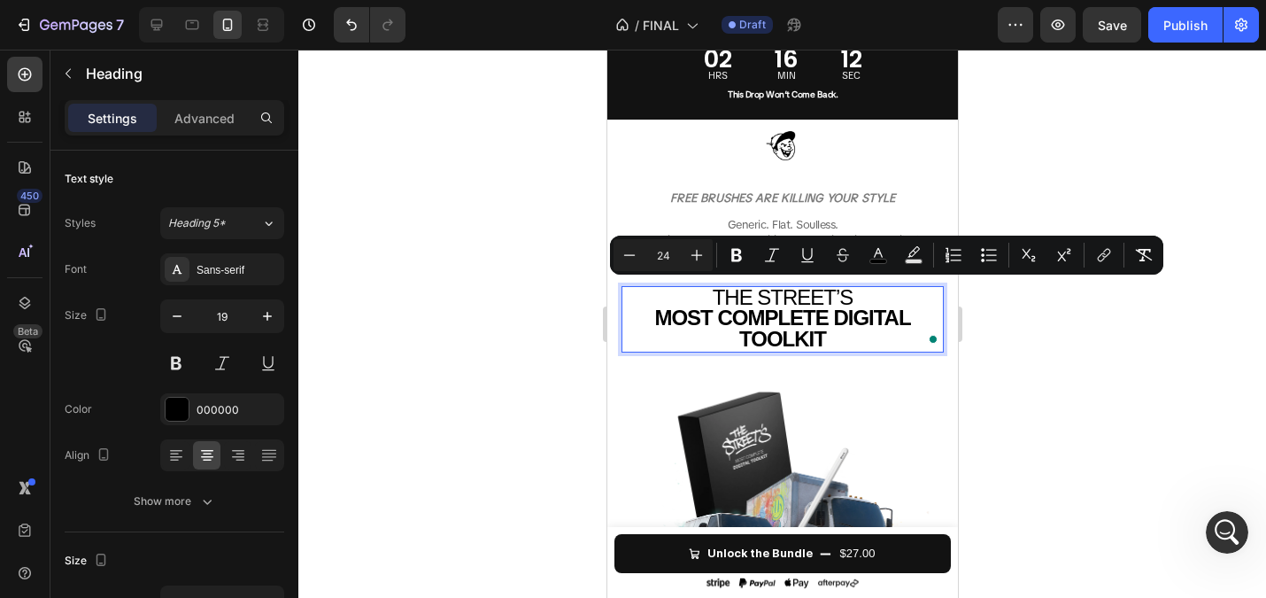
click at [507, 263] on div at bounding box center [782, 324] width 968 height 548
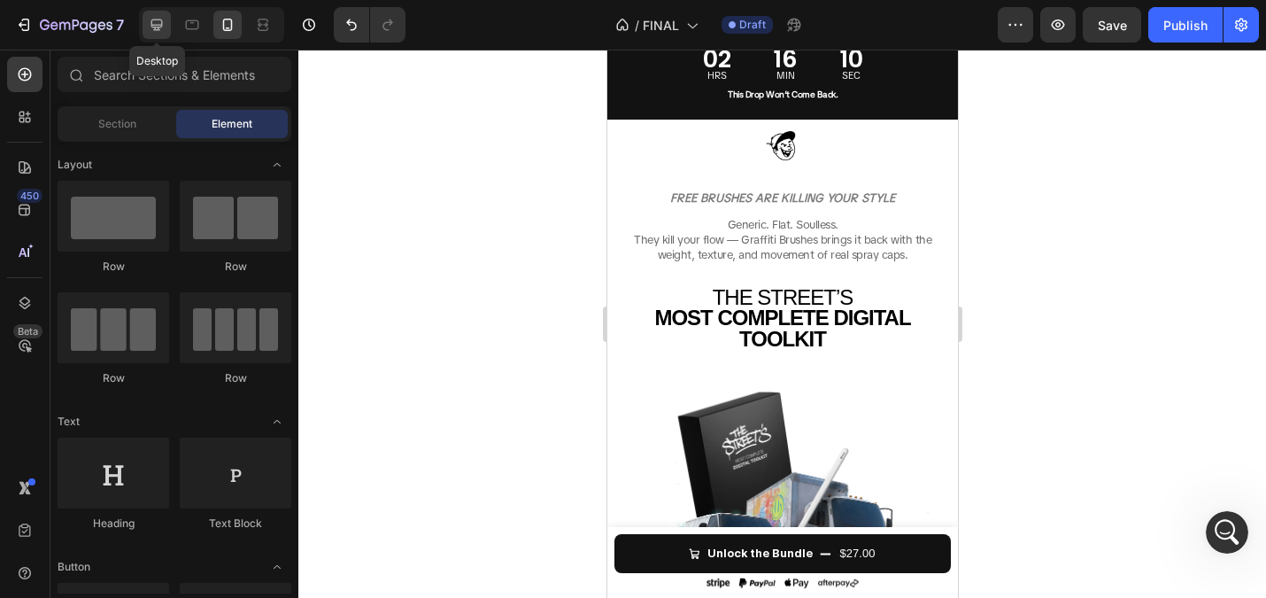
click at [156, 26] on icon at bounding box center [157, 25] width 18 height 18
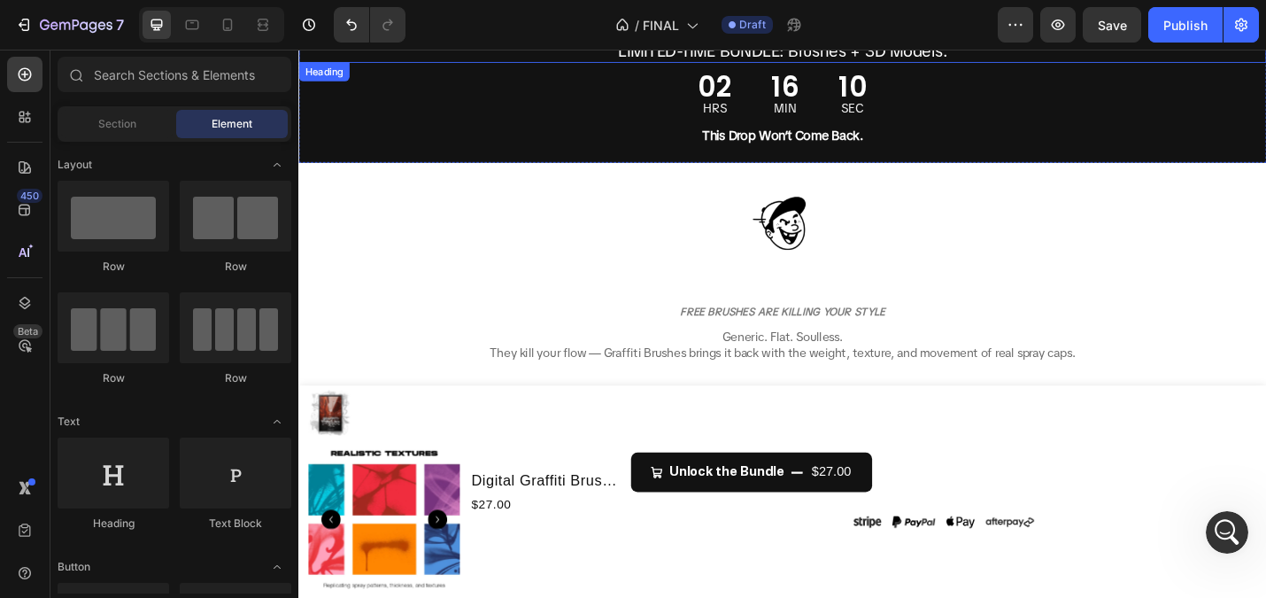
click at [852, 325] on h2 "FREE BRUSHES ARE KILLING YOUR STYLE" at bounding box center [829, 334] width 1013 height 45
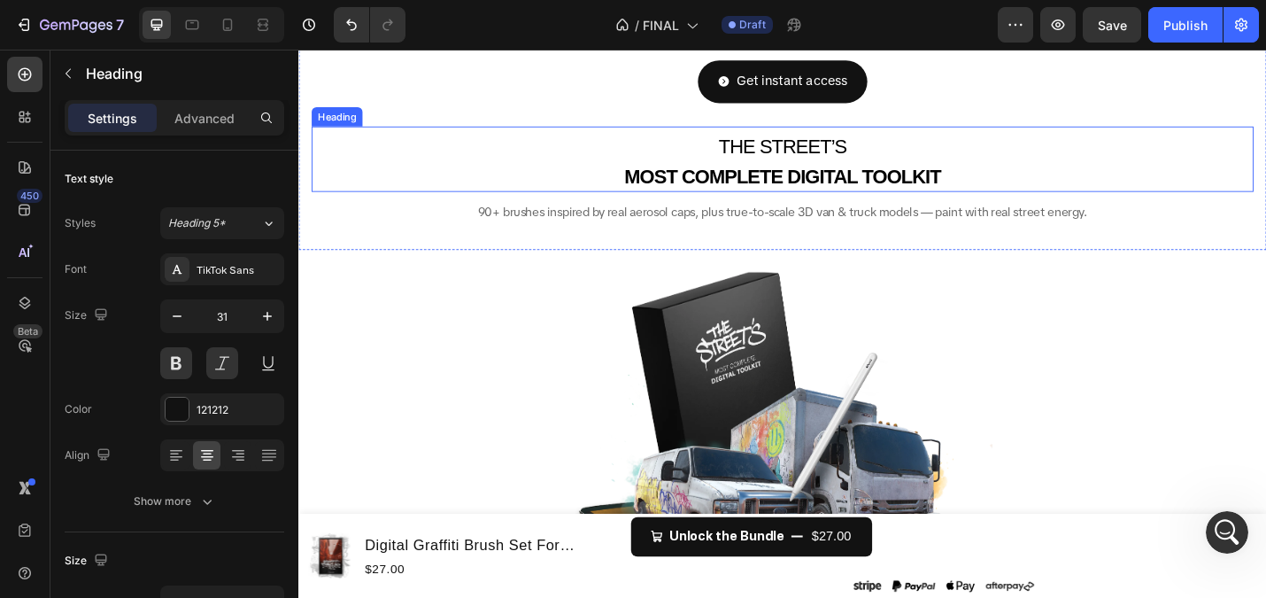
click at [801, 184] on div "FREE BRUSHES ARE KILLING YOUR STYLE Heading 19 Generic. Flat. Soulless. They ki…" at bounding box center [830, 94] width 1034 height 323
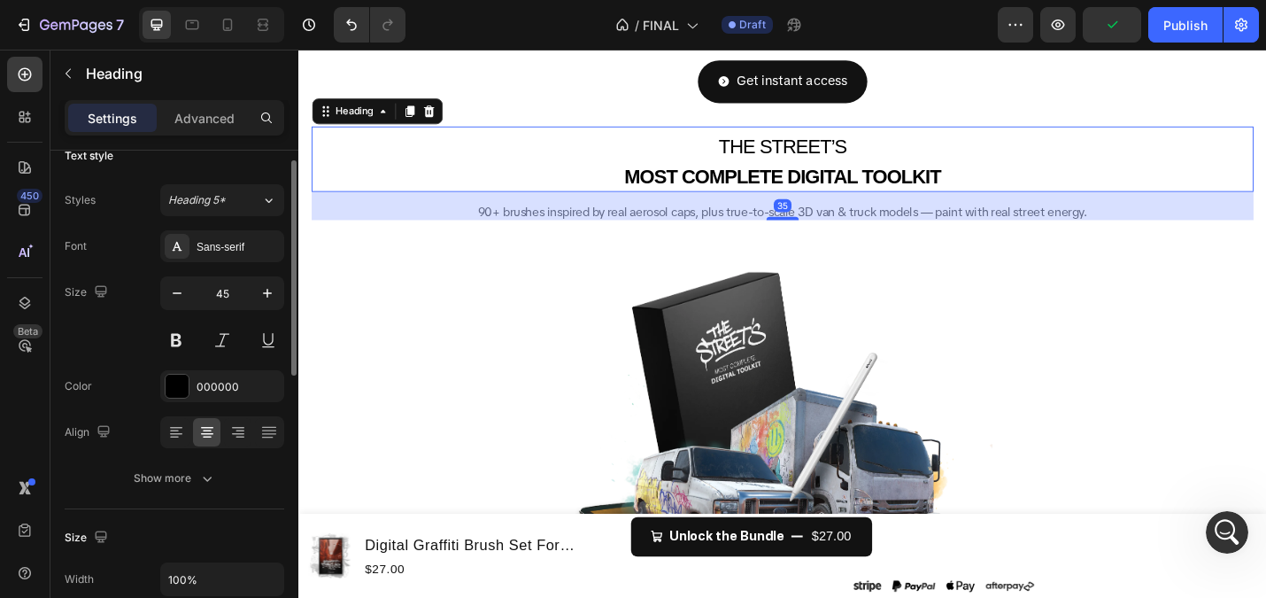
scroll to position [433, 0]
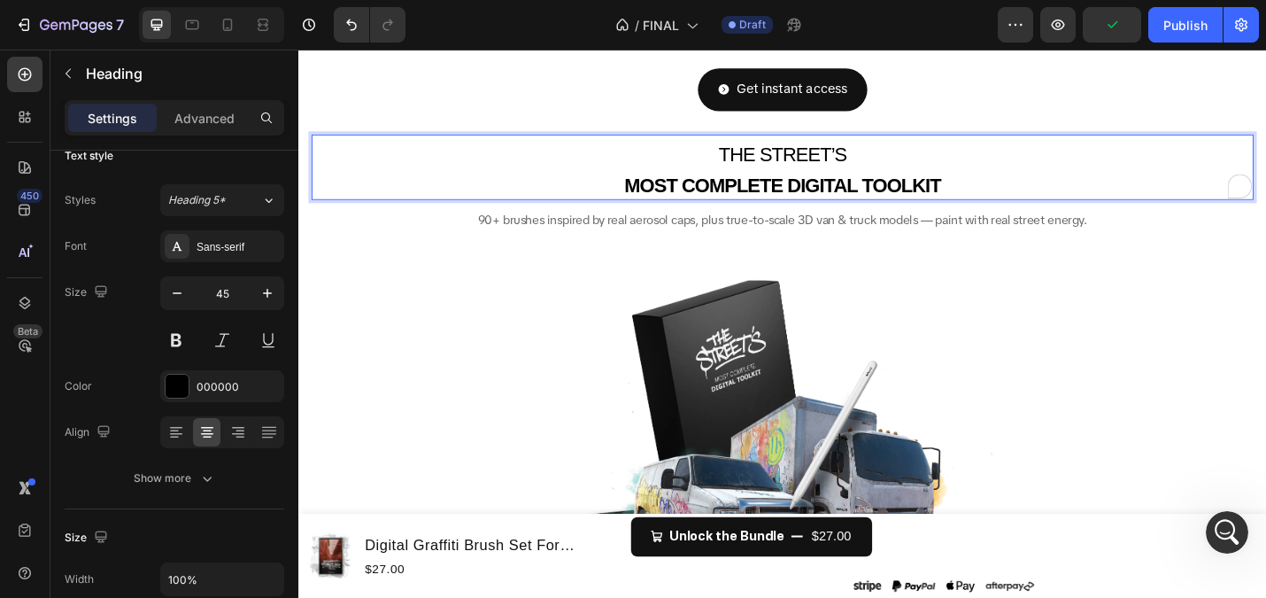
click at [823, 175] on span "THE STREET’S" at bounding box center [830, 164] width 141 height 24
click at [942, 196] on strong "MOST COMPLETE DIGITAL TOOLKIT" at bounding box center [829, 198] width 347 height 24
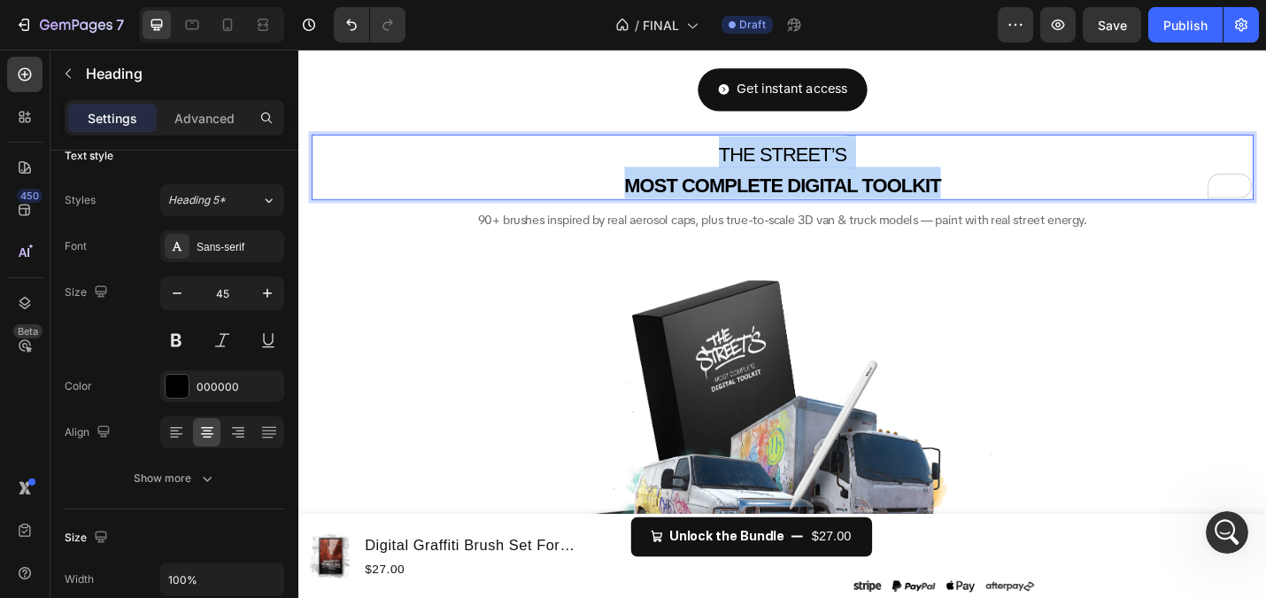
drag, startPoint x: 1044, startPoint y: 201, endPoint x: 688, endPoint y: 137, distance: 361.7
click at [689, 137] on div "FREE BRUSHES ARE KILLING YOUR STYLE Heading Generic. Flat. Soulless. They kill …" at bounding box center [830, 103] width 1034 height 323
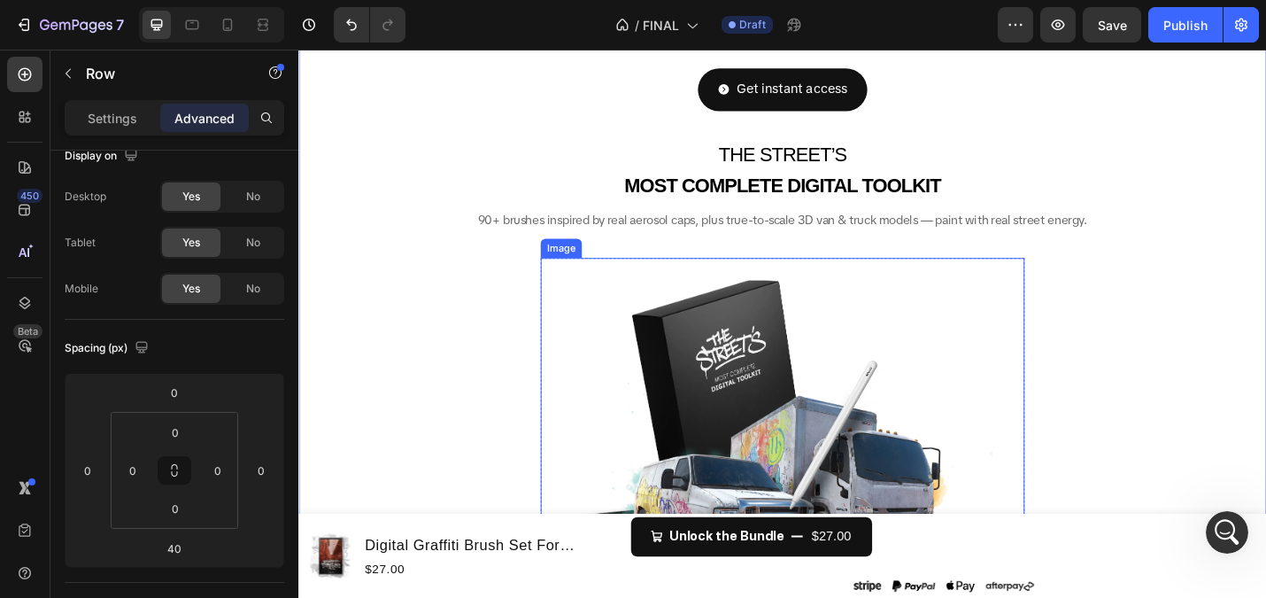
click at [714, 376] on img at bounding box center [829, 495] width 531 height 434
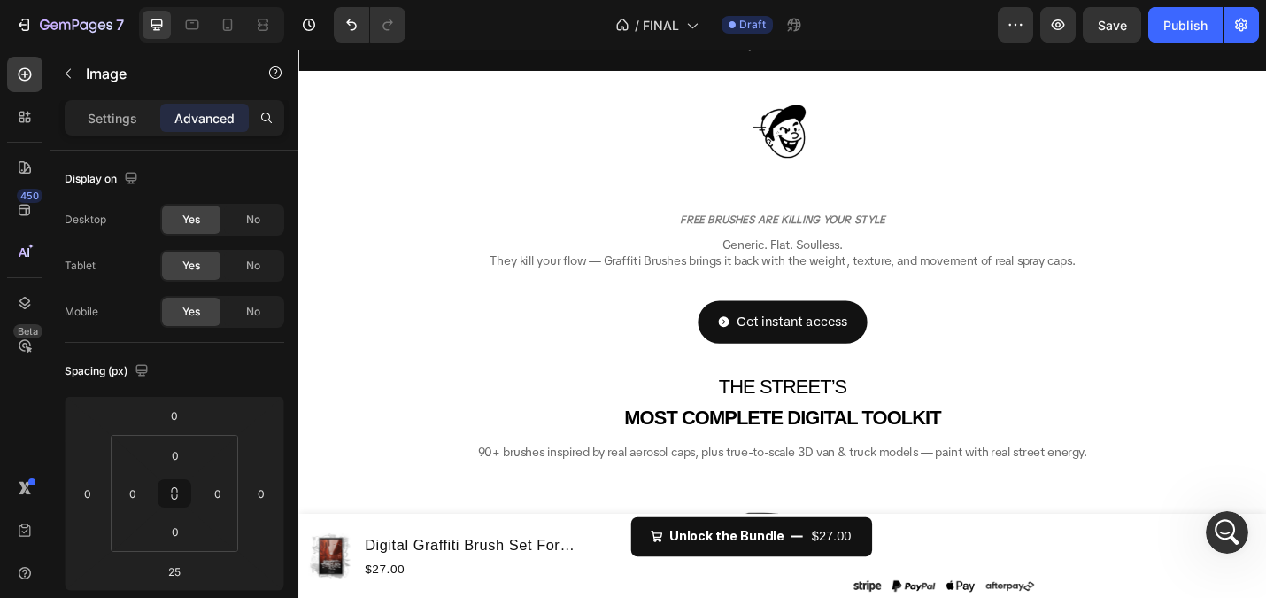
scroll to position [0, 0]
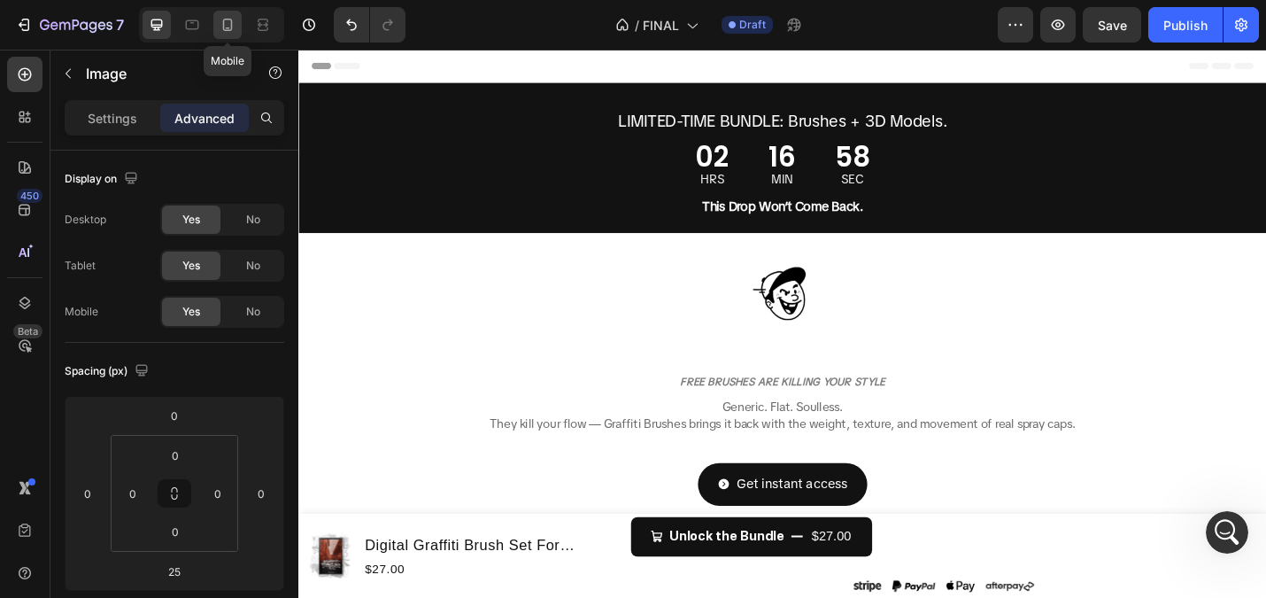
click at [235, 16] on icon at bounding box center [228, 25] width 18 height 18
type input "8"
type input "0"
type input "8"
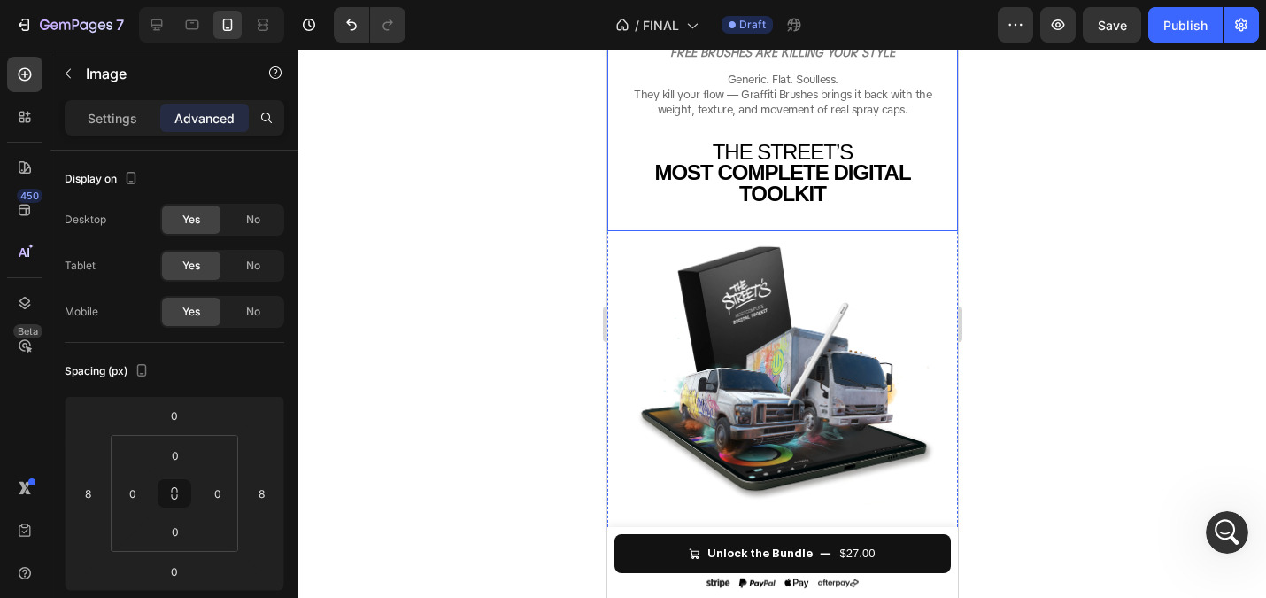
scroll to position [89, 0]
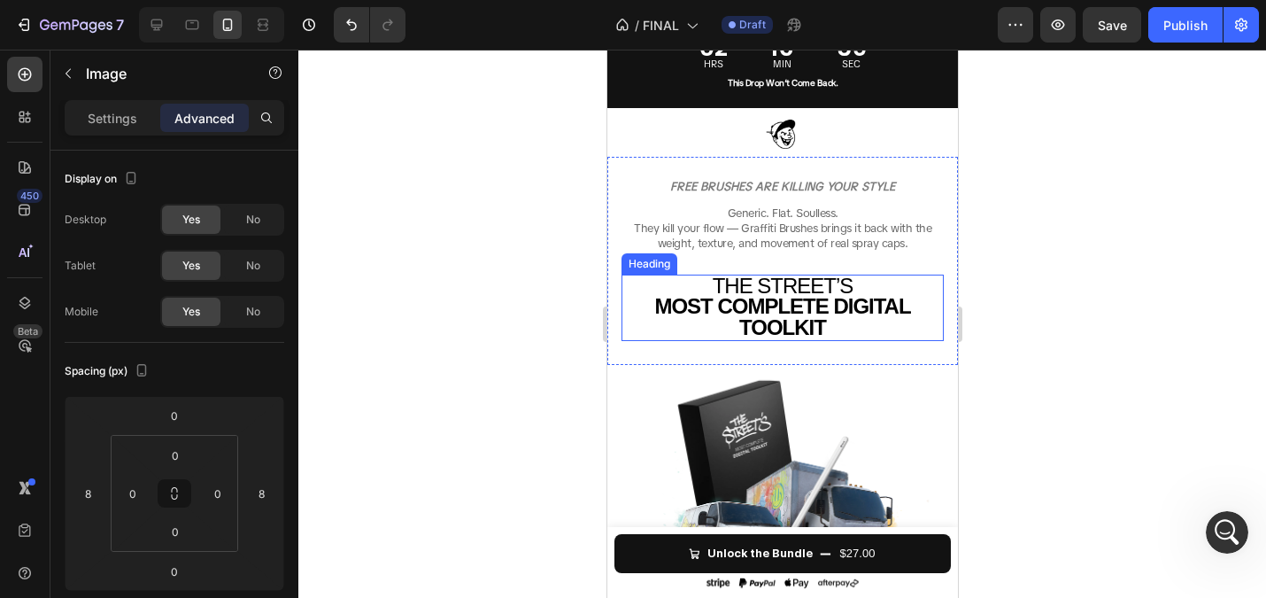
click at [756, 296] on strong "MOST COMPLETE DIGITAL TOOLKIT" at bounding box center [782, 316] width 256 height 45
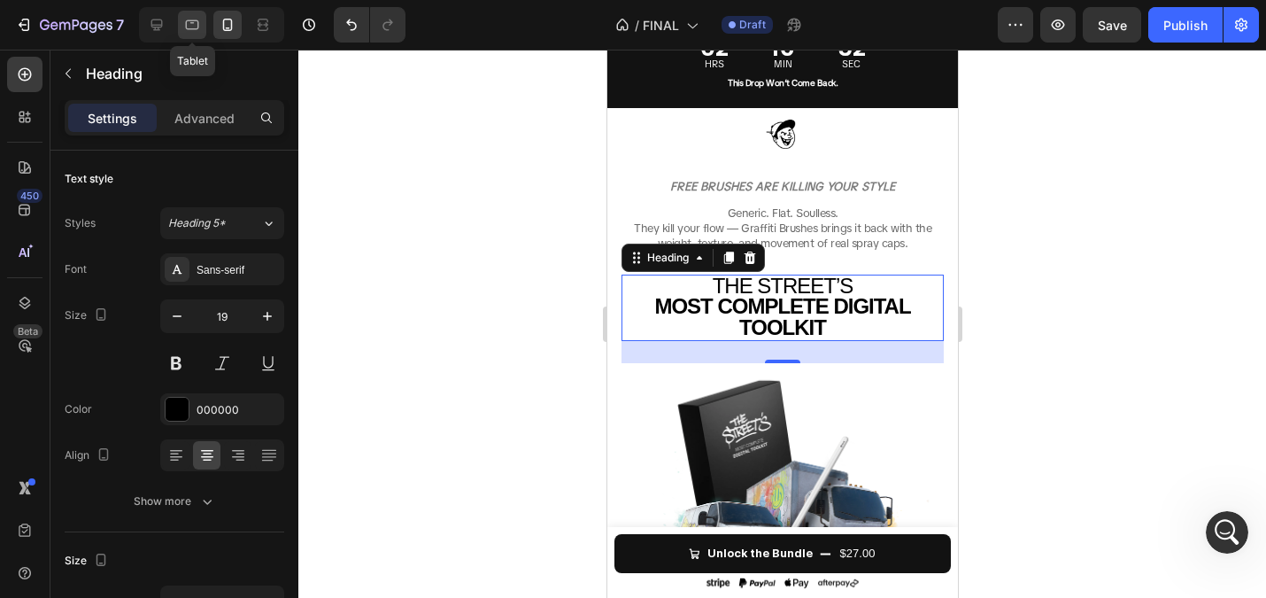
click at [182, 13] on div at bounding box center [192, 25] width 28 height 28
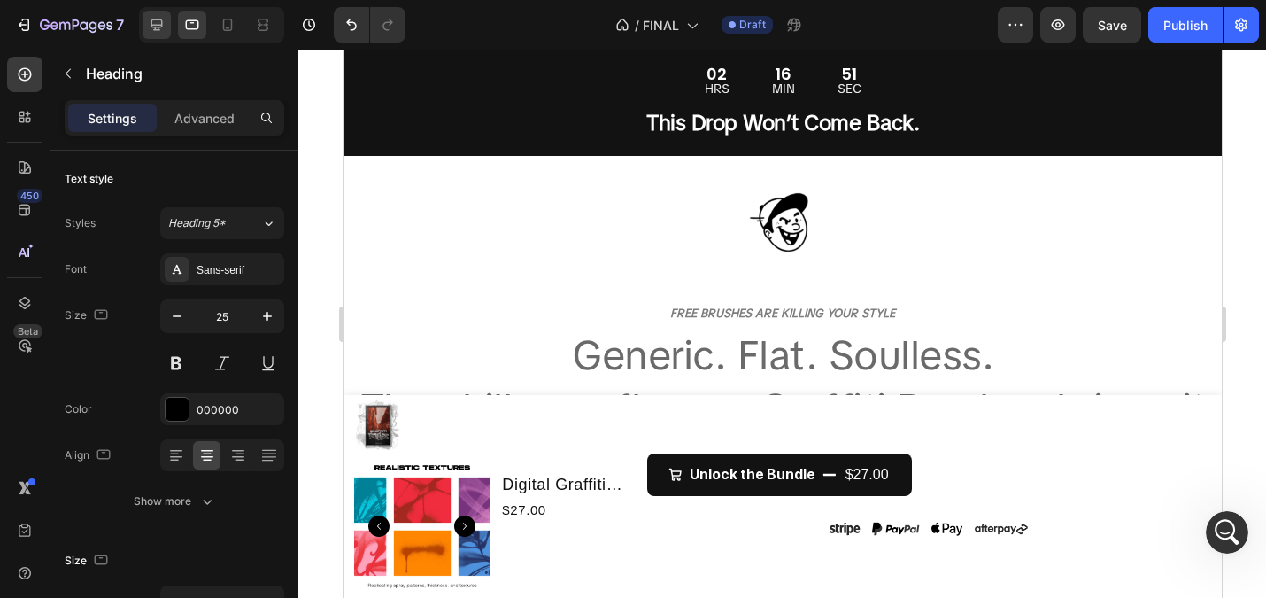
drag, startPoint x: 160, startPoint y: 29, endPoint x: 214, endPoint y: 59, distance: 61.8
click at [160, 29] on icon at bounding box center [157, 25] width 18 height 18
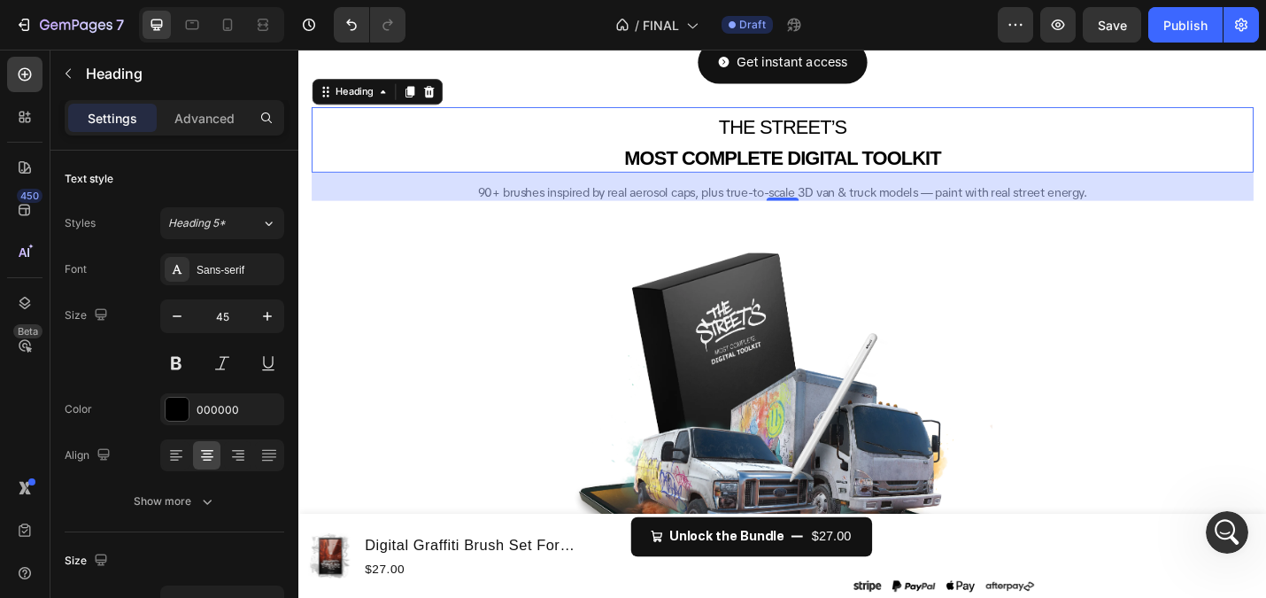
scroll to position [417, 0]
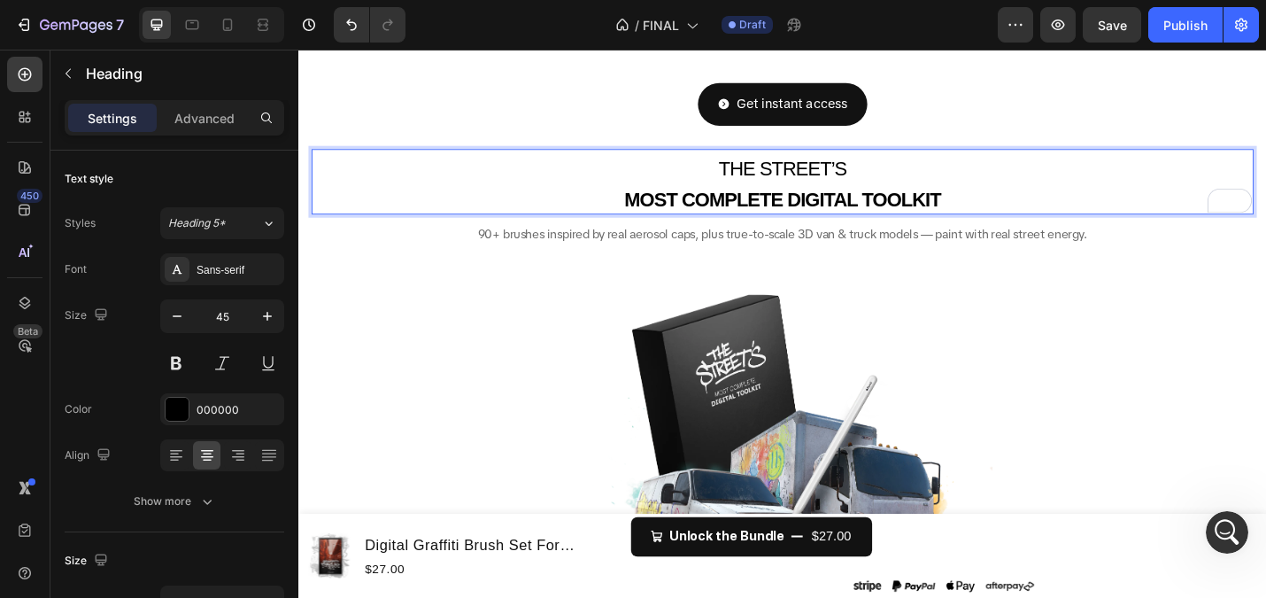
click at [932, 213] on strong "MOST COMPLETE DIGITAL TOOLKIT" at bounding box center [829, 214] width 347 height 24
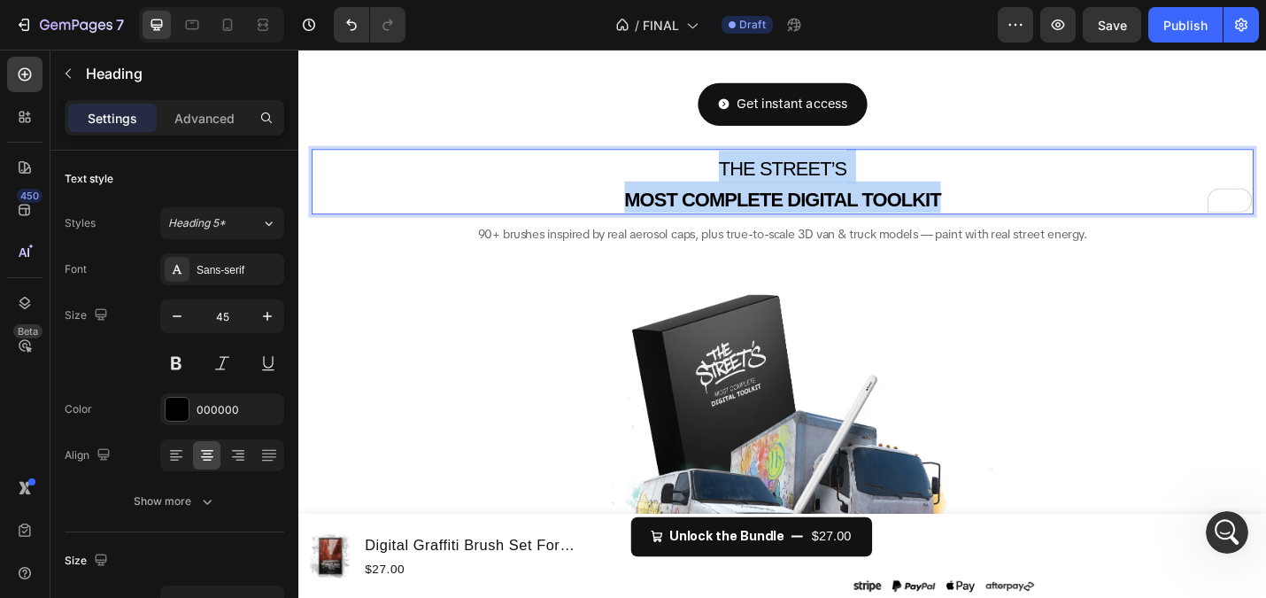
drag, startPoint x: 1043, startPoint y: 209, endPoint x: 670, endPoint y: 170, distance: 374.9
click at [670, 170] on p "THE STREET’S MOST COMPLETE DIGITAL TOOLKIT" at bounding box center [829, 194] width 1031 height 68
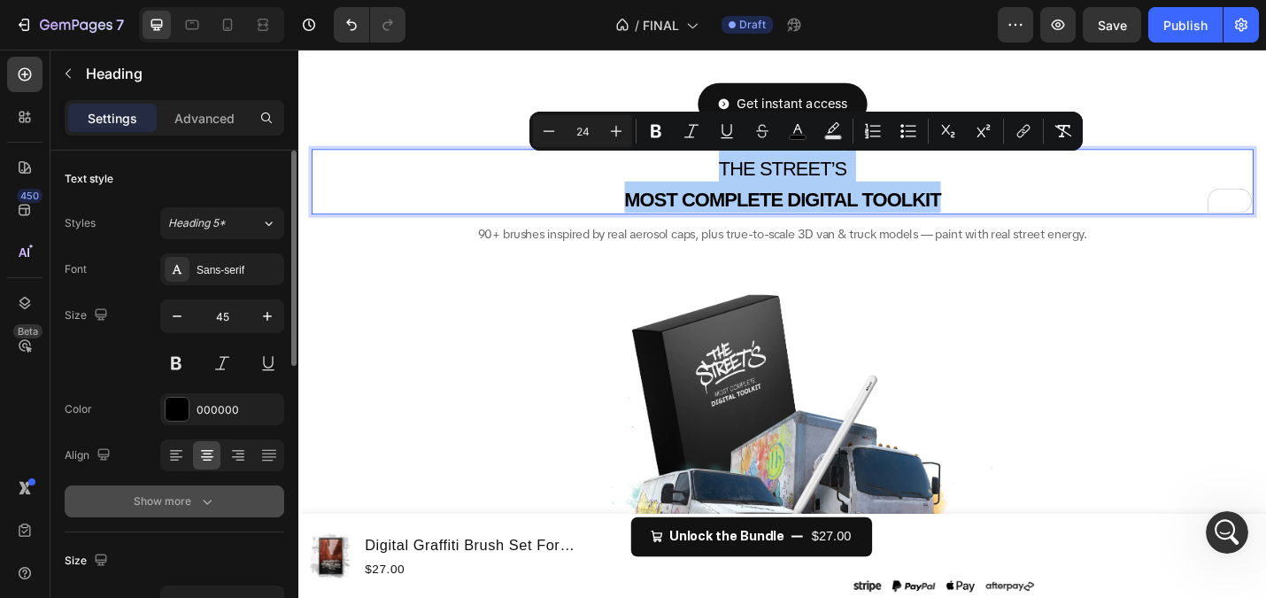
click at [184, 511] on button "Show more" at bounding box center [175, 501] width 220 height 32
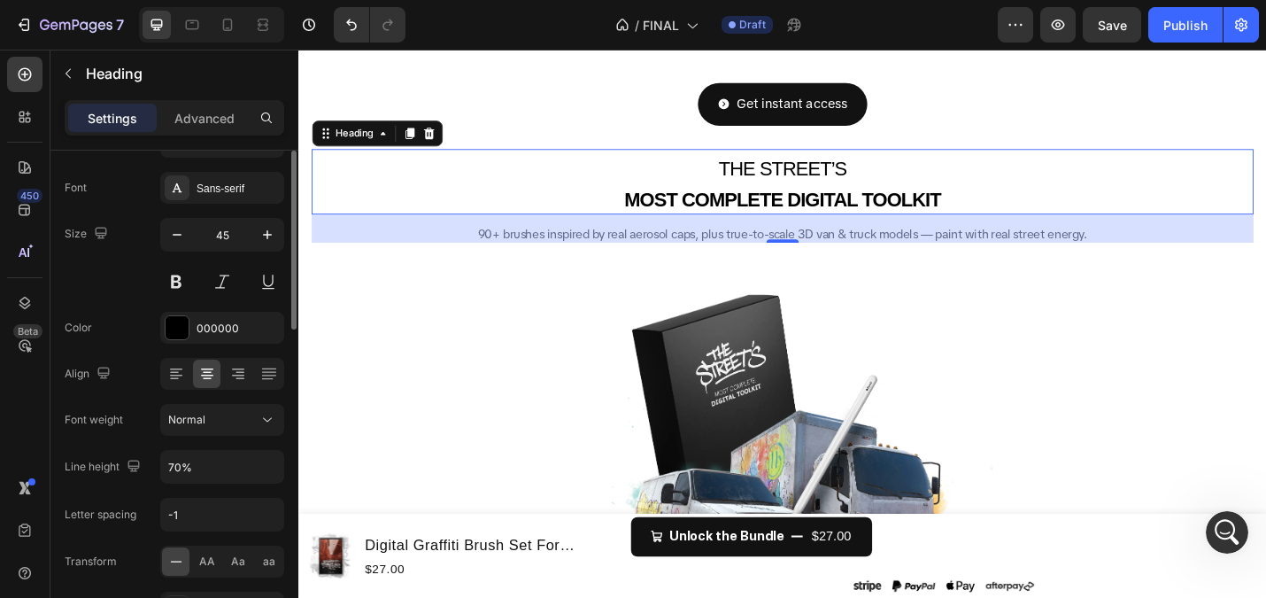
scroll to position [51, 0]
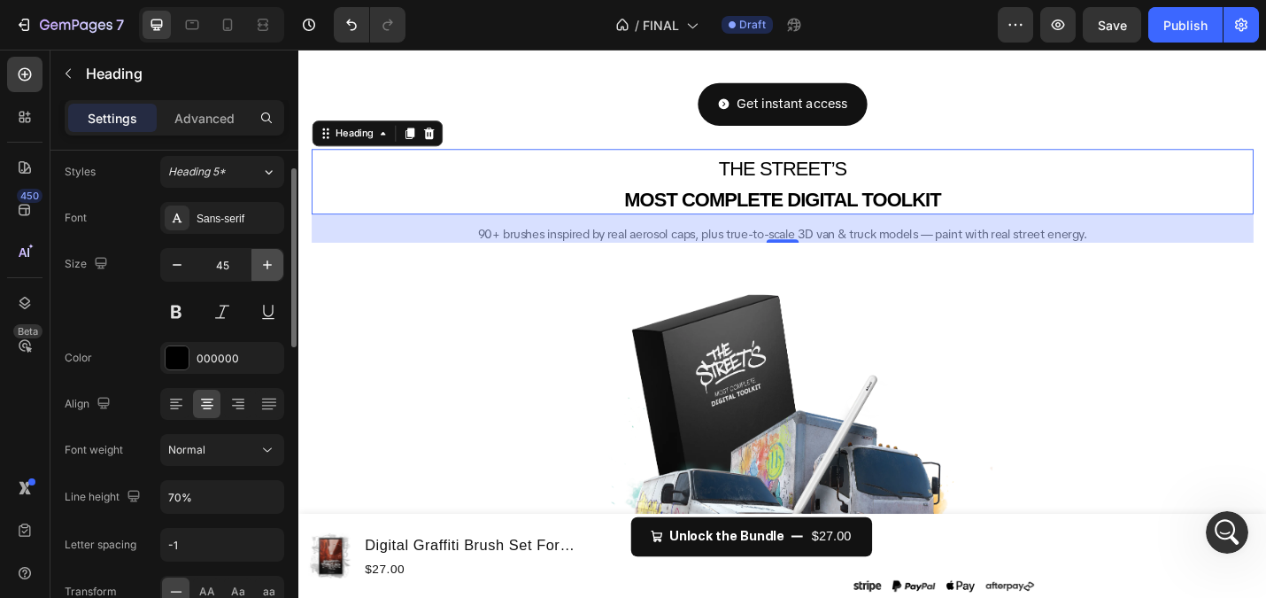
click at [270, 263] on icon "button" at bounding box center [268, 265] width 18 height 18
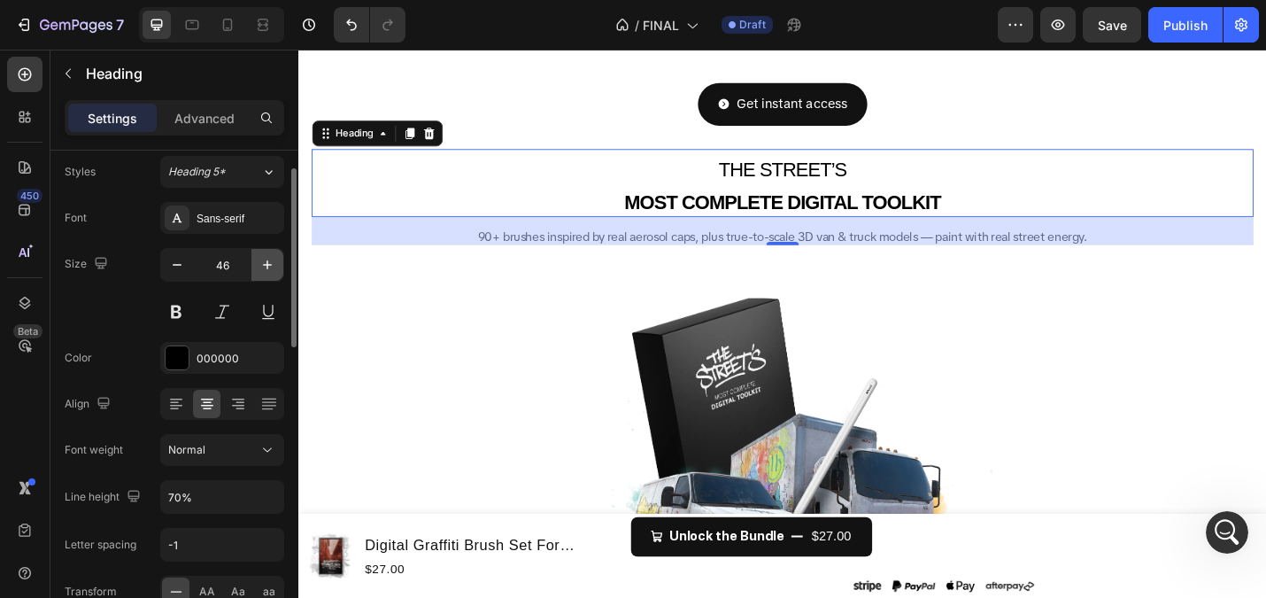
click at [270, 263] on icon "button" at bounding box center [268, 265] width 18 height 18
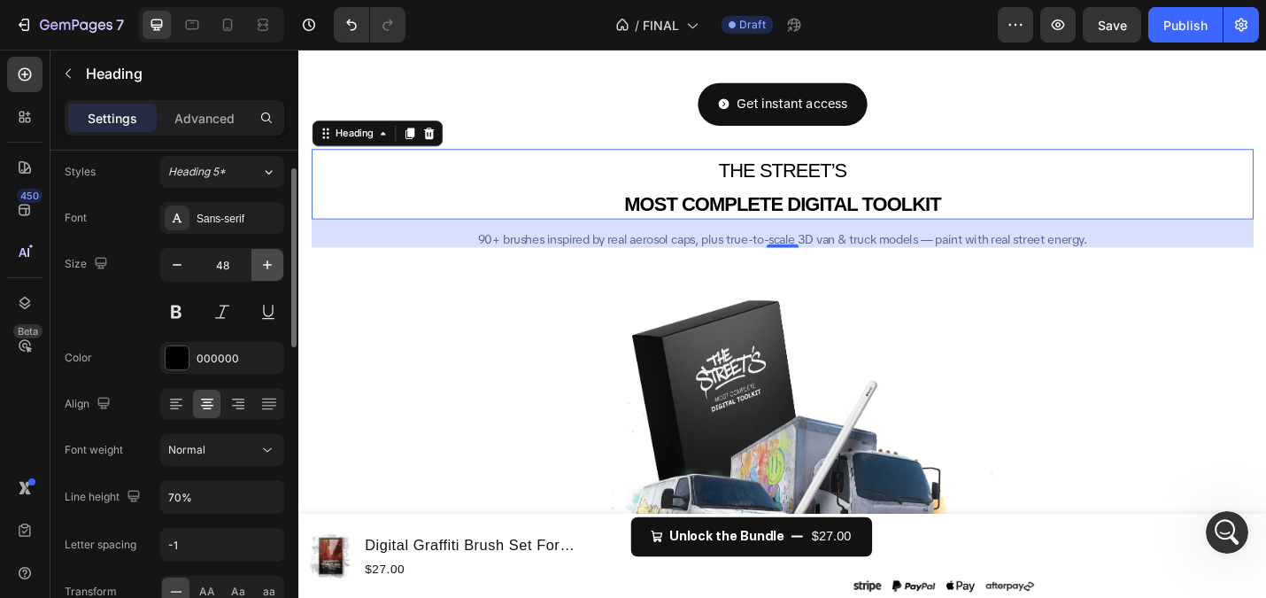
click at [270, 263] on icon "button" at bounding box center [268, 265] width 18 height 18
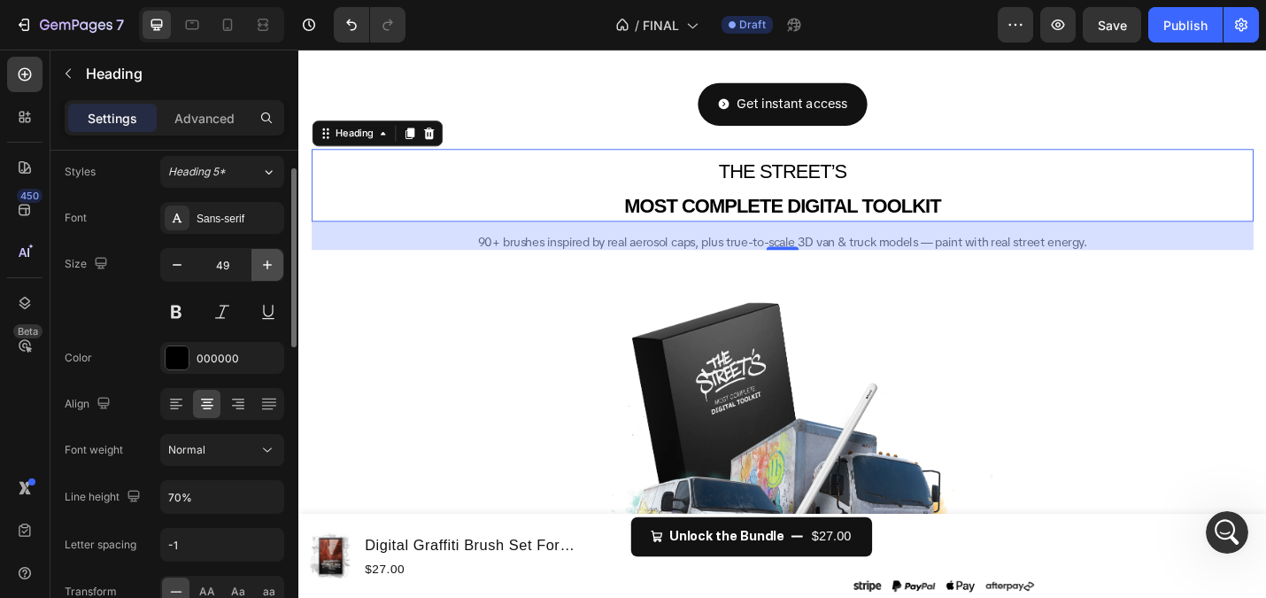
click at [270, 263] on icon "button" at bounding box center [268, 265] width 18 height 18
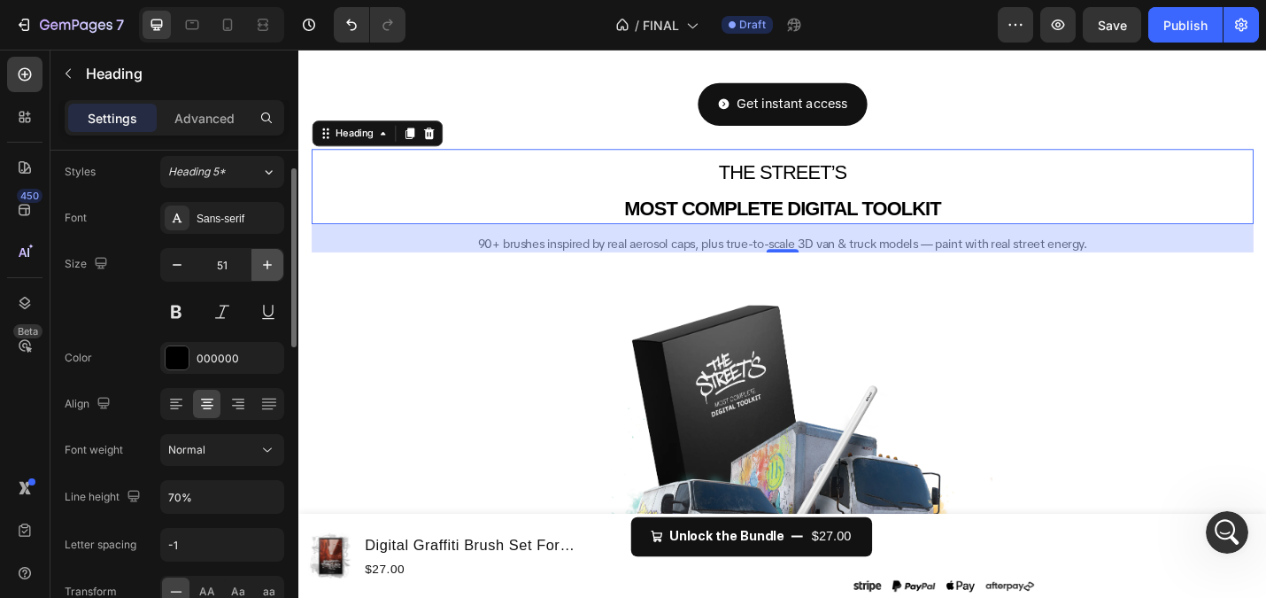
click at [270, 263] on icon "button" at bounding box center [268, 265] width 18 height 18
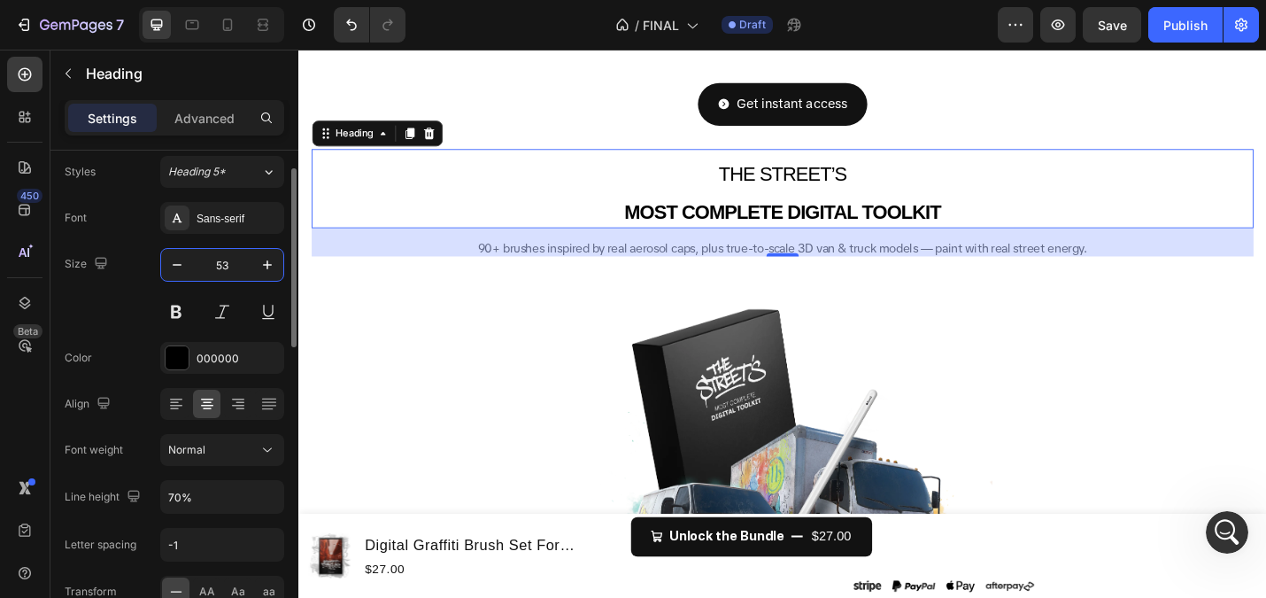
click at [227, 269] on input "53" at bounding box center [222, 265] width 58 height 32
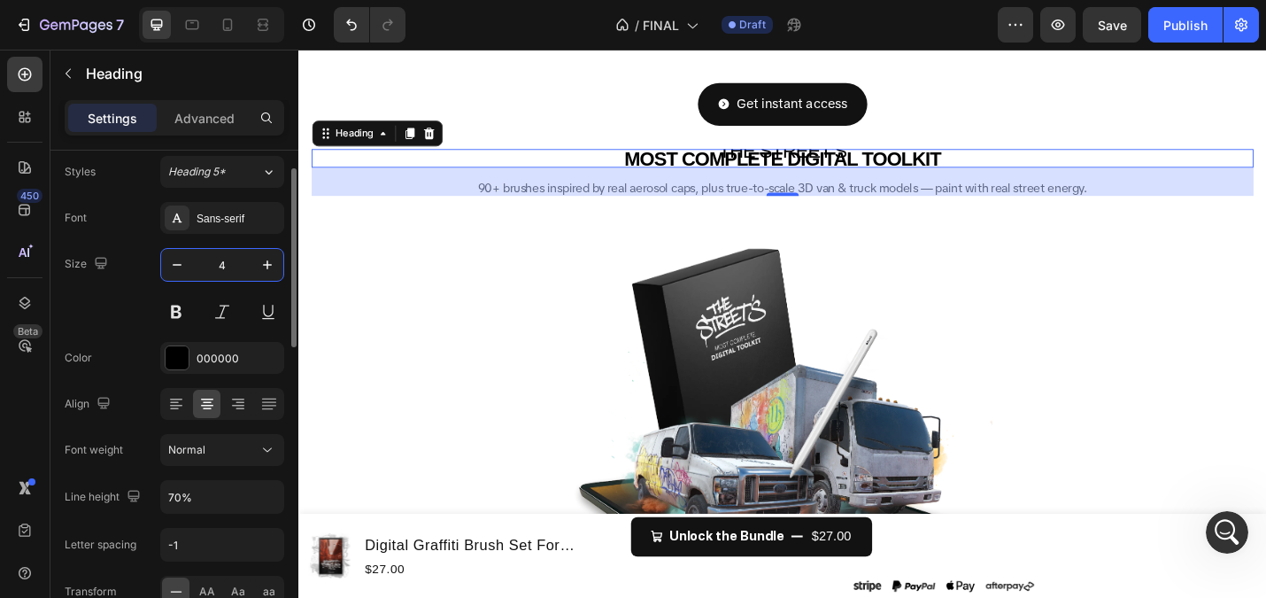
type input "45"
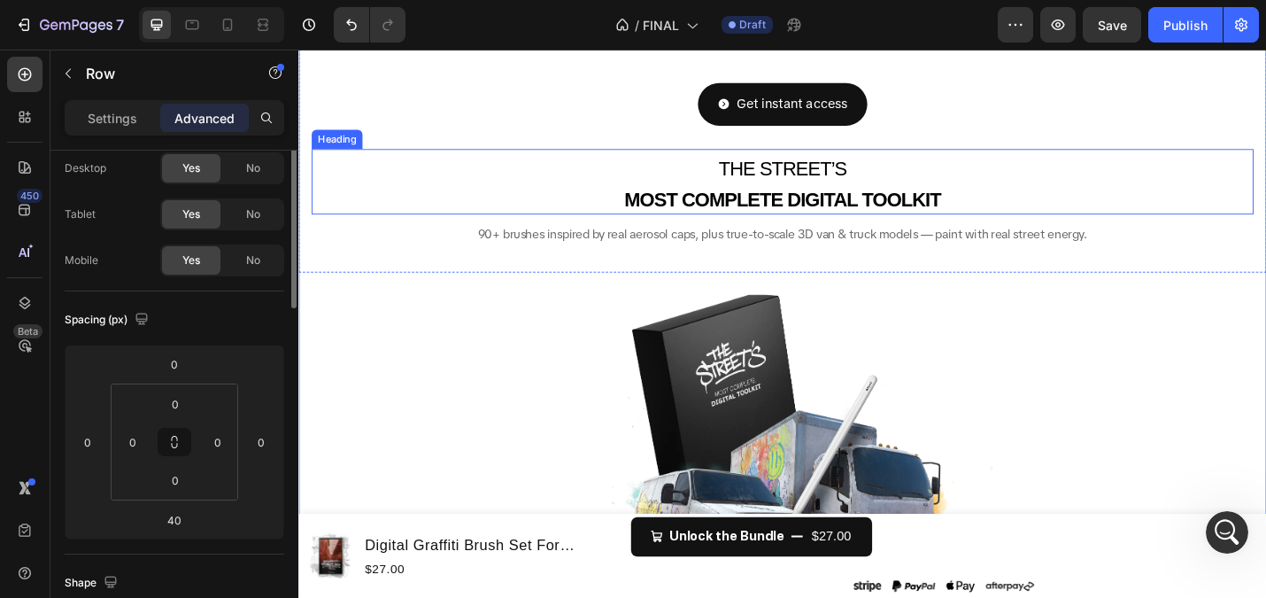
scroll to position [0, 0]
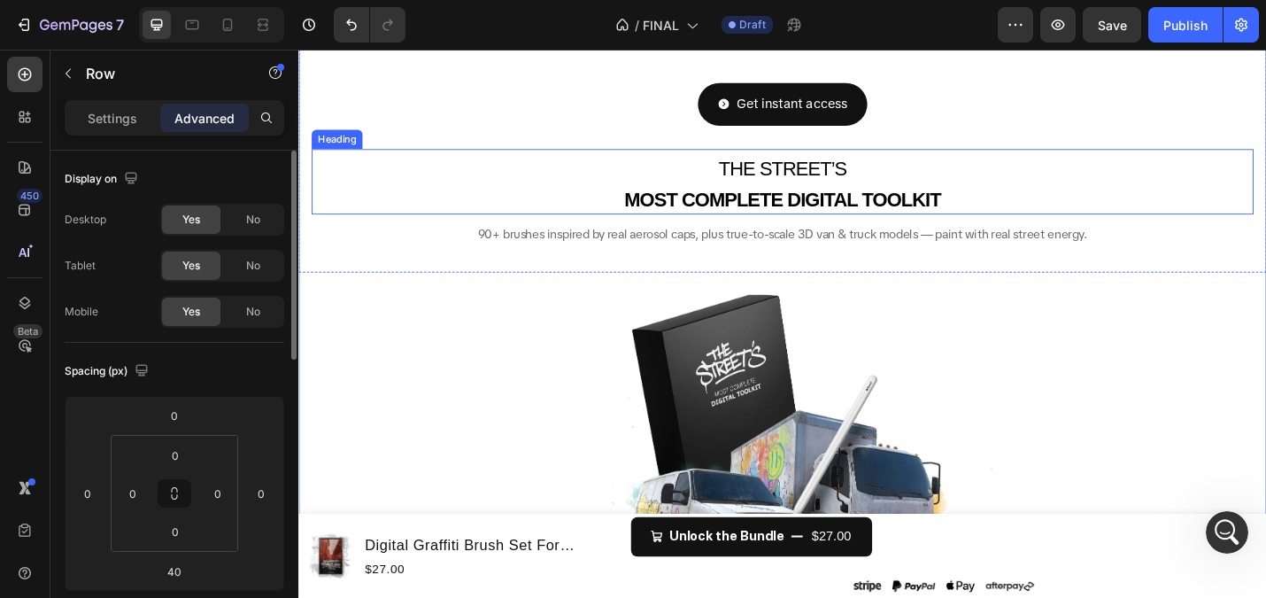
click at [815, 203] on strong "MOST COMPLETE DIGITAL TOOLKIT" at bounding box center [829, 214] width 347 height 24
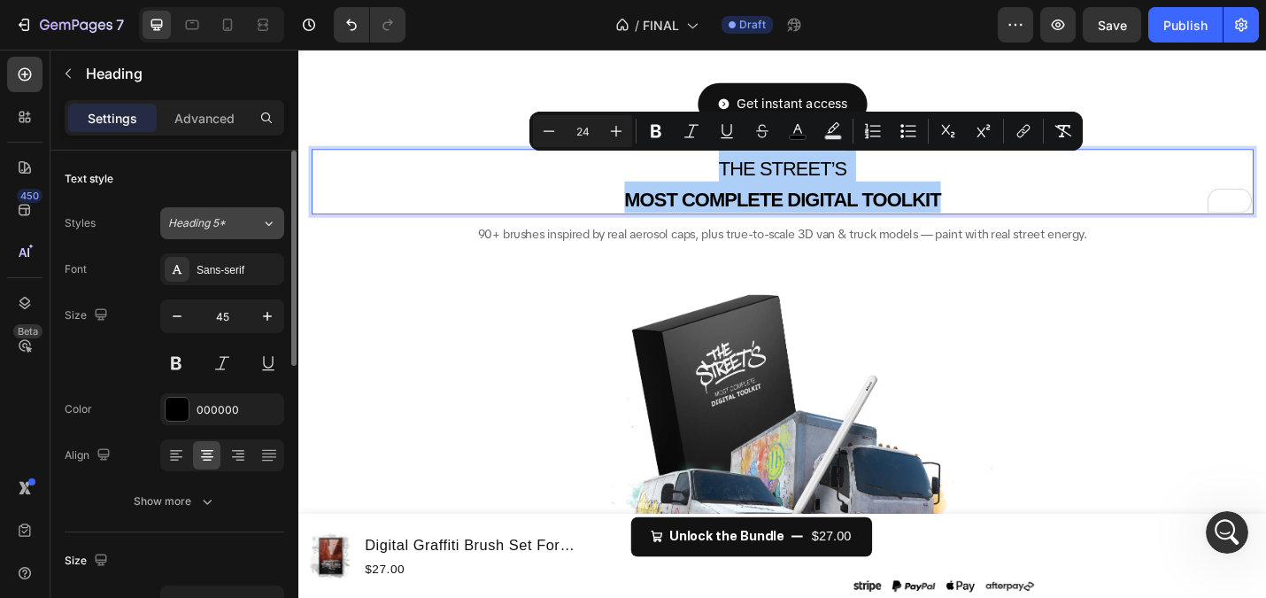
click at [207, 220] on span "Heading 5*" at bounding box center [197, 223] width 58 height 16
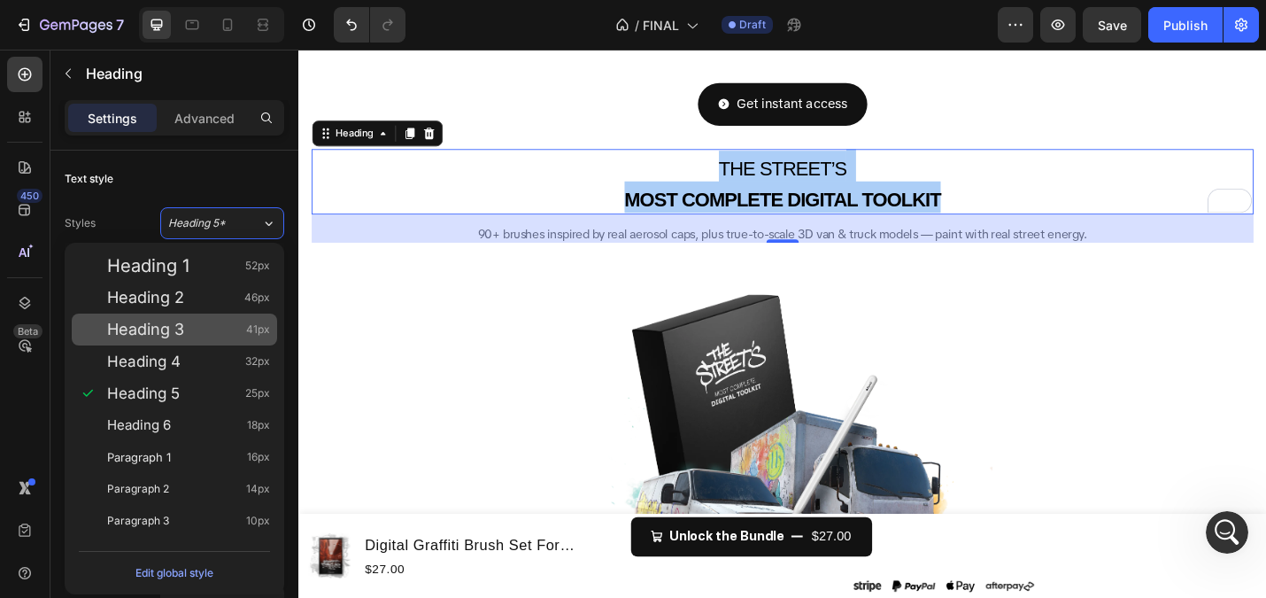
click at [205, 331] on div "Heading 3 41px" at bounding box center [188, 330] width 163 height 18
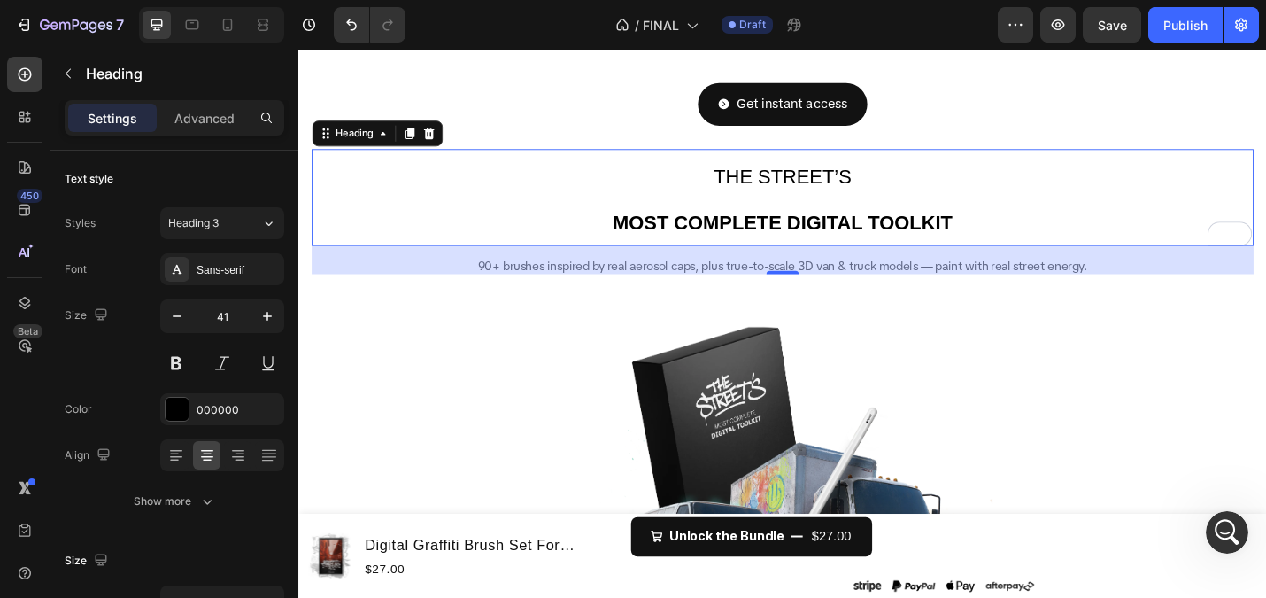
type input "45"
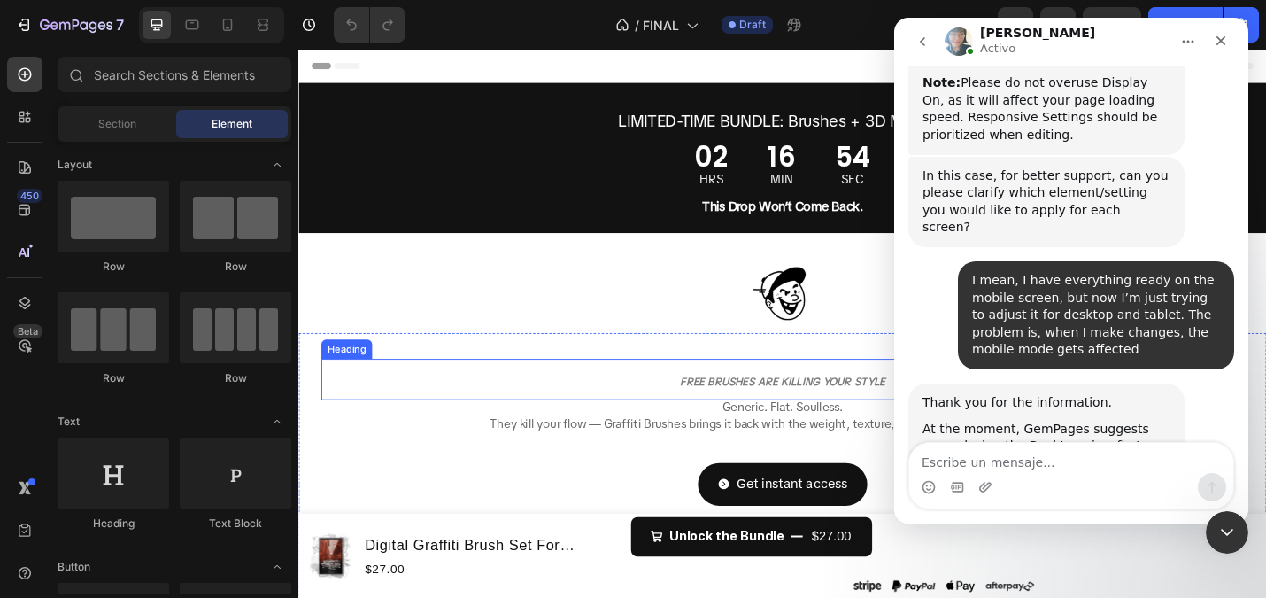
click at [391, 419] on h2 "FREE BRUSHES ARE KILLING YOUR STYLE" at bounding box center [829, 411] width 1013 height 45
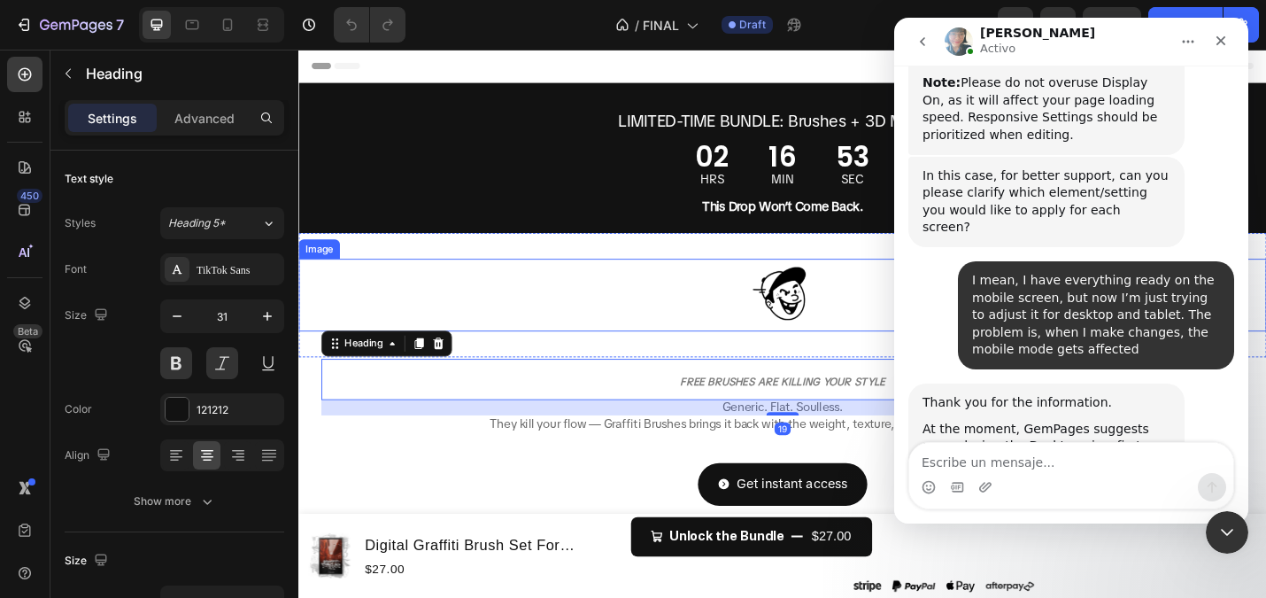
click at [331, 329] on div at bounding box center [829, 319] width 1063 height 80
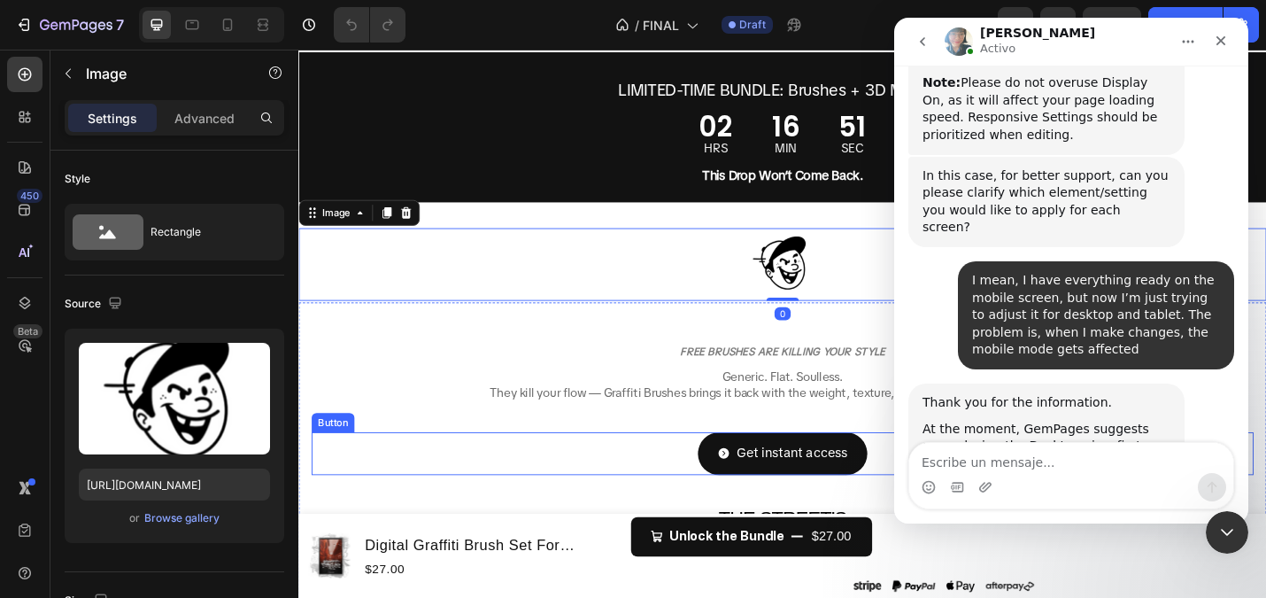
click at [472, 476] on div "Get instant access Button" at bounding box center [830, 492] width 1034 height 47
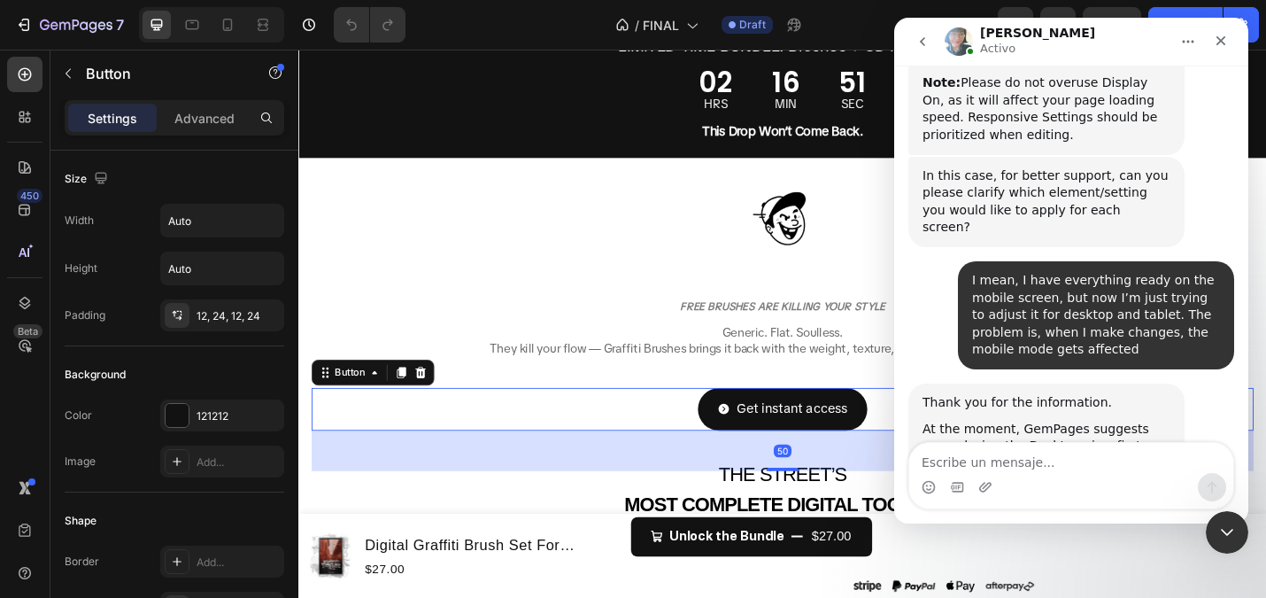
scroll to position [143, 0]
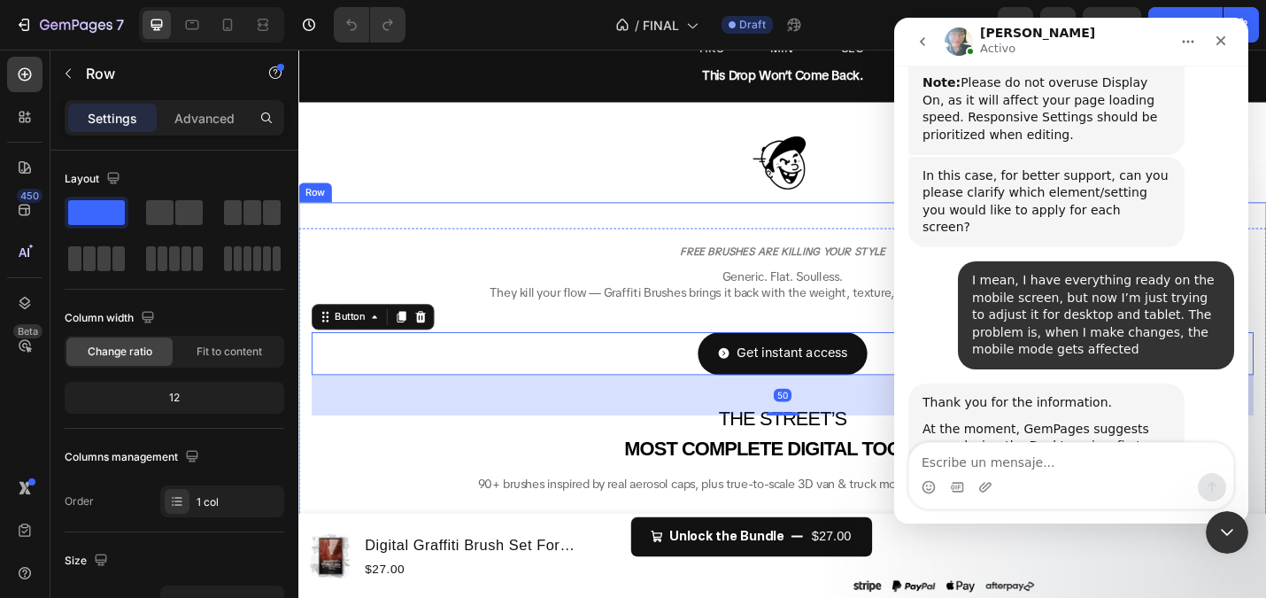
click at [498, 508] on div "FREE BRUSHES ARE KILLING YOUR STYLE Heading Generic. Flat. Soulless. They kill …" at bounding box center [830, 392] width 1034 height 323
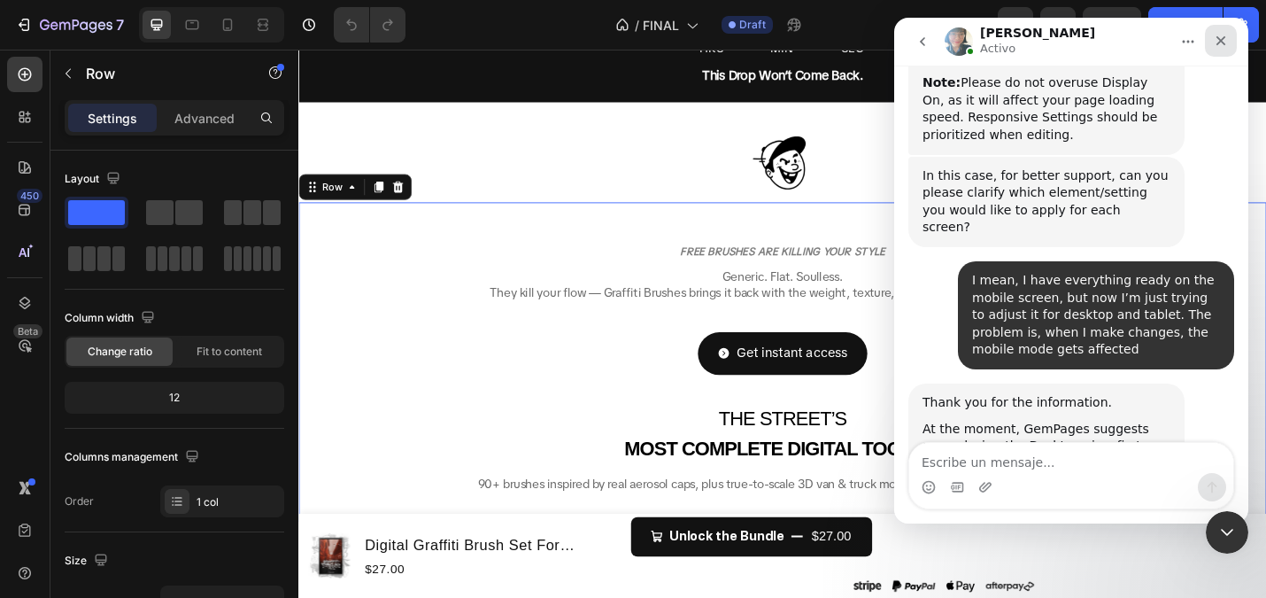
click at [1215, 42] on icon "Cerrar" at bounding box center [1221, 41] width 14 height 14
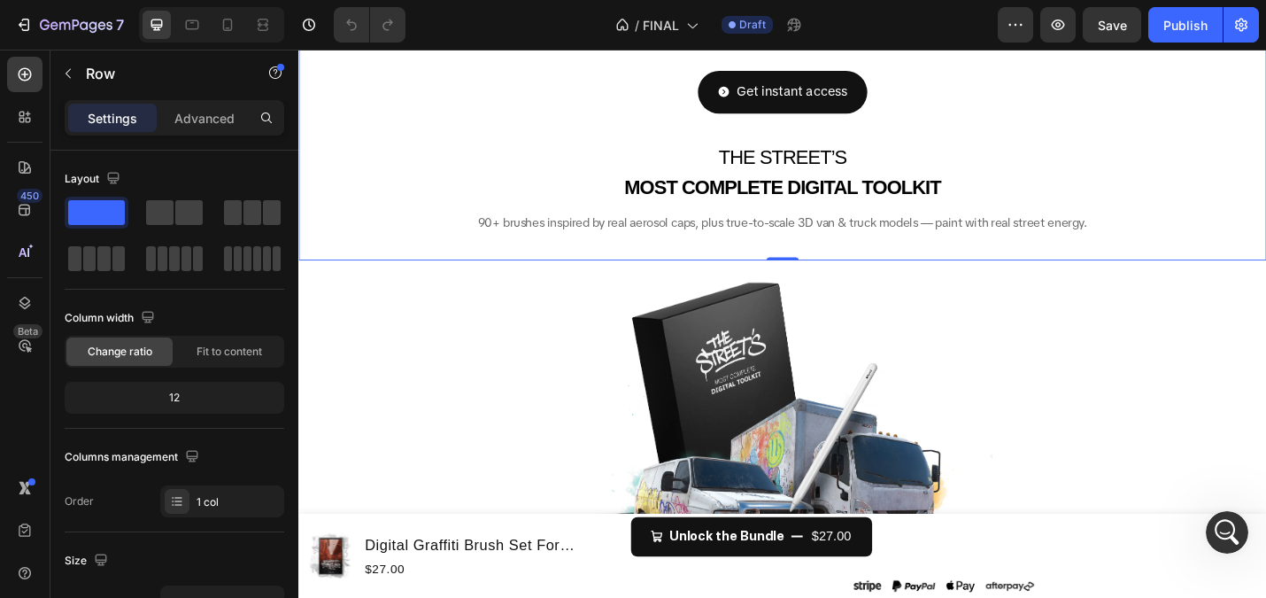
scroll to position [416, 0]
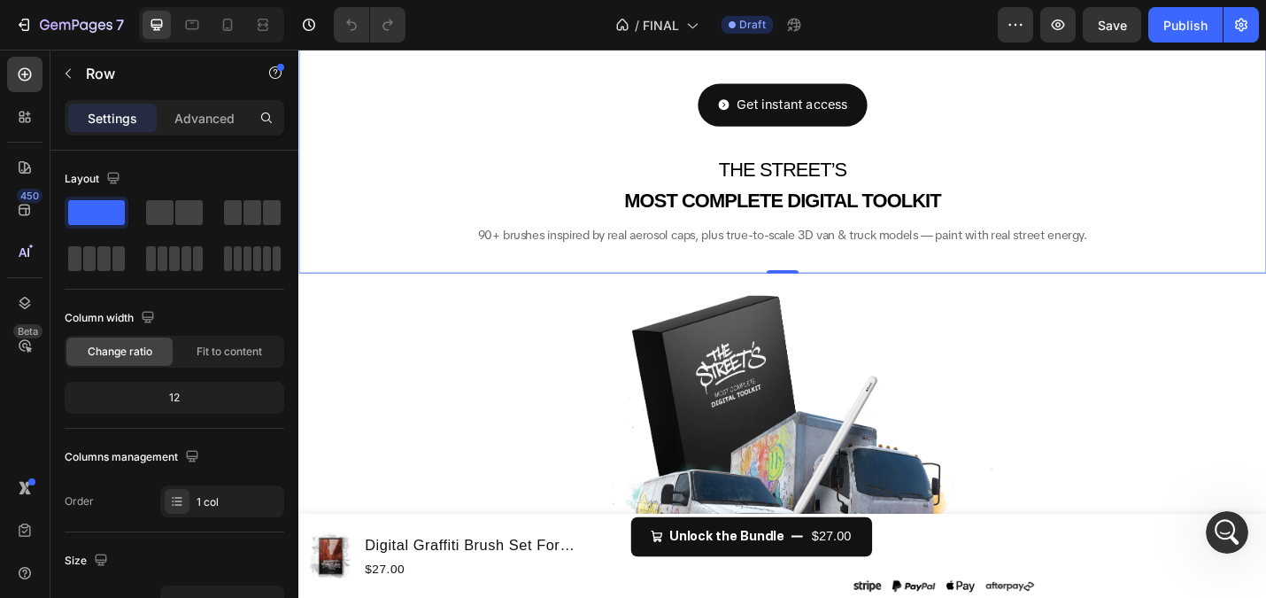
click at [863, 185] on span "THE STREET’S" at bounding box center [830, 181] width 141 height 24
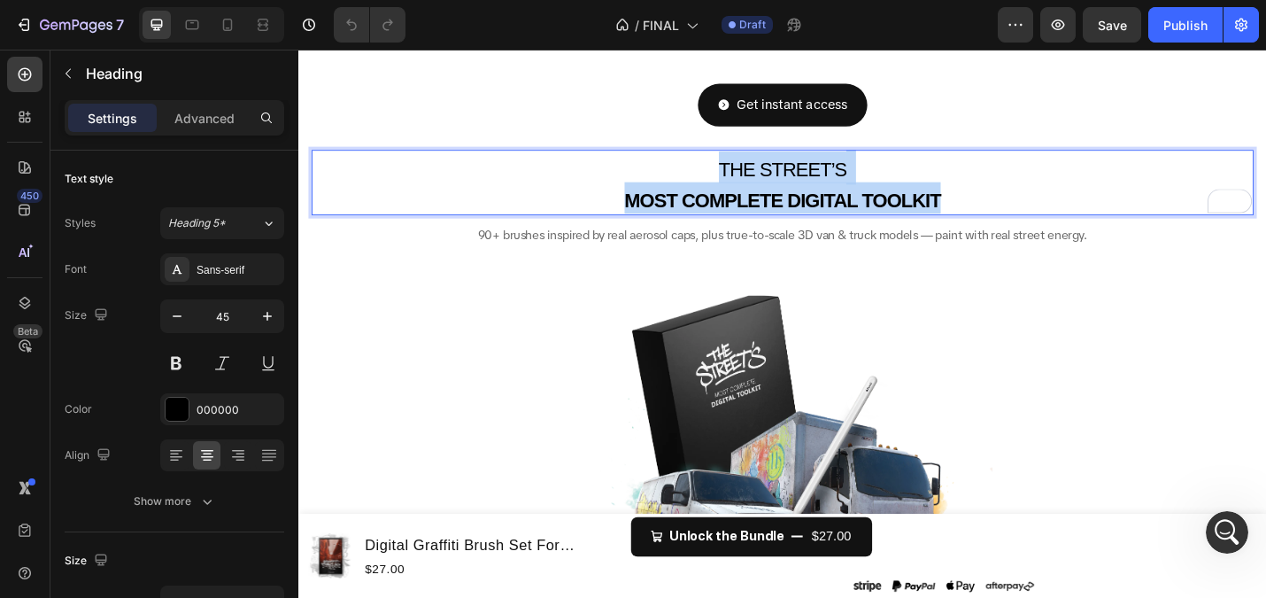
drag, startPoint x: 1028, startPoint y: 211, endPoint x: 724, endPoint y: 166, distance: 307.1
click at [724, 166] on p "THE STREET’S MOST COMPLETE DIGITAL TOOLKIT" at bounding box center [829, 195] width 1031 height 68
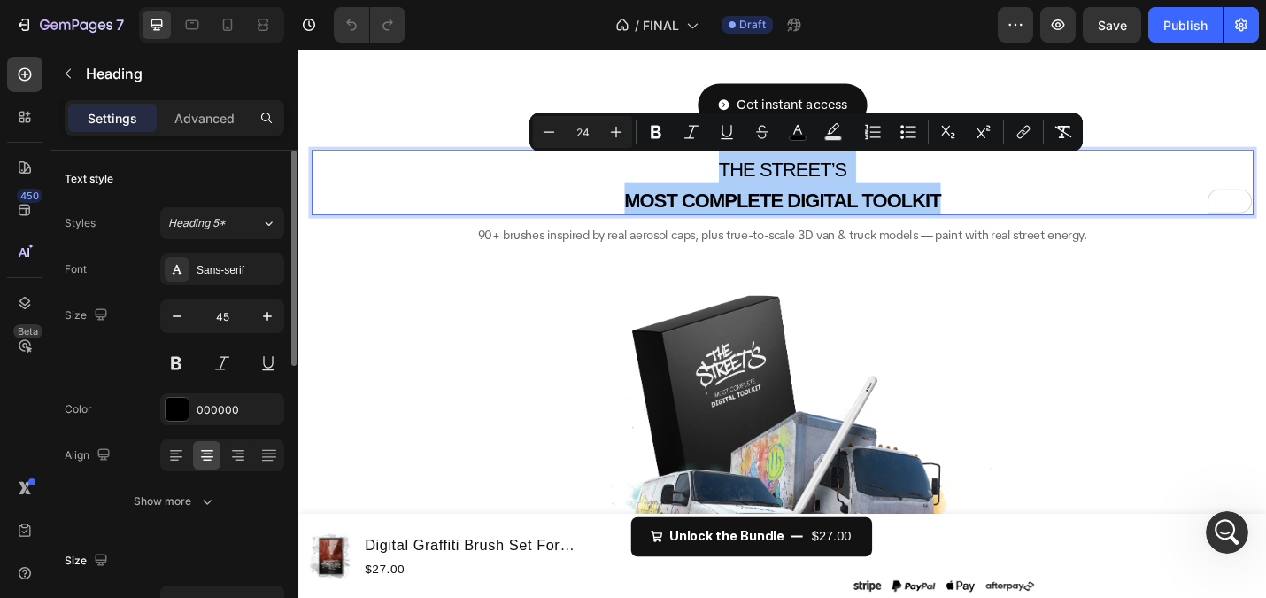
click at [113, 313] on div "Size 45" at bounding box center [175, 339] width 220 height 80
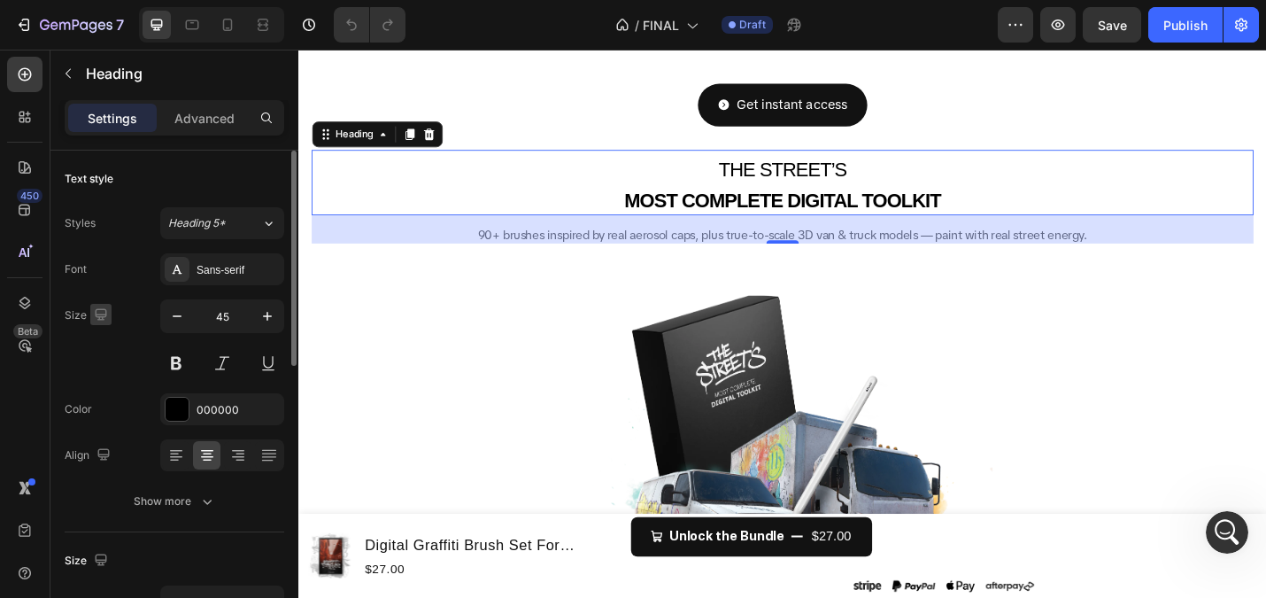
click at [102, 313] on icon "button" at bounding box center [101, 314] width 12 height 12
click at [118, 290] on div "Font Sans-serif Size 45 Color 000000 Align Show more" at bounding box center [175, 385] width 220 height 264
click at [92, 316] on icon "button" at bounding box center [101, 315] width 18 height 18
click at [117, 307] on div "Size 45" at bounding box center [175, 339] width 220 height 80
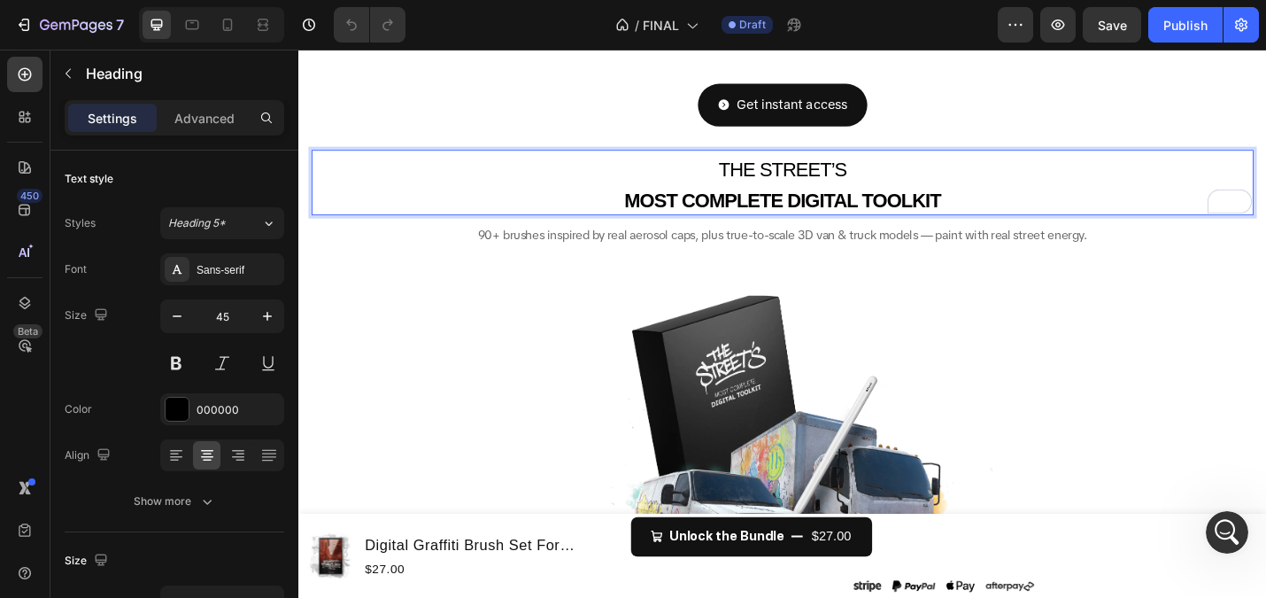
click at [840, 187] on span "THE STREET’S" at bounding box center [830, 181] width 141 height 24
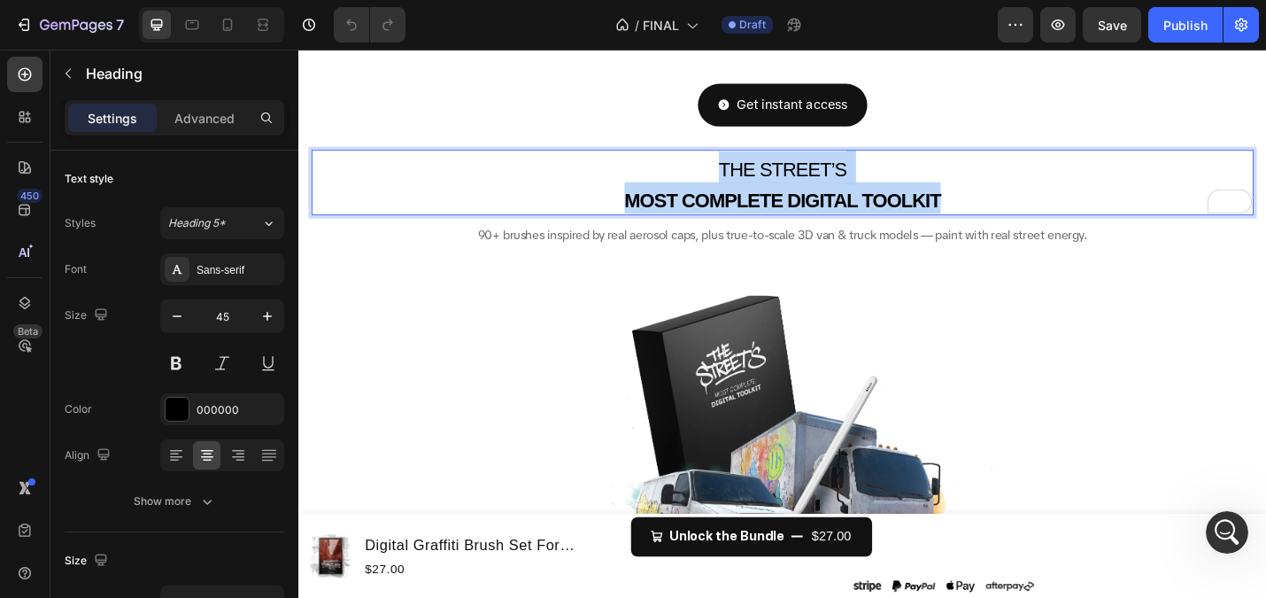
drag, startPoint x: 1053, startPoint y: 213, endPoint x: 685, endPoint y: 182, distance: 369.6
click at [685, 182] on p "THE STREET’S MOST COMPLETE DIGITAL TOOLKIT" at bounding box center [829, 195] width 1031 height 68
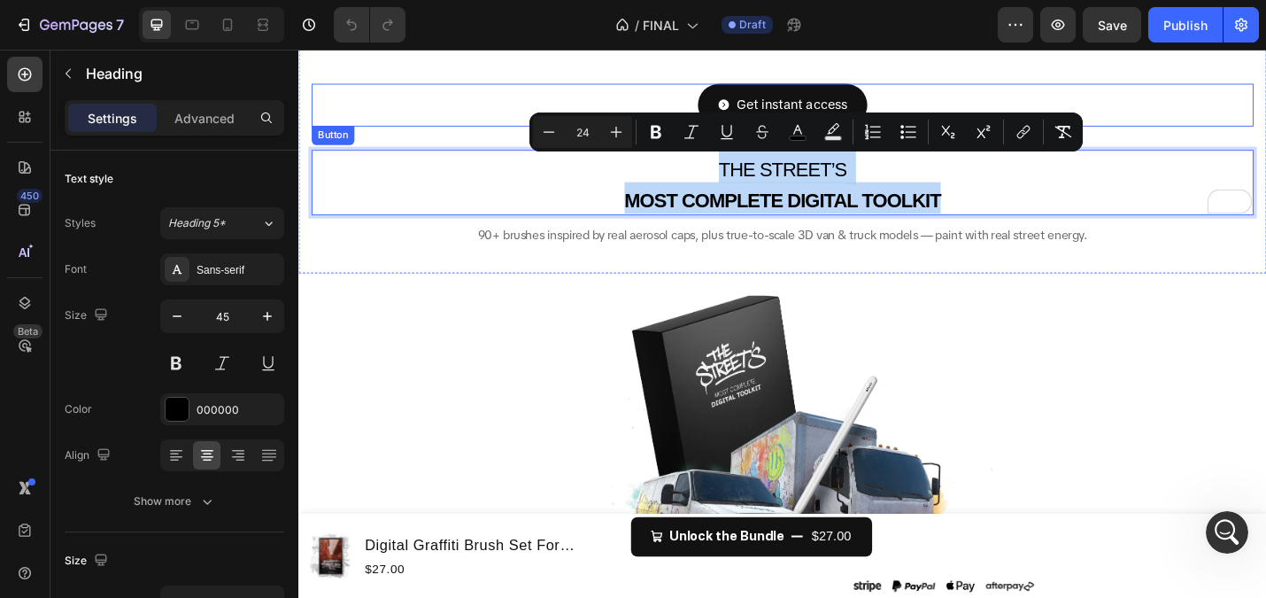
click at [519, 109] on div "Get instant access Button" at bounding box center [830, 110] width 1034 height 47
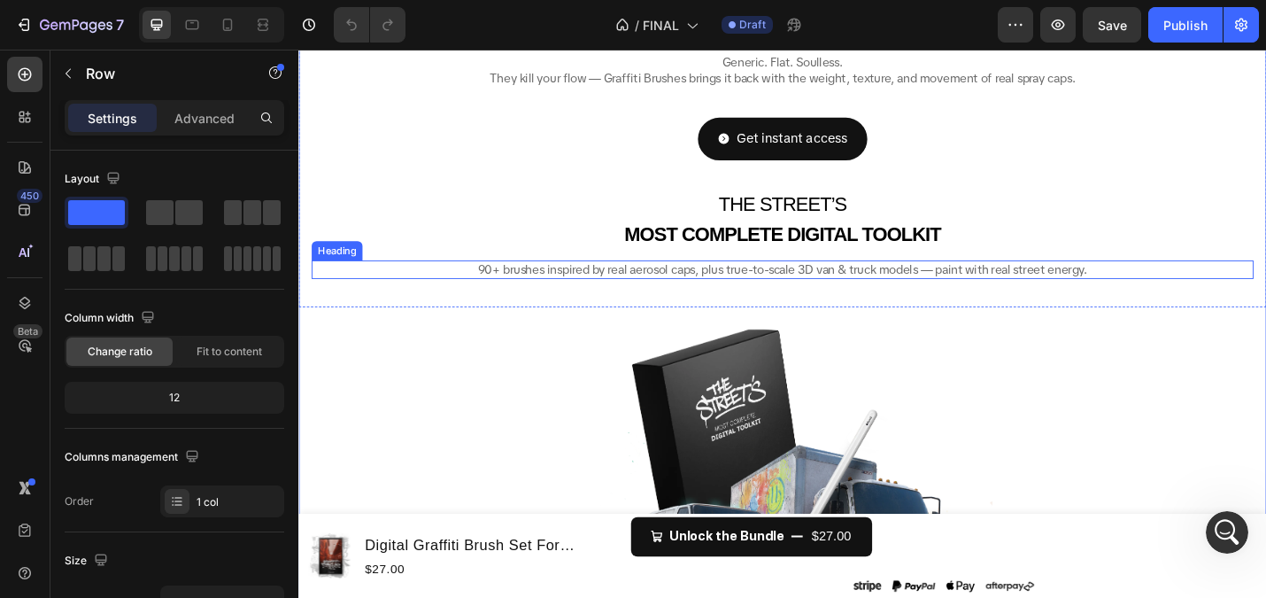
scroll to position [368, 0]
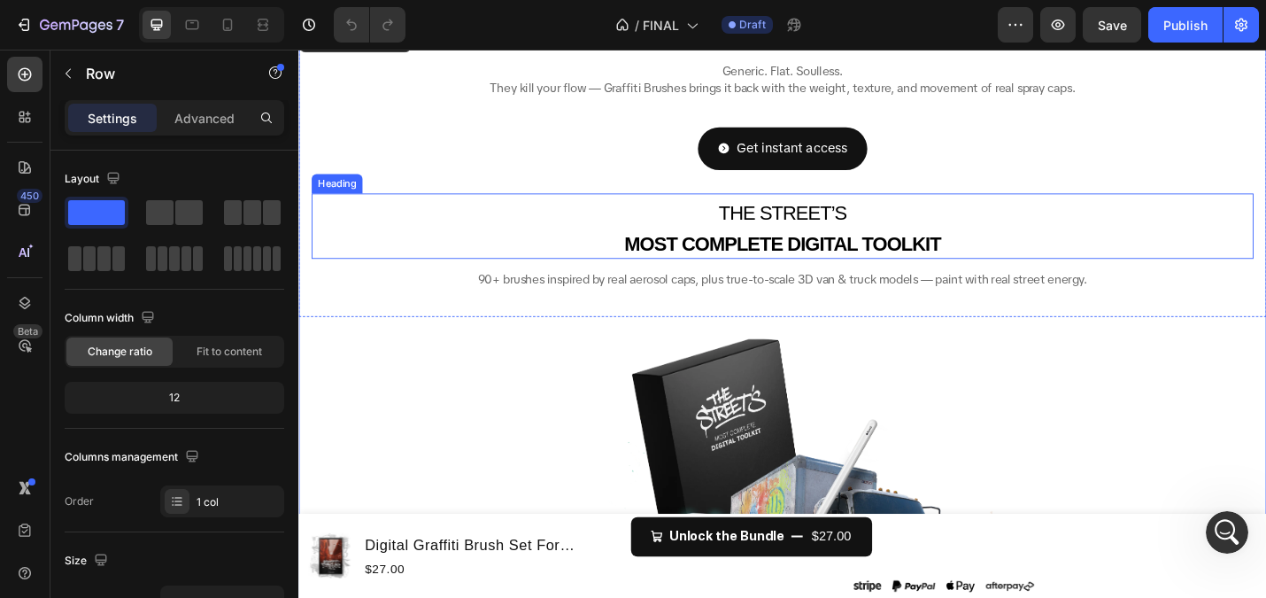
click at [833, 268] on strong "MOST COMPLETE DIGITAL TOOLKIT" at bounding box center [829, 263] width 347 height 24
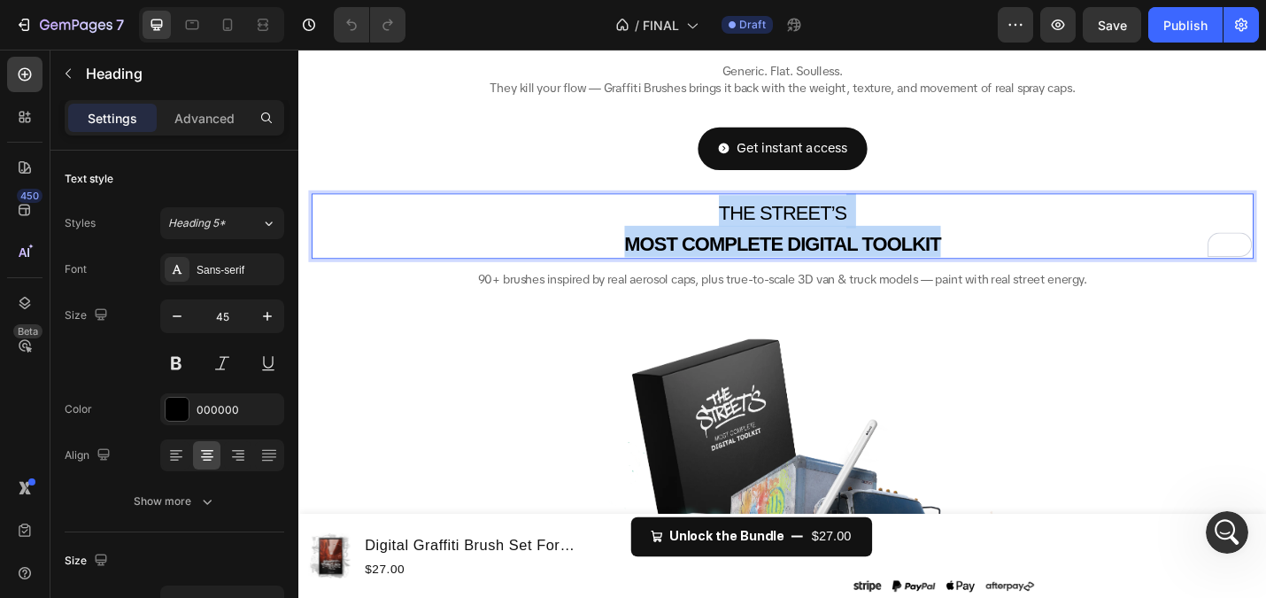
drag, startPoint x: 981, startPoint y: 274, endPoint x: 717, endPoint y: 228, distance: 267.9
click at [717, 228] on p "THE STREET’S MOST COMPLETE DIGITAL TOOLKIT" at bounding box center [829, 243] width 1031 height 68
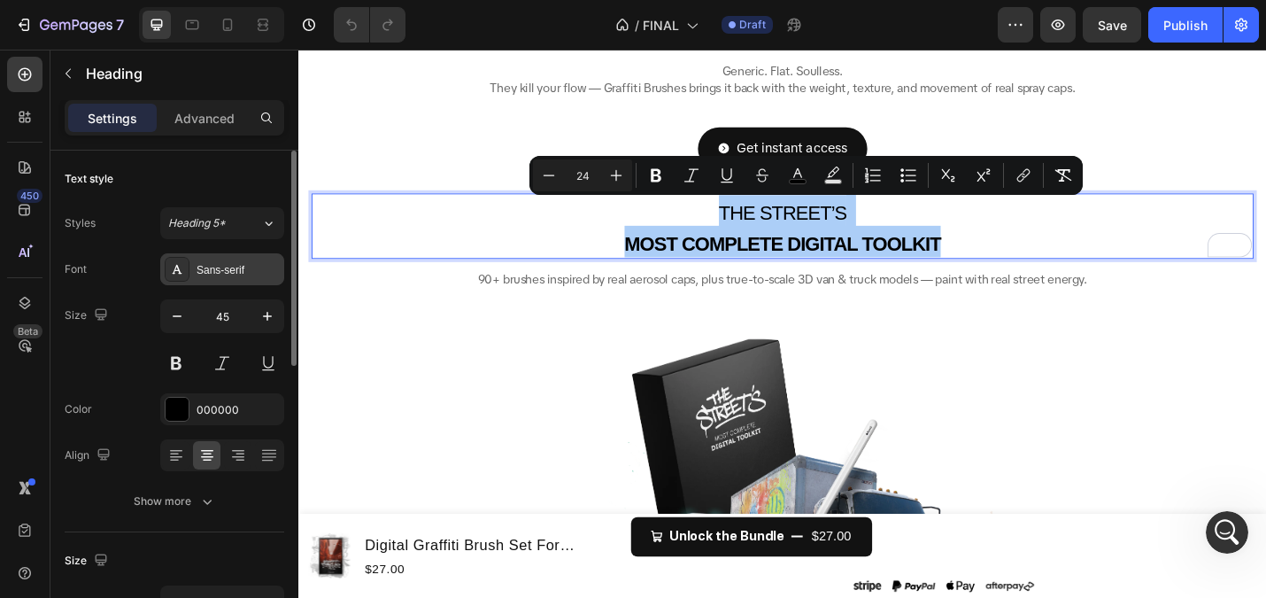
click at [221, 282] on div "Sans-serif" at bounding box center [222, 269] width 124 height 32
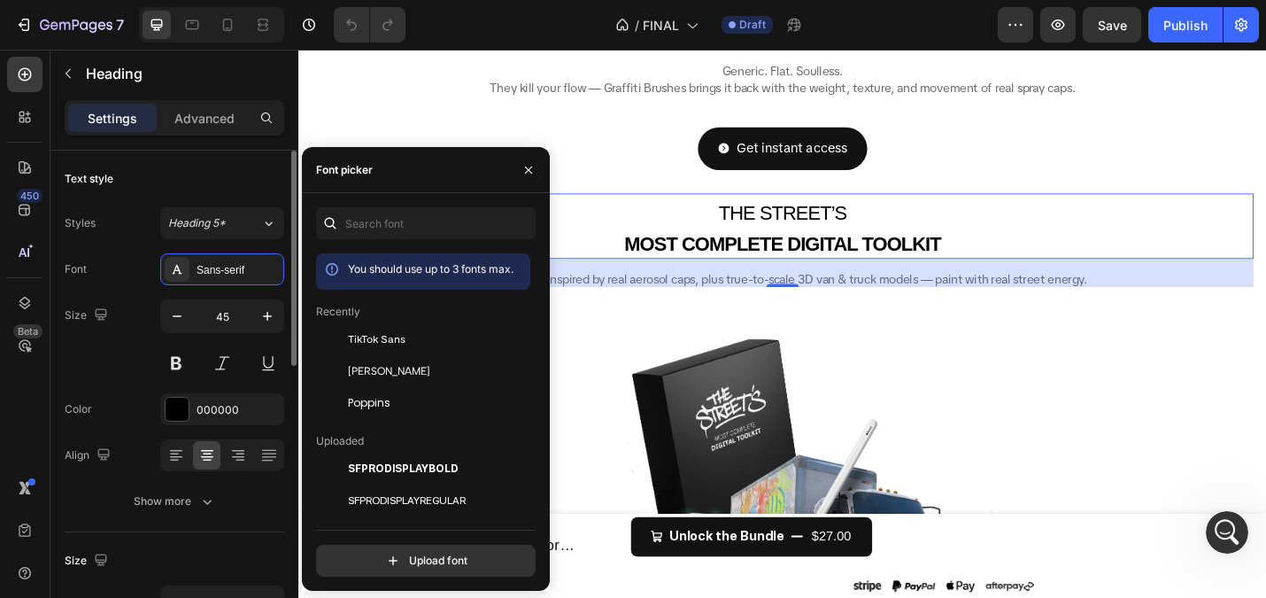
click at [119, 302] on div "Size 45" at bounding box center [175, 339] width 220 height 80
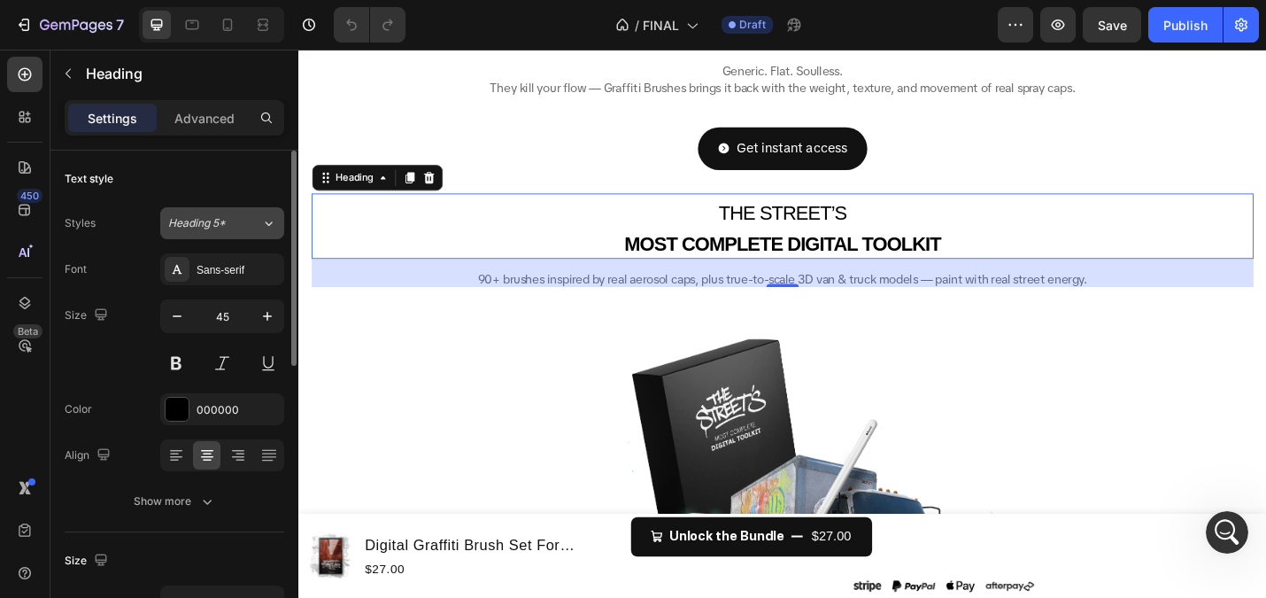
click at [215, 221] on span "Heading 5*" at bounding box center [197, 223] width 58 height 16
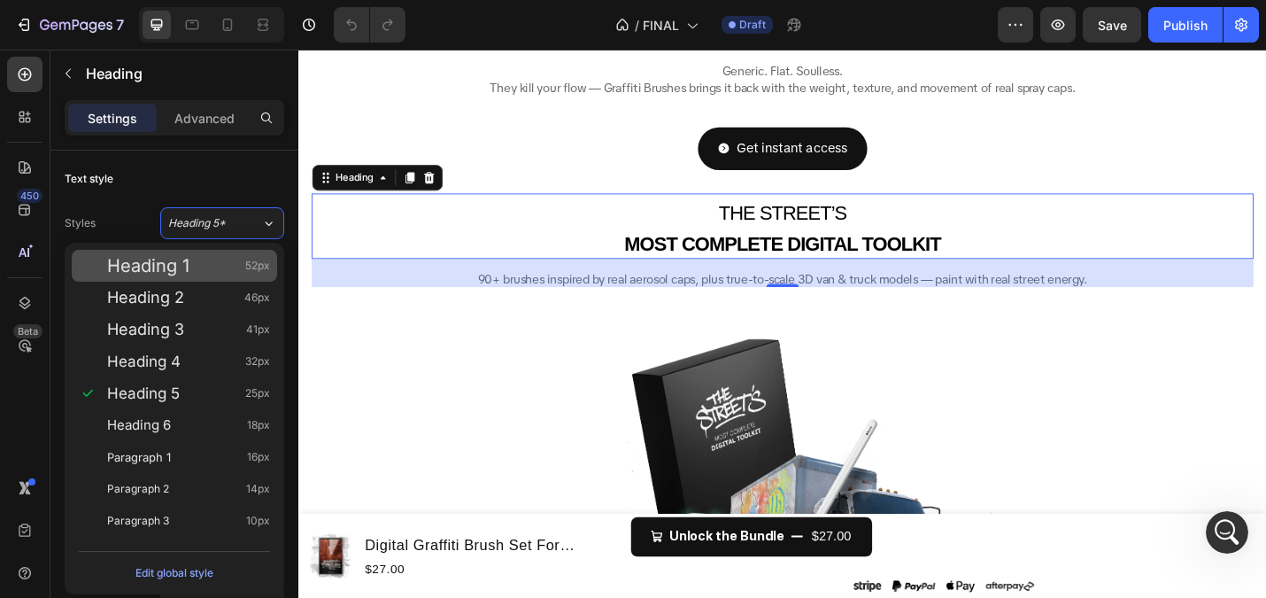
click at [212, 261] on div "Heading 1 52px" at bounding box center [188, 266] width 163 height 18
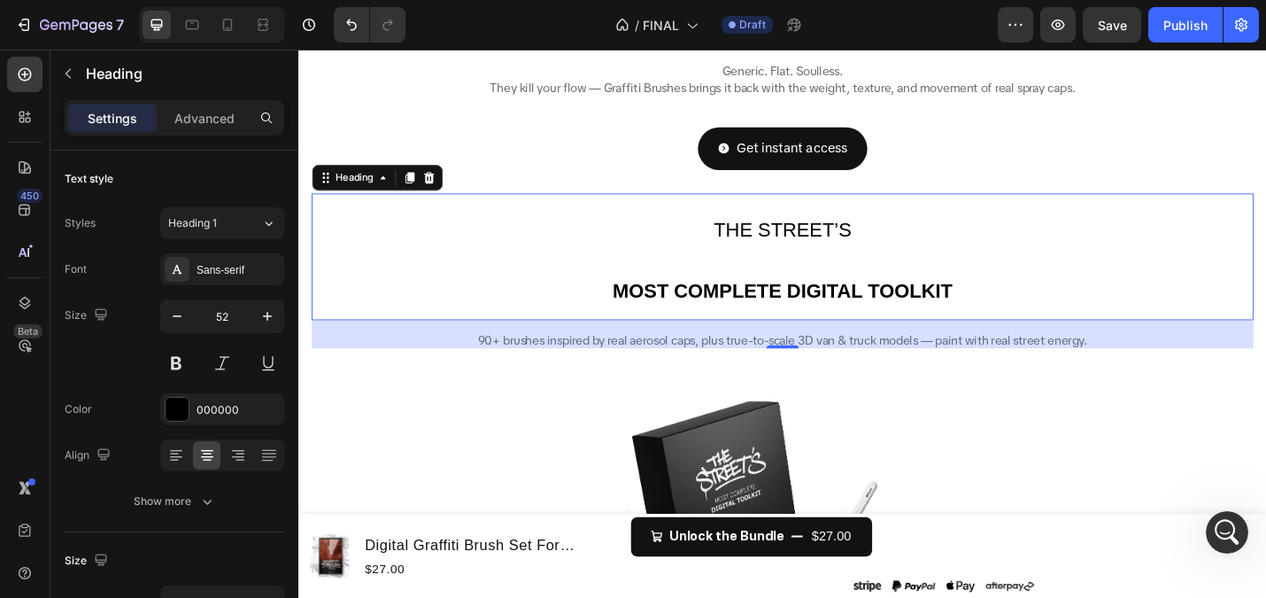
type input "45"
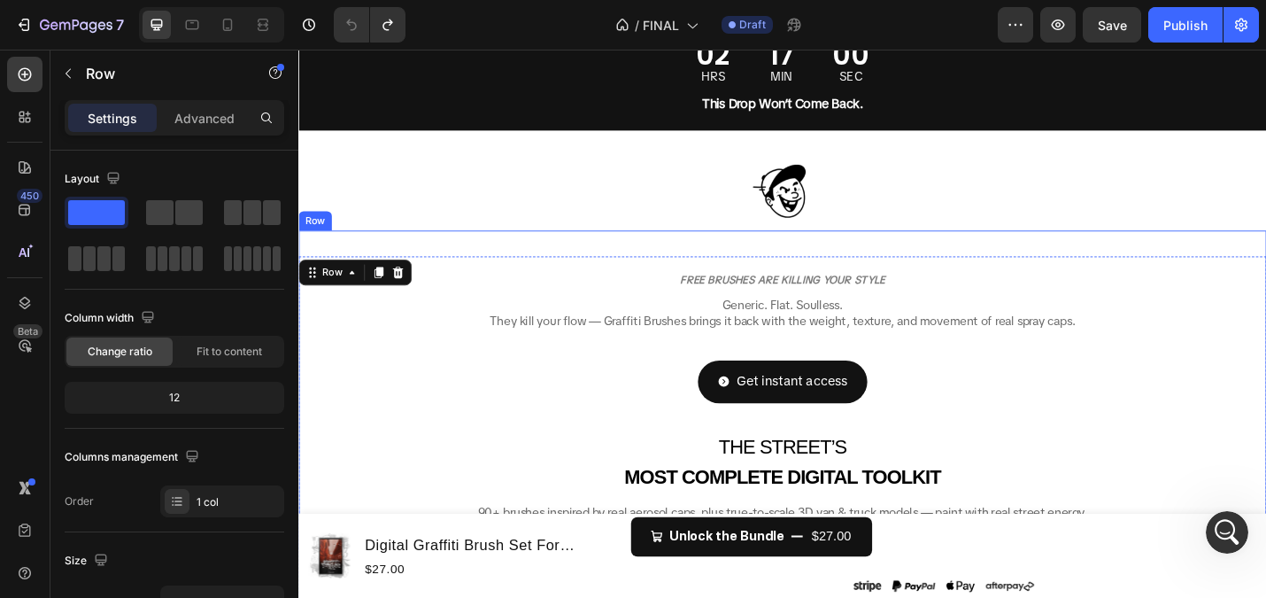
scroll to position [159, 0]
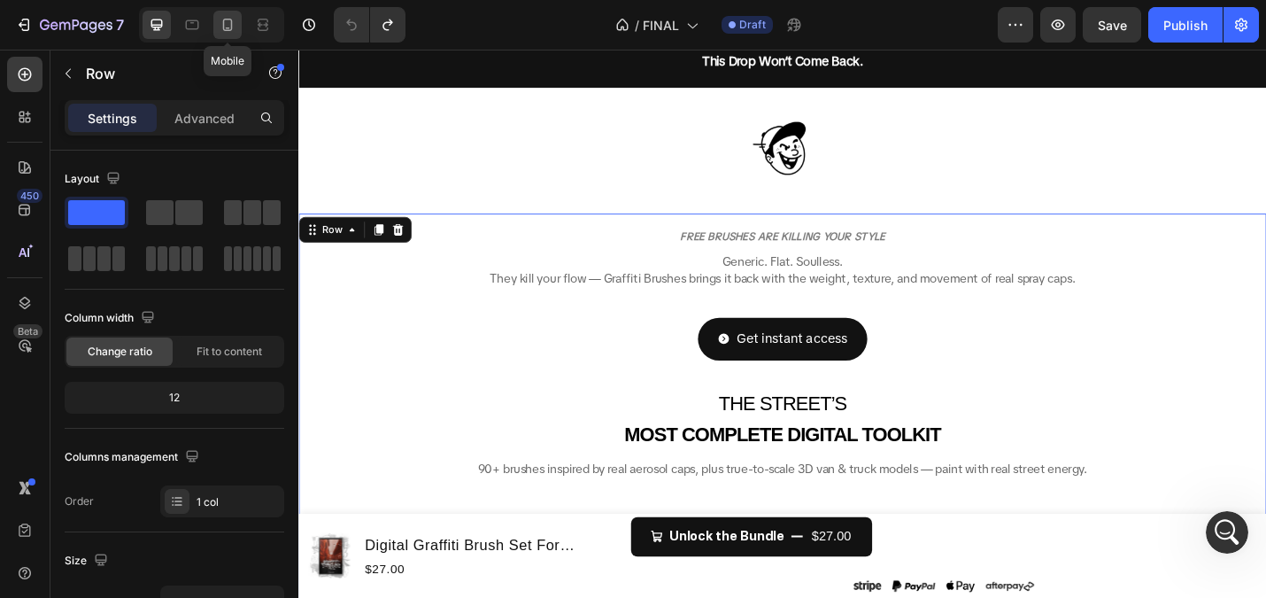
click at [228, 27] on icon at bounding box center [228, 25] width 18 height 18
type input "100%"
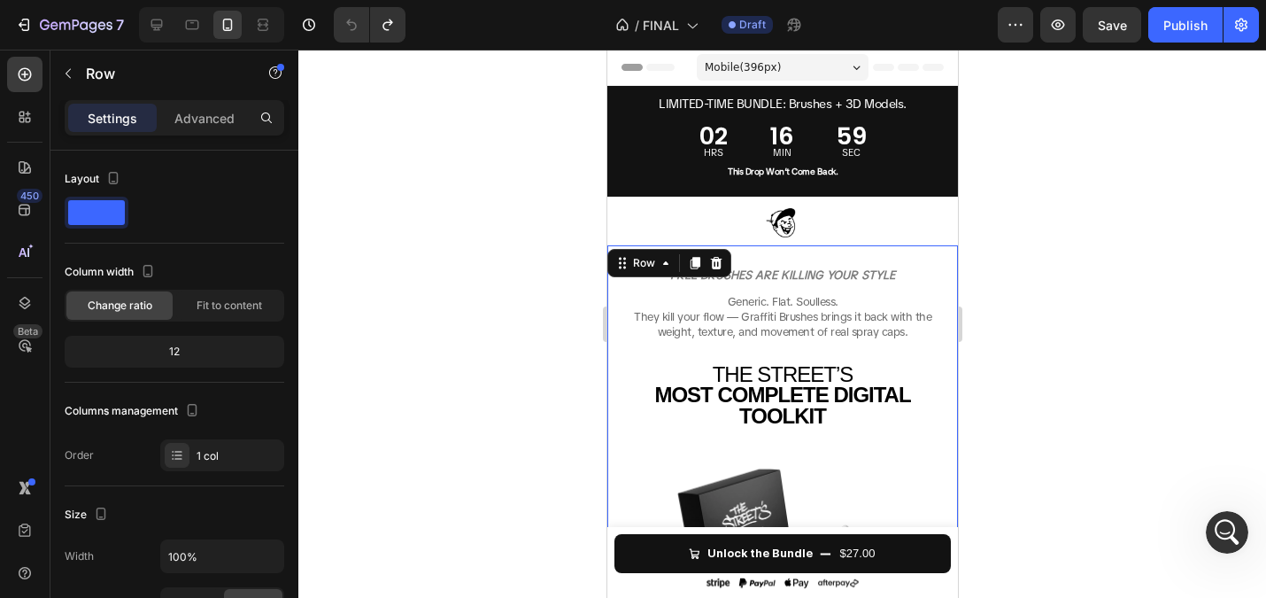
click at [482, 304] on div at bounding box center [782, 324] width 968 height 548
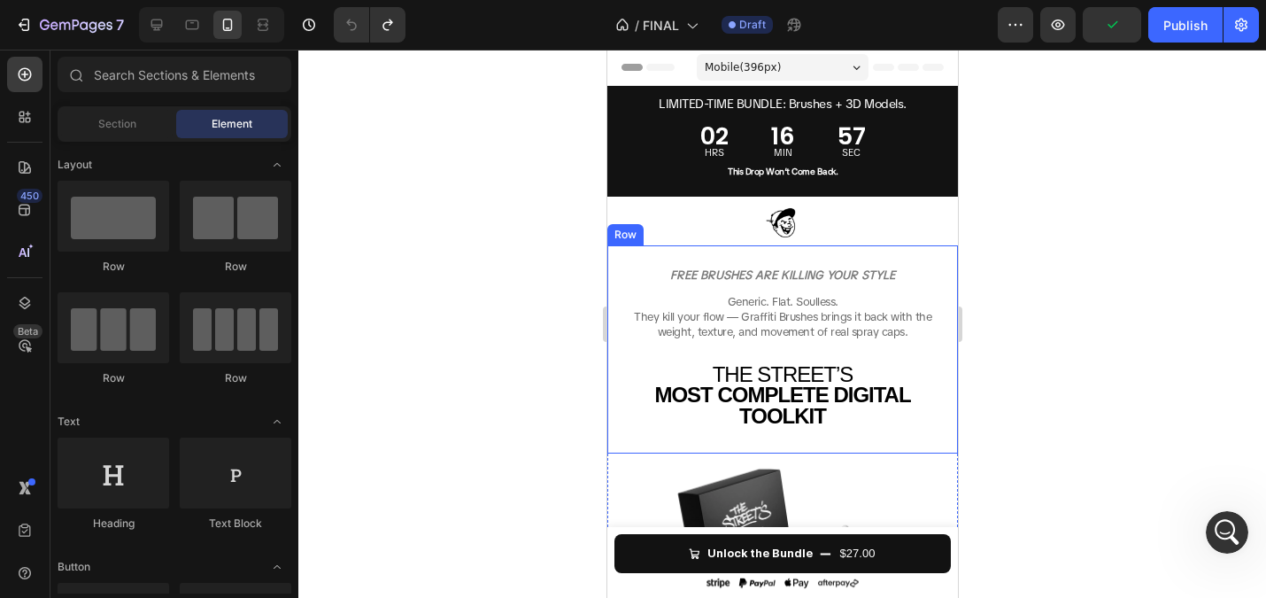
scroll to position [160, 0]
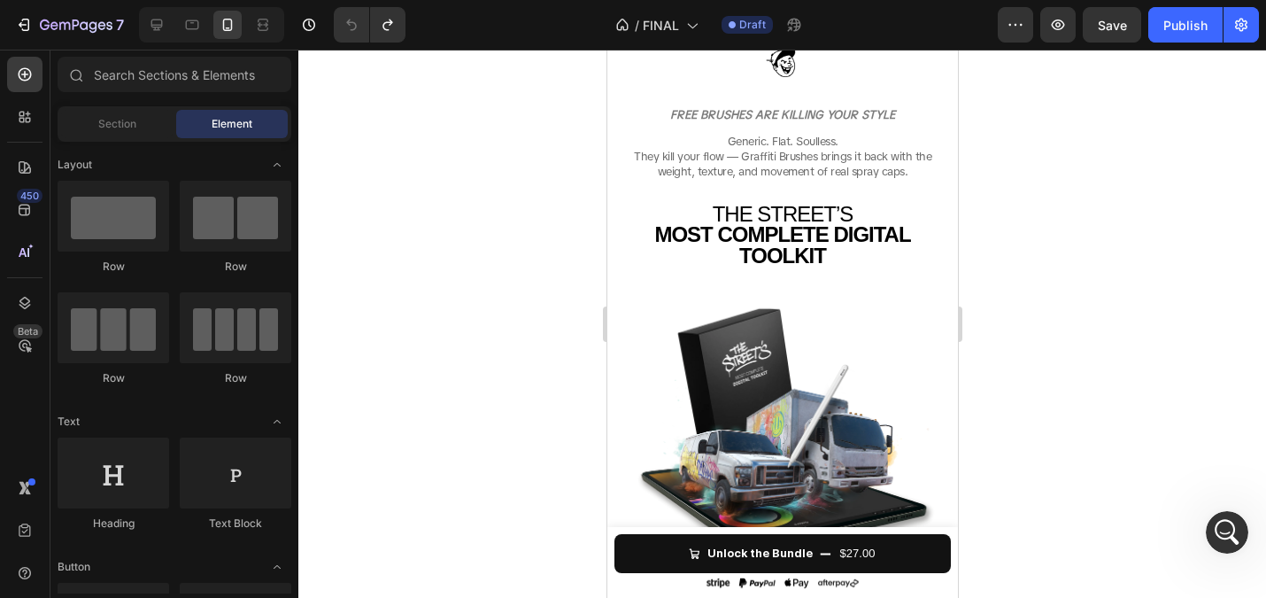
click at [469, 313] on div at bounding box center [782, 324] width 968 height 548
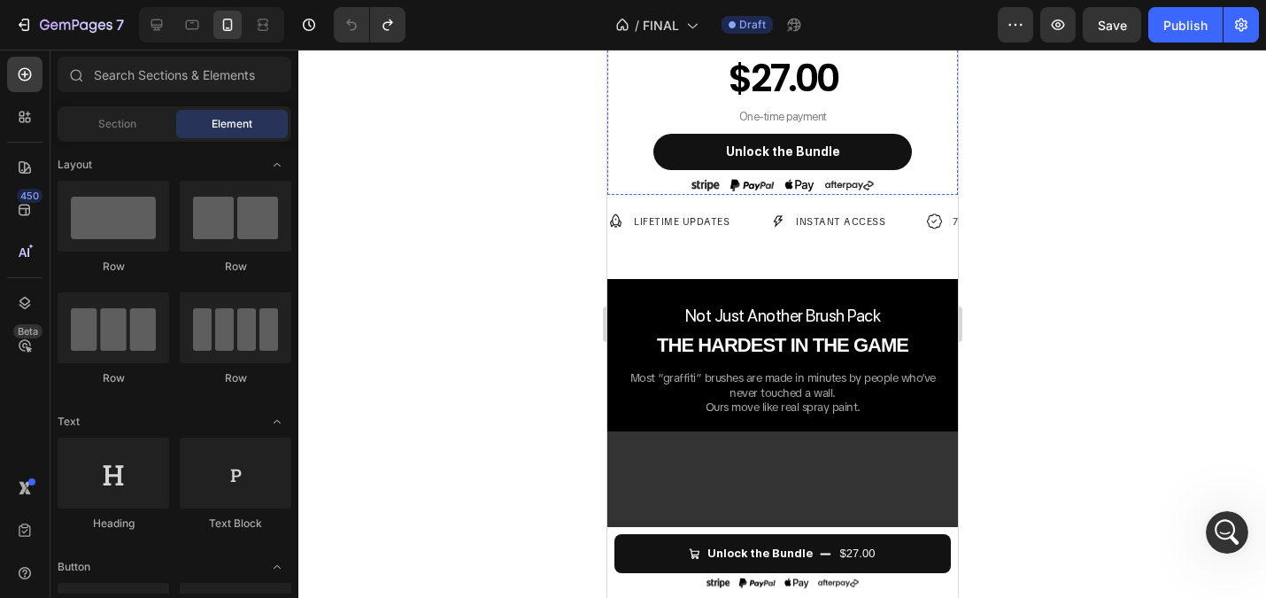
scroll to position [1064, 0]
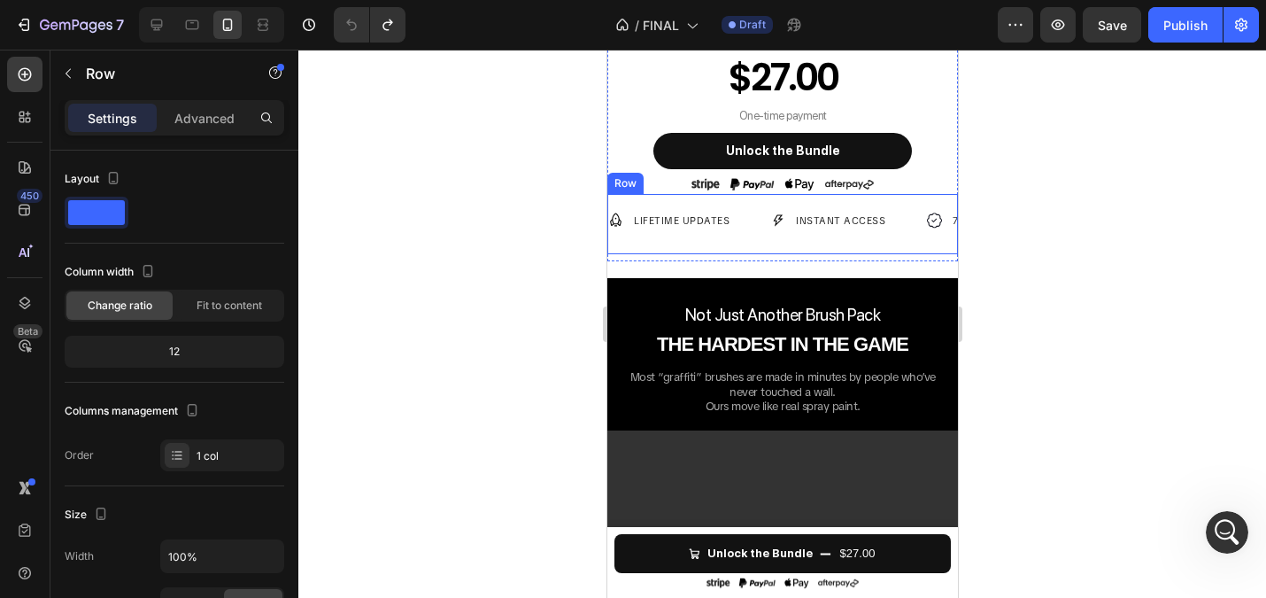
click at [772, 253] on div "Image LIFETIME UPDATES Text Block Row Image INSTANT ACCESS Text Block Row Image…" at bounding box center [782, 224] width 351 height 61
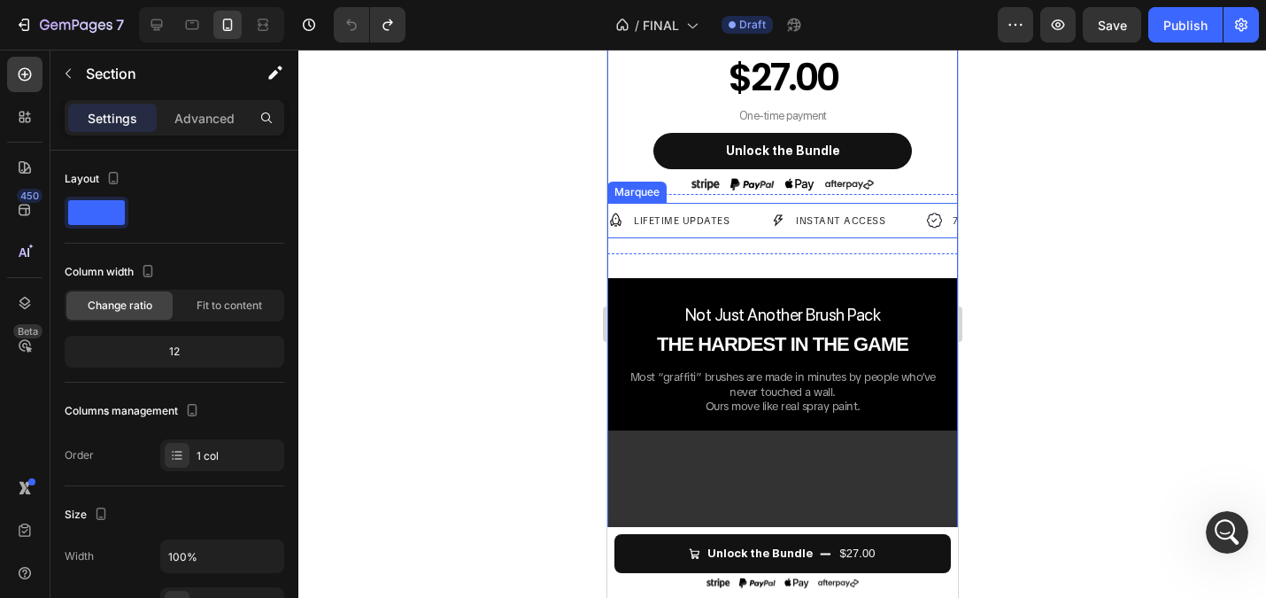
click at [758, 217] on div "Image LIFETIME UPDATES Text Block Row" at bounding box center [688, 221] width 163 height 19
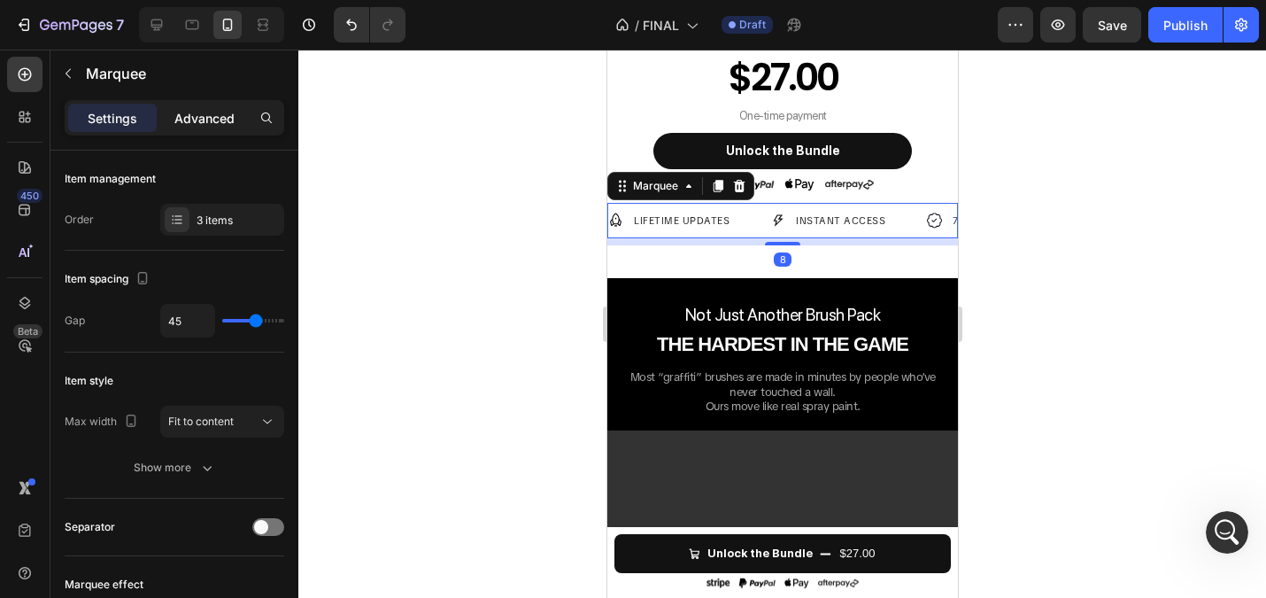
click at [220, 131] on div "Advanced" at bounding box center [204, 118] width 89 height 28
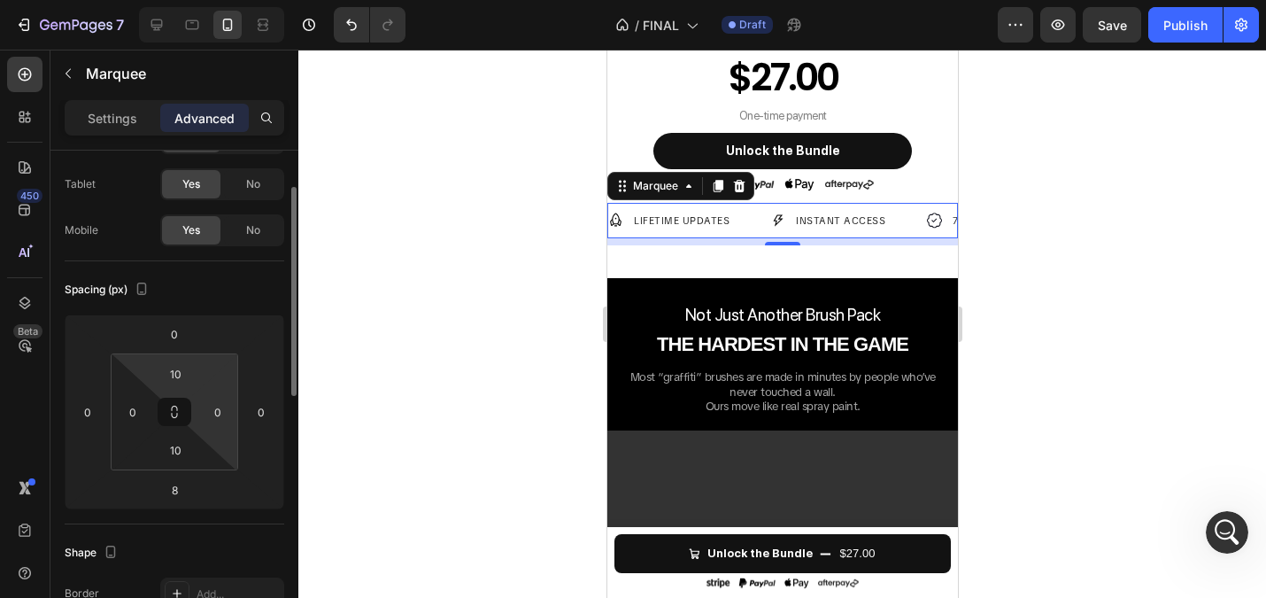
scroll to position [83, 0]
click at [462, 399] on div at bounding box center [782, 324] width 968 height 548
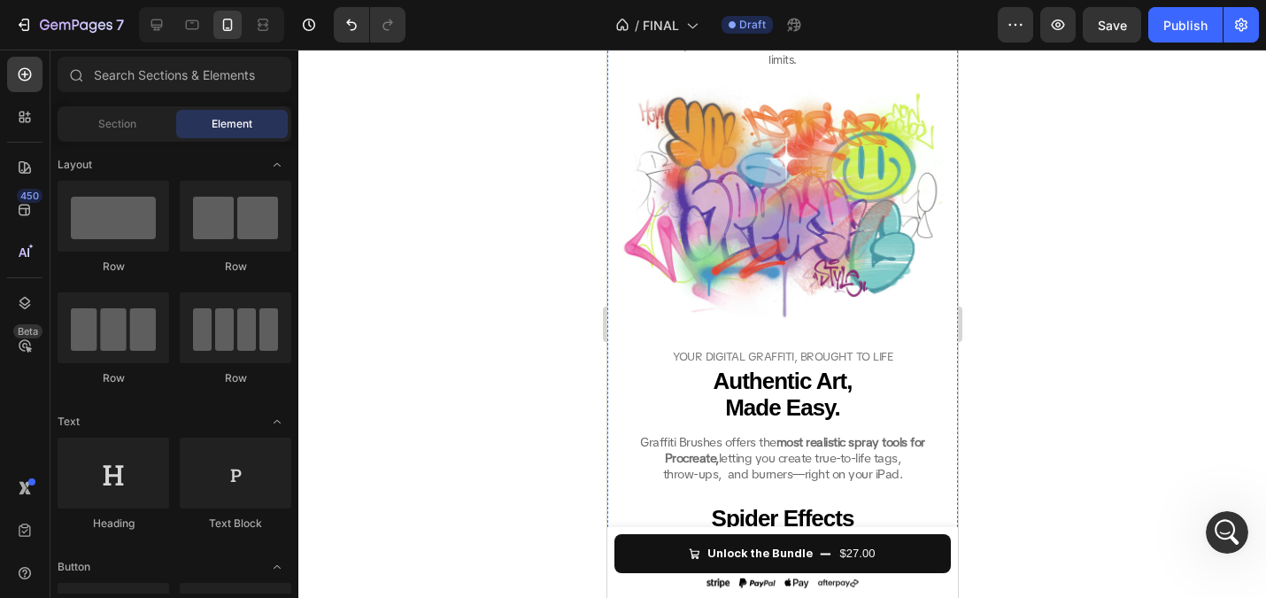
scroll to position [1574, 0]
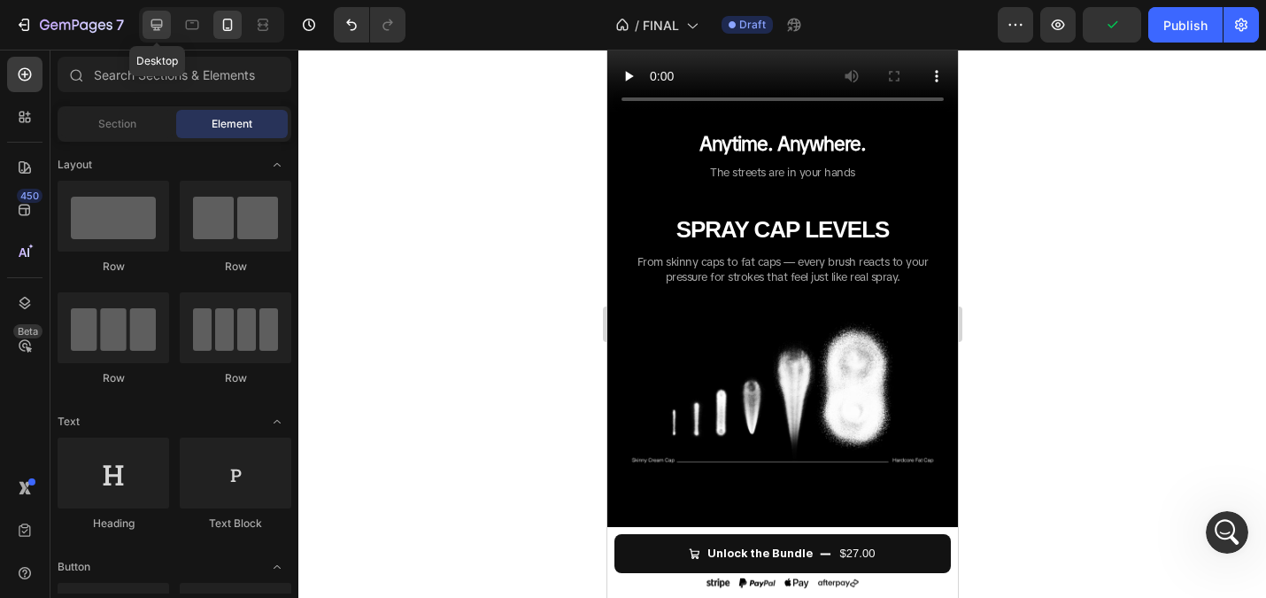
click at [151, 16] on icon at bounding box center [157, 25] width 18 height 18
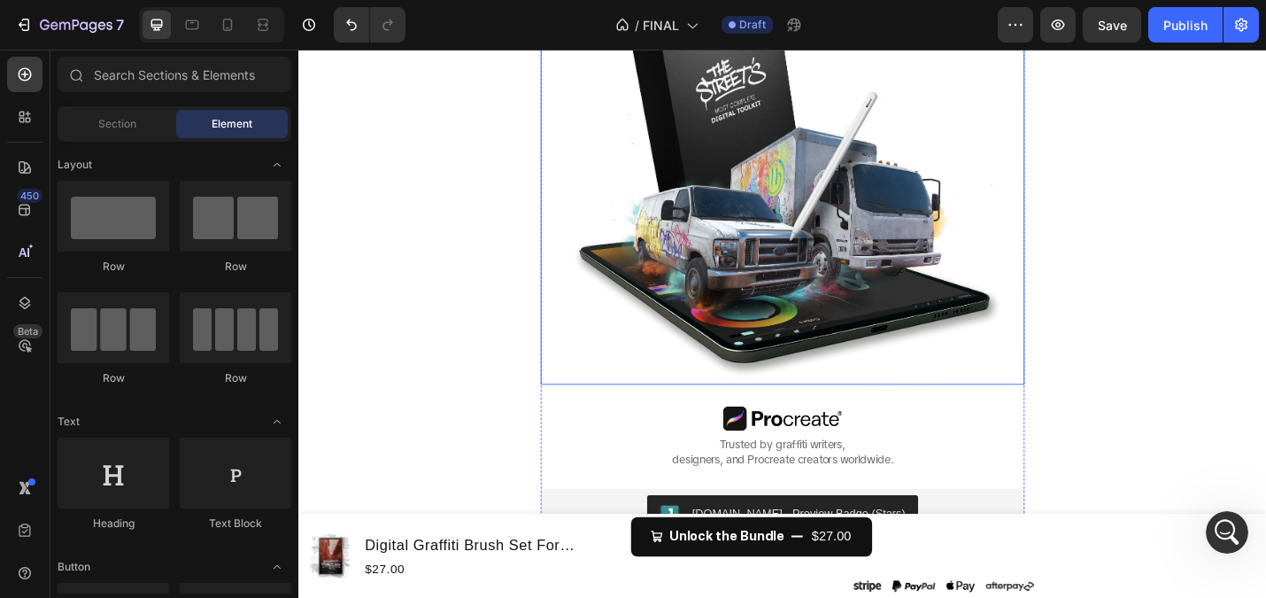
scroll to position [654, 0]
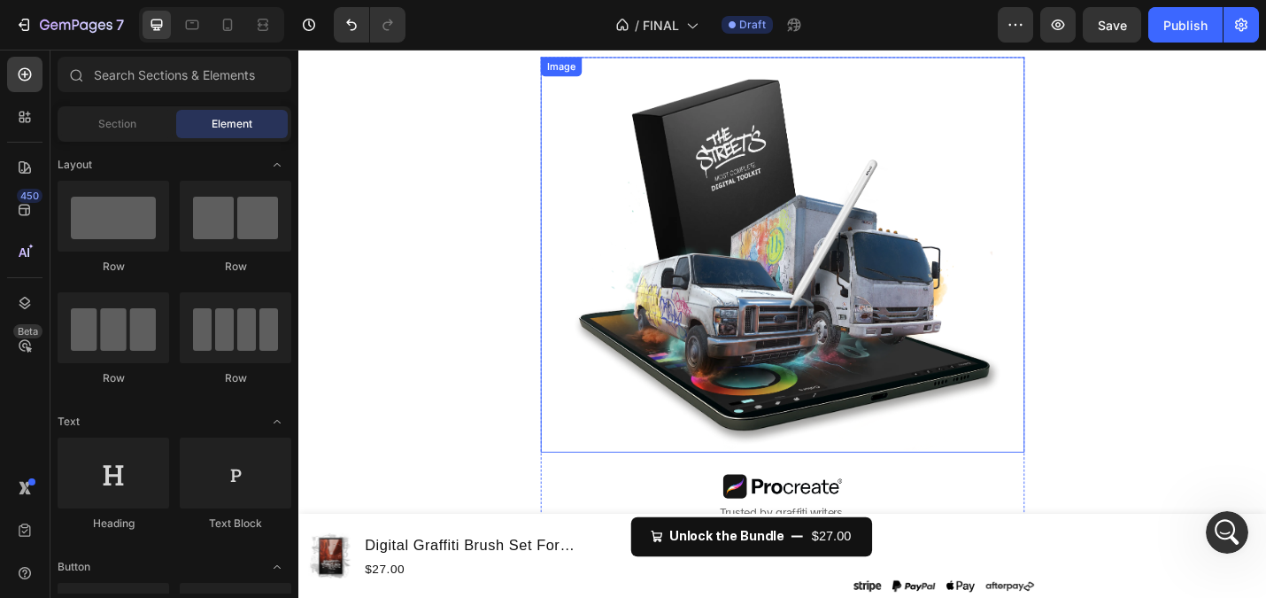
click at [883, 295] on img at bounding box center [829, 275] width 531 height 434
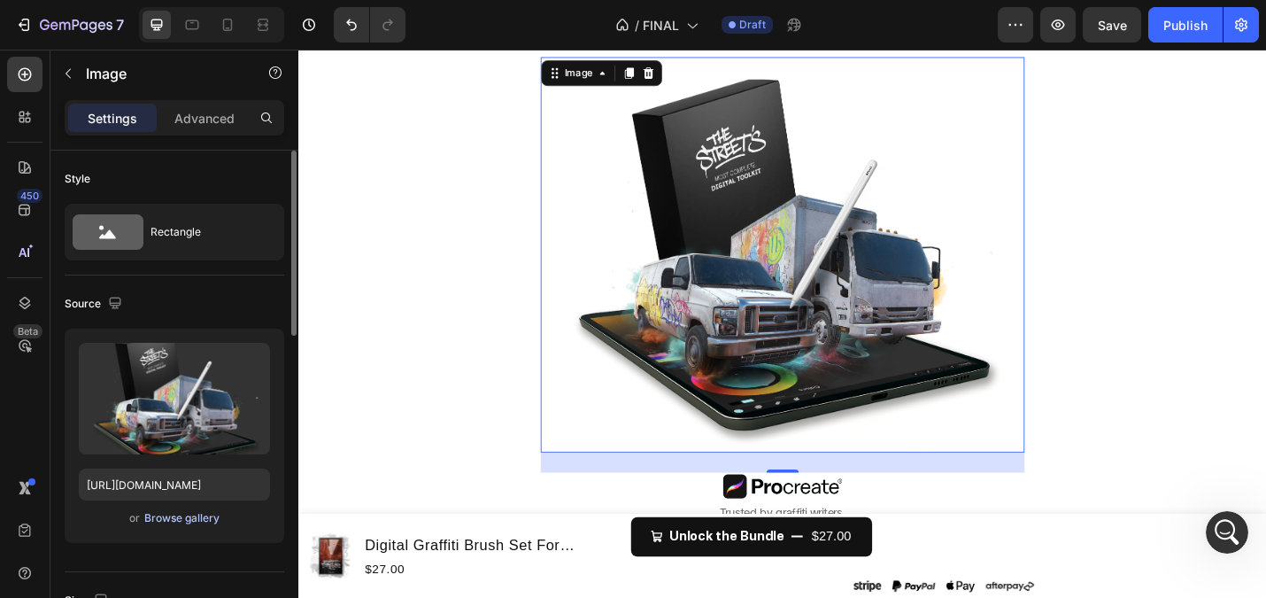
click at [179, 516] on div "Browse gallery" at bounding box center [181, 518] width 75 height 16
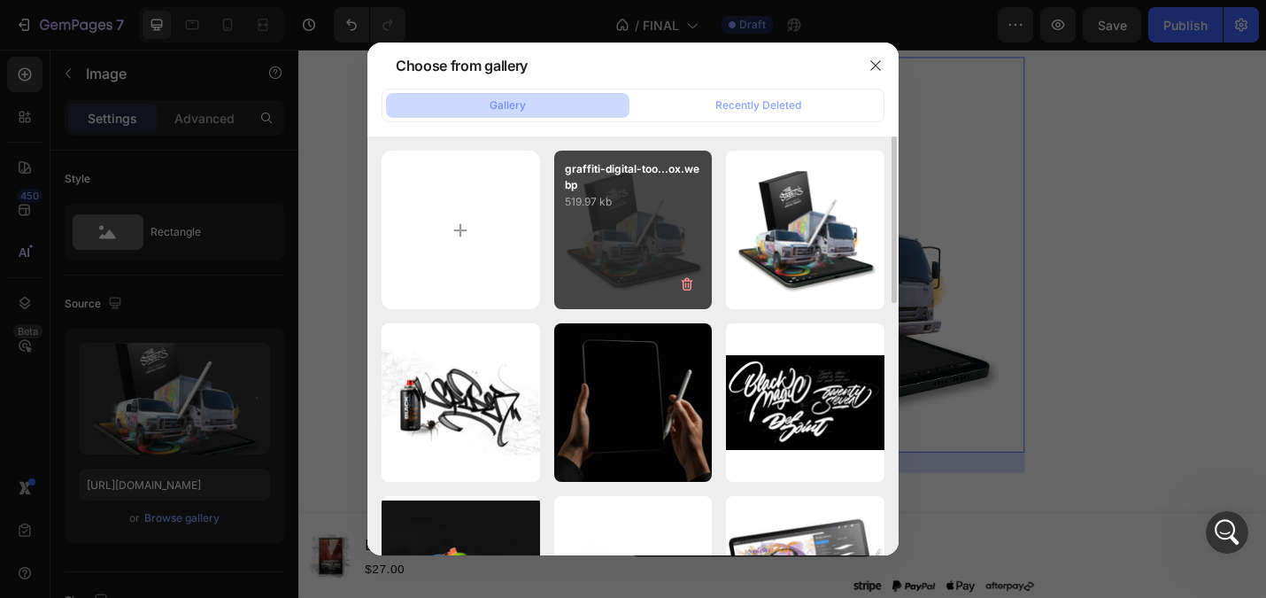
click at [603, 237] on div "graffiti-digital-too...ox.webp 519.97 kb" at bounding box center [633, 230] width 159 height 159
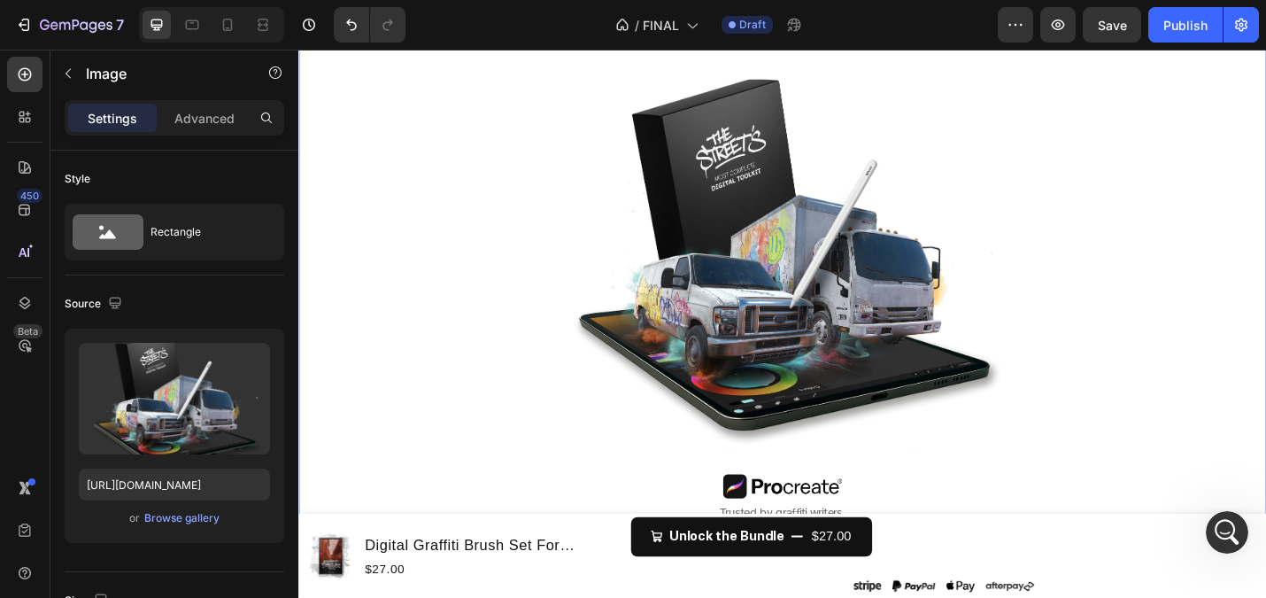
click at [1254, 331] on div "FREE BRUSHES ARE KILLING YOUR STYLE Heading Generic. Flat. Soulless. They kill …" at bounding box center [829, 461] width 1063 height 1453
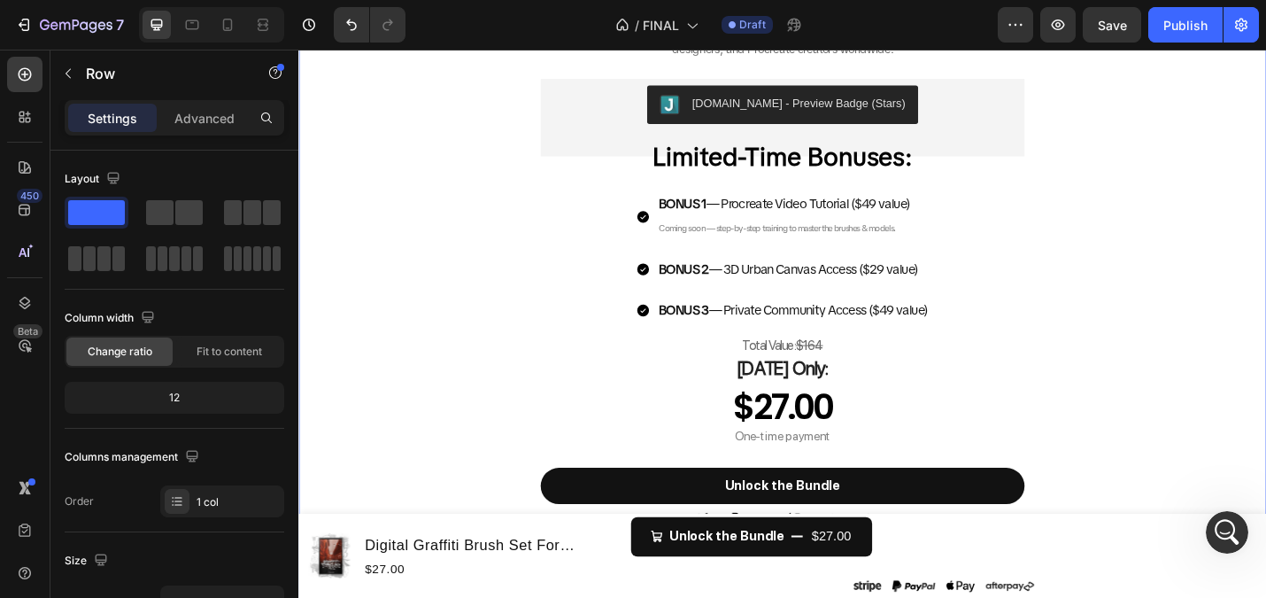
scroll to position [1053, 0]
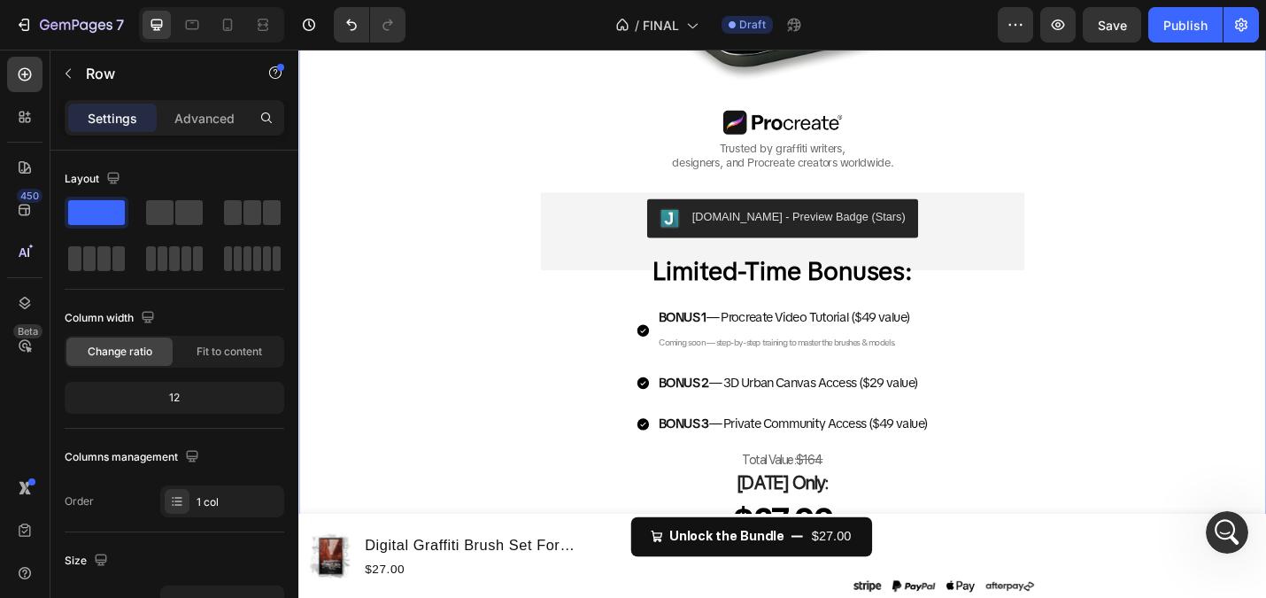
click at [491, 252] on div "FREE BRUSHES ARE KILLING YOUR STYLE Heading Generic. Flat. Soulless. They kill …" at bounding box center [829, 62] width 1063 height 1453
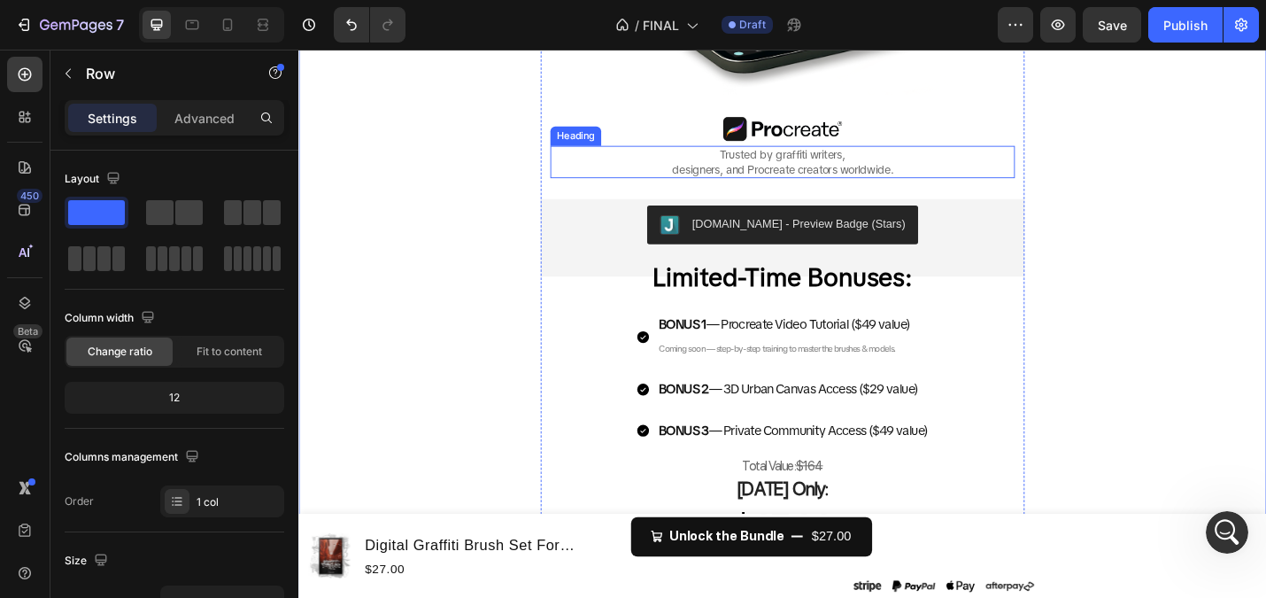
scroll to position [1064, 0]
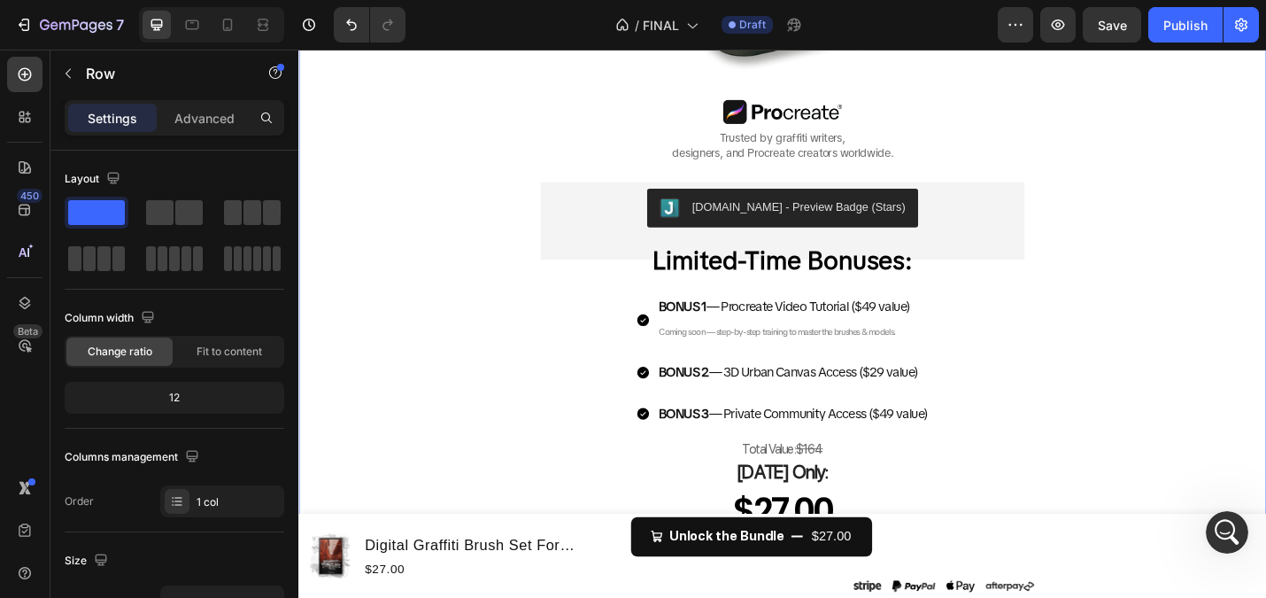
click at [467, 312] on div "FREE BRUSHES ARE KILLING YOUR STYLE Heading Generic. Flat. Soulless. They kill …" at bounding box center [829, 50] width 1063 height 1453
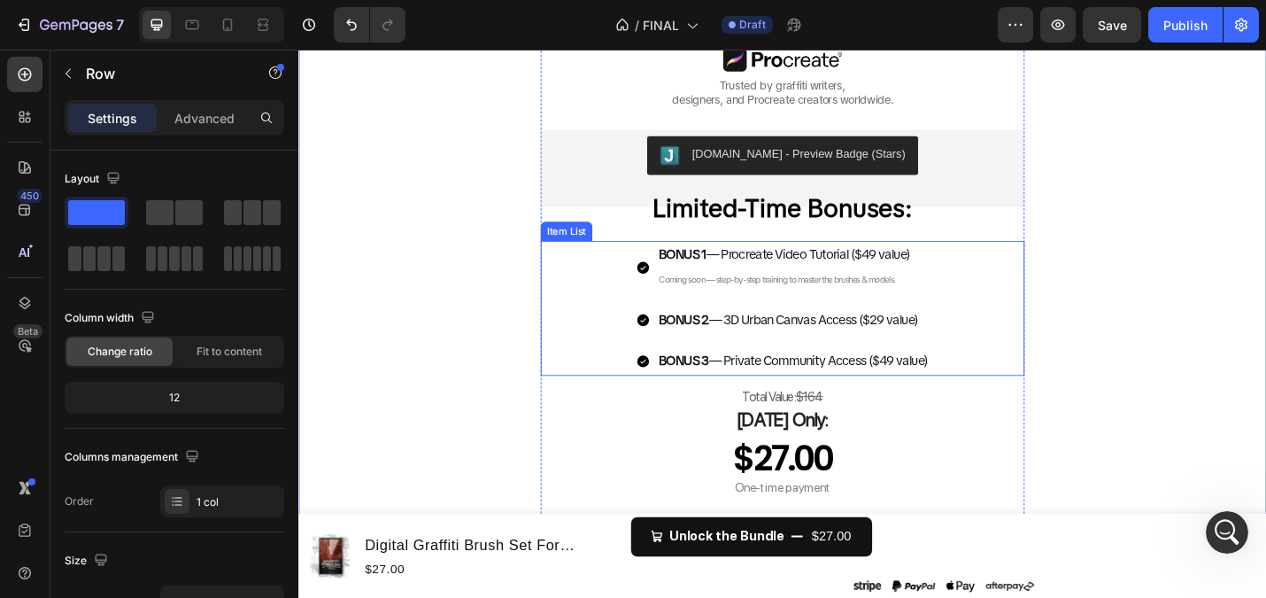
scroll to position [1126, 0]
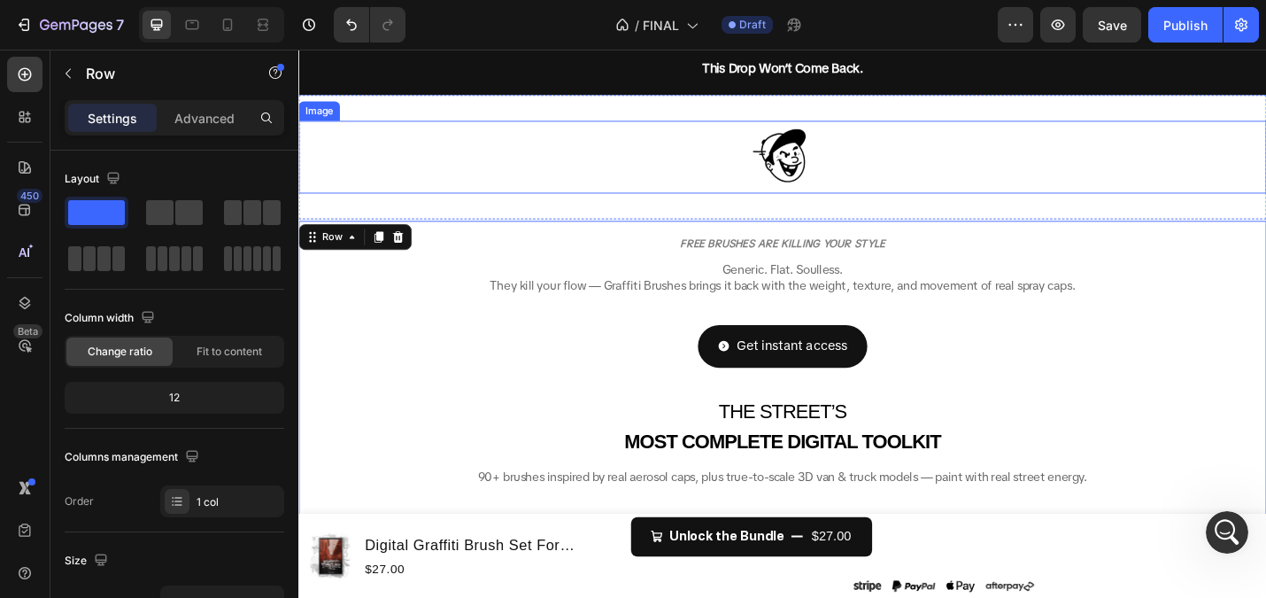
scroll to position [197, 0]
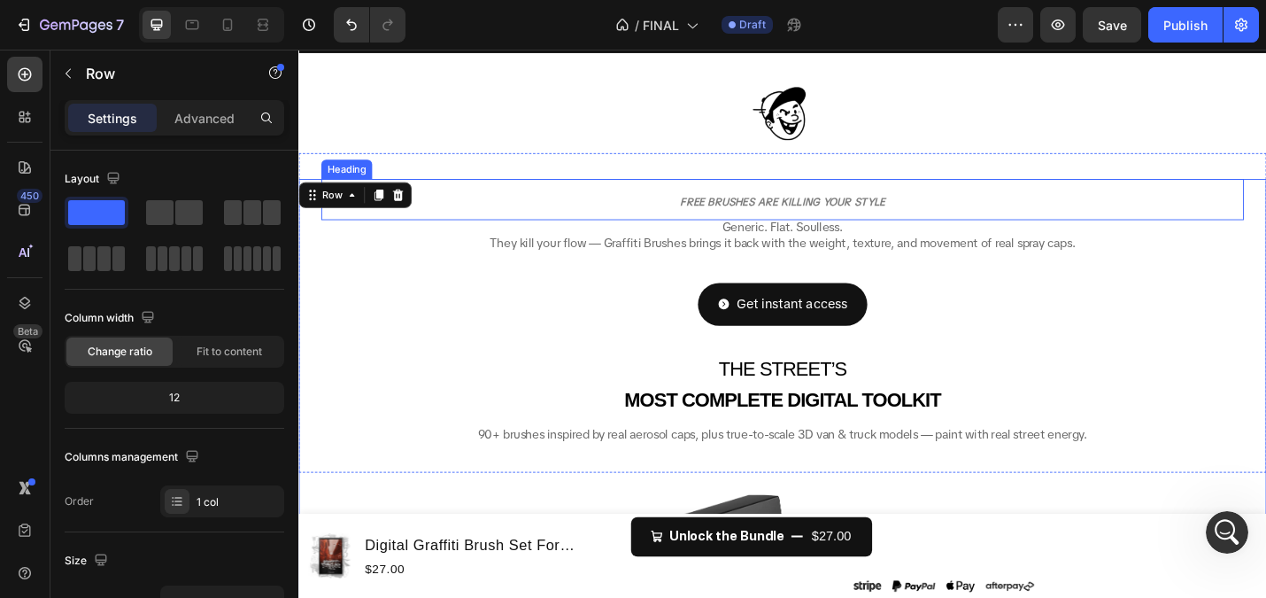
click at [802, 214] on strong "FREE BRUSHES ARE KILLING YOUR STYLE" at bounding box center [829, 216] width 225 height 15
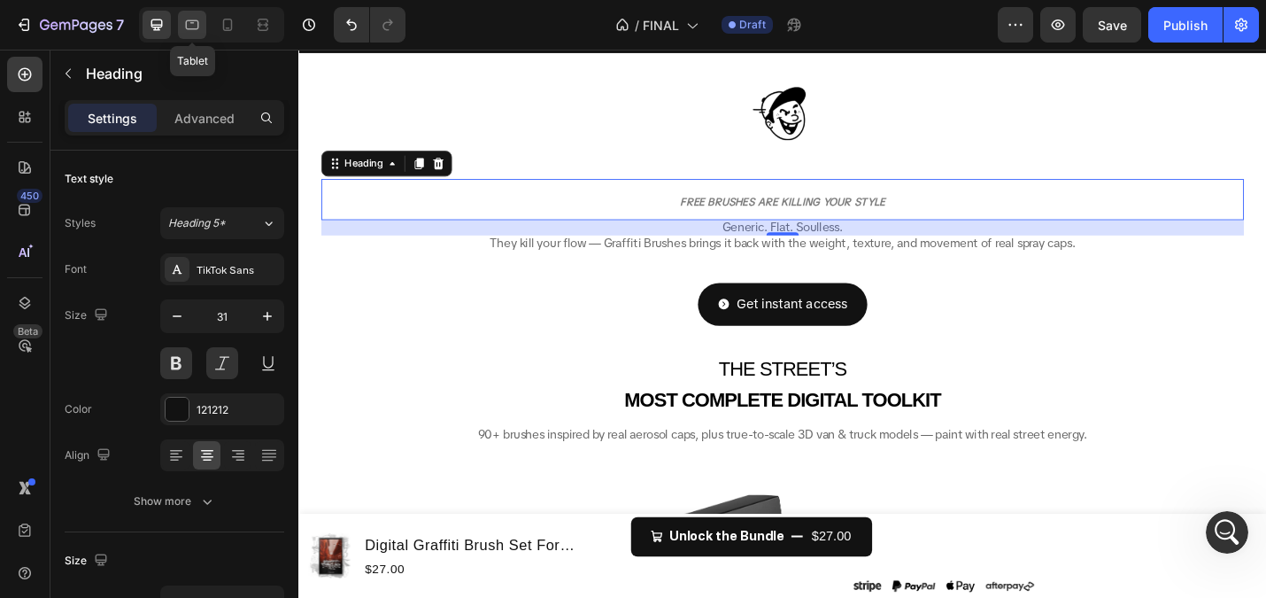
click at [192, 26] on icon at bounding box center [192, 25] width 18 height 18
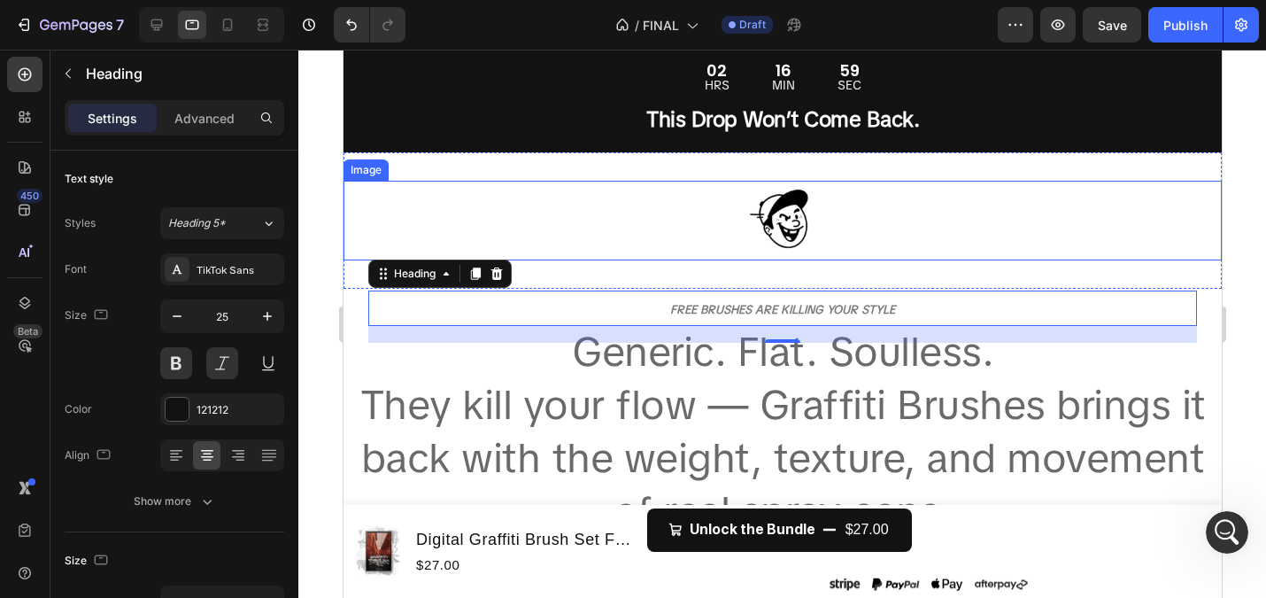
scroll to position [141, 0]
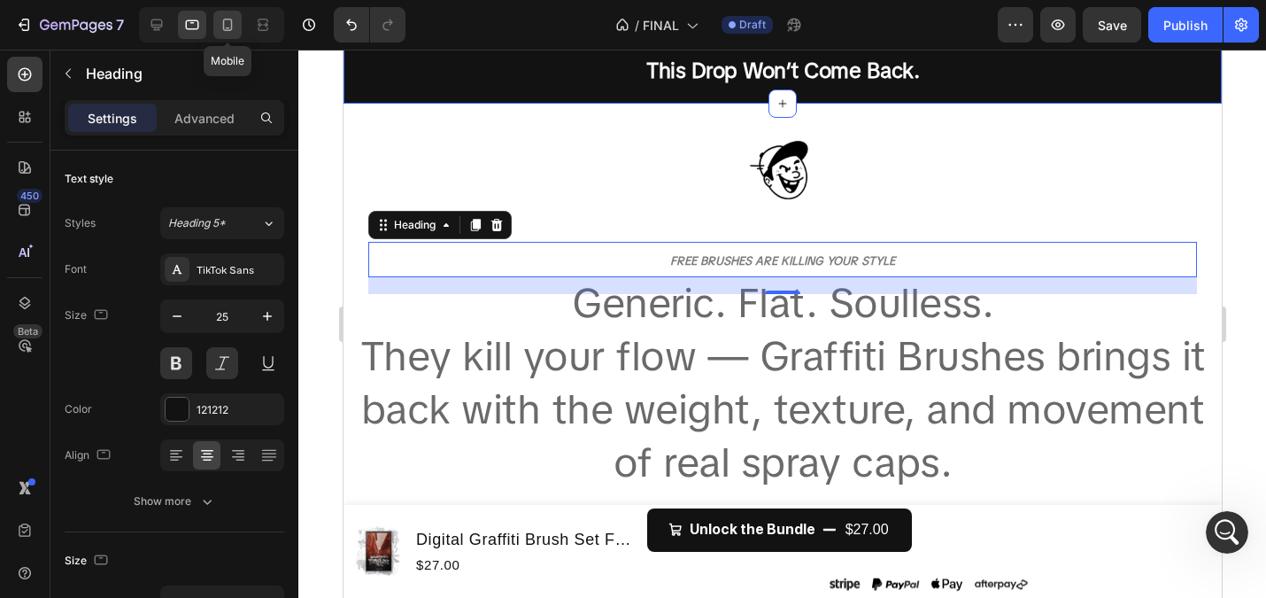
click at [235, 28] on icon at bounding box center [228, 25] width 18 height 18
type input "14"
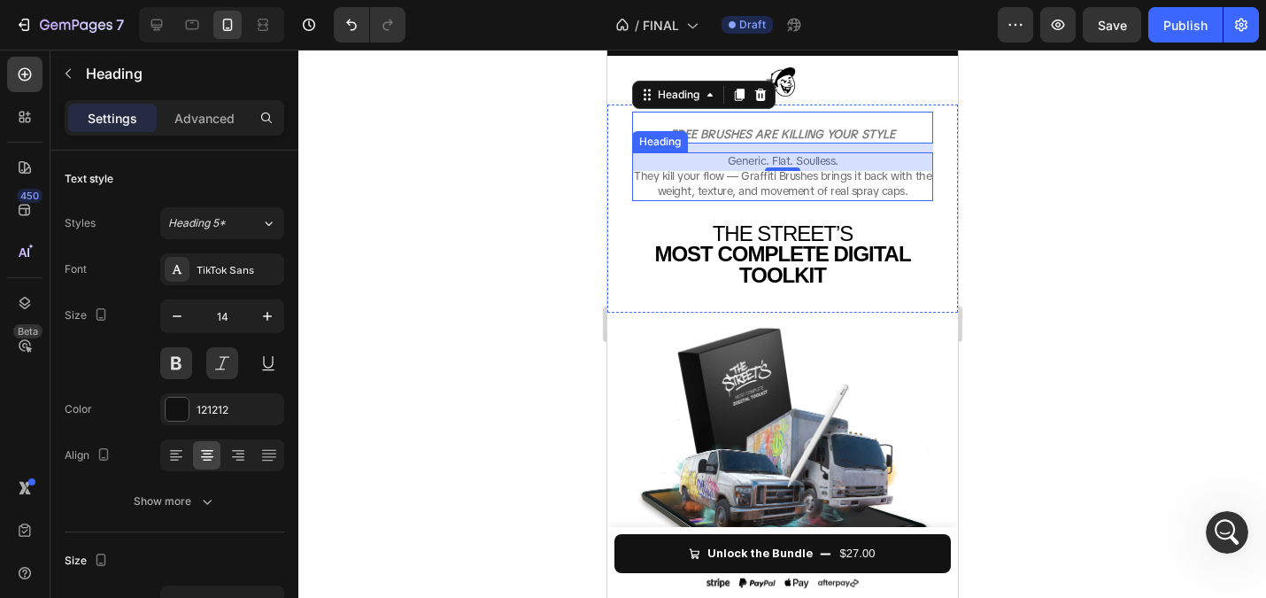
click at [793, 190] on span "They kill your flow — Graffiti Brushes brings it back with the weight, texture,…" at bounding box center [782, 183] width 298 height 30
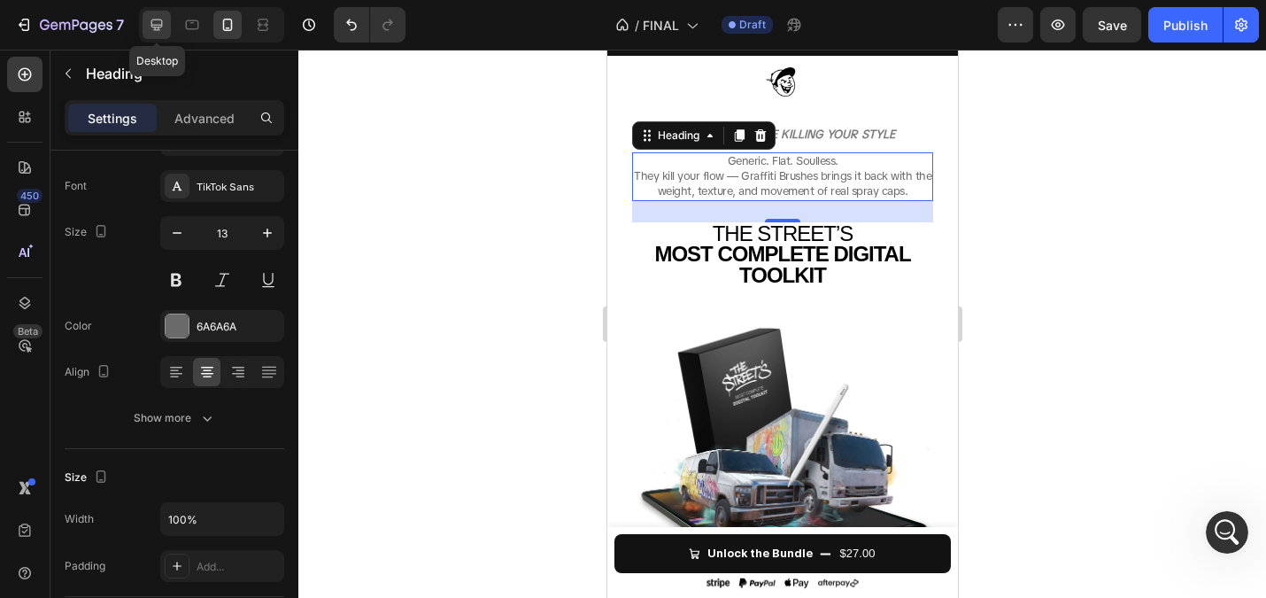
click at [155, 25] on icon at bounding box center [157, 25] width 12 height 12
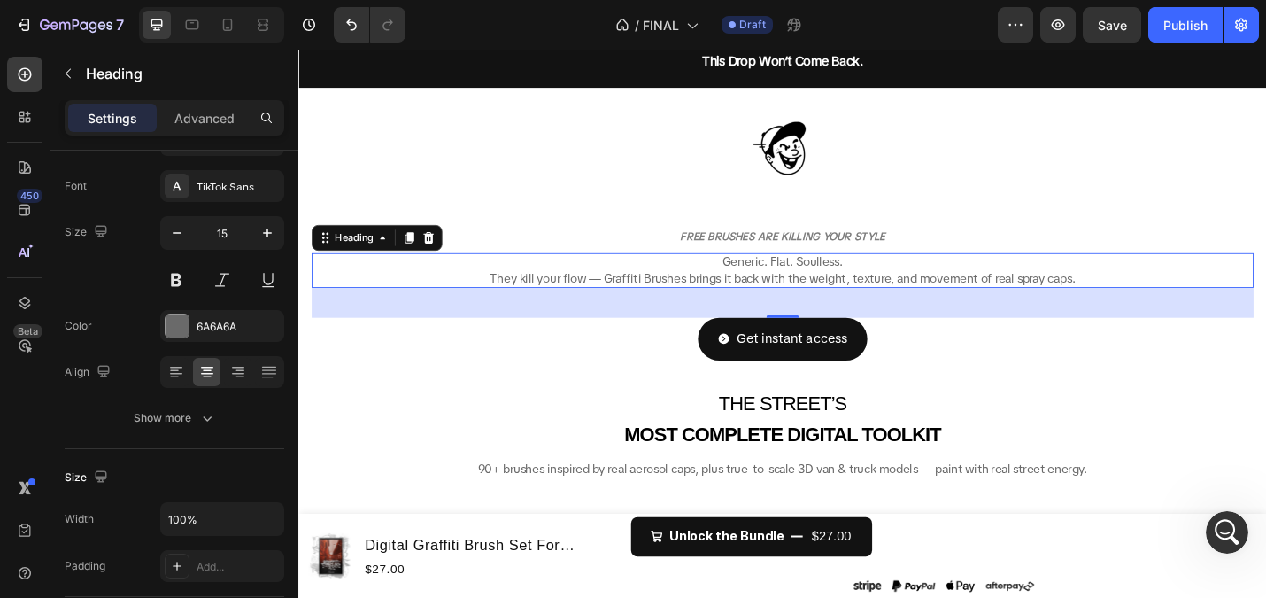
scroll to position [139, 0]
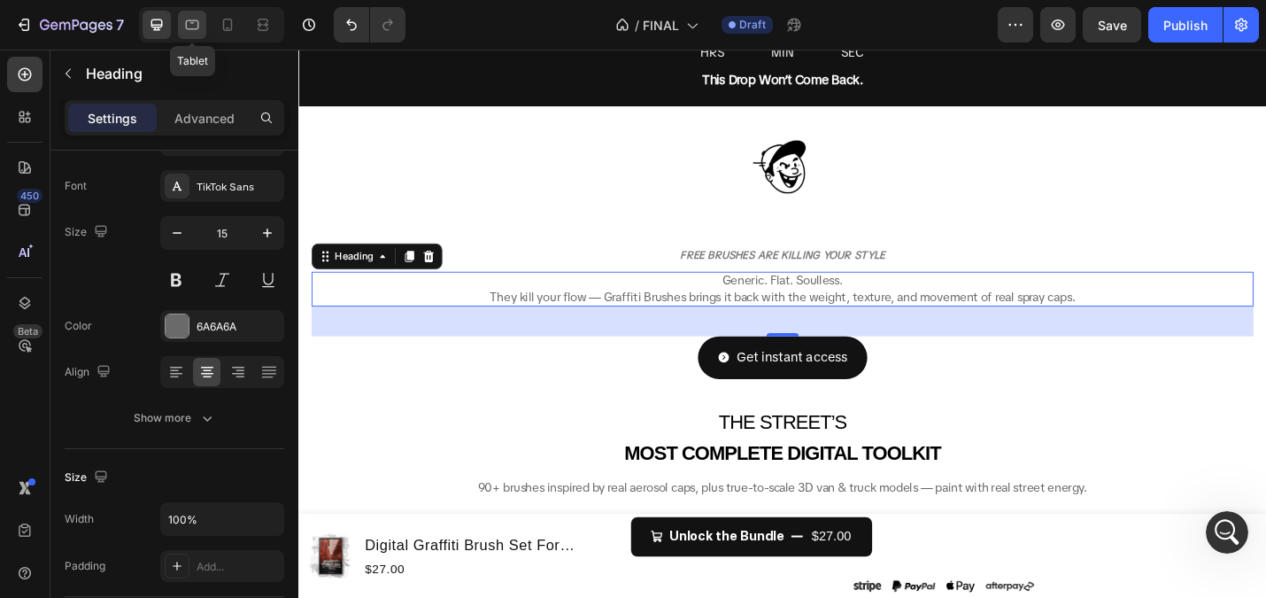
click at [185, 24] on icon at bounding box center [192, 25] width 18 height 18
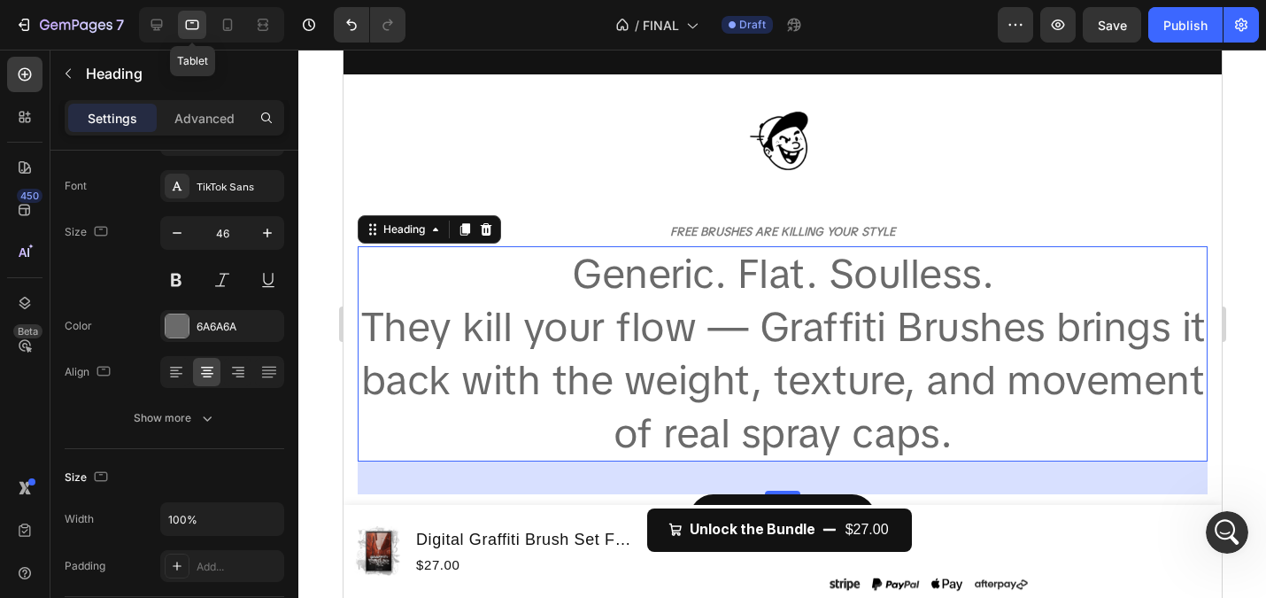
scroll to position [306, 0]
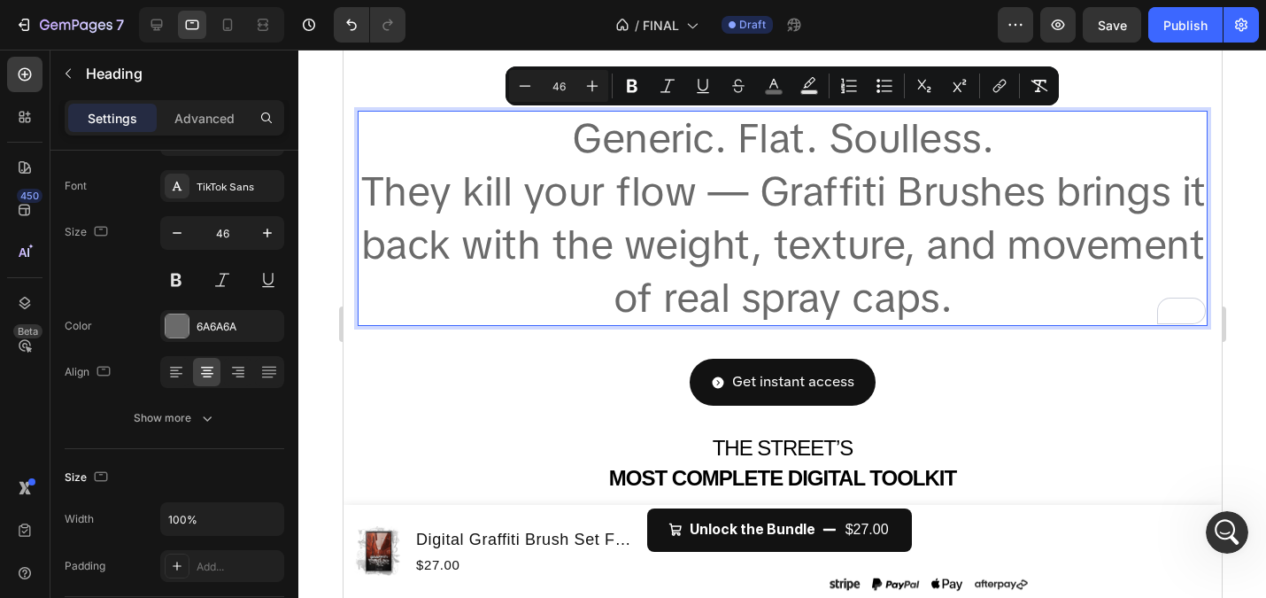
drag, startPoint x: 988, startPoint y: 299, endPoint x: 561, endPoint y: 152, distance: 452.3
click at [561, 152] on p "Generic. Flat. Soulless. They kill your flow — Graffiti Brushes brings it back …" at bounding box center [782, 218] width 847 height 212
click at [185, 227] on icon "button" at bounding box center [177, 233] width 18 height 18
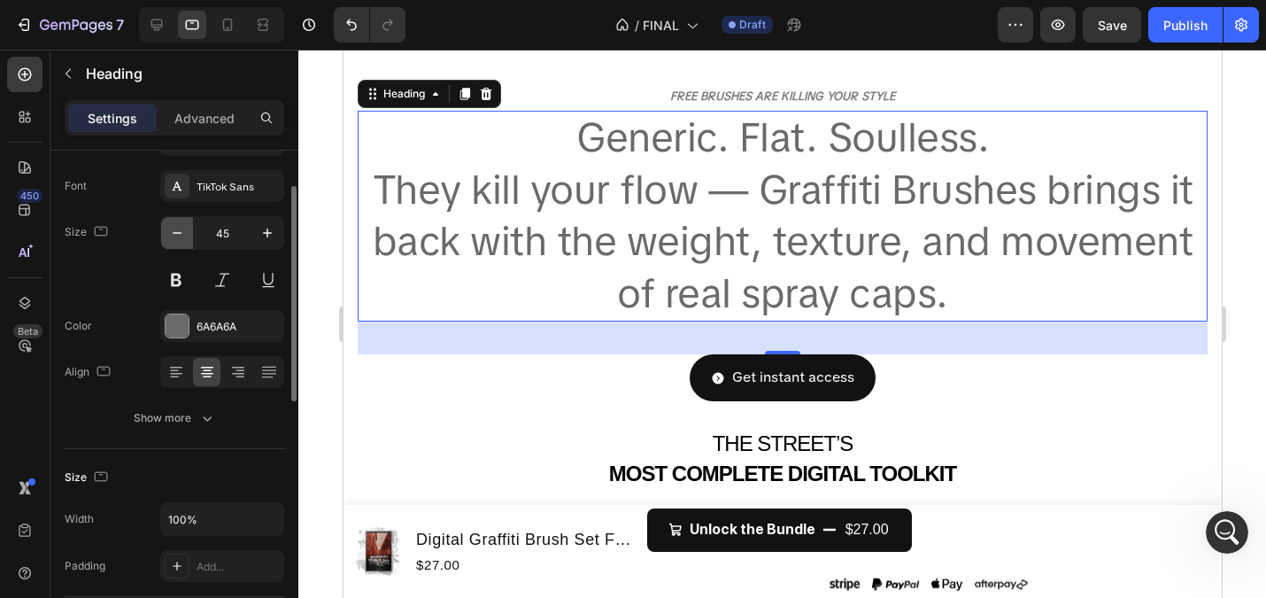
click at [185, 227] on icon "button" at bounding box center [177, 233] width 18 height 18
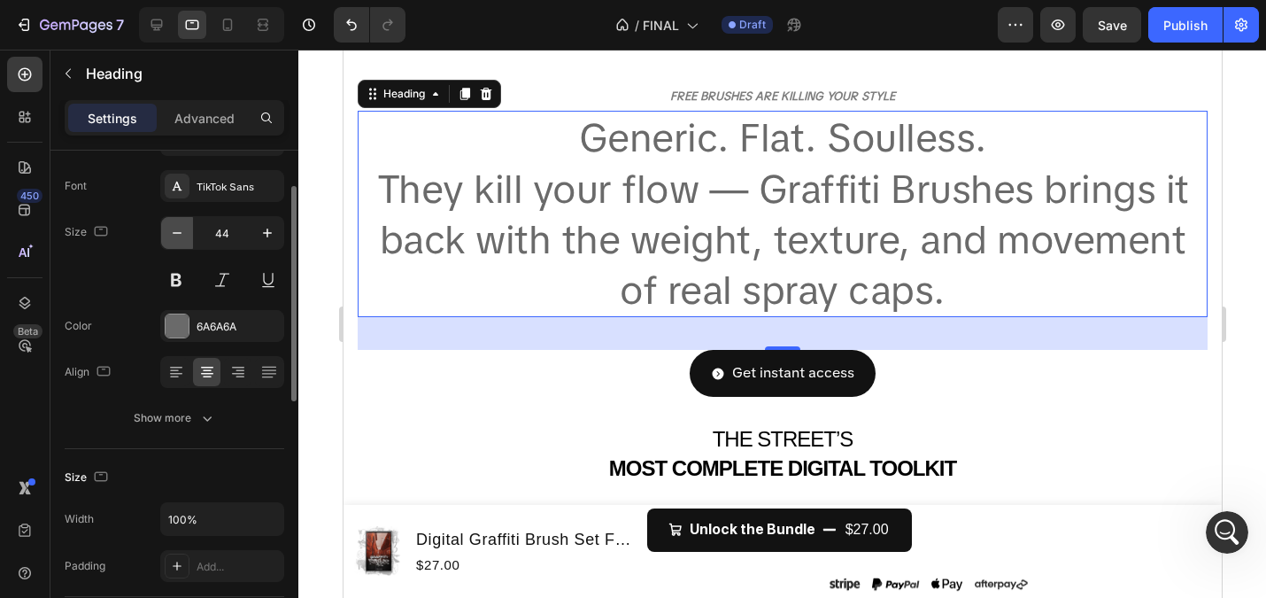
click at [185, 227] on icon "button" at bounding box center [177, 233] width 18 height 18
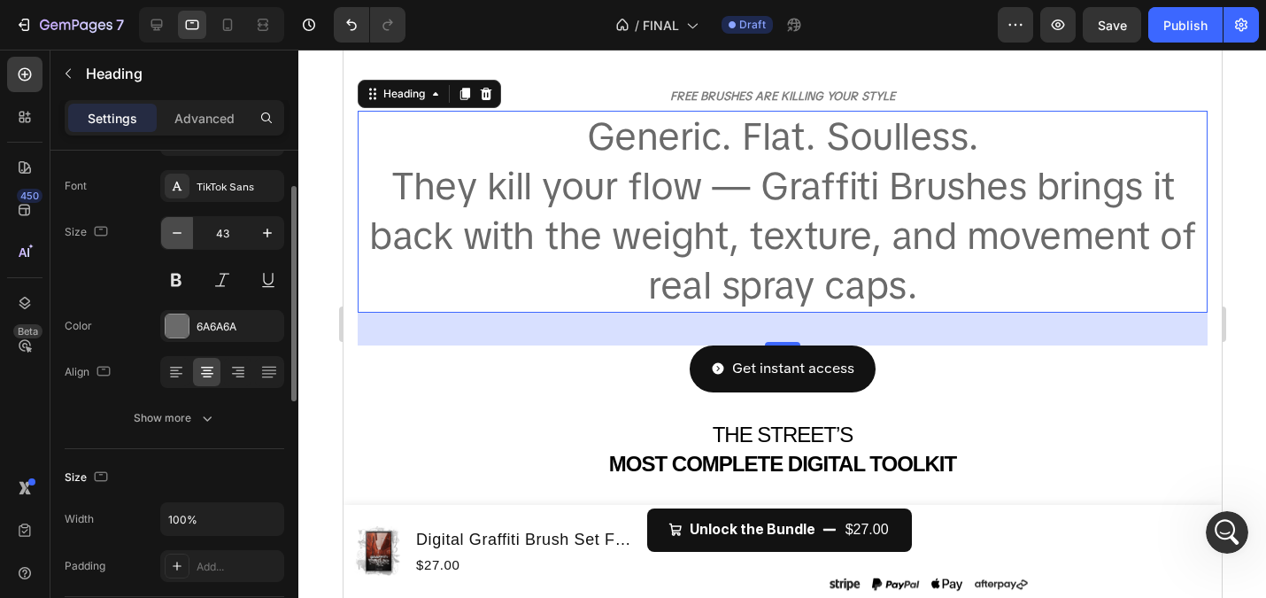
click at [185, 227] on icon "button" at bounding box center [177, 233] width 18 height 18
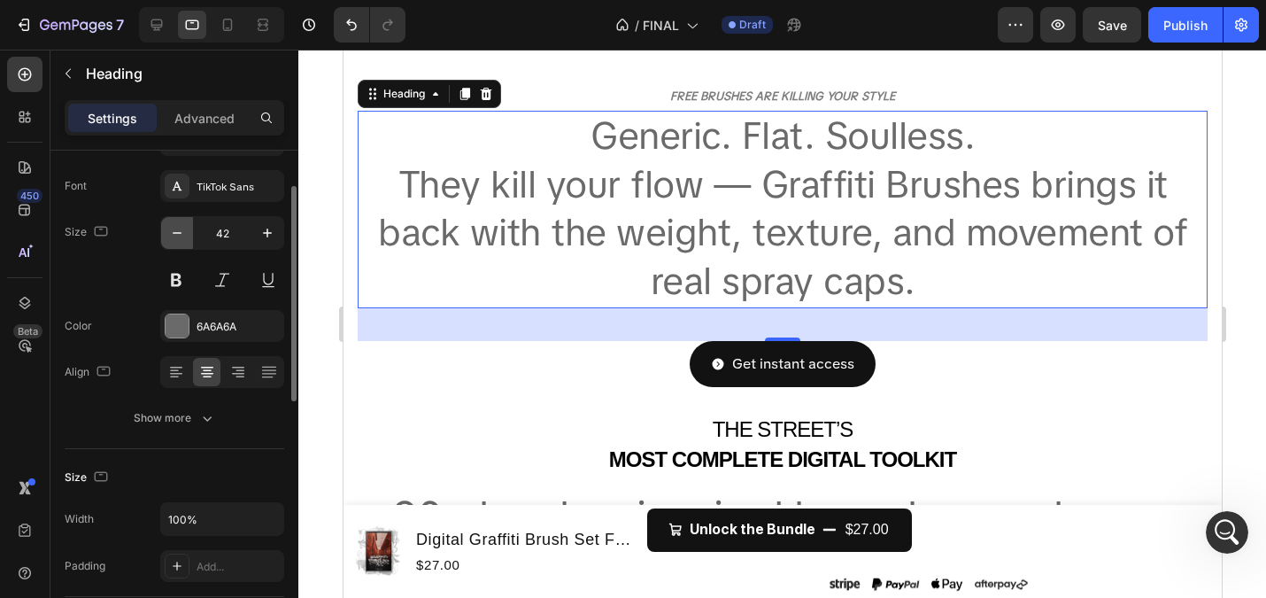
click at [185, 227] on icon "button" at bounding box center [177, 233] width 18 height 18
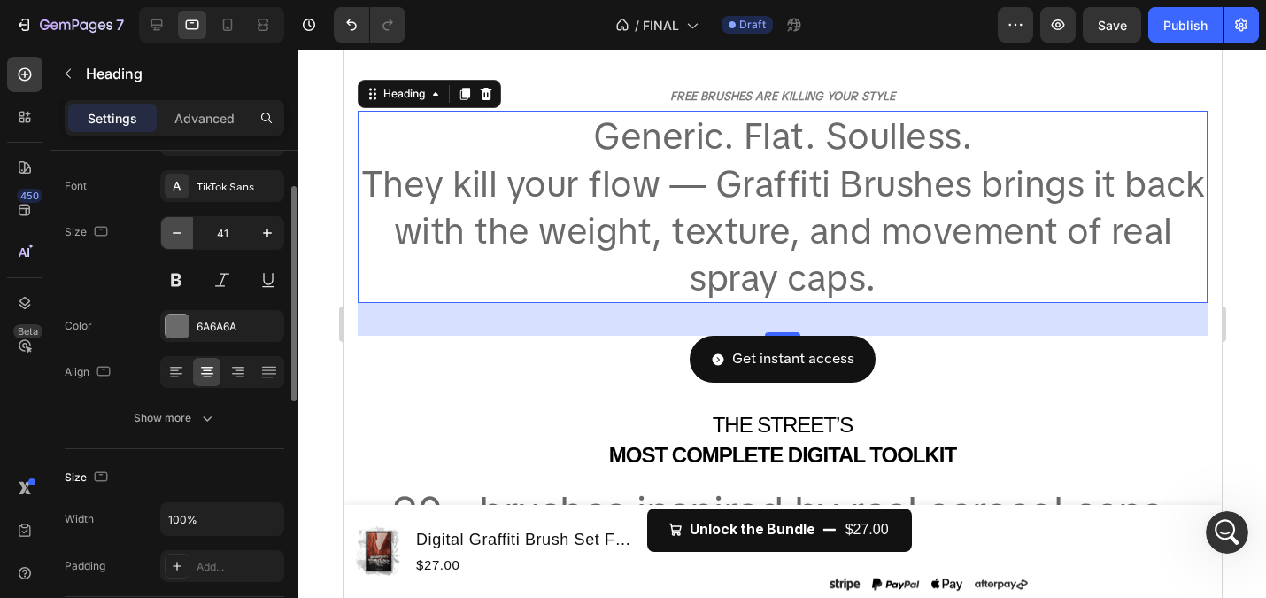
click at [185, 227] on icon "button" at bounding box center [177, 233] width 18 height 18
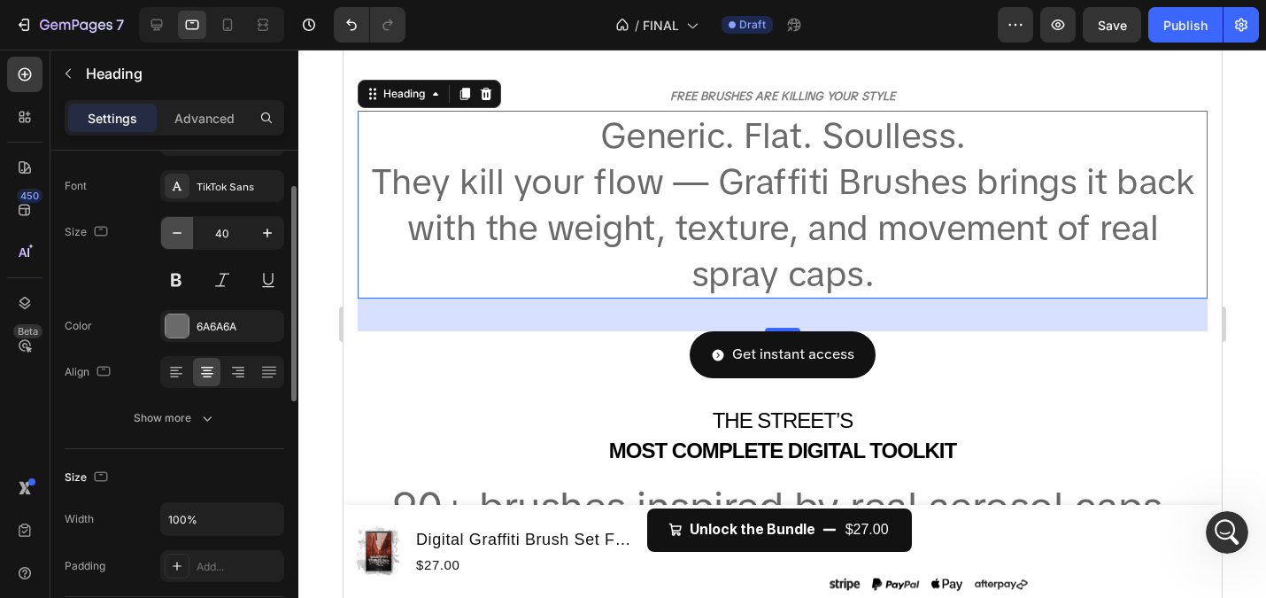
click at [185, 227] on icon "button" at bounding box center [177, 233] width 18 height 18
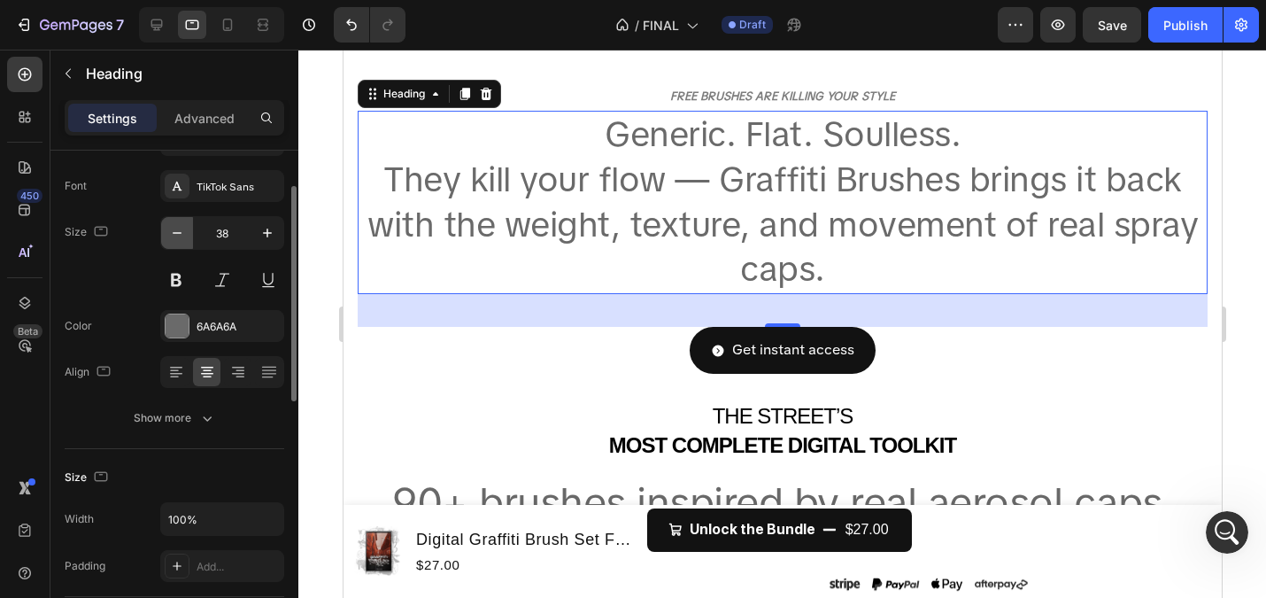
click at [185, 227] on icon "button" at bounding box center [177, 233] width 18 height 18
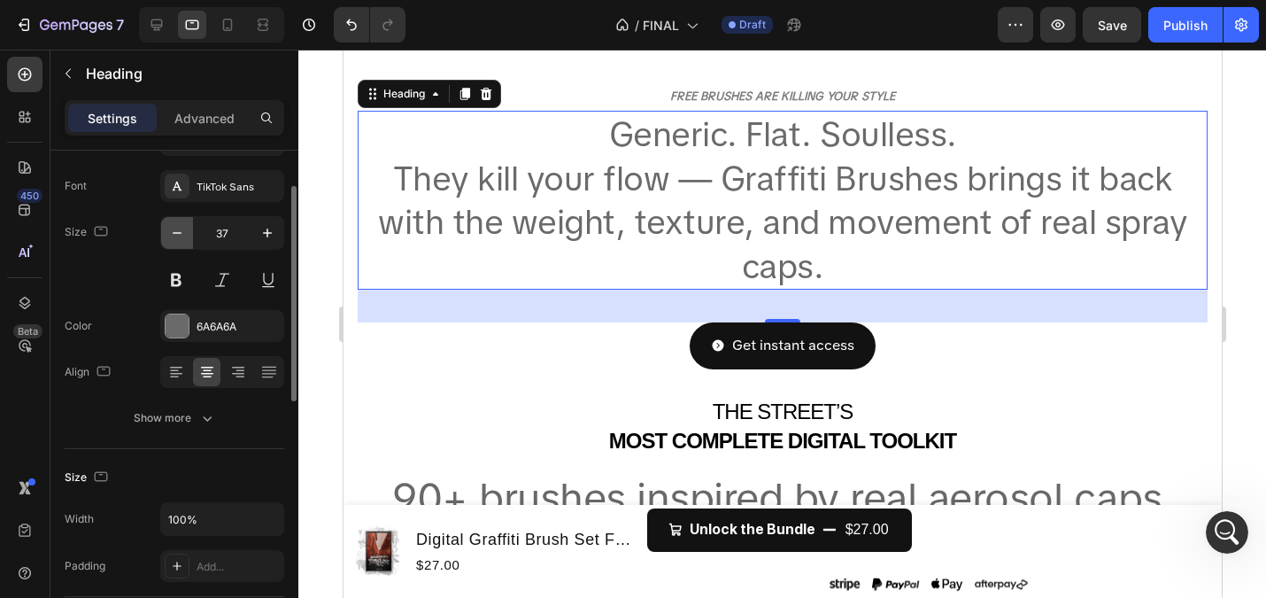
click at [185, 227] on icon "button" at bounding box center [177, 233] width 18 height 18
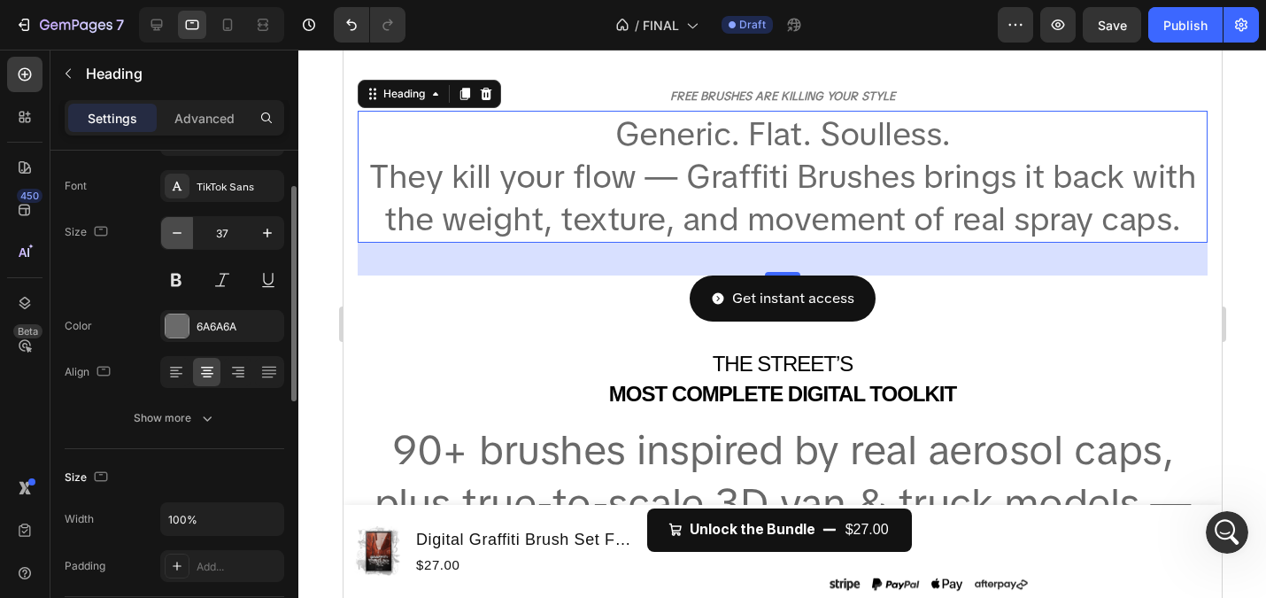
click at [185, 227] on icon "button" at bounding box center [177, 233] width 18 height 18
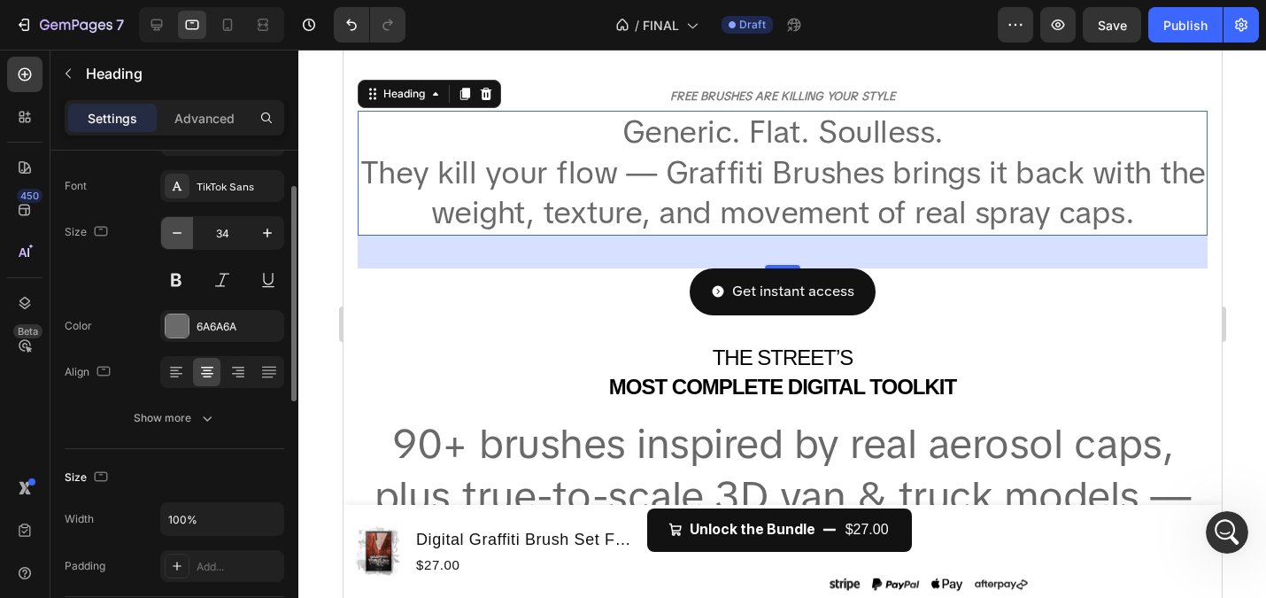
click at [185, 227] on icon "button" at bounding box center [177, 233] width 18 height 18
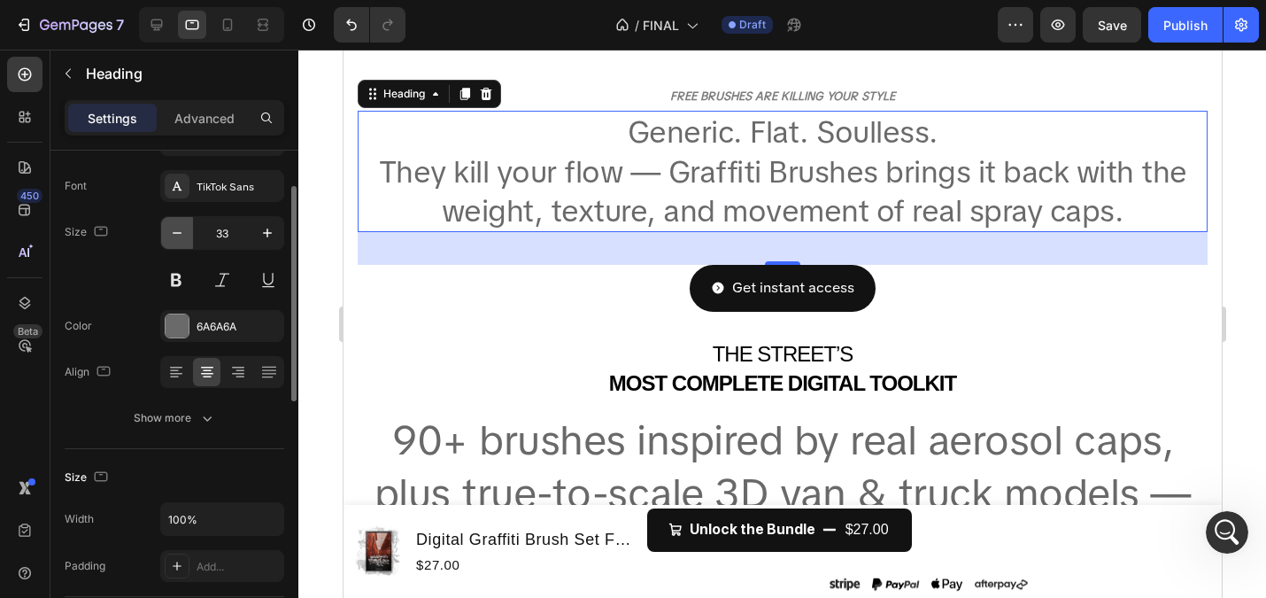
click at [185, 227] on icon "button" at bounding box center [177, 233] width 18 height 18
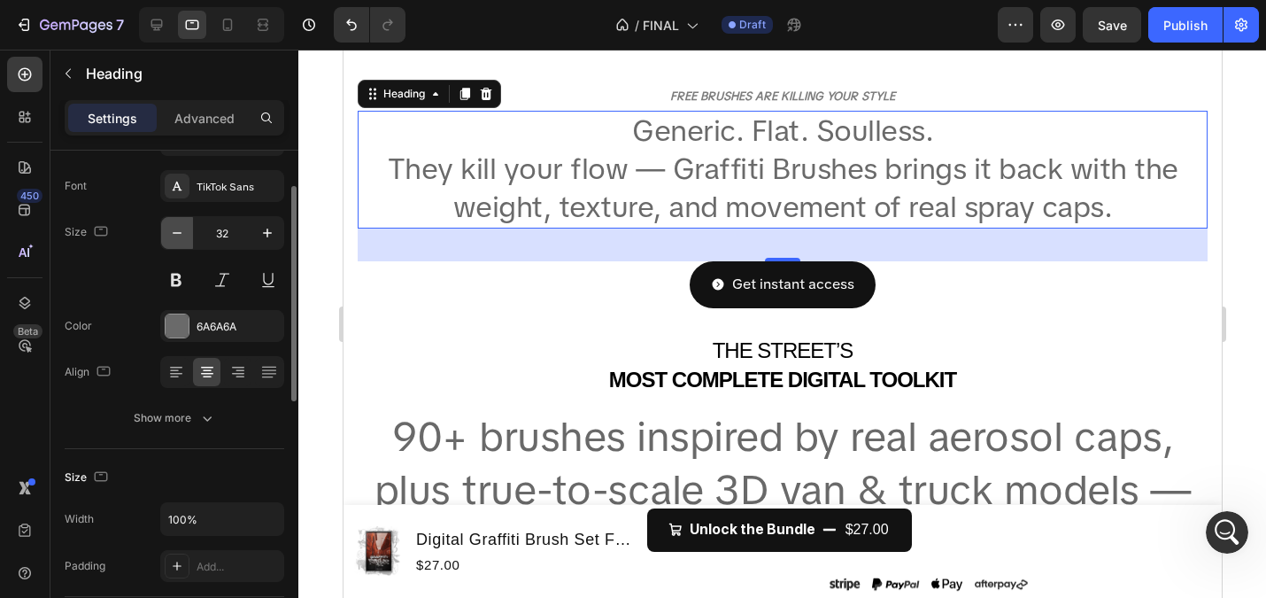
click at [185, 227] on icon "button" at bounding box center [177, 233] width 18 height 18
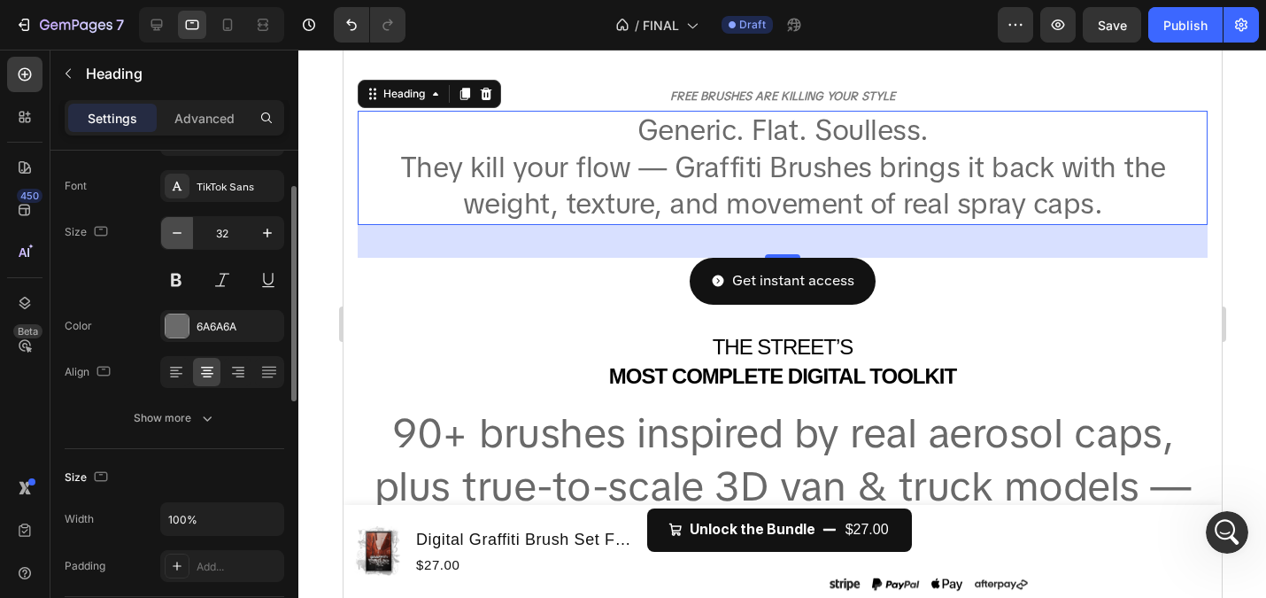
click at [185, 227] on icon "button" at bounding box center [177, 233] width 18 height 18
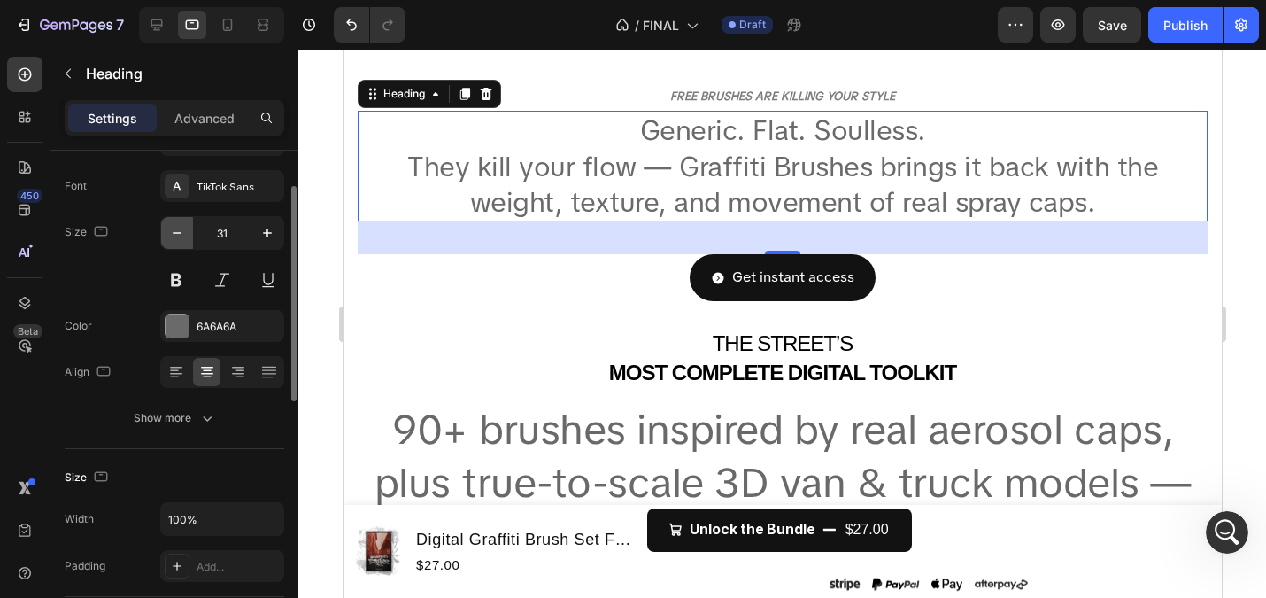
click at [185, 227] on icon "button" at bounding box center [177, 233] width 18 height 18
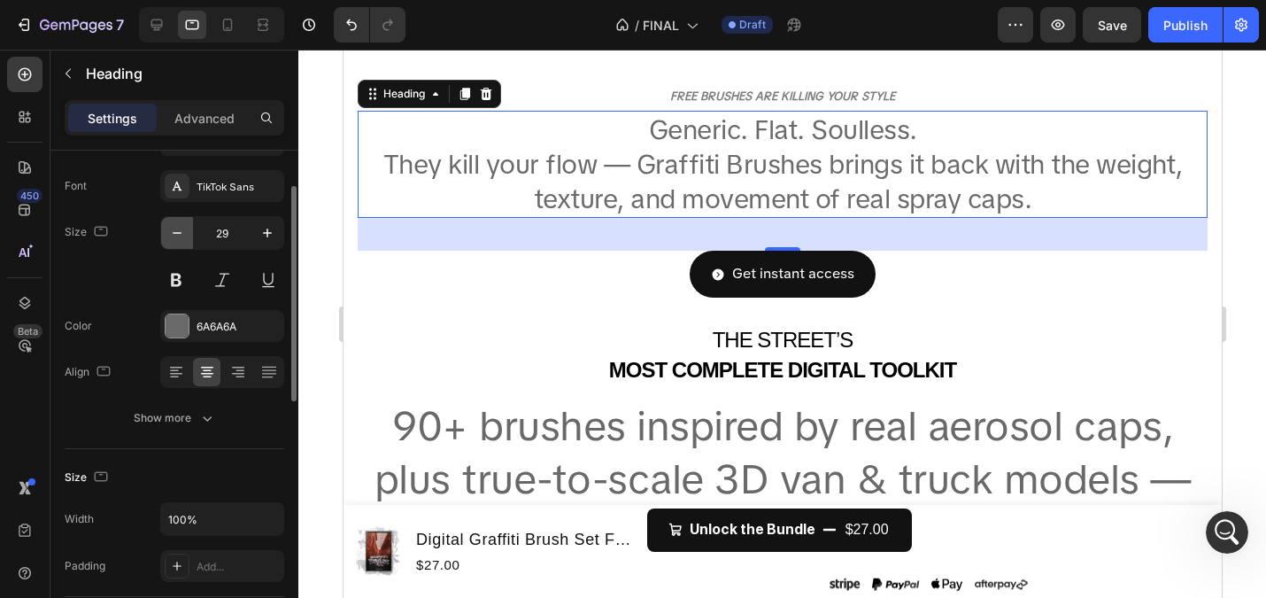
click at [185, 227] on icon "button" at bounding box center [177, 233] width 18 height 18
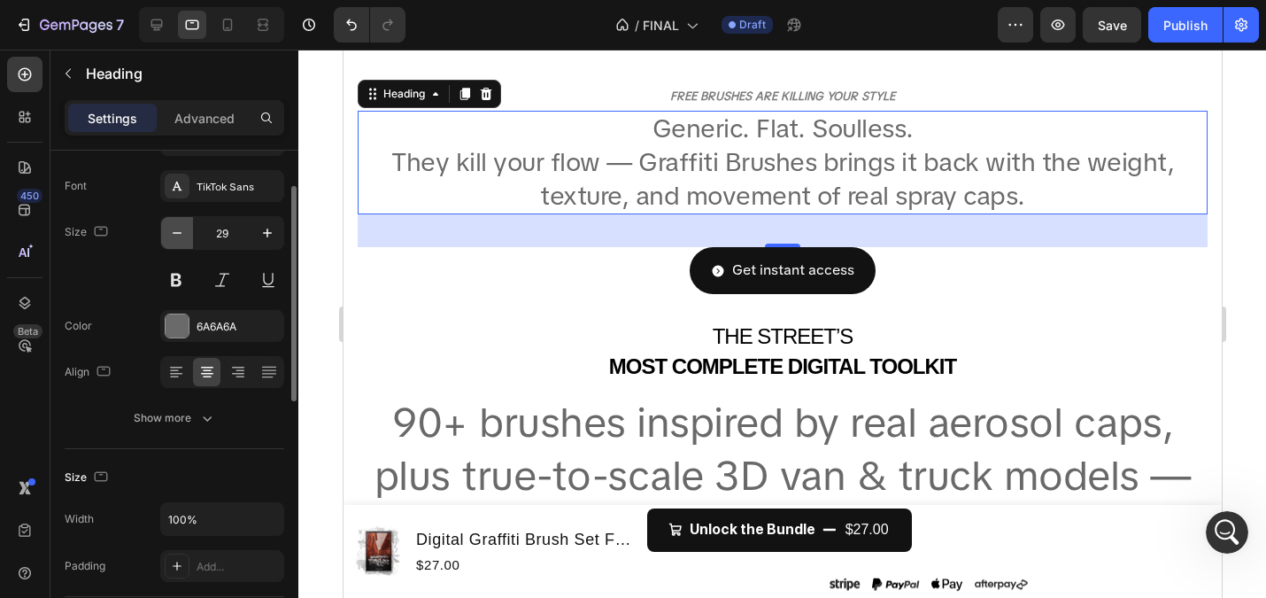
click at [185, 227] on icon "button" at bounding box center [177, 233] width 18 height 18
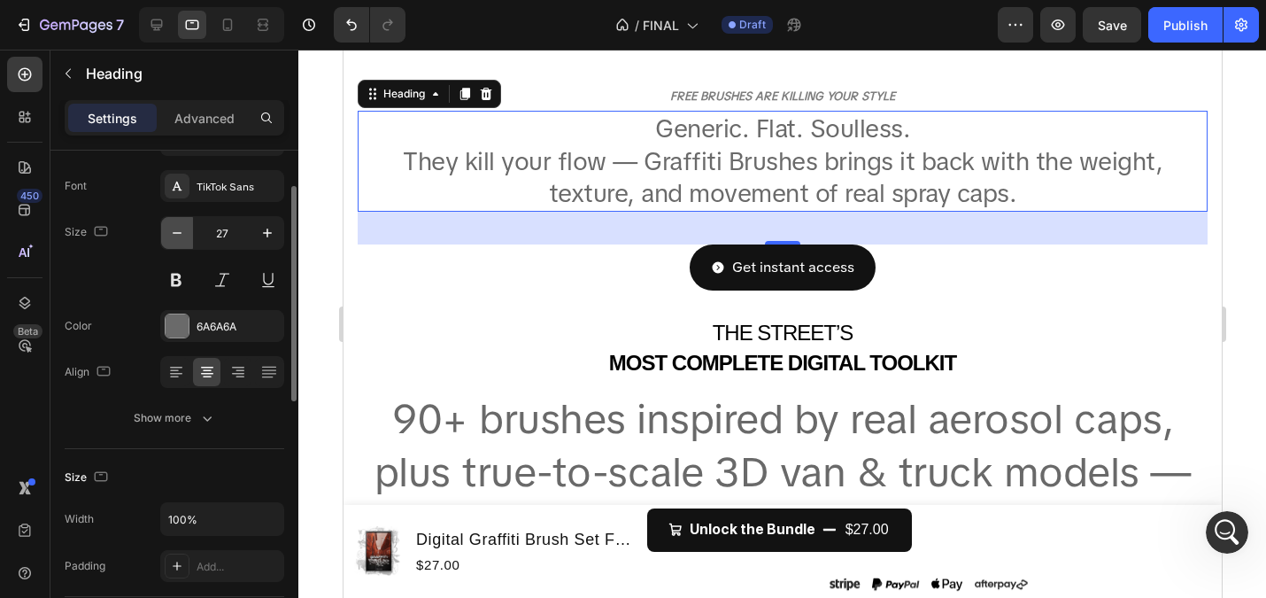
click at [185, 227] on icon "button" at bounding box center [177, 233] width 18 height 18
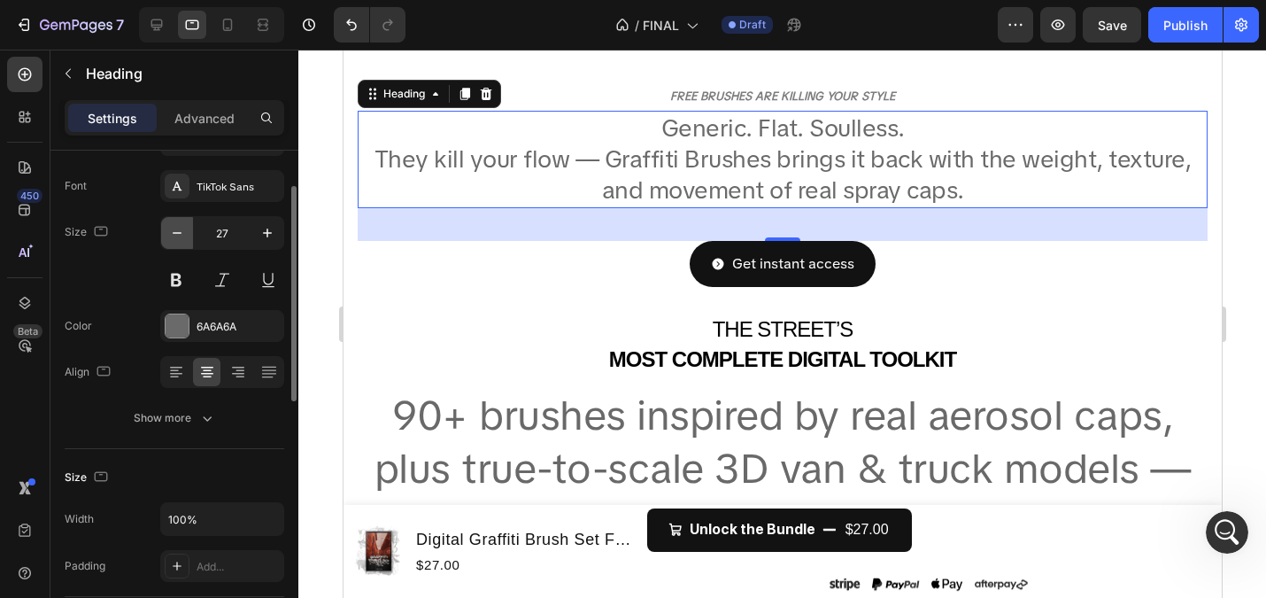
click at [185, 227] on icon "button" at bounding box center [177, 233] width 18 height 18
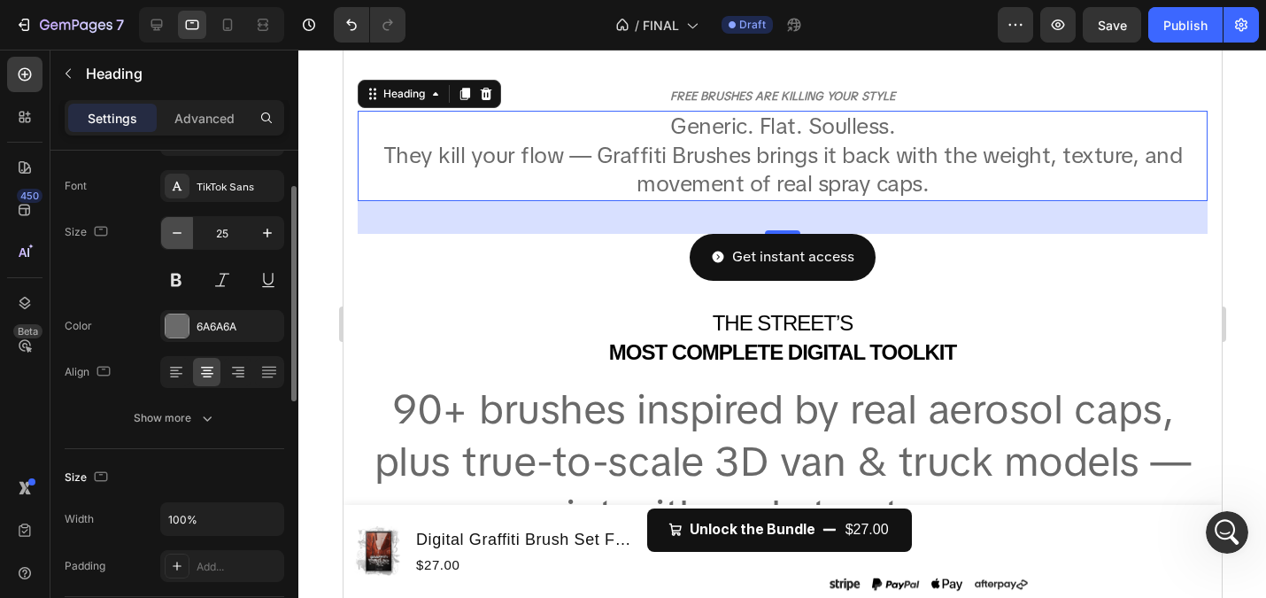
click at [185, 227] on icon "button" at bounding box center [177, 233] width 18 height 18
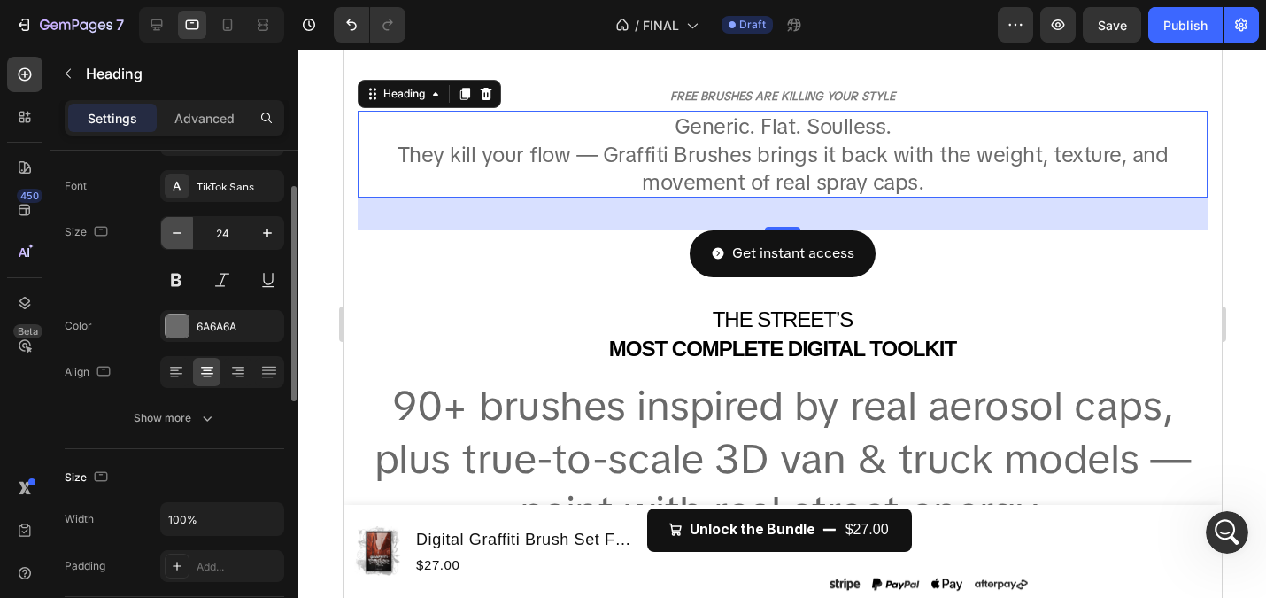
click at [185, 227] on icon "button" at bounding box center [177, 233] width 18 height 18
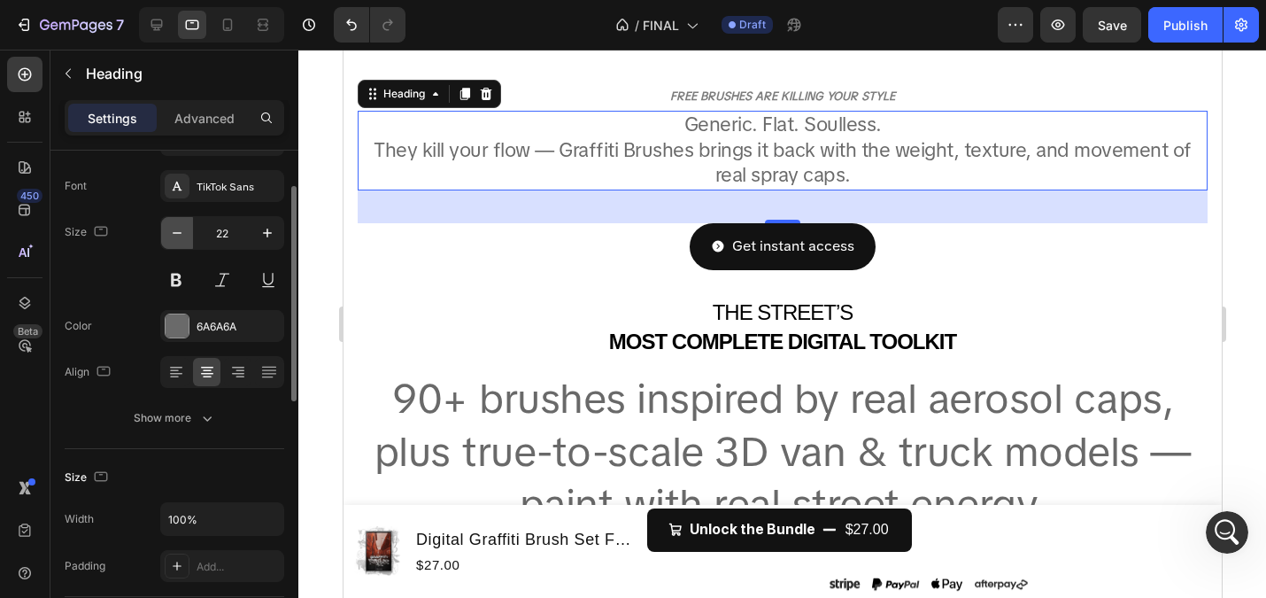
click at [185, 227] on icon "button" at bounding box center [177, 233] width 18 height 18
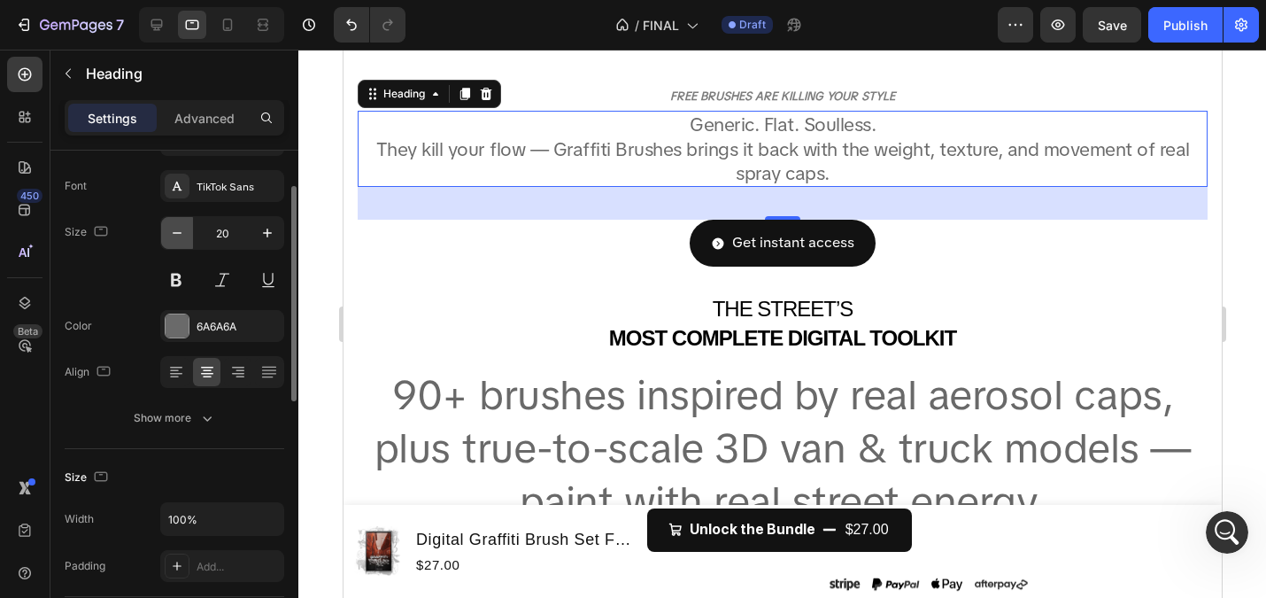
click at [185, 227] on icon "button" at bounding box center [177, 233] width 18 height 18
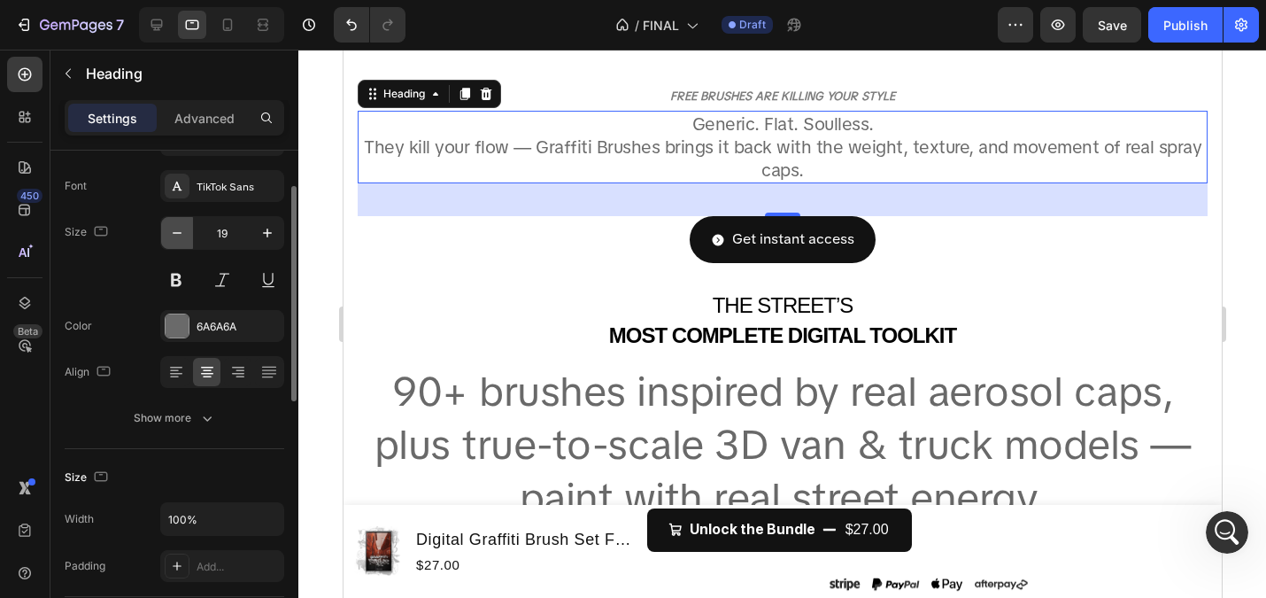
click at [185, 227] on icon "button" at bounding box center [177, 233] width 18 height 18
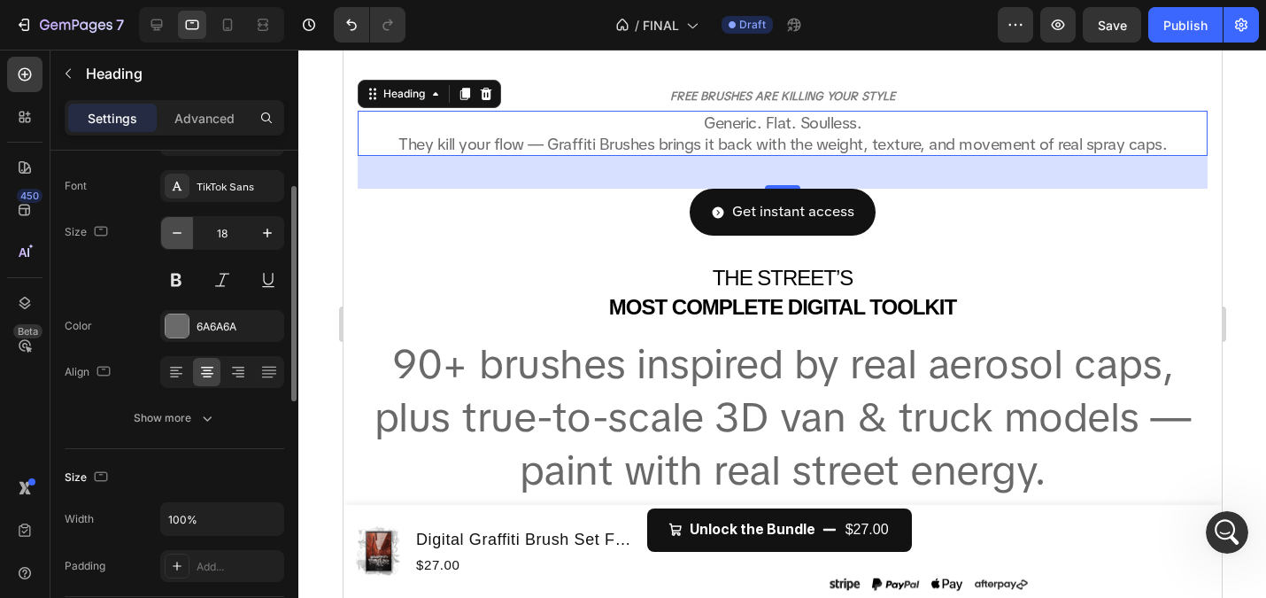
click at [185, 227] on icon "button" at bounding box center [177, 233] width 18 height 18
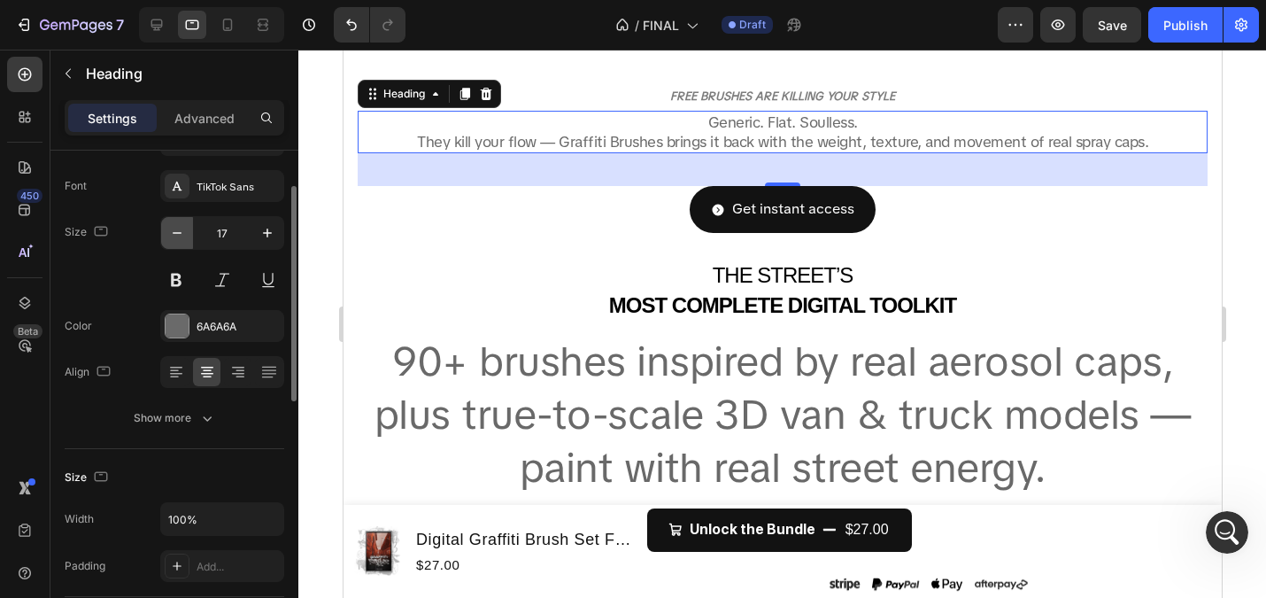
click at [185, 227] on icon "button" at bounding box center [177, 233] width 18 height 18
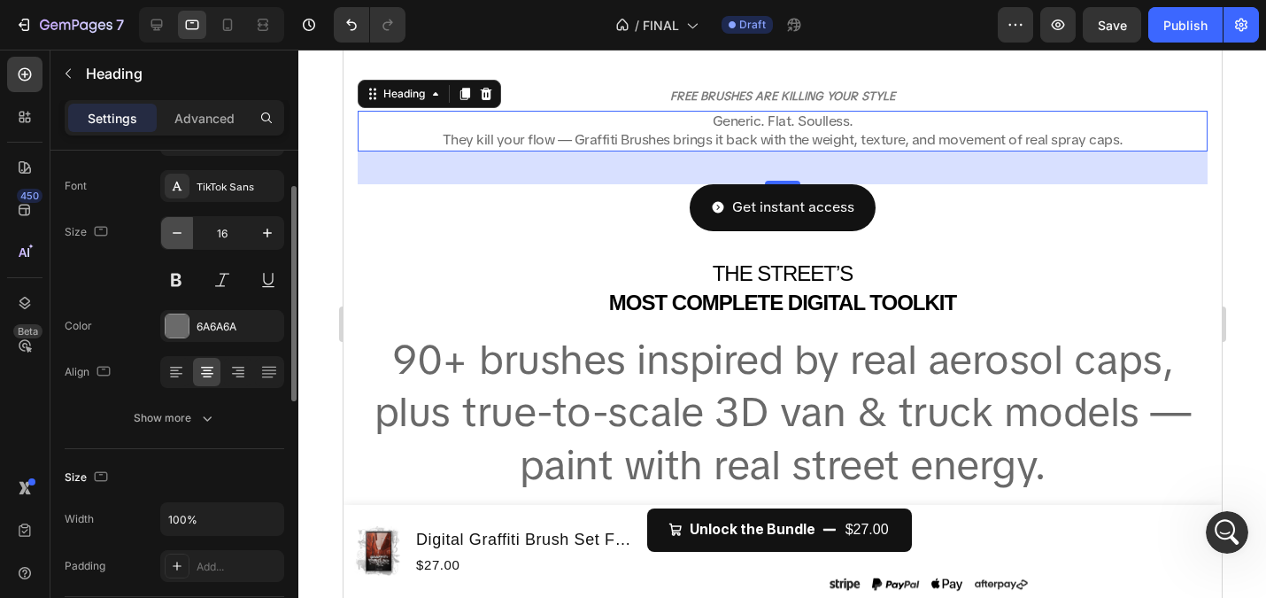
click at [185, 227] on icon "button" at bounding box center [177, 233] width 18 height 18
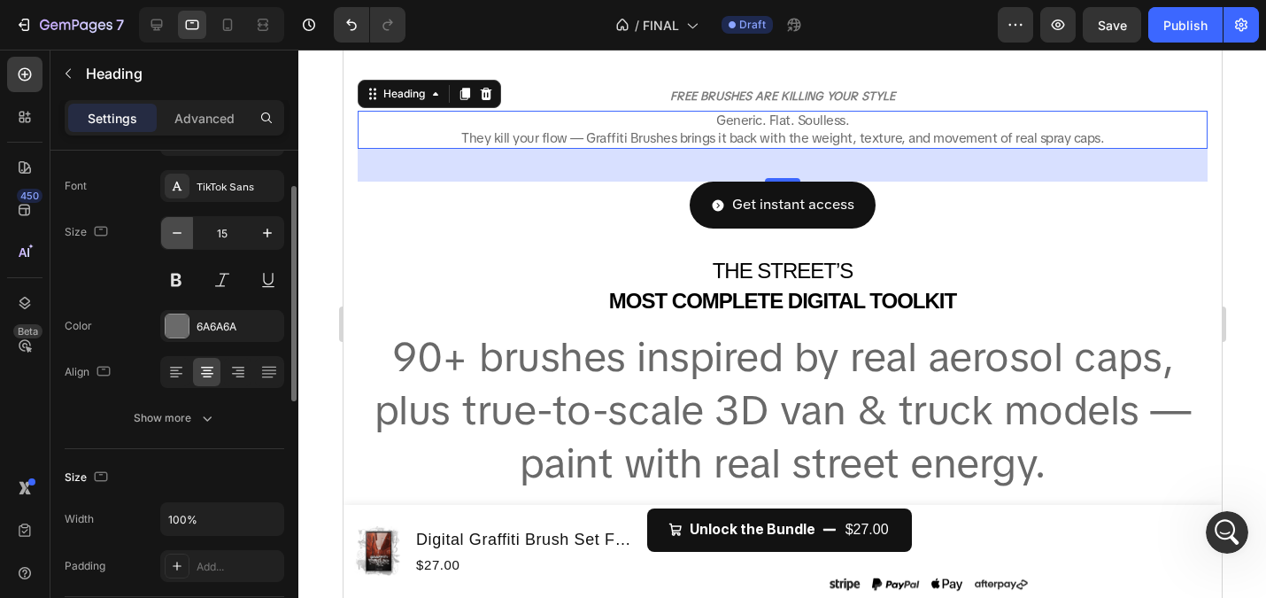
click at [184, 227] on icon "button" at bounding box center [177, 233] width 18 height 18
type input "14"
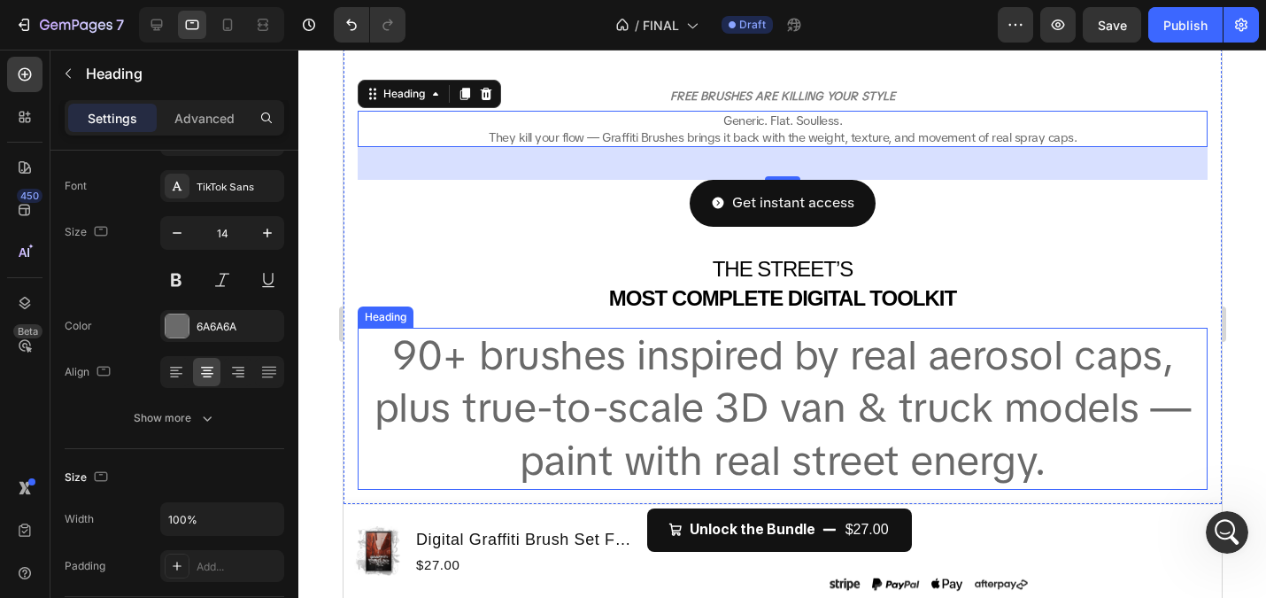
click at [524, 383] on span "90+ brushes inspired by real aerosol caps, plus true-to-scale 3D van & truck mo…" at bounding box center [782, 408] width 817 height 159
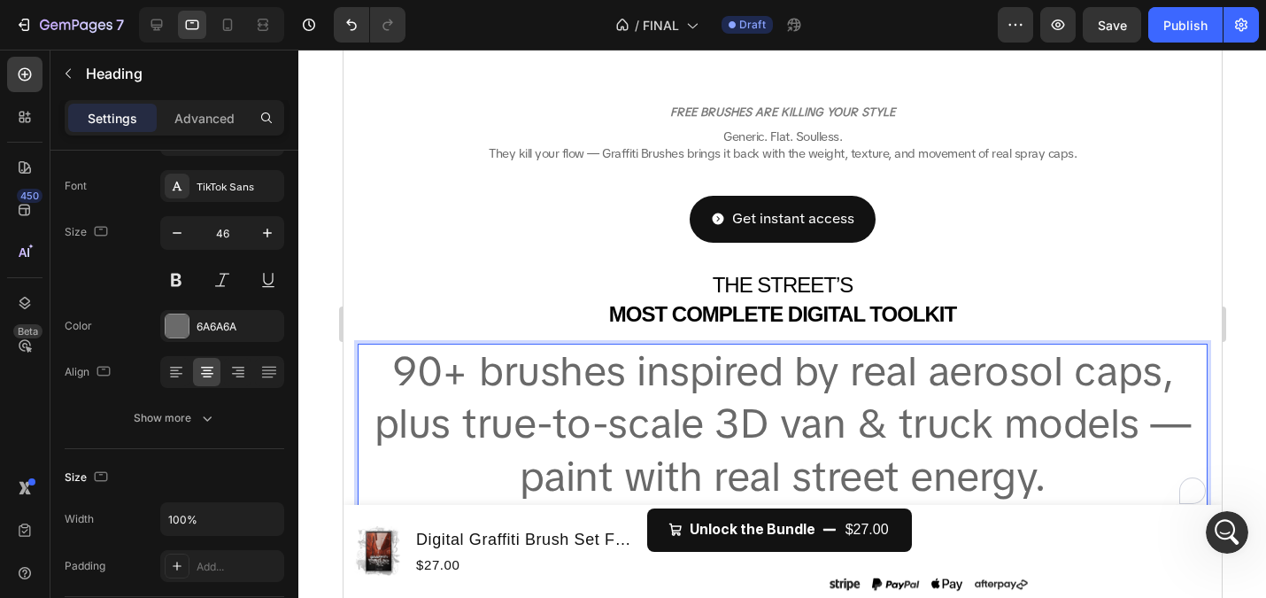
scroll to position [464, 0]
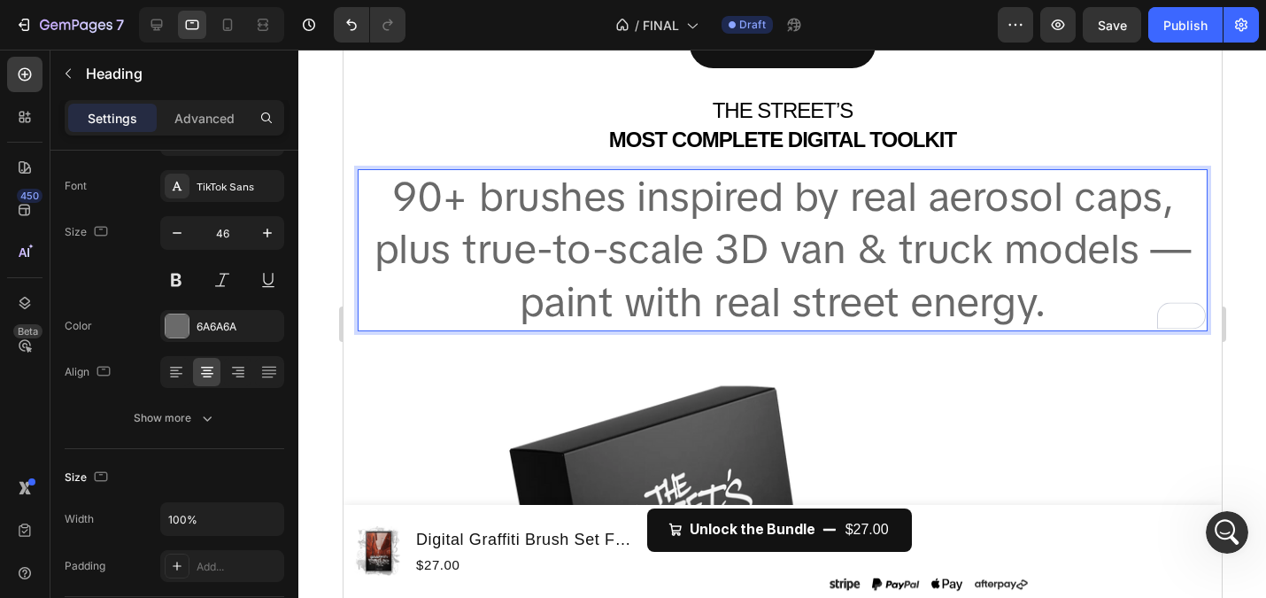
click at [637, 241] on span "90+ brushes inspired by real aerosol caps, plus true-to-scale 3D van & truck mo…" at bounding box center [782, 249] width 817 height 159
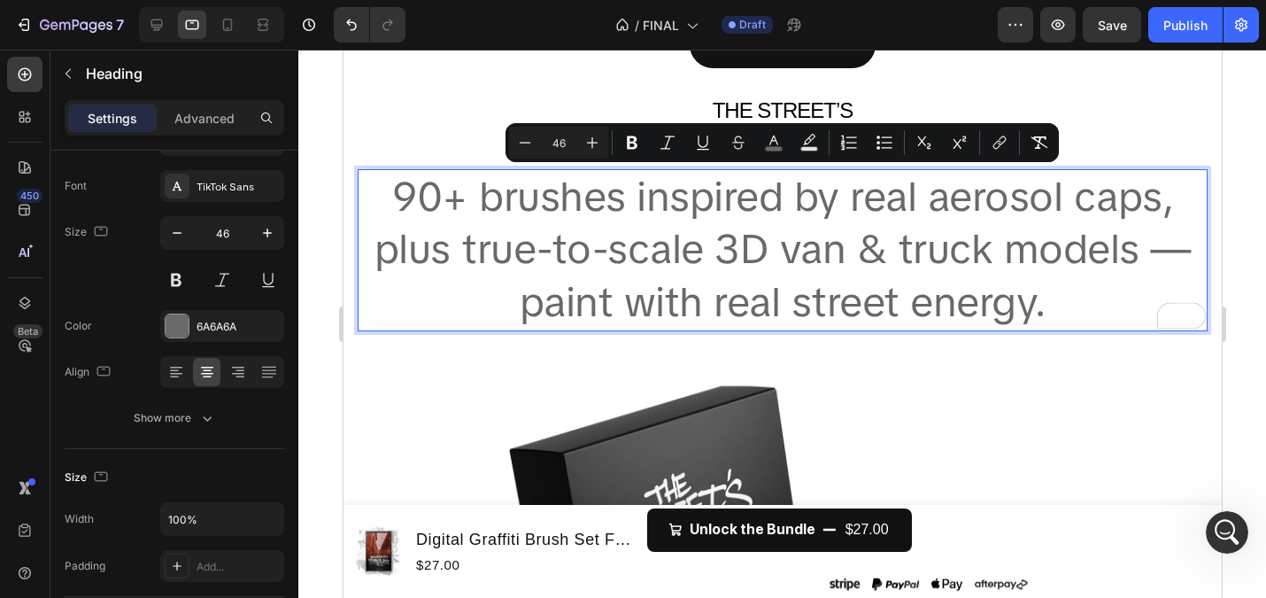
drag, startPoint x: 1074, startPoint y: 312, endPoint x: 434, endPoint y: 190, distance: 651.7
click at [434, 190] on p "90+ brushes inspired by real aerosol caps, plus true-to-scale 3D van & truck mo…" at bounding box center [782, 250] width 847 height 159
click at [440, 195] on span "90+ brushes inspired by real aerosol caps, plus true-to-scale 3D van & truck mo…" at bounding box center [782, 249] width 817 height 159
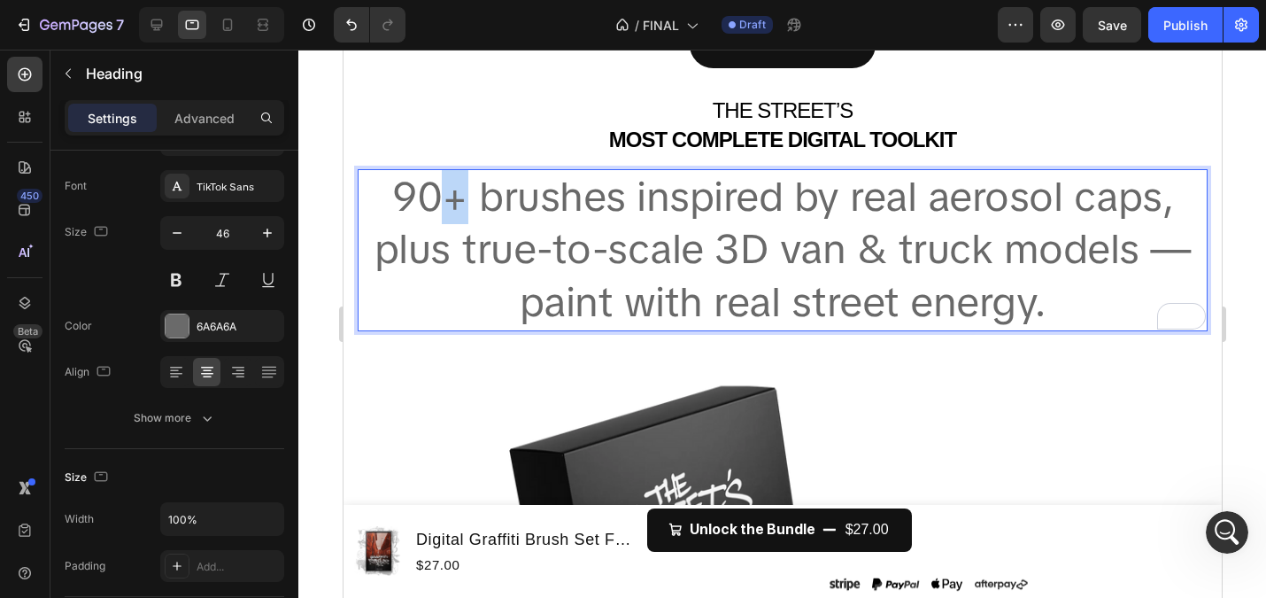
click at [440, 195] on span "90+ brushes inspired by real aerosol caps, plus true-to-scale 3D van & truck mo…" at bounding box center [782, 249] width 817 height 159
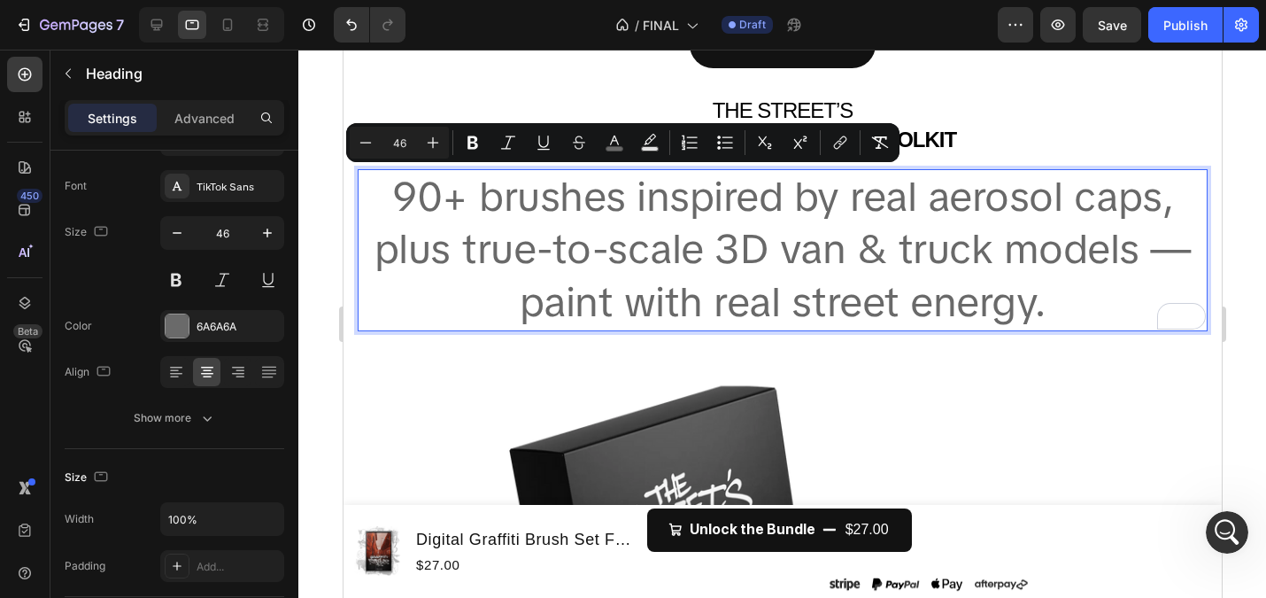
click at [414, 193] on span "90+ brushes inspired by real aerosol caps, plus true-to-scale 3D van & truck mo…" at bounding box center [782, 249] width 817 height 159
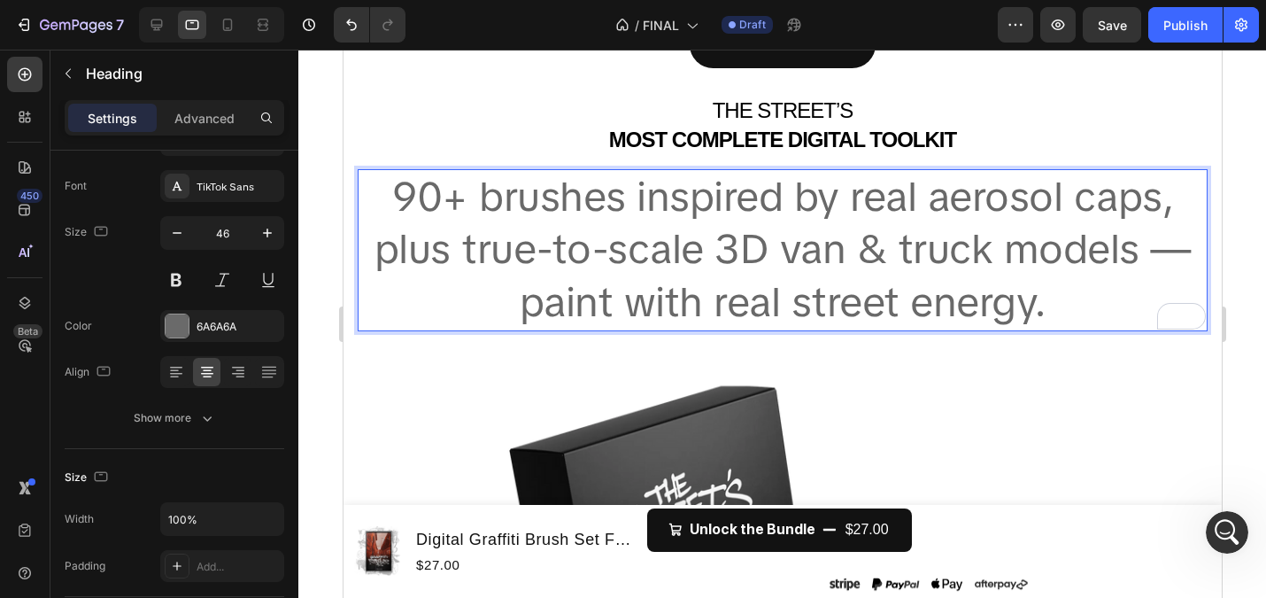
drag, startPoint x: 388, startPoint y: 190, endPoint x: 1070, endPoint y: 311, distance: 692.4
click at [1070, 311] on p "90+ brushes inspired by real aerosol caps, plus true-to-scale 3D van & truck mo…" at bounding box center [782, 250] width 847 height 159
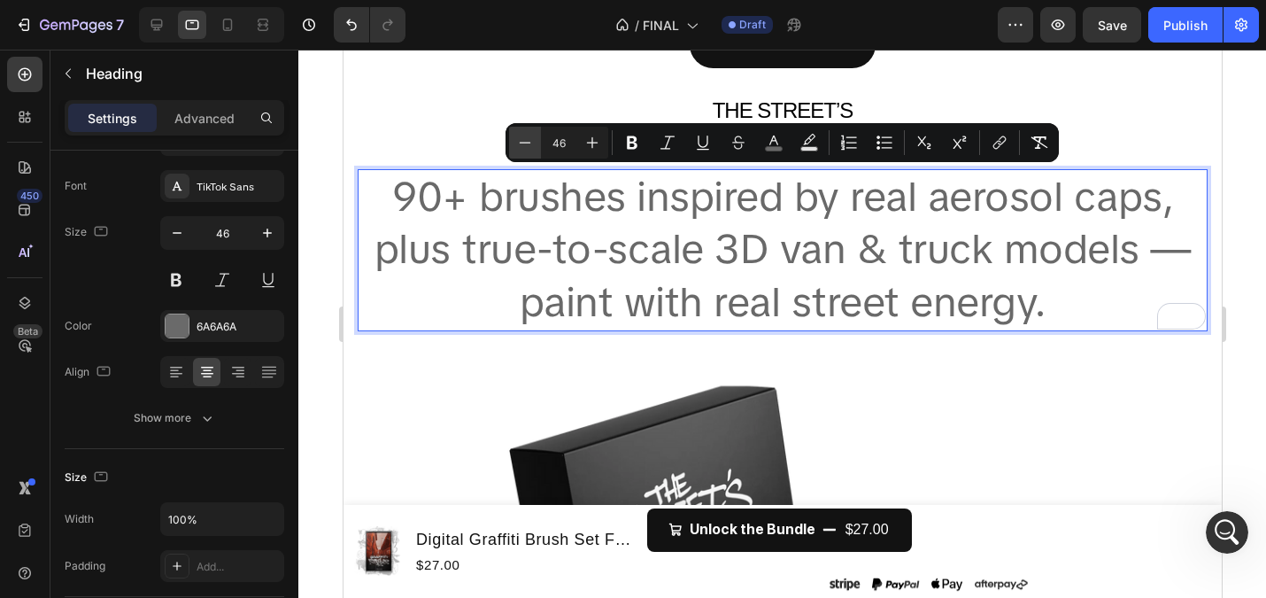
click at [524, 142] on icon "Editor contextual toolbar" at bounding box center [526, 142] width 12 height 1
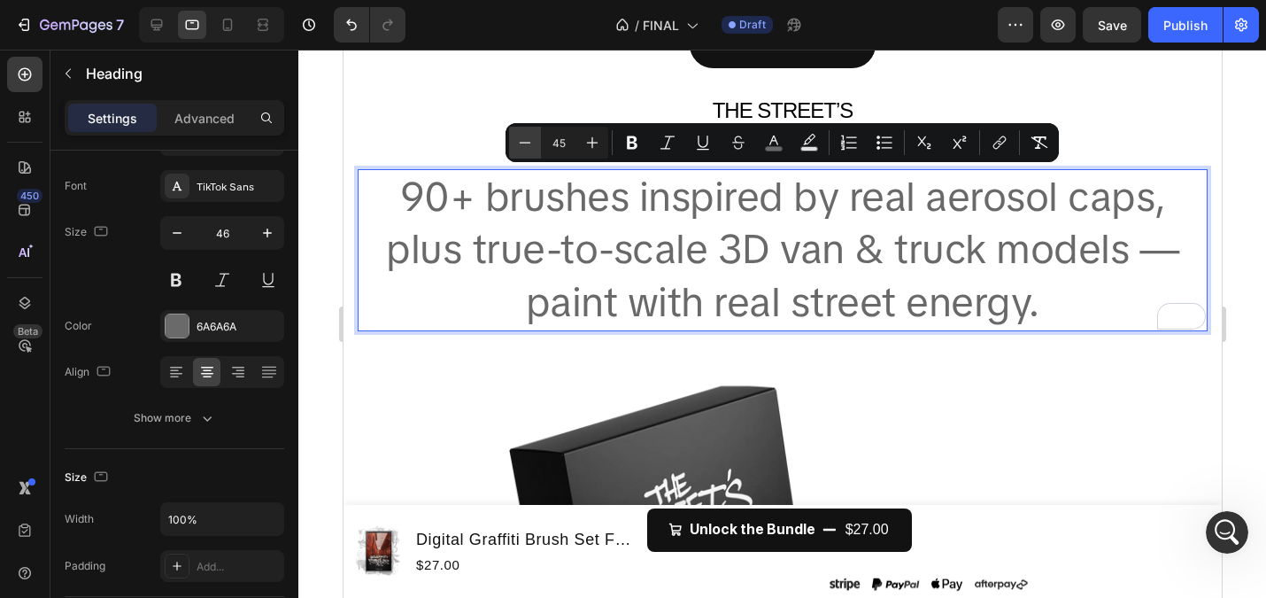
click at [524, 142] on icon "Editor contextual toolbar" at bounding box center [526, 142] width 12 height 1
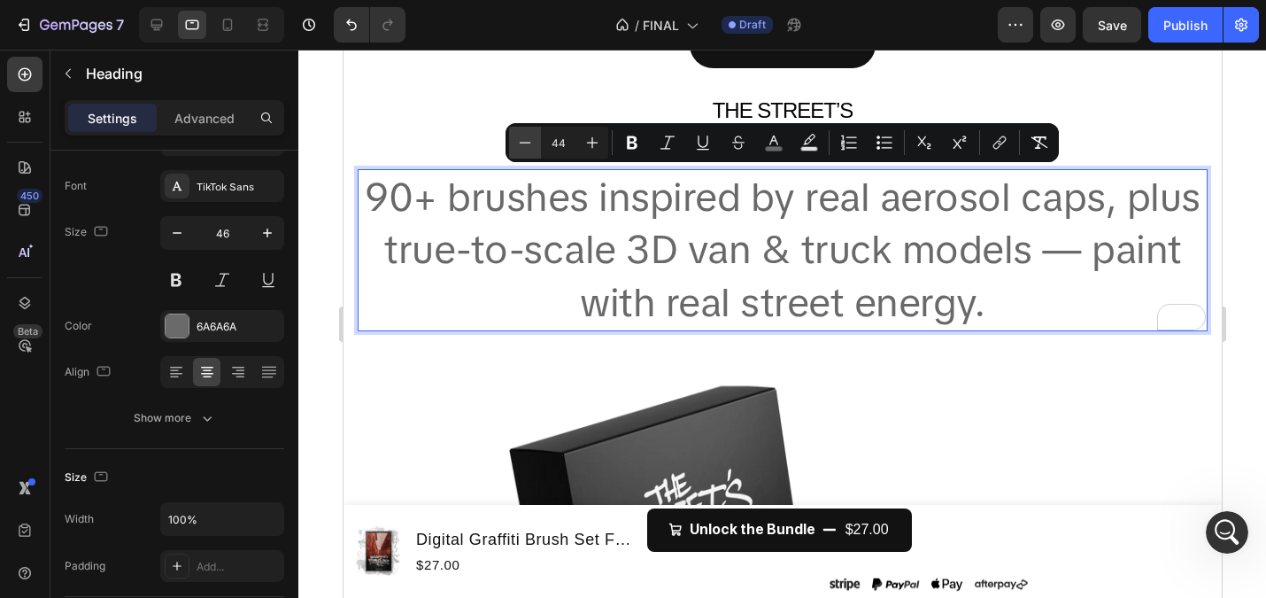
click at [524, 142] on icon "Editor contextual toolbar" at bounding box center [526, 142] width 12 height 1
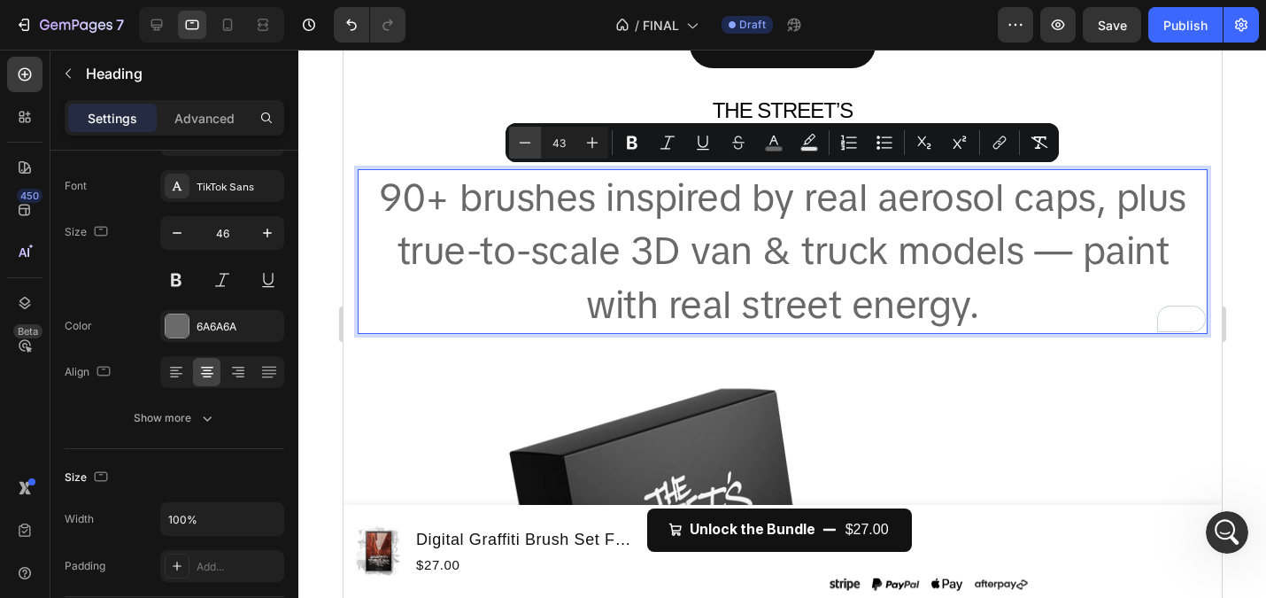
click at [524, 142] on icon "Editor contextual toolbar" at bounding box center [526, 142] width 12 height 1
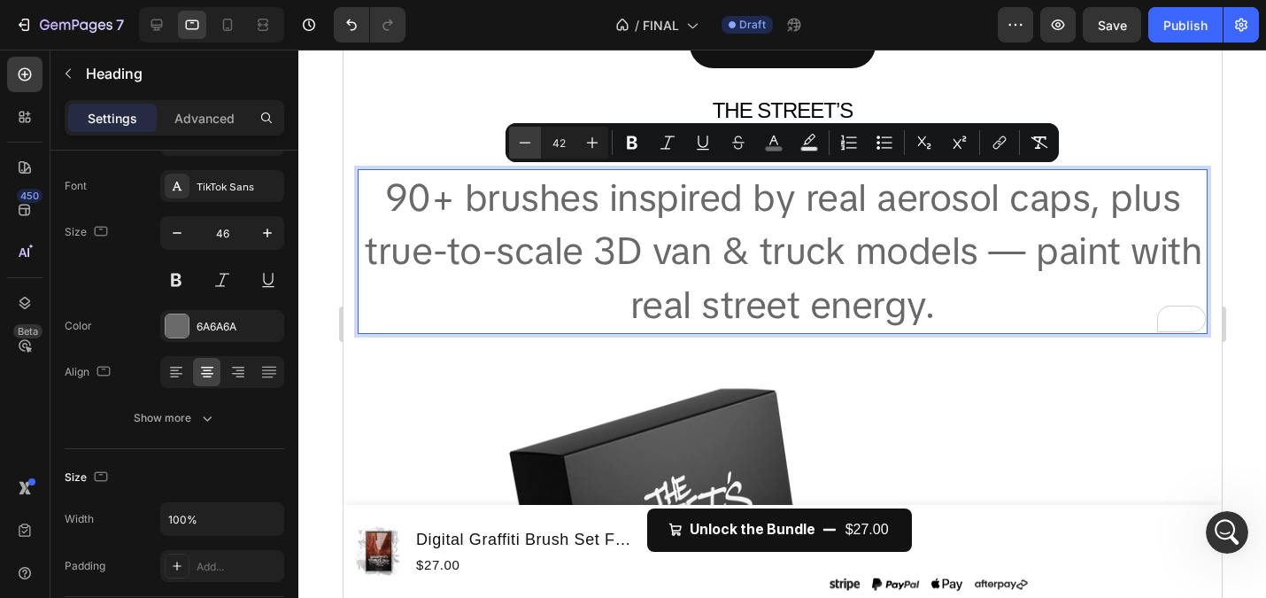
click at [524, 142] on icon "Editor contextual toolbar" at bounding box center [526, 142] width 12 height 1
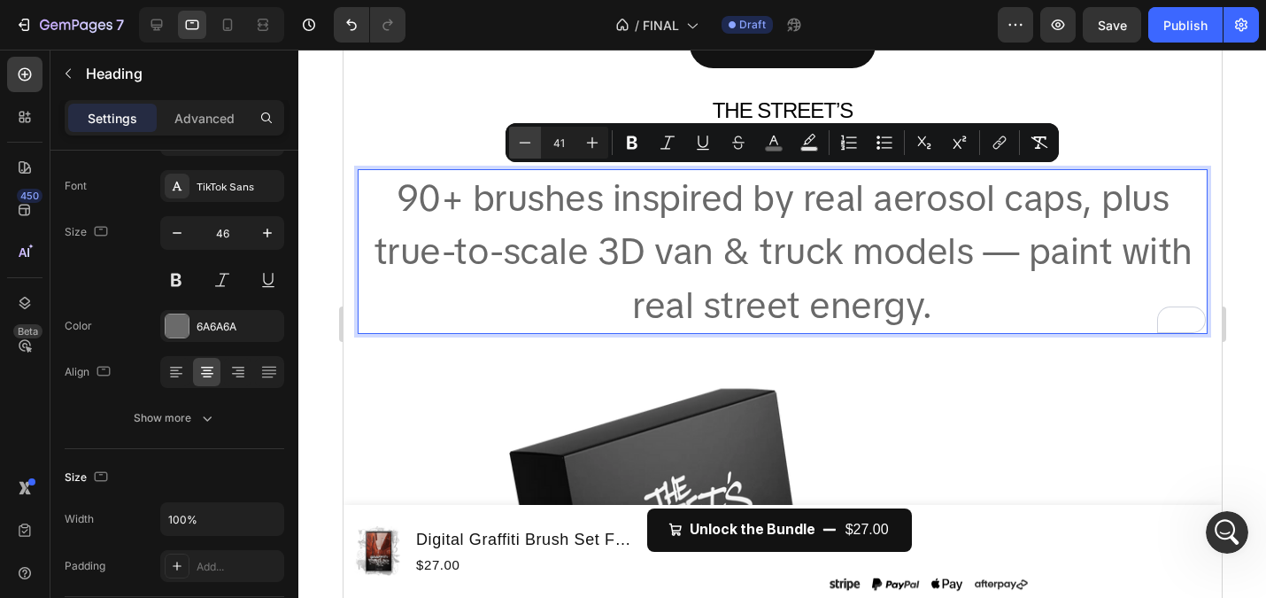
click at [524, 142] on icon "Editor contextual toolbar" at bounding box center [526, 142] width 12 height 1
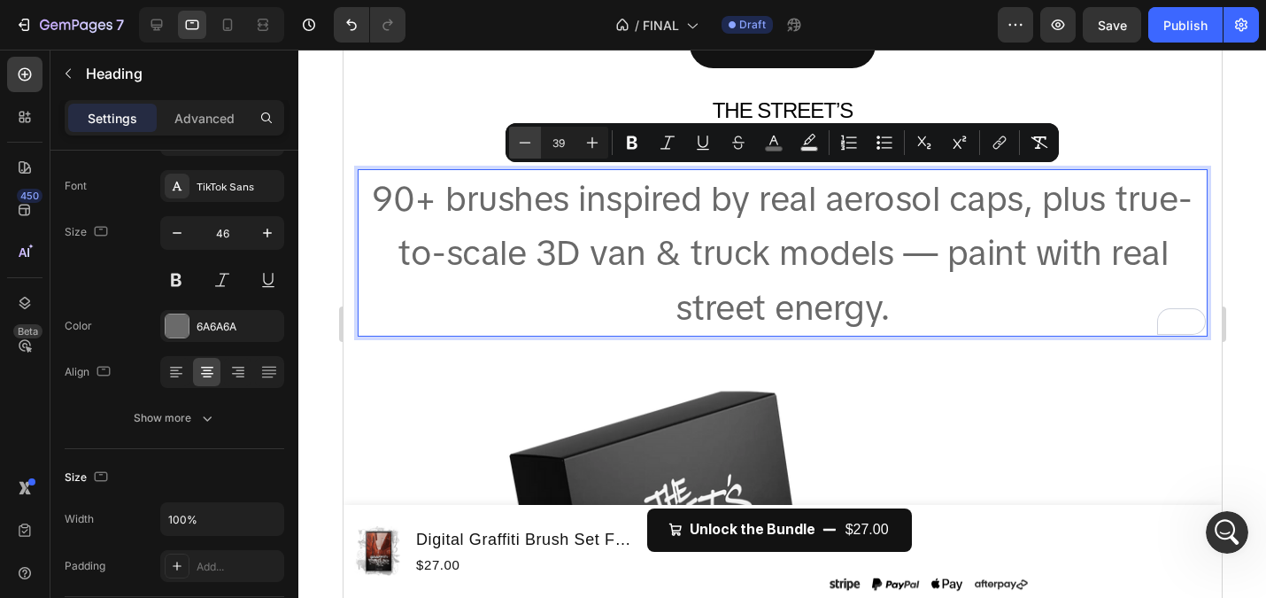
click at [524, 142] on icon "Editor contextual toolbar" at bounding box center [526, 142] width 12 height 1
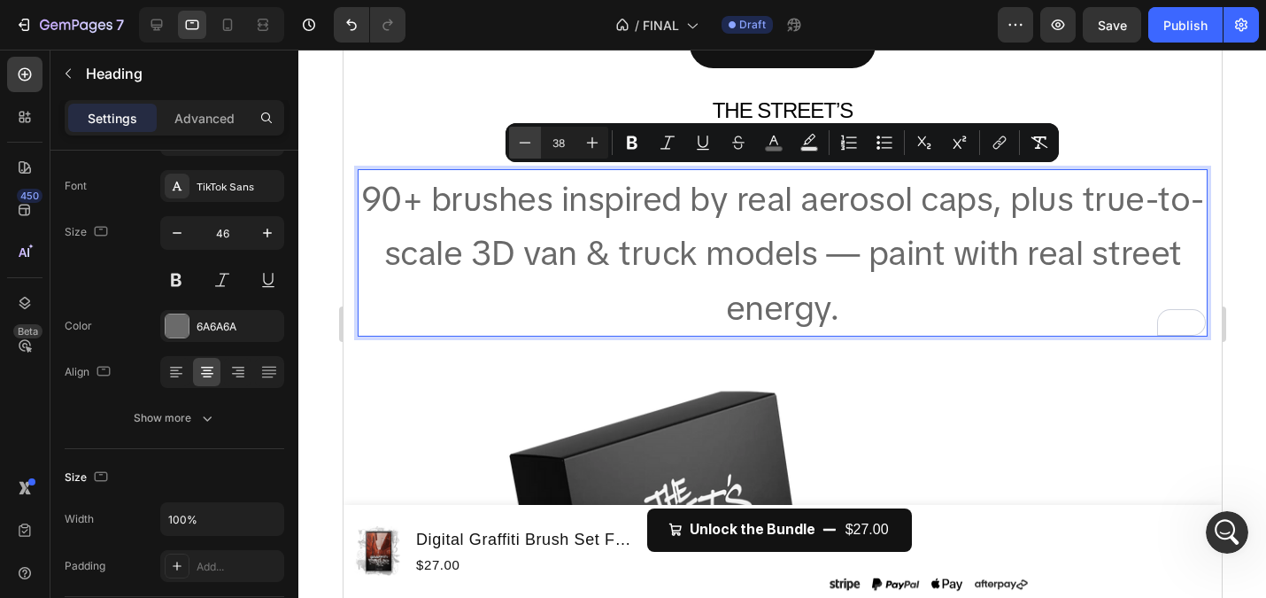
click at [524, 142] on icon "Editor contextual toolbar" at bounding box center [526, 142] width 12 height 1
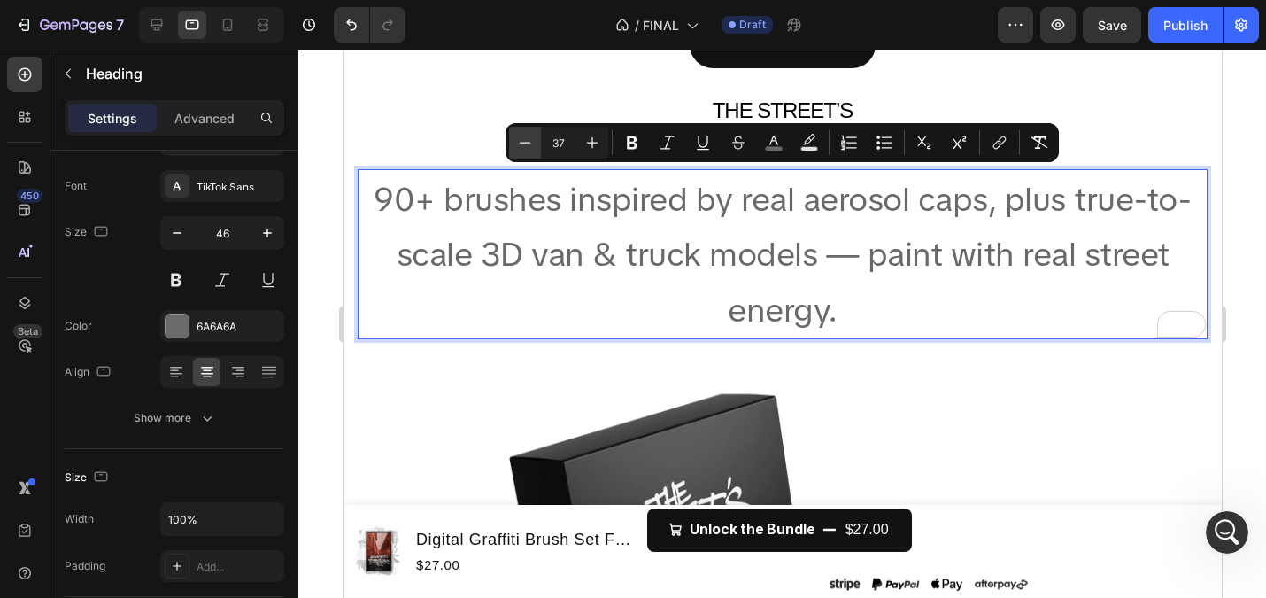
click at [524, 142] on icon "Editor contextual toolbar" at bounding box center [526, 142] width 12 height 1
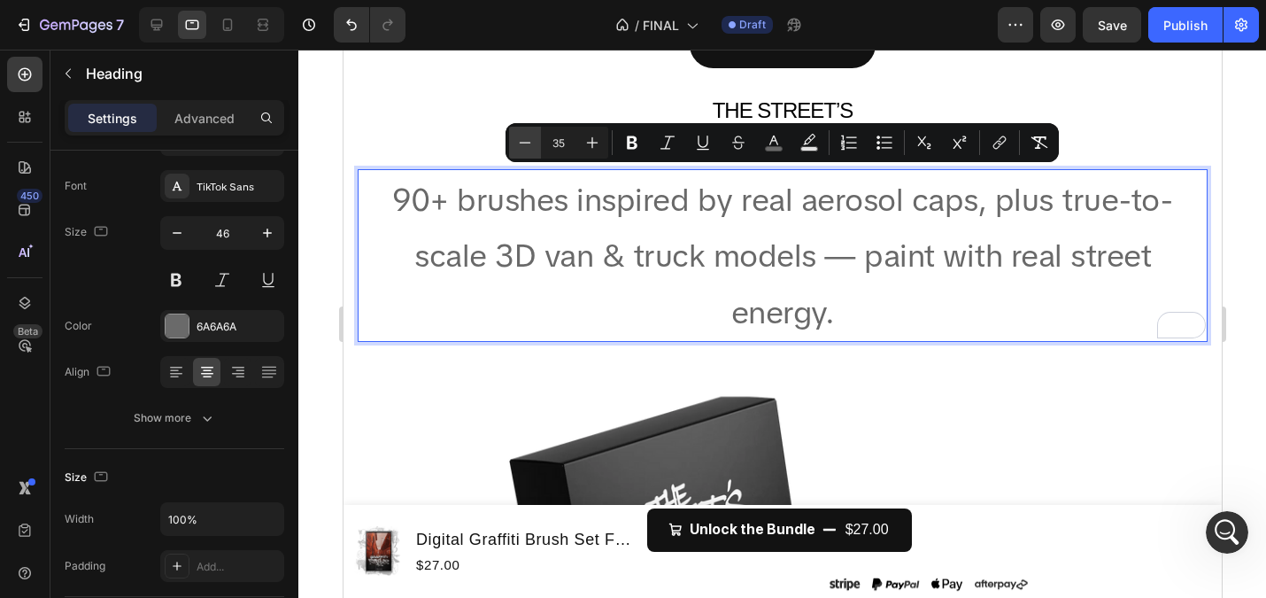
click at [524, 142] on icon "Editor contextual toolbar" at bounding box center [526, 142] width 12 height 1
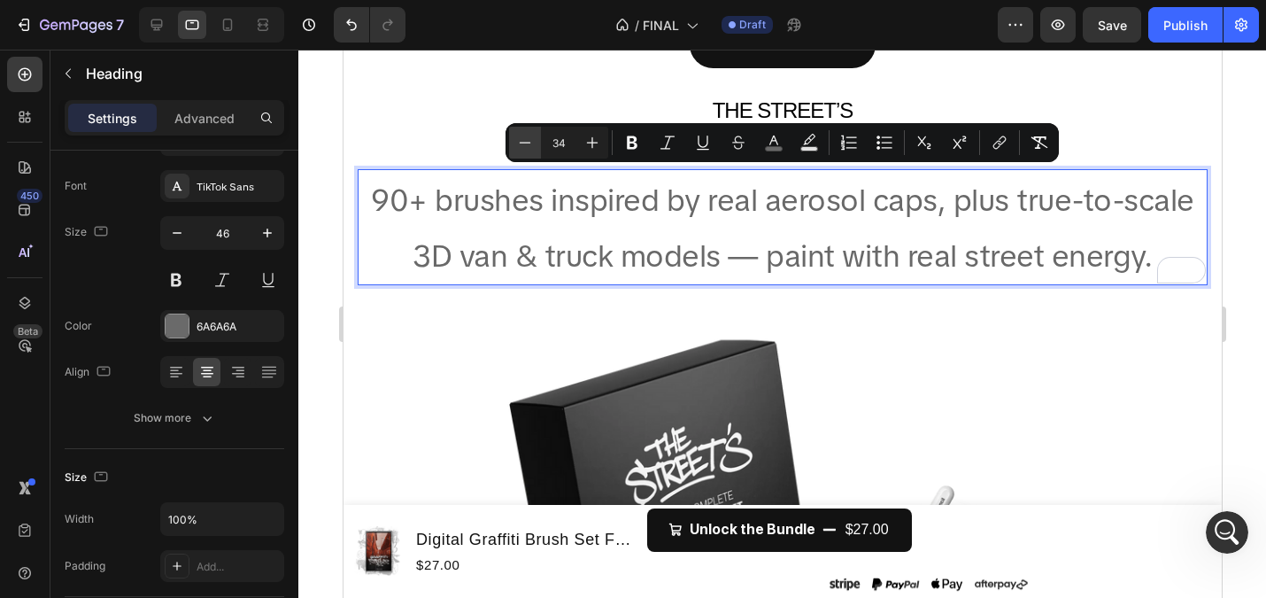
click at [524, 142] on icon "Editor contextual toolbar" at bounding box center [526, 142] width 12 height 1
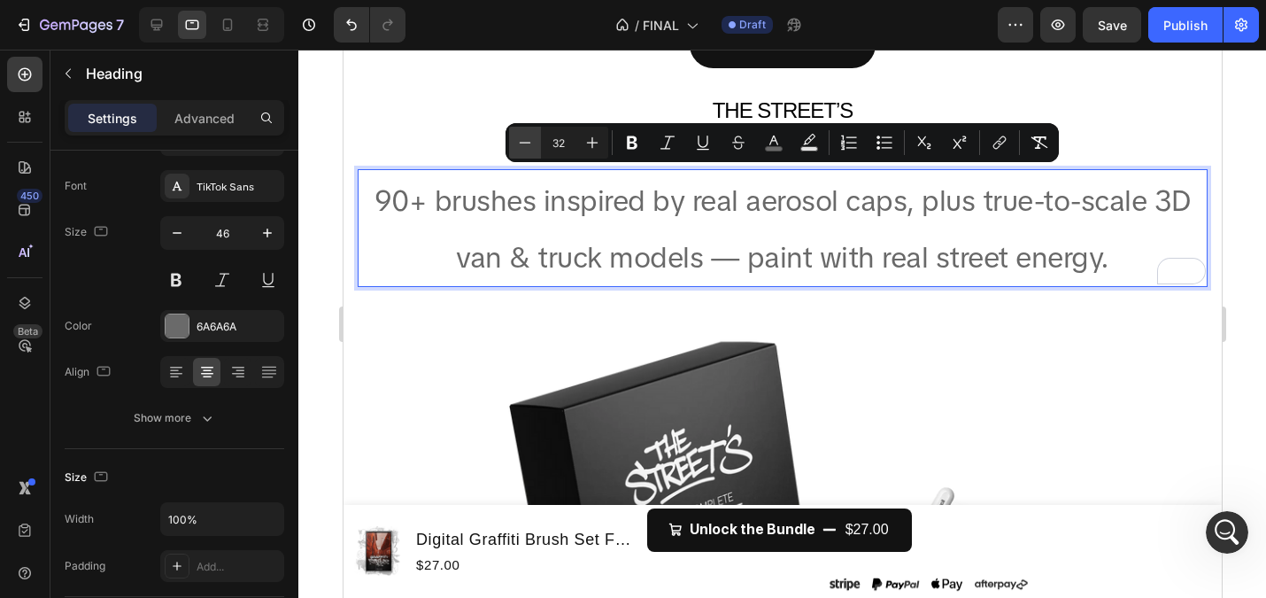
click at [524, 142] on icon "Editor contextual toolbar" at bounding box center [526, 142] width 12 height 1
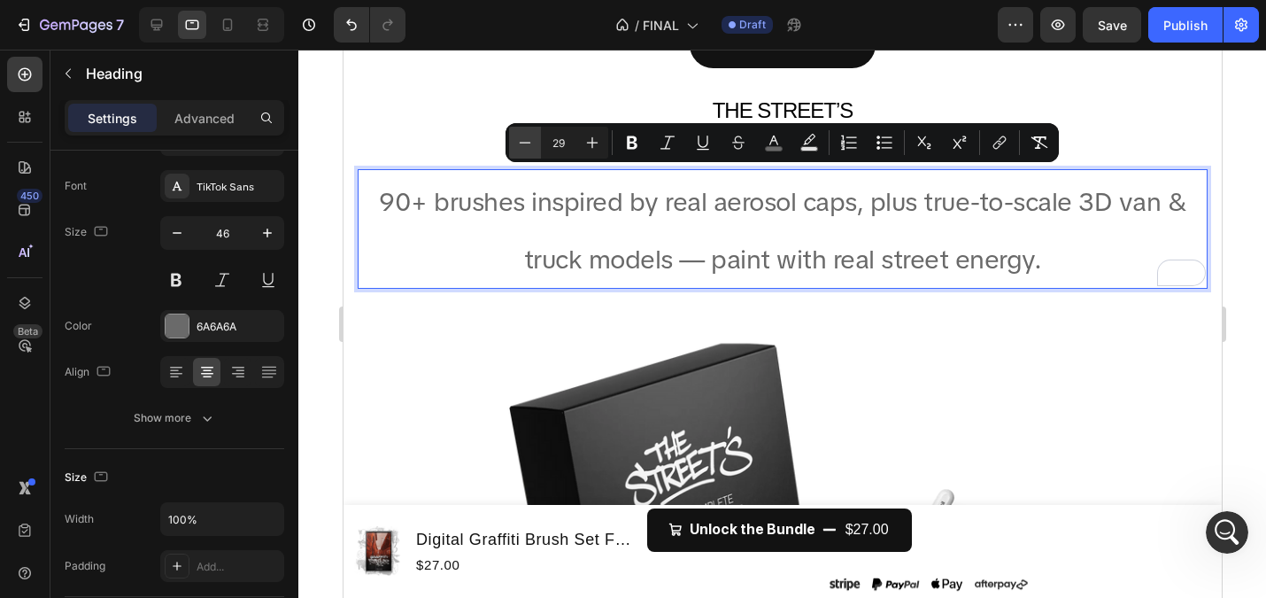
click at [524, 142] on icon "Editor contextual toolbar" at bounding box center [526, 142] width 12 height 1
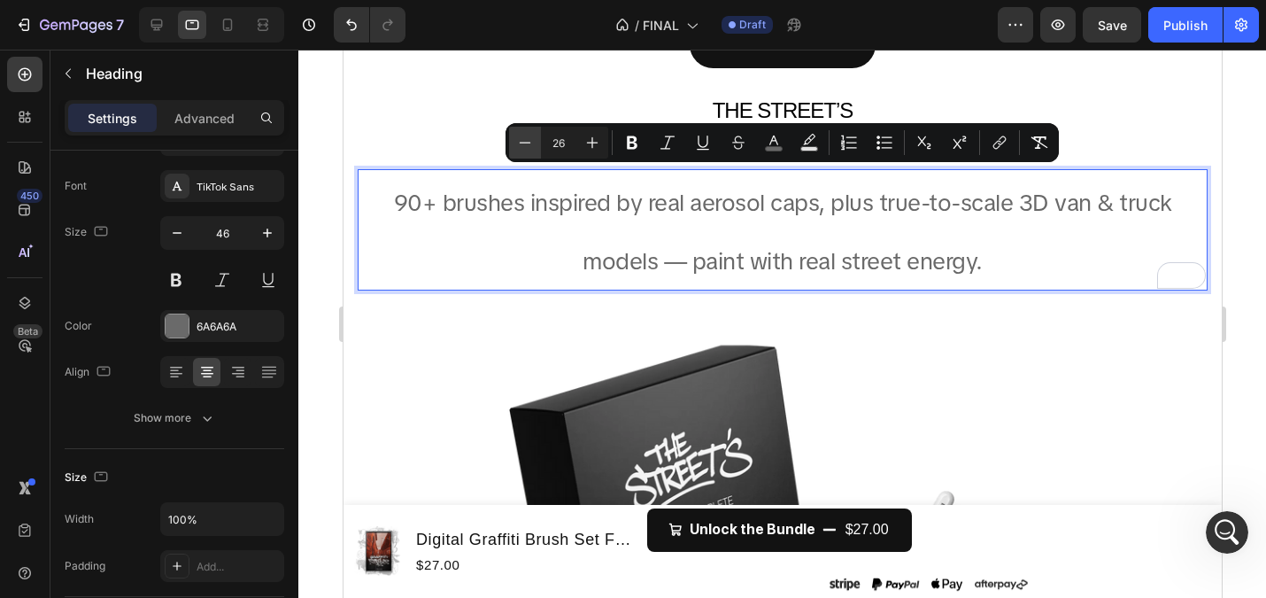
click at [524, 142] on icon "Editor contextual toolbar" at bounding box center [526, 142] width 12 height 1
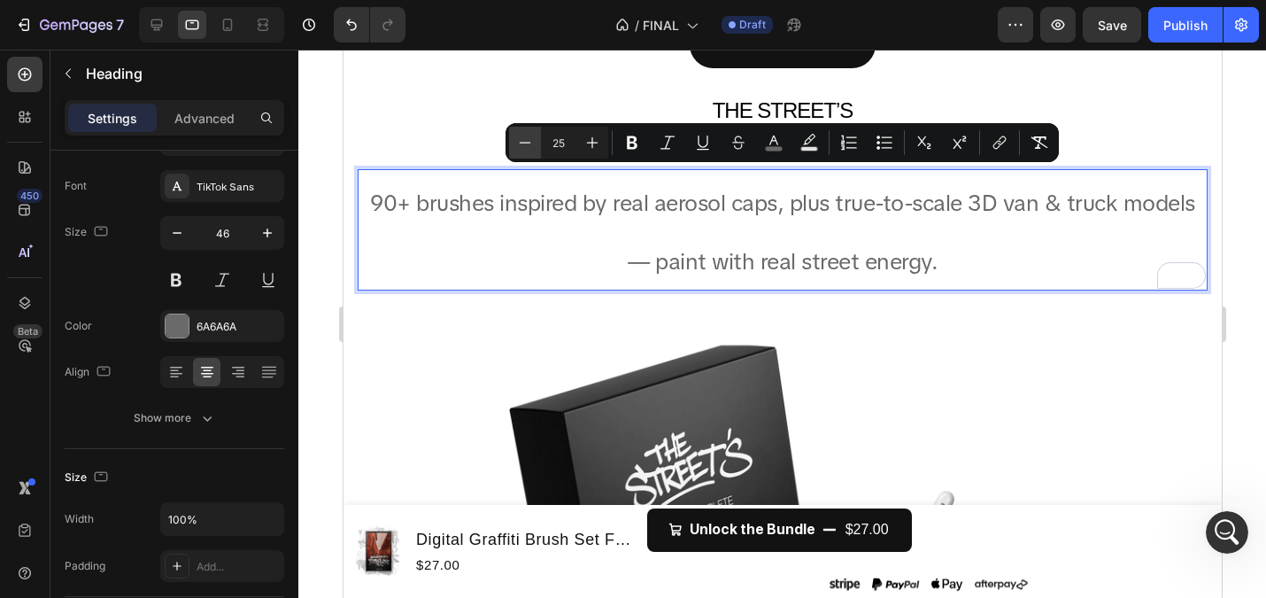
click at [524, 142] on icon "Editor contextual toolbar" at bounding box center [526, 142] width 12 height 1
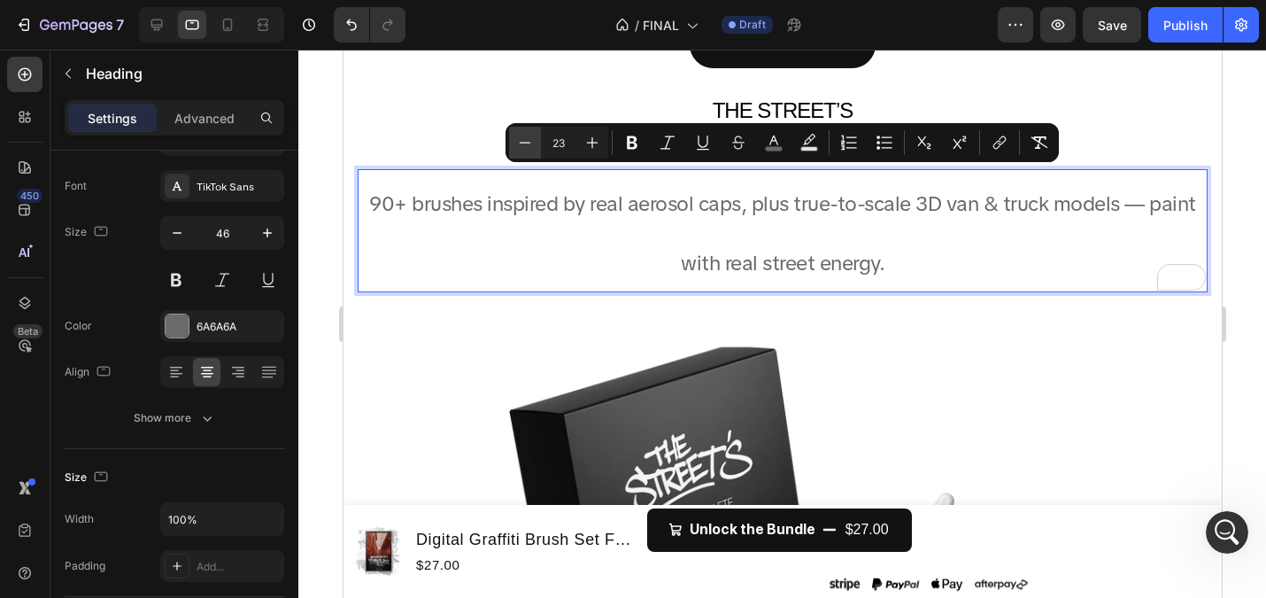
click at [524, 142] on icon "Editor contextual toolbar" at bounding box center [526, 142] width 12 height 1
type input "20"
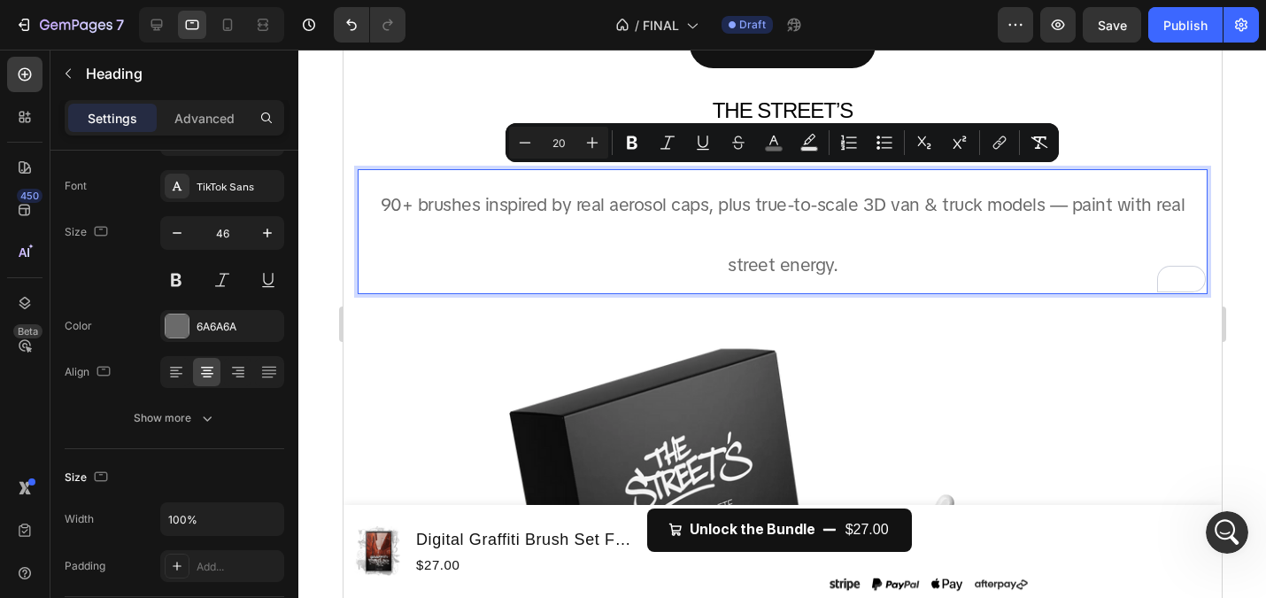
click at [558, 253] on p "90+ brushes inspired by real aerosol caps, plus true-to-scale 3D van & truck mo…" at bounding box center [782, 232] width 847 height 122
click at [747, 238] on p "90+ brushes inspired by real aerosol caps, plus true-to-scale 3D van & truck mo…" at bounding box center [782, 232] width 847 height 122
click at [910, 253] on p "90+ brushes inspired by real aerosol caps, plus true-to-scale 3D van & truck mo…" at bounding box center [782, 232] width 847 height 122
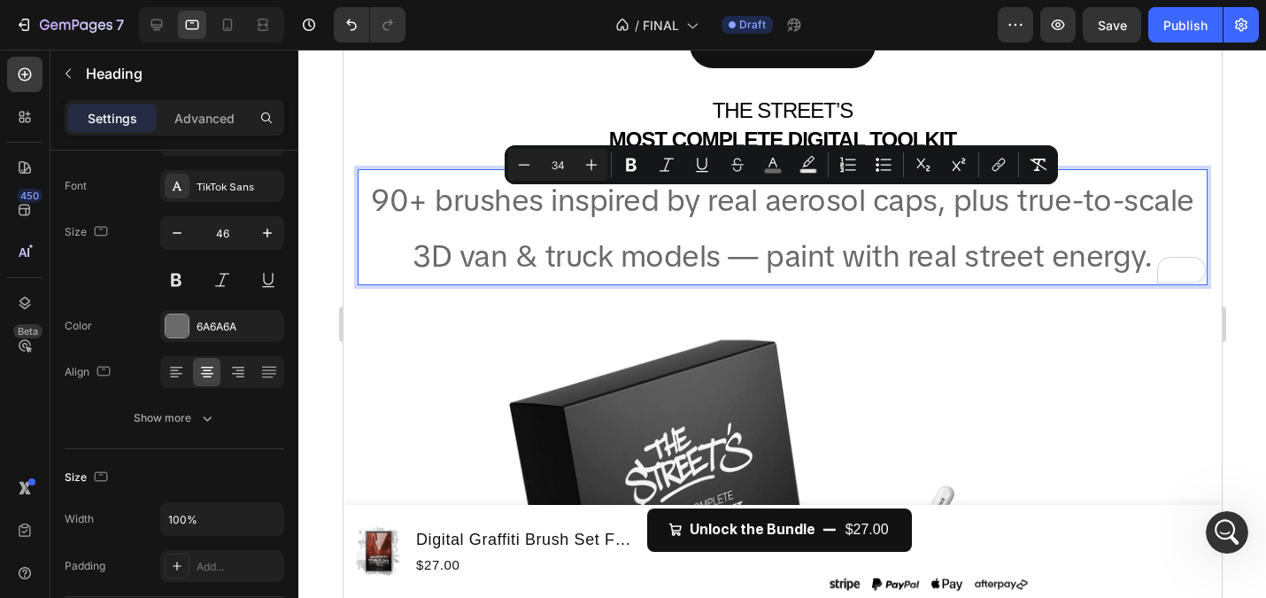
type input "35"
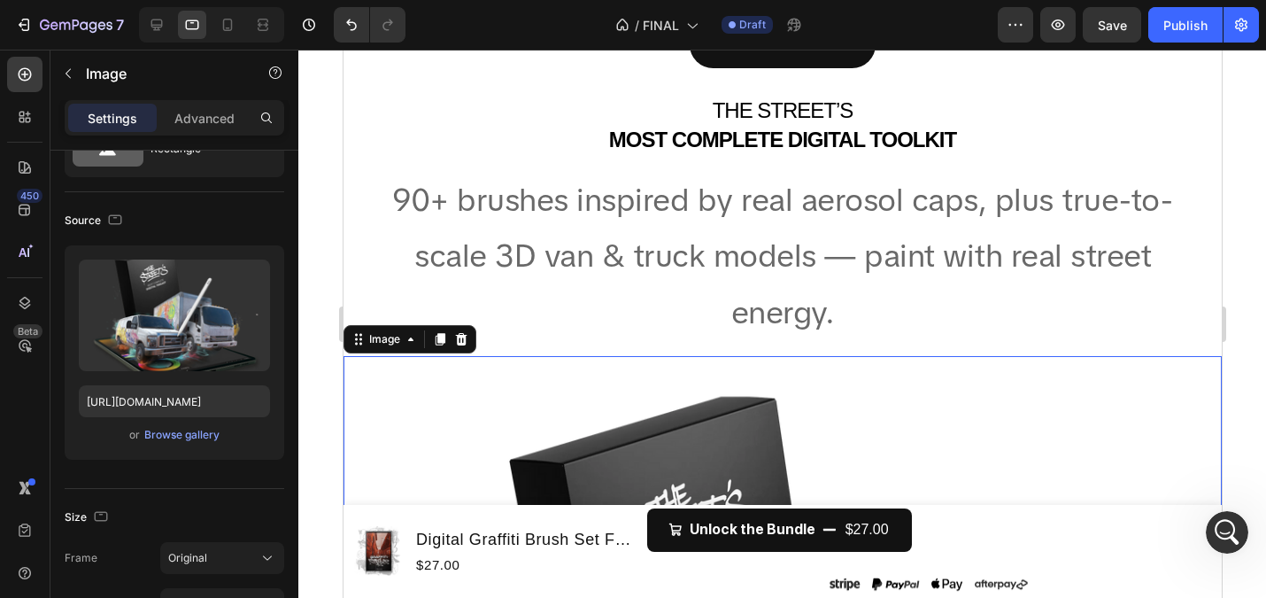
scroll to position [0, 0]
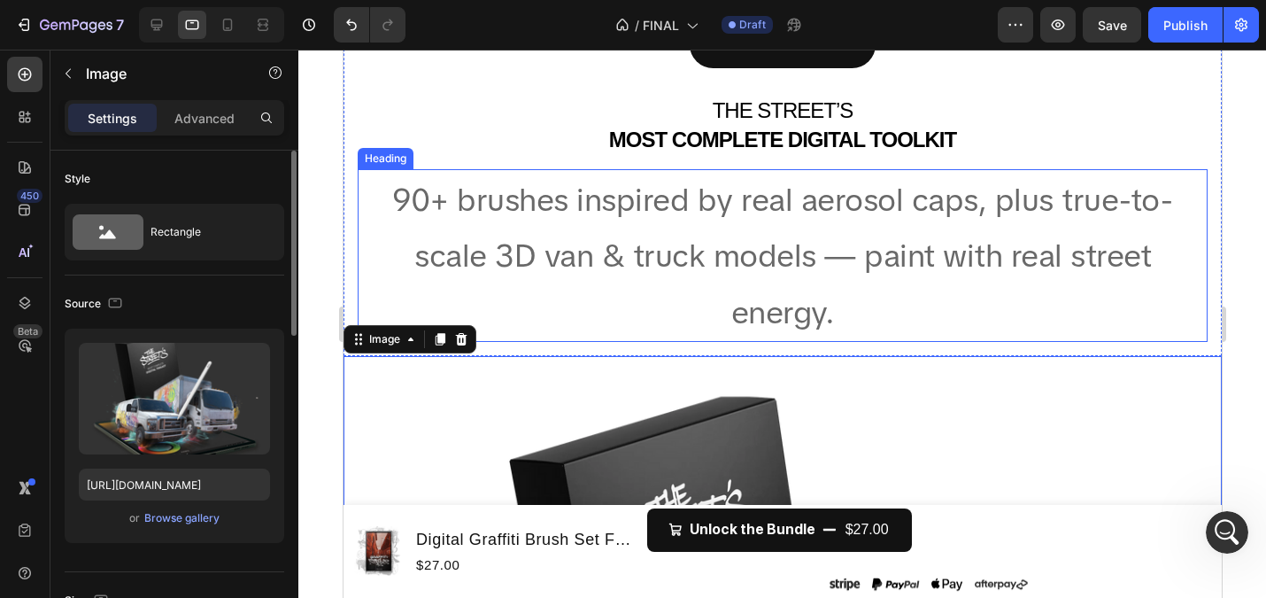
click at [689, 259] on span "90+ brushes inspired by real aerosol caps, plus true-to-scale 3D van & truck mo…" at bounding box center [781, 257] width 781 height 154
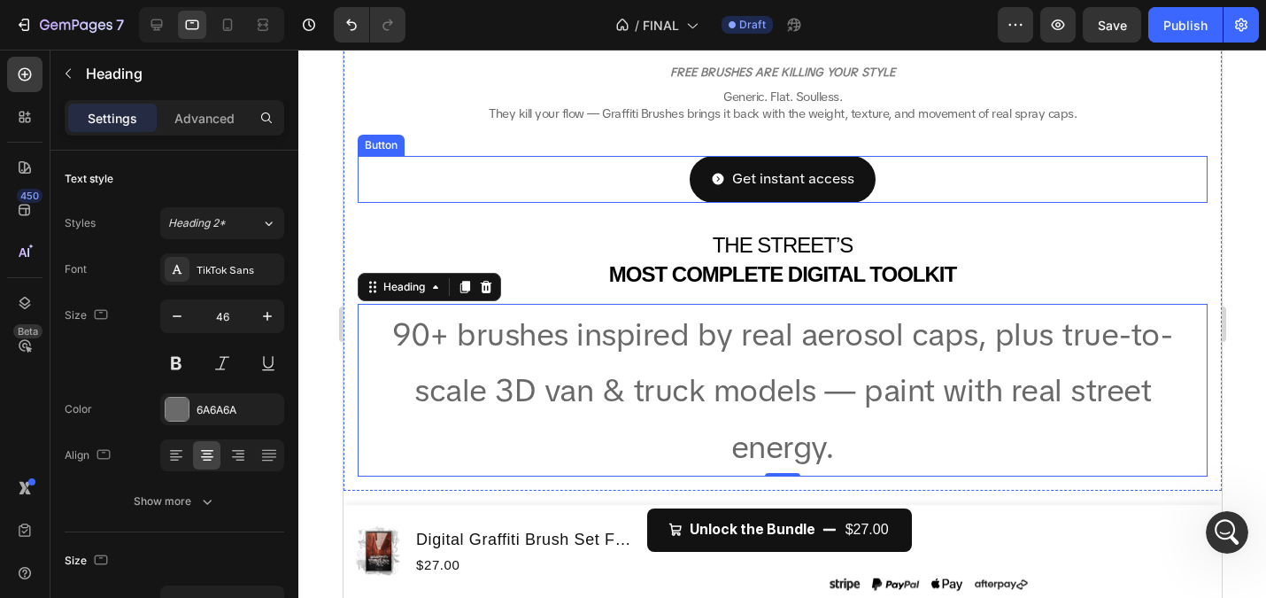
scroll to position [447, 0]
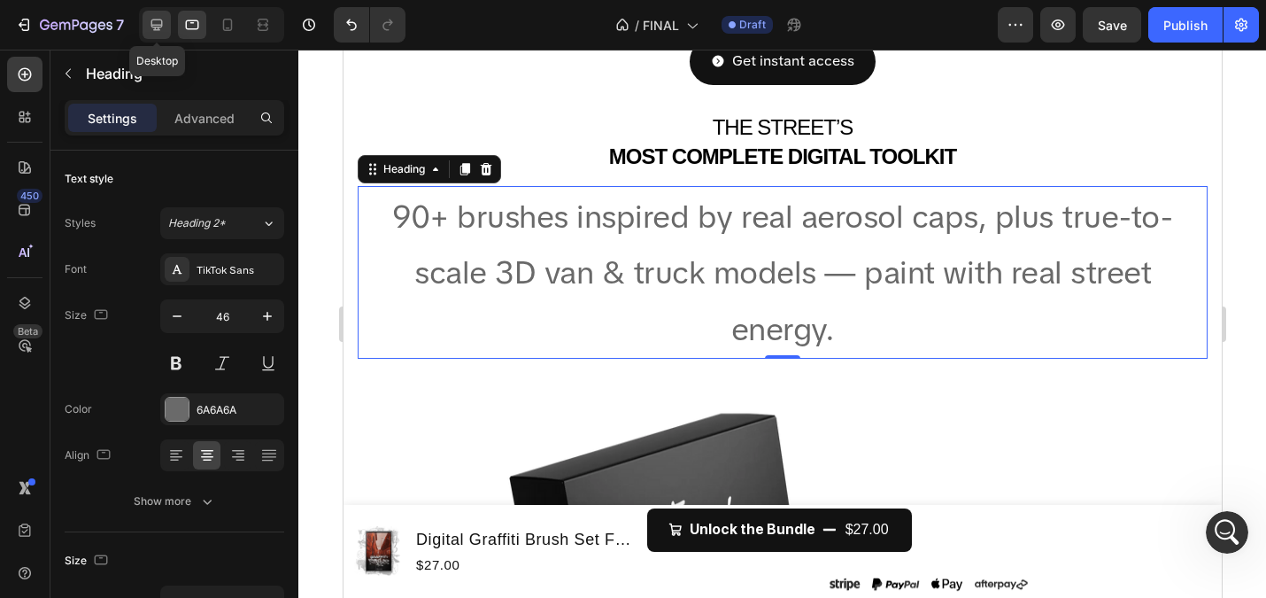
click at [164, 16] on icon at bounding box center [157, 25] width 18 height 18
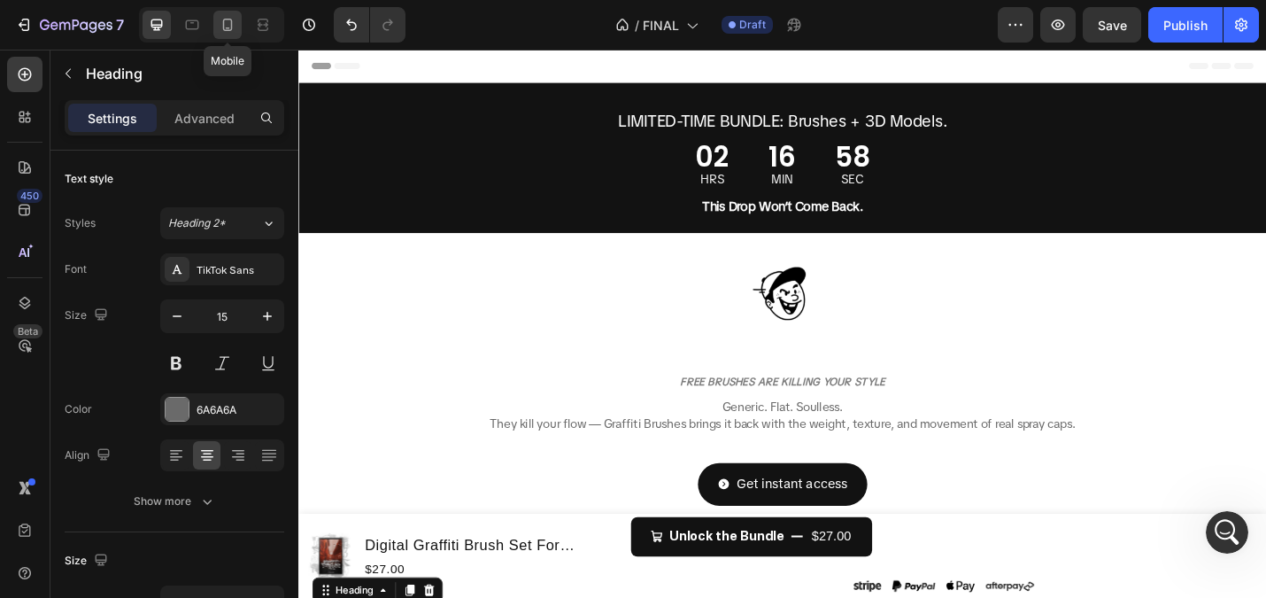
click at [214, 20] on div at bounding box center [227, 25] width 28 height 28
type input "13"
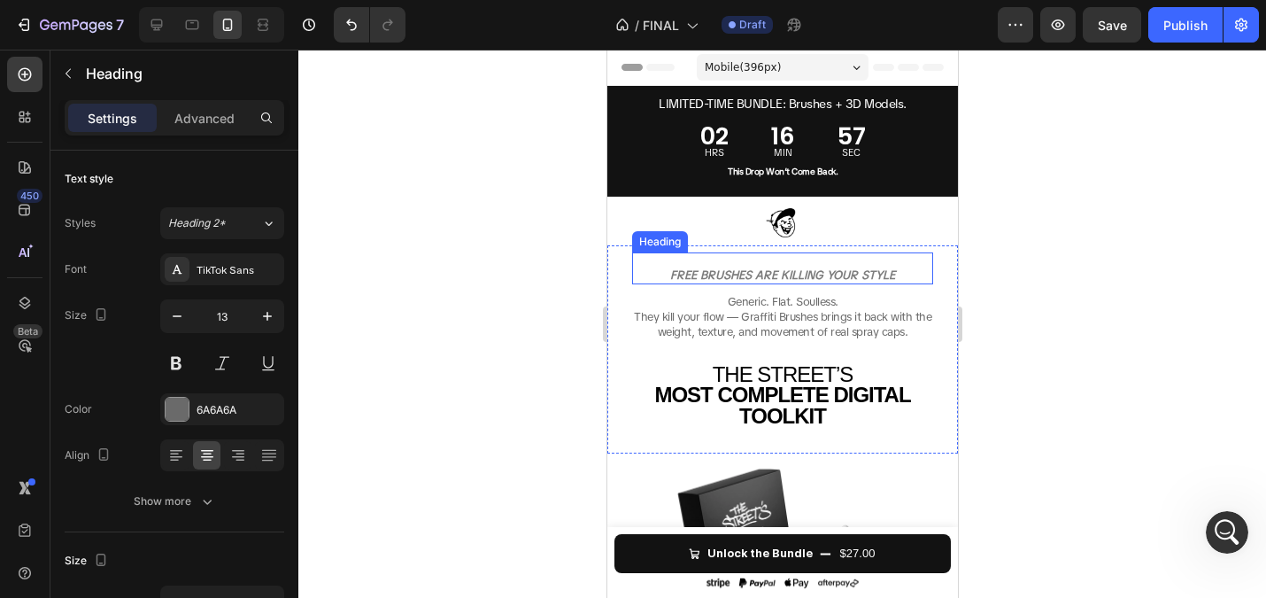
scroll to position [11, 0]
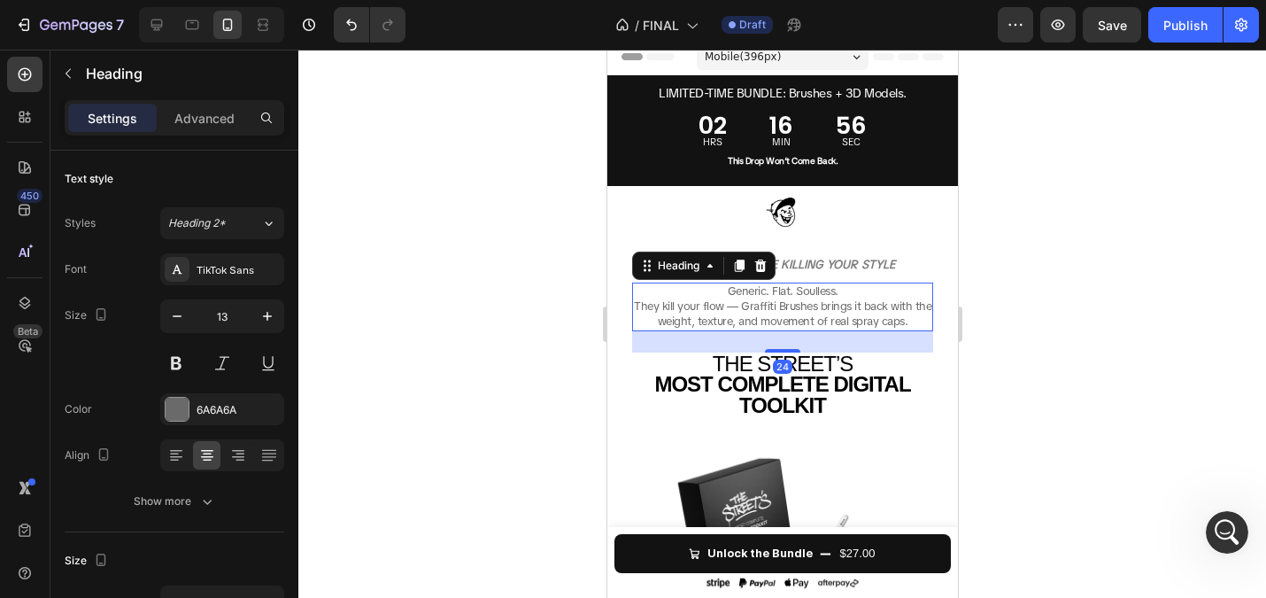
click at [754, 314] on span "They kill your flow — Graffiti Brushes brings it back with the weight, texture,…" at bounding box center [782, 313] width 298 height 30
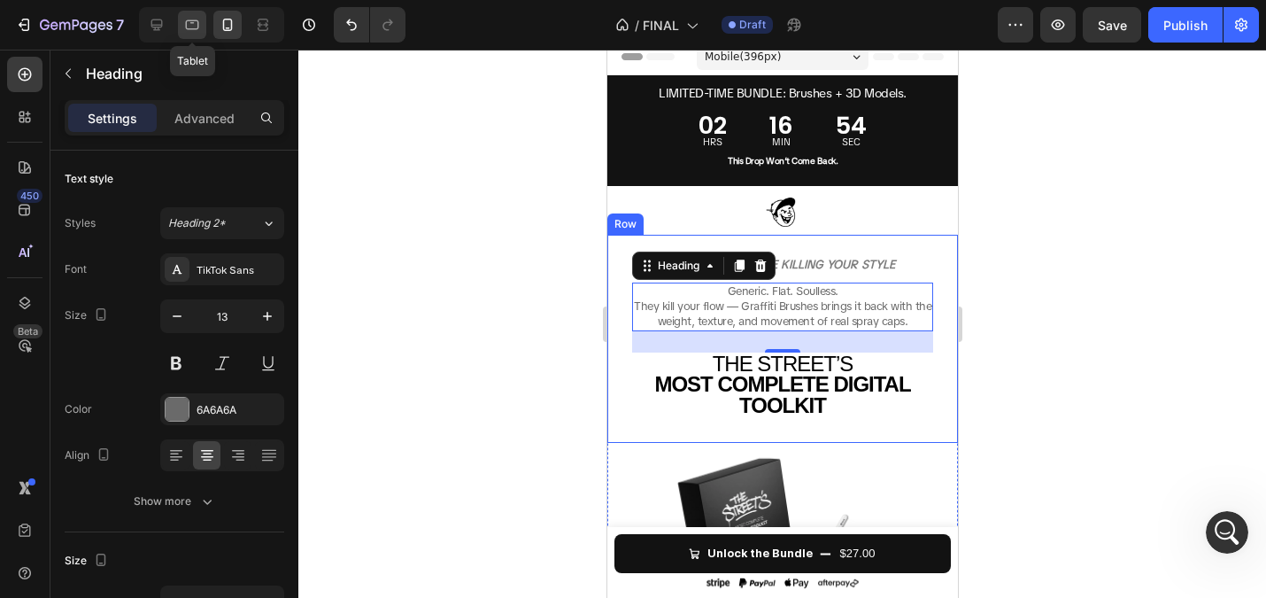
click at [187, 19] on icon at bounding box center [192, 25] width 18 height 18
type input "14"
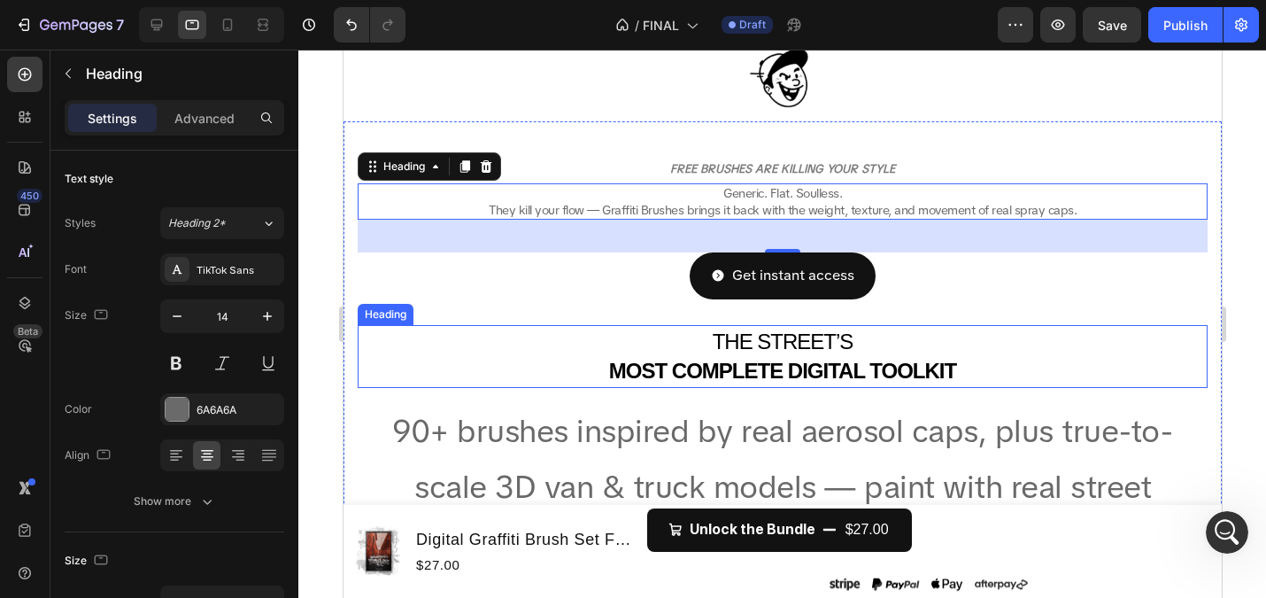
scroll to position [306, 0]
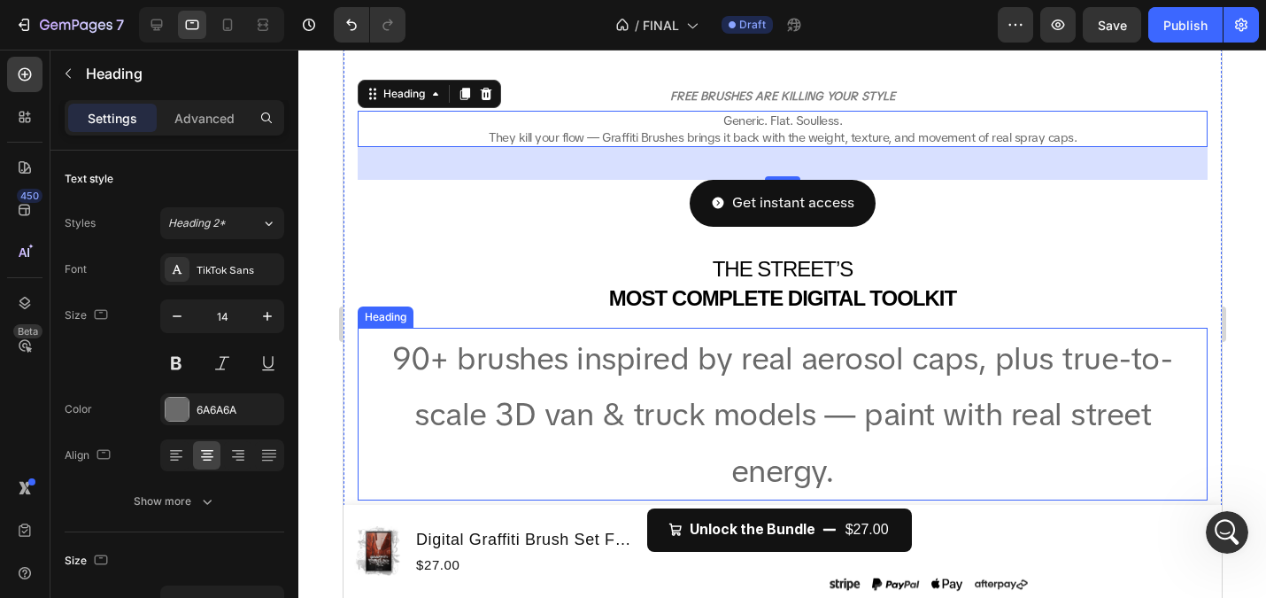
click at [778, 369] on span "90+ brushes inspired by real aerosol caps, plus true-to-scale 3D van & truck mo…" at bounding box center [781, 415] width 781 height 154
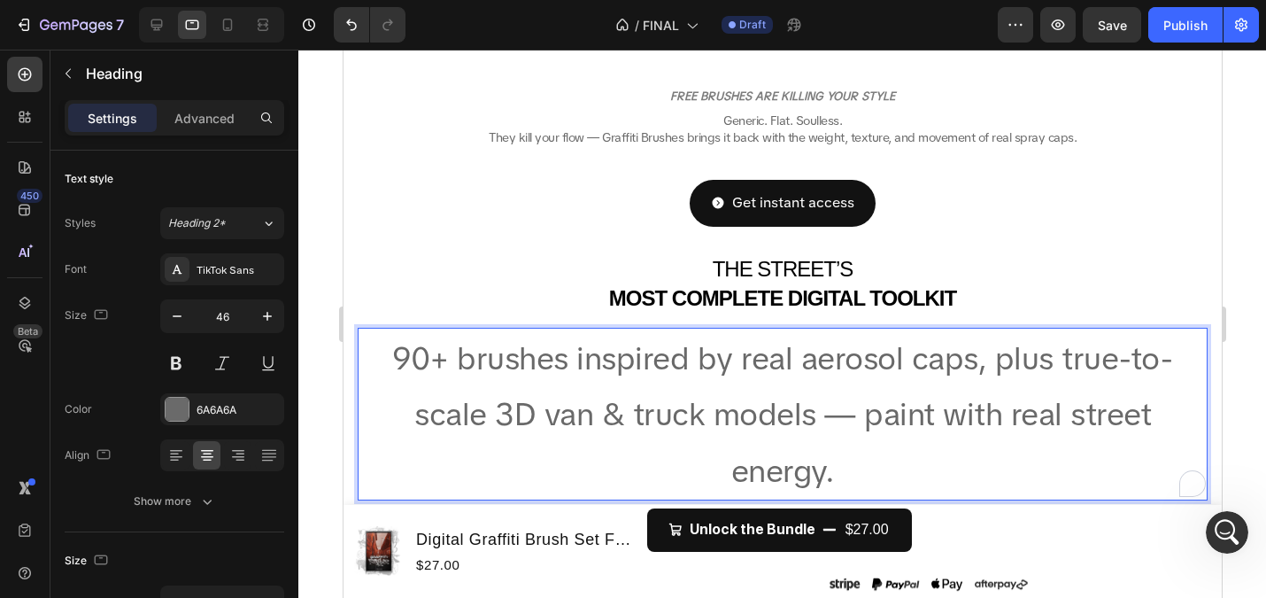
drag, startPoint x: 872, startPoint y: 465, endPoint x: 338, endPoint y: 306, distance: 557.0
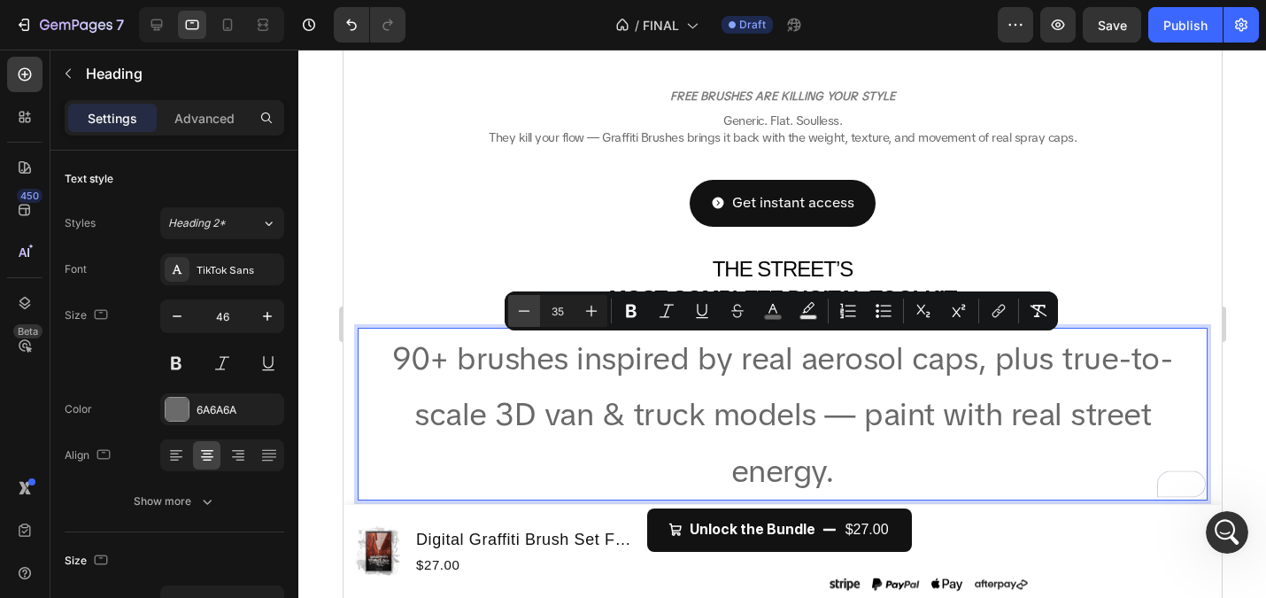
click at [522, 306] on icon "Editor contextual toolbar" at bounding box center [524, 311] width 18 height 18
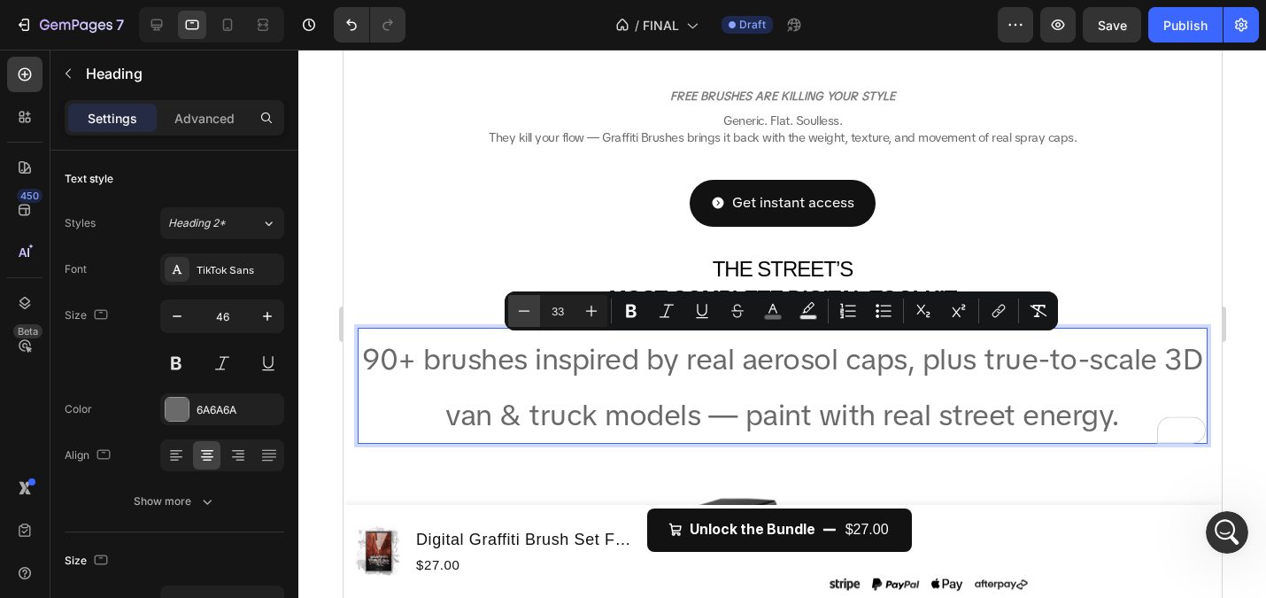
click at [522, 306] on icon "Editor contextual toolbar" at bounding box center [524, 311] width 18 height 18
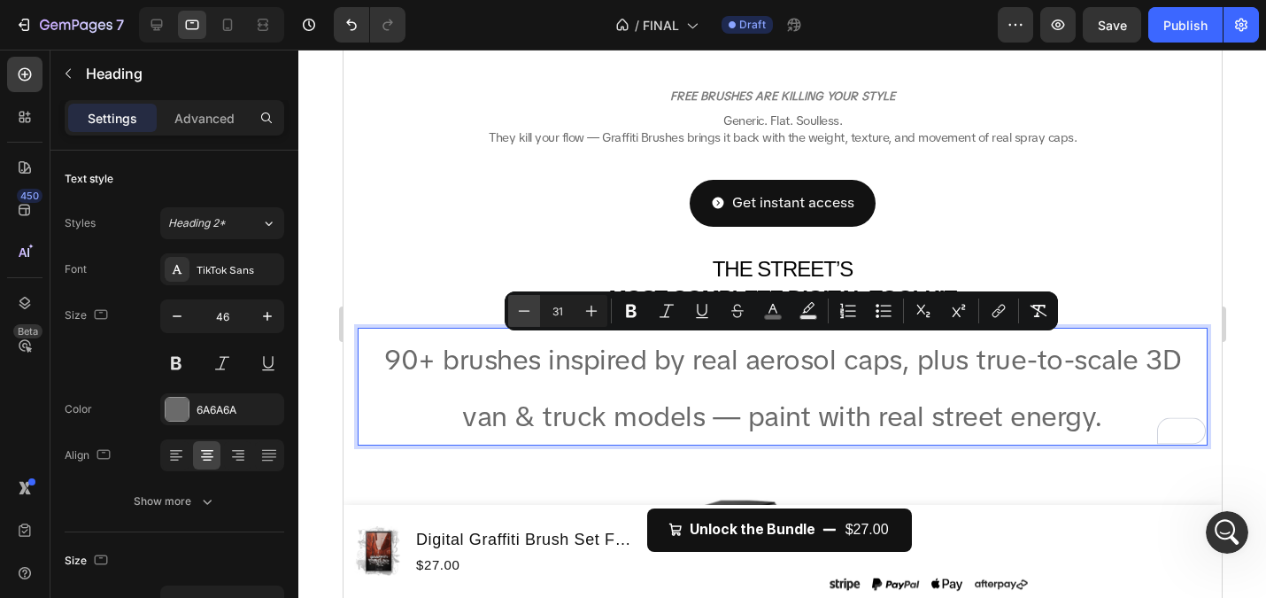
click at [522, 306] on icon "Editor contextual toolbar" at bounding box center [524, 311] width 18 height 18
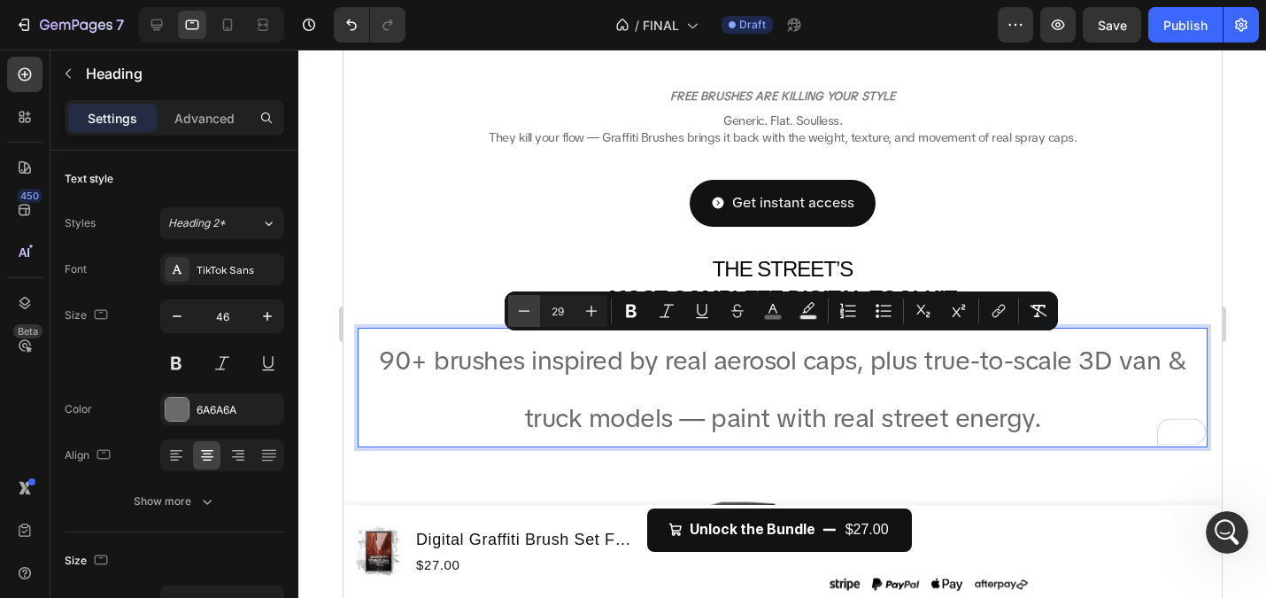
click at [522, 306] on icon "Editor contextual toolbar" at bounding box center [524, 311] width 18 height 18
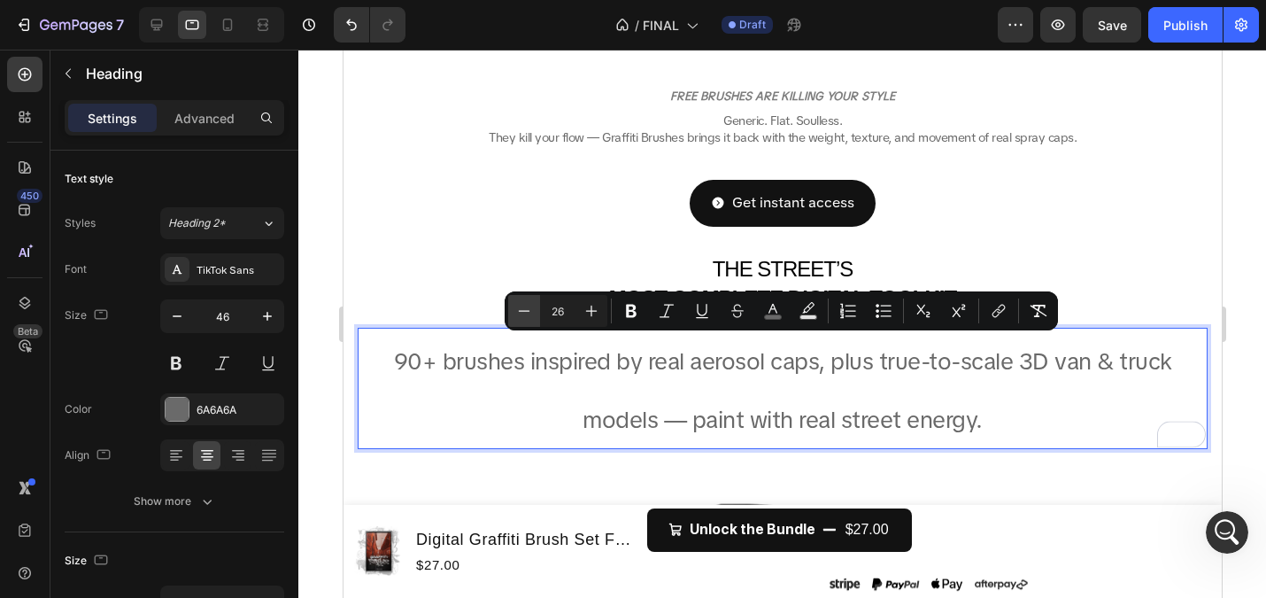
click at [522, 306] on icon "Editor contextual toolbar" at bounding box center [524, 311] width 18 height 18
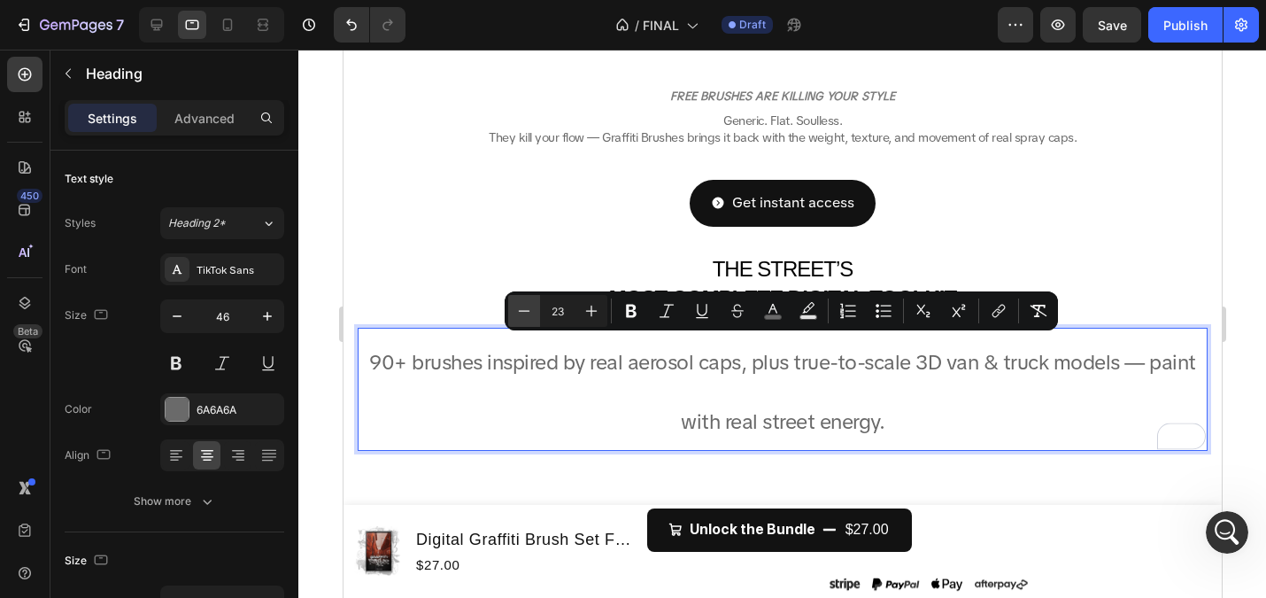
click at [522, 306] on icon "Editor contextual toolbar" at bounding box center [524, 311] width 18 height 18
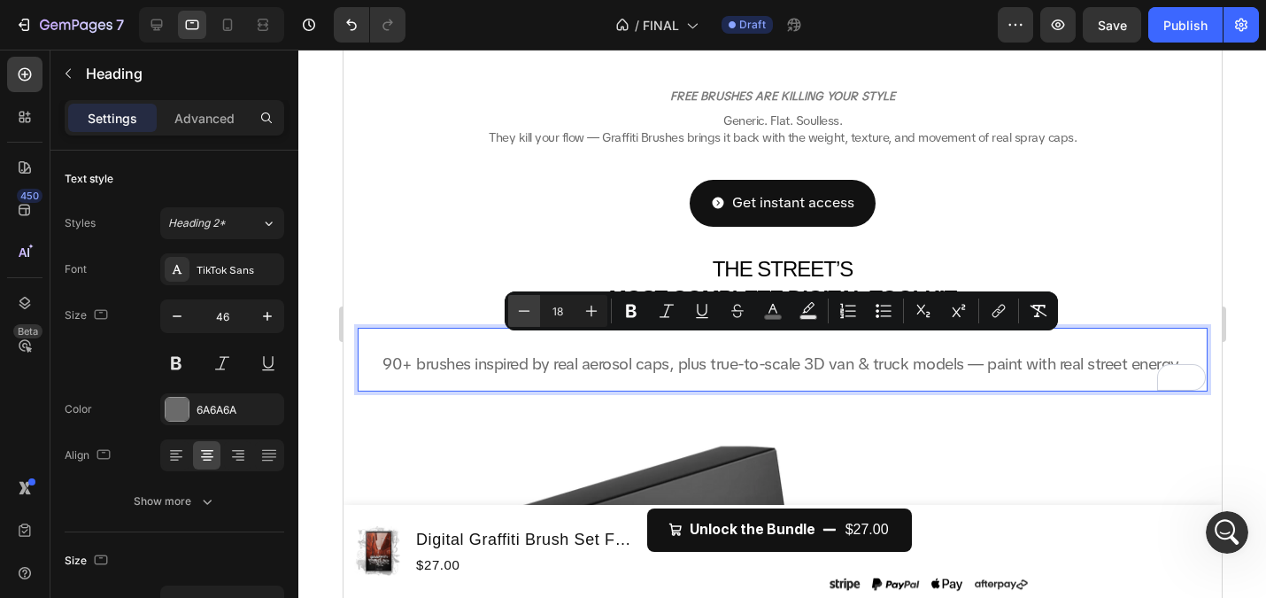
click at [522, 306] on icon "Editor contextual toolbar" at bounding box center [524, 311] width 18 height 18
type input "16"
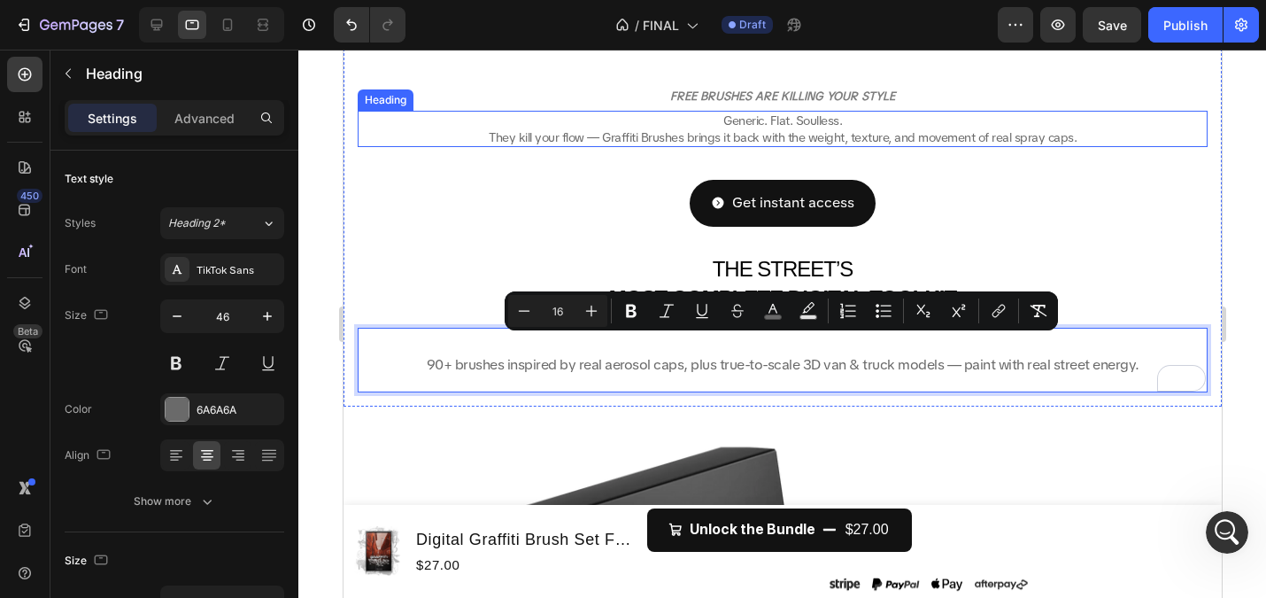
click at [624, 132] on span "They kill your flow — Graffiti Brushes brings it back with the weight, texture,…" at bounding box center [782, 137] width 588 height 16
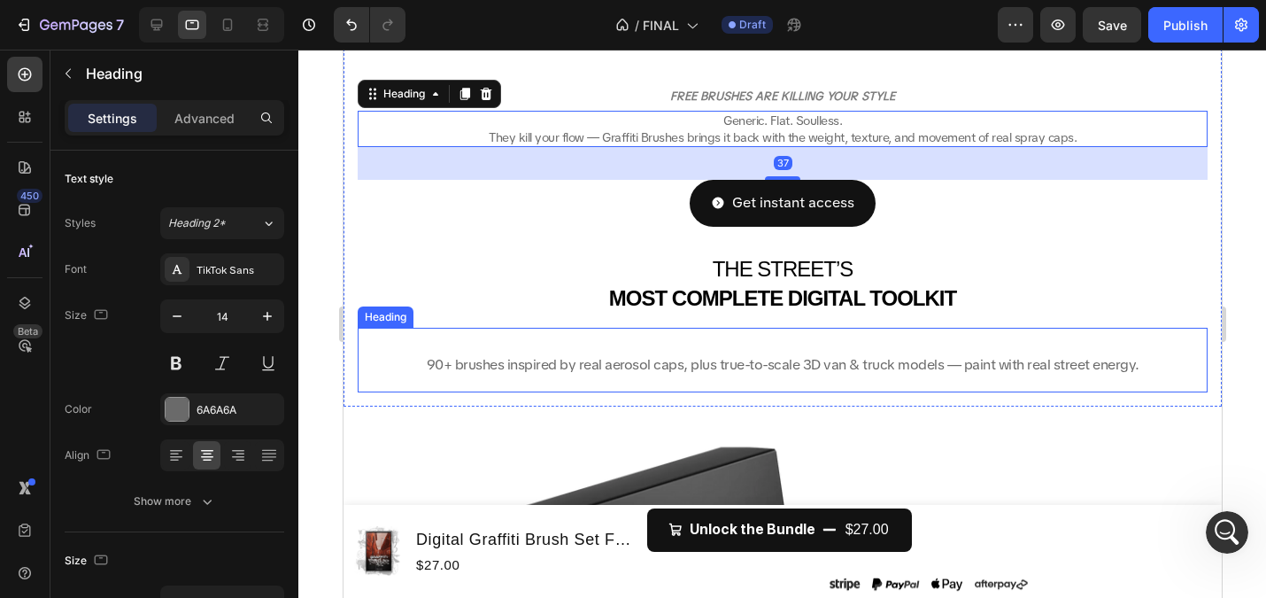
click at [646, 366] on span "90+ brushes inspired by real aerosol caps, plus true-to-scale 3D van & truck mo…" at bounding box center [782, 364] width 713 height 19
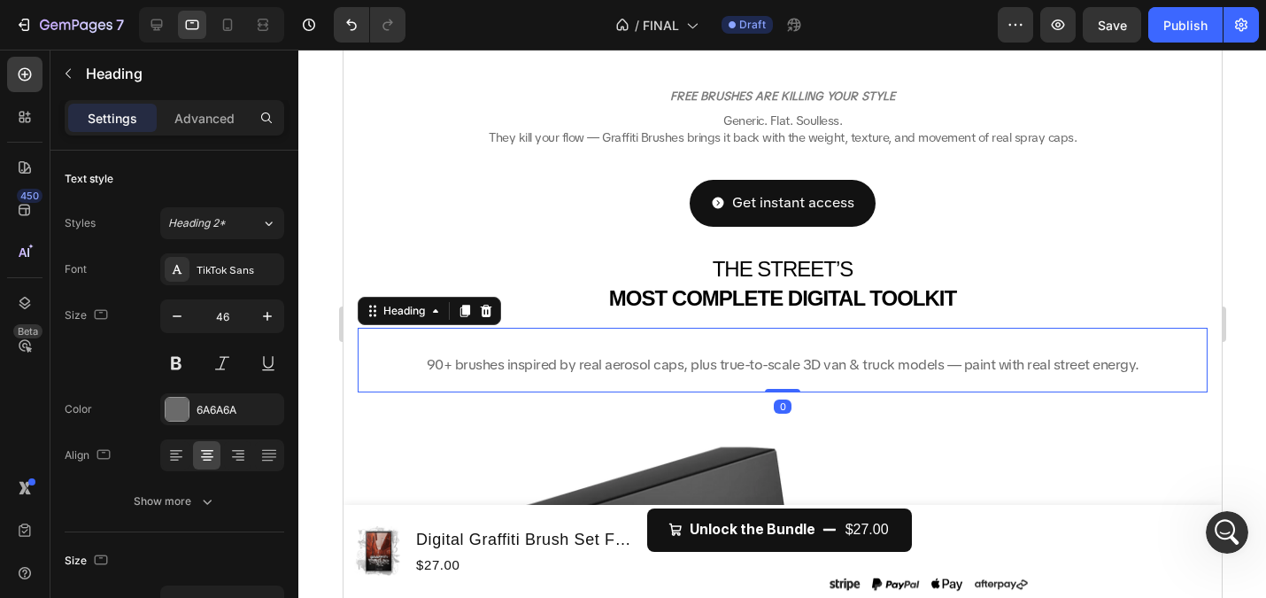
click at [646, 366] on span "90+ brushes inspired by real aerosol caps, plus true-to-scale 3D van & truck mo…" at bounding box center [782, 364] width 713 height 19
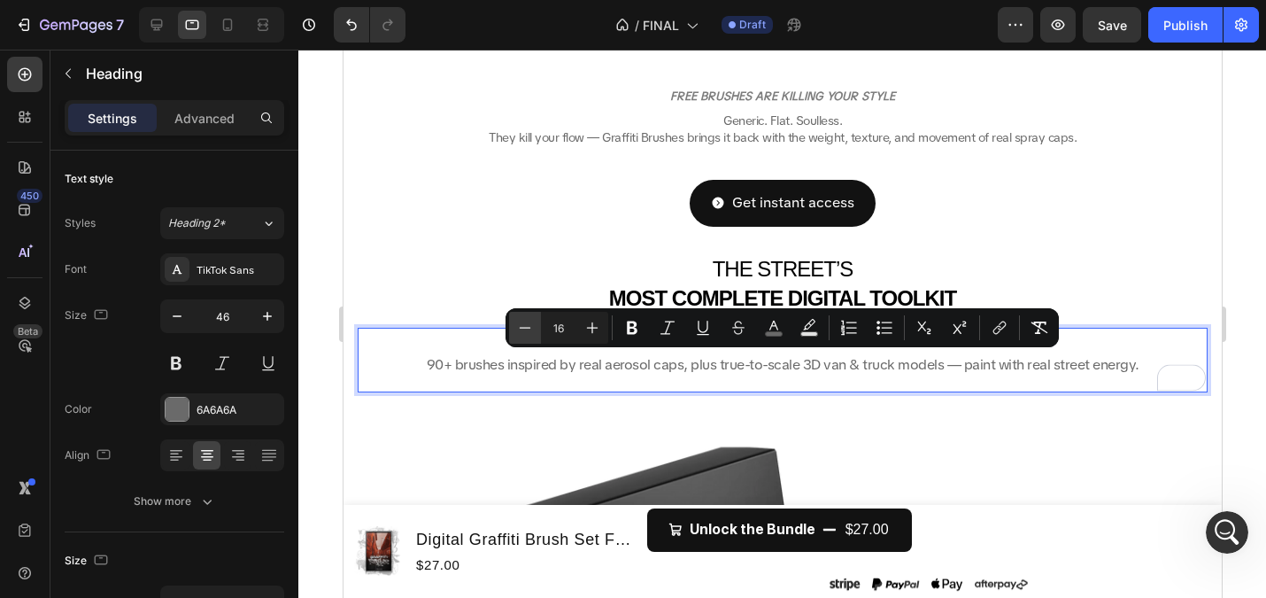
click at [533, 324] on icon "Editor contextual toolbar" at bounding box center [525, 328] width 18 height 18
type input "14"
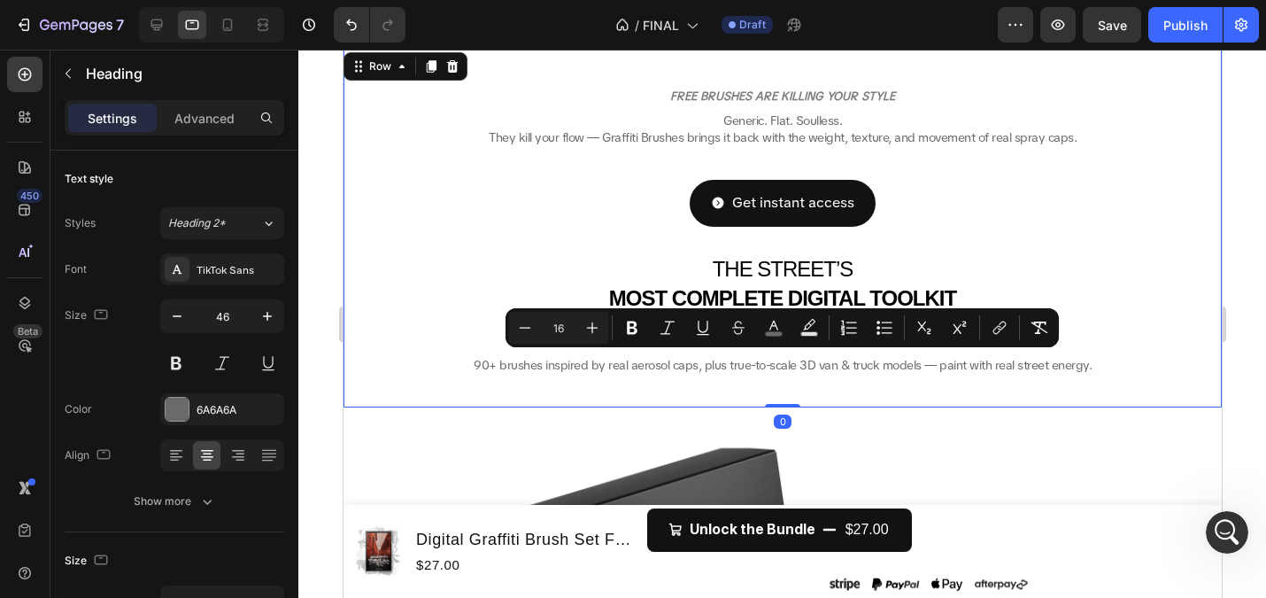
click at [445, 394] on div "FREE BRUSHES ARE KILLING YOUR STYLE Heading ⁠⁠⁠⁠⁠⁠⁠ Generic. Flat. Soulless. Th…" at bounding box center [782, 229] width 878 height 360
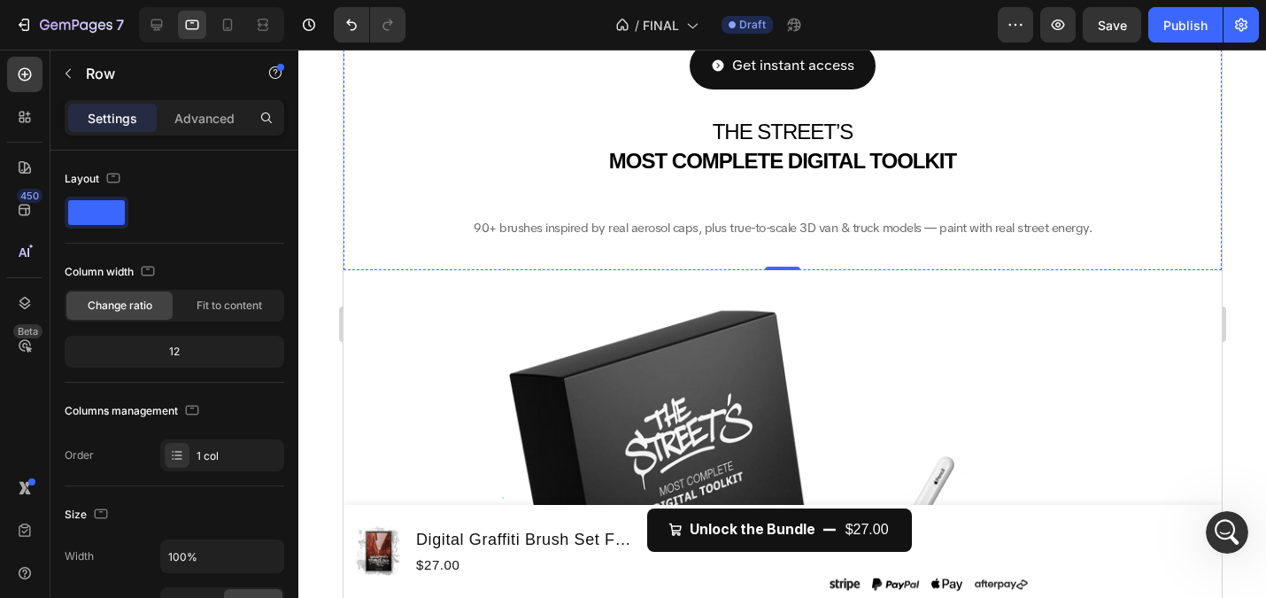
scroll to position [444, 0]
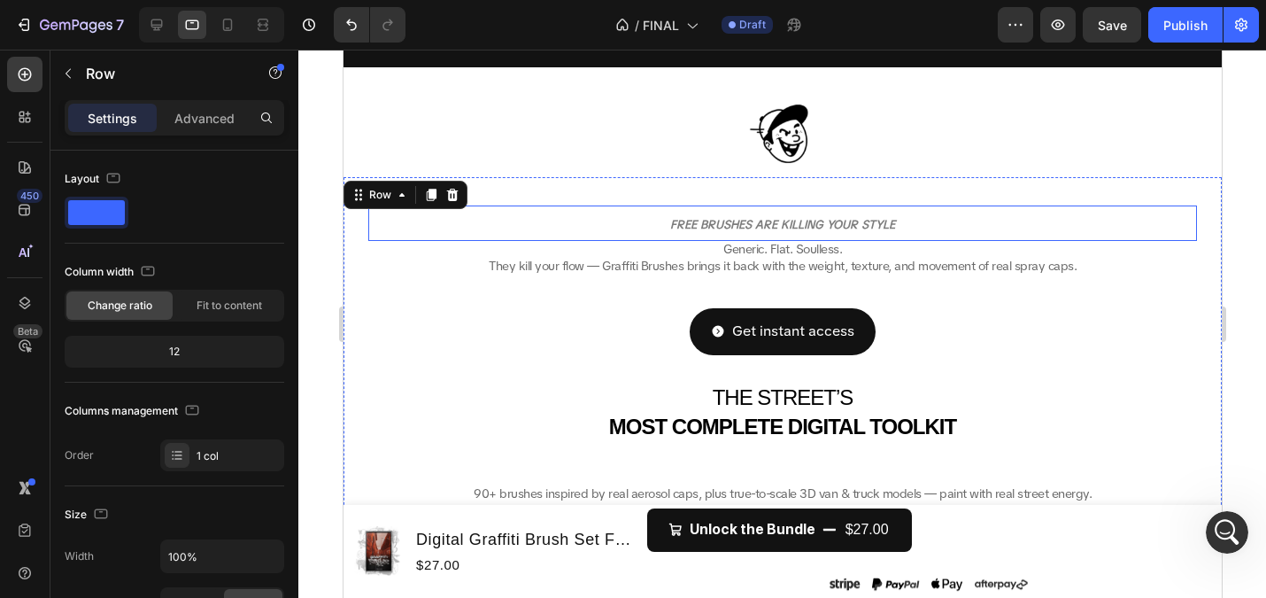
scroll to position [179, 0]
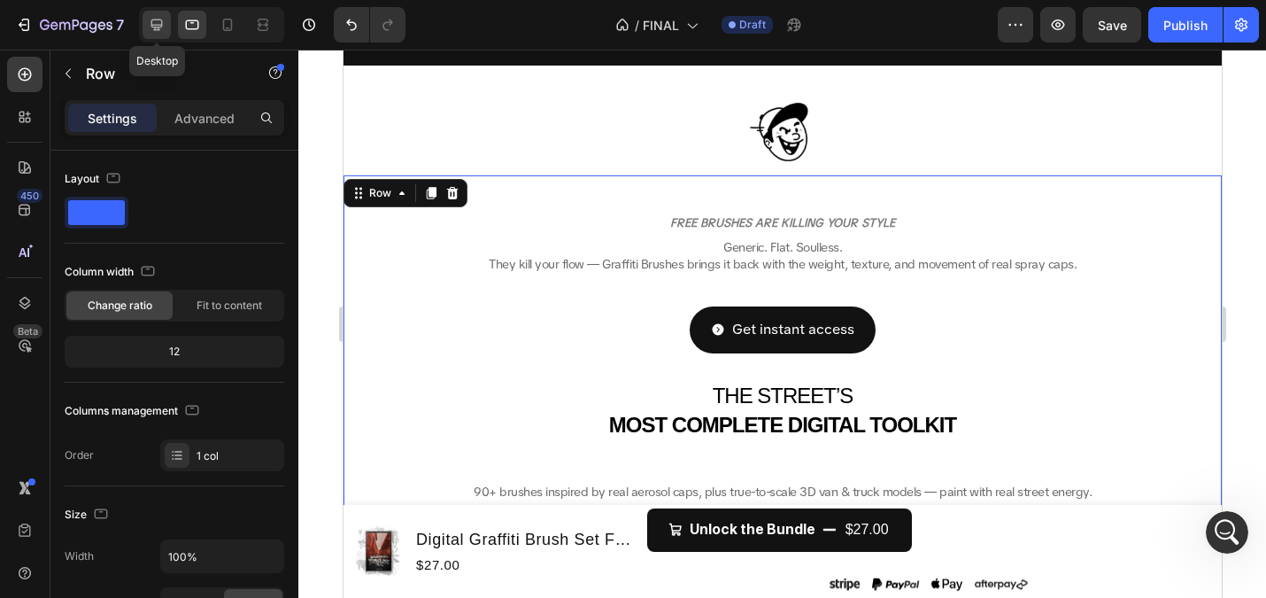
click at [158, 23] on icon at bounding box center [157, 25] width 18 height 18
type input "1200"
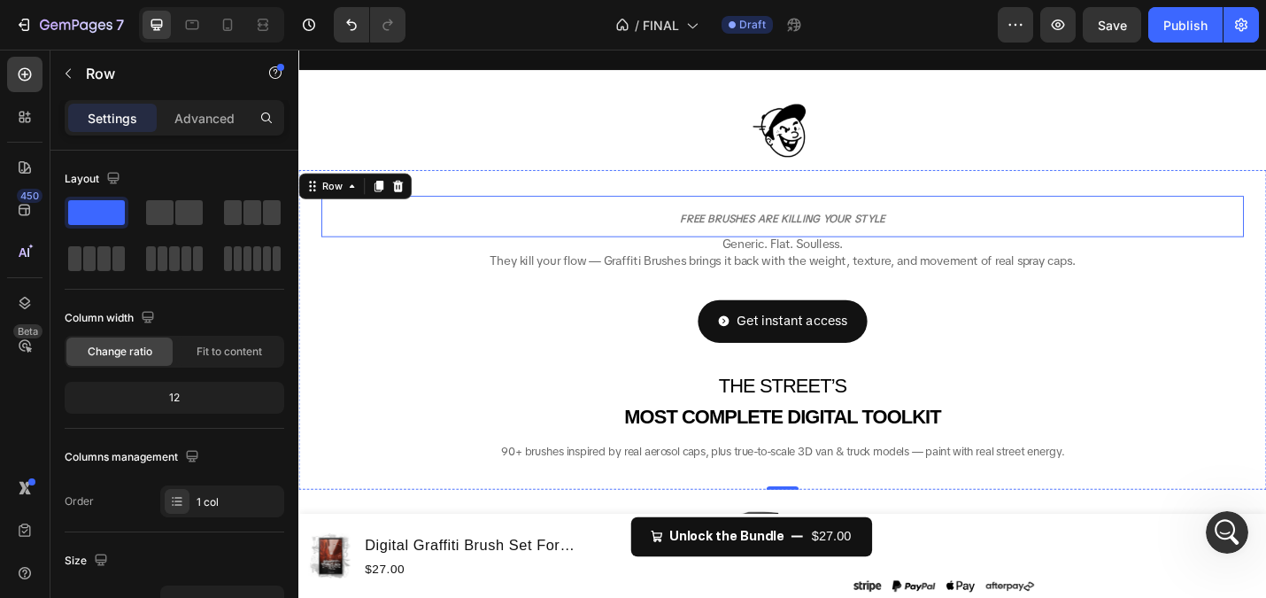
scroll to position [276, 0]
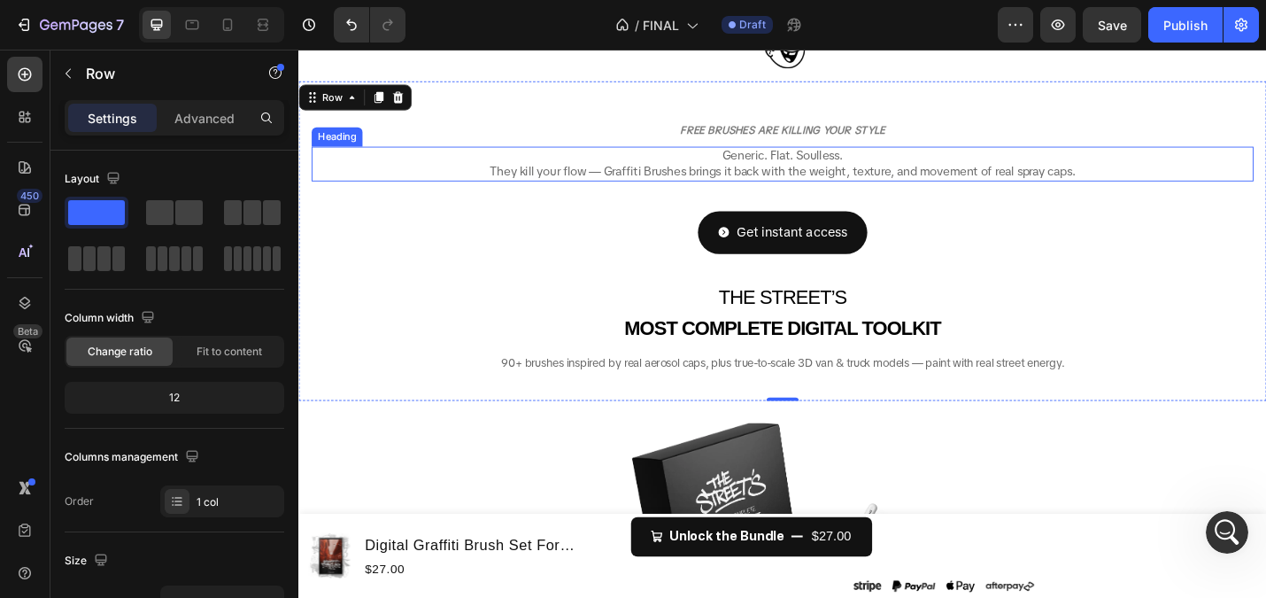
click at [790, 178] on span "They kill your flow — Graffiti Brushes brings it back with the weight, texture,…" at bounding box center [829, 183] width 643 height 18
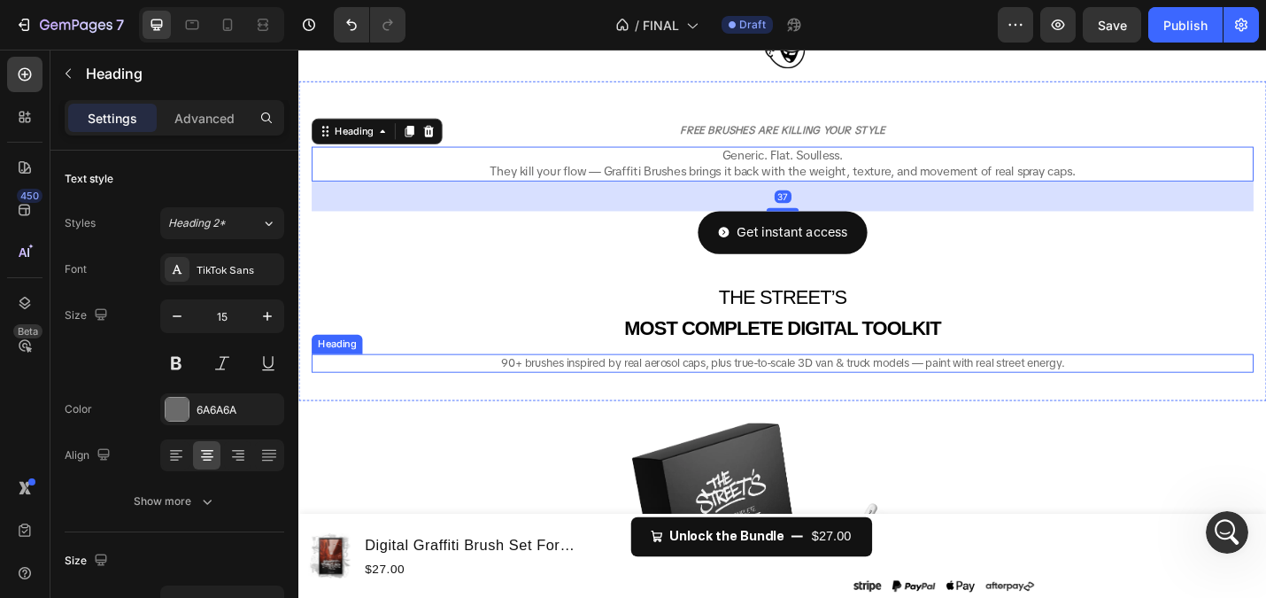
click at [636, 397] on span "90+ brushes inspired by real aerosol caps, plus true-to-scale 3D van & truck mo…" at bounding box center [830, 393] width 618 height 16
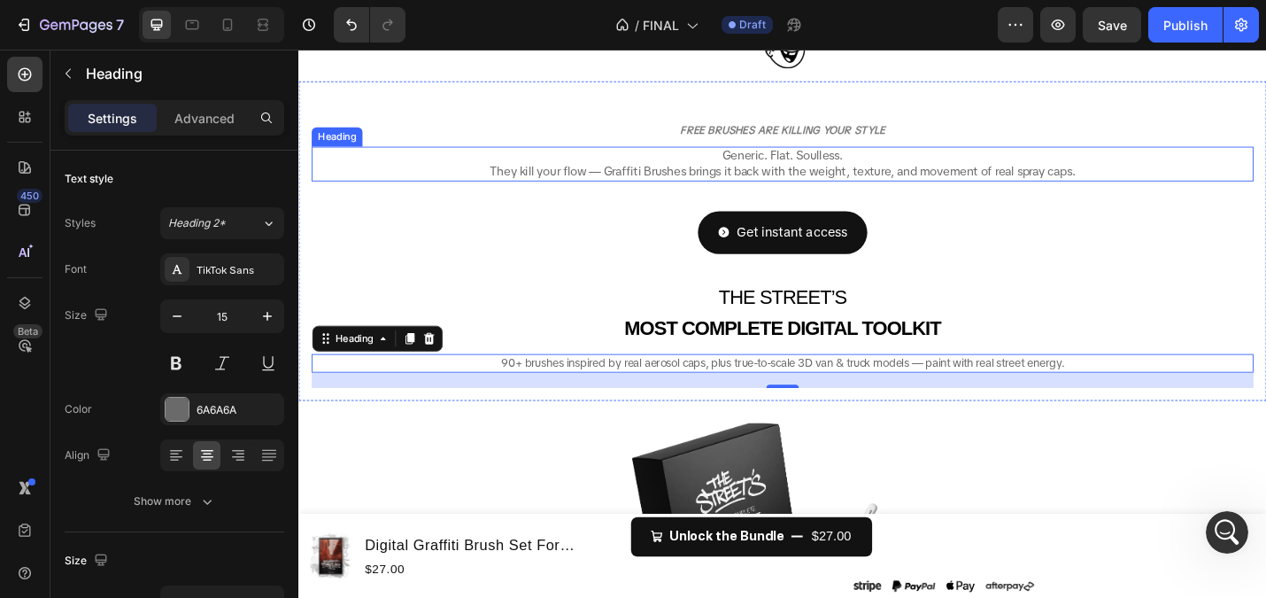
click at [530, 190] on span "They kill your flow — Graffiti Brushes brings it back with the weight, texture,…" at bounding box center [829, 183] width 643 height 18
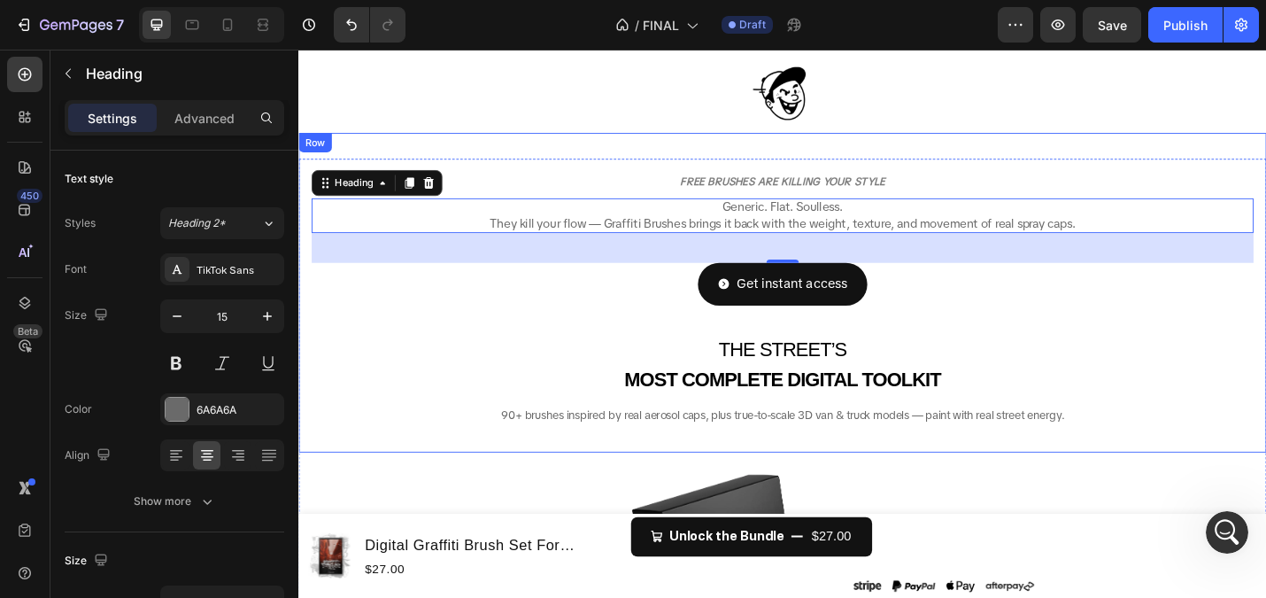
scroll to position [202, 0]
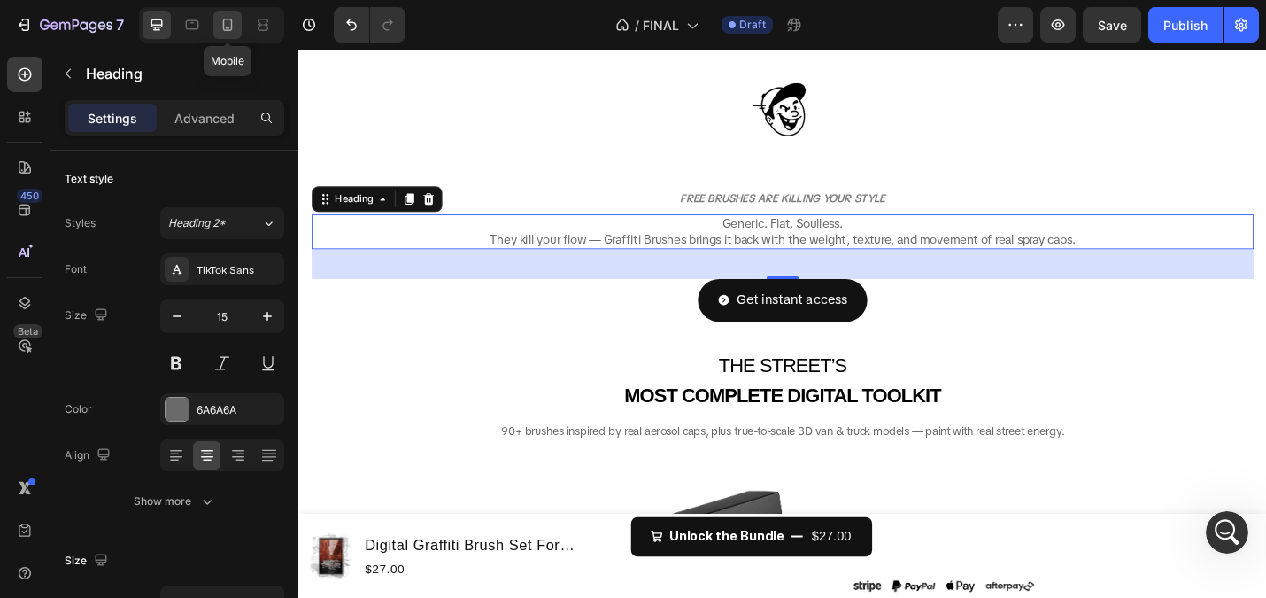
click at [220, 26] on icon at bounding box center [228, 25] width 18 height 18
type input "13"
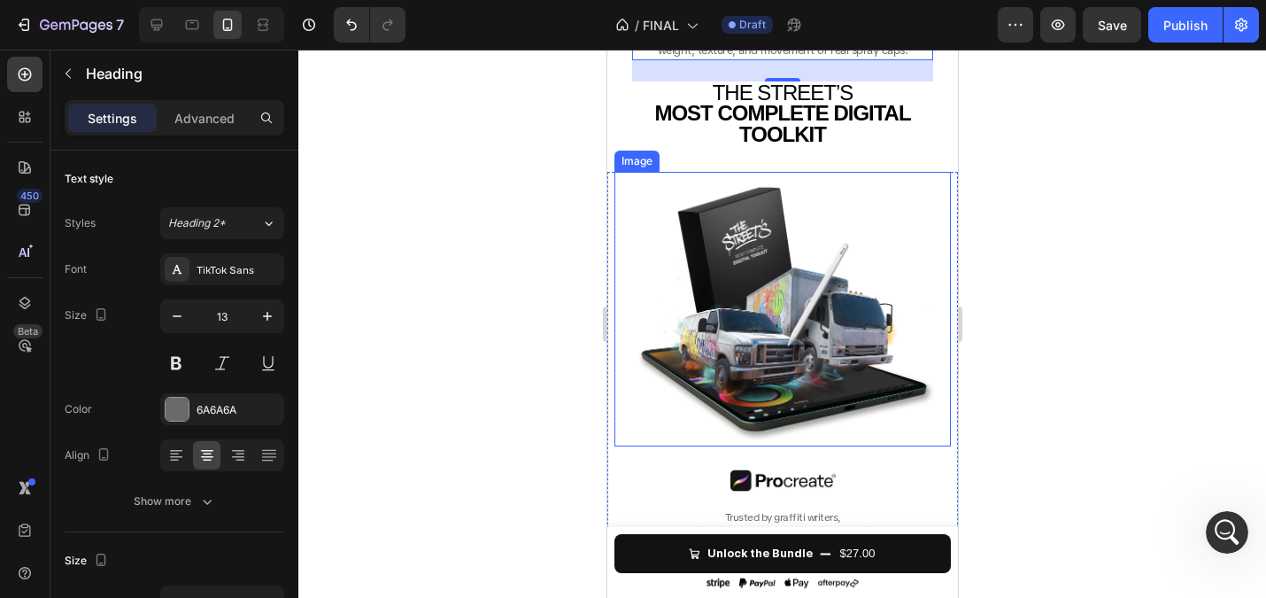
scroll to position [322, 0]
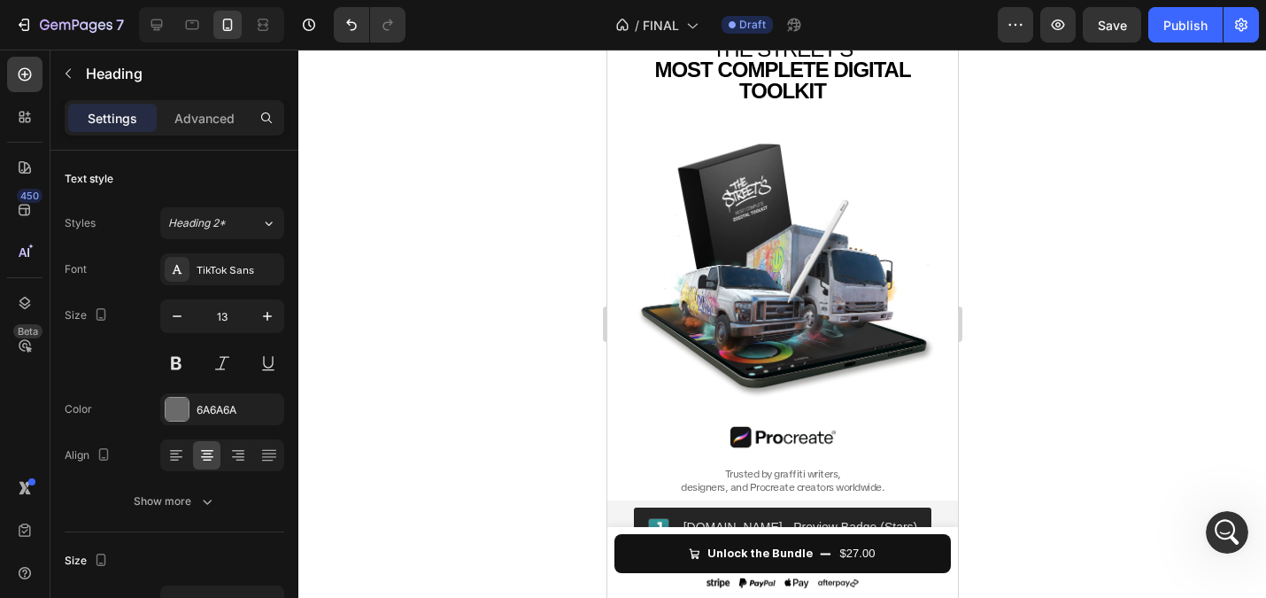
click at [546, 363] on div at bounding box center [782, 324] width 968 height 548
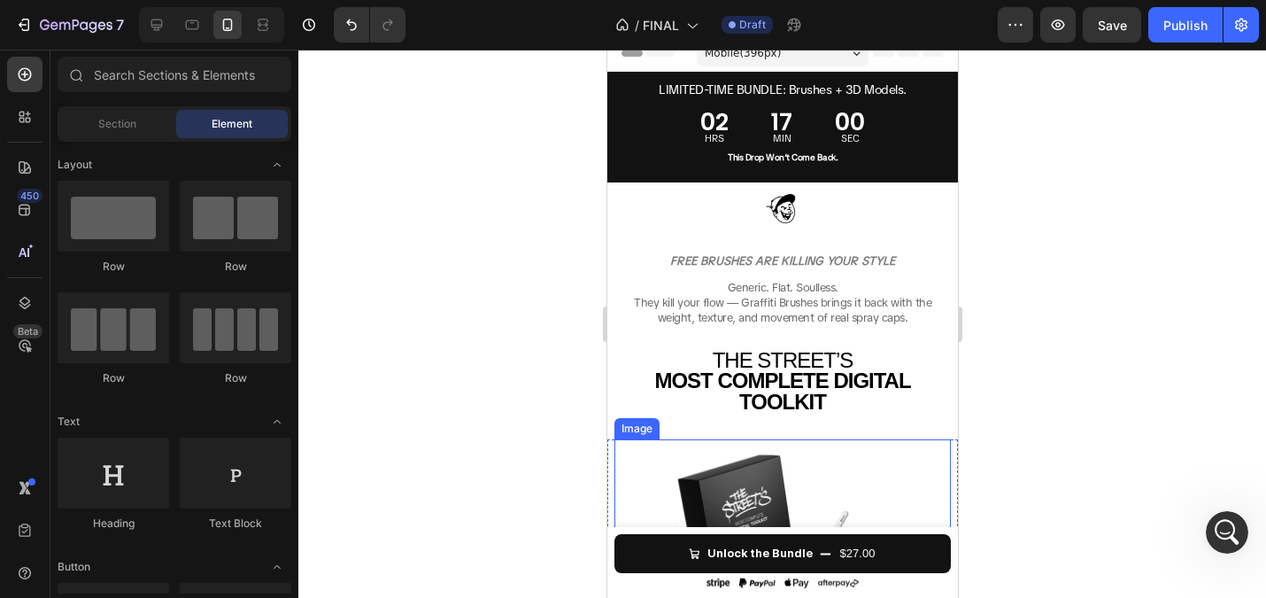
scroll to position [0, 0]
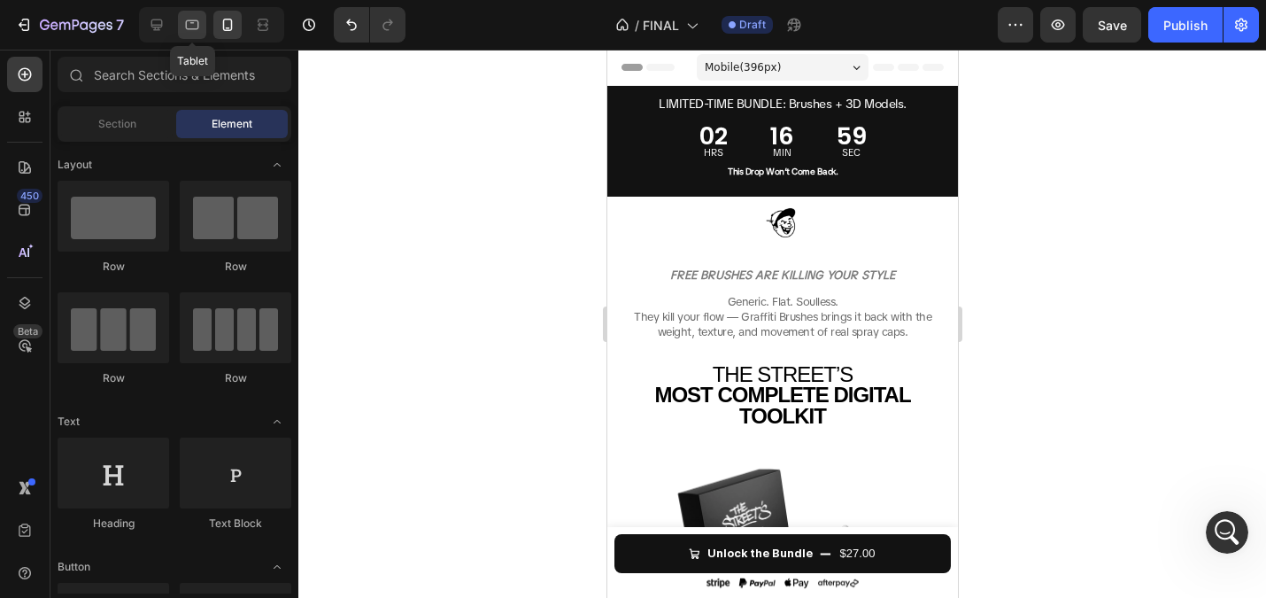
click at [197, 20] on icon at bounding box center [192, 25] width 13 height 10
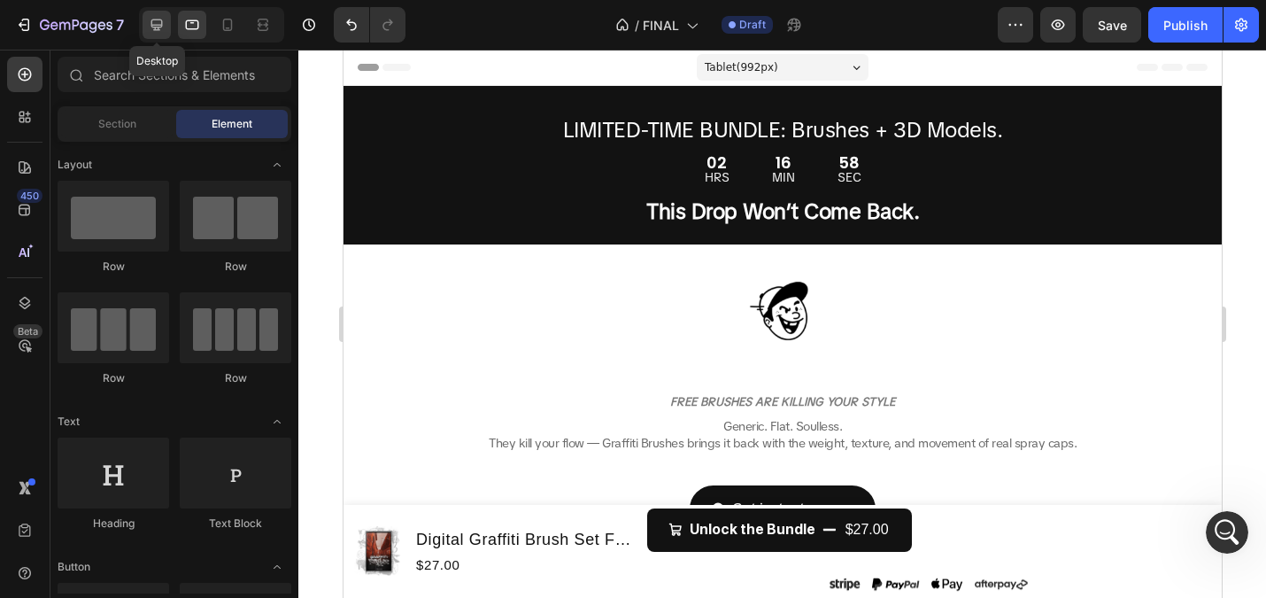
click at [158, 19] on icon at bounding box center [157, 25] width 18 height 18
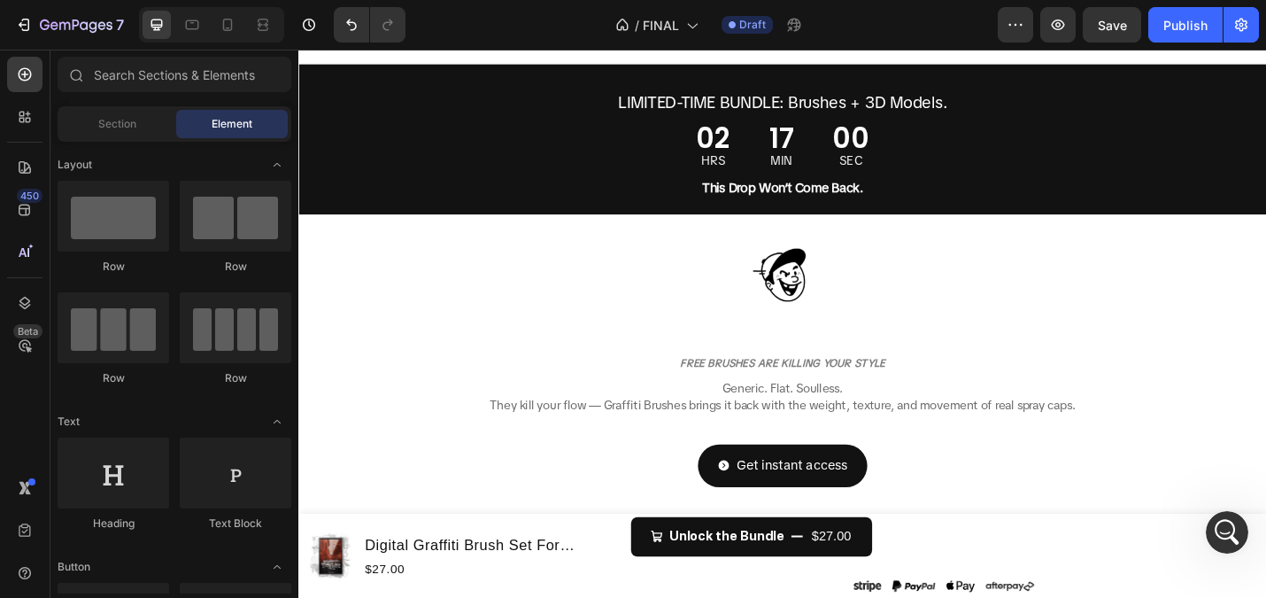
scroll to position [22, 0]
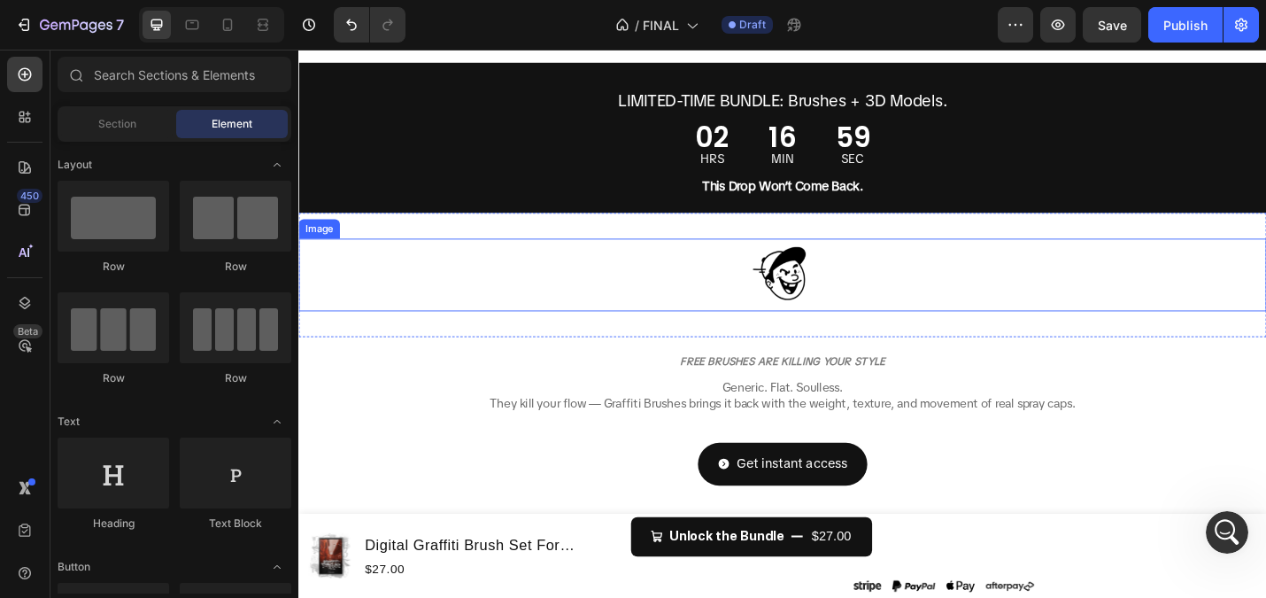
click at [824, 311] on img at bounding box center [829, 297] width 89 height 80
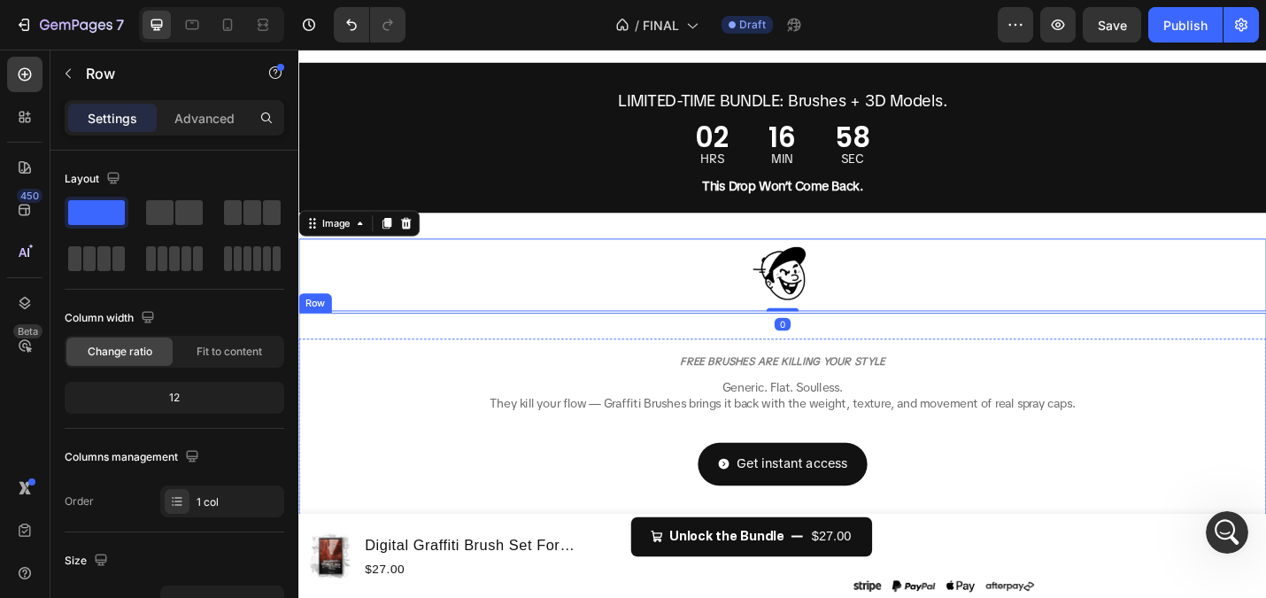
click at [834, 363] on div "FREE BRUSHES ARE KILLING YOUR STYLE Heading ⁠⁠⁠⁠⁠⁠⁠ Generic. Flat. Soulless. Th…" at bounding box center [830, 513] width 1034 height 323
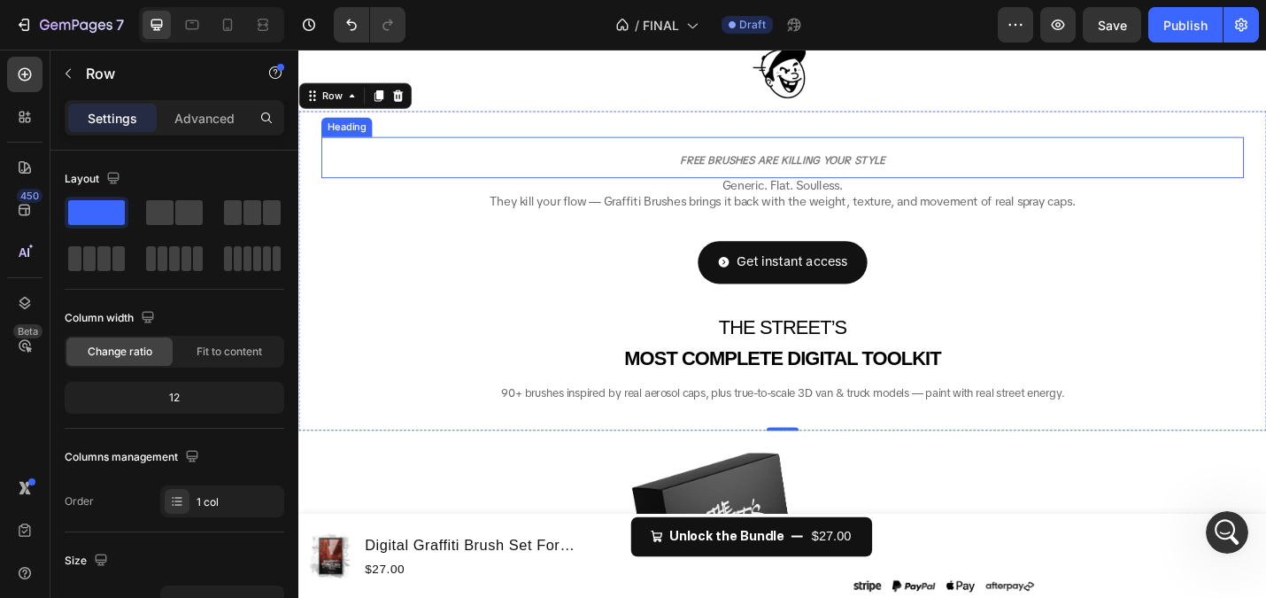
scroll to position [246, 0]
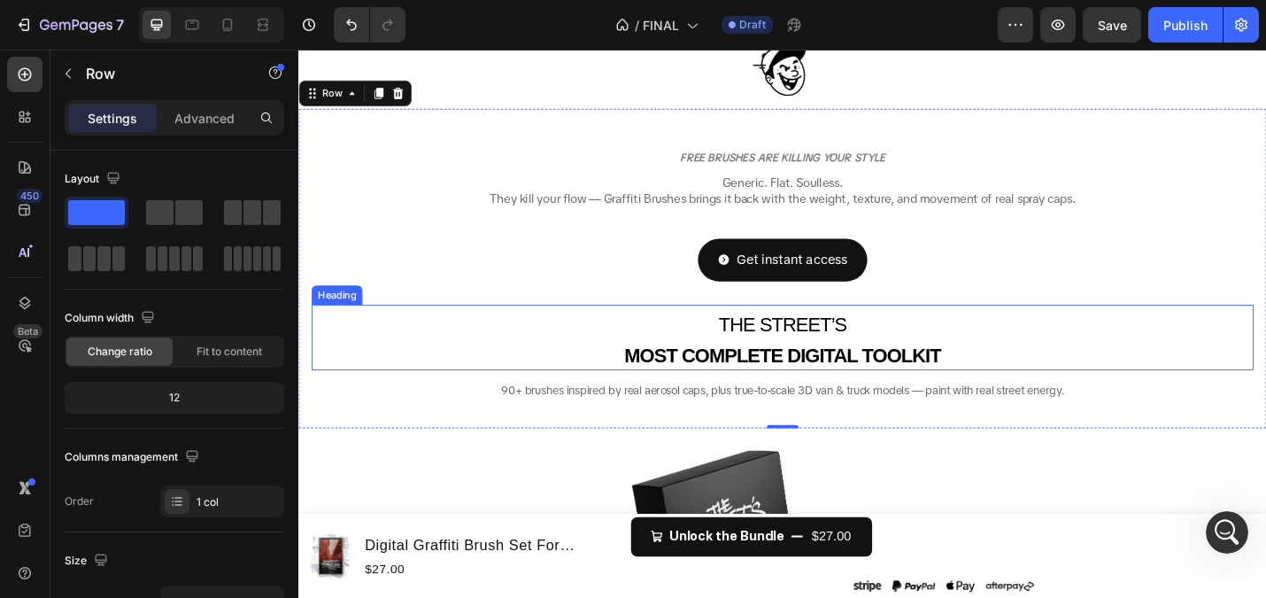
click at [680, 385] on strong "MOST COMPLETE DIGITAL TOOLKIT" at bounding box center [829, 385] width 347 height 24
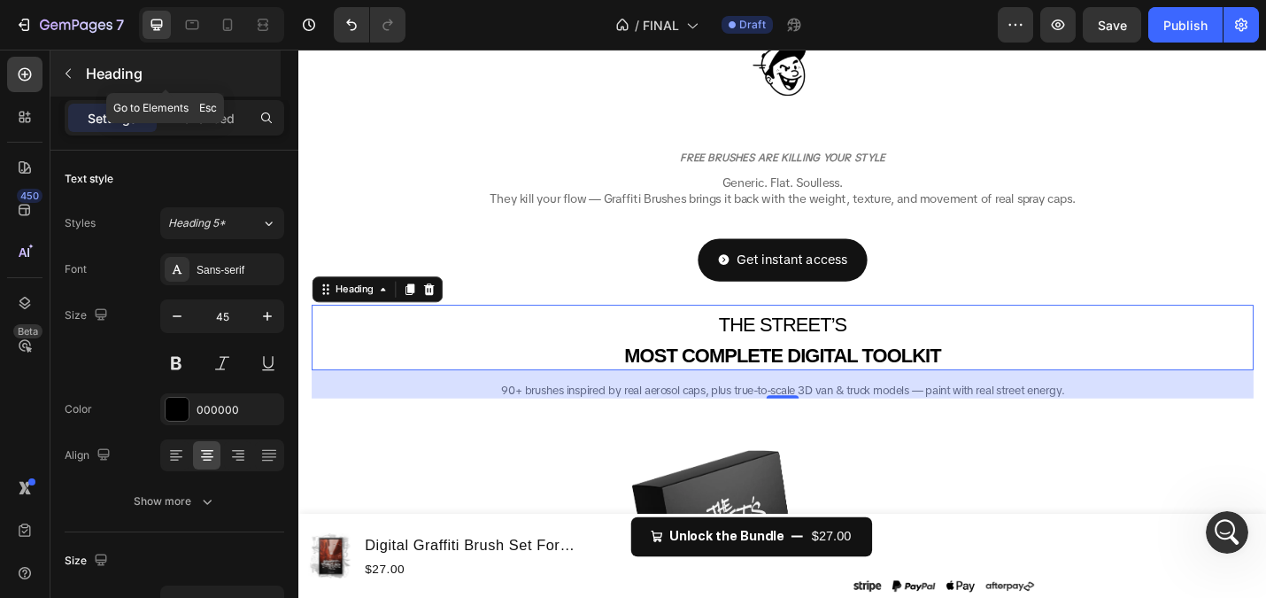
click at [70, 77] on icon "button" at bounding box center [68, 74] width 5 height 10
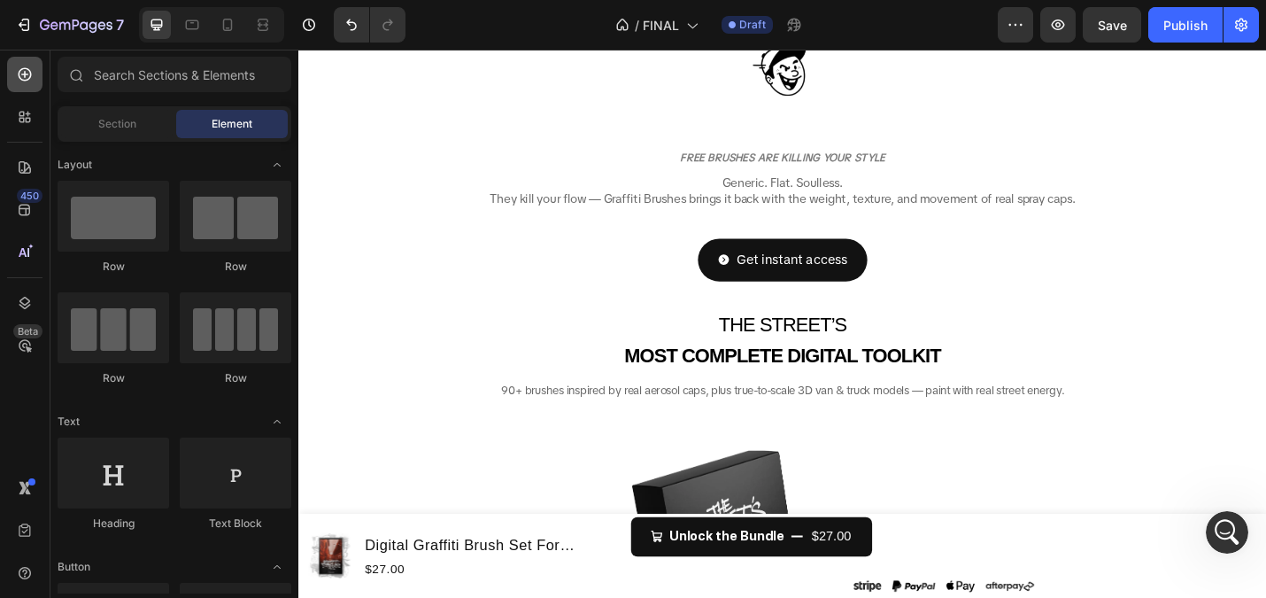
click at [30, 76] on icon at bounding box center [25, 74] width 13 height 13
click at [104, 125] on span "Section" at bounding box center [117, 124] width 38 height 16
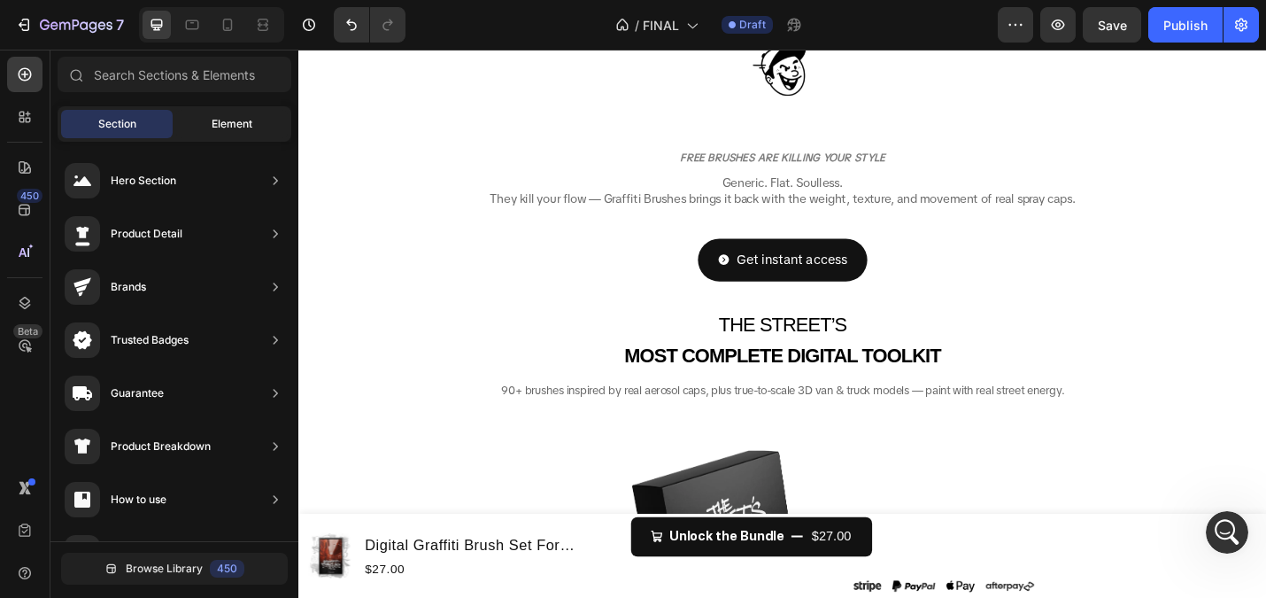
click at [189, 111] on div "Element" at bounding box center [232, 124] width 112 height 28
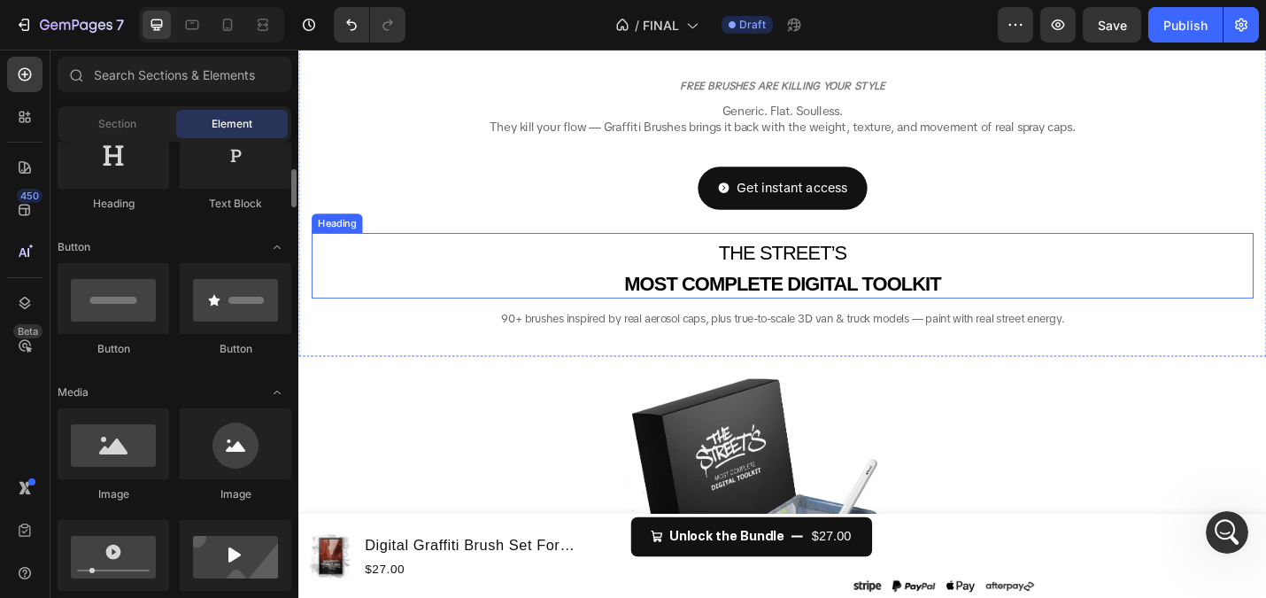
scroll to position [350, 0]
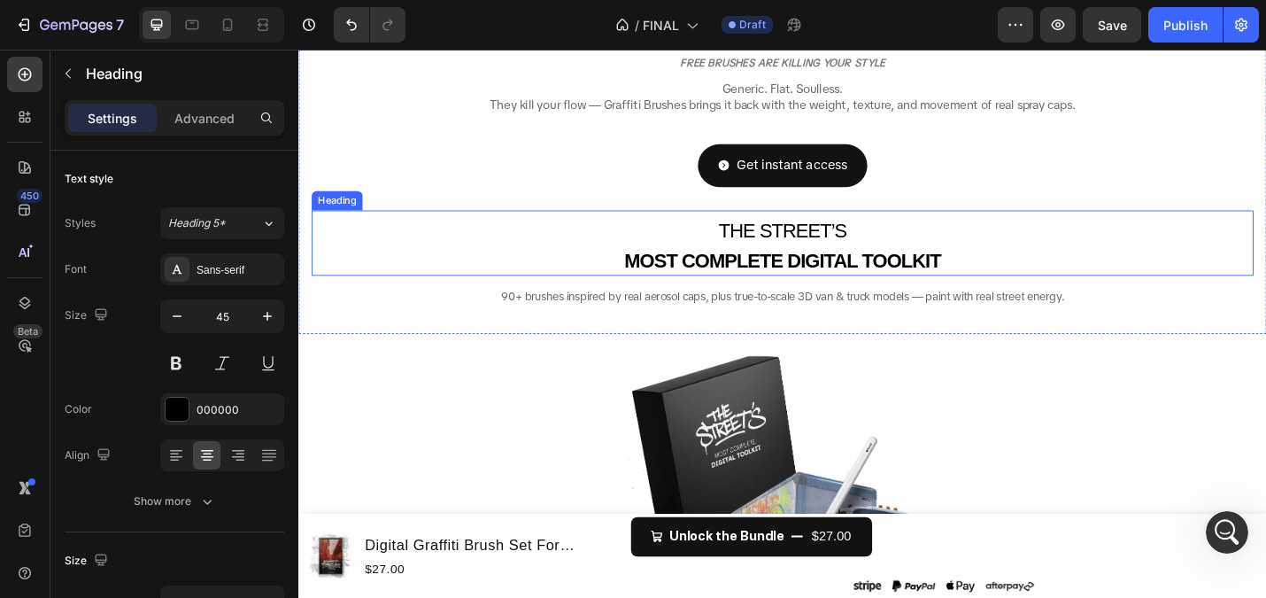
click at [728, 275] on strong "MOST COMPLETE DIGITAL TOOLKIT" at bounding box center [829, 281] width 347 height 24
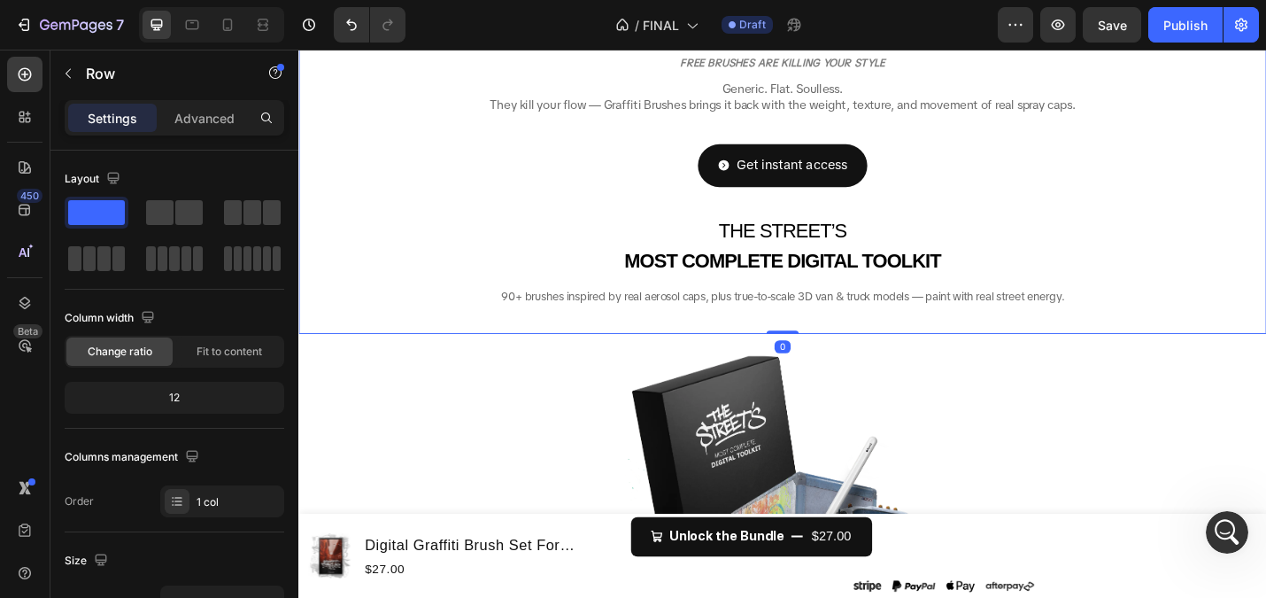
click at [781, 204] on div "Get instant access Button" at bounding box center [830, 198] width 1034 height 91
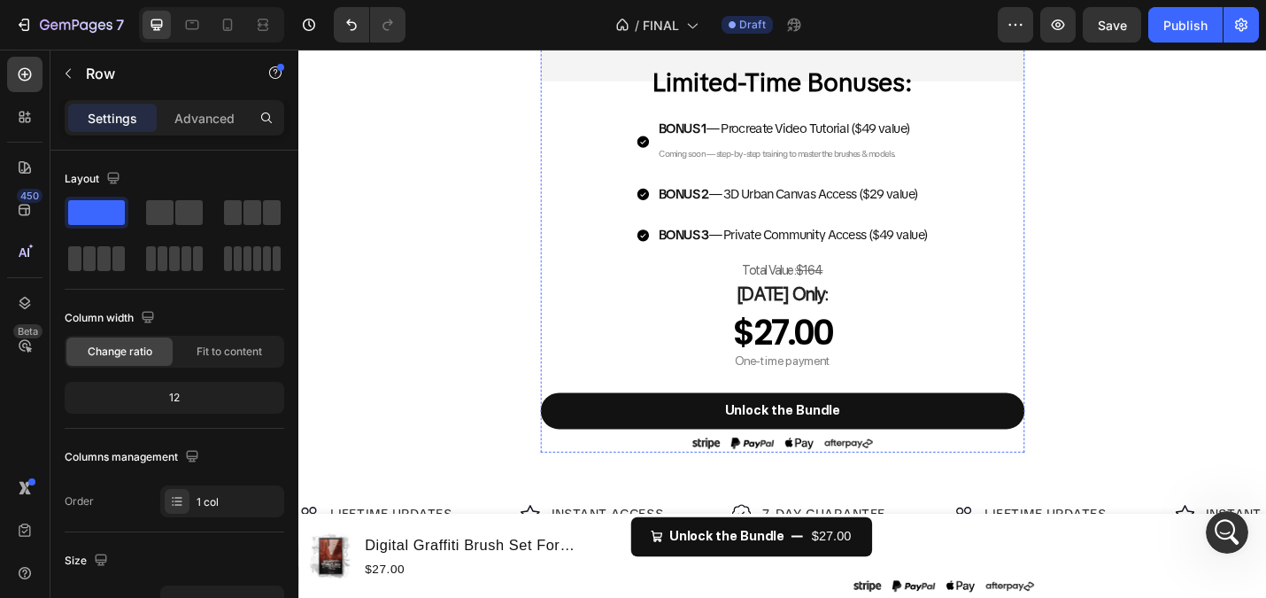
scroll to position [1348, 0]
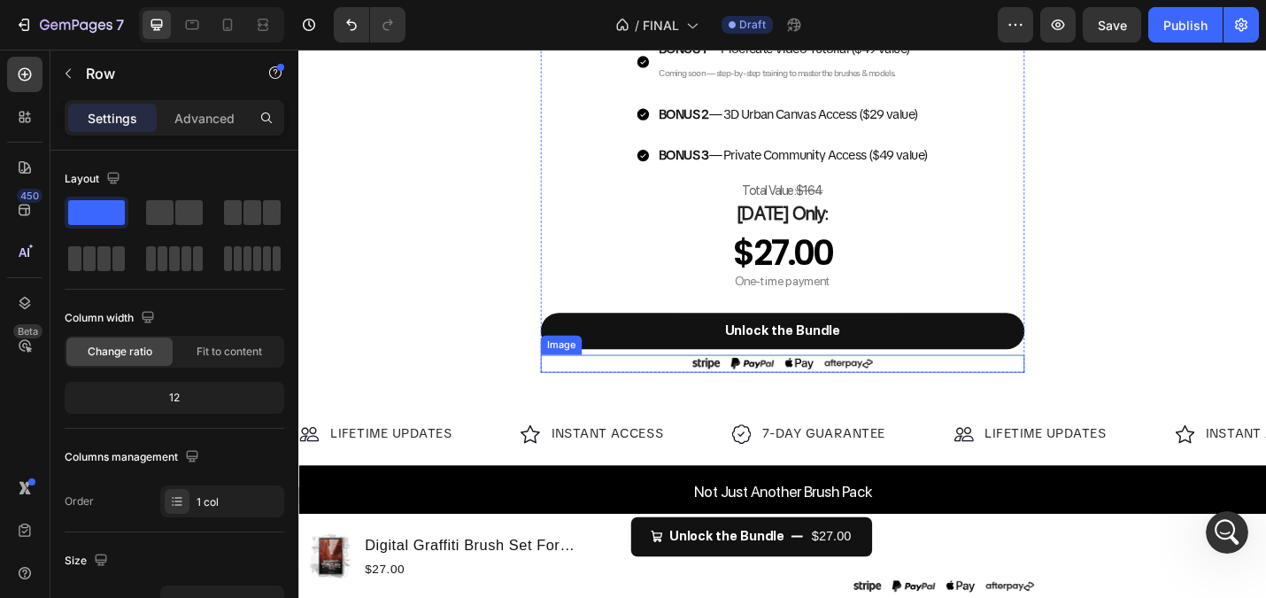
click at [749, 402] on img at bounding box center [829, 394] width 221 height 20
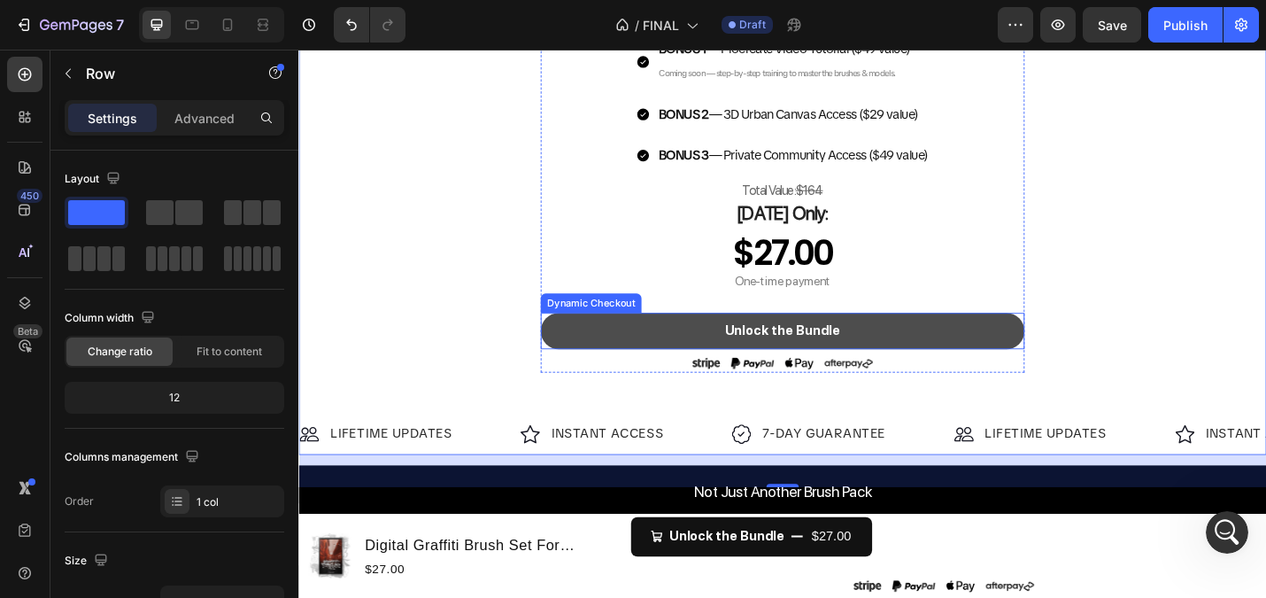
click at [619, 363] on button "Unlock the Bundle" at bounding box center [829, 358] width 531 height 40
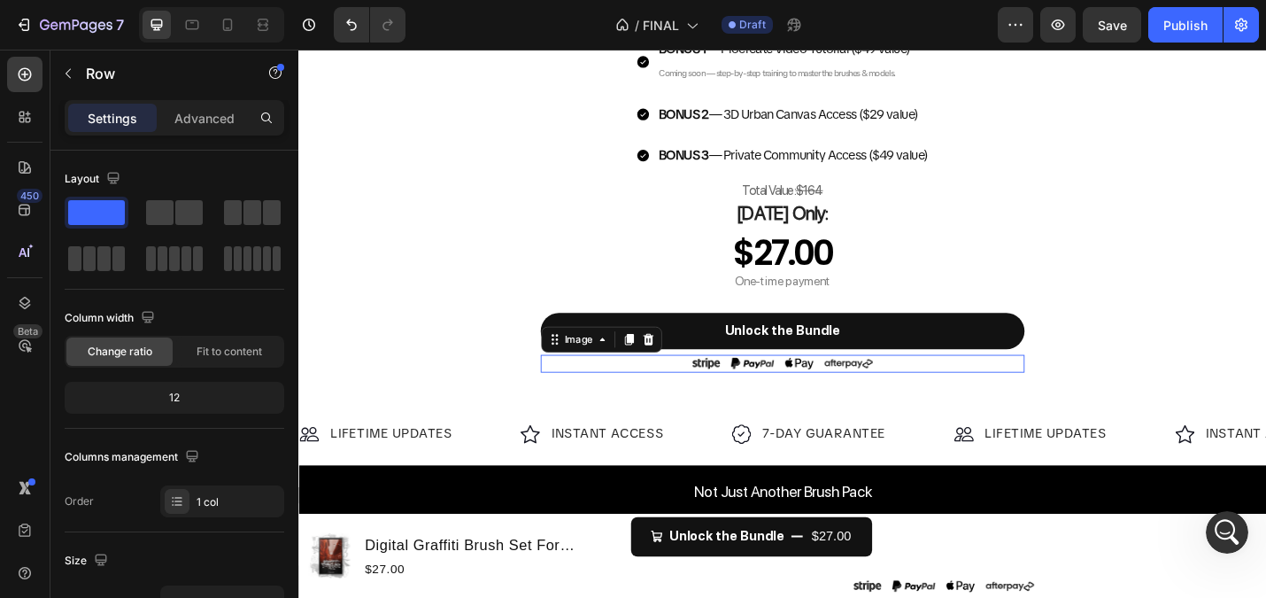
click at [599, 401] on div at bounding box center [829, 394] width 531 height 20
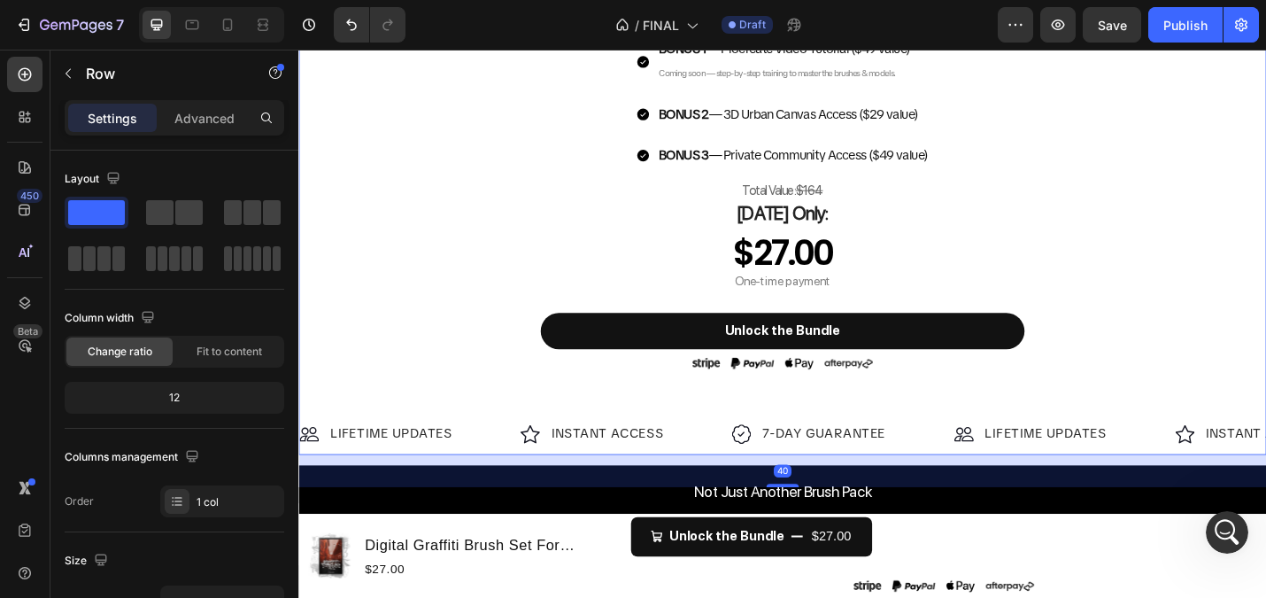
click at [590, 259] on div "$27.00" at bounding box center [829, 272] width 531 height 53
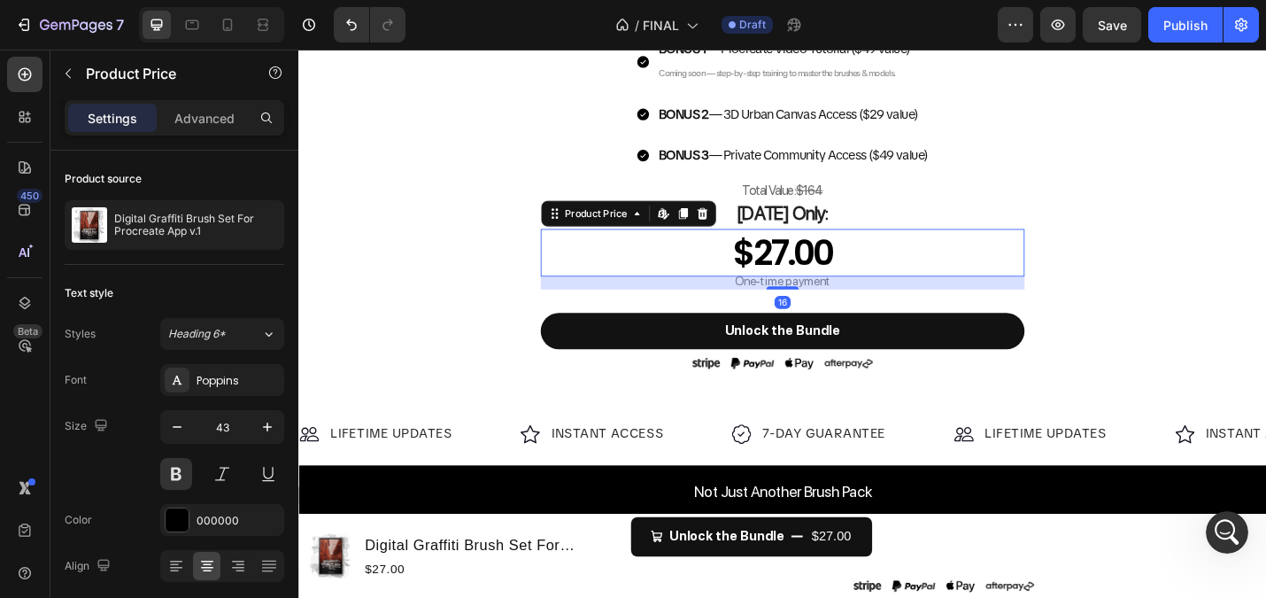
click at [655, 272] on div "$27.00" at bounding box center [829, 272] width 531 height 53
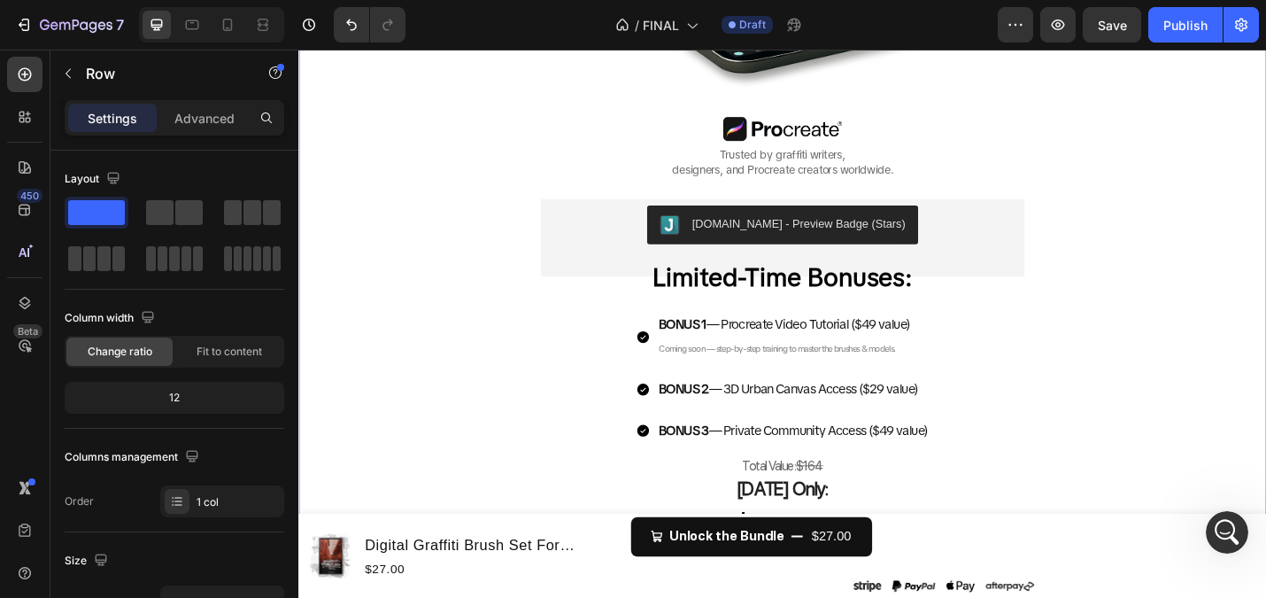
scroll to position [1070, 0]
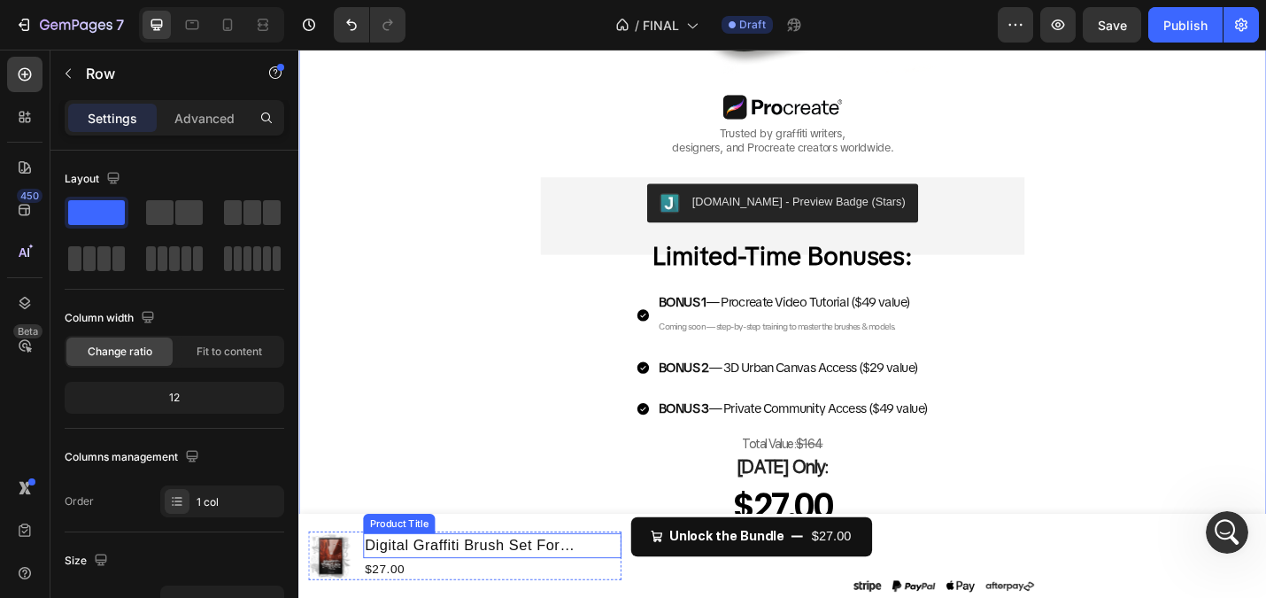
click at [526, 594] on h1 "Digital Graffiti Brush Set For Procreate App v.1" at bounding box center [510, 593] width 283 height 27
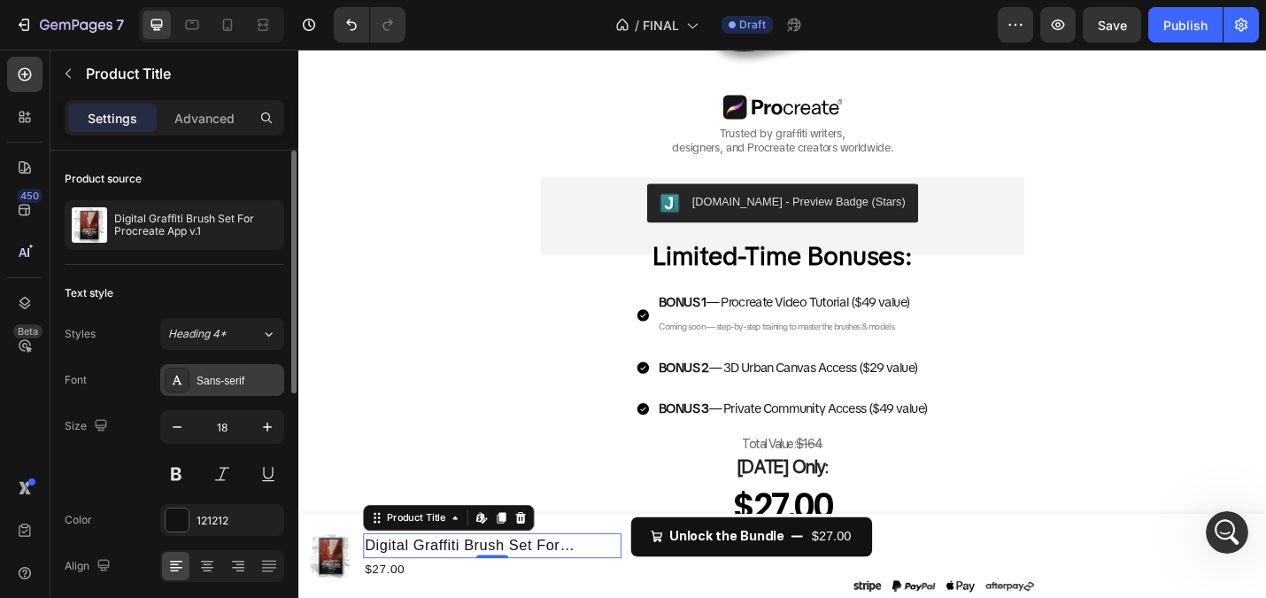
click at [234, 378] on div "Sans-serif" at bounding box center [238, 381] width 83 height 16
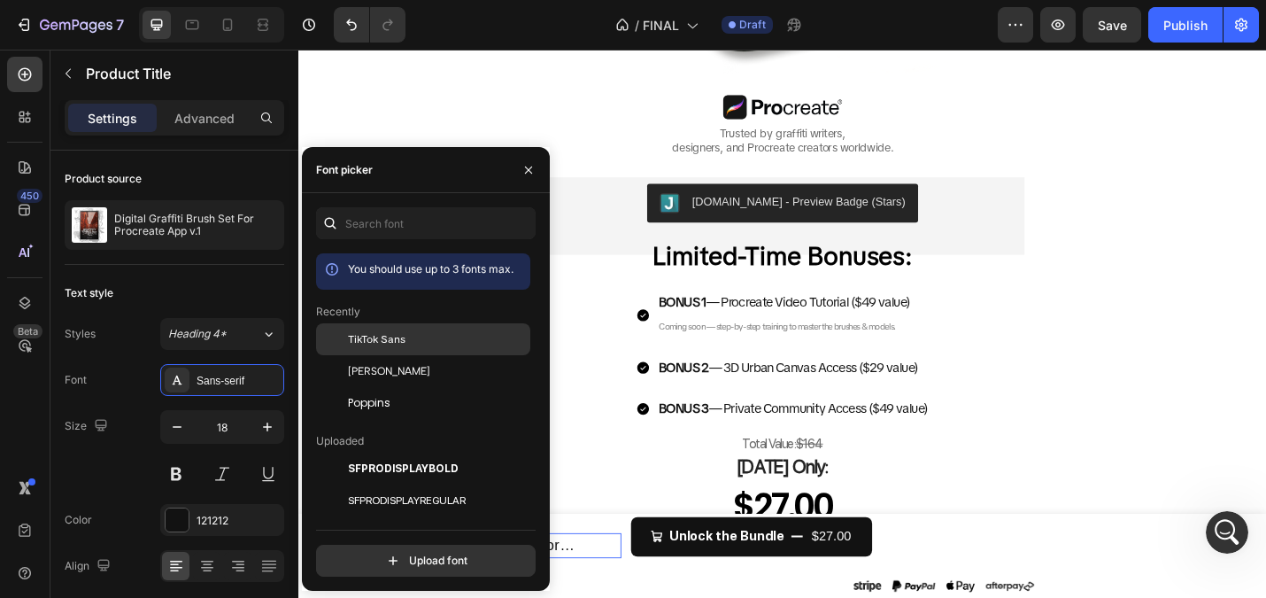
click at [372, 343] on span "TikTok Sans" at bounding box center [377, 339] width 58 height 16
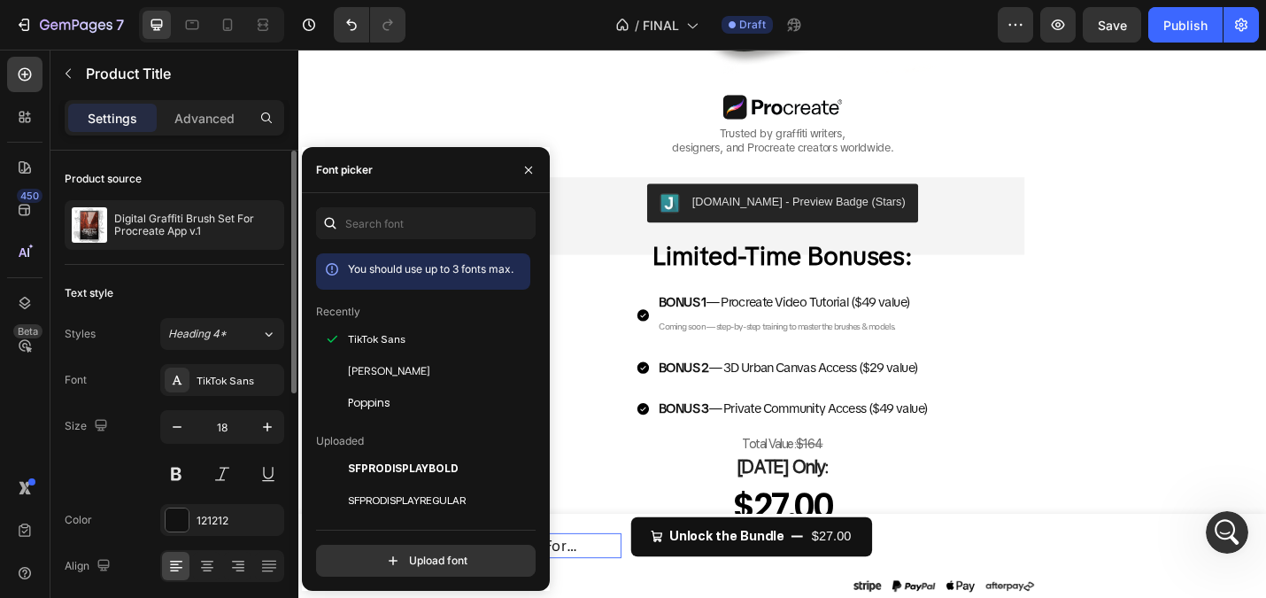
click at [131, 355] on div "Styles Heading 4* Font TikTok Sans Size 18 Color 121212 Align Show more" at bounding box center [175, 473] width 220 height 310
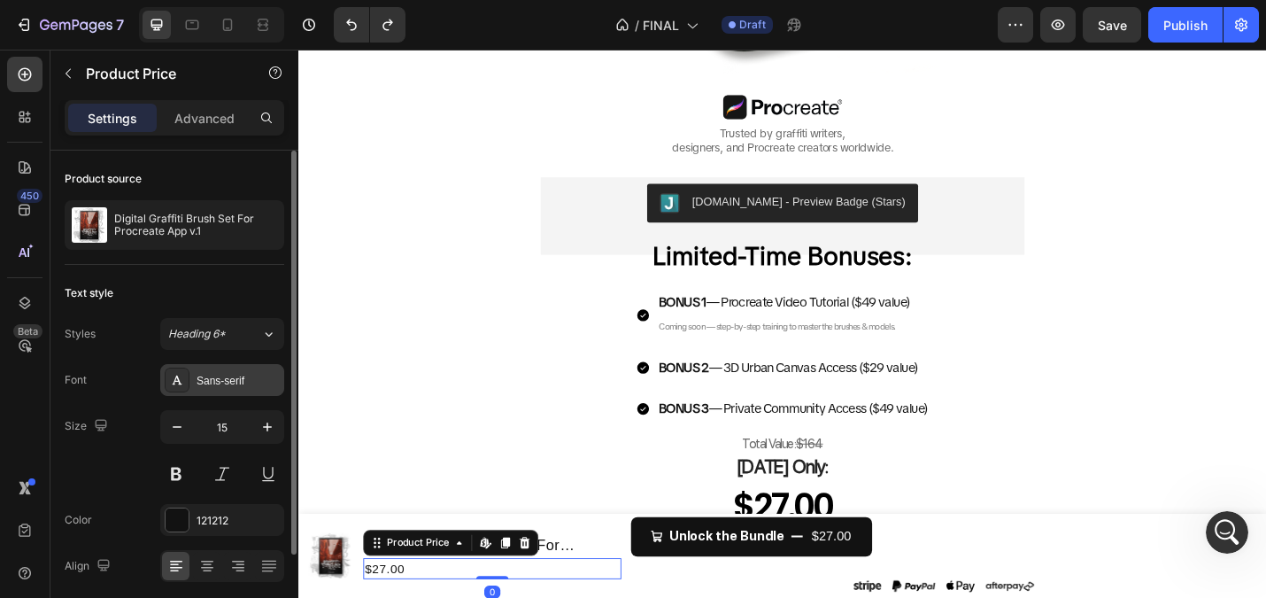
click at [228, 387] on div "Sans-serif" at bounding box center [238, 381] width 83 height 16
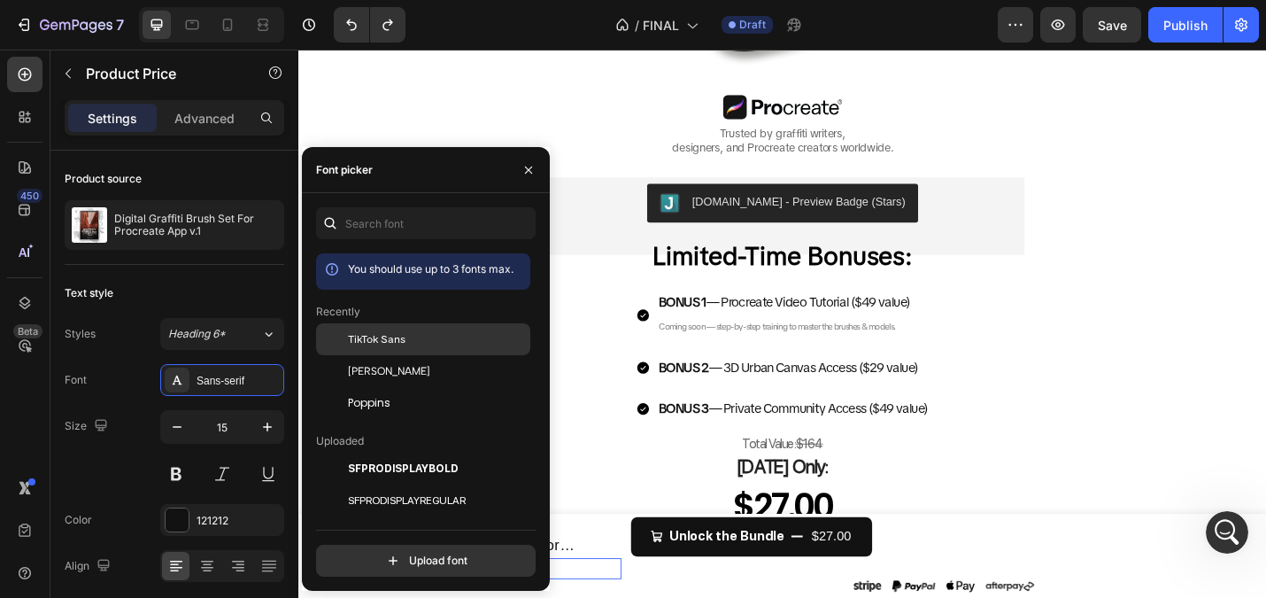
click at [357, 338] on span "TikTok Sans" at bounding box center [377, 339] width 58 height 16
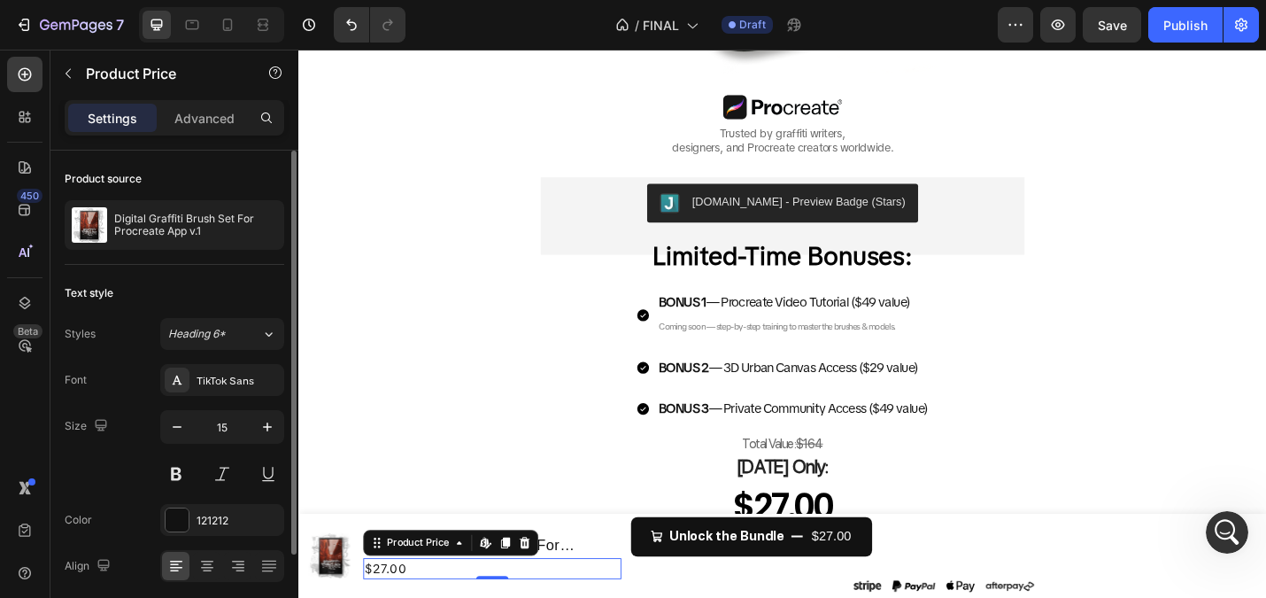
click at [159, 290] on div "Text style" at bounding box center [175, 293] width 220 height 28
click at [228, 305] on div "Text style" at bounding box center [175, 293] width 220 height 28
click at [240, 290] on div "Text style" at bounding box center [175, 293] width 220 height 28
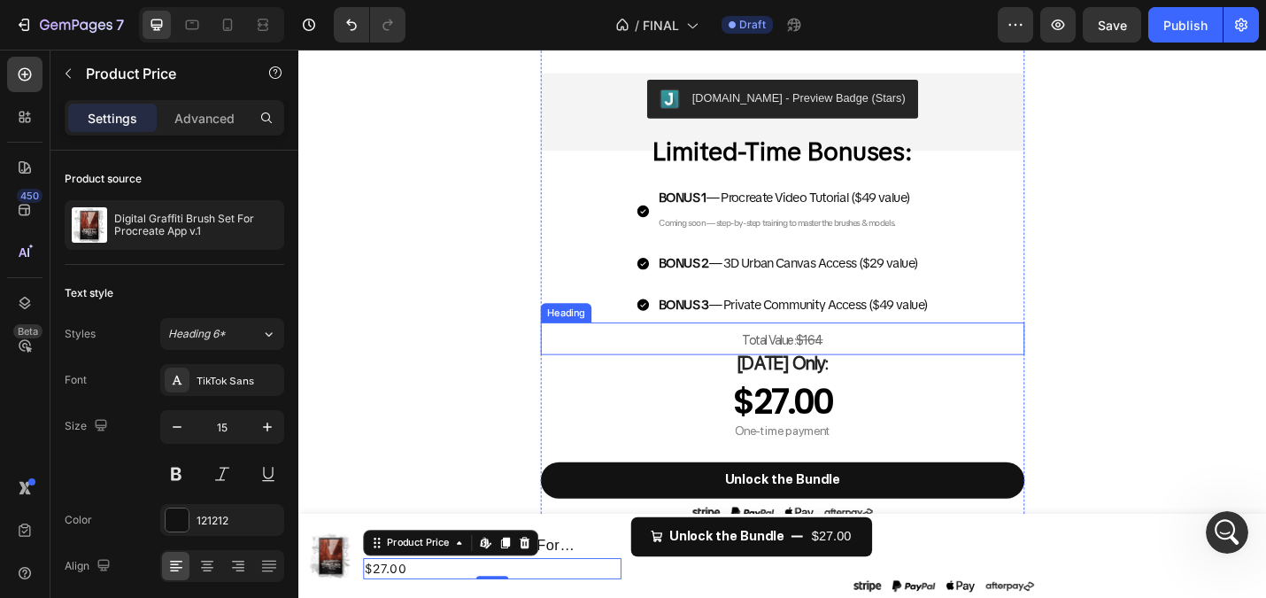
scroll to position [1211, 0]
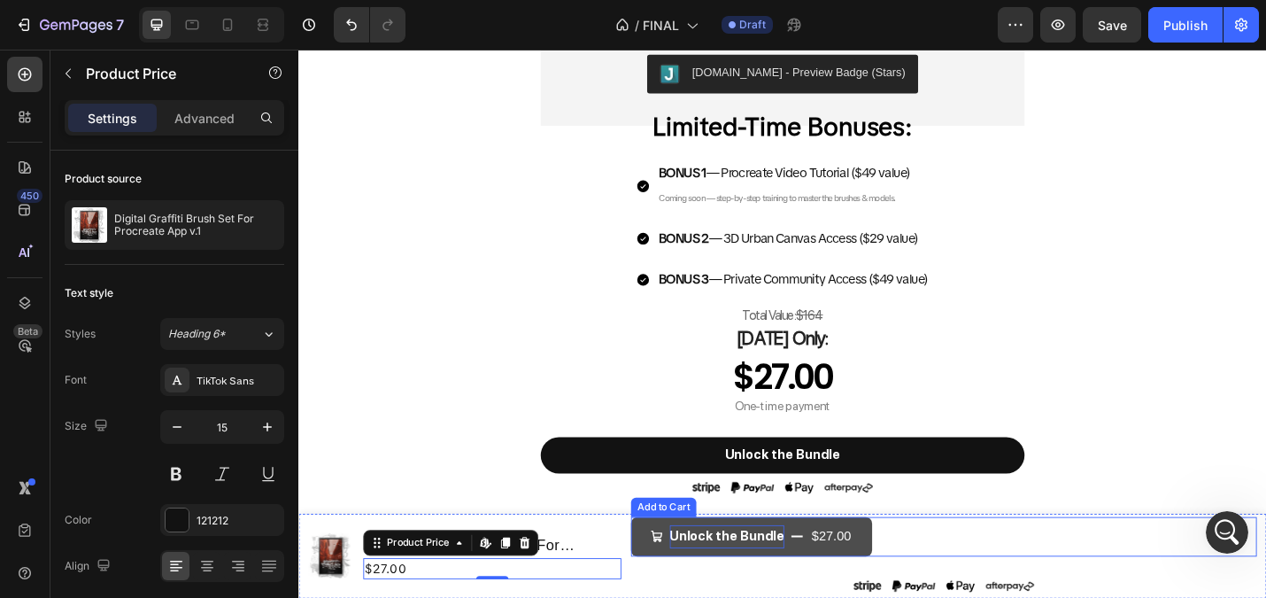
click at [750, 582] on div "Unlock the Bundle" at bounding box center [769, 584] width 126 height 26
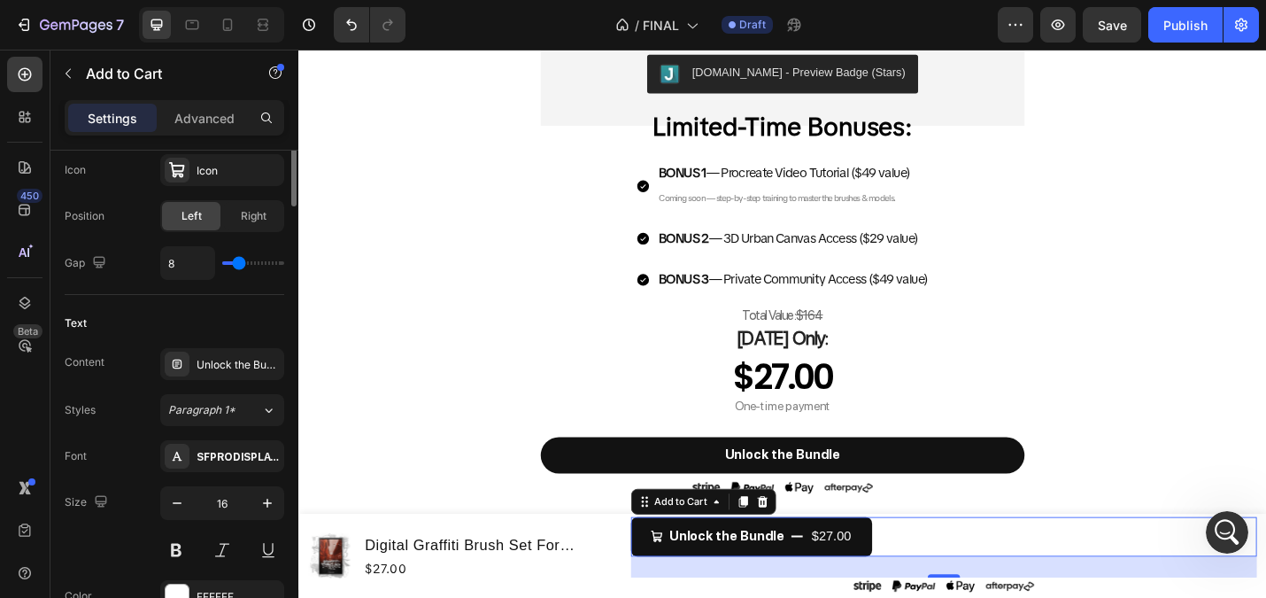
scroll to position [812, 0]
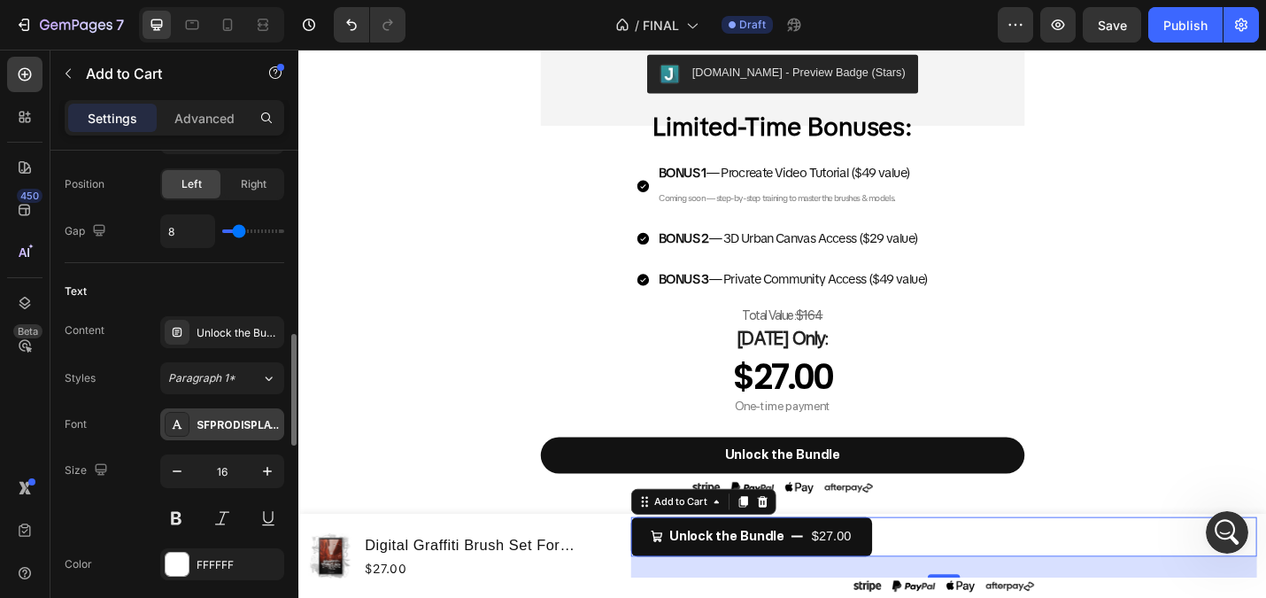
click at [226, 433] on div "SFPRODISPLAYBOLD" at bounding box center [222, 424] width 124 height 32
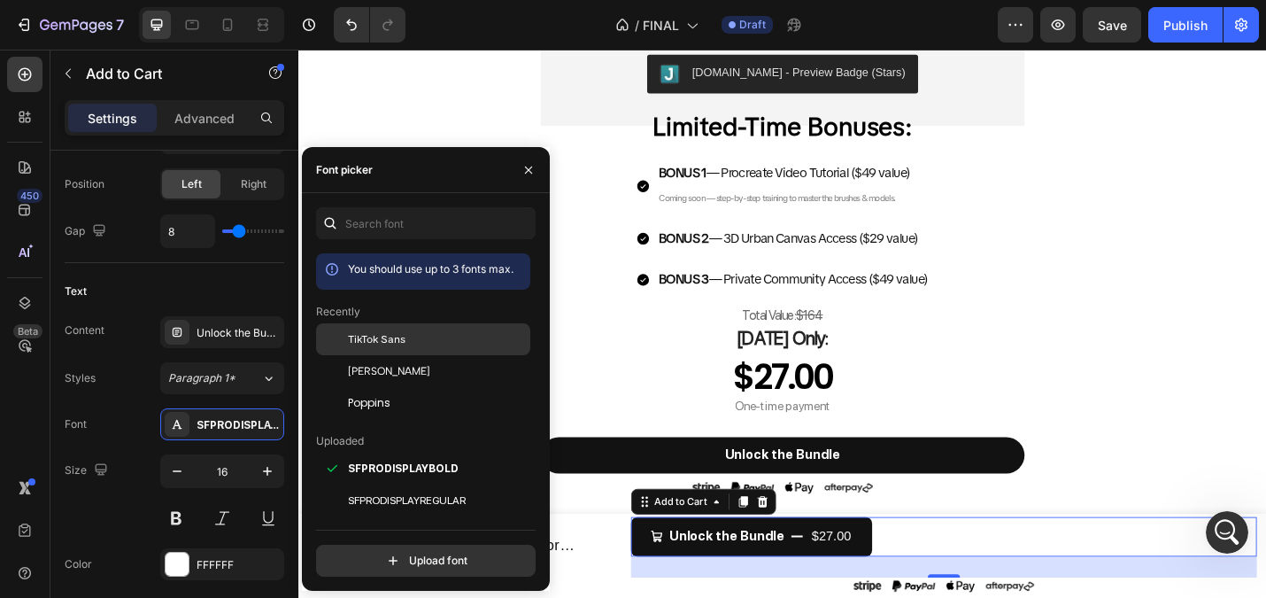
click at [371, 453] on div "TikTok Sans" at bounding box center [423, 469] width 214 height 32
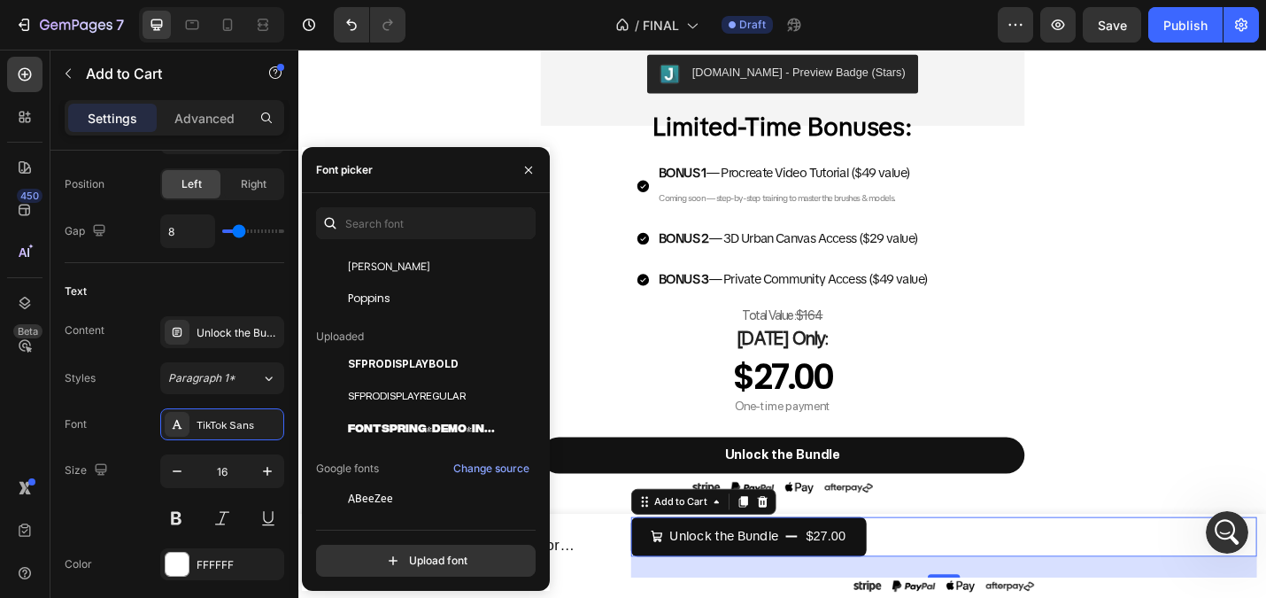
scroll to position [0, 0]
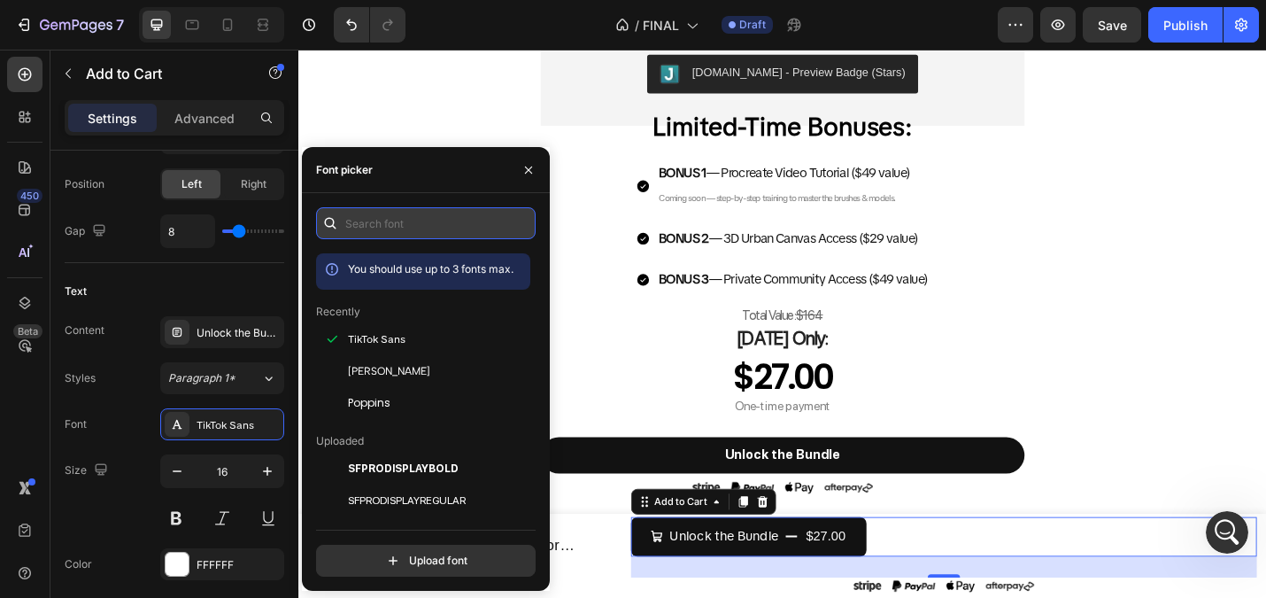
click at [404, 231] on input "text" at bounding box center [426, 223] width 220 height 32
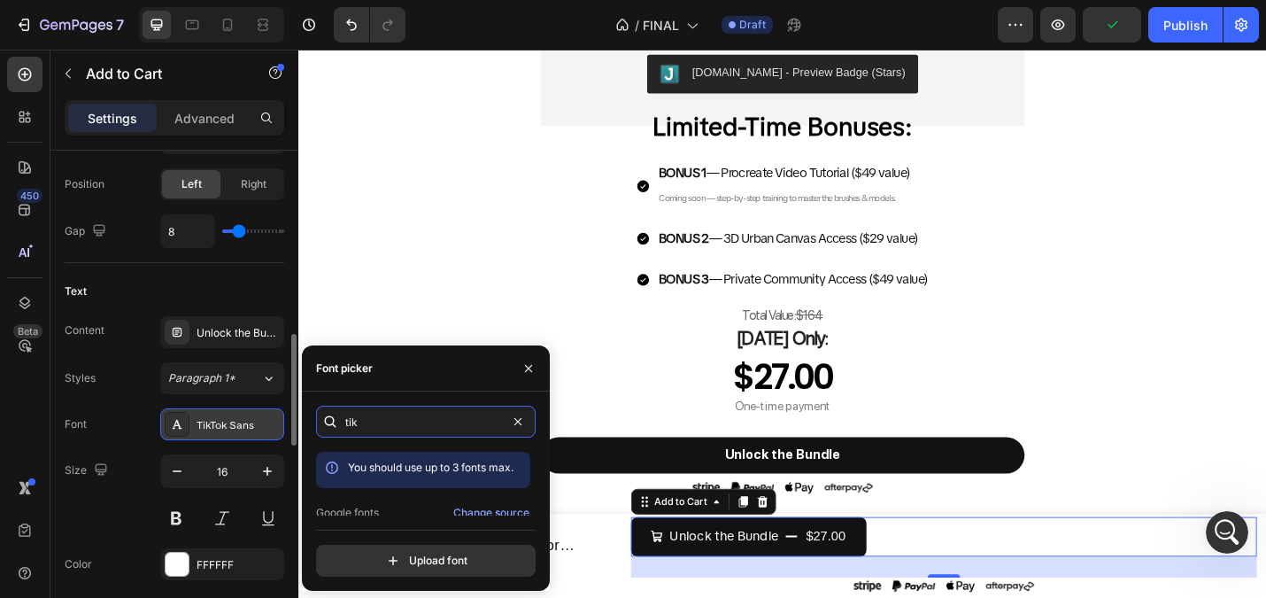
type input "tik"
click at [241, 411] on div "TikTok Sans" at bounding box center [222, 424] width 124 height 32
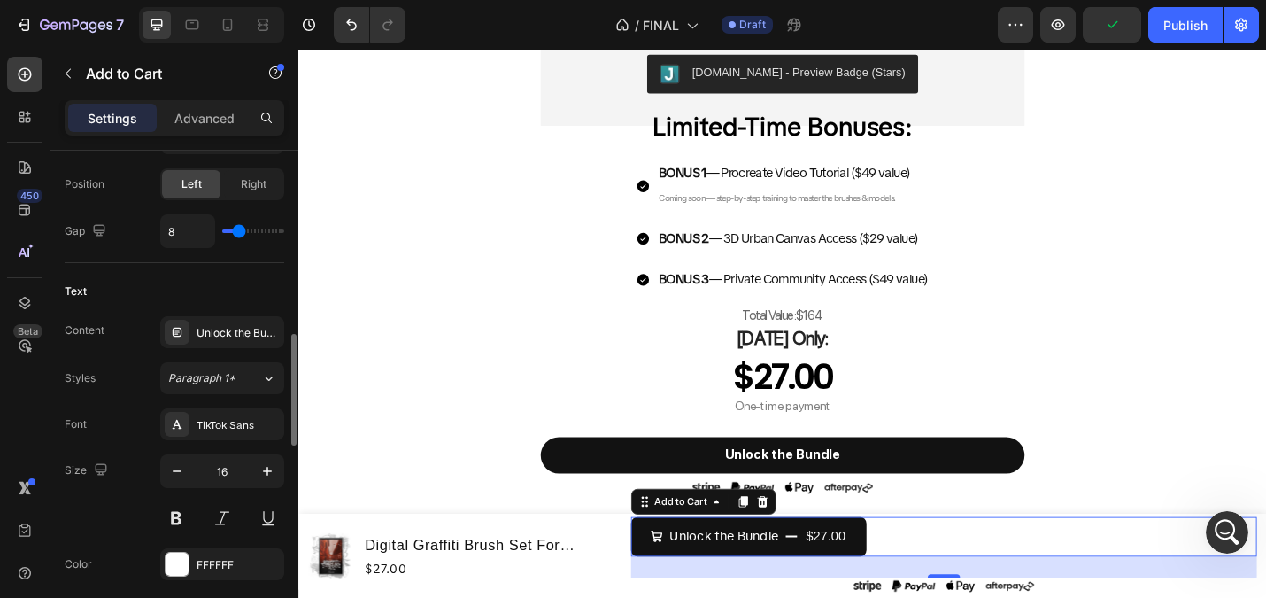
click at [128, 392] on div "Styles Paragraph 1*" at bounding box center [175, 378] width 220 height 32
click at [209, 288] on div "Text" at bounding box center [175, 291] width 220 height 28
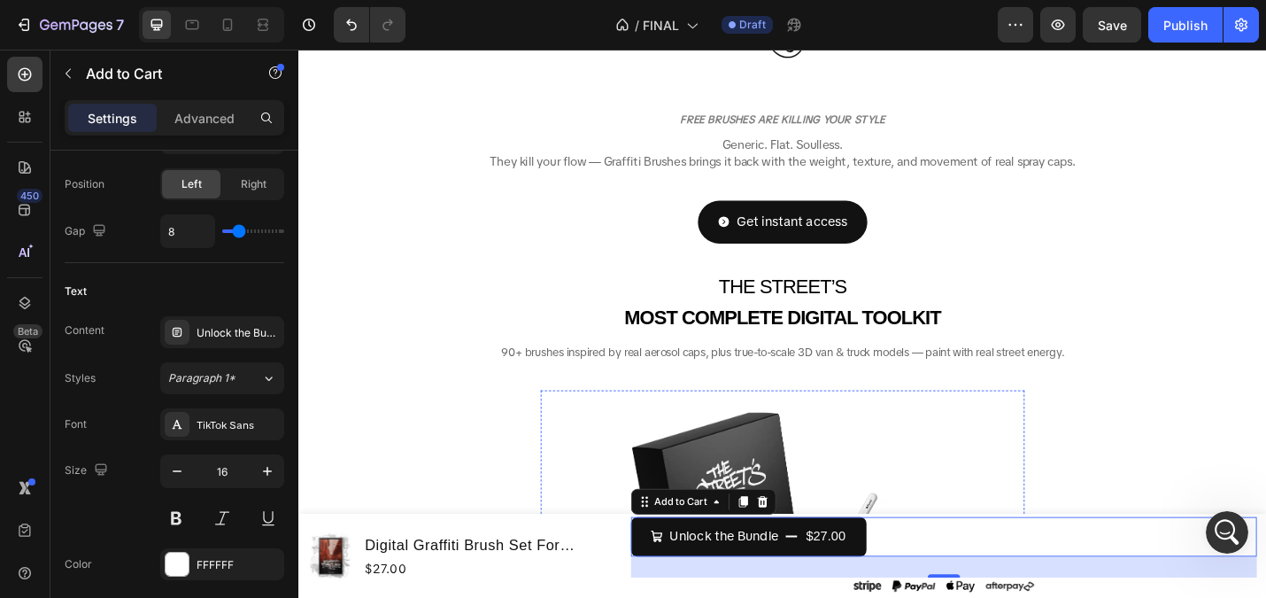
scroll to position [291, 0]
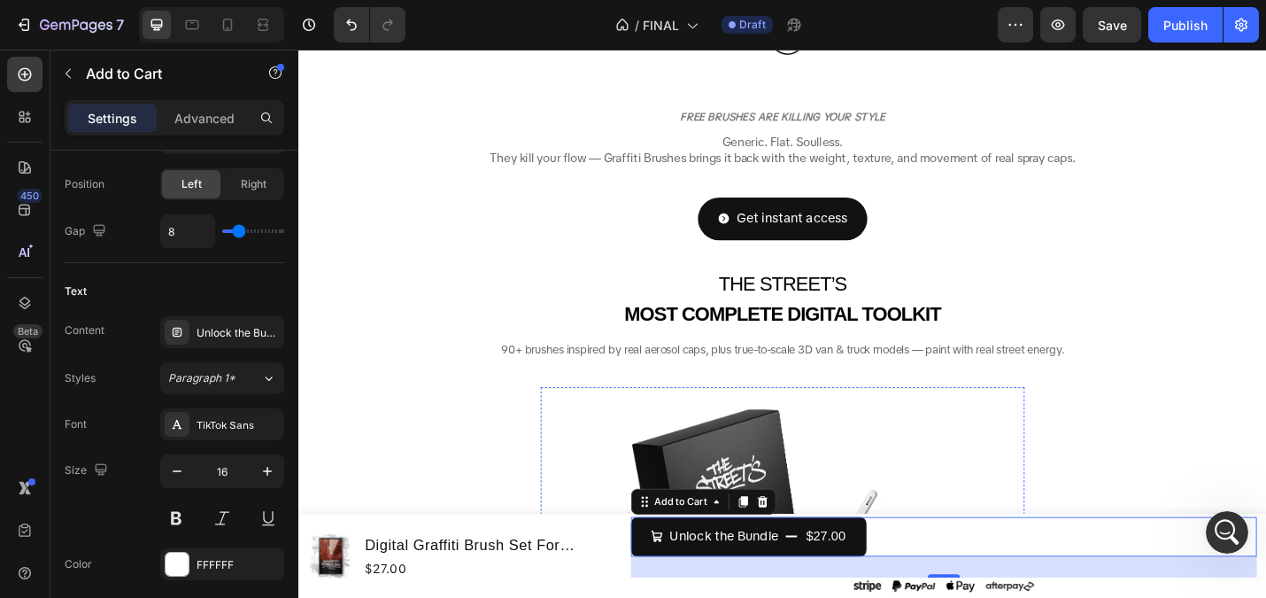
click at [873, 321] on p "⁠⁠⁠⁠⁠⁠⁠ THE STREET’S MOST COMPLETE DIGITAL TOOLKIT" at bounding box center [829, 320] width 1031 height 68
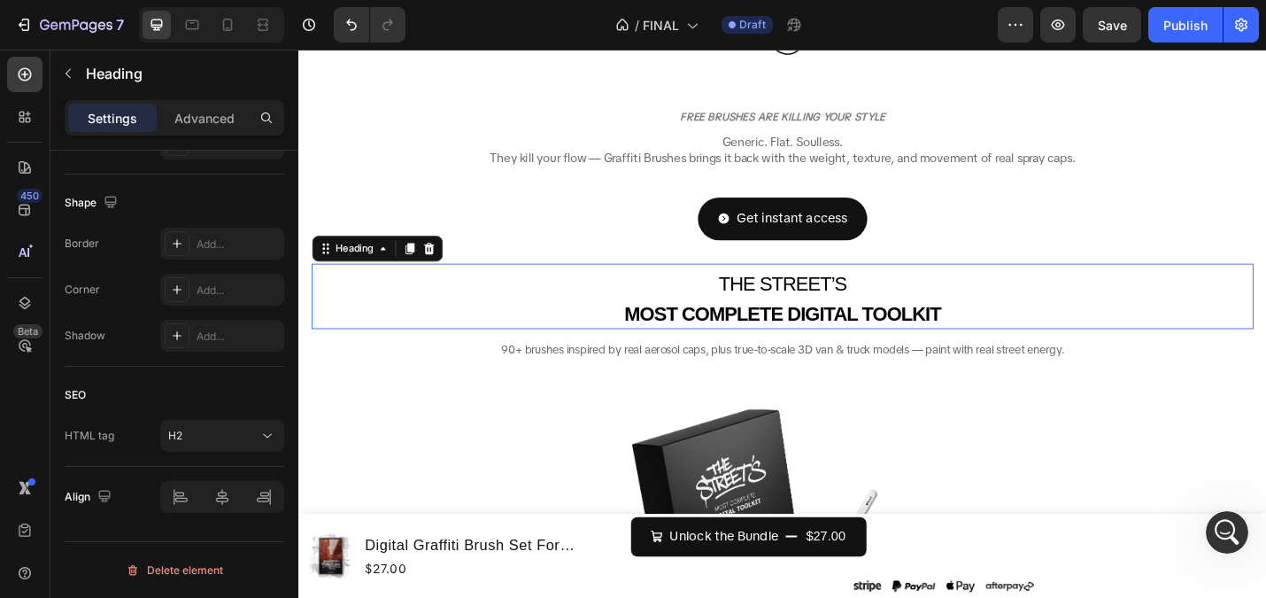
scroll to position [0, 0]
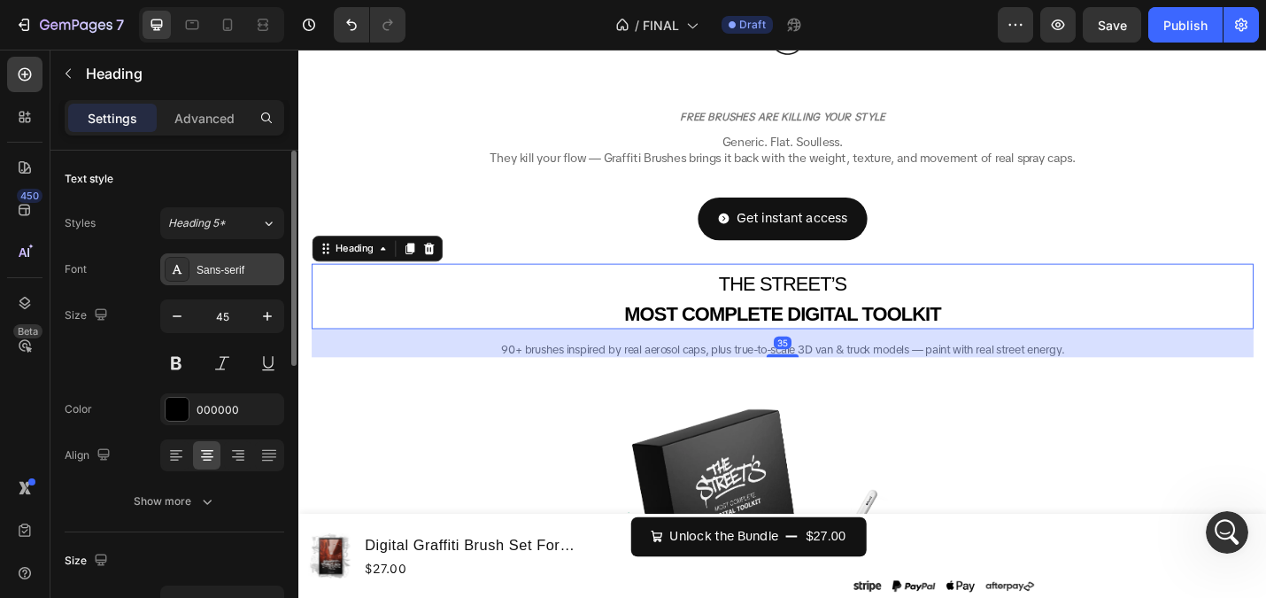
click at [173, 275] on icon at bounding box center [177, 269] width 14 height 14
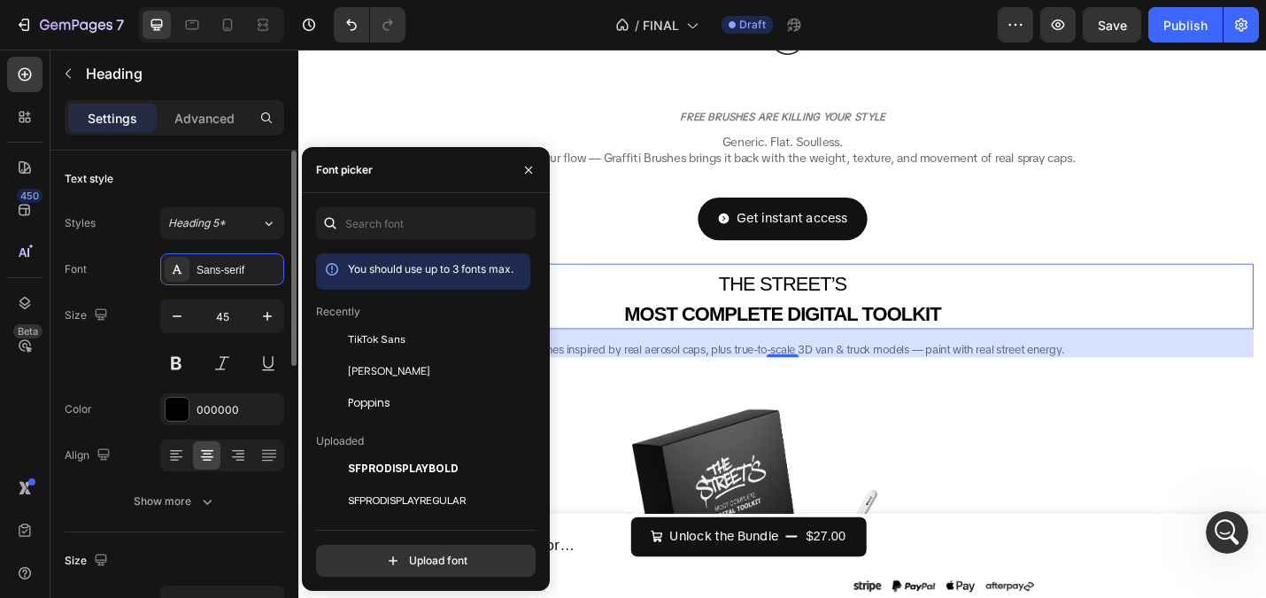
click at [135, 258] on div "Font Sans-serif" at bounding box center [175, 269] width 220 height 32
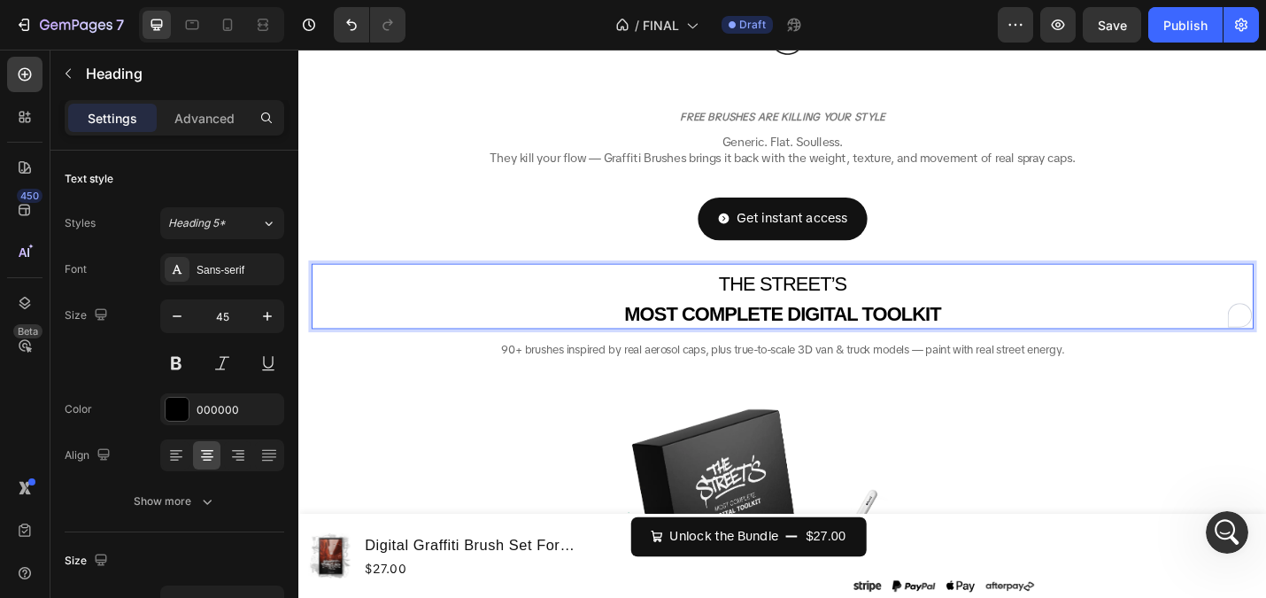
click at [948, 314] on p "THE STREET’S MOST COMPLETE DIGITAL TOOLKIT" at bounding box center [829, 320] width 1031 height 68
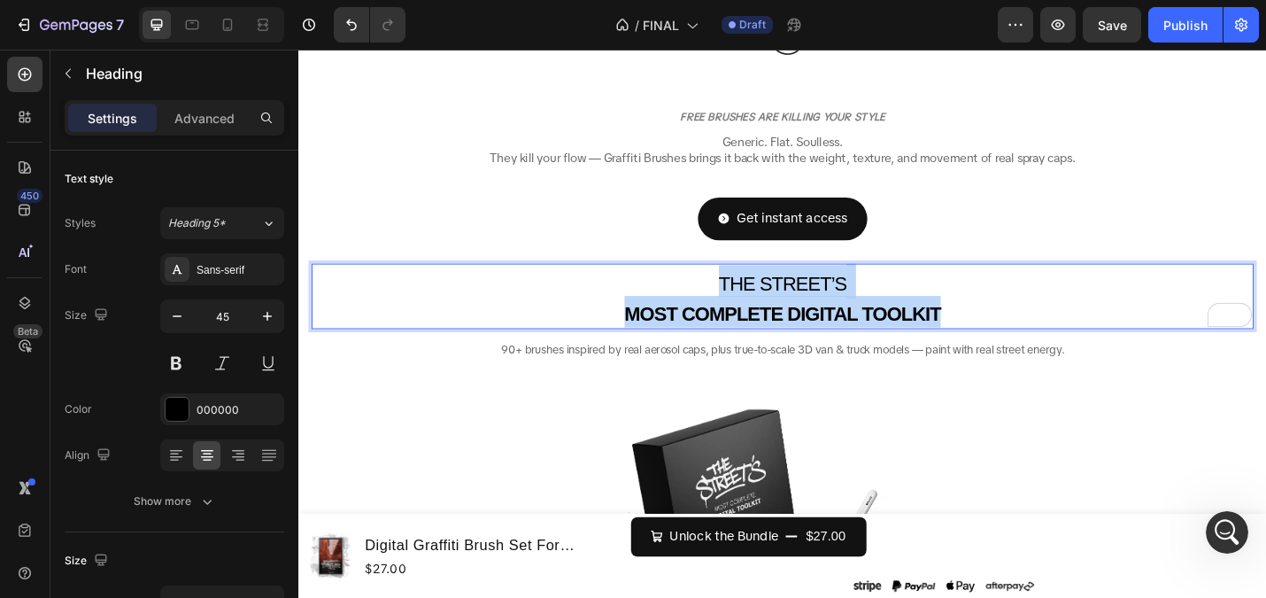
drag, startPoint x: 1041, startPoint y: 330, endPoint x: 719, endPoint y: 282, distance: 325.1
click at [719, 282] on div "FREE BRUSHES ARE KILLING YOUR STYLE Heading ⁠⁠⁠⁠⁠⁠⁠ Generic. Flat. Soulless. Th…" at bounding box center [830, 244] width 1034 height 323
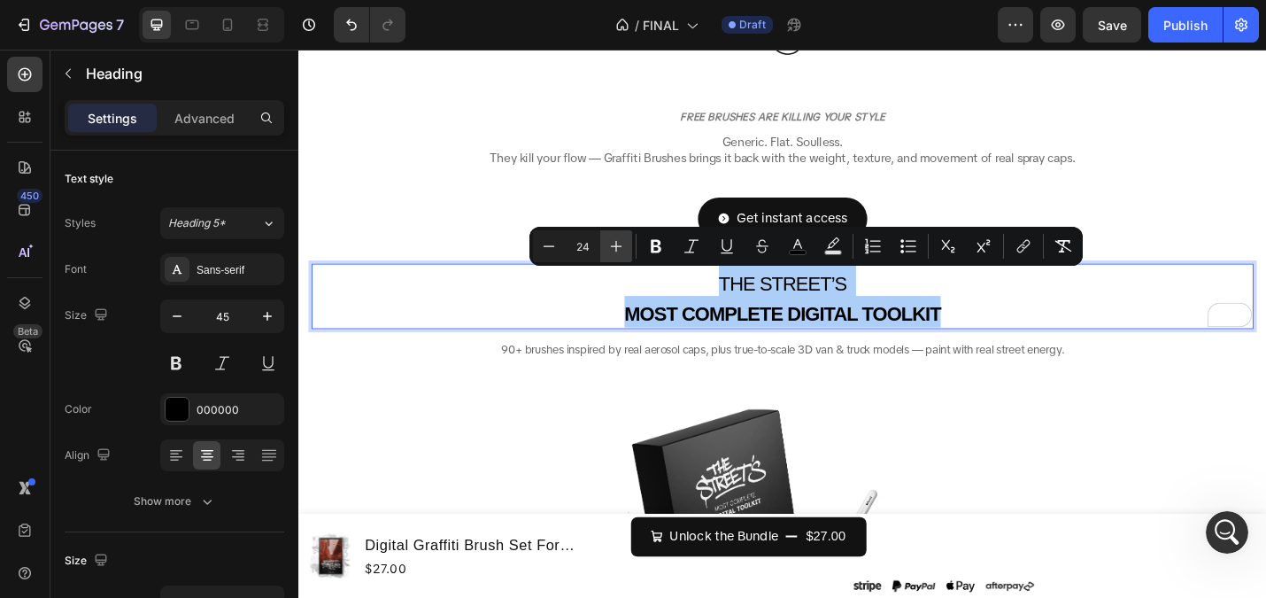
click at [607, 248] on icon "Editor contextual toolbar" at bounding box center [616, 246] width 18 height 18
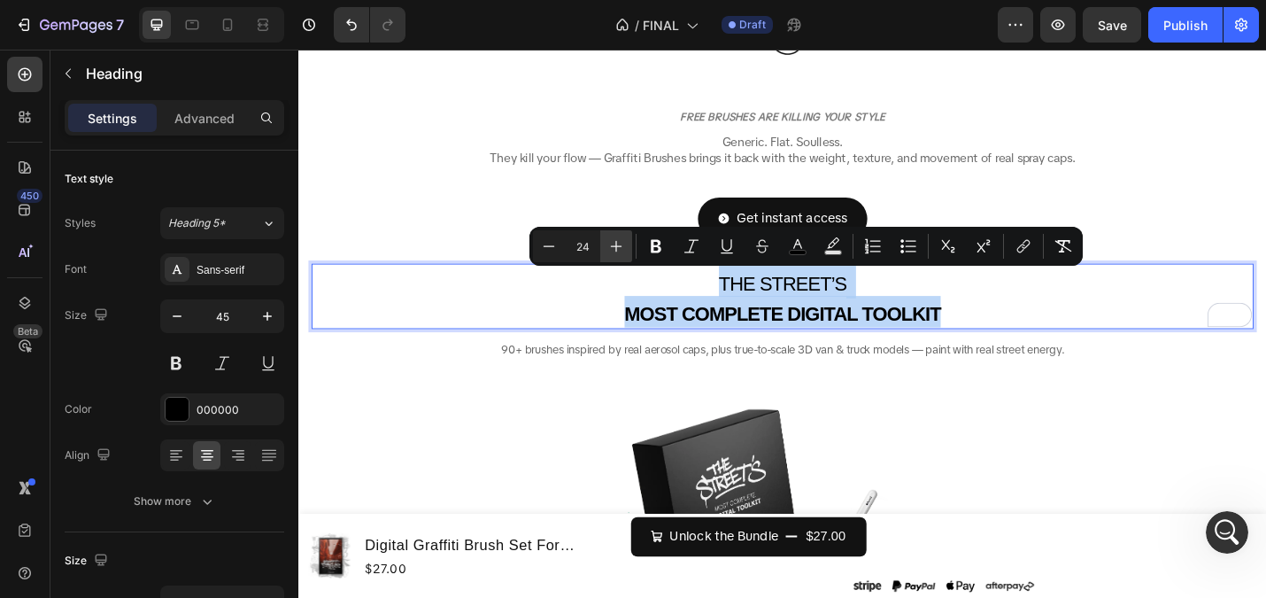
type input "25"
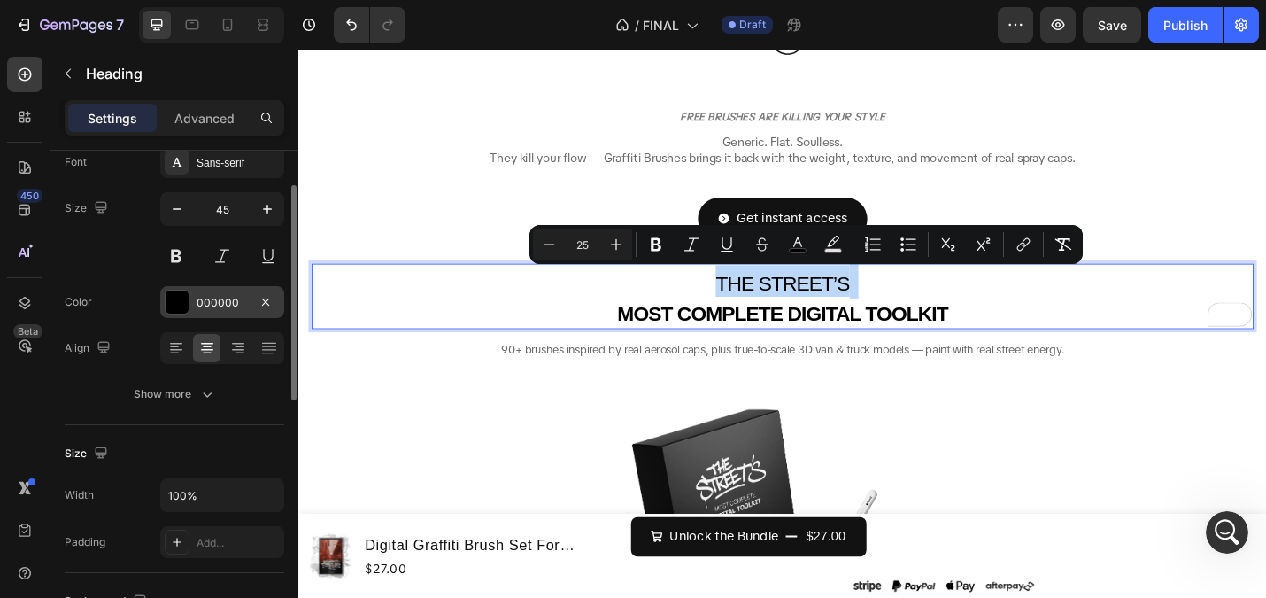
scroll to position [118, 0]
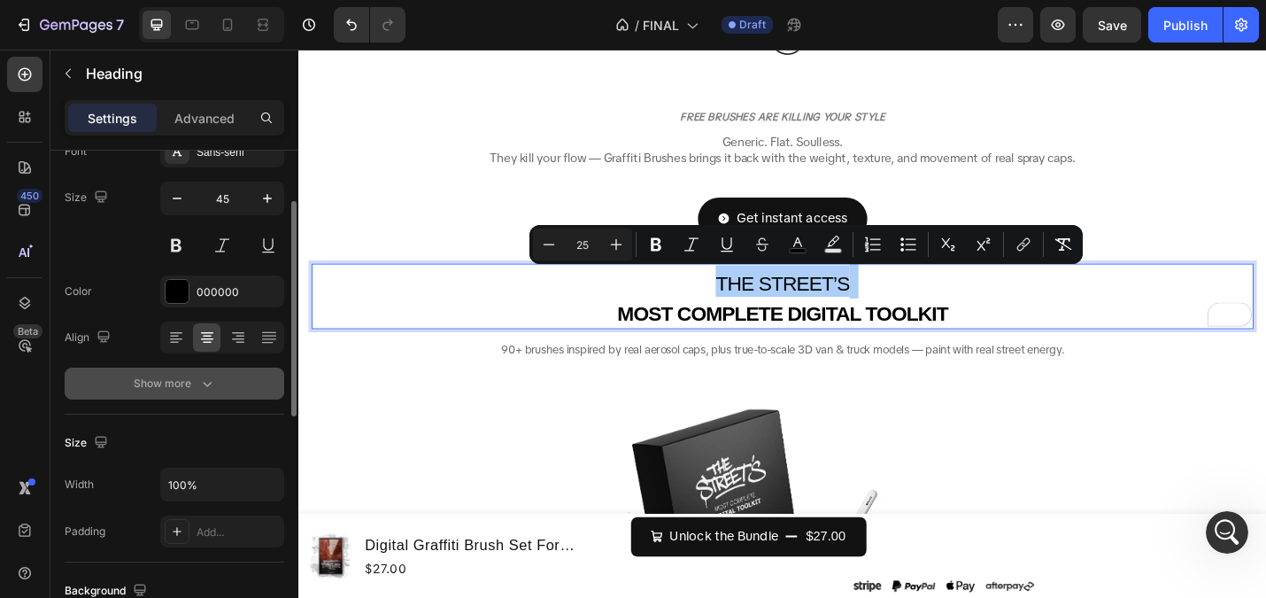
click at [180, 383] on div "Show more" at bounding box center [175, 384] width 82 height 18
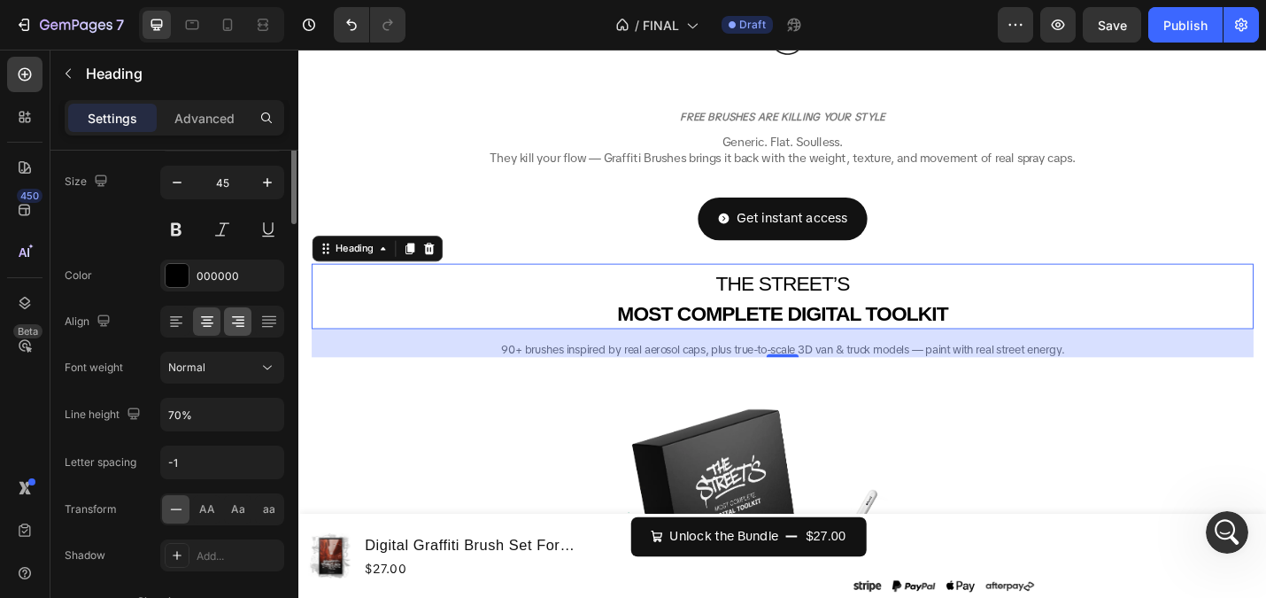
scroll to position [21, 0]
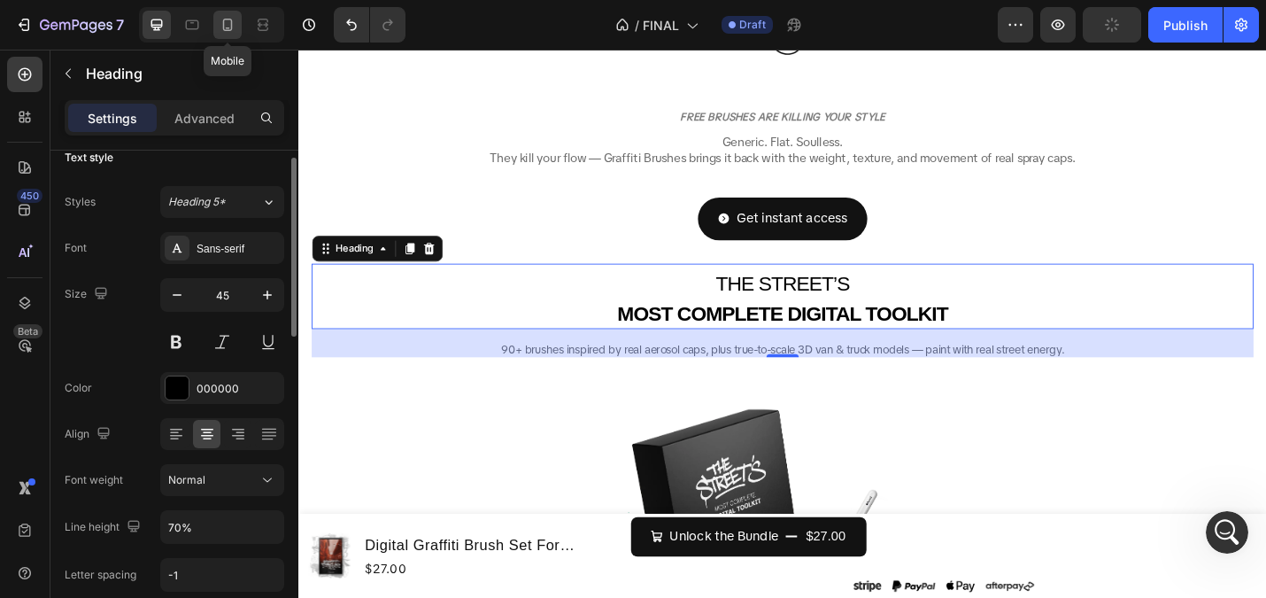
click at [229, 33] on icon at bounding box center [228, 25] width 18 height 18
type input "19"
type input "114%"
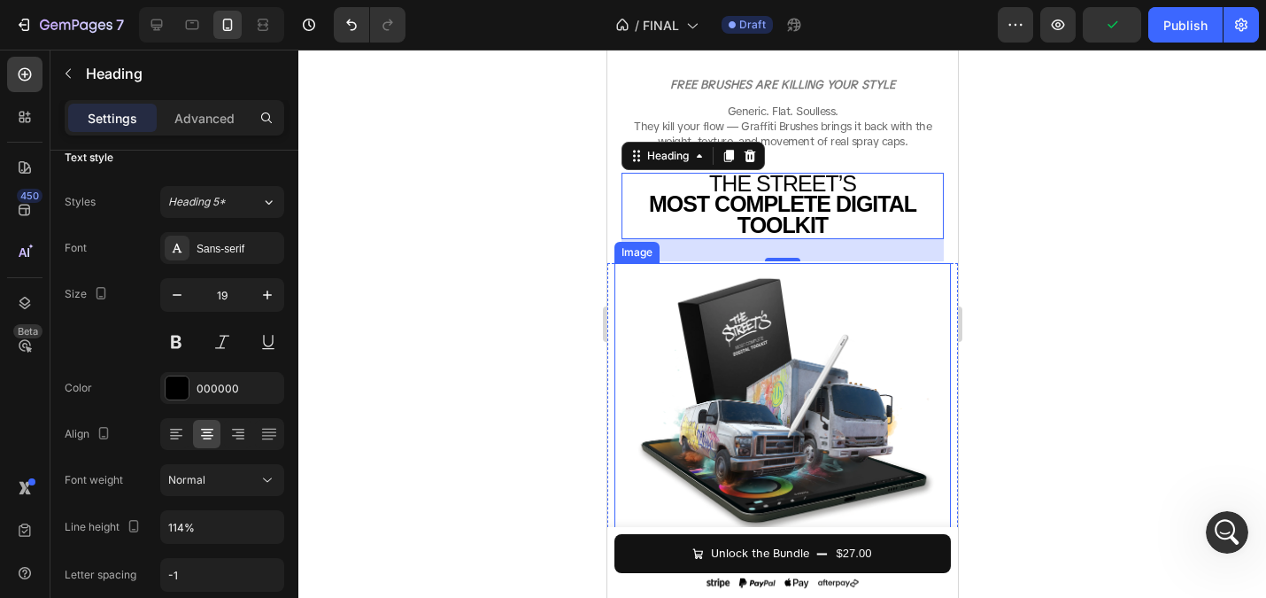
scroll to position [143, 0]
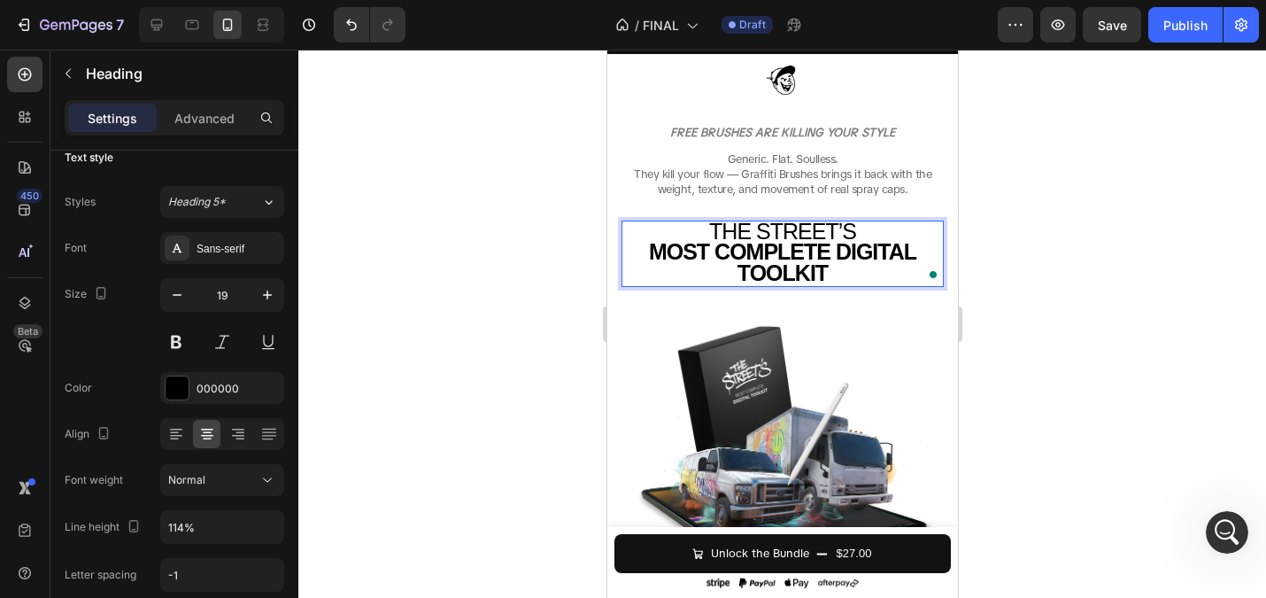
click at [831, 265] on strong "MOST COMPLETE DIGITAL TOOLKIT" at bounding box center [781, 262] width 267 height 46
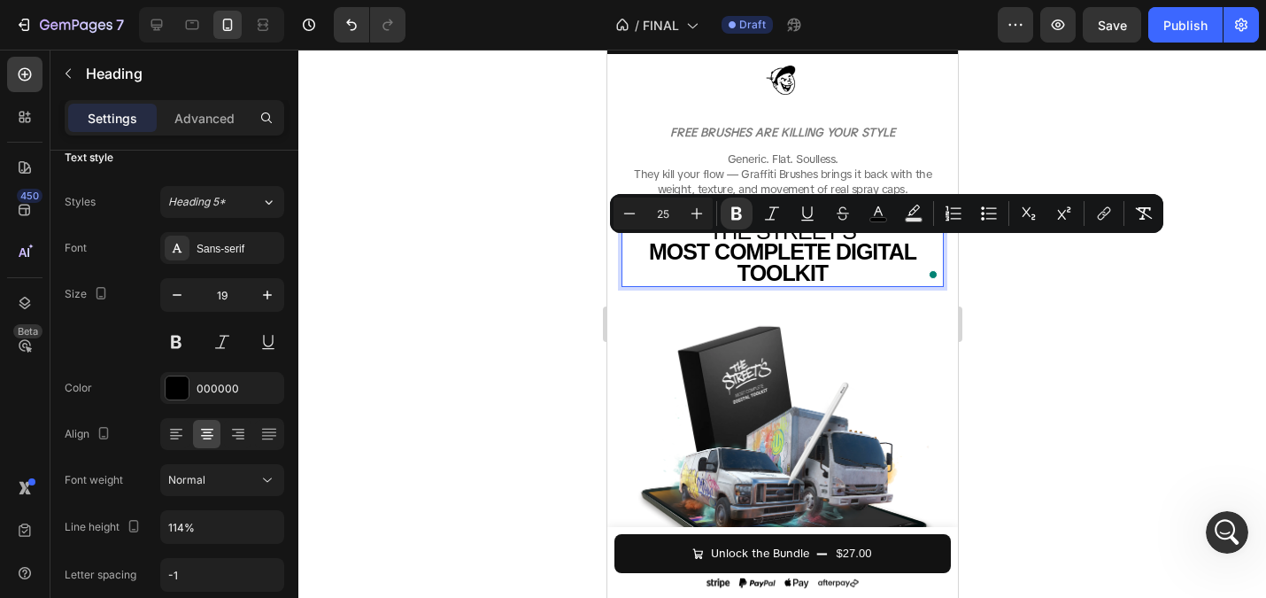
click at [843, 280] on p "THE STREET’S MOST COMPLETE DIGITAL TOOLKIT" at bounding box center [782, 253] width 319 height 63
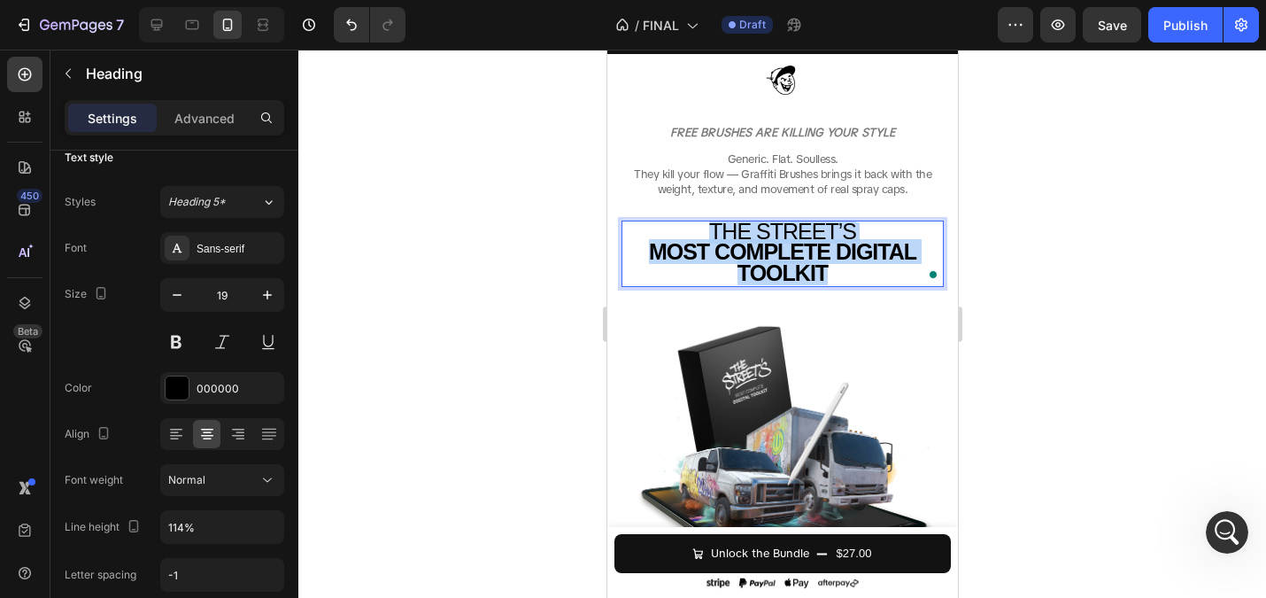
drag, startPoint x: 843, startPoint y: 280, endPoint x: 584, endPoint y: 225, distance: 265.2
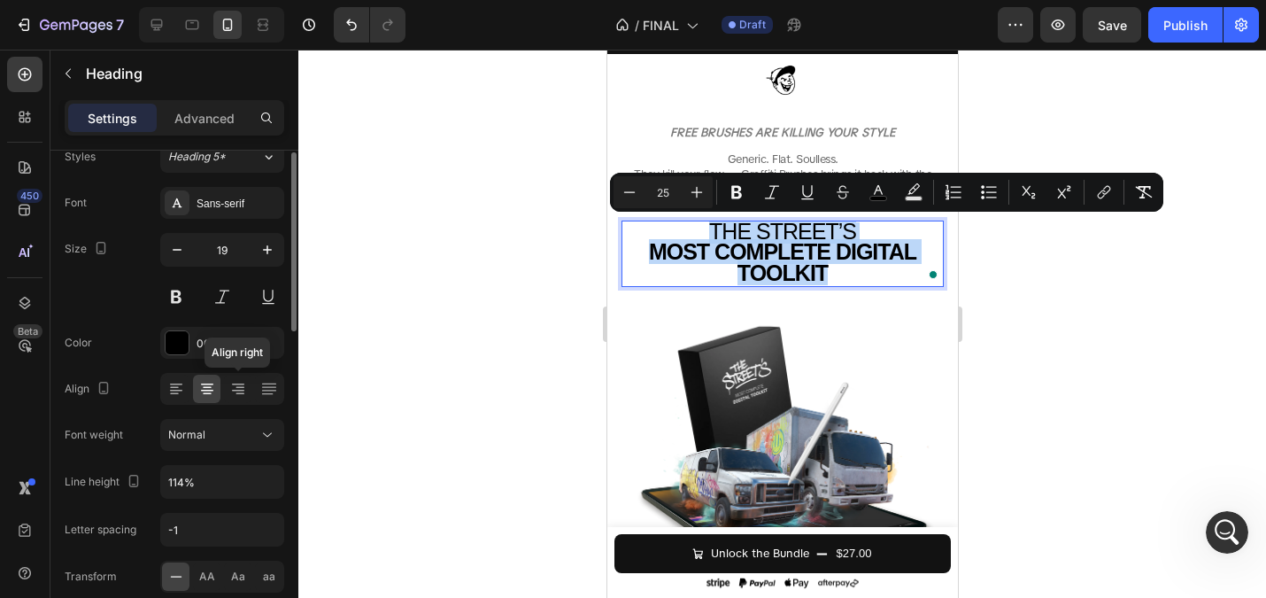
scroll to position [84, 0]
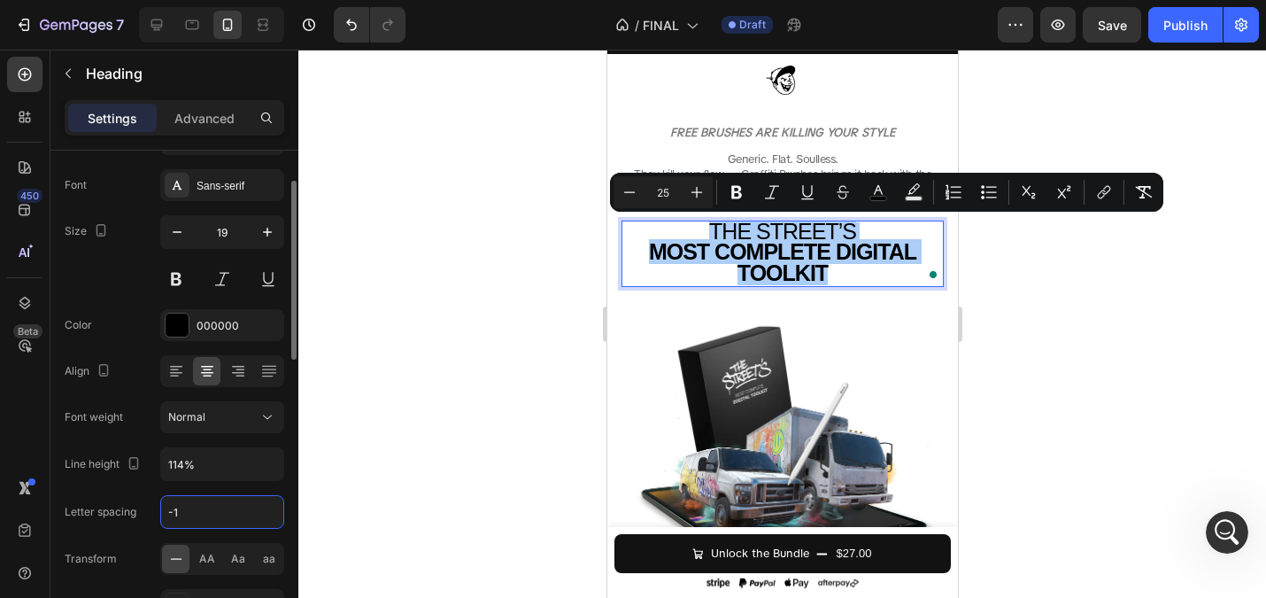
click at [191, 509] on input "-1" at bounding box center [222, 512] width 122 height 32
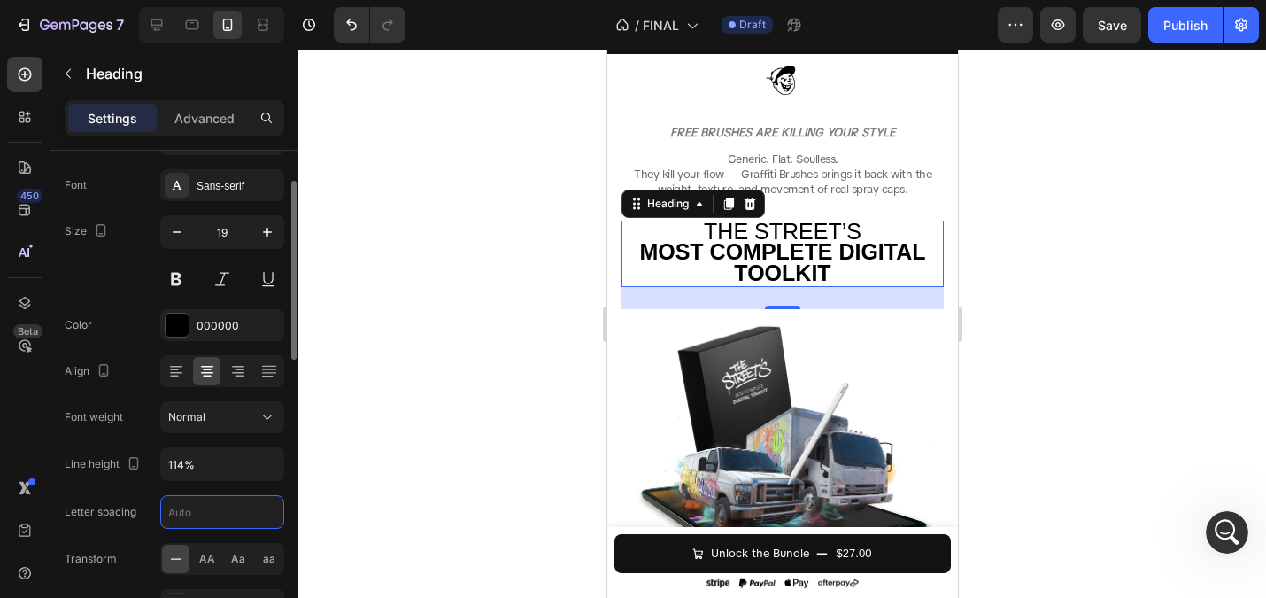
click at [124, 484] on div "Font Sans-serif Size 19 Color 000000 Align Font weight Normal Line height 114% …" at bounding box center [175, 418] width 220 height 498
click at [526, 312] on div at bounding box center [782, 324] width 968 height 548
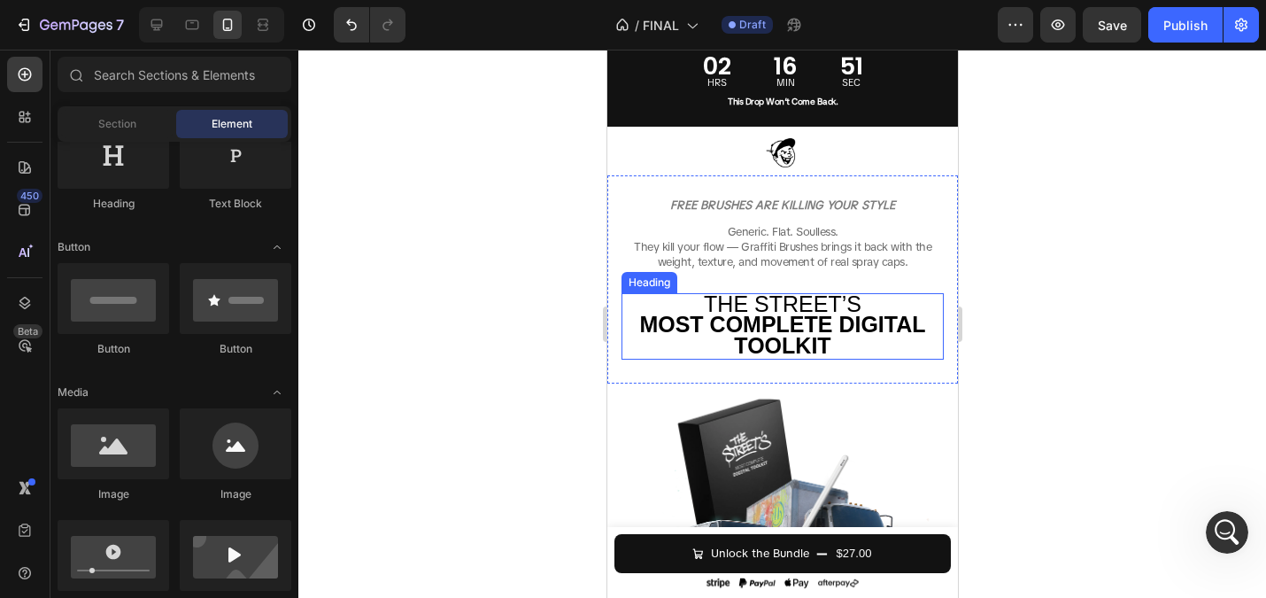
scroll to position [69, 0]
click at [780, 351] on strong "MOST COMPLETE DIGITAL TOOLKIT" at bounding box center [781, 336] width 286 height 46
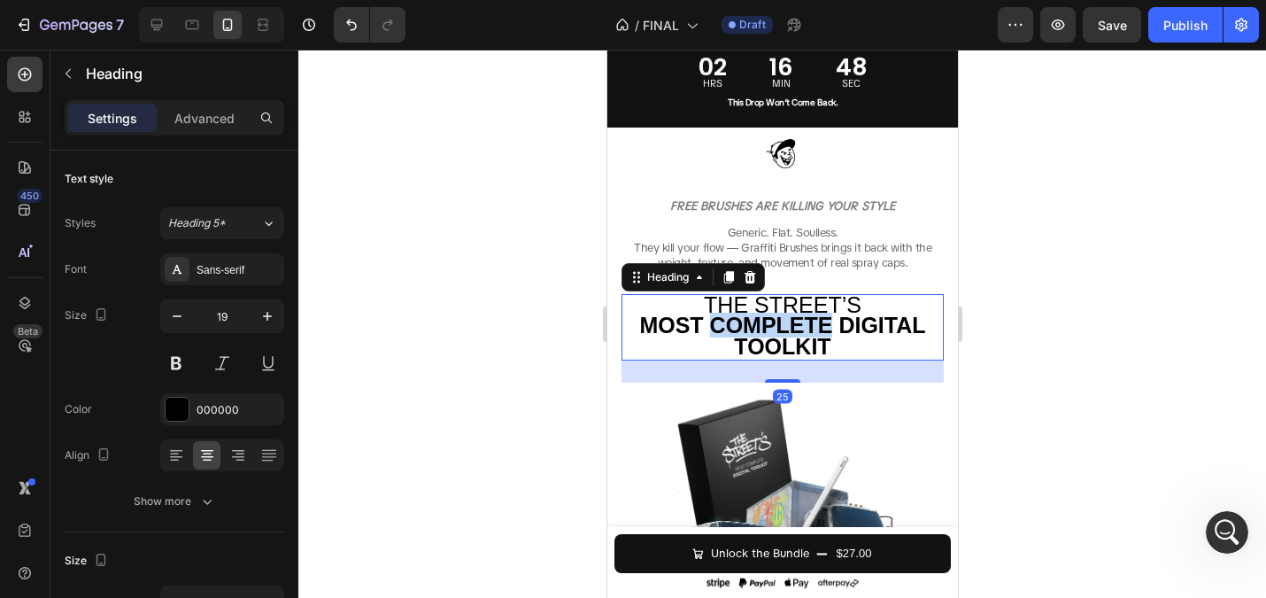
click at [717, 318] on strong "MOST COMPLETE DIGITAL TOOLKIT" at bounding box center [781, 336] width 286 height 46
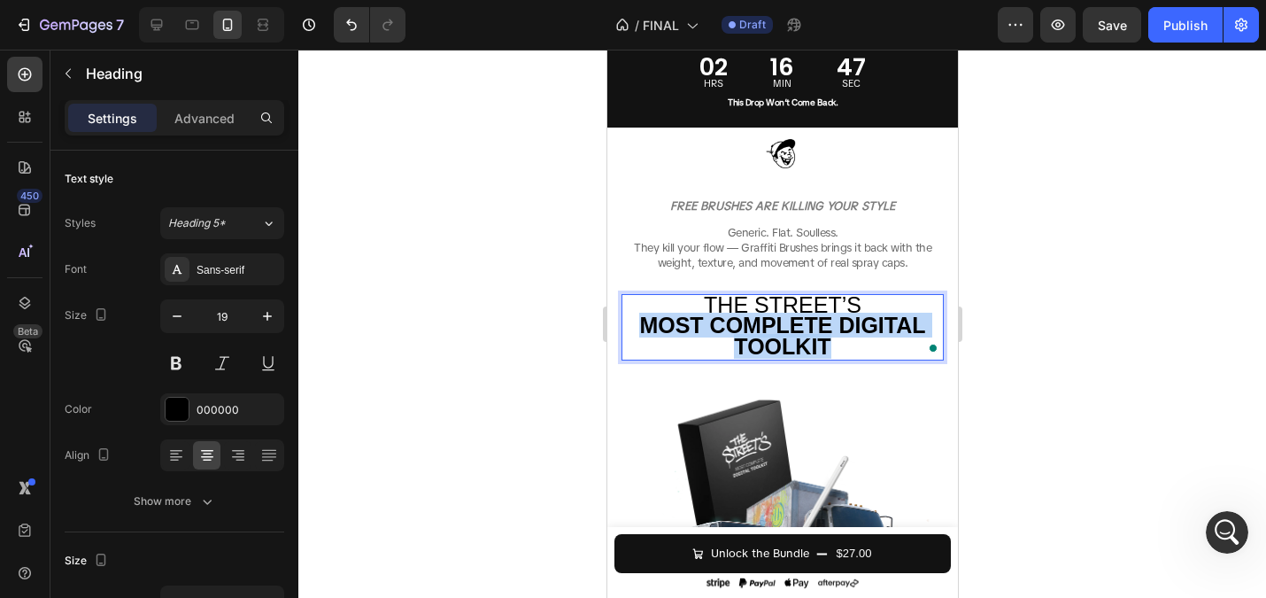
click at [717, 317] on strong "MOST COMPLETE DIGITAL TOOLKIT" at bounding box center [781, 336] width 286 height 46
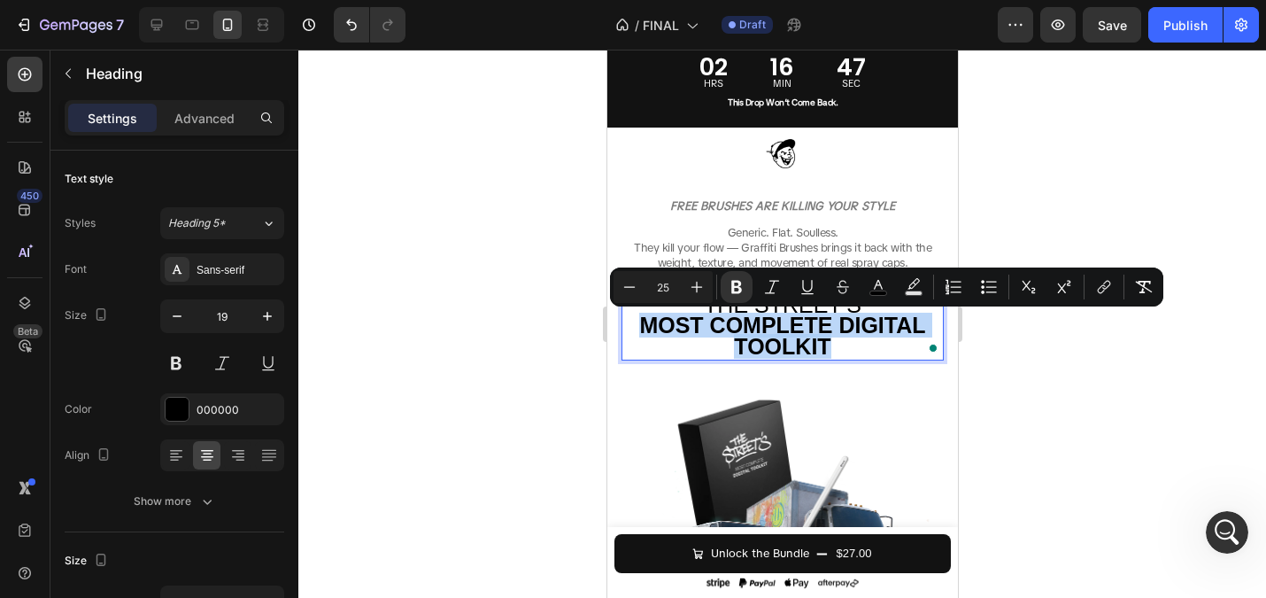
click at [791, 335] on strong "MOST COMPLETE DIGITAL TOOLKIT" at bounding box center [781, 336] width 286 height 46
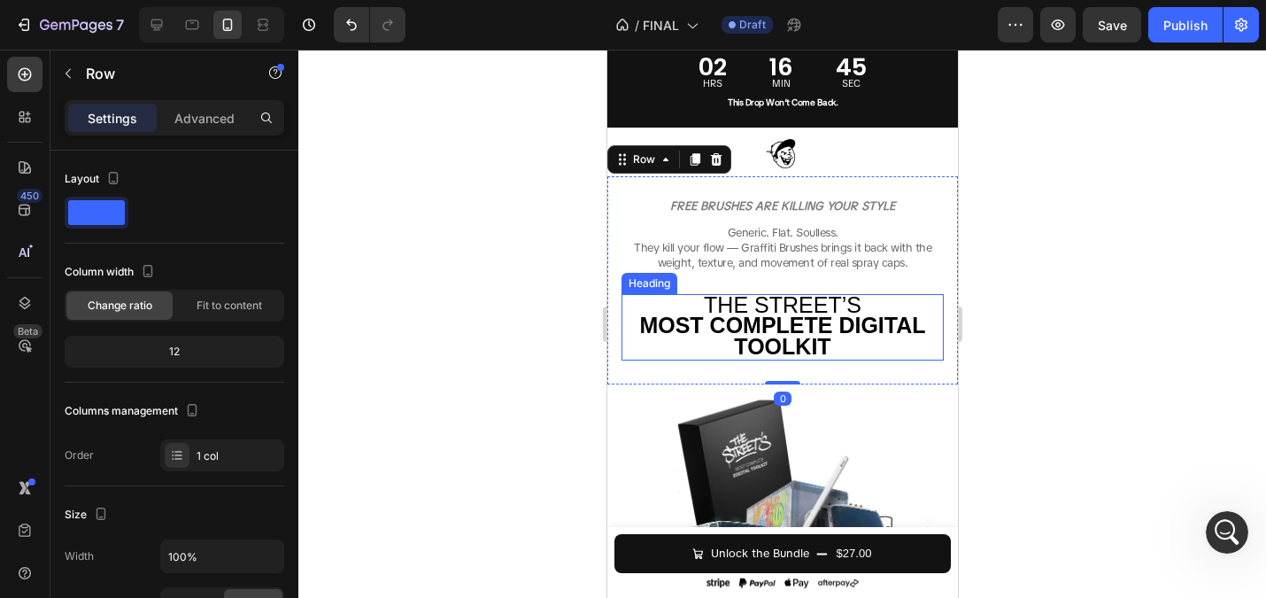
click at [819, 336] on strong "MOST COMPLETE DIGITAL TOOLKIT" at bounding box center [781, 336] width 286 height 46
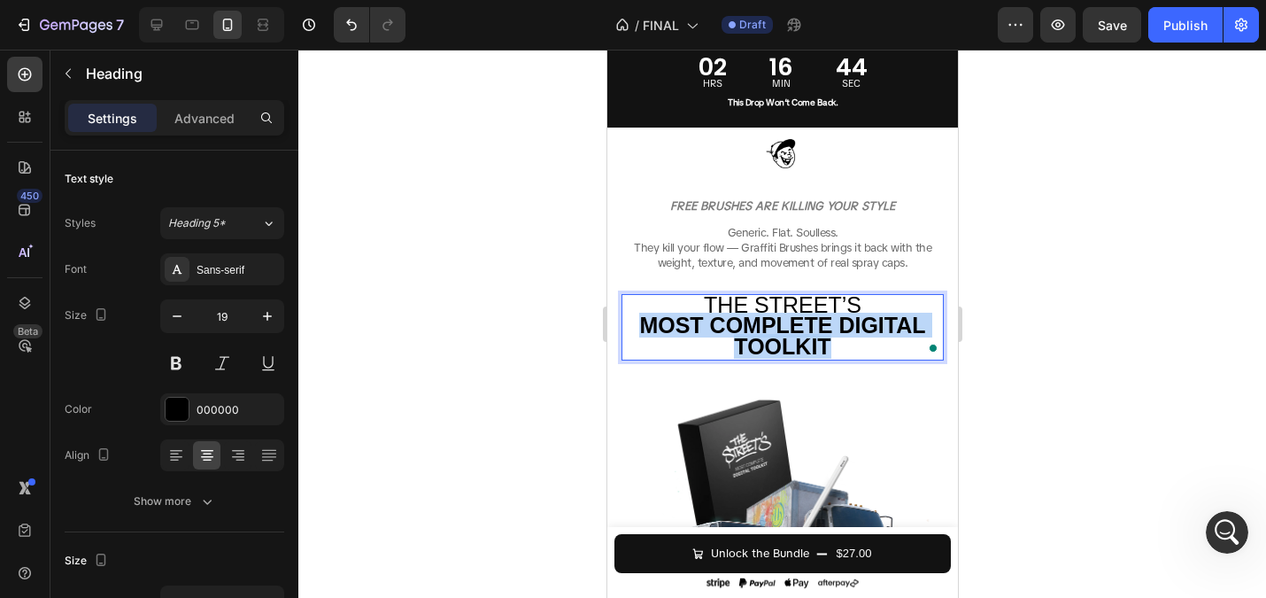
click at [819, 336] on strong "MOST COMPLETE DIGITAL TOOLKIT" at bounding box center [781, 336] width 286 height 46
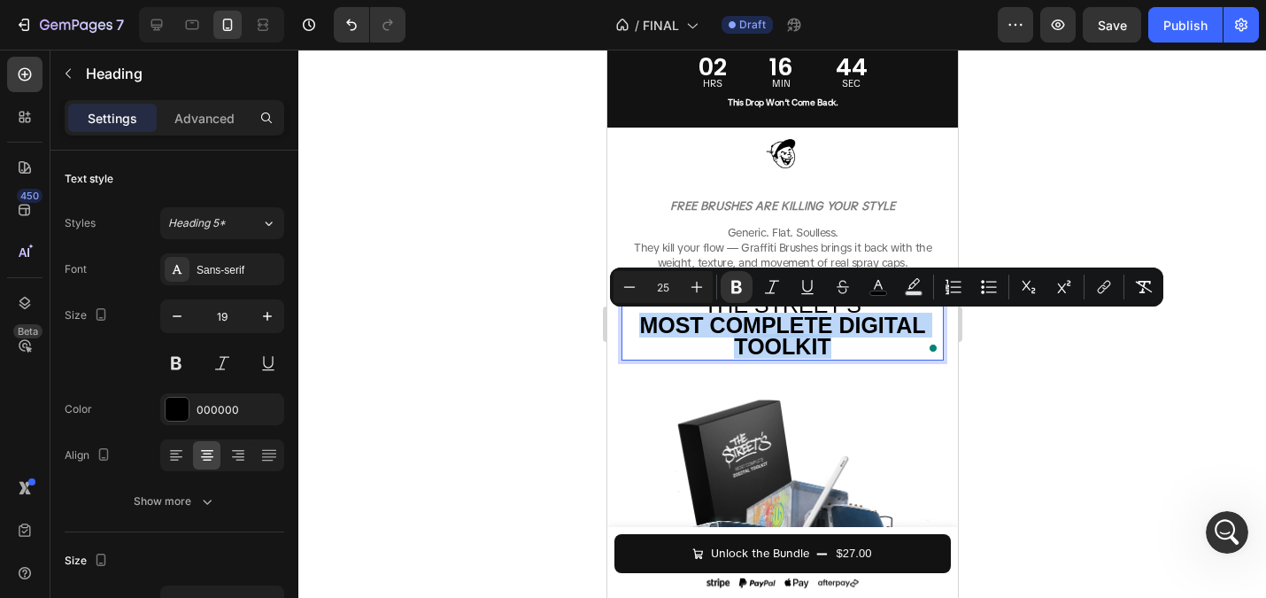
click at [847, 344] on p "THE STREET’S MOST COMPLETE DIGITAL TOOLKIT" at bounding box center [782, 327] width 319 height 63
click at [862, 350] on p "THE STREET’S MOST COMPLETE DIGITAL TOOLKIT" at bounding box center [782, 327] width 319 height 63
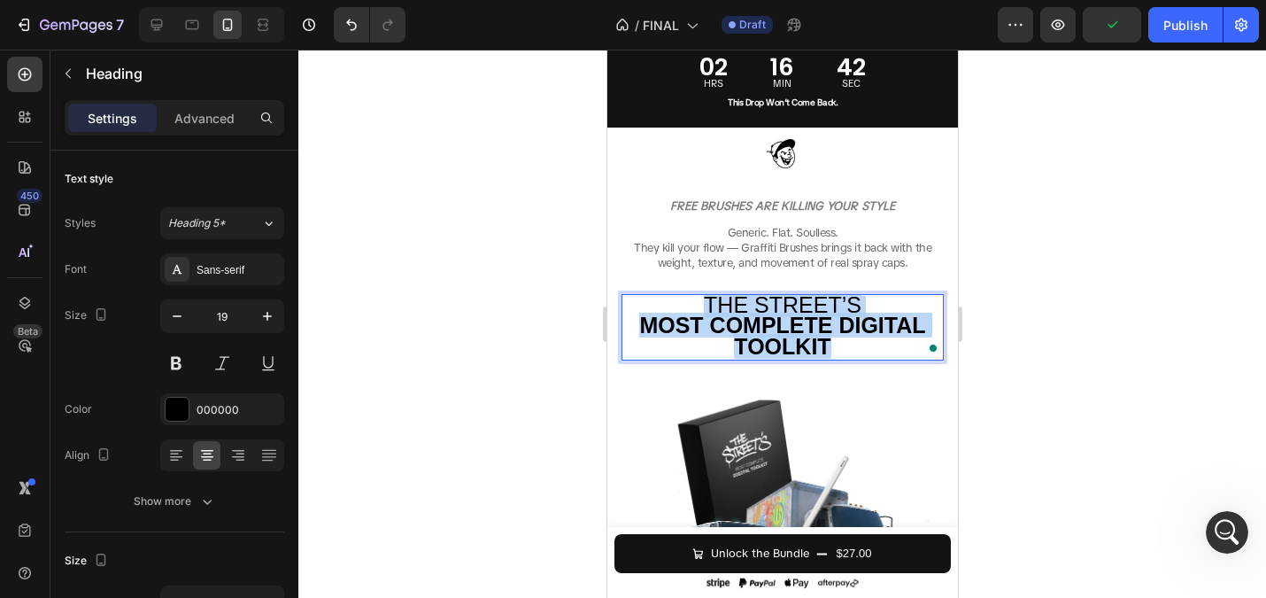
drag, startPoint x: 847, startPoint y: 344, endPoint x: 685, endPoint y: 308, distance: 166.1
click at [685, 308] on p "THE STREET’S MOST COMPLETE DIGITAL TOOLKIT" at bounding box center [782, 327] width 319 height 63
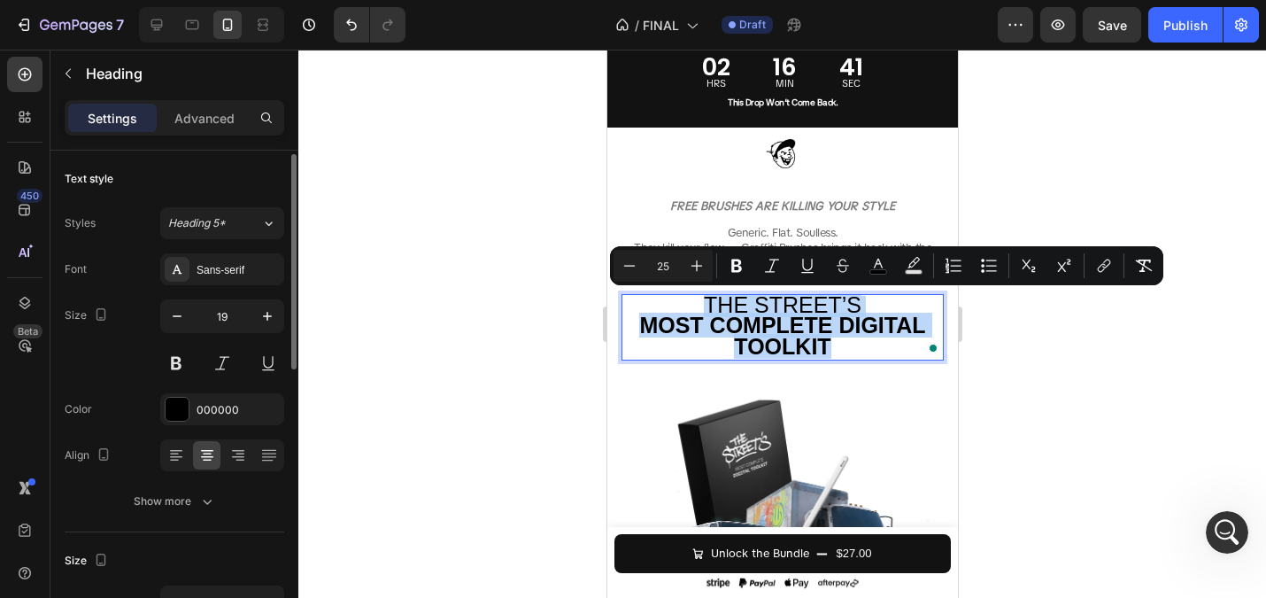
scroll to position [48, 0]
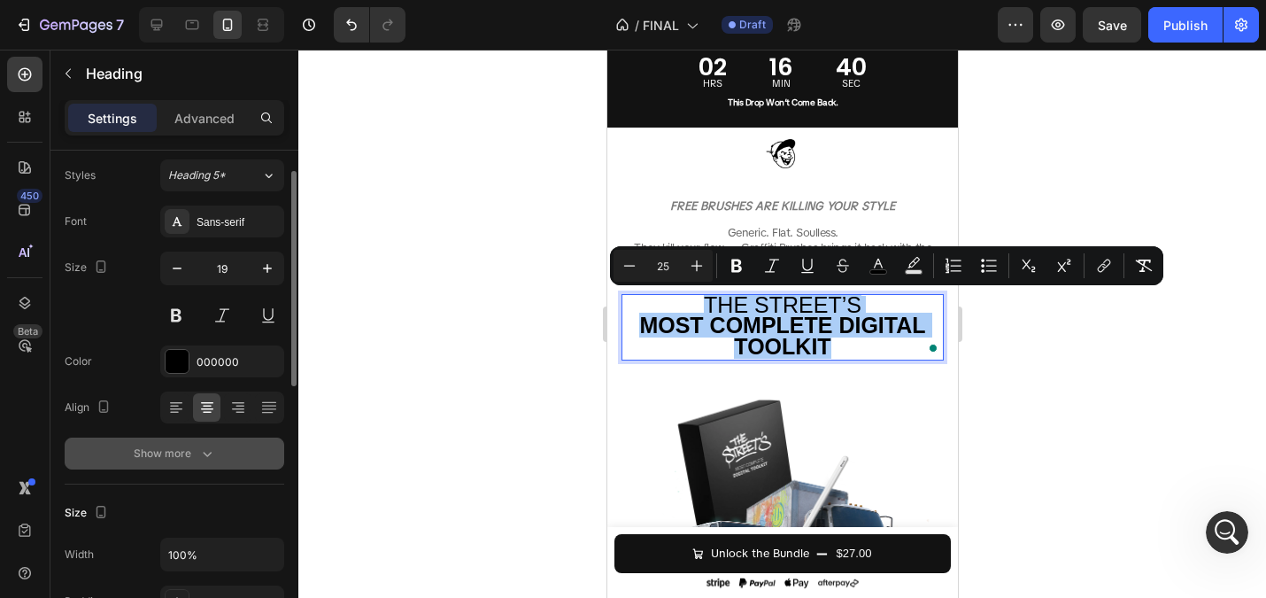
click at [203, 455] on icon "button" at bounding box center [207, 454] width 18 height 18
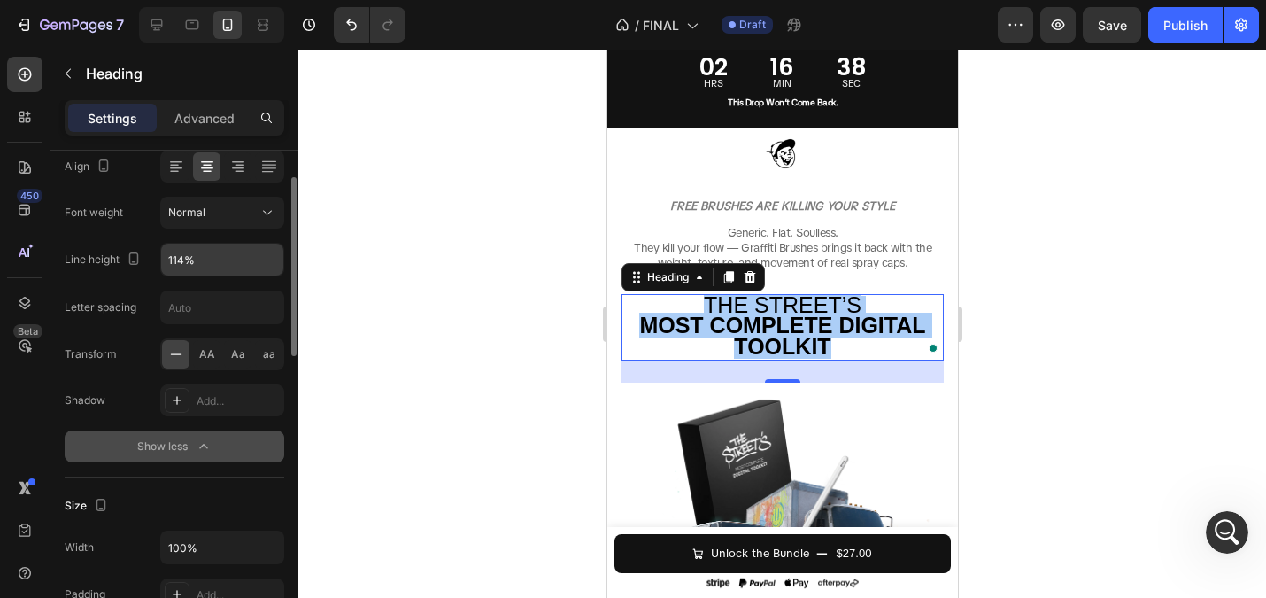
scroll to position [308, 0]
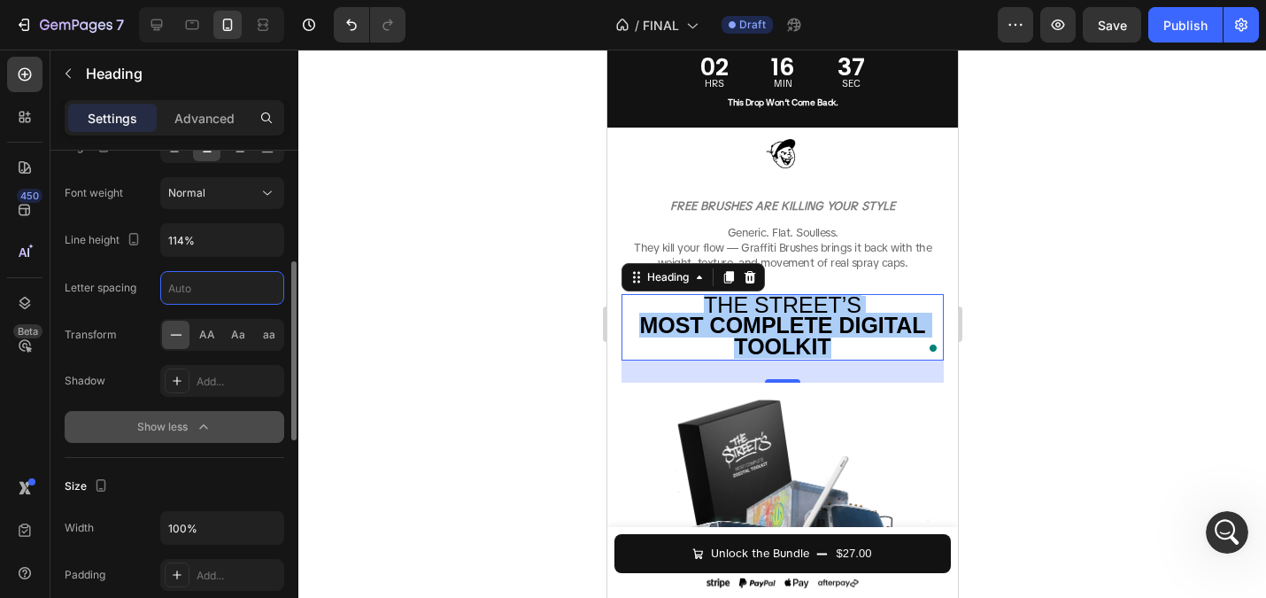
click at [178, 296] on input "text" at bounding box center [222, 288] width 122 height 32
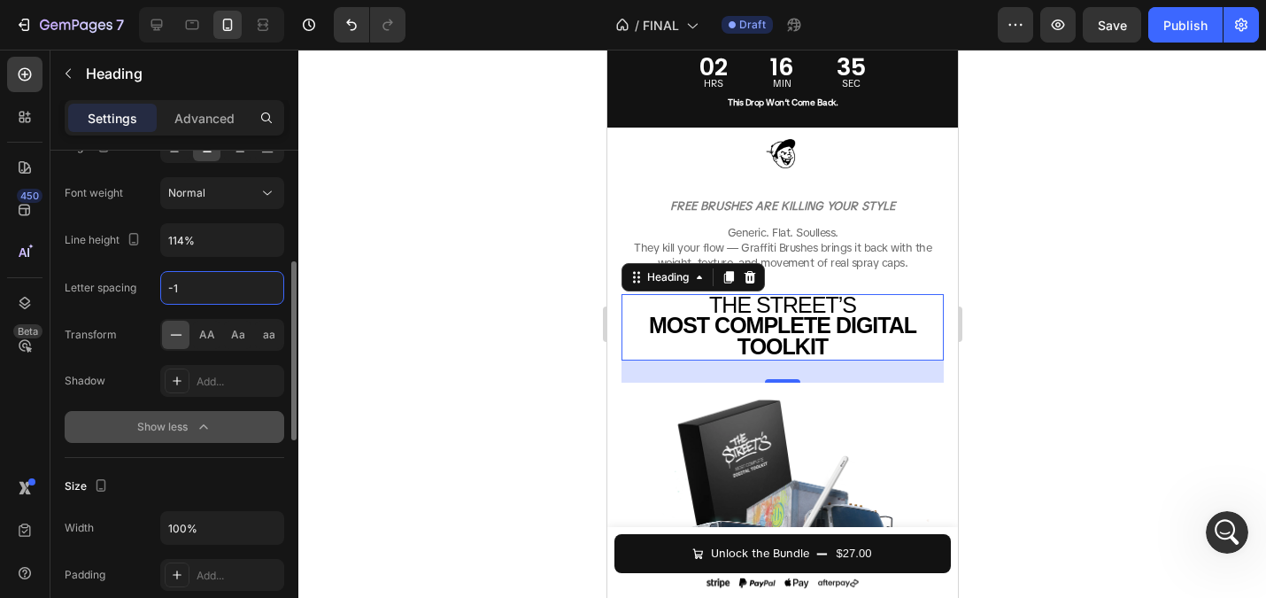
type input "-1"
click at [137, 307] on div "Font Sans-serif Size 19 Color 000000 Align Font weight Normal Line height 114% …" at bounding box center [175, 194] width 220 height 498
click at [550, 286] on div at bounding box center [782, 324] width 968 height 548
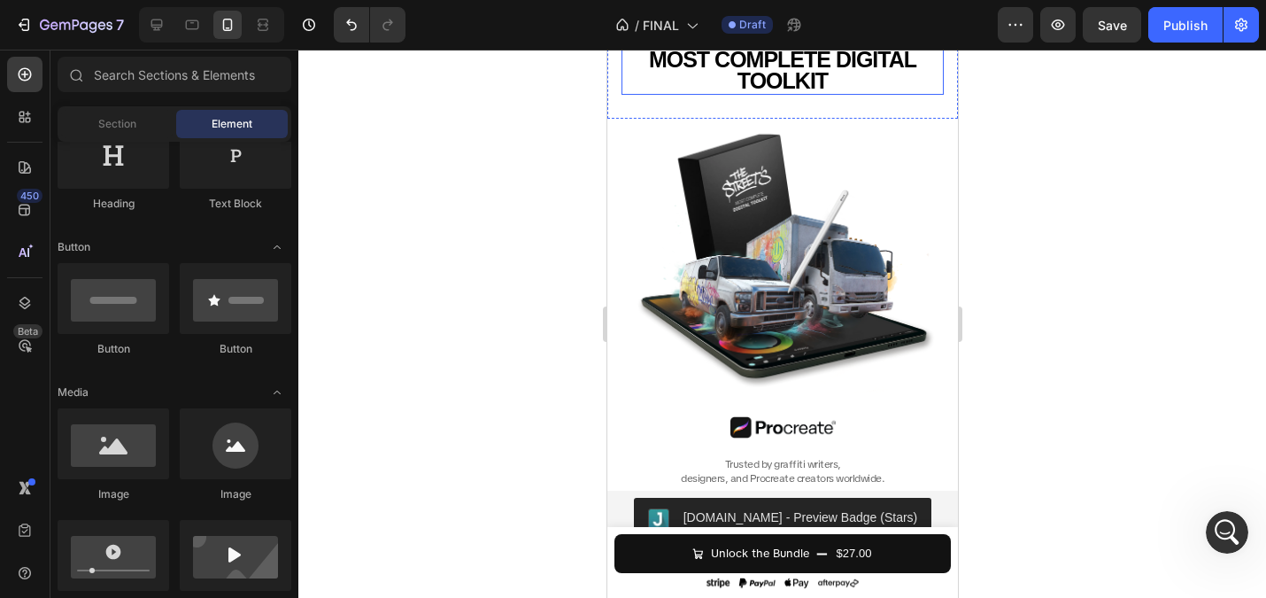
scroll to position [371, 0]
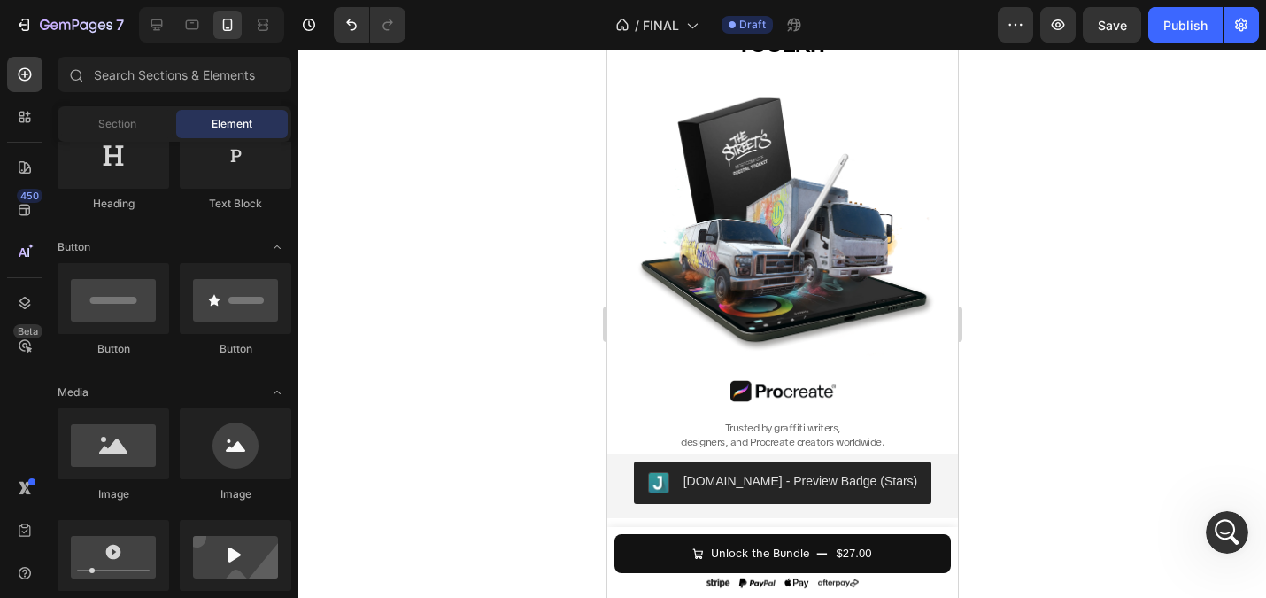
click at [500, 238] on div at bounding box center [782, 324] width 968 height 548
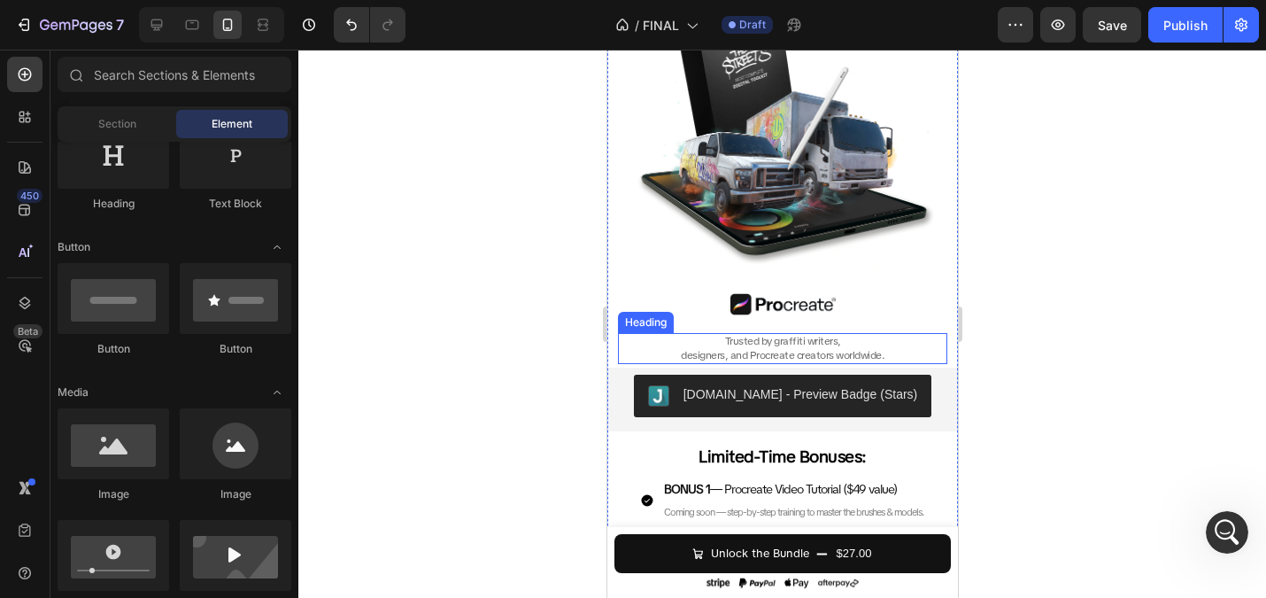
scroll to position [460, 0]
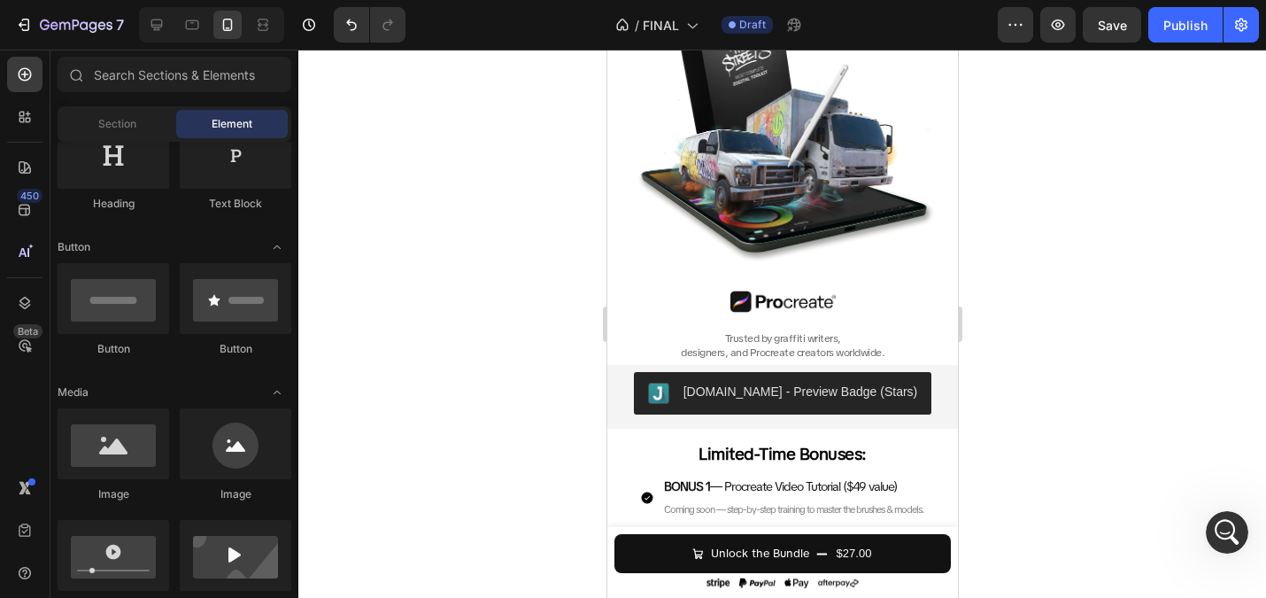
click at [561, 306] on div at bounding box center [782, 324] width 968 height 548
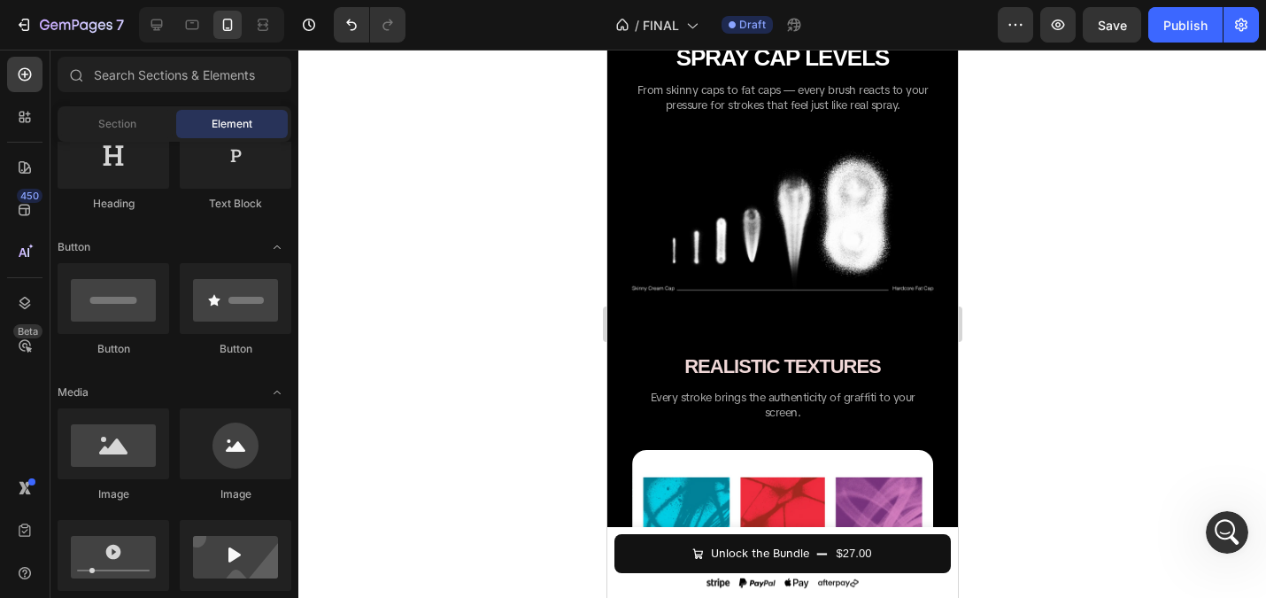
scroll to position [1929, 0]
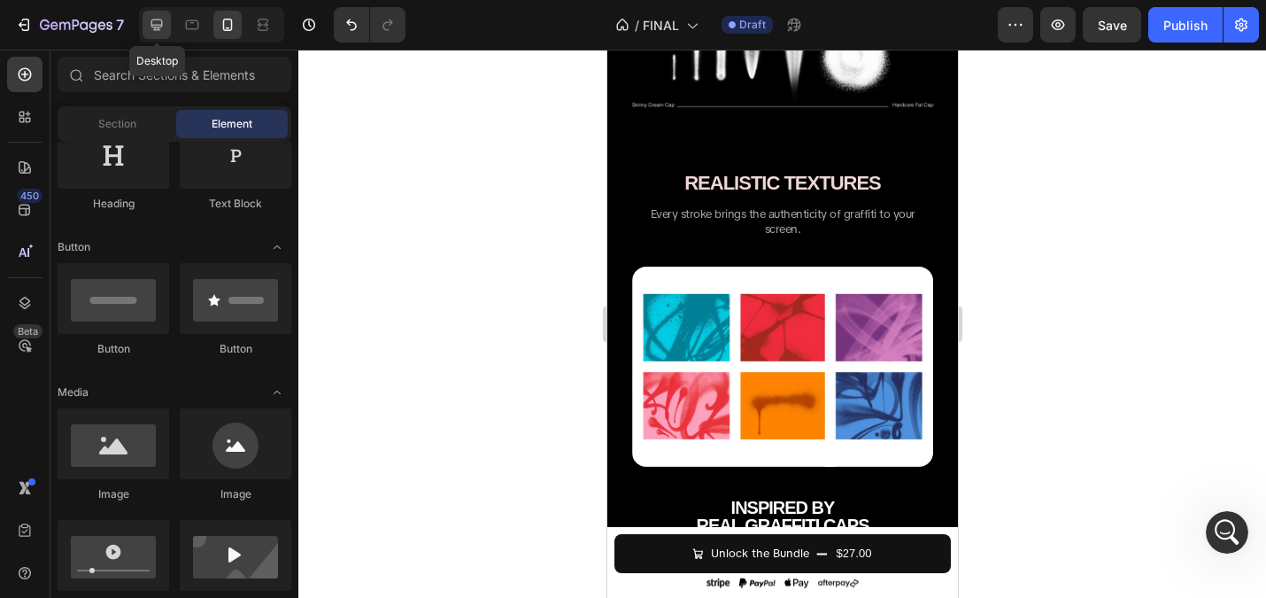
click at [159, 26] on icon at bounding box center [157, 25] width 18 height 18
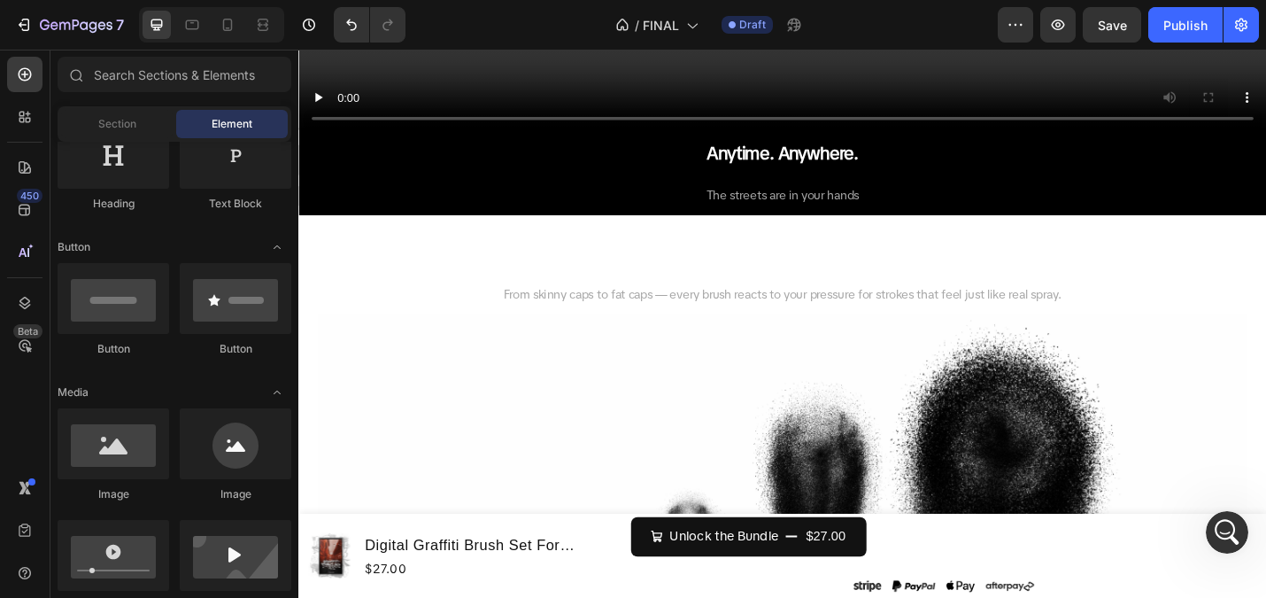
scroll to position [2486, 0]
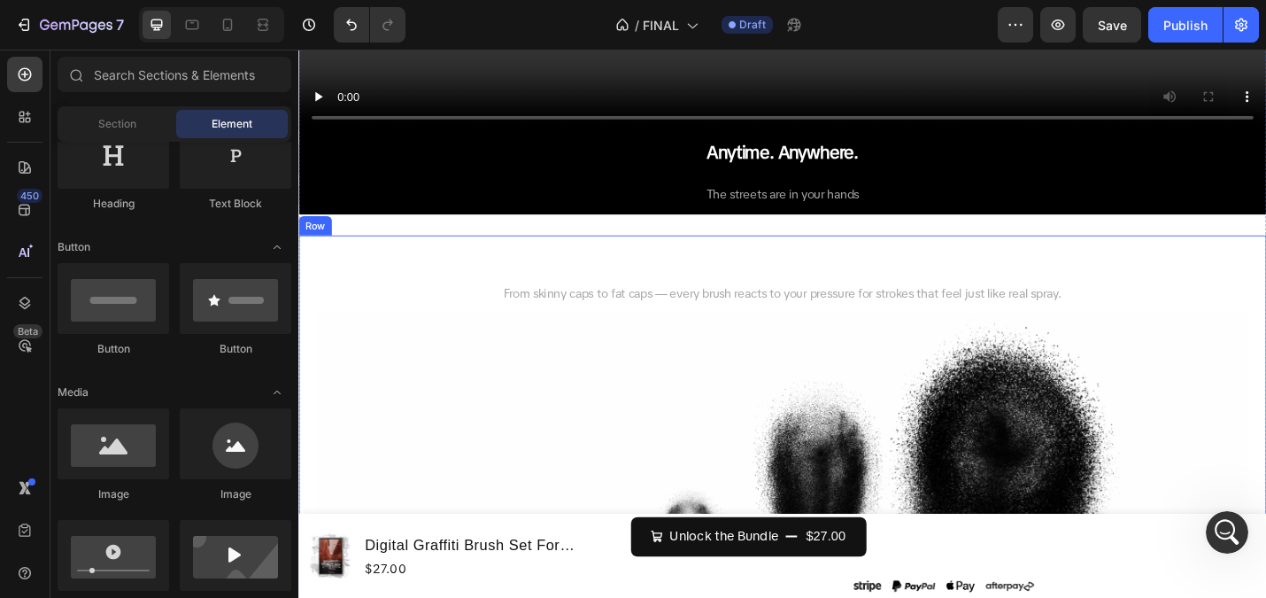
click at [306, 318] on div "SPRAY CAP LEVELS Heading From skinny caps to fat caps — every brush reacts to y…" at bounding box center [829, 586] width 1063 height 667
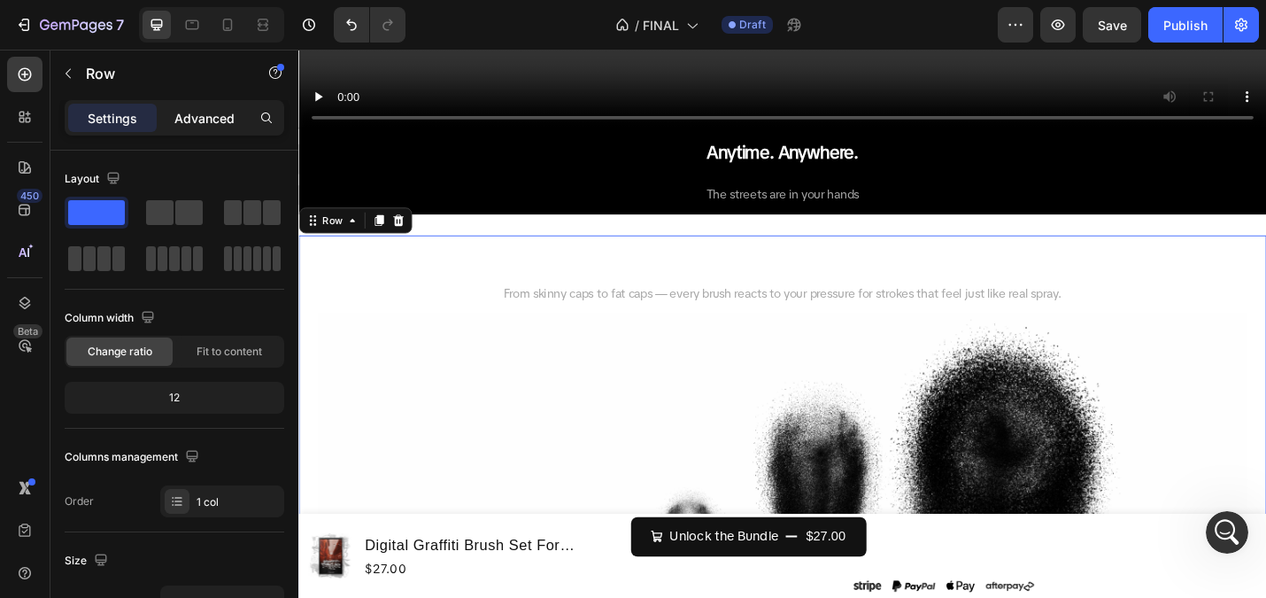
click at [178, 114] on p "Advanced" at bounding box center [204, 118] width 60 height 19
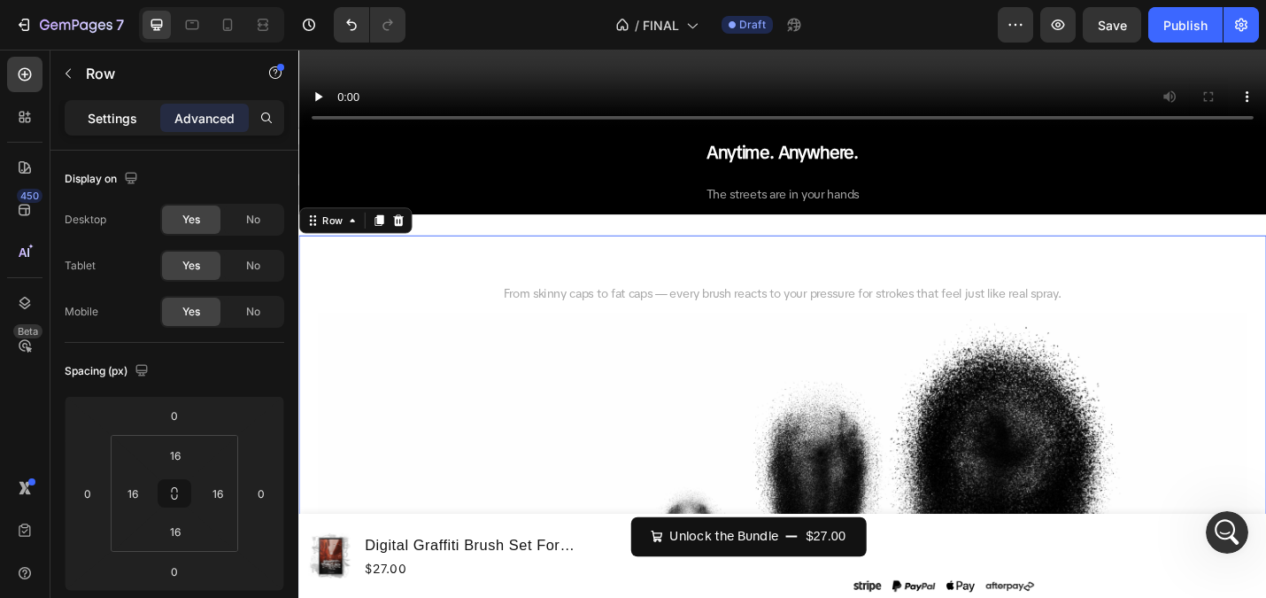
click at [104, 112] on p "Settings" at bounding box center [113, 118] width 50 height 19
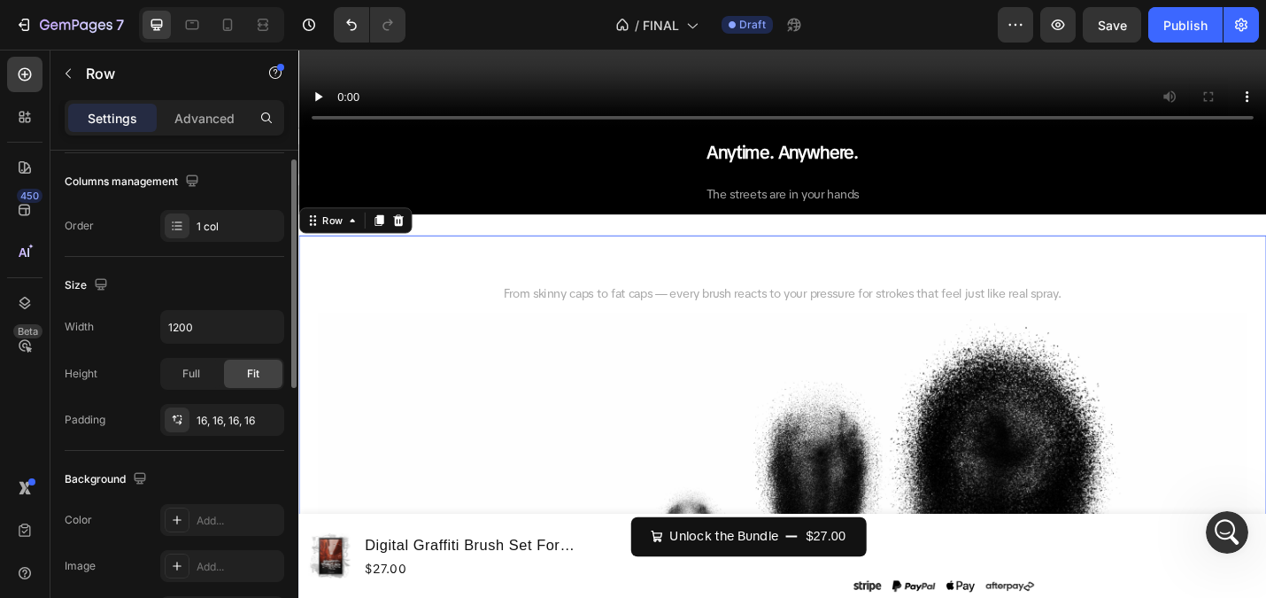
scroll to position [195, 0]
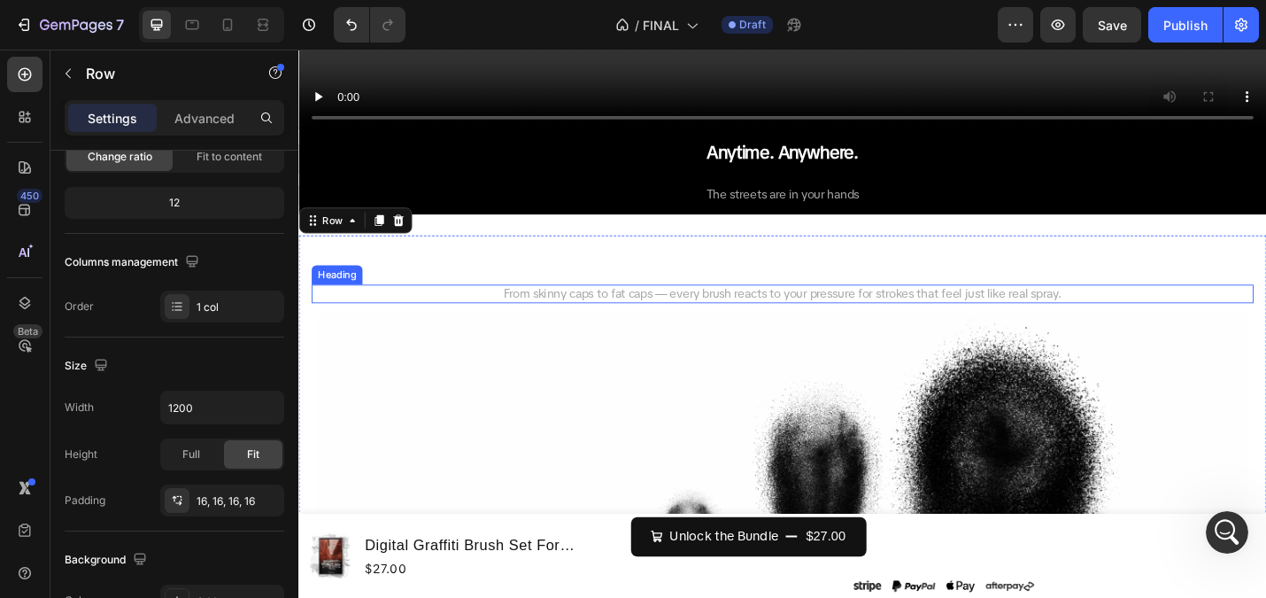
click at [343, 320] on h2 "From skinny caps to fat caps — every brush reacts to your pressure for strokes …" at bounding box center [830, 317] width 1034 height 21
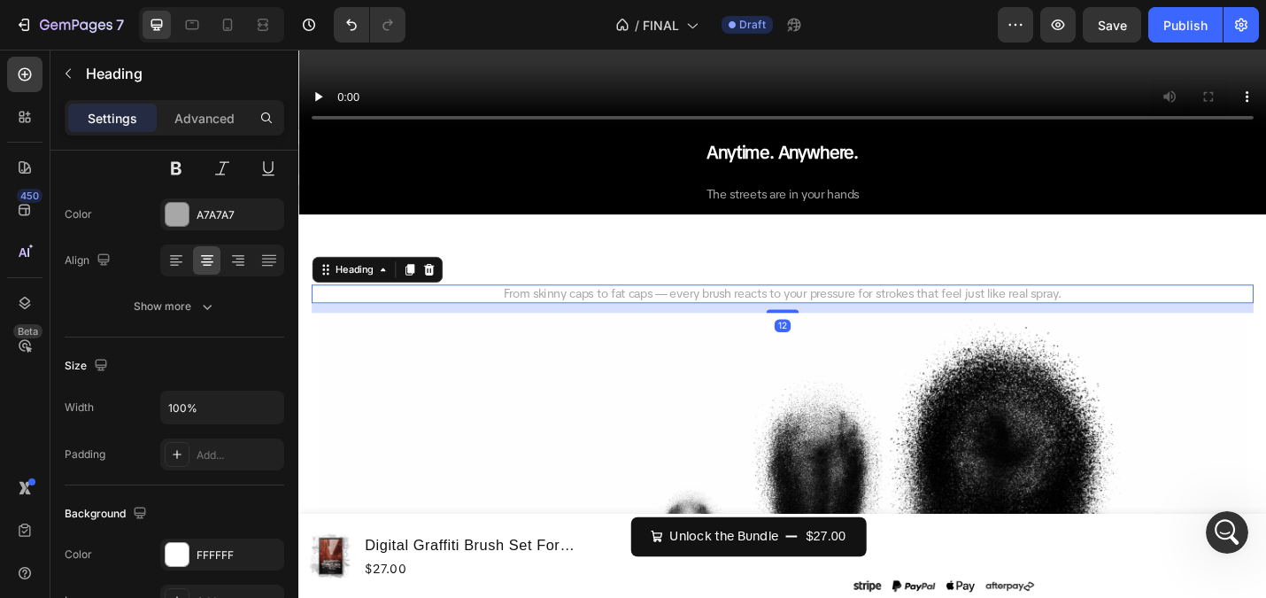
scroll to position [0, 0]
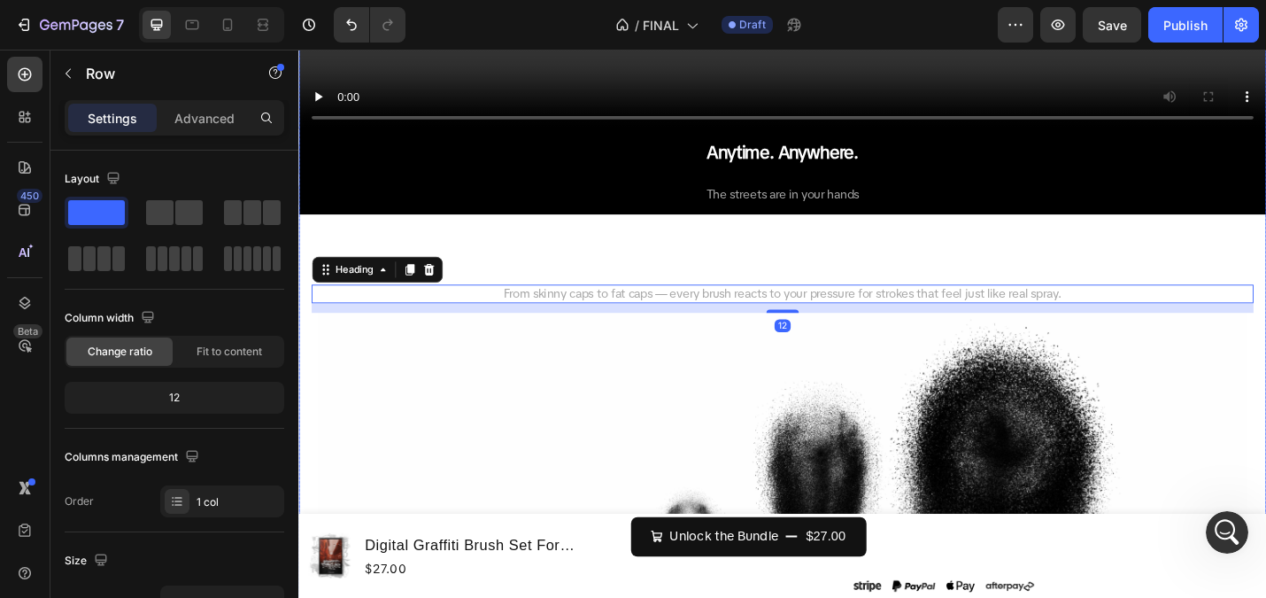
click at [395, 234] on div "Not Just Another Brush Pack Heading THE HARDEST IN THE GAME Heading Most “graff…" at bounding box center [829, 156] width 1063 height 1528
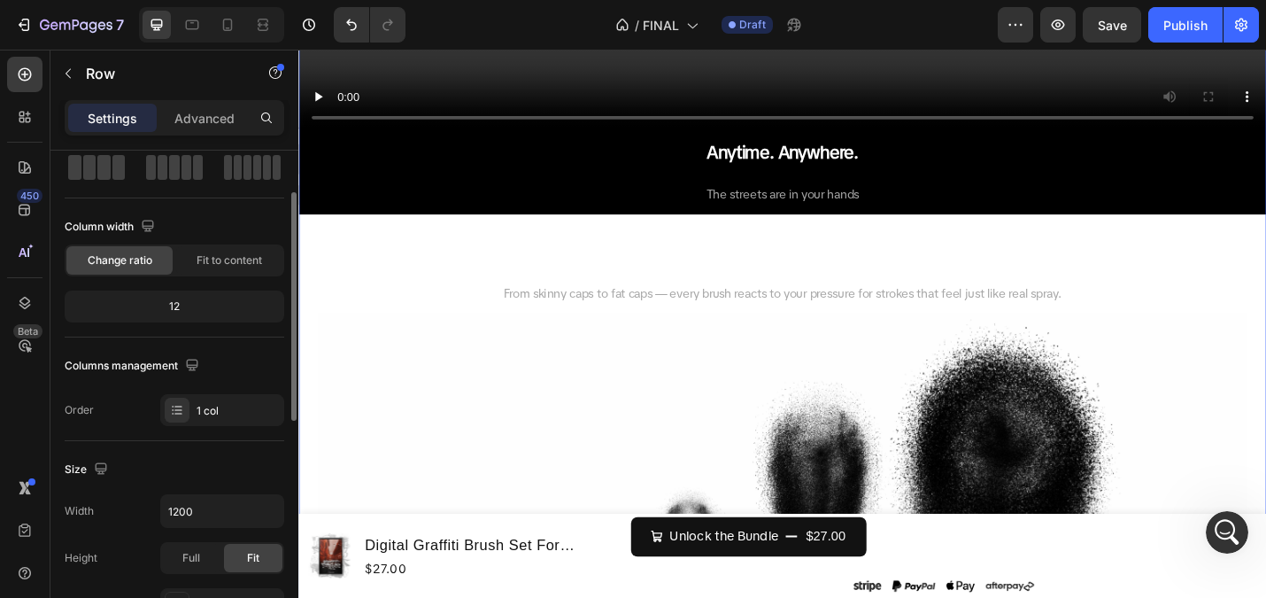
scroll to position [196, 0]
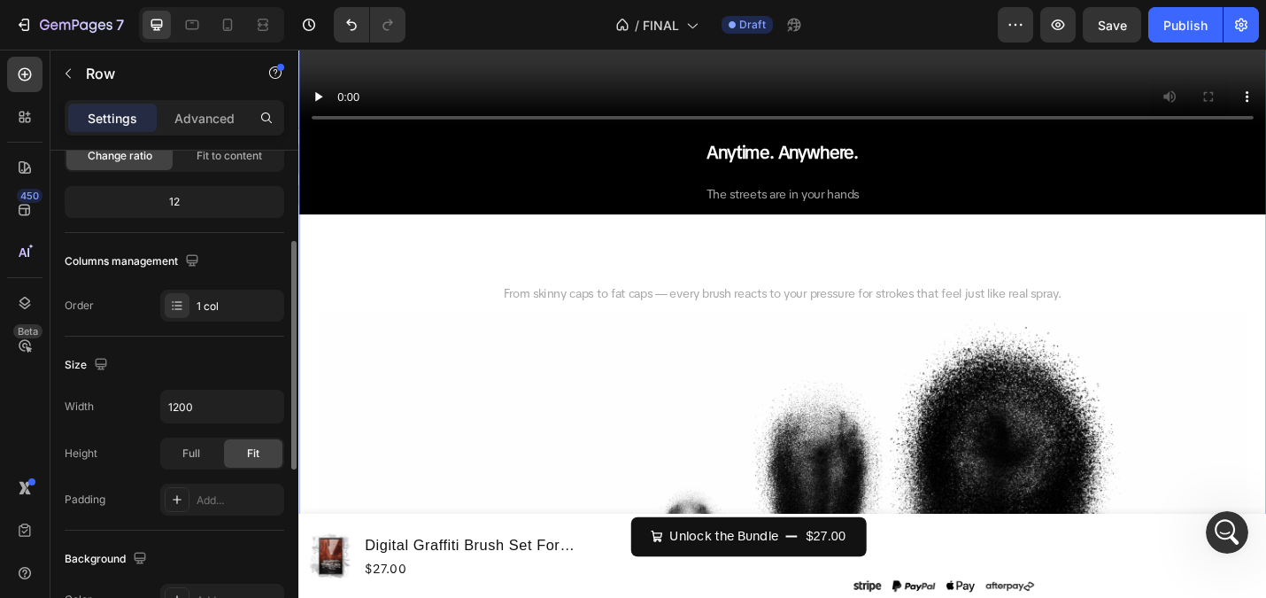
click at [207, 138] on div "Settings Advanced" at bounding box center [174, 125] width 248 height 50
click at [197, 117] on p "Advanced" at bounding box center [204, 118] width 60 height 19
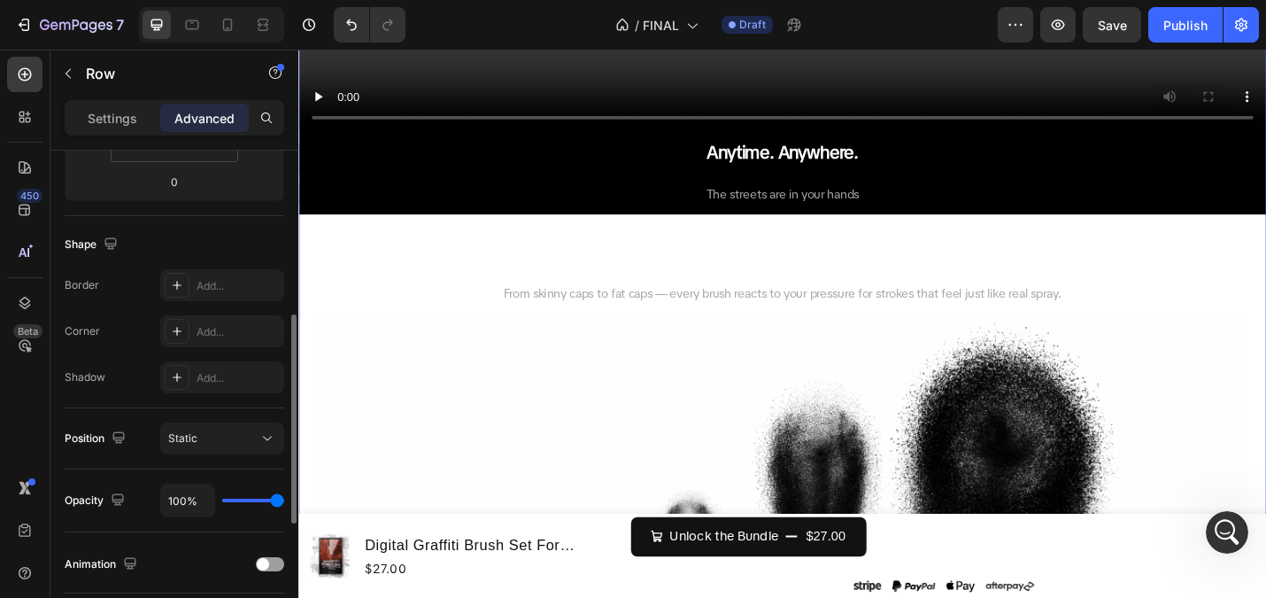
scroll to position [391, 0]
click at [111, 128] on div "Settings" at bounding box center [112, 118] width 89 height 28
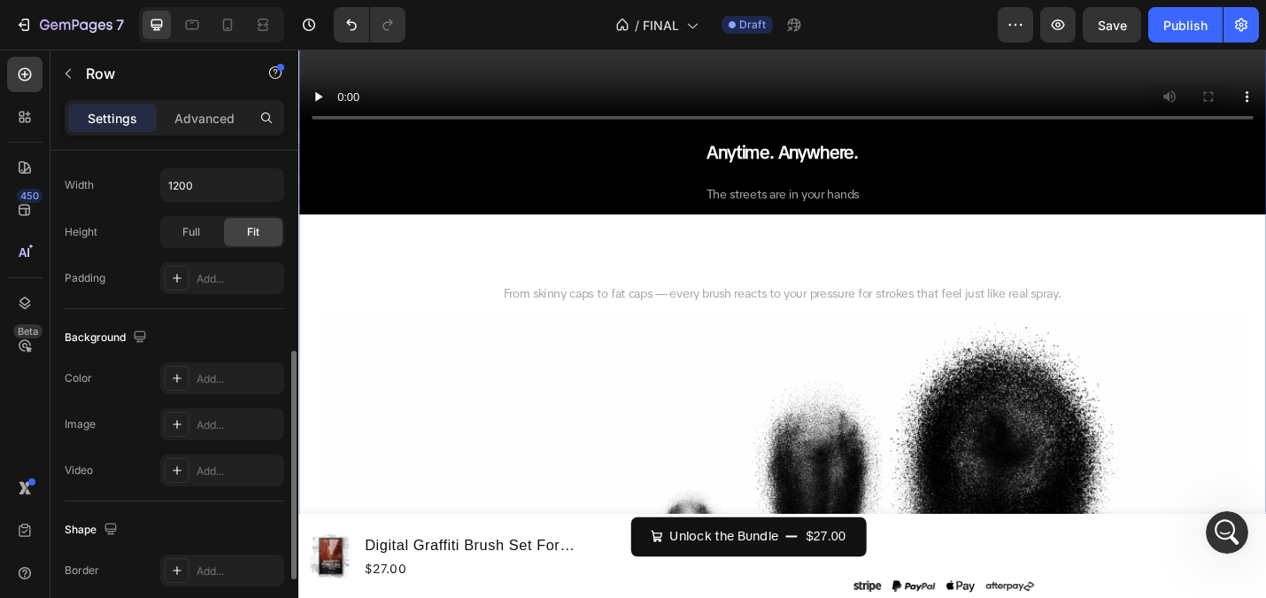
scroll to position [422, 0]
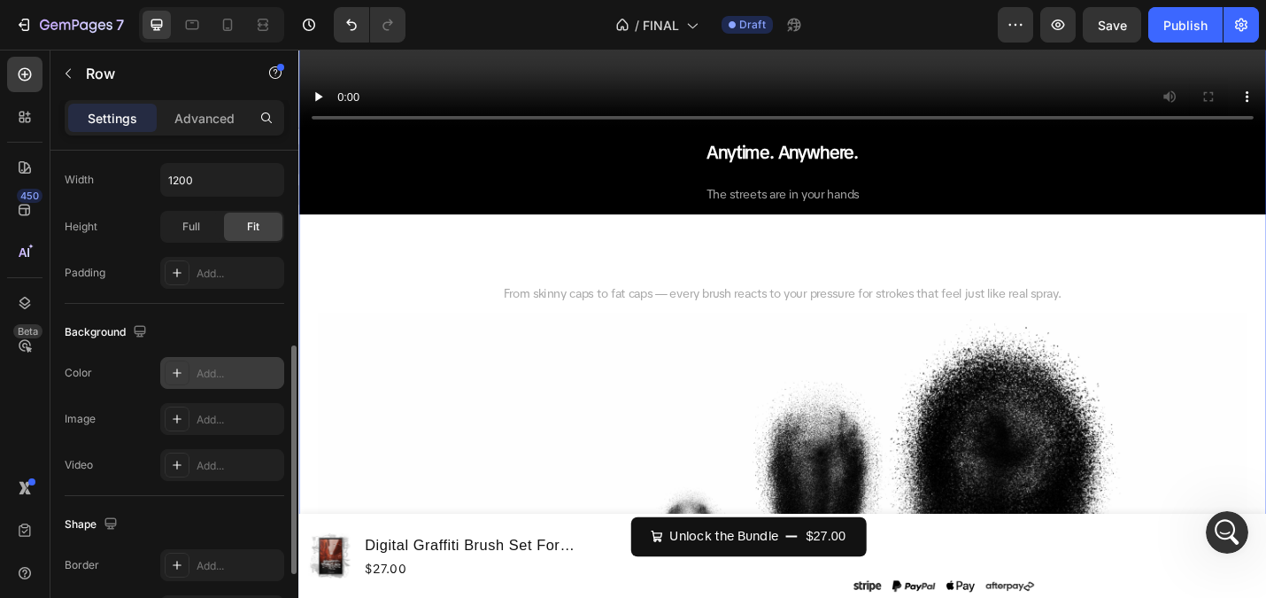
click at [174, 368] on icon at bounding box center [177, 373] width 14 height 14
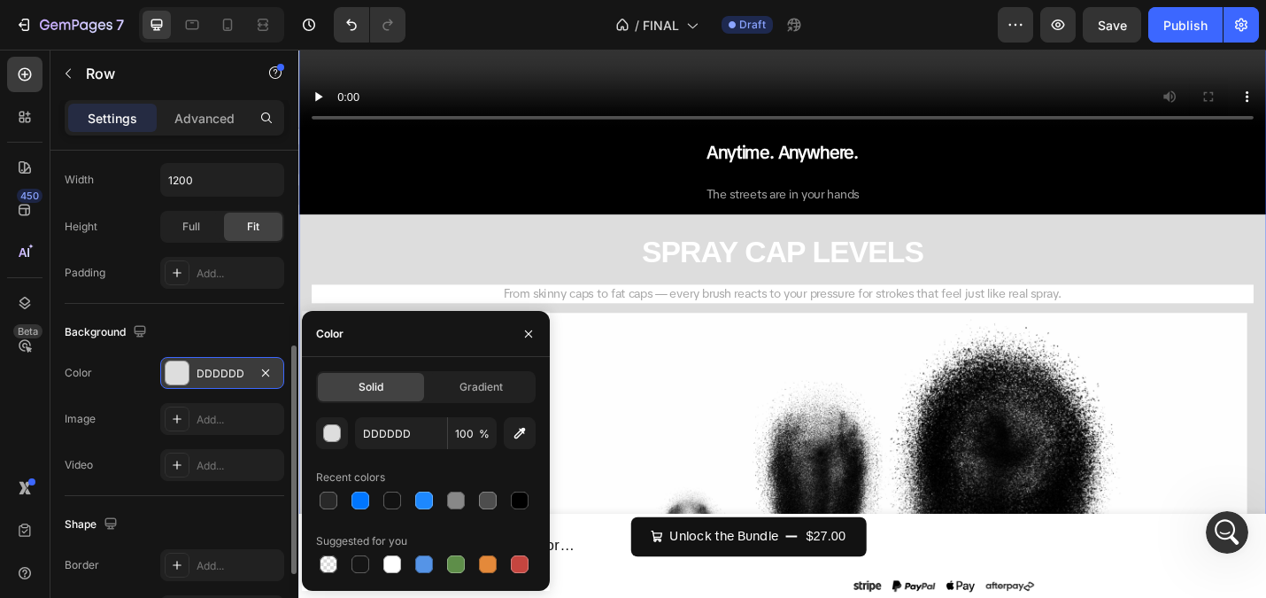
click at [368, 383] on span "Solid" at bounding box center [371, 387] width 25 height 16
click at [338, 431] on div "button" at bounding box center [333, 434] width 18 height 18
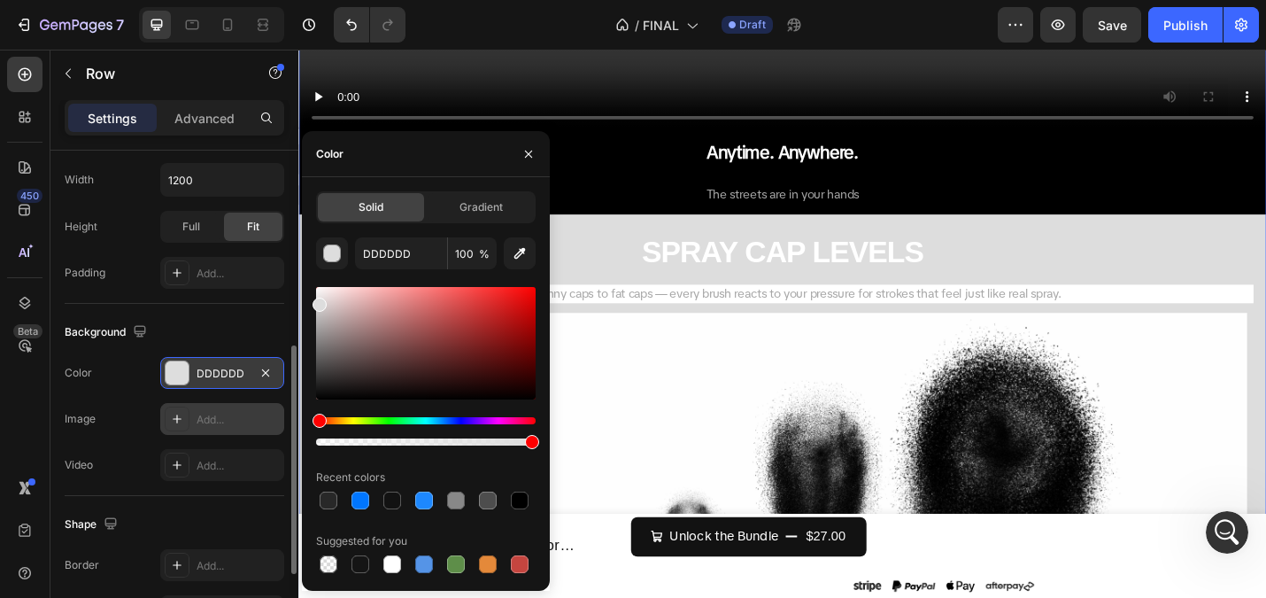
drag, startPoint x: 372, startPoint y: 378, endPoint x: 211, endPoint y: 410, distance: 164.3
click at [211, 410] on div "450 Beta Sections(18) Elements(83) Section Element Hero Section Product Detail …" at bounding box center [149, 324] width 298 height 548
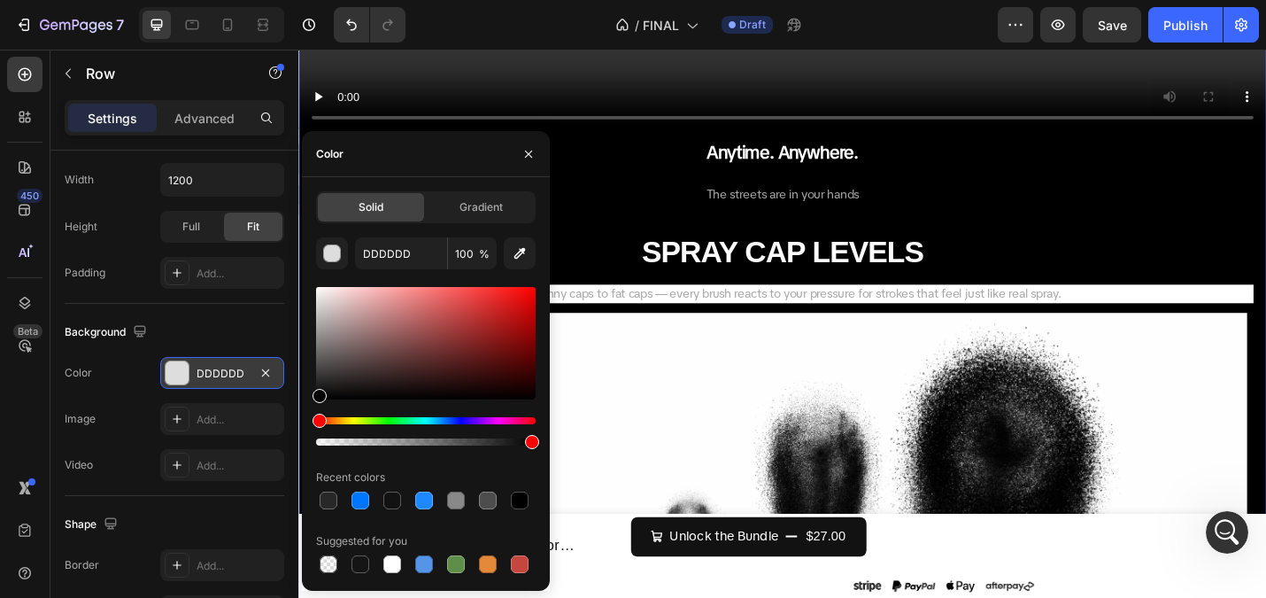
type input "000000"
click at [665, 447] on img at bounding box center [830, 593] width 1020 height 510
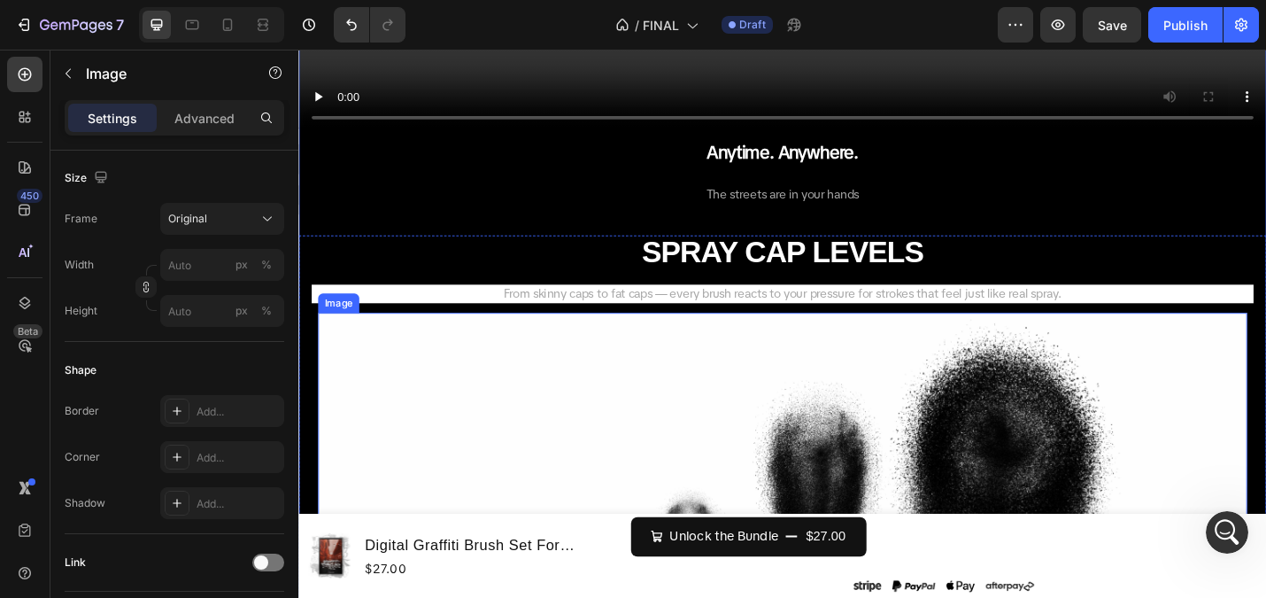
scroll to position [0, 0]
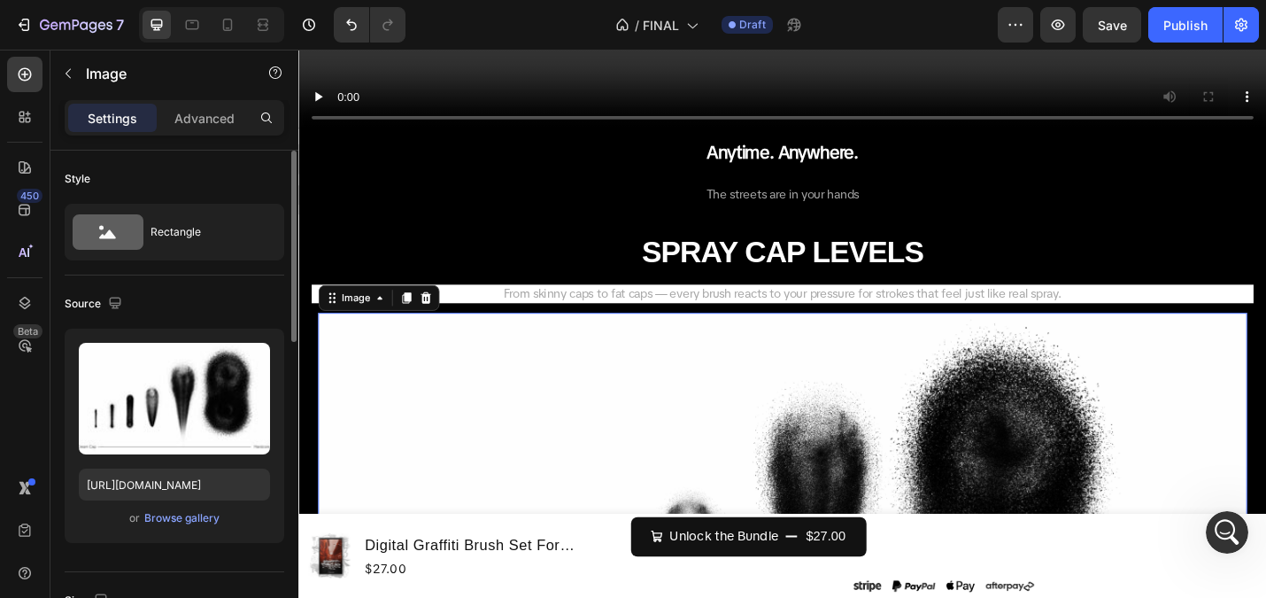
click at [522, 413] on img at bounding box center [830, 593] width 1020 height 510
click at [175, 519] on div "Browse gallery" at bounding box center [181, 518] width 75 height 16
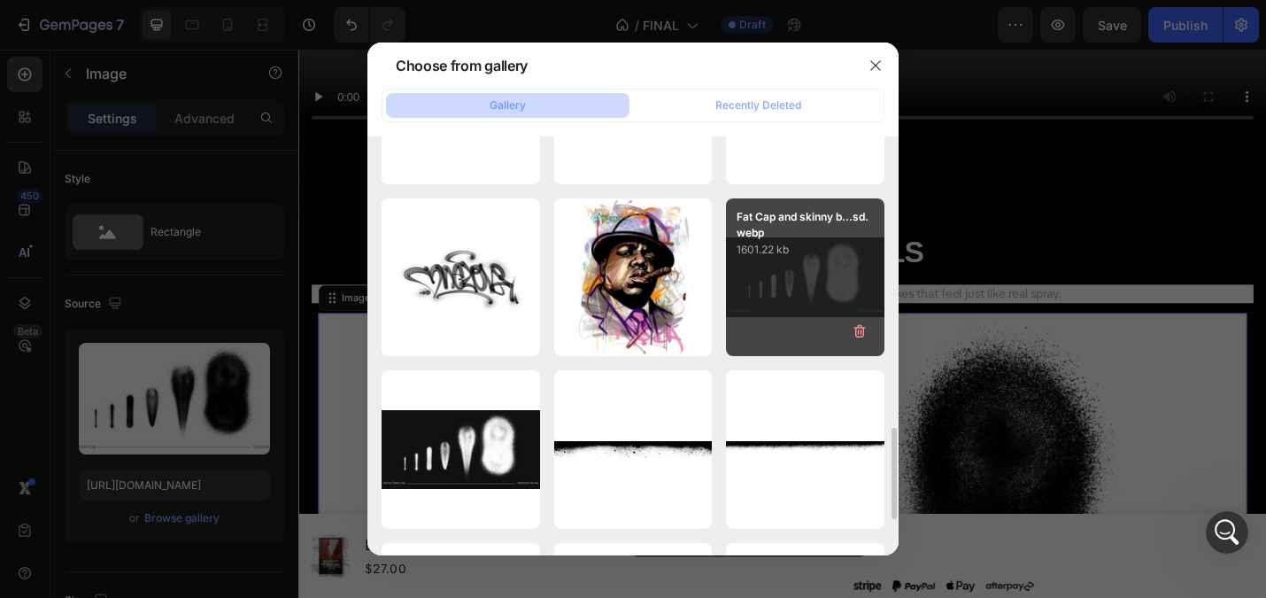
scroll to position [1334, 0]
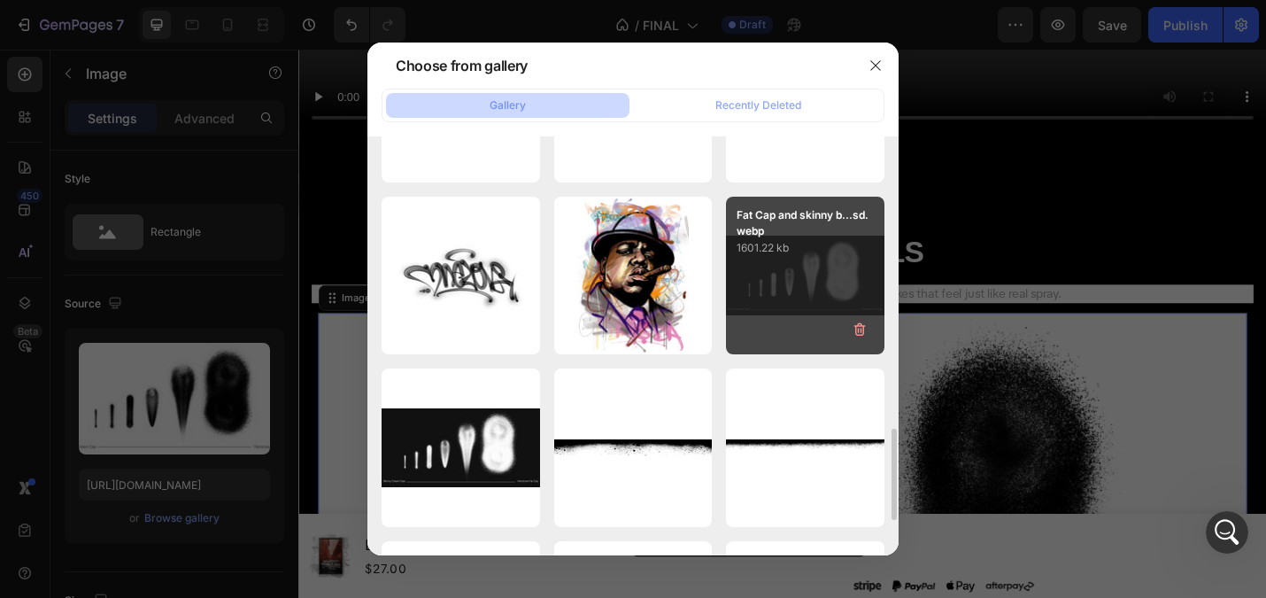
click at [781, 266] on div "Fat Cap and skinny b...sd.webp 1601.22 kb" at bounding box center [805, 276] width 159 height 159
type input "https://cdn.shopify.com/s/files/1/0252/8398/5501/files/gempages_511931145802220…"
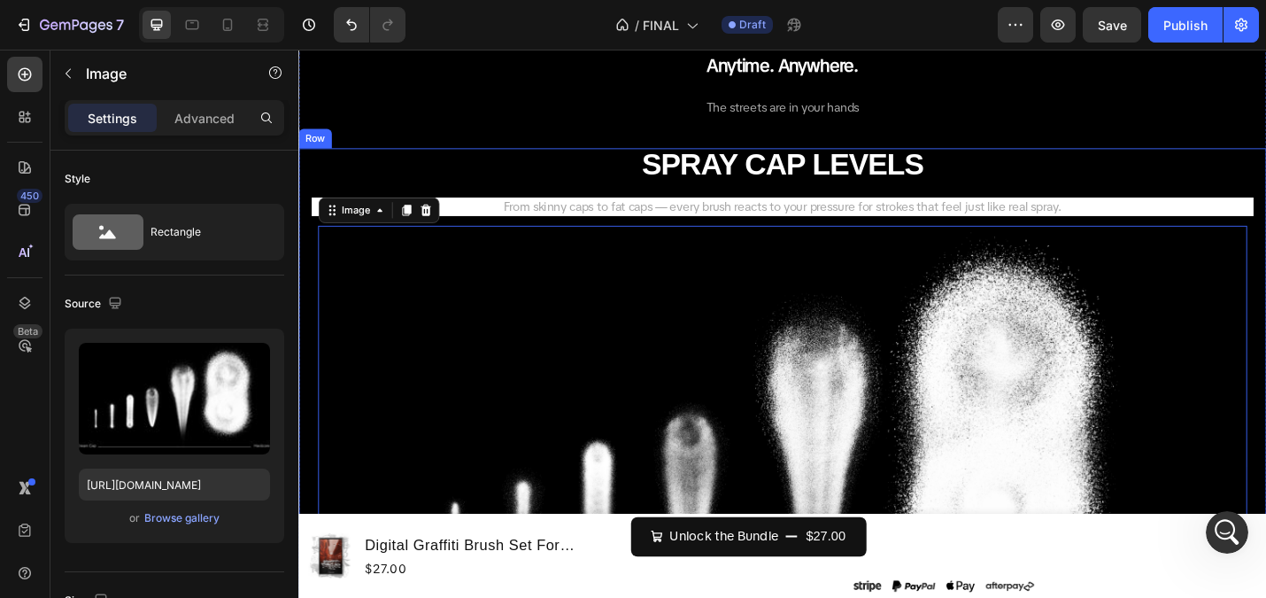
scroll to position [2599, 0]
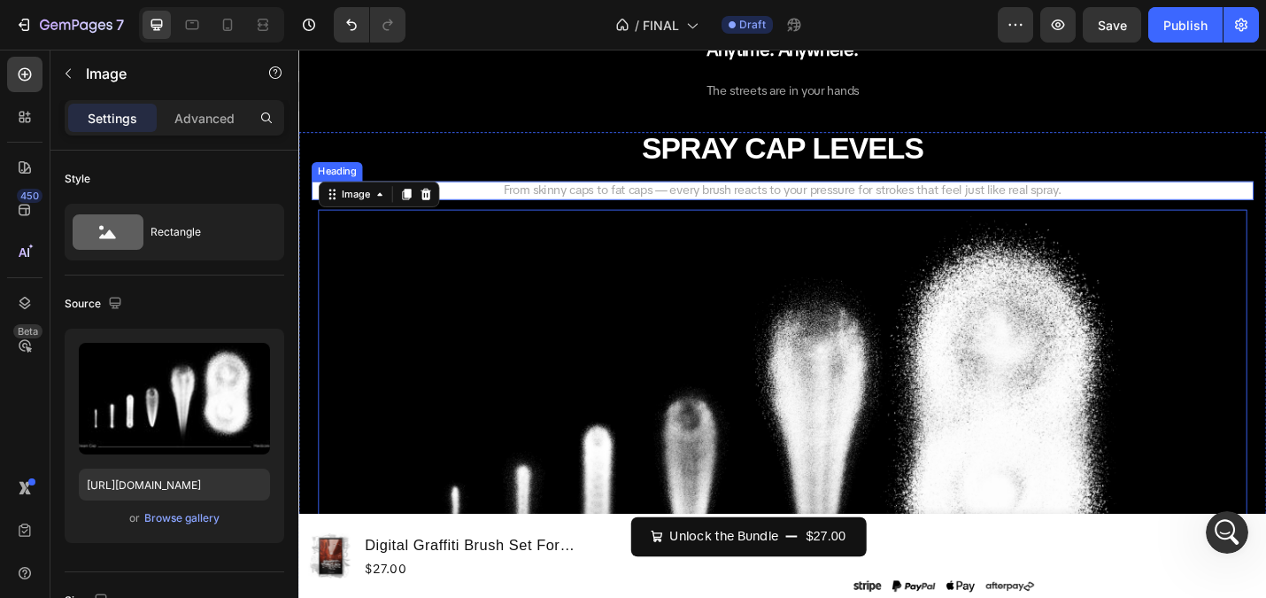
click at [500, 196] on h2 "From skinny caps to fat caps — every brush reacts to your pressure for strokes …" at bounding box center [830, 204] width 1034 height 21
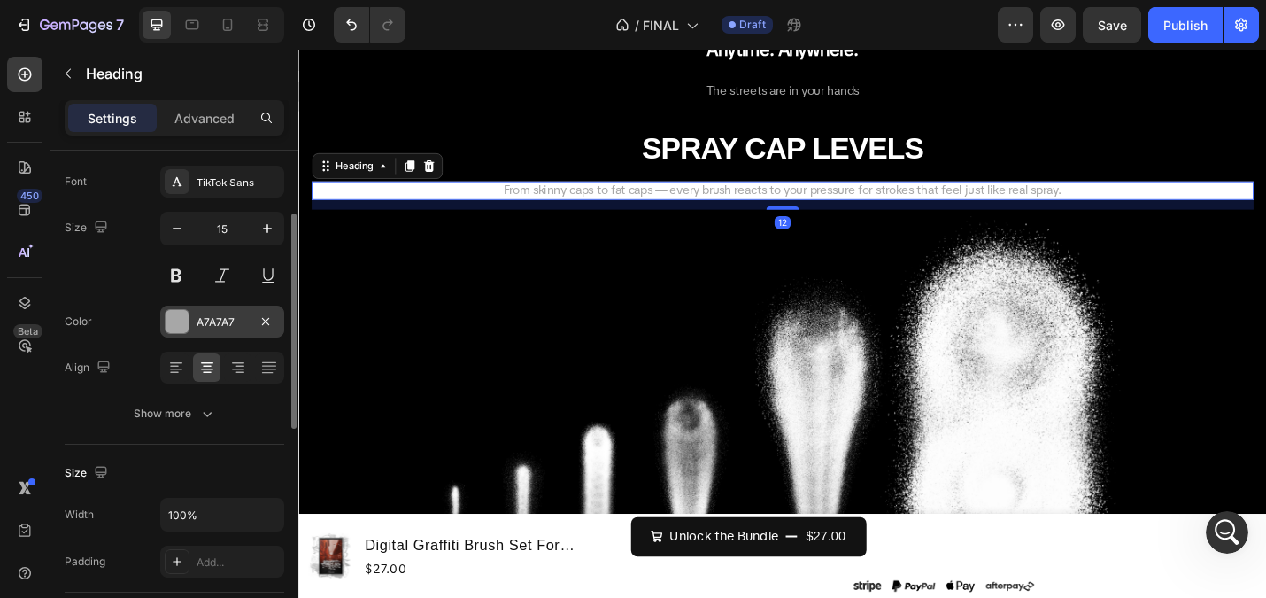
scroll to position [109, 0]
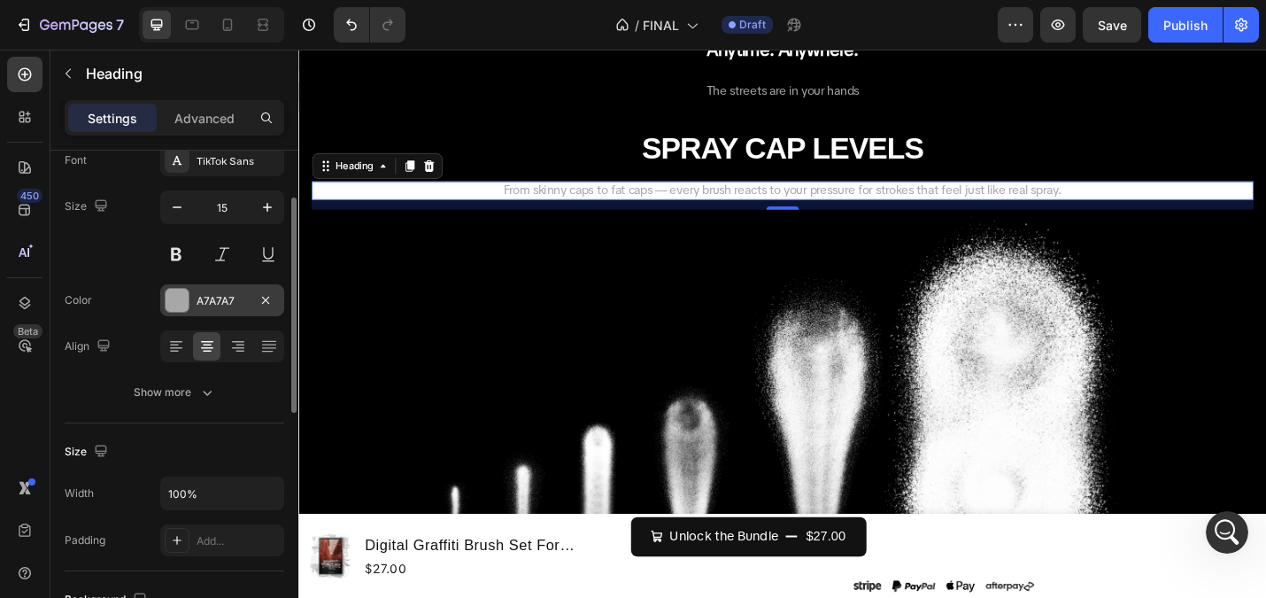
click at [185, 400] on div "Show more" at bounding box center [175, 392] width 82 height 18
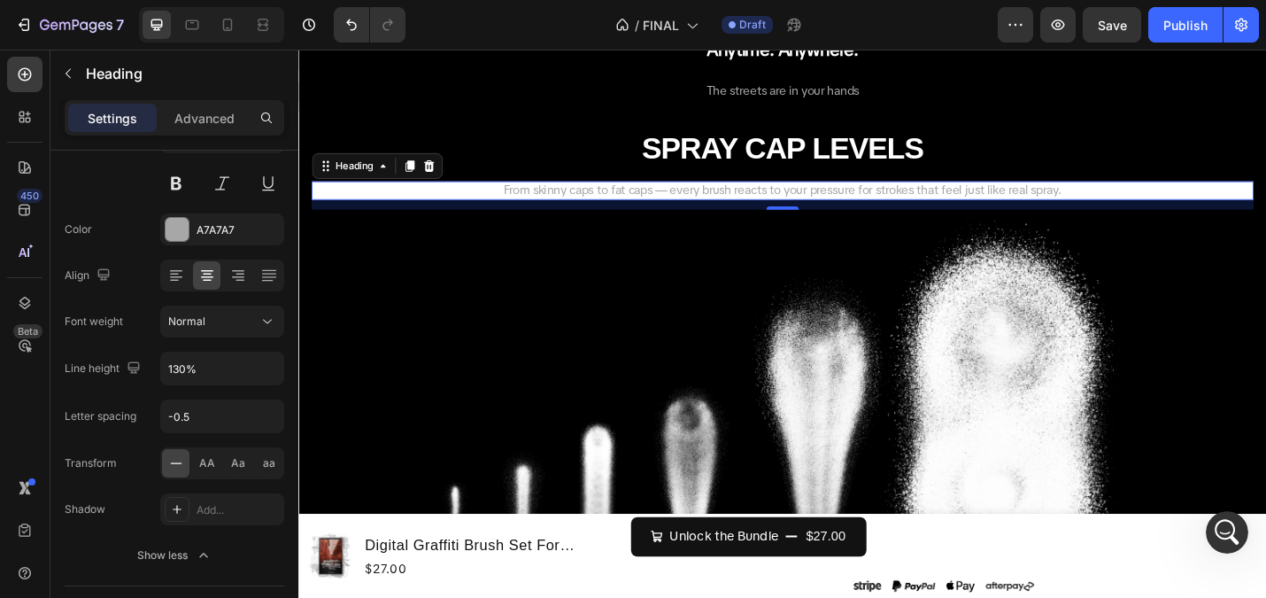
scroll to position [0, 0]
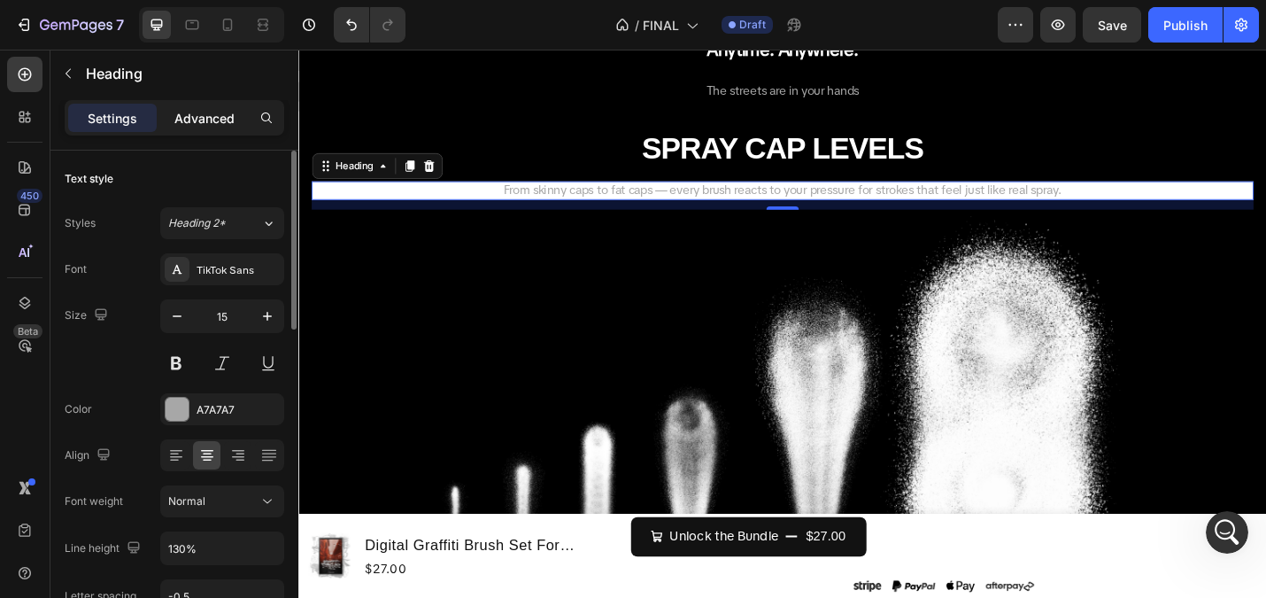
click at [205, 128] on div "Advanced" at bounding box center [204, 118] width 89 height 28
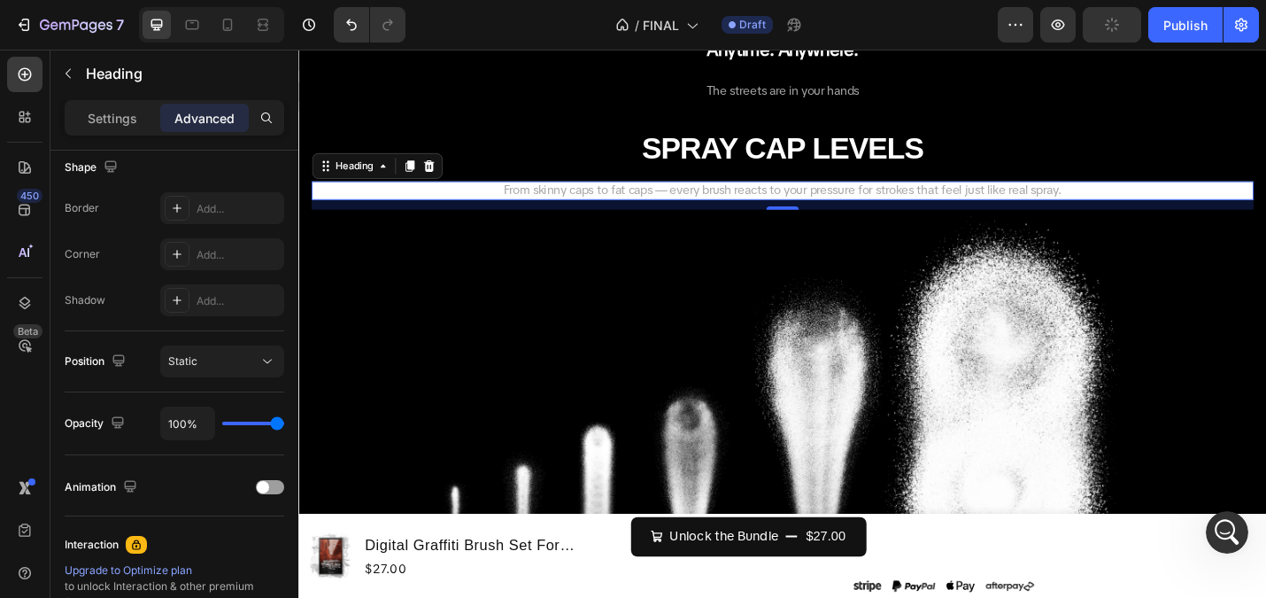
scroll to position [106, 0]
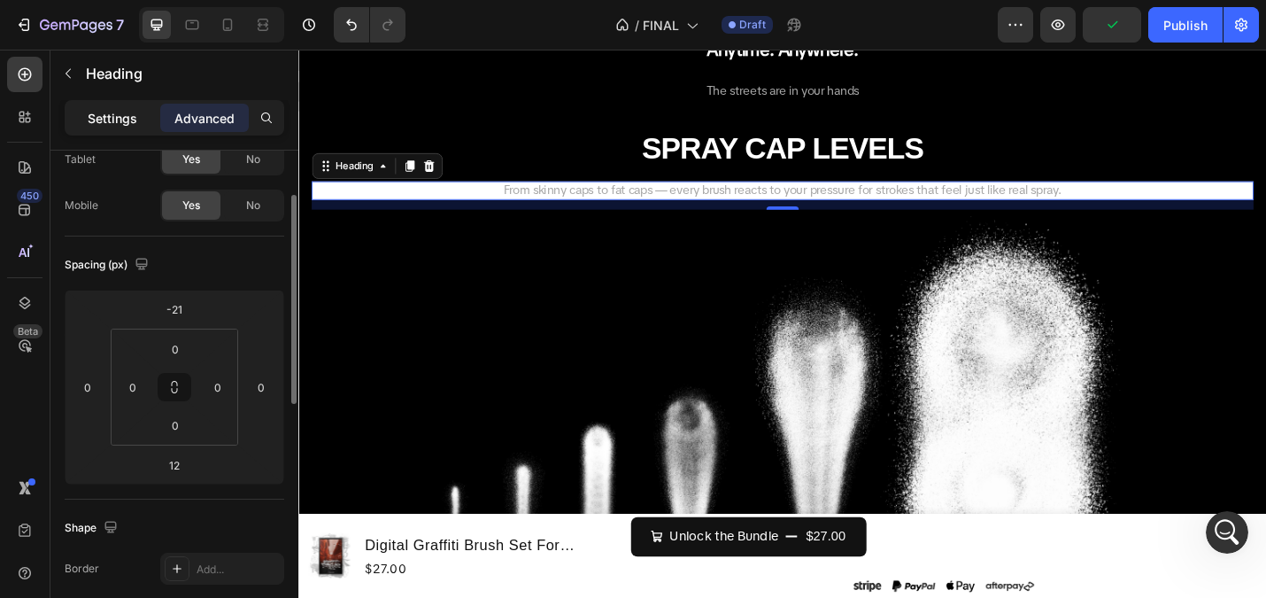
click at [109, 115] on p "Settings" at bounding box center [113, 118] width 50 height 19
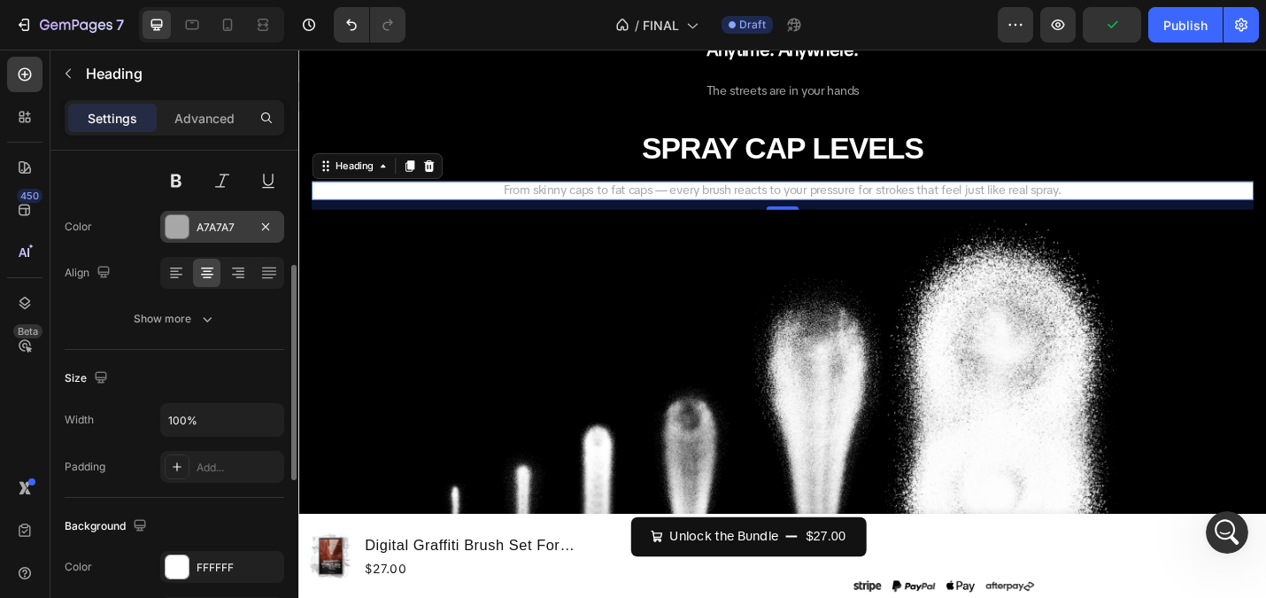
scroll to position [215, 0]
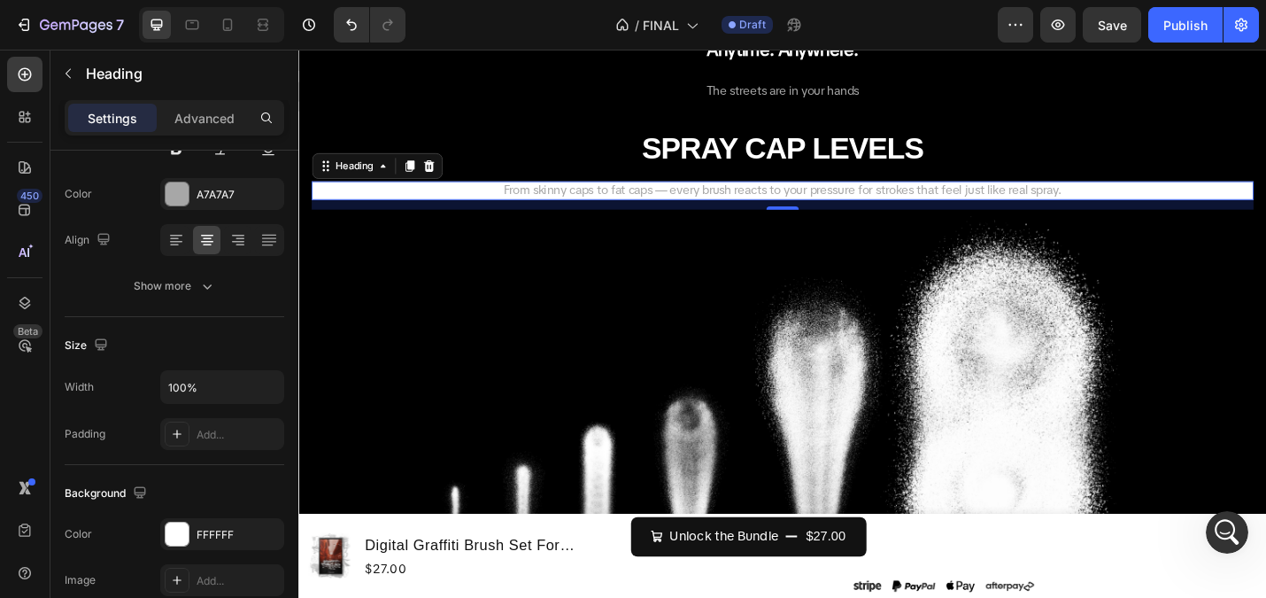
click at [374, 200] on h2 "From skinny caps to fat caps — every brush reacts to your pressure for strokes …" at bounding box center [830, 204] width 1034 height 21
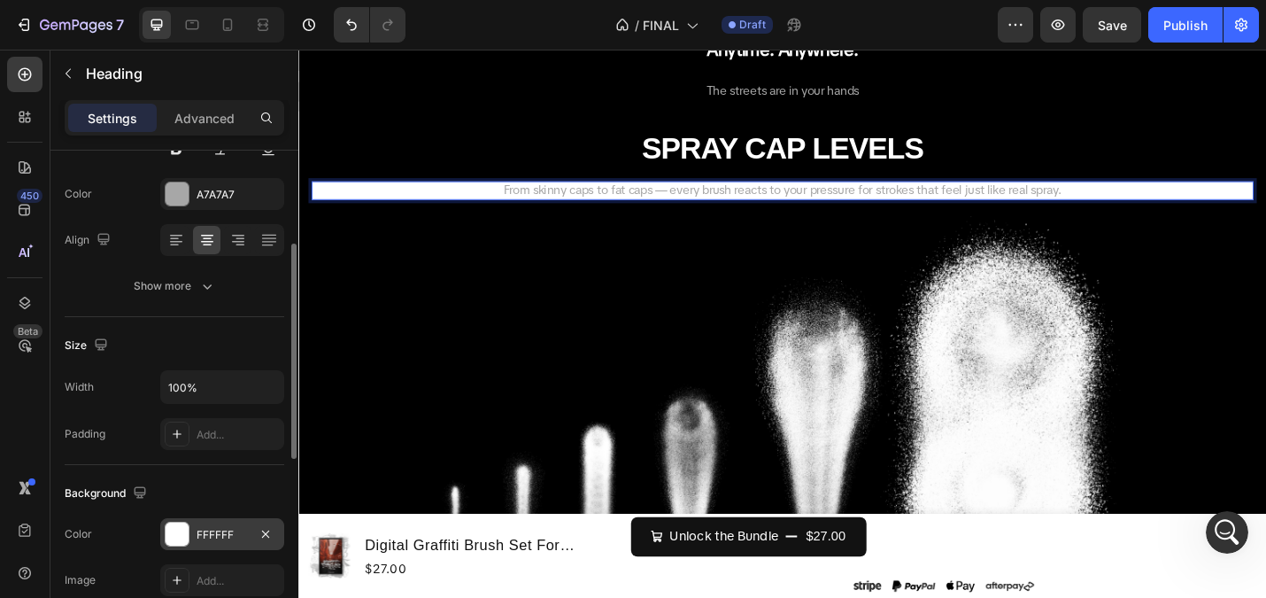
click at [187, 524] on div at bounding box center [177, 533] width 23 height 23
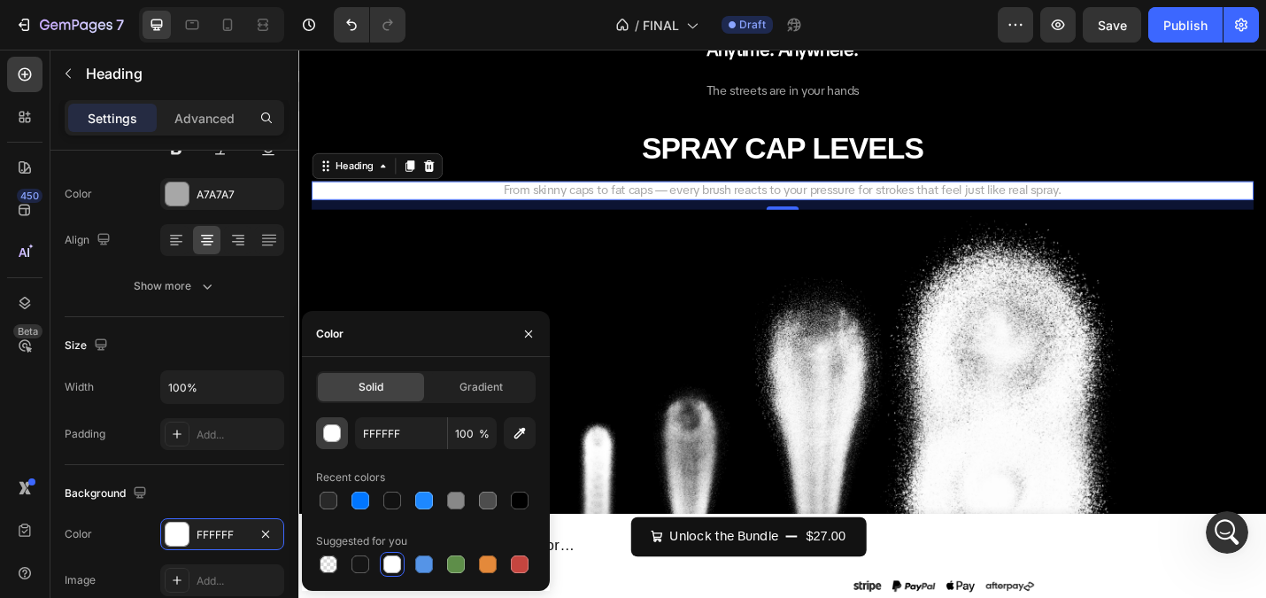
click at [334, 420] on button "button" at bounding box center [332, 433] width 32 height 32
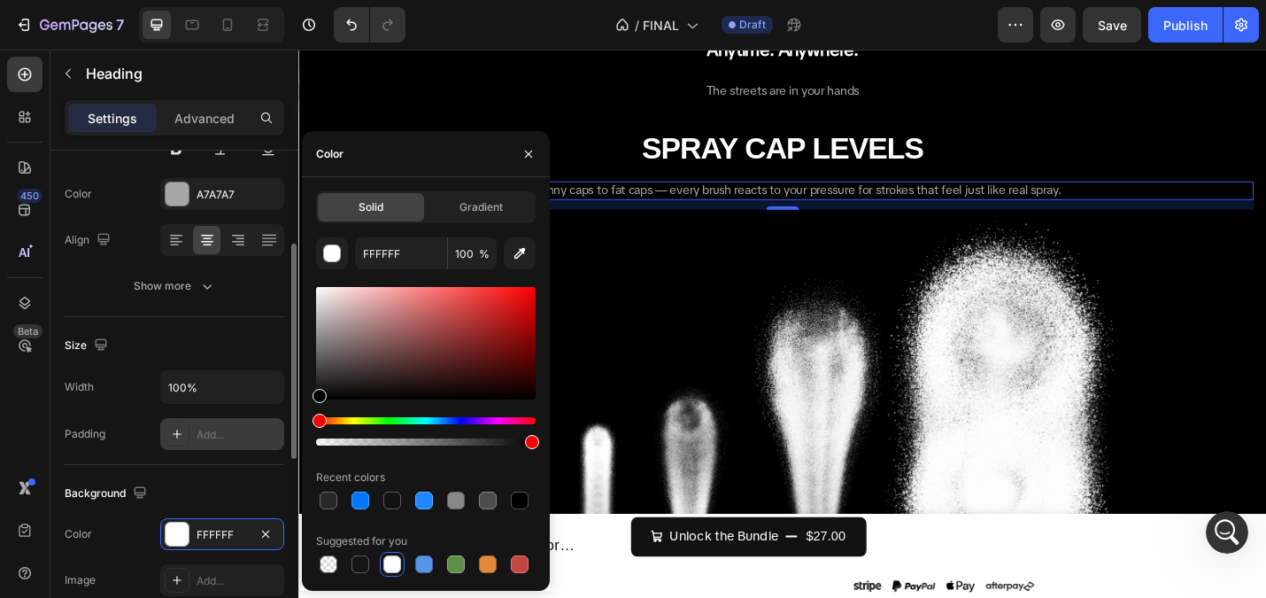
drag, startPoint x: 343, startPoint y: 390, endPoint x: 235, endPoint y: 429, distance: 114.8
click at [235, 429] on div "450 Beta Sections(18) Elements(83) Section Element Hero Section Product Detail …" at bounding box center [149, 324] width 298 height 548
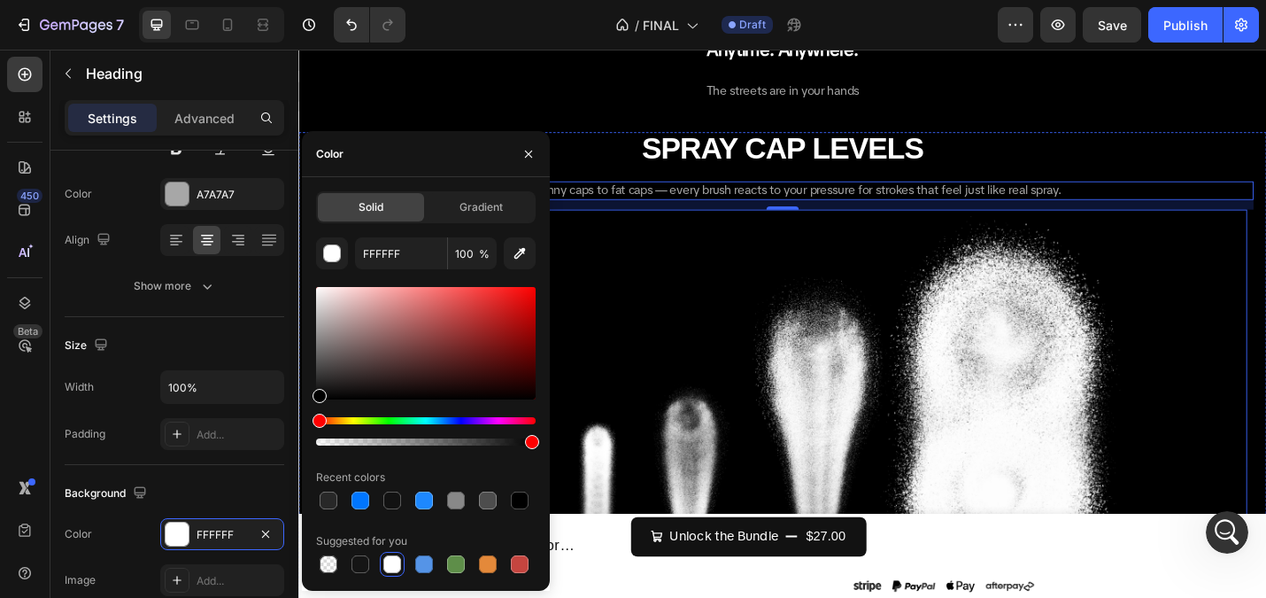
click at [644, 374] on img at bounding box center [830, 480] width 1020 height 510
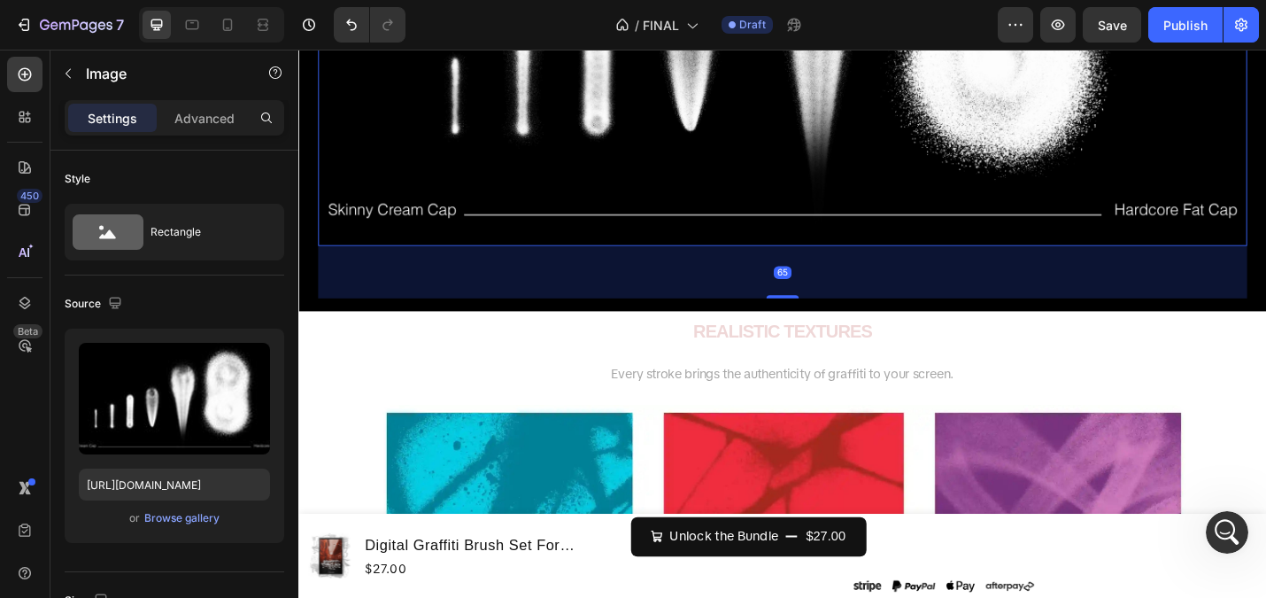
scroll to position [3074, 0]
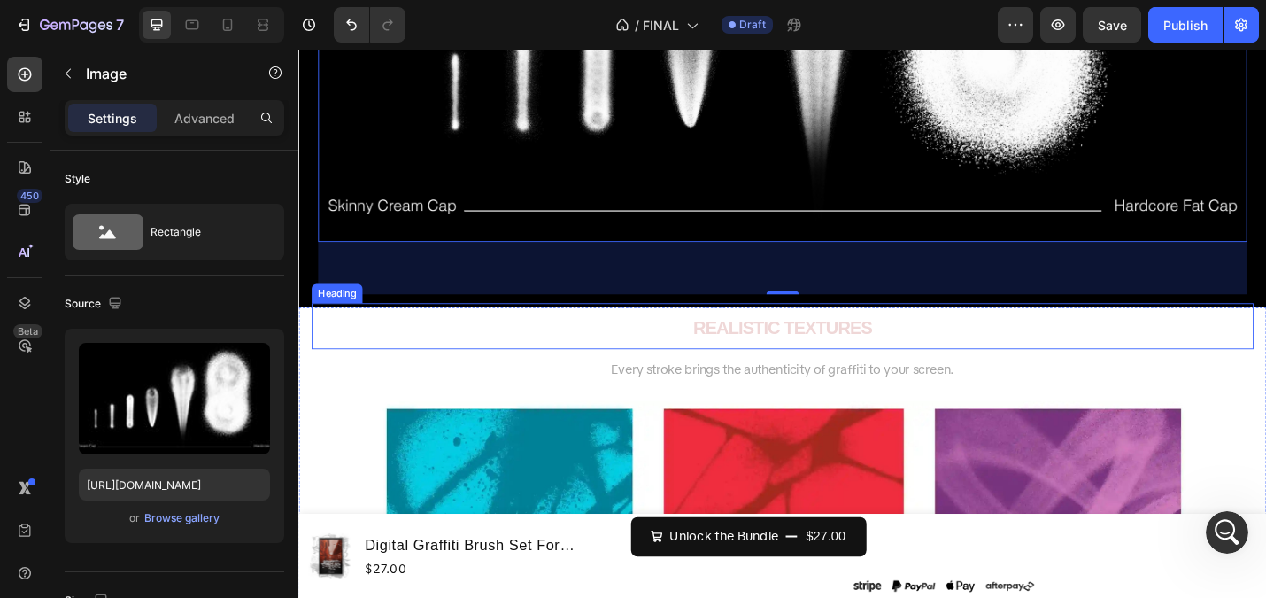
click at [566, 349] on h2 "REALISTIC TEXTURES" at bounding box center [830, 353] width 1034 height 50
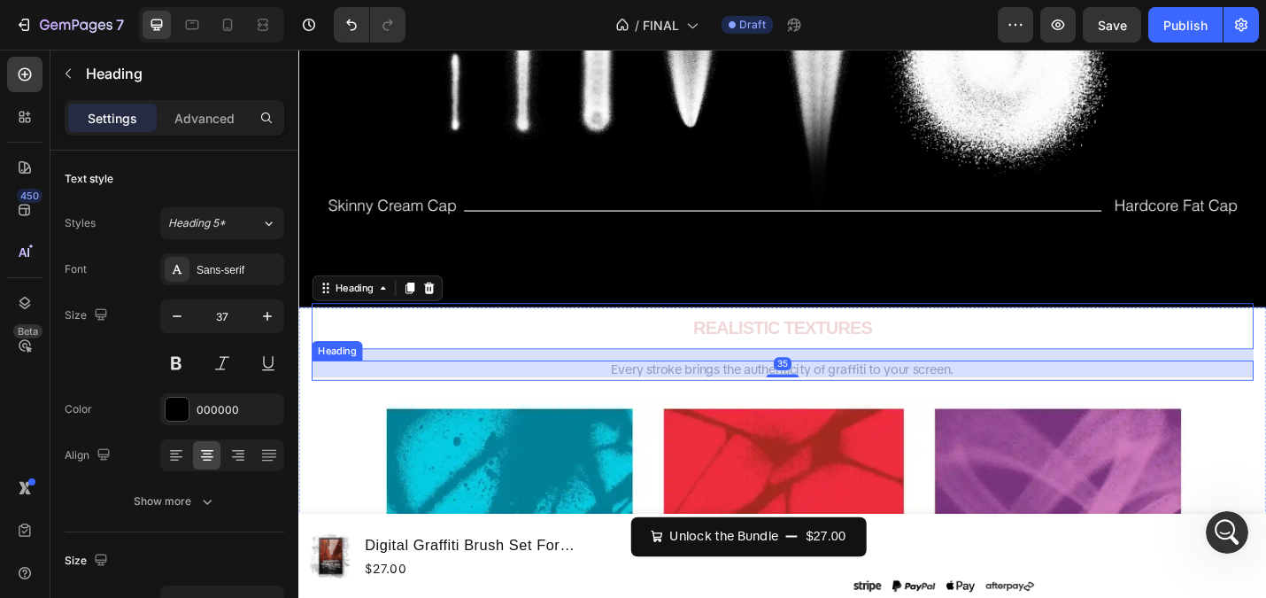
click at [330, 410] on h2 "Every stroke brings the authenticity of graffiti to your screen." at bounding box center [830, 402] width 1034 height 22
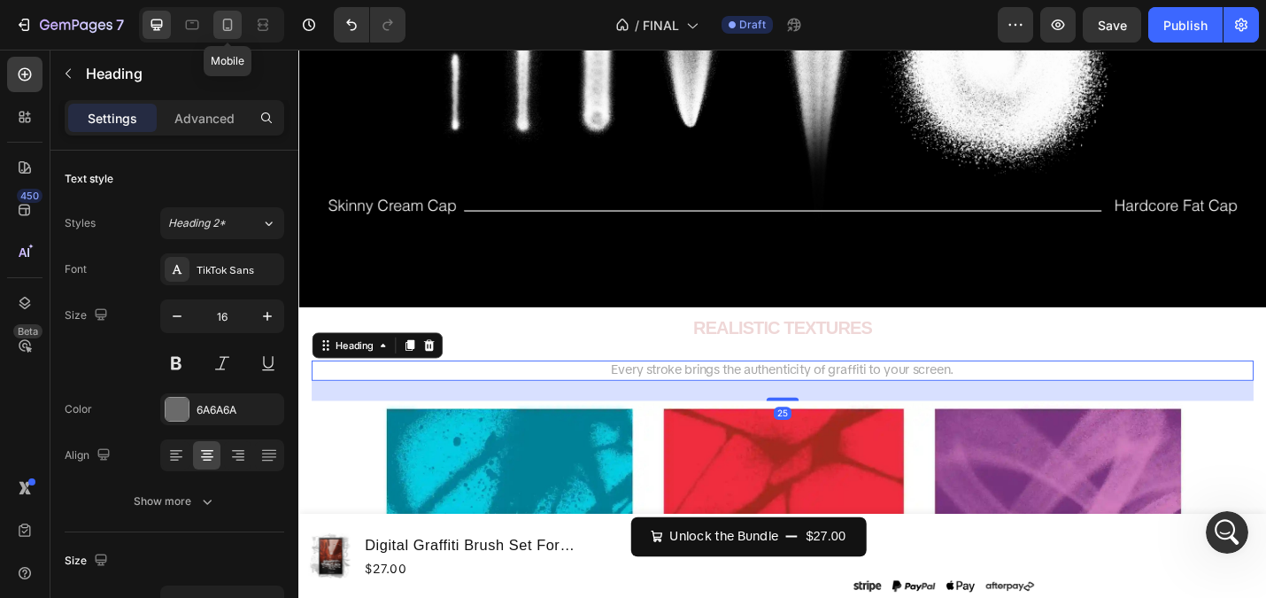
click at [233, 23] on icon at bounding box center [228, 25] width 18 height 18
type input "13"
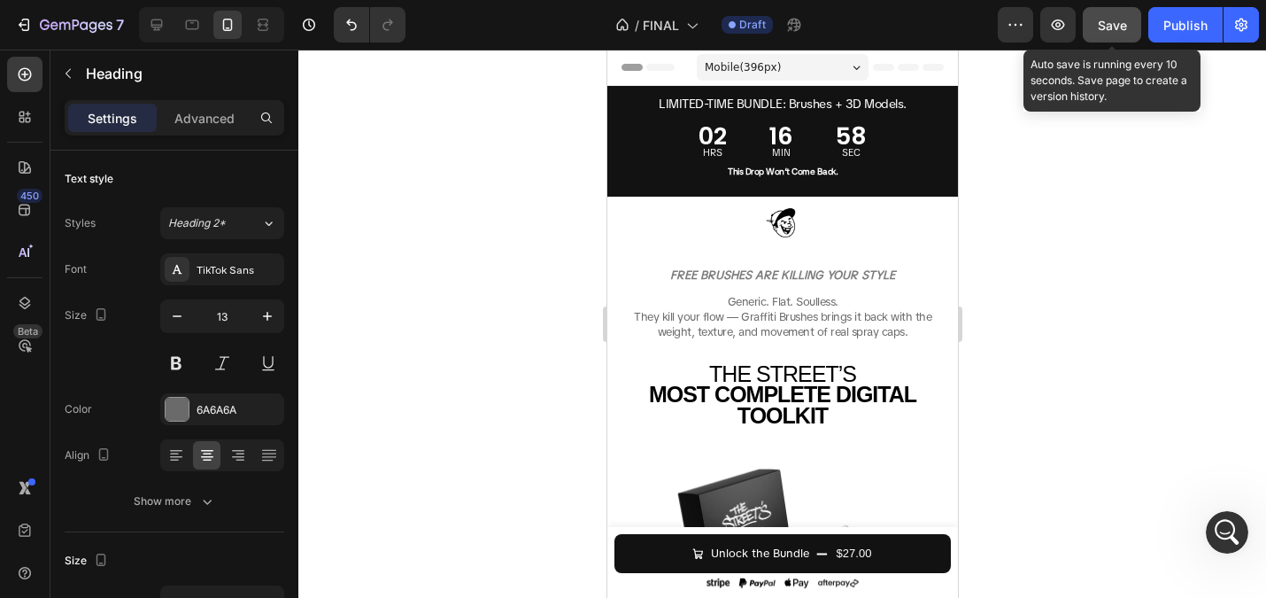
click at [1105, 34] on div "Save" at bounding box center [1112, 25] width 29 height 19
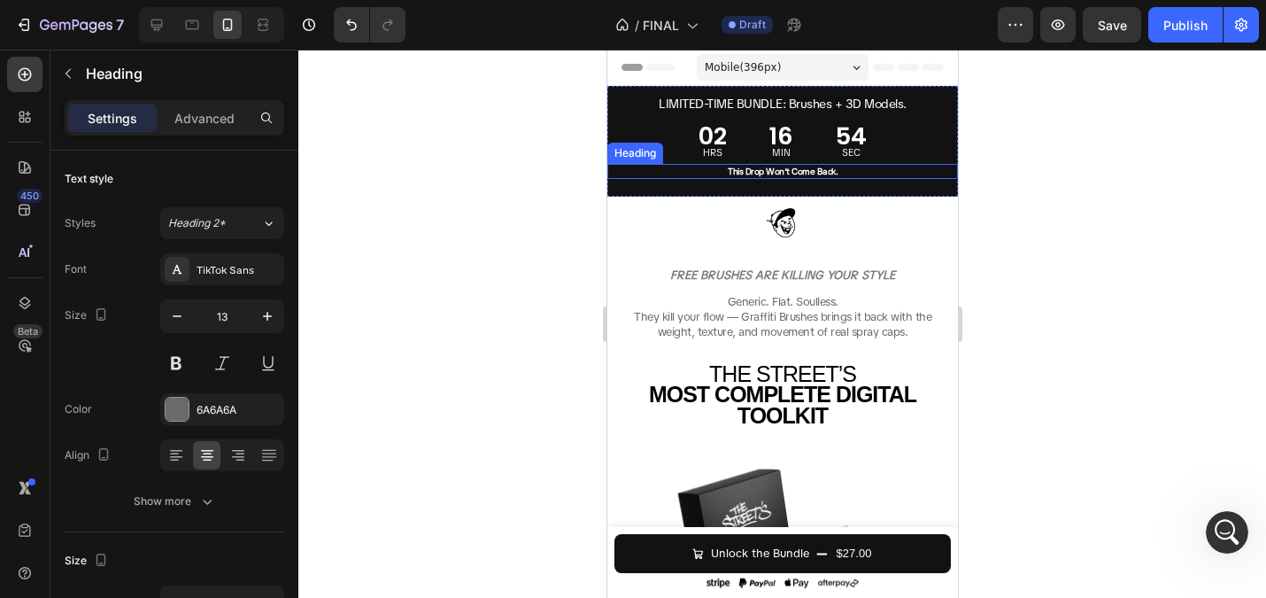
click at [524, 205] on div at bounding box center [782, 324] width 968 height 548
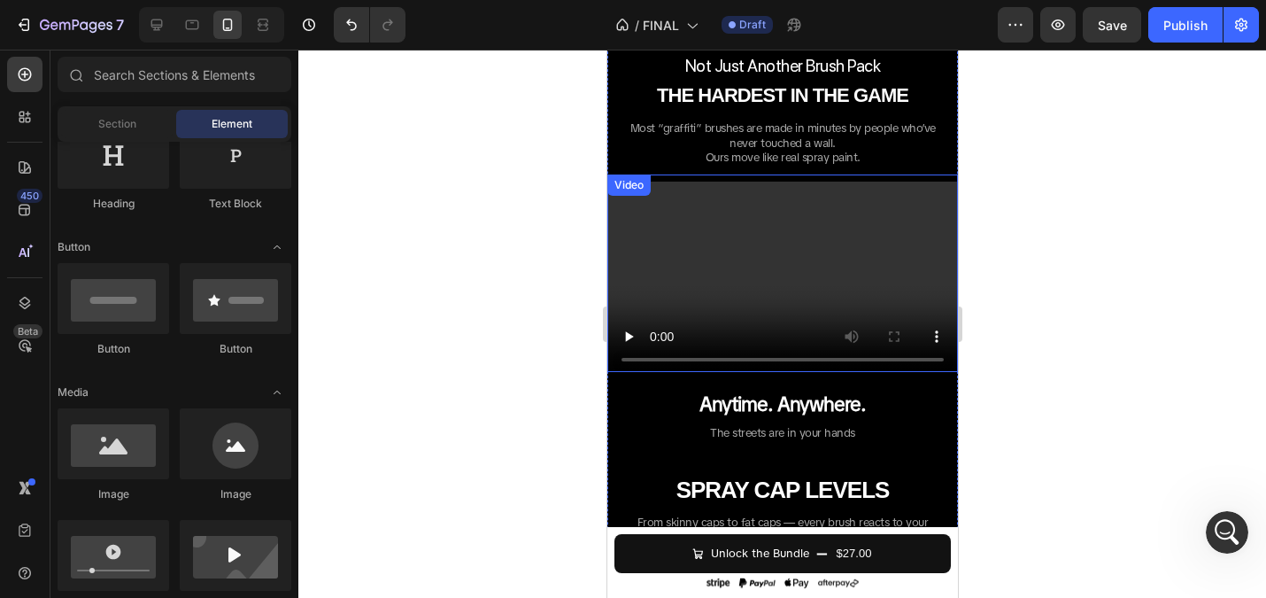
scroll to position [1302, 0]
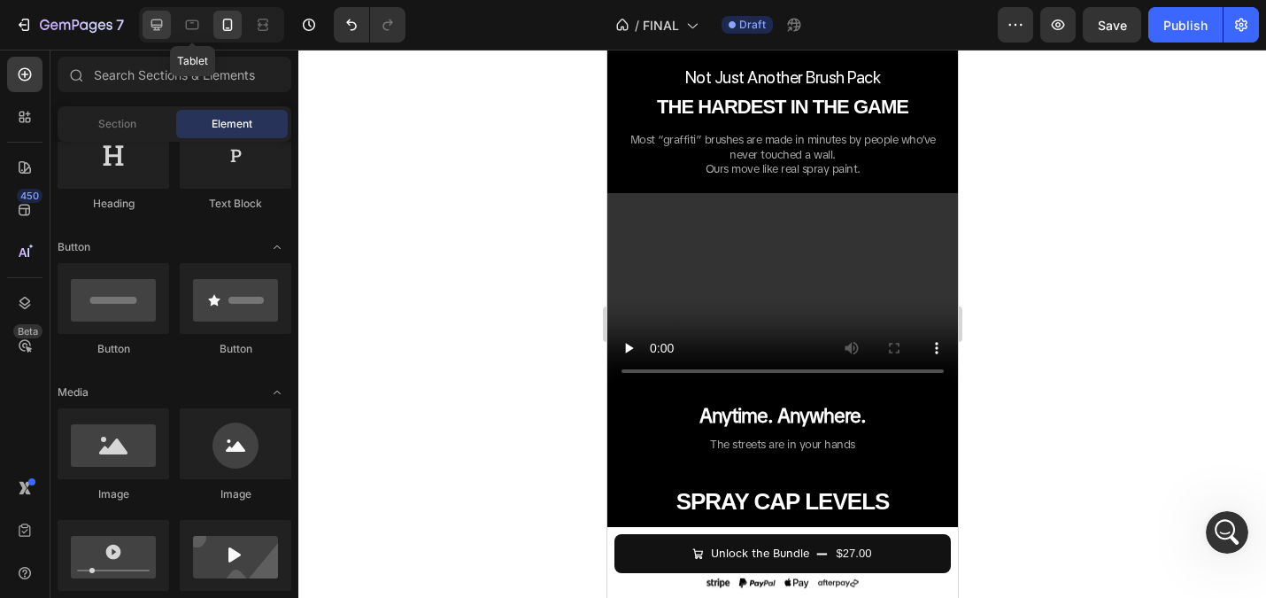
click at [165, 19] on icon at bounding box center [157, 25] width 18 height 18
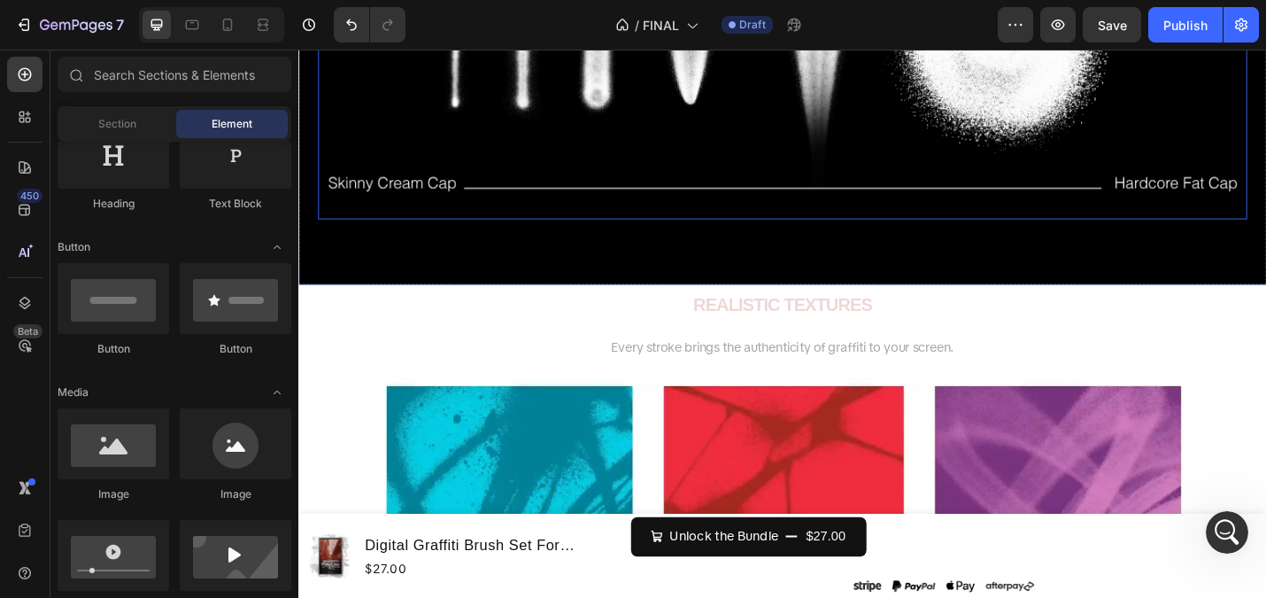
scroll to position [3070, 0]
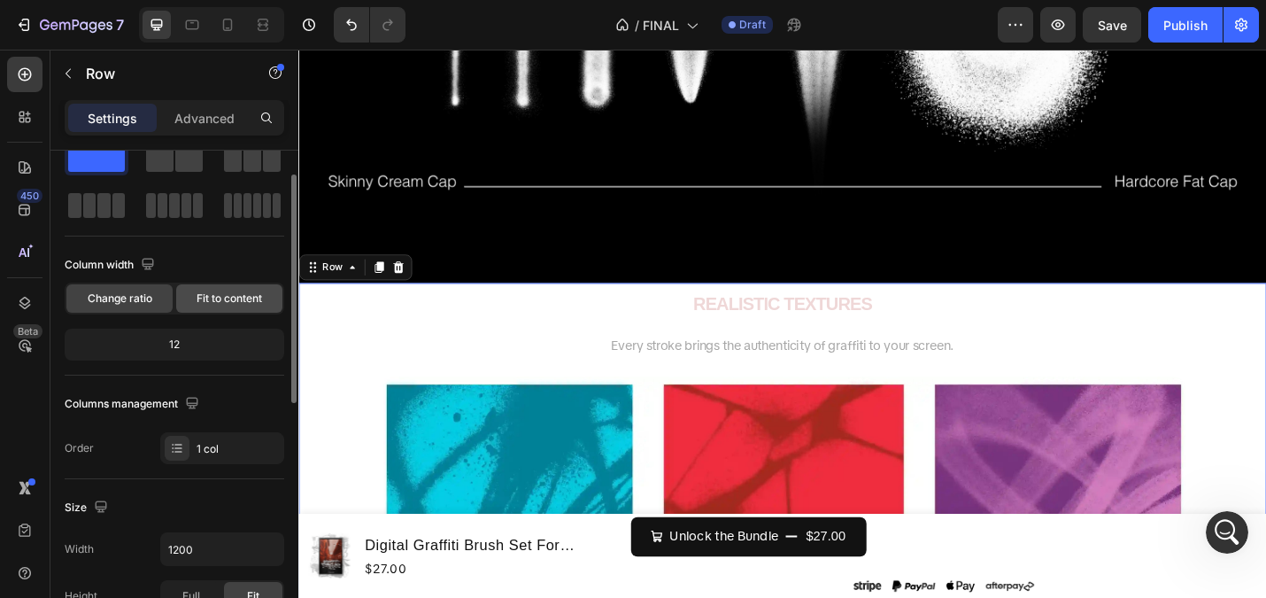
scroll to position [0, 0]
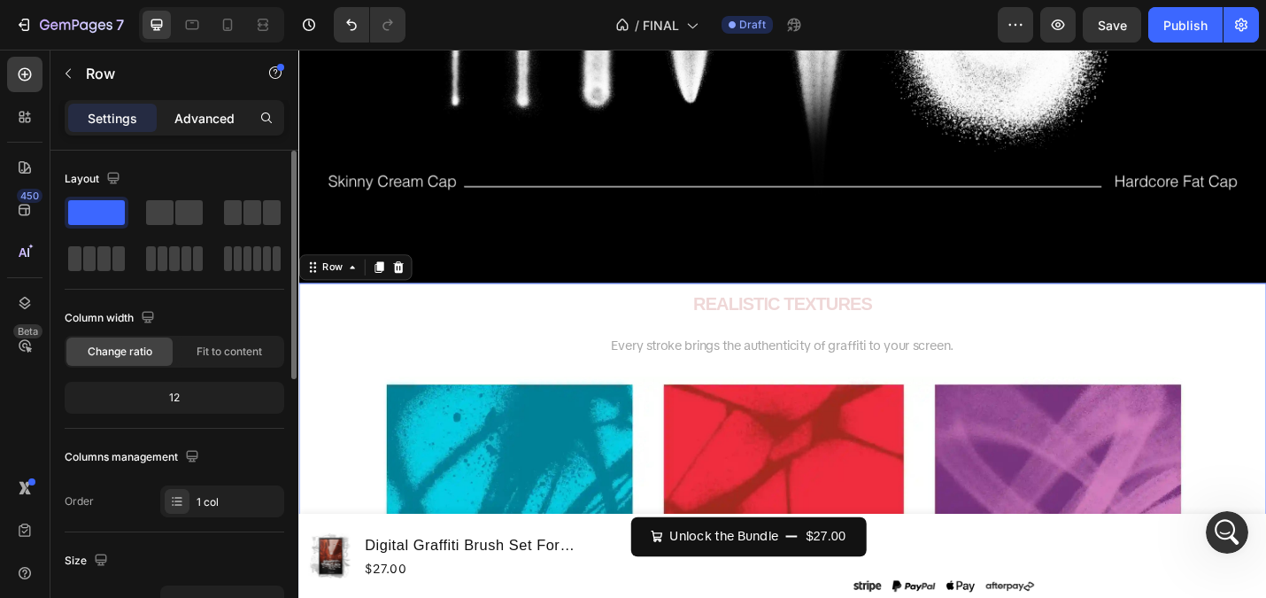
click at [174, 121] on div "Advanced" at bounding box center [204, 118] width 89 height 28
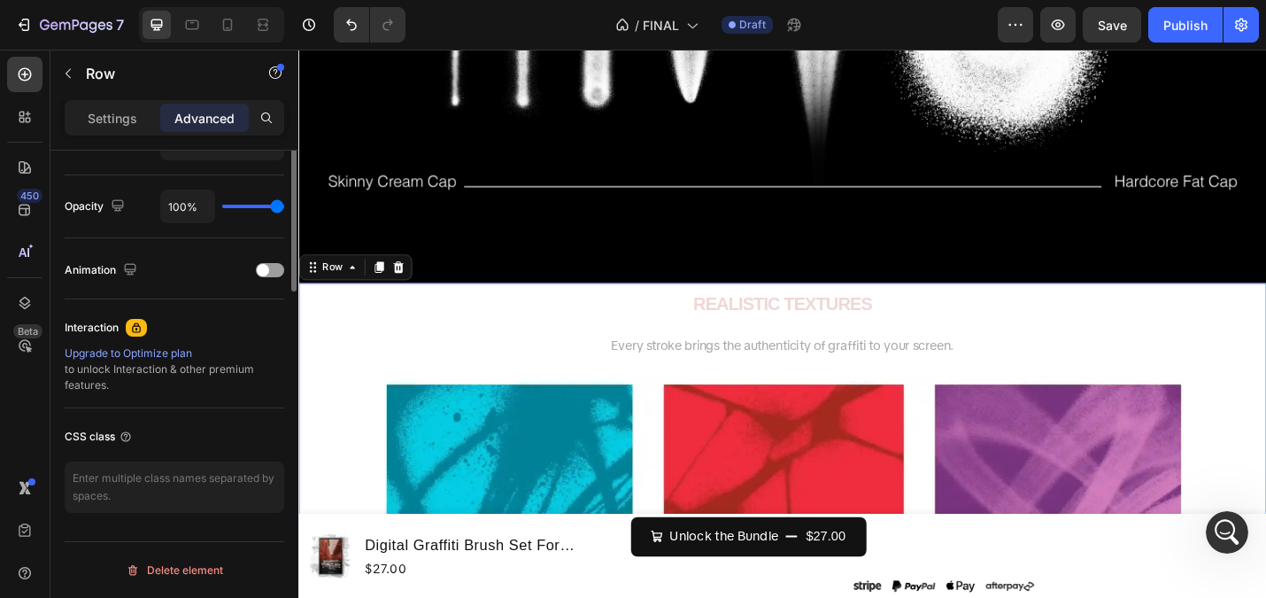
scroll to position [54, 0]
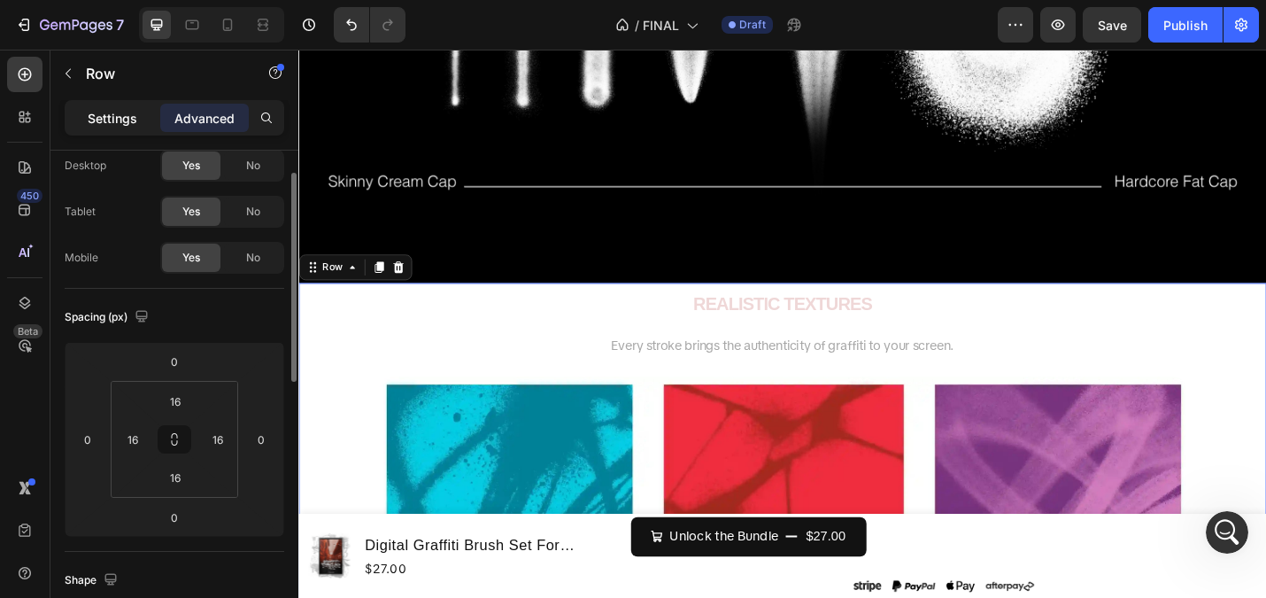
click at [111, 111] on p "Settings" at bounding box center [113, 118] width 50 height 19
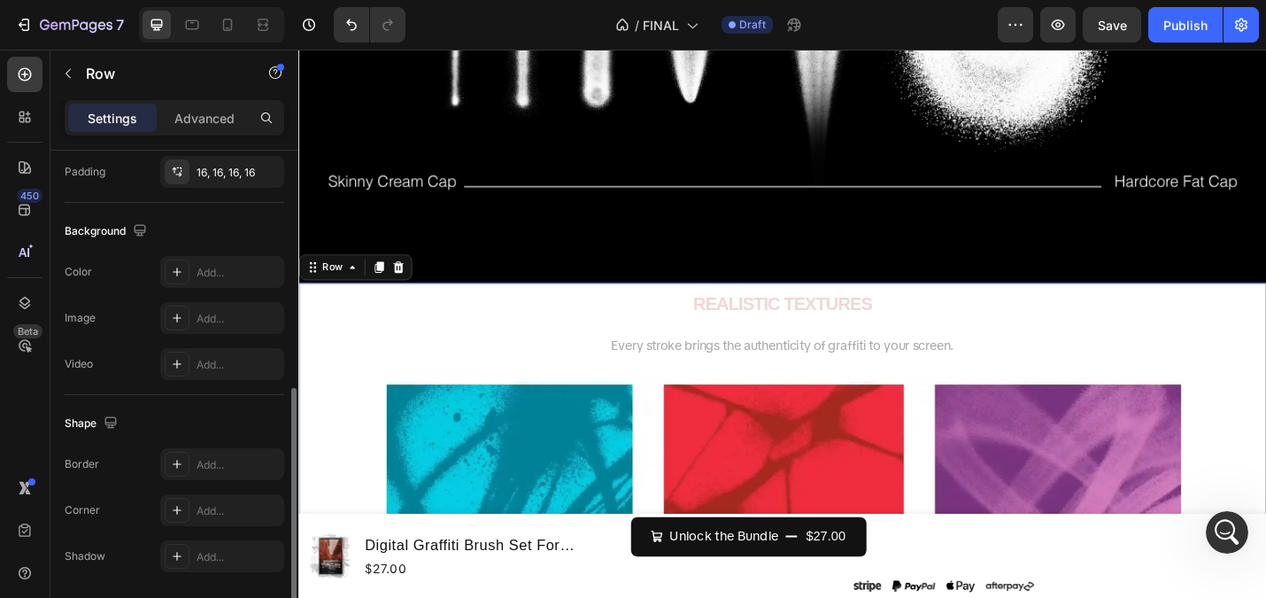
scroll to position [524, 0]
click at [197, 270] on div "Add..." at bounding box center [238, 272] width 83 height 16
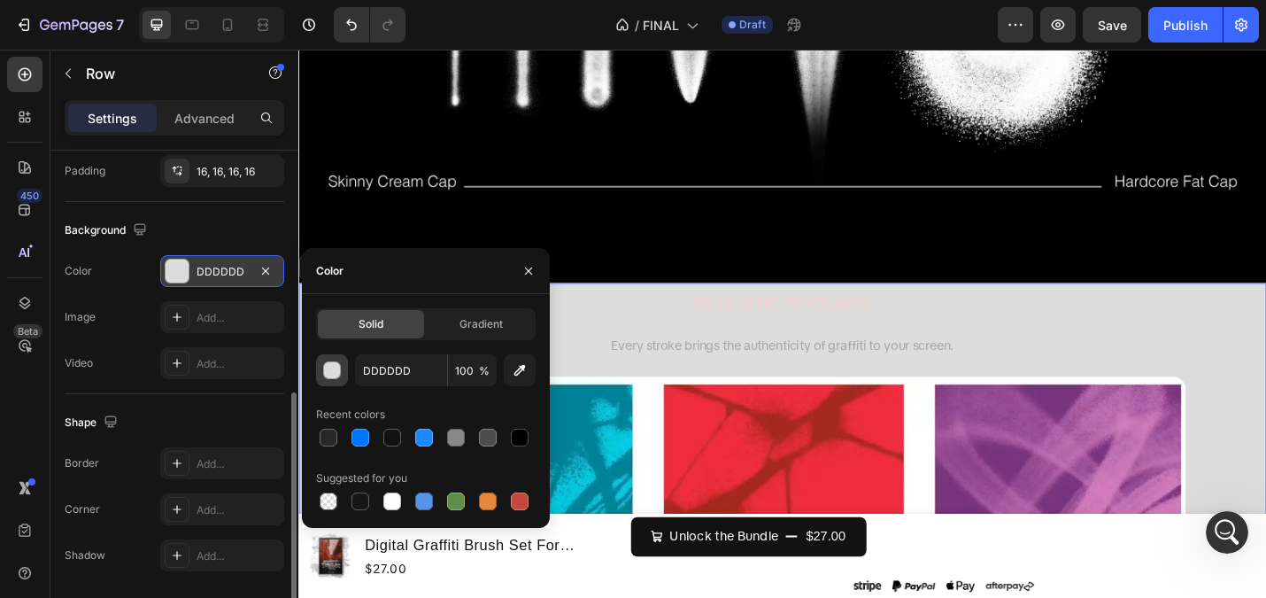
click at [323, 370] on div "button" at bounding box center [332, 370] width 18 height 18
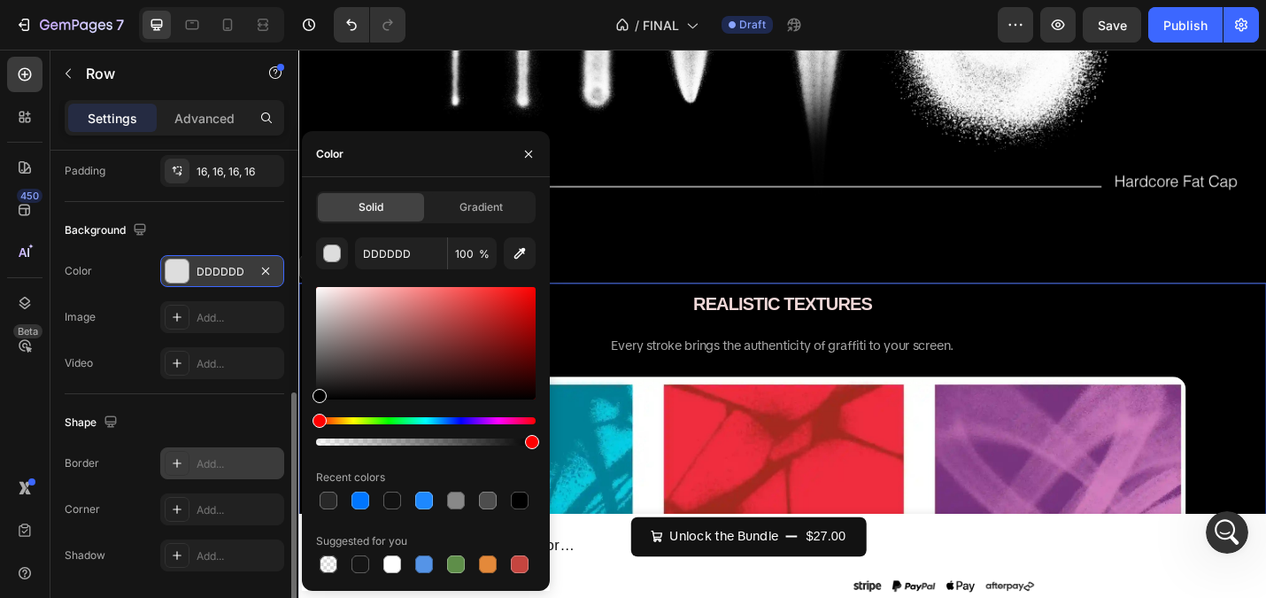
drag, startPoint x: 350, startPoint y: 375, endPoint x: 197, endPoint y: 448, distance: 168.7
click at [197, 448] on div "450 Beta Sections(18) Elements(83) Section Element Hero Section Product Detail …" at bounding box center [149, 324] width 298 height 548
type input "000000"
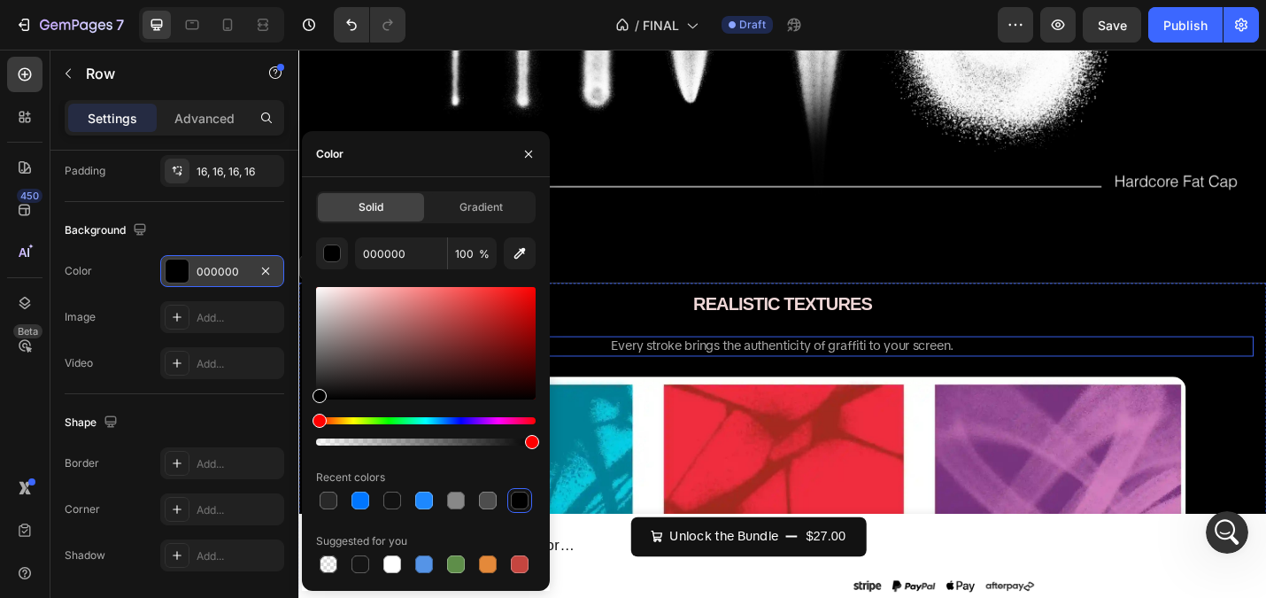
click at [605, 349] on h2 "REALISTIC TEXTURES" at bounding box center [830, 326] width 1034 height 50
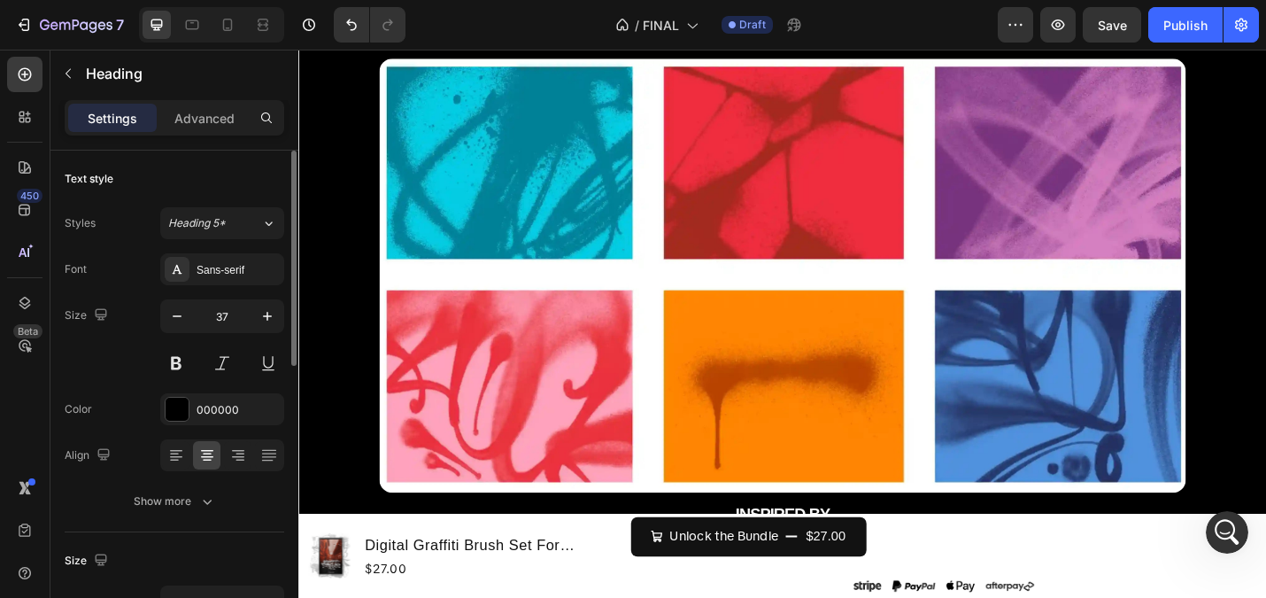
scroll to position [3448, 0]
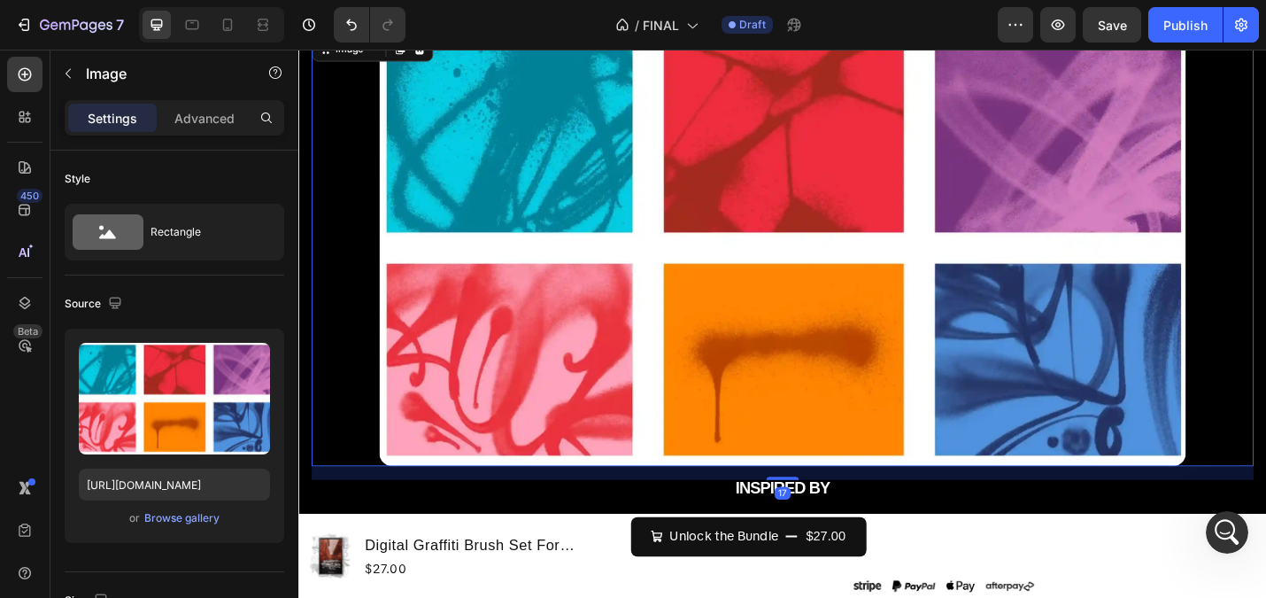
click at [601, 290] on img at bounding box center [830, 268] width 886 height 476
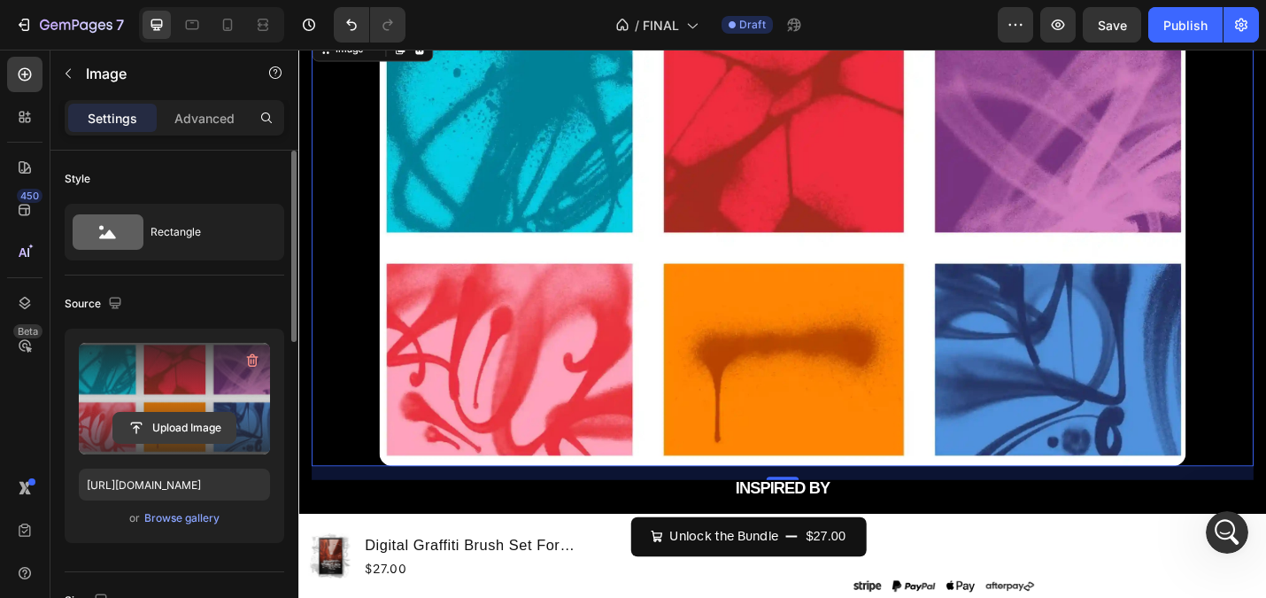
click at [178, 428] on input "file" at bounding box center [174, 428] width 122 height 30
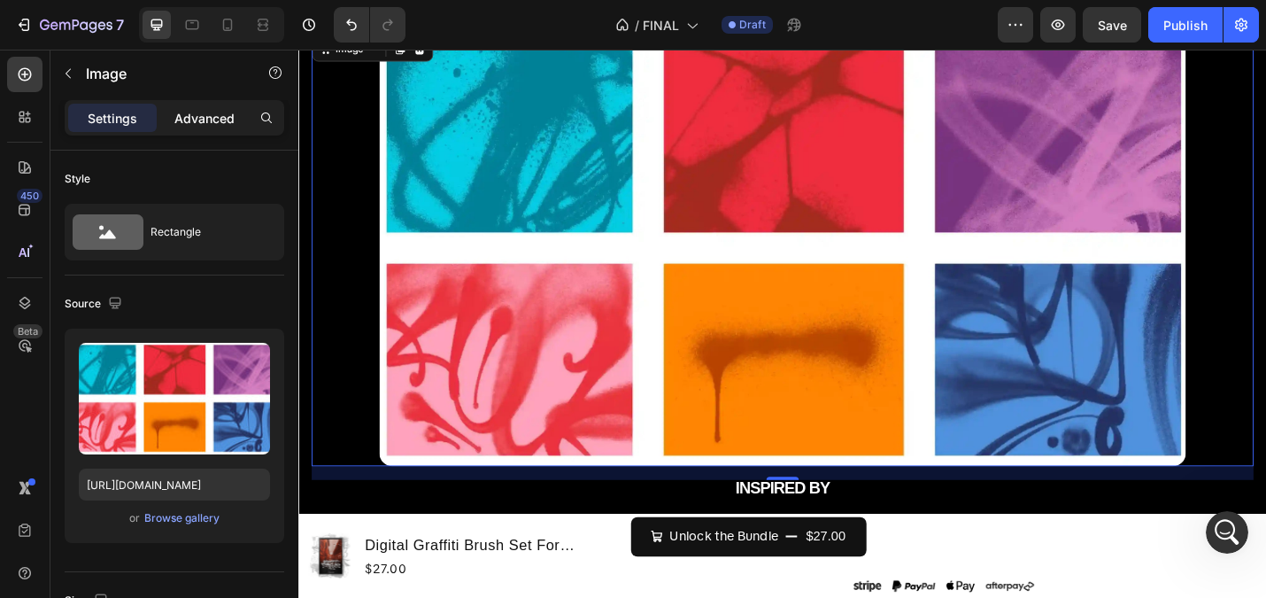
click at [200, 120] on p "Advanced" at bounding box center [204, 118] width 60 height 19
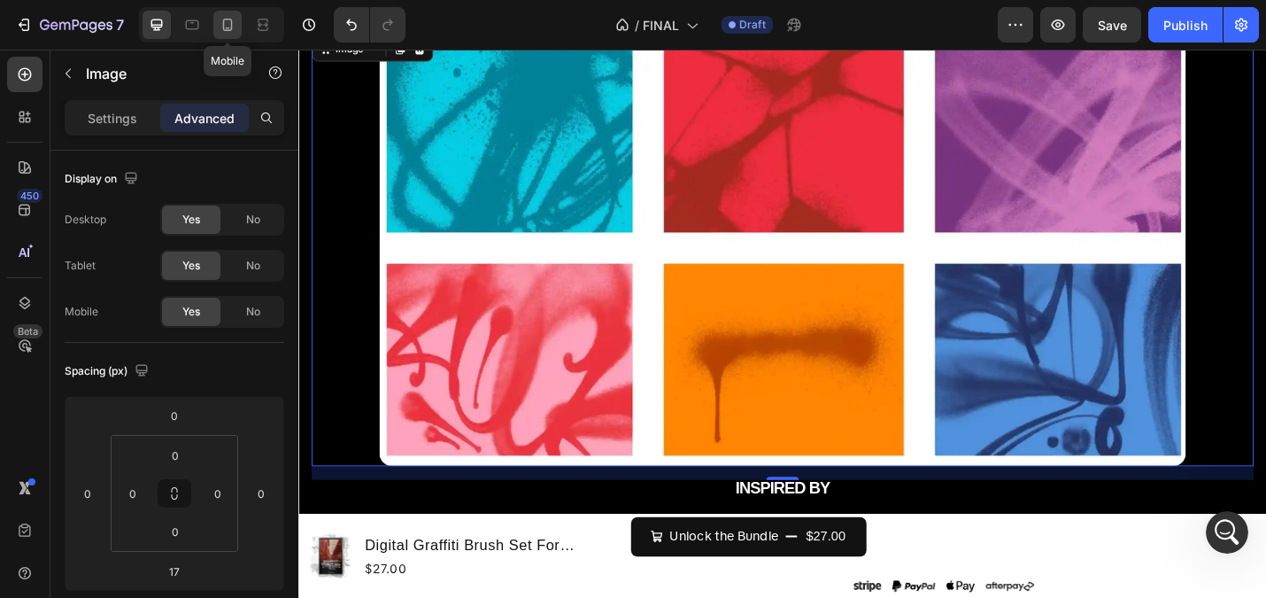
click at [235, 28] on icon at bounding box center [228, 25] width 18 height 18
type input "12"
type input "35"
type input "12"
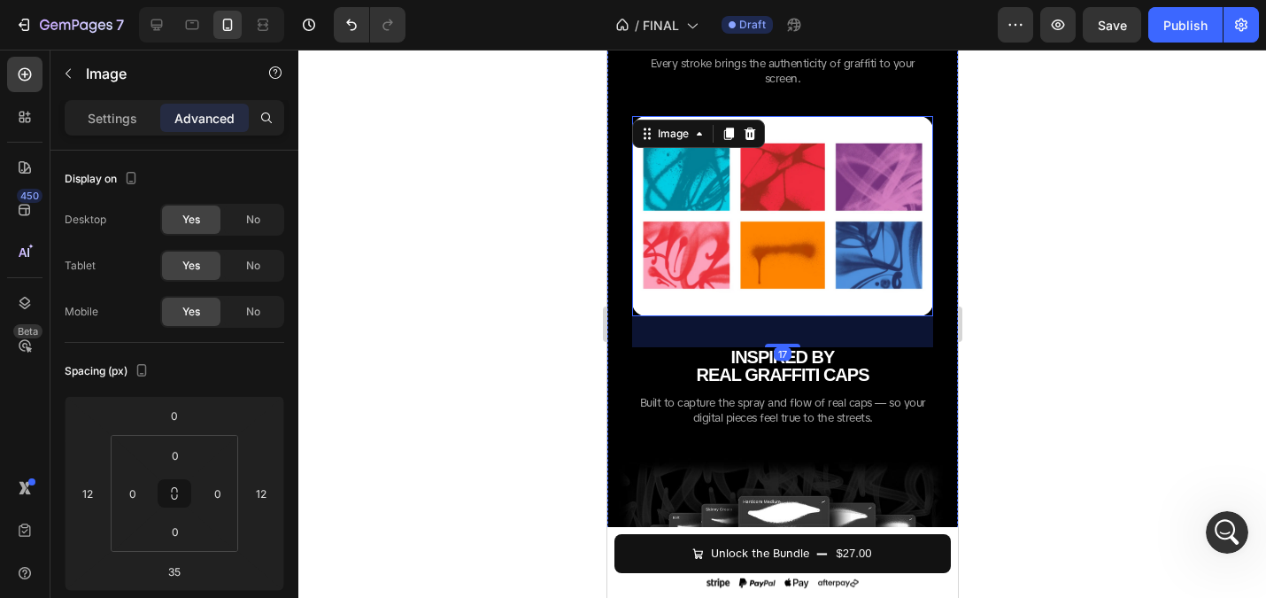
scroll to position [2019, 0]
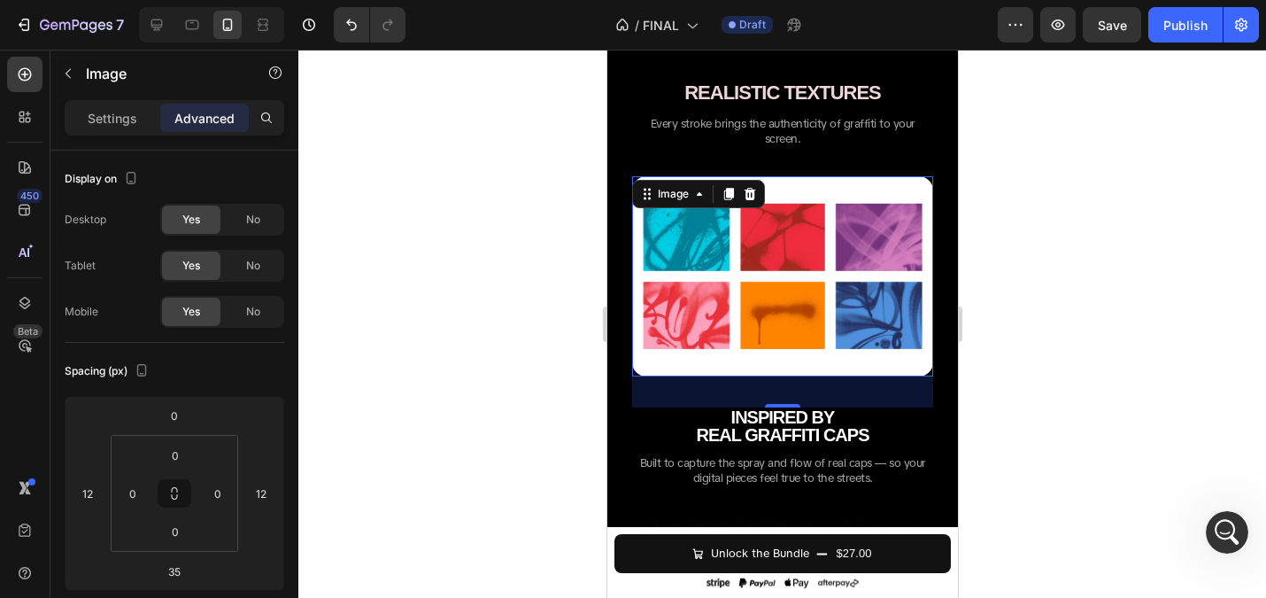
click at [707, 280] on img at bounding box center [781, 276] width 301 height 201
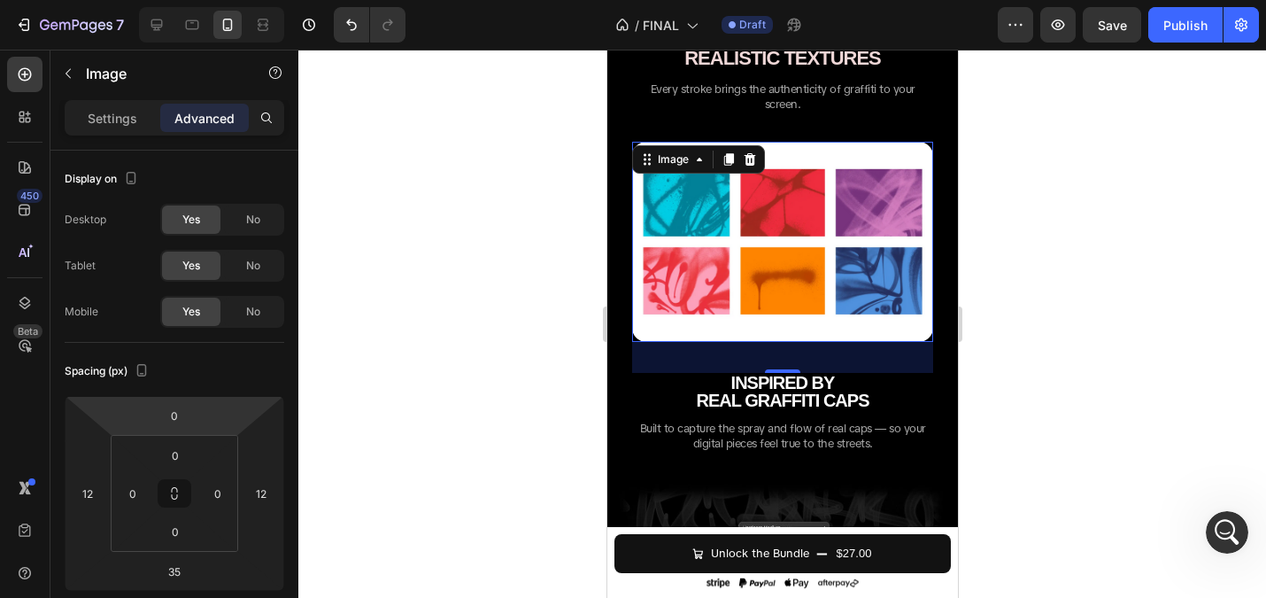
scroll to position [2119, 0]
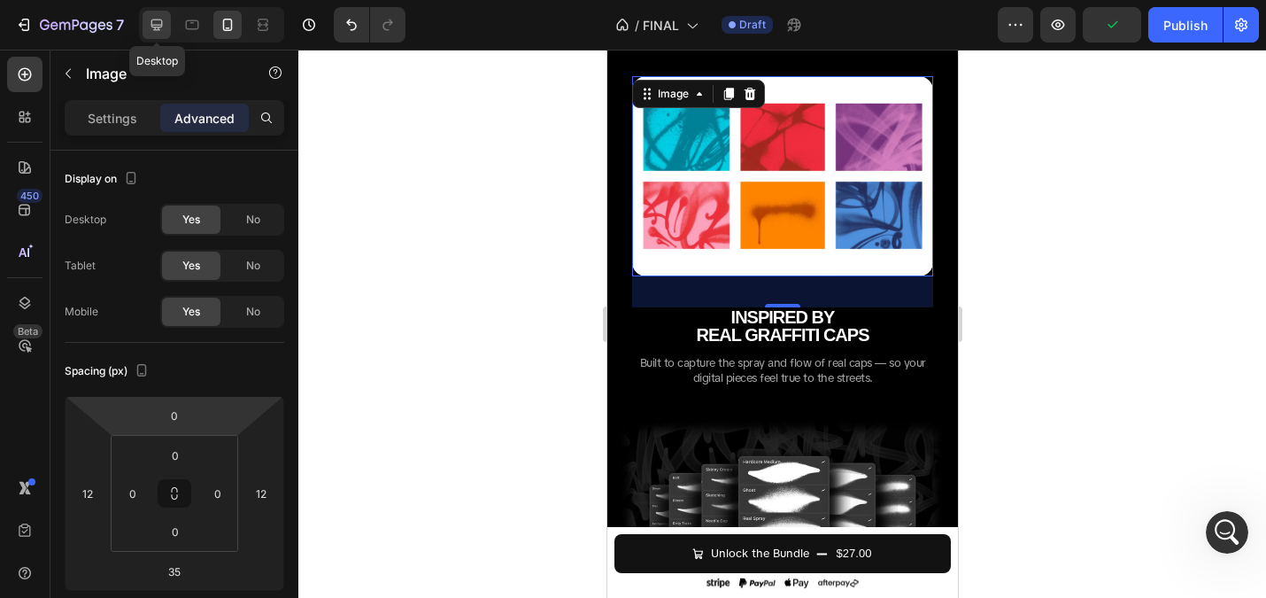
click at [160, 19] on icon at bounding box center [157, 25] width 12 height 12
type input "0"
type input "17"
type input "0"
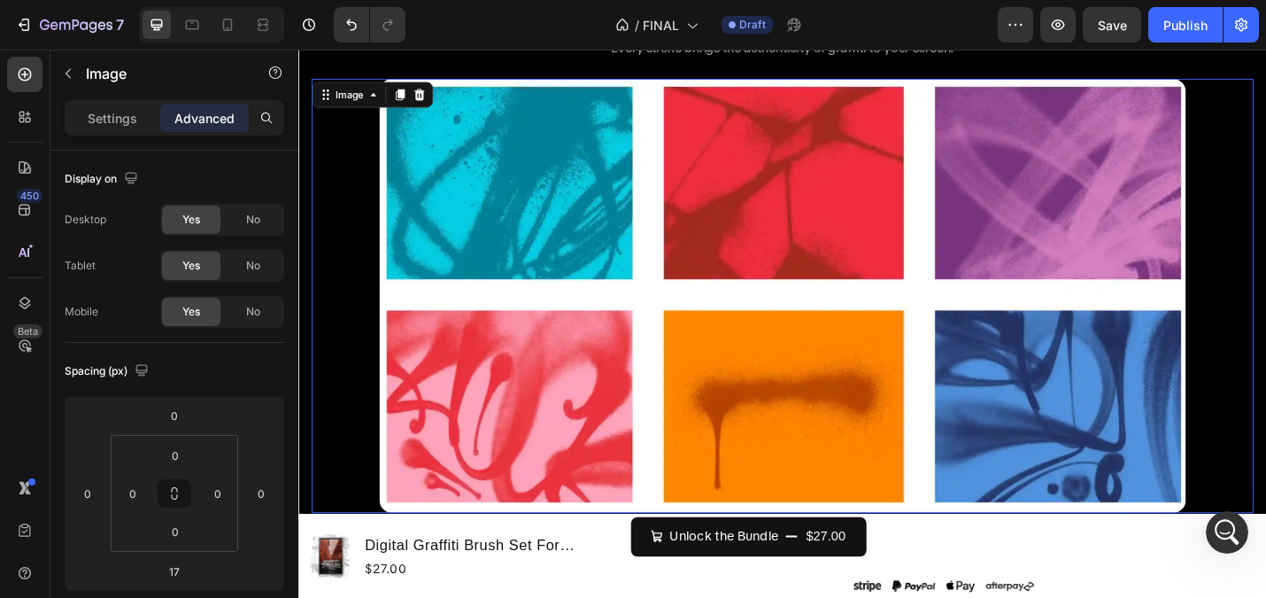
scroll to position [3402, 0]
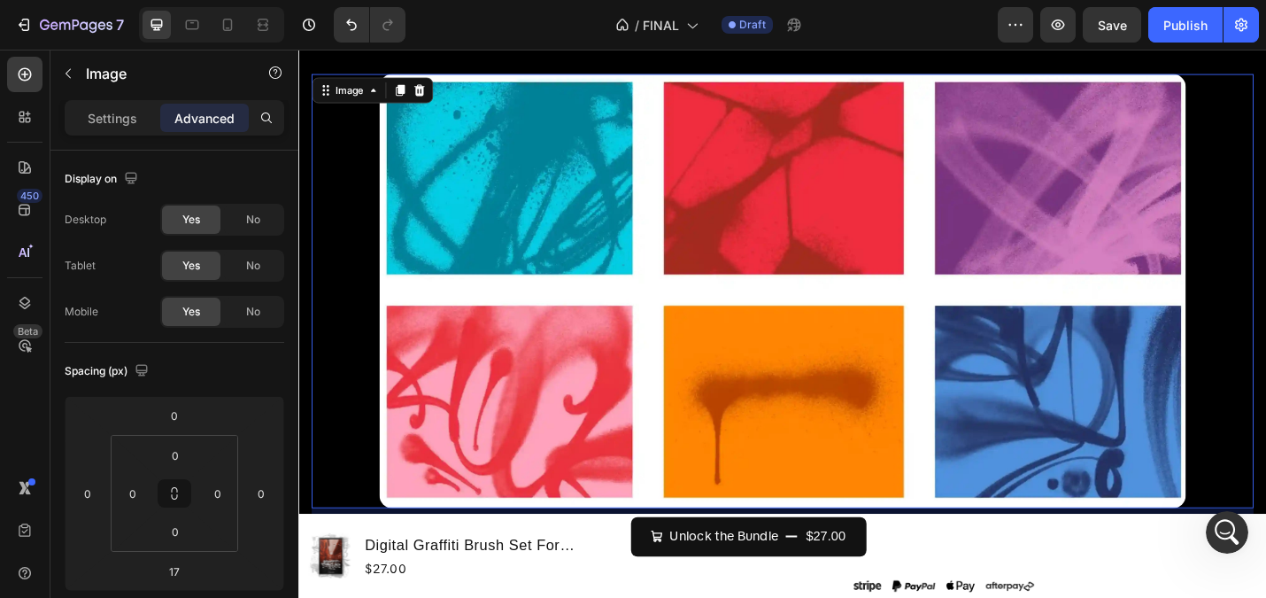
click at [683, 252] on img at bounding box center [830, 314] width 886 height 476
click at [98, 119] on p "Settings" at bounding box center [113, 118] width 50 height 19
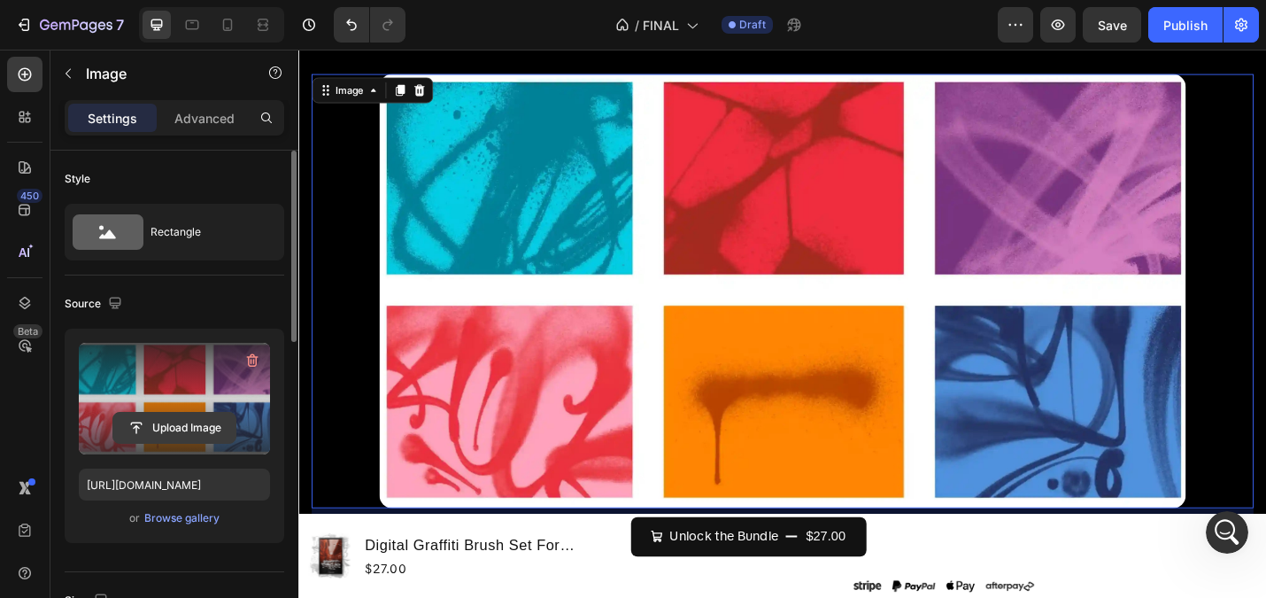
click at [185, 429] on input "file" at bounding box center [174, 428] width 122 height 30
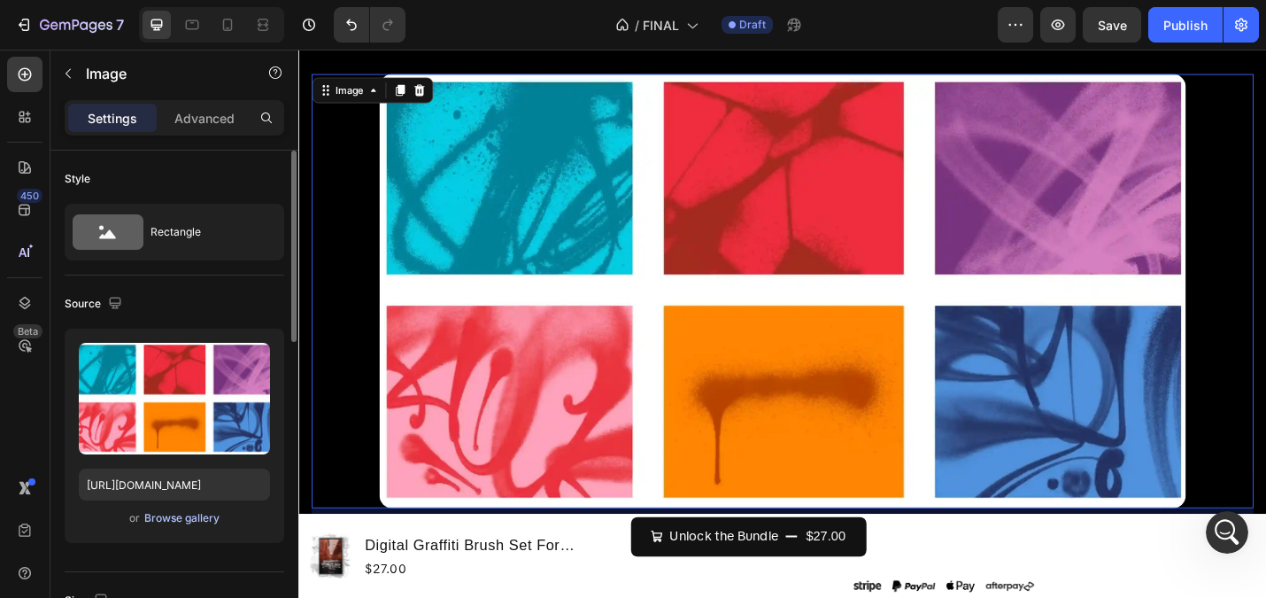
click at [200, 521] on div "Browse gallery" at bounding box center [181, 518] width 75 height 16
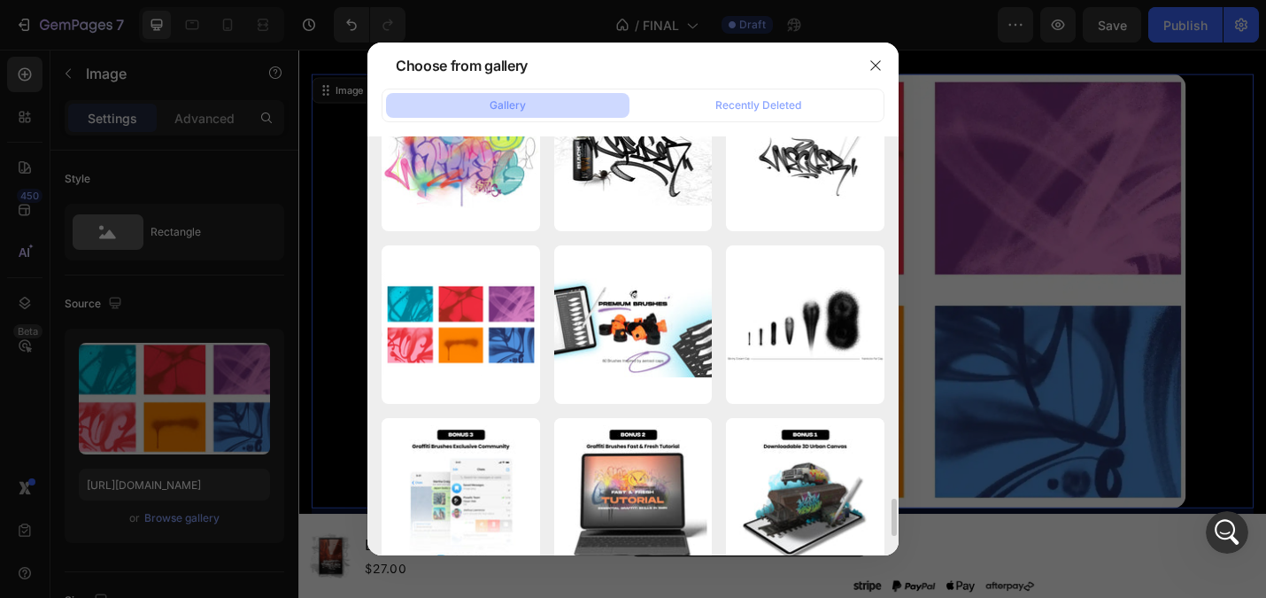
scroll to position [4053, 0]
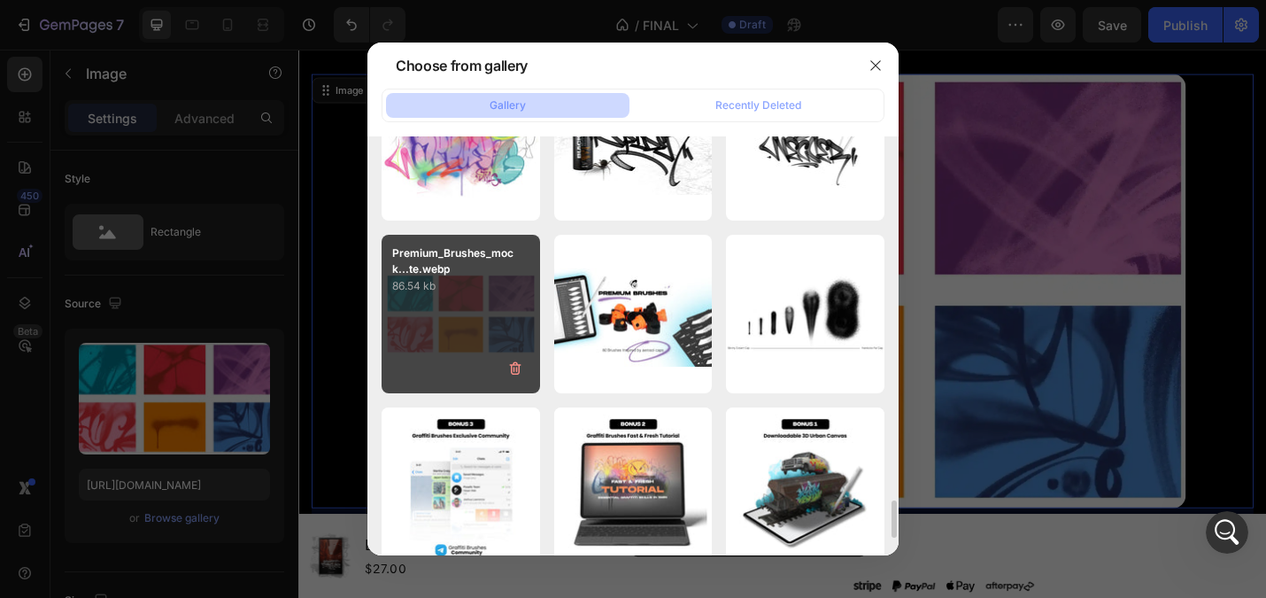
click at [461, 306] on div "Premium_Brushes_mock...te.webp 86.54 kb" at bounding box center [461, 314] width 159 height 159
type input "https://cdn.shopify.com/s/files/1/0252/8398/5501/files/gempages_511931145802220…"
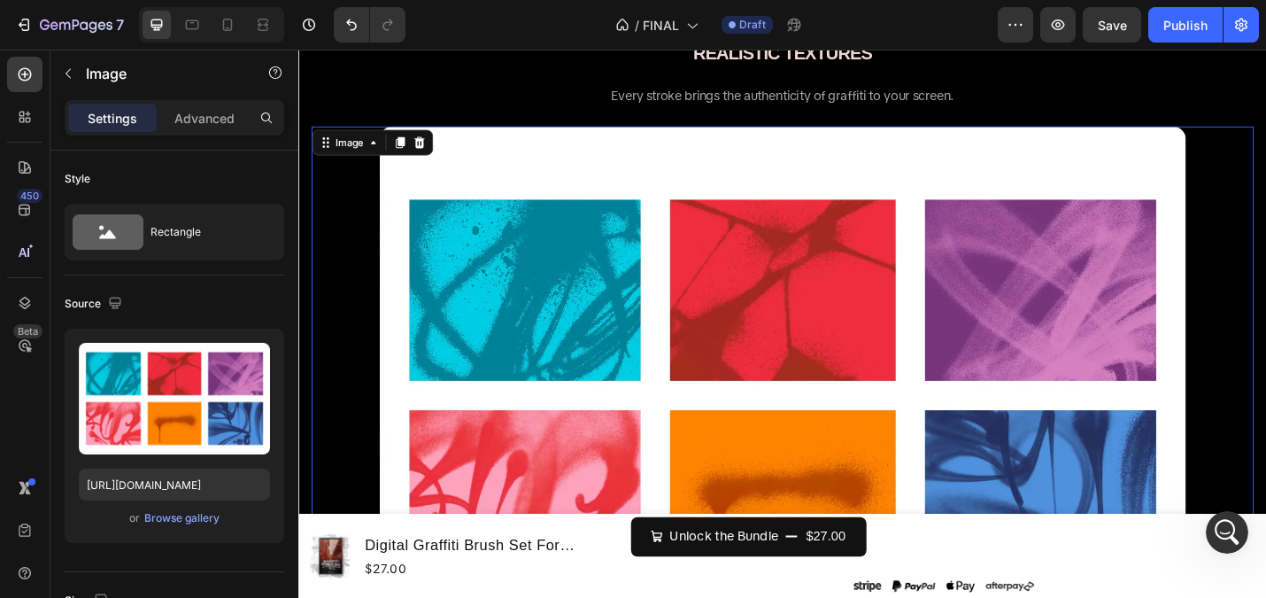
scroll to position [3426, 0]
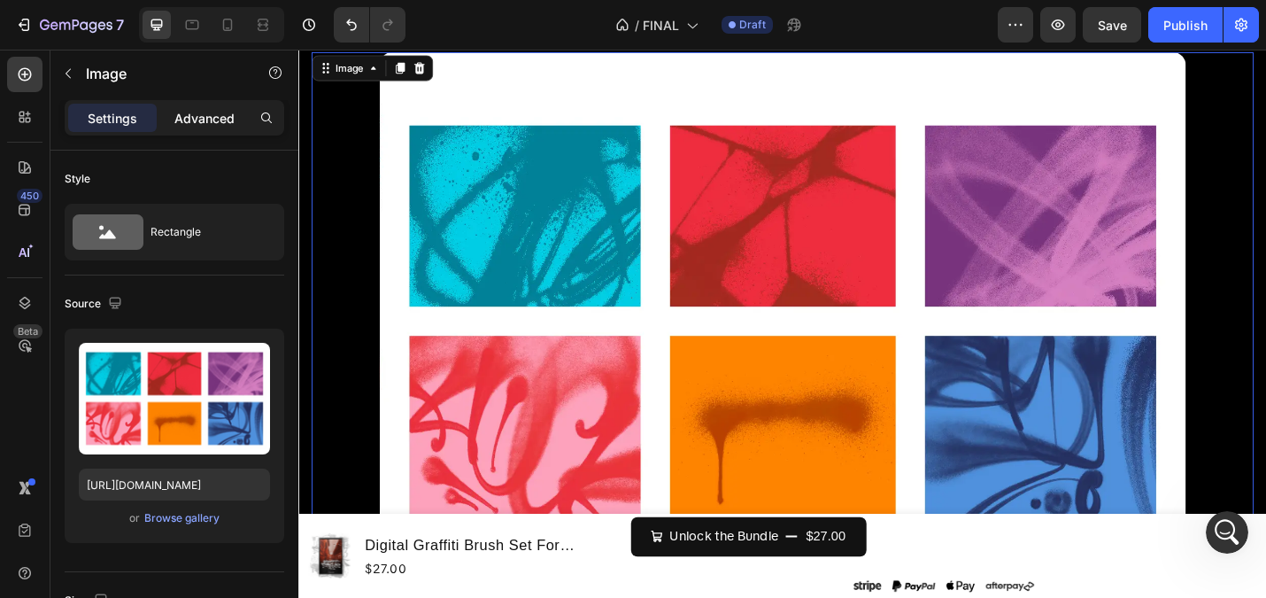
click at [220, 131] on div "Advanced" at bounding box center [204, 118] width 89 height 28
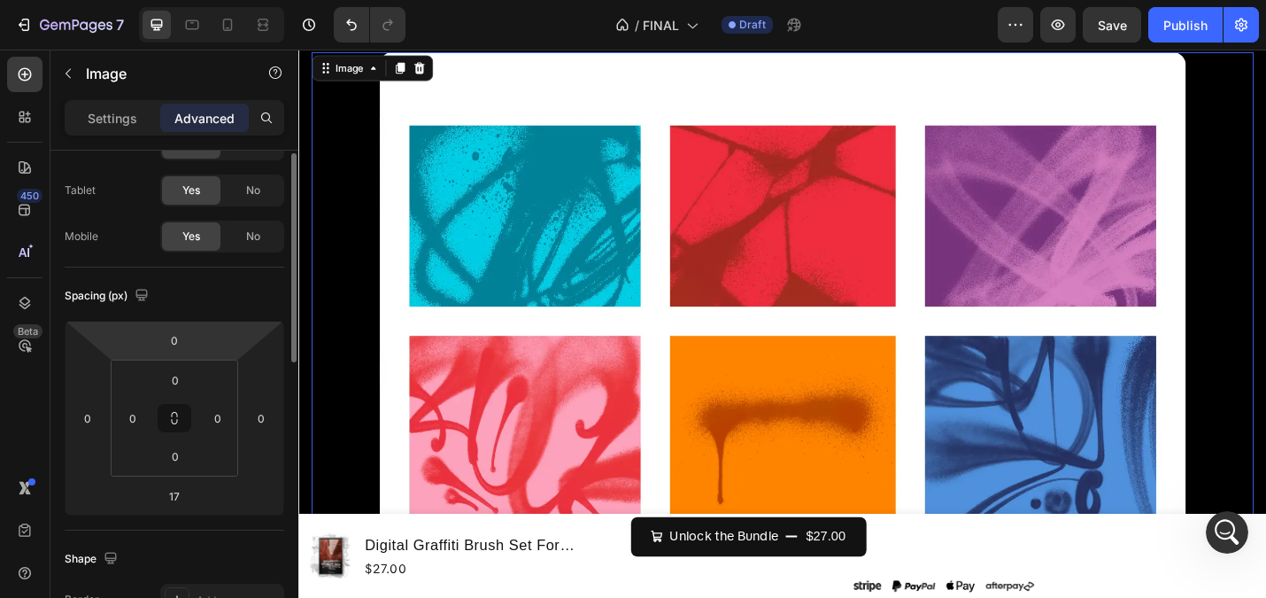
scroll to position [92, 0]
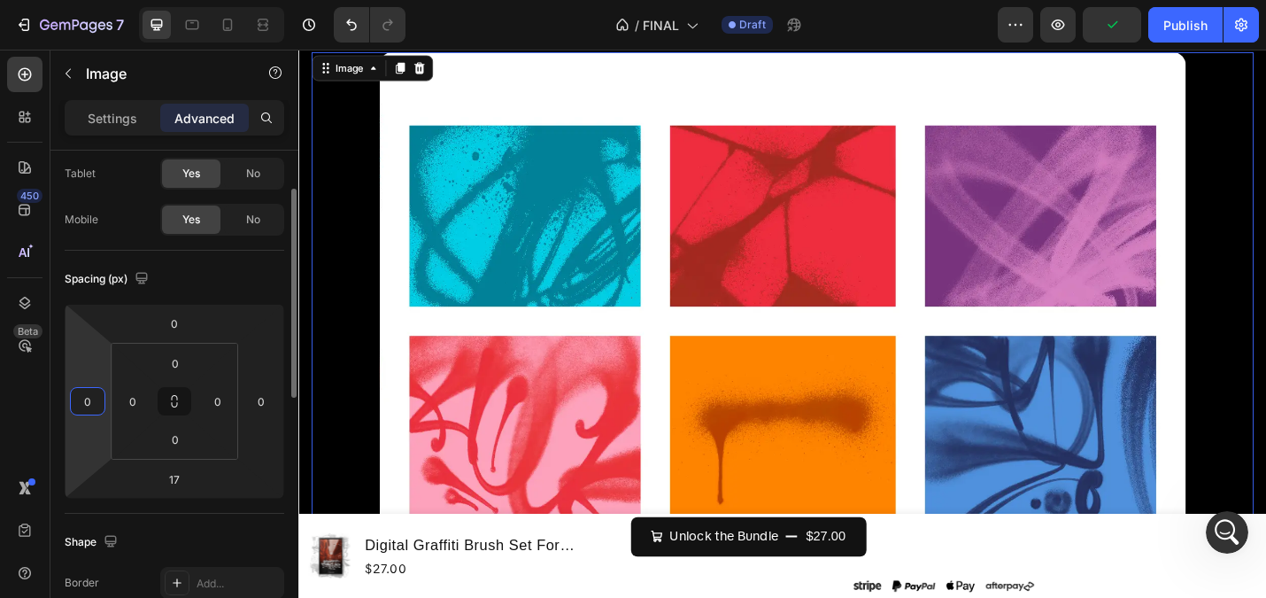
click at [93, 394] on input "0" at bounding box center [87, 401] width 27 height 27
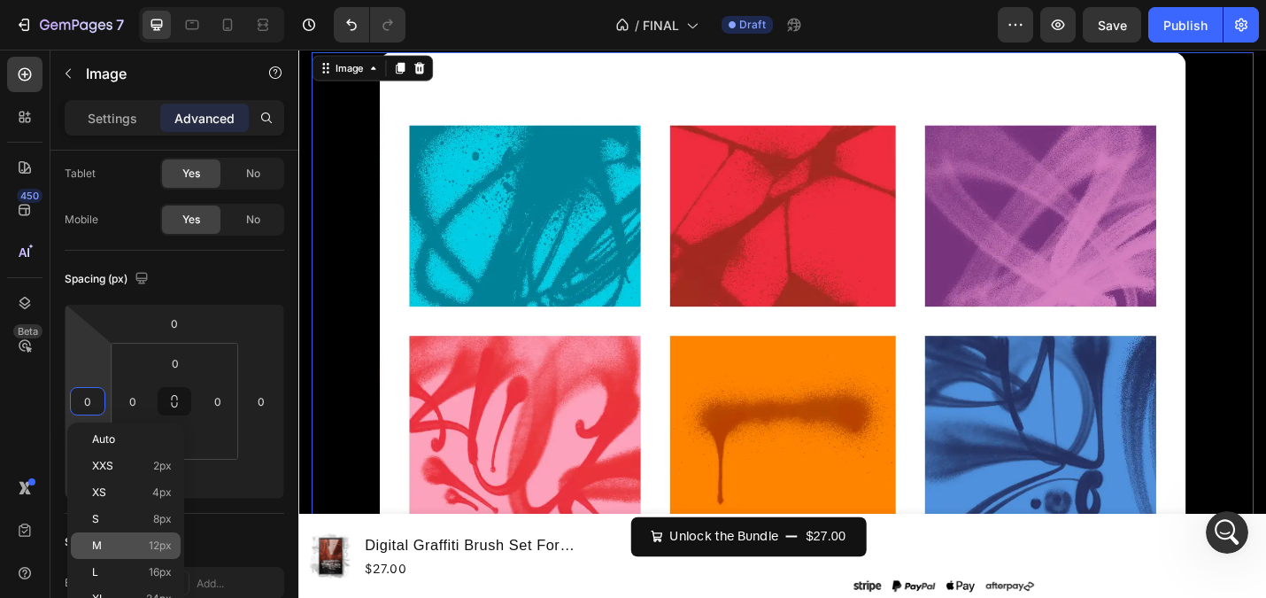
click at [108, 535] on div "M 12px" at bounding box center [126, 545] width 110 height 27
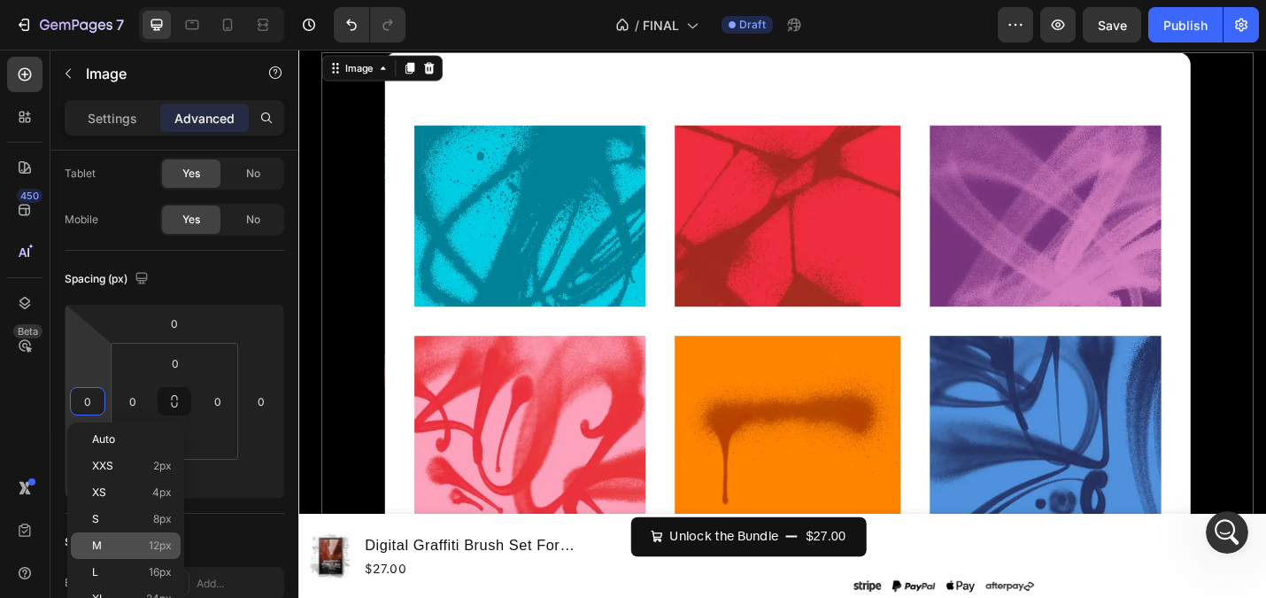
type input "12"
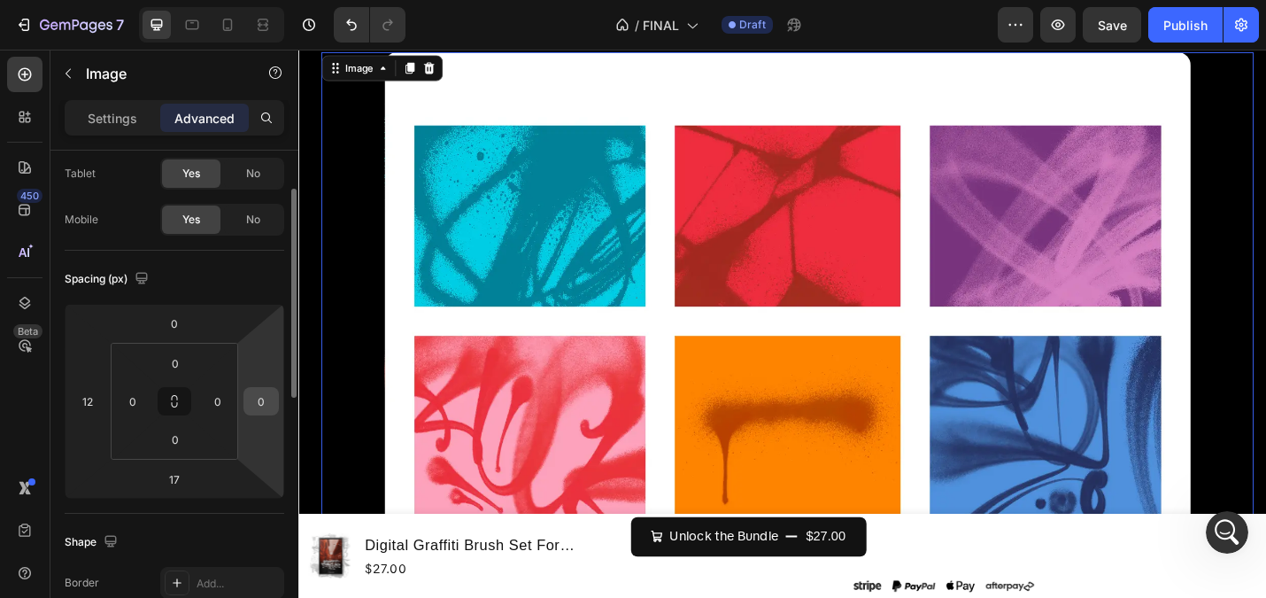
click at [271, 396] on input "0" at bounding box center [261, 401] width 27 height 27
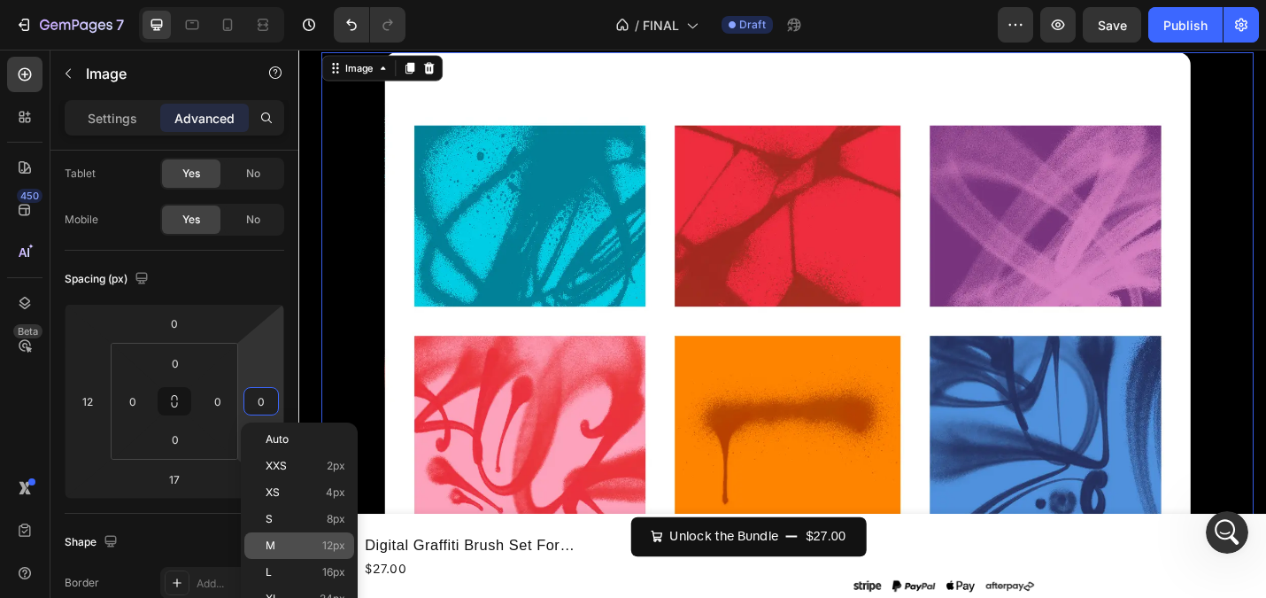
click at [288, 543] on p "M 12px" at bounding box center [306, 545] width 80 height 12
type input "12"
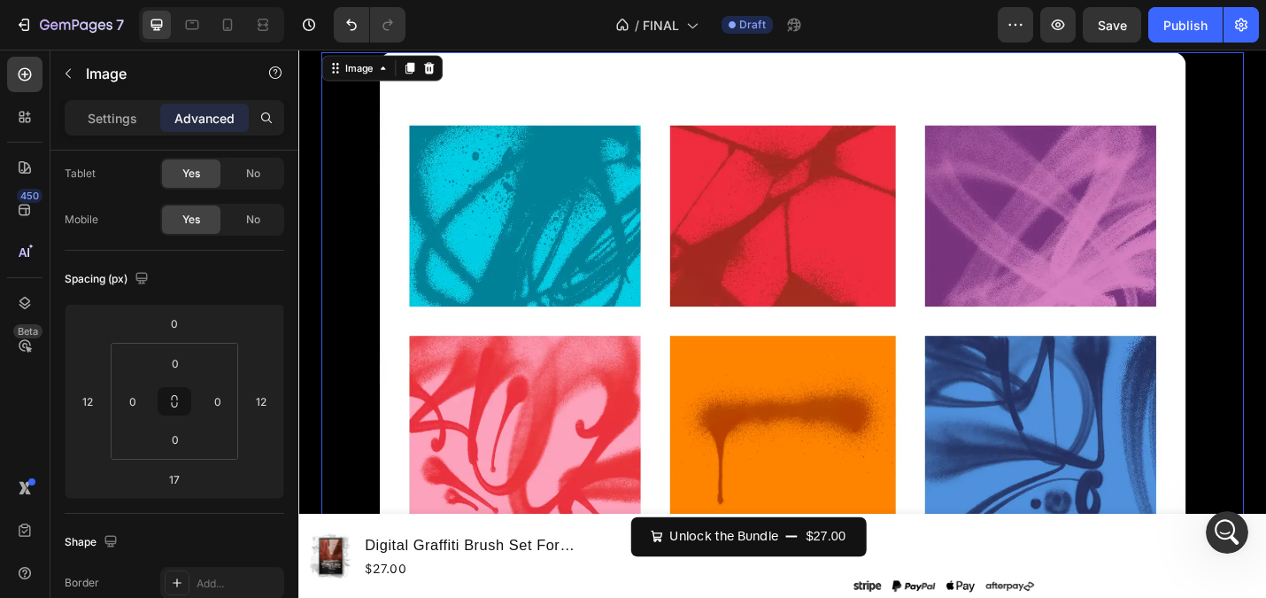
click at [338, 210] on div at bounding box center [829, 347] width 1013 height 591
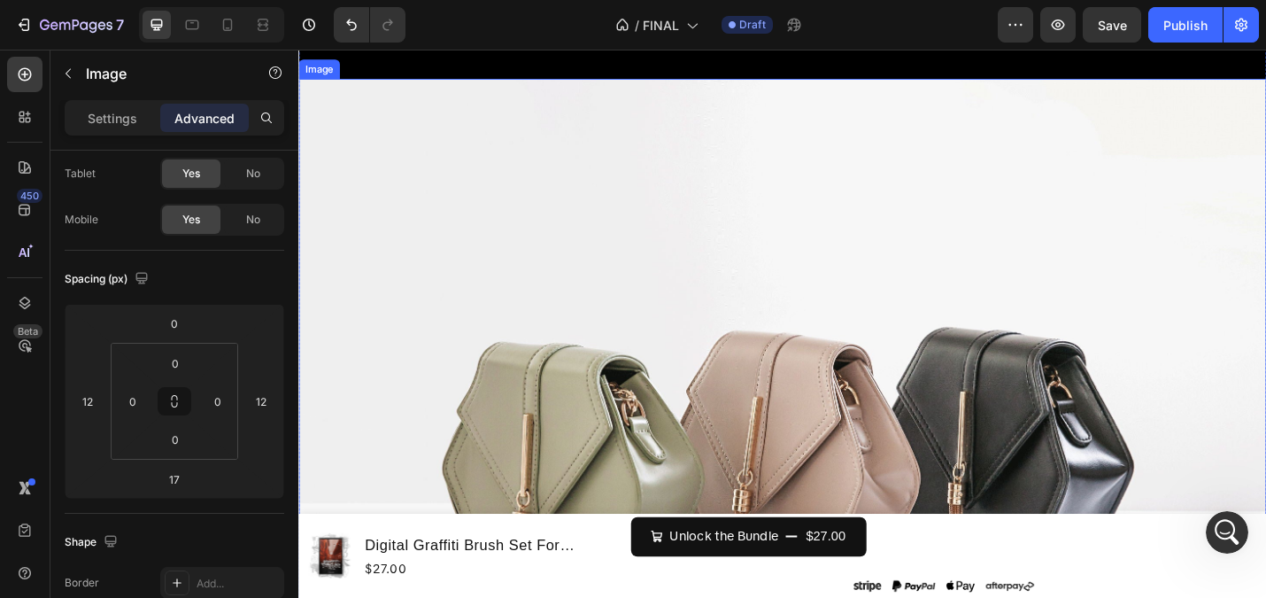
scroll to position [4069, 0]
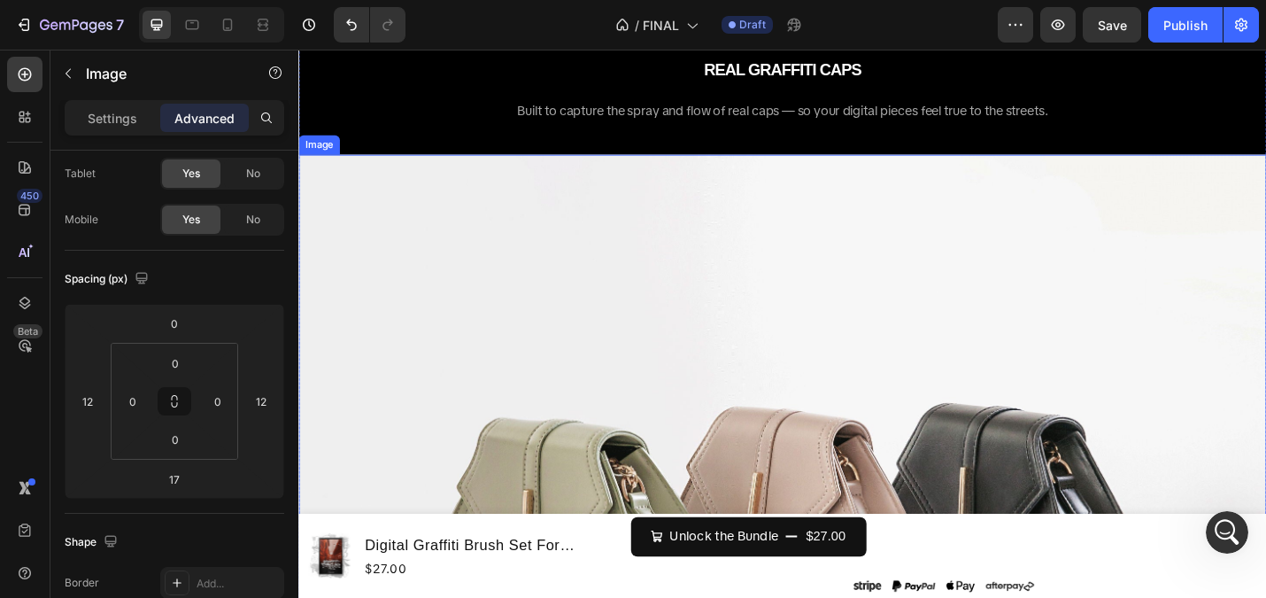
click at [445, 292] on img at bounding box center [829, 563] width 1063 height 797
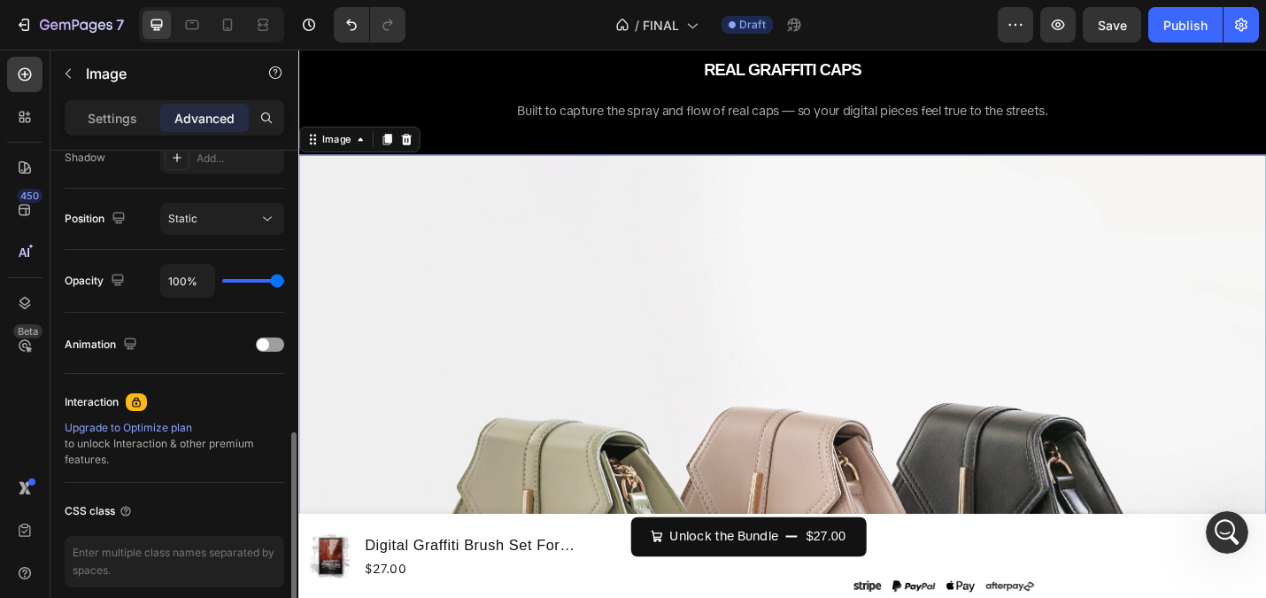
scroll to position [627, 0]
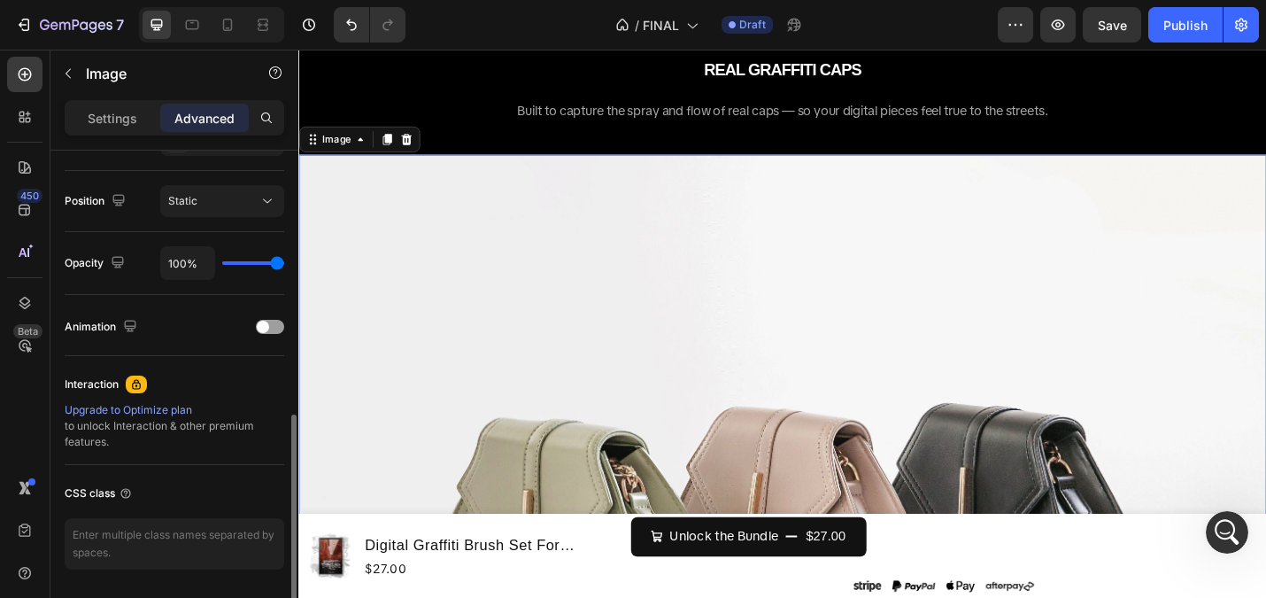
click at [892, 422] on img at bounding box center [829, 563] width 1063 height 797
click at [98, 127] on div "Settings" at bounding box center [112, 118] width 89 height 28
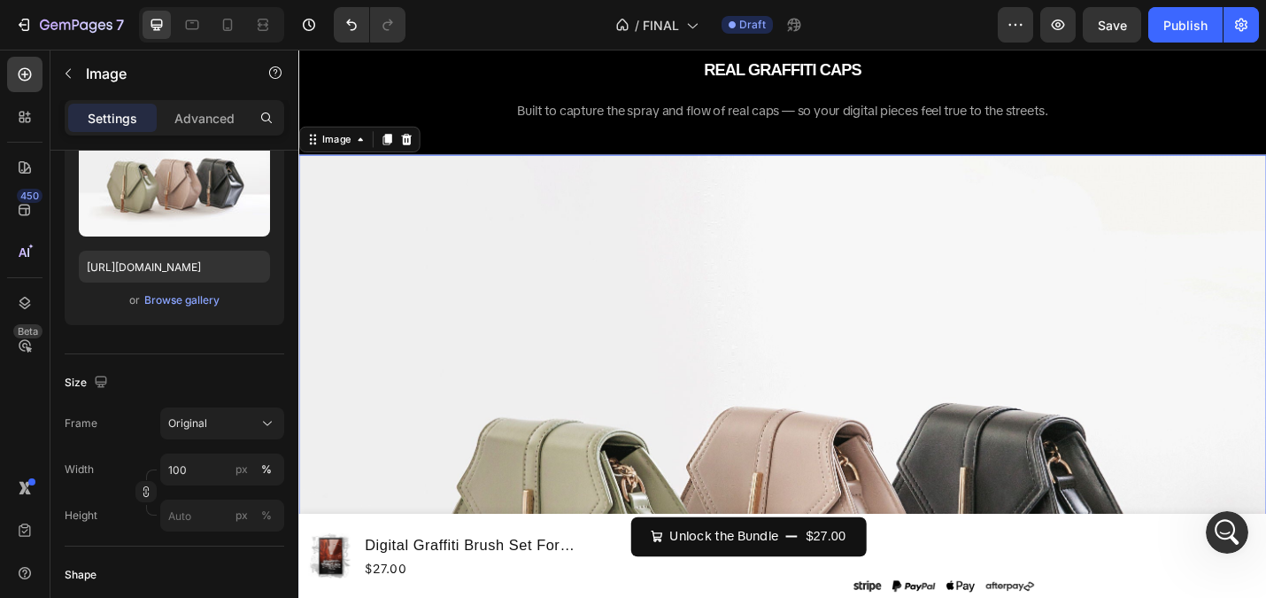
scroll to position [0, 0]
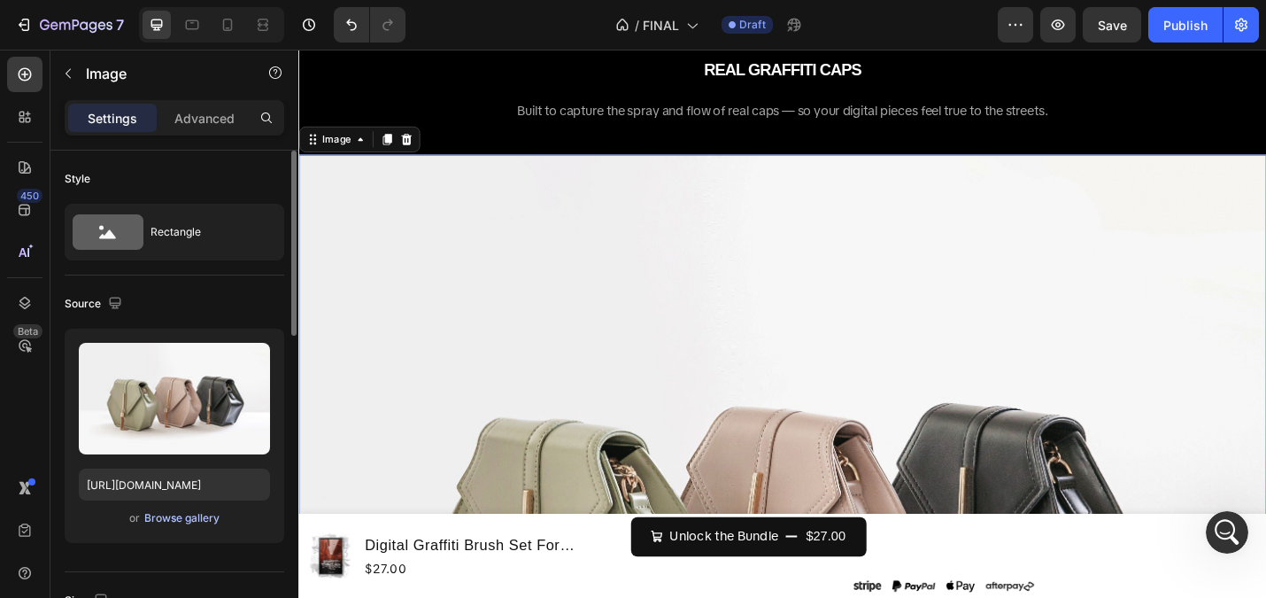
click at [181, 521] on div "Browse gallery" at bounding box center [181, 518] width 75 height 16
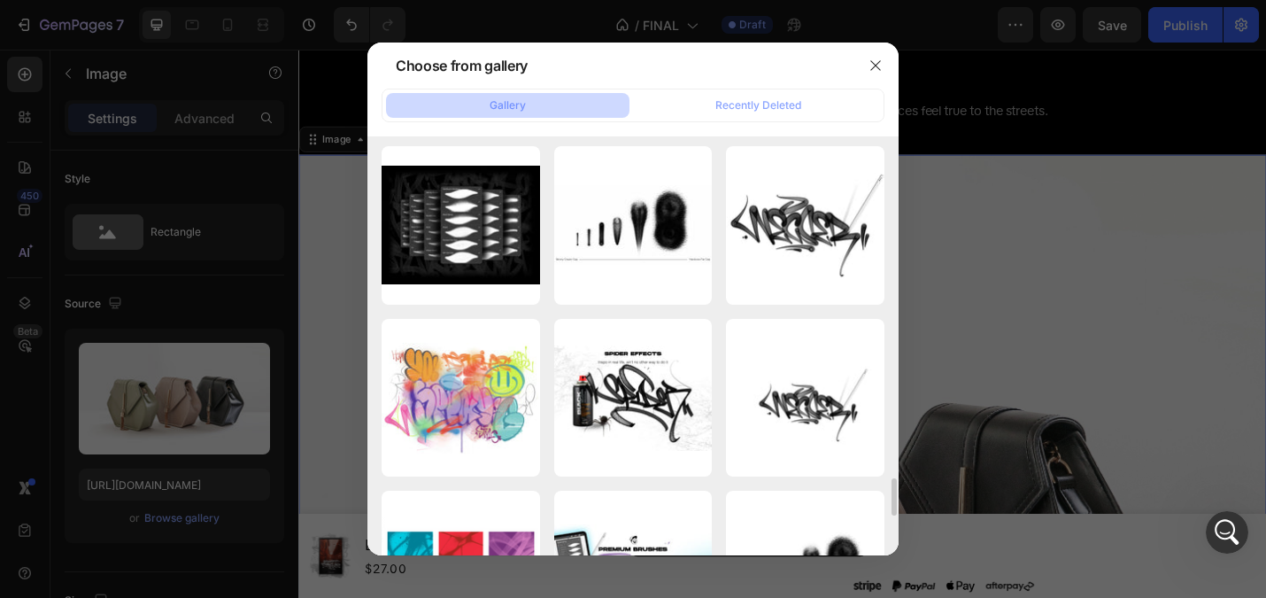
scroll to position [3799, 0]
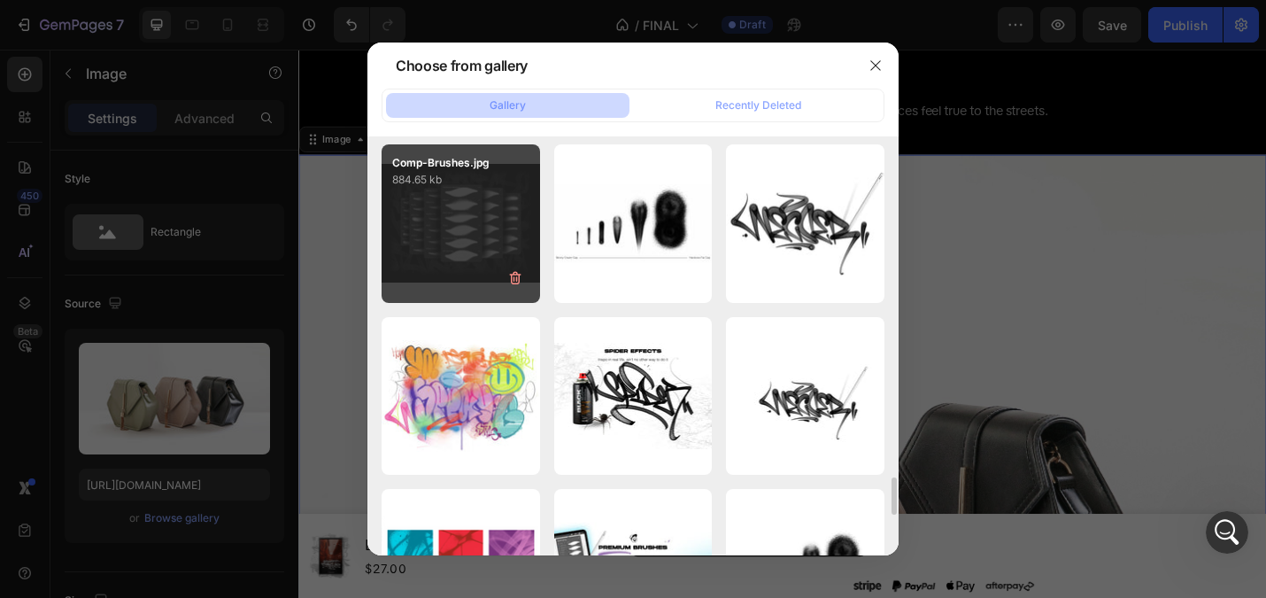
click at [449, 220] on div "Comp-Brushes.jpg 884.65 kb" at bounding box center [461, 223] width 159 height 159
type input "[URL][DOMAIN_NAME]"
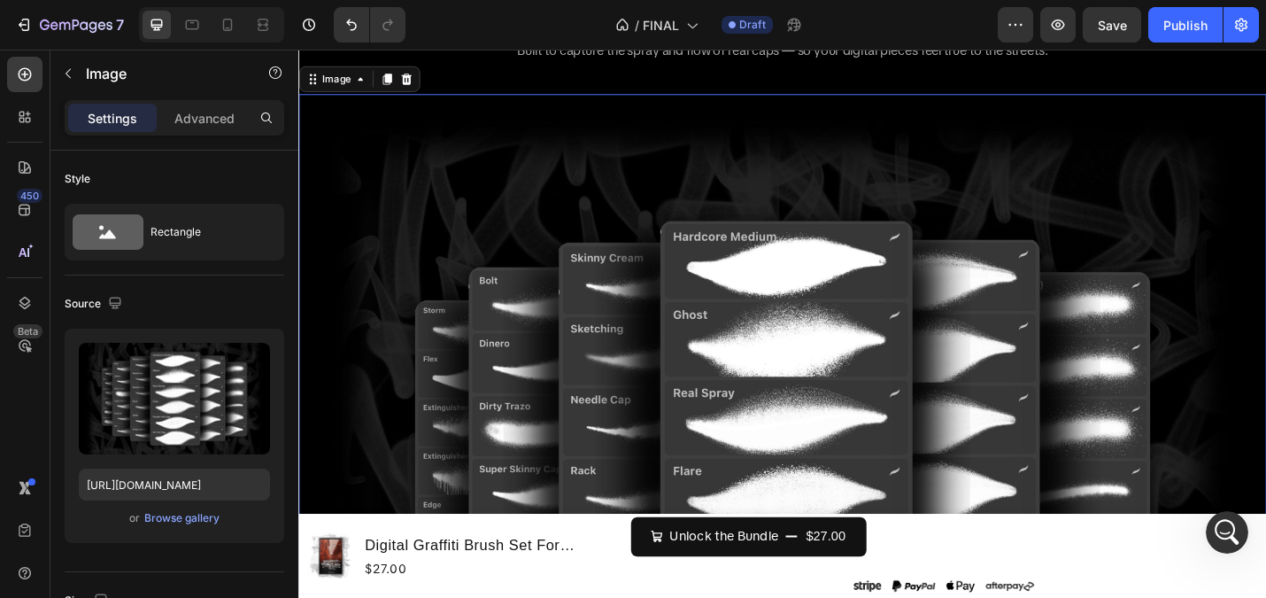
scroll to position [3728, 0]
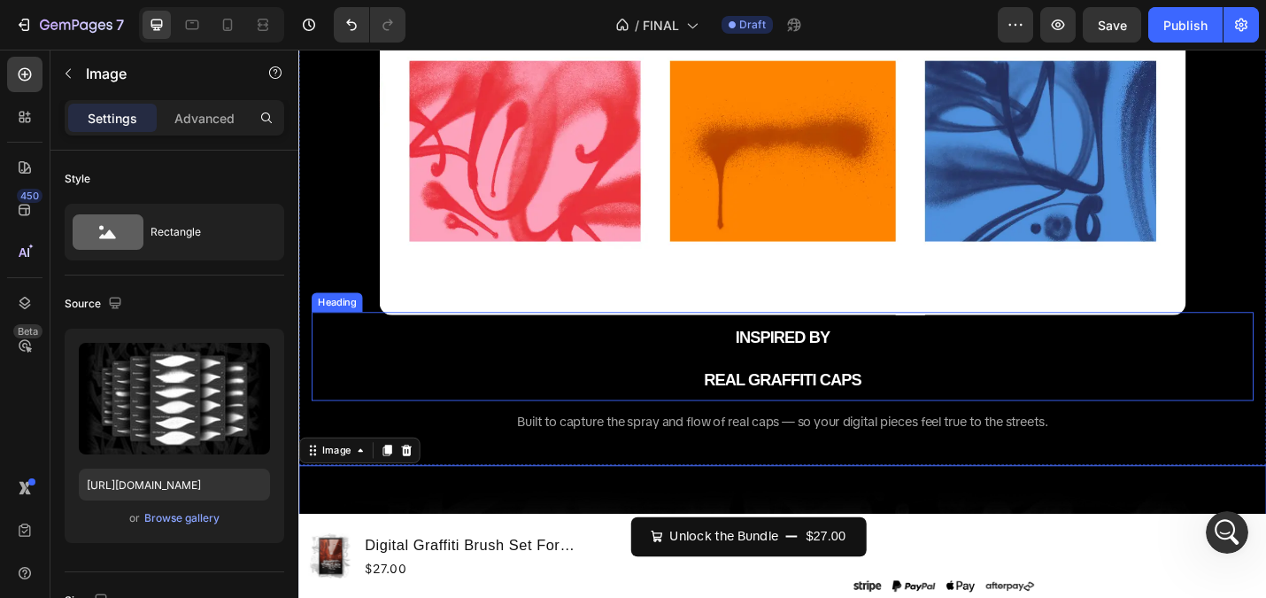
click at [836, 345] on h2 "INSPIRED BY REAL GRAFFITI CAPS" at bounding box center [830, 385] width 1034 height 97
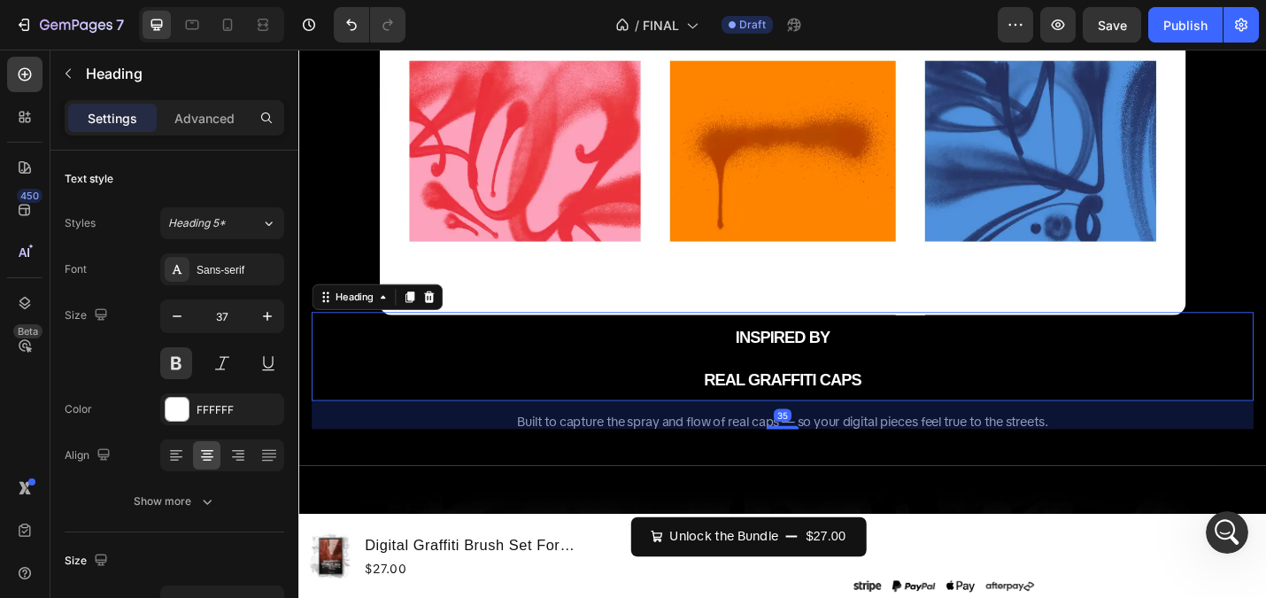
click at [830, 304] on img at bounding box center [830, 45] width 886 height 591
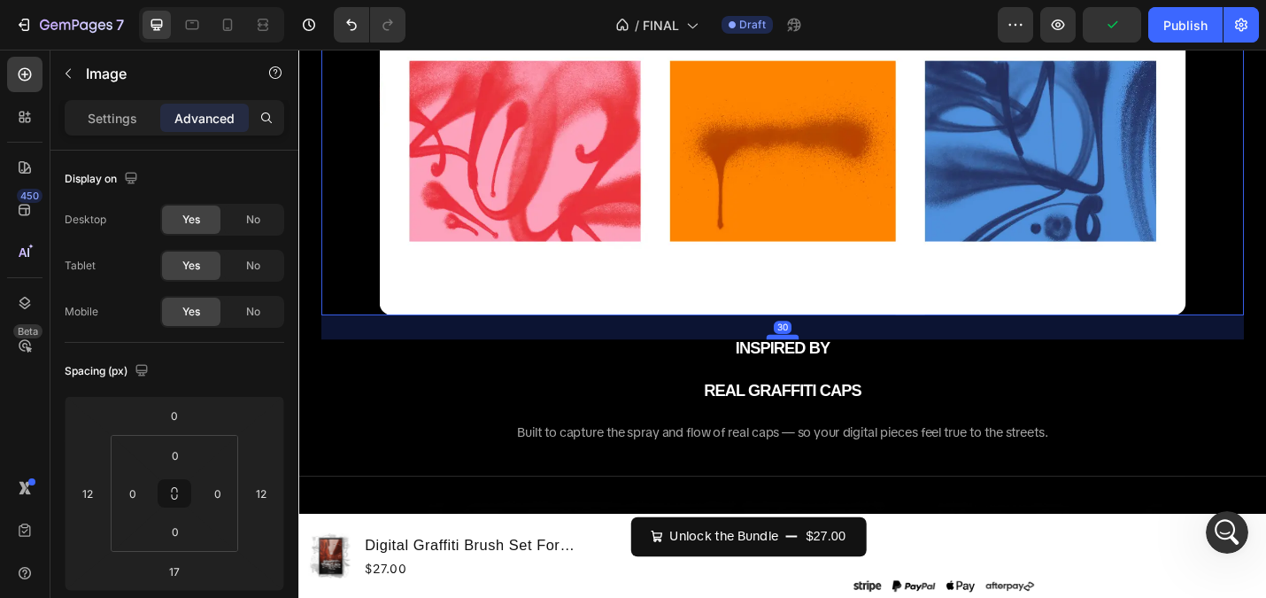
drag, startPoint x: 830, startPoint y: 352, endPoint x: 830, endPoint y: 363, distance: 11.5
click at [830, 363] on div at bounding box center [829, 364] width 35 height 5
type input "30"
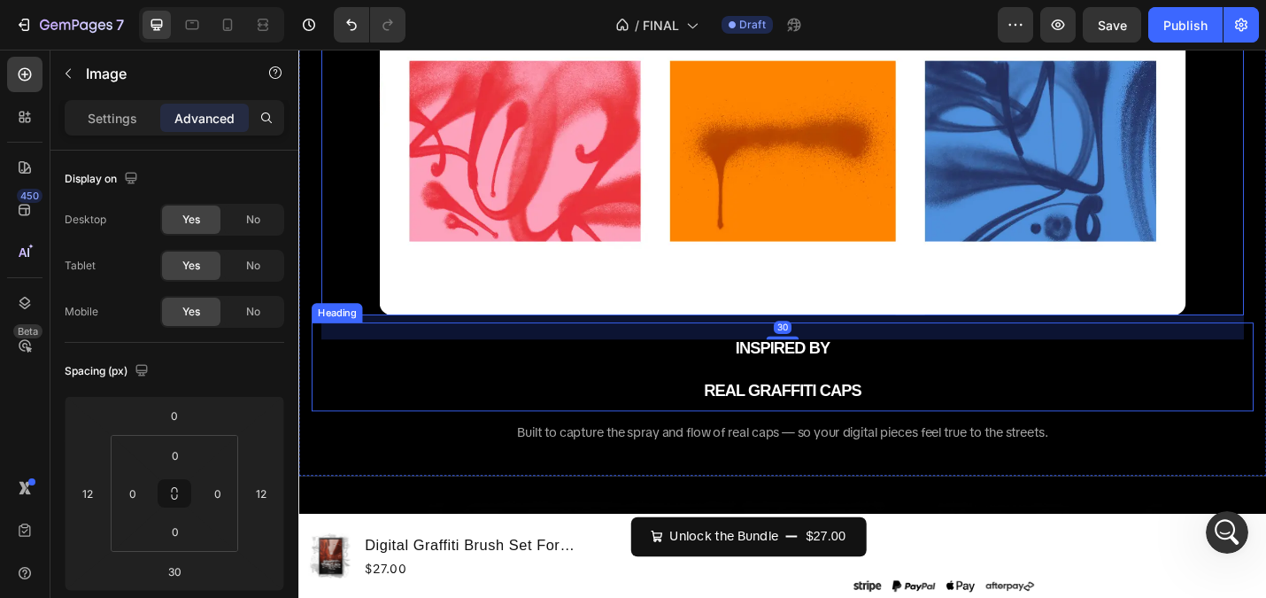
click at [546, 418] on h2 "INSPIRED BY REAL GRAFFITI CAPS" at bounding box center [830, 397] width 1034 height 97
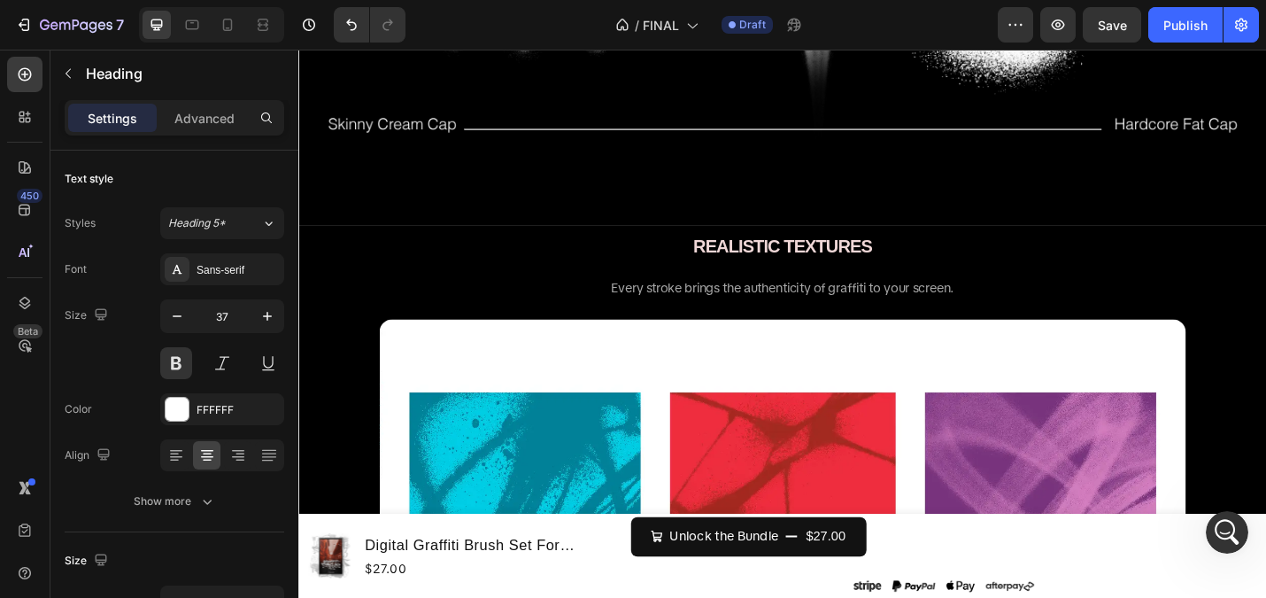
scroll to position [3091, 0]
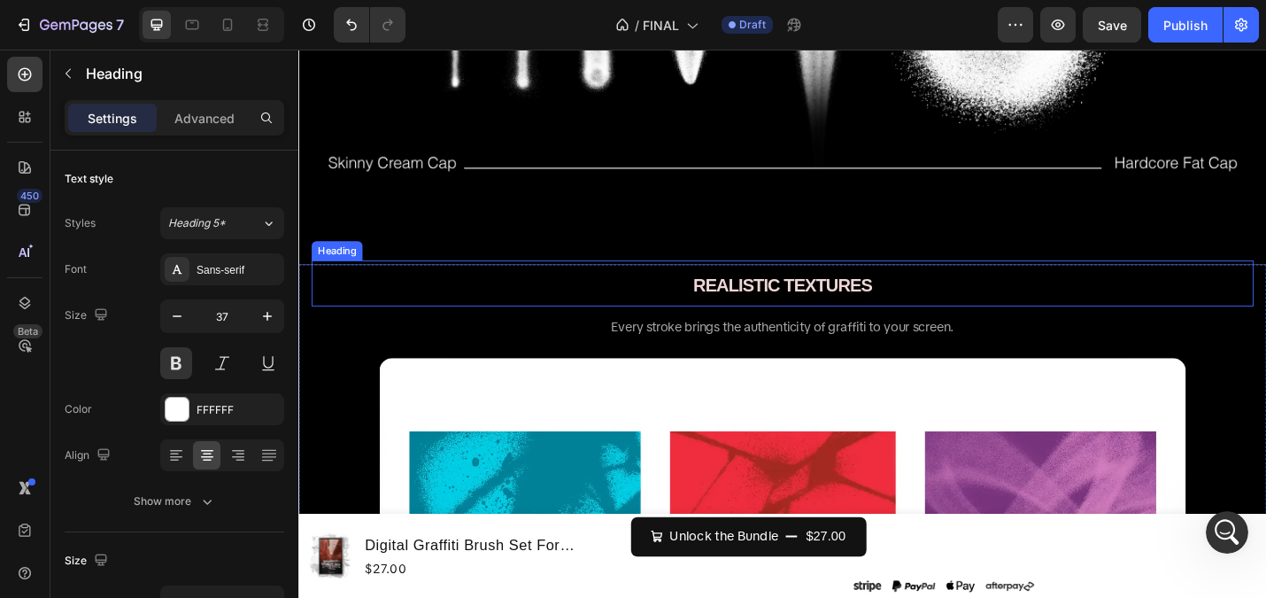
click at [474, 284] on h2 "REALISTIC TEXTURES" at bounding box center [830, 306] width 1034 height 50
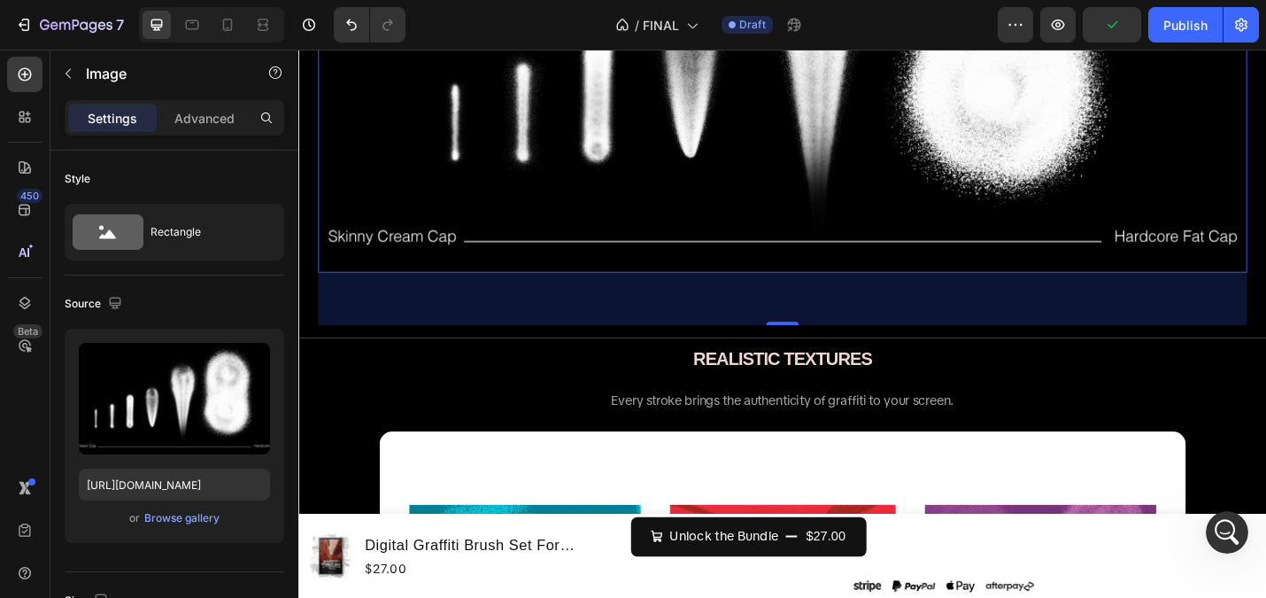
scroll to position [3195, 0]
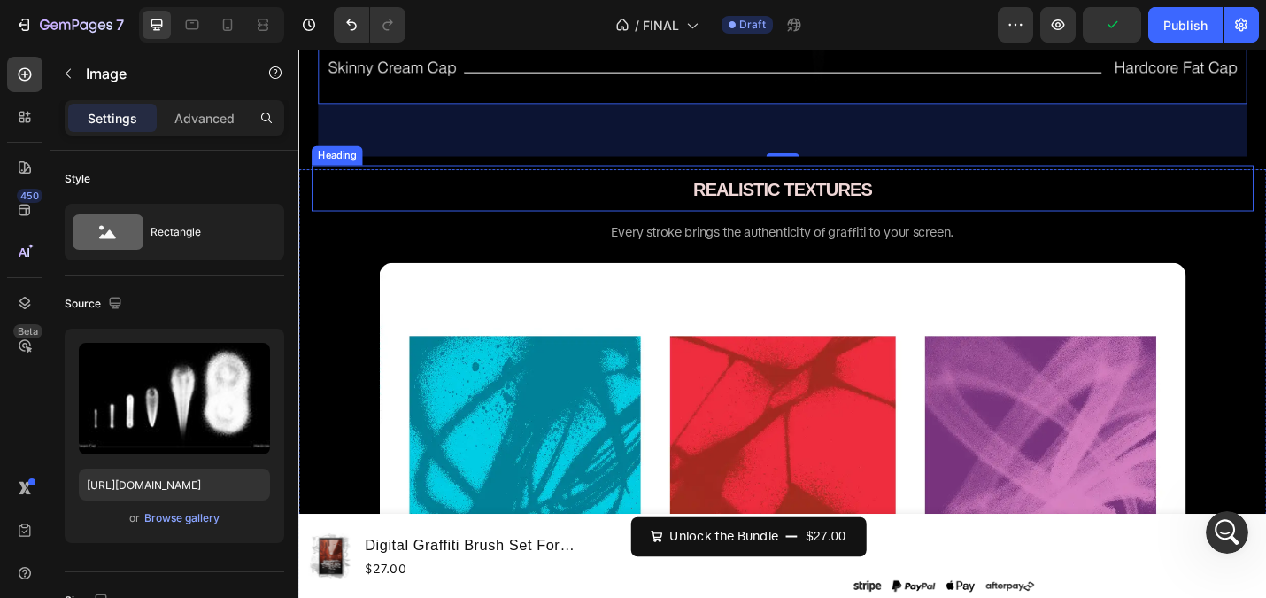
click at [441, 200] on h2 "REALISTIC TEXTURES" at bounding box center [830, 201] width 1034 height 50
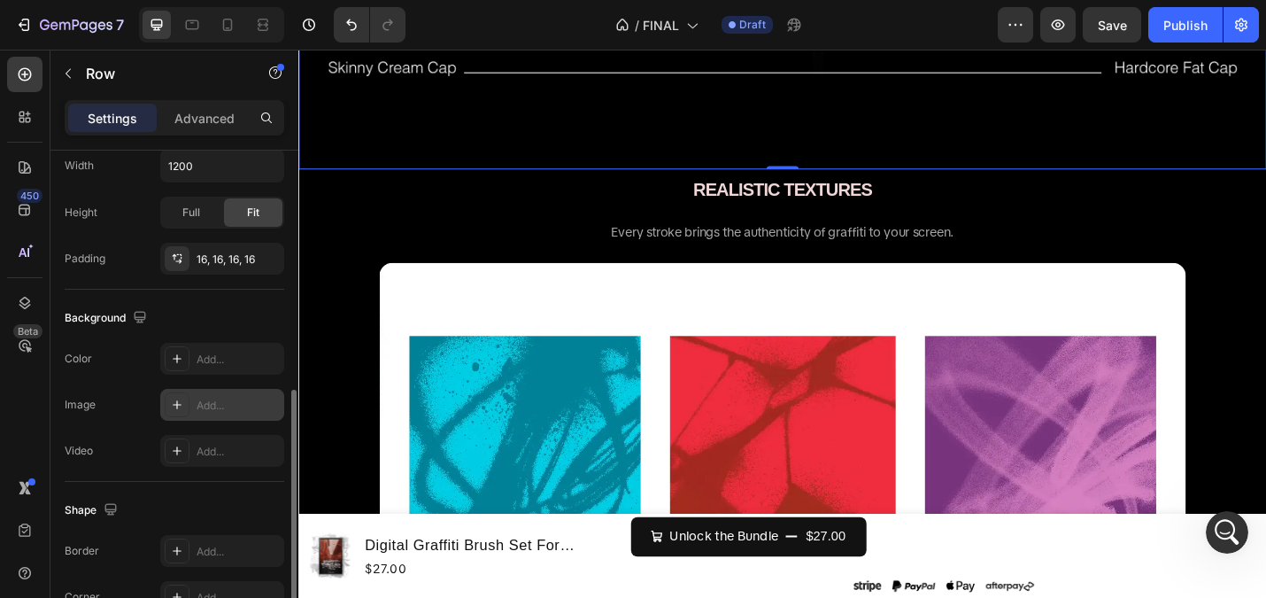
scroll to position [436, 0]
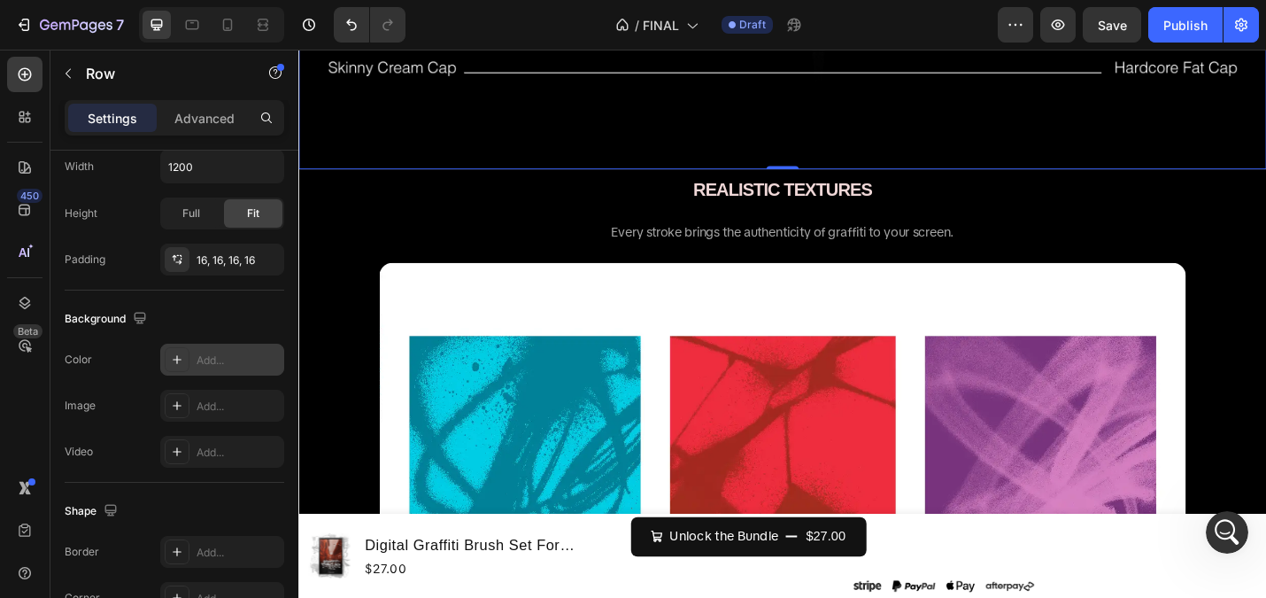
click at [178, 357] on icon at bounding box center [177, 359] width 14 height 14
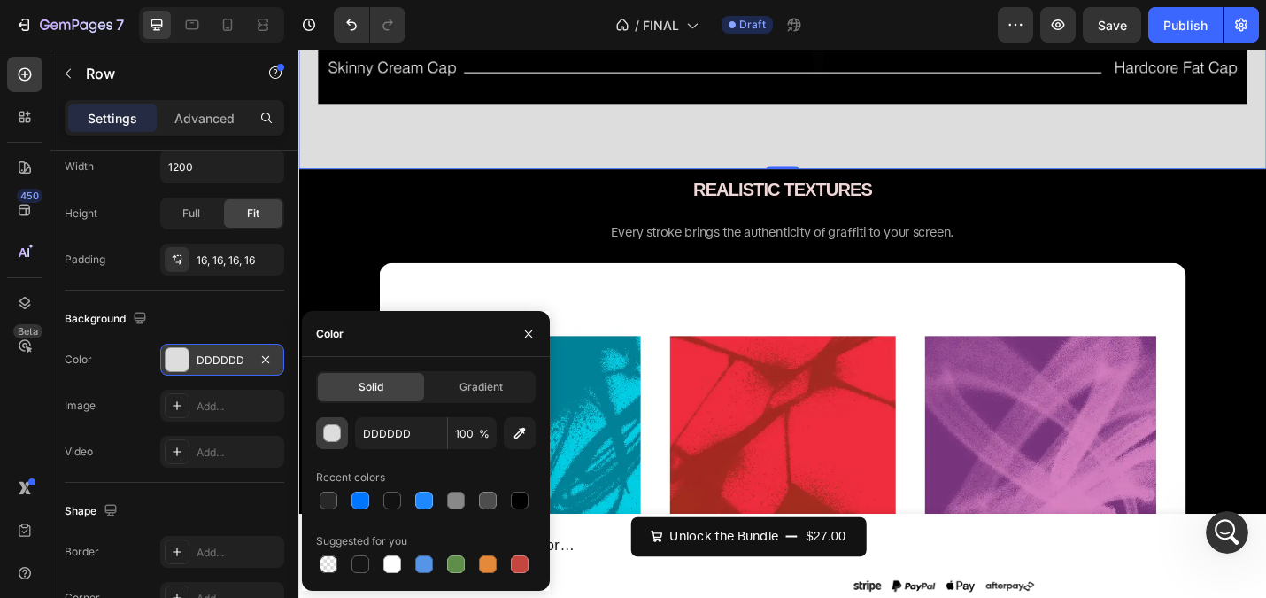
click at [328, 428] on div "button" at bounding box center [333, 434] width 18 height 18
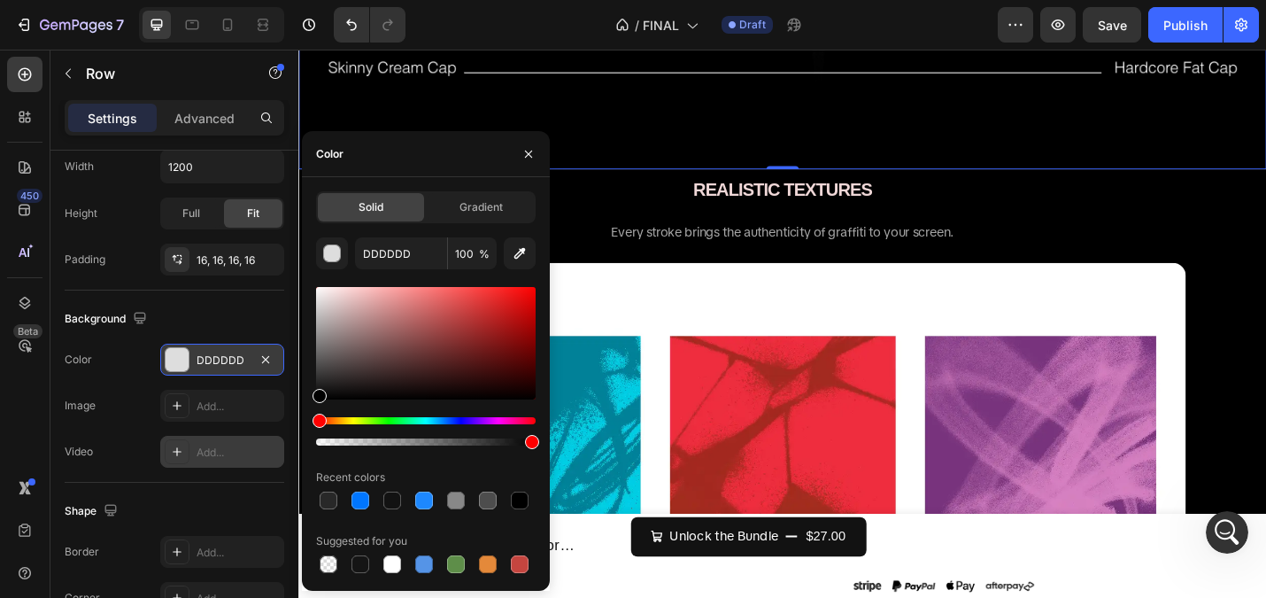
drag, startPoint x: 370, startPoint y: 378, endPoint x: 228, endPoint y: 457, distance: 162.1
click at [228, 457] on div "450 Beta Sections(18) Elements(83) Section Element Hero Section Product Detail …" at bounding box center [149, 324] width 298 height 548
type input "000000"
drag, startPoint x: 352, startPoint y: 370, endPoint x: 222, endPoint y: 444, distance: 148.7
click at [222, 444] on div "450 Beta Sections(18) Elements(83) Section Element Hero Section Product Detail …" at bounding box center [149, 324] width 298 height 548
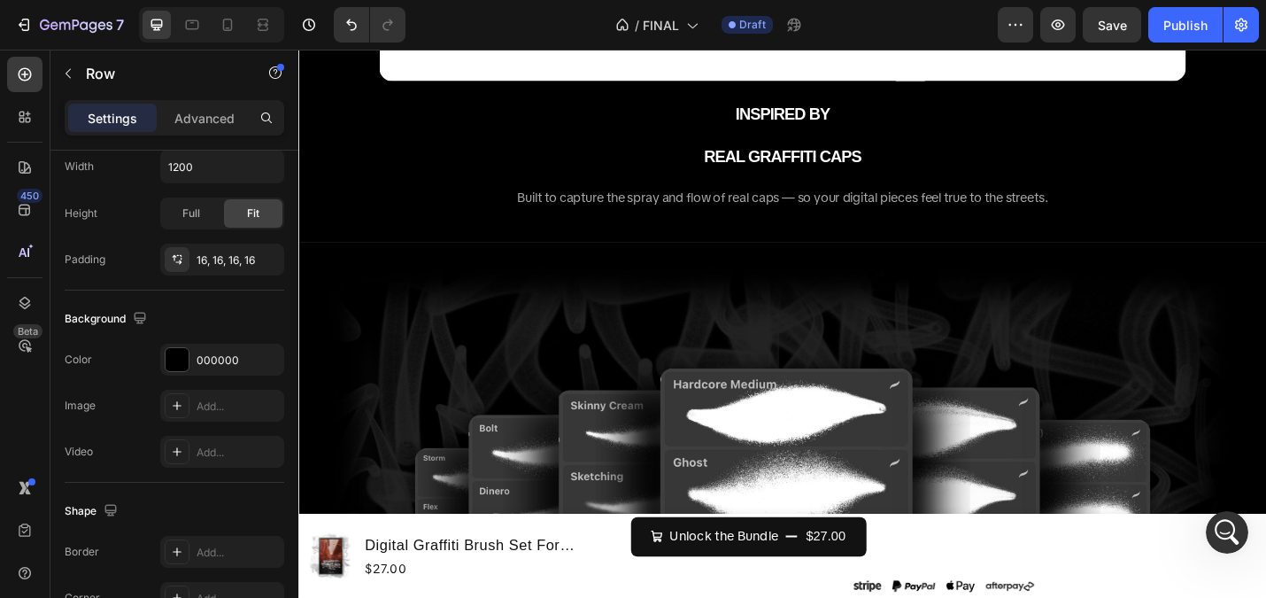
scroll to position [3969, 0]
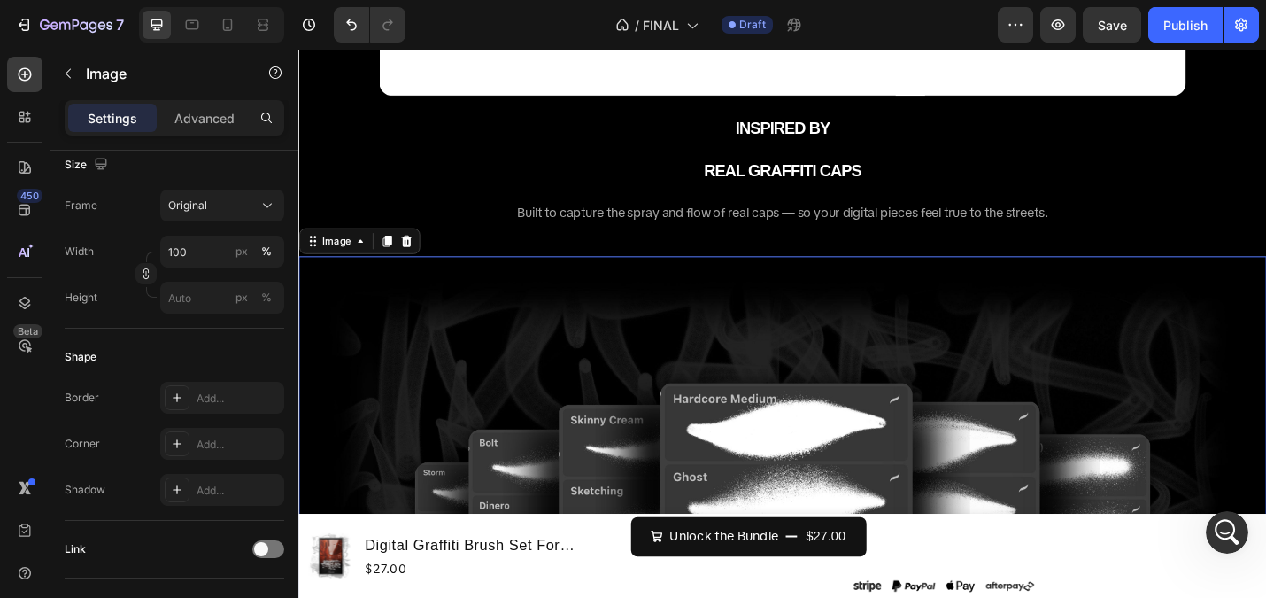
scroll to position [0, 0]
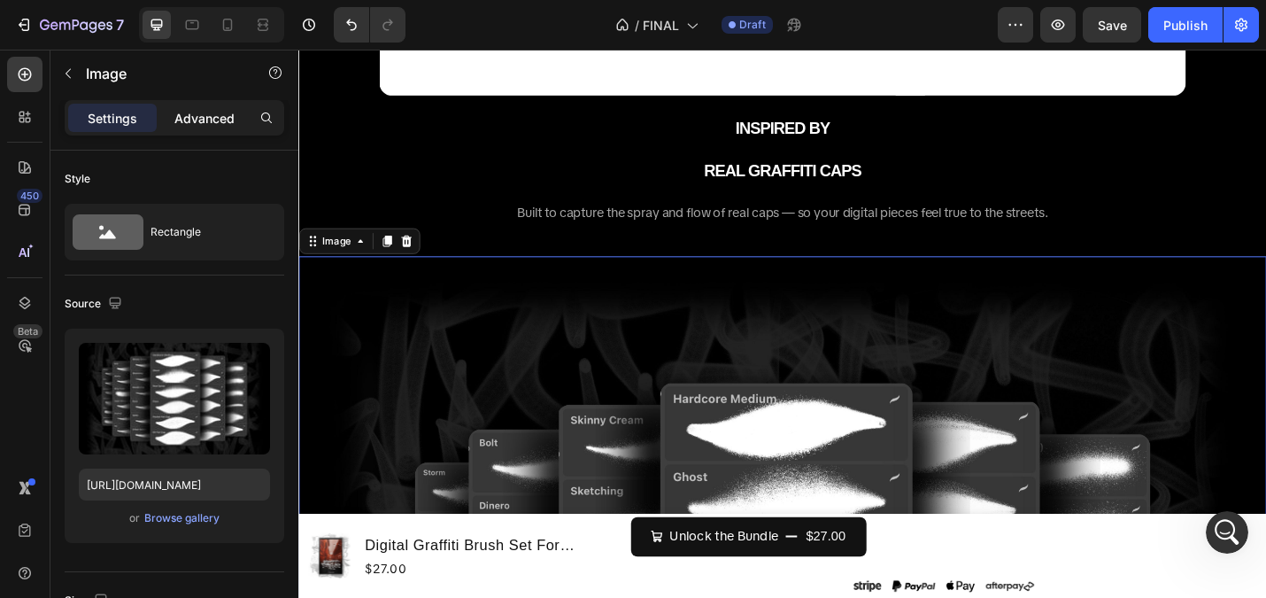
click at [200, 121] on p "Advanced" at bounding box center [204, 118] width 60 height 19
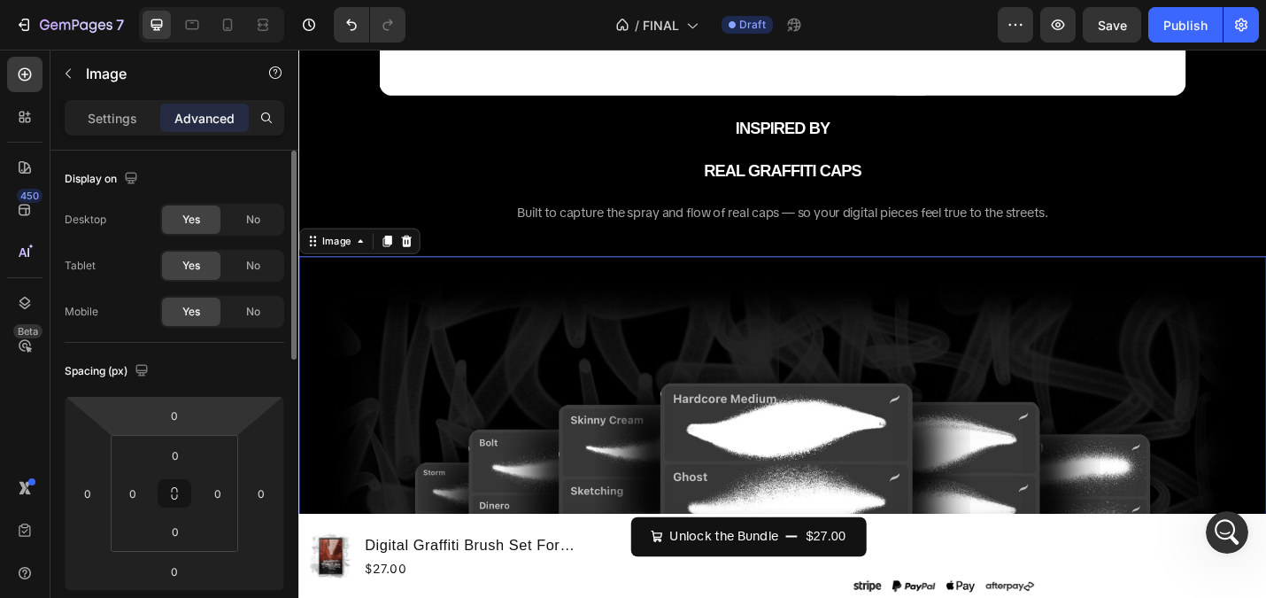
click at [109, 143] on div "Settings Advanced" at bounding box center [174, 125] width 248 height 50
click at [108, 131] on div "Settings" at bounding box center [112, 118] width 89 height 28
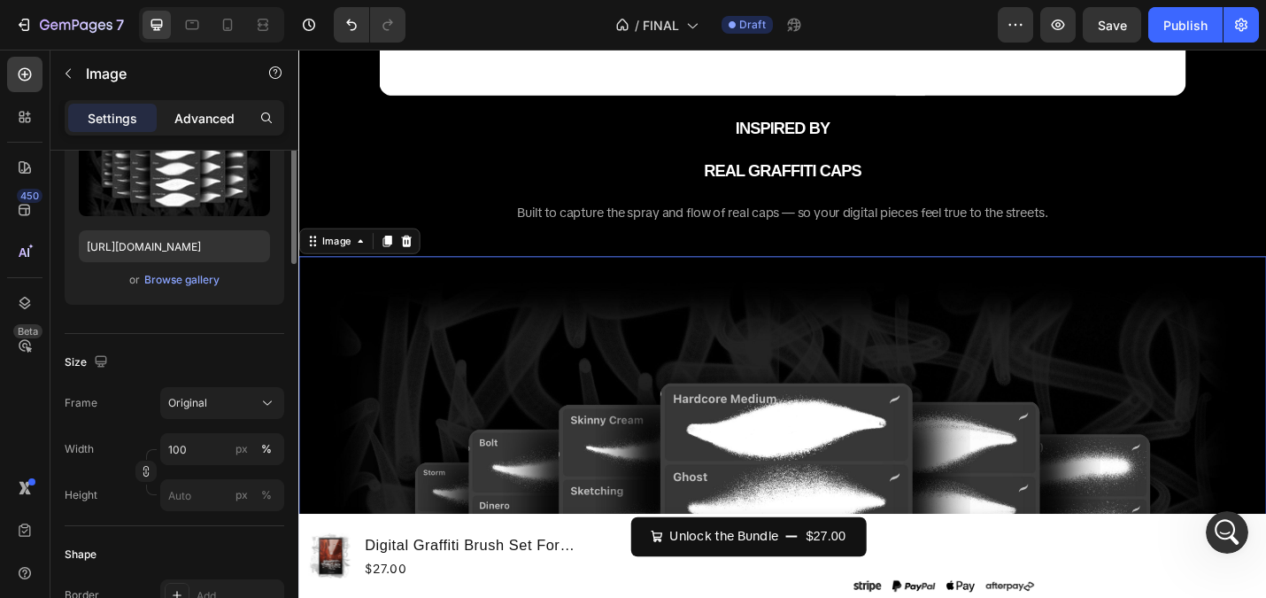
scroll to position [121, 0]
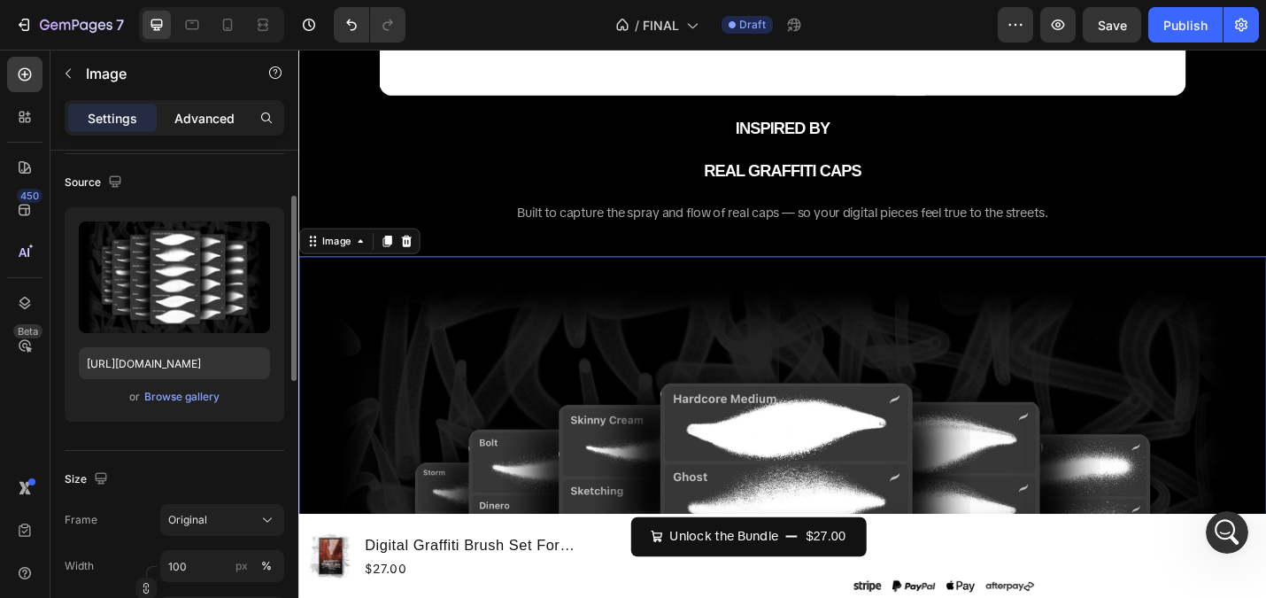
click at [210, 112] on p "Advanced" at bounding box center [204, 118] width 60 height 19
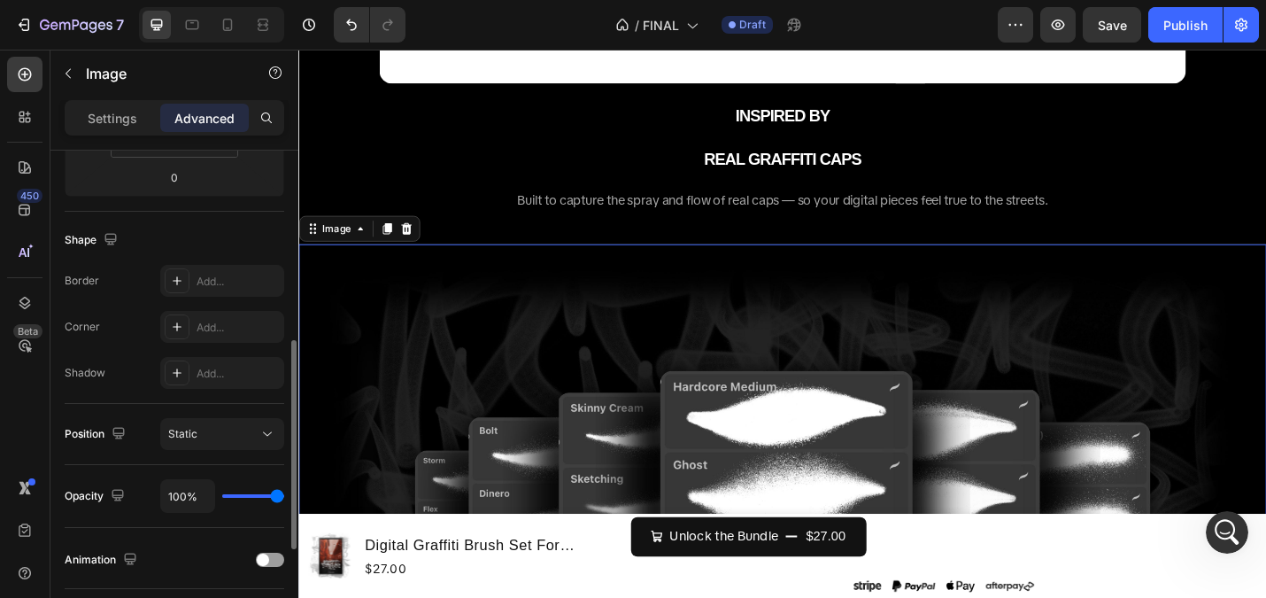
scroll to position [411, 0]
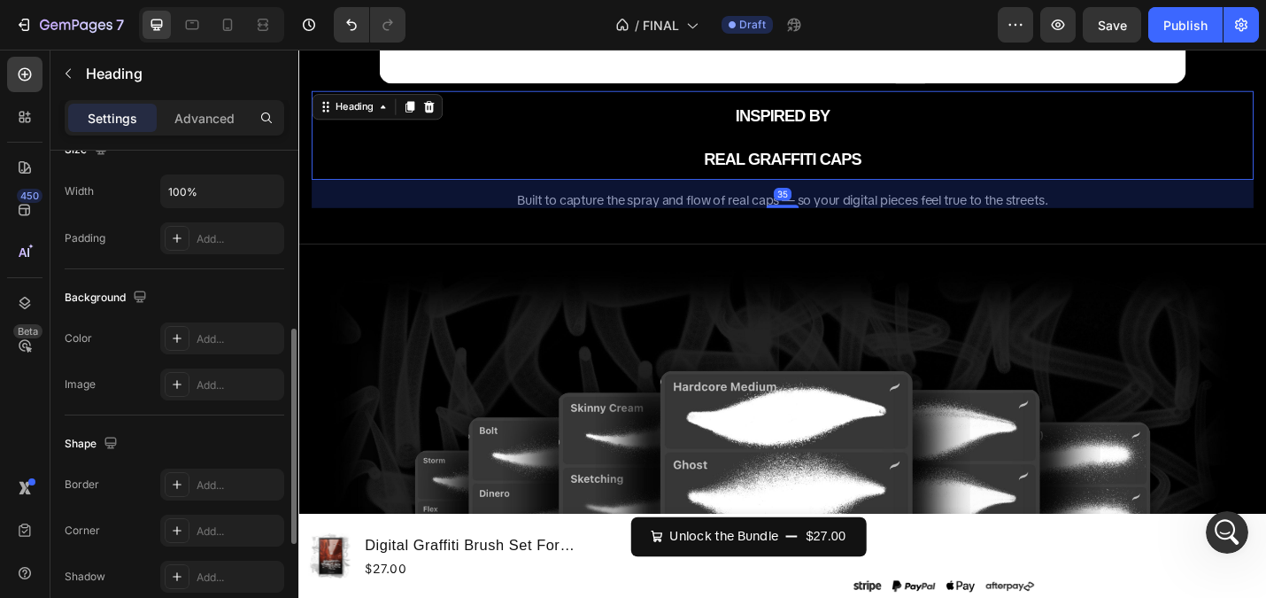
click at [618, 165] on h2 "INSPIRED BY REAL GRAFFITI CAPS" at bounding box center [830, 143] width 1034 height 97
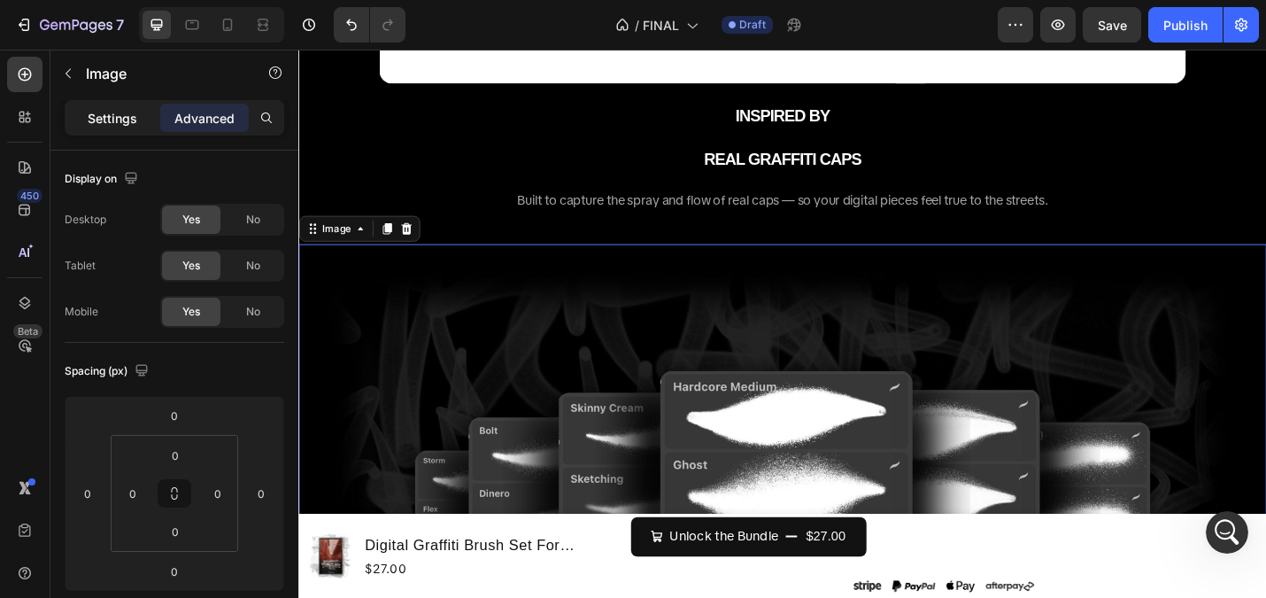
click at [114, 128] on div "Settings" at bounding box center [112, 118] width 89 height 28
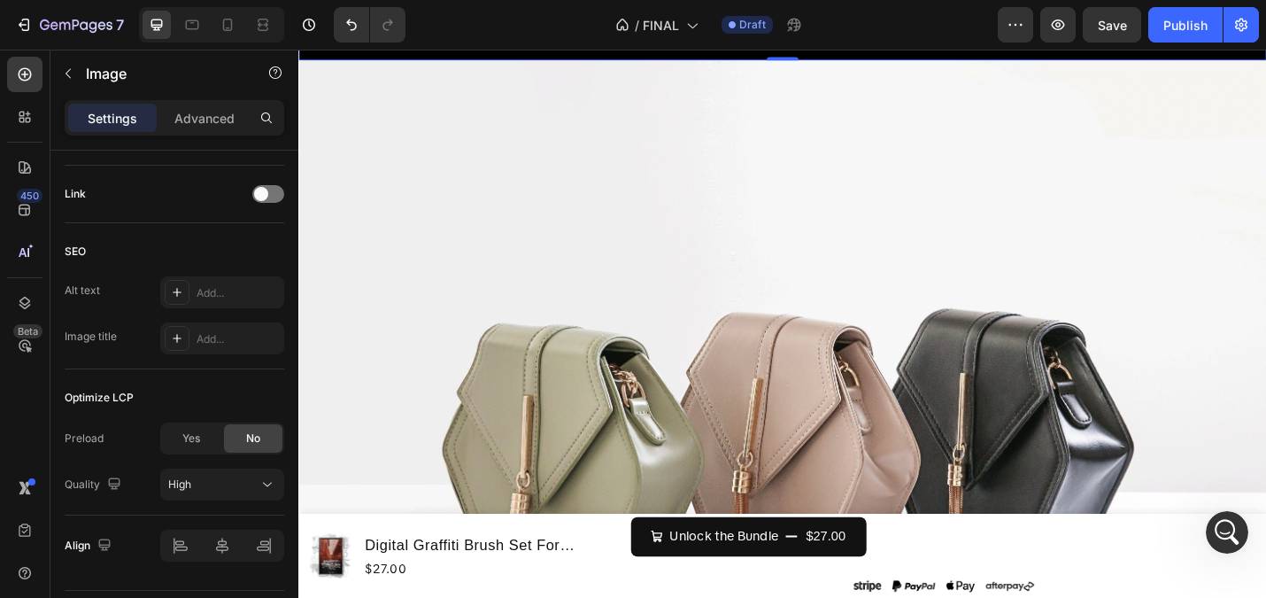
scroll to position [4979, 0]
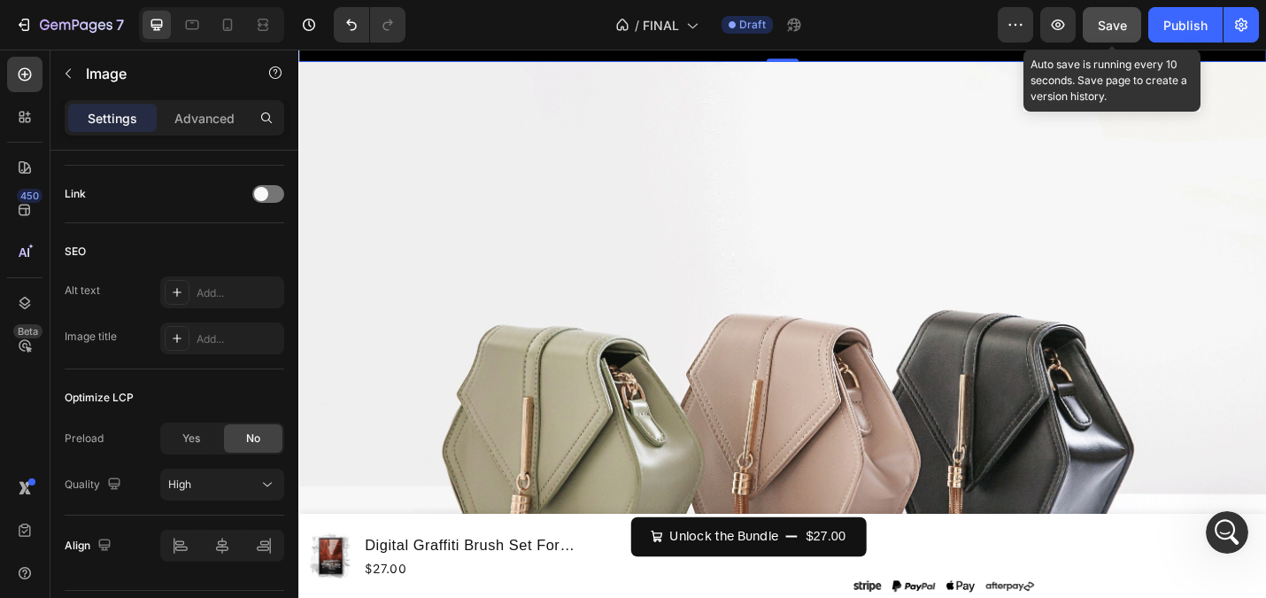
click at [1111, 26] on span "Save" at bounding box center [1112, 25] width 29 height 15
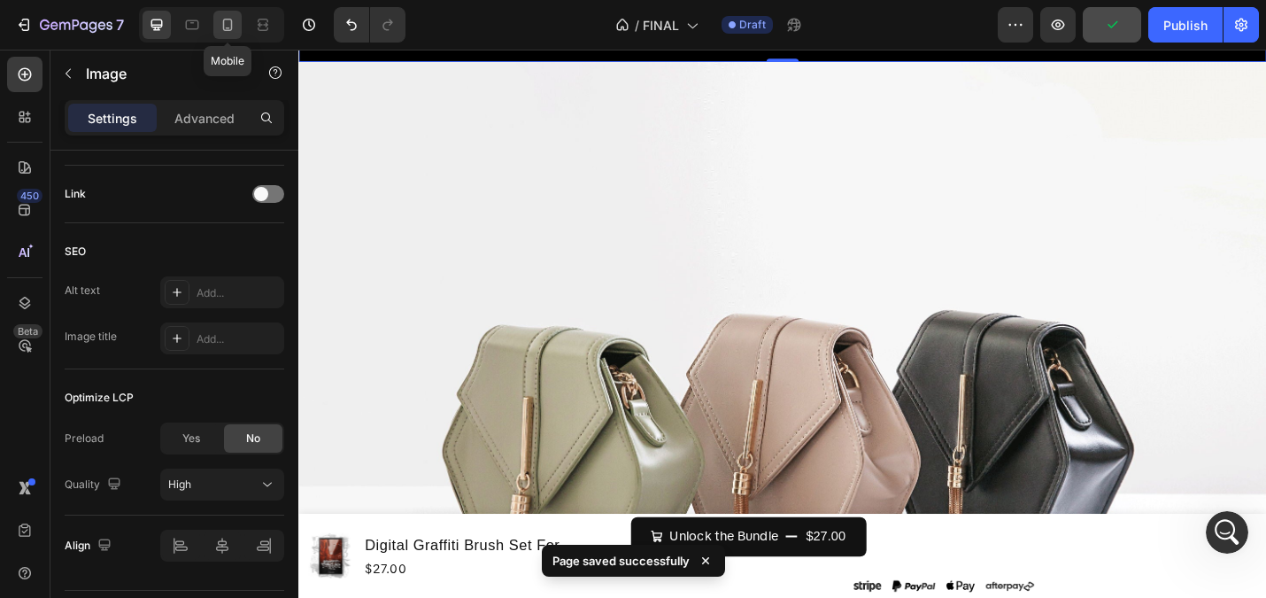
click at [236, 19] on icon at bounding box center [228, 25] width 18 height 18
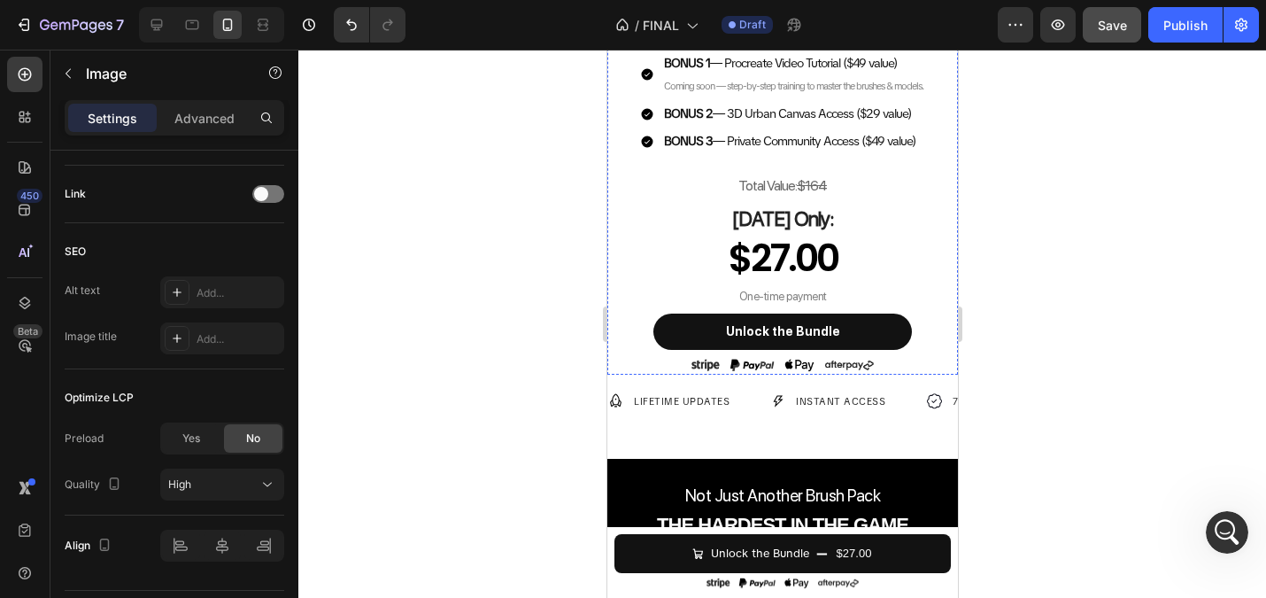
scroll to position [920, 0]
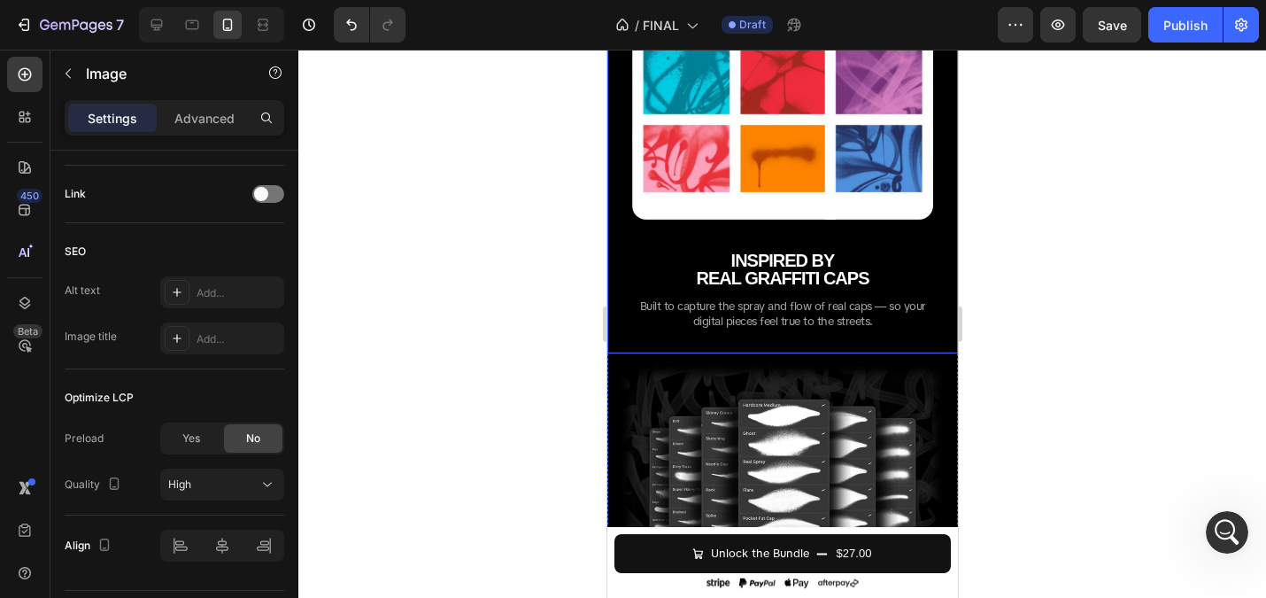
scroll to position [2181, 0]
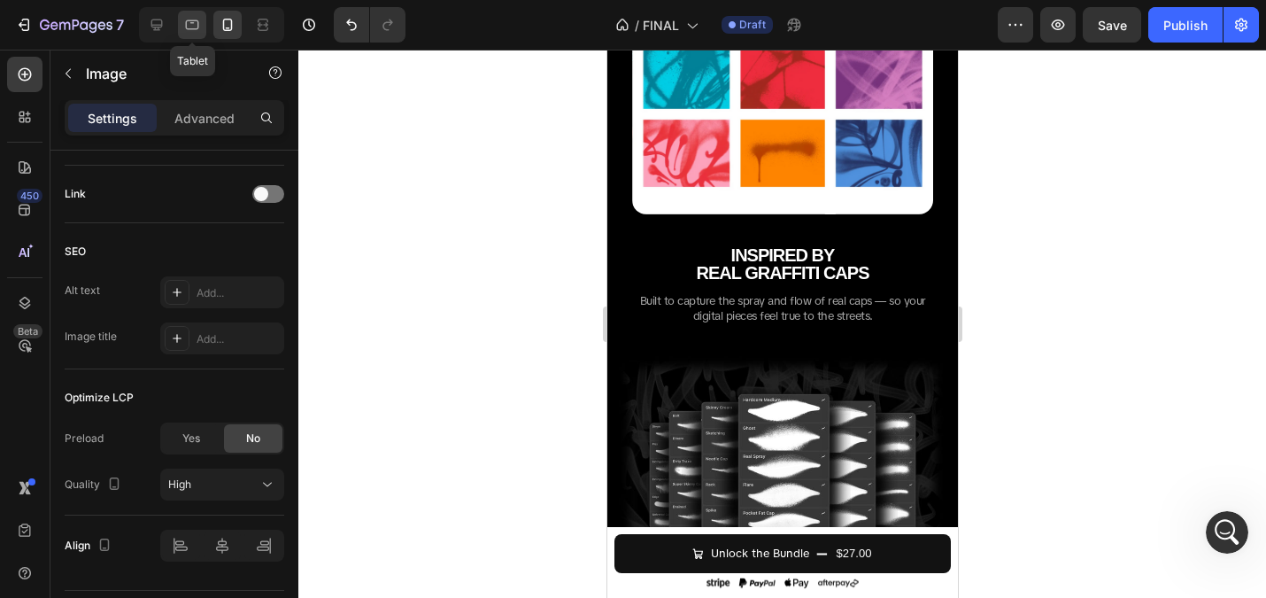
click at [189, 20] on icon at bounding box center [192, 25] width 13 height 10
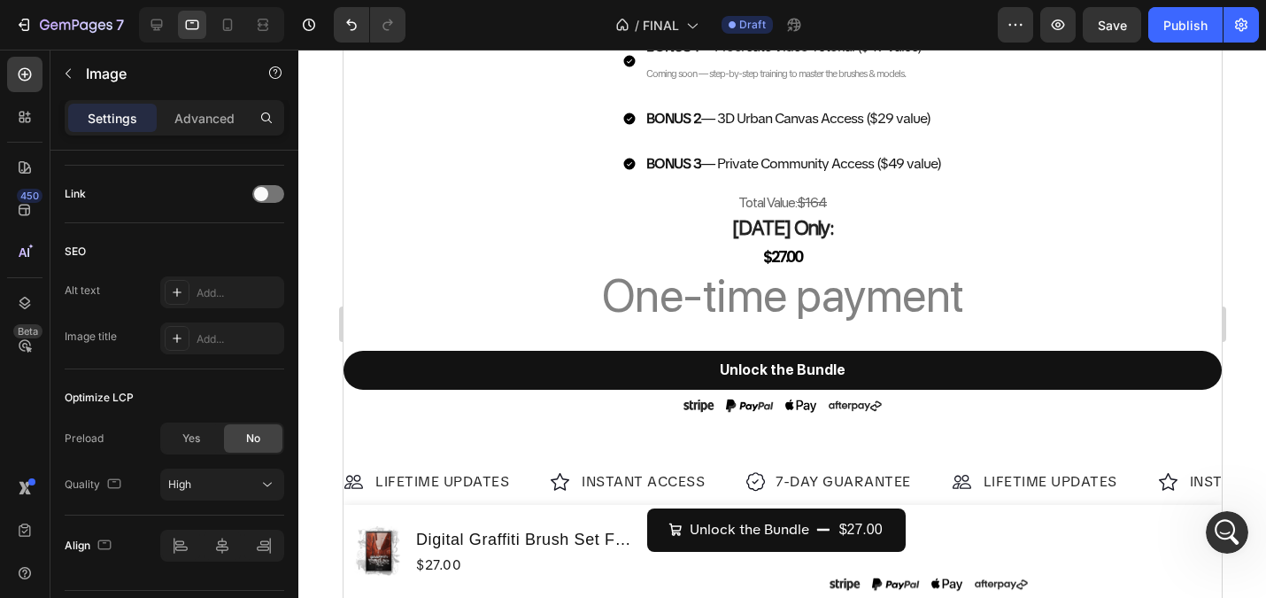
scroll to position [1441, 0]
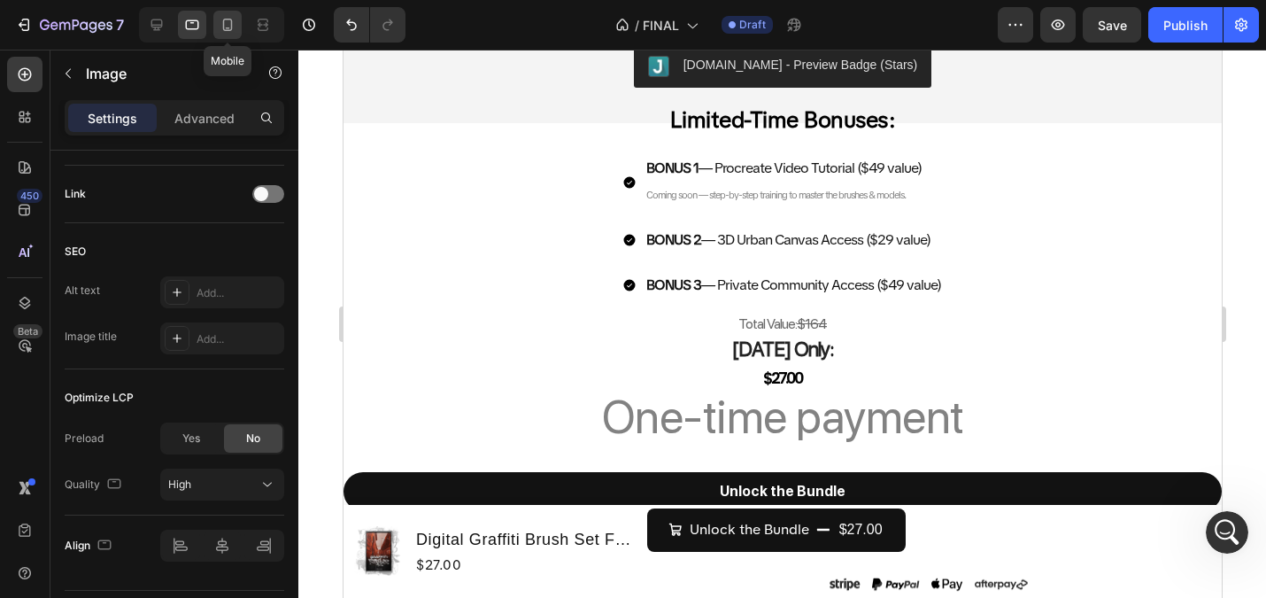
click at [222, 25] on icon at bounding box center [228, 25] width 18 height 18
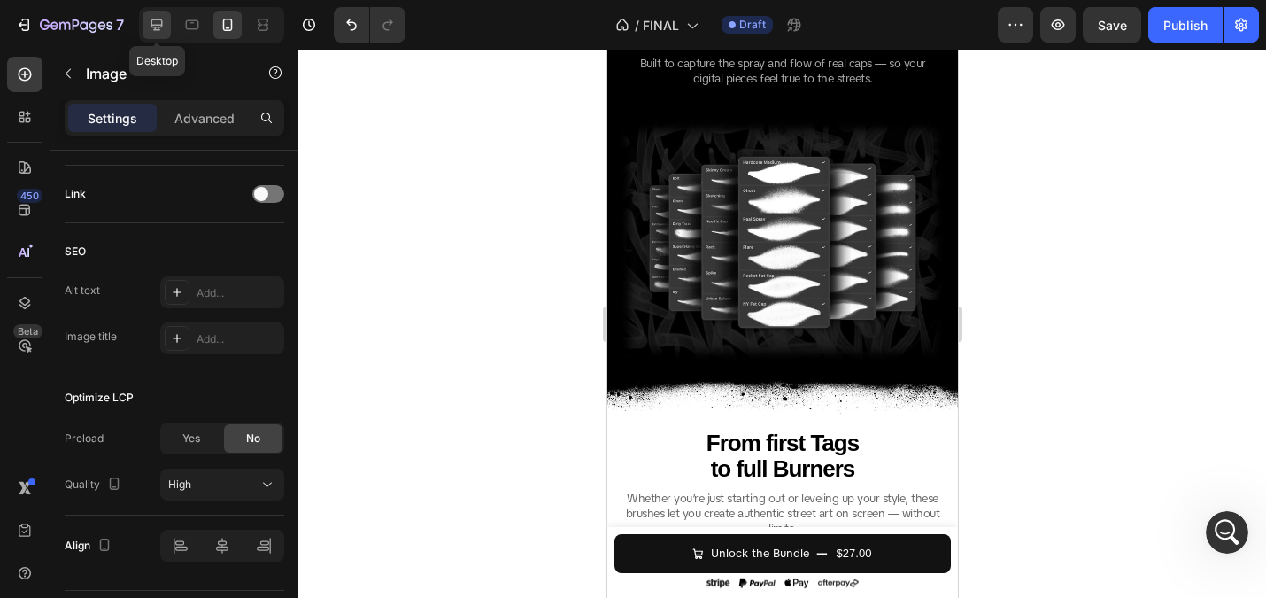
click at [154, 17] on icon at bounding box center [157, 25] width 18 height 18
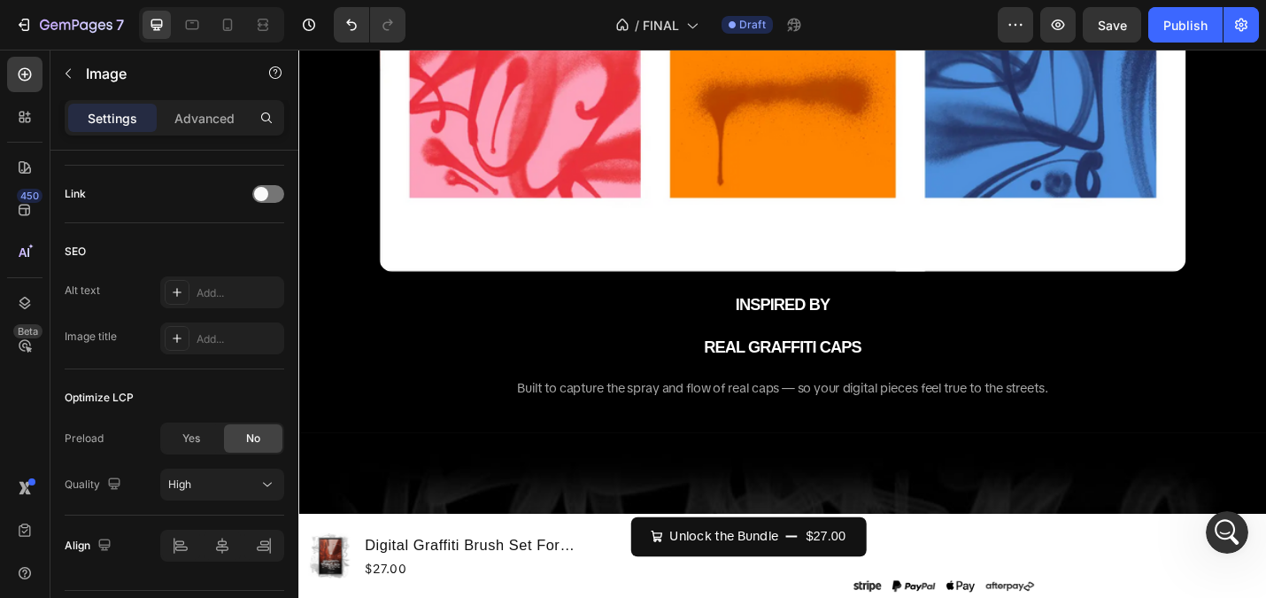
scroll to position [3857, 0]
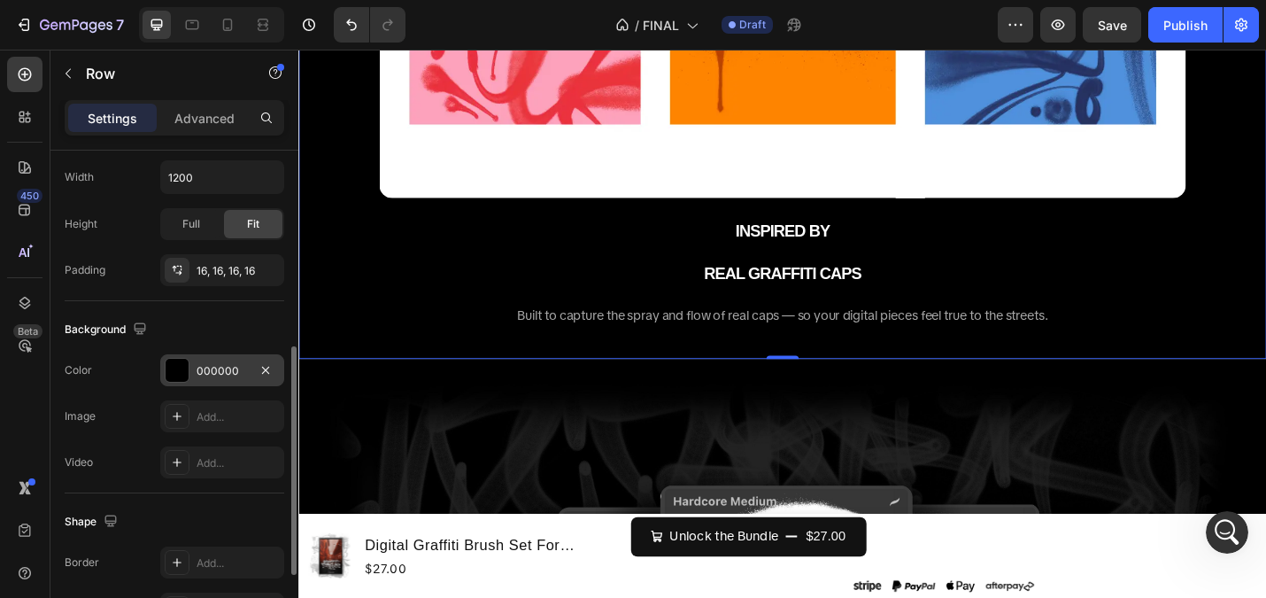
scroll to position [429, 0]
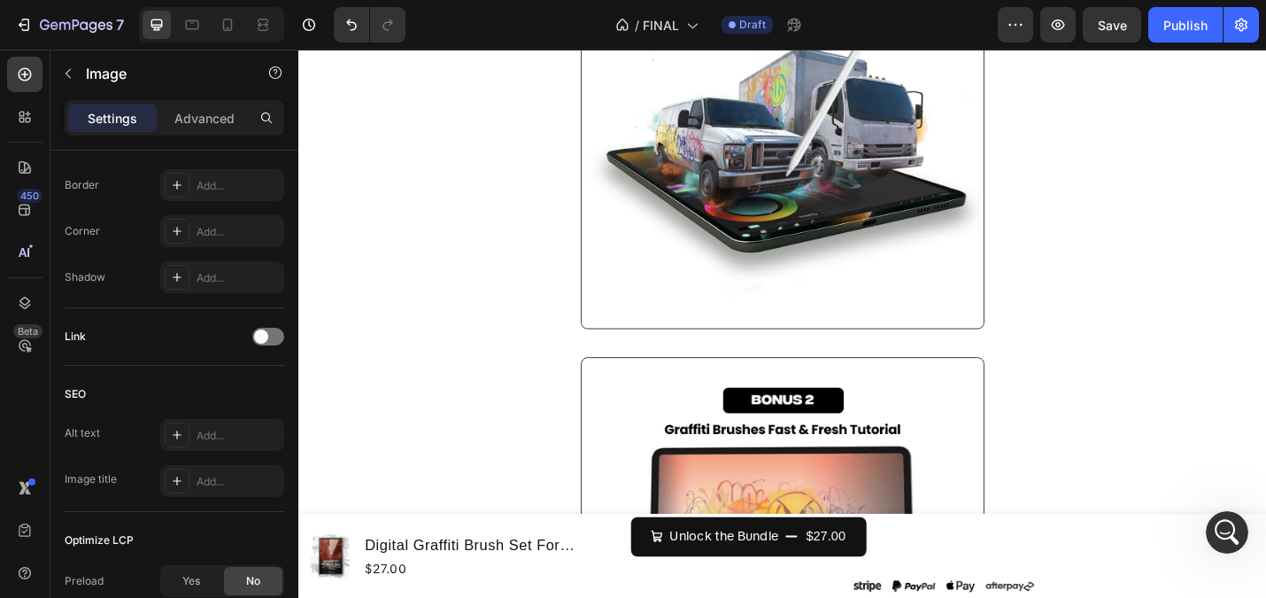
scroll to position [8531, 0]
